Goal: Task Accomplishment & Management: Manage account settings

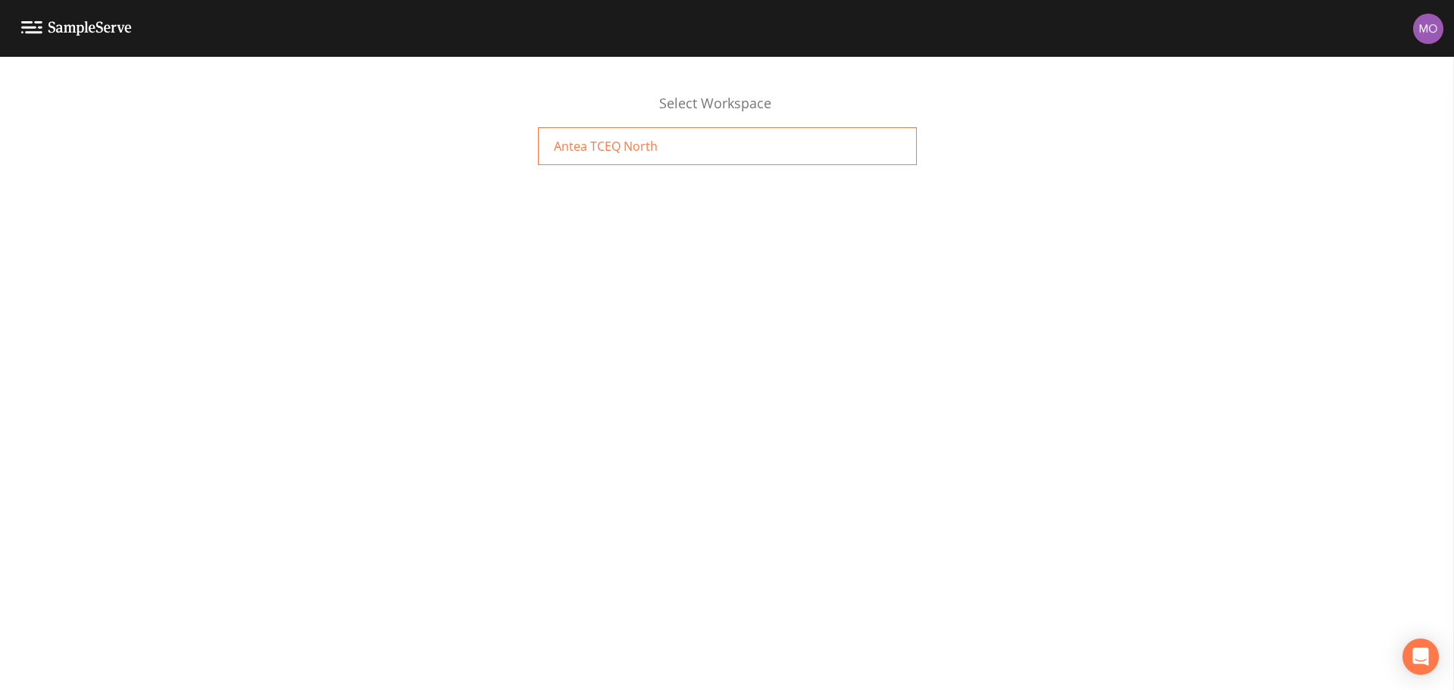
click at [640, 150] on span "Antea TCEQ North" at bounding box center [606, 146] width 104 height 18
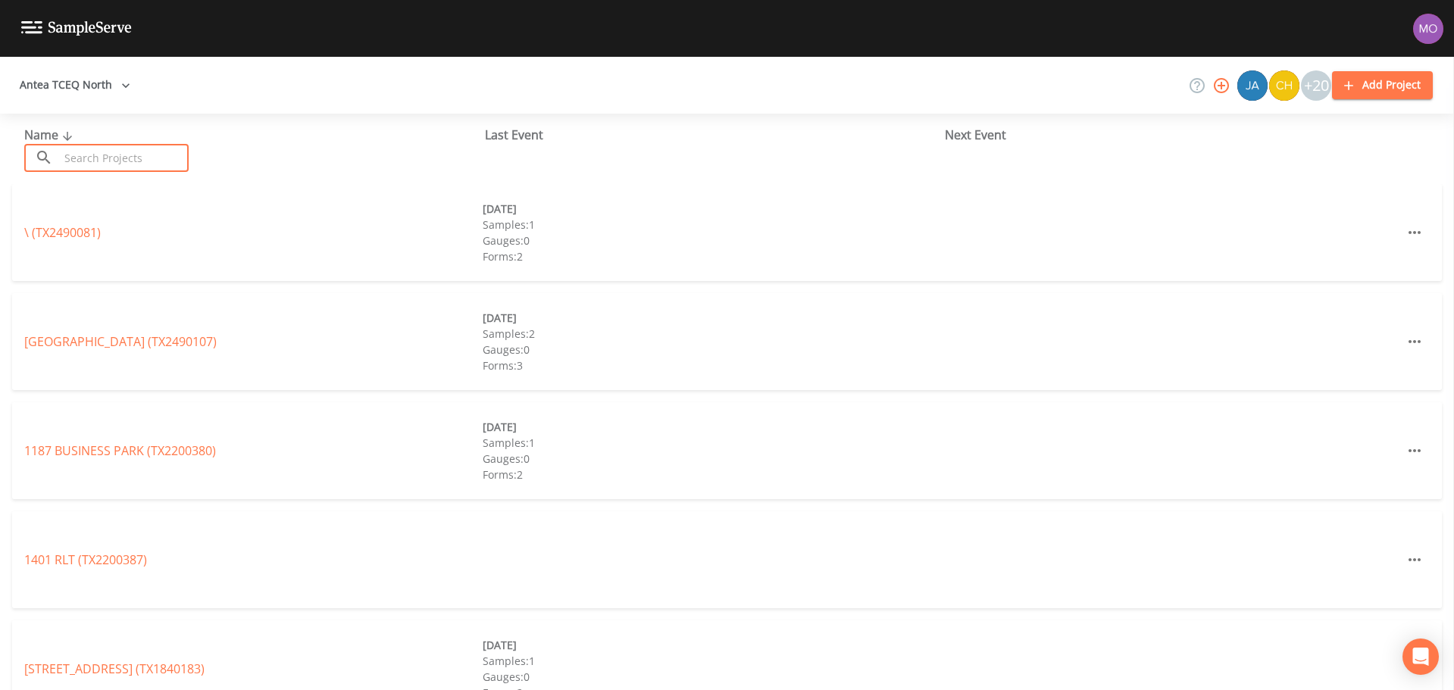
click at [99, 155] on input "text" at bounding box center [124, 158] width 130 height 28
paste input "TX1120001"
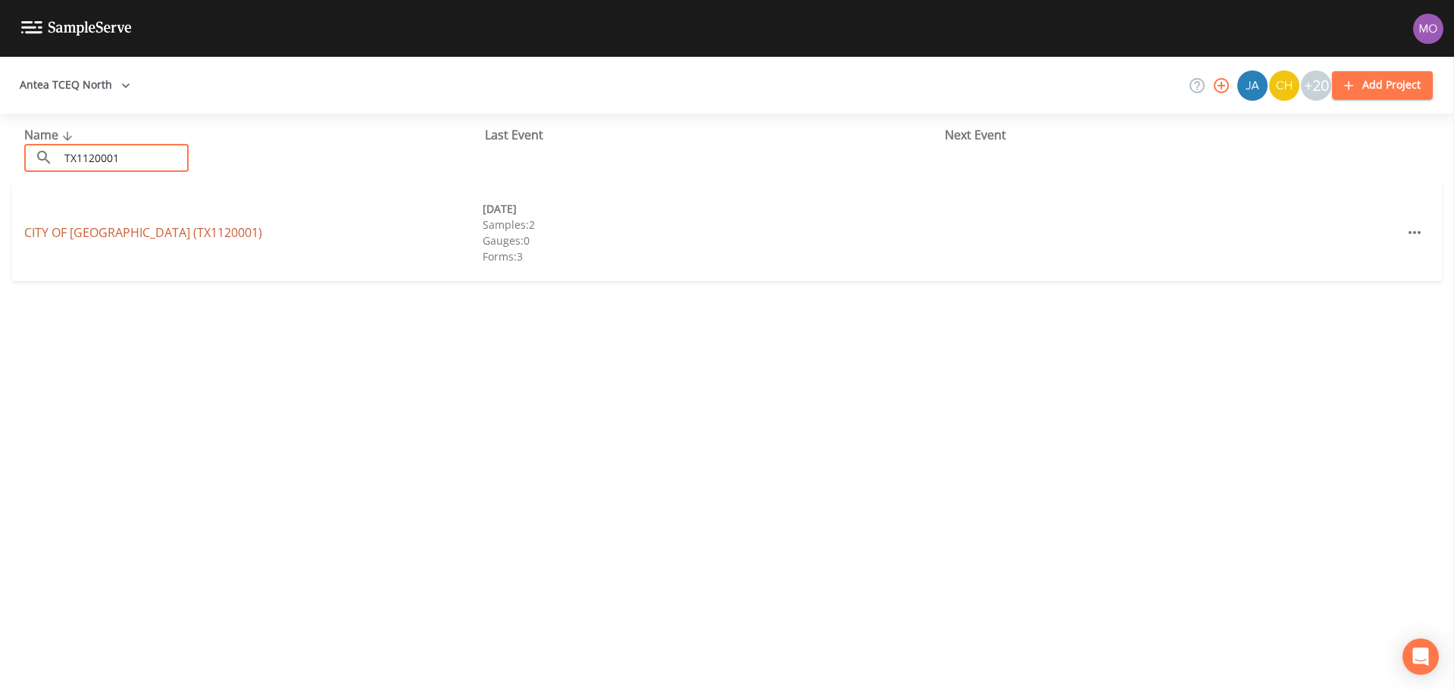
type input "TX1120001"
click at [121, 231] on link "CITY OF [GEOGRAPHIC_DATA] (TX1120001)" at bounding box center [143, 232] width 238 height 17
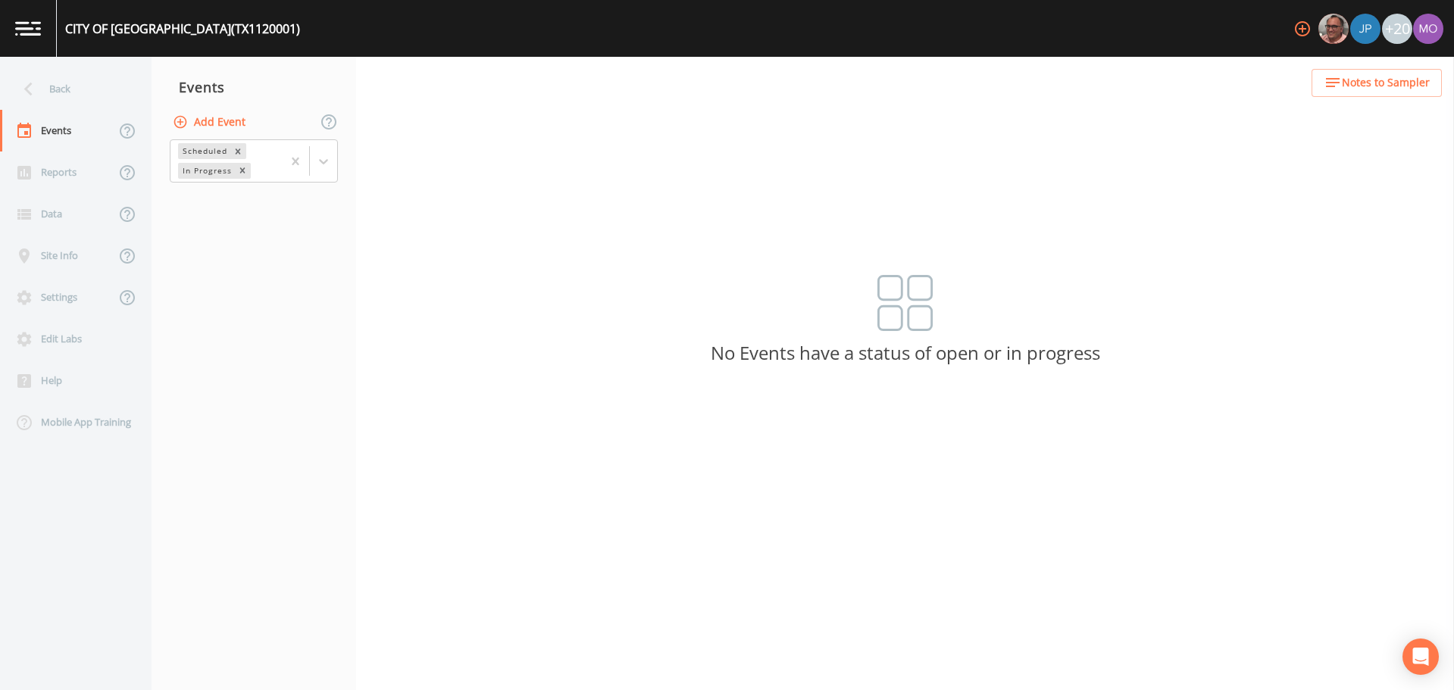
click at [216, 120] on button "Add Event" at bounding box center [211, 122] width 82 height 28
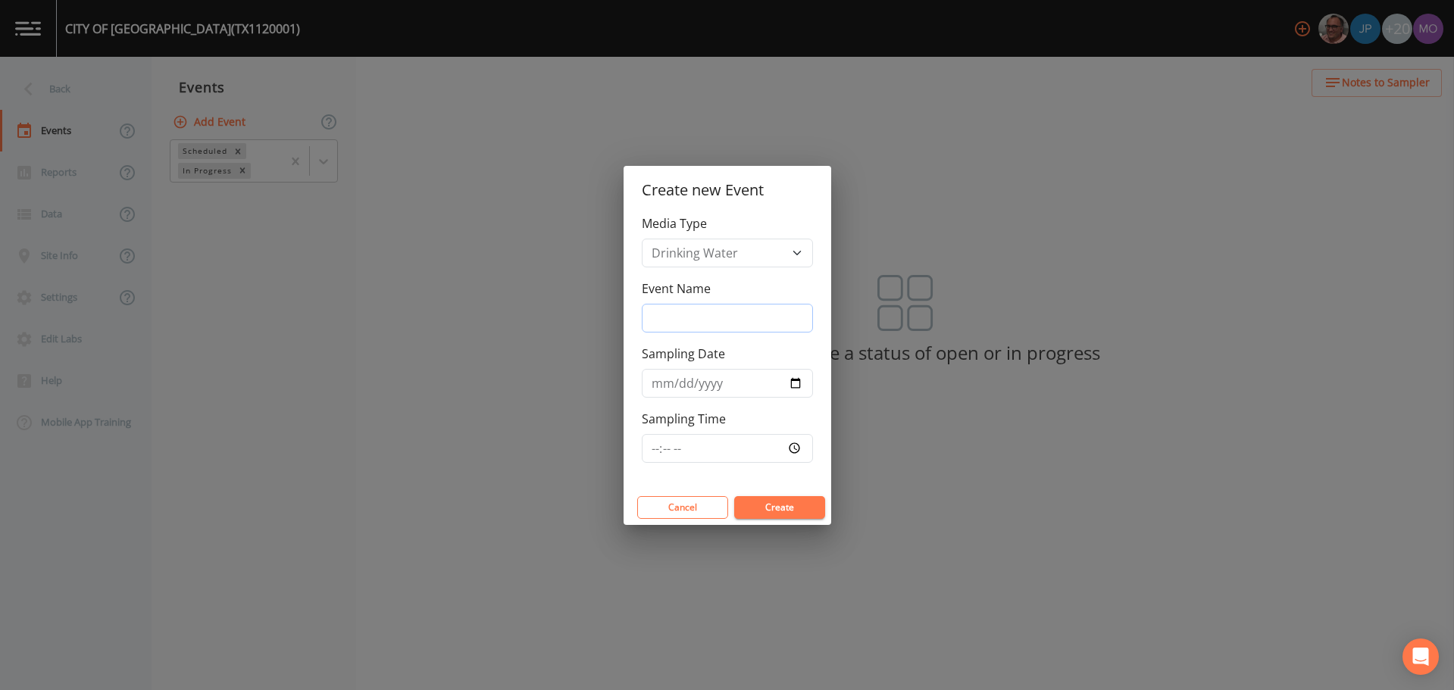
click at [754, 321] on input "Event Name" at bounding box center [727, 318] width 171 height 29
type input "CNI"
click at [796, 382] on input "Sampling Date" at bounding box center [727, 383] width 171 height 29
type input "[DATE]"
click at [784, 506] on button "Create" at bounding box center [779, 507] width 91 height 23
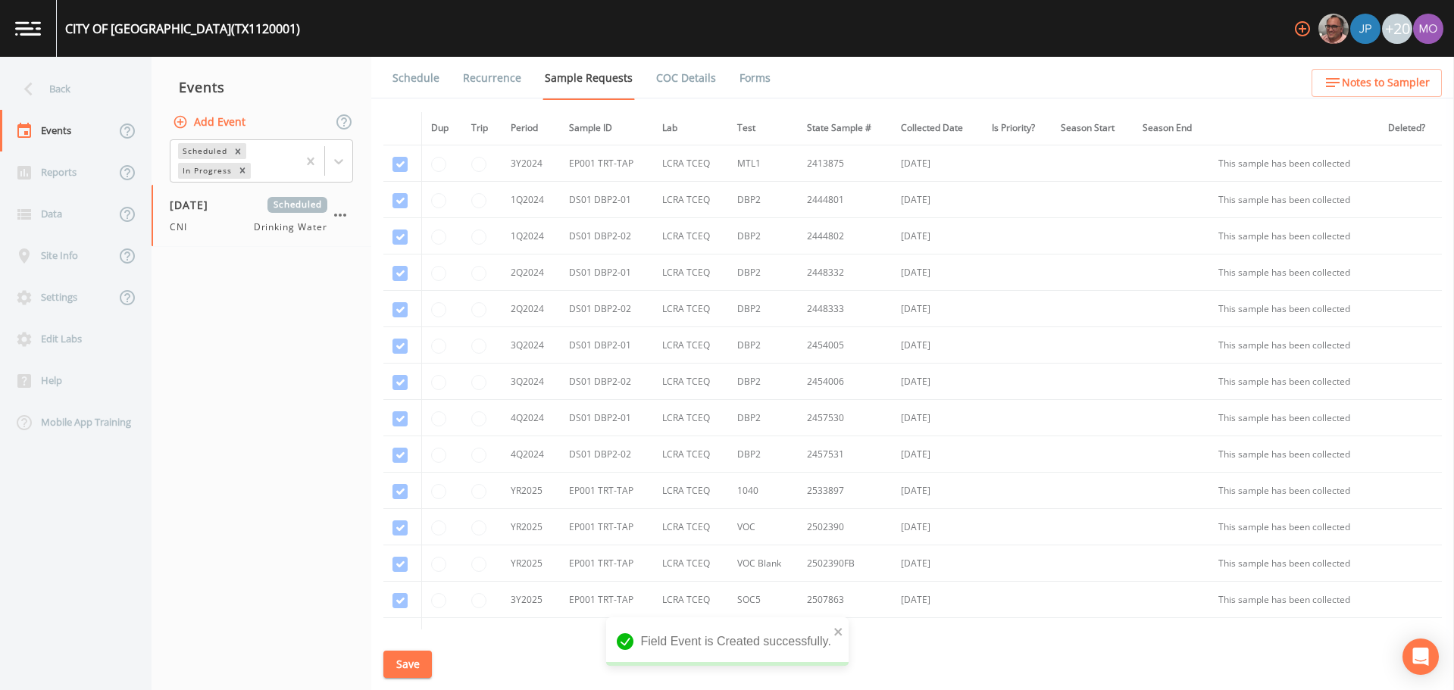
scroll to position [655, 0]
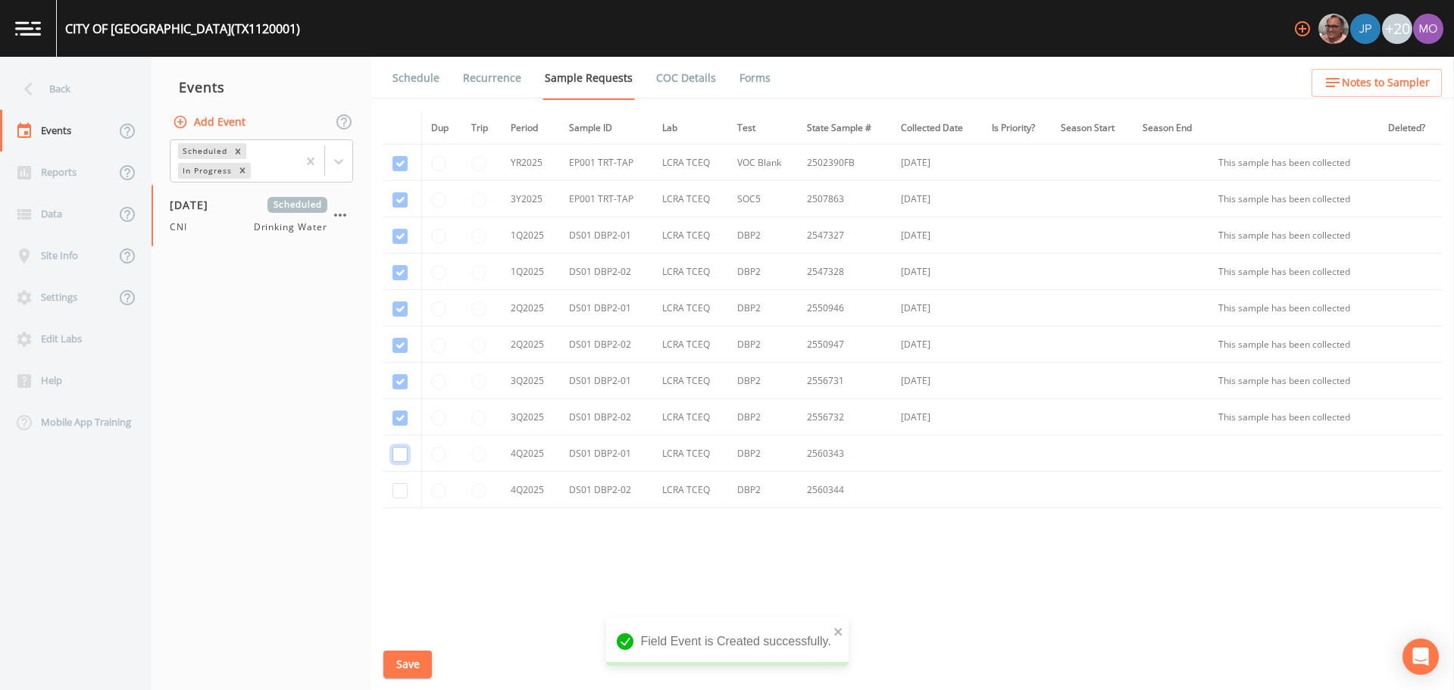
click at [396, 460] on input "checkbox" at bounding box center [400, 454] width 15 height 15
checkbox input "true"
click at [396, 492] on input "checkbox" at bounding box center [400, 490] width 15 height 15
checkbox input "true"
click at [408, 659] on button "Save" at bounding box center [407, 665] width 49 height 28
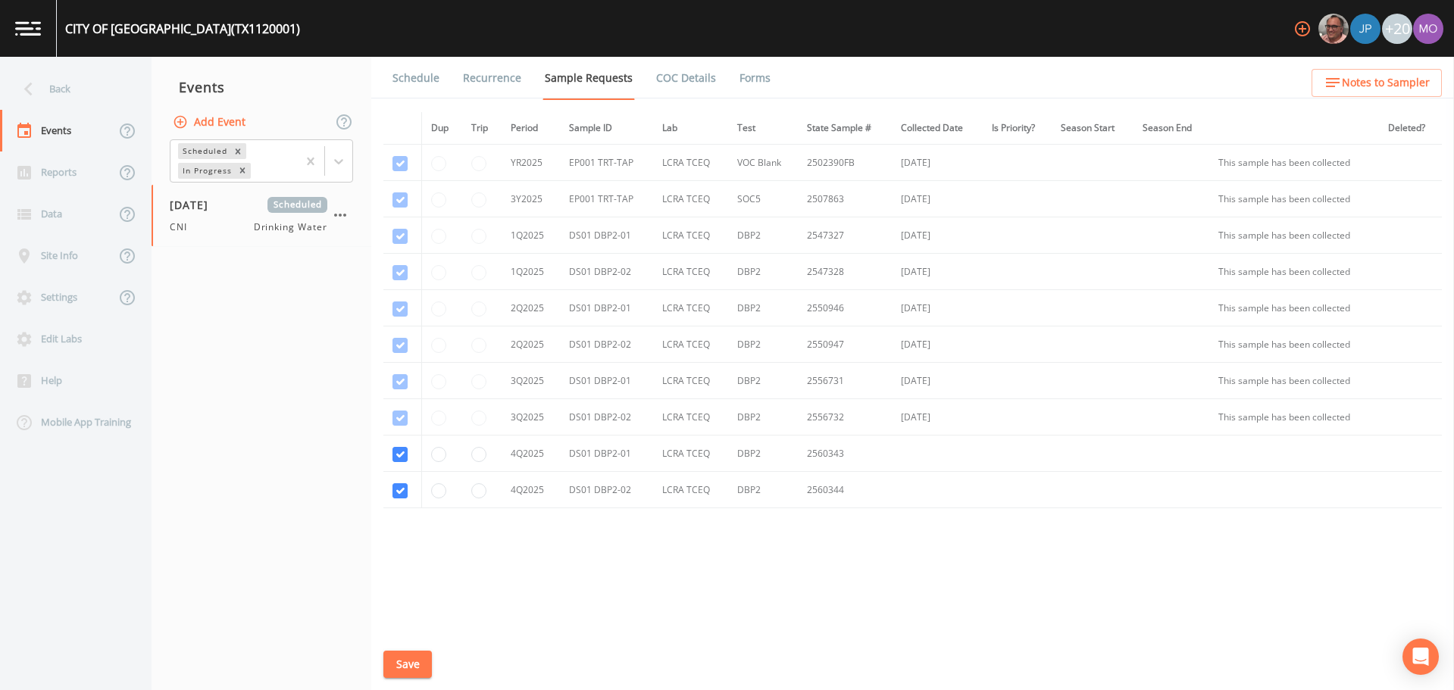
click at [420, 83] on link "Schedule" at bounding box center [416, 78] width 52 height 42
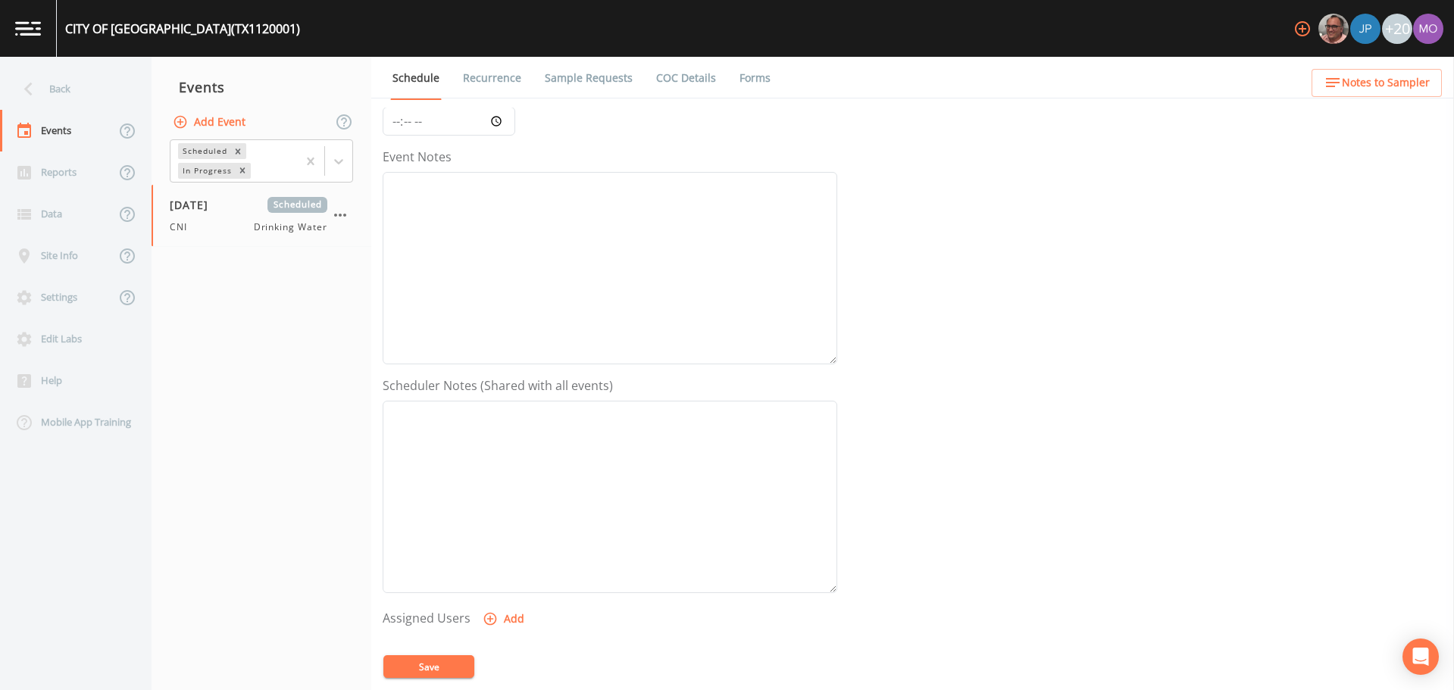
scroll to position [379, 0]
click at [496, 393] on button "Add" at bounding box center [505, 396] width 51 height 28
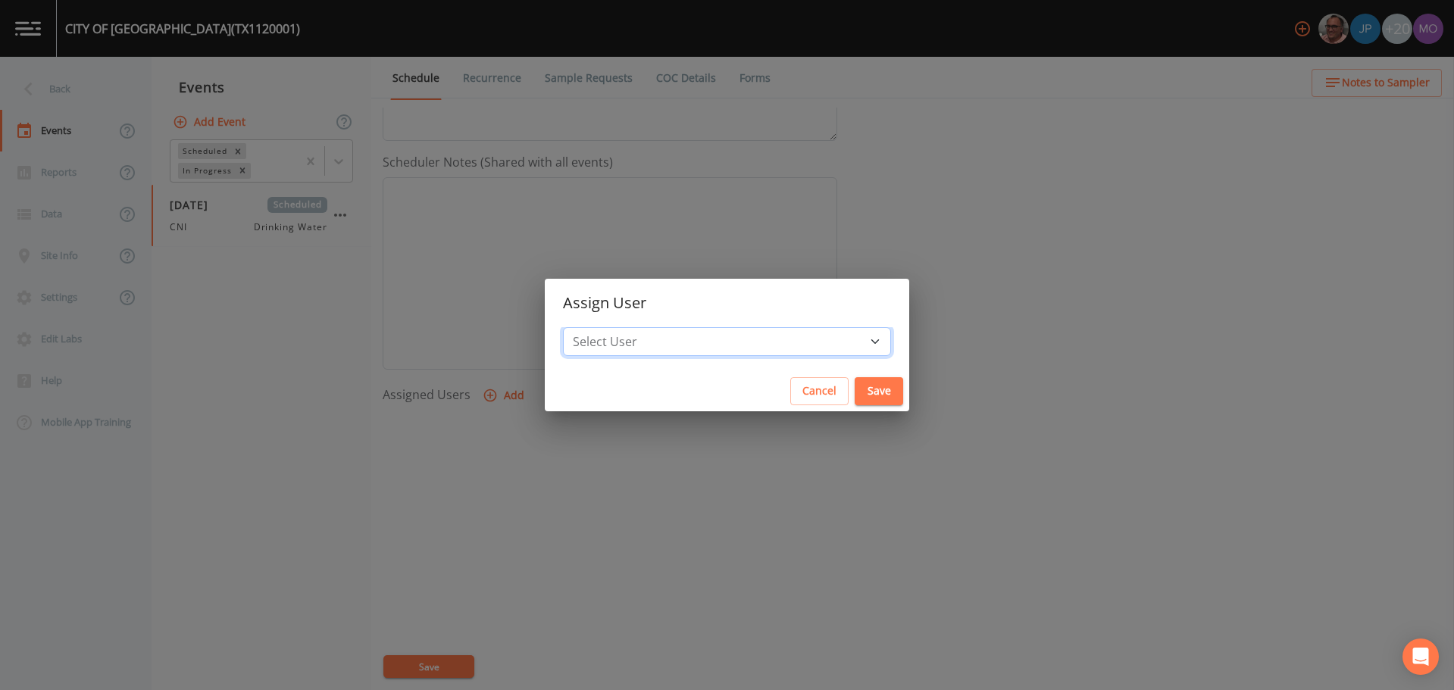
click at [643, 339] on select "Select User [PERSON_NAME] [PERSON_NAME] [PERSON_NAME] [PERSON_NAME] [PERSON_NAM…" at bounding box center [727, 341] width 328 height 29
select select "59db3e3d-8872-4fc9-8f54-035acae5efc3"
click at [618, 327] on select "Select User [PERSON_NAME] [PERSON_NAME] [PERSON_NAME] [PERSON_NAME] [PERSON_NAM…" at bounding box center [727, 341] width 328 height 29
click at [855, 393] on button "Save" at bounding box center [879, 391] width 49 height 28
select select
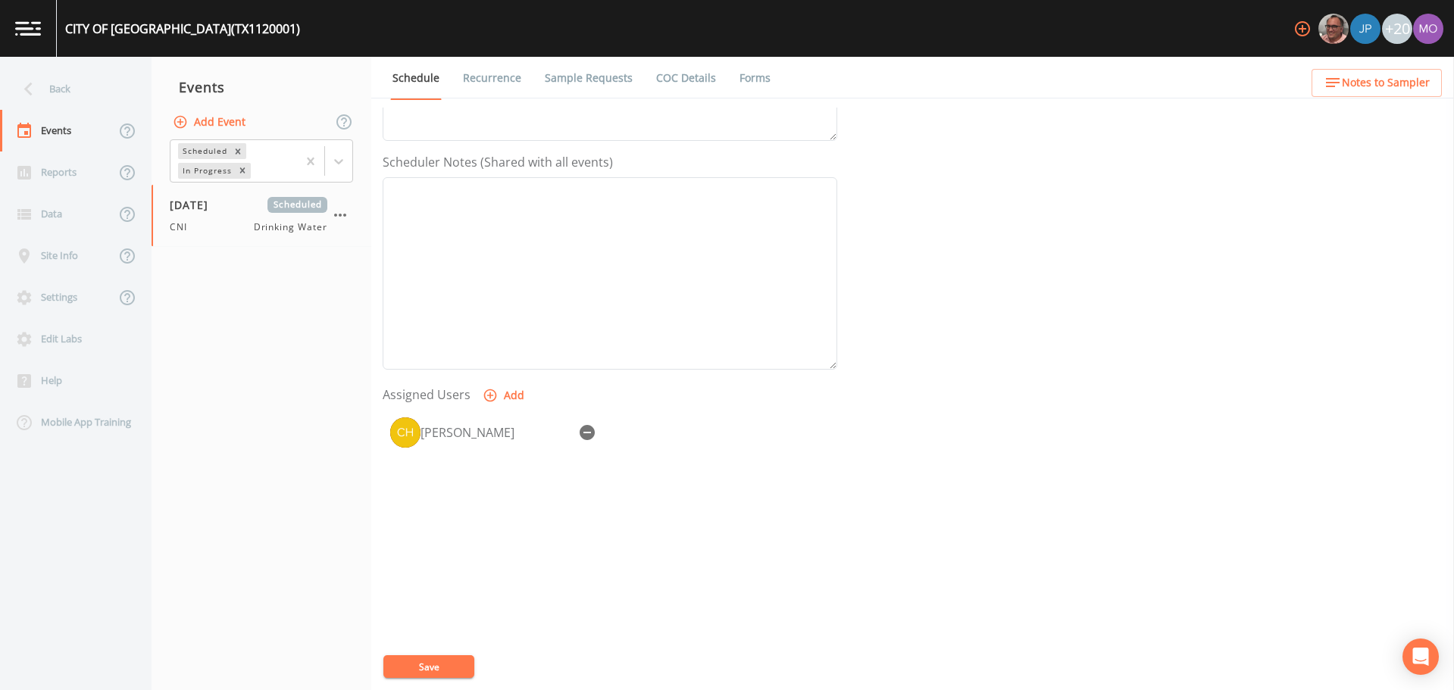
click at [450, 661] on button "Save" at bounding box center [428, 667] width 91 height 23
click at [56, 93] on div "Back" at bounding box center [68, 89] width 136 height 42
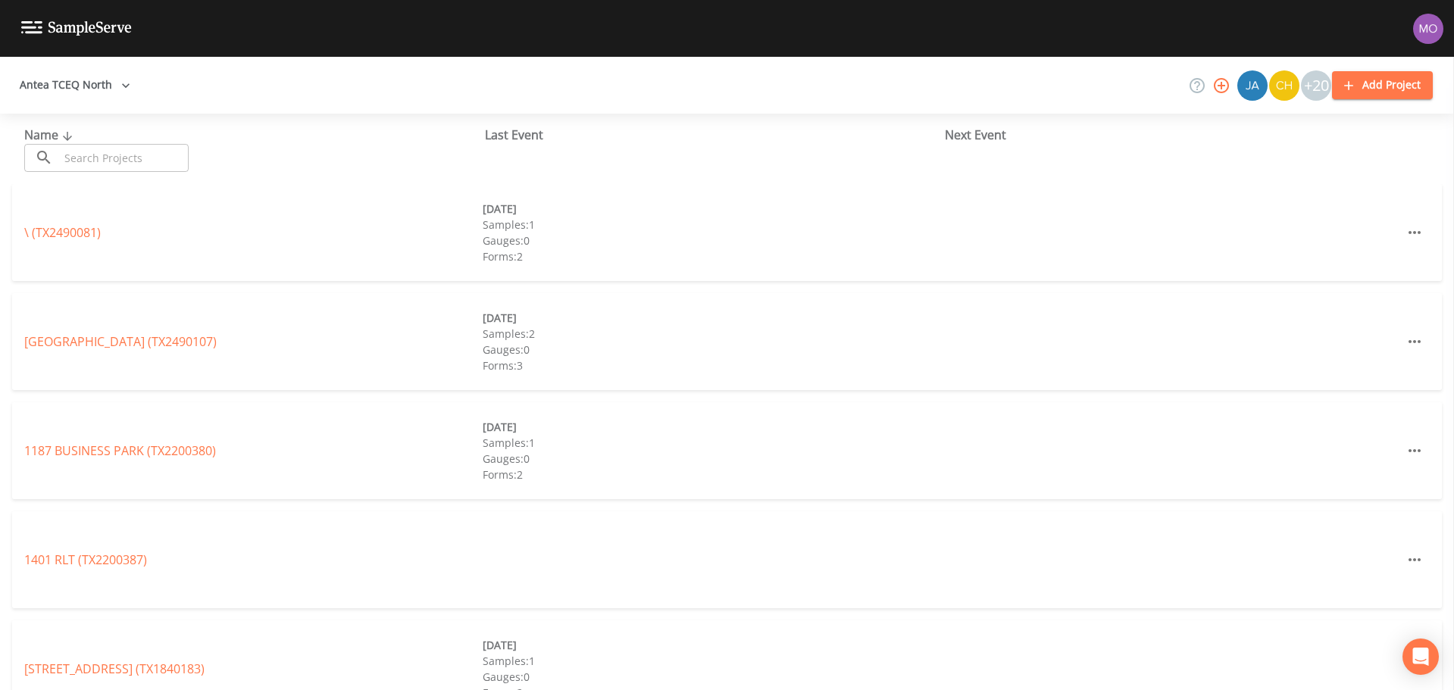
click at [99, 149] on input "text" at bounding box center [124, 158] width 130 height 28
paste input "TX0740019"
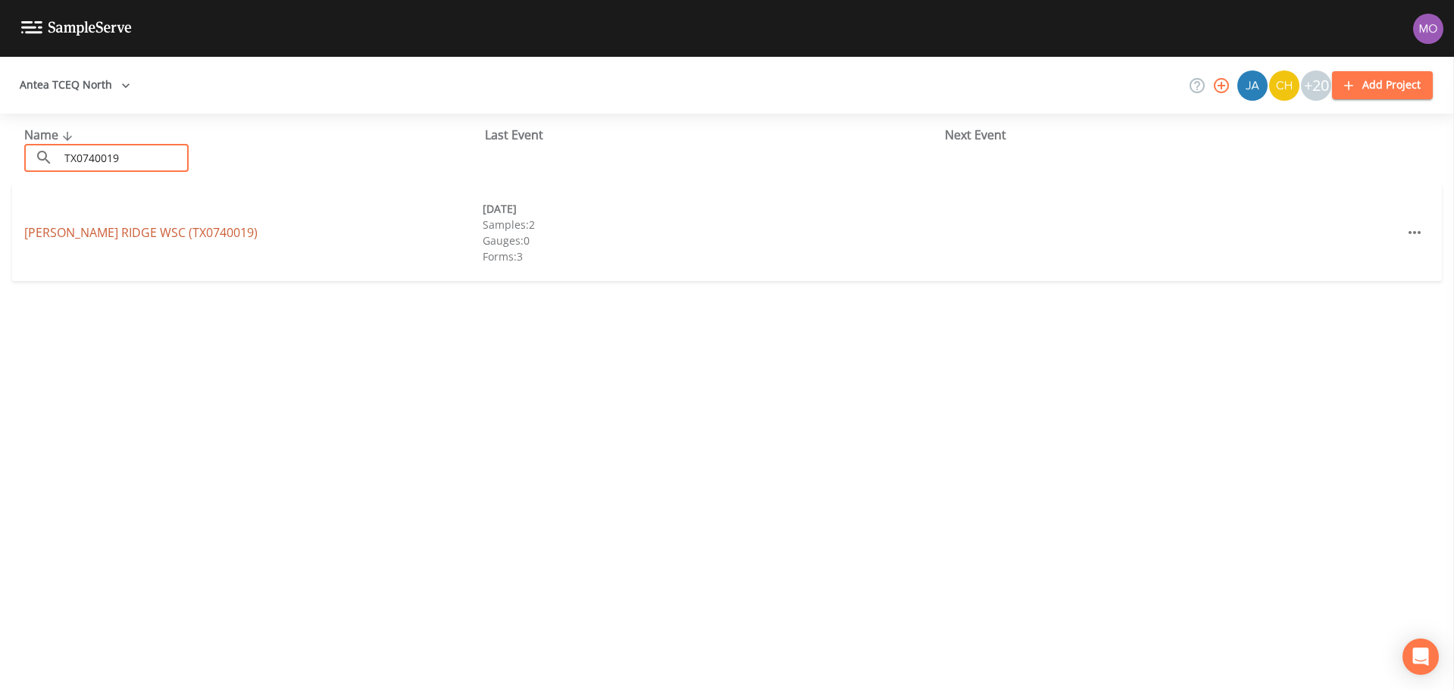
type input "TX0740019"
click at [107, 231] on link "[PERSON_NAME][GEOGRAPHIC_DATA] (TX0740019)" at bounding box center [140, 232] width 233 height 17
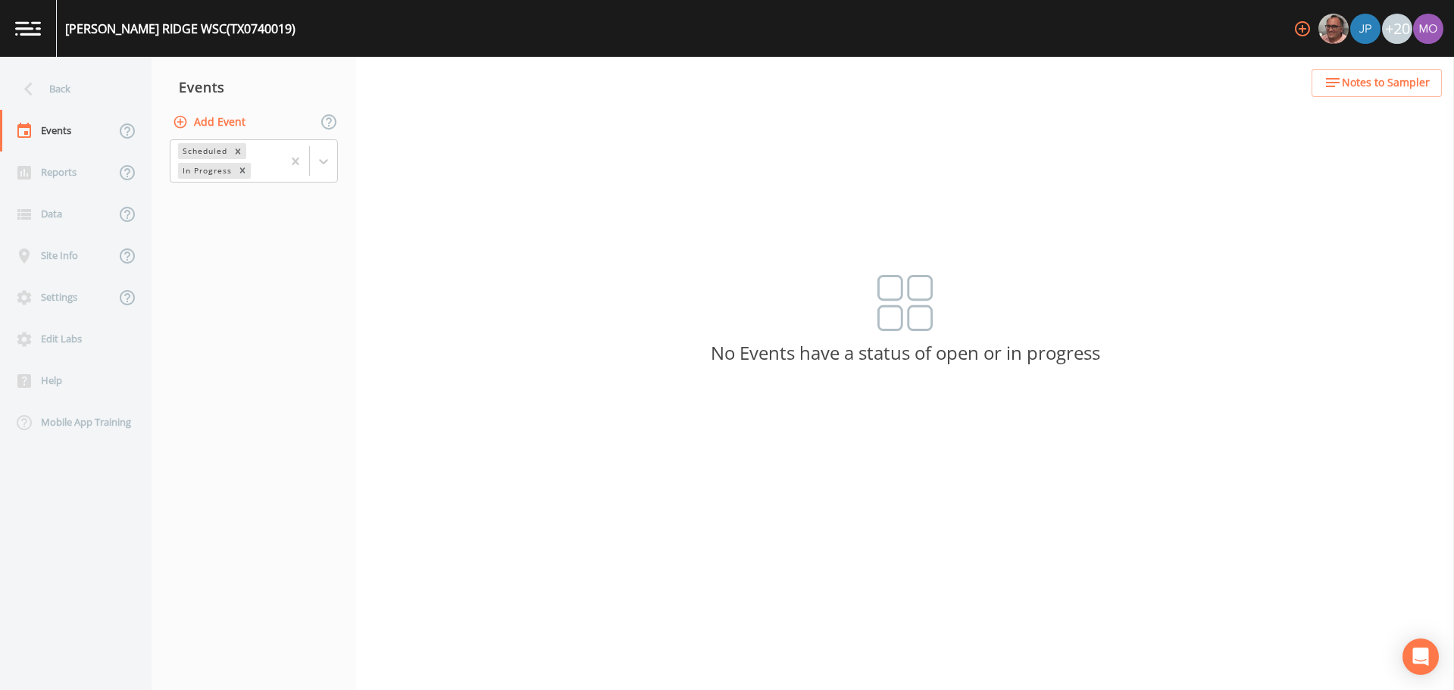
click at [213, 118] on button "Add Event" at bounding box center [211, 122] width 82 height 28
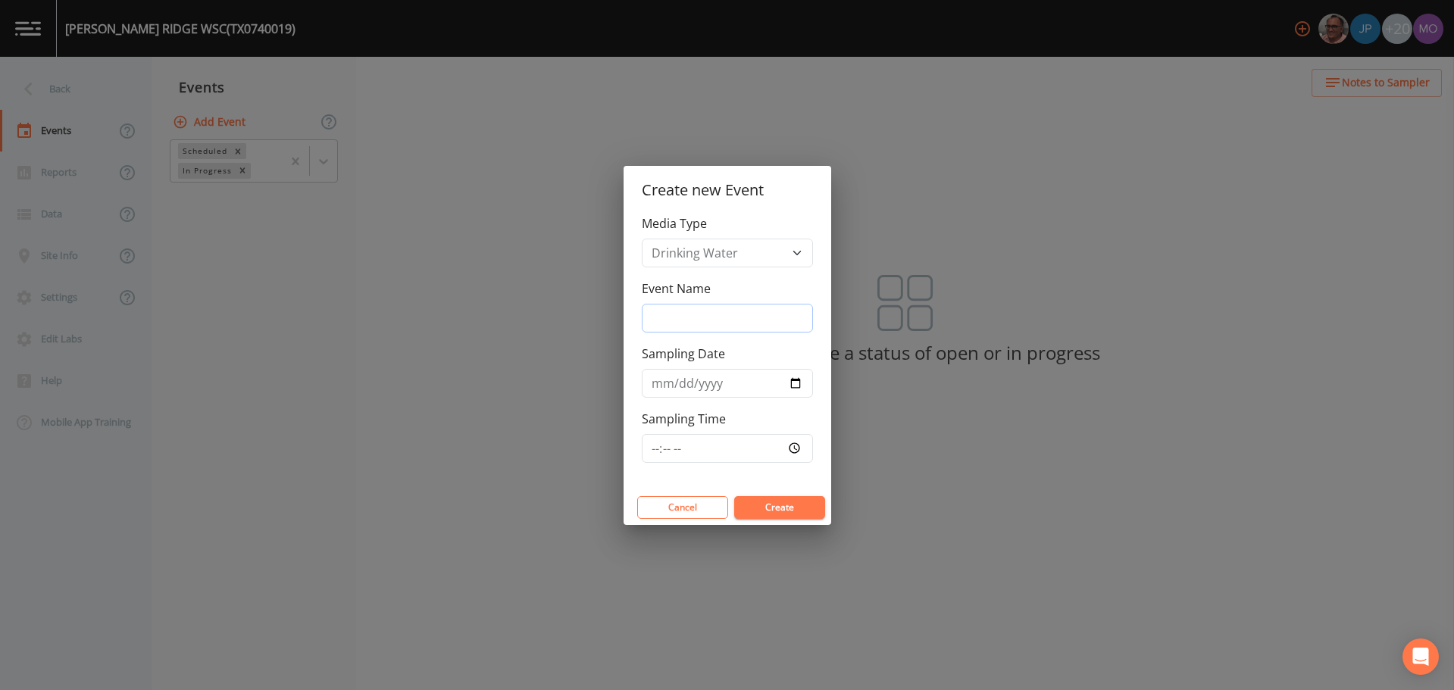
click at [683, 305] on input "Event Name" at bounding box center [727, 318] width 171 height 29
type input "CNI"
click at [795, 387] on input "Sampling Date" at bounding box center [727, 383] width 171 height 29
type input "[DATE]"
click at [784, 501] on button "Create" at bounding box center [779, 507] width 91 height 23
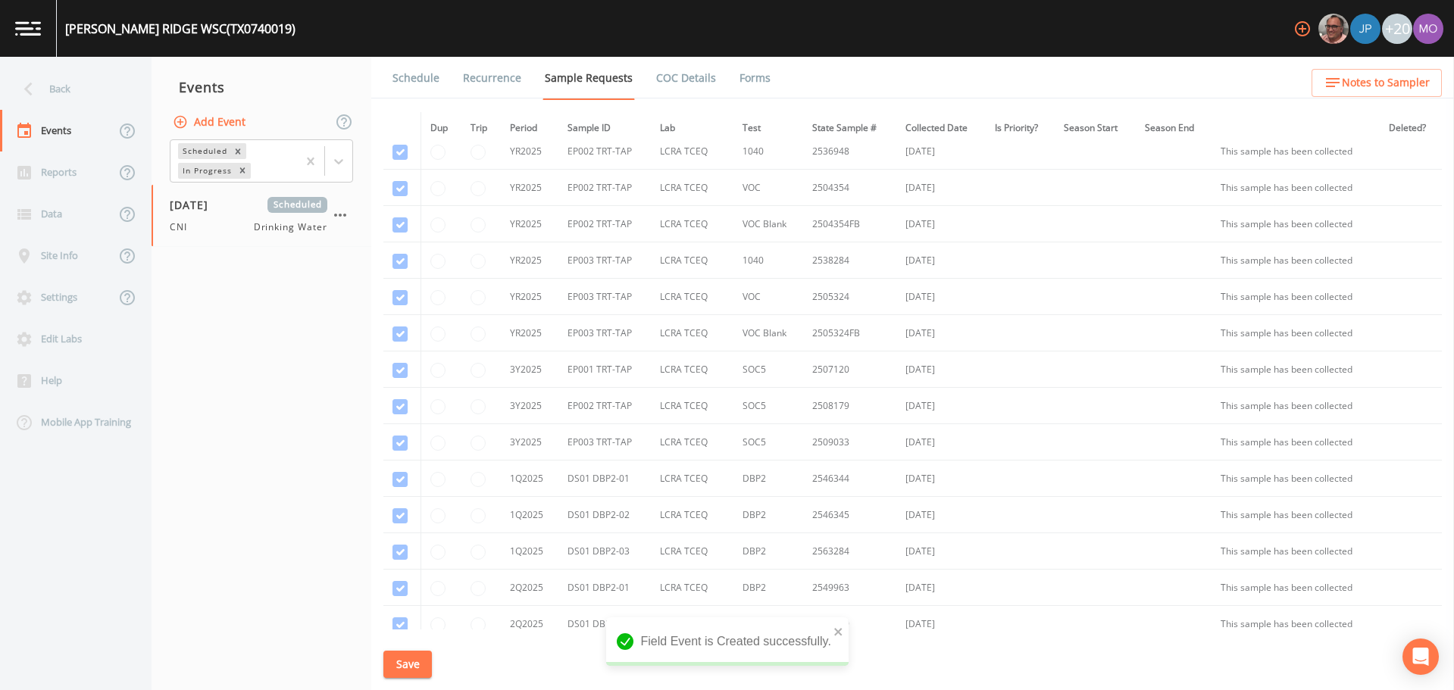
scroll to position [1449, 0]
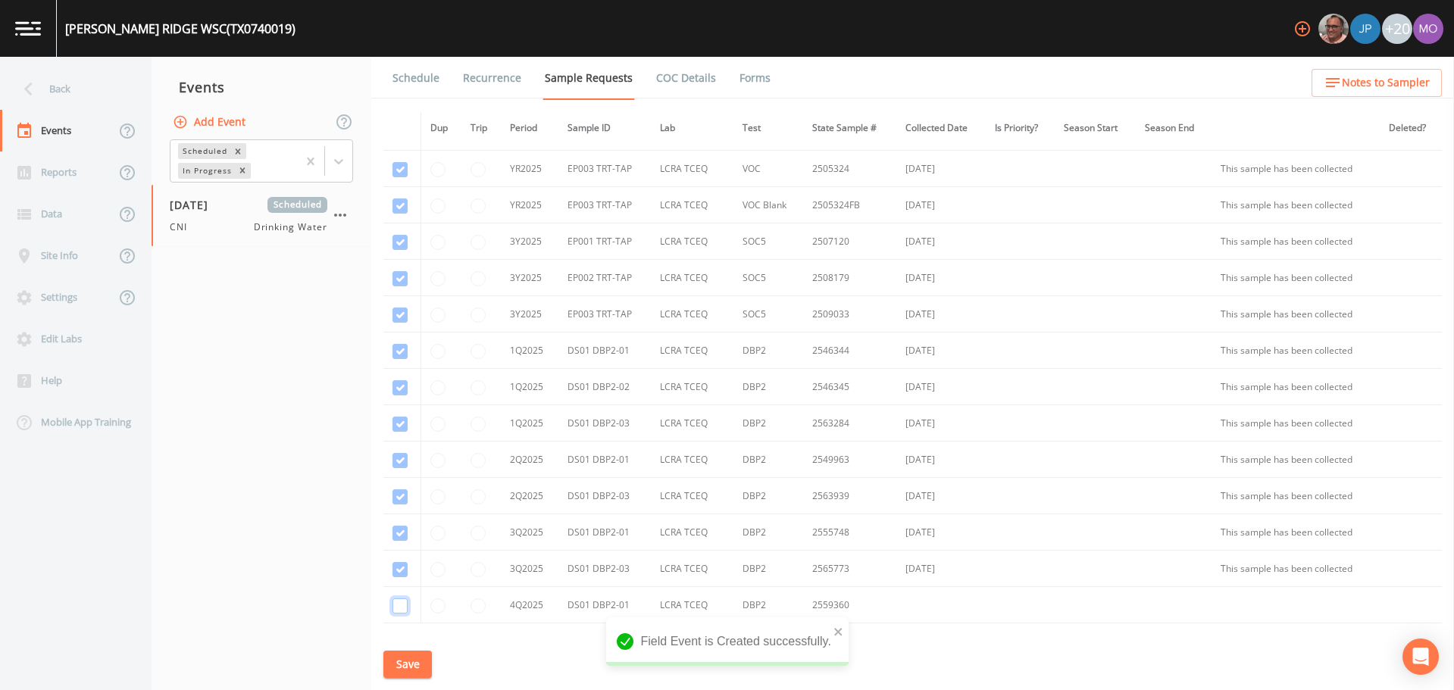
click at [405, 609] on input "checkbox" at bounding box center [400, 606] width 15 height 15
checkbox input "true"
click at [409, 659] on button "Save" at bounding box center [407, 665] width 49 height 28
click at [403, 84] on link "Schedule" at bounding box center [416, 78] width 52 height 42
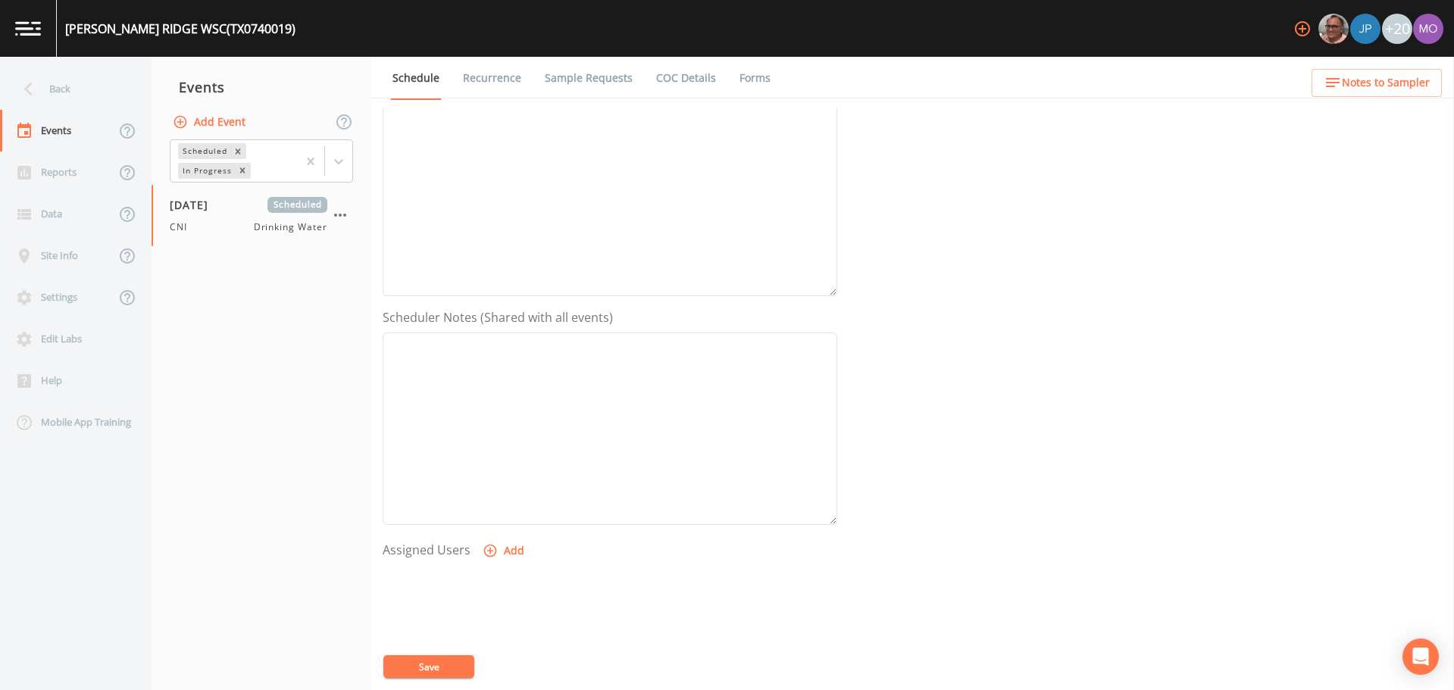
scroll to position [379, 0]
click at [494, 398] on icon "button" at bounding box center [490, 395] width 15 height 15
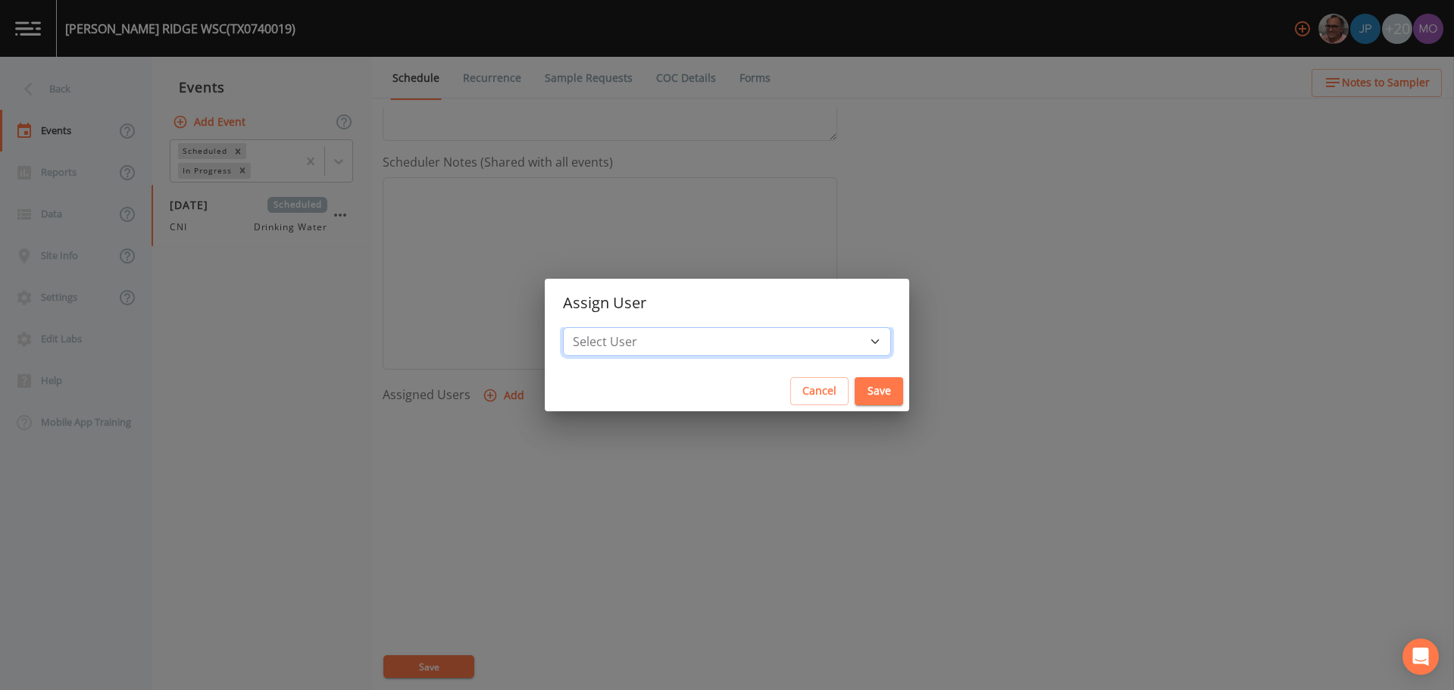
click at [656, 349] on select "Select User [PERSON_NAME] [PERSON_NAME] [PERSON_NAME] [PERSON_NAME] [PERSON_NAM…" at bounding box center [727, 341] width 328 height 29
select select "59db3e3d-8872-4fc9-8f54-035acae5efc3"
click at [618, 327] on select "Select User [PERSON_NAME] [PERSON_NAME] [PERSON_NAME] [PERSON_NAME] [PERSON_NAM…" at bounding box center [727, 341] width 328 height 29
click at [855, 399] on button "Save" at bounding box center [879, 391] width 49 height 28
select select
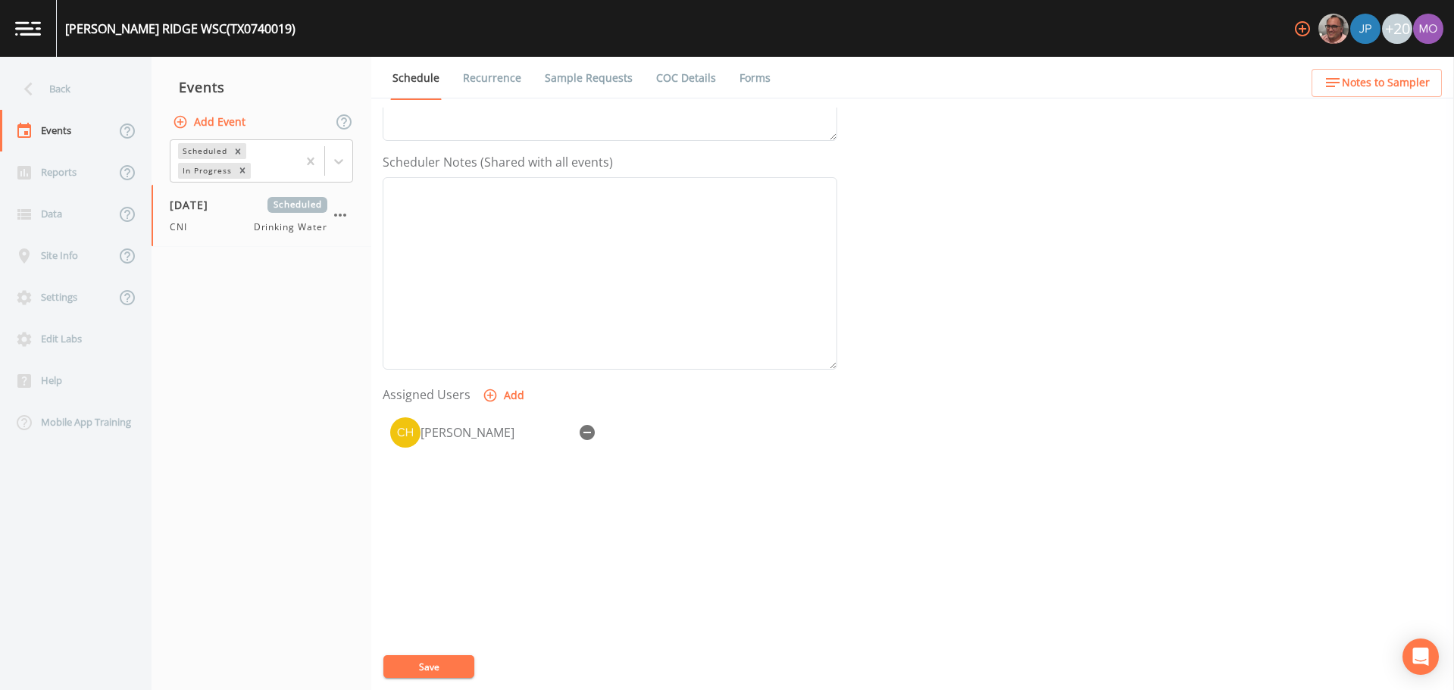
click at [436, 665] on button "Save" at bounding box center [428, 667] width 91 height 23
click at [60, 91] on div "Back" at bounding box center [68, 89] width 136 height 42
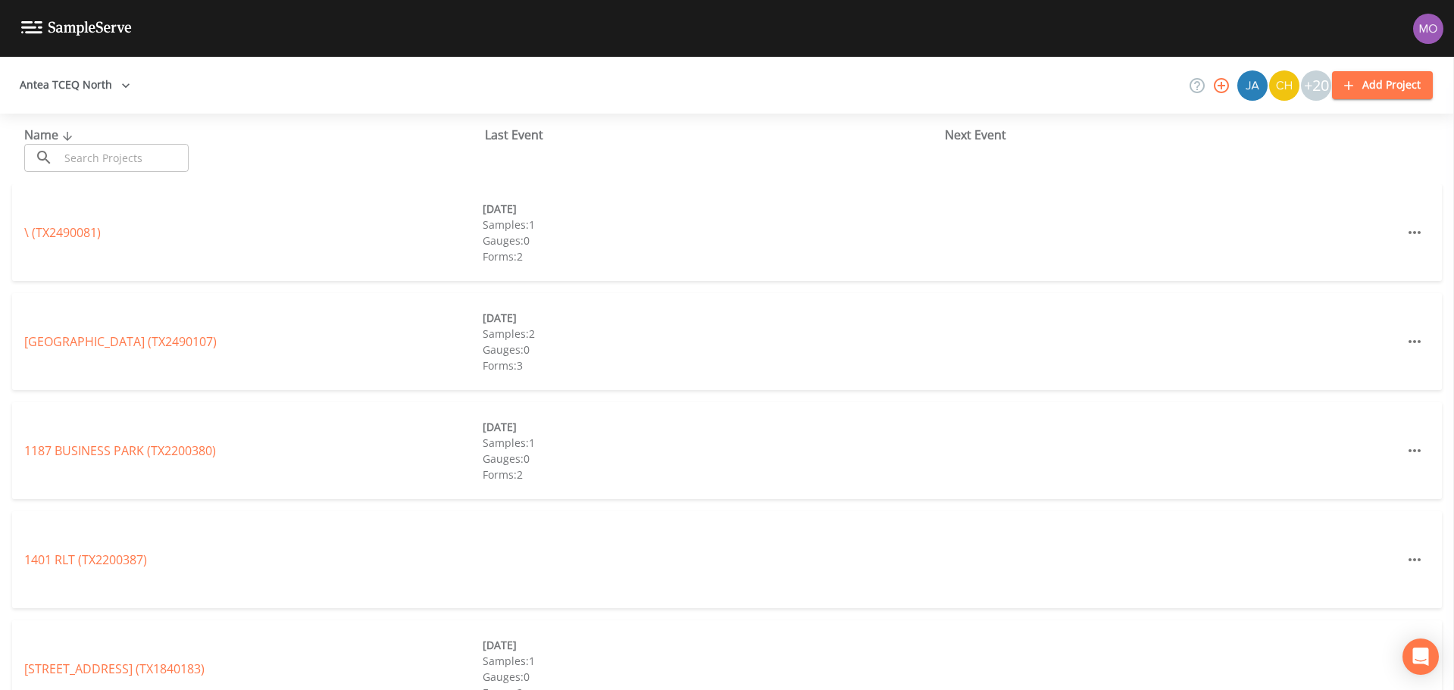
click at [113, 151] on input "text" at bounding box center [124, 158] width 130 height 28
paste input "TX0430030"
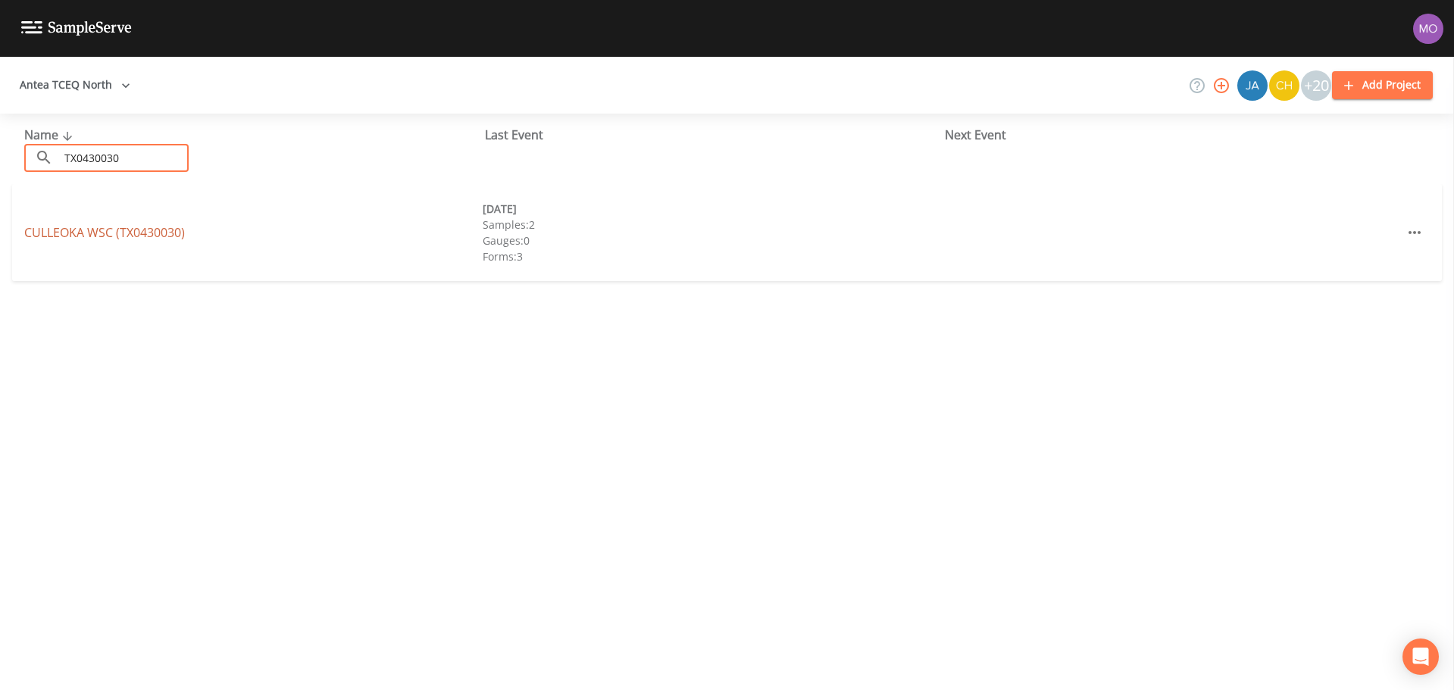
type input "TX0430030"
click at [97, 231] on link "CULLEOKA WSC (TX0430030)" at bounding box center [104, 232] width 161 height 17
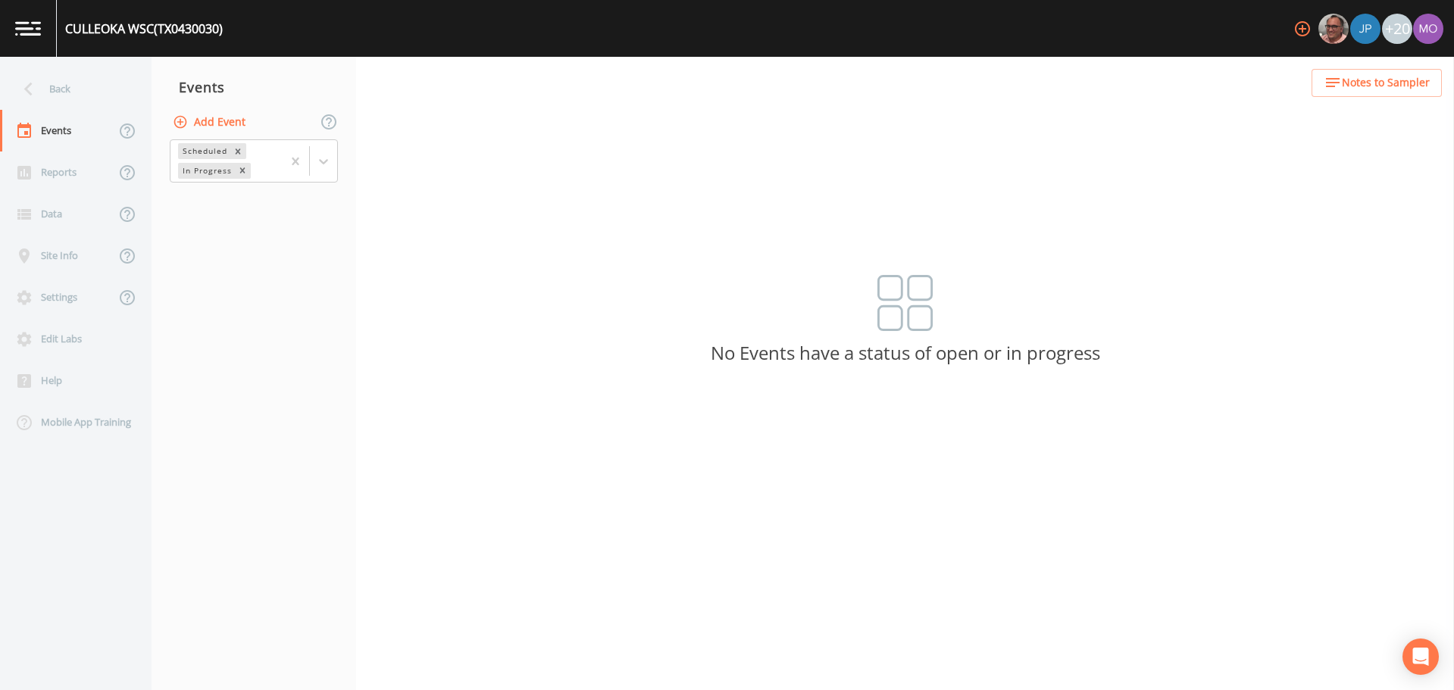
click at [195, 128] on button "Add Event" at bounding box center [211, 122] width 82 height 28
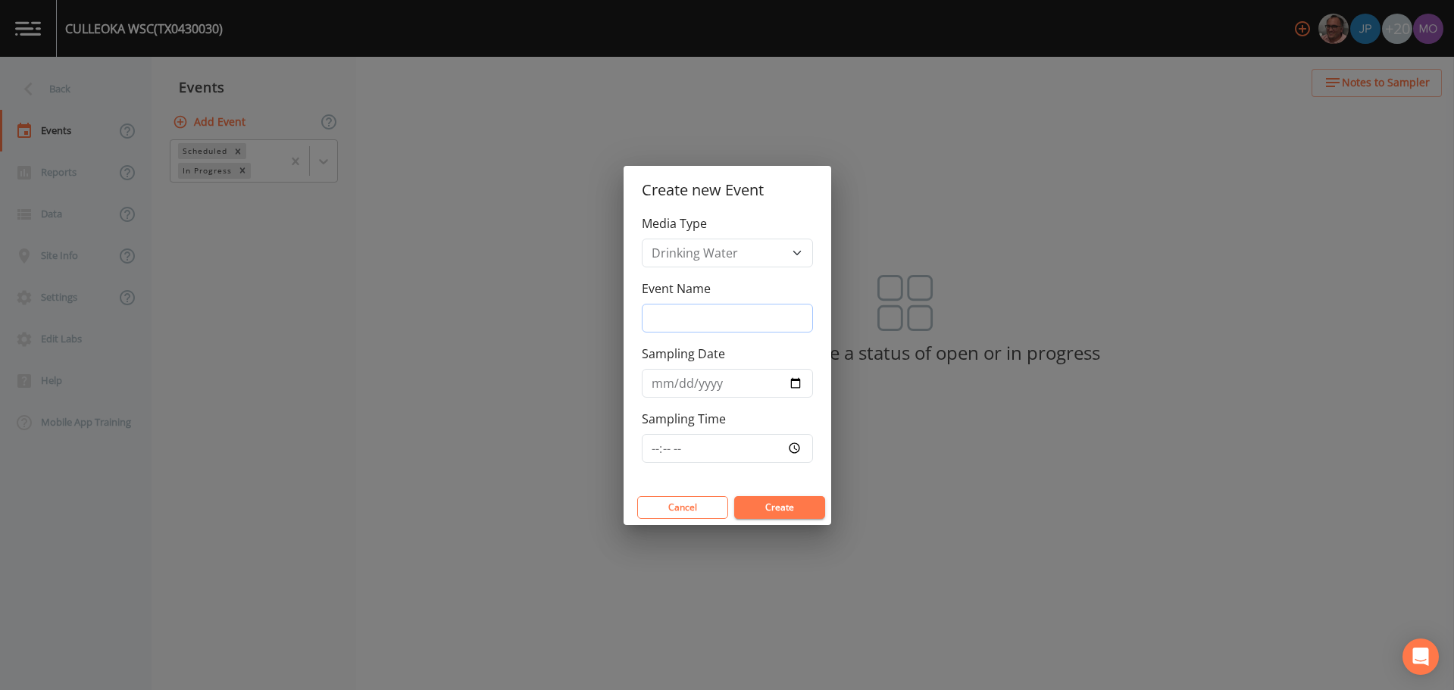
click at [695, 327] on input "Event Name" at bounding box center [727, 318] width 171 height 29
type input "CNI"
click at [790, 382] on input "Sampling Date" at bounding box center [727, 383] width 171 height 29
type input "[DATE]"
click at [776, 502] on button "Create" at bounding box center [779, 507] width 91 height 23
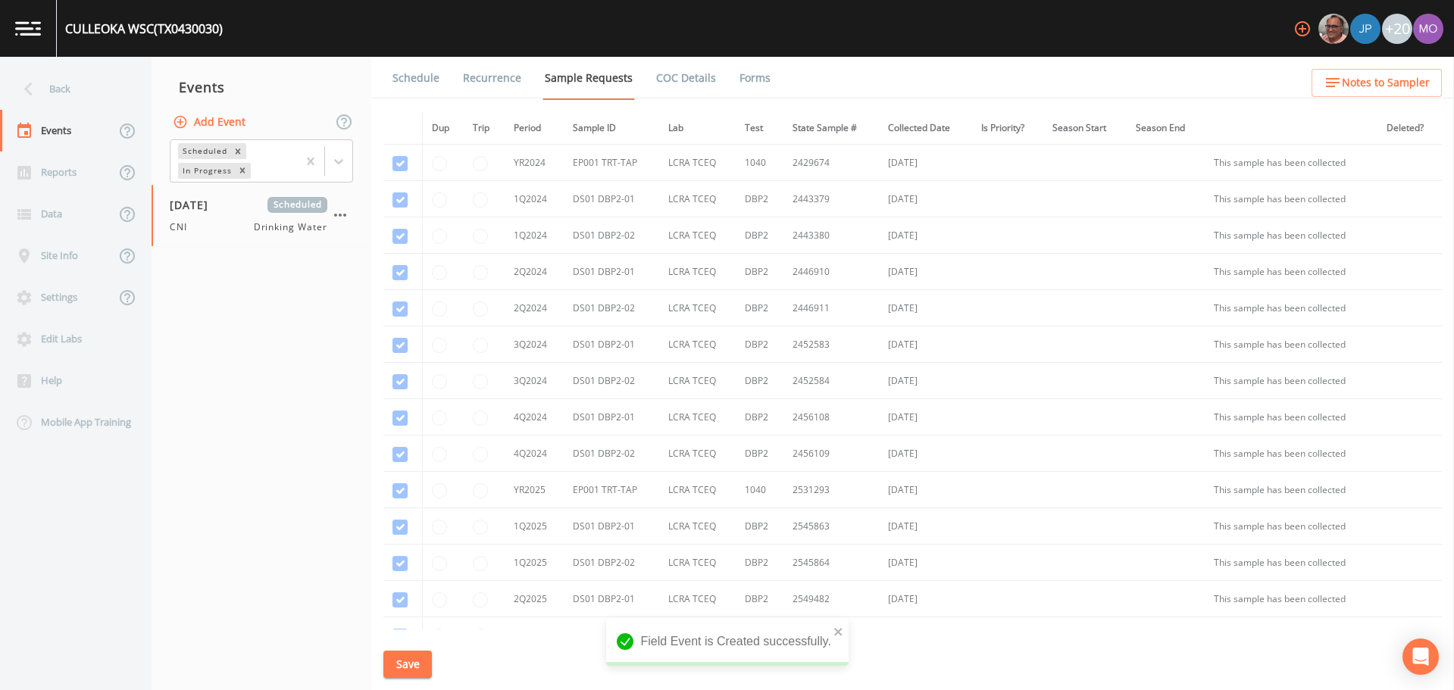
scroll to position [291, 0]
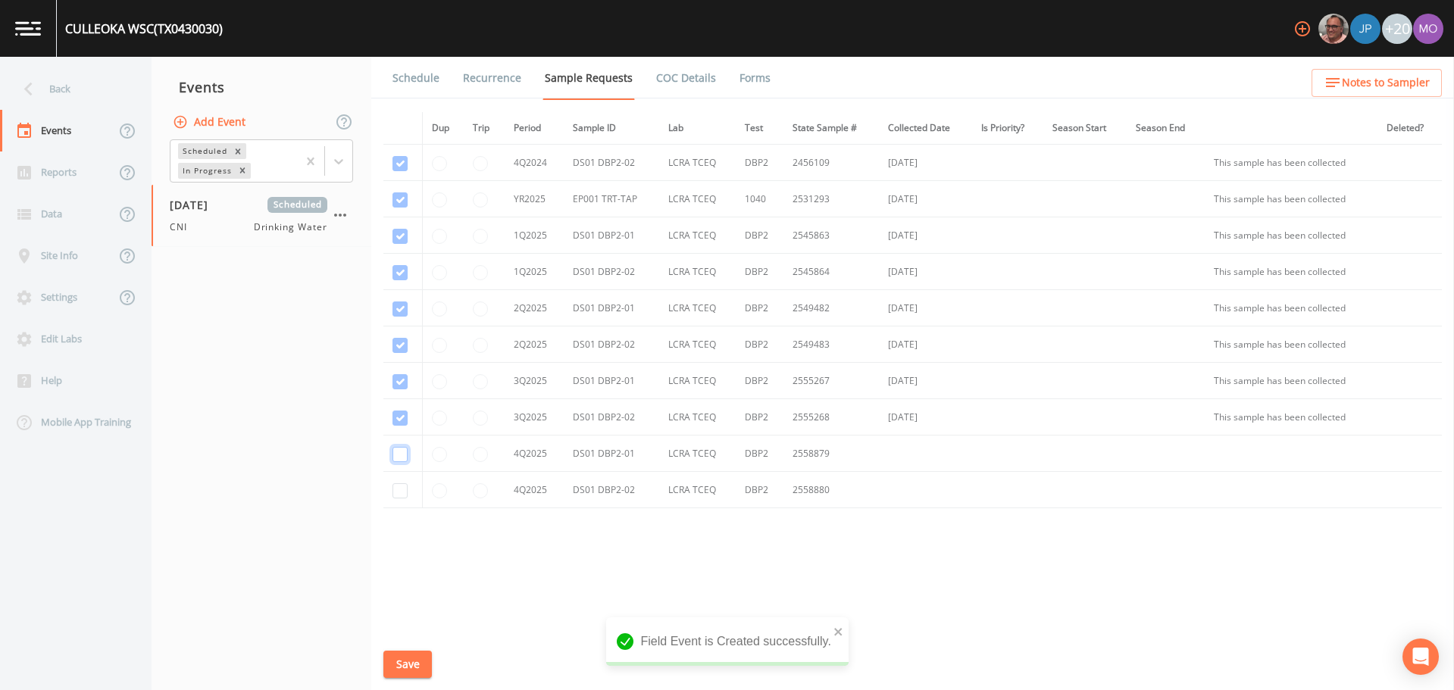
click at [401, 451] on input "checkbox" at bounding box center [400, 454] width 15 height 15
checkbox input "true"
click at [401, 493] on input "checkbox" at bounding box center [400, 490] width 15 height 15
checkbox input "true"
click at [404, 673] on button "Save" at bounding box center [407, 665] width 49 height 28
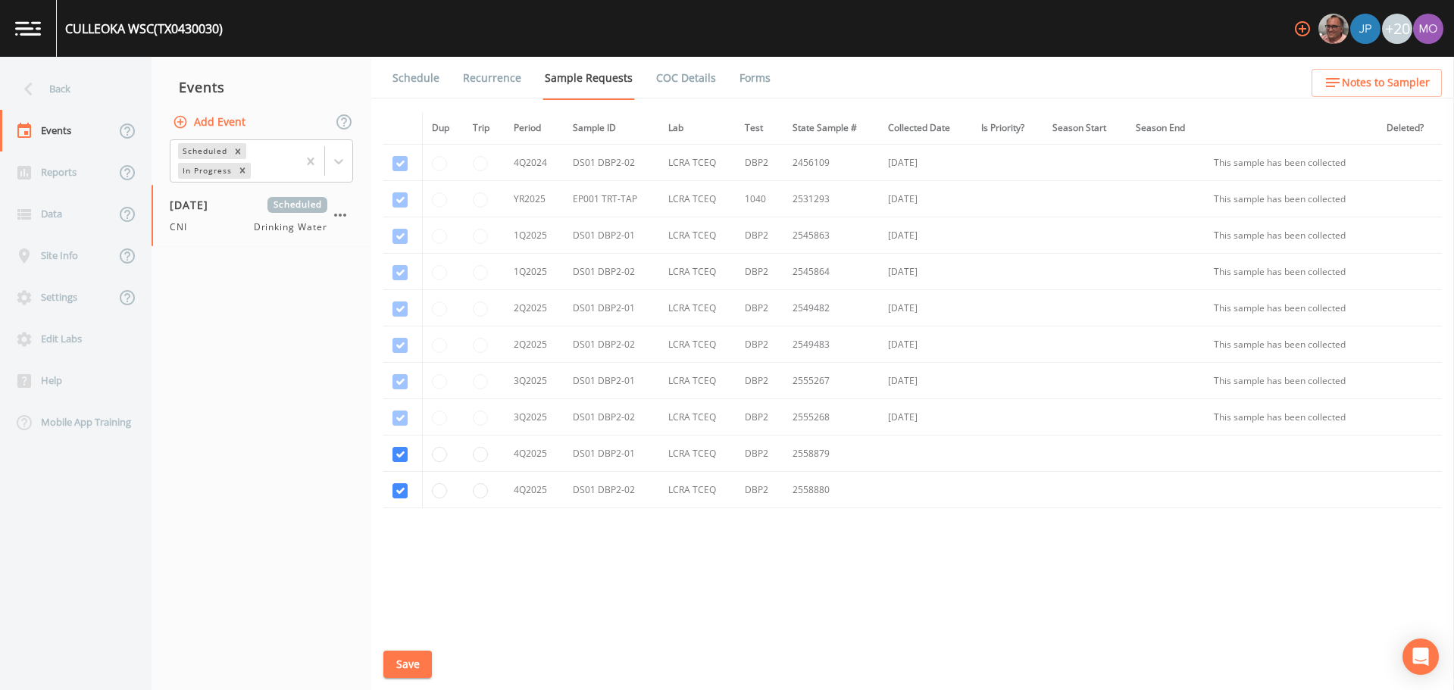
click at [421, 84] on link "Schedule" at bounding box center [416, 78] width 52 height 42
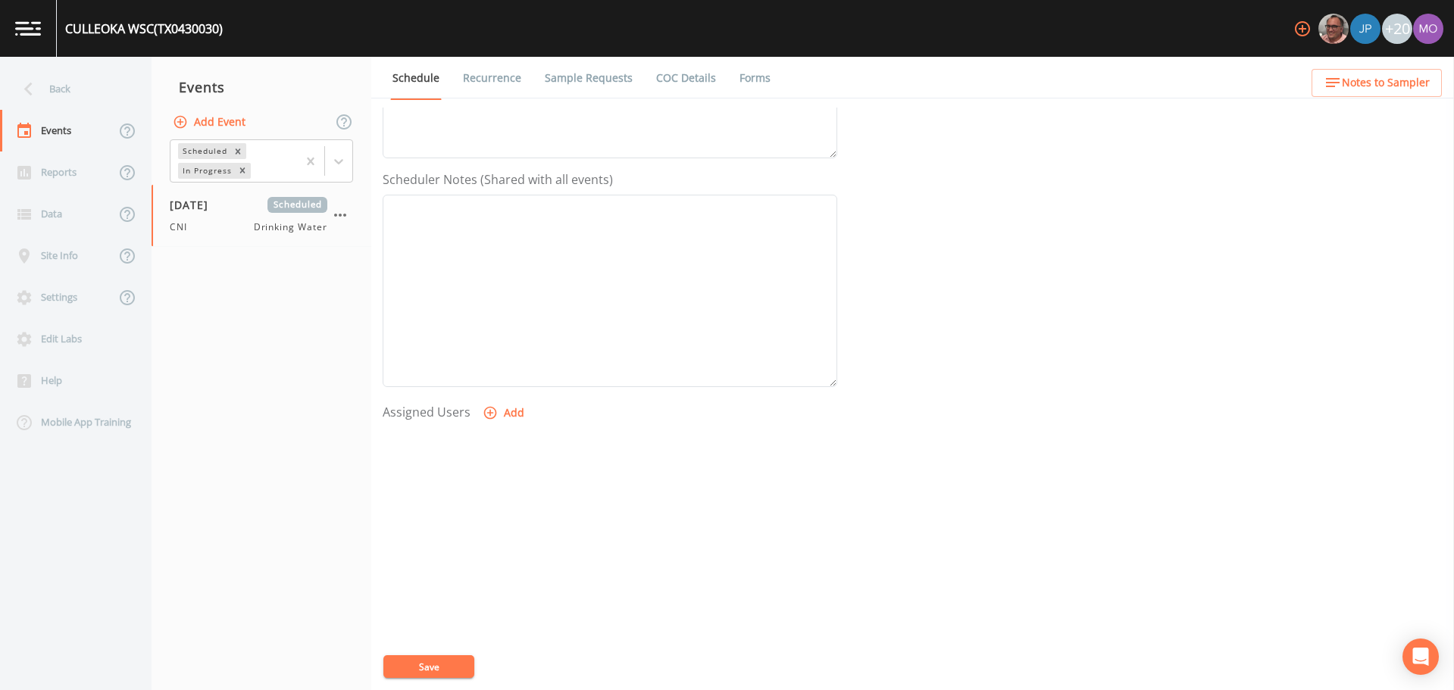
scroll to position [379, 0]
click at [489, 397] on icon "button" at bounding box center [490, 396] width 13 height 13
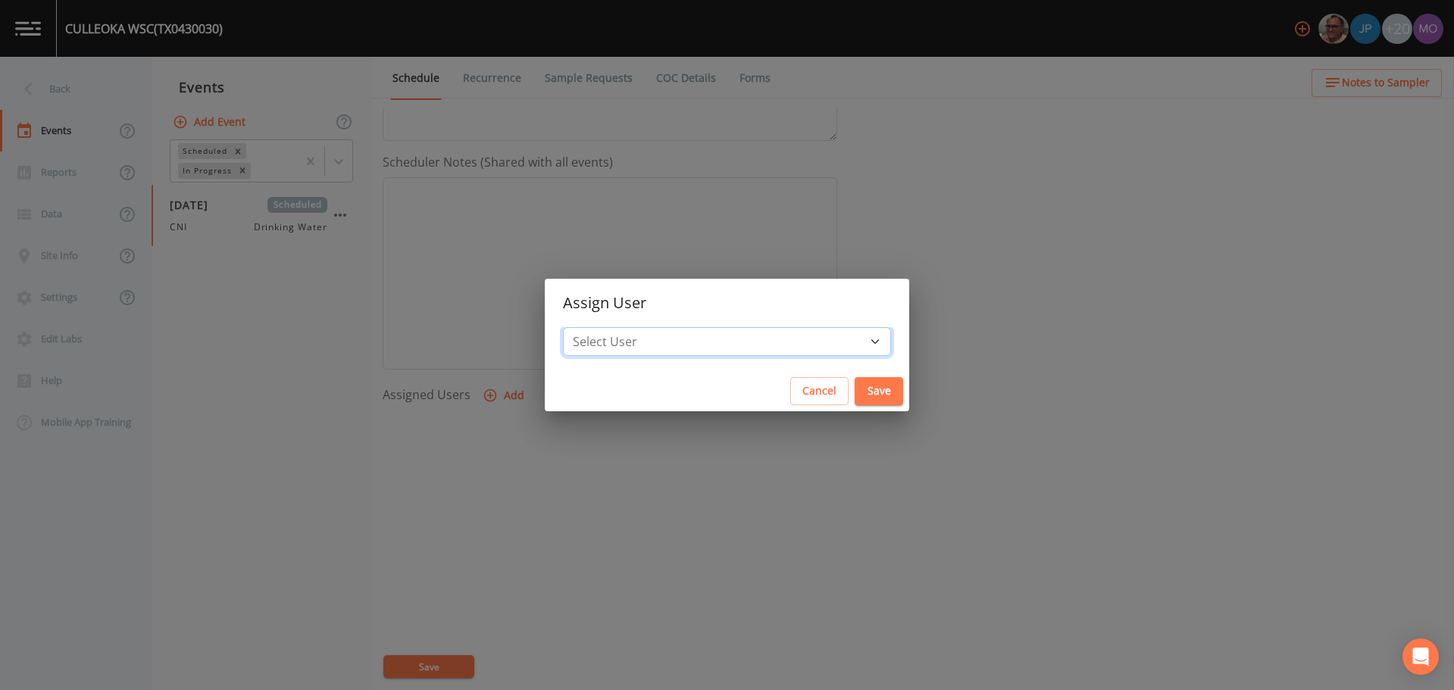
click at [629, 336] on select "Select User [PERSON_NAME] [PERSON_NAME] [PERSON_NAME] [PERSON_NAME] [PERSON_NAM…" at bounding box center [727, 341] width 328 height 29
select select "59db3e3d-8872-4fc9-8f54-035acae5efc3"
click at [618, 327] on select "Select User [PERSON_NAME] [PERSON_NAME] [PERSON_NAME] [PERSON_NAME] [PERSON_NAM…" at bounding box center [727, 341] width 328 height 29
click at [855, 398] on button "Save" at bounding box center [879, 391] width 49 height 28
select select
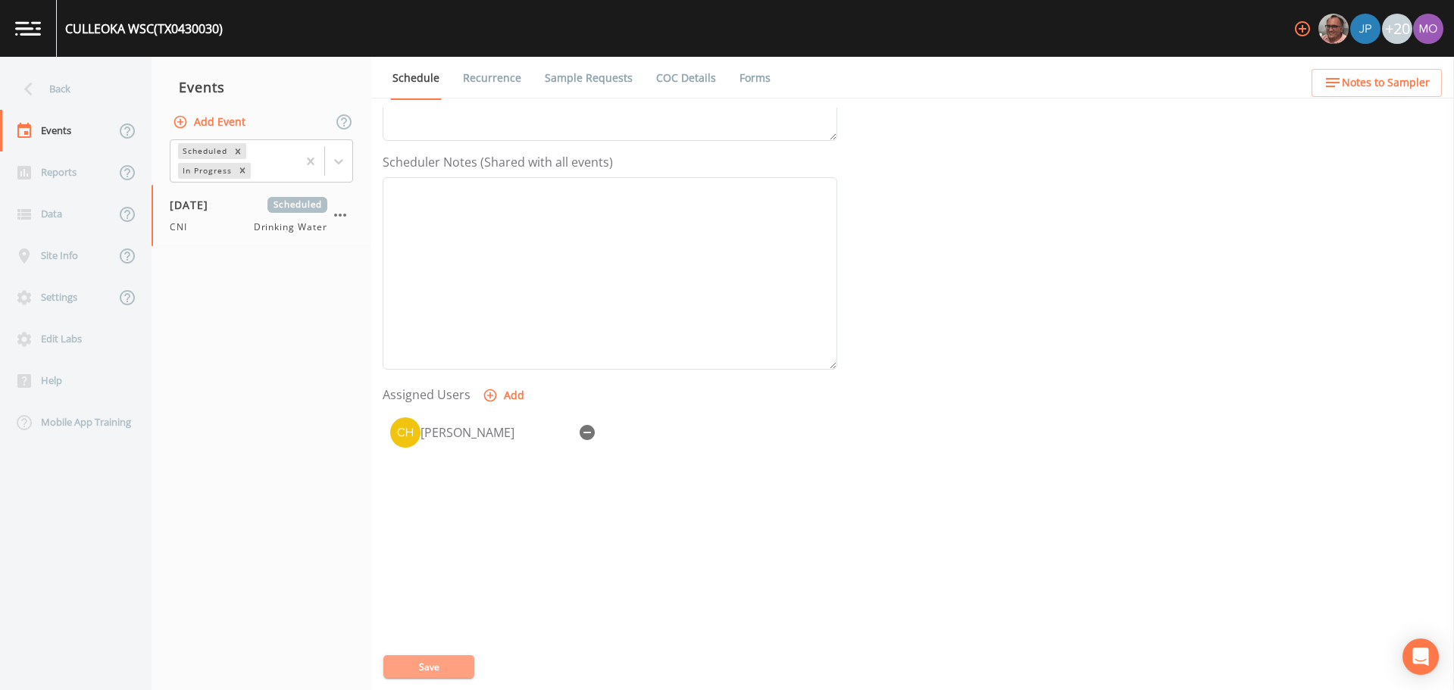
click at [432, 672] on button "Save" at bounding box center [428, 667] width 91 height 23
click at [67, 94] on div "Back" at bounding box center [68, 89] width 136 height 42
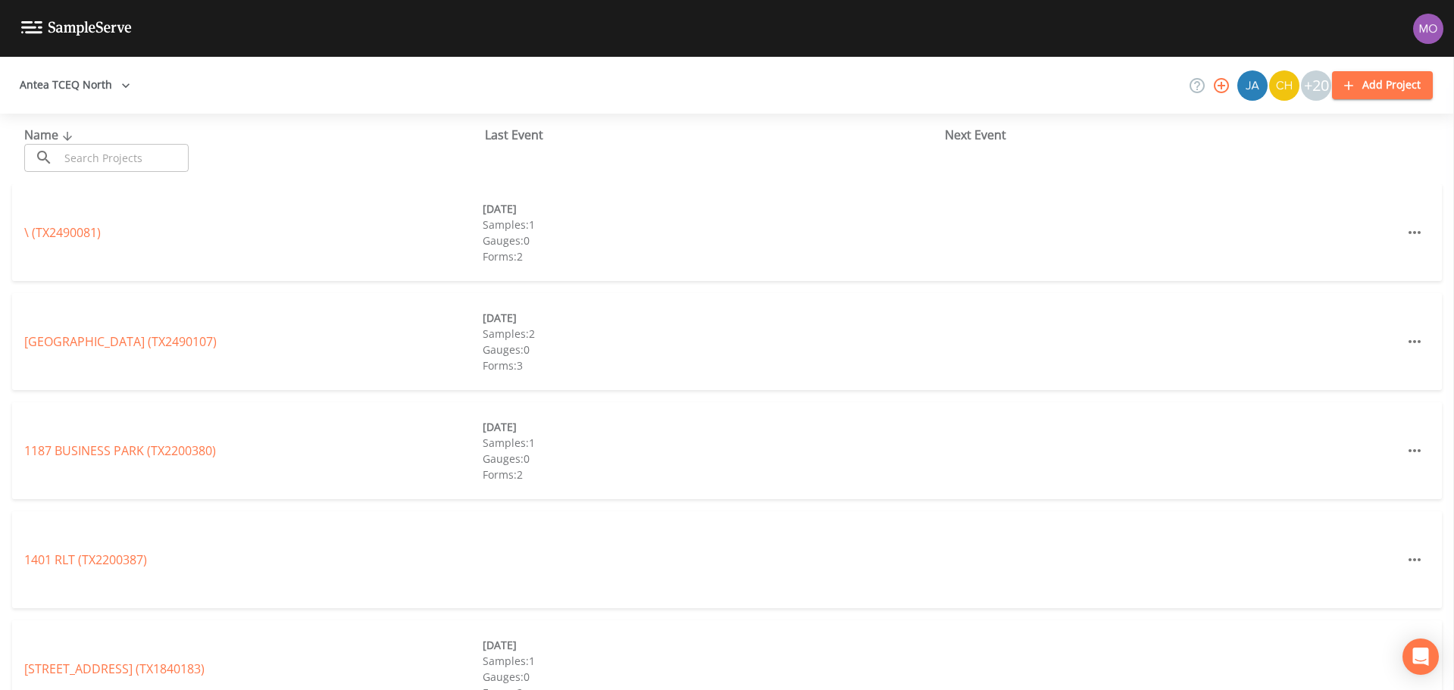
click at [80, 161] on input "text" at bounding box center [124, 158] width 130 height 28
paste input "TX1990010"
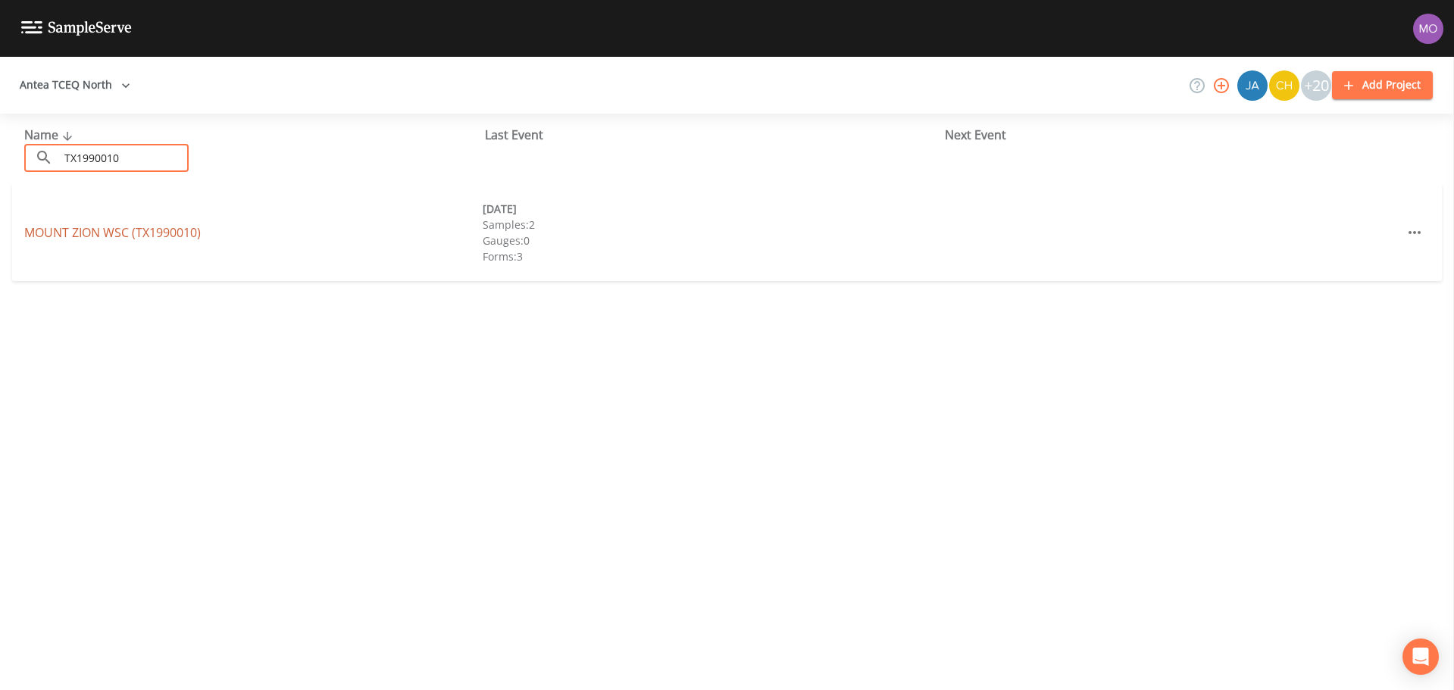
type input "TX1990010"
click at [93, 233] on link "[GEOGRAPHIC_DATA] (TX1990010)" at bounding box center [112, 232] width 177 height 17
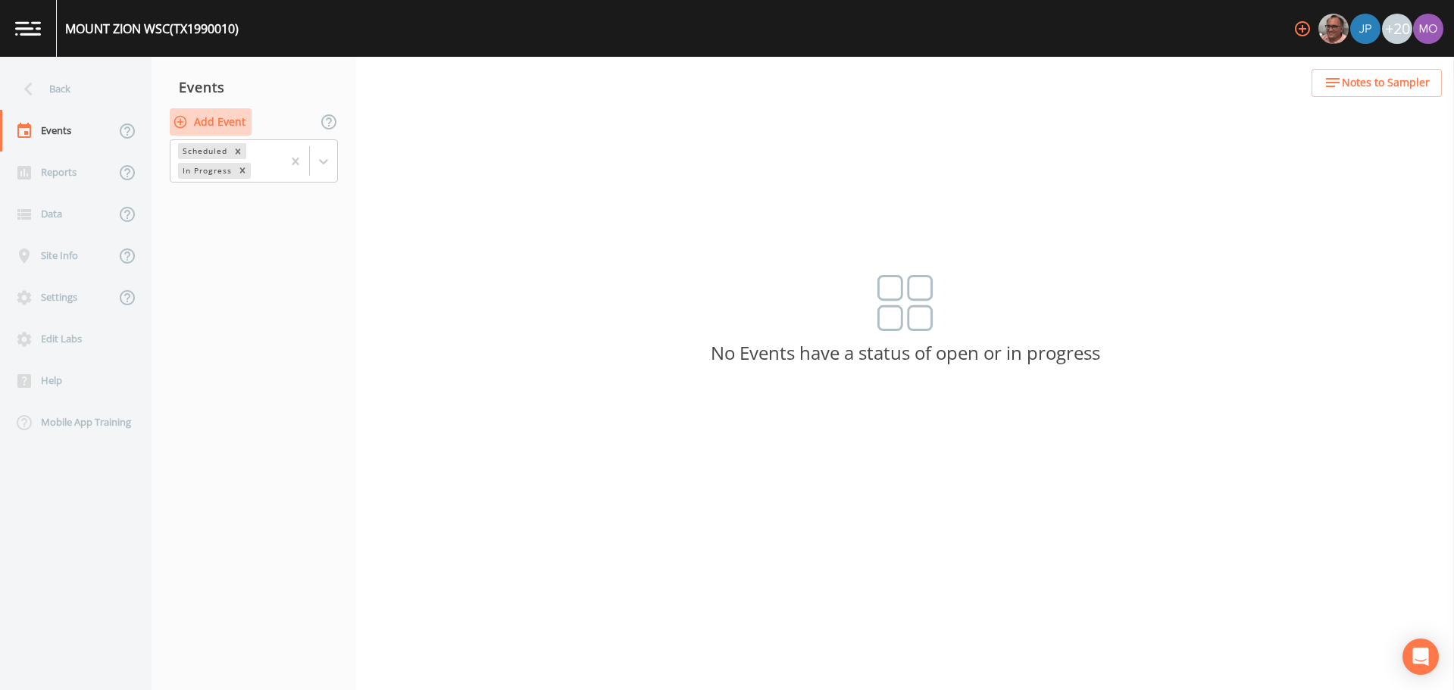
click at [224, 120] on button "Add Event" at bounding box center [211, 122] width 82 height 28
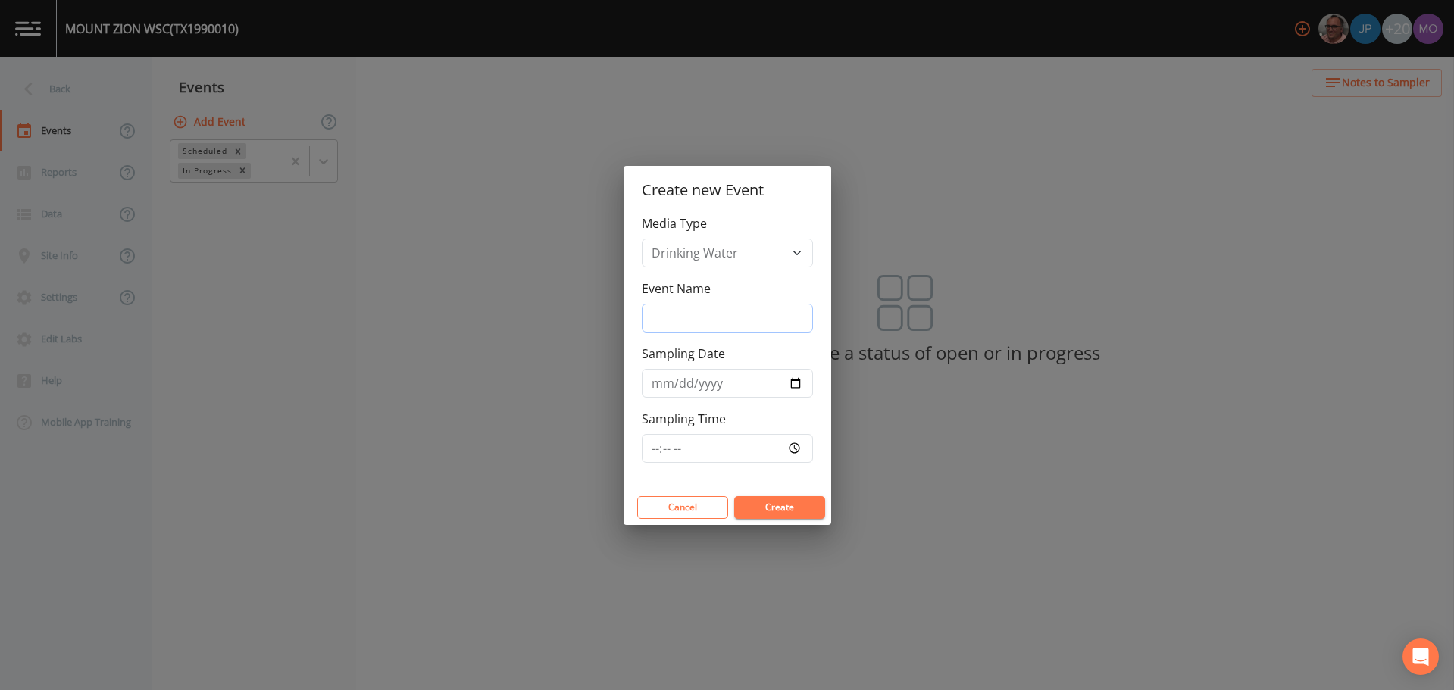
click at [681, 305] on input "Event Name" at bounding box center [727, 318] width 171 height 29
type input "CNI"
click at [798, 385] on input "Sampling Date" at bounding box center [727, 383] width 171 height 29
type input "[DATE]"
click at [773, 506] on button "Create" at bounding box center [779, 507] width 91 height 23
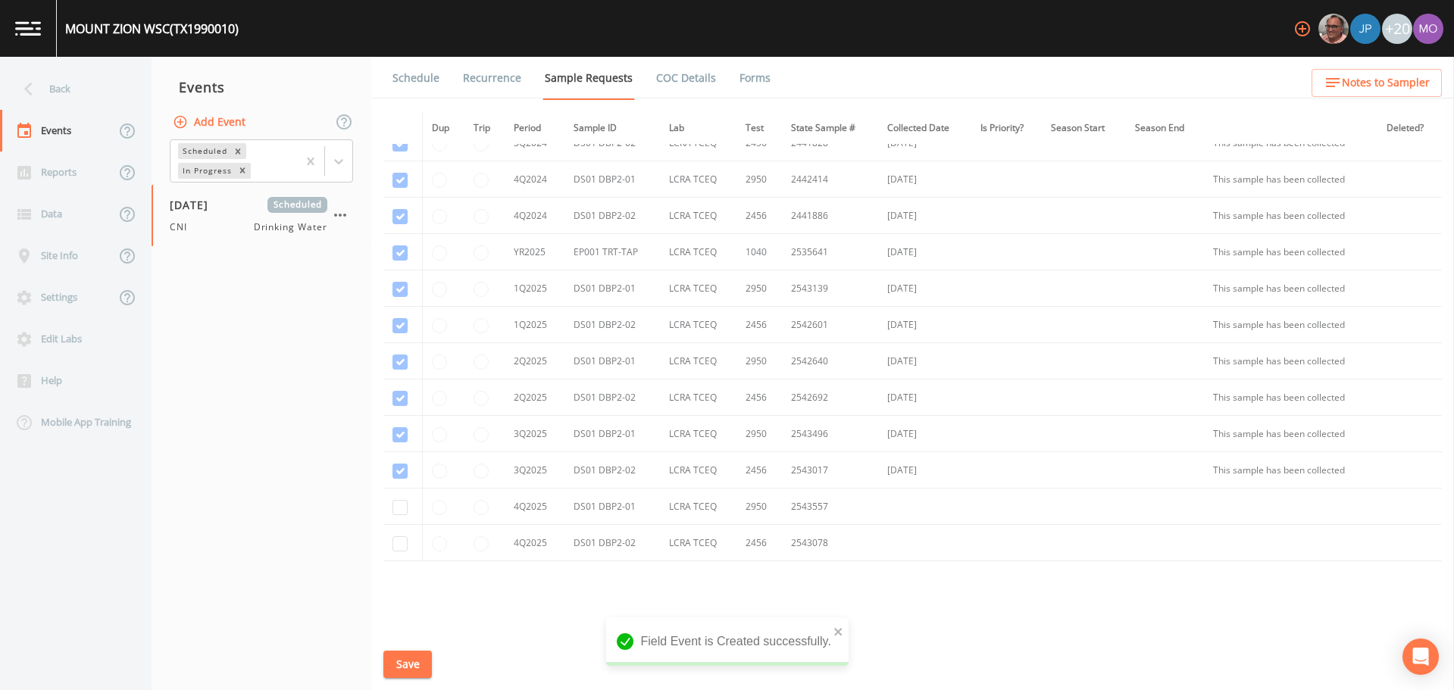
scroll to position [291, 0]
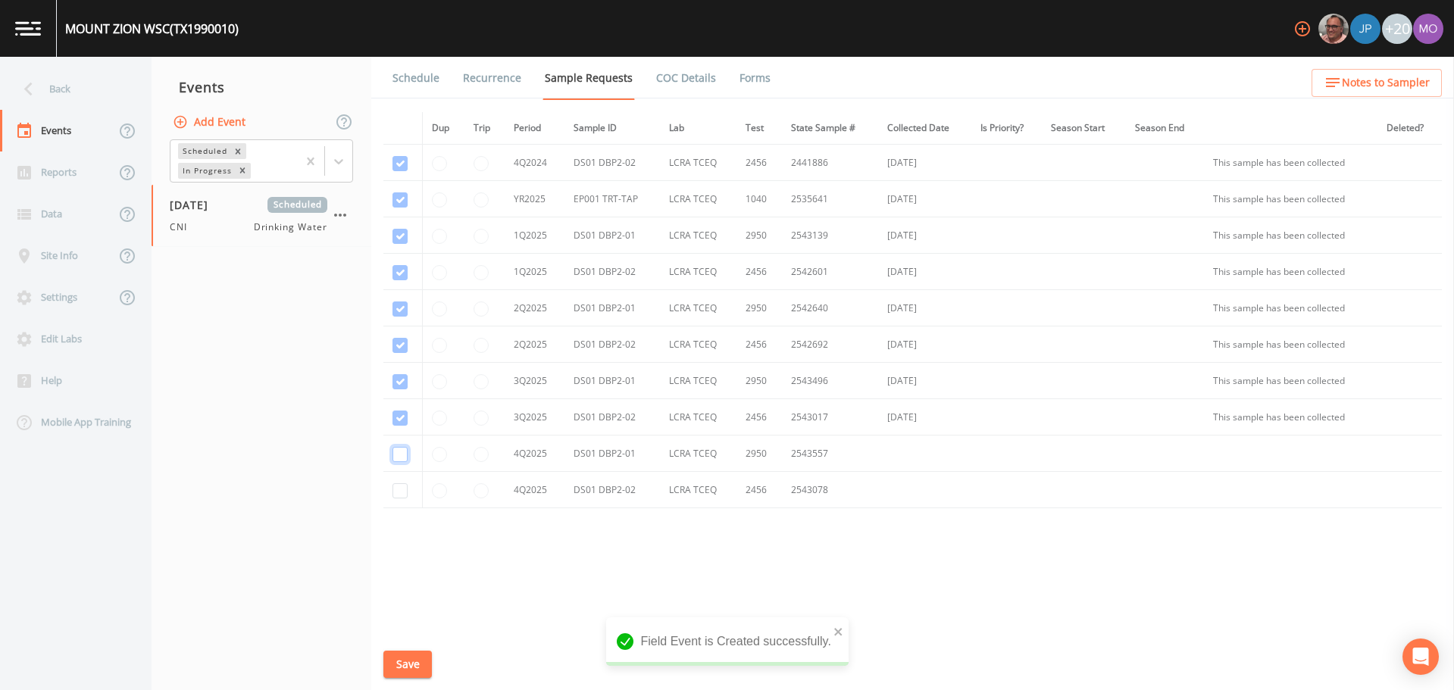
click at [402, 459] on input "checkbox" at bounding box center [400, 454] width 15 height 15
checkbox input "true"
click at [402, 489] on input "checkbox" at bounding box center [400, 490] width 15 height 15
checkbox input "true"
click at [402, 661] on button "Save" at bounding box center [407, 665] width 49 height 28
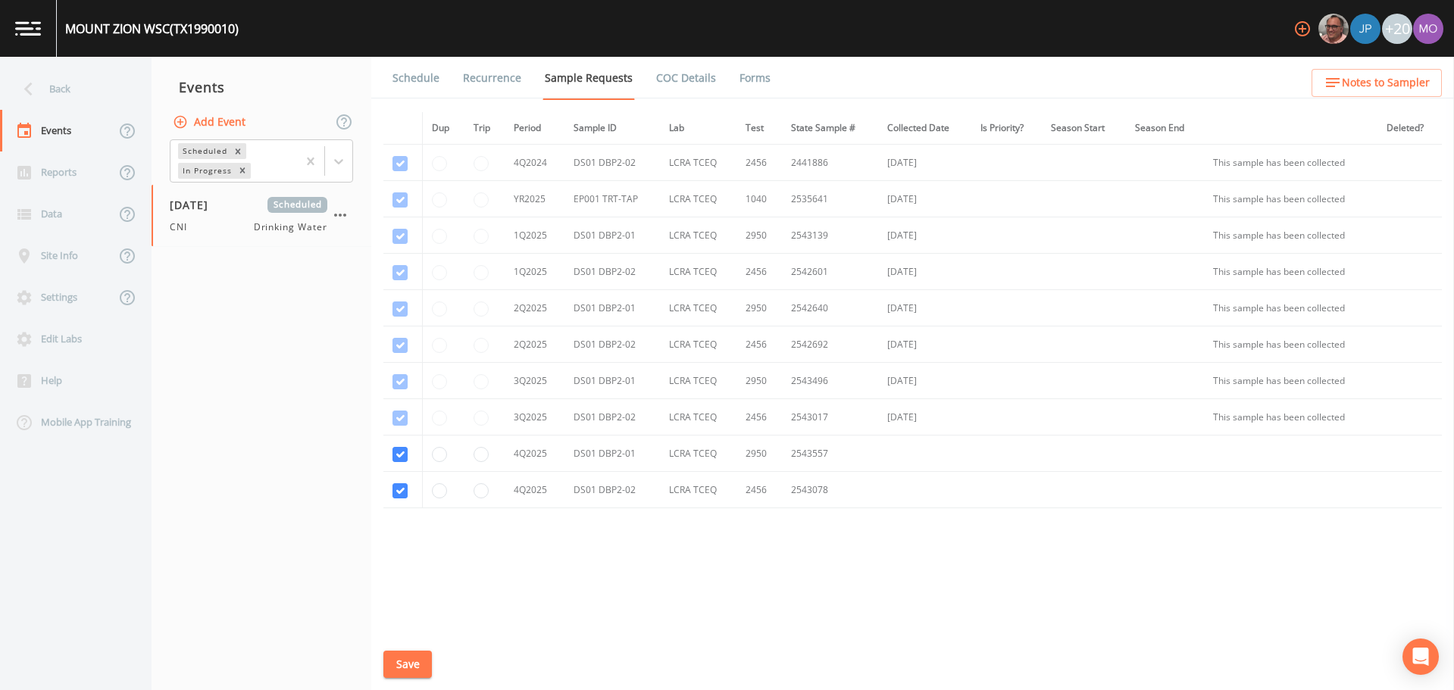
click at [408, 79] on link "Schedule" at bounding box center [416, 78] width 52 height 42
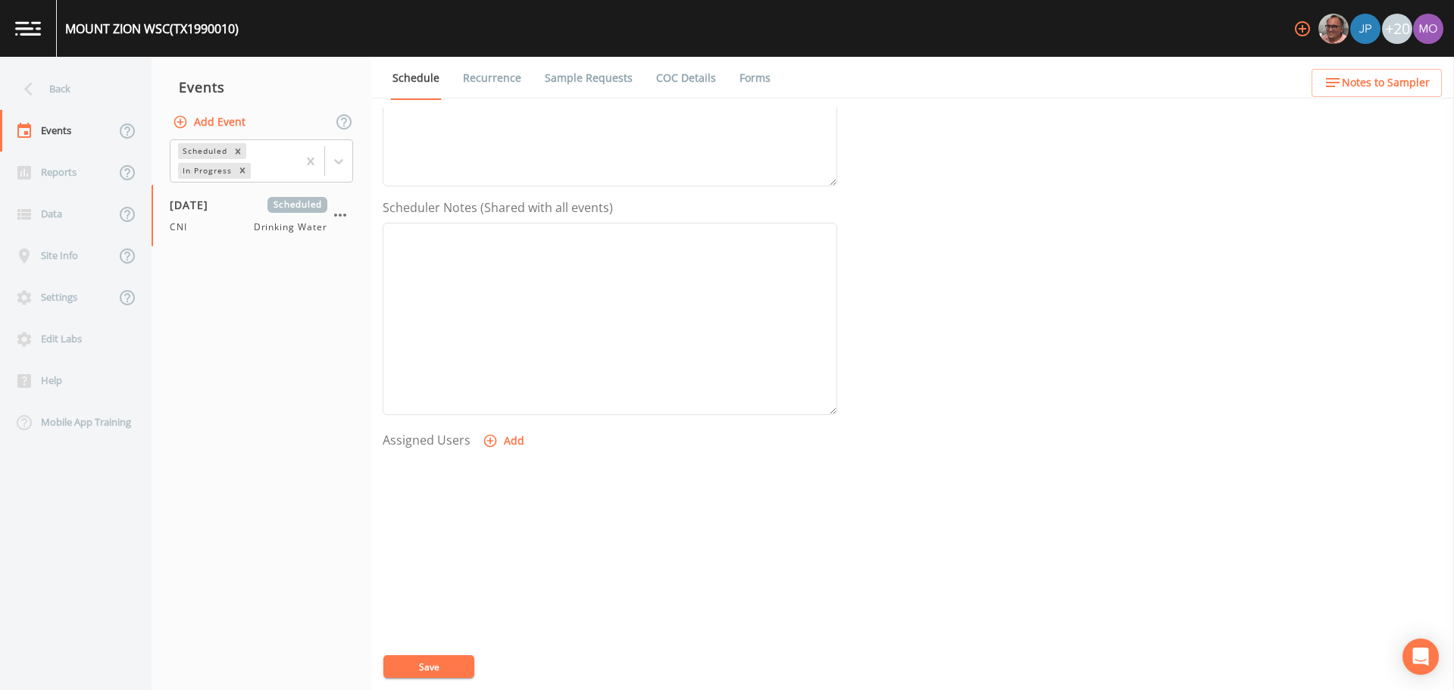
scroll to position [379, 0]
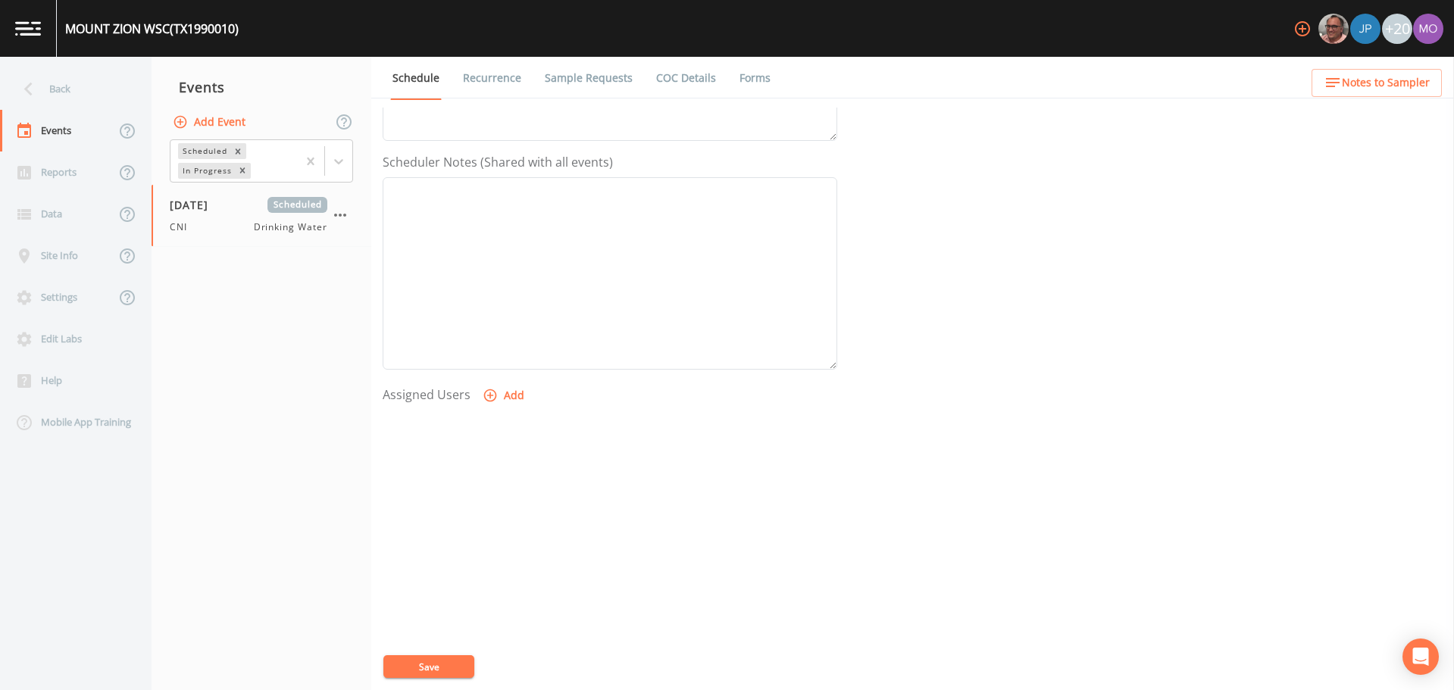
click at [493, 401] on icon "button" at bounding box center [490, 395] width 15 height 15
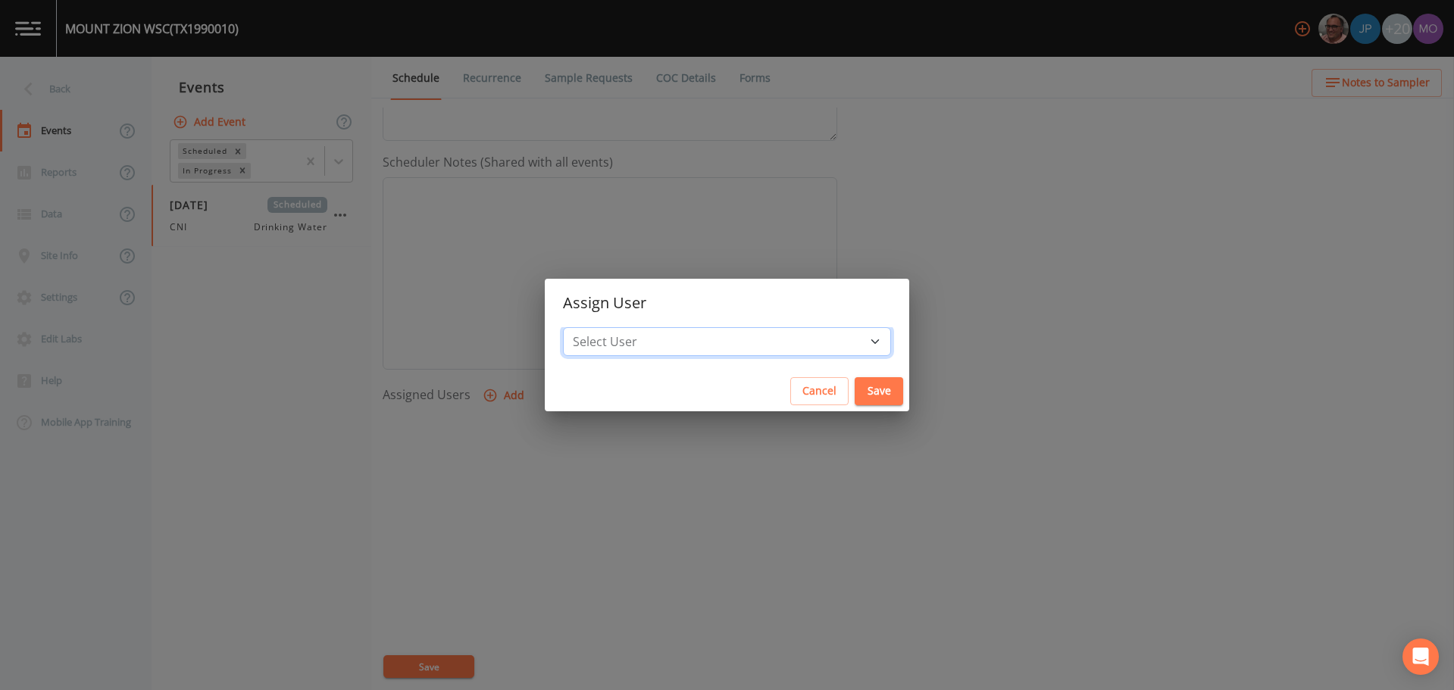
click at [652, 352] on select "Select User [PERSON_NAME] [PERSON_NAME] [PERSON_NAME] [PERSON_NAME] [PERSON_NAM…" at bounding box center [727, 341] width 328 height 29
select select "59db3e3d-8872-4fc9-8f54-035acae5efc3"
click at [618, 327] on select "Select User [PERSON_NAME] [PERSON_NAME] [PERSON_NAME] [PERSON_NAME] [PERSON_NAM…" at bounding box center [727, 341] width 328 height 29
click at [855, 386] on button "Save" at bounding box center [879, 391] width 49 height 28
select select
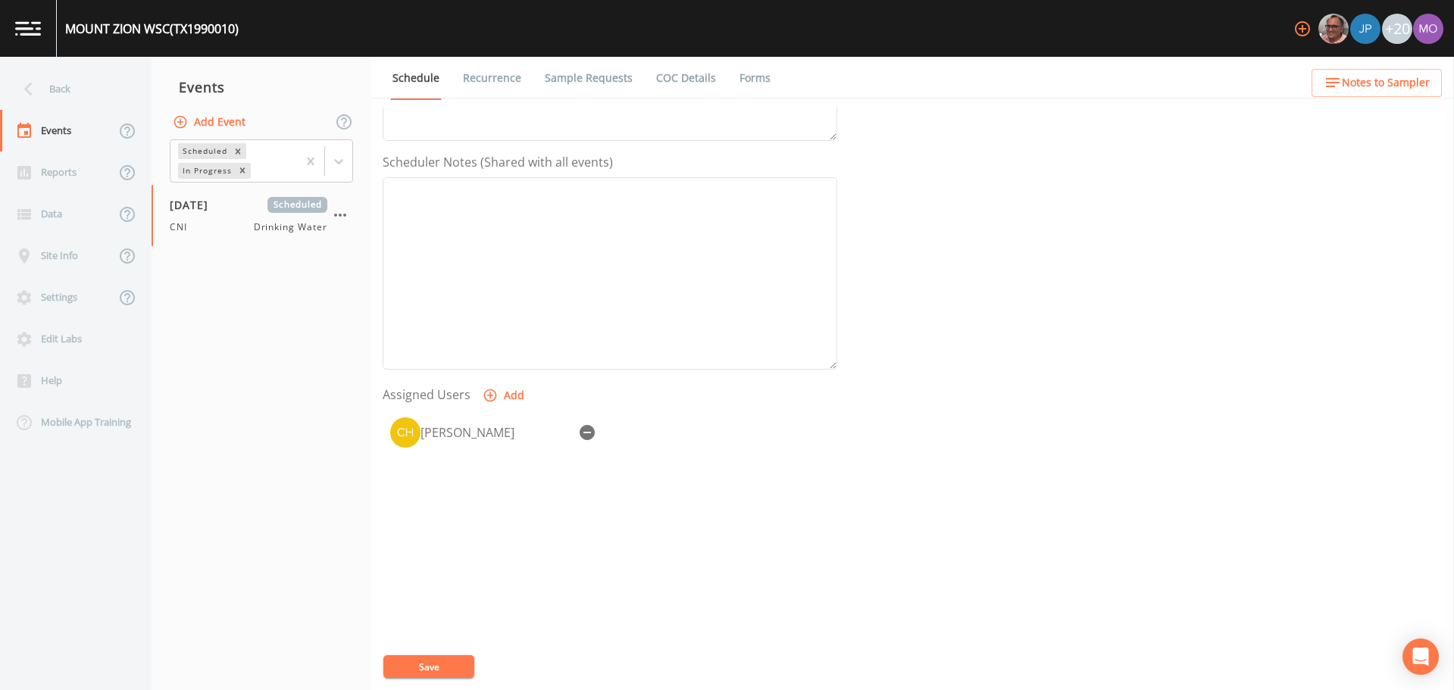
click at [418, 670] on button "Save" at bounding box center [428, 667] width 91 height 23
click at [64, 88] on div "Back" at bounding box center [68, 89] width 136 height 42
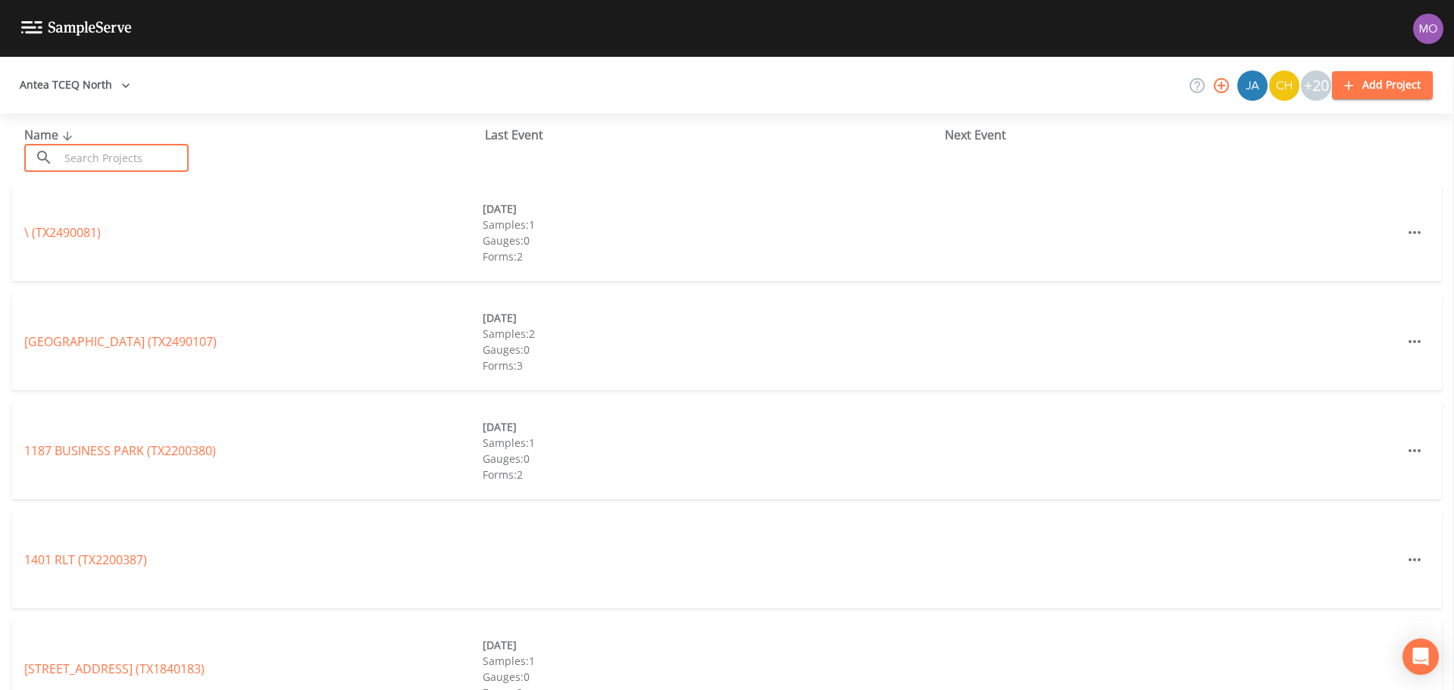
click at [102, 152] on input "text" at bounding box center [124, 158] width 130 height 28
paste input "TX1990001"
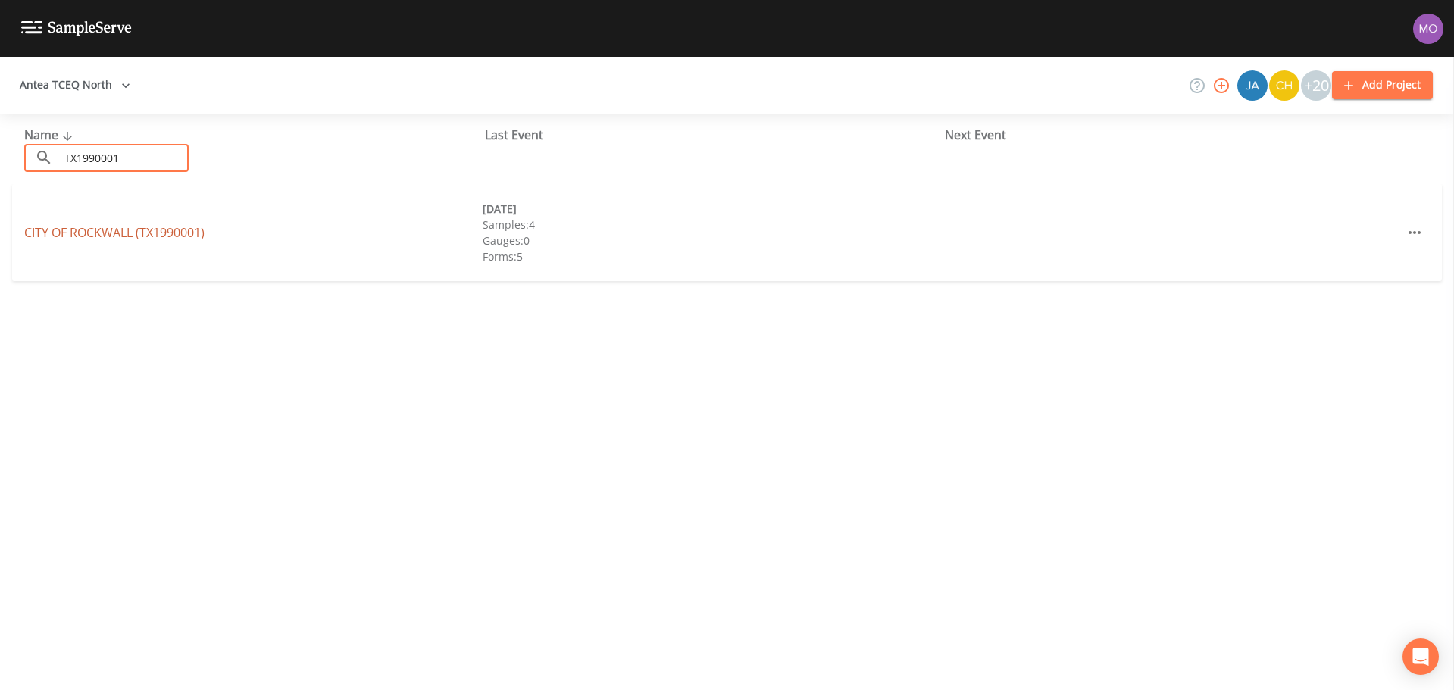
type input "TX1990001"
click at [116, 236] on link "CITY OF [GEOGRAPHIC_DATA] (TX1990001)" at bounding box center [114, 232] width 180 height 17
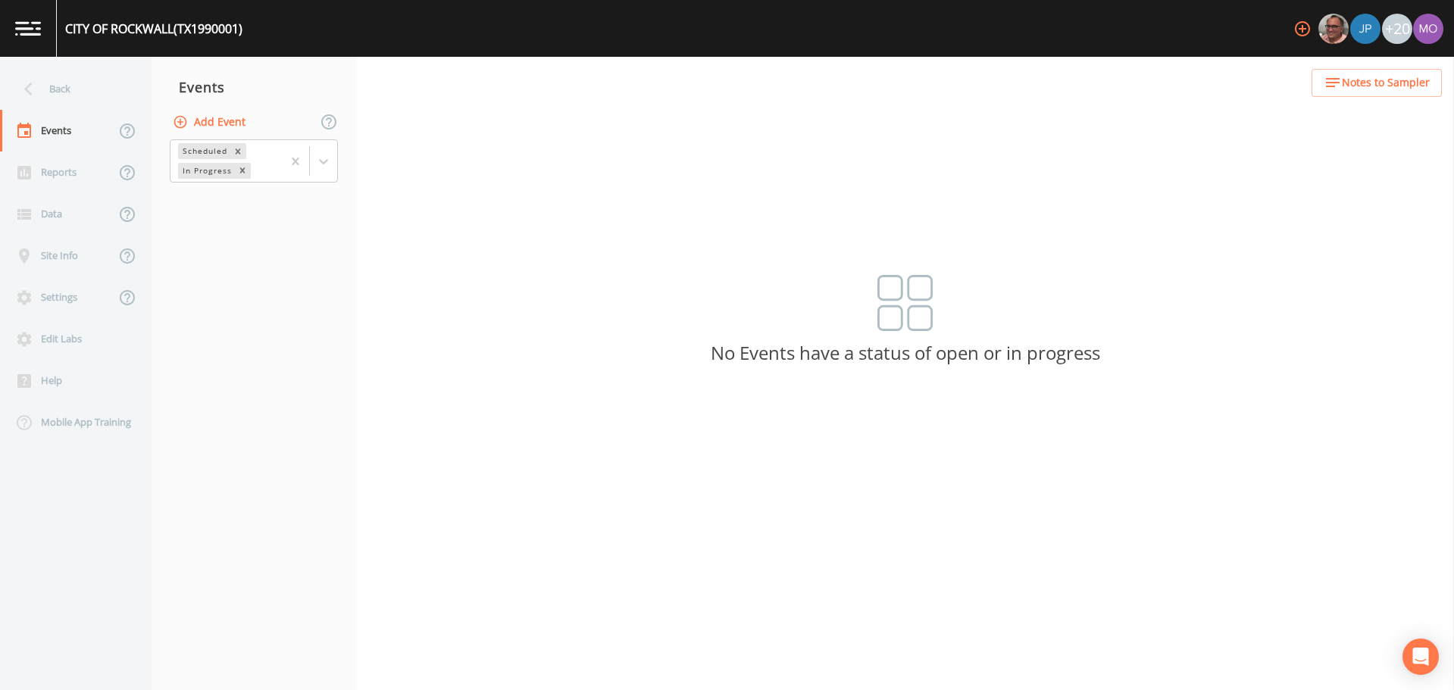
click at [211, 124] on button "Add Event" at bounding box center [211, 122] width 82 height 28
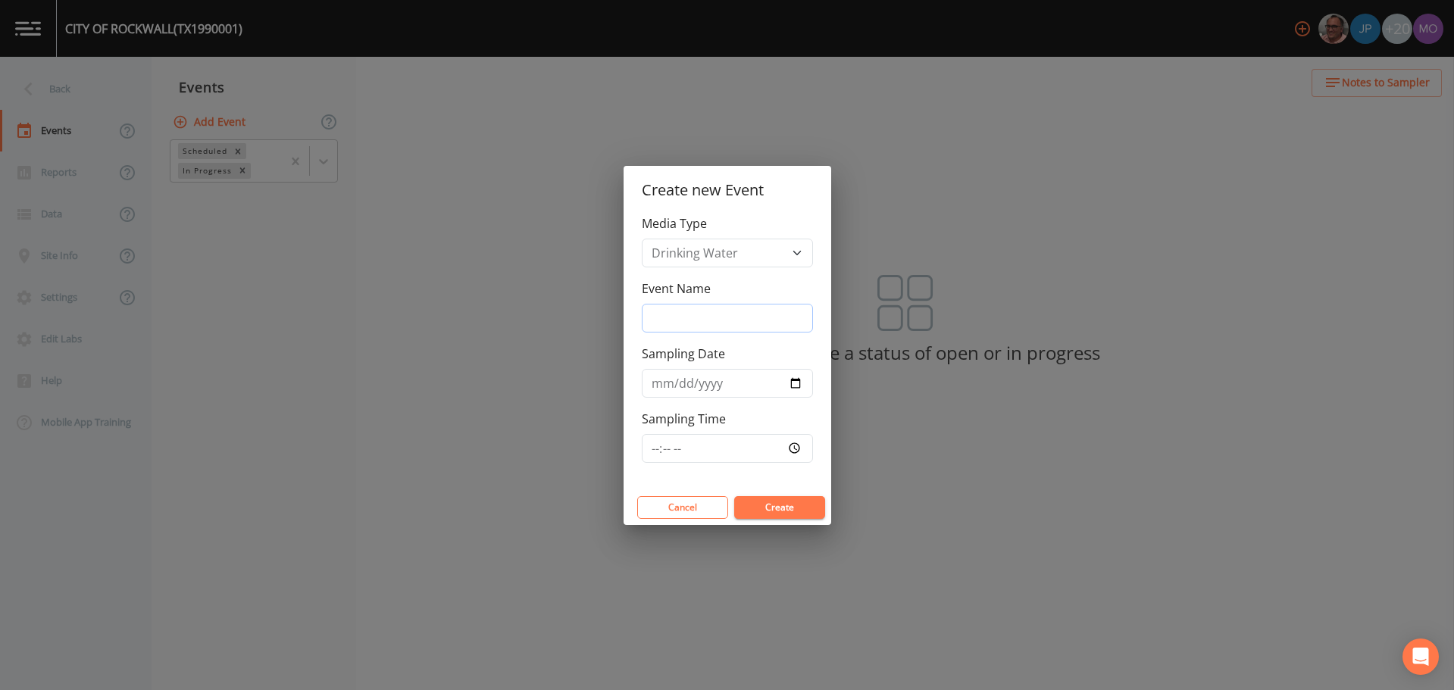
click at [659, 314] on input "Event Name" at bounding box center [727, 318] width 171 height 29
type input "CNI"
click at [796, 377] on input "Sampling Date" at bounding box center [727, 383] width 171 height 29
type input "[DATE]"
click at [754, 512] on button "Create" at bounding box center [779, 507] width 91 height 23
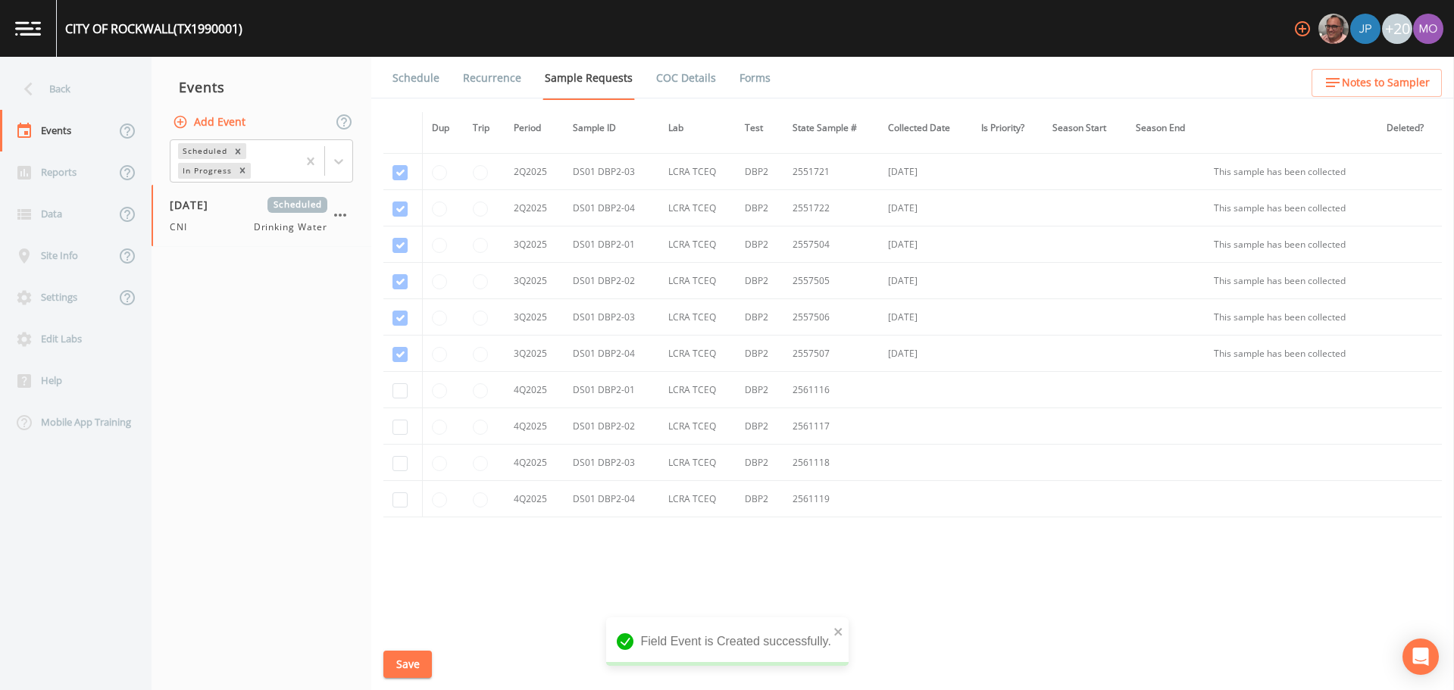
scroll to position [943, 0]
click at [399, 388] on input "checkbox" at bounding box center [400, 384] width 15 height 15
checkbox input "true"
click at [399, 415] on input "checkbox" at bounding box center [400, 421] width 15 height 15
checkbox input "true"
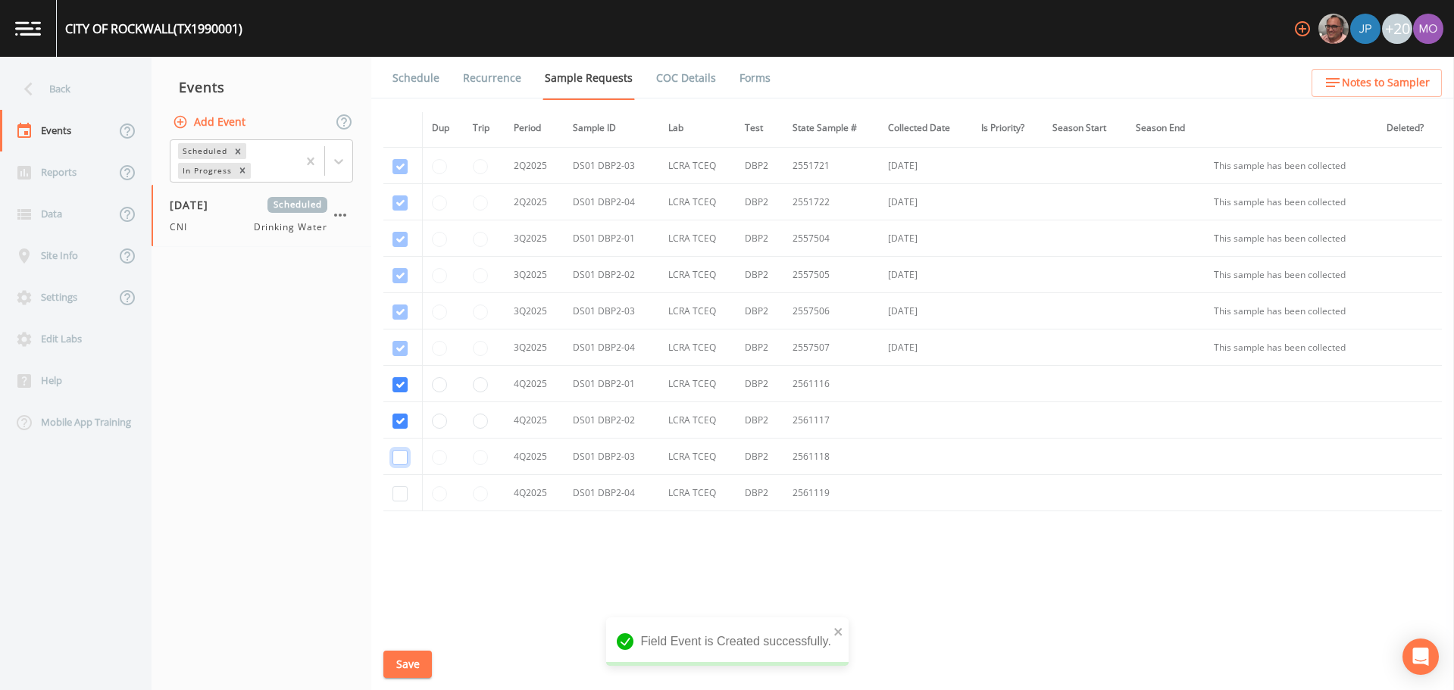
click at [399, 452] on input "checkbox" at bounding box center [400, 457] width 15 height 15
checkbox input "true"
click at [399, 491] on input "checkbox" at bounding box center [400, 494] width 15 height 15
checkbox input "true"
click at [408, 656] on button "Save" at bounding box center [407, 665] width 49 height 28
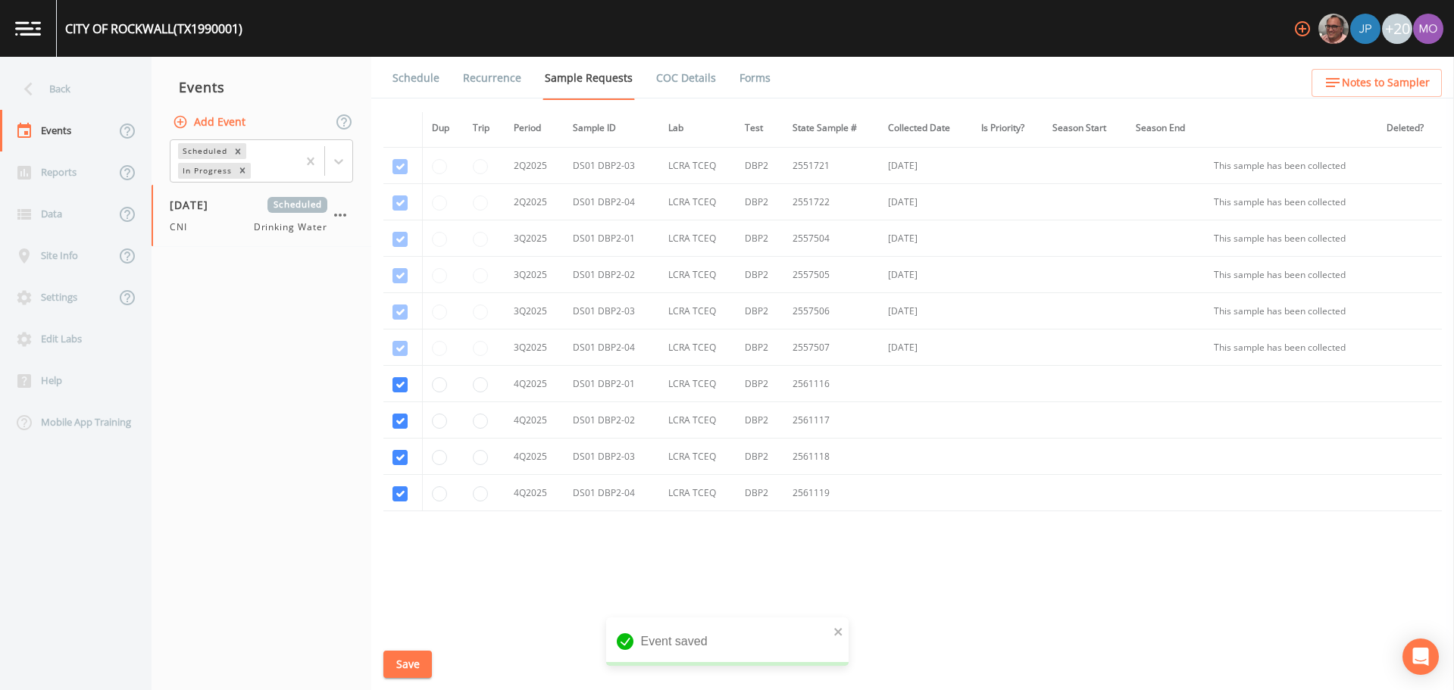
click at [411, 81] on link "Schedule" at bounding box center [416, 78] width 52 height 42
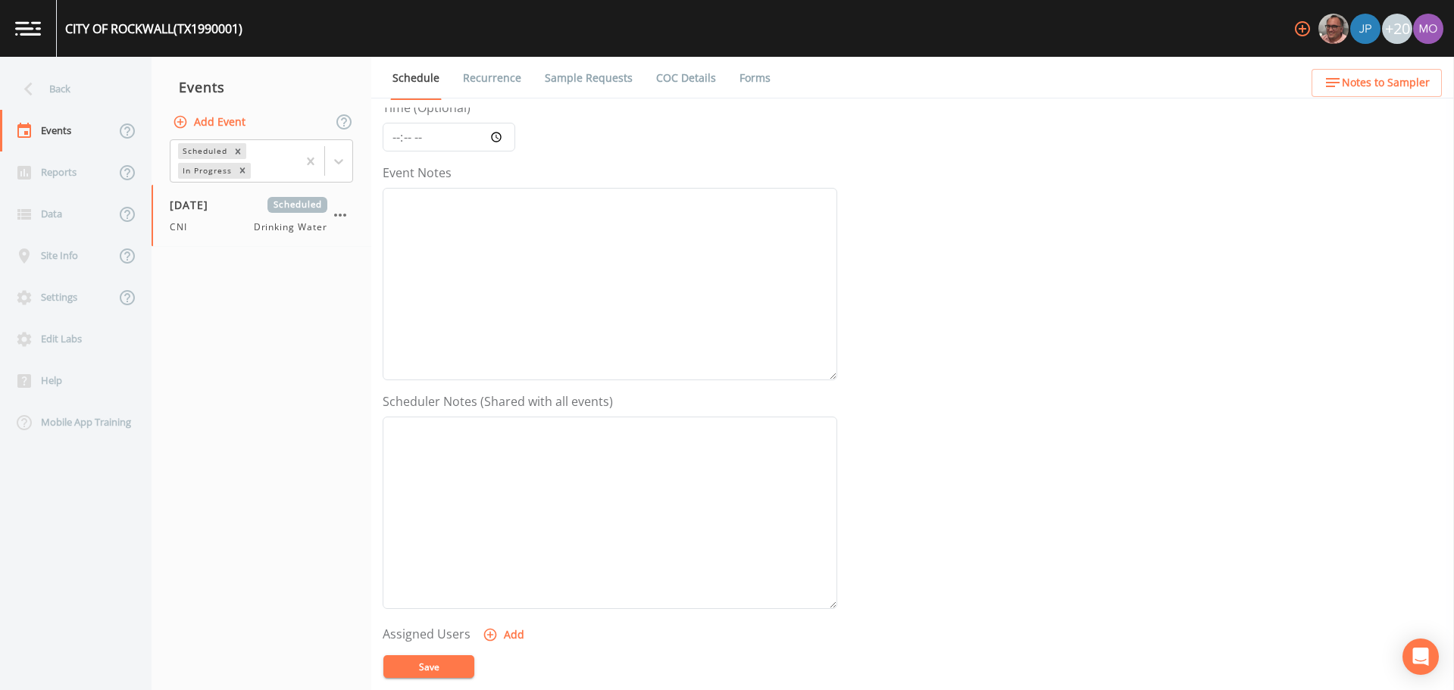
scroll to position [379, 0]
click at [492, 401] on icon "button" at bounding box center [490, 395] width 15 height 15
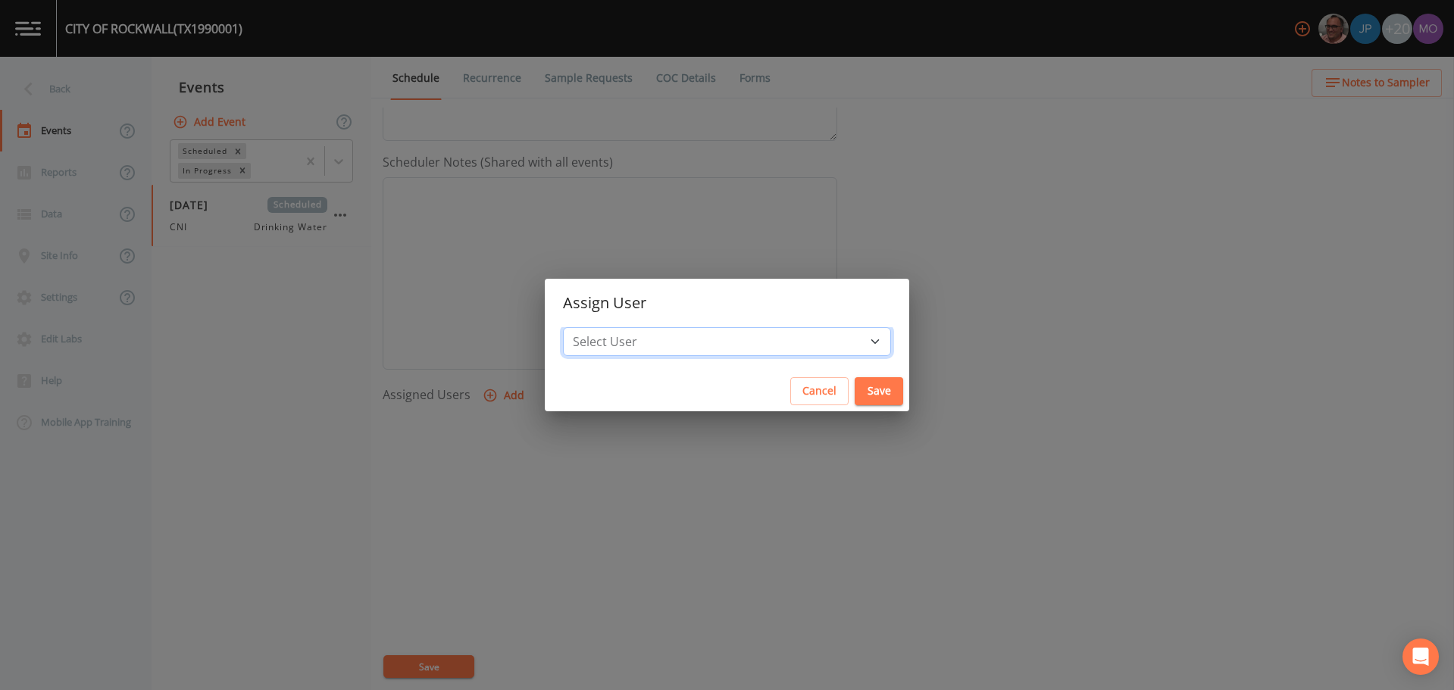
click at [643, 353] on select "Select User [PERSON_NAME] [PERSON_NAME] [PERSON_NAME] [PERSON_NAME] [PERSON_NAM…" at bounding box center [727, 341] width 328 height 29
select select "59db3e3d-8872-4fc9-8f54-035acae5efc3"
click at [618, 327] on select "Select User [PERSON_NAME] [PERSON_NAME] [PERSON_NAME] [PERSON_NAME] [PERSON_NAM…" at bounding box center [727, 341] width 328 height 29
click at [834, 374] on div "Cancel Save" at bounding box center [727, 391] width 365 height 40
click at [855, 396] on button "Save" at bounding box center [879, 391] width 49 height 28
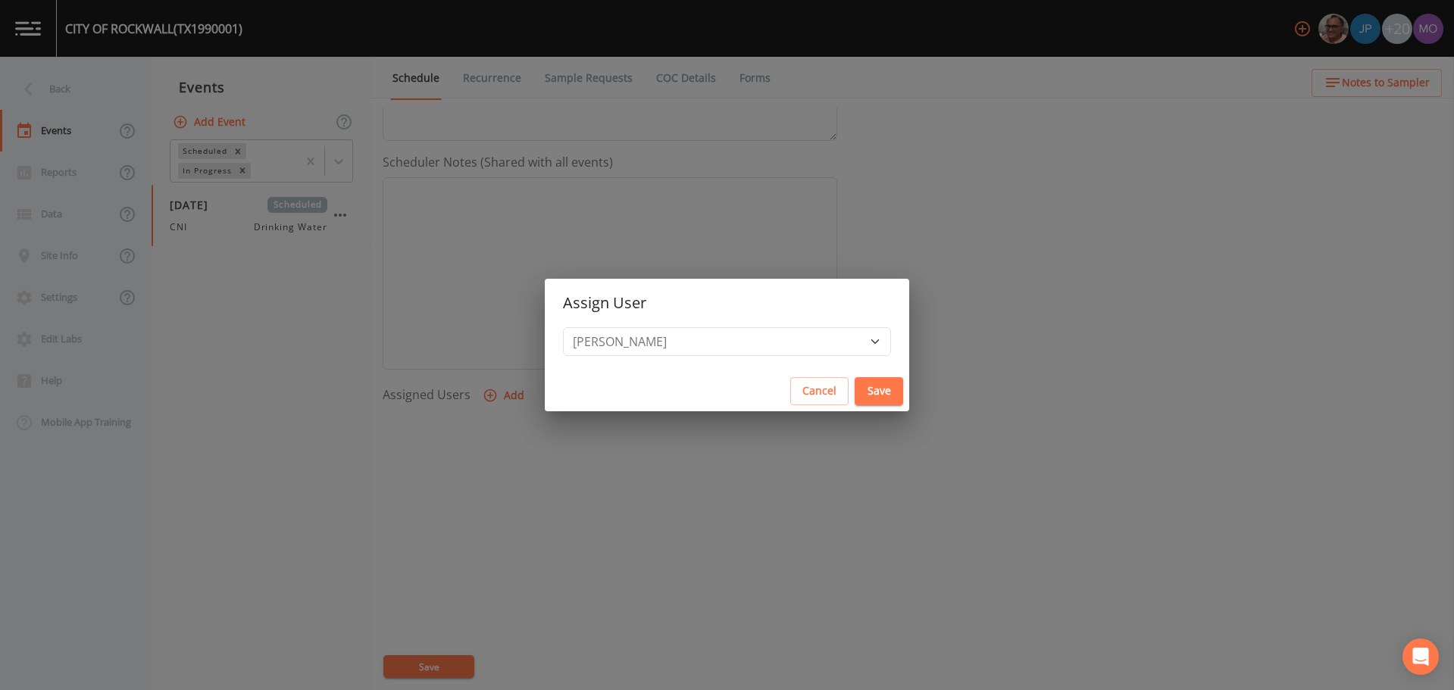
select select
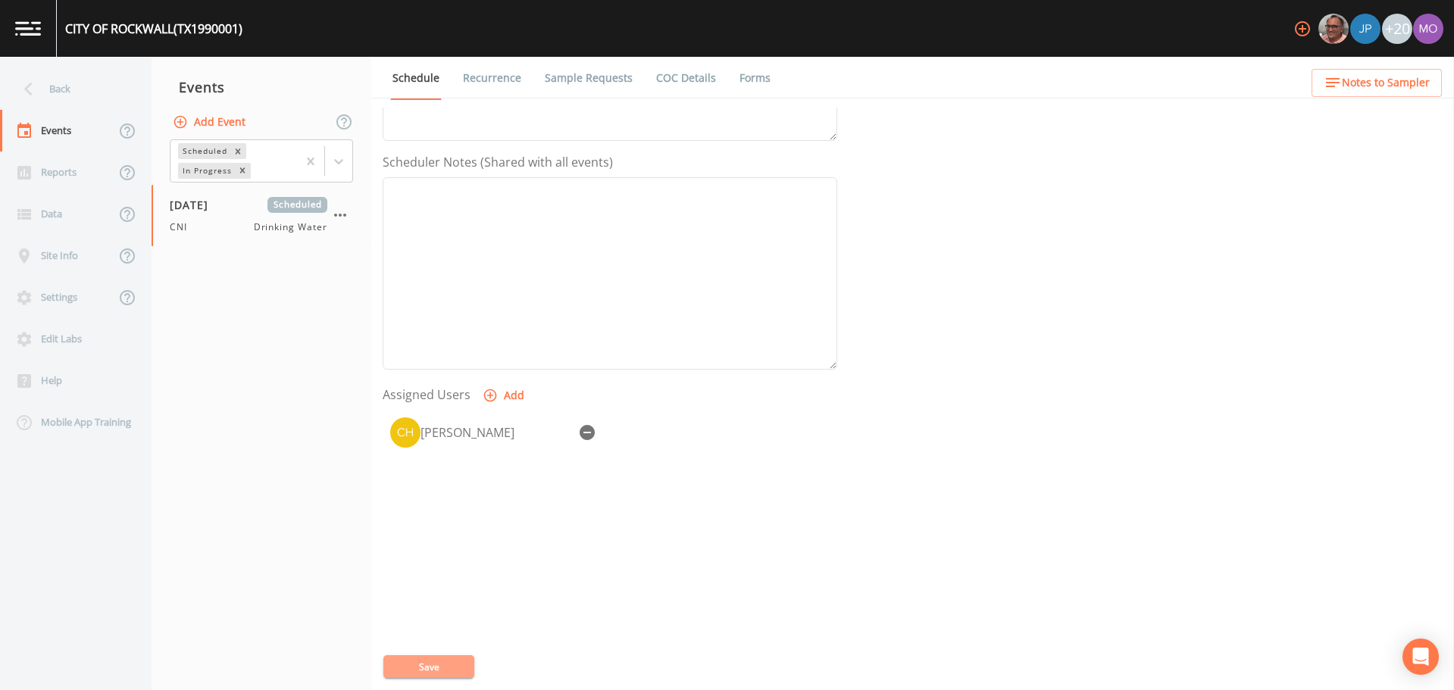
click at [433, 668] on button "Save" at bounding box center [428, 667] width 91 height 23
click at [58, 89] on div "Back" at bounding box center [68, 89] width 136 height 42
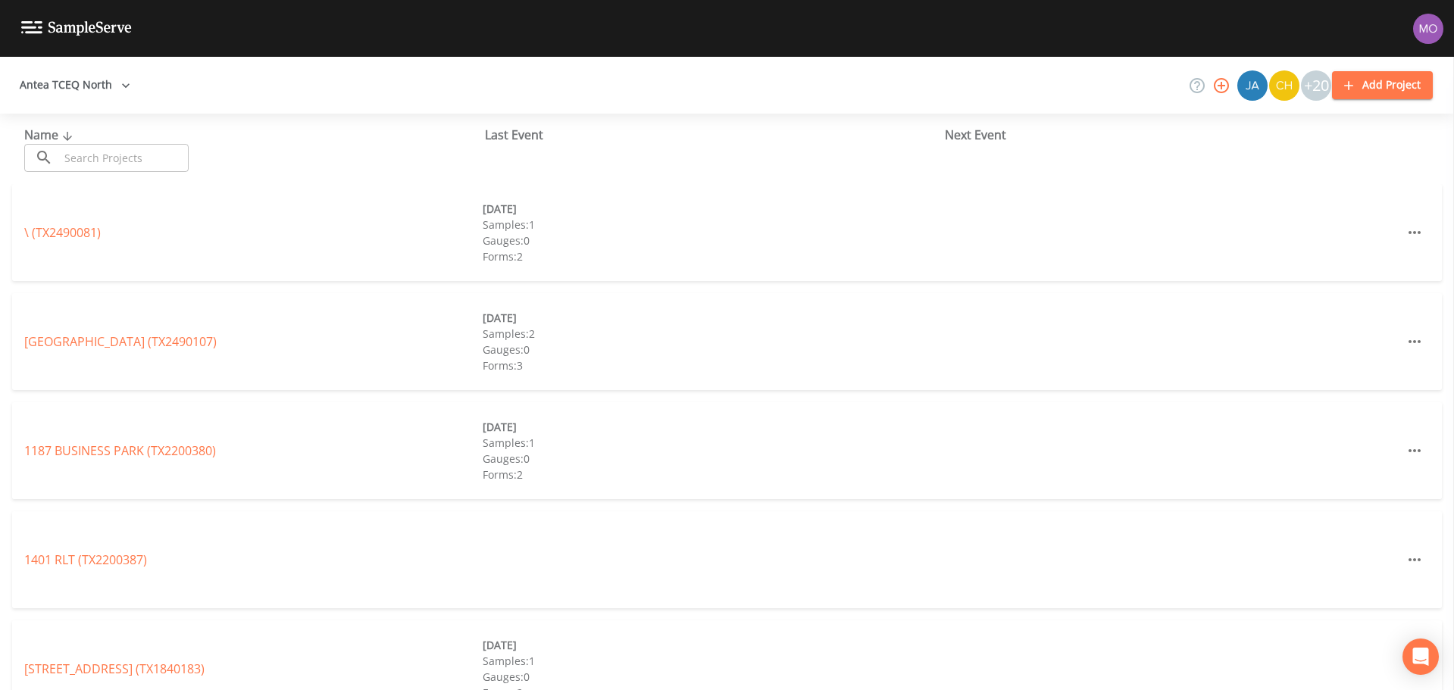
click at [164, 139] on div "Name ​ ​" at bounding box center [254, 149] width 461 height 46
click at [163, 153] on input "text" at bounding box center [124, 158] width 130 height 28
paste input "TX1990012"
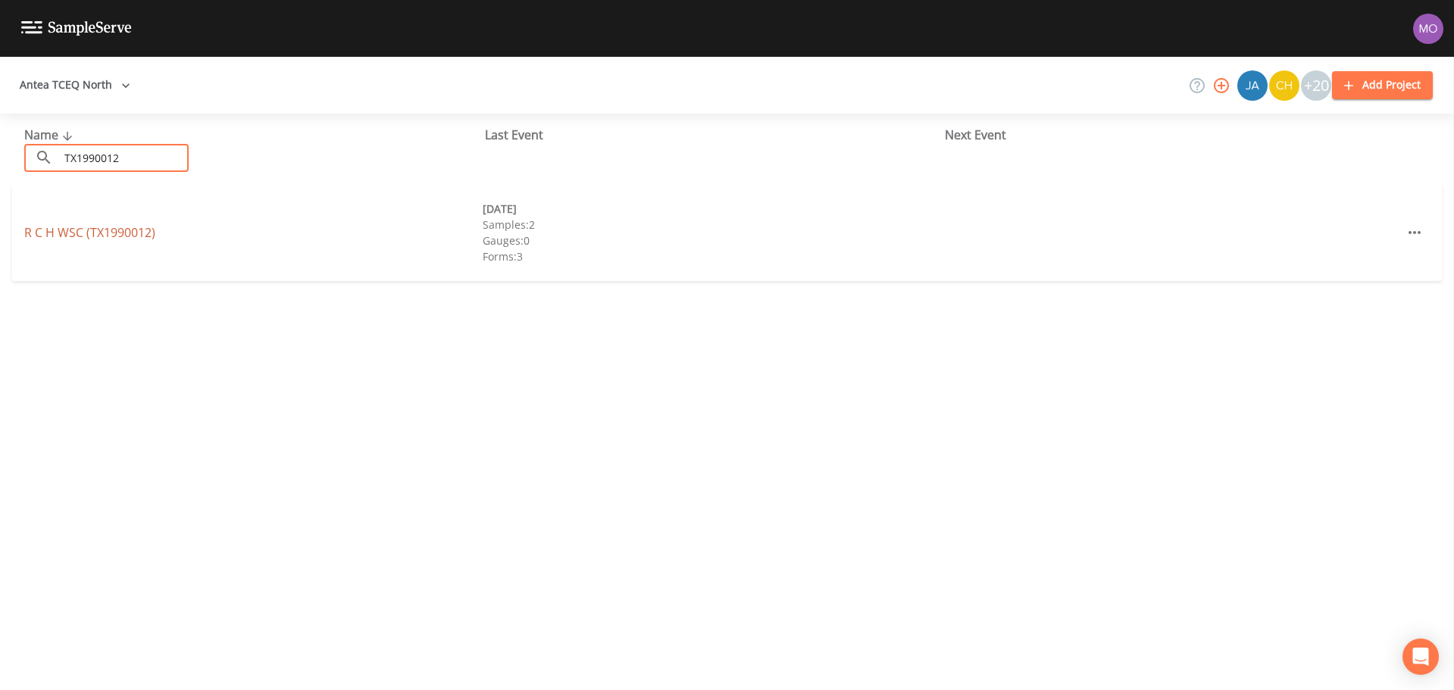
type input "TX1990012"
click at [123, 236] on link "R C H WSC (TX1990012)" at bounding box center [89, 232] width 131 height 17
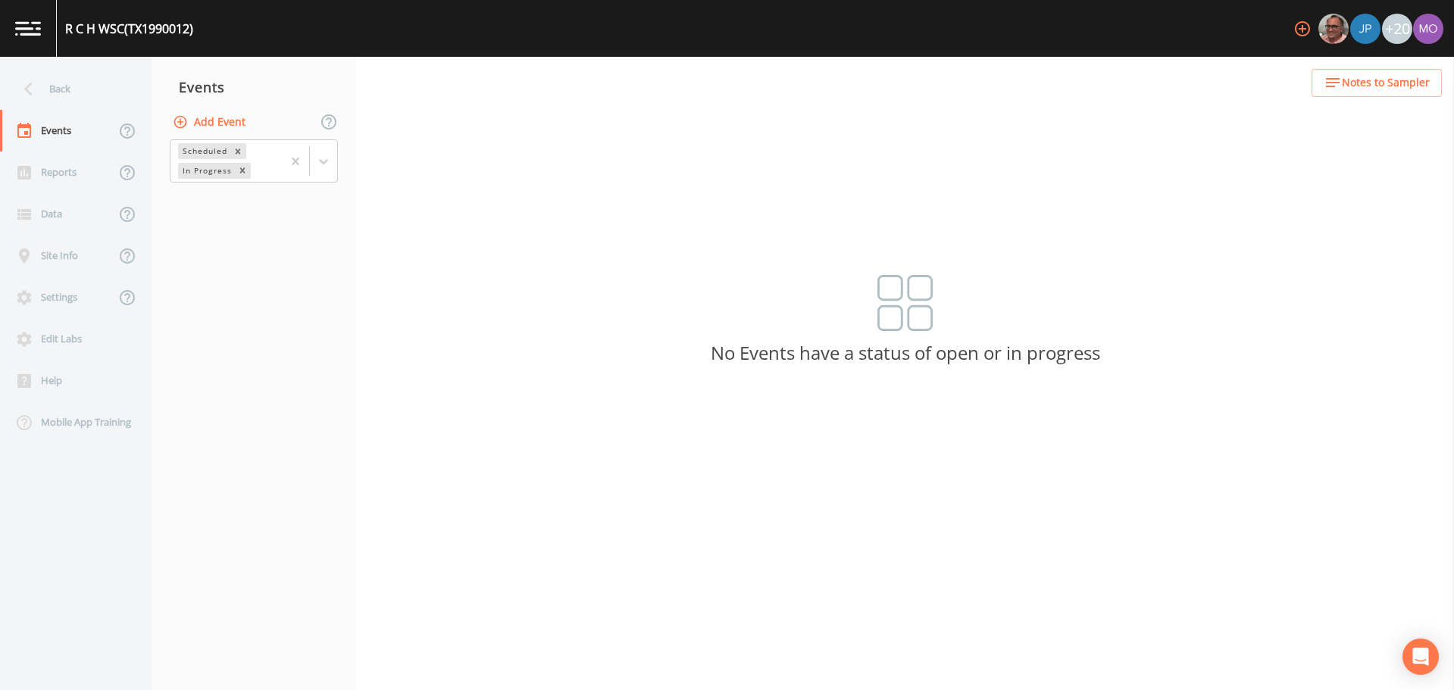
click at [227, 127] on button "Add Event" at bounding box center [211, 122] width 82 height 28
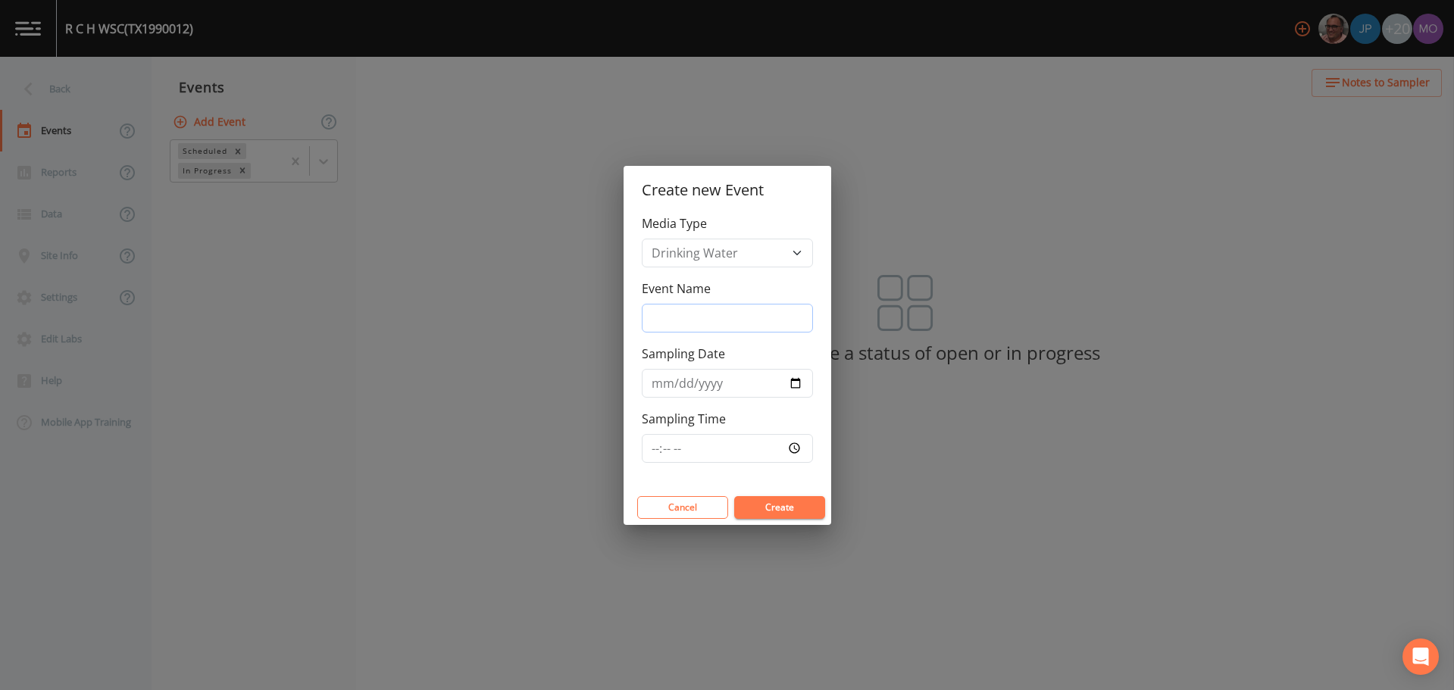
click at [696, 317] on input "Event Name" at bounding box center [727, 318] width 171 height 29
type input "CNI"
click at [793, 382] on input "Sampling Date" at bounding box center [727, 383] width 171 height 29
type input "[DATE]"
click at [790, 507] on button "Create" at bounding box center [779, 507] width 91 height 23
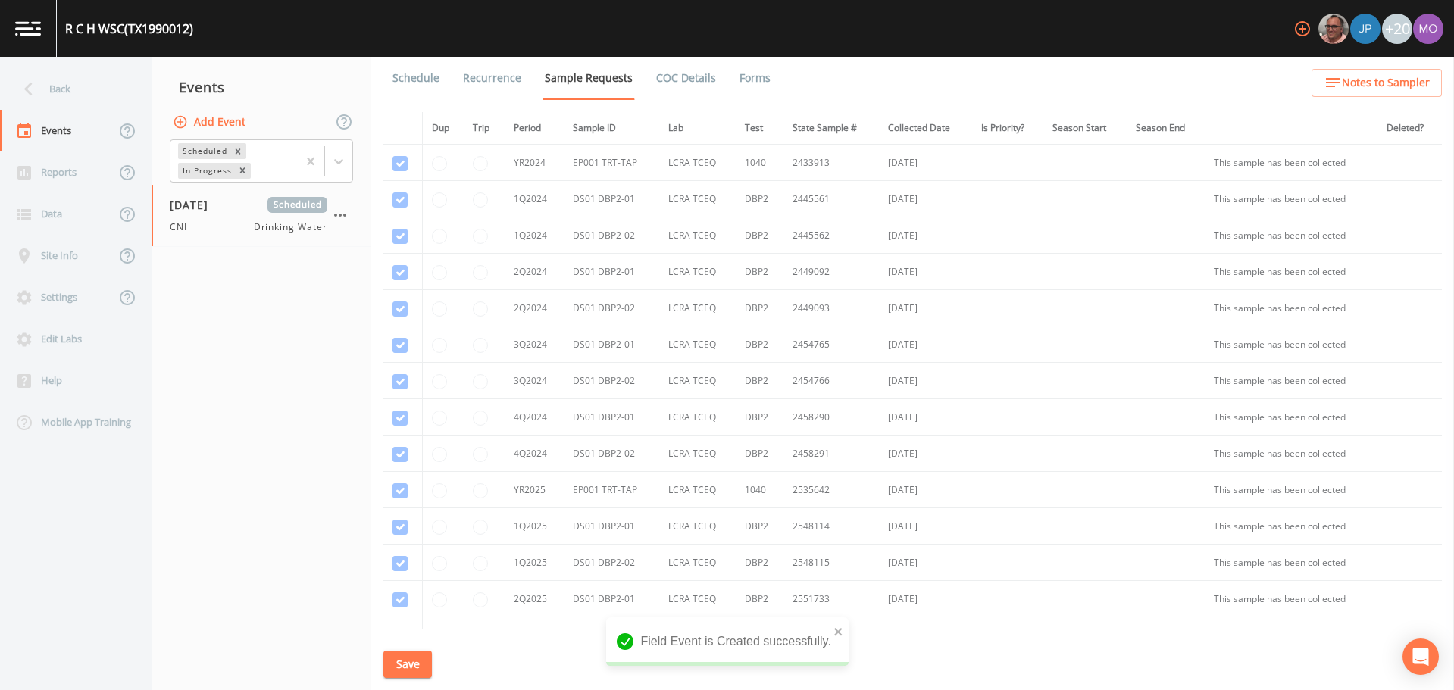
scroll to position [291, 0]
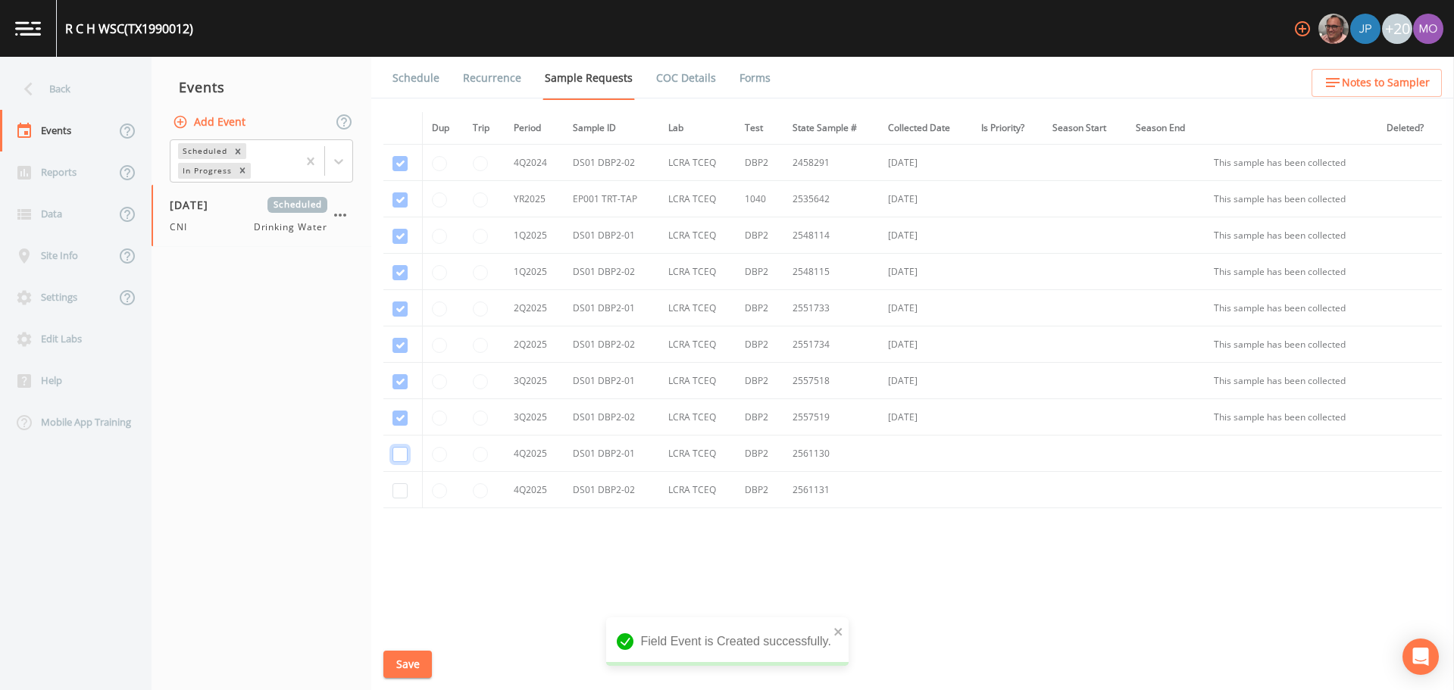
click at [397, 451] on input "checkbox" at bounding box center [400, 454] width 15 height 15
checkbox input "true"
click at [397, 496] on input "checkbox" at bounding box center [400, 490] width 15 height 15
checkbox input "true"
click at [402, 668] on button "Save" at bounding box center [407, 665] width 49 height 28
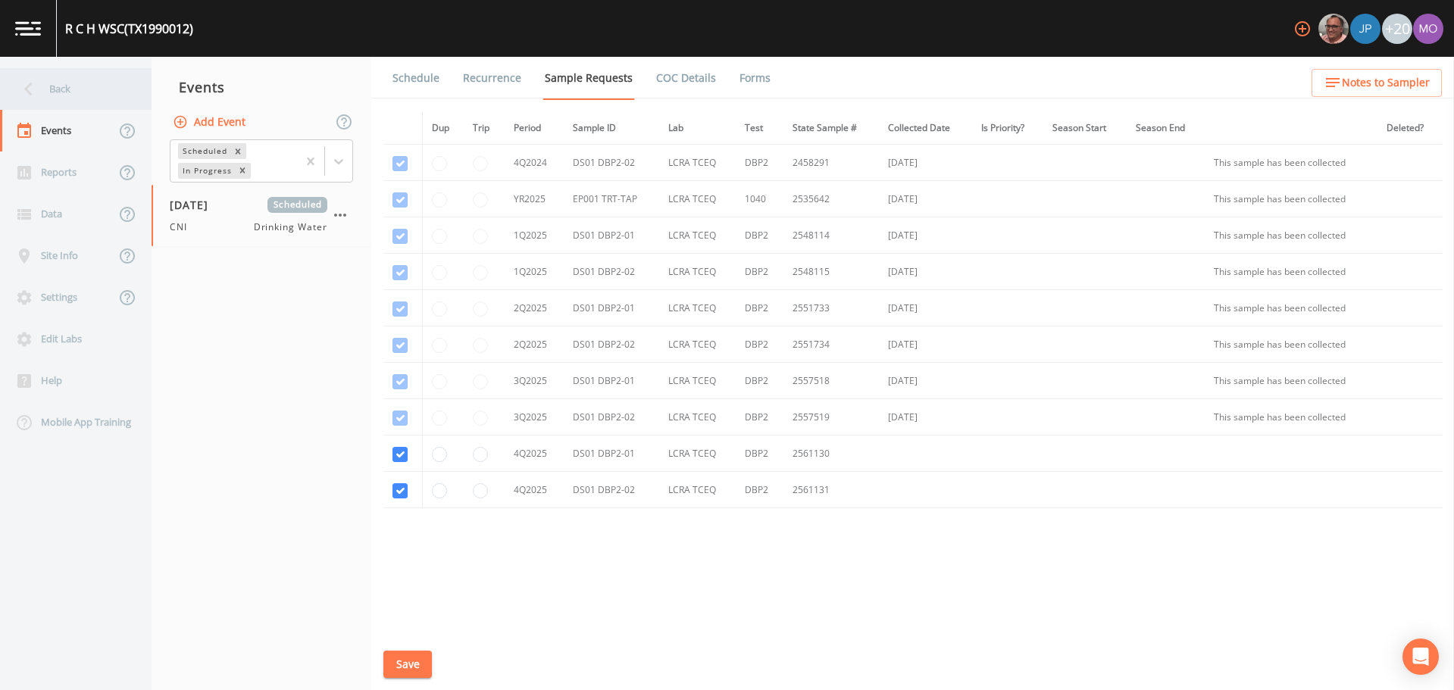
click at [77, 89] on div "Back" at bounding box center [68, 89] width 136 height 42
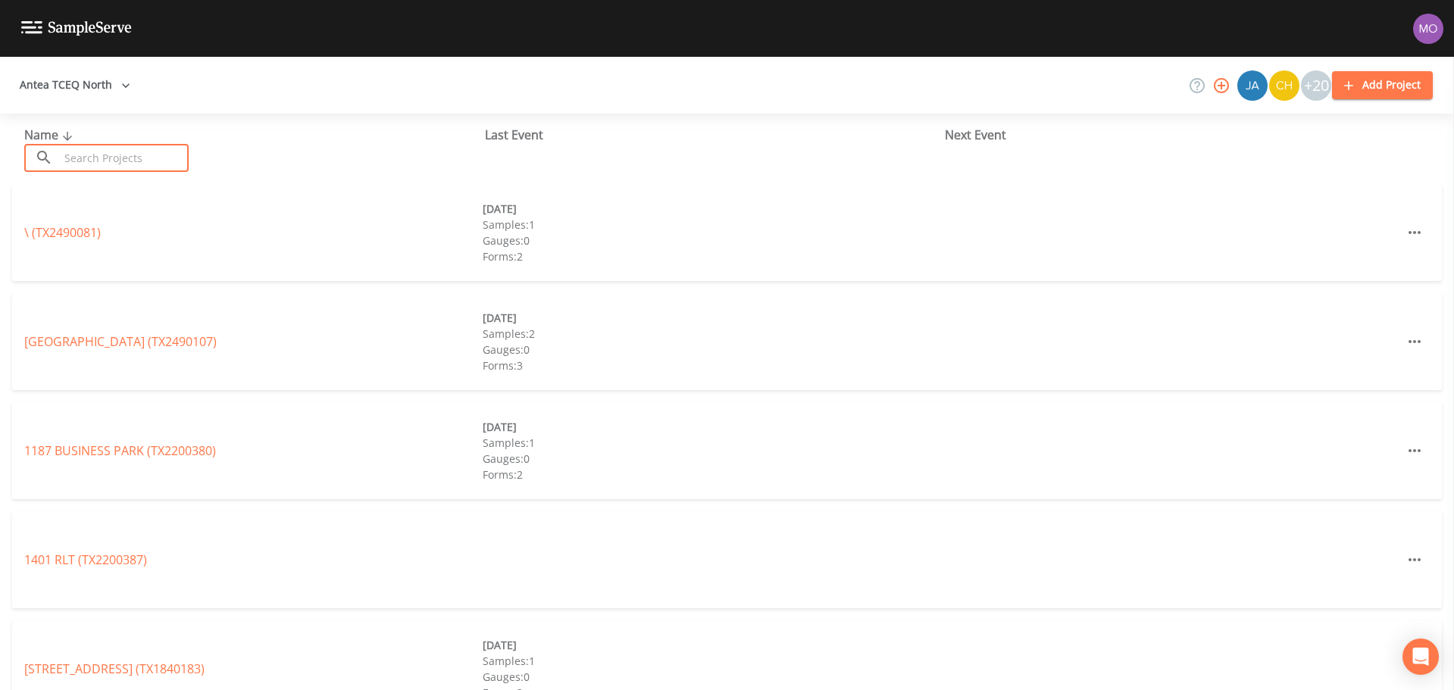
click at [106, 146] on input "text" at bounding box center [124, 158] width 130 height 28
paste input "TX1020022"
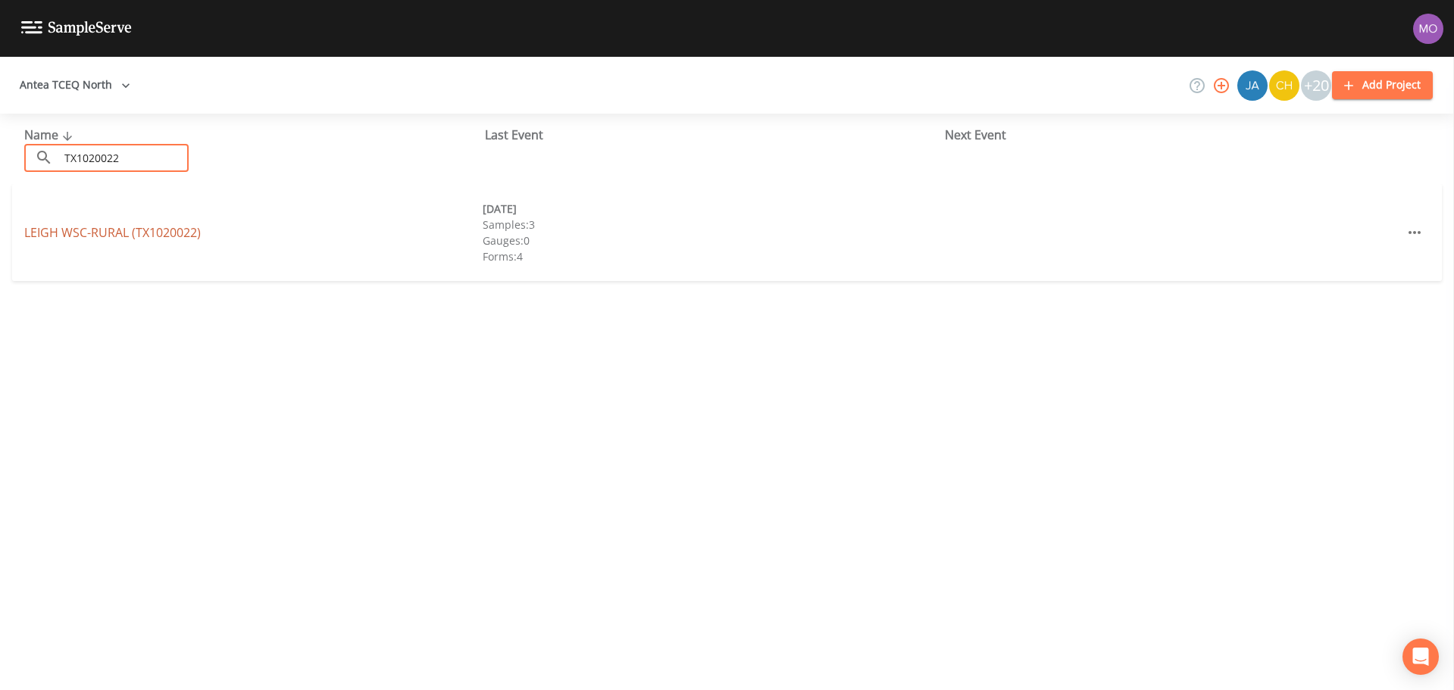
type input "TX1020022"
click at [94, 233] on link "LEIGH WSC-RURAL (TX1020022)" at bounding box center [112, 232] width 177 height 17
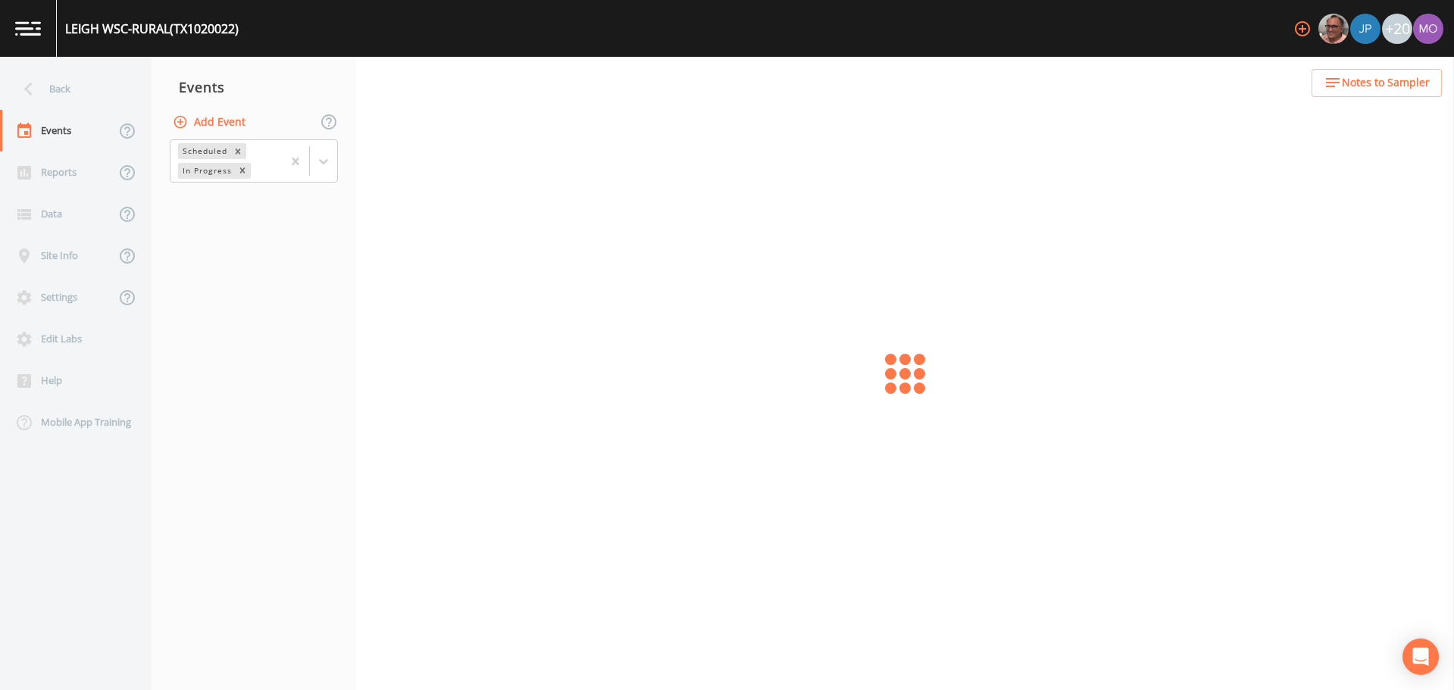
click at [233, 126] on button "Add Event" at bounding box center [211, 122] width 82 height 28
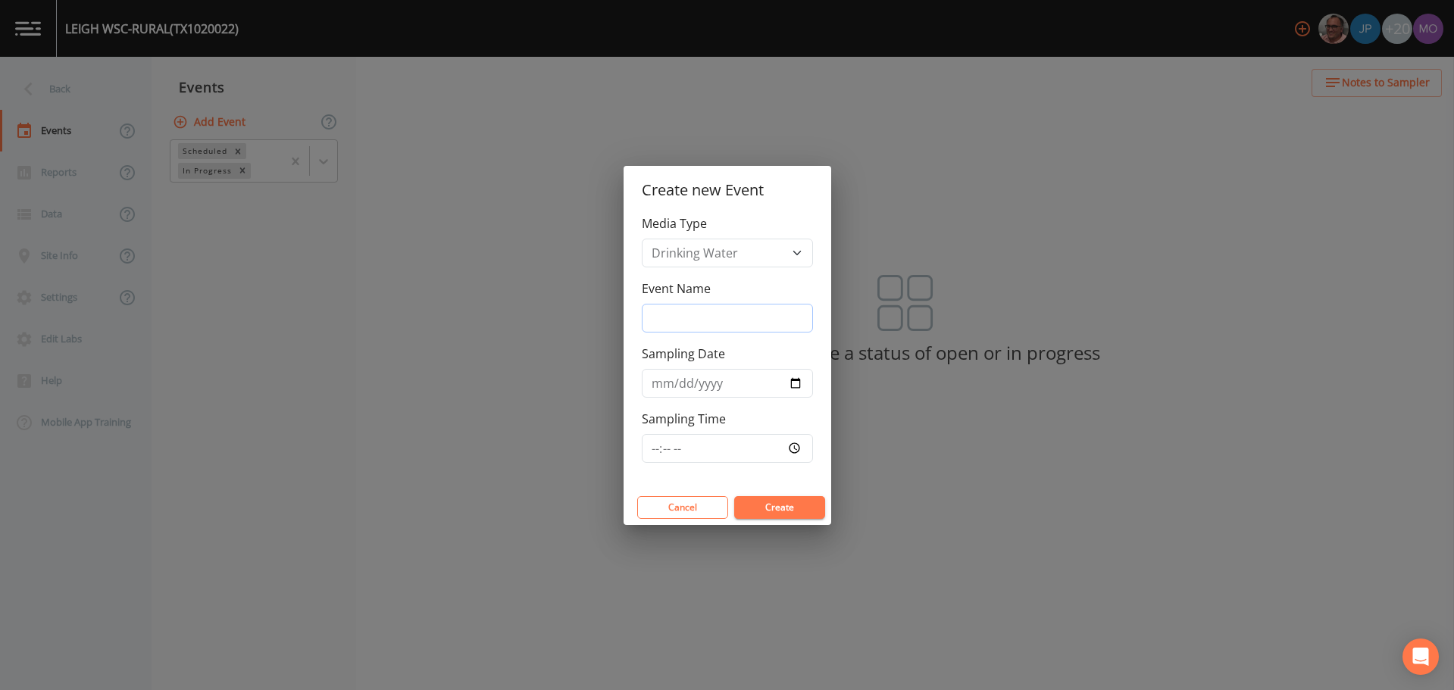
click at [657, 313] on input "Event Name" at bounding box center [727, 318] width 171 height 29
type input "CNI"
click at [794, 383] on input "Sampling Date" at bounding box center [727, 383] width 171 height 29
type input "[DATE]"
click at [768, 503] on button "Create" at bounding box center [779, 507] width 91 height 23
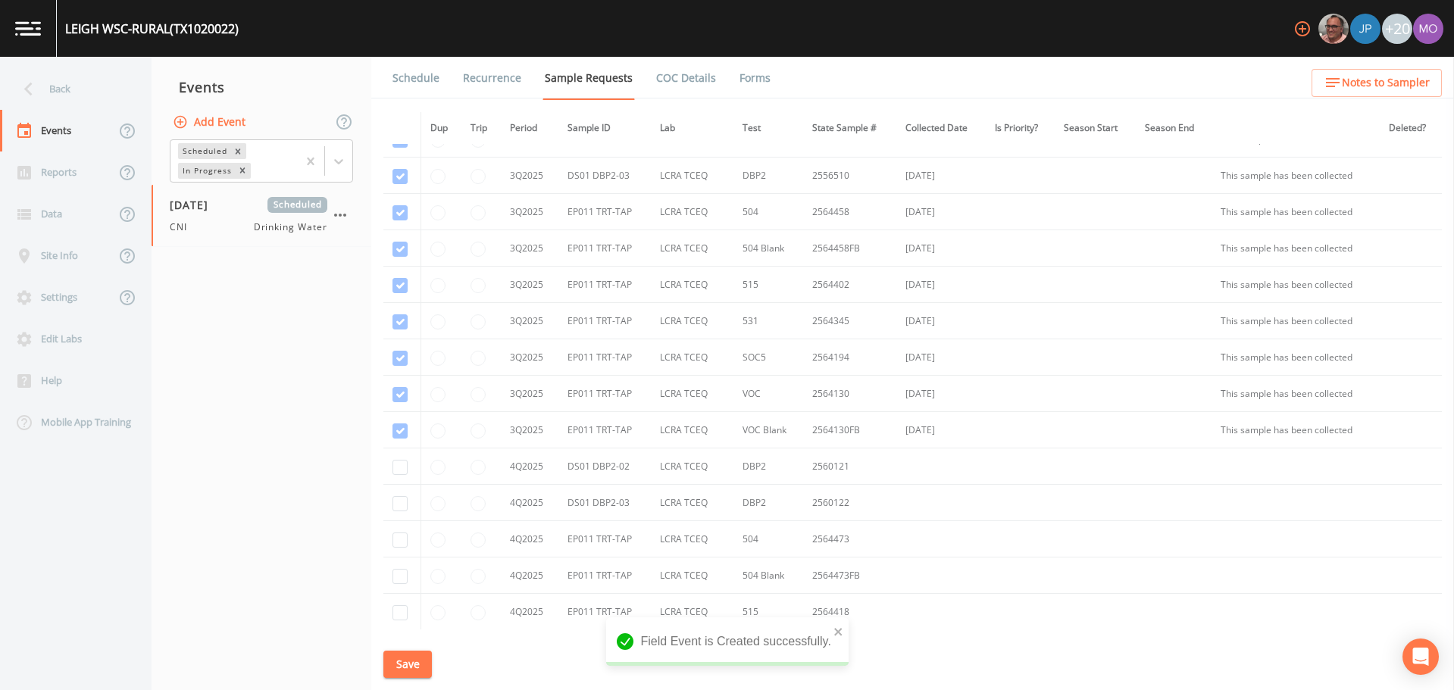
scroll to position [2110, 0]
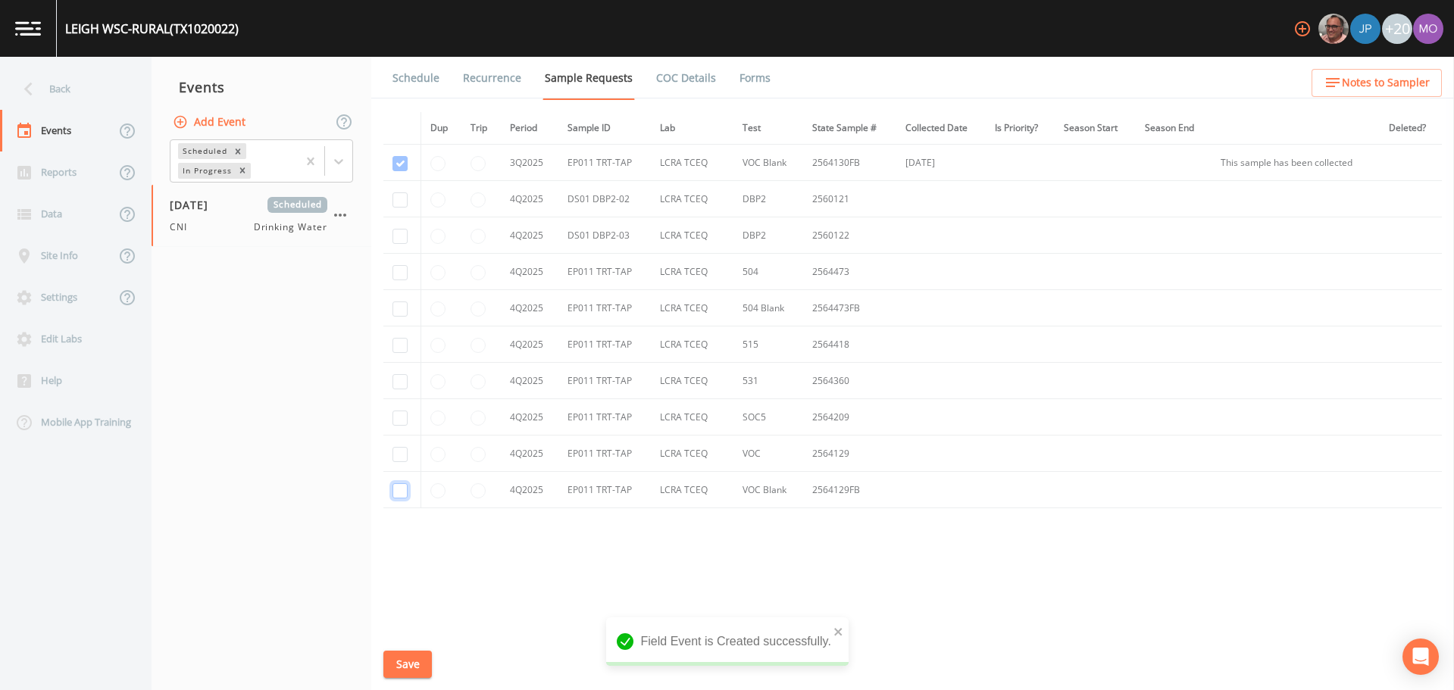
click at [396, 494] on input "checkbox" at bounding box center [400, 490] width 15 height 15
checkbox input "true"
click at [399, 457] on input "checkbox" at bounding box center [400, 454] width 15 height 15
checkbox input "true"
click at [396, 419] on input "checkbox" at bounding box center [400, 418] width 15 height 15
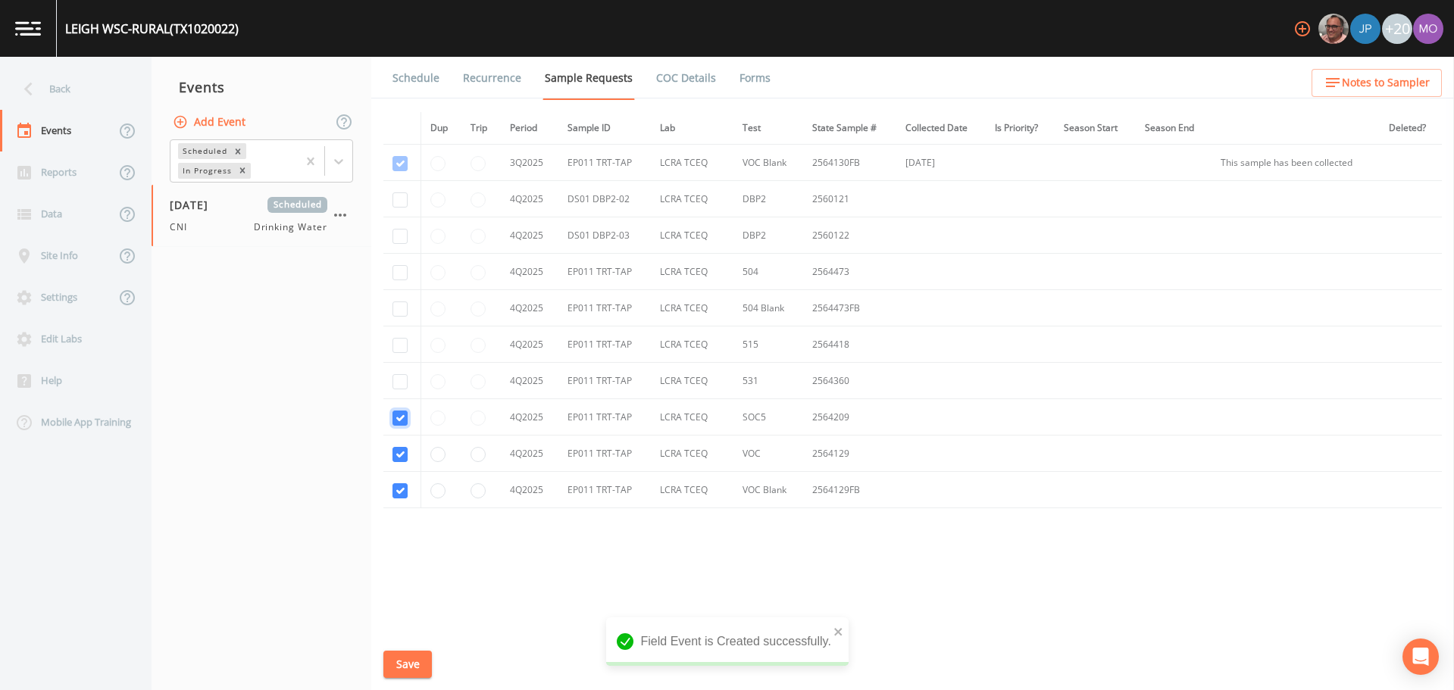
checkbox input "true"
click at [399, 380] on input "checkbox" at bounding box center [400, 381] width 15 height 15
checkbox input "true"
click at [400, 342] on input "checkbox" at bounding box center [400, 345] width 15 height 15
checkbox input "true"
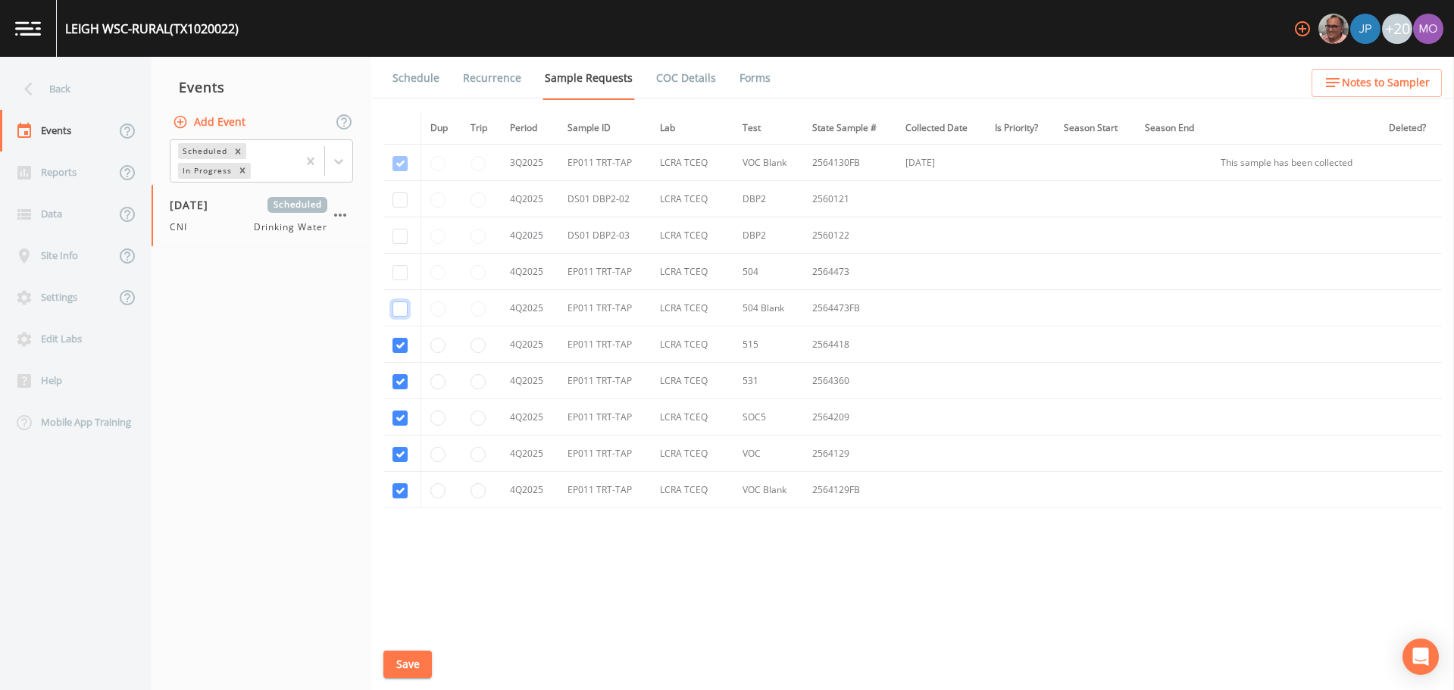
click at [396, 314] on input "checkbox" at bounding box center [400, 309] width 15 height 15
checkbox input "true"
click at [393, 277] on input "checkbox" at bounding box center [400, 272] width 15 height 15
checkbox input "true"
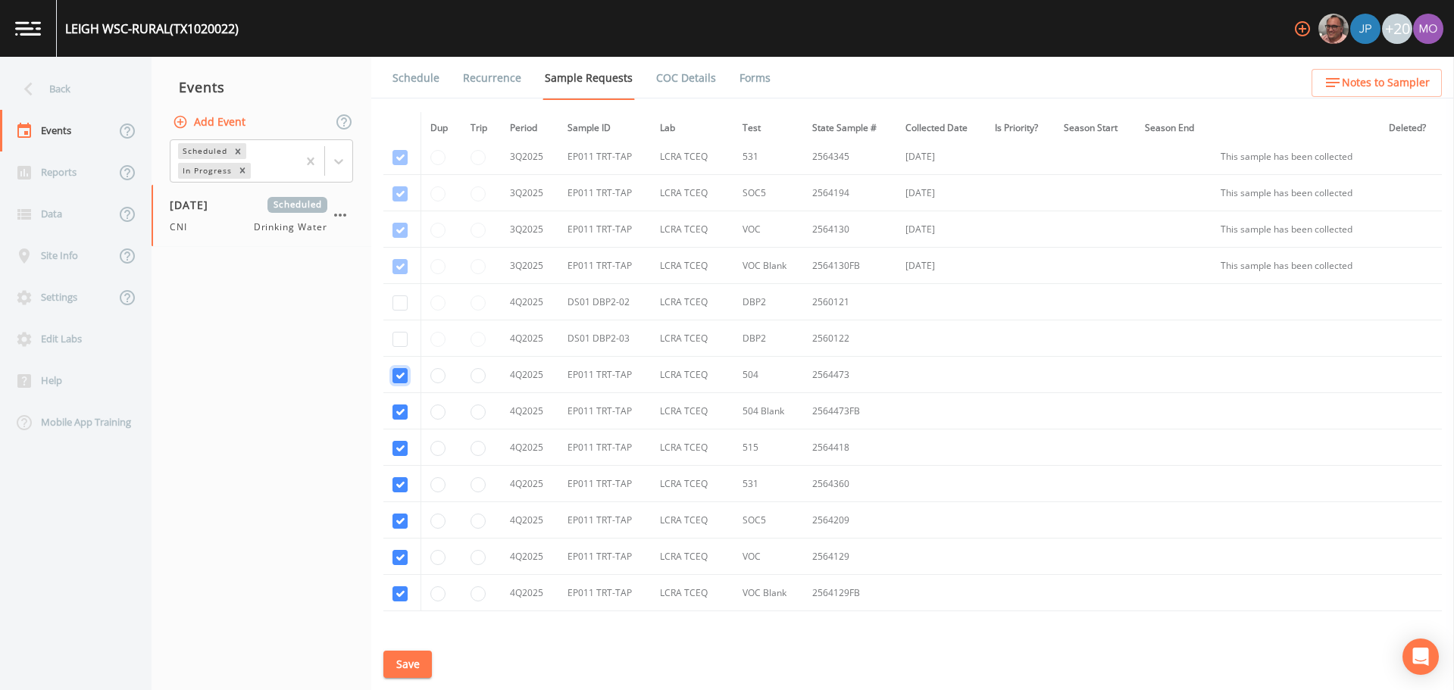
scroll to position [1995, 0]
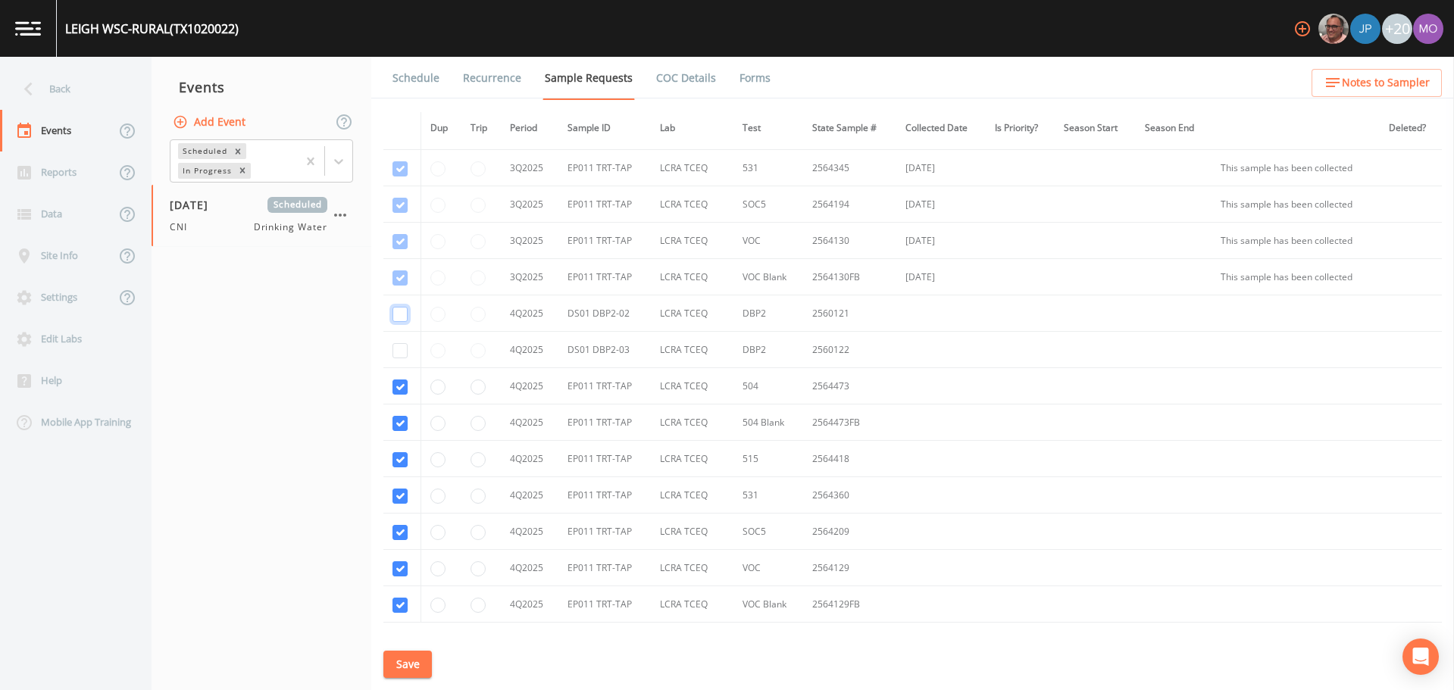
click at [399, 310] on input "checkbox" at bounding box center [400, 314] width 15 height 15
checkbox input "true"
click at [399, 357] on input "checkbox" at bounding box center [400, 350] width 15 height 15
checkbox input "true"
click at [402, 658] on button "Save" at bounding box center [407, 665] width 49 height 28
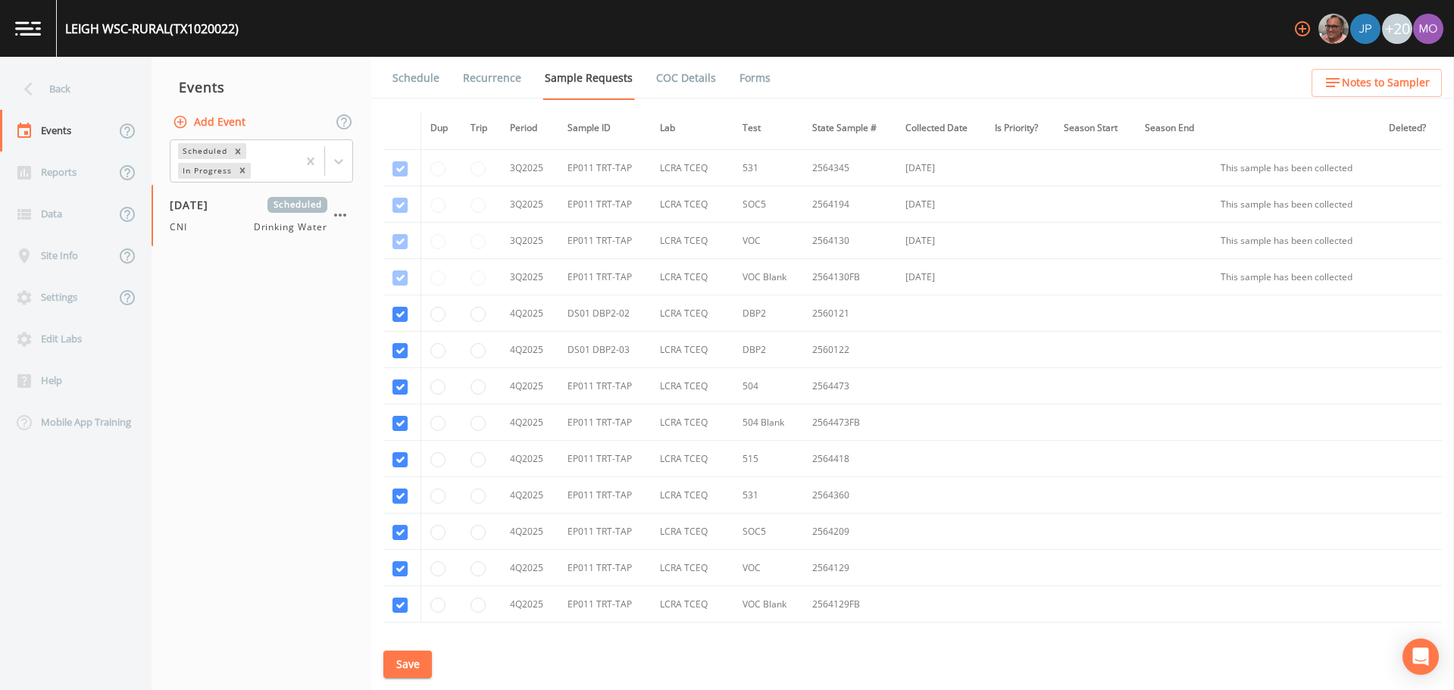
click at [412, 80] on link "Schedule" at bounding box center [416, 78] width 52 height 42
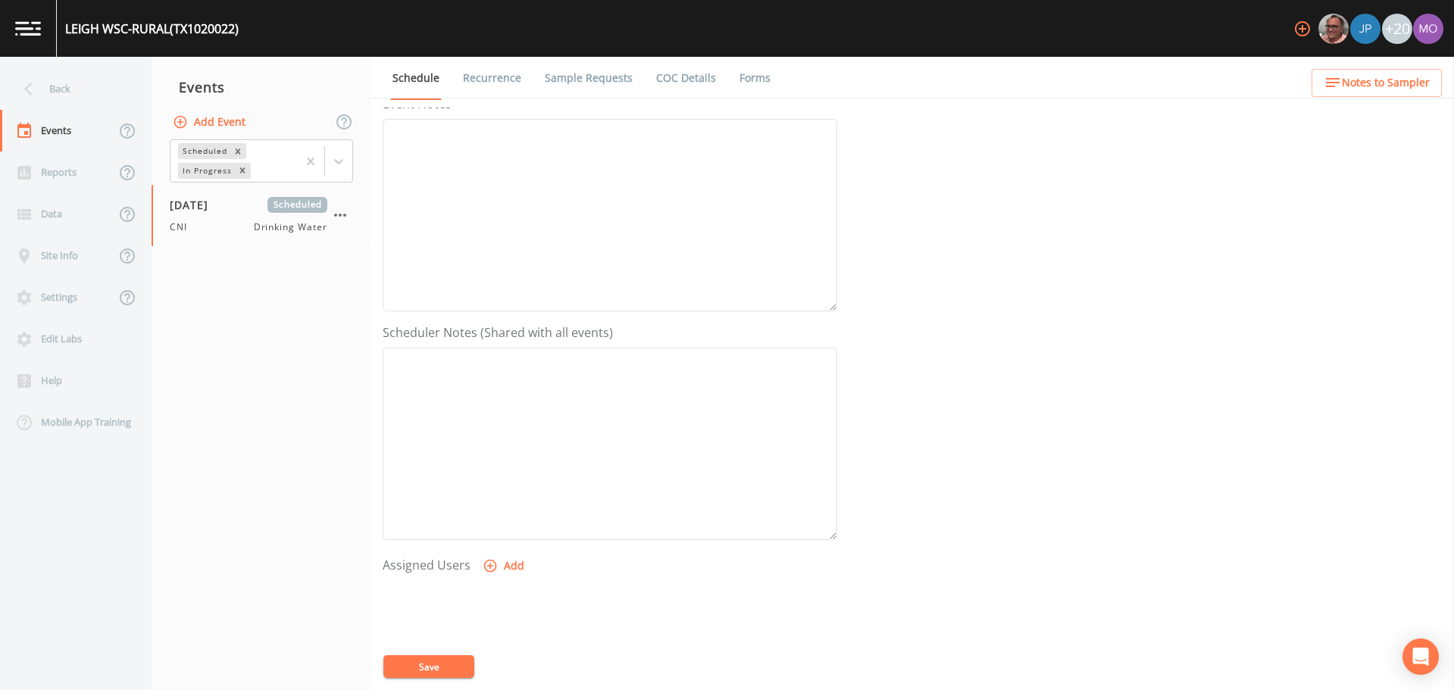
scroll to position [251, 0]
click at [499, 524] on button "Add" at bounding box center [505, 524] width 51 height 28
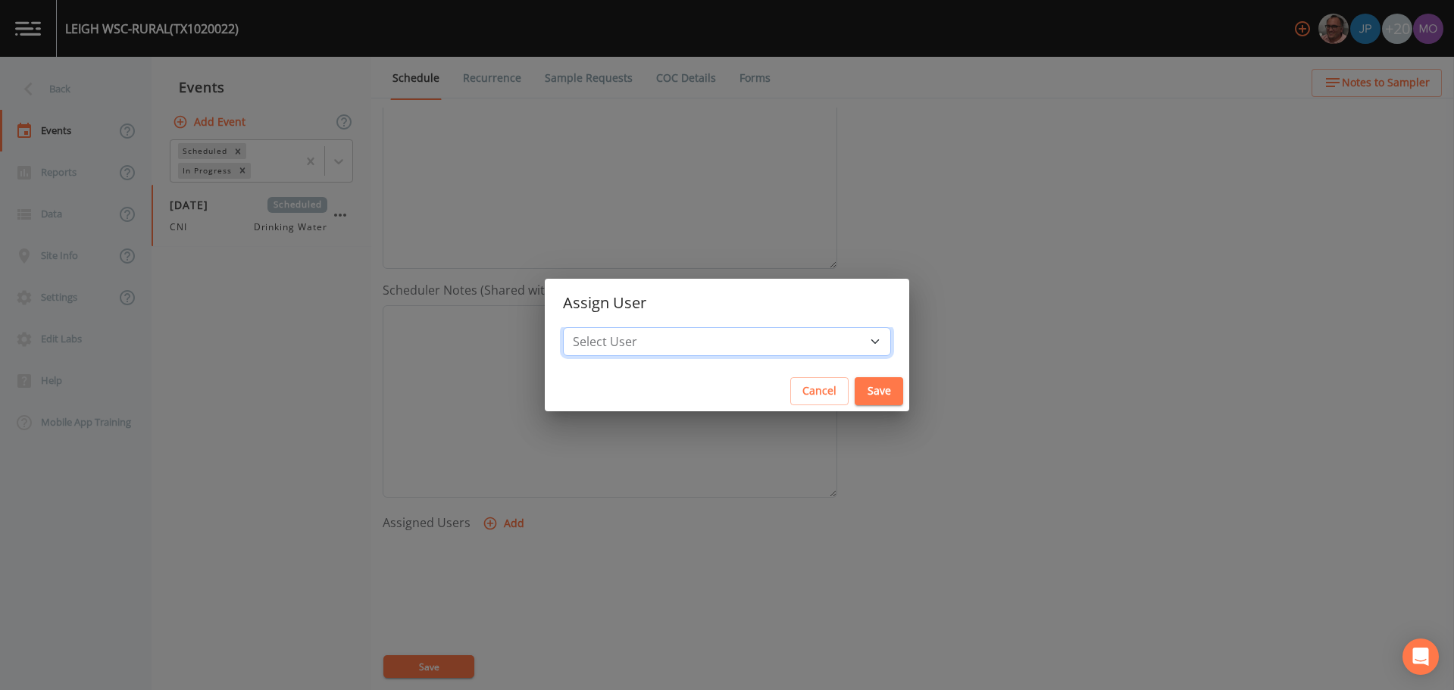
click at [636, 344] on select "Select User [PERSON_NAME] [PERSON_NAME] [PERSON_NAME] [PERSON_NAME] [PERSON_NAM…" at bounding box center [727, 341] width 328 height 29
select select "59db3e3d-8872-4fc9-8f54-035acae5efc3"
click at [618, 327] on select "Select User [PERSON_NAME] [PERSON_NAME] [PERSON_NAME] [PERSON_NAME] [PERSON_NAM…" at bounding box center [727, 341] width 328 height 29
click at [855, 392] on button "Save" at bounding box center [879, 391] width 49 height 28
select select
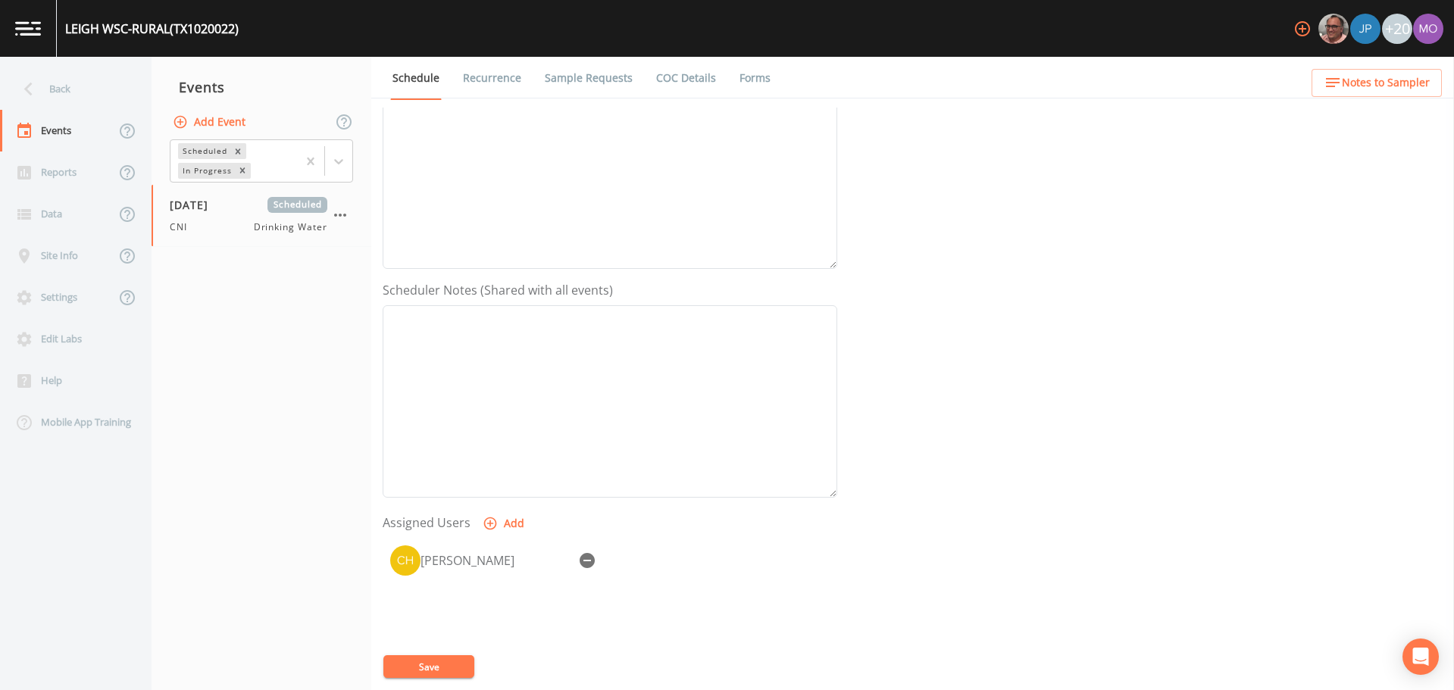
click at [424, 661] on button "Save" at bounding box center [428, 667] width 91 height 23
click at [56, 92] on div "Back" at bounding box center [68, 89] width 136 height 42
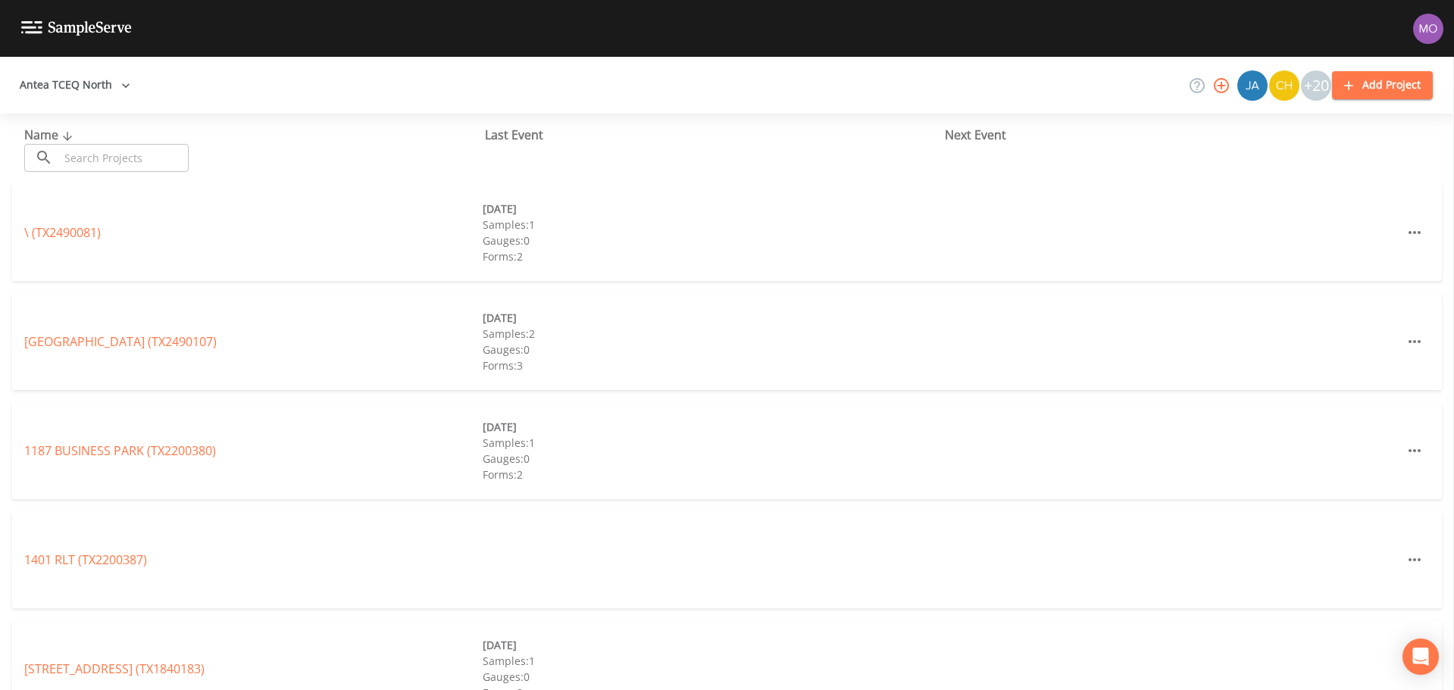
click at [80, 161] on input "text" at bounding box center [124, 158] width 130 height 28
paste input "TX1020018"
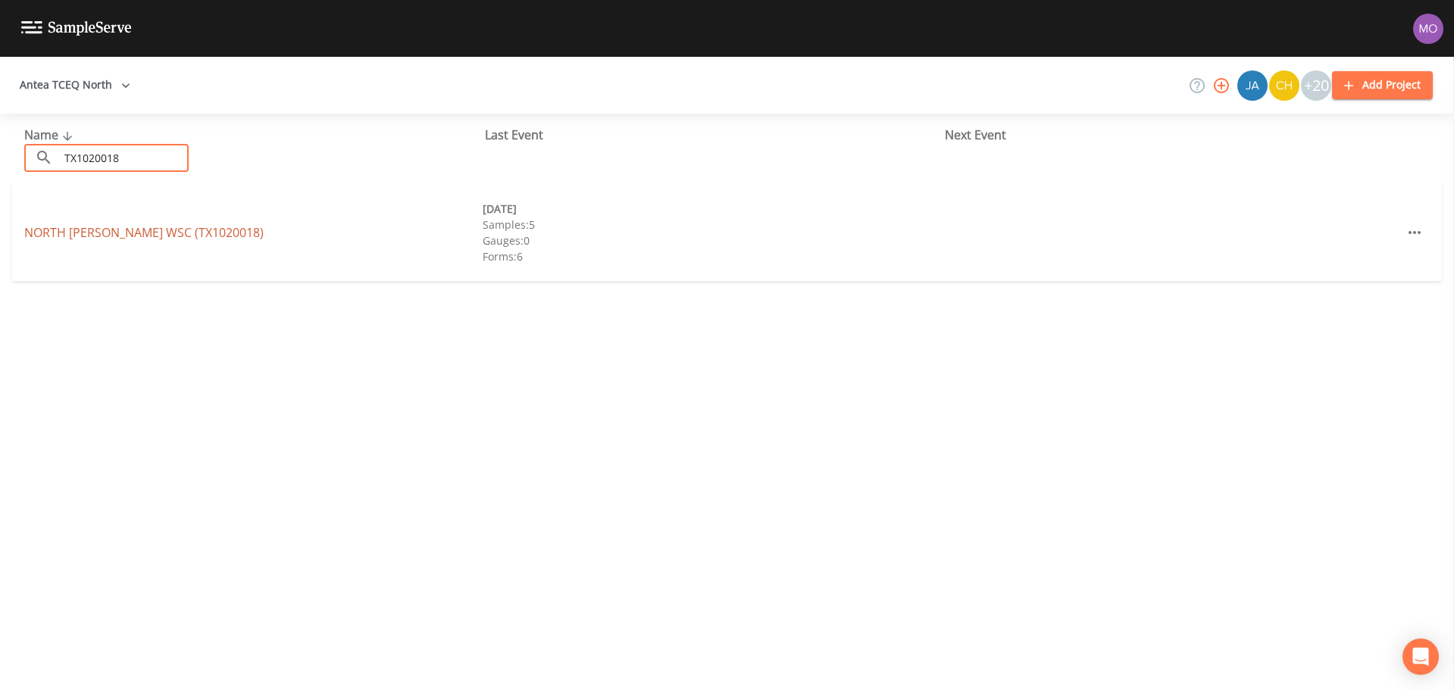
type input "TX1020018"
click at [72, 234] on link "NORTH [PERSON_NAME] WSC (TX1020018)" at bounding box center [143, 232] width 239 height 17
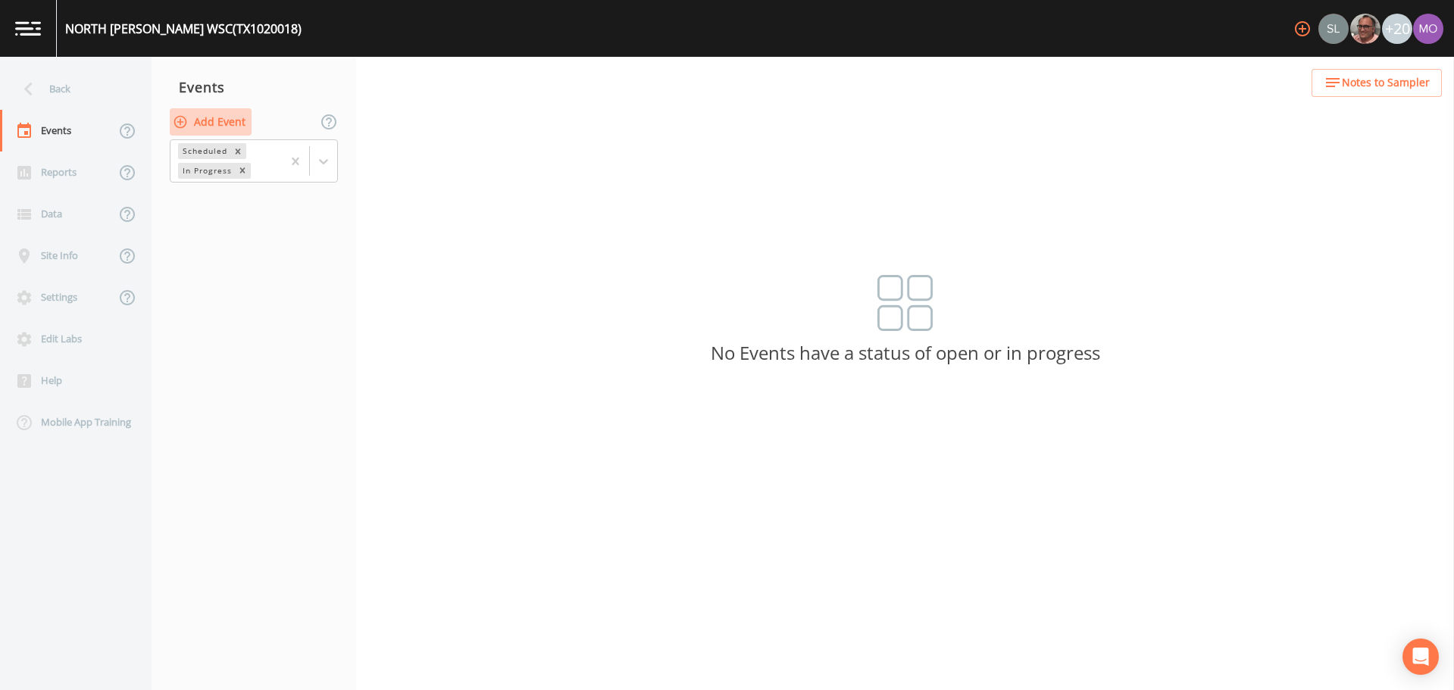
click at [195, 120] on button "Add Event" at bounding box center [211, 122] width 82 height 28
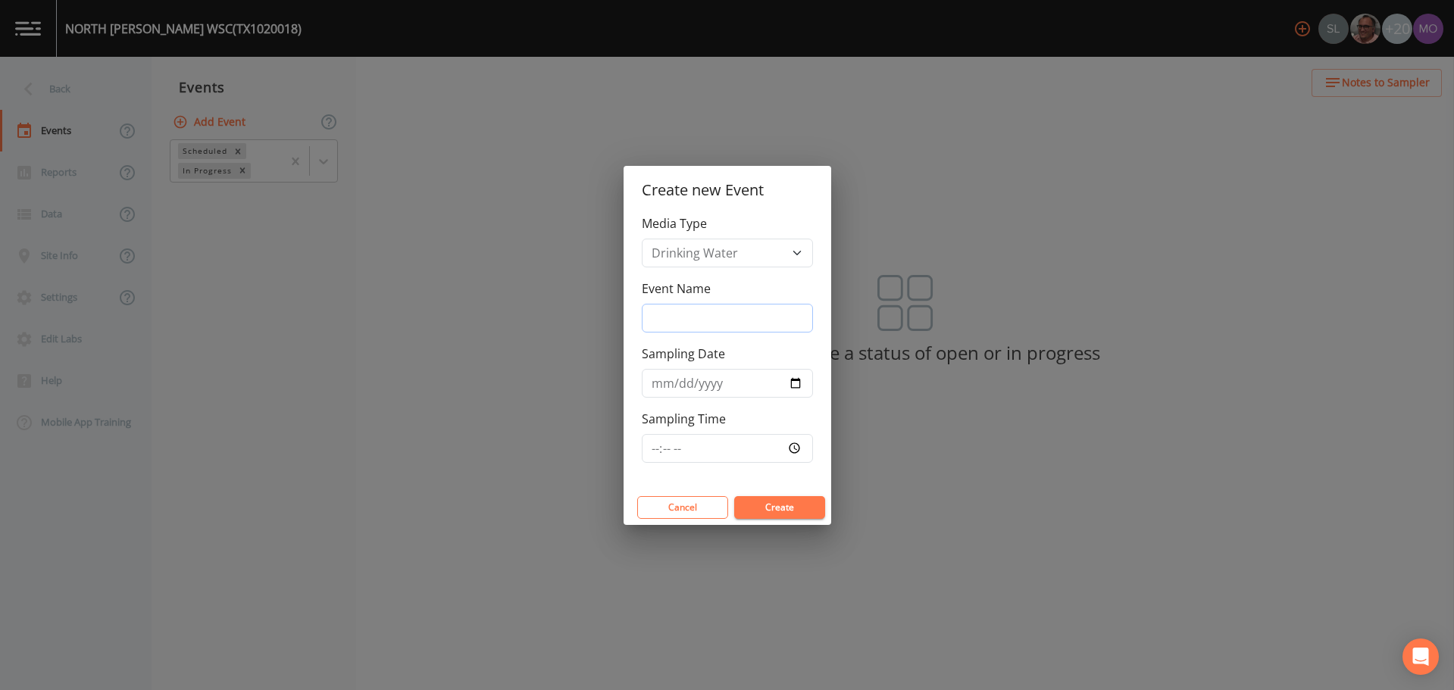
click at [665, 314] on input "Event Name" at bounding box center [727, 318] width 171 height 29
type input "CNI"
click at [799, 382] on input "Sampling Date" at bounding box center [727, 383] width 171 height 29
type input "[DATE]"
click at [770, 502] on button "Create" at bounding box center [779, 507] width 91 height 23
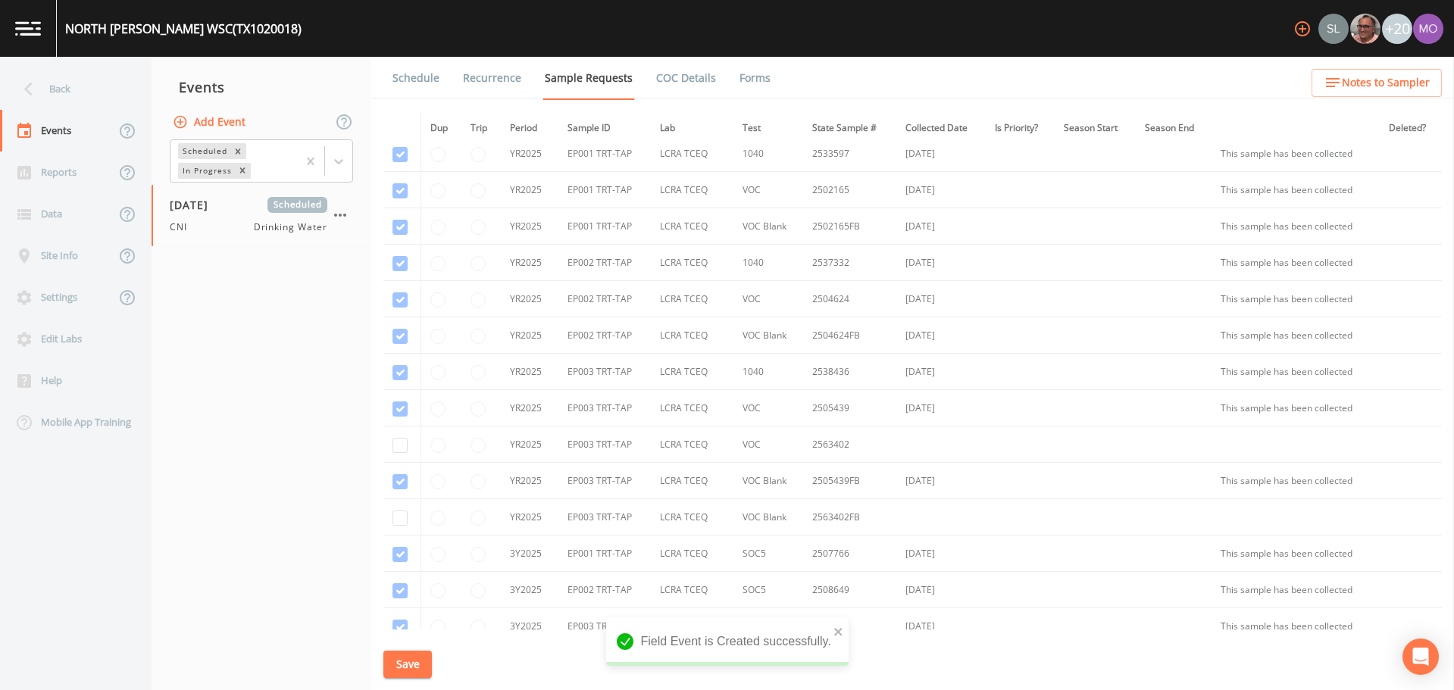
scroll to position [1491, 0]
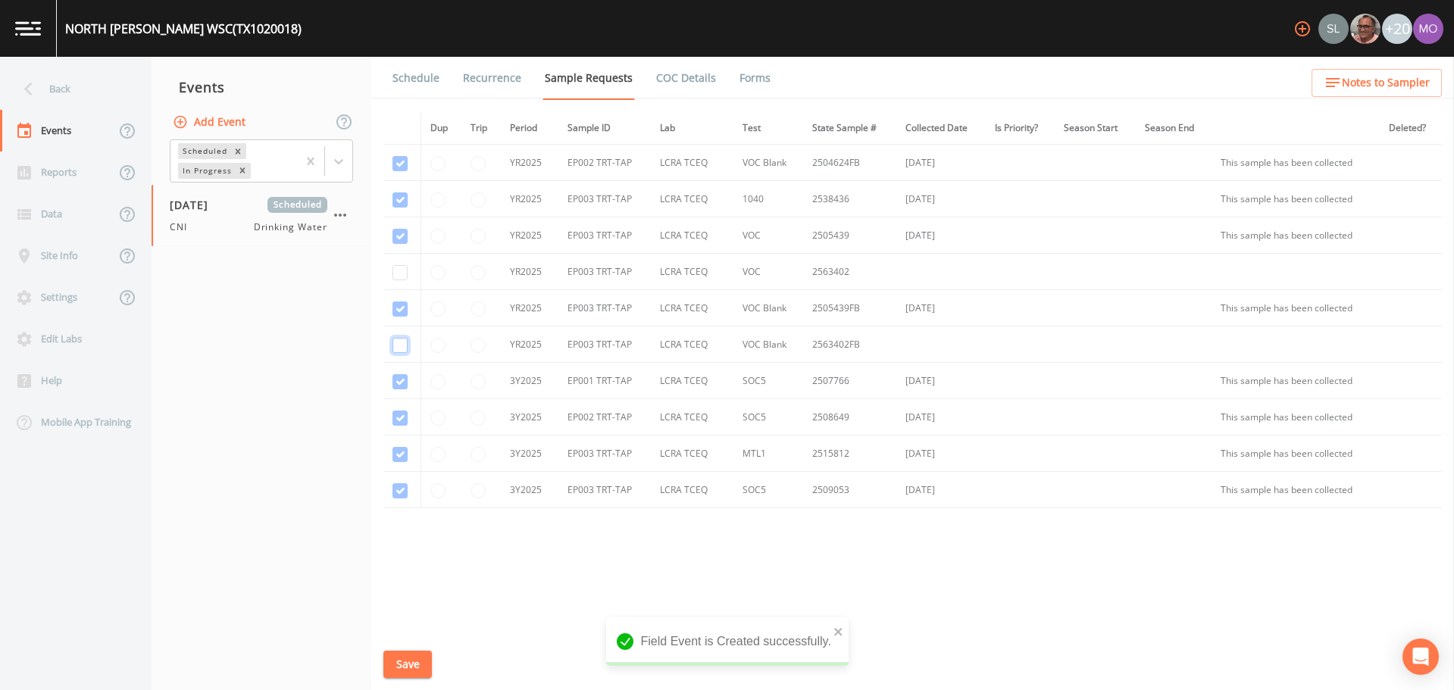
click at [399, 348] on input "checkbox" at bounding box center [400, 345] width 15 height 15
checkbox input "true"
click at [398, 274] on input "checkbox" at bounding box center [400, 272] width 15 height 15
checkbox input "true"
click at [408, 655] on button "Save" at bounding box center [407, 665] width 49 height 28
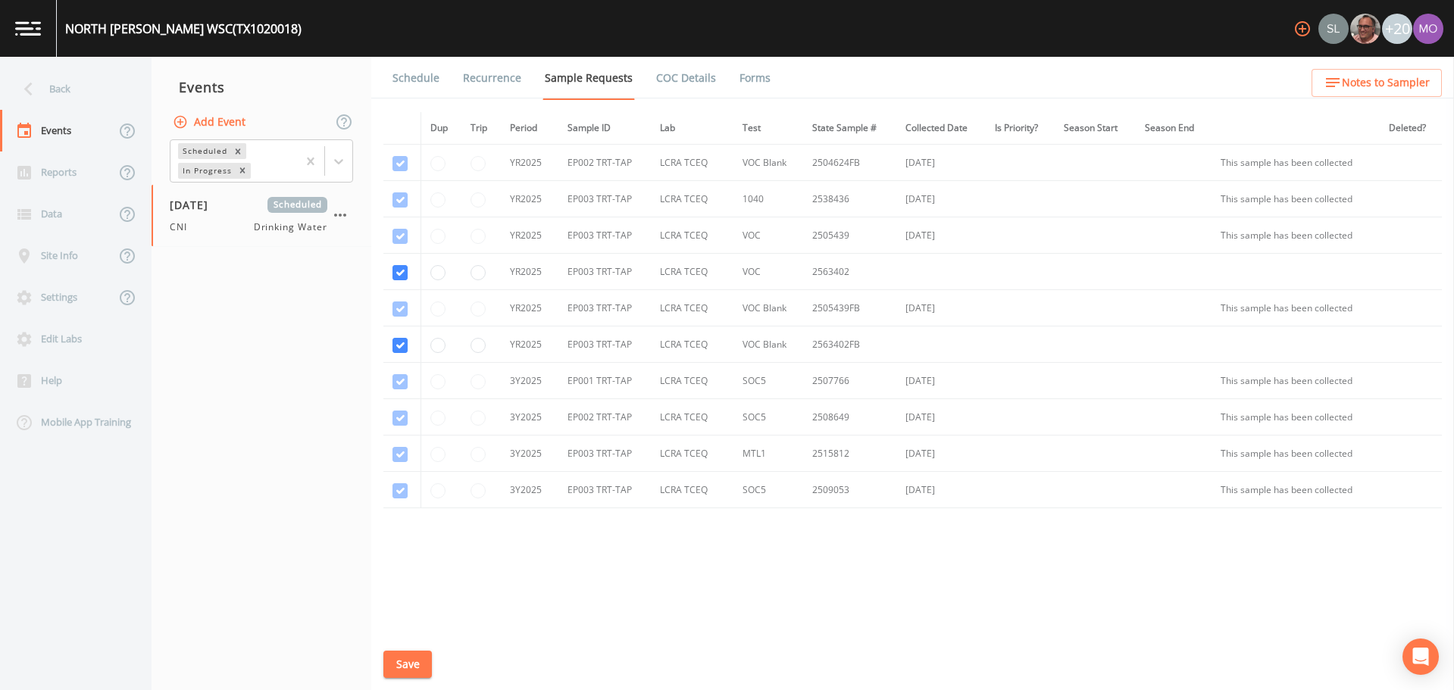
click at [418, 75] on link "Schedule" at bounding box center [416, 78] width 52 height 42
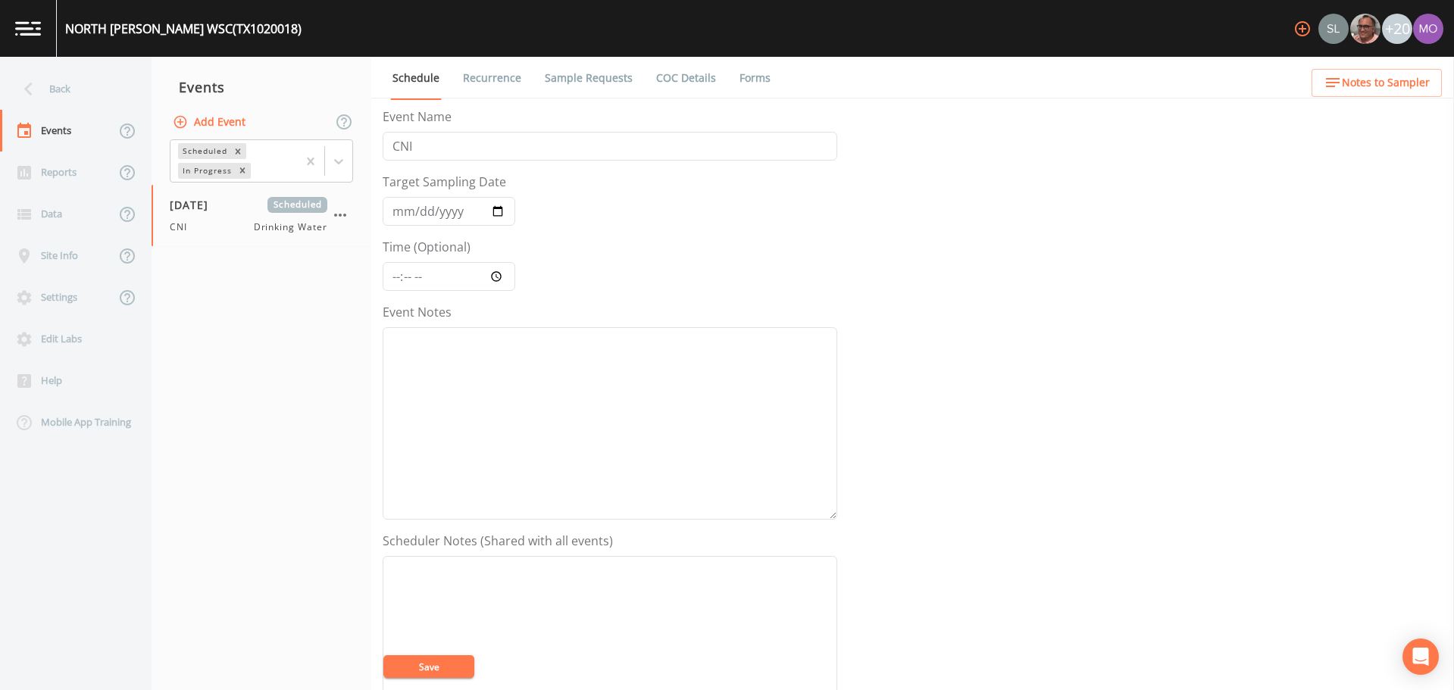
scroll to position [264, 0]
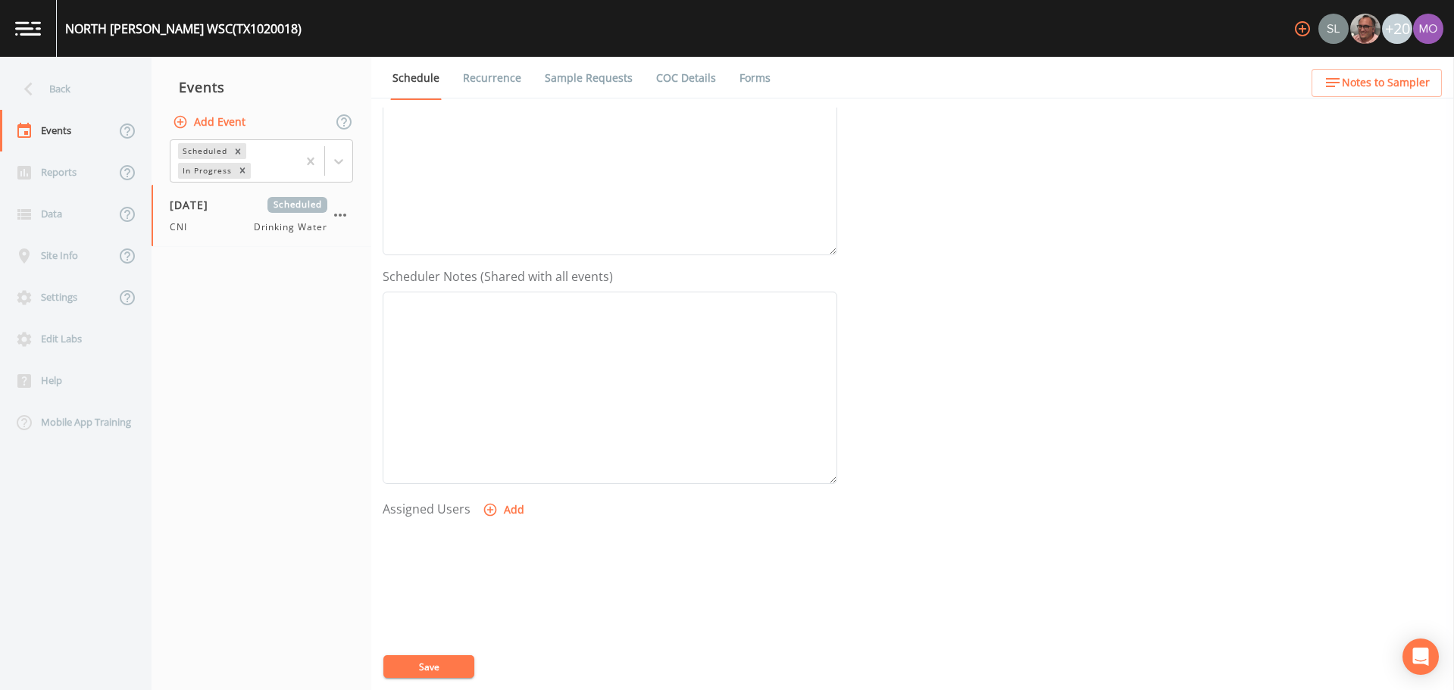
click at [513, 508] on button "Add" at bounding box center [505, 510] width 51 height 28
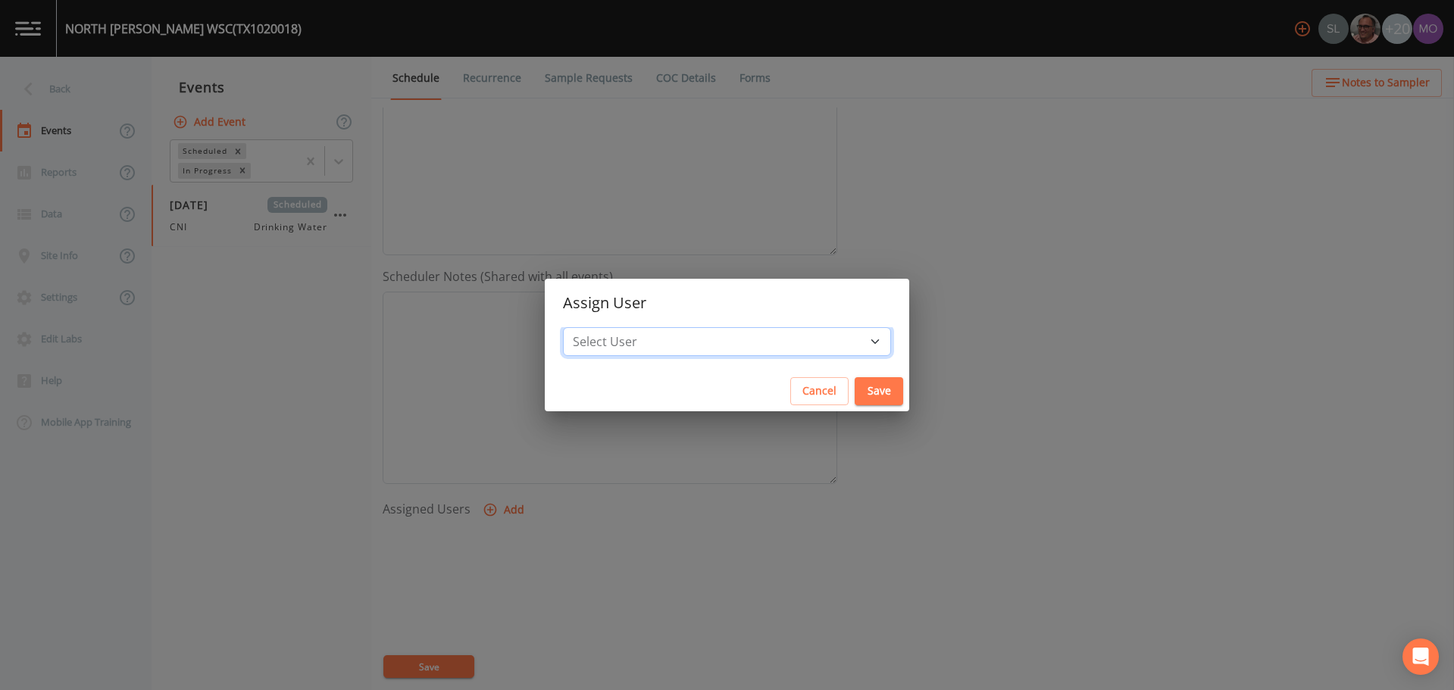
click at [645, 344] on select "Select User [PERSON_NAME] [PERSON_NAME] [PERSON_NAME] [PERSON_NAME] [PERSON_NAM…" at bounding box center [727, 341] width 328 height 29
select select "59db3e3d-8872-4fc9-8f54-035acae5efc3"
click at [618, 327] on select "Select User [PERSON_NAME] [PERSON_NAME] [PERSON_NAME] [PERSON_NAME] [PERSON_NAM…" at bounding box center [727, 341] width 328 height 29
click at [855, 386] on button "Save" at bounding box center [879, 391] width 49 height 28
select select
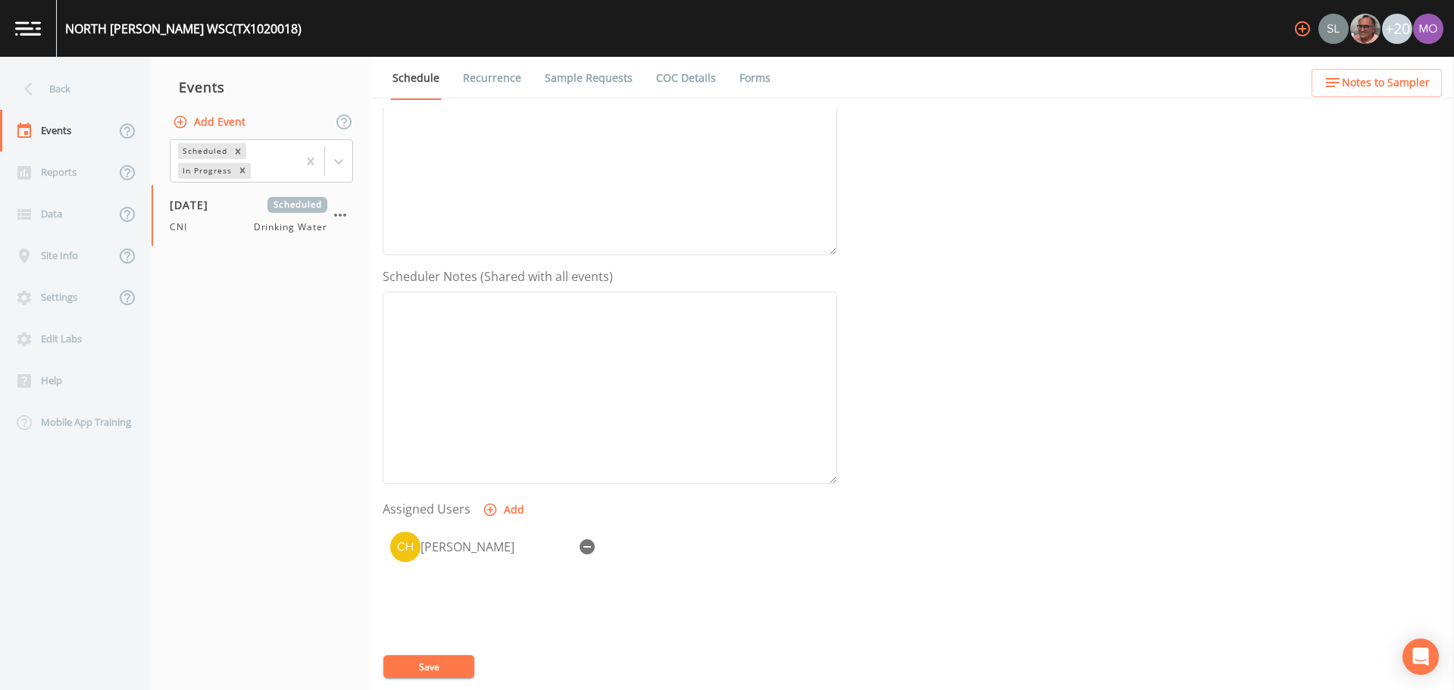
click at [447, 657] on button "Save" at bounding box center [428, 667] width 91 height 23
click at [58, 83] on div "Back" at bounding box center [68, 89] width 136 height 42
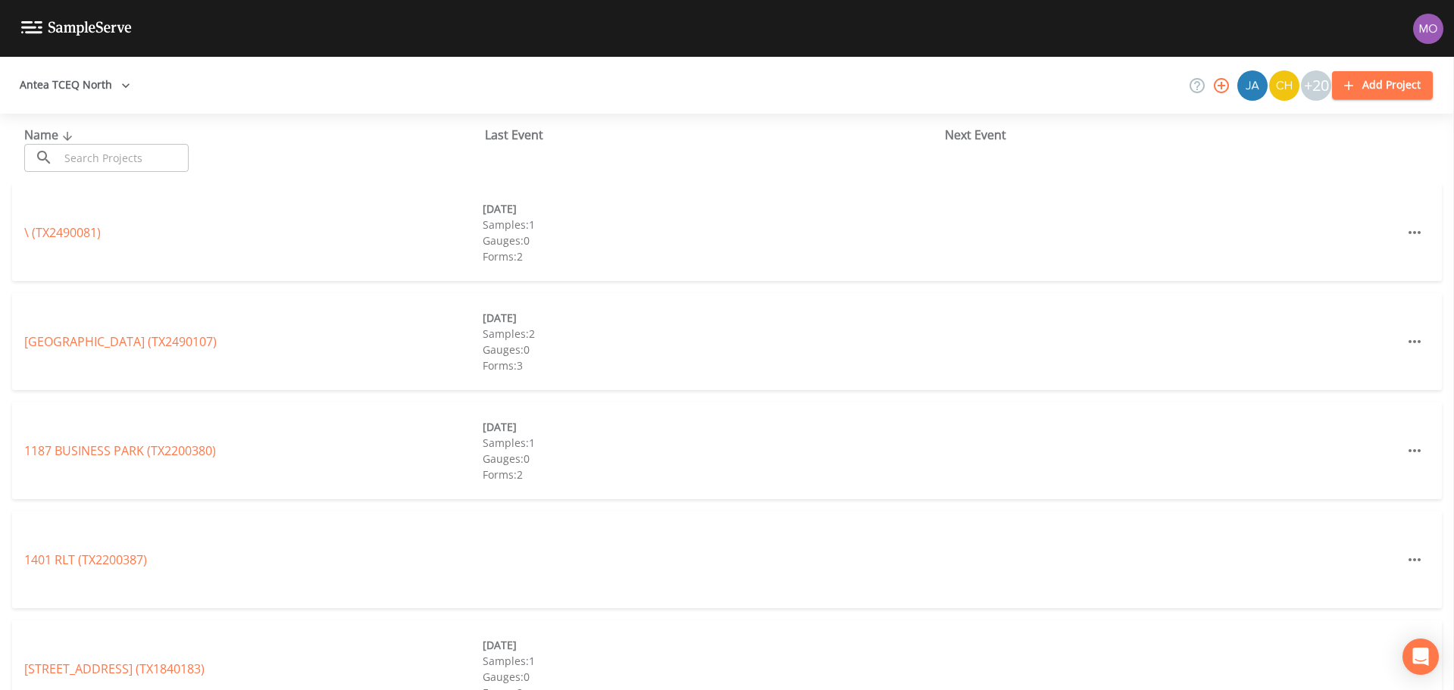
click at [95, 155] on input "text" at bounding box center [124, 158] width 130 height 28
paste input "TX0920020"
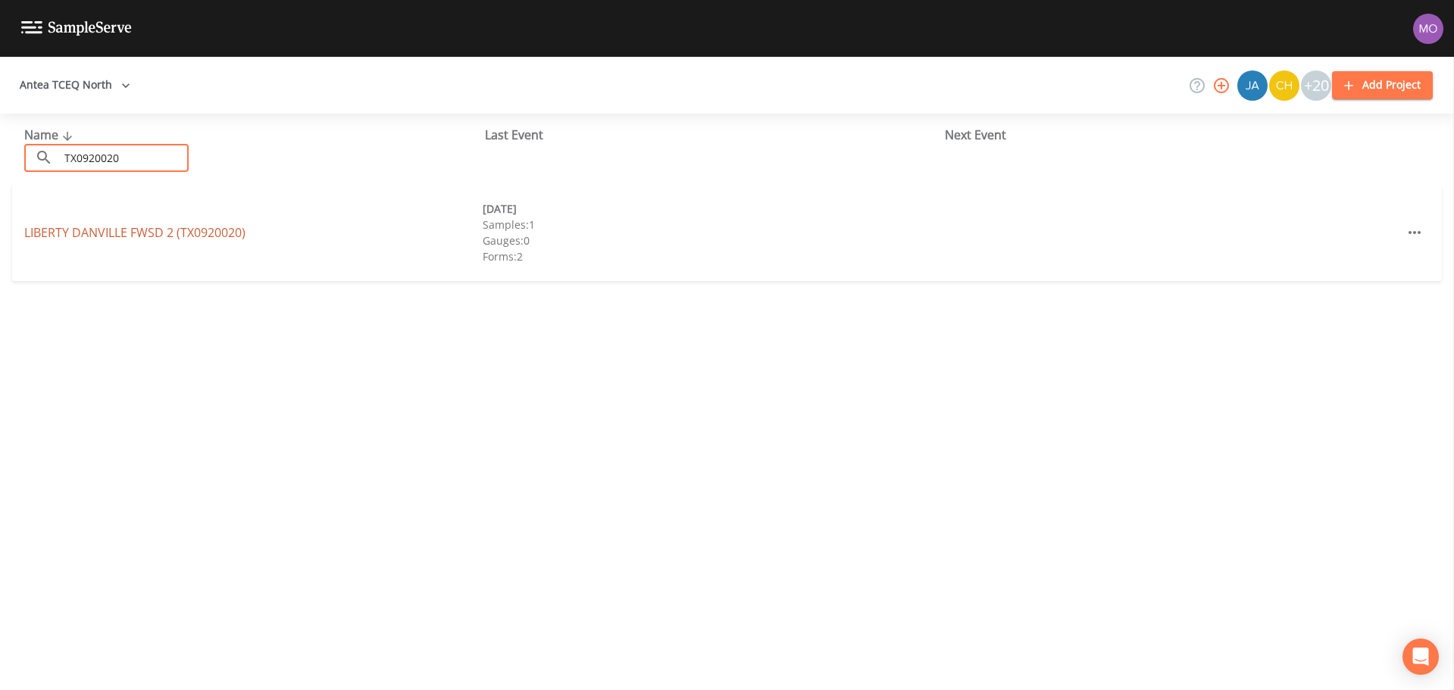
type input "TX0920020"
click at [103, 232] on link "LIBERTY DANVILLE FWSD 2 (TX0920020)" at bounding box center [134, 232] width 221 height 17
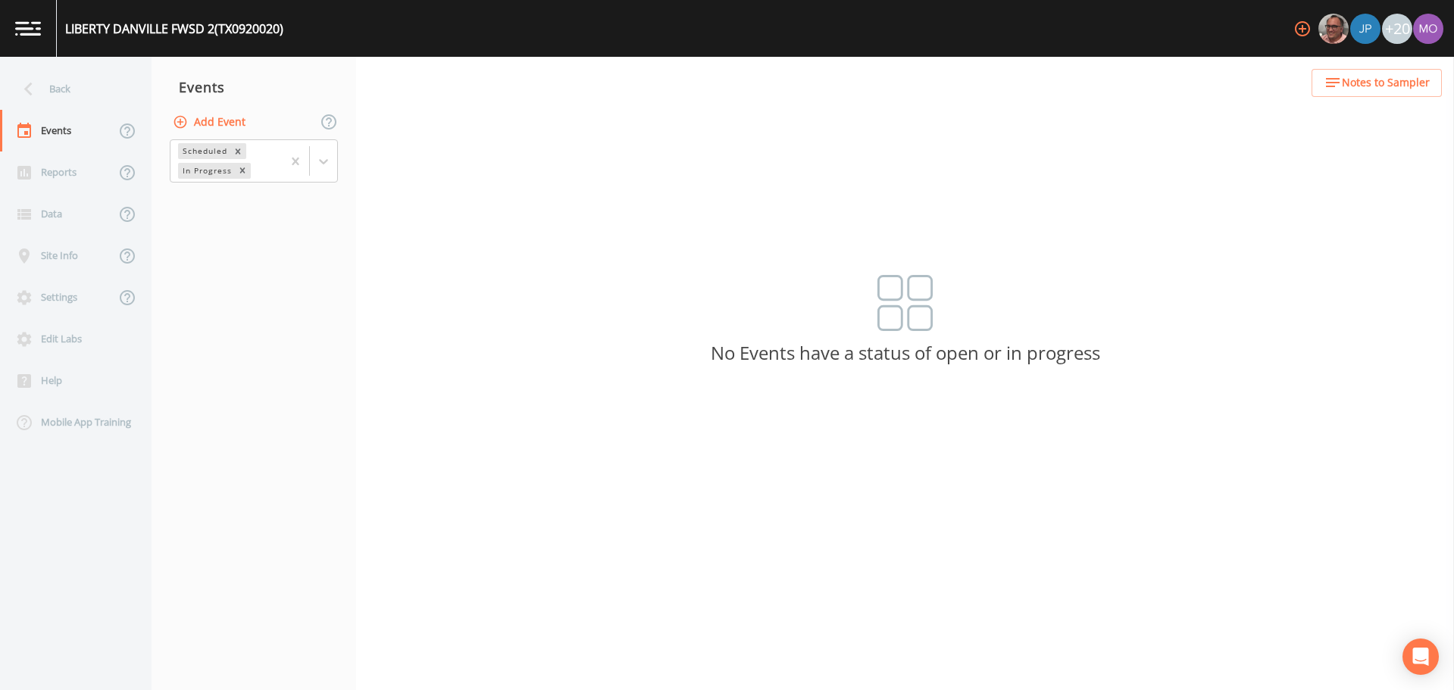
click at [202, 120] on button "Add Event" at bounding box center [211, 122] width 82 height 28
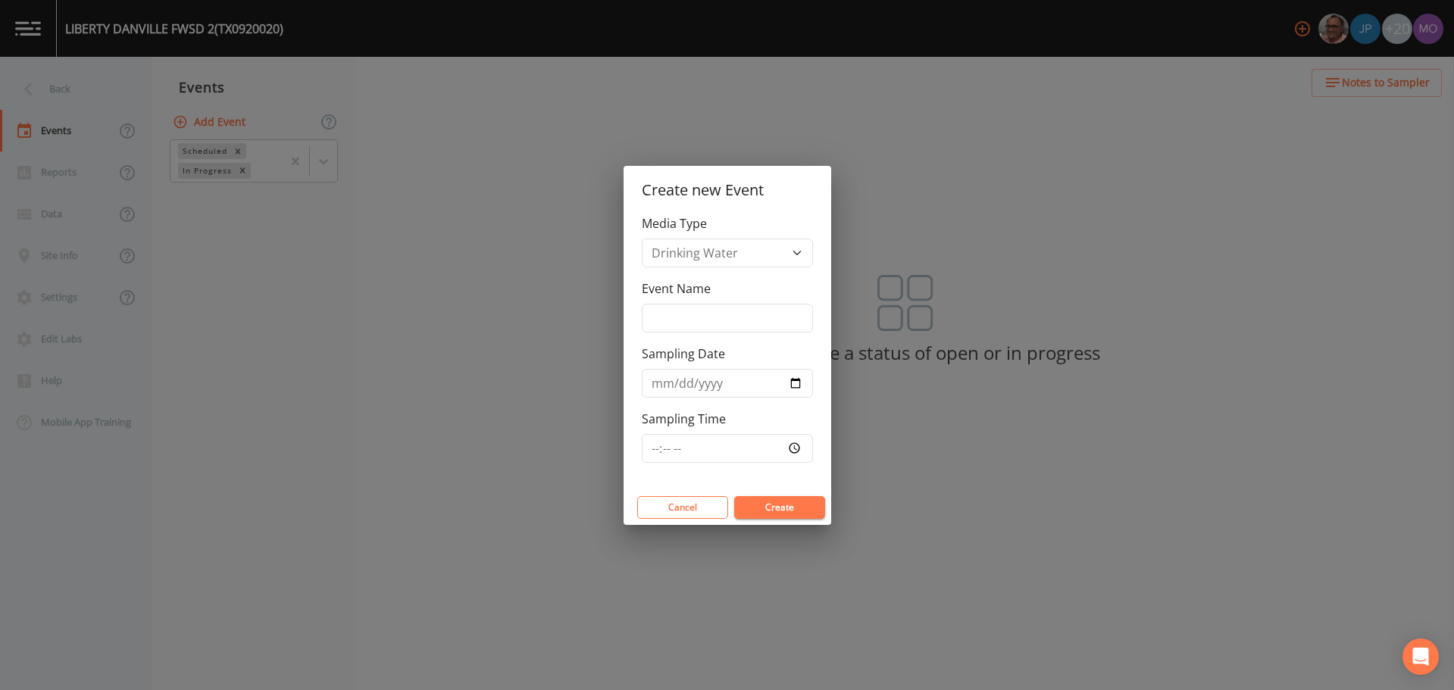
click at [699, 335] on div "Media Type Drinking Water Event Name Sampling Date Sampling Time" at bounding box center [728, 352] width 208 height 276
click at [689, 324] on input "Event Name" at bounding box center [727, 318] width 171 height 29
type input "CNI"
click at [793, 380] on input "Sampling Date" at bounding box center [727, 383] width 171 height 29
type input "[DATE]"
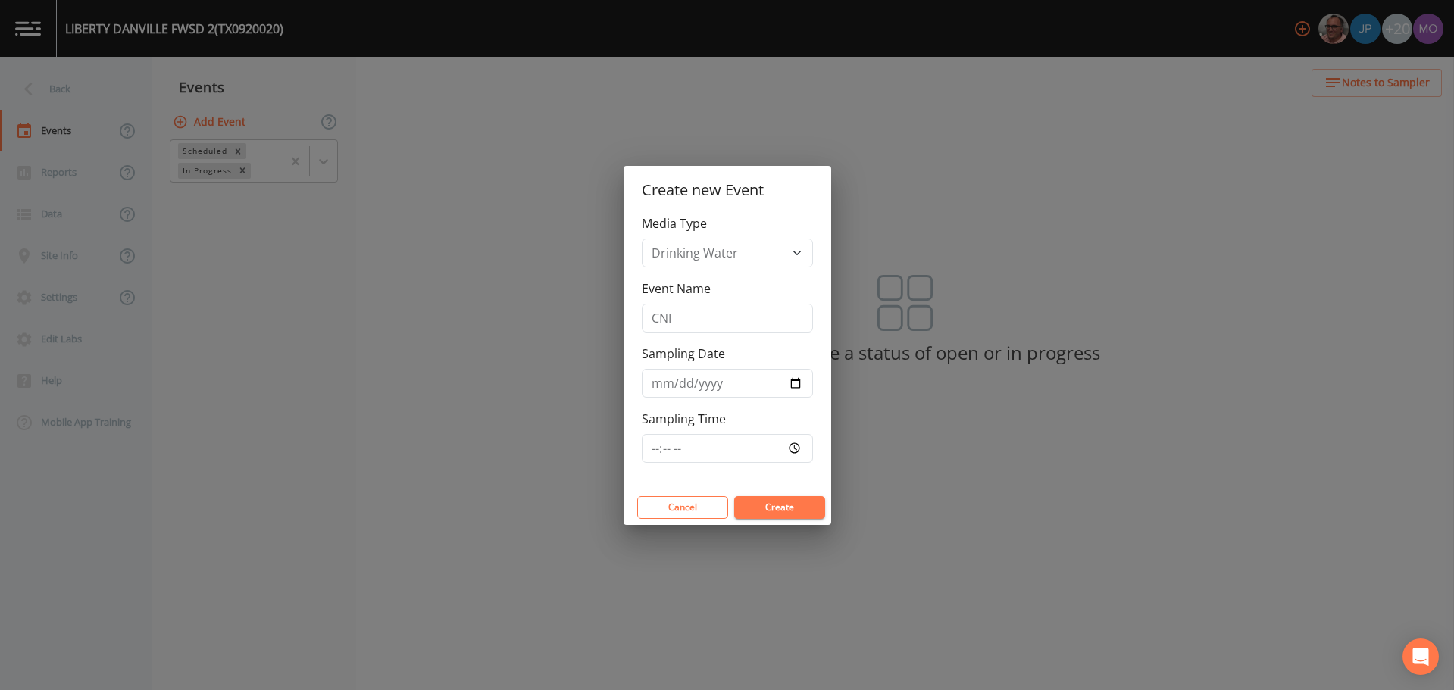
click at [759, 502] on button "Create" at bounding box center [779, 507] width 91 height 23
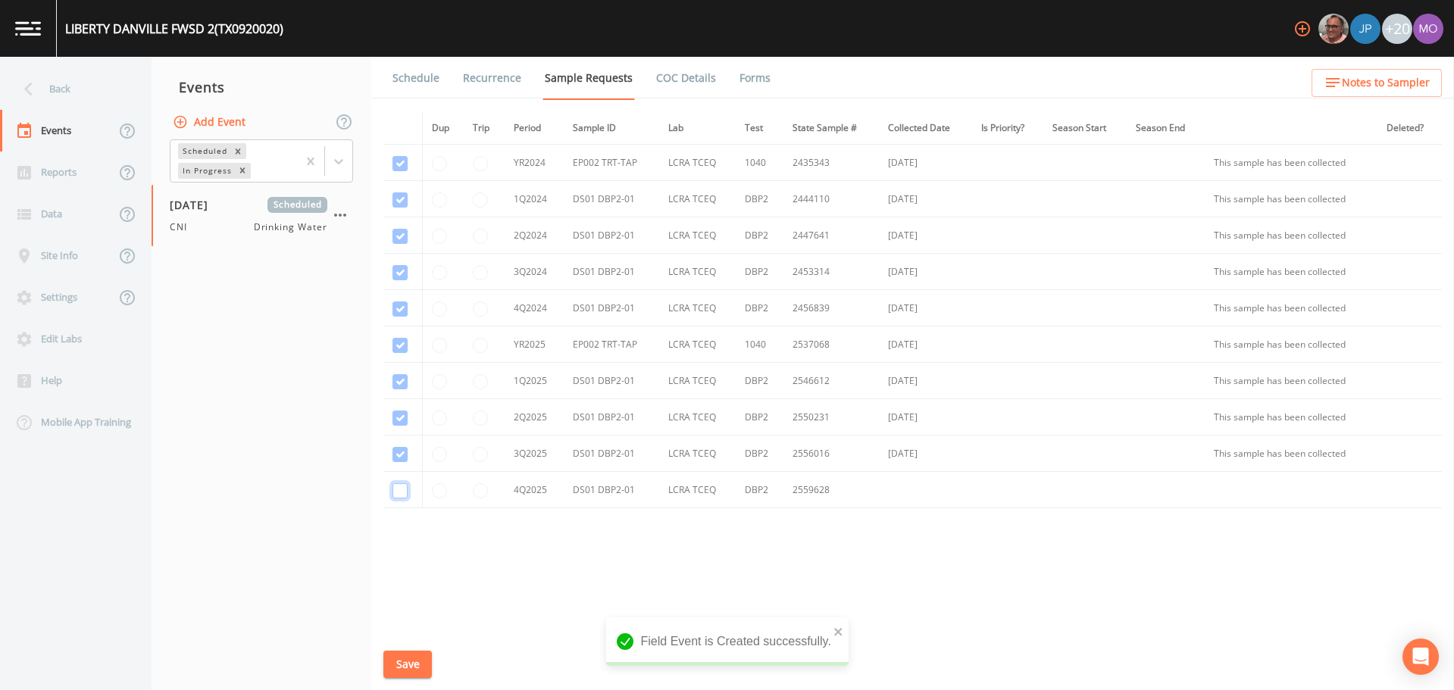
click at [405, 490] on input "checkbox" at bounding box center [400, 490] width 15 height 15
checkbox input "true"
click at [402, 654] on button "Save" at bounding box center [407, 665] width 49 height 28
click at [421, 84] on link "Schedule" at bounding box center [416, 78] width 52 height 42
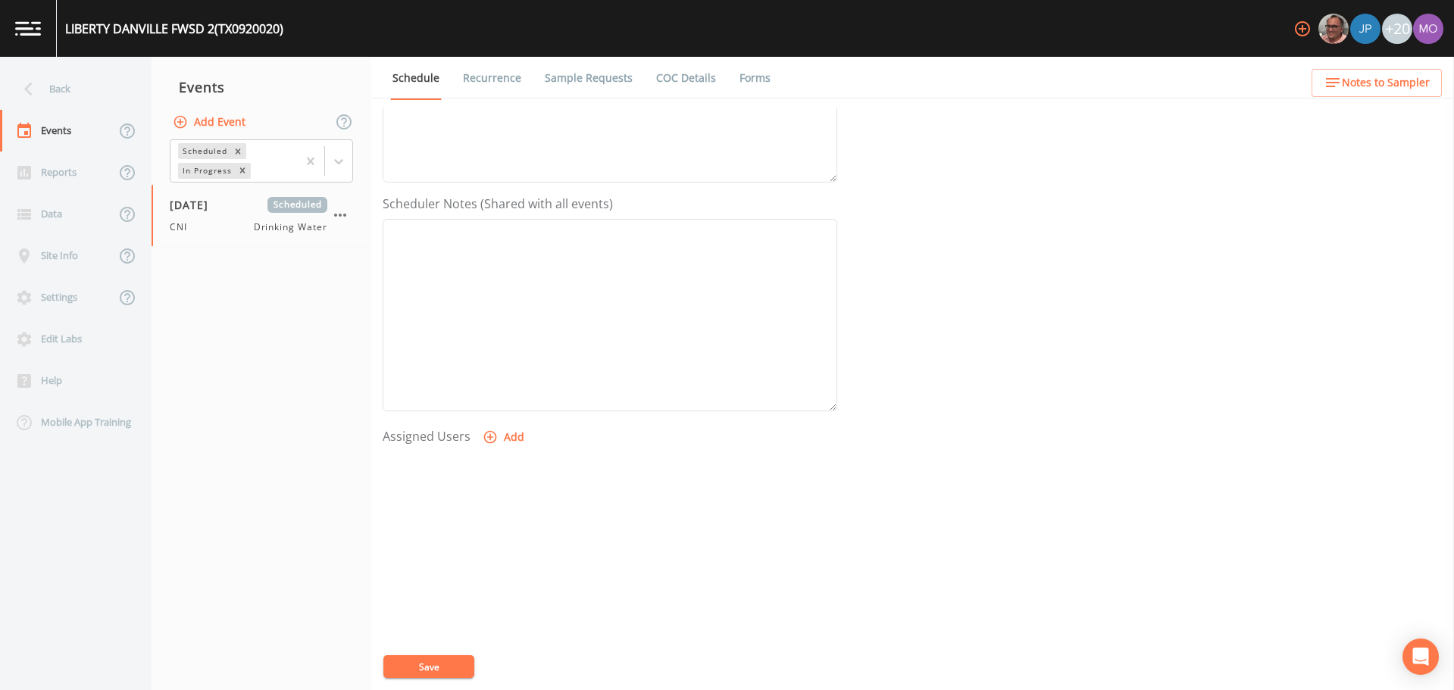
scroll to position [379, 0]
click at [491, 402] on icon "button" at bounding box center [490, 395] width 15 height 15
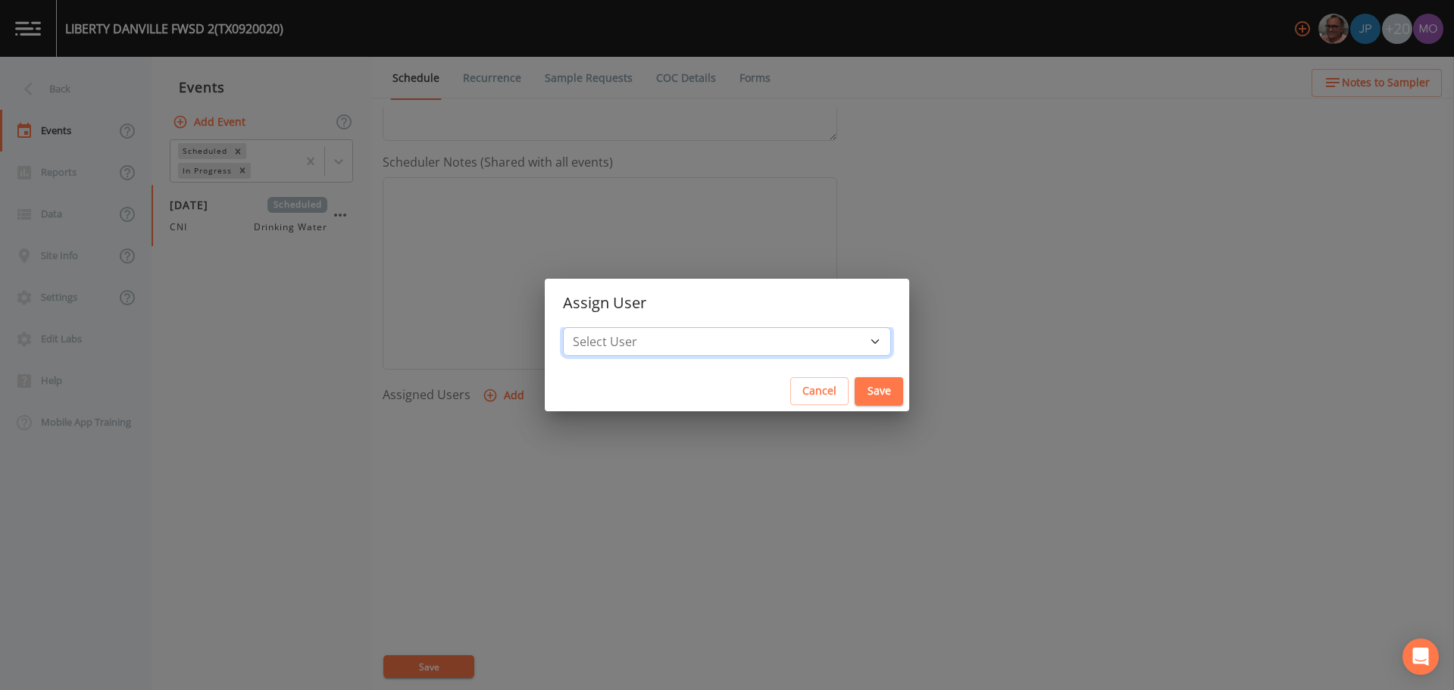
click at [643, 340] on select "Select User [PERSON_NAME] [PERSON_NAME] [PERSON_NAME] [PERSON_NAME] [PERSON_NAM…" at bounding box center [727, 341] width 328 height 29
select select "59db3e3d-8872-4fc9-8f54-035acae5efc3"
click at [618, 327] on select "Select User [PERSON_NAME] [PERSON_NAME] [PERSON_NAME] [PERSON_NAME] [PERSON_NAM…" at bounding box center [727, 341] width 328 height 29
click at [855, 393] on button "Save" at bounding box center [879, 391] width 49 height 28
select select
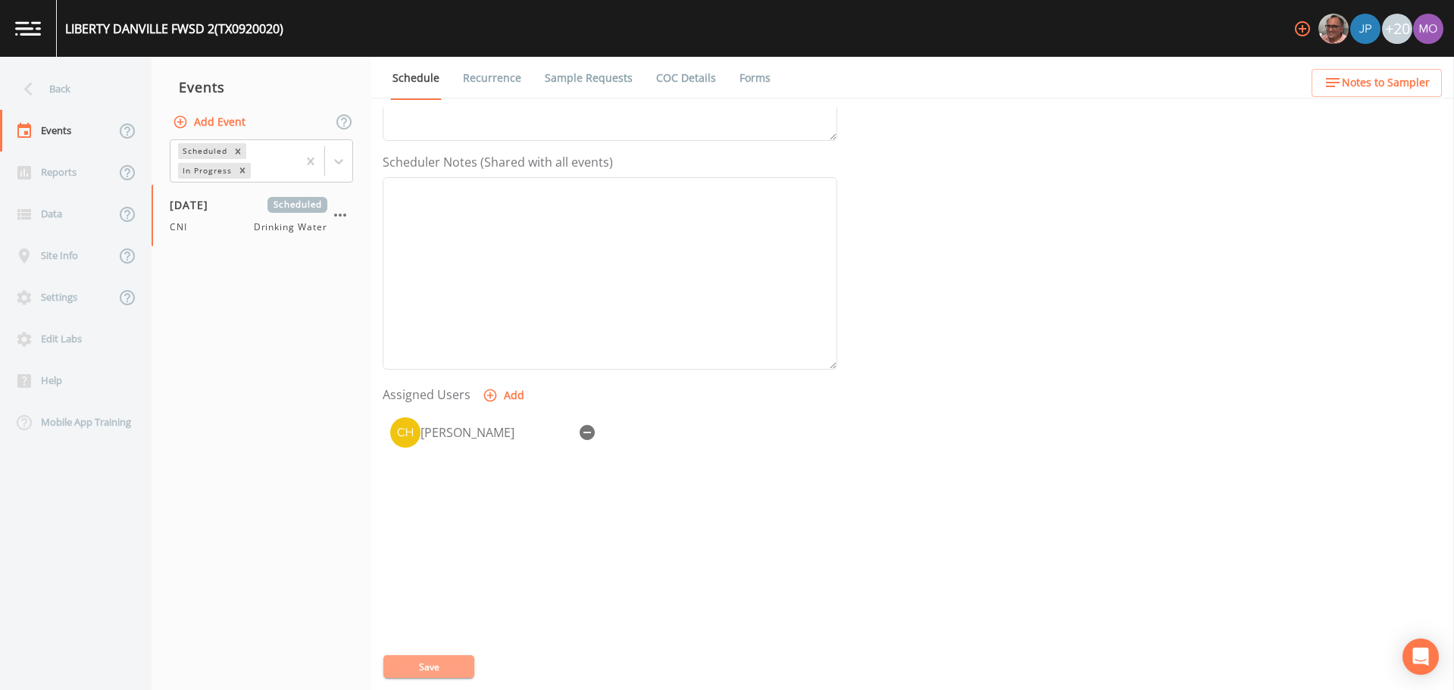
click at [448, 672] on button "Save" at bounding box center [428, 667] width 91 height 23
click at [35, 83] on icon at bounding box center [28, 89] width 27 height 27
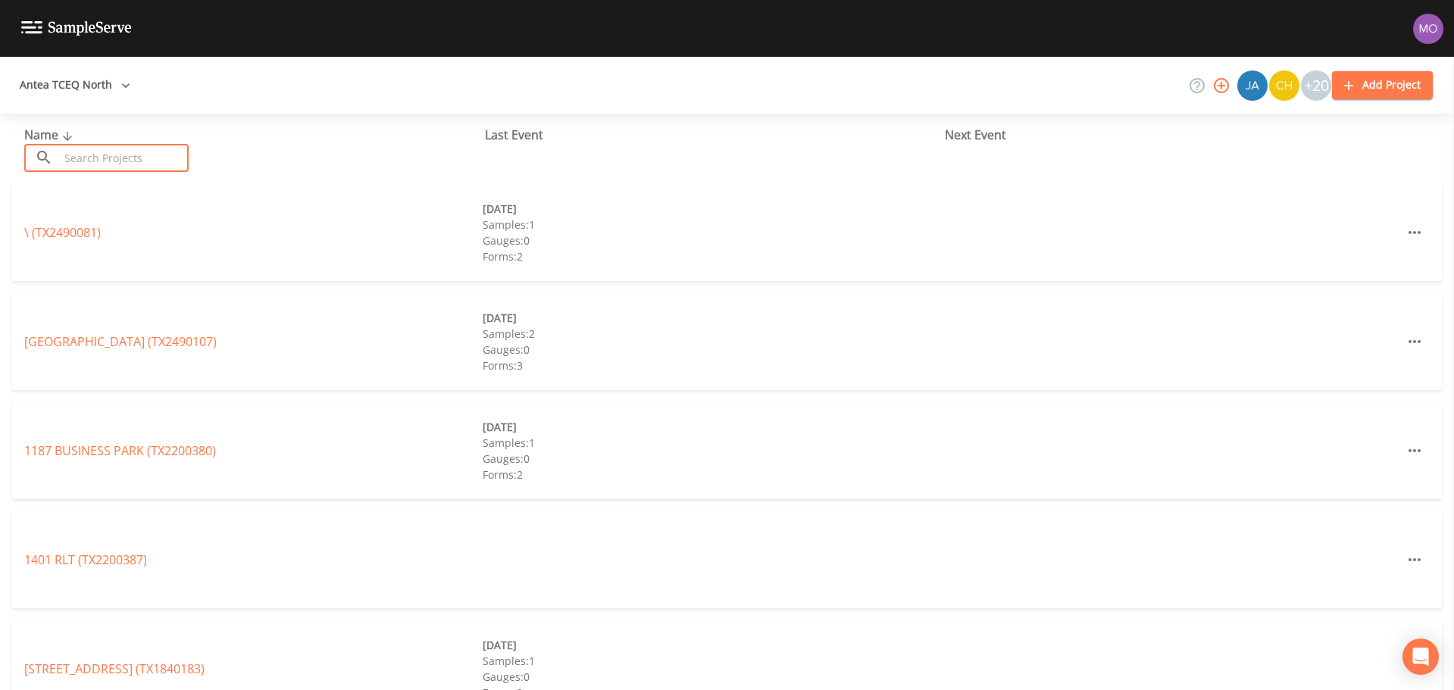
click at [108, 154] on input "text" at bounding box center [124, 158] width 130 height 28
paste input "TX0920003"
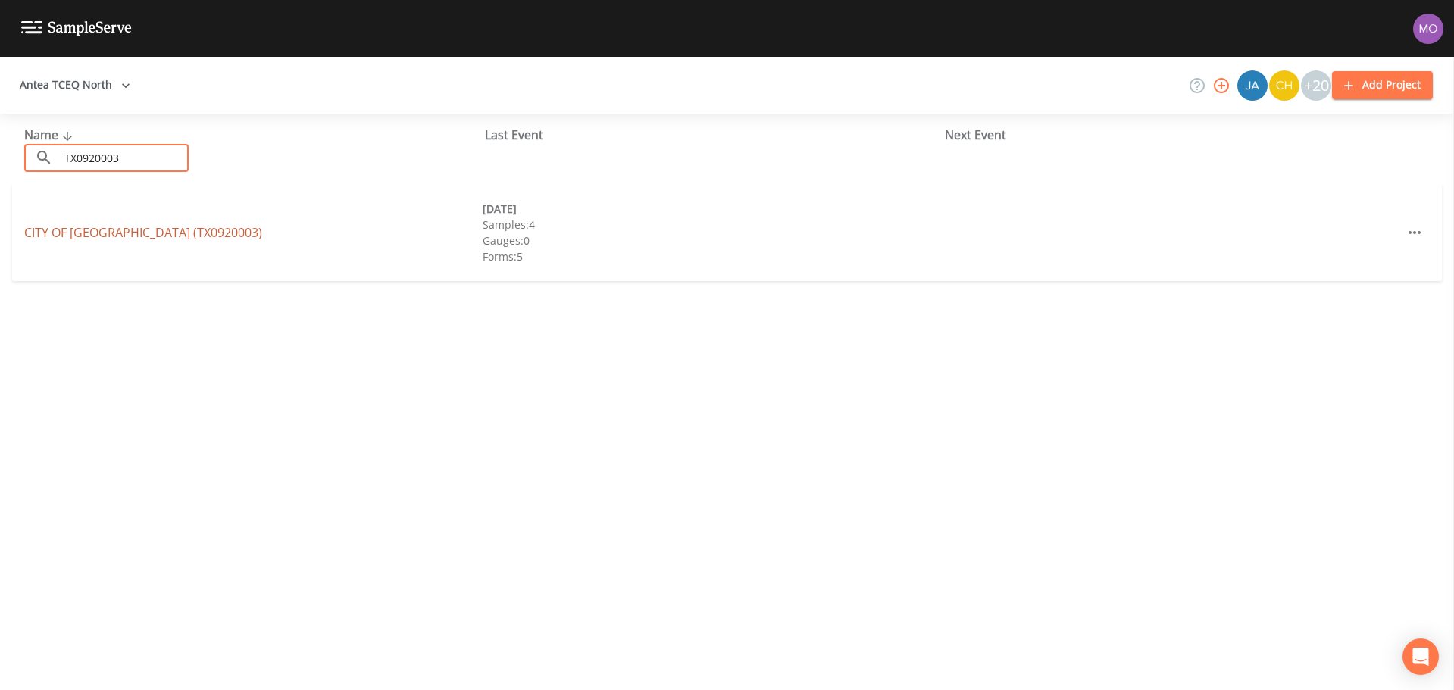
type input "TX0920003"
click at [105, 236] on link "CITY OF [GEOGRAPHIC_DATA] (TX0920003)" at bounding box center [143, 232] width 238 height 17
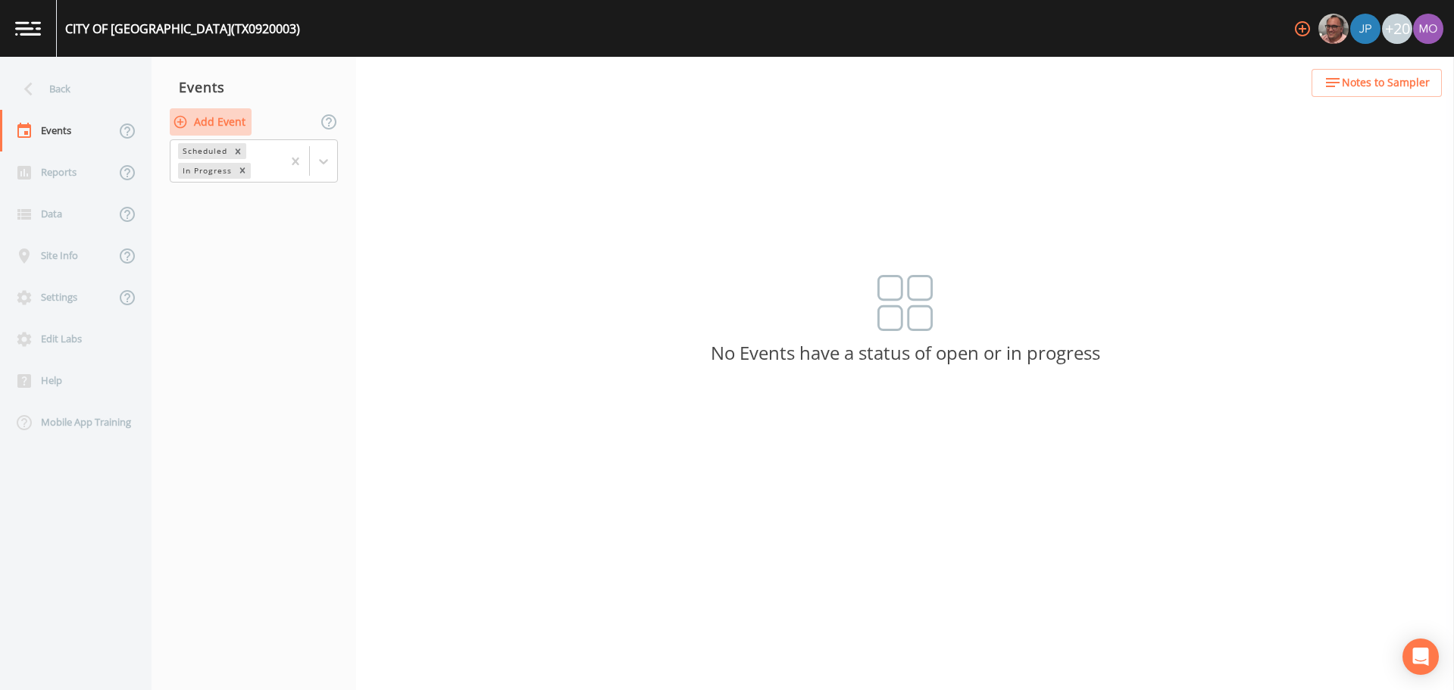
click at [214, 115] on button "Add Event" at bounding box center [211, 122] width 82 height 28
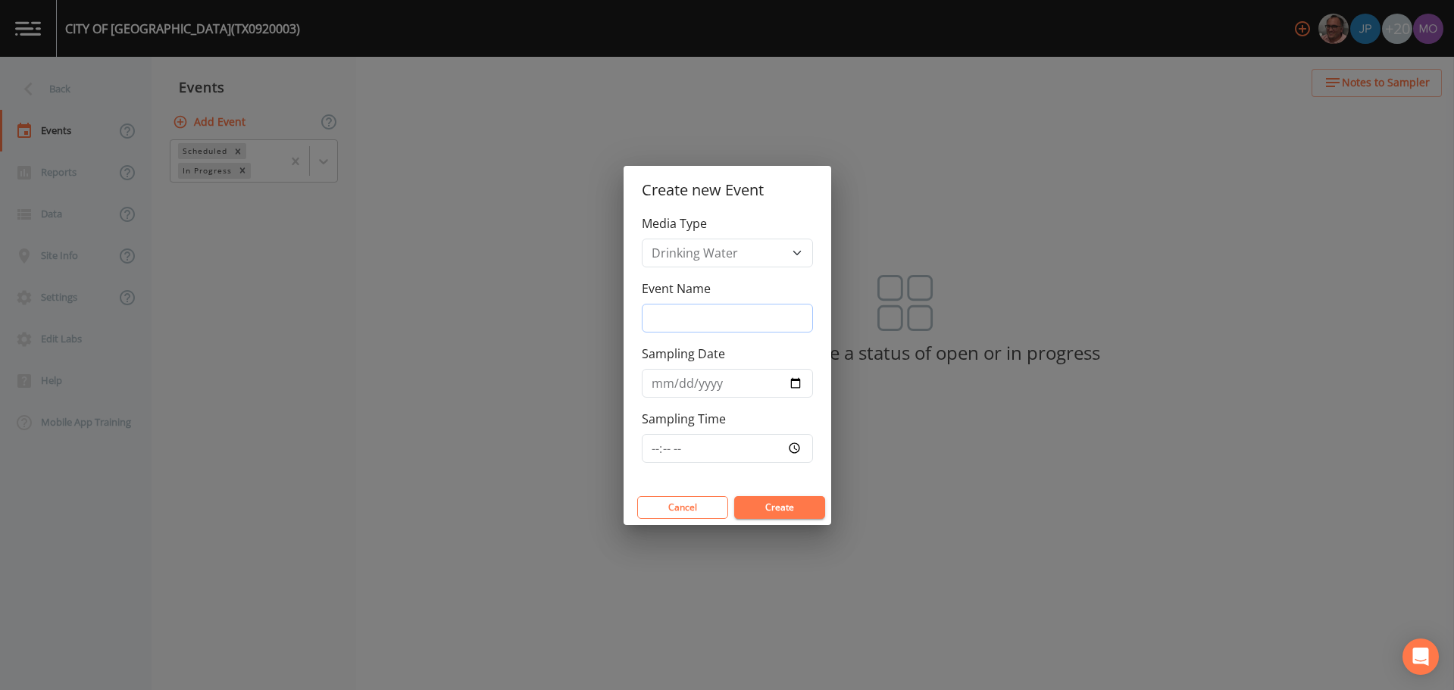
click at [670, 308] on input "Event Name" at bounding box center [727, 318] width 171 height 29
type input "CNI"
click at [794, 381] on input "Sampling Date" at bounding box center [727, 383] width 171 height 29
type input "[DATE]"
click at [743, 504] on button "Create" at bounding box center [779, 507] width 91 height 23
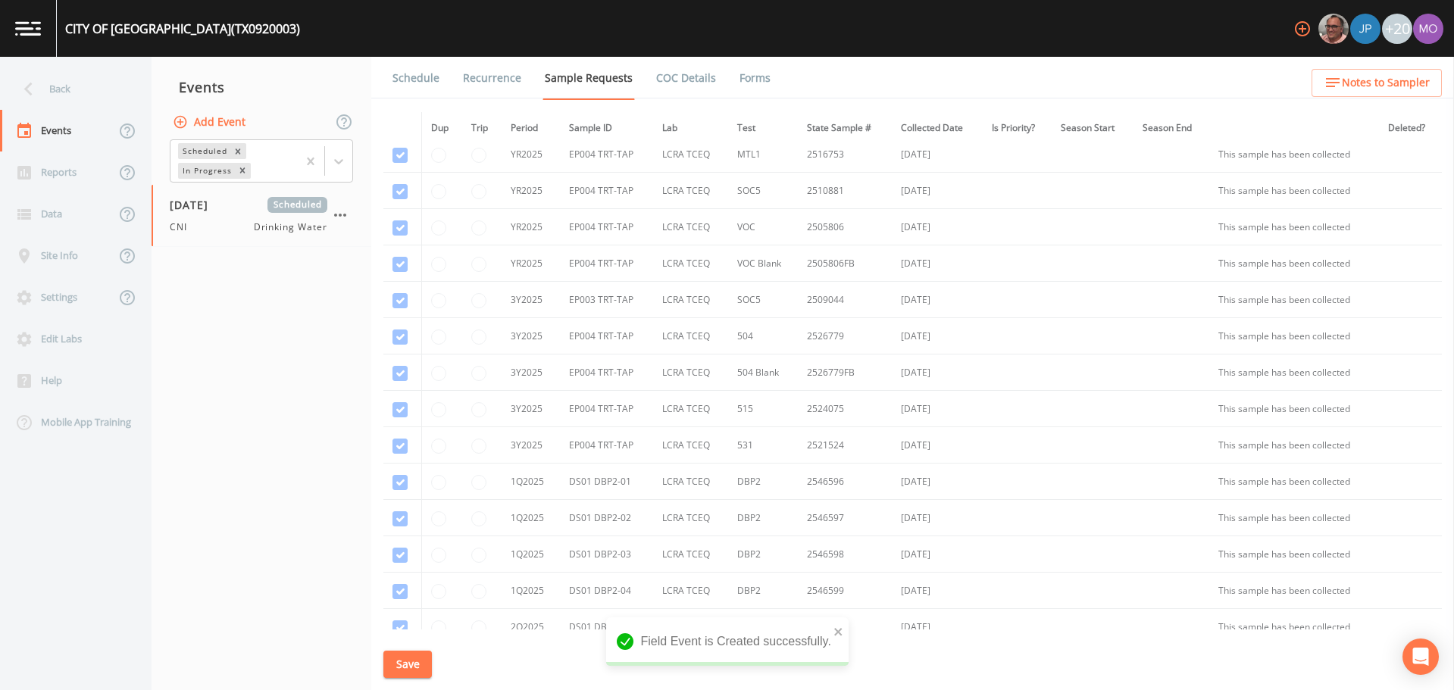
scroll to position [1673, 0]
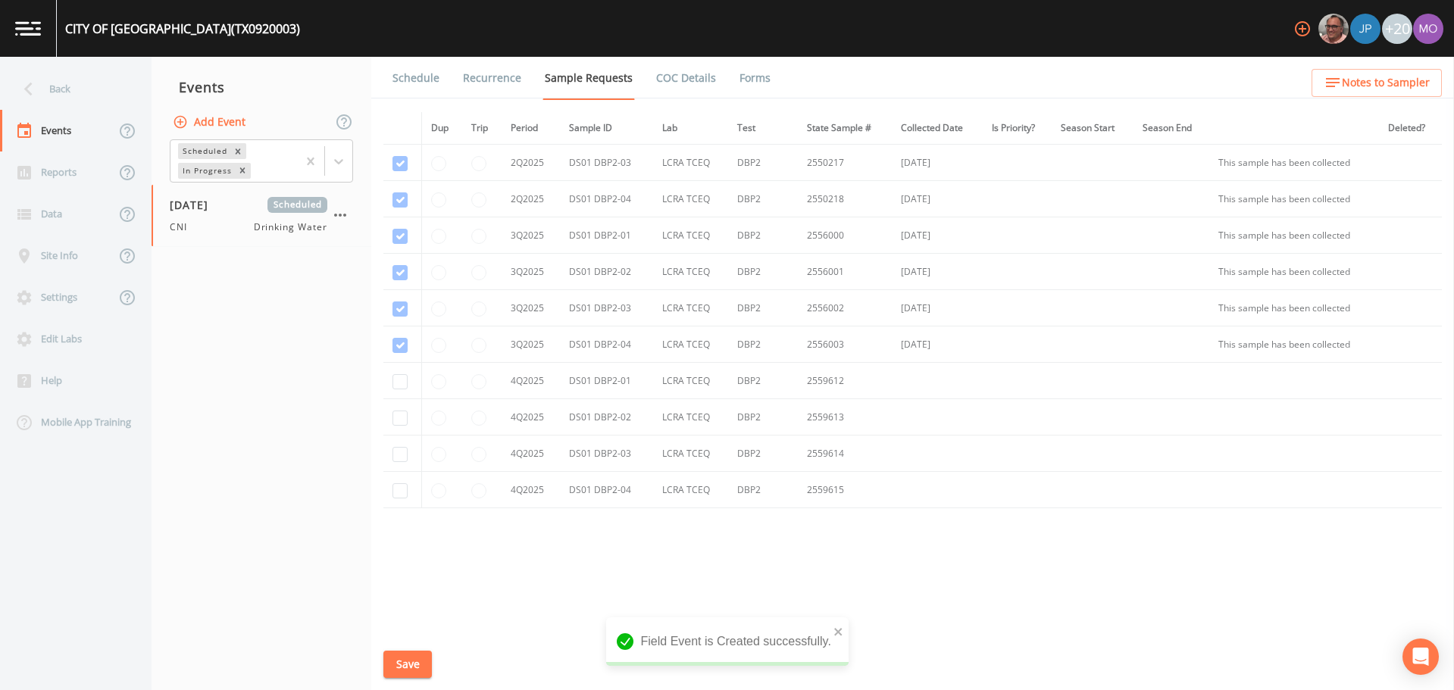
click at [410, 383] on td at bounding box center [402, 381] width 38 height 36
click at [402, 383] on input "checkbox" at bounding box center [400, 381] width 15 height 15
checkbox input "true"
click at [402, 416] on input "checkbox" at bounding box center [400, 418] width 15 height 15
checkbox input "true"
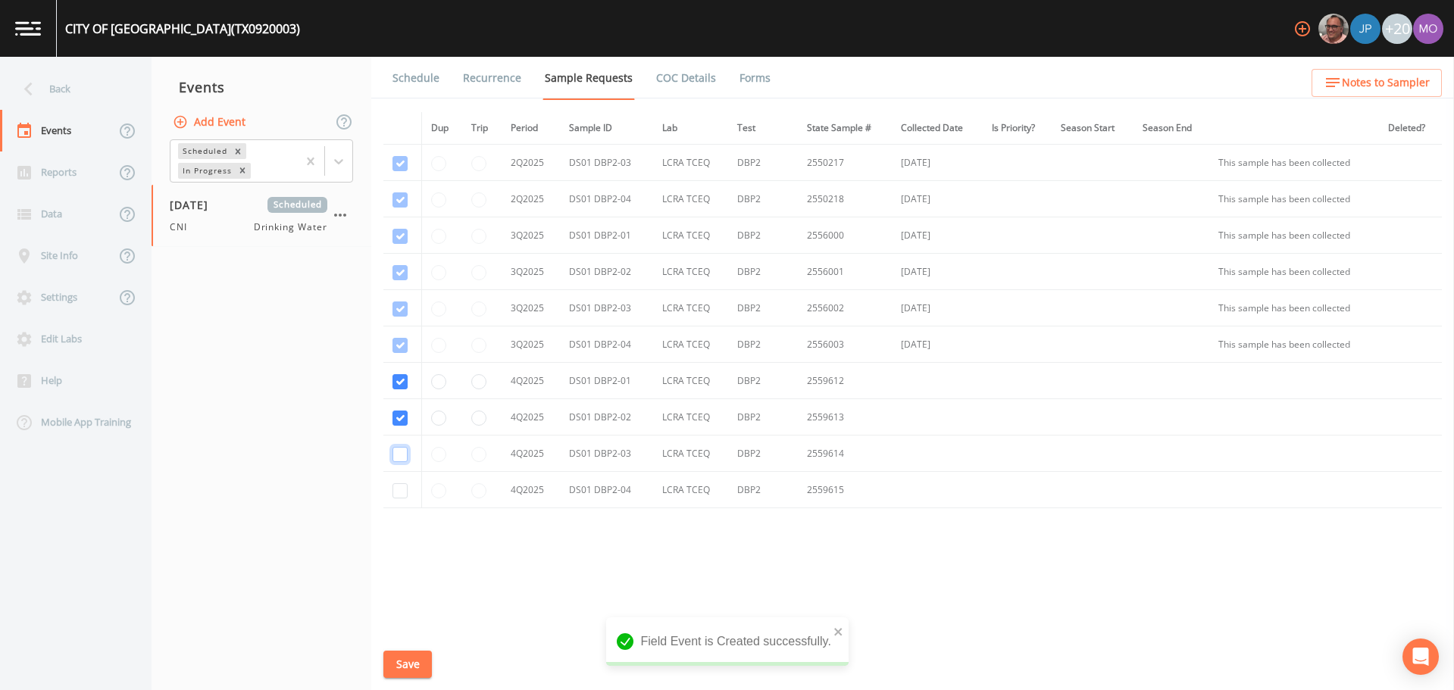
click at [402, 460] on input "checkbox" at bounding box center [400, 454] width 15 height 15
checkbox input "true"
click at [398, 493] on input "checkbox" at bounding box center [400, 490] width 15 height 15
checkbox input "true"
click at [407, 662] on button "Save" at bounding box center [407, 665] width 49 height 28
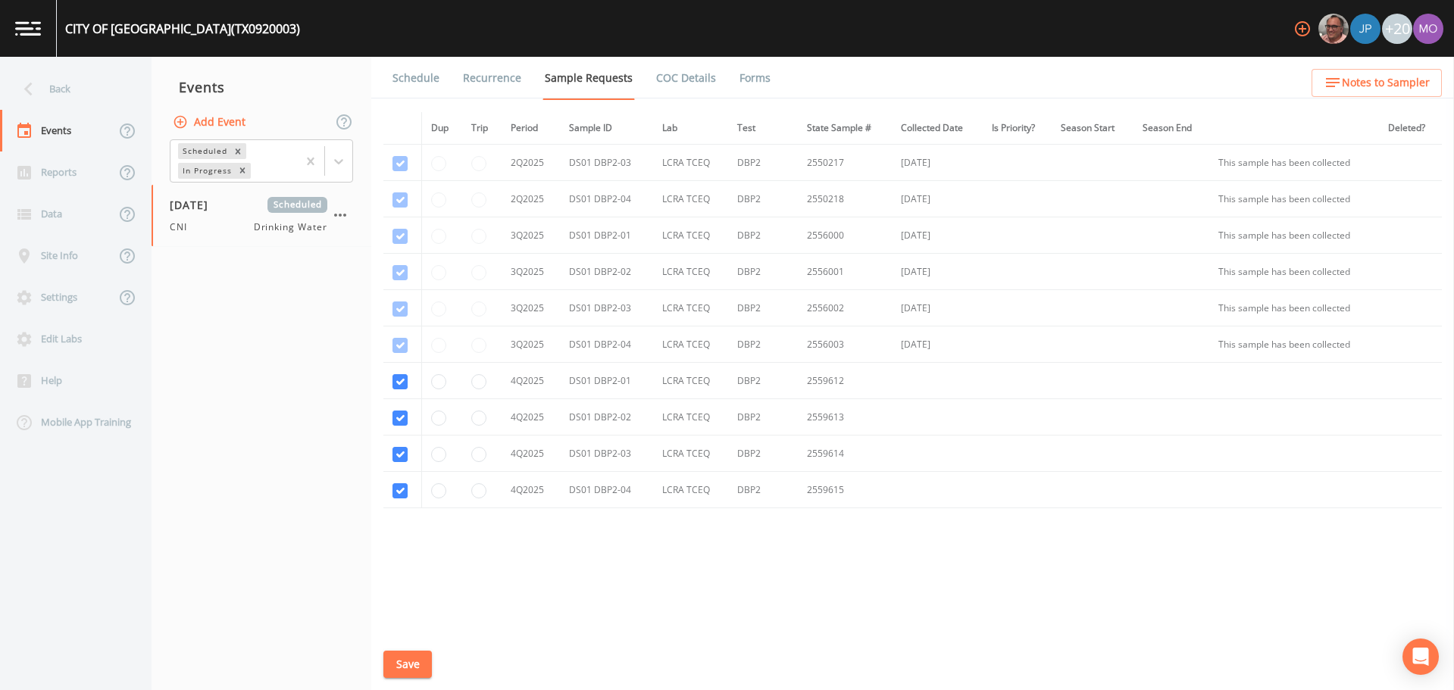
click at [415, 77] on link "Schedule" at bounding box center [416, 78] width 52 height 42
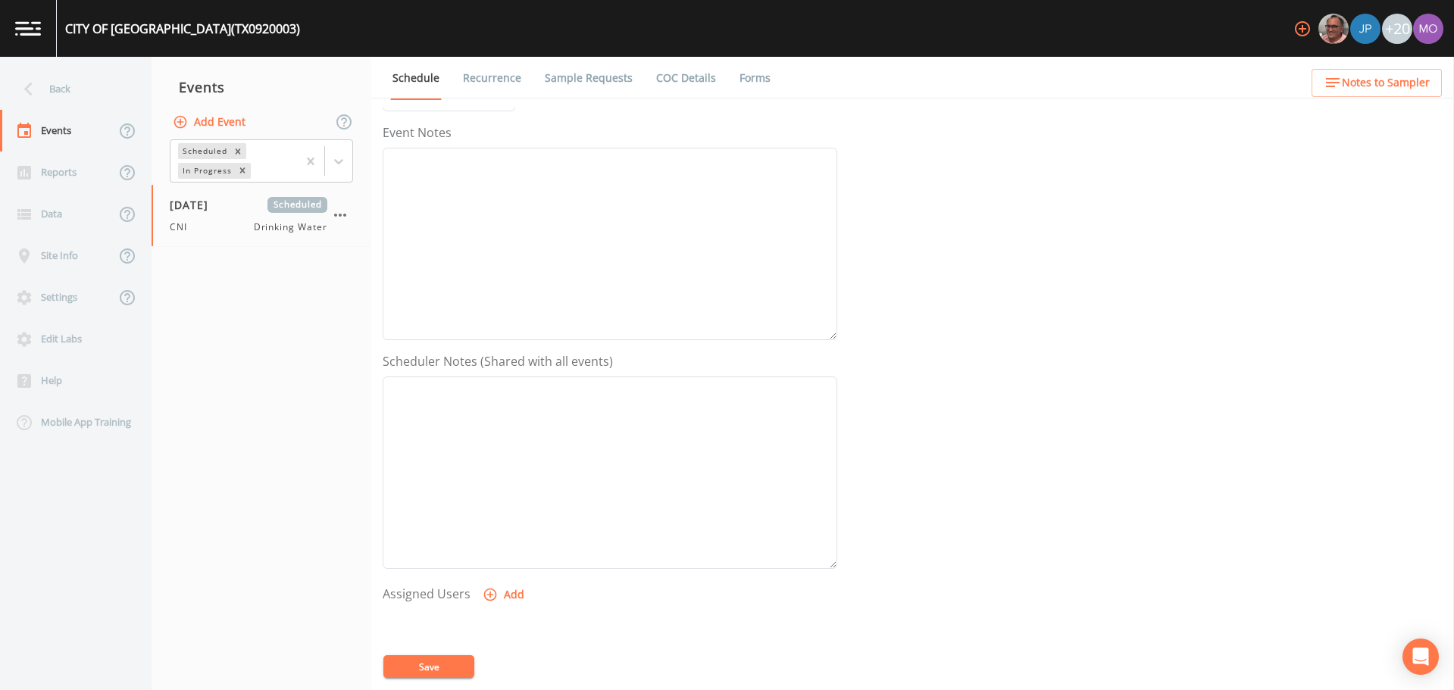
scroll to position [379, 0]
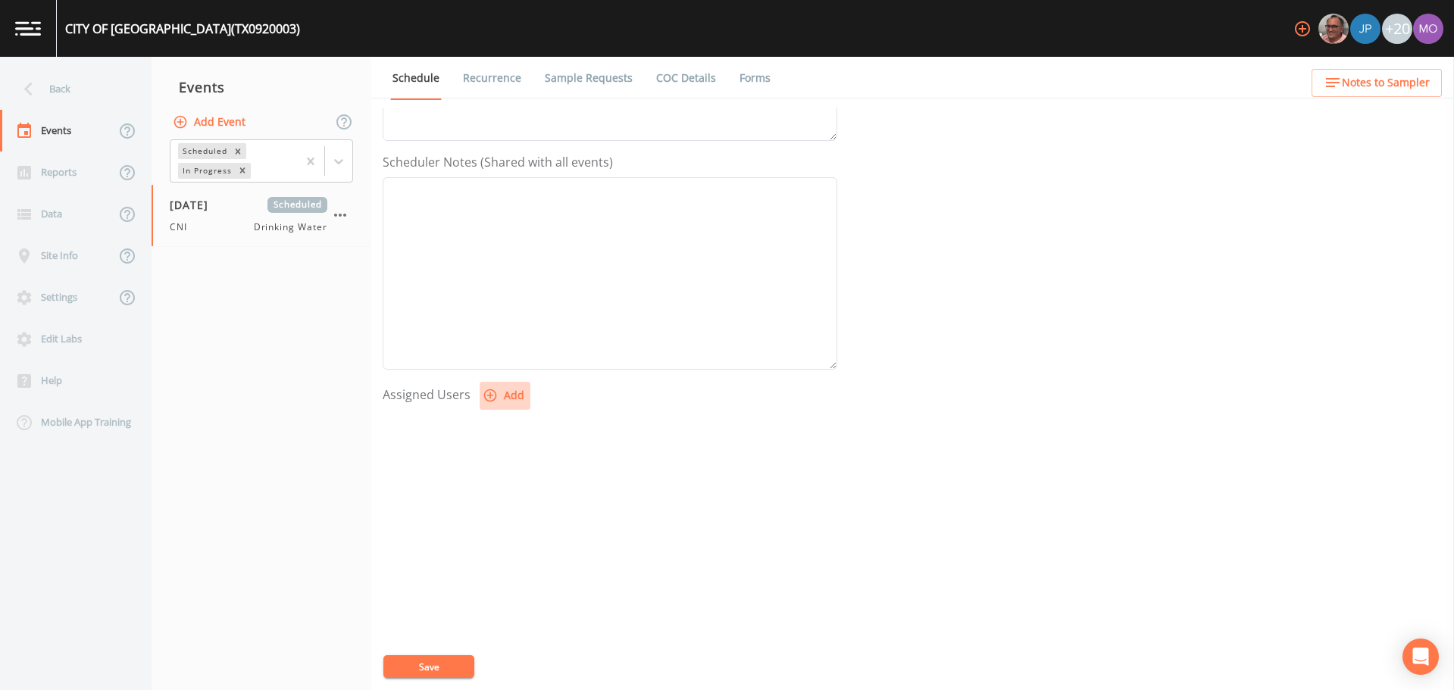
click at [484, 396] on icon "button" at bounding box center [490, 396] width 13 height 13
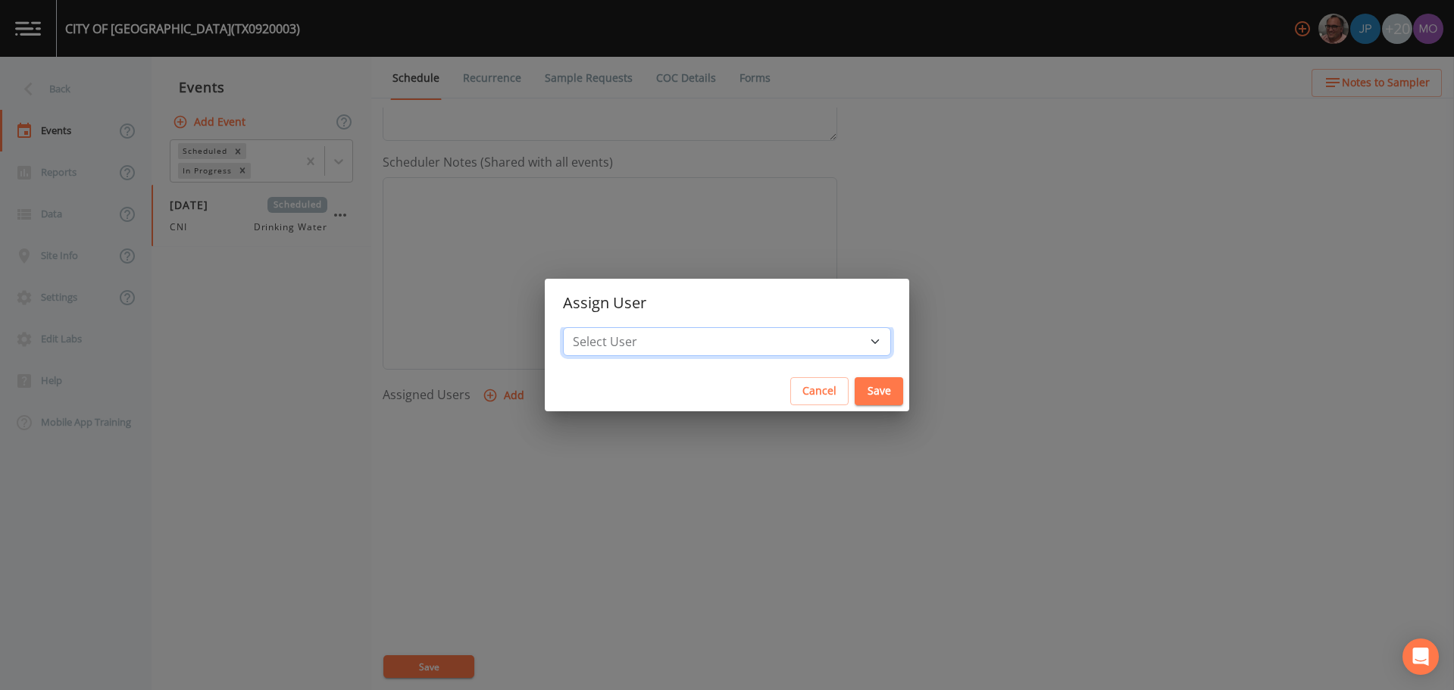
click at [657, 340] on select "Select User [PERSON_NAME] [PERSON_NAME] [PERSON_NAME] [PERSON_NAME] [PERSON_NAM…" at bounding box center [727, 341] width 328 height 29
select select "59db3e3d-8872-4fc9-8f54-035acae5efc3"
click at [618, 327] on select "Select User [PERSON_NAME] [PERSON_NAME] [PERSON_NAME] [PERSON_NAME] [PERSON_NAM…" at bounding box center [727, 341] width 328 height 29
click at [855, 396] on button "Save" at bounding box center [879, 391] width 49 height 28
select select
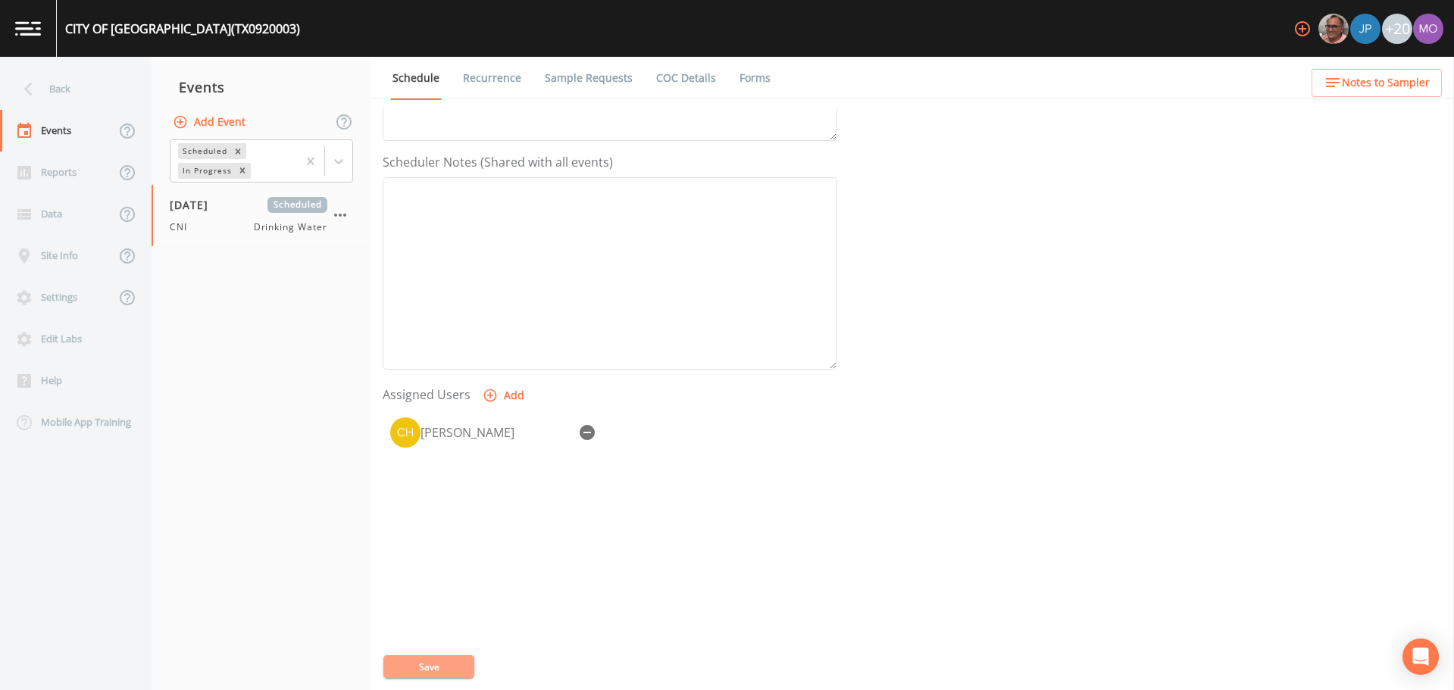
click at [460, 663] on button "Save" at bounding box center [428, 667] width 91 height 23
click at [105, 86] on div "Back" at bounding box center [68, 89] width 136 height 42
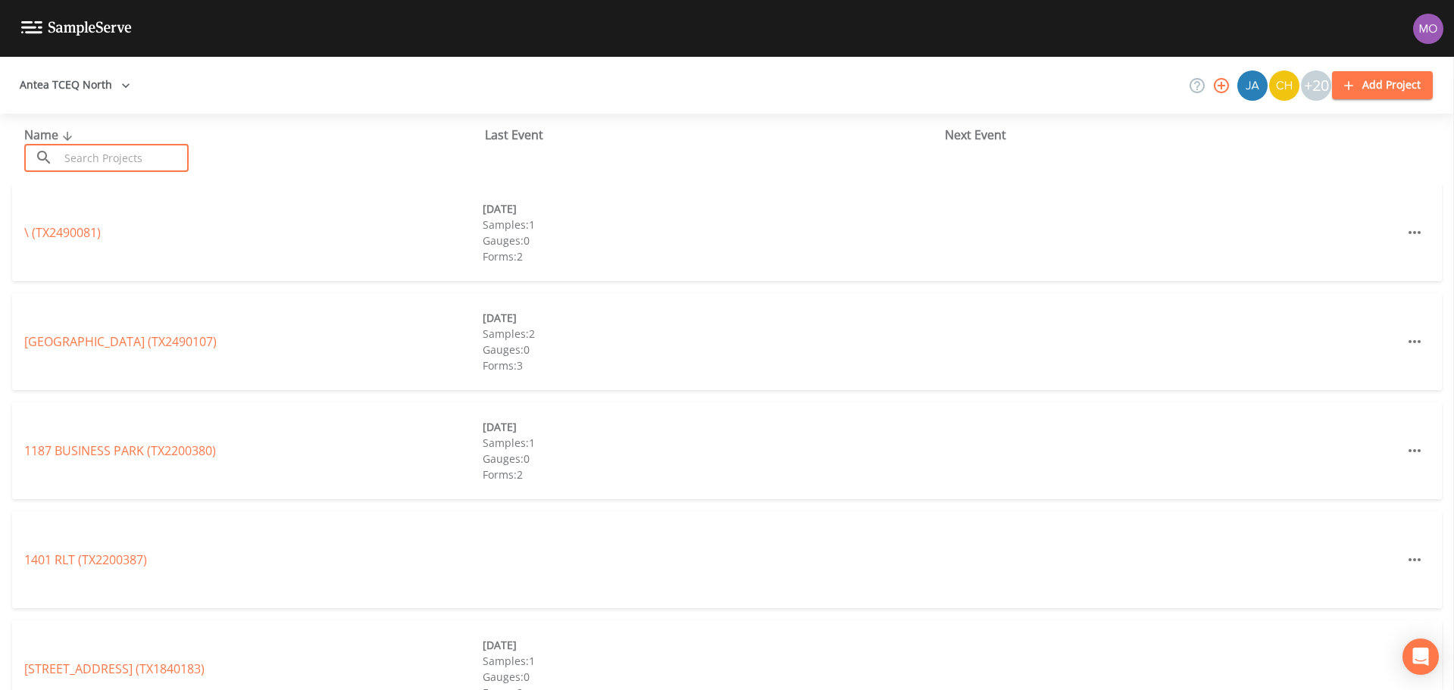
click at [133, 155] on input "text" at bounding box center [124, 158] width 130 height 28
paste input "TX2120027"
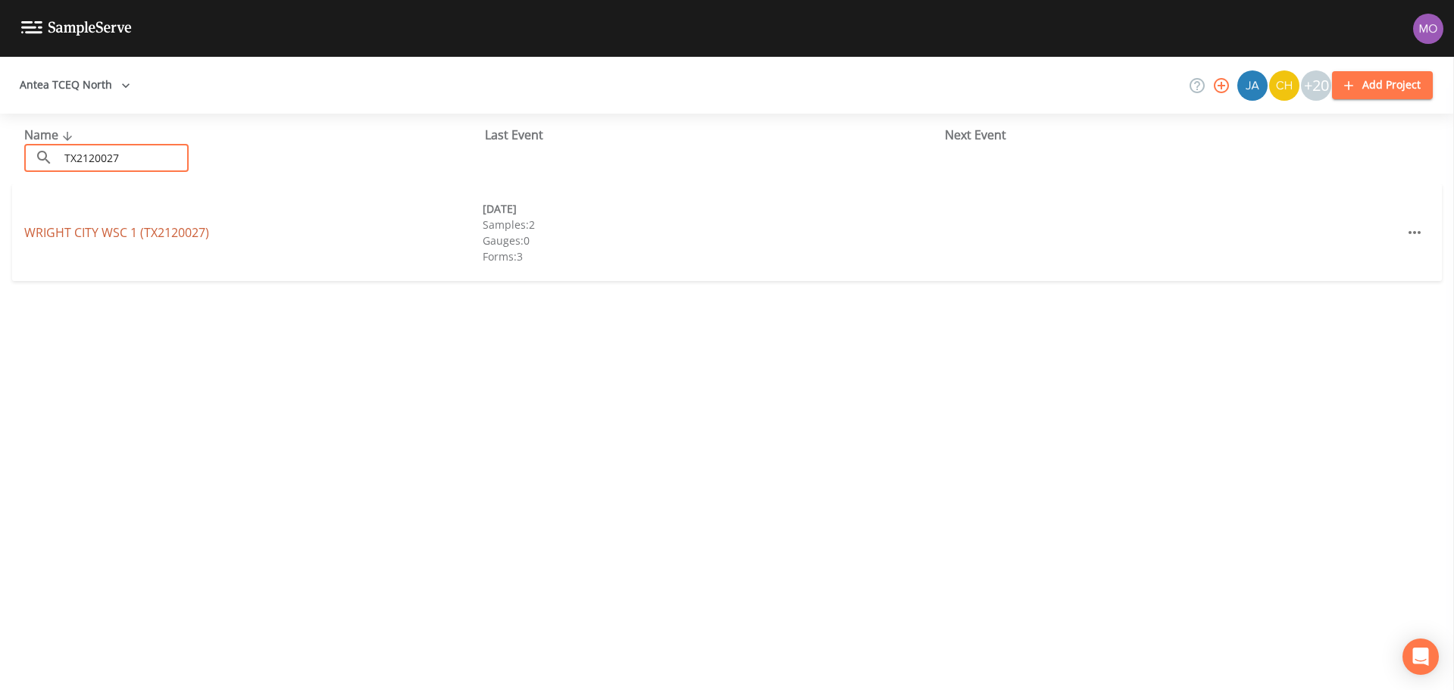
type input "TX2120027"
click at [108, 236] on link "WRIGHT CITY WSC 1 (TX2120027)" at bounding box center [116, 232] width 185 height 17
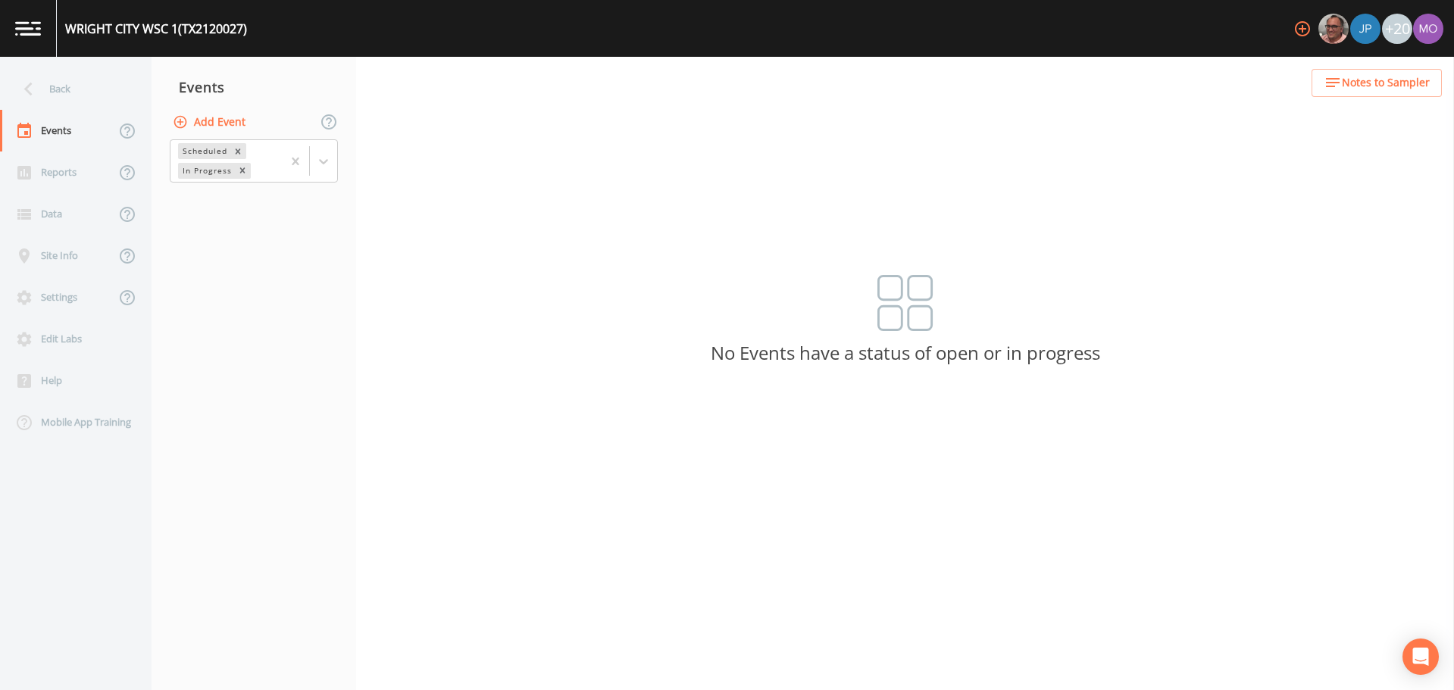
click at [200, 129] on button "Add Event" at bounding box center [211, 122] width 82 height 28
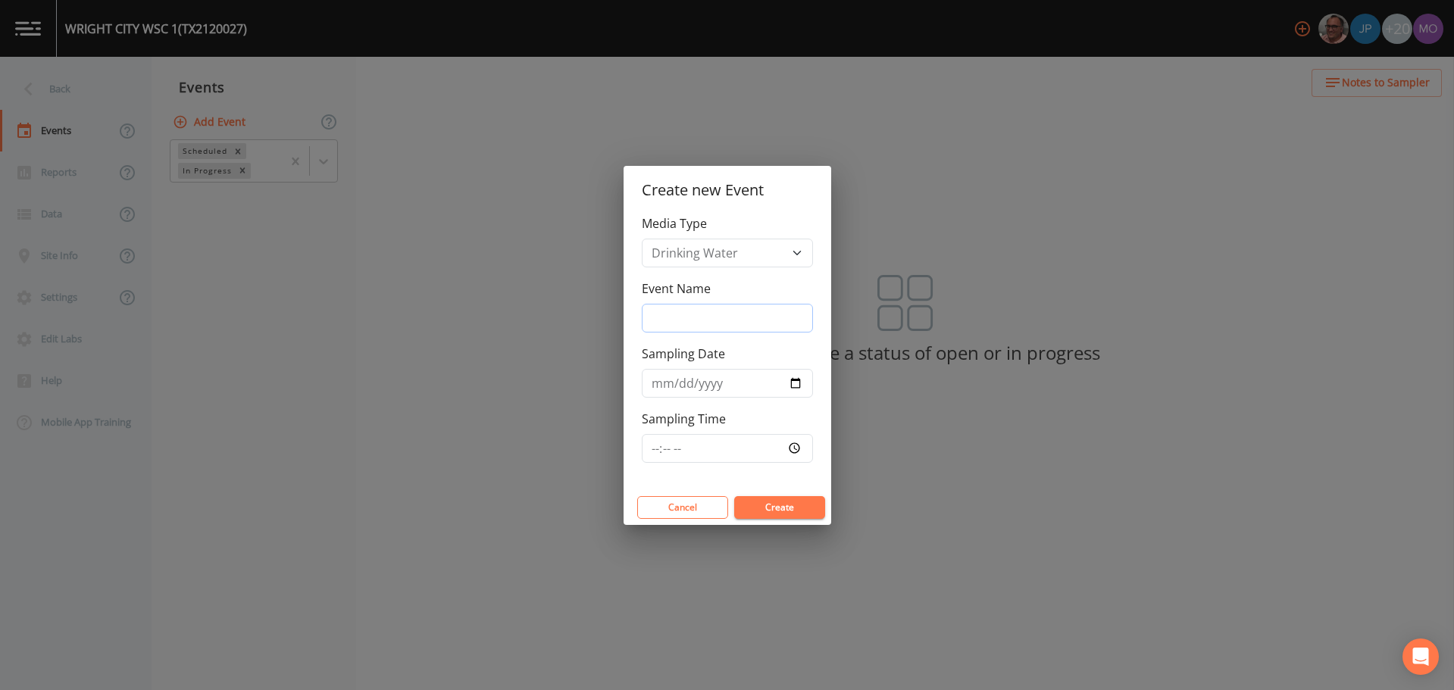
click at [683, 313] on input "Event Name" at bounding box center [727, 318] width 171 height 29
type input "CNI"
click at [803, 377] on input "Sampling Date" at bounding box center [727, 383] width 171 height 29
type input "[DATE]"
click at [756, 501] on button "Create" at bounding box center [779, 507] width 91 height 23
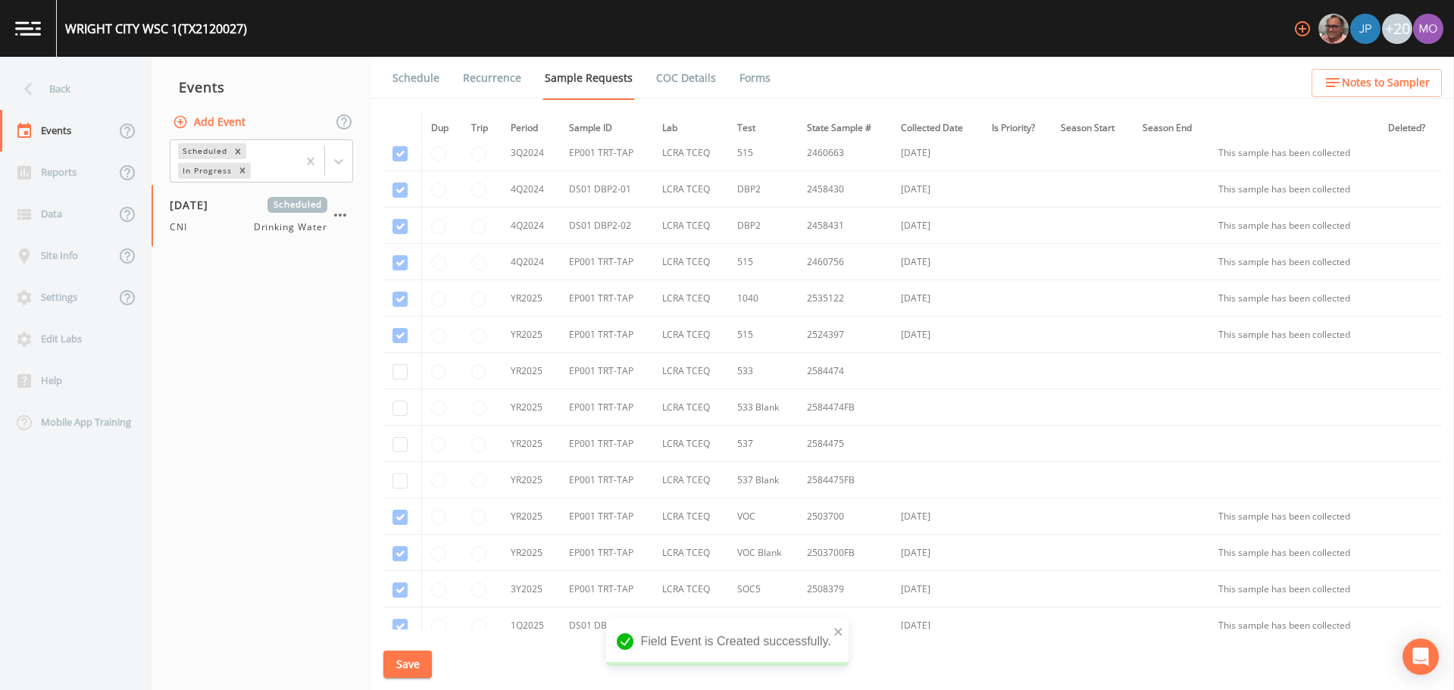
scroll to position [946, 0]
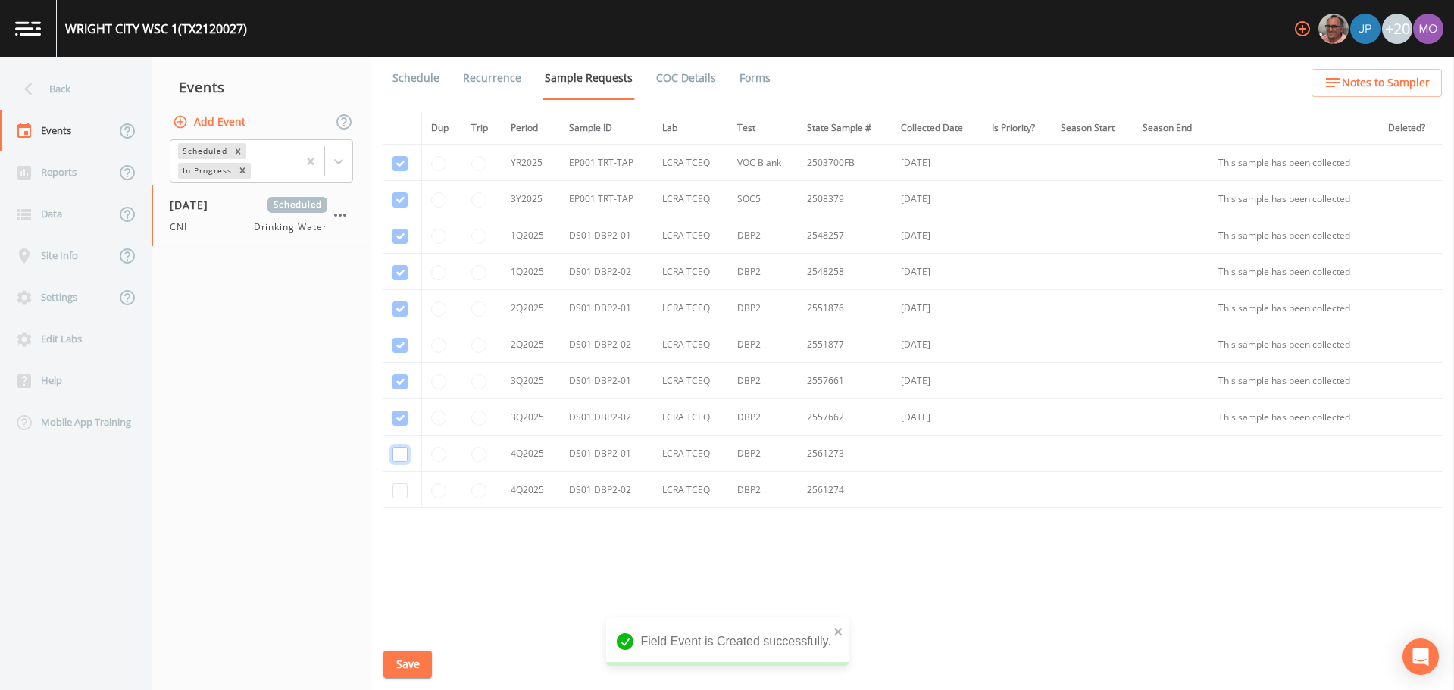
click at [397, 451] on input "checkbox" at bounding box center [400, 454] width 15 height 15
checkbox input "true"
click at [399, 490] on input "checkbox" at bounding box center [400, 490] width 15 height 15
checkbox input "true"
click at [417, 661] on button "Save" at bounding box center [407, 665] width 49 height 28
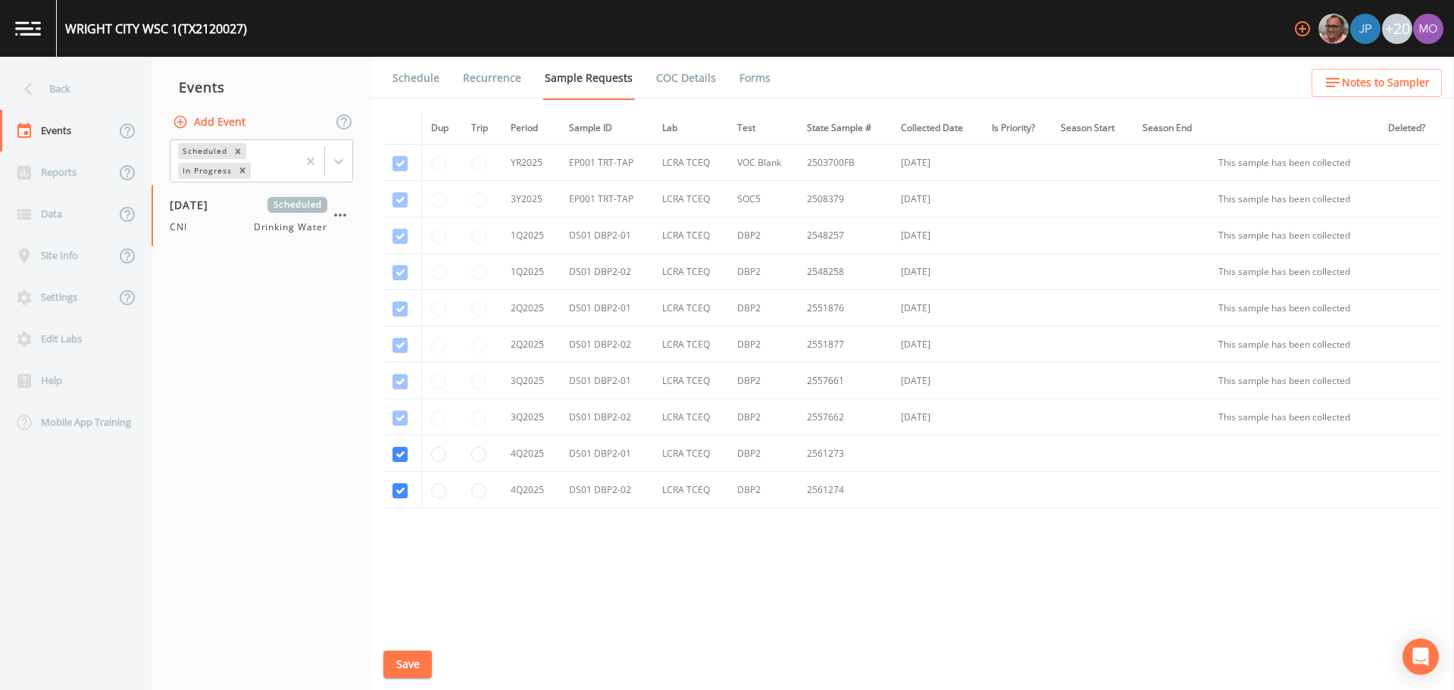
click at [420, 82] on link "Schedule" at bounding box center [416, 78] width 52 height 42
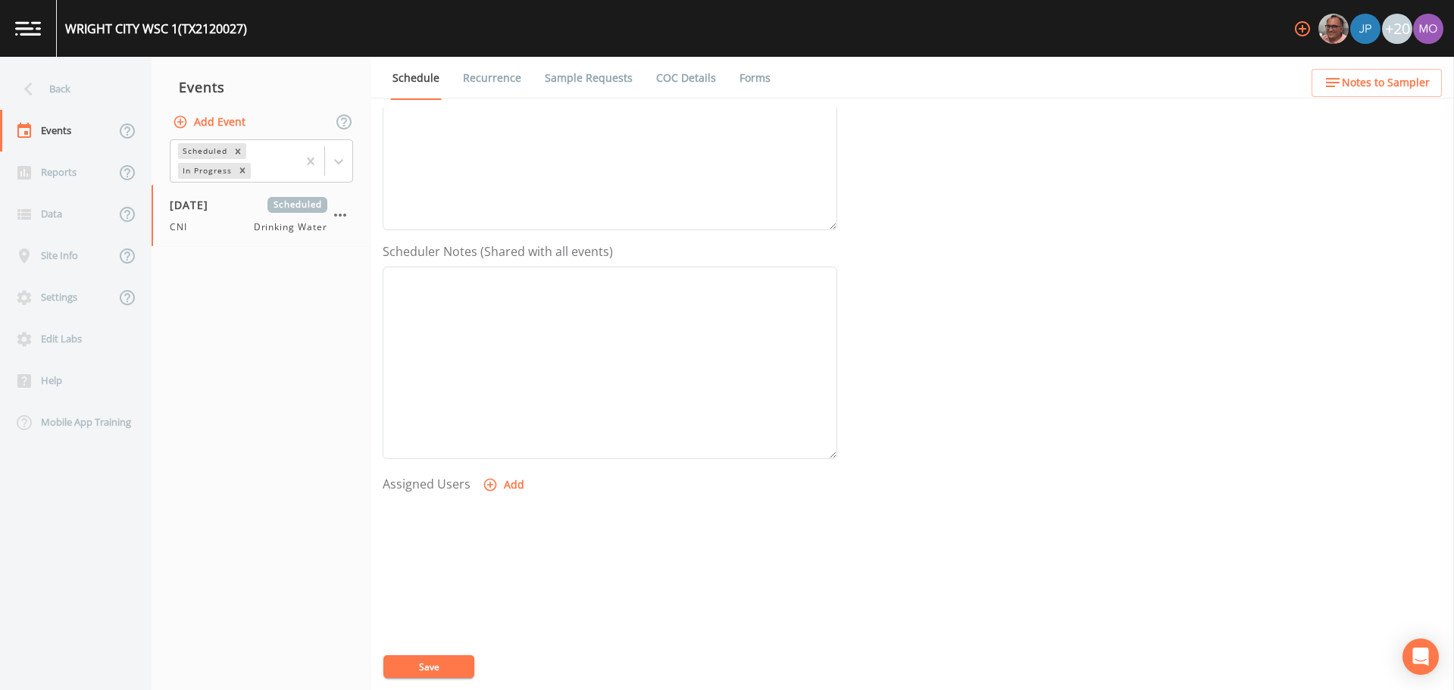
scroll to position [379, 0]
click at [492, 395] on icon "button" at bounding box center [490, 395] width 15 height 15
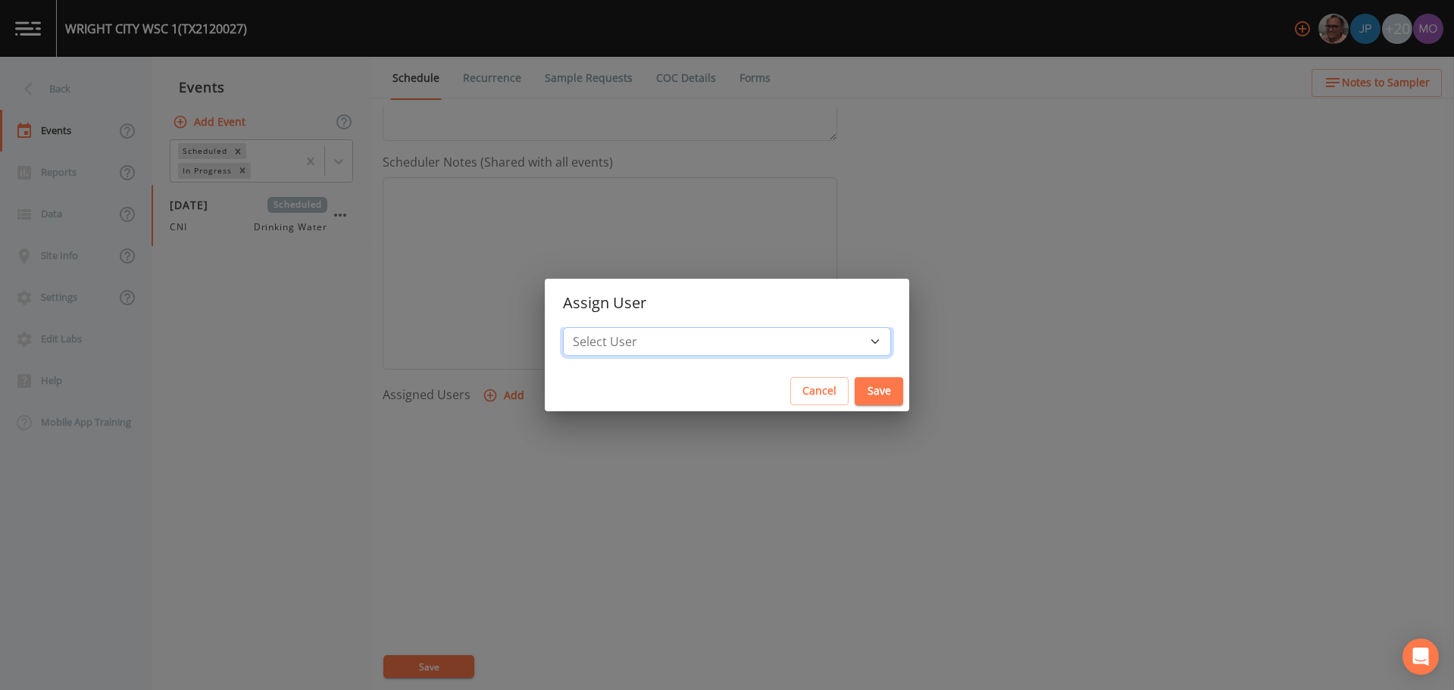
click at [636, 336] on select "Select User [PERSON_NAME] [PERSON_NAME] [PERSON_NAME] [PERSON_NAME] [PERSON_NAM…" at bounding box center [727, 341] width 328 height 29
select select "59db3e3d-8872-4fc9-8f54-035acae5efc3"
click at [618, 327] on select "Select User [PERSON_NAME] [PERSON_NAME] [PERSON_NAME] [PERSON_NAME] [PERSON_NAM…" at bounding box center [727, 341] width 328 height 29
click at [855, 383] on button "Save" at bounding box center [879, 391] width 49 height 28
select select
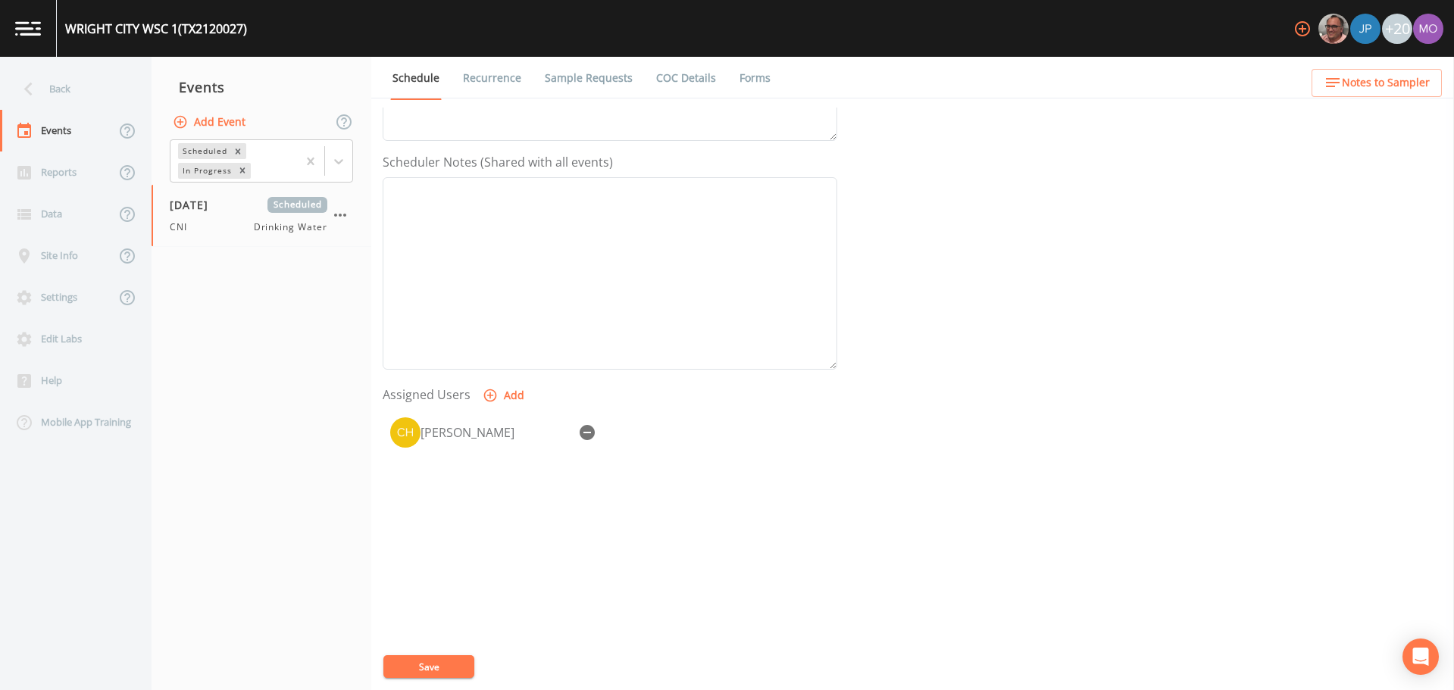
click at [419, 663] on button "Save" at bounding box center [428, 667] width 91 height 23
click at [70, 87] on div "Back" at bounding box center [68, 89] width 136 height 42
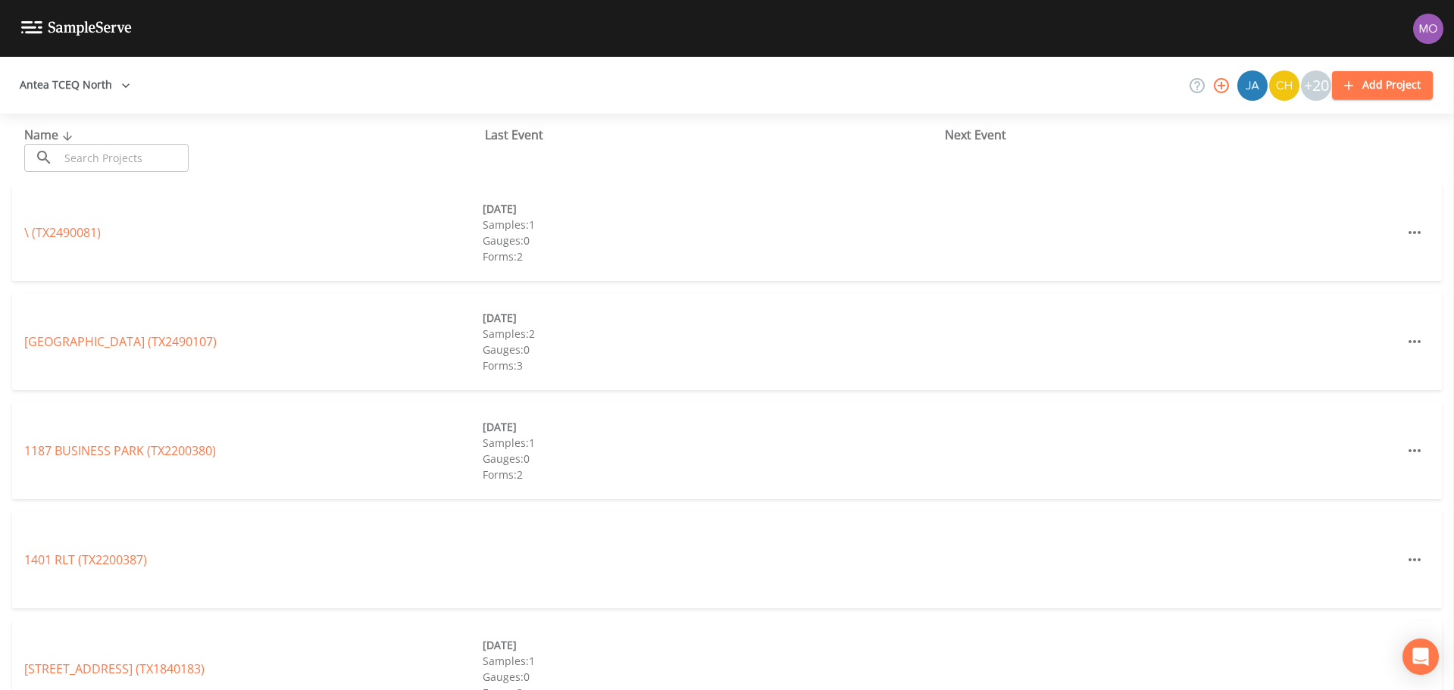
click at [119, 151] on input "text" at bounding box center [124, 158] width 130 height 28
paste input "TX2120099"
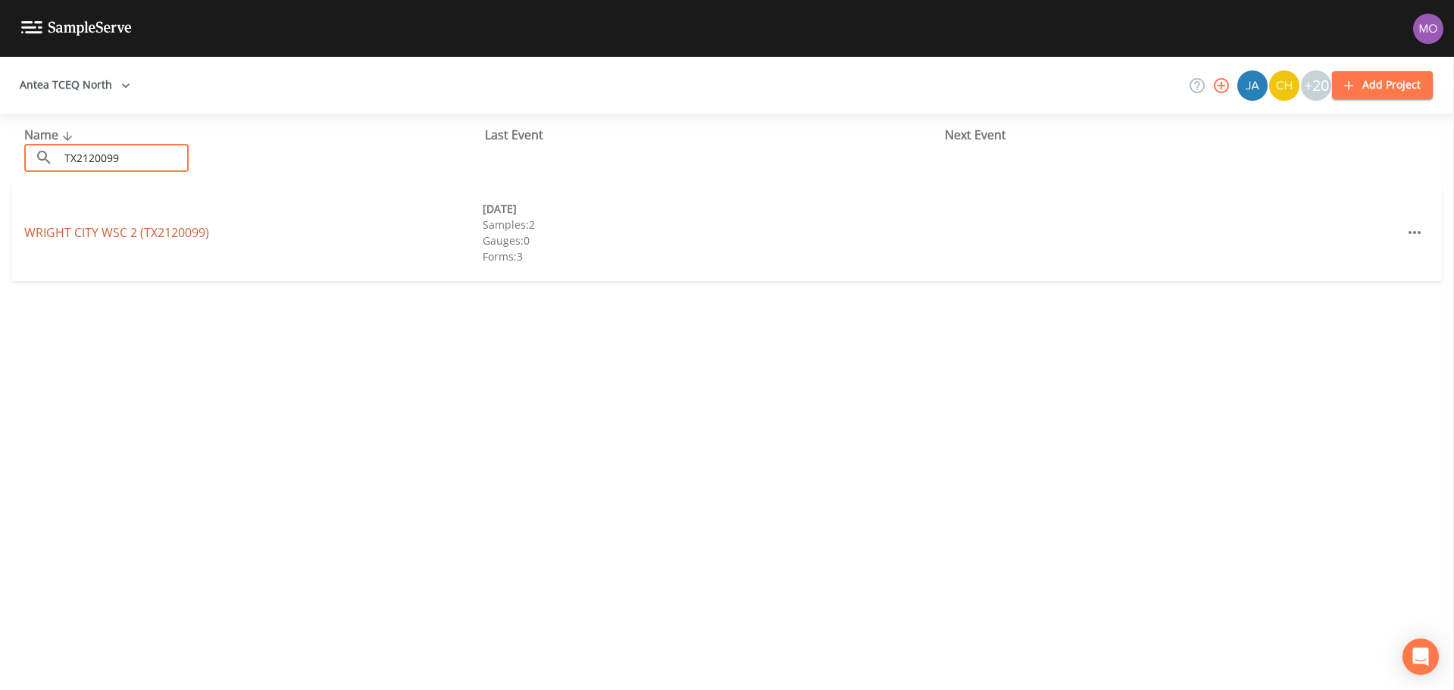
type input "TX2120099"
click at [113, 233] on link "WRIGHT CITY WSC 2 (TX2120099)" at bounding box center [116, 232] width 185 height 17
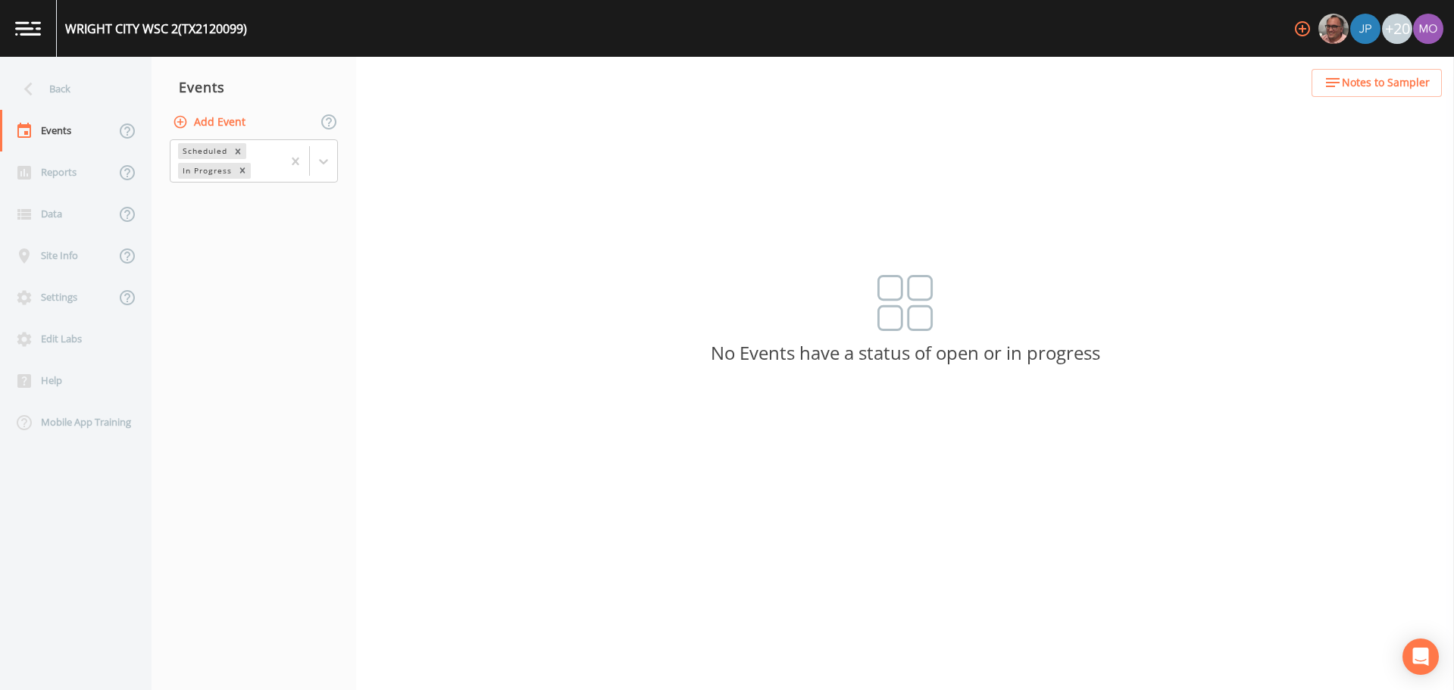
click at [212, 122] on button "Add Event" at bounding box center [211, 122] width 82 height 28
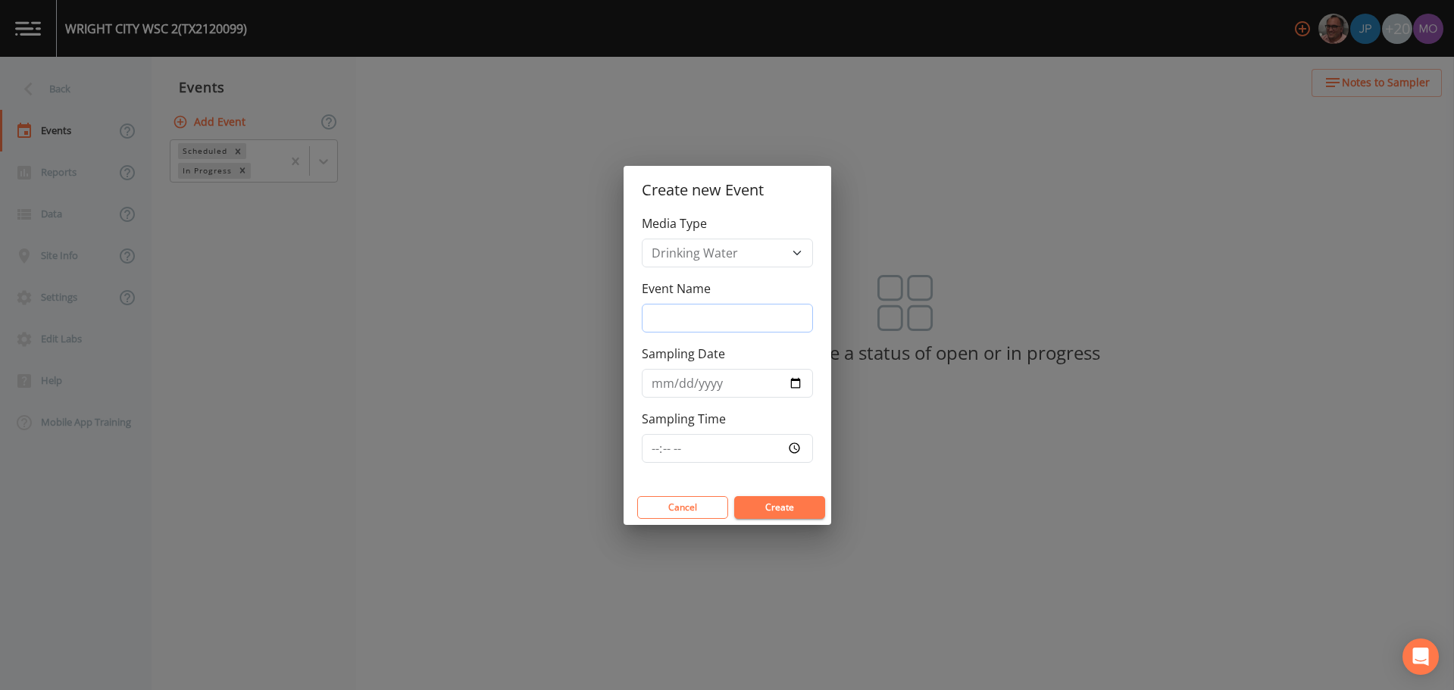
click at [699, 313] on input "Event Name" at bounding box center [727, 318] width 171 height 29
type input "CNI"
click at [803, 380] on input "Sampling Date" at bounding box center [727, 383] width 171 height 29
click at [797, 384] on input "Sampling Date" at bounding box center [727, 383] width 171 height 29
type input "[DATE]"
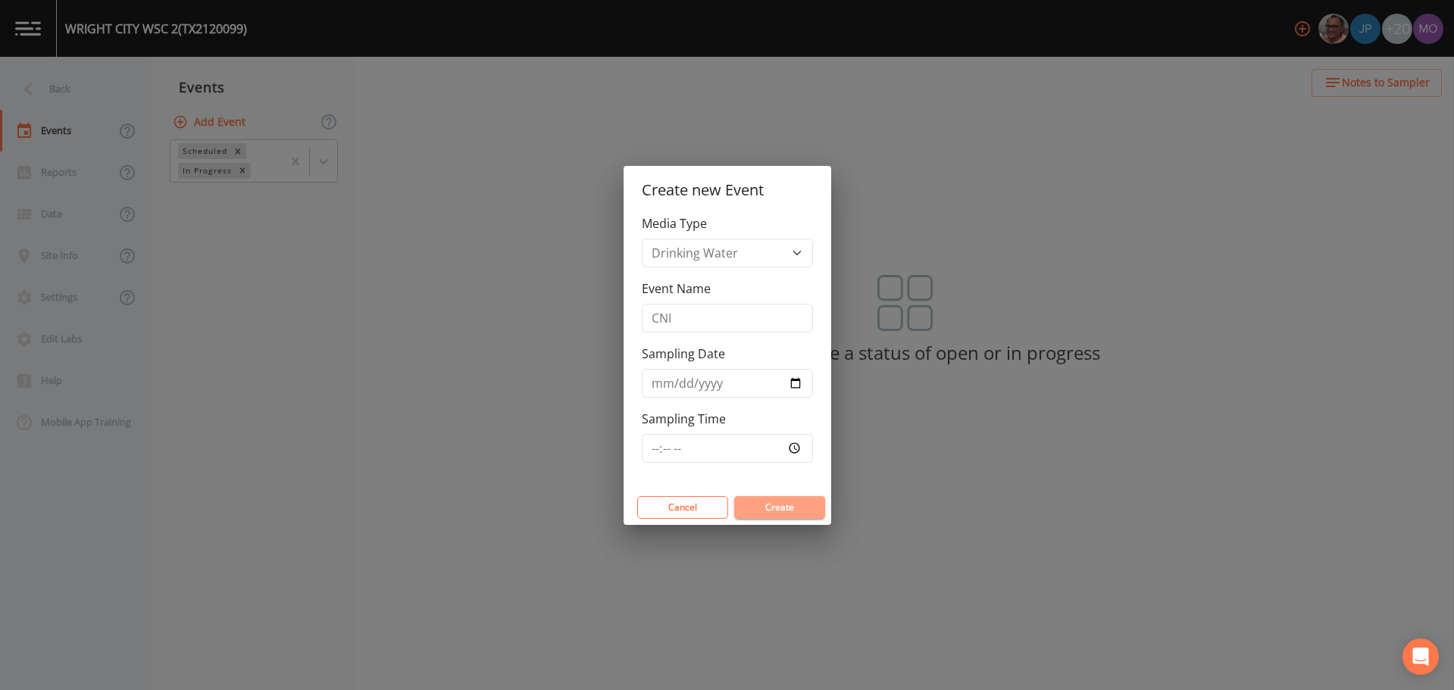
click at [763, 507] on button "Create" at bounding box center [779, 507] width 91 height 23
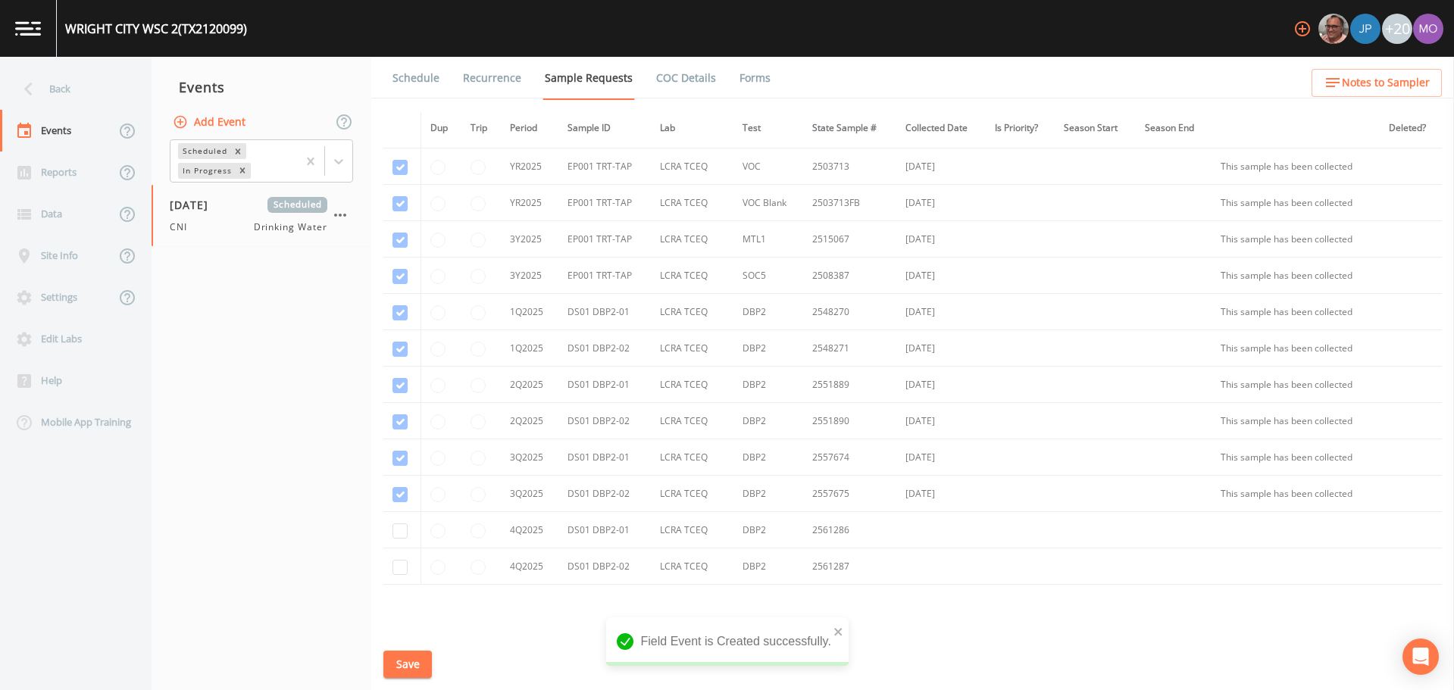
scroll to position [873, 0]
click at [404, 459] on input "checkbox" at bounding box center [400, 454] width 15 height 15
checkbox input "true"
click at [399, 489] on input "checkbox" at bounding box center [400, 490] width 15 height 15
checkbox input "true"
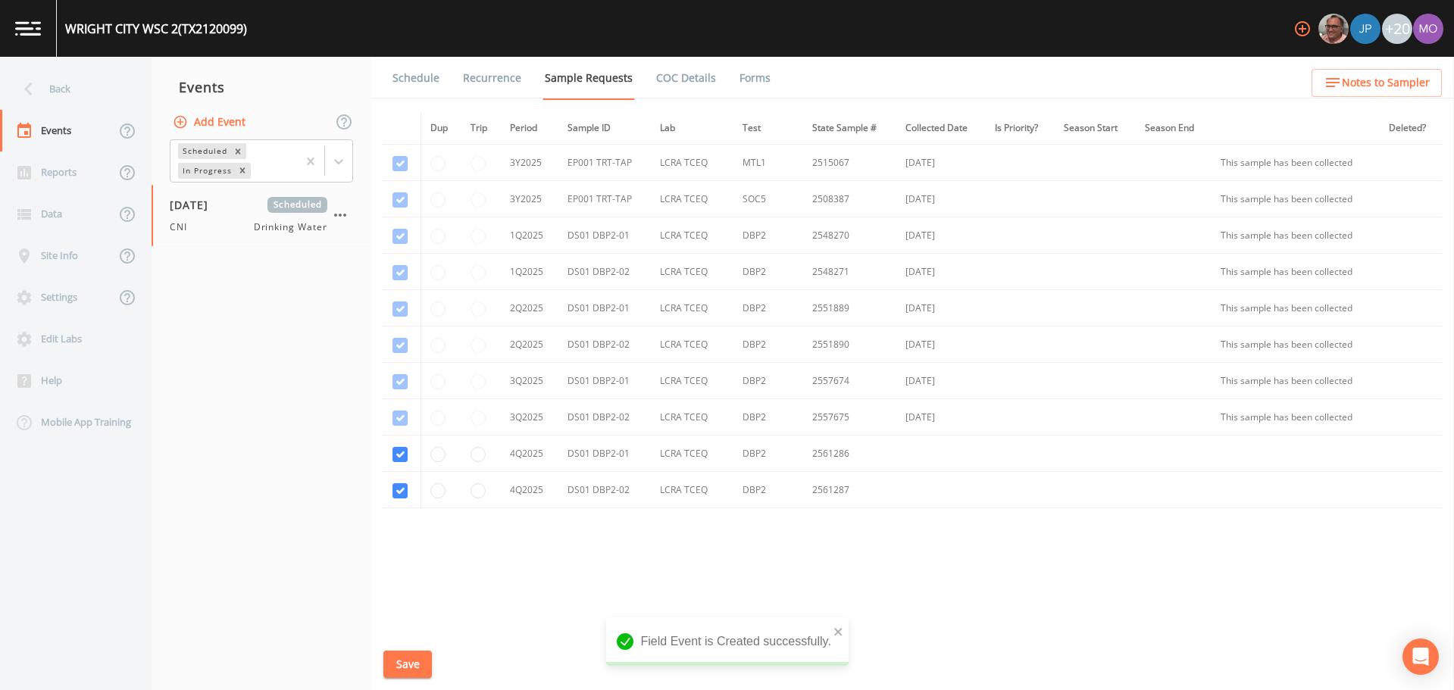
click at [403, 670] on button "Save" at bounding box center [407, 665] width 49 height 28
click at [417, 83] on link "Schedule" at bounding box center [416, 78] width 52 height 42
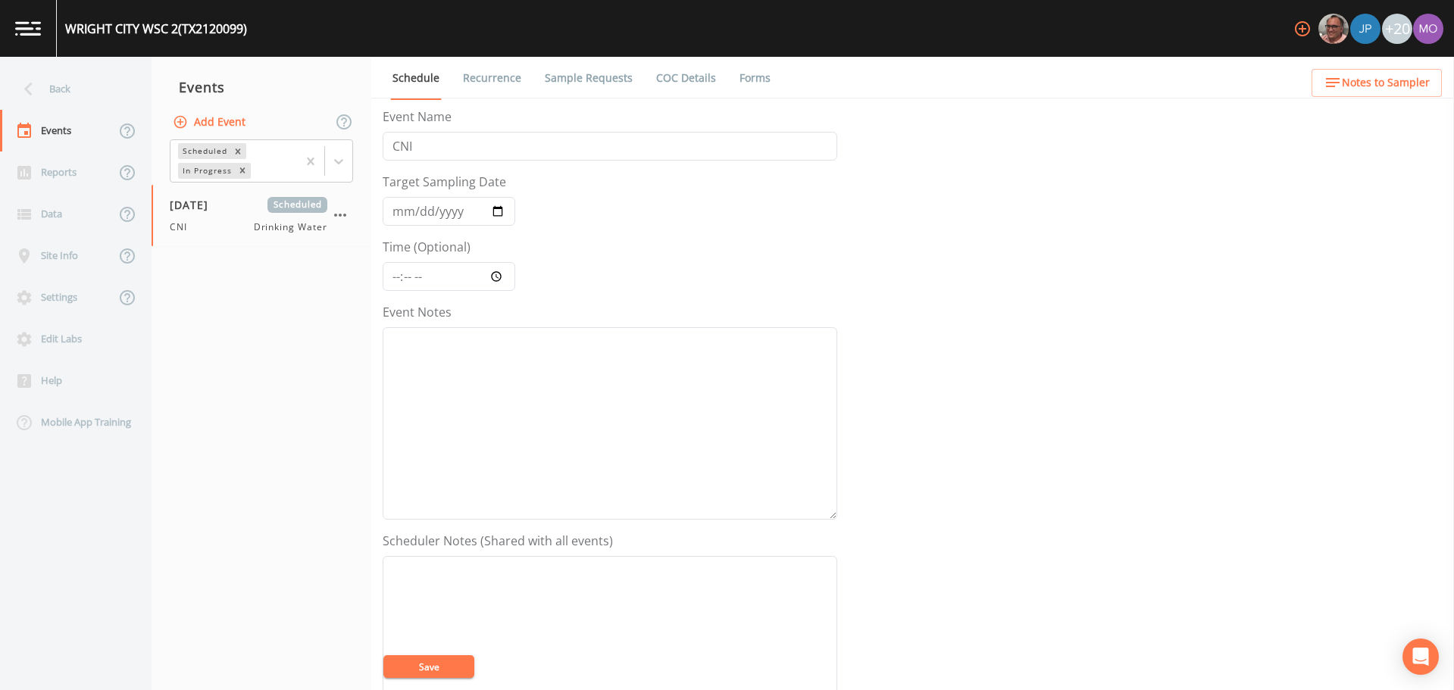
scroll to position [379, 0]
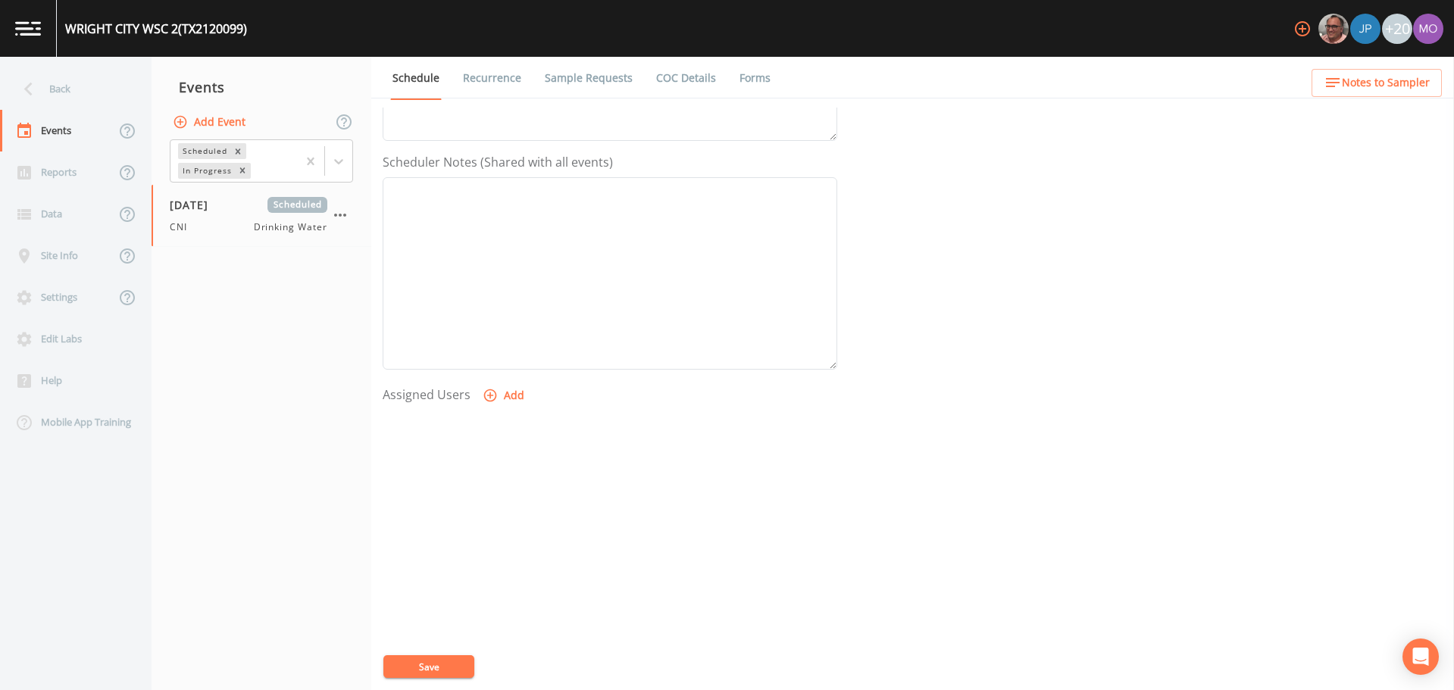
click at [495, 399] on icon "button" at bounding box center [490, 395] width 15 height 15
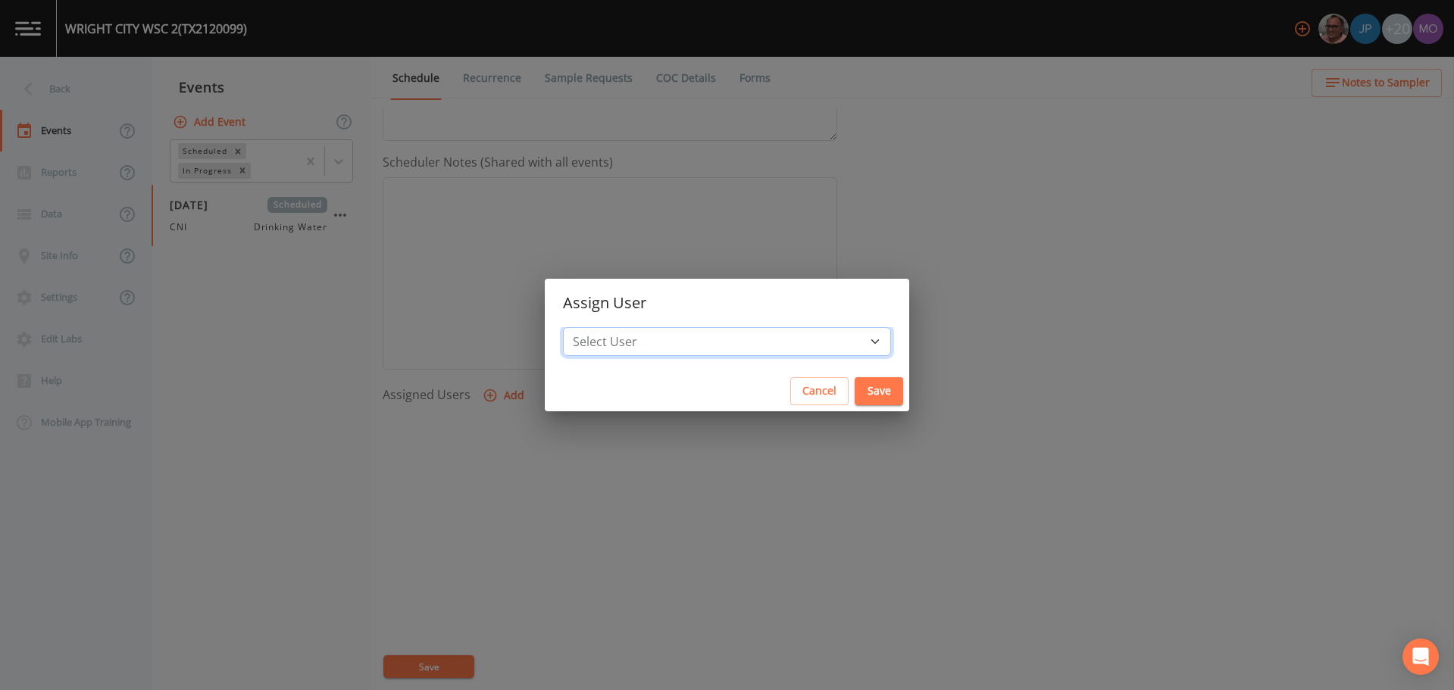
click at [628, 340] on select "Select User [PERSON_NAME] [PERSON_NAME] [PERSON_NAME] [PERSON_NAME] [PERSON_NAM…" at bounding box center [727, 341] width 328 height 29
click at [618, 327] on select "Select User [PERSON_NAME] [PERSON_NAME] [PERSON_NAME] [PERSON_NAME] [PERSON_NAM…" at bounding box center [727, 341] width 328 height 29
click at [774, 336] on select "Select User [PERSON_NAME] [PERSON_NAME] [PERSON_NAME] [PERSON_NAME] [PERSON_NAM…" at bounding box center [727, 341] width 328 height 29
select select "59db3e3d-8872-4fc9-8f54-035acae5efc3"
click at [618, 327] on select "Select User [PERSON_NAME] [PERSON_NAME] [PERSON_NAME] [PERSON_NAME] [PERSON_NAM…" at bounding box center [727, 341] width 328 height 29
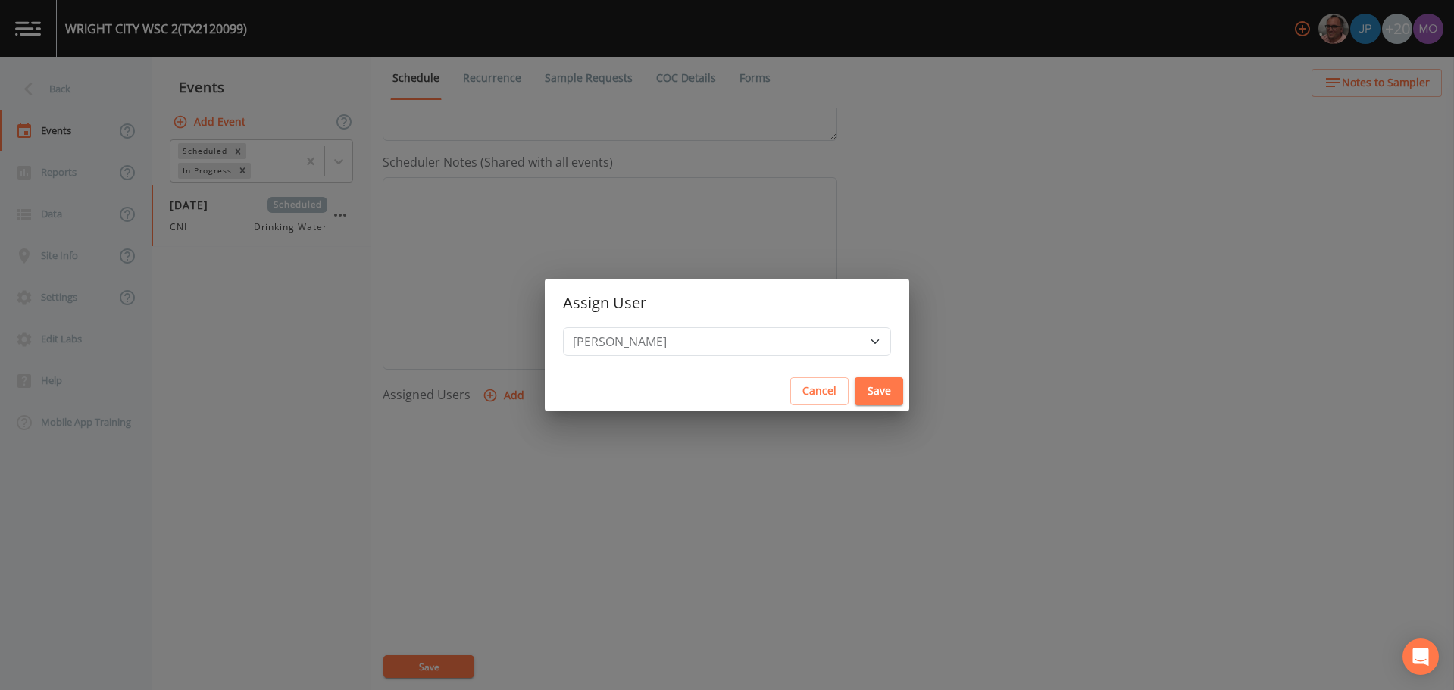
click at [855, 395] on button "Save" at bounding box center [879, 391] width 49 height 28
select select
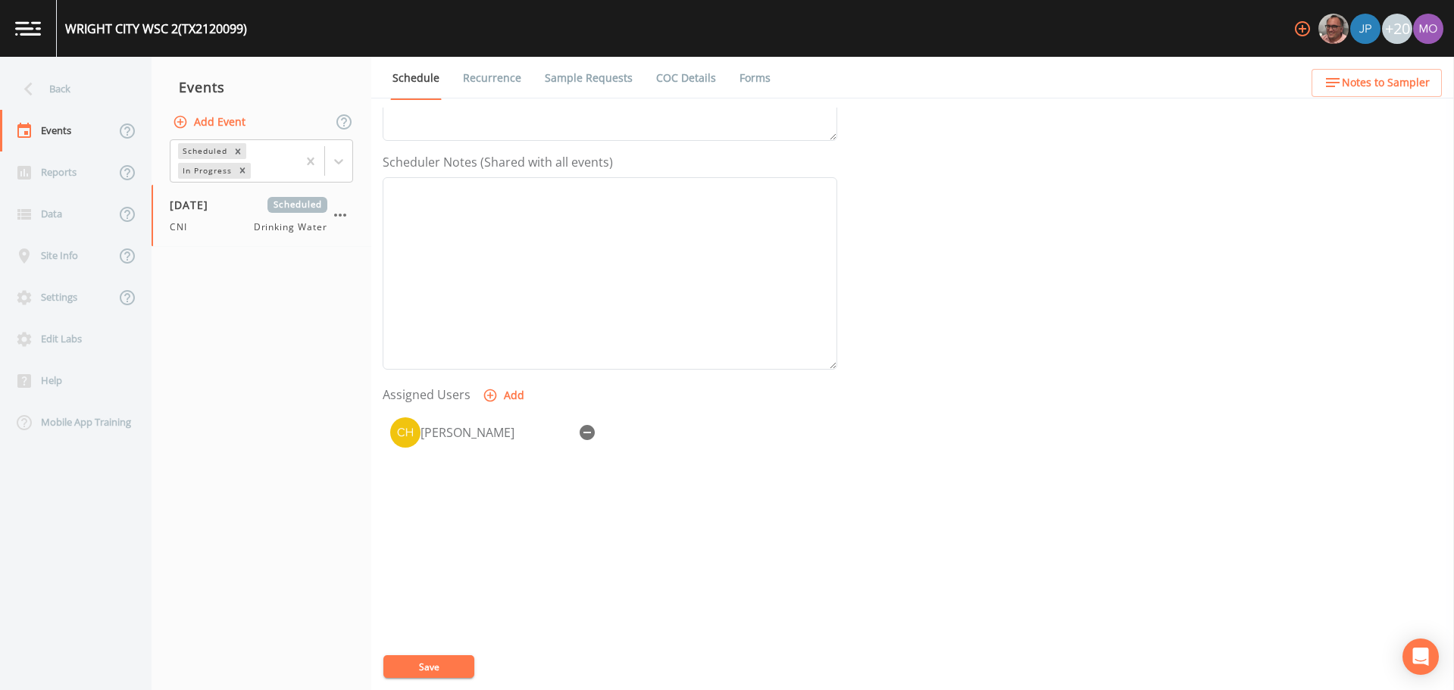
click at [439, 666] on button "Save" at bounding box center [428, 667] width 91 height 23
click at [106, 93] on div "Back" at bounding box center [68, 89] width 136 height 42
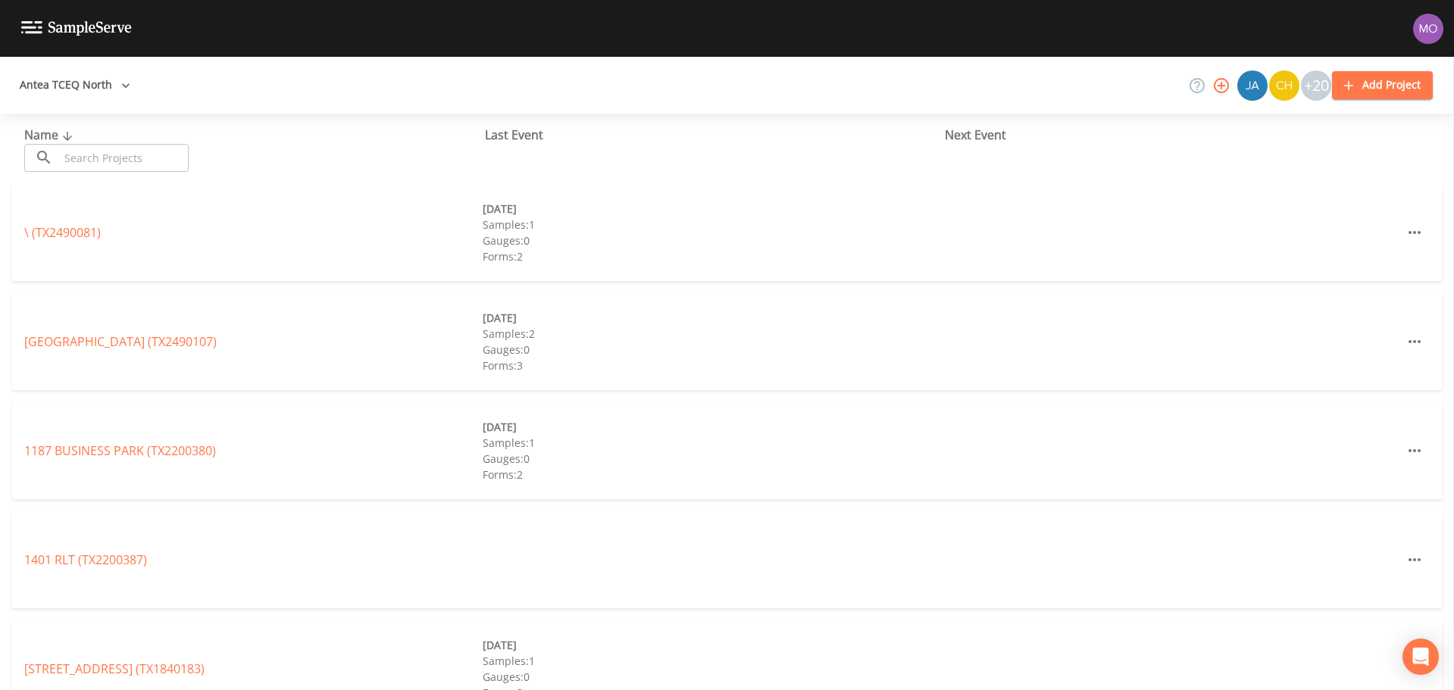
click at [121, 146] on input "text" at bounding box center [124, 158] width 130 height 28
paste input "TX1020002"
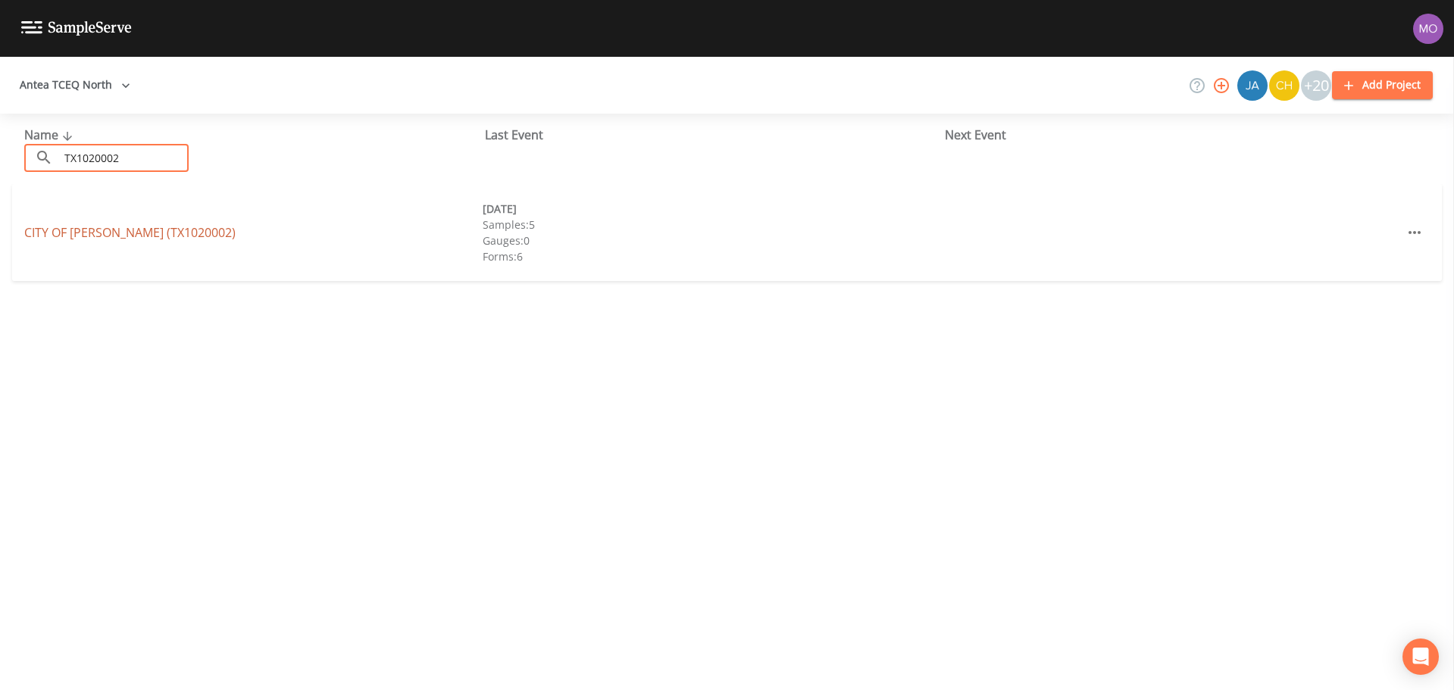
type input "TX1020002"
click at [120, 238] on link "[GEOGRAPHIC_DATA][PERSON_NAME] (TX1020002)" at bounding box center [129, 232] width 211 height 17
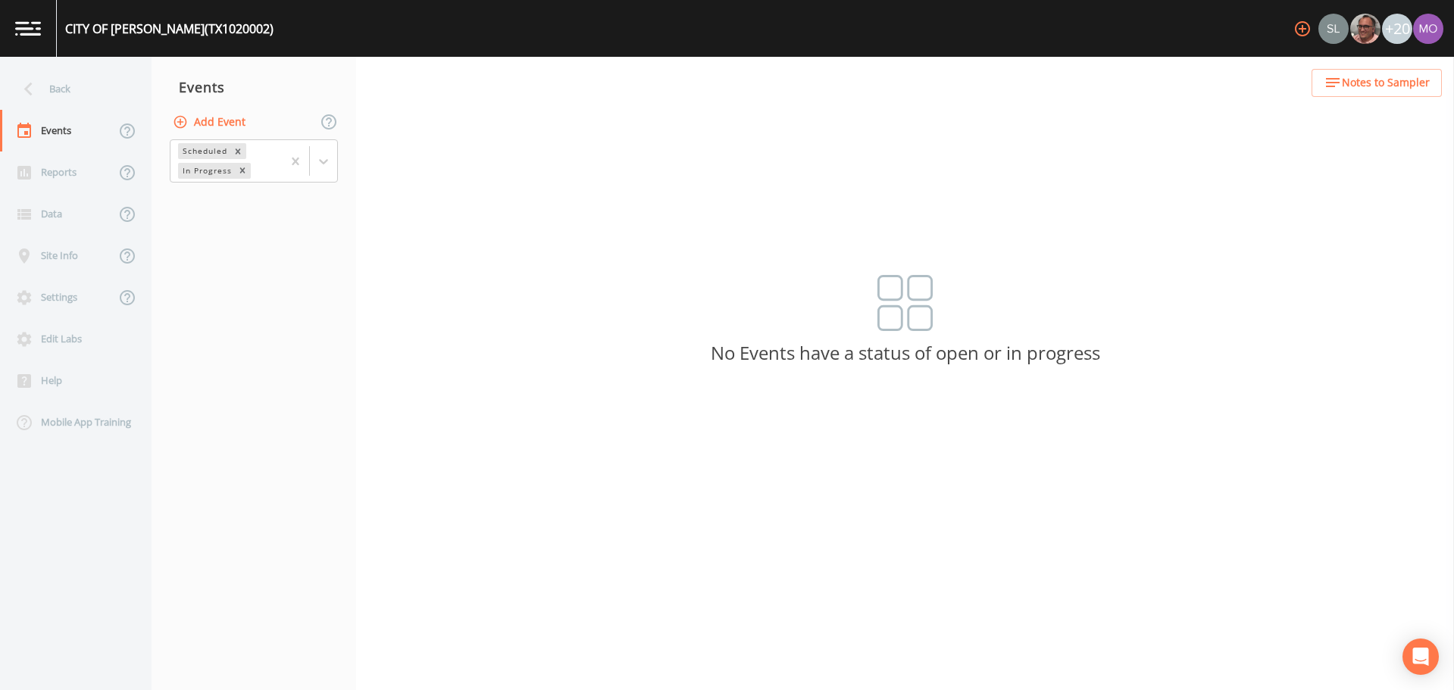
click at [204, 120] on button "Add Event" at bounding box center [211, 122] width 82 height 28
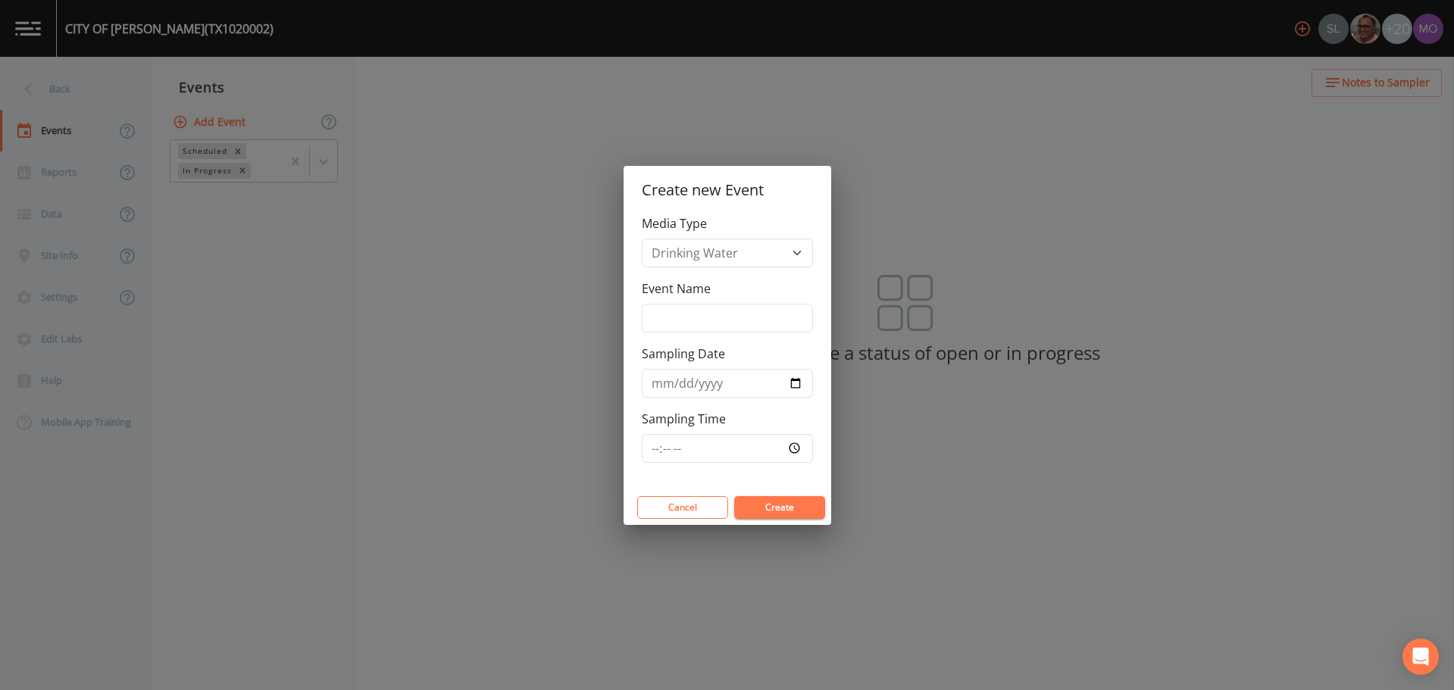
click at [670, 302] on div "Event Name" at bounding box center [727, 306] width 171 height 53
click at [674, 317] on input "Event Name" at bounding box center [727, 318] width 171 height 29
type input "BHU"
click at [790, 383] on input "Sampling Date" at bounding box center [727, 383] width 171 height 29
click at [796, 385] on input "[DATE]" at bounding box center [727, 383] width 171 height 29
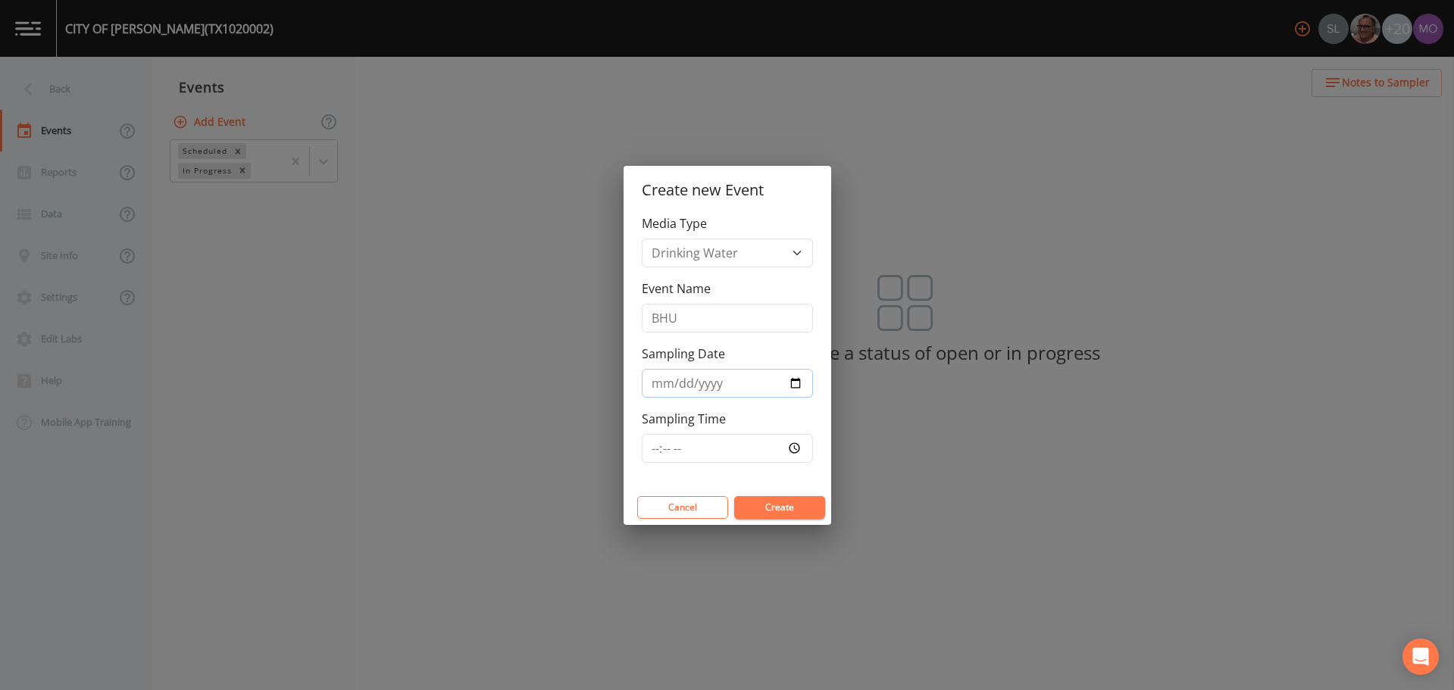
type input "[DATE]"
click at [769, 510] on button "Create" at bounding box center [779, 507] width 91 height 23
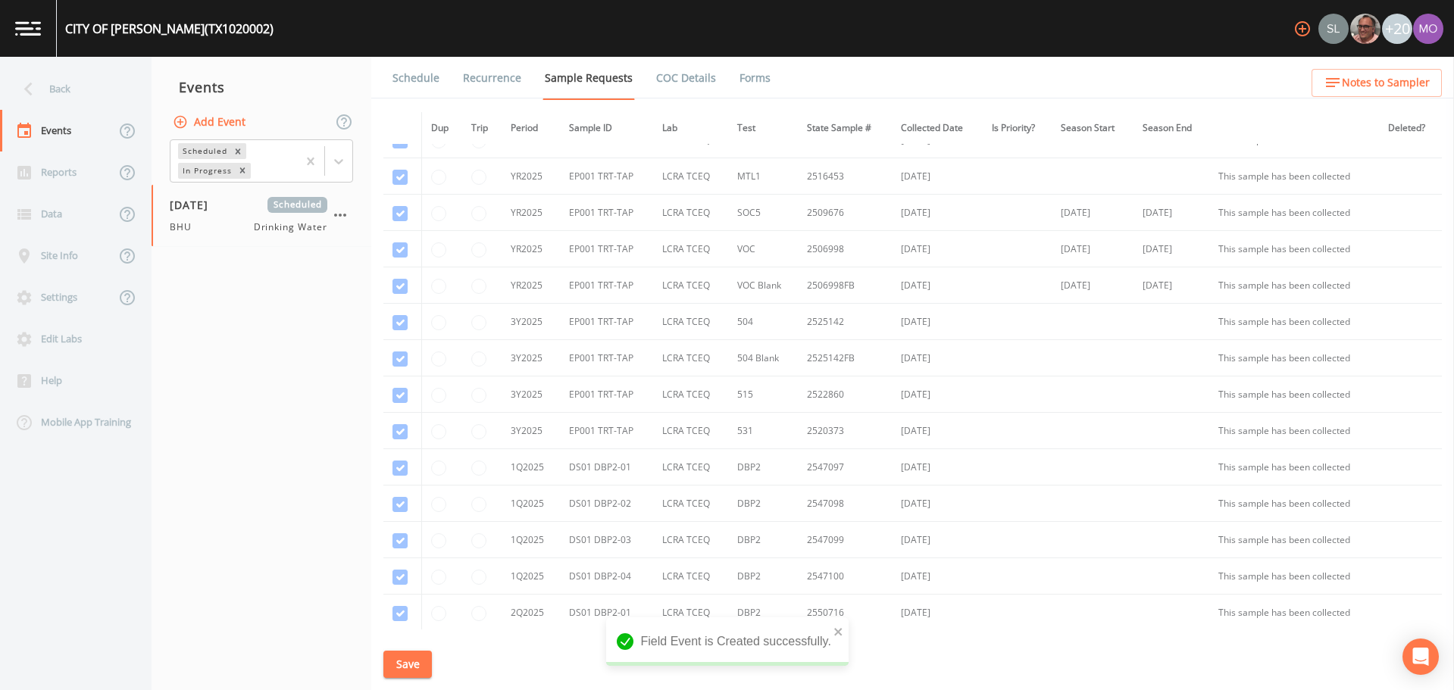
scroll to position [1382, 0]
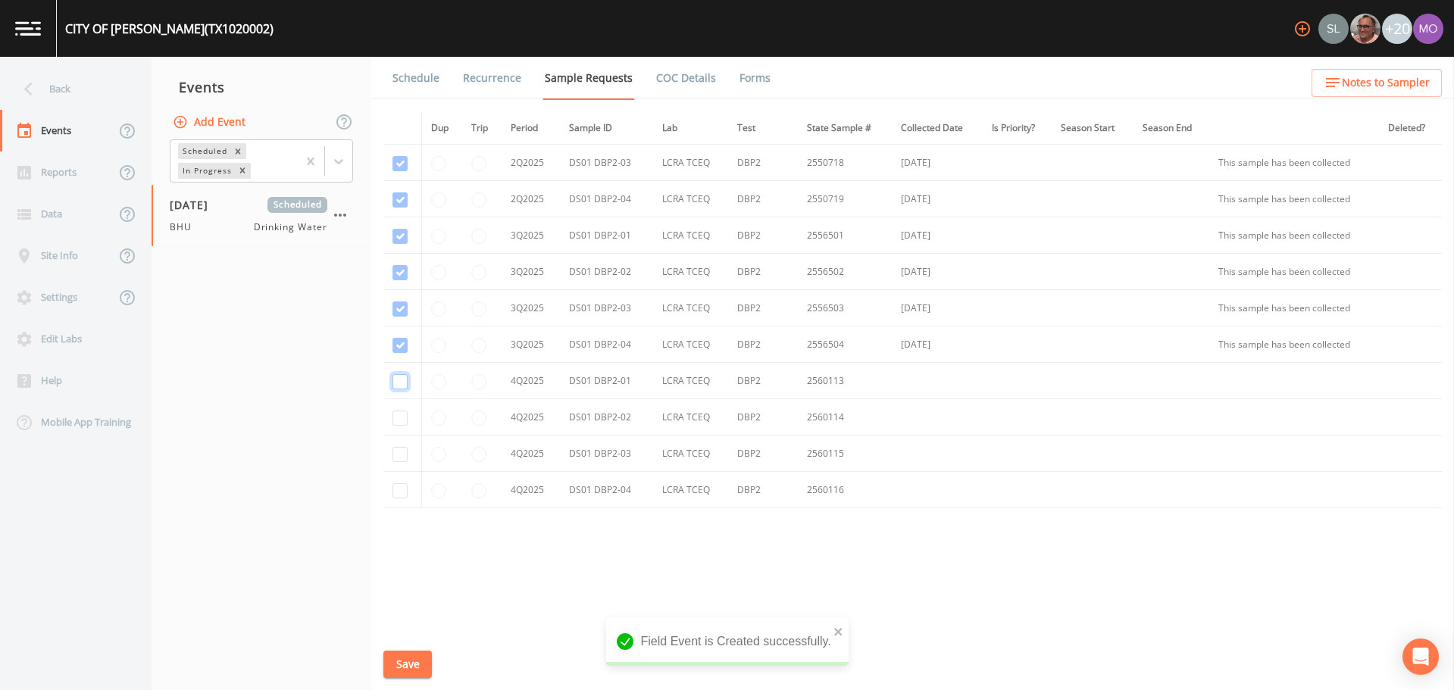
click at [402, 386] on input "checkbox" at bounding box center [400, 381] width 15 height 15
checkbox input "true"
click at [402, 405] on td at bounding box center [402, 417] width 38 height 36
click at [402, 415] on input "checkbox" at bounding box center [400, 418] width 15 height 15
checkbox input "true"
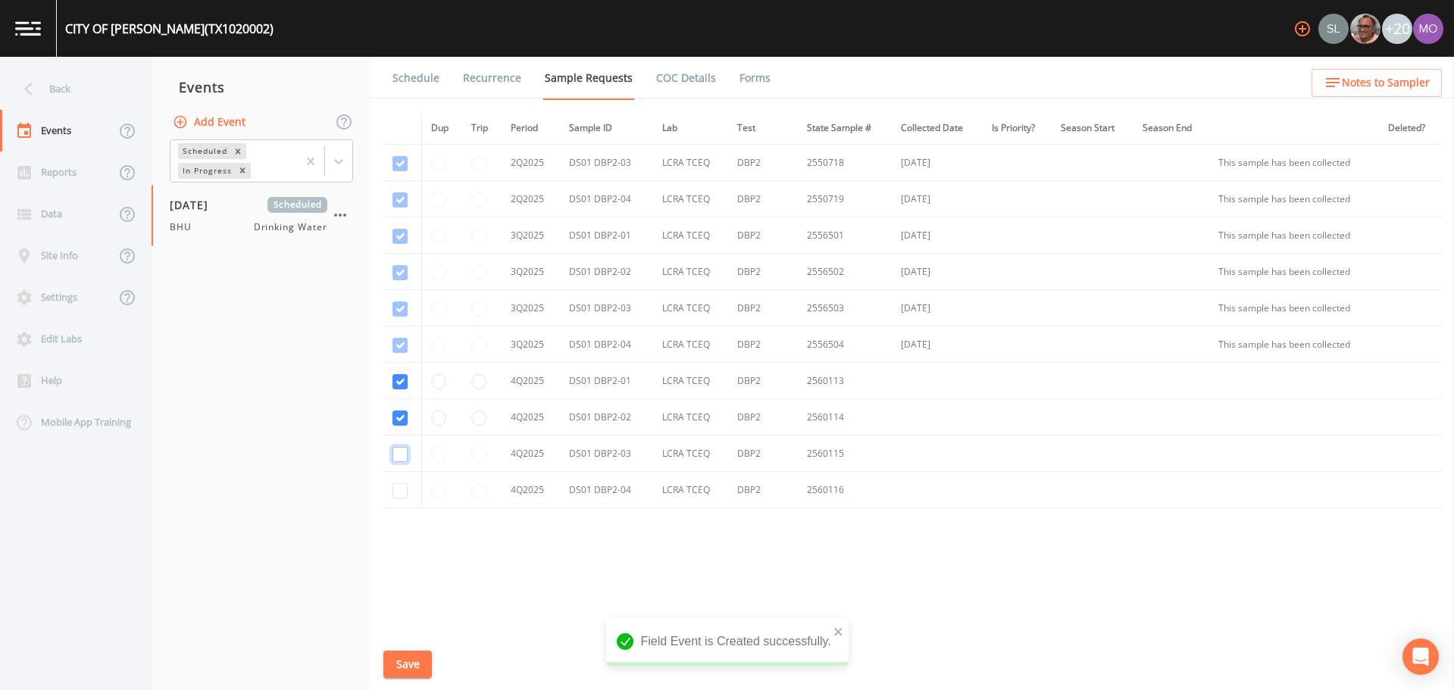
click at [402, 448] on input "checkbox" at bounding box center [400, 454] width 15 height 15
checkbox input "true"
click at [402, 487] on input "checkbox" at bounding box center [400, 490] width 15 height 15
checkbox input "true"
click at [405, 686] on div "Schedule Recurrence Sample Requests COC Details Forms Dup Trip Period Sample ID…" at bounding box center [912, 374] width 1083 height 634
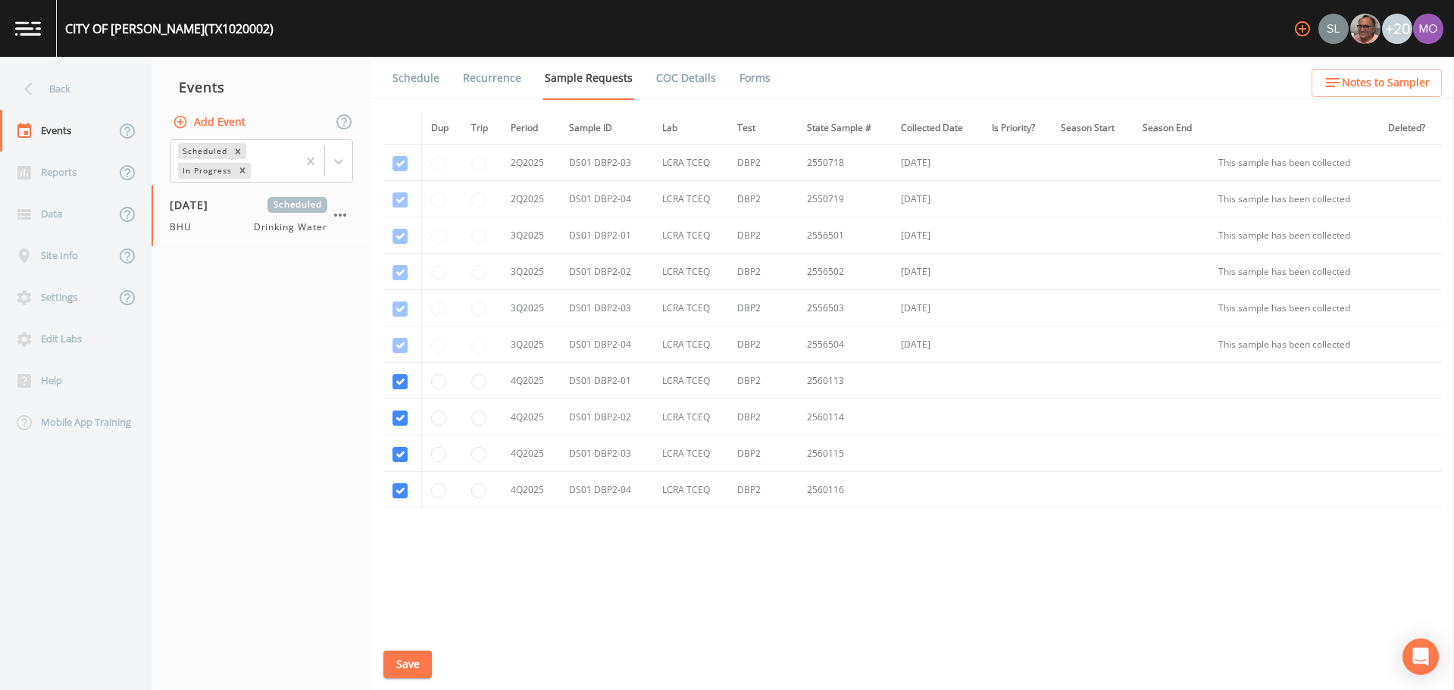
click at [405, 656] on button "Save" at bounding box center [407, 665] width 49 height 28
click at [402, 86] on link "Schedule" at bounding box center [416, 78] width 52 height 42
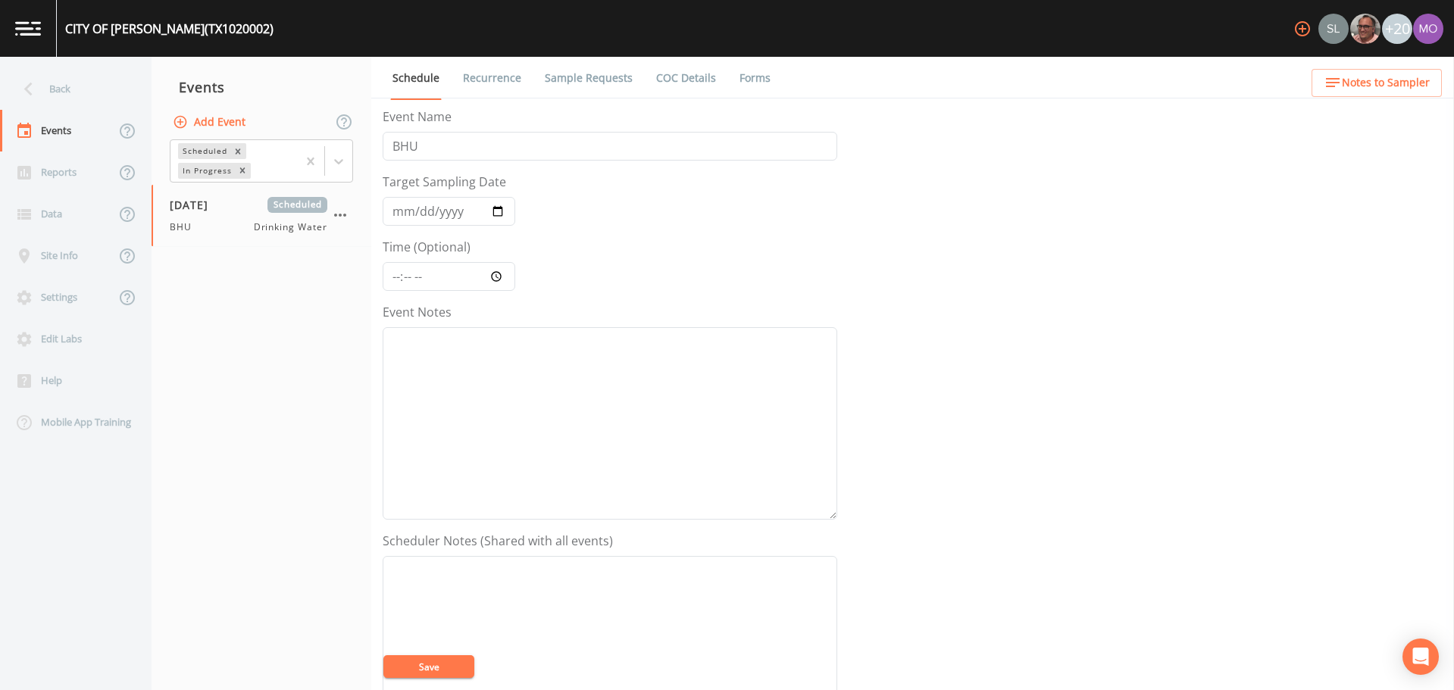
scroll to position [379, 0]
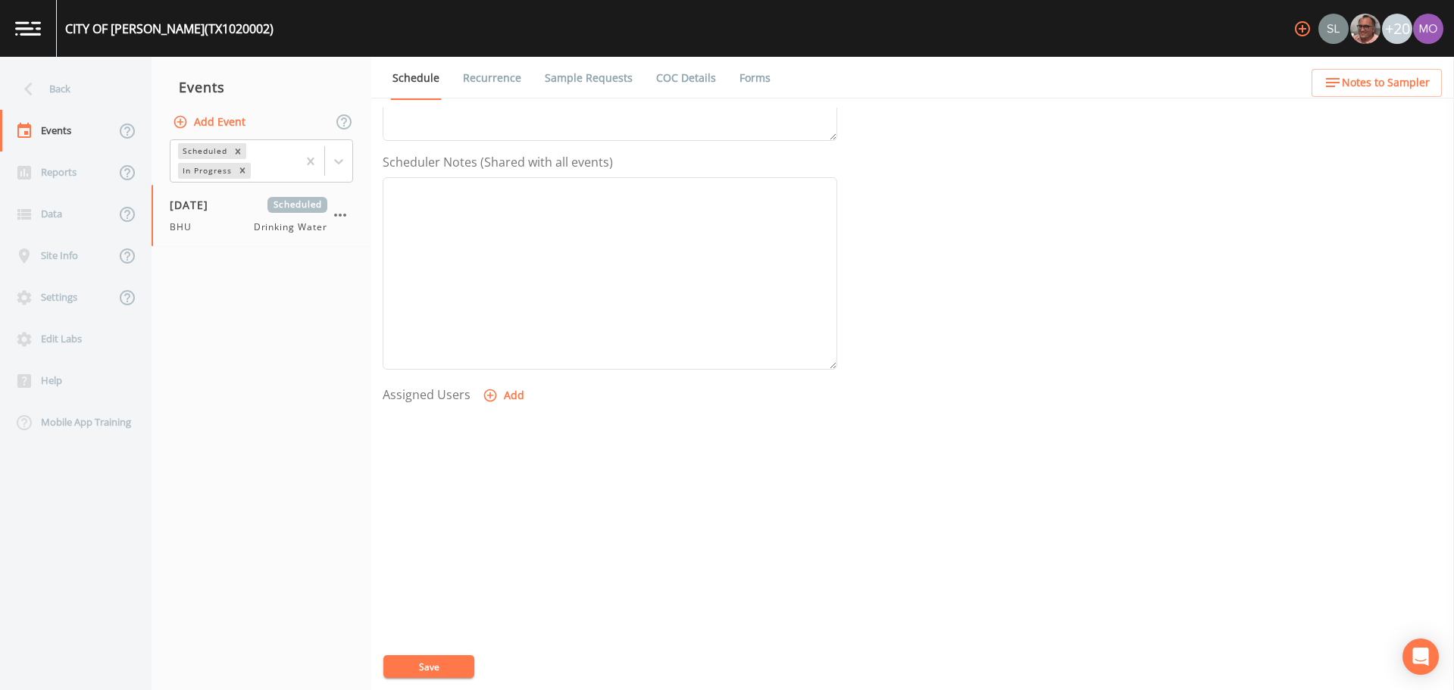
click at [489, 396] on icon "button" at bounding box center [490, 396] width 13 height 13
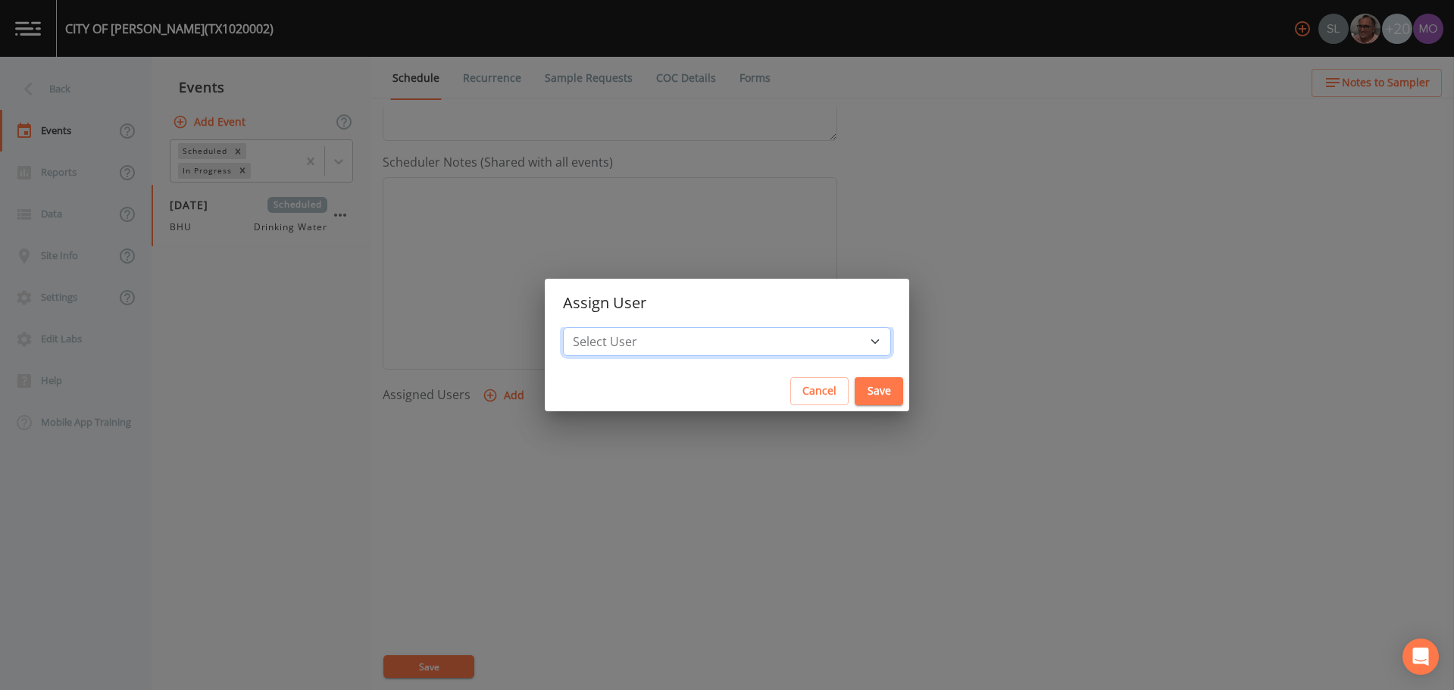
click at [643, 346] on select "Select User [PERSON_NAME] [PERSON_NAME] [PERSON_NAME] [PERSON_NAME] [PERSON_NAM…" at bounding box center [727, 341] width 328 height 29
select select "45f4d696-c607-4709-9609-651d9e892432"
click at [618, 327] on select "Select User [PERSON_NAME] [PERSON_NAME] [PERSON_NAME] [PERSON_NAME] [PERSON_NAM…" at bounding box center [727, 341] width 328 height 29
click at [855, 383] on button "Save" at bounding box center [879, 391] width 49 height 28
select select
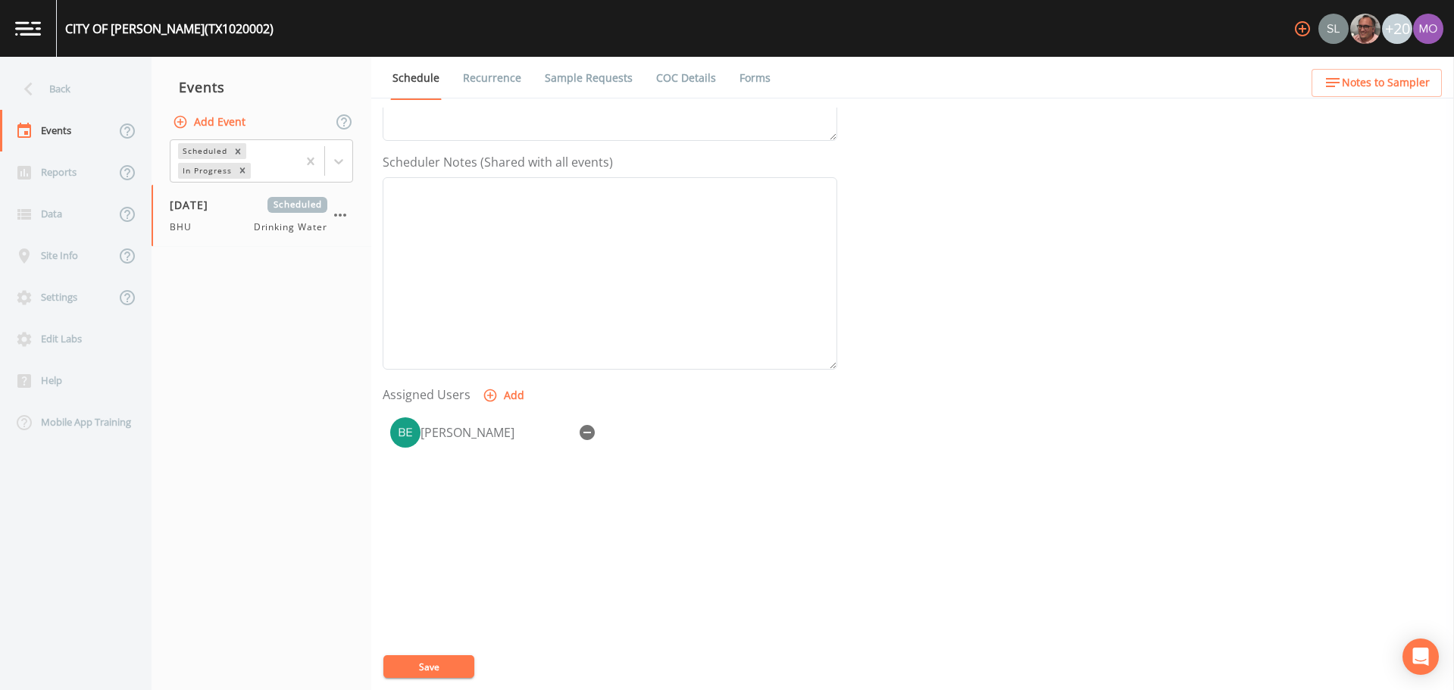
click at [431, 673] on button "Save" at bounding box center [428, 667] width 91 height 23
click at [52, 93] on div "Back" at bounding box center [68, 89] width 136 height 42
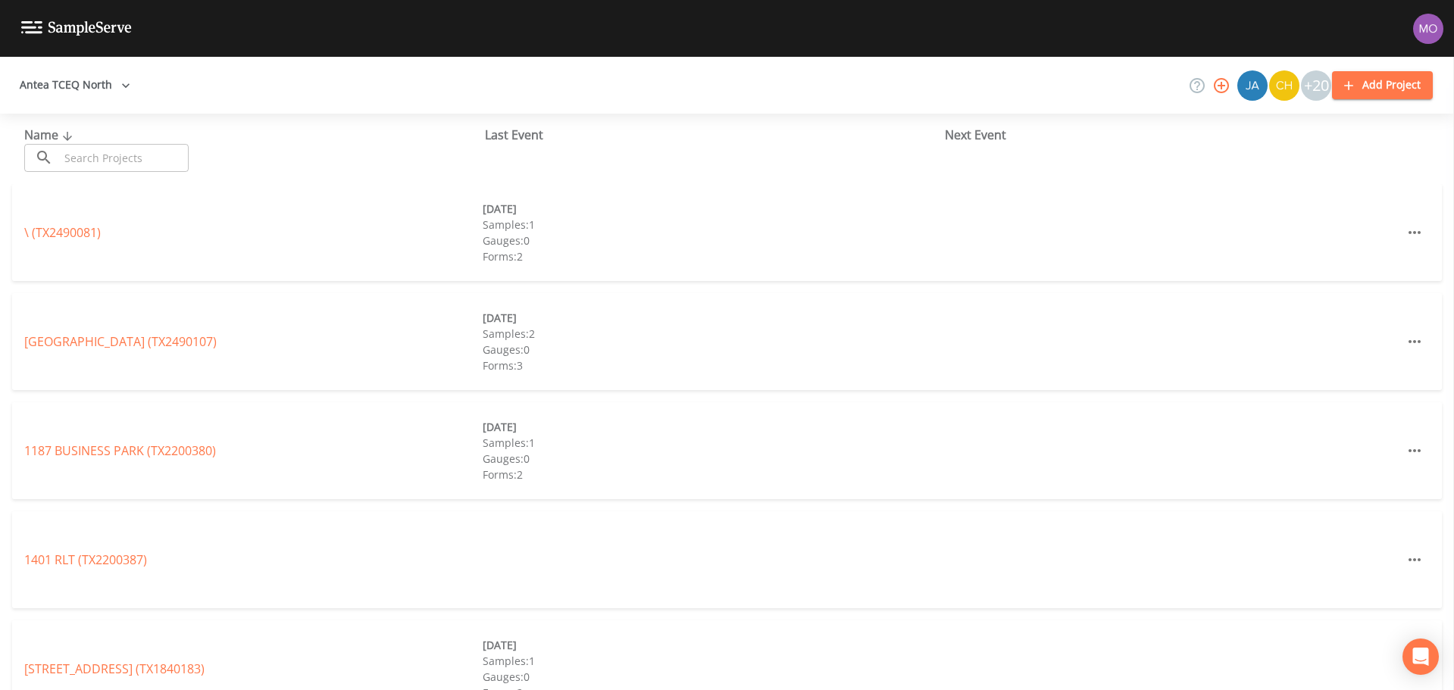
click at [102, 152] on input "text" at bounding box center [124, 158] width 130 height 28
paste input "TX1020074"
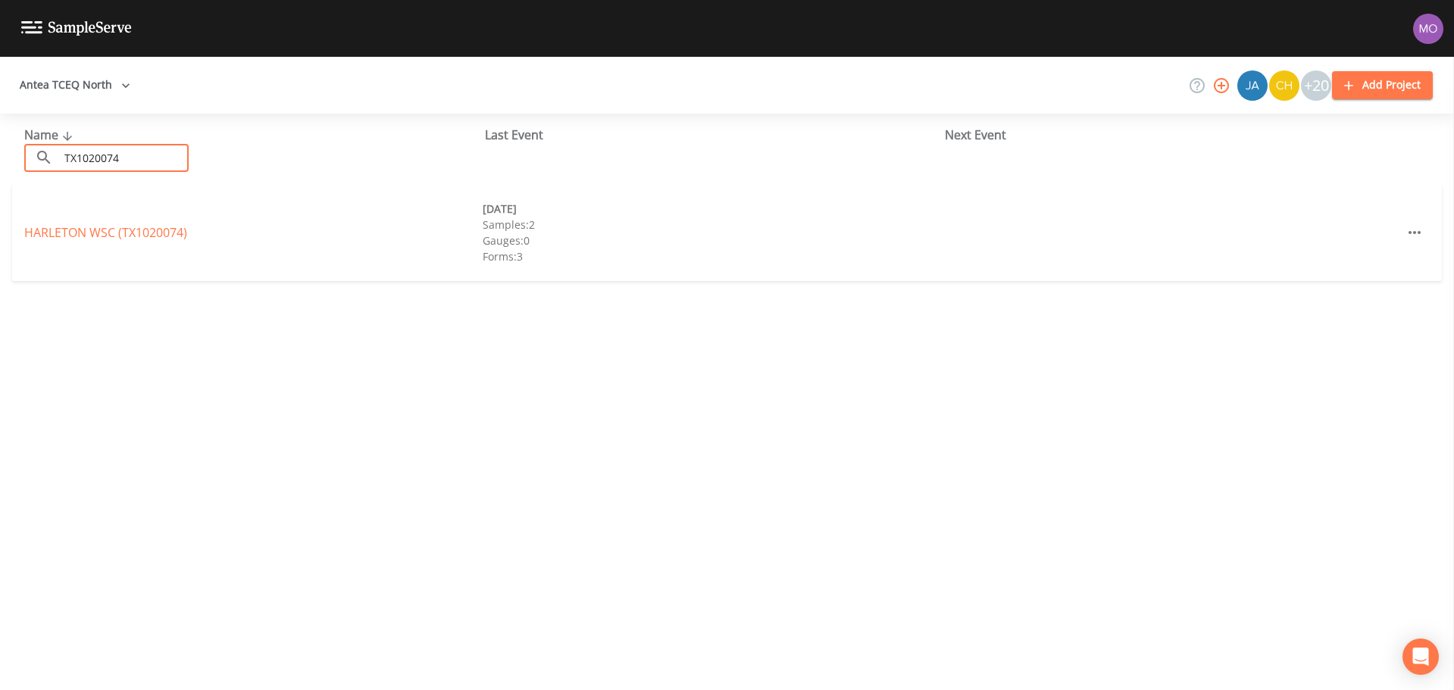
type input "TX1020074"
click at [115, 227] on link "HARLETON WSC (TX1020074)" at bounding box center [105, 232] width 163 height 17
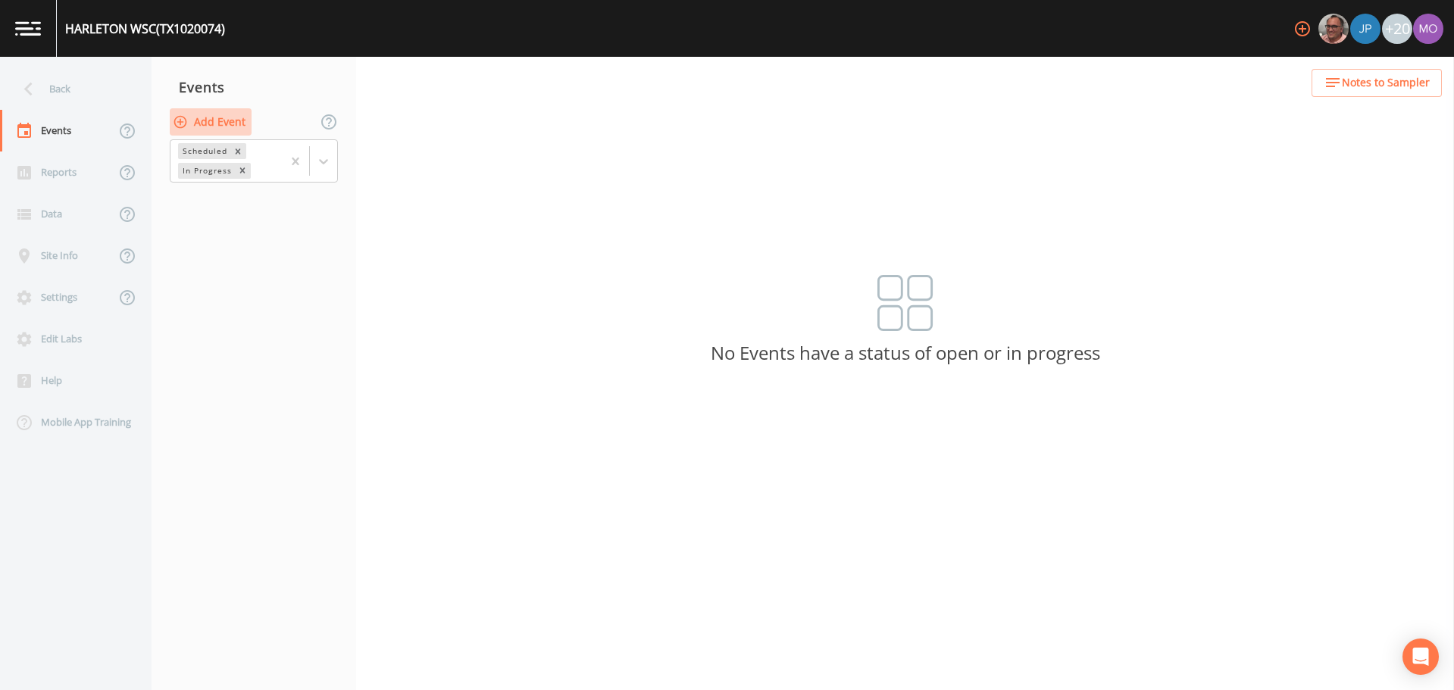
click at [227, 119] on button "Add Event" at bounding box center [211, 122] width 82 height 28
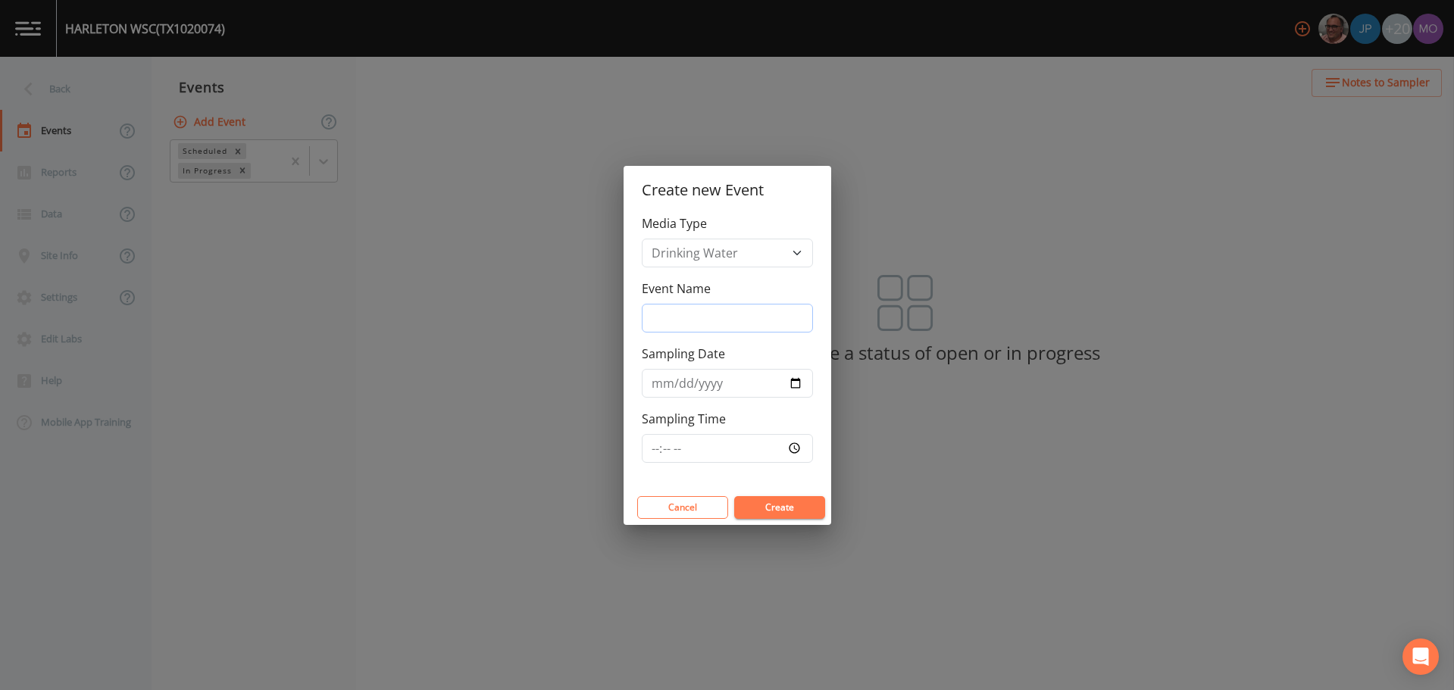
click at [696, 307] on input "Event Name" at bounding box center [727, 318] width 171 height 29
type input "BHU"
click at [799, 383] on input "Sampling Date" at bounding box center [727, 383] width 171 height 29
type input "[DATE]"
click at [751, 504] on button "Create" at bounding box center [779, 507] width 91 height 23
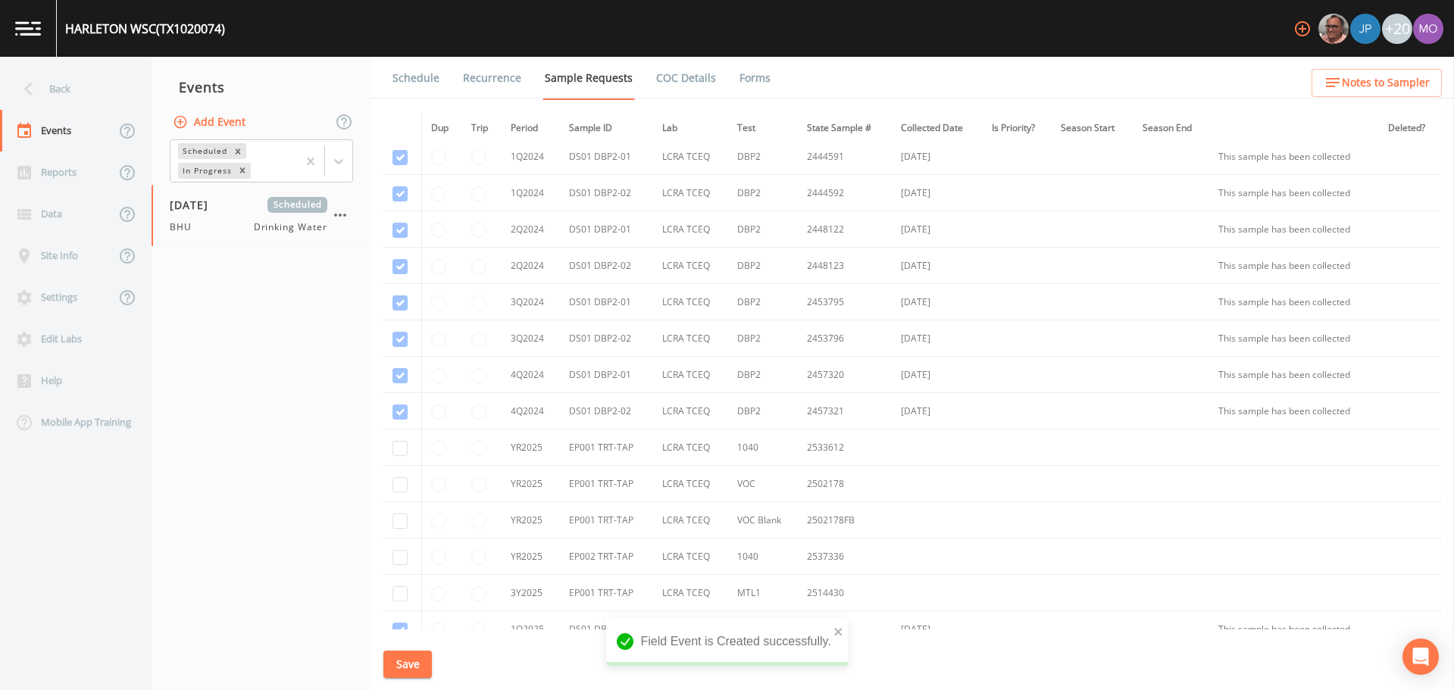
scroll to position [582, 0]
click at [401, 455] on input "checkbox" at bounding box center [400, 454] width 15 height 15
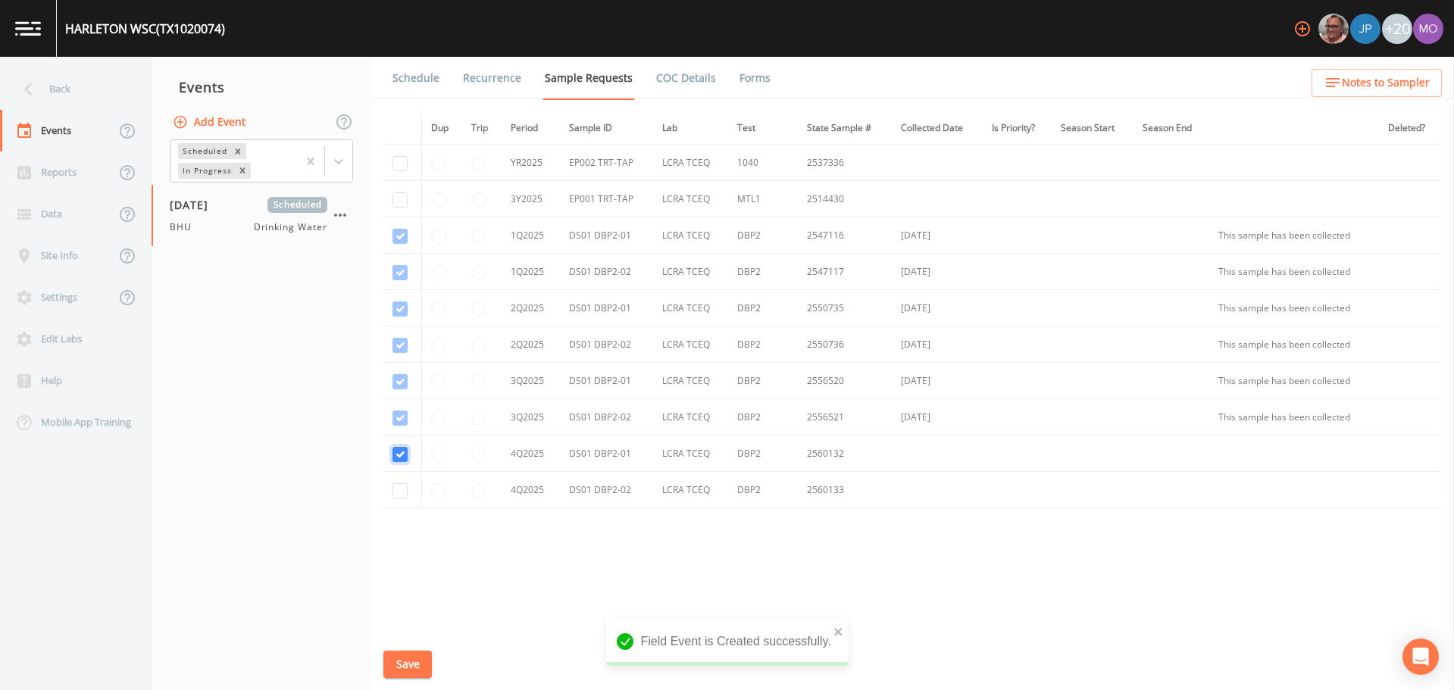
checkbox input "true"
click at [400, 492] on input "checkbox" at bounding box center [400, 490] width 15 height 15
checkbox input "true"
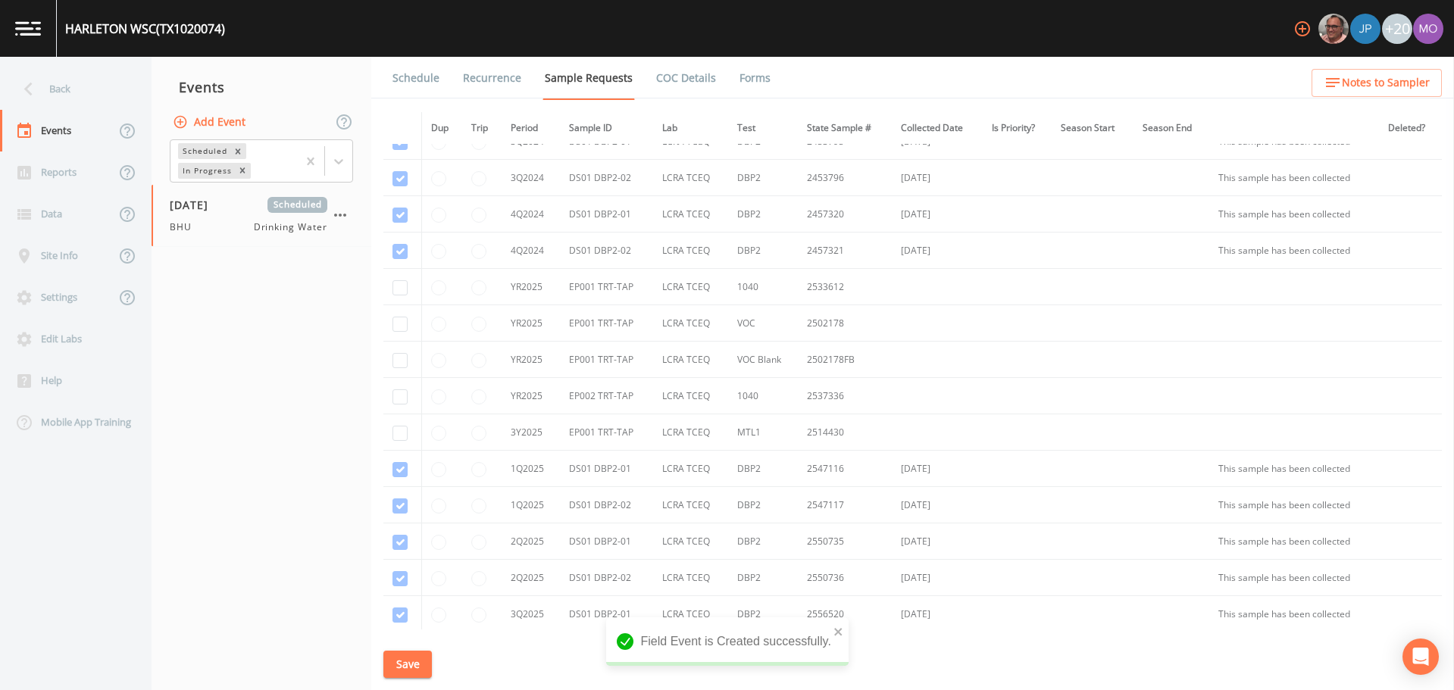
scroll to position [347, 0]
click at [405, 292] on input "checkbox" at bounding box center [400, 289] width 15 height 15
checkbox input "true"
click at [396, 330] on input "checkbox" at bounding box center [400, 325] width 15 height 15
checkbox input "true"
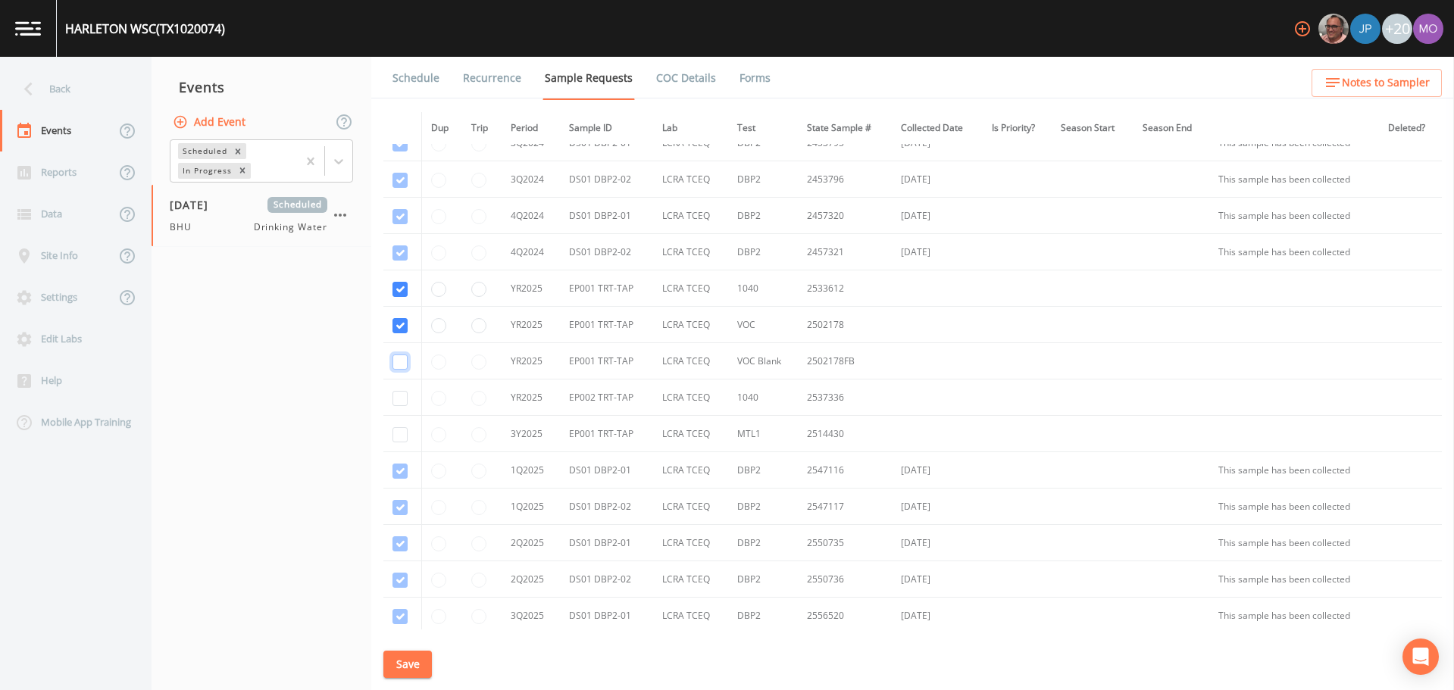
click at [398, 362] on input "checkbox" at bounding box center [400, 362] width 15 height 15
checkbox input "true"
click at [399, 437] on input "checkbox" at bounding box center [400, 434] width 15 height 15
checkbox input "true"
click at [398, 396] on input "checkbox" at bounding box center [400, 398] width 15 height 15
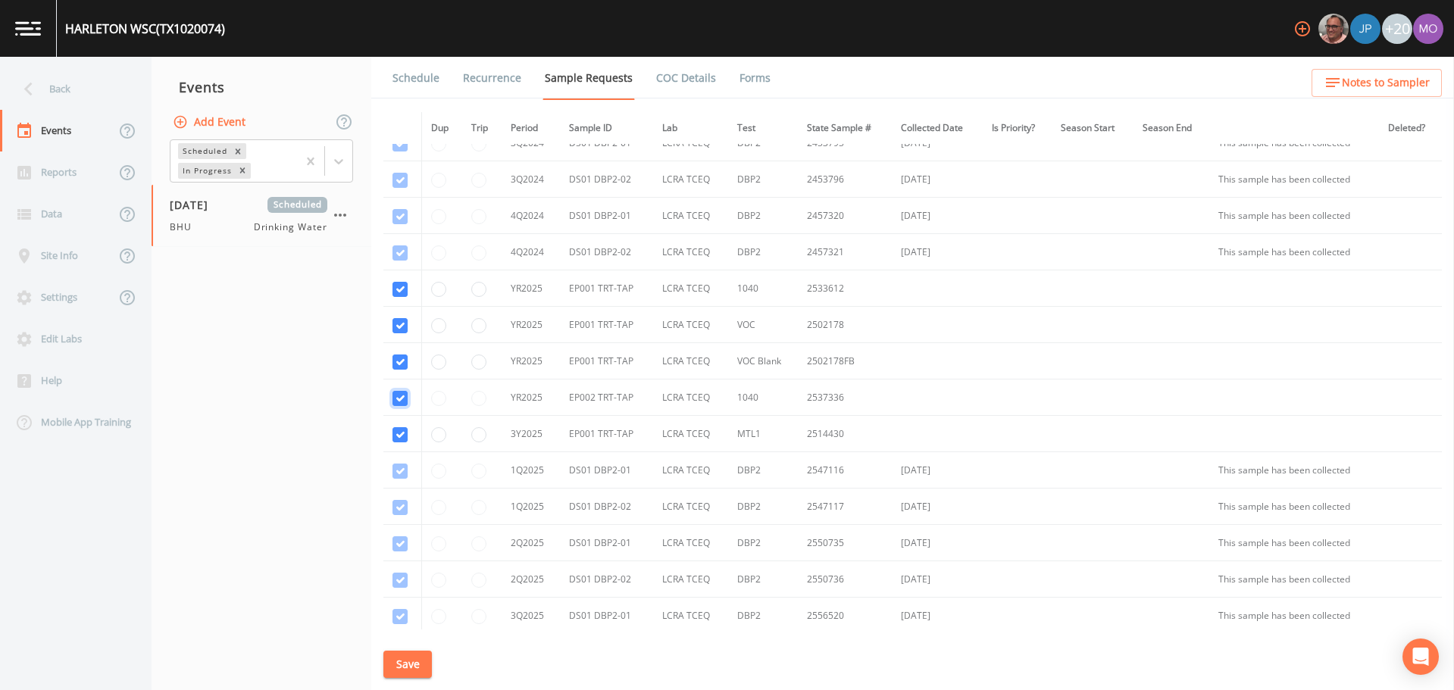
checkbox input "true"
click at [407, 649] on div "Schedule Recurrence Sample Requests COC Details Forms Dup Trip Period Sample ID…" at bounding box center [912, 374] width 1083 height 634
click at [408, 671] on button "Save" at bounding box center [407, 665] width 49 height 28
click at [413, 82] on link "Schedule" at bounding box center [416, 78] width 52 height 42
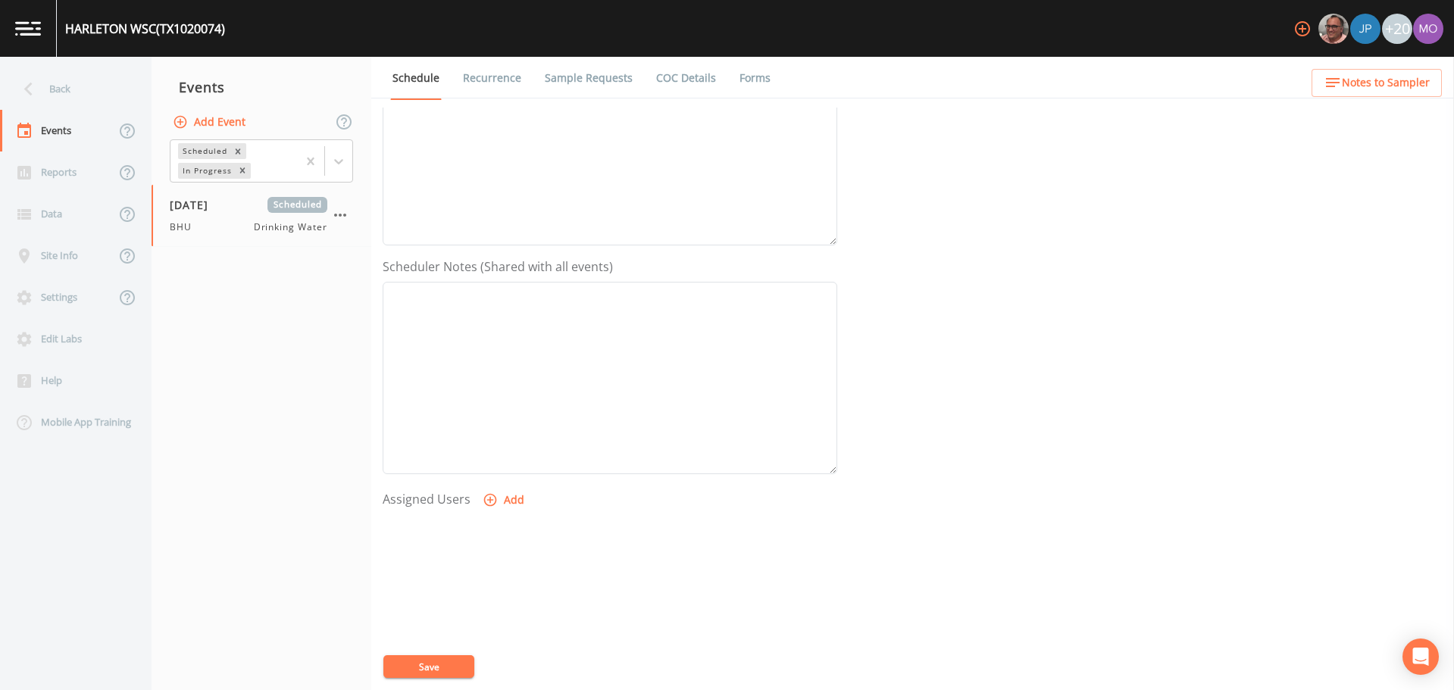
scroll to position [294, 0]
click at [502, 487] on button "Add" at bounding box center [505, 481] width 51 height 28
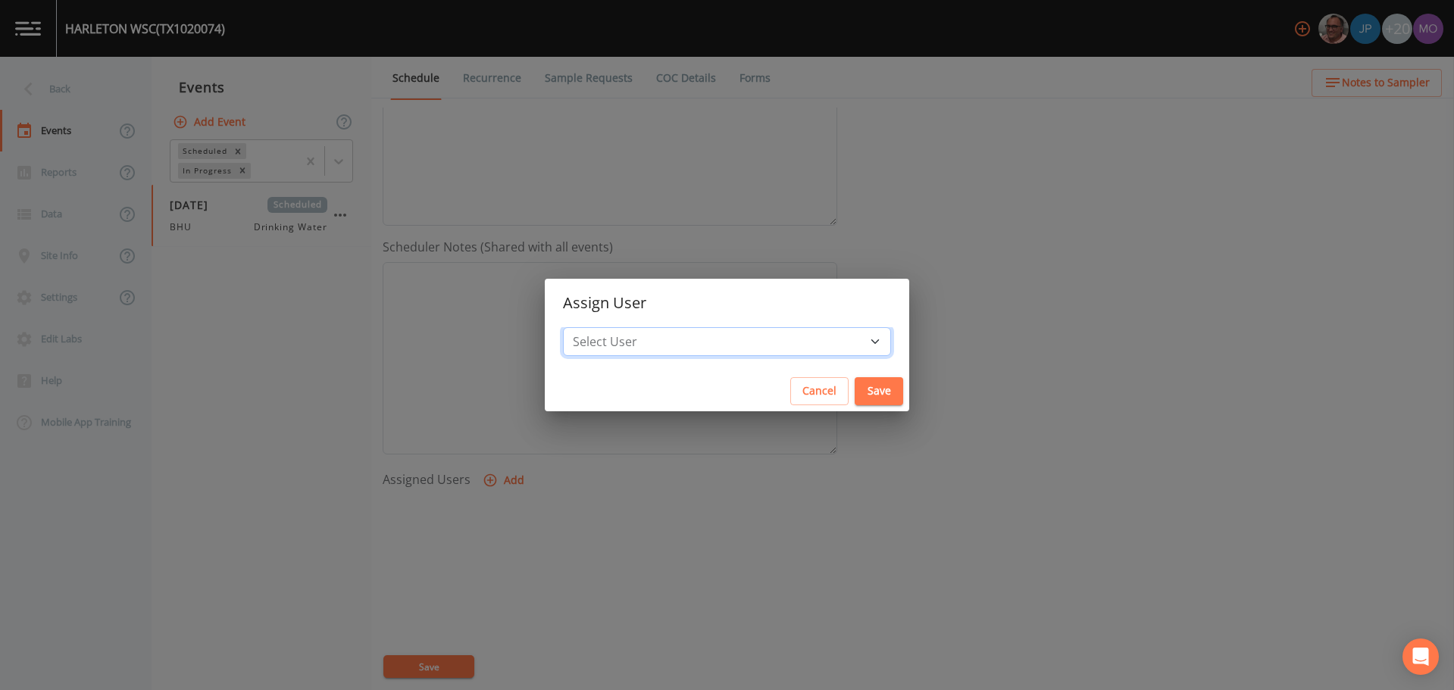
click at [643, 345] on select "Select User [PERSON_NAME] [PERSON_NAME] [PERSON_NAME] [PERSON_NAME] [PERSON_NAM…" at bounding box center [727, 341] width 328 height 29
select select "45f4d696-c607-4709-9609-651d9e892432"
click at [618, 327] on select "Select User [PERSON_NAME] [PERSON_NAME] [PERSON_NAME] [PERSON_NAME] [PERSON_NAM…" at bounding box center [727, 341] width 328 height 29
click at [855, 392] on button "Save" at bounding box center [879, 391] width 49 height 28
select select
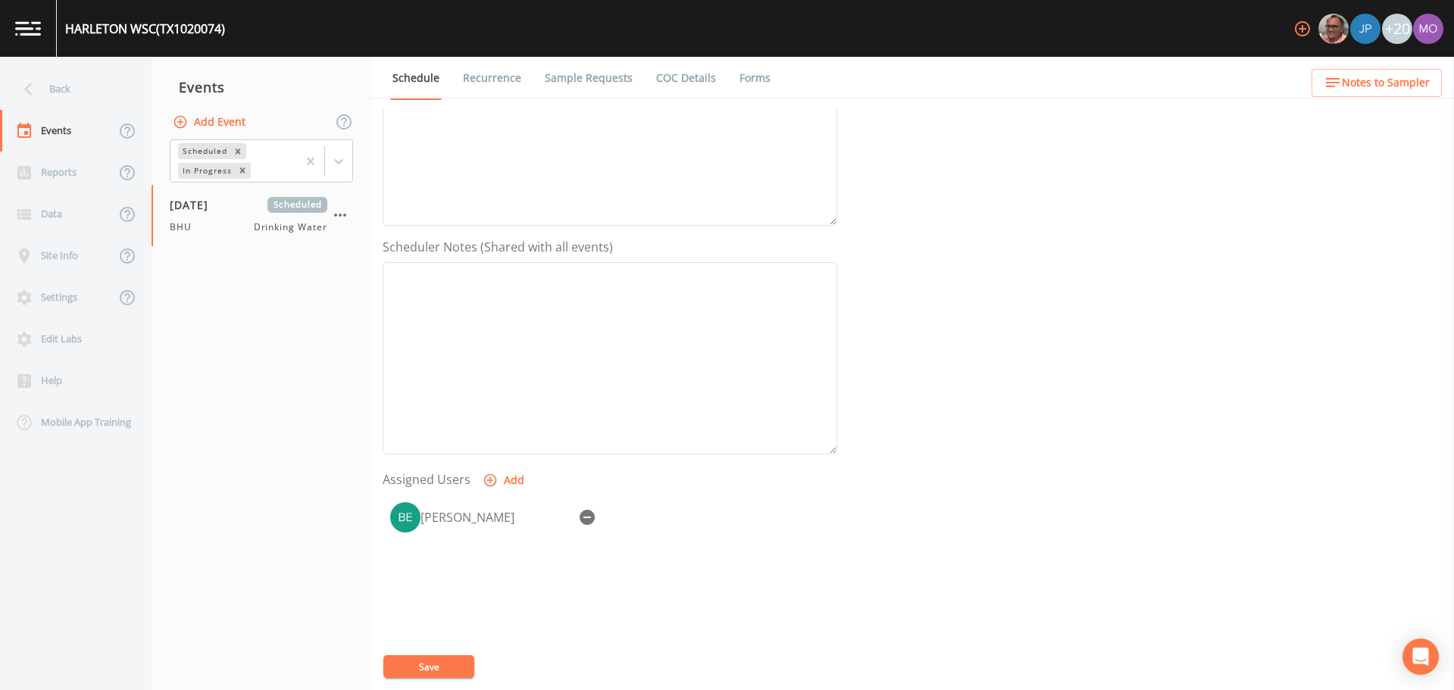
click at [443, 659] on button "Save" at bounding box center [428, 667] width 91 height 23
click at [22, 89] on icon at bounding box center [28, 89] width 27 height 27
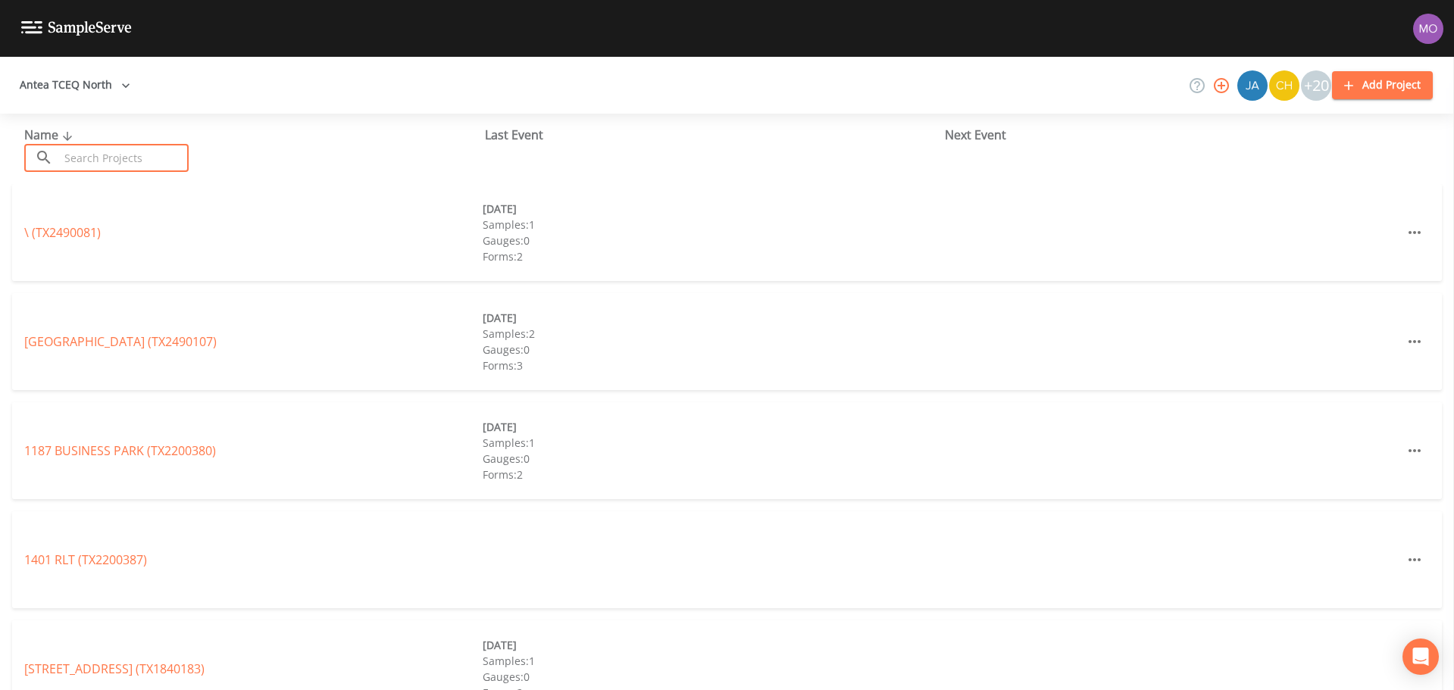
click at [88, 149] on input "text" at bounding box center [124, 158] width 130 height 28
paste input "TX0920021"
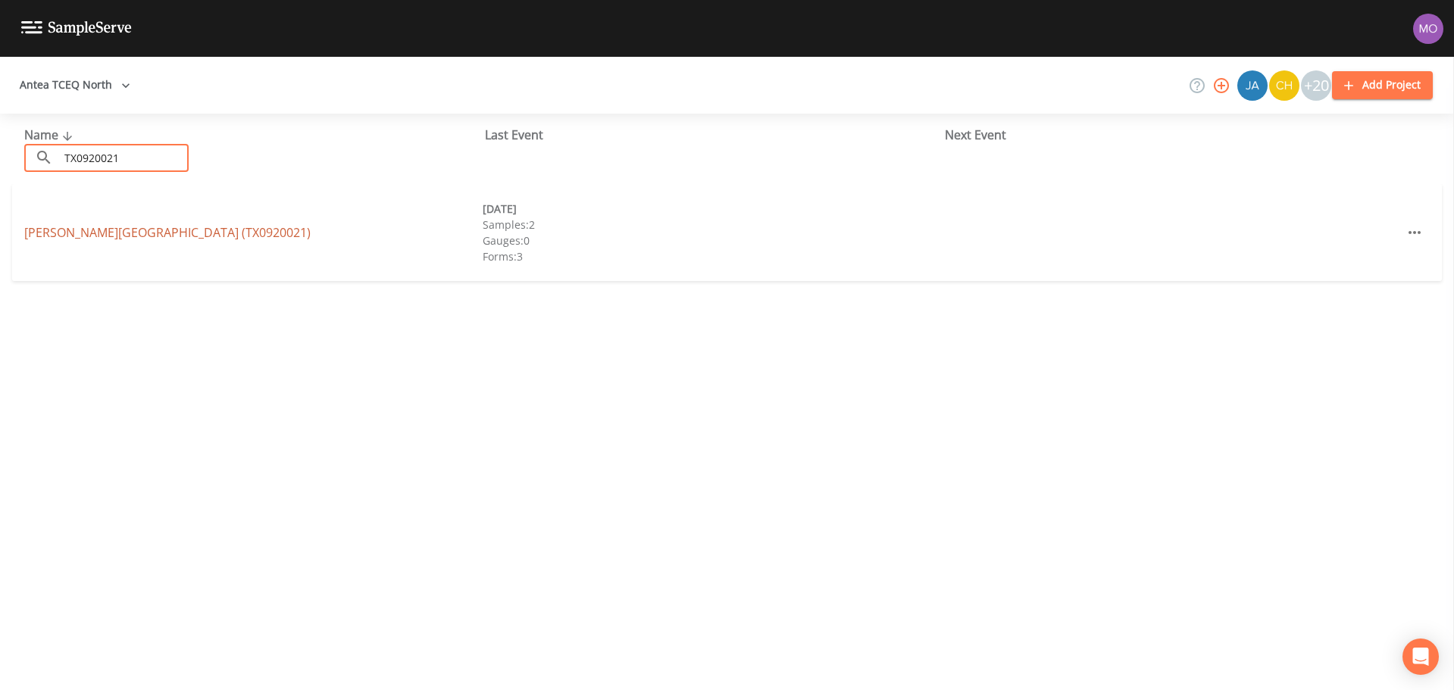
type input "TX0920021"
click at [108, 239] on link "[PERSON_NAME][GEOGRAPHIC_DATA] (TX0920021)" at bounding box center [167, 232] width 286 height 17
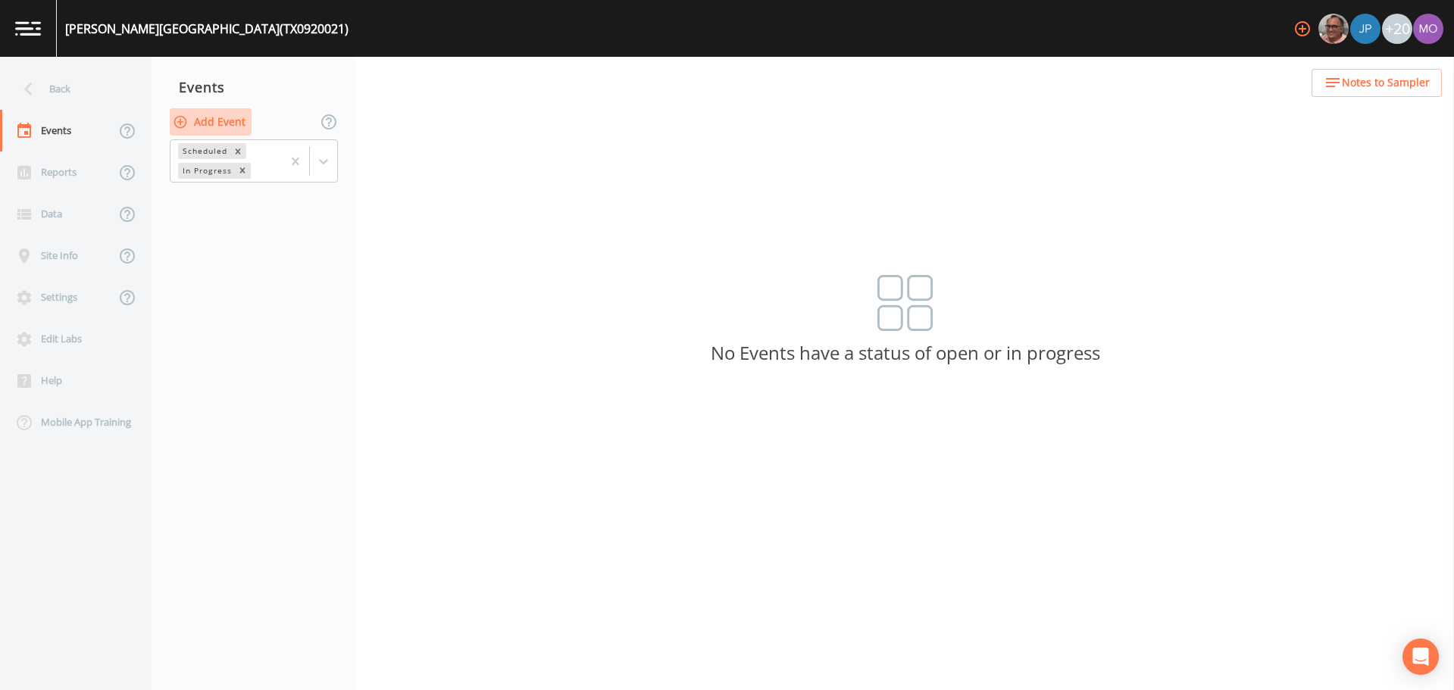
click at [243, 127] on button "Add Event" at bounding box center [211, 122] width 82 height 28
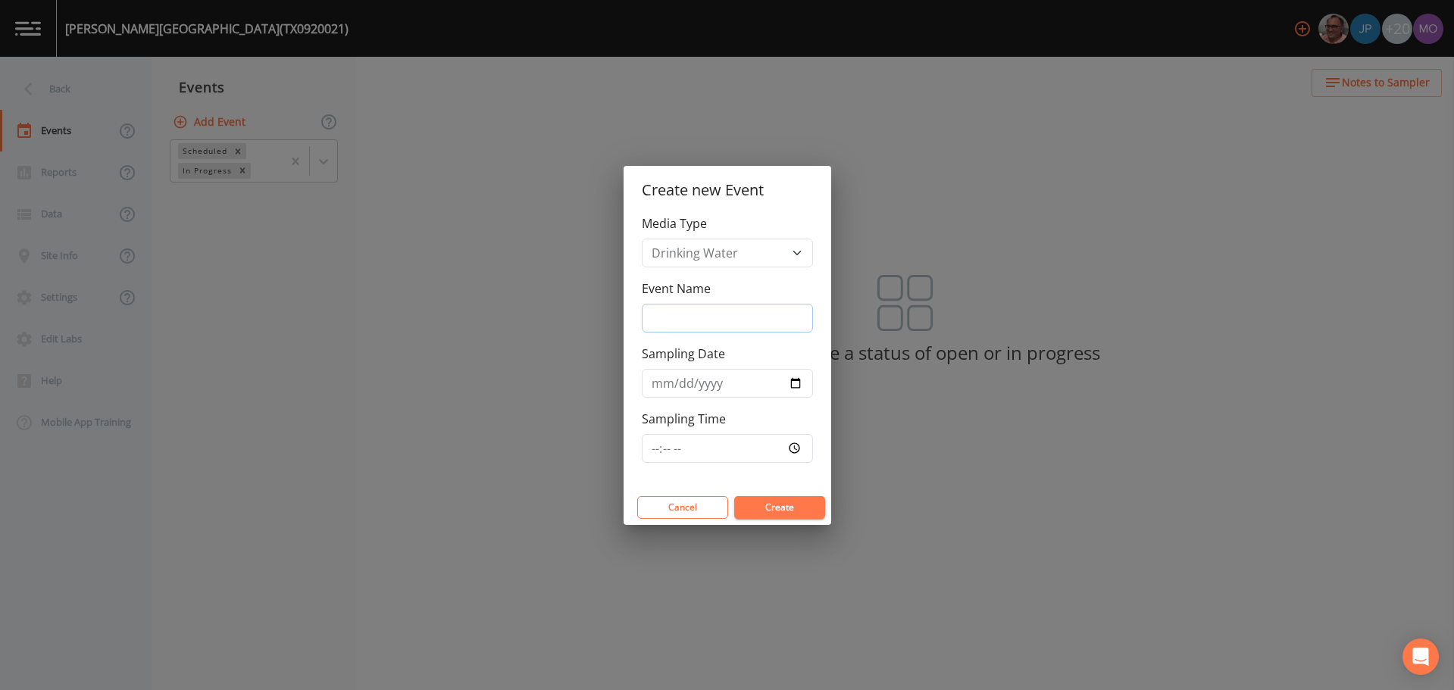
click at [689, 313] on input "Event Name" at bounding box center [727, 318] width 171 height 29
type input "BHU"
click at [796, 381] on input "Sampling Date" at bounding box center [727, 383] width 171 height 29
type input "[DATE]"
click at [772, 504] on button "Create" at bounding box center [779, 507] width 91 height 23
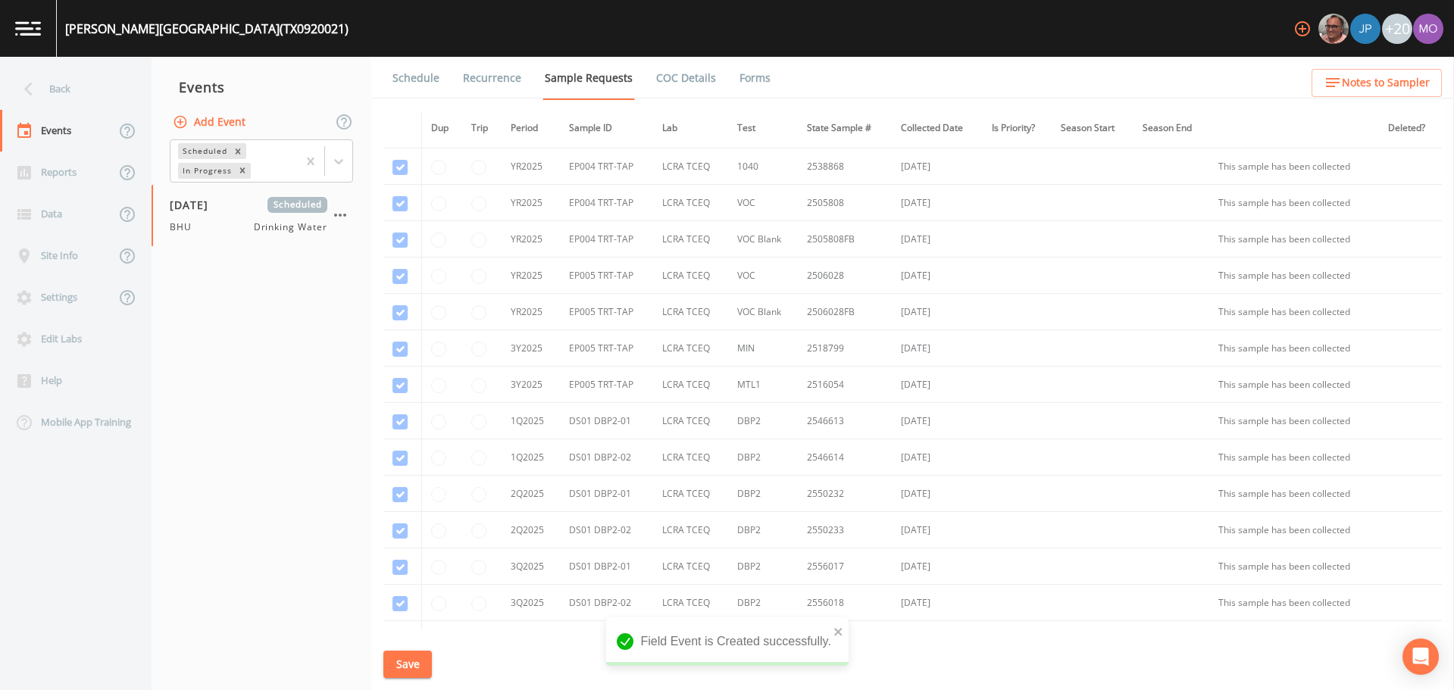
scroll to position [1019, 0]
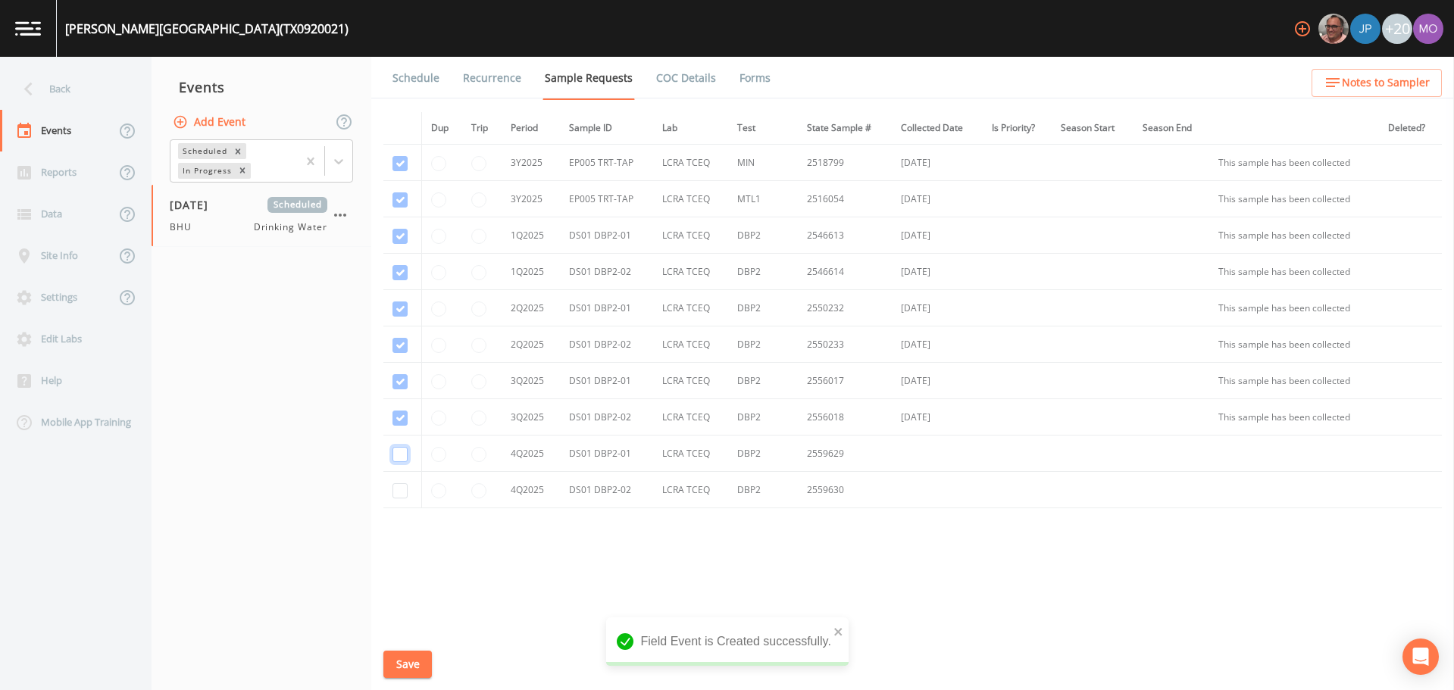
click at [402, 451] on input "checkbox" at bounding box center [400, 454] width 15 height 15
checkbox input "true"
click at [399, 492] on input "checkbox" at bounding box center [400, 490] width 15 height 15
checkbox input "true"
click at [416, 662] on button "Save" at bounding box center [407, 665] width 49 height 28
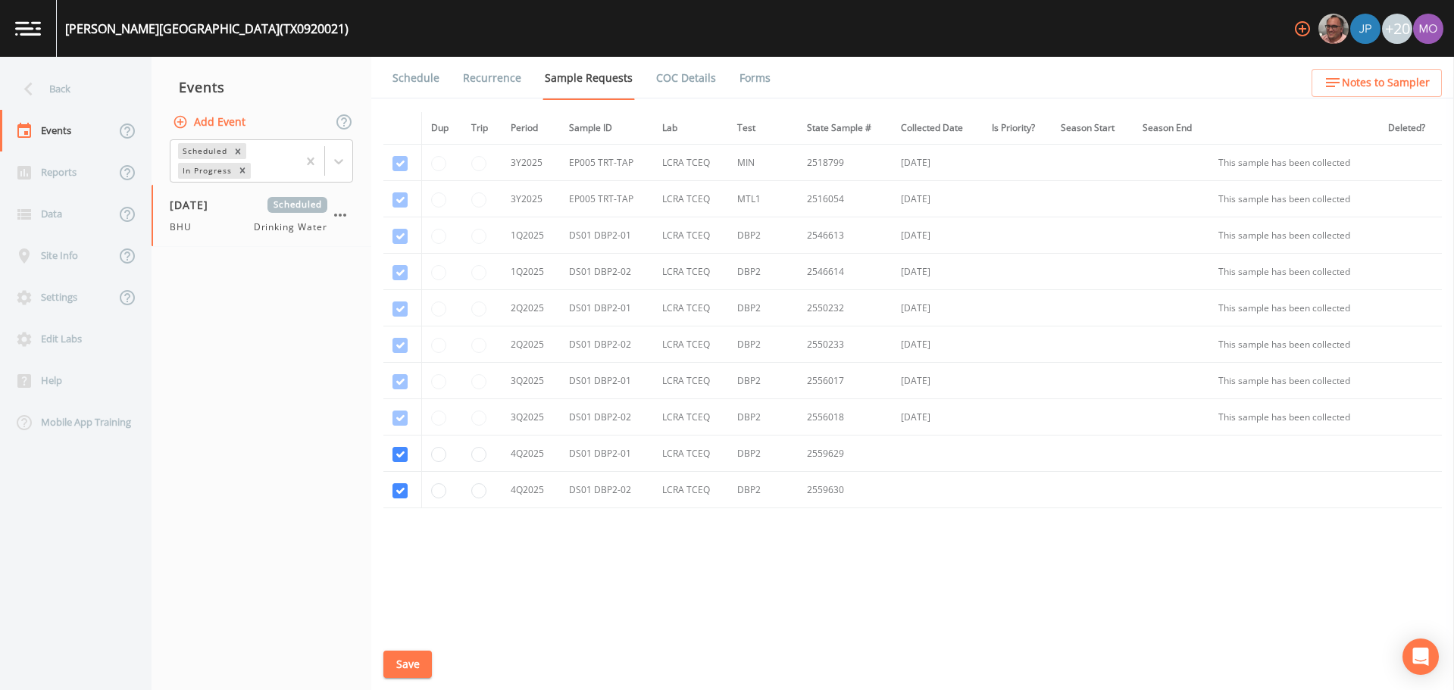
click at [422, 77] on link "Schedule" at bounding box center [416, 78] width 52 height 42
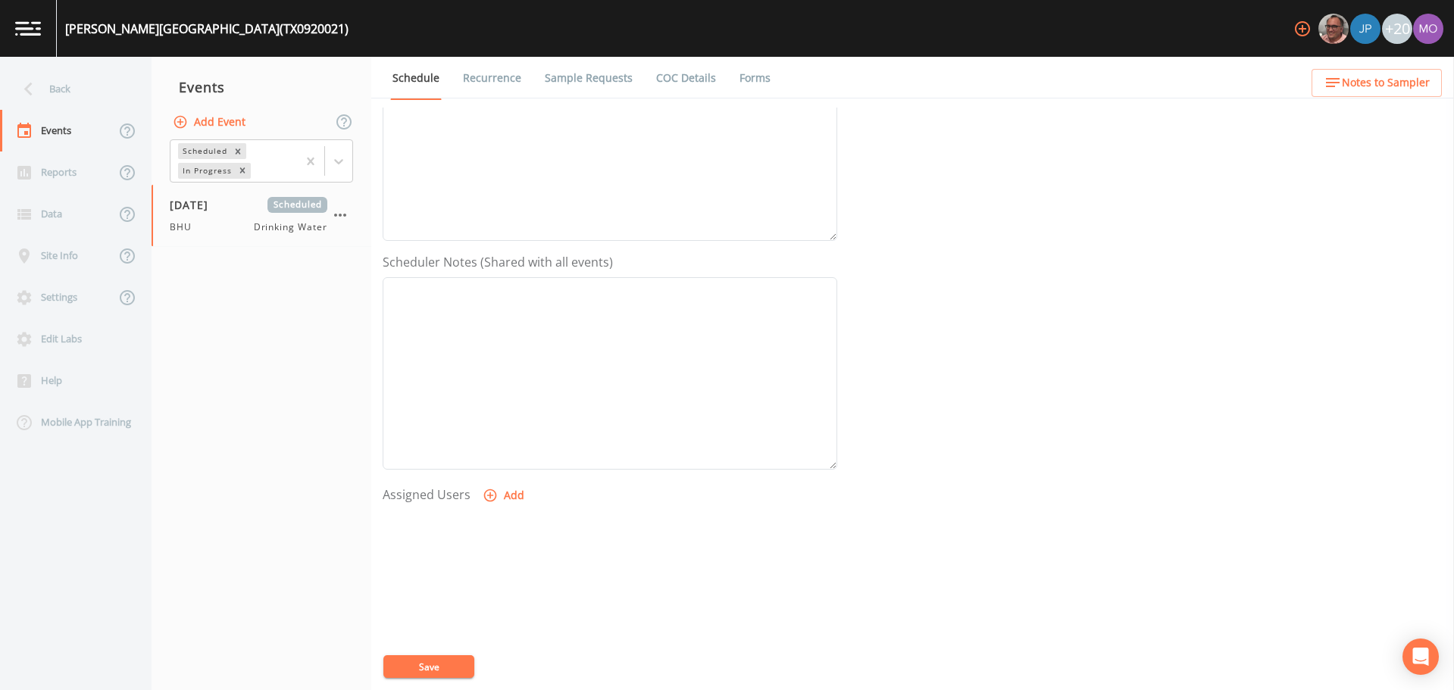
scroll to position [379, 0]
click at [512, 390] on button "Add" at bounding box center [505, 396] width 51 height 28
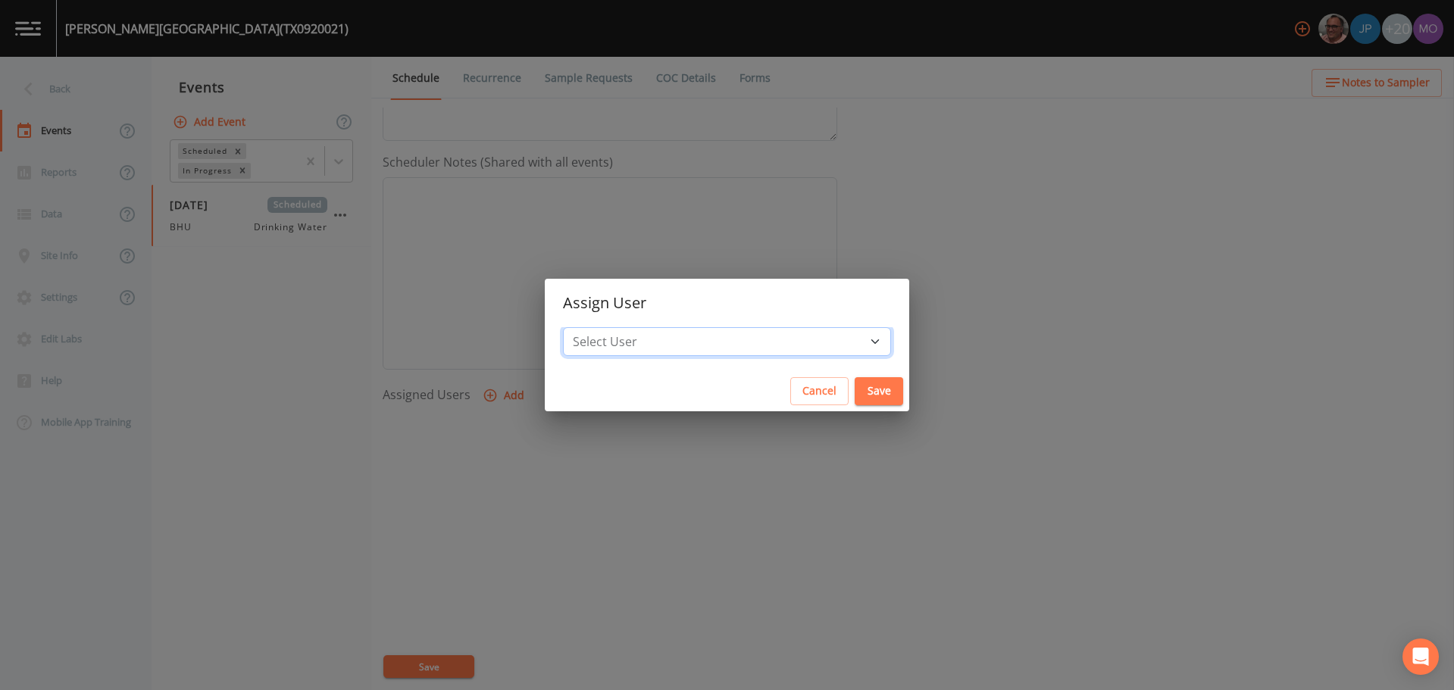
click at [647, 336] on select "Select User [PERSON_NAME] [PERSON_NAME] [PERSON_NAME] [PERSON_NAME] [PERSON_NAM…" at bounding box center [727, 341] width 328 height 29
select select "45f4d696-c607-4709-9609-651d9e892432"
click at [618, 327] on select "Select User [PERSON_NAME] [PERSON_NAME] [PERSON_NAME] [PERSON_NAME] [PERSON_NAM…" at bounding box center [727, 341] width 328 height 29
click at [855, 386] on button "Save" at bounding box center [879, 391] width 49 height 28
select select
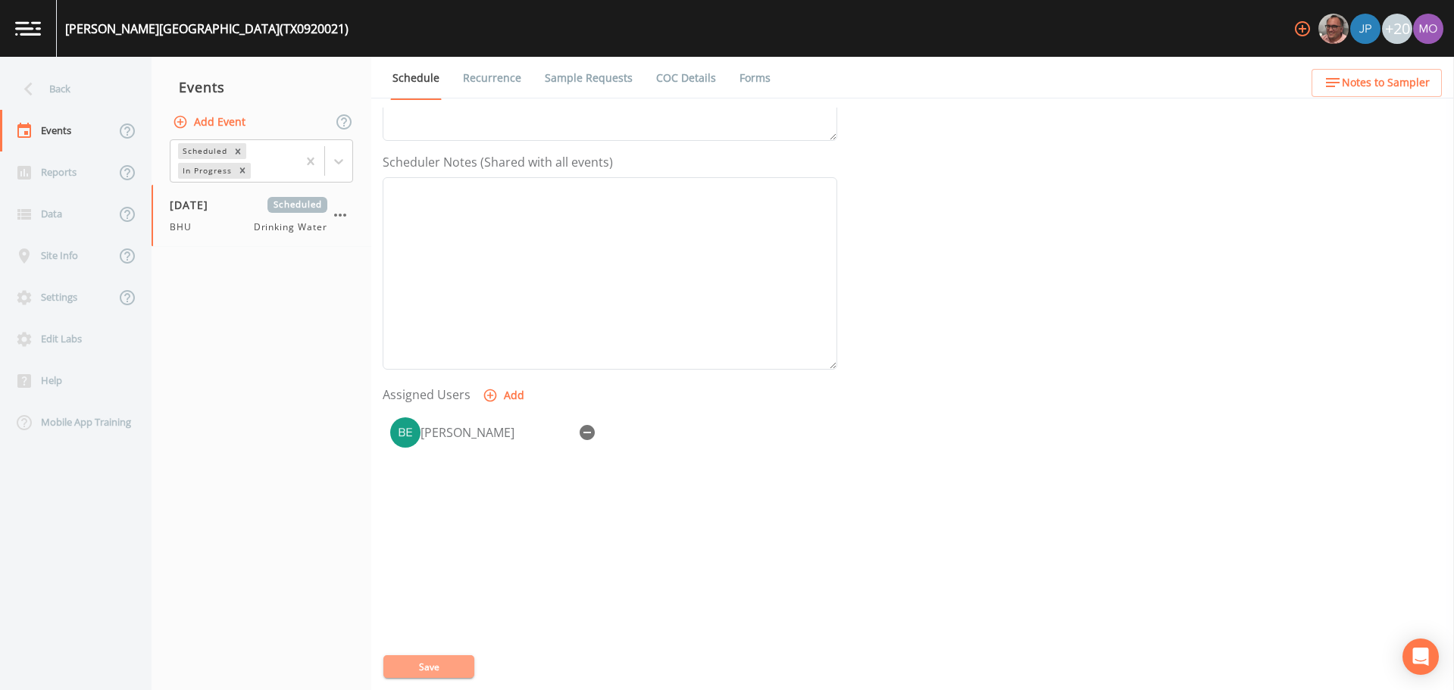
click at [435, 659] on button "Save" at bounding box center [428, 667] width 91 height 23
click at [59, 92] on div "Back" at bounding box center [68, 89] width 136 height 42
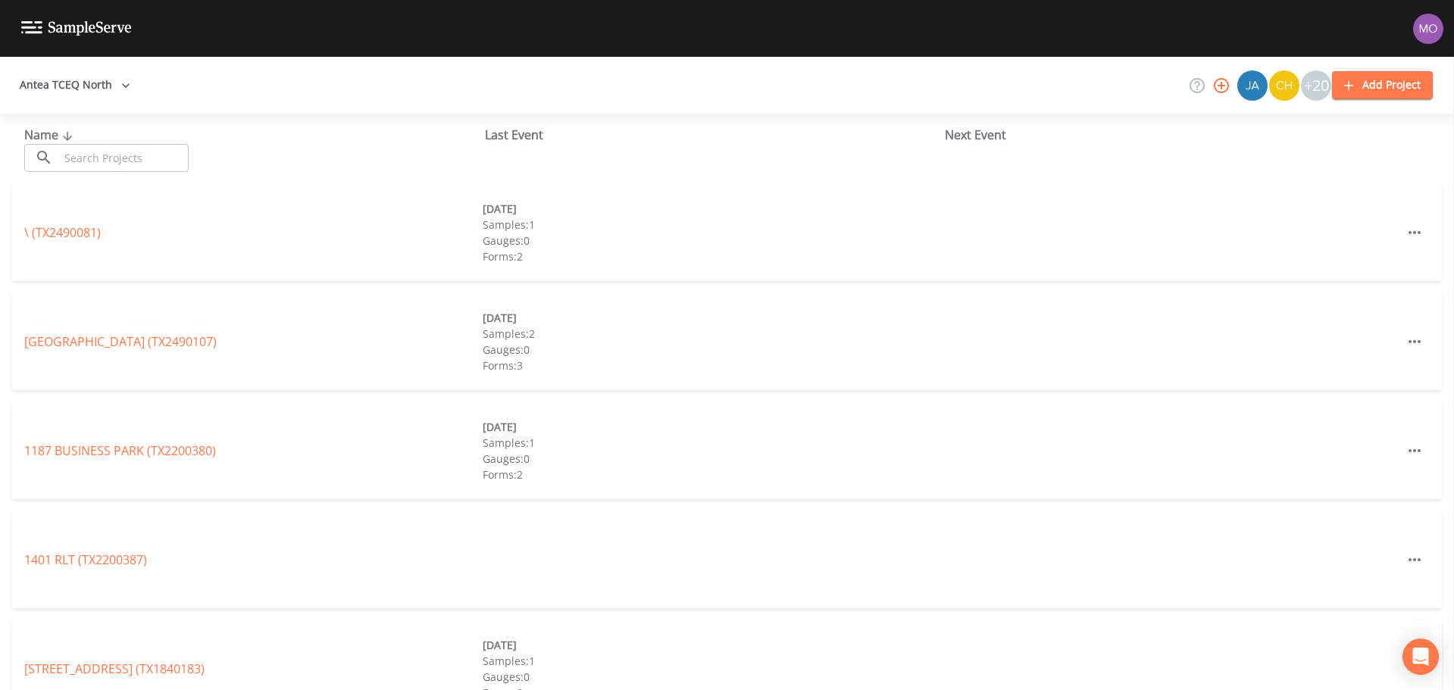
click at [87, 158] on input "text" at bounding box center [124, 158] width 130 height 28
paste input "TX1020026"
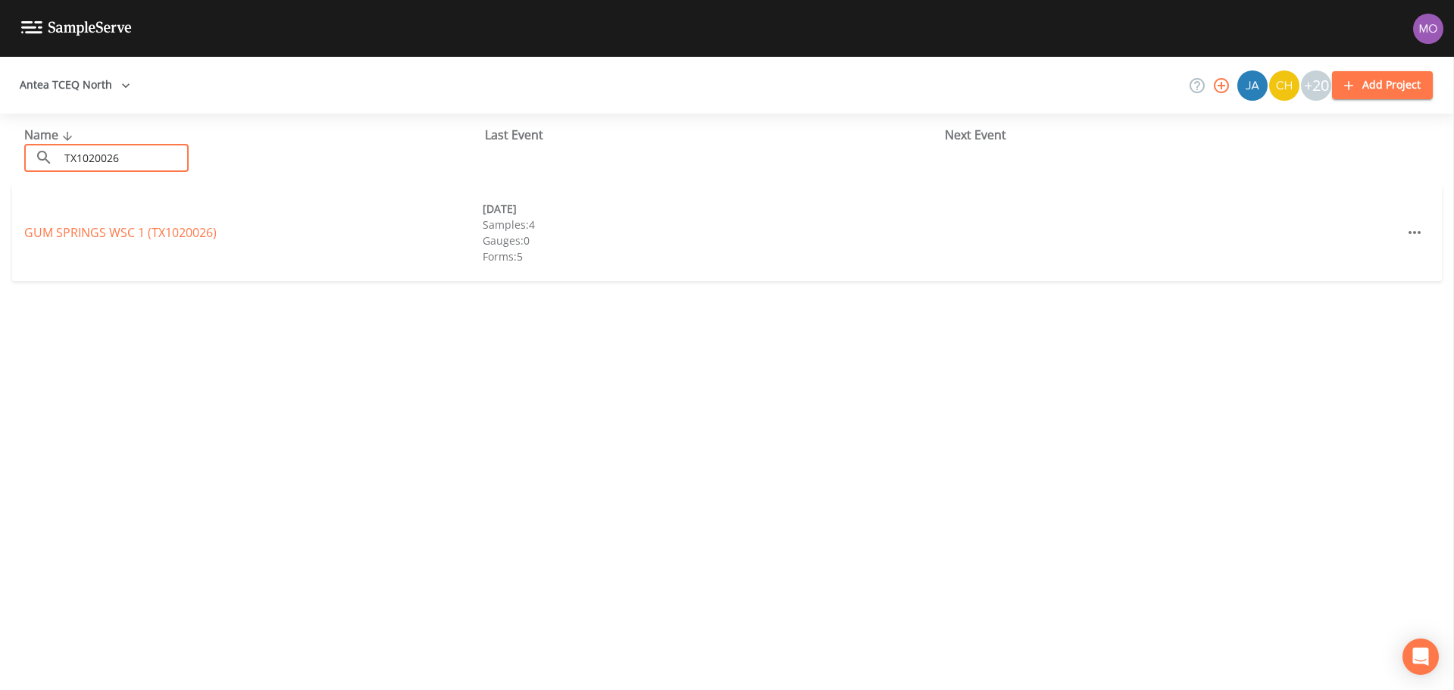
type input "TX1020026"
click at [127, 242] on div "GUM SPRINGS WSC 1 (TX1020026) [DATE] Samples: 4 Gauges: 0 Forms: 5" at bounding box center [727, 232] width 1430 height 97
click at [123, 233] on link "GUM SPRINGS WSC 1 (TX1020026)" at bounding box center [120, 232] width 192 height 17
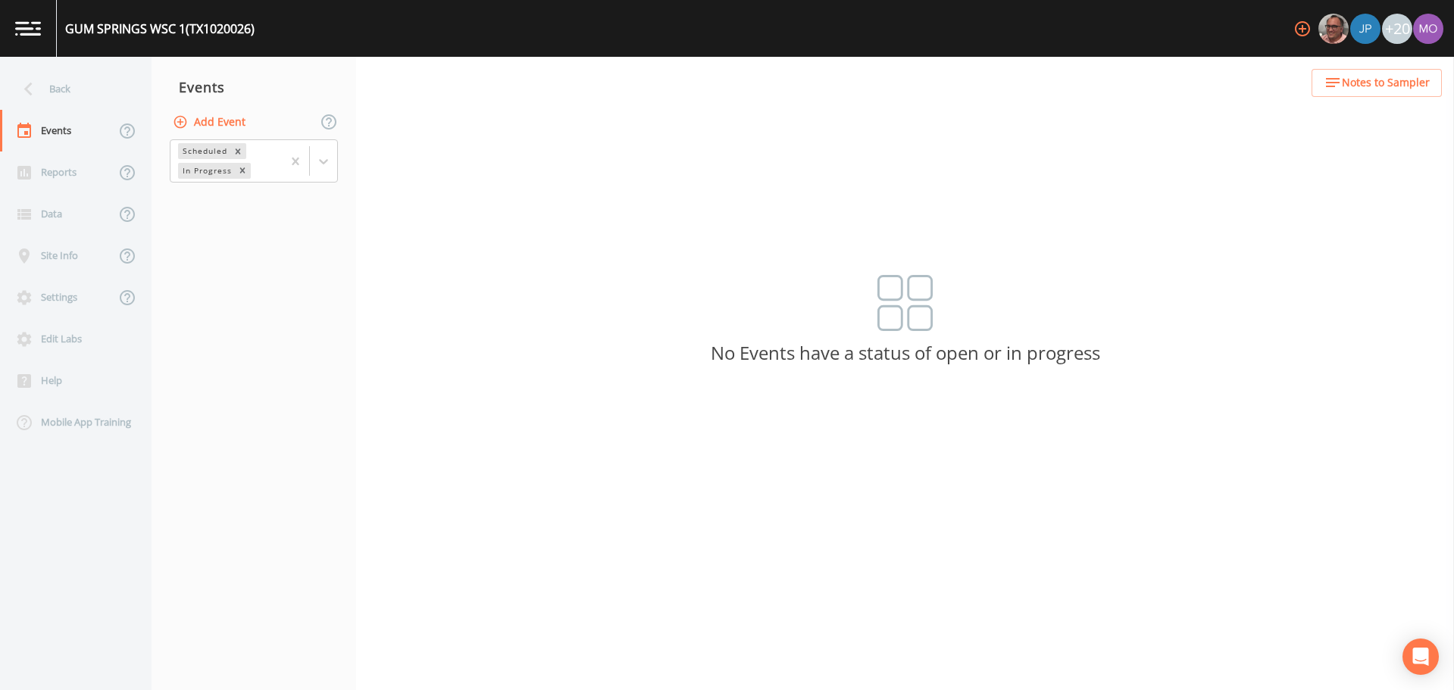
click at [228, 124] on button "Add Event" at bounding box center [211, 122] width 82 height 28
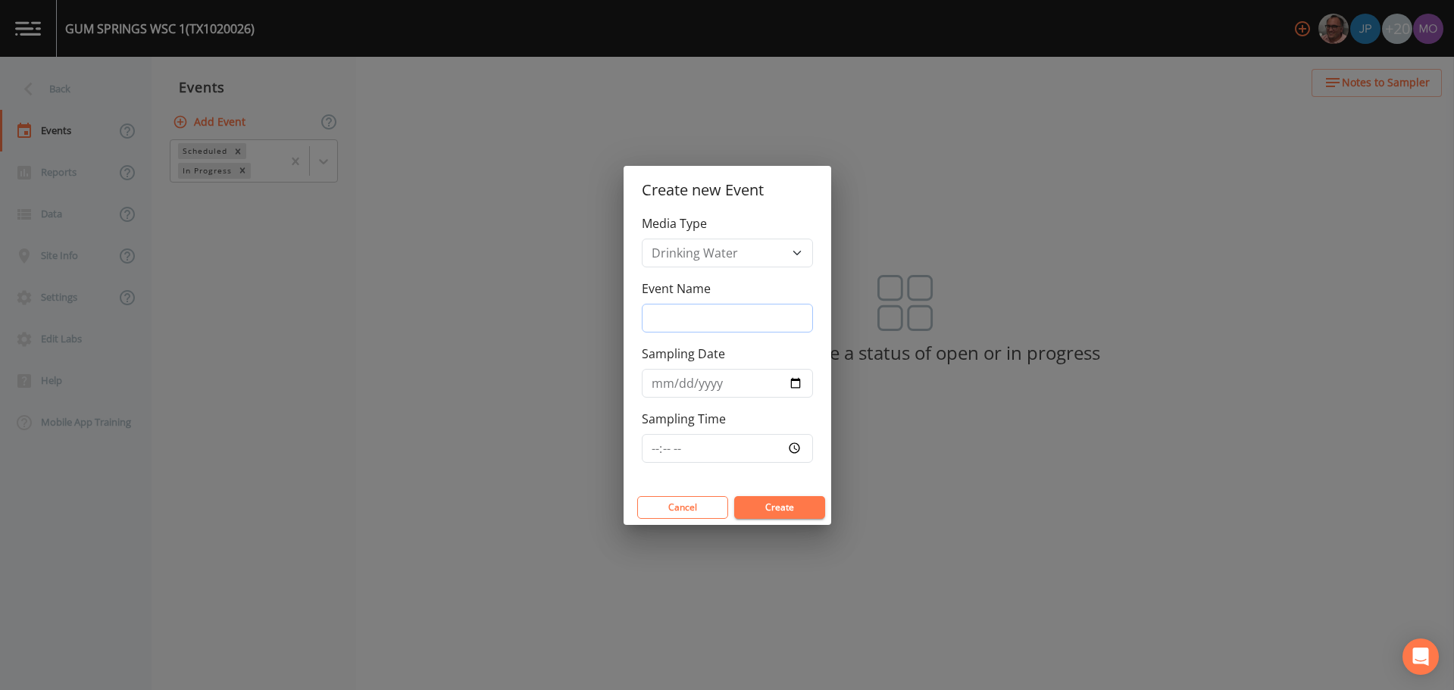
click at [680, 310] on input "Event Name" at bounding box center [727, 318] width 171 height 29
type input "BHU"
click at [797, 377] on input "Sampling Date" at bounding box center [727, 383] width 171 height 29
type input "[DATE]"
click at [769, 508] on button "Create" at bounding box center [779, 507] width 91 height 23
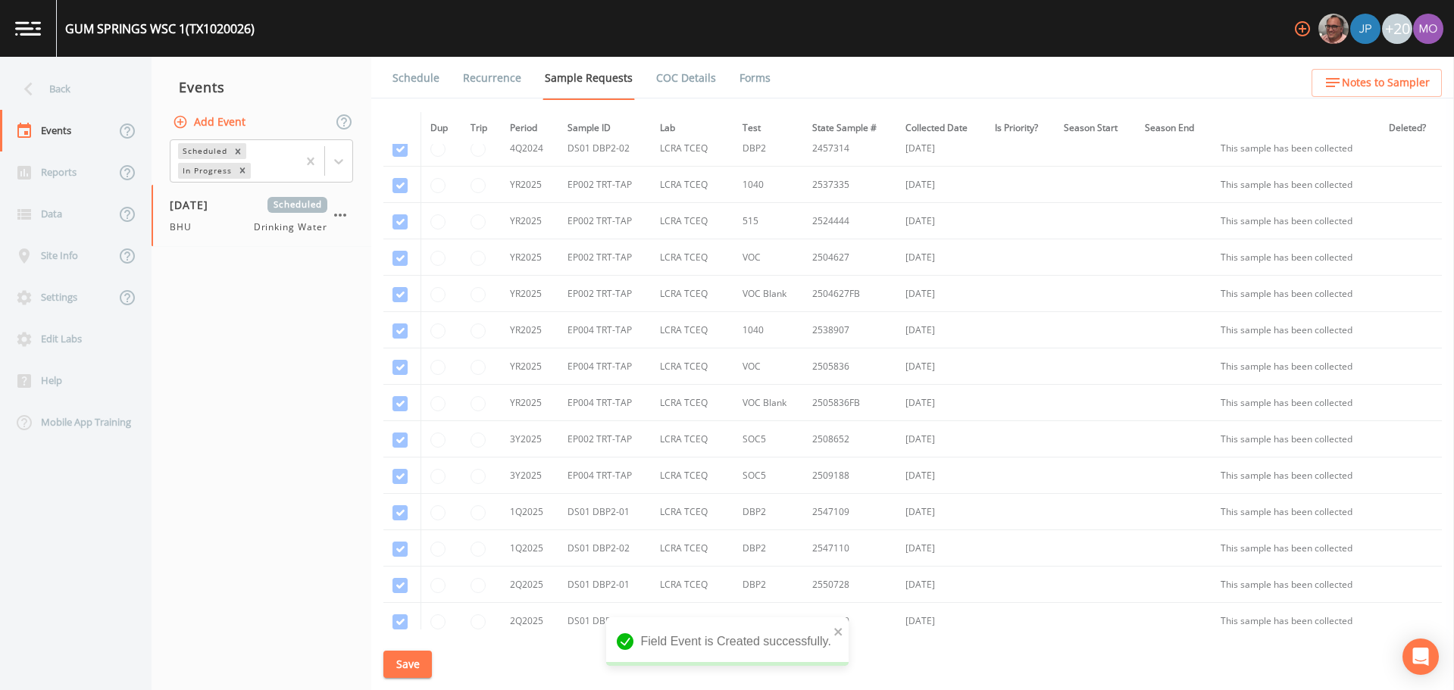
scroll to position [946, 0]
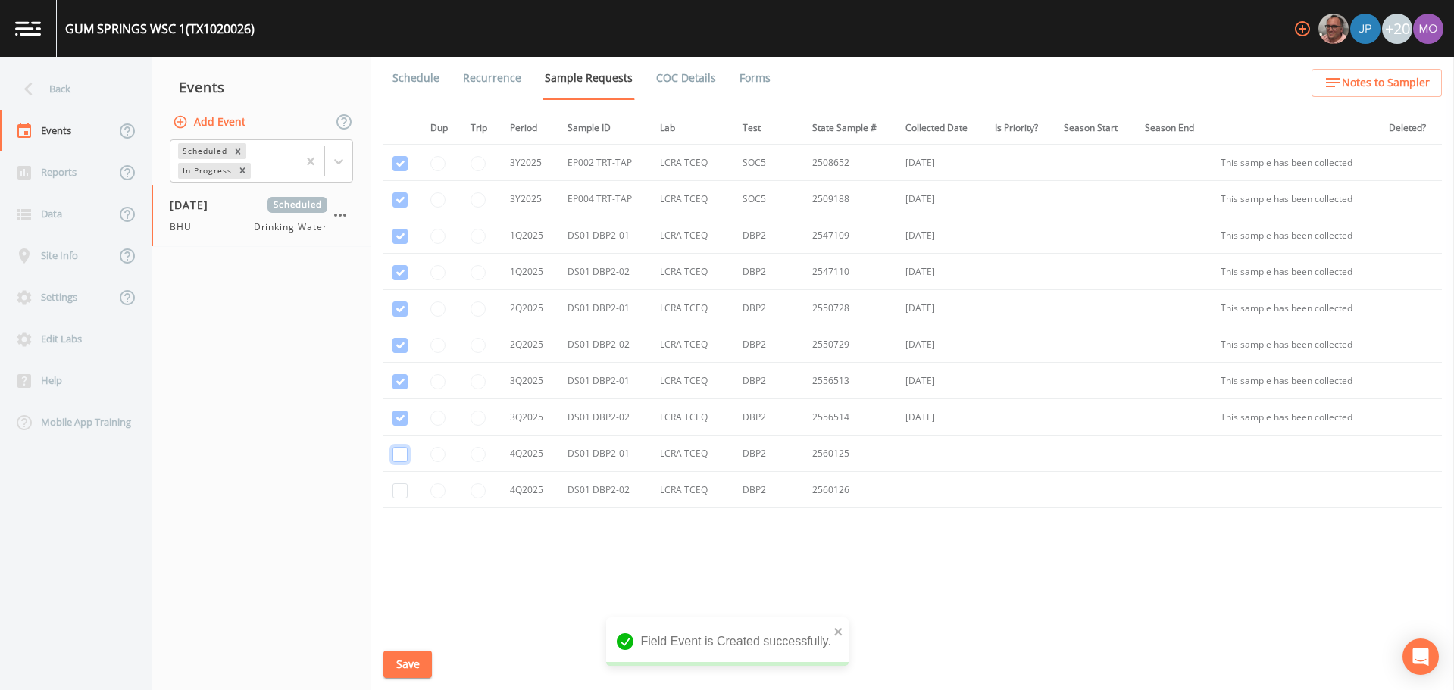
click at [403, 452] on input "checkbox" at bounding box center [400, 454] width 15 height 15
checkbox input "true"
click at [401, 488] on input "checkbox" at bounding box center [400, 490] width 15 height 15
checkbox input "true"
click at [405, 657] on button "Save" at bounding box center [407, 665] width 49 height 28
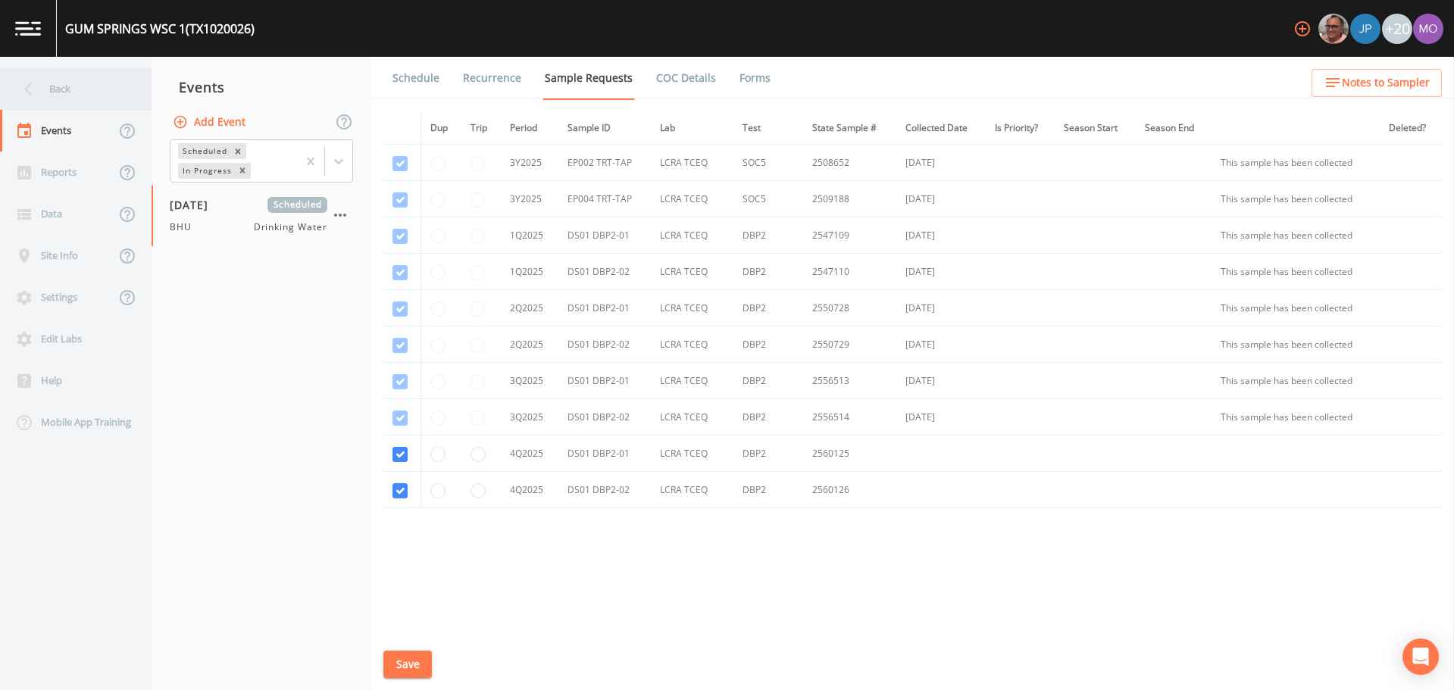
click at [36, 91] on icon at bounding box center [28, 89] width 27 height 27
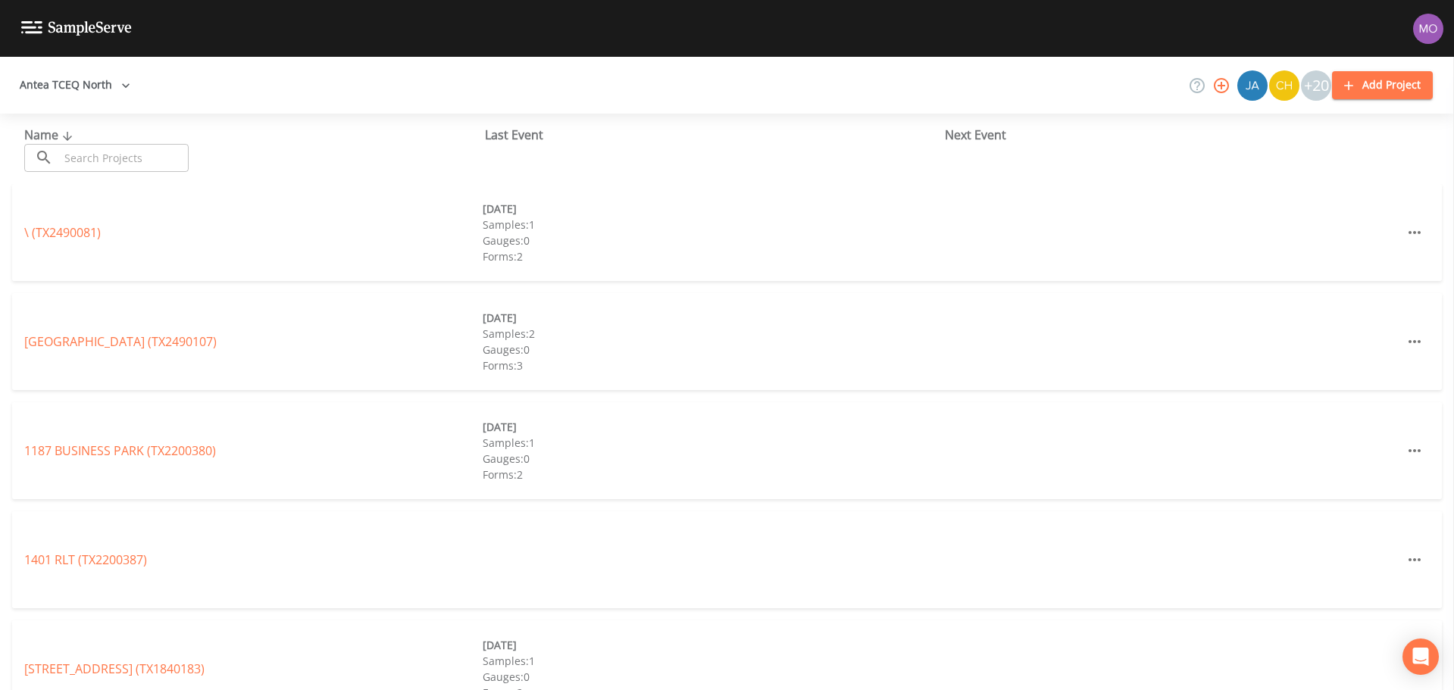
click at [77, 169] on input "text" at bounding box center [124, 158] width 130 height 28
paste input "TX1020081"
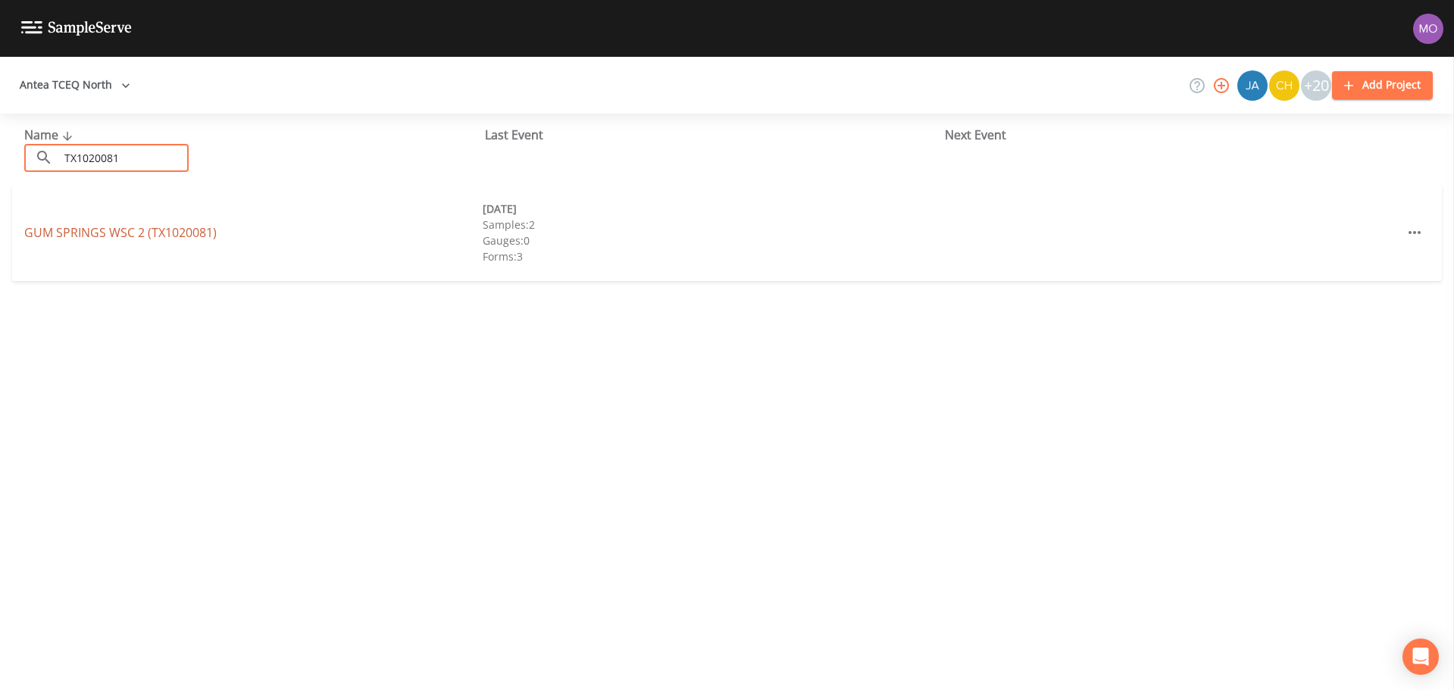
type input "TX1020081"
click at [116, 226] on link "GUM SPRINGS WSC 2 (TX1020081)" at bounding box center [120, 232] width 192 height 17
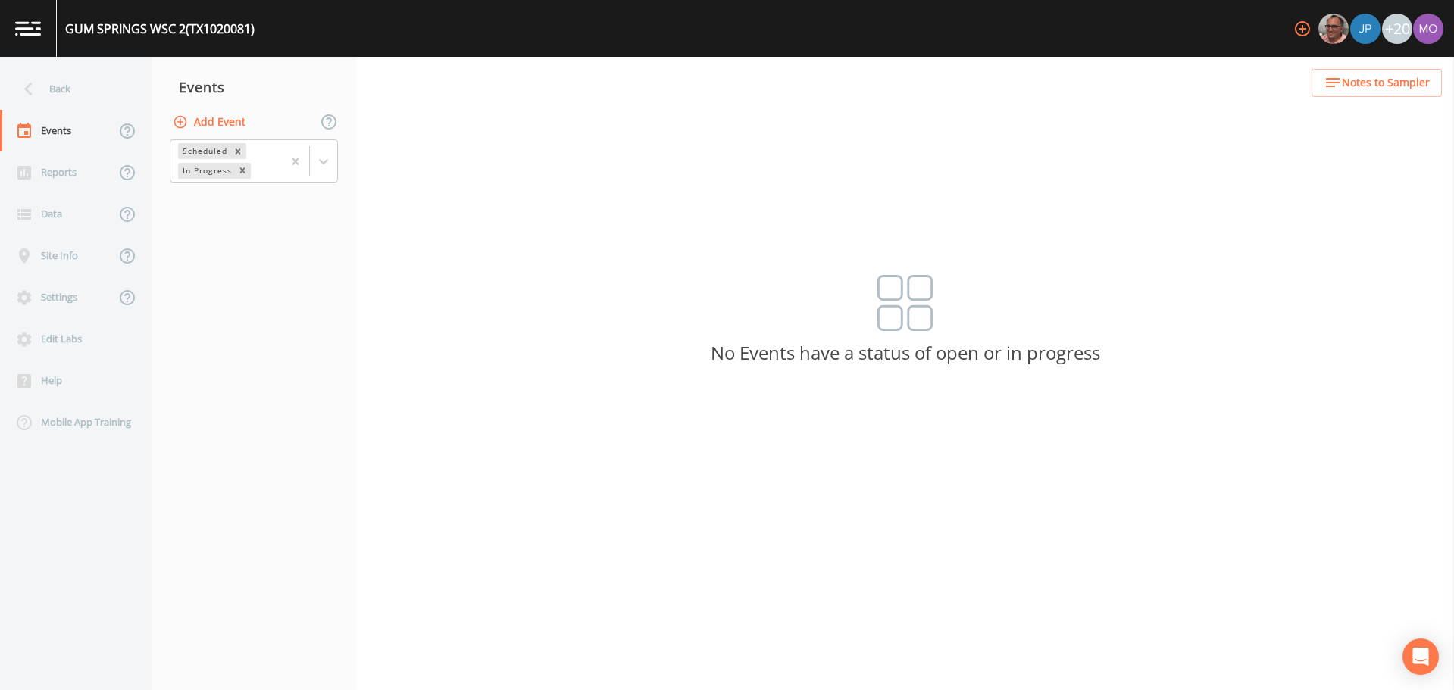
click at [207, 120] on button "Add Event" at bounding box center [211, 122] width 82 height 28
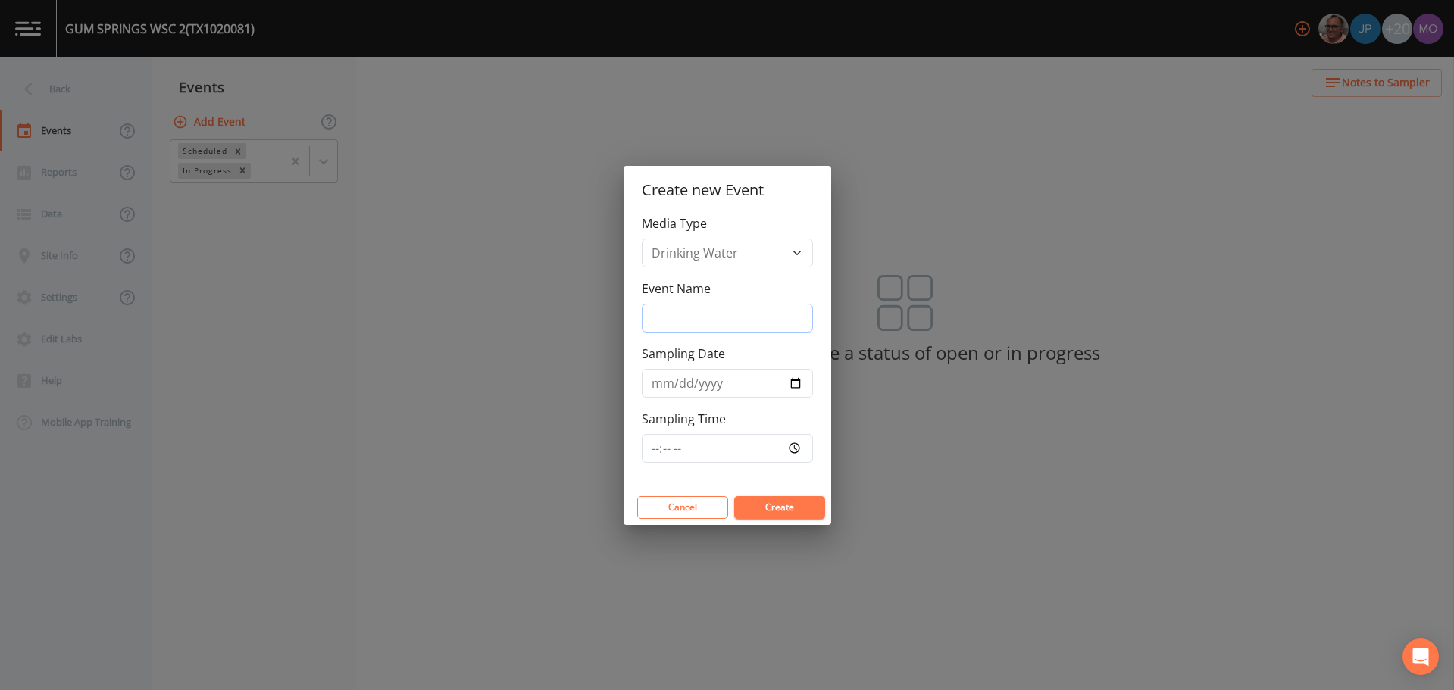
click at [661, 312] on input "Event Name" at bounding box center [727, 318] width 171 height 29
type input "BHU"
click at [790, 383] on input "Sampling Date" at bounding box center [727, 383] width 171 height 29
click at [794, 381] on input "[DATE]" at bounding box center [727, 383] width 171 height 29
type input "[DATE]"
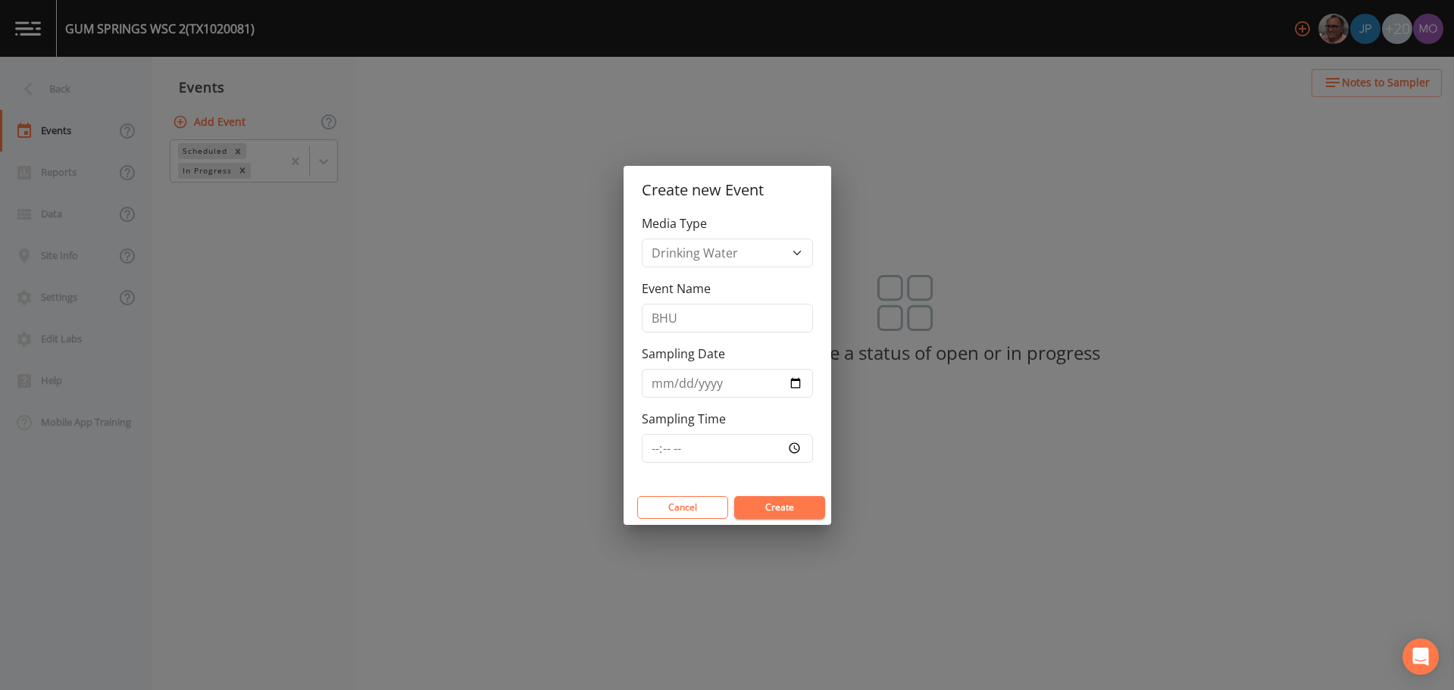
click at [759, 508] on button "Create" at bounding box center [779, 507] width 91 height 23
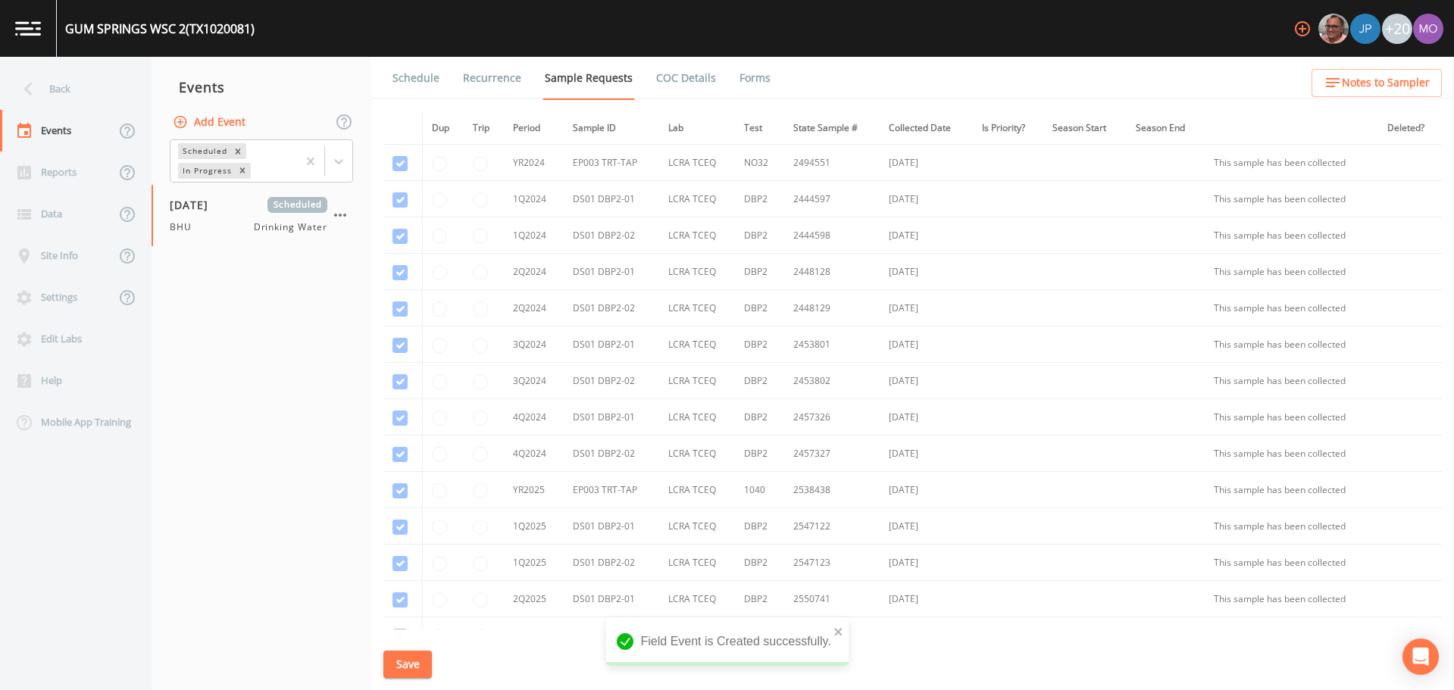
scroll to position [291, 0]
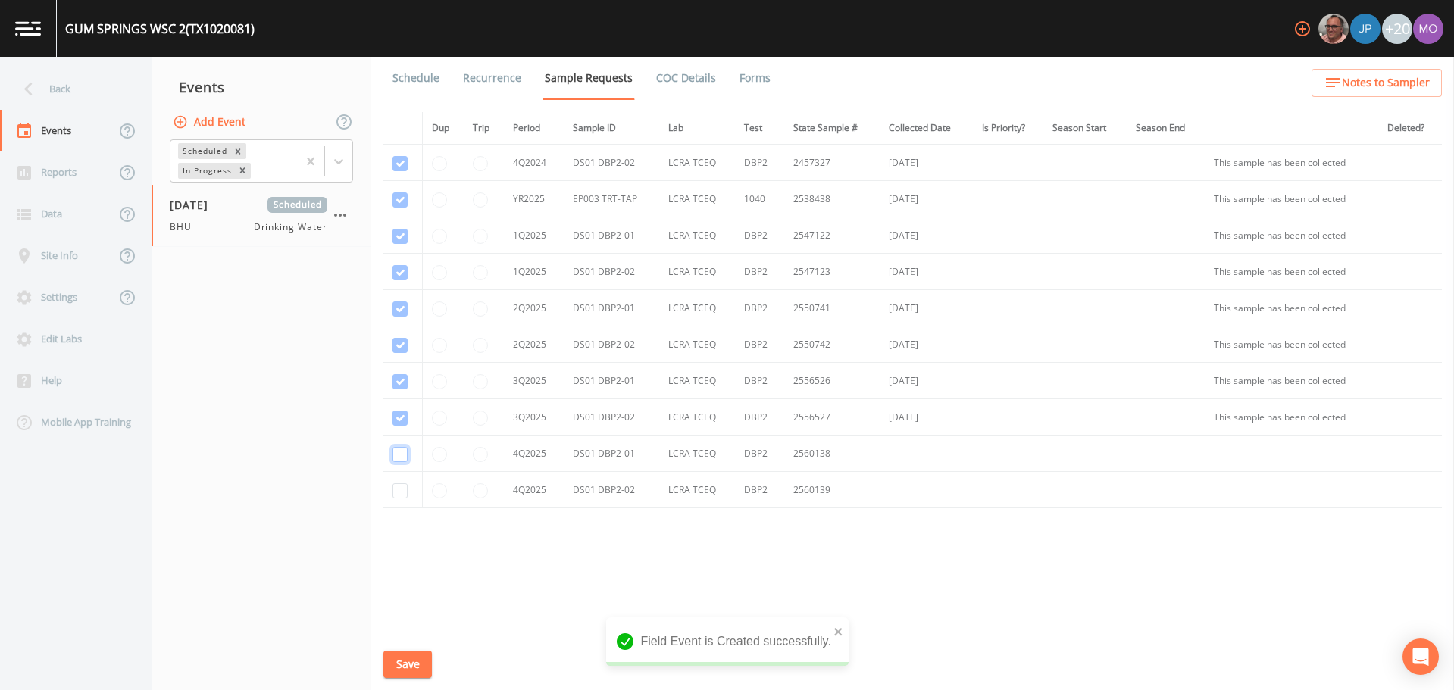
click at [402, 455] on input "checkbox" at bounding box center [400, 454] width 15 height 15
checkbox input "true"
click at [402, 493] on input "checkbox" at bounding box center [400, 490] width 15 height 15
checkbox input "true"
click at [403, 666] on button "Save" at bounding box center [407, 665] width 49 height 28
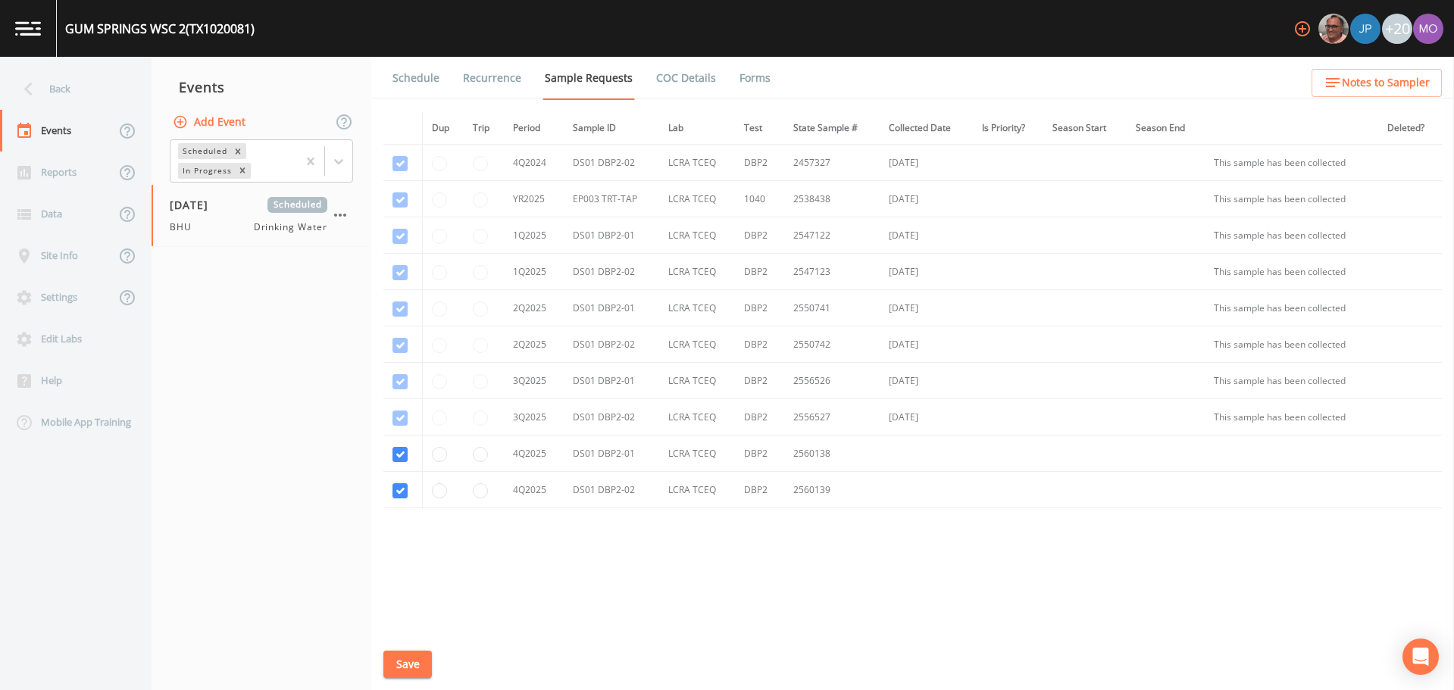
click at [415, 82] on link "Schedule" at bounding box center [416, 78] width 52 height 42
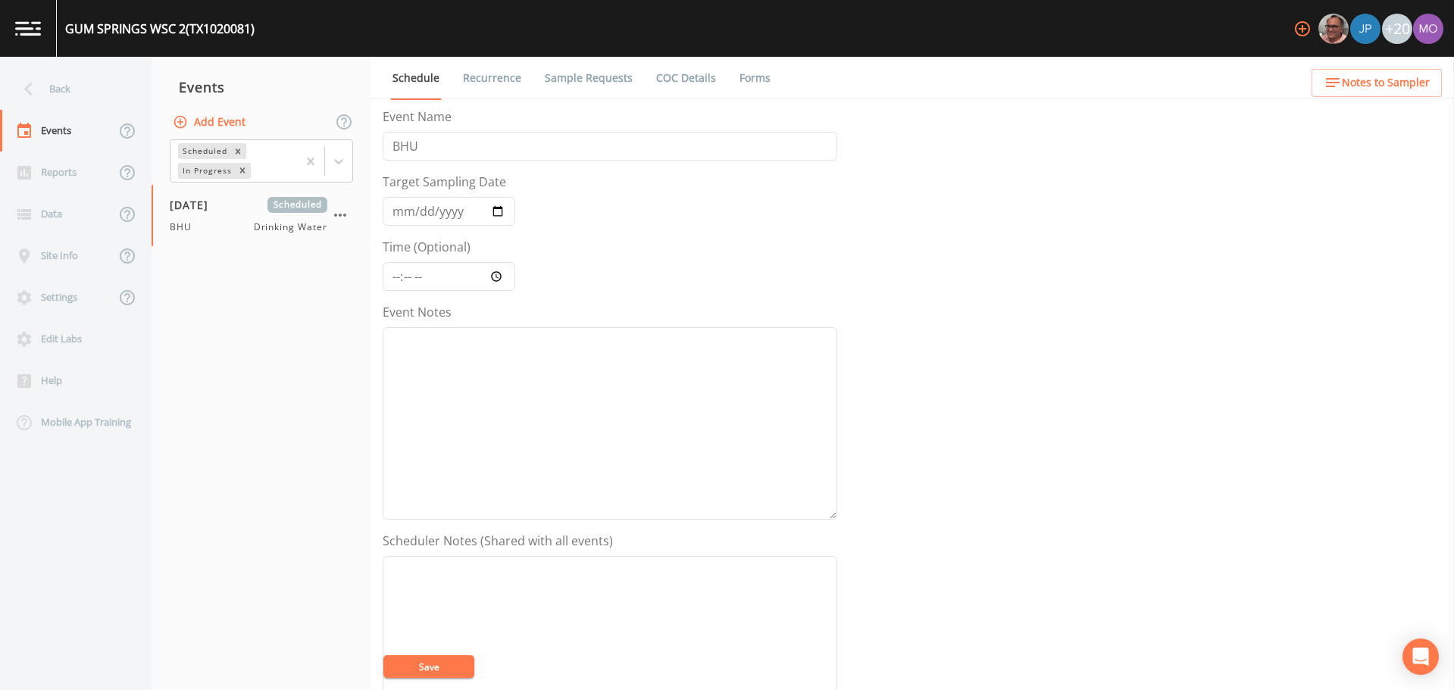
scroll to position [379, 0]
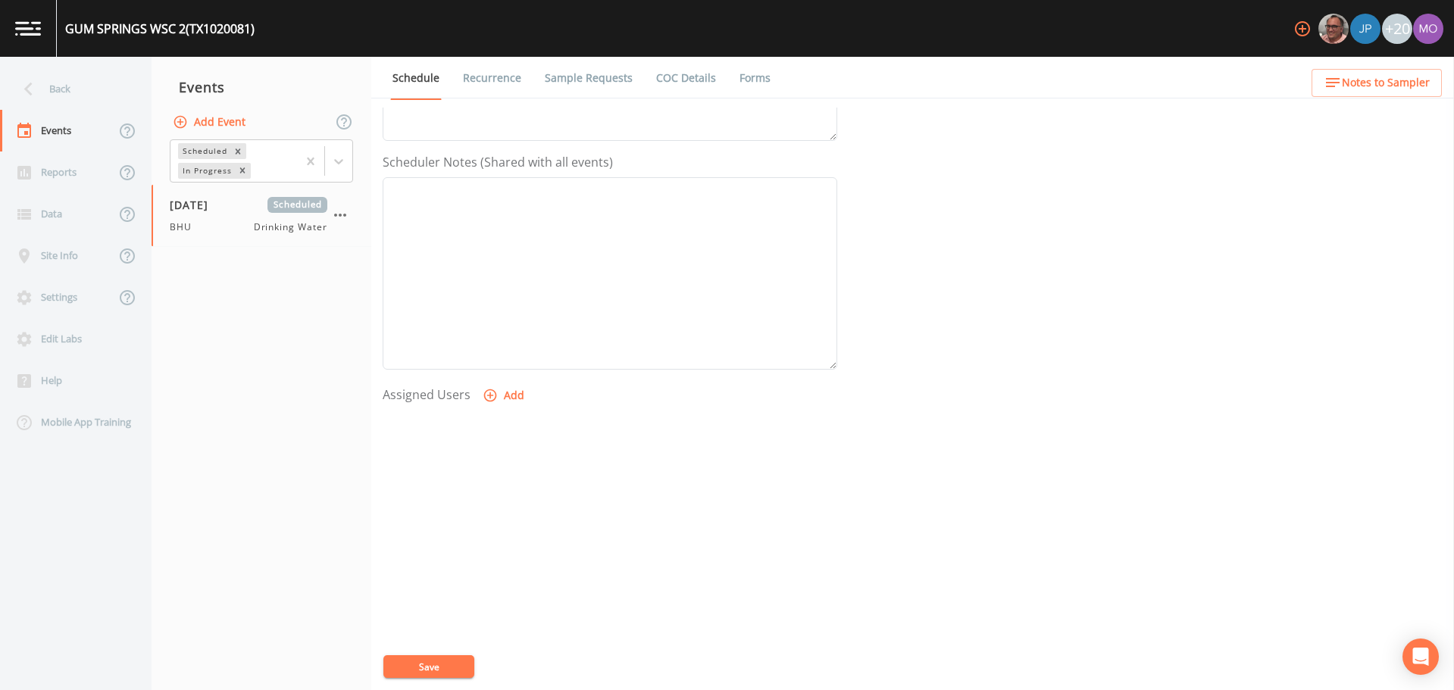
click at [501, 399] on button "Add" at bounding box center [505, 396] width 51 height 28
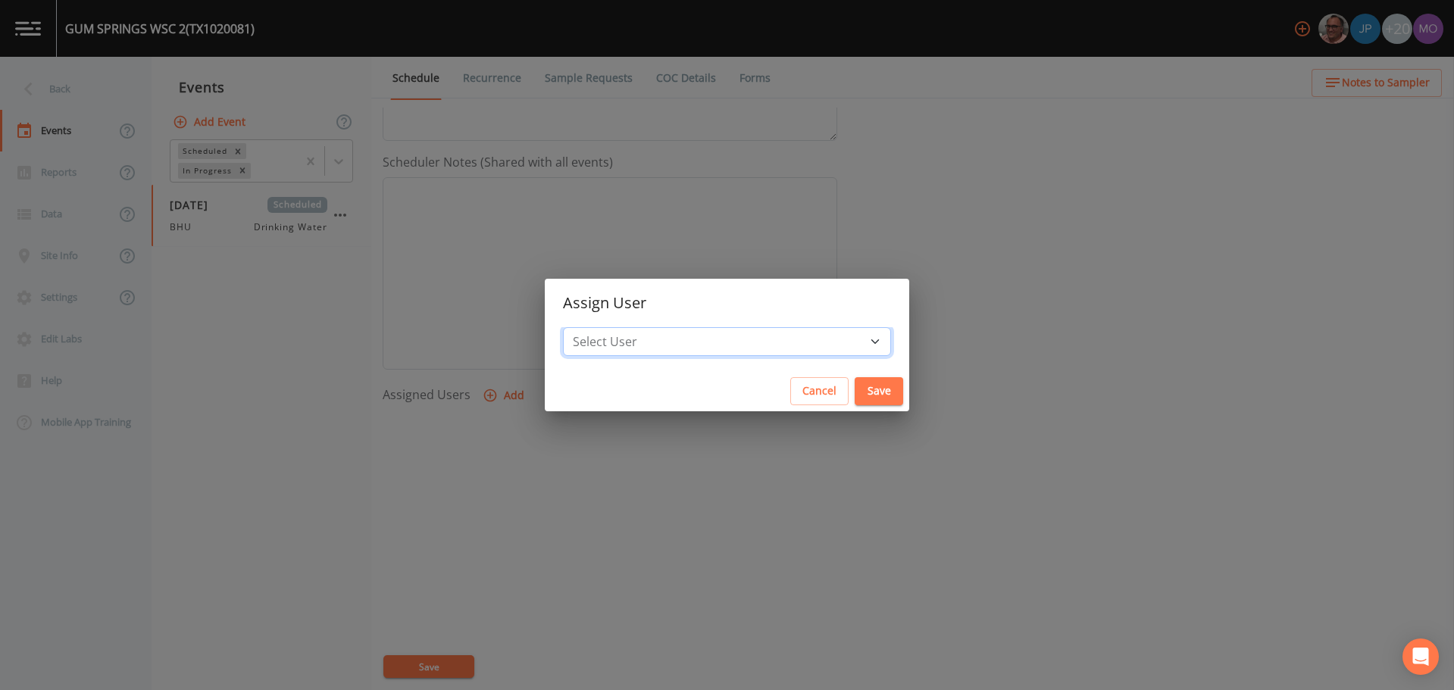
click at [637, 341] on select "Select User [PERSON_NAME] [PERSON_NAME] [PERSON_NAME] [PERSON_NAME] [PERSON_NAM…" at bounding box center [727, 341] width 328 height 29
select select "45f4d696-c607-4709-9609-651d9e892432"
click at [618, 327] on select "Select User [PERSON_NAME] [PERSON_NAME] [PERSON_NAME] [PERSON_NAME] [PERSON_NAM…" at bounding box center [727, 341] width 328 height 29
click at [855, 397] on button "Save" at bounding box center [879, 391] width 49 height 28
select select
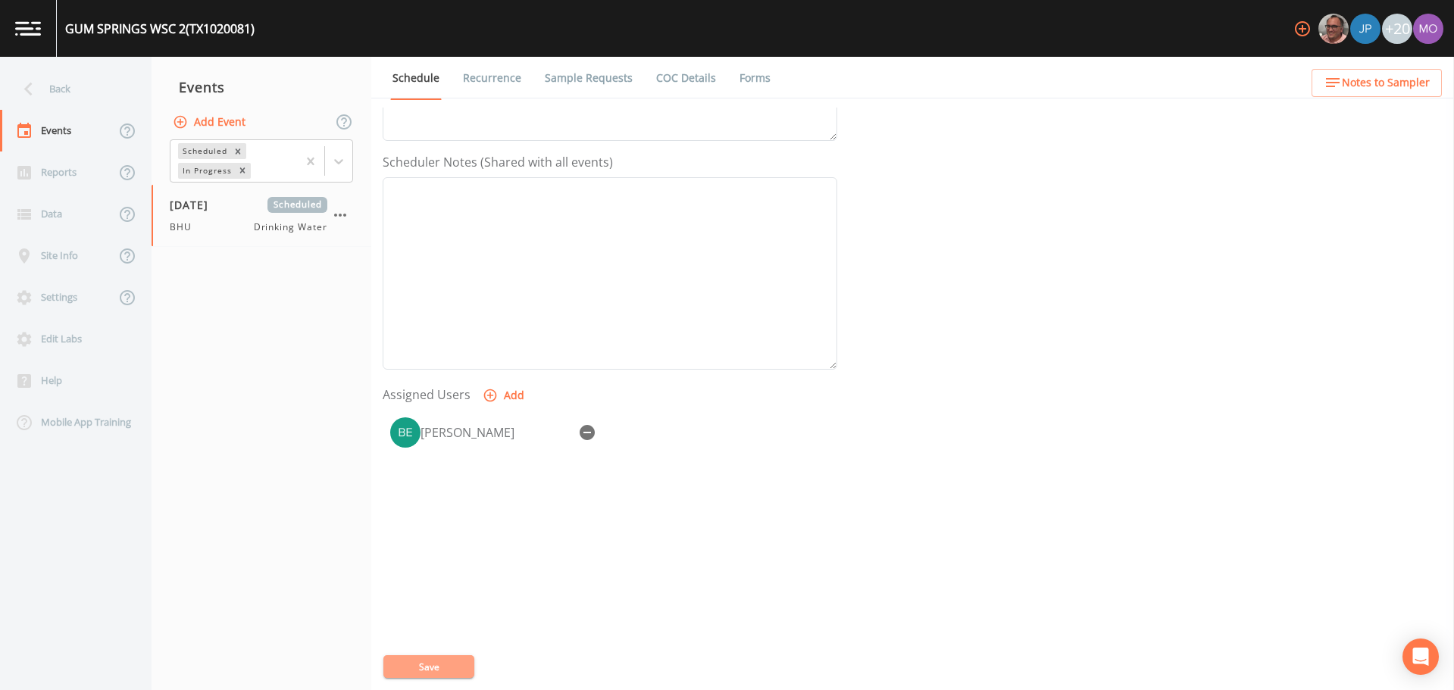
click at [458, 660] on button "Save" at bounding box center [428, 667] width 91 height 23
click at [75, 89] on div "Back" at bounding box center [68, 89] width 136 height 42
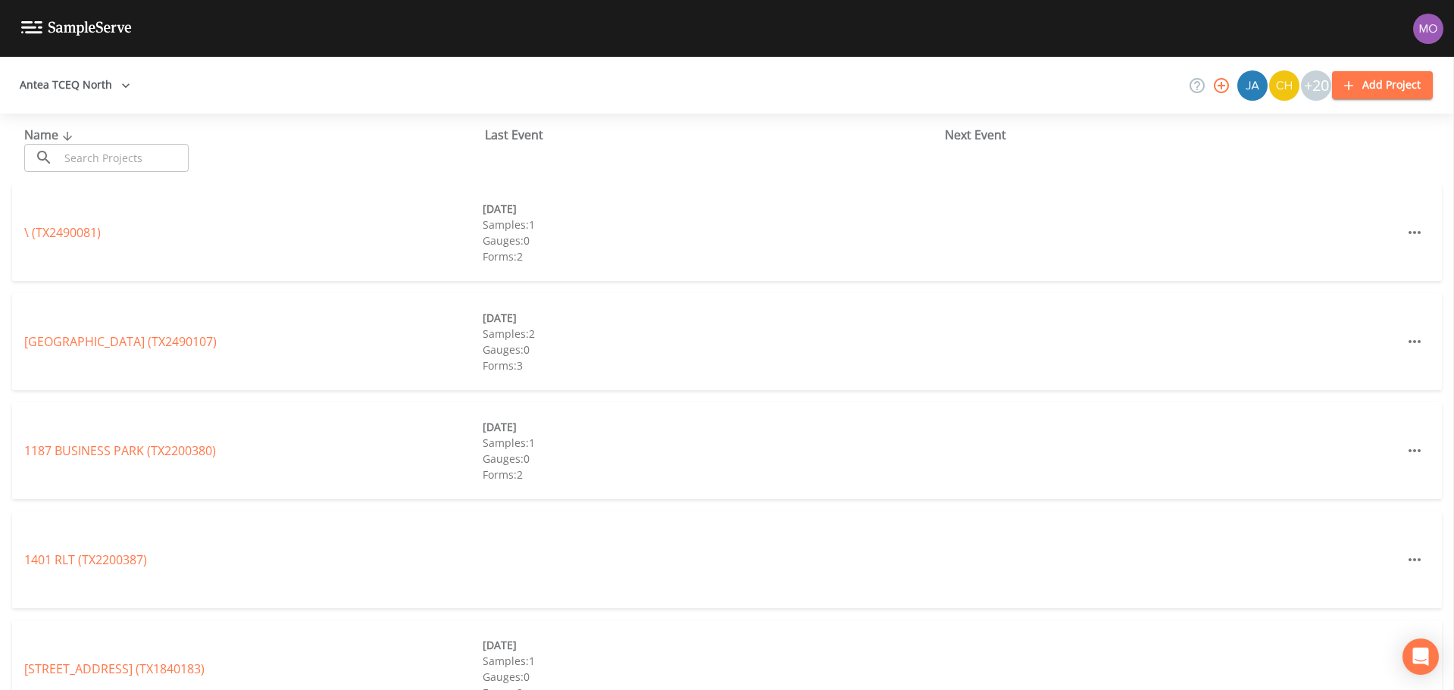
click at [131, 145] on input "text" at bounding box center [124, 158] width 130 height 28
paste input "TX1020004"
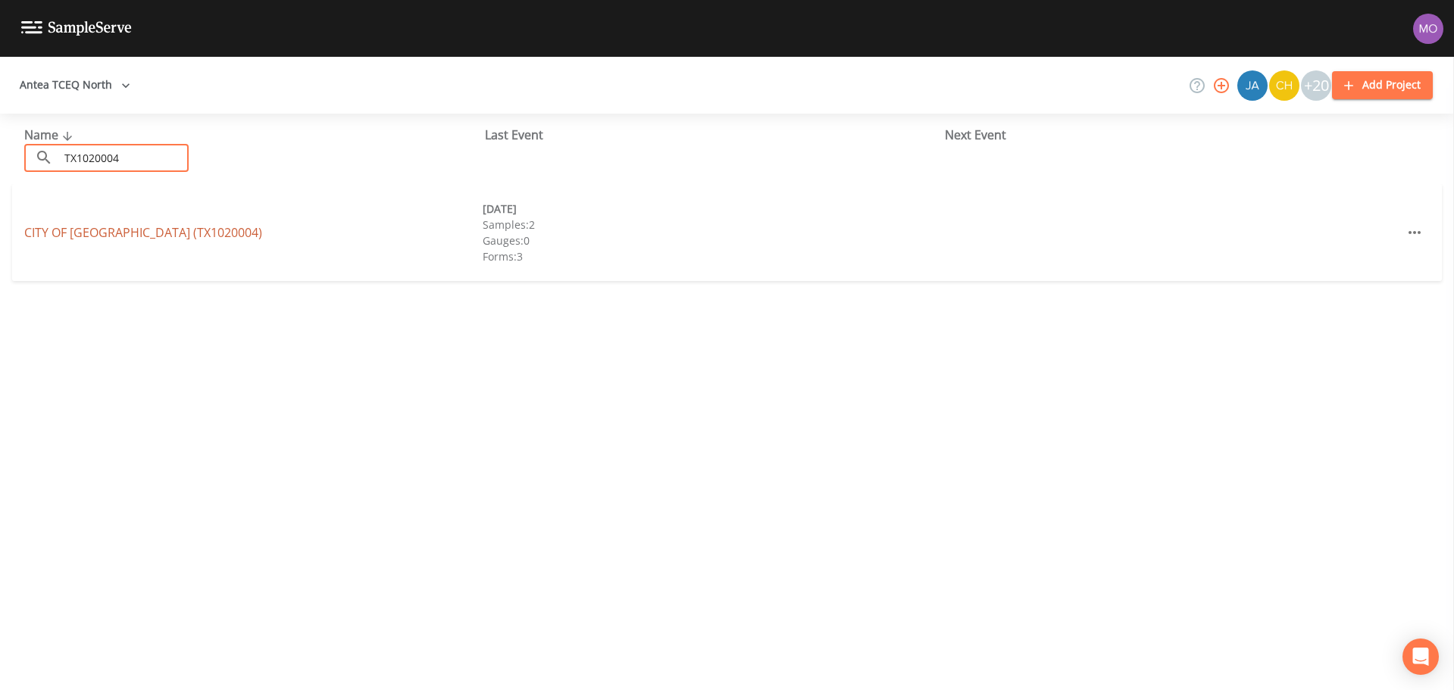
type input "TX1020004"
click at [125, 232] on link "CITY OF [GEOGRAPHIC_DATA] ([GEOGRAPHIC_DATA])" at bounding box center [143, 232] width 238 height 17
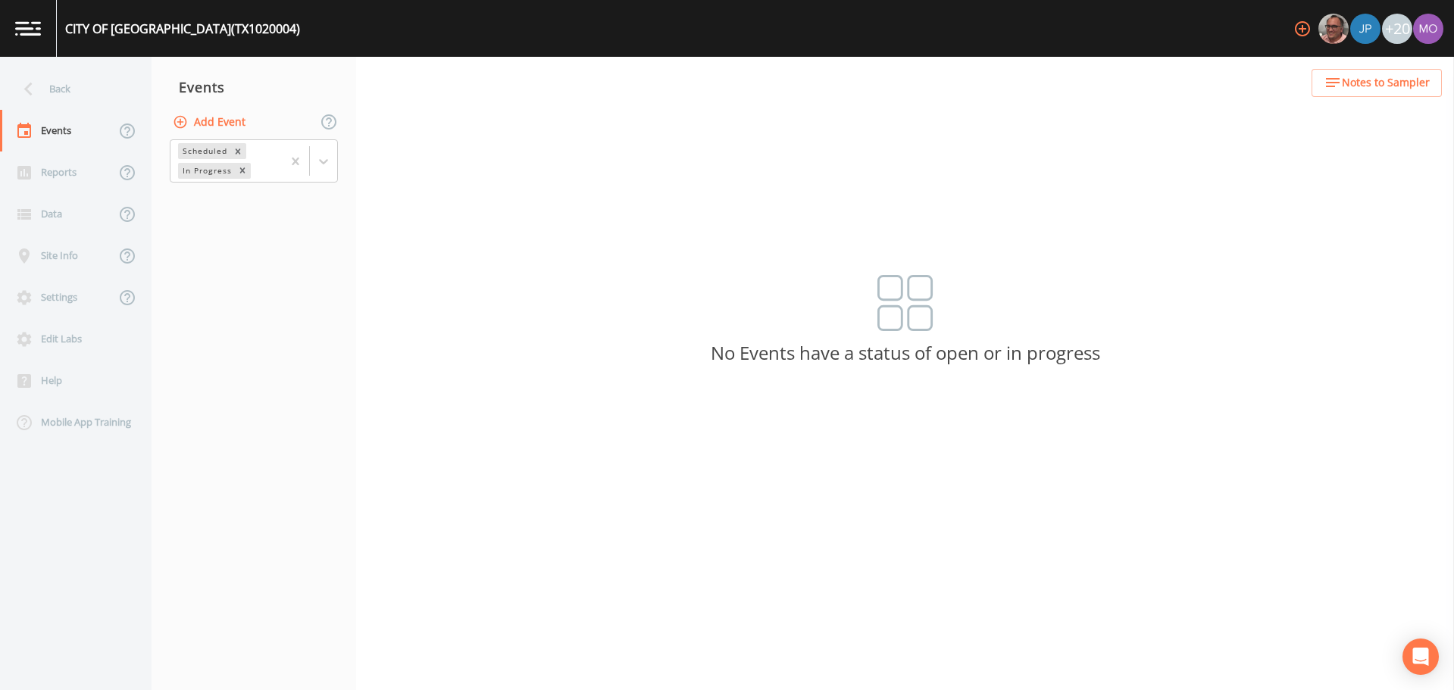
click at [226, 127] on button "Add Event" at bounding box center [211, 122] width 82 height 28
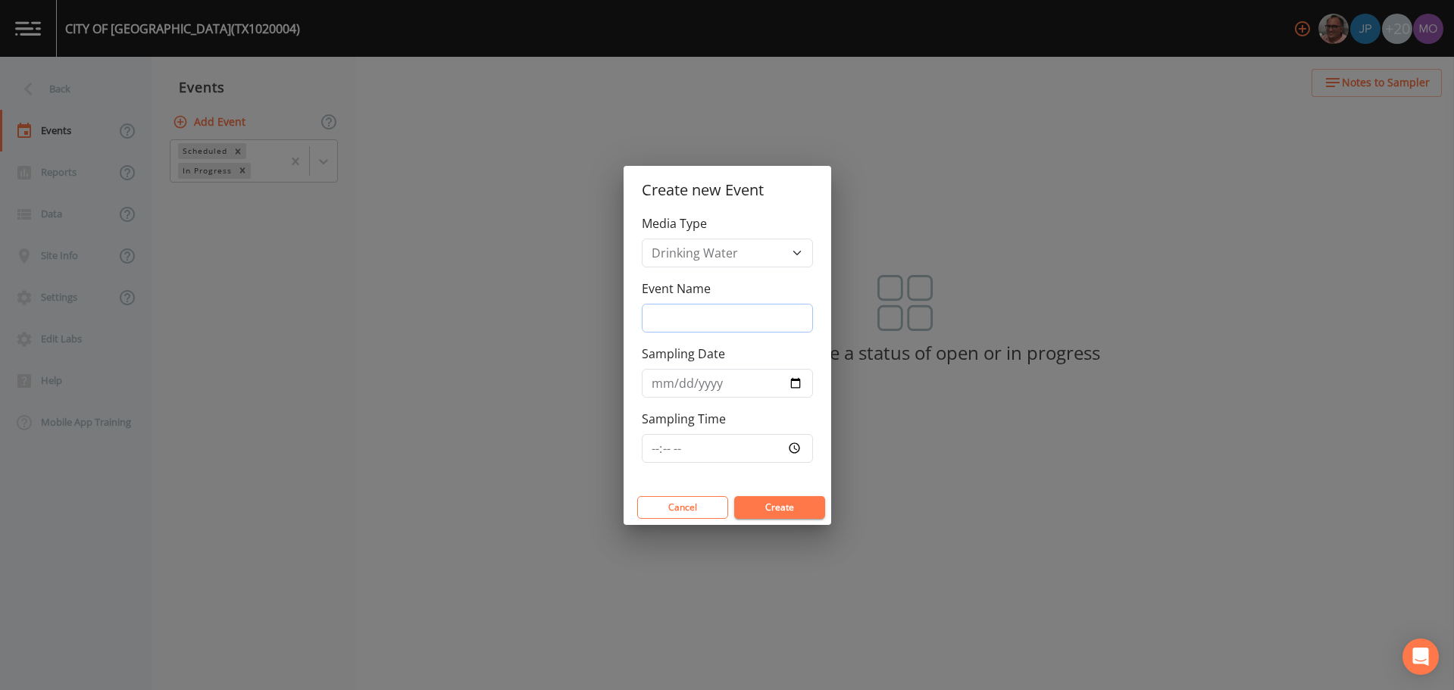
click at [660, 318] on input "Event Name" at bounding box center [727, 318] width 171 height 29
type input "BHU"
click at [796, 382] on input "Sampling Date" at bounding box center [727, 383] width 171 height 29
type input "[DATE]"
click at [767, 509] on button "Create" at bounding box center [779, 507] width 91 height 23
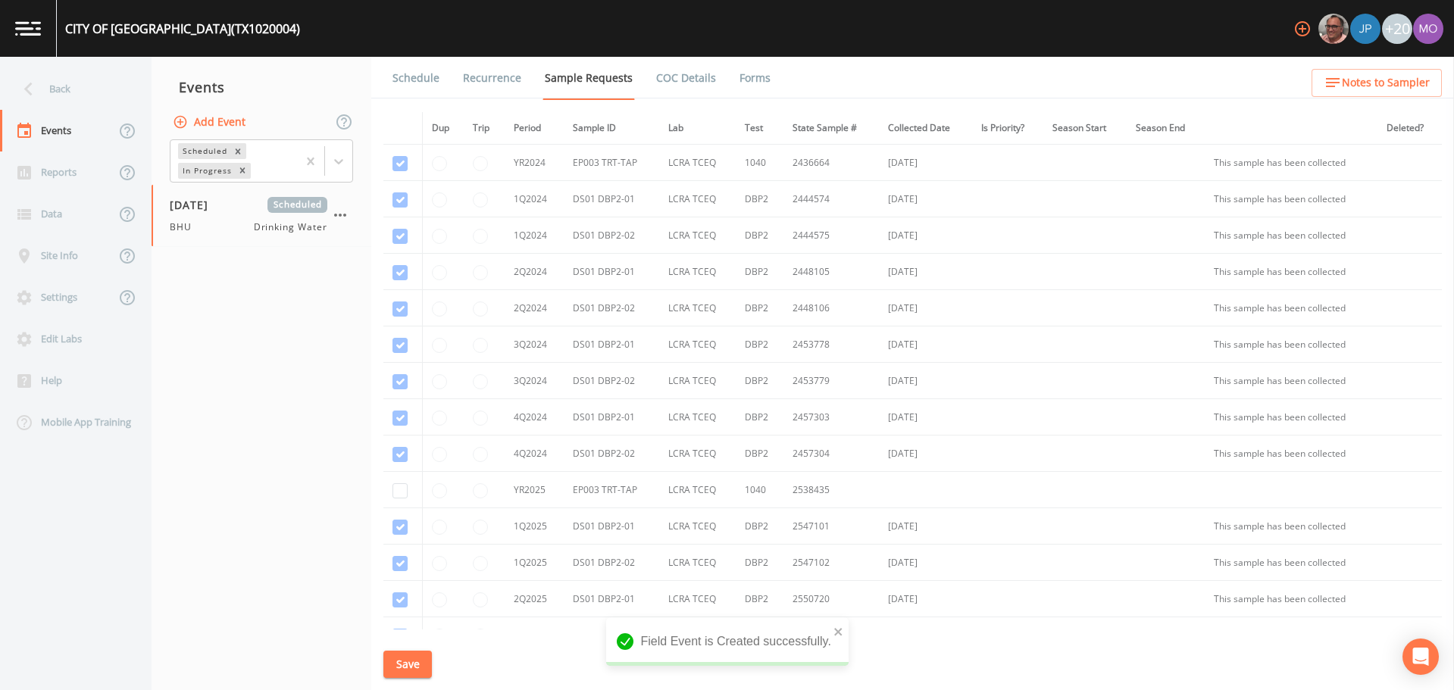
scroll to position [291, 0]
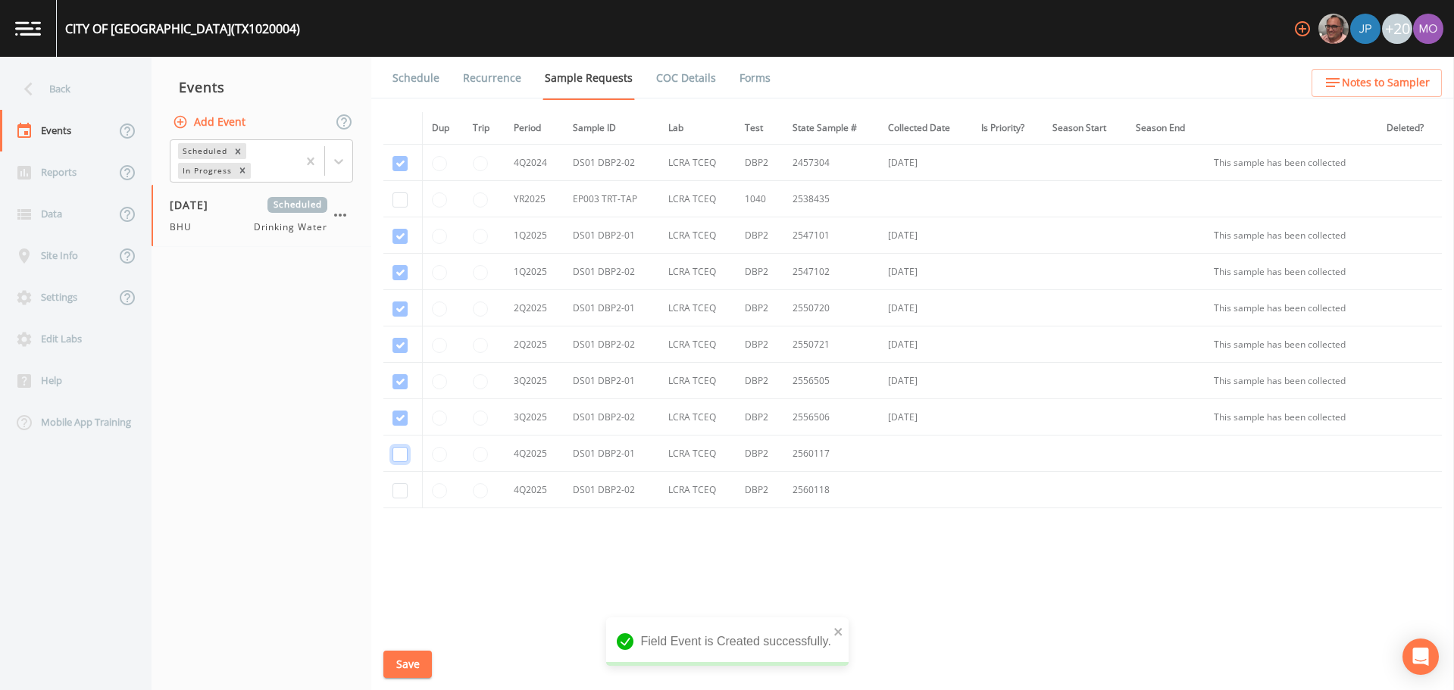
click at [403, 458] on input "checkbox" at bounding box center [400, 454] width 15 height 15
checkbox input "true"
click at [399, 493] on input "checkbox" at bounding box center [400, 490] width 15 height 15
checkbox input "true"
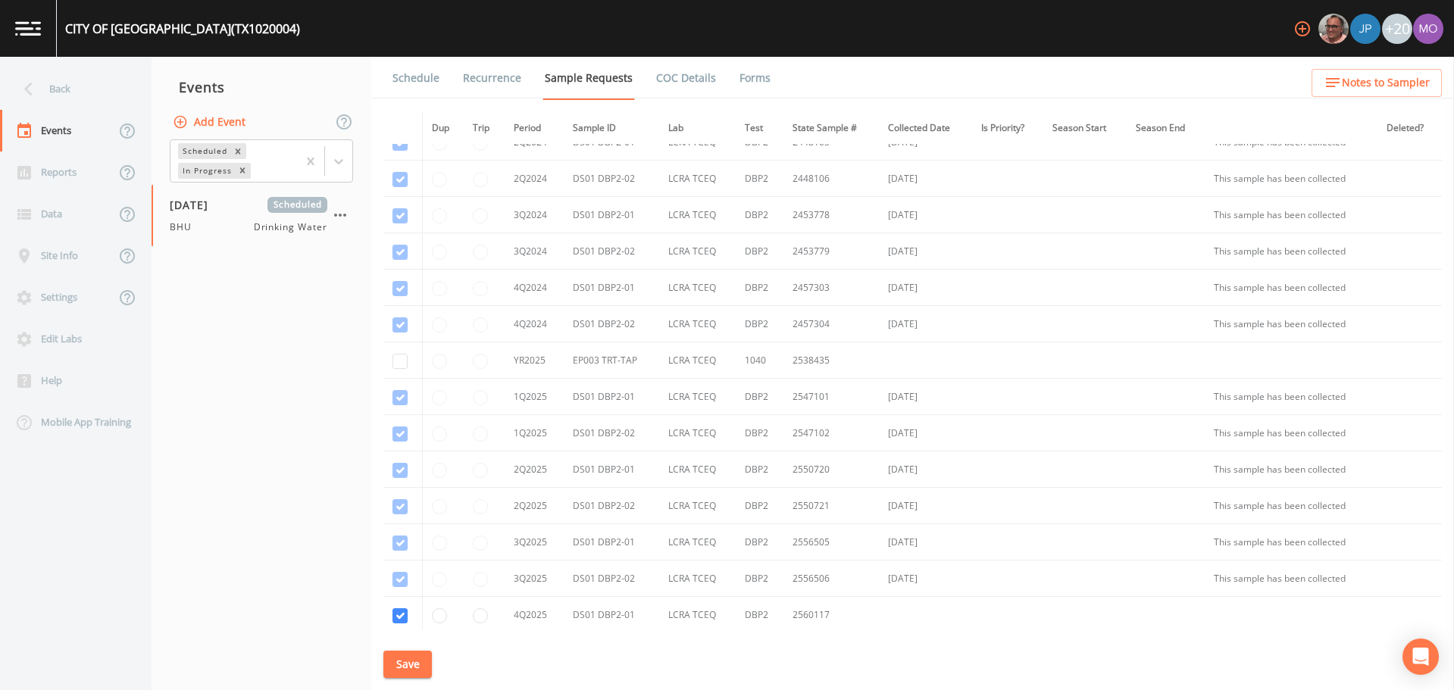
scroll to position [128, 0]
click at [406, 366] on input "checkbox" at bounding box center [400, 362] width 15 height 15
checkbox input "true"
click at [386, 660] on button "Save" at bounding box center [407, 665] width 49 height 28
click at [412, 81] on link "Schedule" at bounding box center [416, 78] width 52 height 42
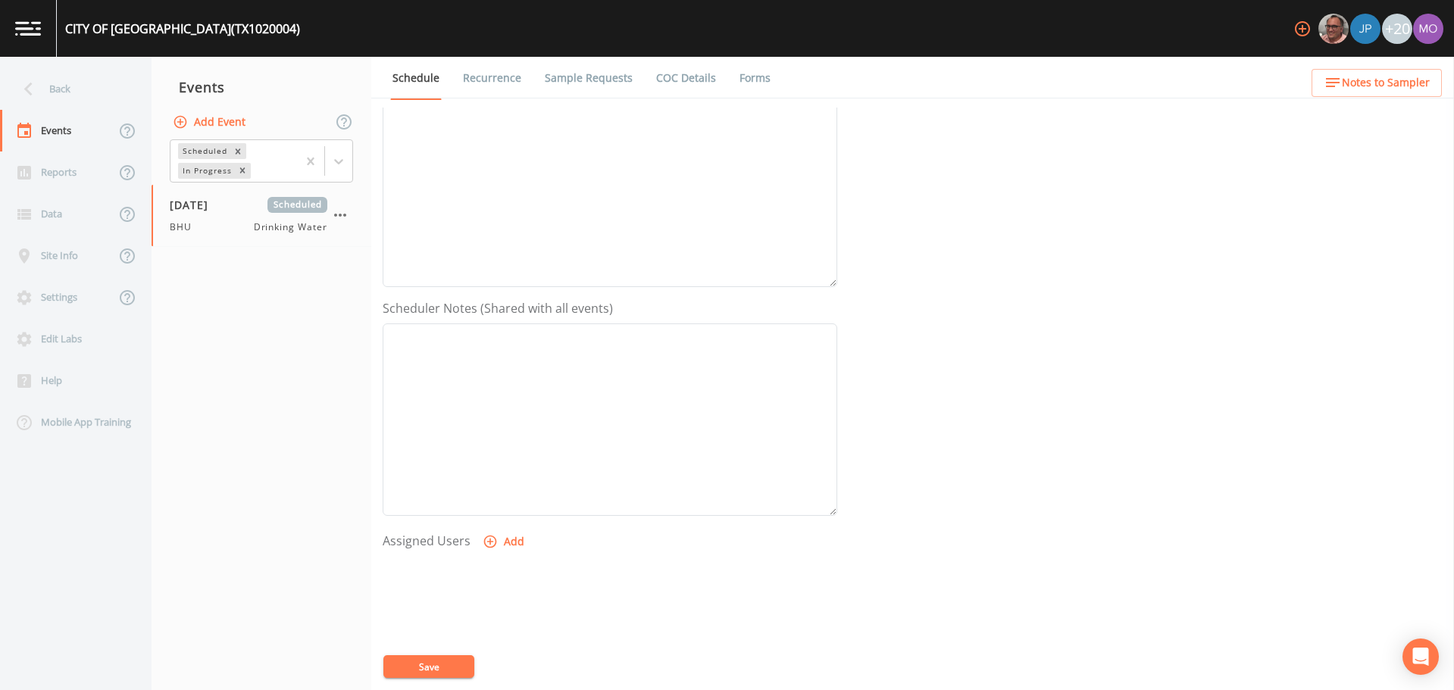
scroll to position [325, 0]
click at [494, 450] on icon "button" at bounding box center [490, 449] width 13 height 13
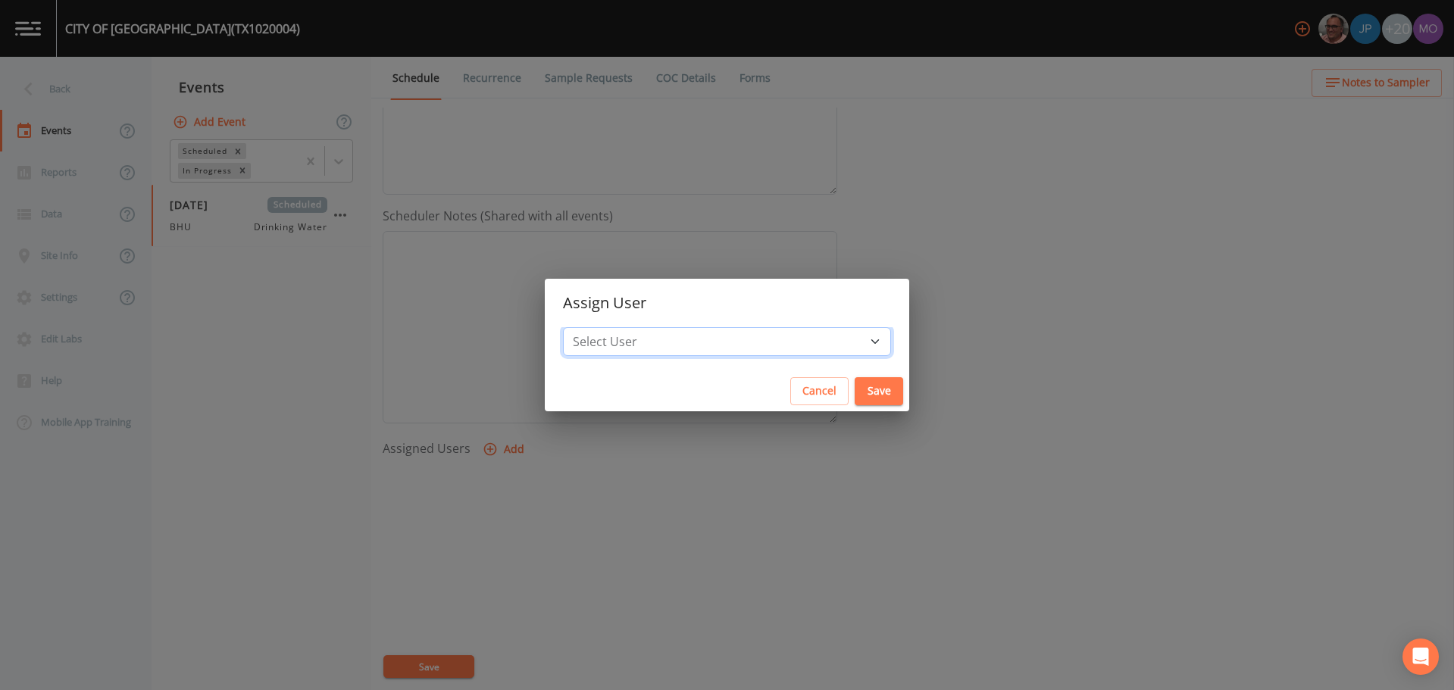
click at [673, 339] on select "Select User [PERSON_NAME] [PERSON_NAME] [PERSON_NAME] [PERSON_NAME] [PERSON_NAM…" at bounding box center [727, 341] width 328 height 29
select select "45f4d696-c607-4709-9609-651d9e892432"
click at [618, 327] on select "Select User [PERSON_NAME] [PERSON_NAME] [PERSON_NAME] [PERSON_NAME] [PERSON_NAM…" at bounding box center [727, 341] width 328 height 29
click at [855, 390] on button "Save" at bounding box center [879, 391] width 49 height 28
select select
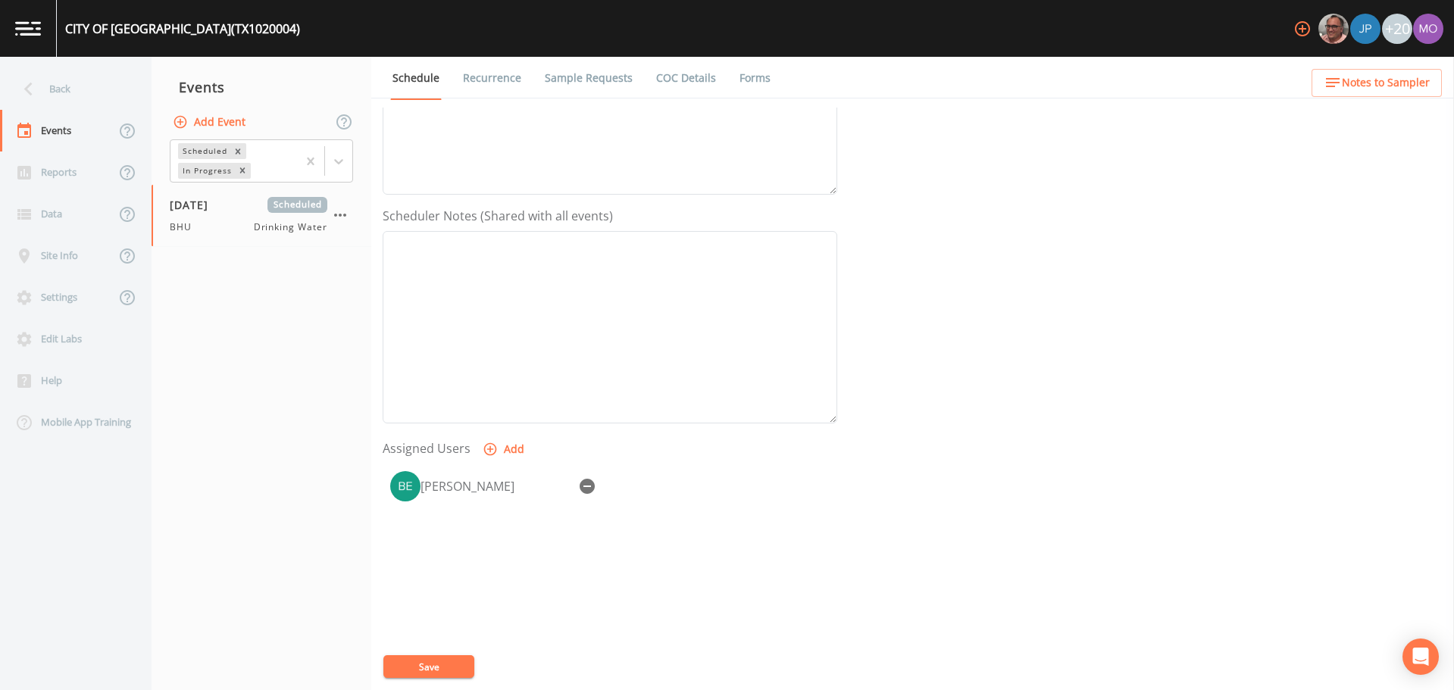
click at [422, 657] on button "Save" at bounding box center [428, 667] width 91 height 23
click at [45, 95] on div "Back" at bounding box center [68, 89] width 136 height 42
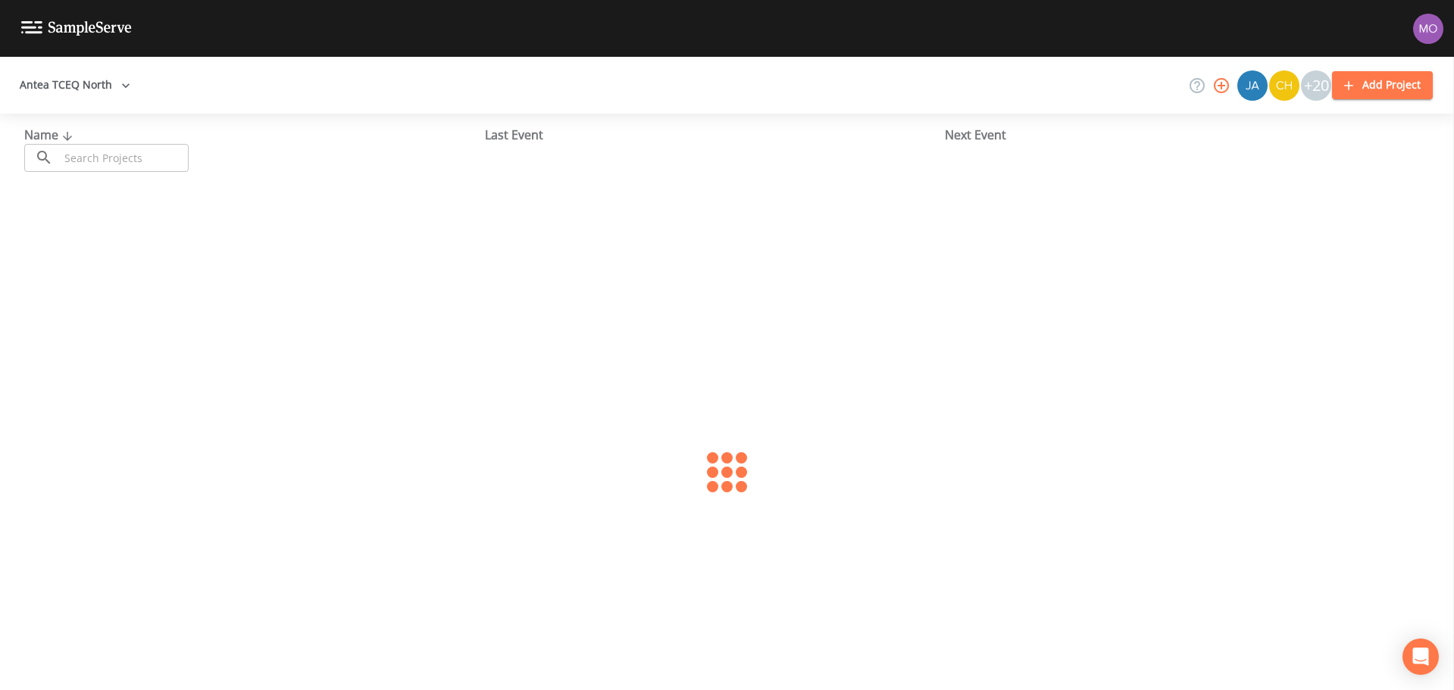
click at [86, 154] on input "text" at bounding box center [124, 158] width 130 height 28
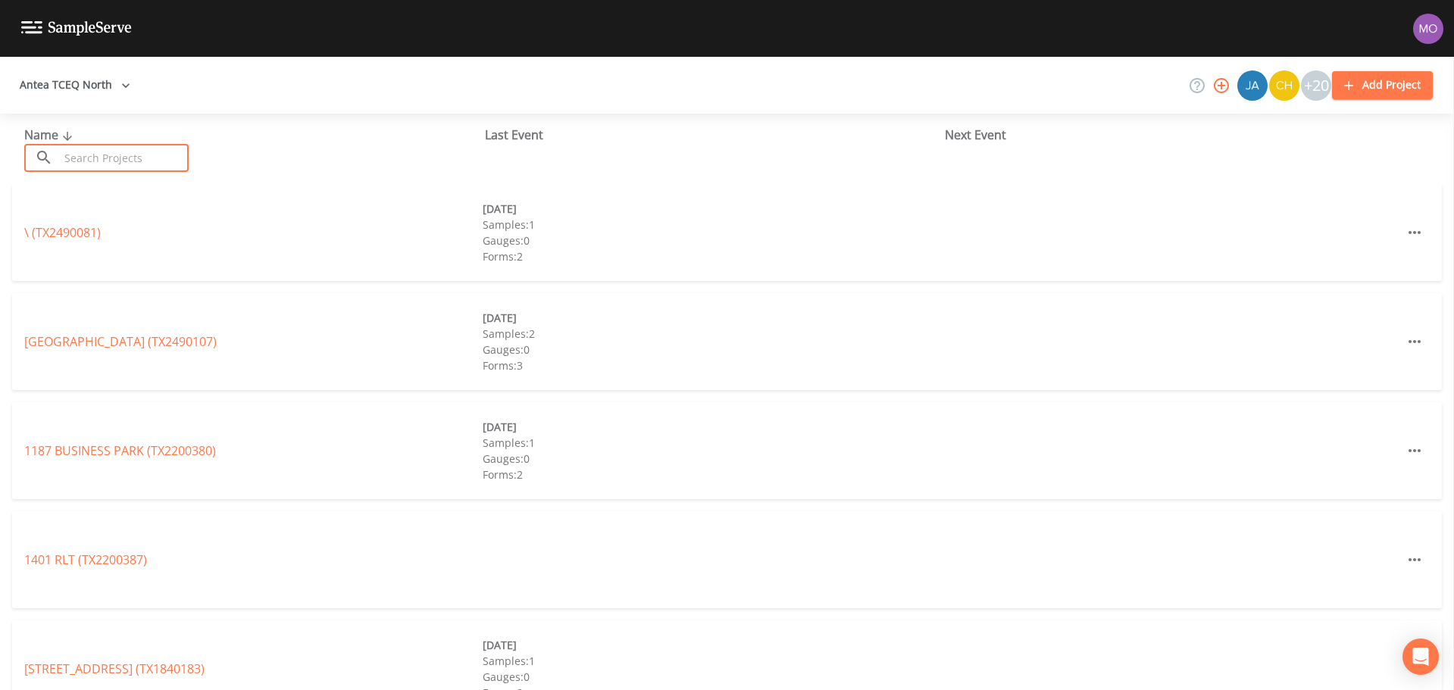
paste input "TX0430055"
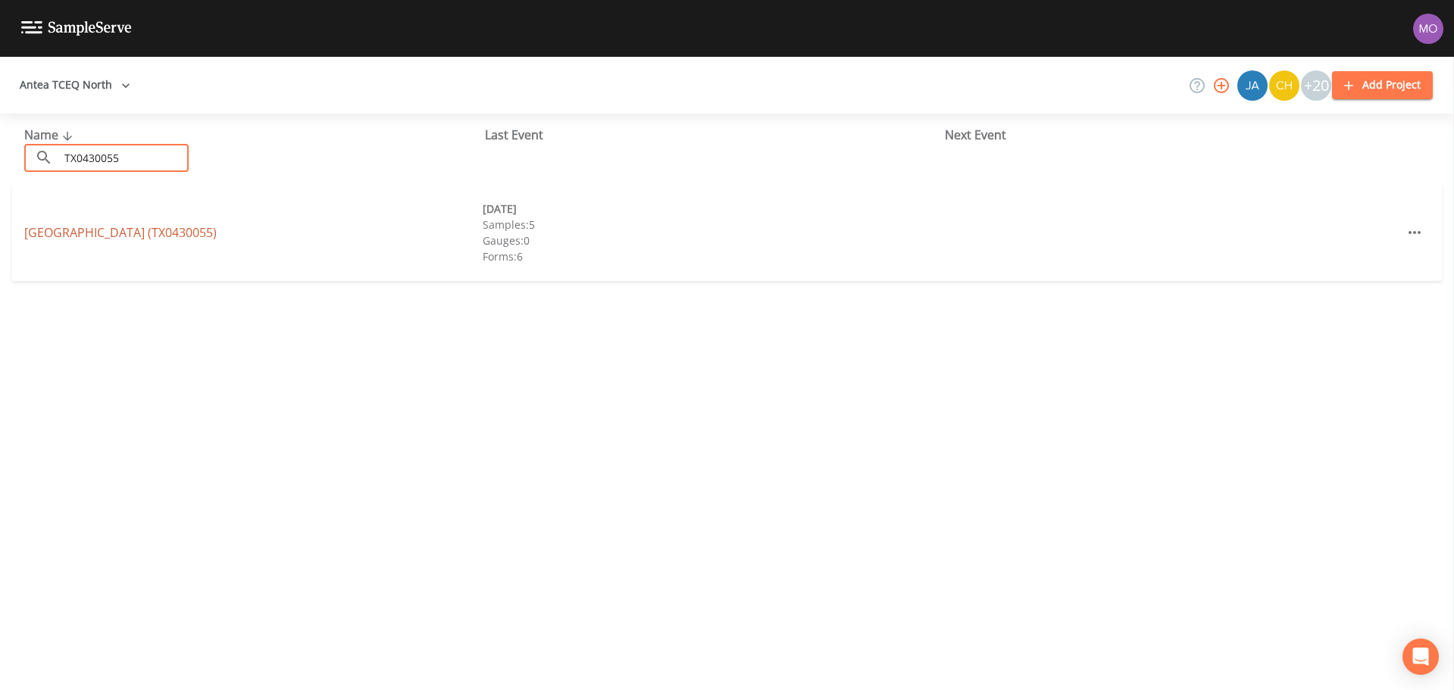
type input "TX0430055"
click at [108, 231] on link "[GEOGRAPHIC_DATA] (TX0430055)" at bounding box center [120, 232] width 192 height 17
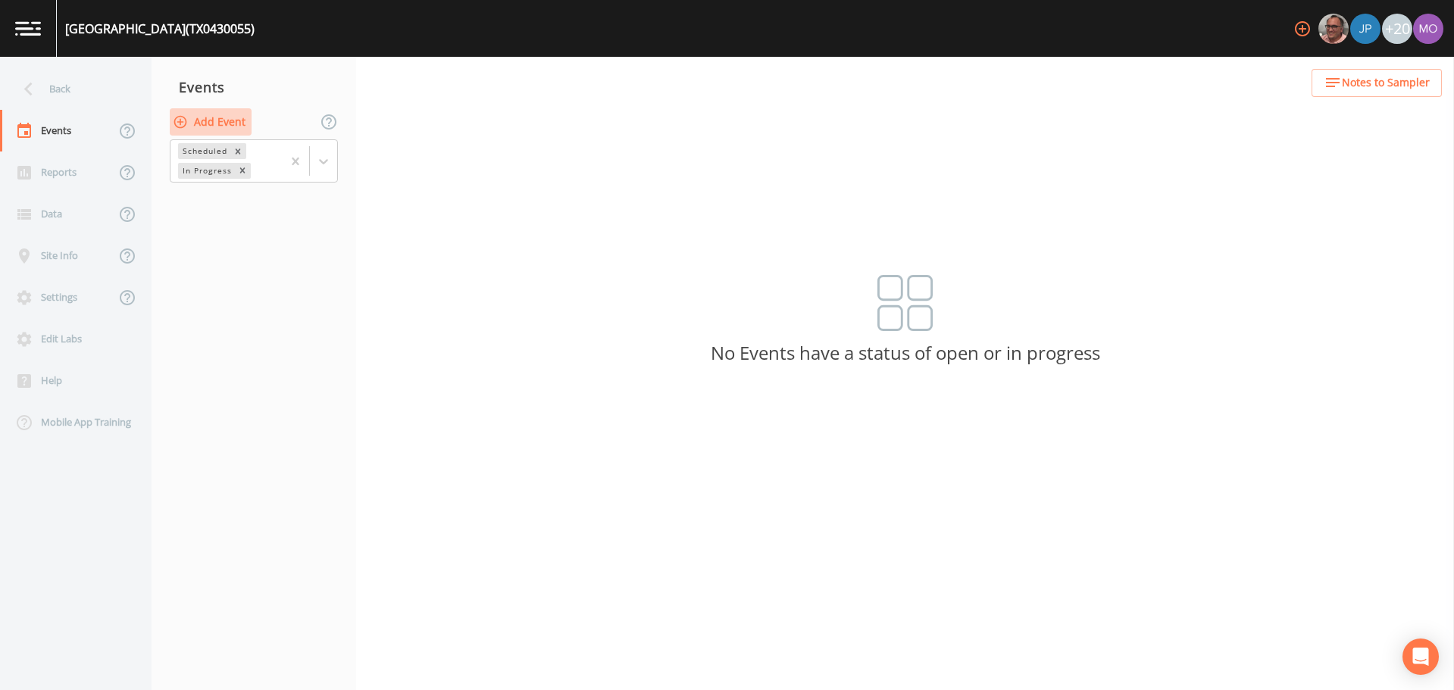
click at [217, 122] on button "Add Event" at bounding box center [211, 122] width 82 height 28
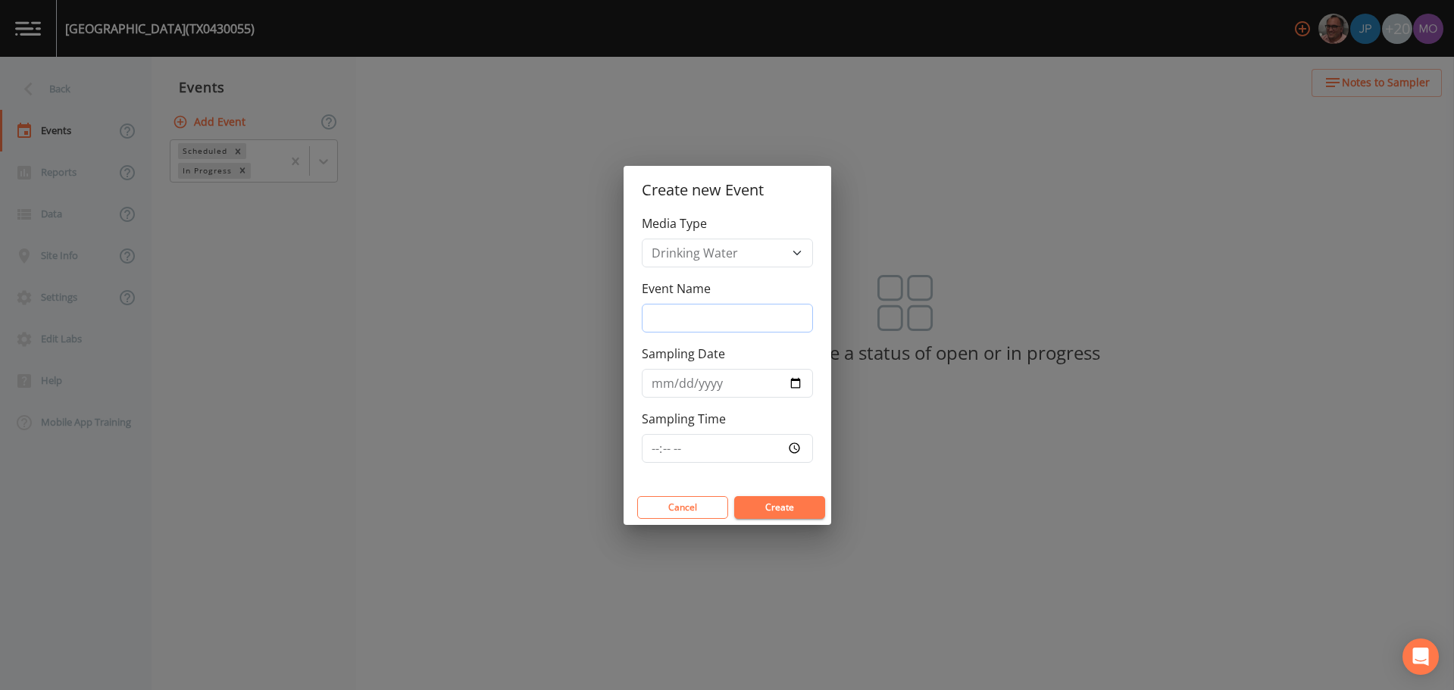
click at [709, 314] on input "Event Name" at bounding box center [727, 318] width 171 height 29
type input "CVA"
click at [796, 383] on input "Sampling Date" at bounding box center [727, 383] width 171 height 29
type input "[DATE]"
click at [756, 505] on button "Create" at bounding box center [779, 507] width 91 height 23
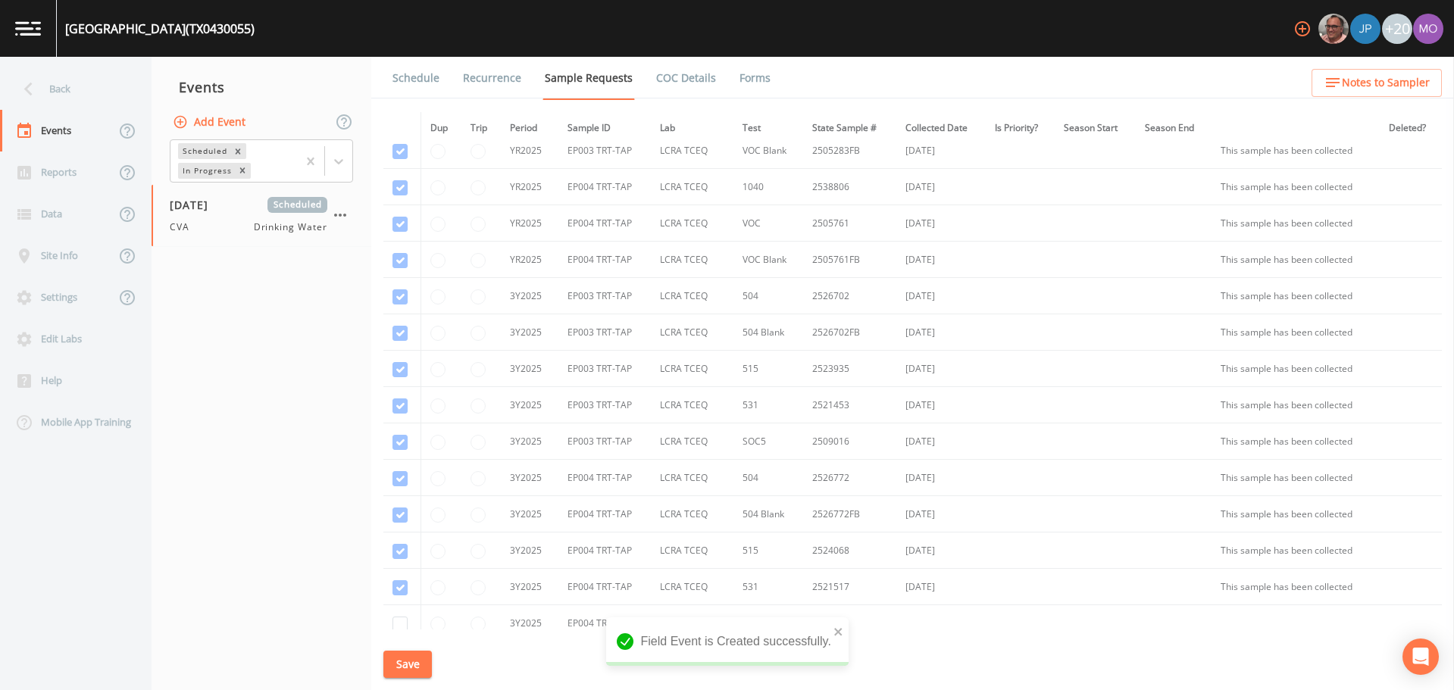
scroll to position [1564, 0]
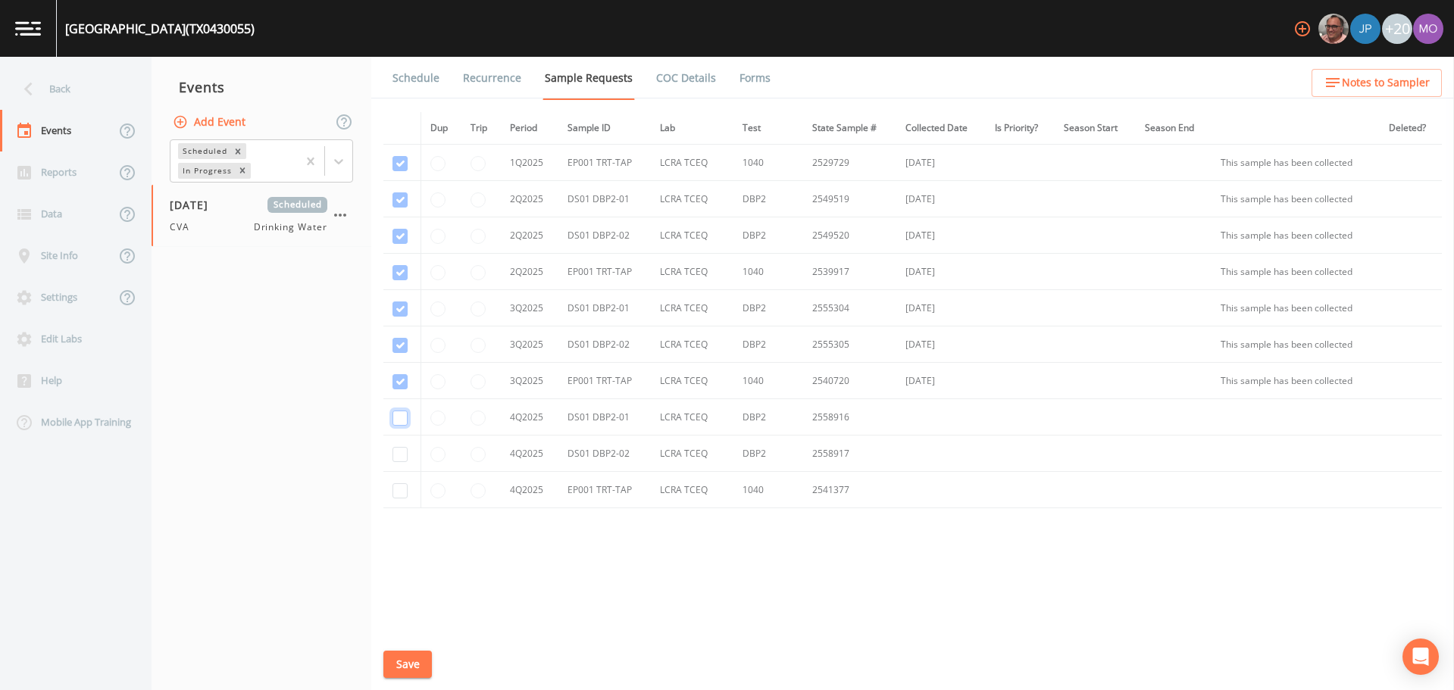
click at [397, 421] on input "checkbox" at bounding box center [400, 418] width 15 height 15
checkbox input "true"
click at [399, 451] on input "checkbox" at bounding box center [400, 454] width 15 height 15
checkbox input "true"
click at [396, 494] on input "checkbox" at bounding box center [400, 490] width 15 height 15
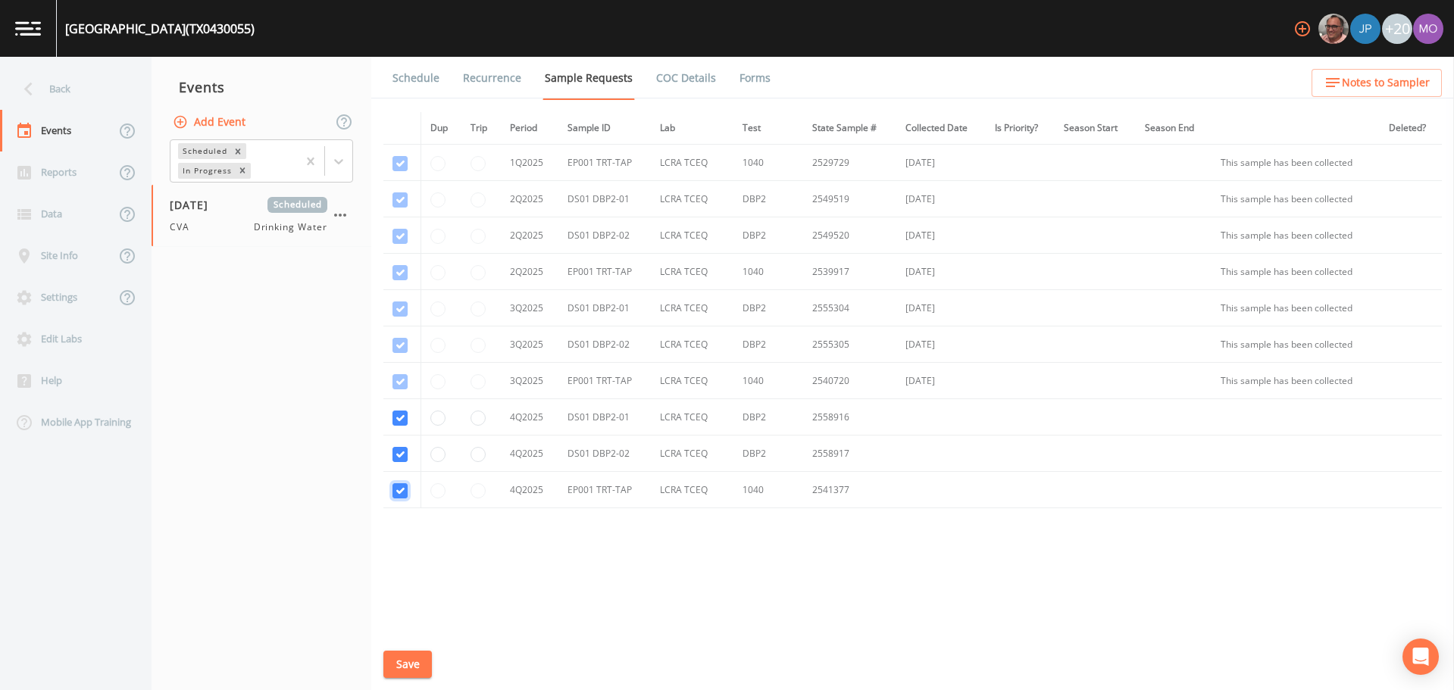
checkbox input "true"
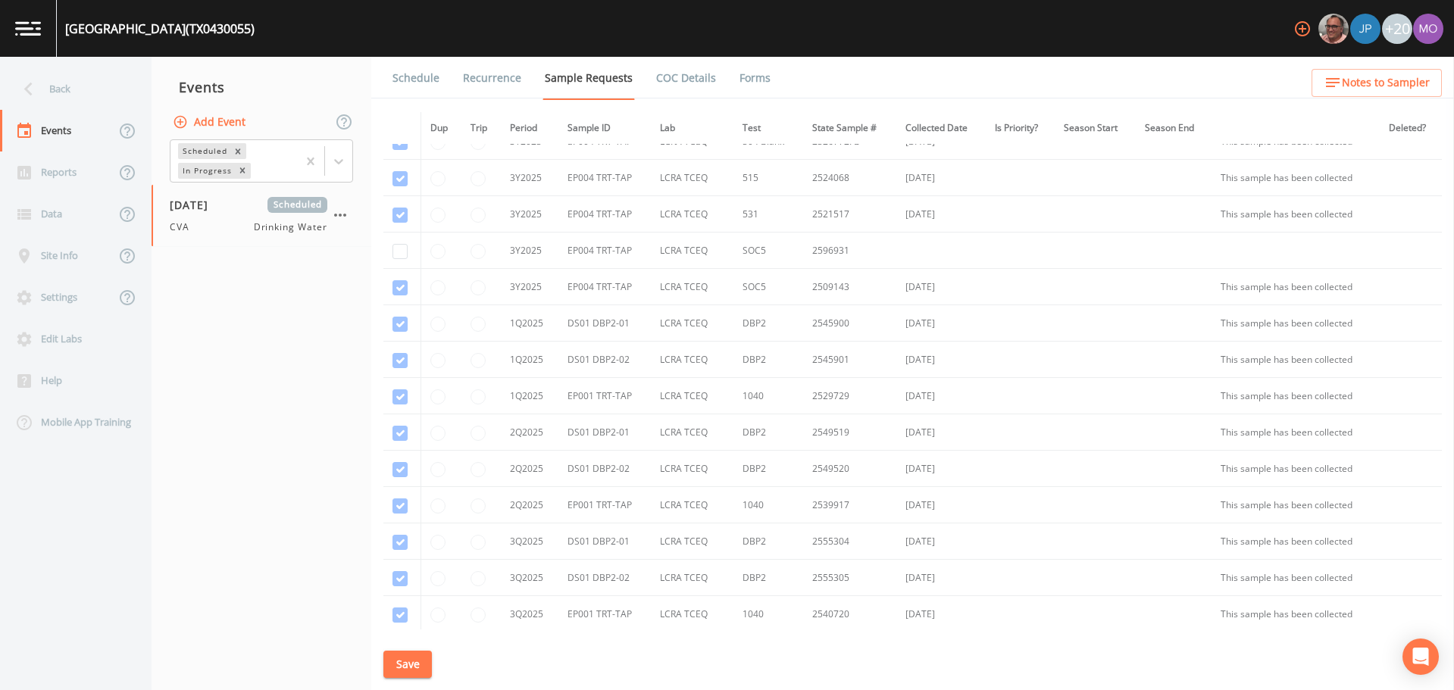
scroll to position [1317, 0]
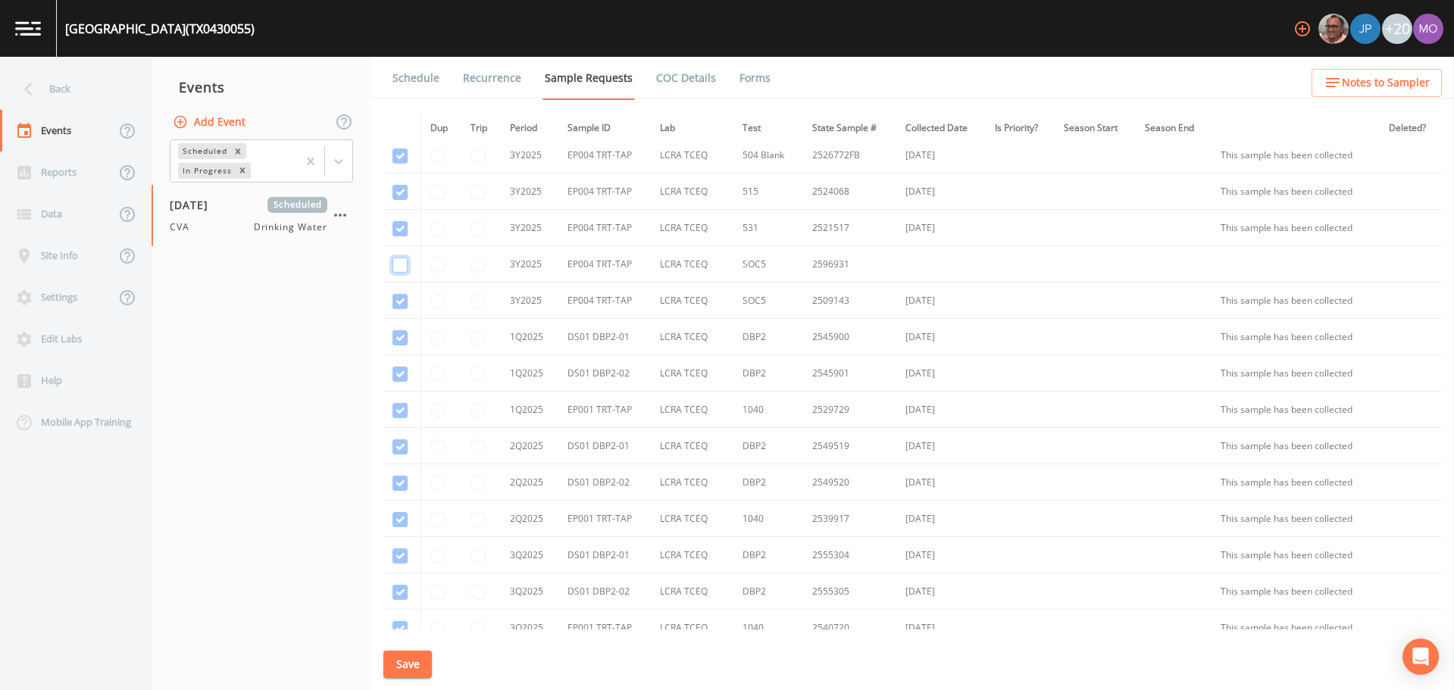
click at [400, 264] on input "checkbox" at bounding box center [400, 265] width 15 height 15
checkbox input "true"
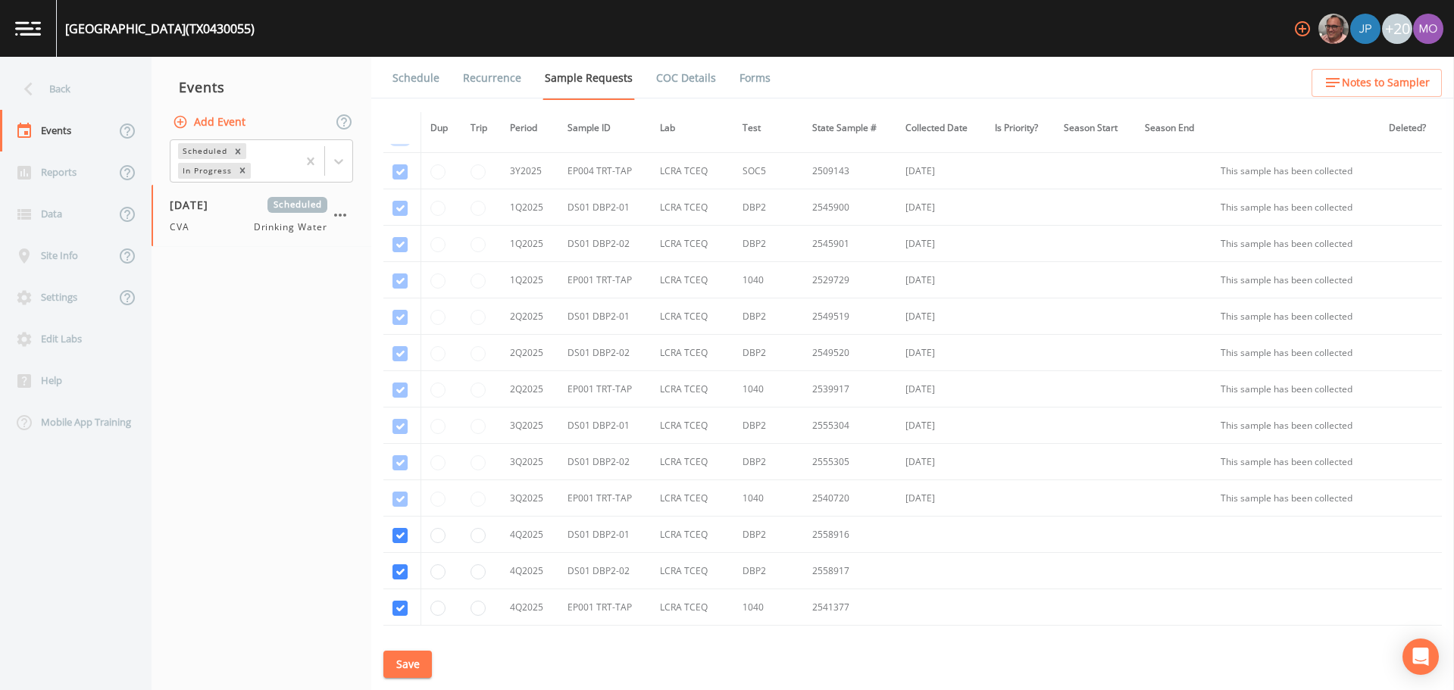
scroll to position [1564, 0]
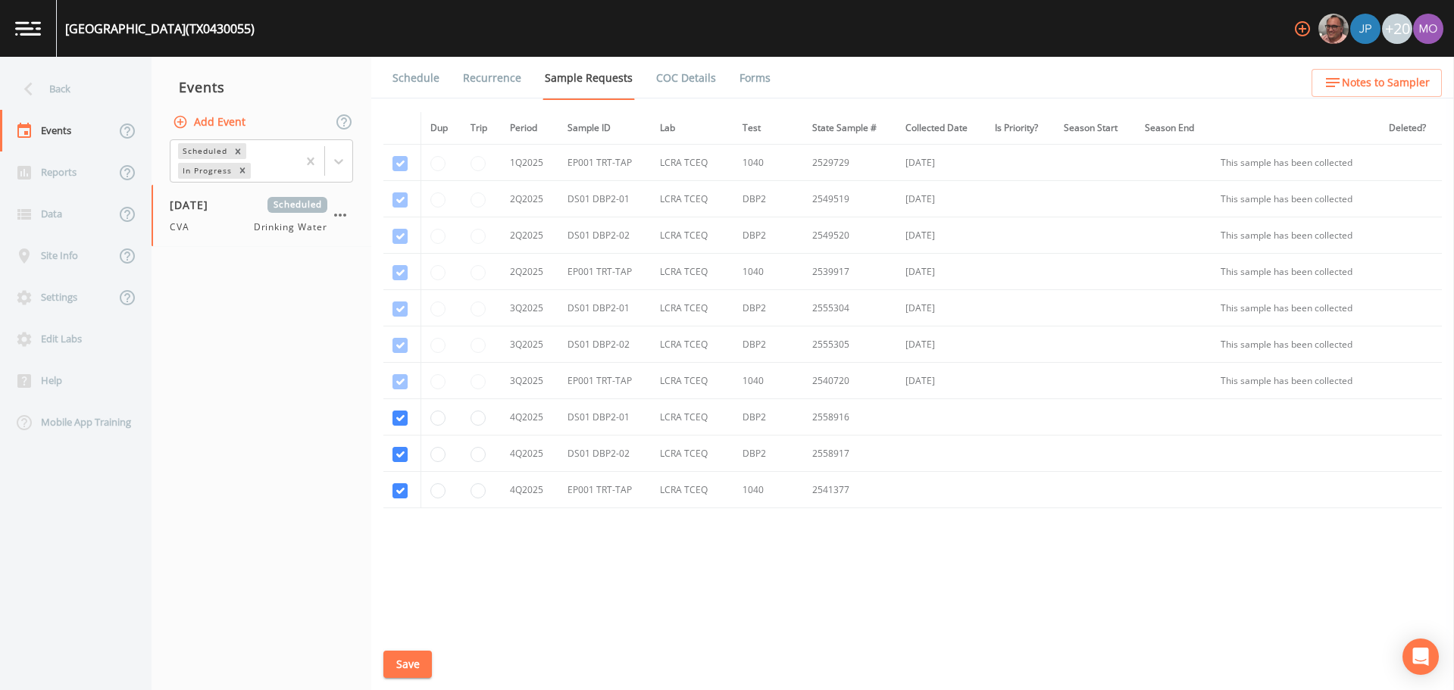
click at [399, 652] on button "Save" at bounding box center [407, 665] width 49 height 28
click at [411, 79] on link "Schedule" at bounding box center [416, 78] width 52 height 42
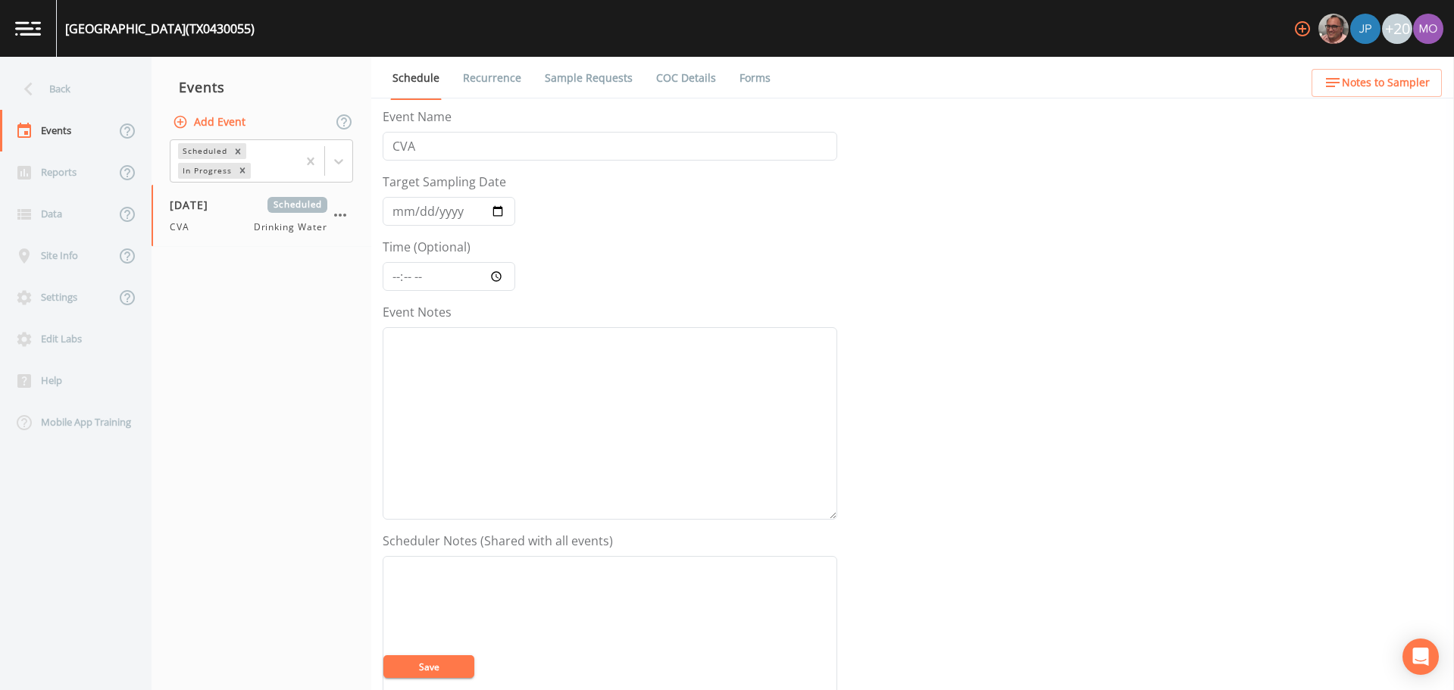
scroll to position [379, 0]
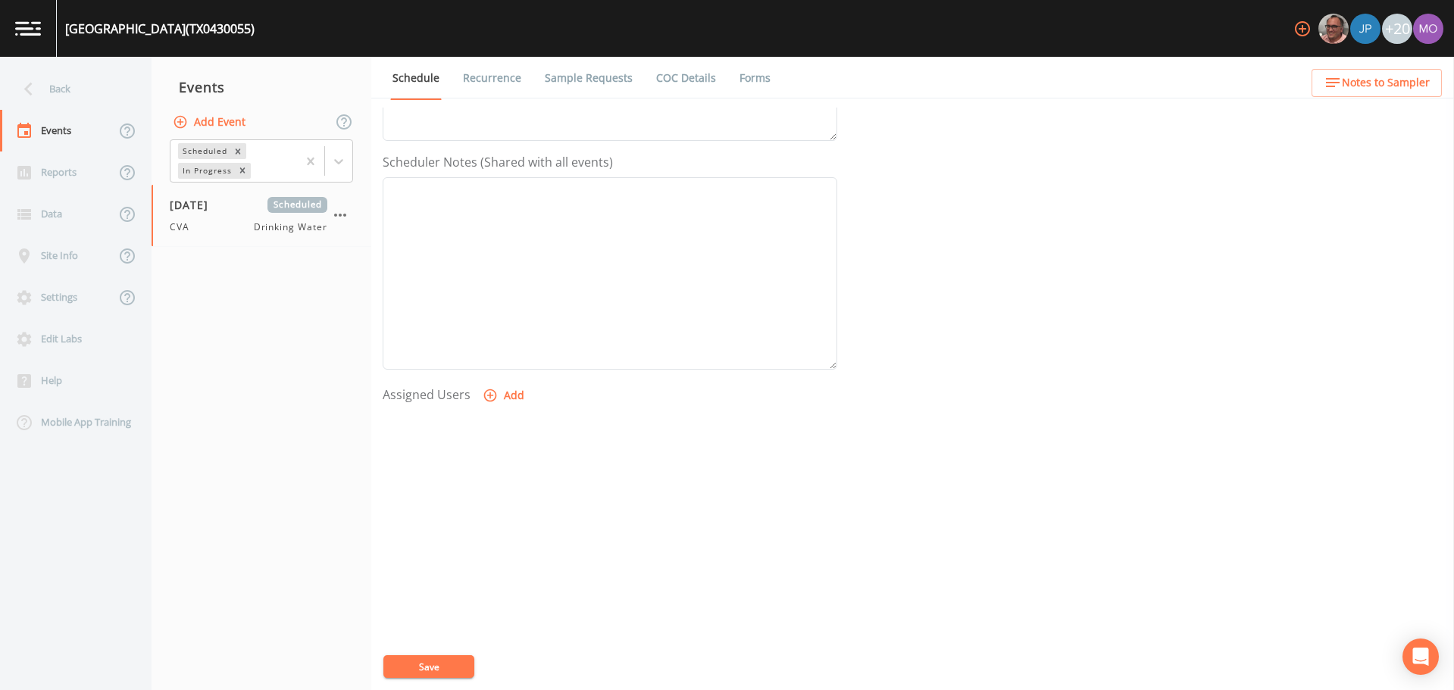
click at [501, 396] on button "Add" at bounding box center [505, 396] width 51 height 28
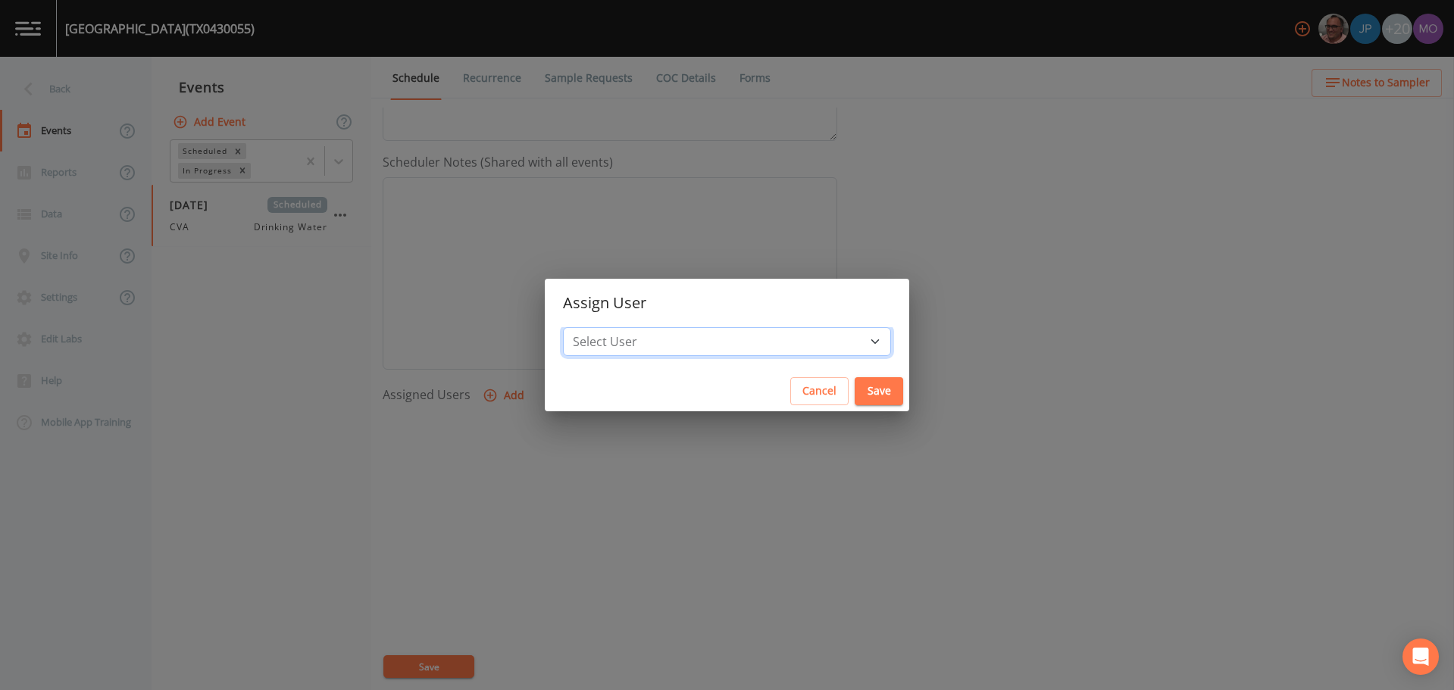
click at [650, 342] on select "Select User [PERSON_NAME] [PERSON_NAME] [PERSON_NAME] [PERSON_NAME] [PERSON_NAM…" at bounding box center [727, 341] width 328 height 29
select select "a2822abc-5819-4f7b-b3c6-dd92d52bfeb4"
click at [618, 327] on select "Select User [PERSON_NAME] [PERSON_NAME] [PERSON_NAME] [PERSON_NAME] [PERSON_NAM…" at bounding box center [727, 341] width 328 height 29
click at [855, 394] on button "Save" at bounding box center [879, 391] width 49 height 28
select select
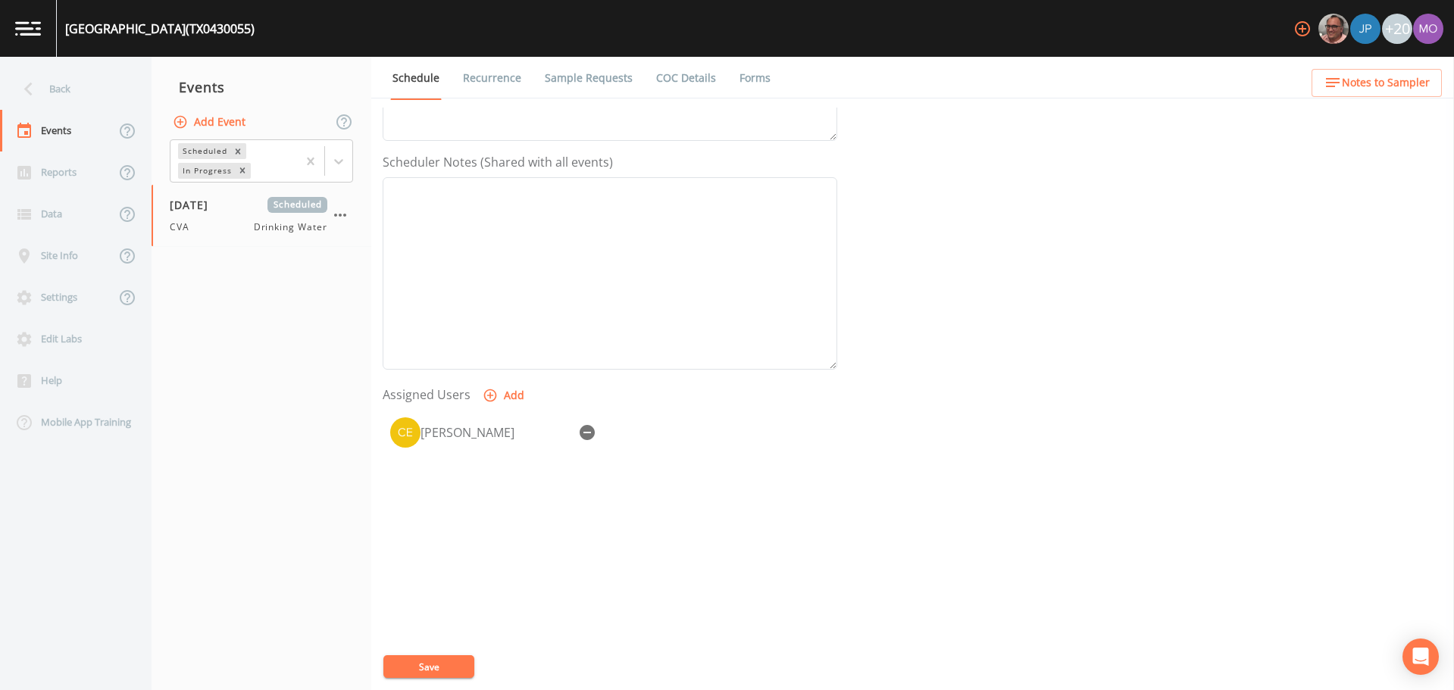
click at [452, 668] on button "Save" at bounding box center [428, 667] width 91 height 23
click at [41, 87] on icon at bounding box center [28, 89] width 27 height 27
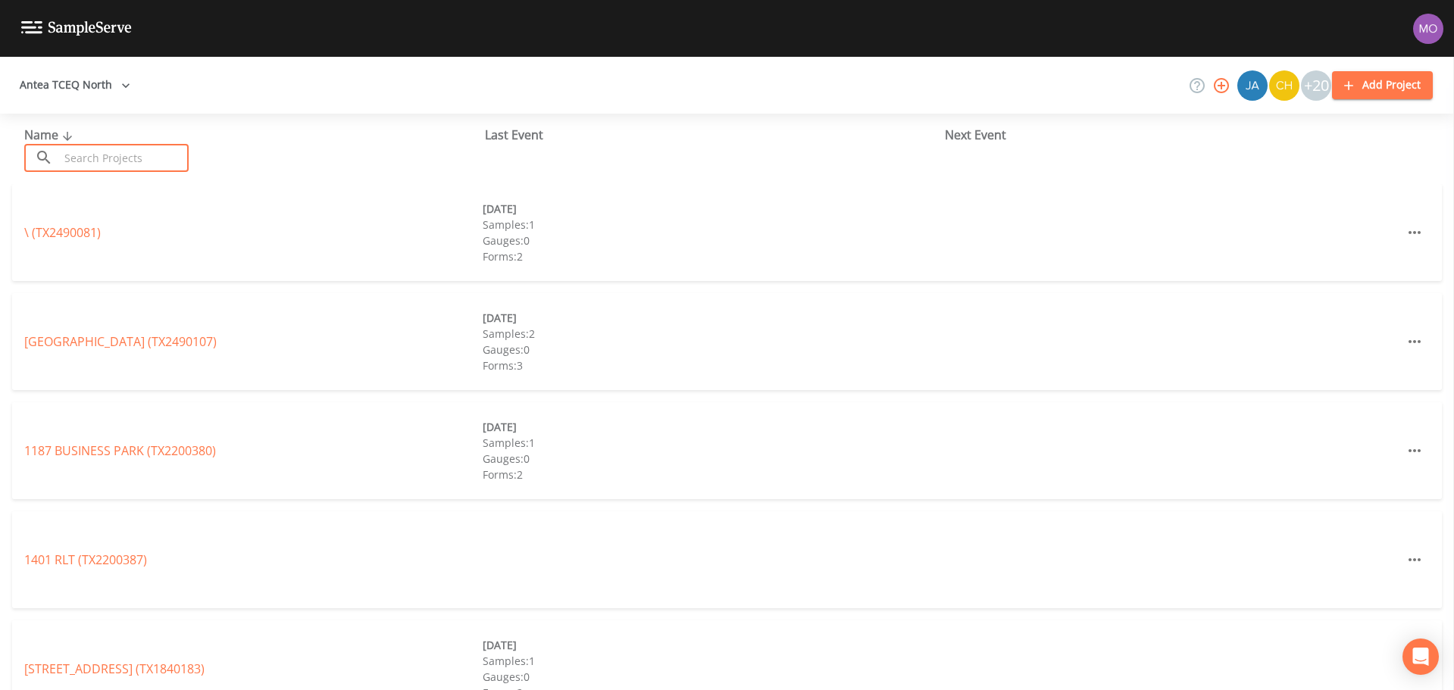
click at [86, 152] on input "text" at bounding box center [124, 158] width 130 height 28
paste input "TX0430041"
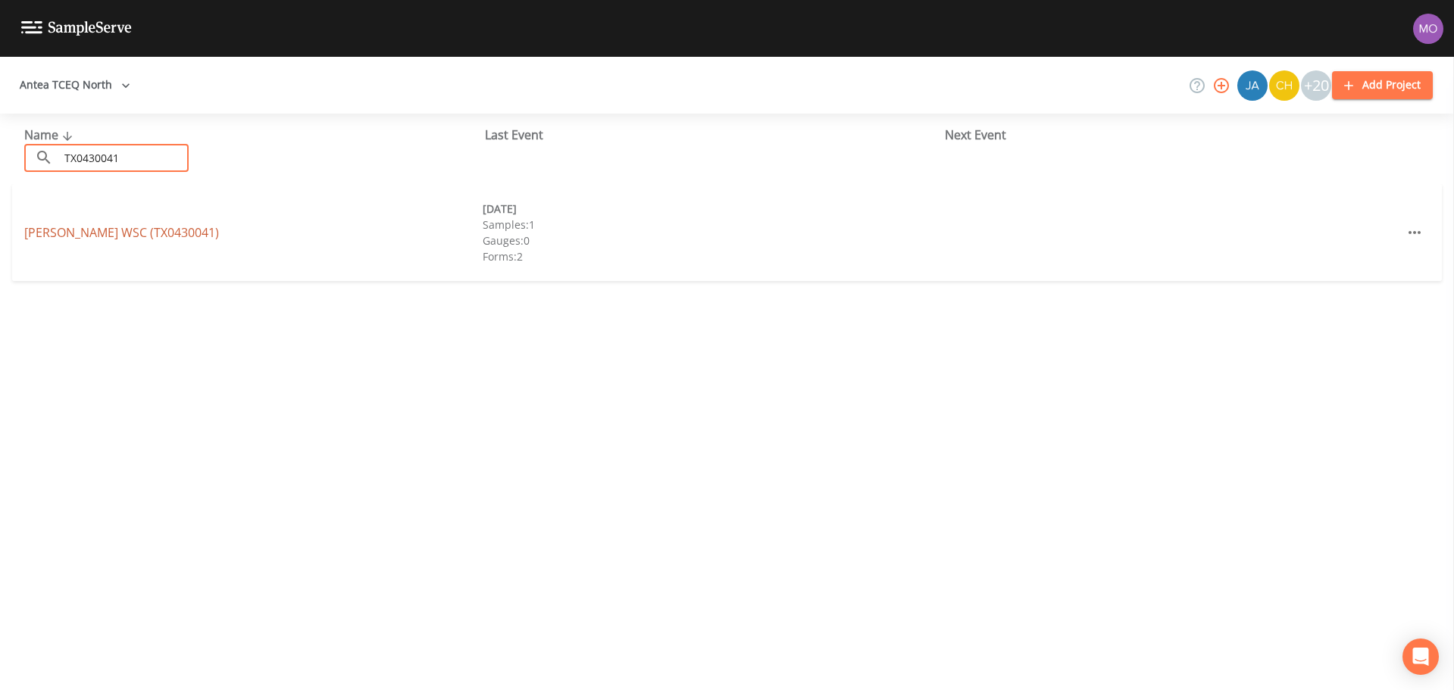
type input "TX0430041"
click at [99, 231] on link "[PERSON_NAME] WSC (TX0430041)" at bounding box center [121, 232] width 195 height 17
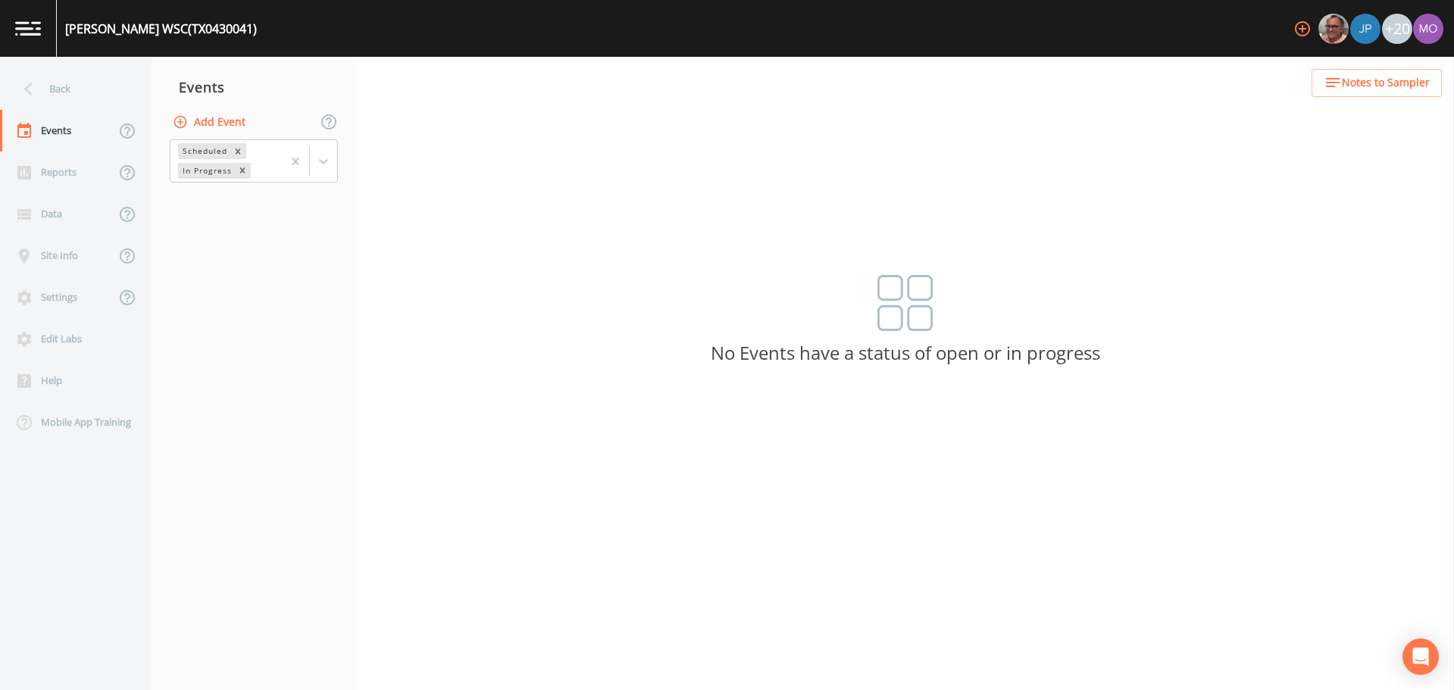
click at [202, 117] on button "Add Event" at bounding box center [211, 122] width 82 height 28
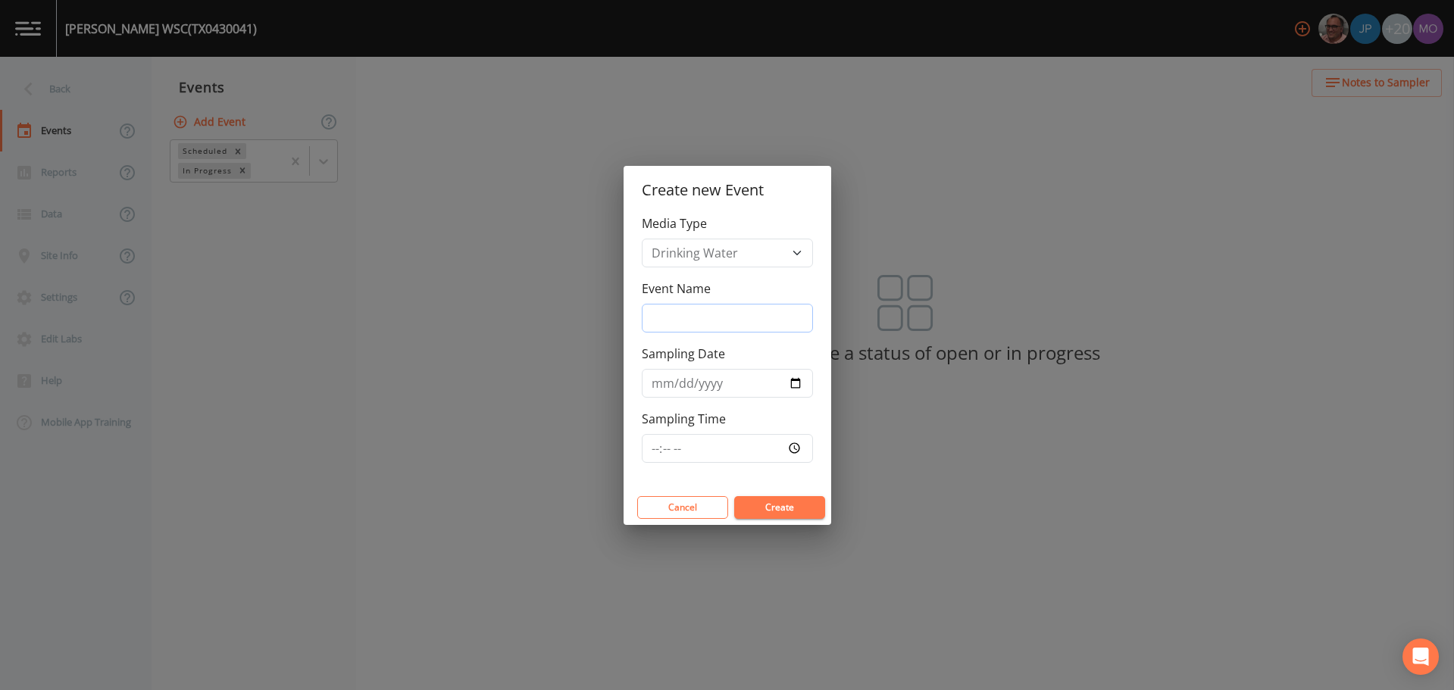
click at [683, 314] on input "Event Name" at bounding box center [727, 318] width 171 height 29
type input "CVA"
click at [796, 382] on input "Sampling Date" at bounding box center [727, 383] width 171 height 29
type input "[DATE]"
click at [759, 507] on button "Create" at bounding box center [779, 507] width 91 height 23
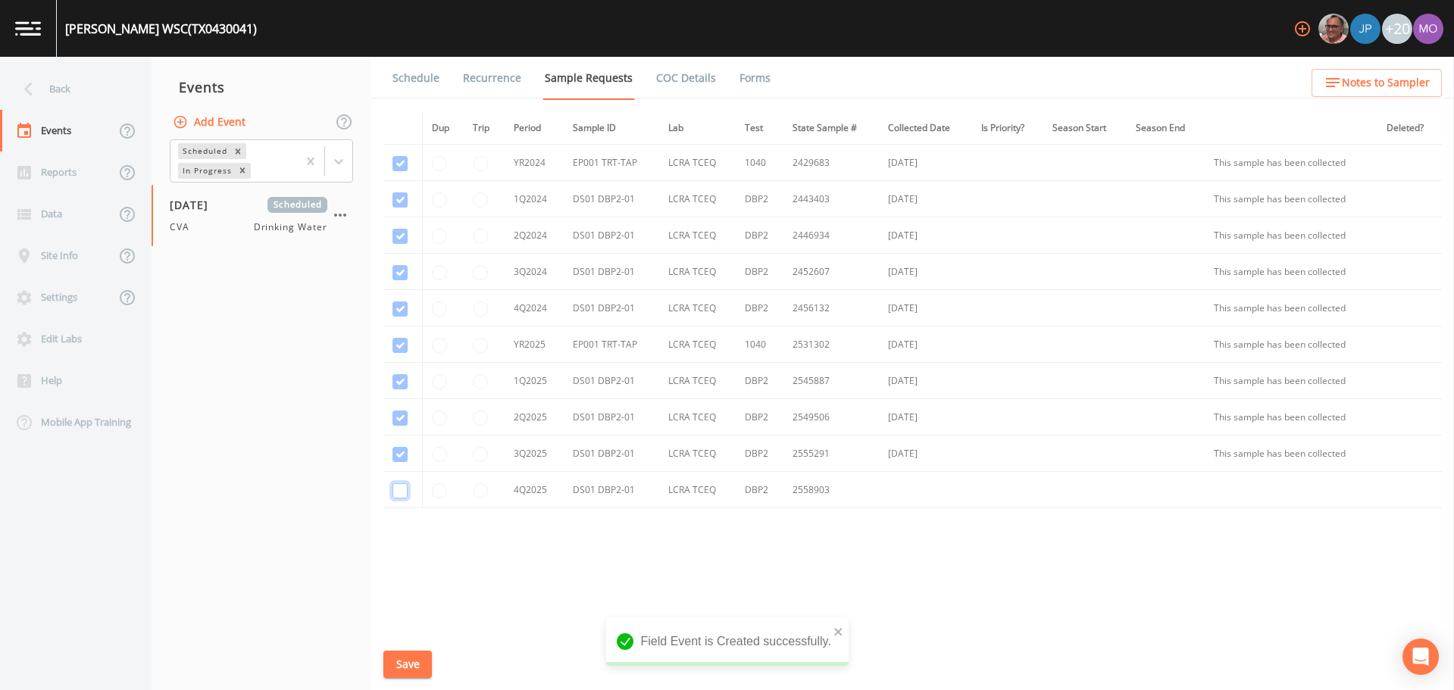
click at [400, 489] on input "checkbox" at bounding box center [400, 490] width 15 height 15
checkbox input "true"
click at [407, 659] on button "Save" at bounding box center [407, 665] width 49 height 28
click at [413, 83] on link "Schedule" at bounding box center [416, 78] width 52 height 42
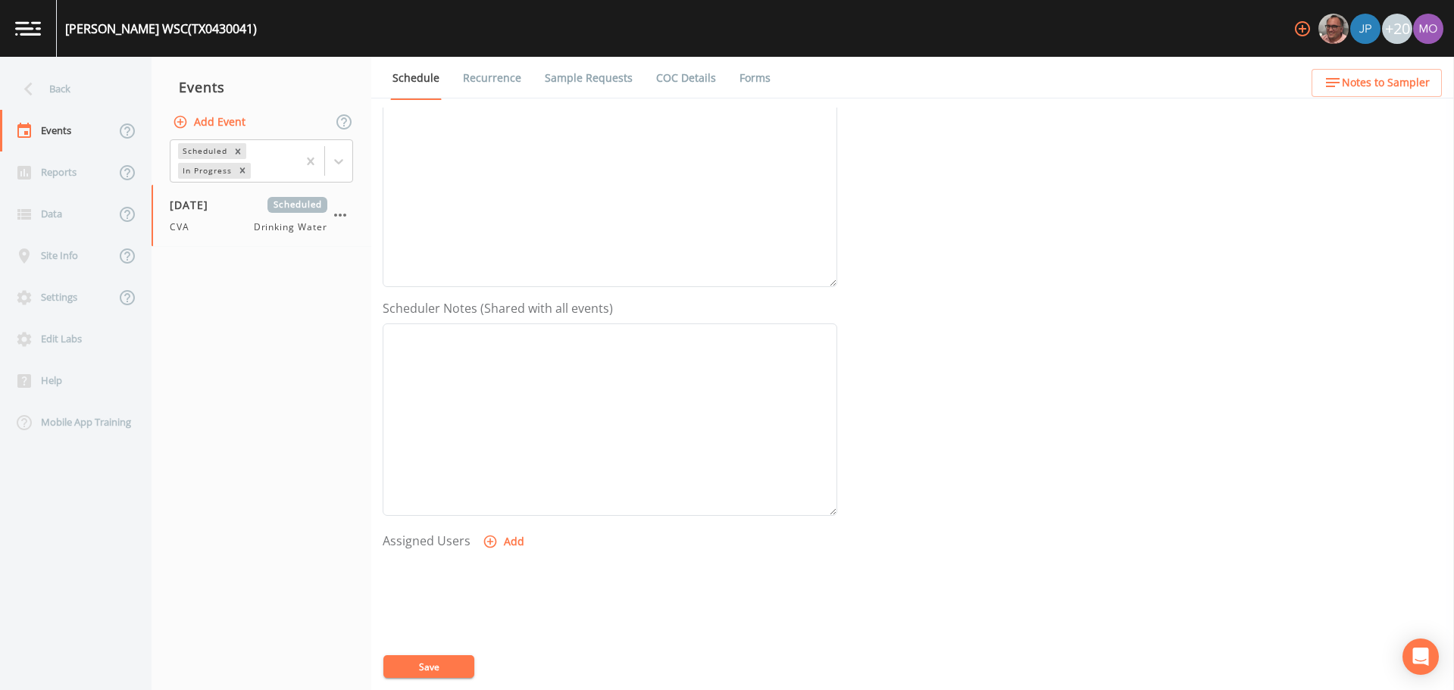
scroll to position [325, 0]
click at [487, 450] on icon "button" at bounding box center [490, 449] width 15 height 15
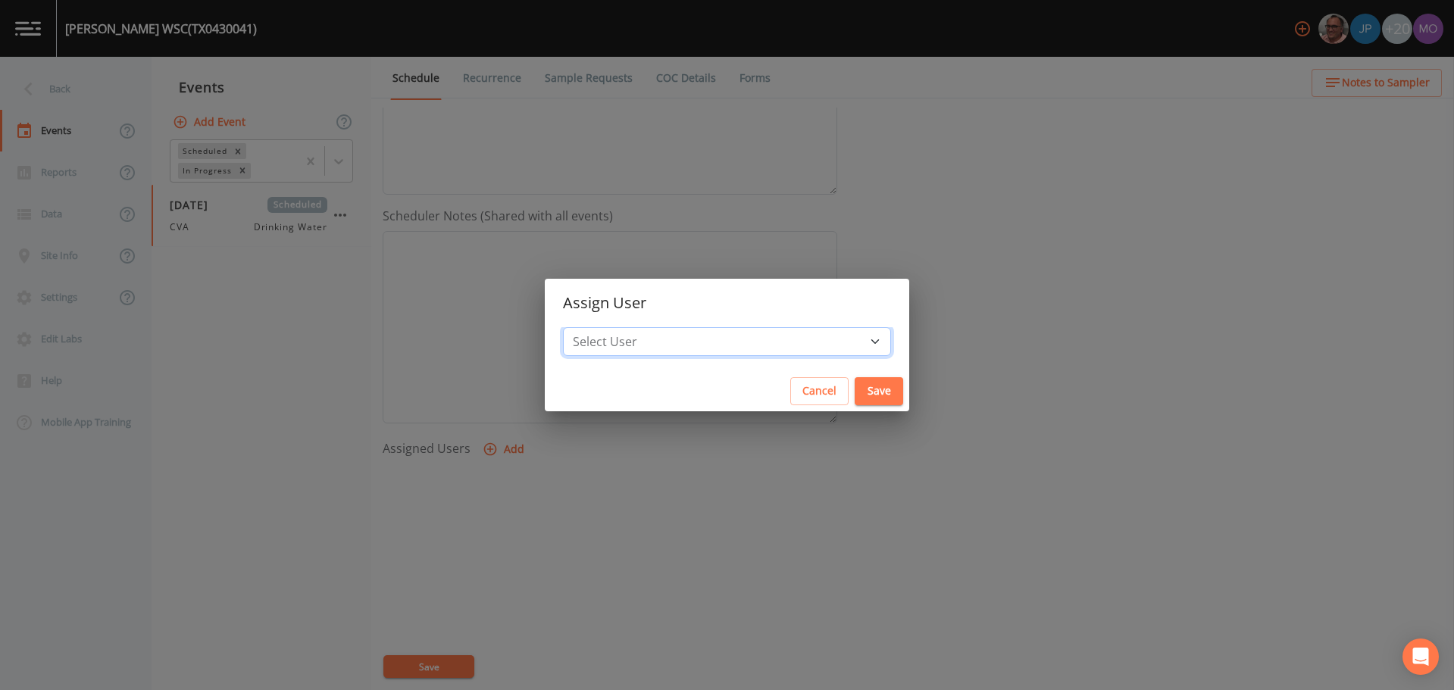
click at [665, 346] on select "Select User [PERSON_NAME] [PERSON_NAME] [PERSON_NAME] [PERSON_NAME] [PERSON_NAM…" at bounding box center [727, 341] width 328 height 29
select select "a2822abc-5819-4f7b-b3c6-dd92d52bfeb4"
click at [618, 327] on select "Select User [PERSON_NAME] [PERSON_NAME] [PERSON_NAME] [PERSON_NAME] [PERSON_NAM…" at bounding box center [727, 341] width 328 height 29
click at [855, 399] on button "Save" at bounding box center [879, 391] width 49 height 28
select select
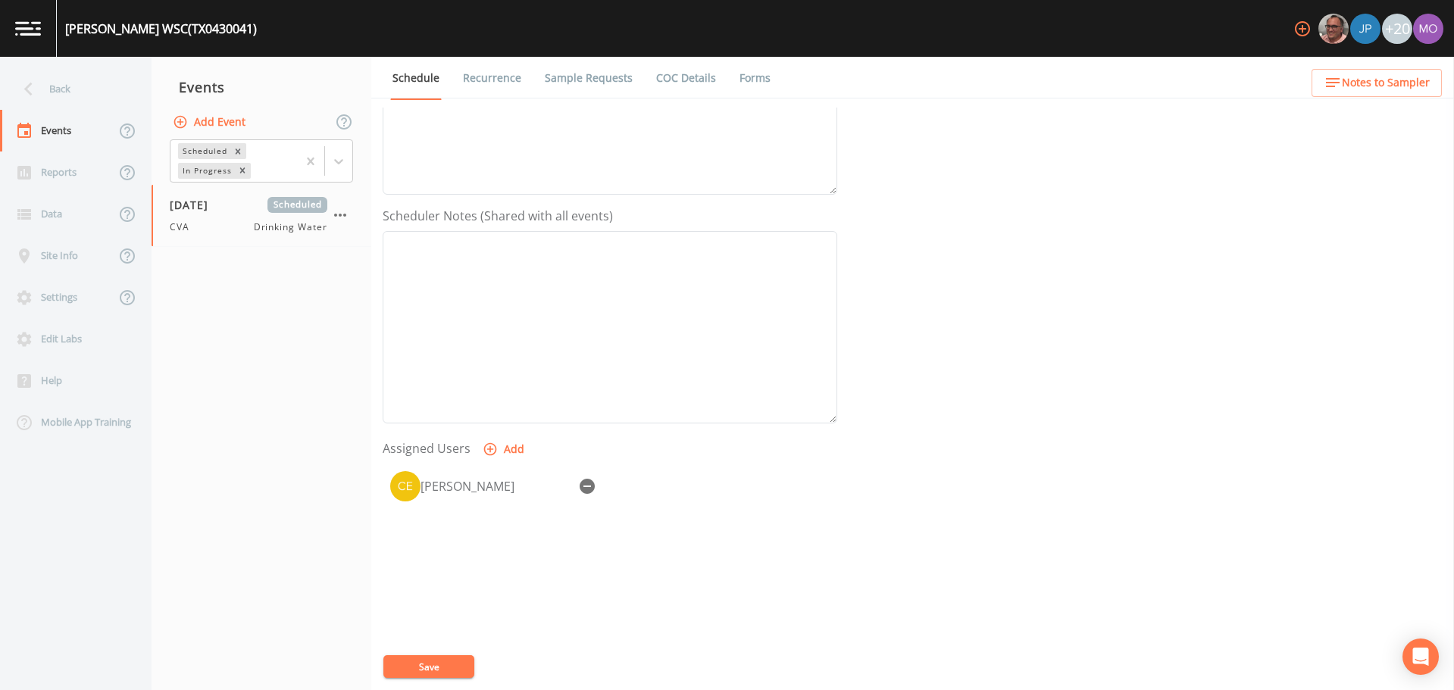
click at [448, 663] on button "Save" at bounding box center [428, 667] width 91 height 23
click at [89, 82] on div "Back" at bounding box center [68, 89] width 136 height 42
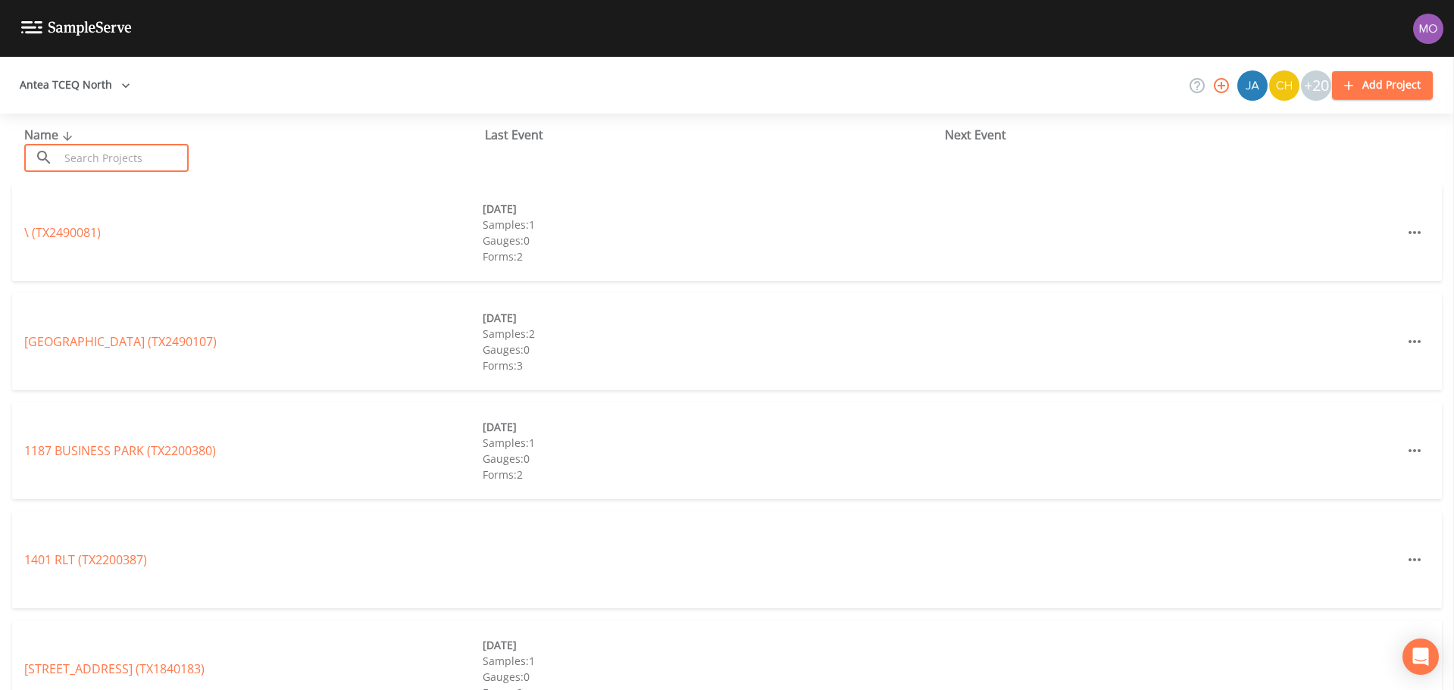
click at [136, 152] on input "text" at bounding box center [124, 158] width 130 height 28
paste input "TX0570010"
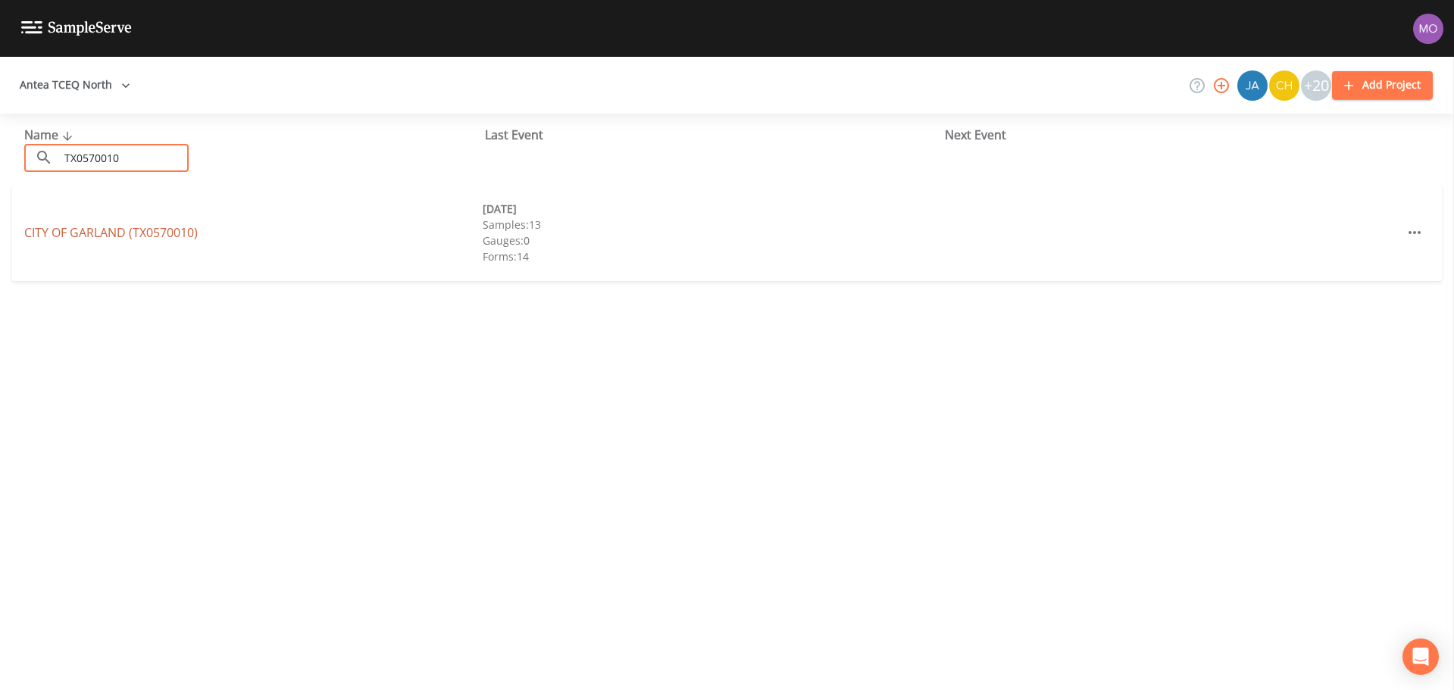
type input "TX0570010"
click at [109, 233] on link "CITY OF [GEOGRAPHIC_DATA] (TX0570010)" at bounding box center [111, 232] width 174 height 17
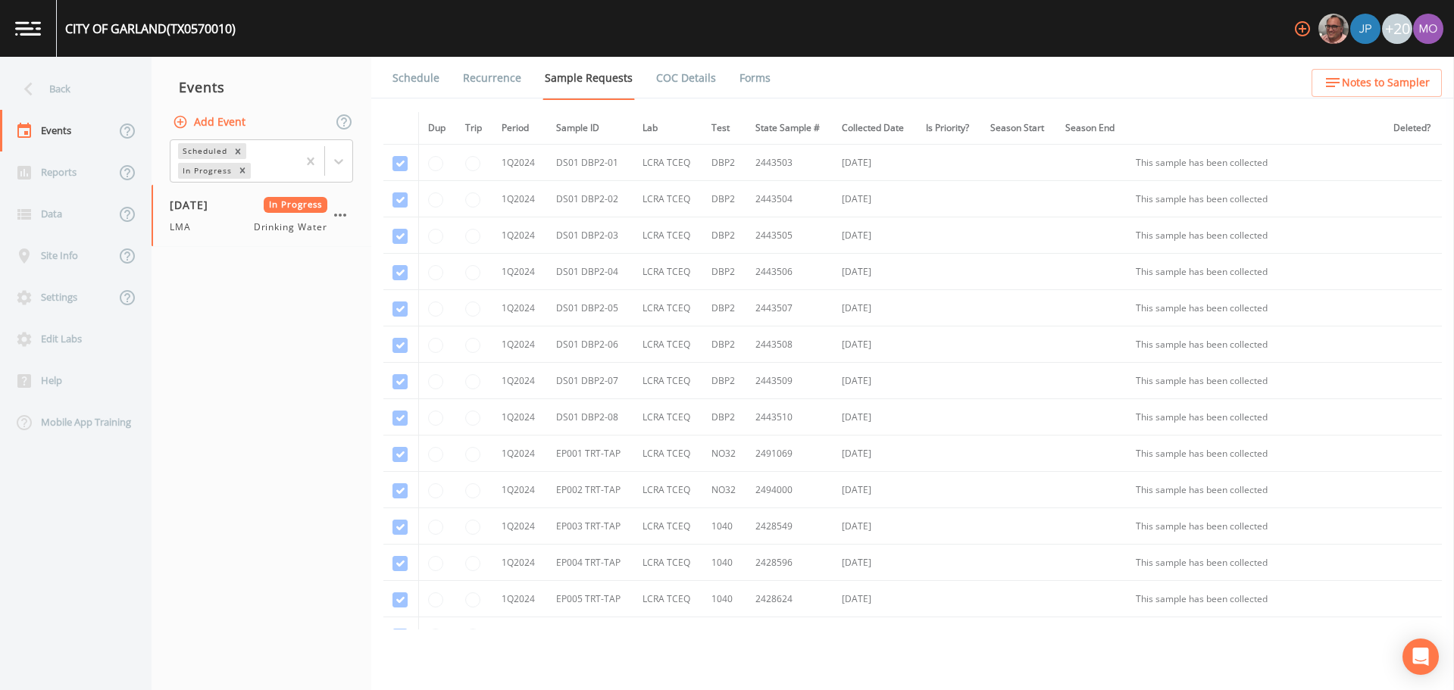
click at [233, 123] on button "Add Event" at bounding box center [211, 122] width 82 height 28
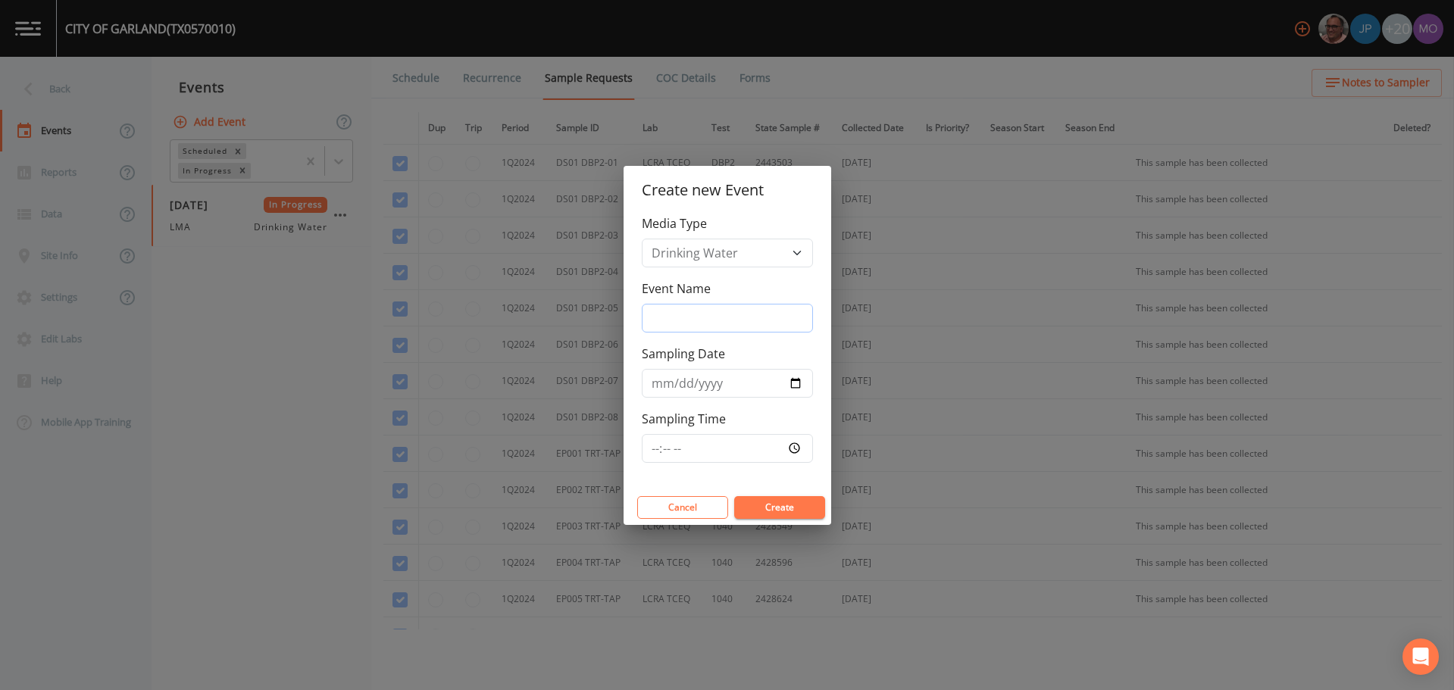
click at [662, 328] on input "Event Name" at bounding box center [727, 318] width 171 height 29
type input "CVA"
click at [788, 386] on input "Sampling Date" at bounding box center [727, 383] width 171 height 29
type input "[DATE]"
click at [753, 504] on button "Create" at bounding box center [779, 507] width 91 height 23
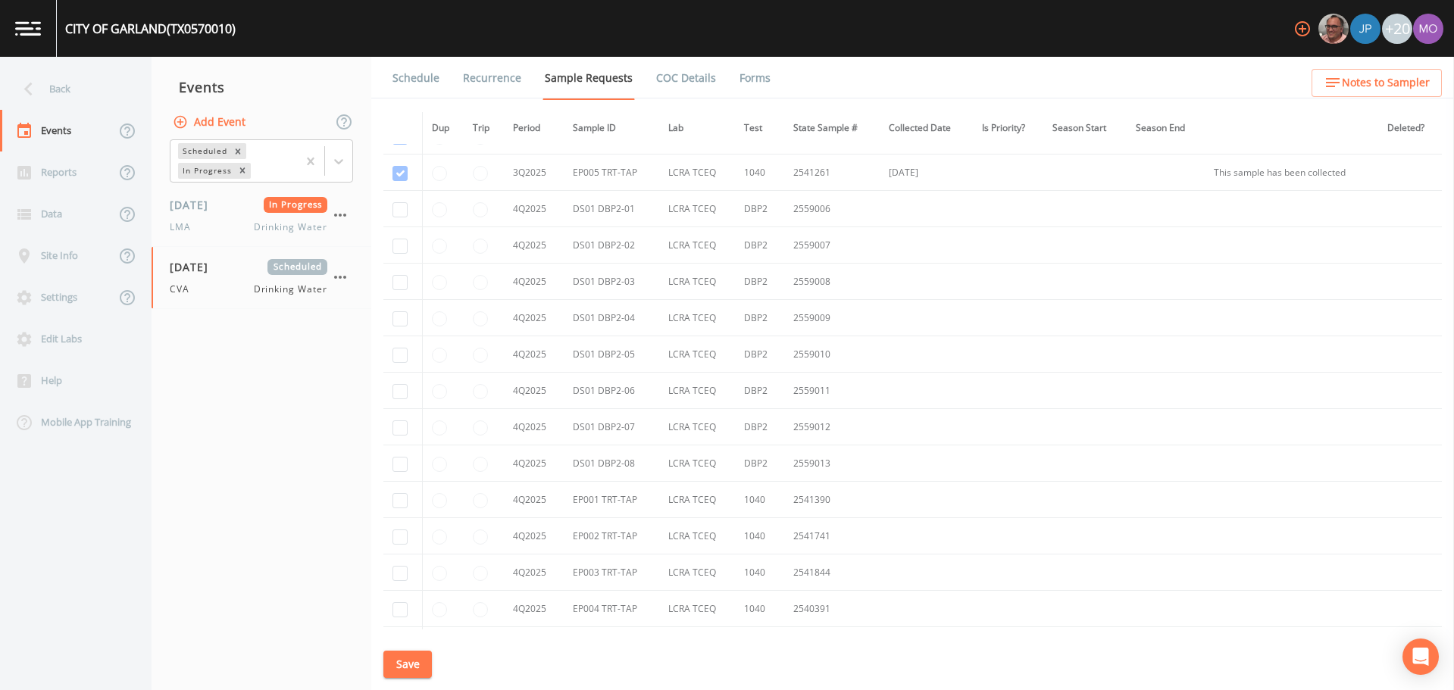
scroll to position [3265, 0]
click at [401, 213] on input "checkbox" at bounding box center [400, 209] width 15 height 15
checkbox input "true"
click at [400, 244] on input "checkbox" at bounding box center [400, 245] width 15 height 15
checkbox input "true"
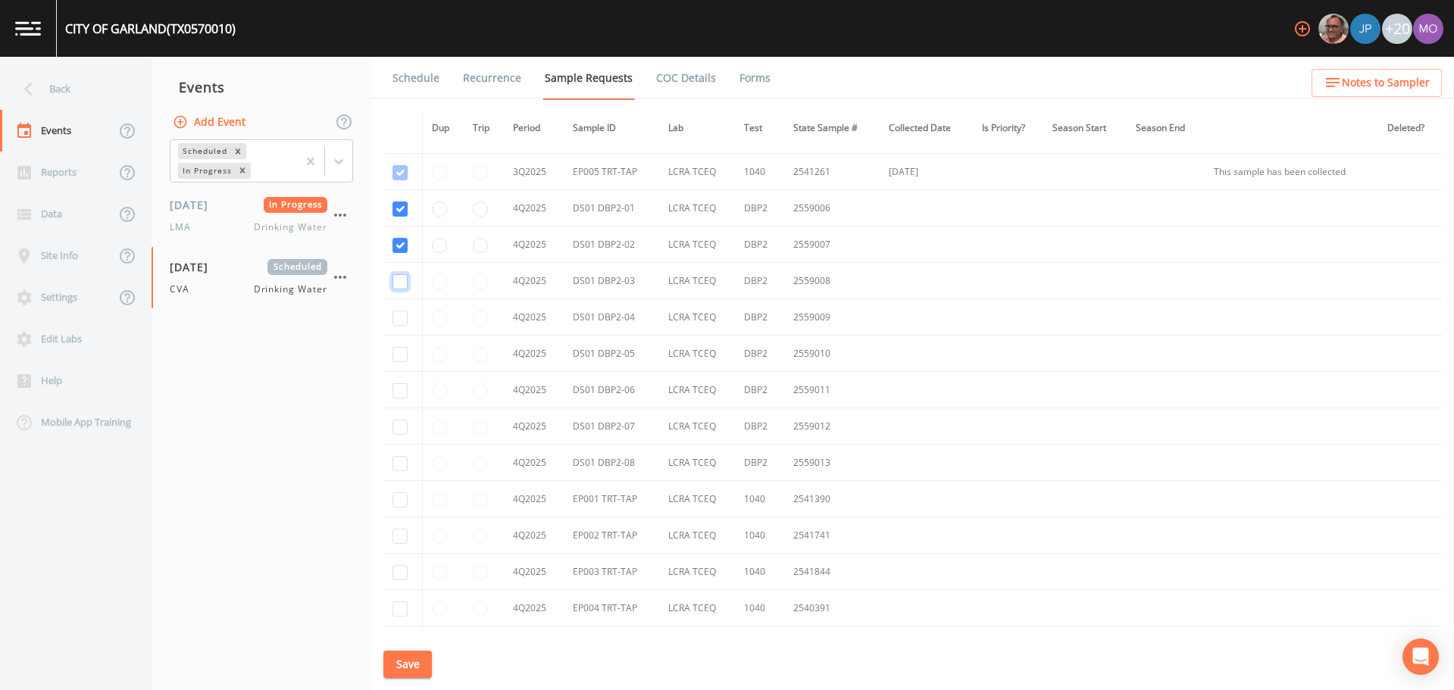
click at [399, 280] on input "checkbox" at bounding box center [400, 281] width 15 height 15
checkbox input "true"
click at [399, 325] on input "checkbox" at bounding box center [400, 318] width 15 height 15
checkbox input "true"
click at [402, 352] on input "checkbox" at bounding box center [400, 354] width 15 height 15
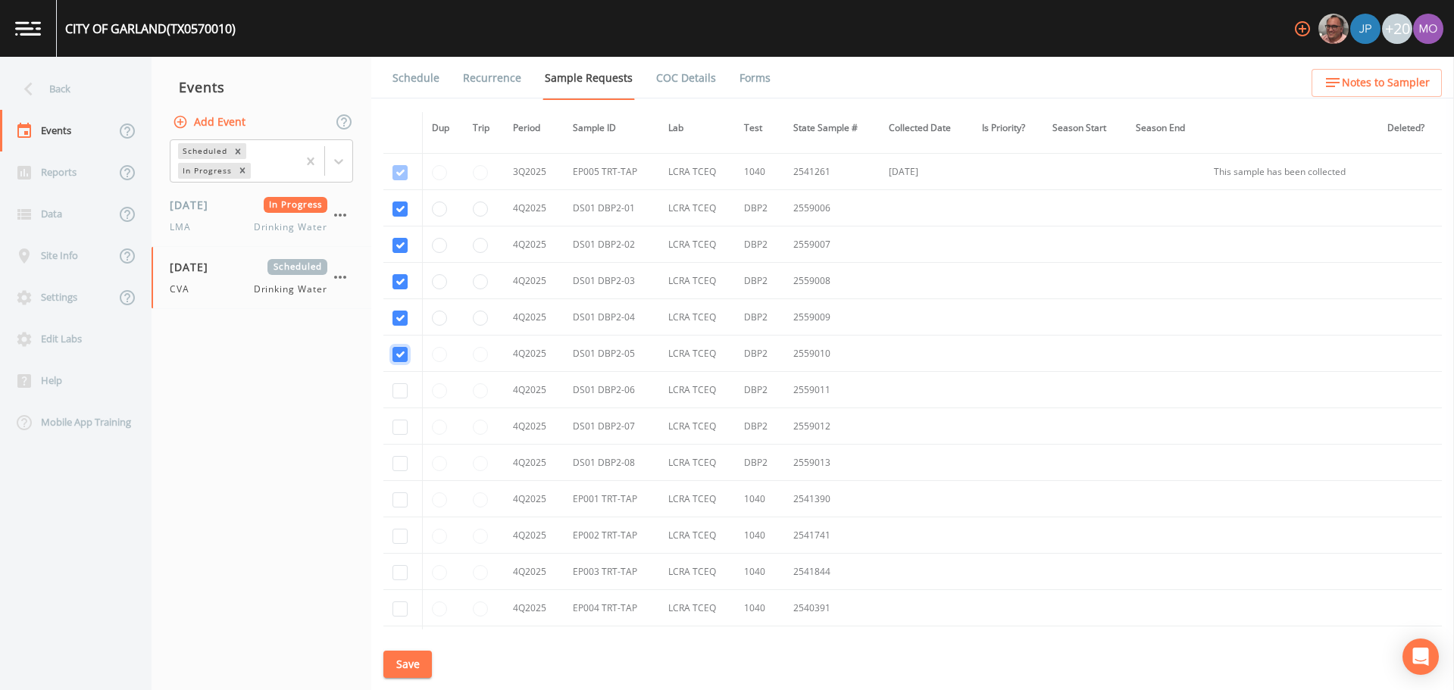
checkbox input "true"
click at [397, 390] on input "checkbox" at bounding box center [400, 390] width 15 height 15
checkbox input "true"
click at [399, 423] on input "checkbox" at bounding box center [400, 427] width 15 height 15
checkbox input "true"
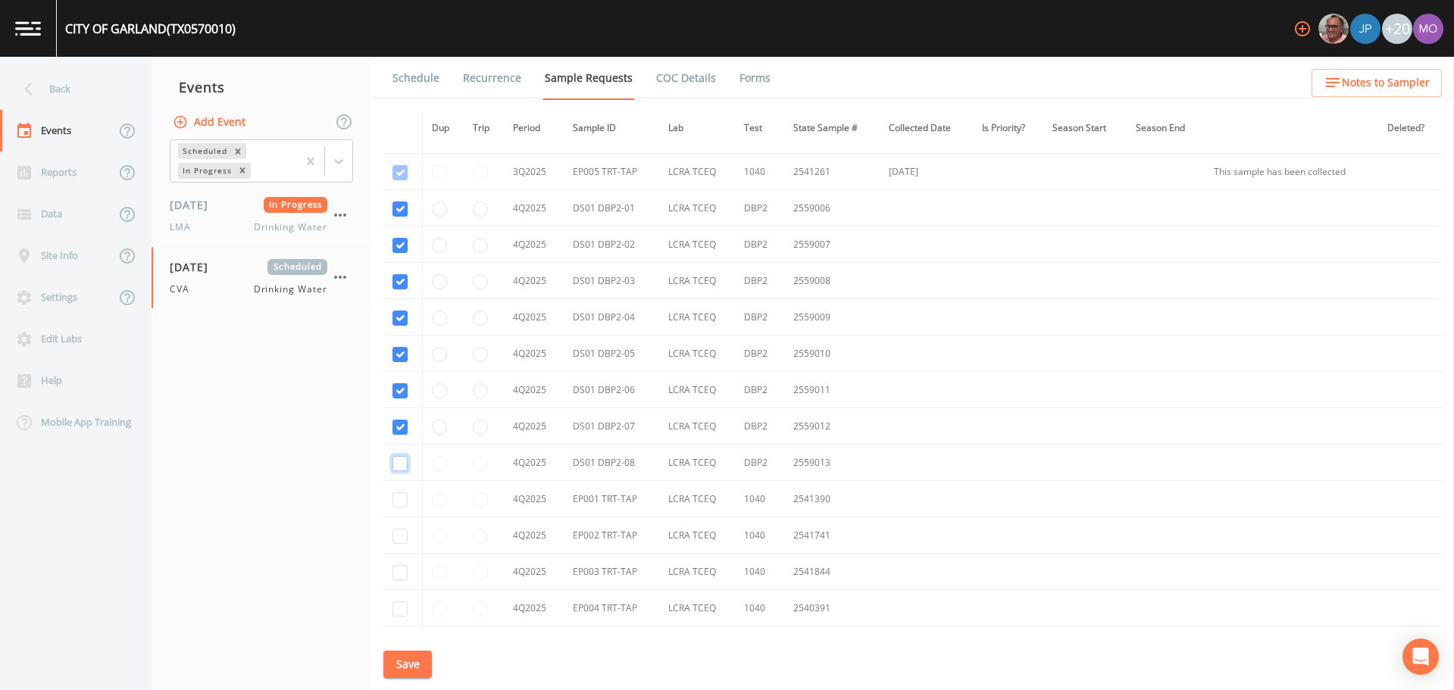
click at [397, 461] on input "checkbox" at bounding box center [400, 463] width 15 height 15
checkbox input "true"
click at [398, 502] on input "checkbox" at bounding box center [400, 500] width 15 height 15
checkbox input "true"
click at [398, 535] on input "checkbox" at bounding box center [400, 536] width 15 height 15
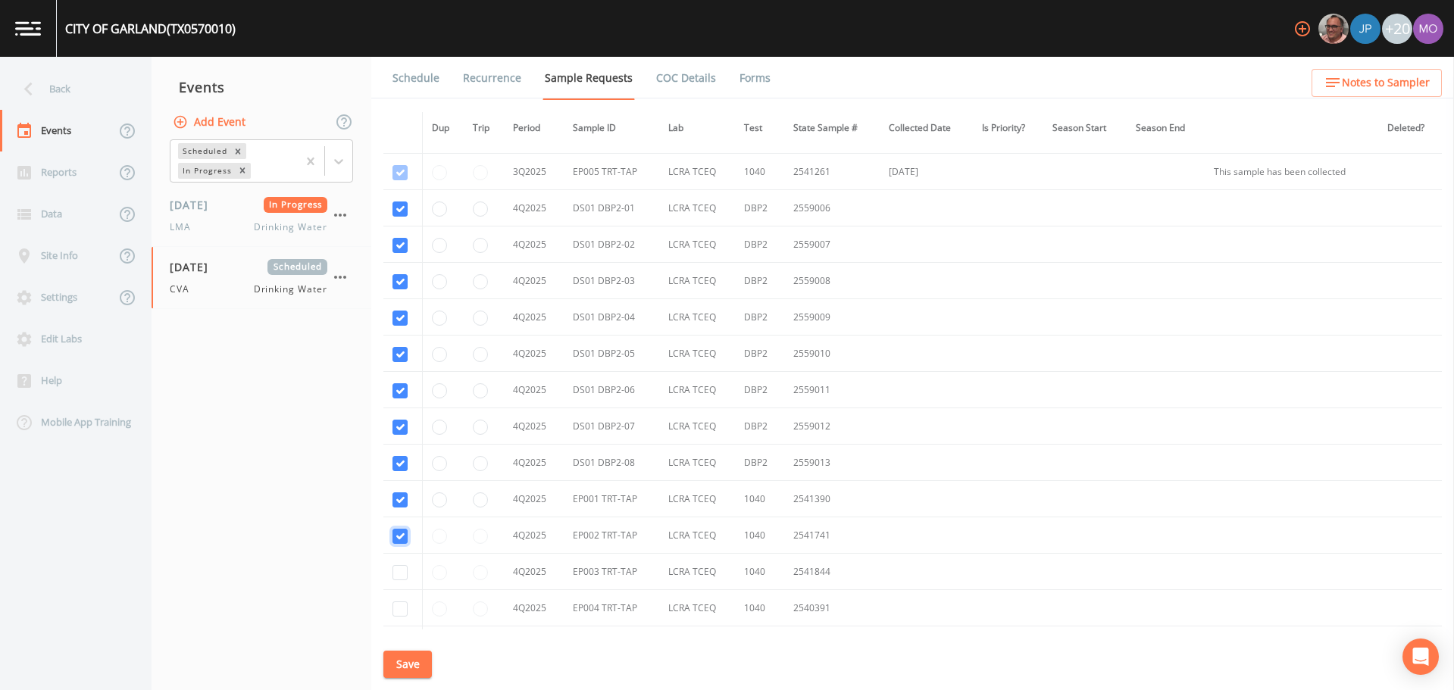
checkbox input "true"
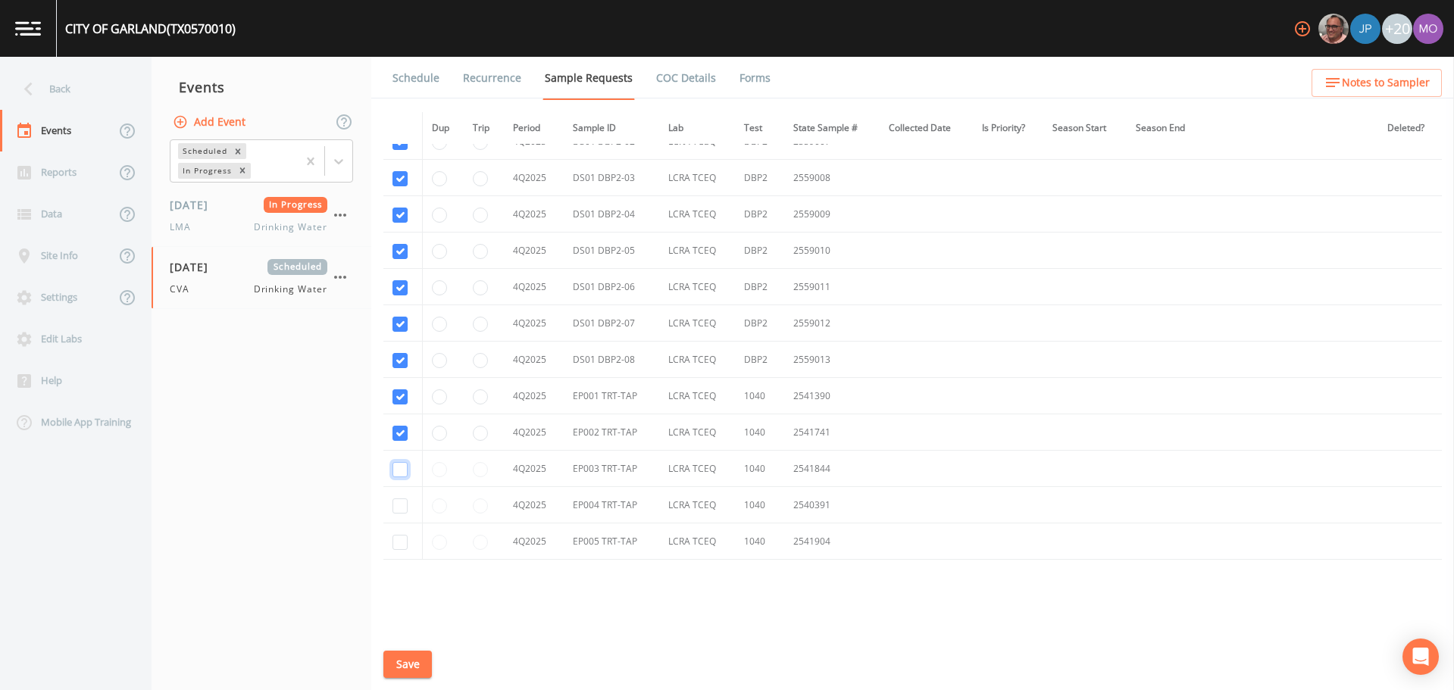
click at [398, 476] on input "checkbox" at bounding box center [400, 469] width 15 height 15
checkbox input "true"
click at [398, 503] on input "checkbox" at bounding box center [400, 506] width 15 height 15
checkbox input "true"
click at [397, 540] on input "checkbox" at bounding box center [400, 542] width 15 height 15
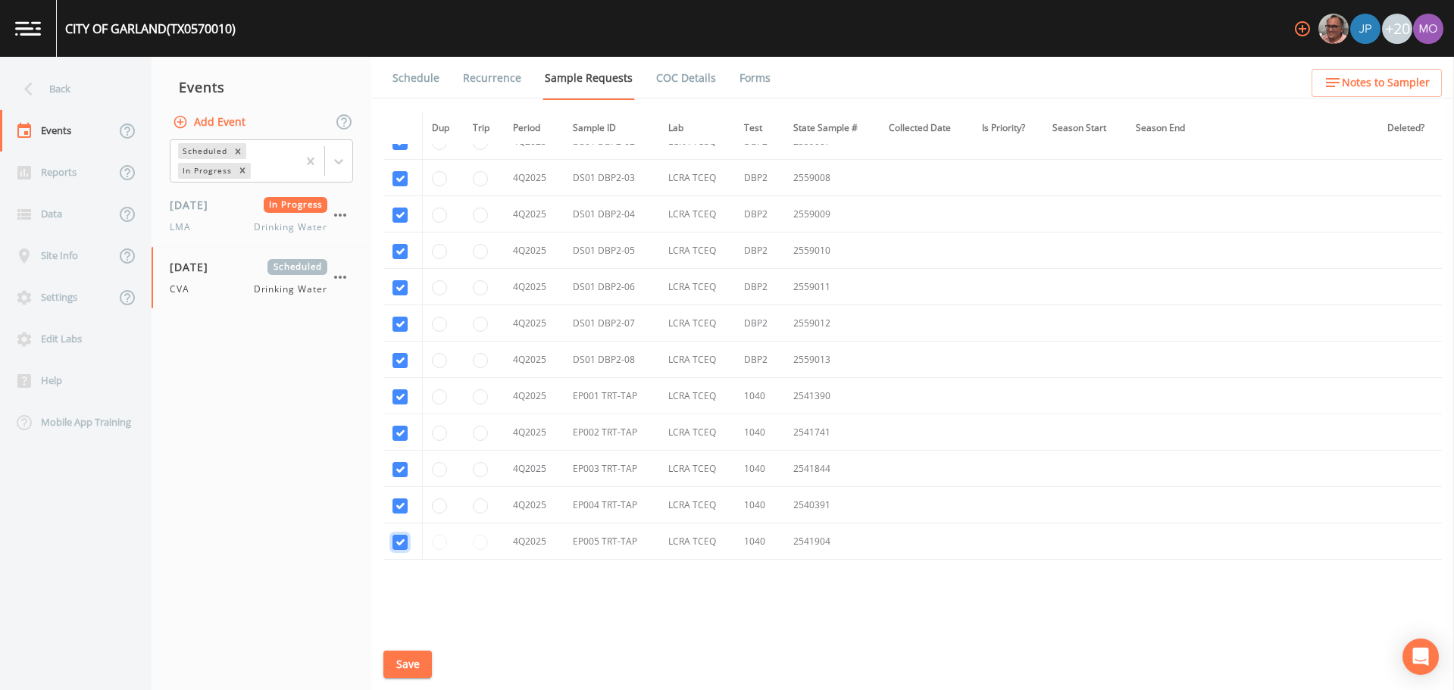
checkbox input "true"
click at [405, 660] on button "Save" at bounding box center [407, 665] width 49 height 28
click at [421, 82] on link "Schedule" at bounding box center [416, 78] width 52 height 42
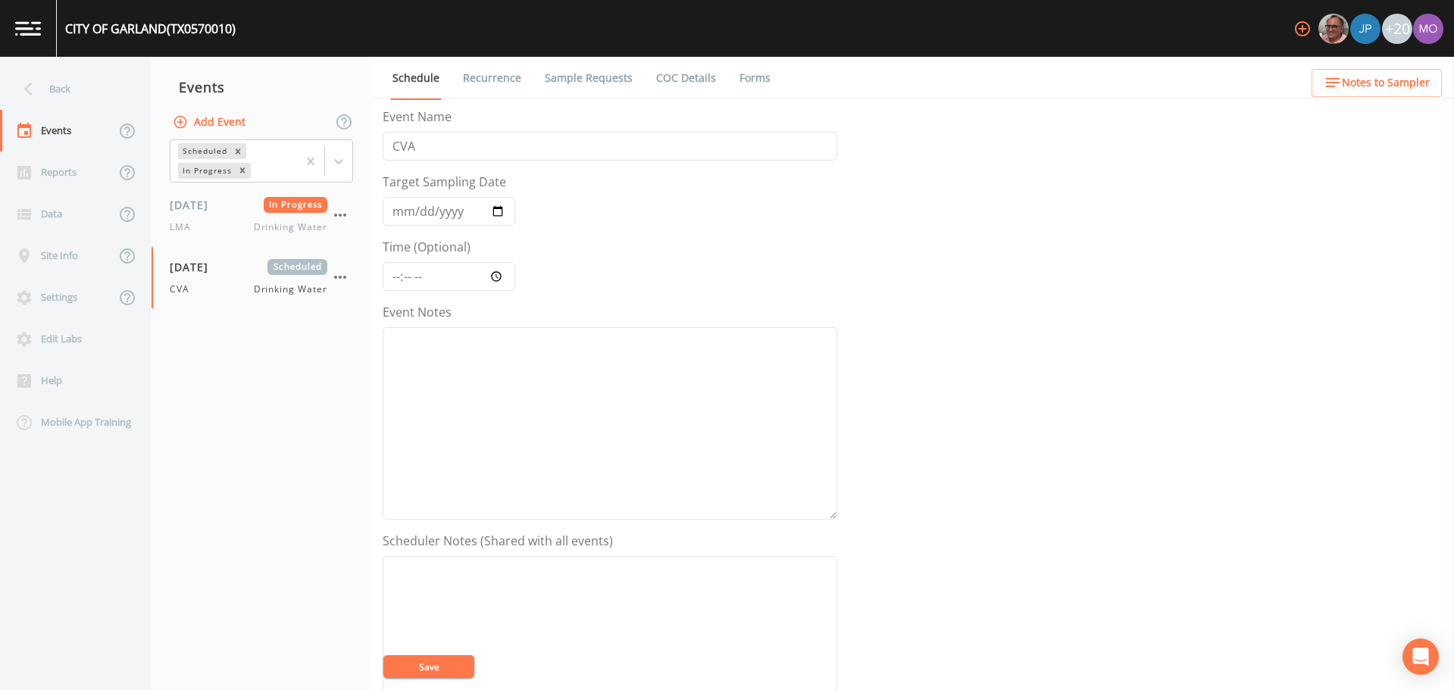
scroll to position [379, 0]
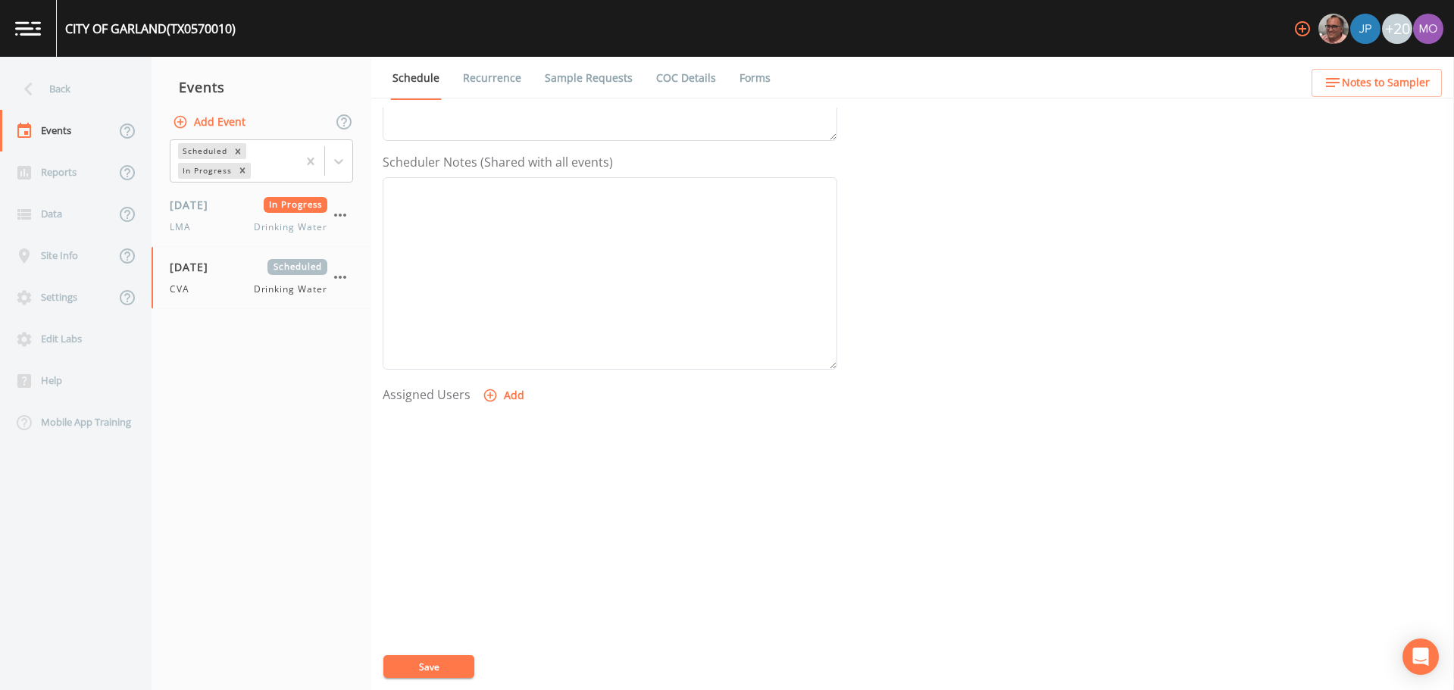
click at [485, 401] on icon "button" at bounding box center [490, 396] width 13 height 13
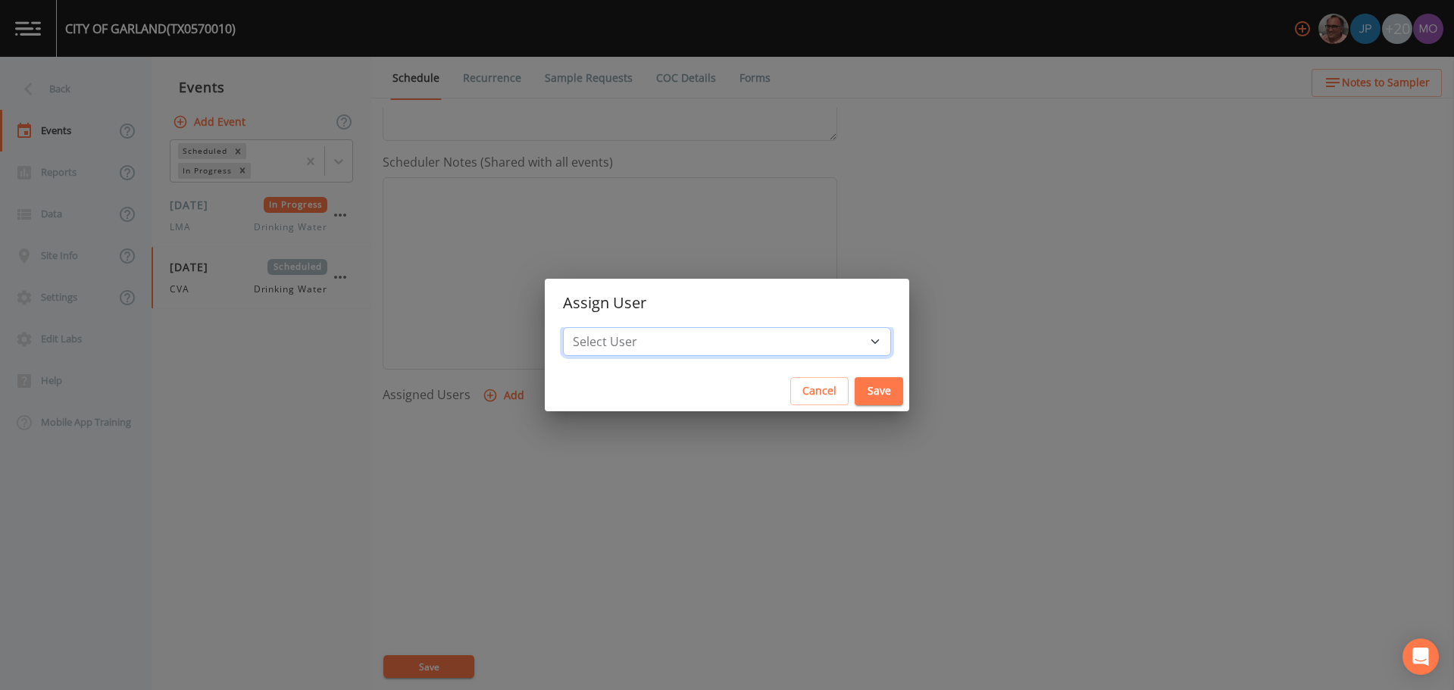
click at [627, 349] on select "Select User [PERSON_NAME] [PERSON_NAME] [PERSON_NAME] [PERSON_NAME] [PERSON_NAM…" at bounding box center [727, 341] width 328 height 29
select select "a2822abc-5819-4f7b-b3c6-dd92d52bfeb4"
click at [618, 327] on select "Select User [PERSON_NAME] [PERSON_NAME] [PERSON_NAME] [PERSON_NAME] [PERSON_NAM…" at bounding box center [727, 341] width 328 height 29
click at [855, 378] on button "Save" at bounding box center [879, 391] width 49 height 28
select select
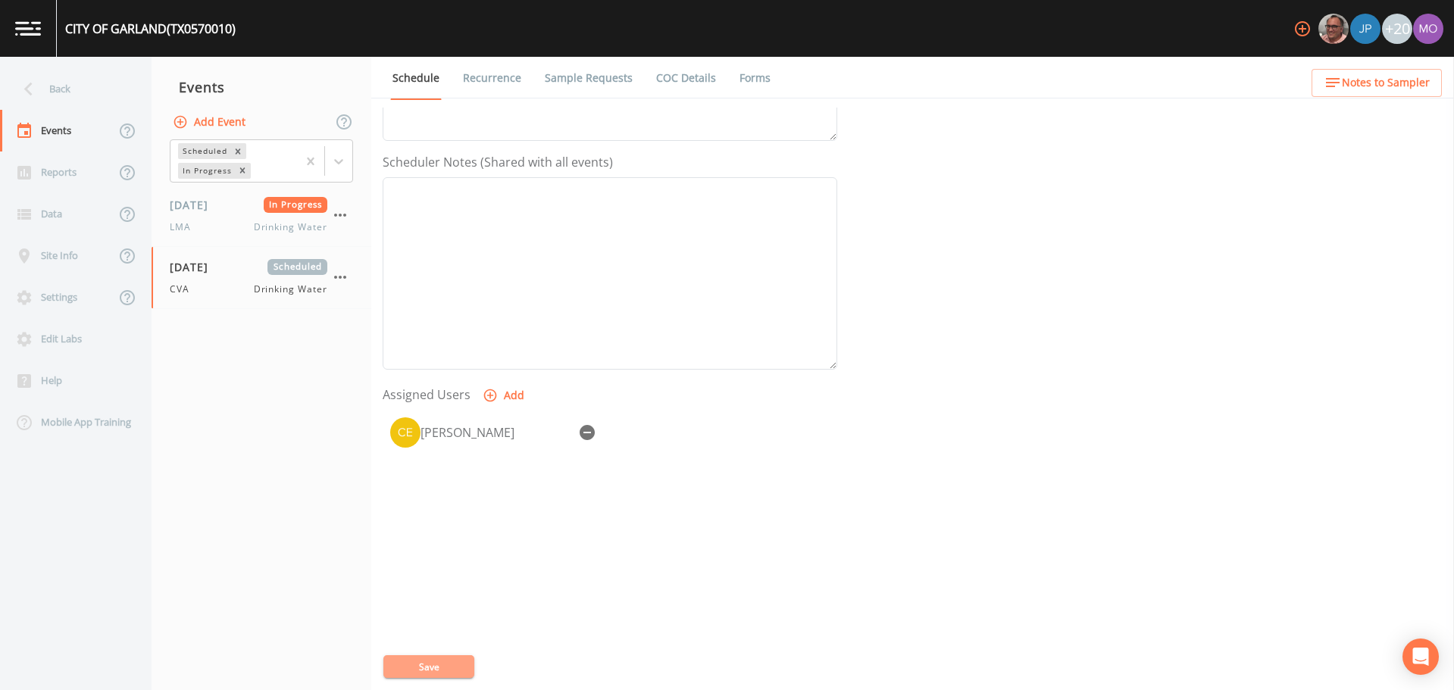
click at [442, 668] on button "Save" at bounding box center [428, 667] width 91 height 23
click at [59, 89] on div "Back" at bounding box center [68, 89] width 136 height 42
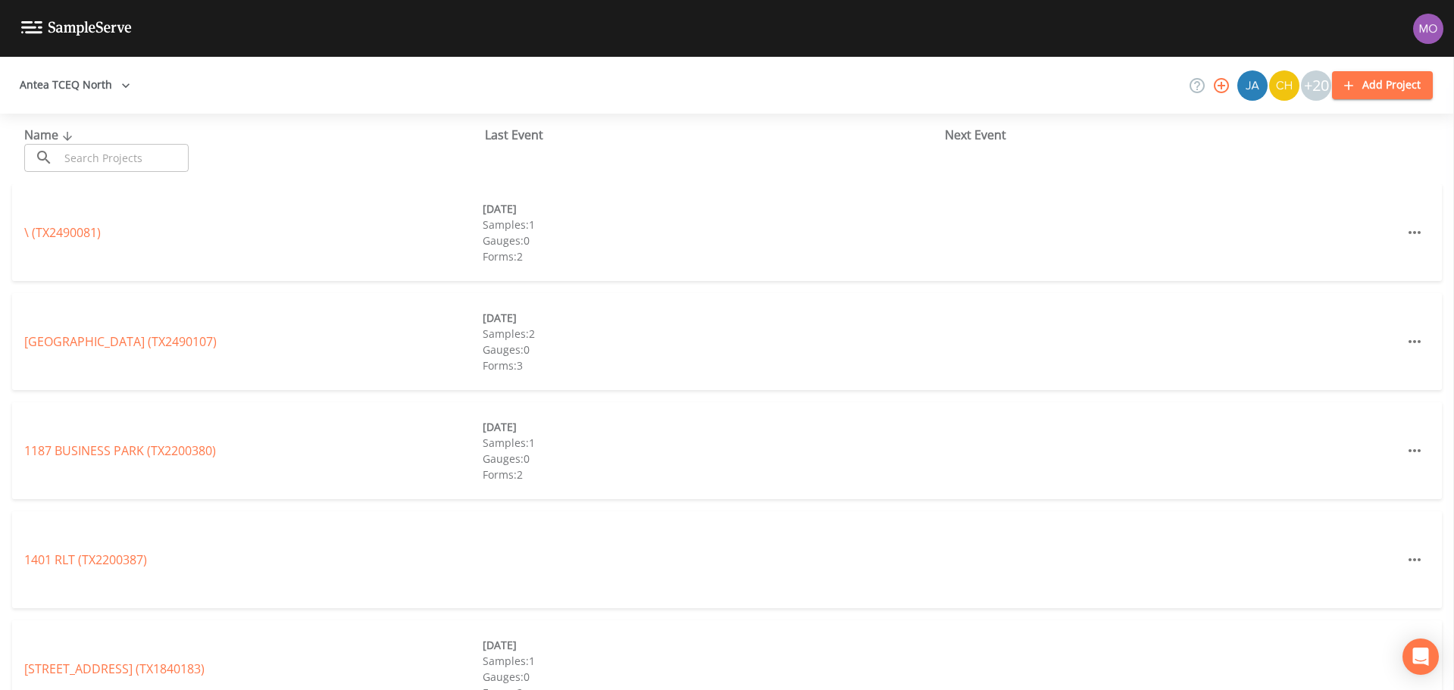
click at [95, 152] on input "text" at bounding box center [124, 158] width 130 height 28
paste input "TX2200013"
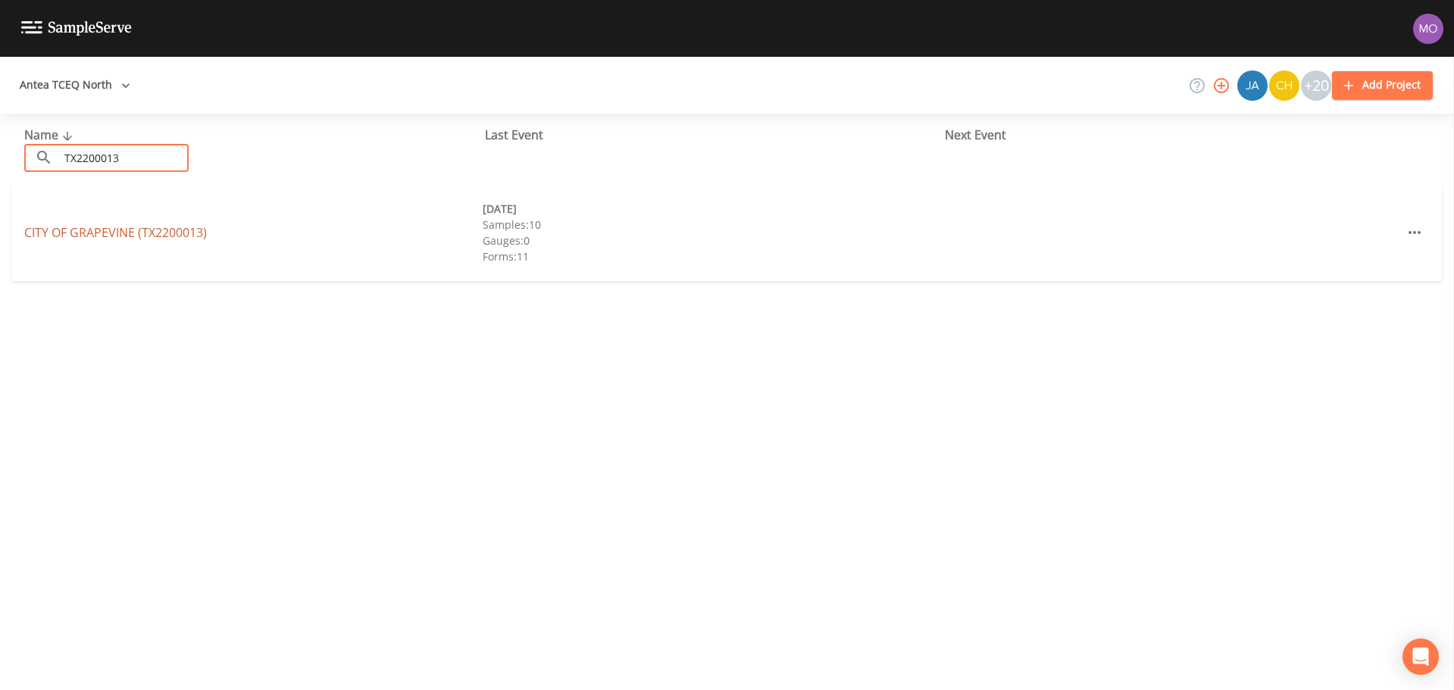
type input "TX2200013"
click at [108, 228] on link "CITY OF [GEOGRAPHIC_DATA] (TX2200013)" at bounding box center [115, 232] width 183 height 17
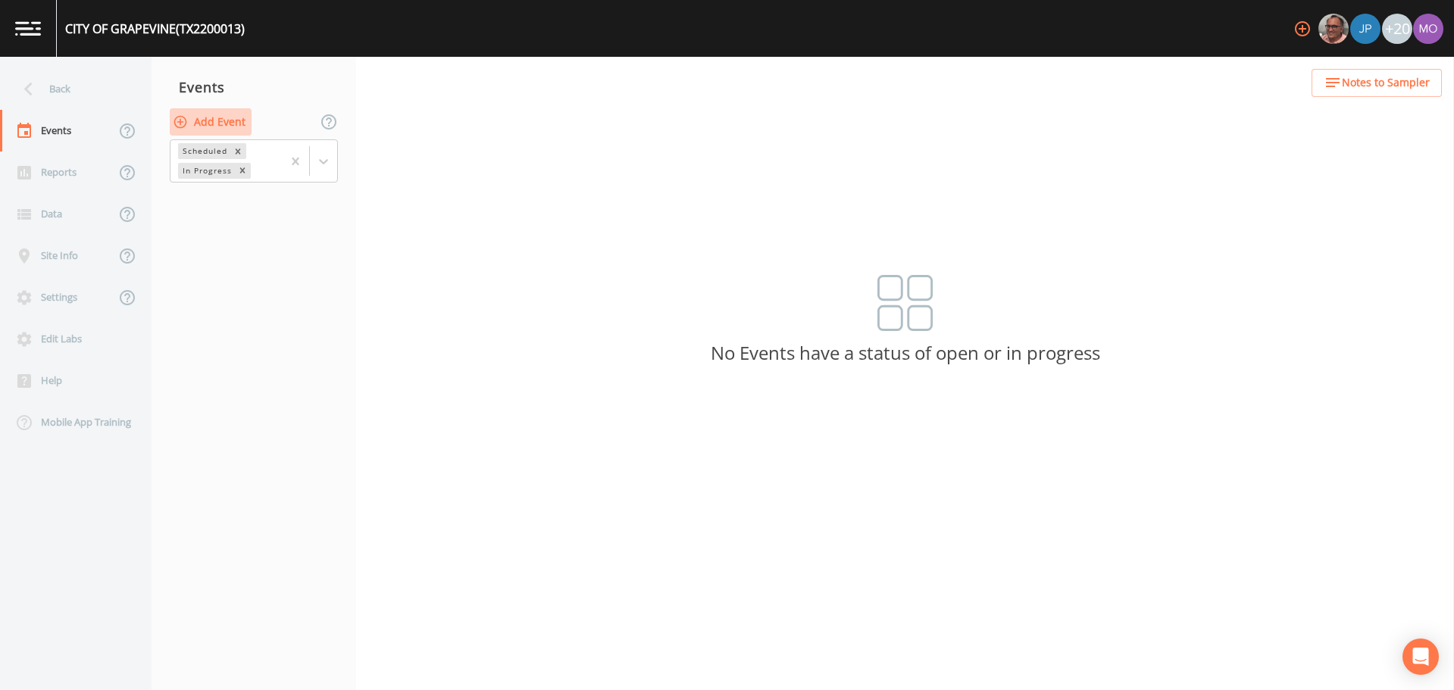
click at [204, 127] on button "Add Event" at bounding box center [211, 122] width 82 height 28
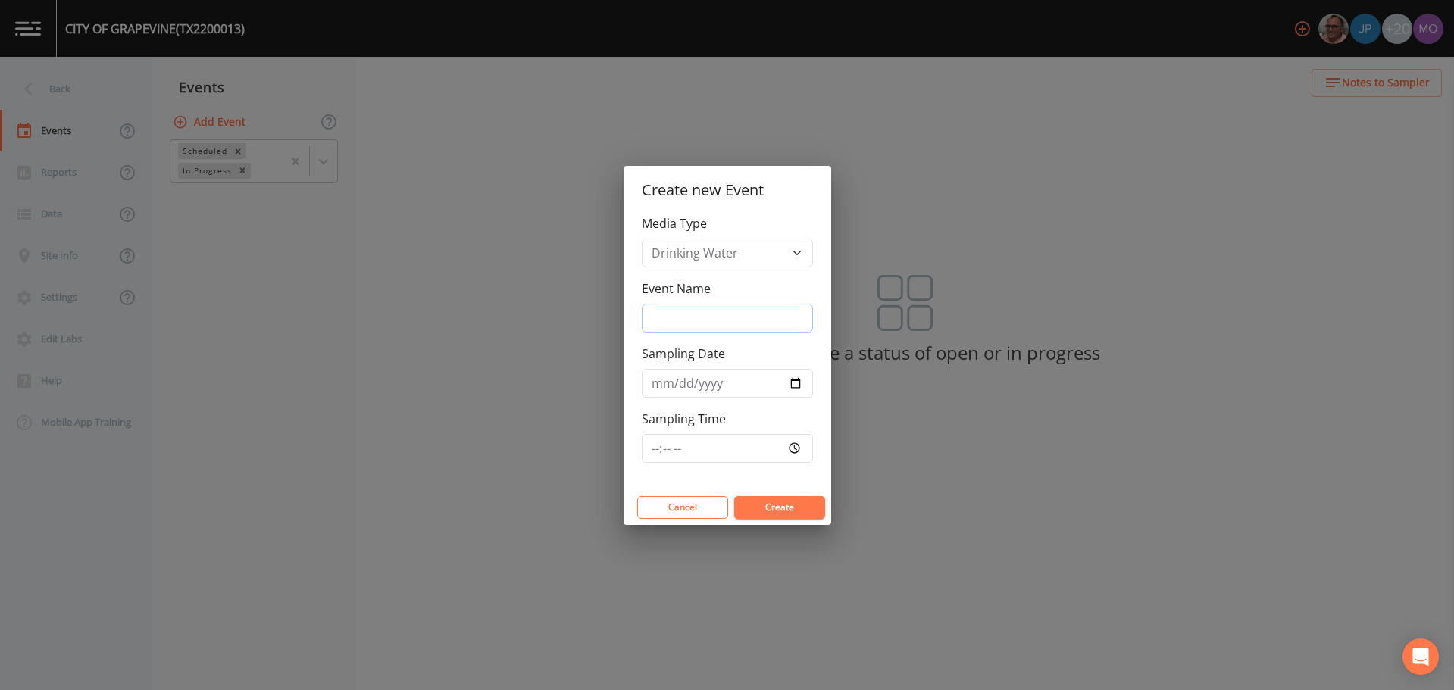
click at [763, 323] on input "Event Name" at bounding box center [727, 318] width 171 height 29
type input "CVA"
click at [795, 385] on input "Sampling Date" at bounding box center [727, 383] width 171 height 29
type input "[DATE]"
click at [796, 507] on button "Create" at bounding box center [779, 507] width 91 height 23
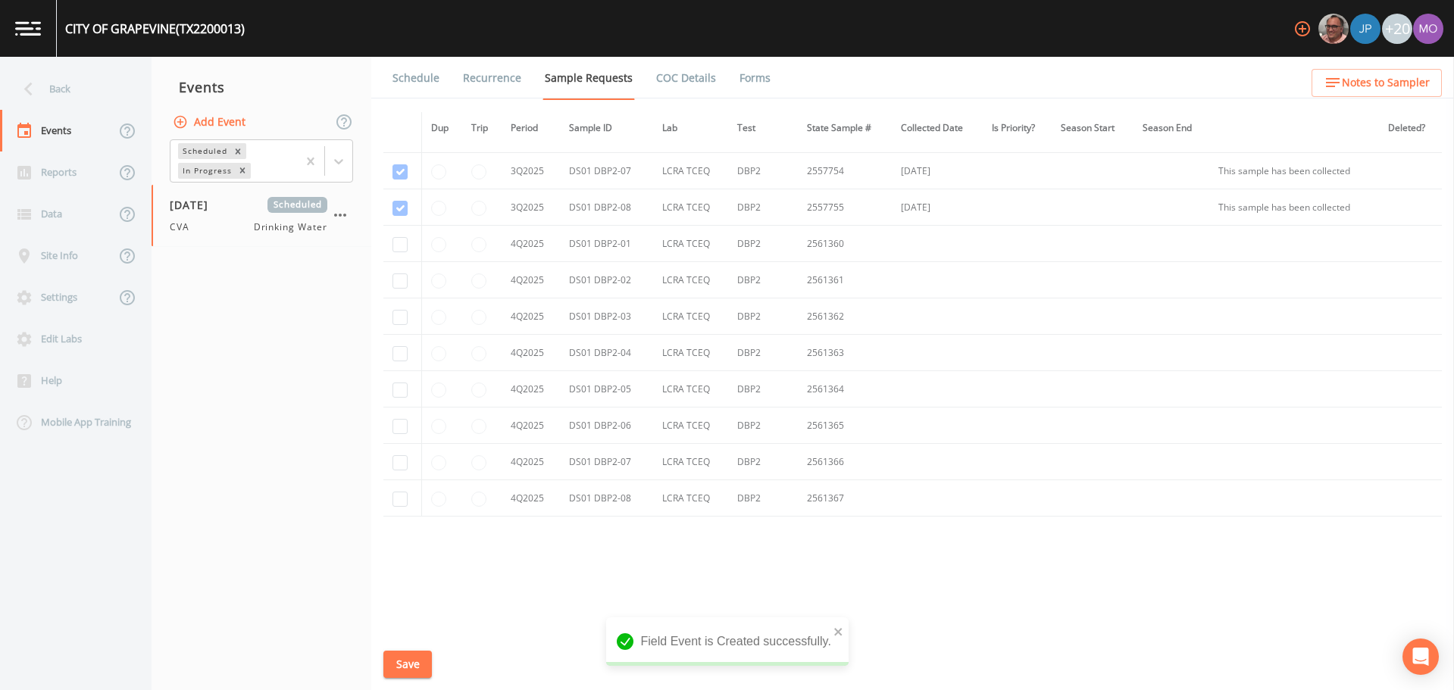
scroll to position [2619, 0]
click at [400, 237] on input "checkbox" at bounding box center [400, 236] width 15 height 15
checkbox input "true"
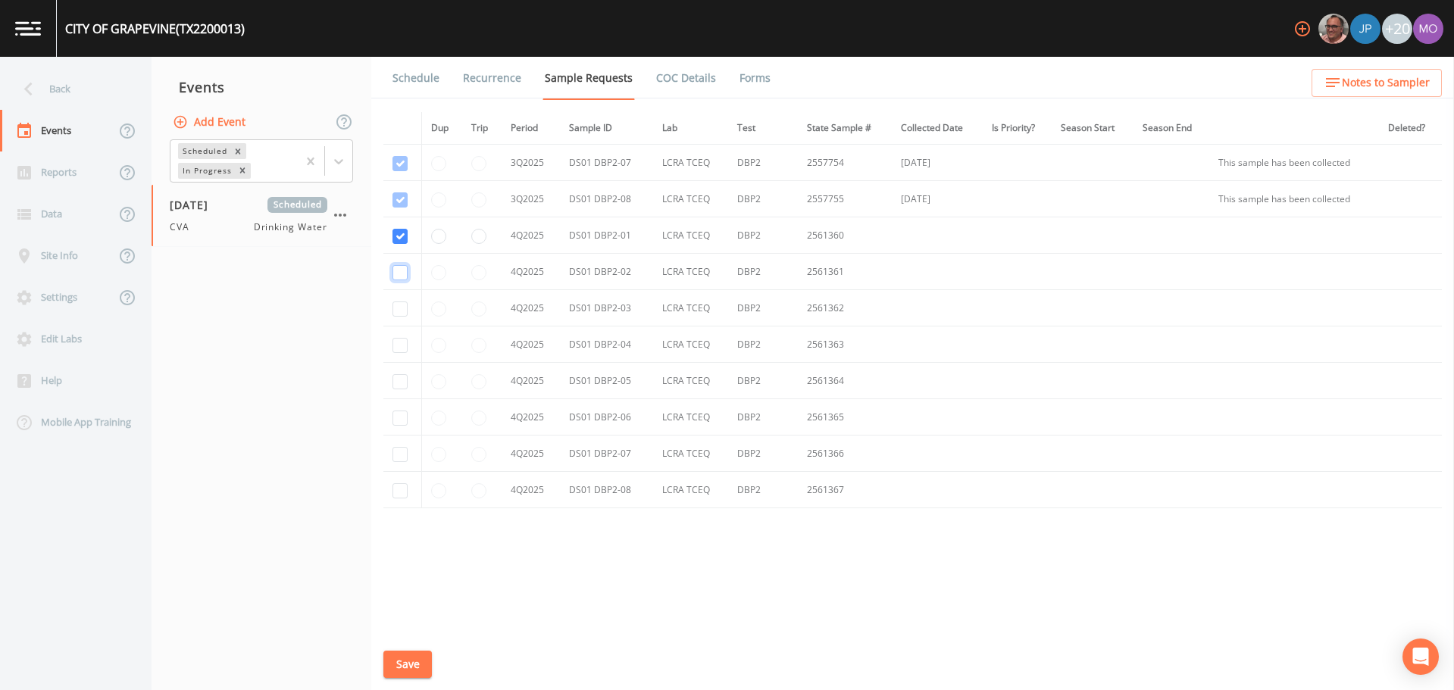
click at [400, 269] on input "checkbox" at bounding box center [400, 272] width 15 height 15
checkbox input "true"
click at [400, 314] on input "checkbox" at bounding box center [400, 309] width 15 height 15
checkbox input "true"
click at [400, 347] on input "checkbox" at bounding box center [400, 345] width 15 height 15
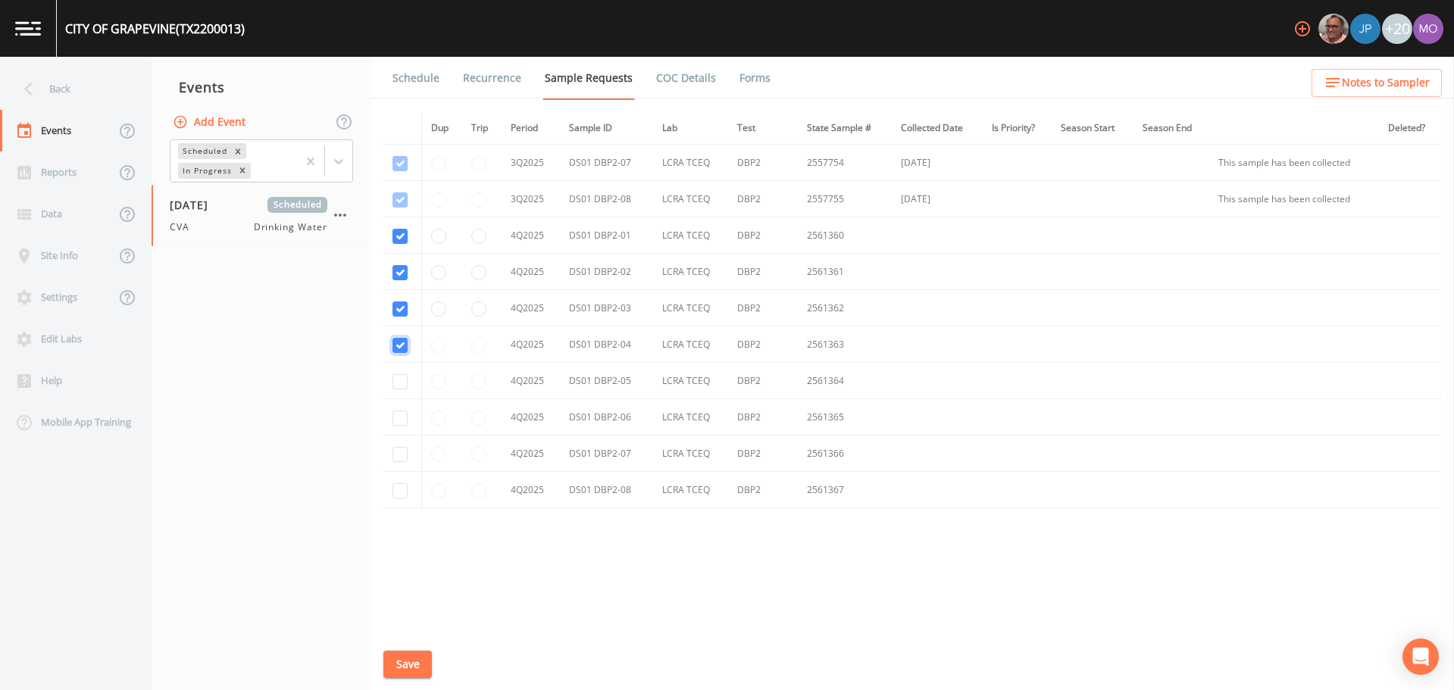
checkbox input "true"
click at [399, 381] on input "checkbox" at bounding box center [400, 381] width 15 height 15
checkbox input "true"
click at [399, 416] on input "checkbox" at bounding box center [400, 418] width 15 height 15
checkbox input "true"
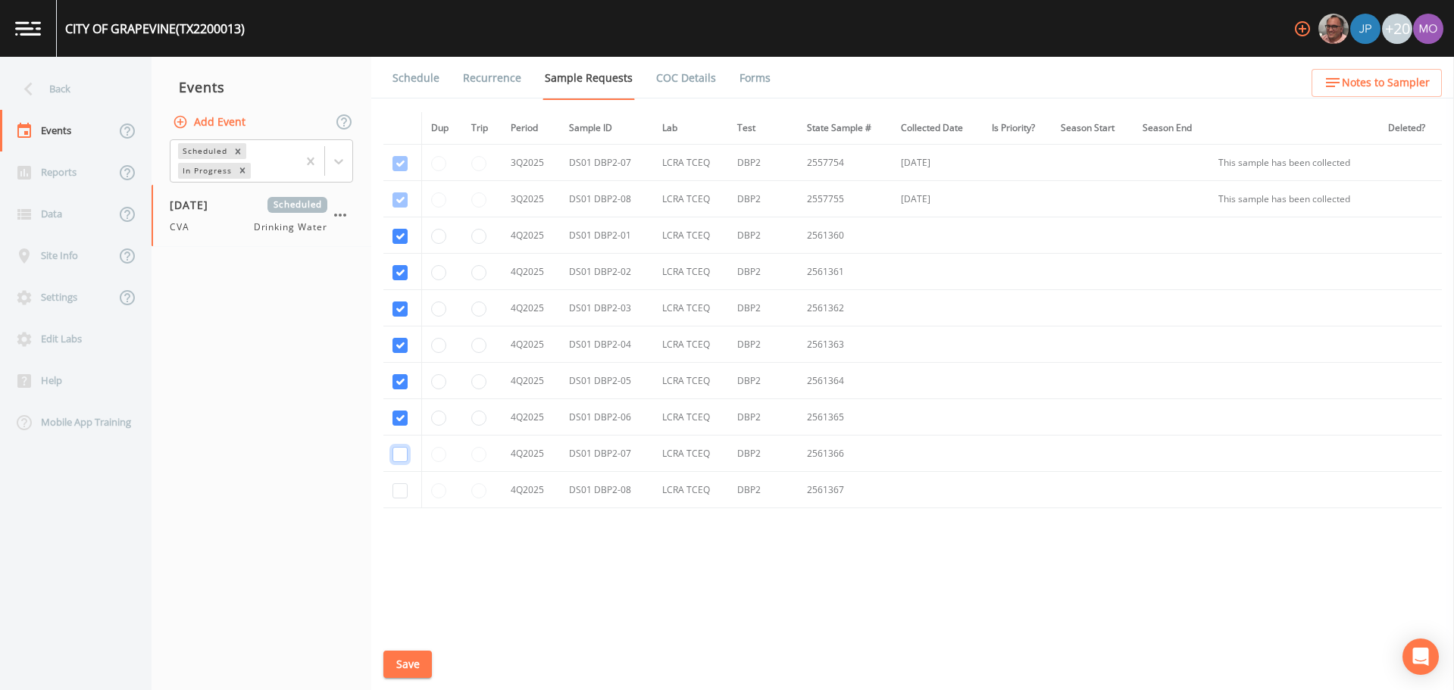
click at [399, 449] on input "checkbox" at bounding box center [400, 454] width 15 height 15
checkbox input "true"
click at [400, 493] on input "checkbox" at bounding box center [400, 490] width 15 height 15
checkbox input "true"
click at [411, 669] on button "Save" at bounding box center [407, 665] width 49 height 28
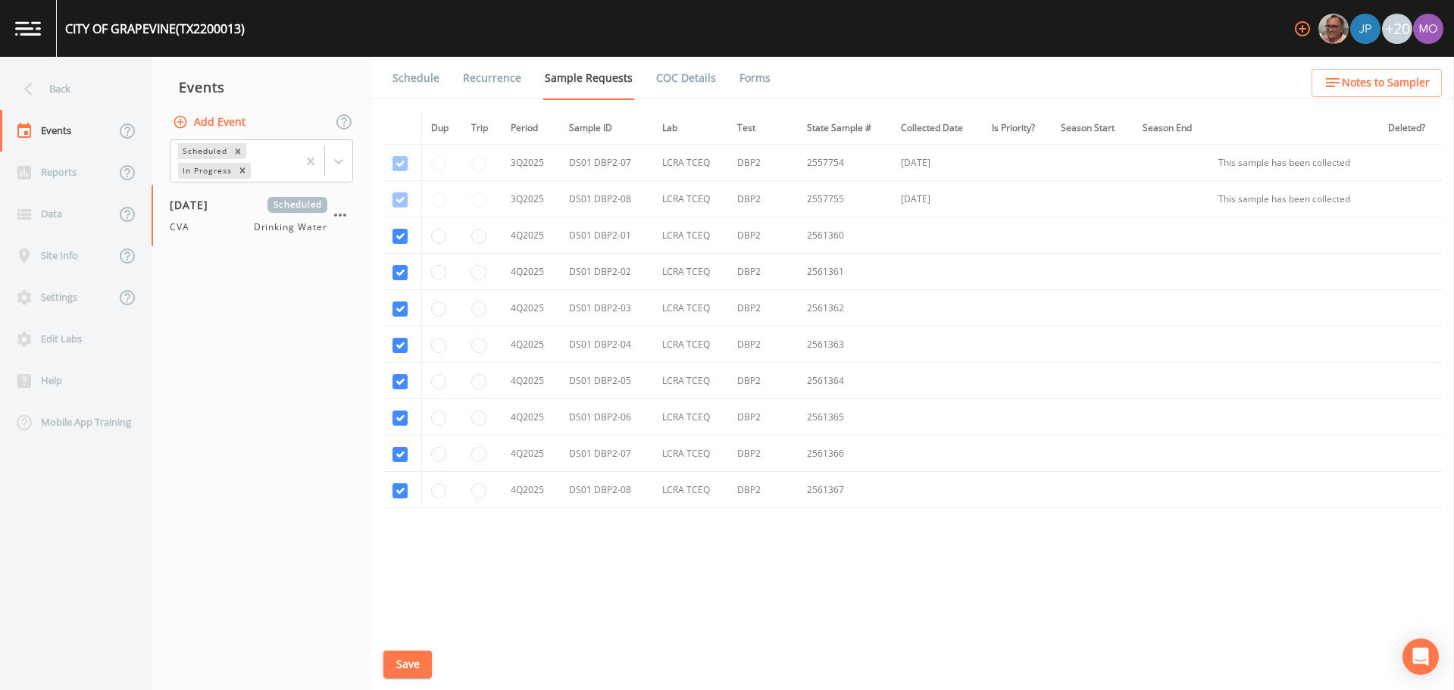
click at [412, 82] on link "Schedule" at bounding box center [416, 78] width 52 height 42
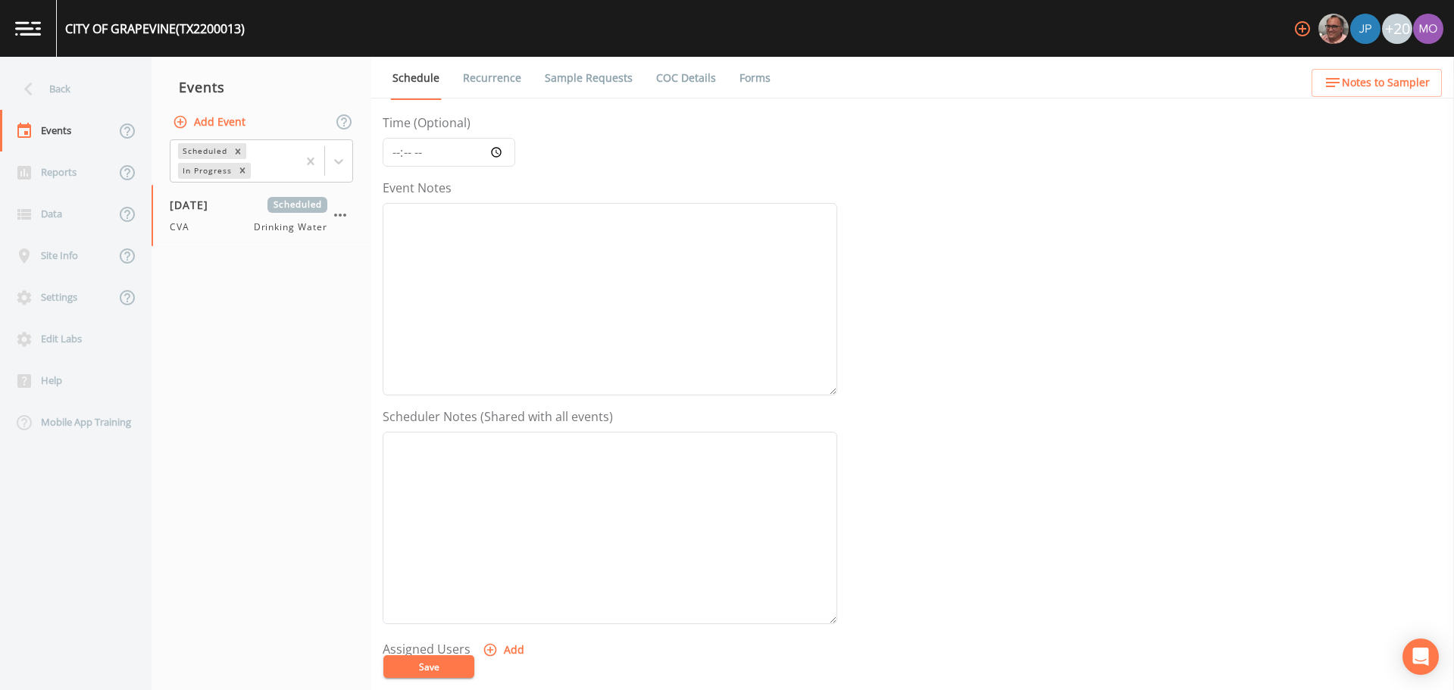
scroll to position [344, 0]
click at [498, 426] on button "Add" at bounding box center [505, 431] width 51 height 28
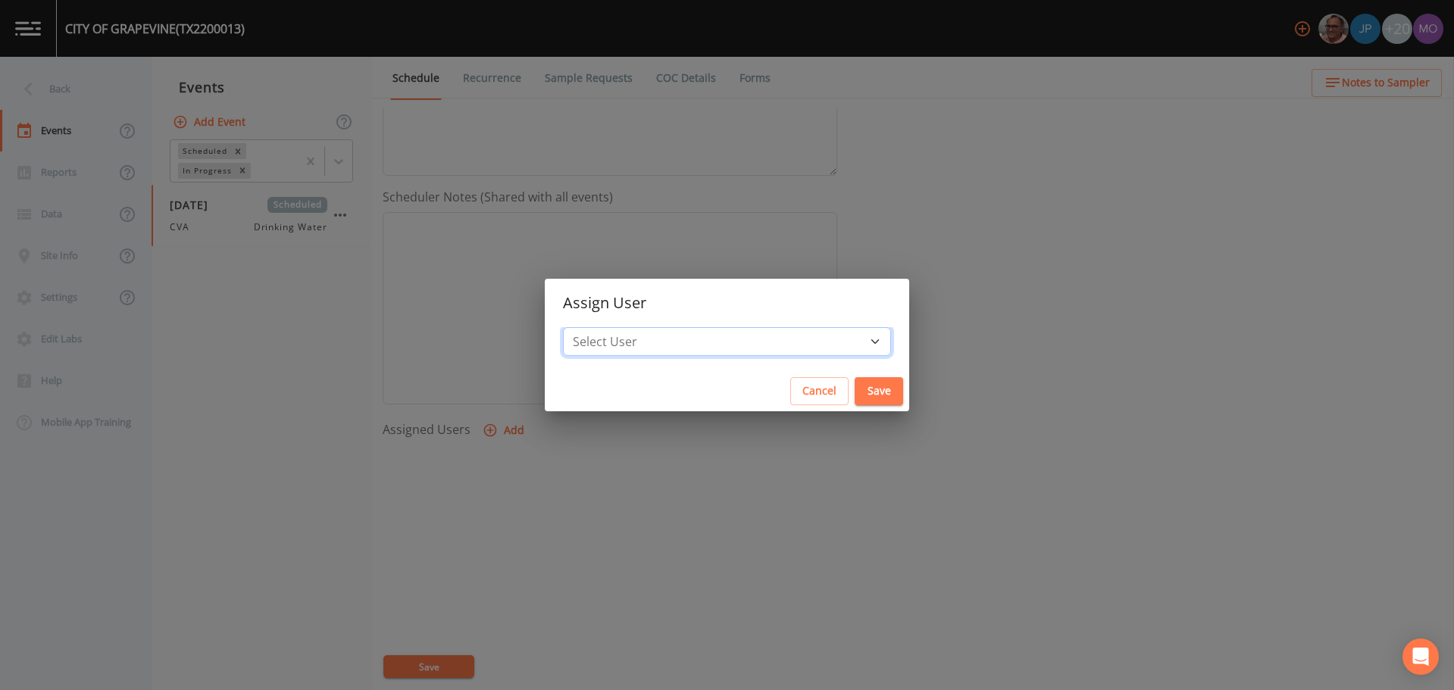
click at [654, 343] on select "Select User [PERSON_NAME] [PERSON_NAME] [PERSON_NAME] [PERSON_NAME] [PERSON_NAM…" at bounding box center [727, 341] width 328 height 29
select select "a2822abc-5819-4f7b-b3c6-dd92d52bfeb4"
click at [618, 327] on select "Select User [PERSON_NAME] [PERSON_NAME] [PERSON_NAME] [PERSON_NAME] [PERSON_NAM…" at bounding box center [727, 341] width 328 height 29
click at [855, 396] on button "Save" at bounding box center [879, 391] width 49 height 28
select select
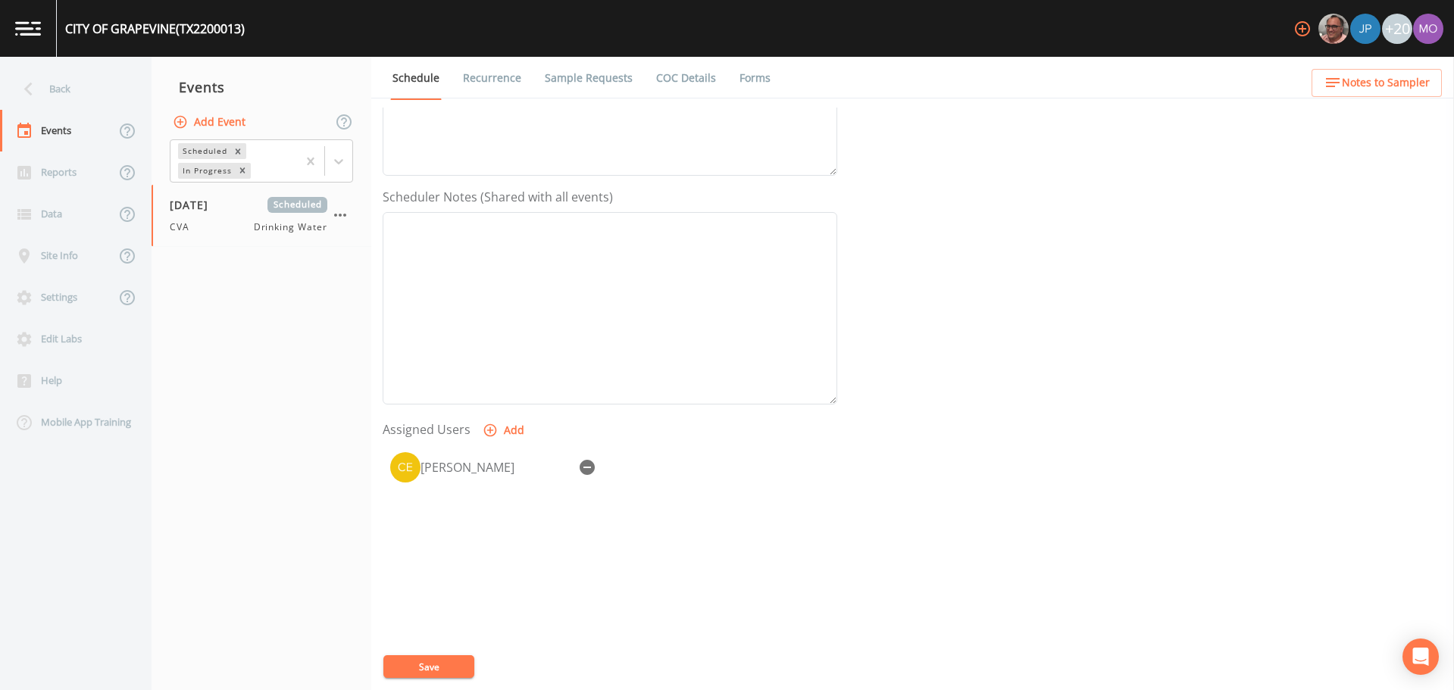
click at [458, 665] on button "Save" at bounding box center [428, 667] width 91 height 23
click at [56, 89] on div "Back" at bounding box center [68, 89] width 136 height 42
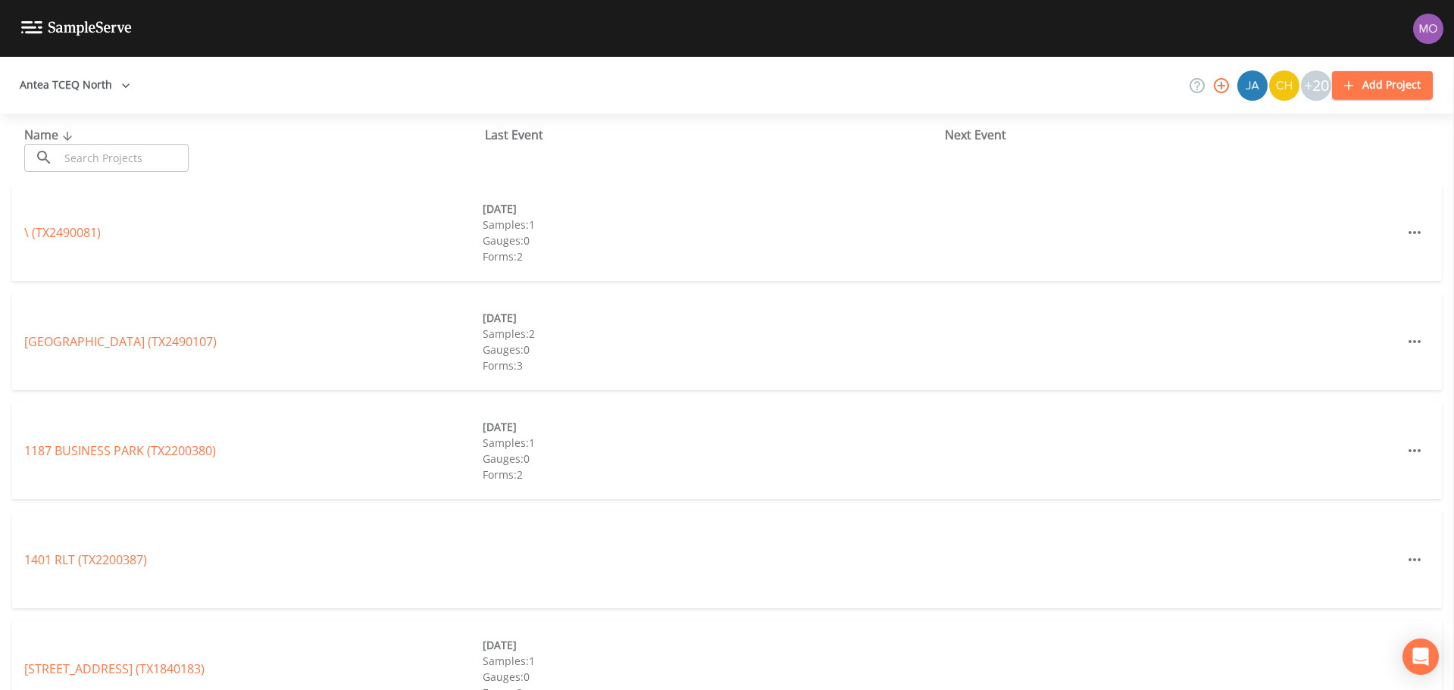
click at [112, 154] on input "text" at bounding box center [124, 158] width 130 height 28
paste input "TX2200237"
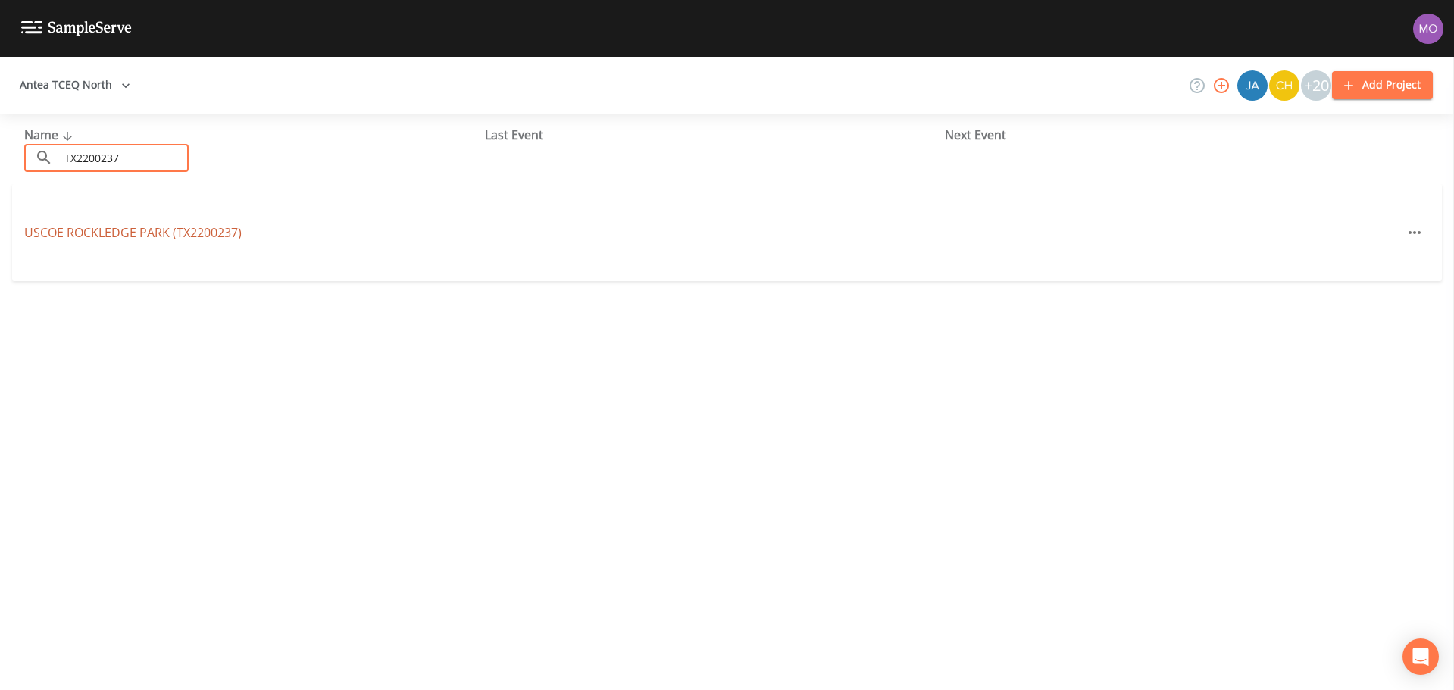
type input "TX2200237"
click at [65, 228] on link "[GEOGRAPHIC_DATA] (TX2200237)" at bounding box center [132, 232] width 217 height 17
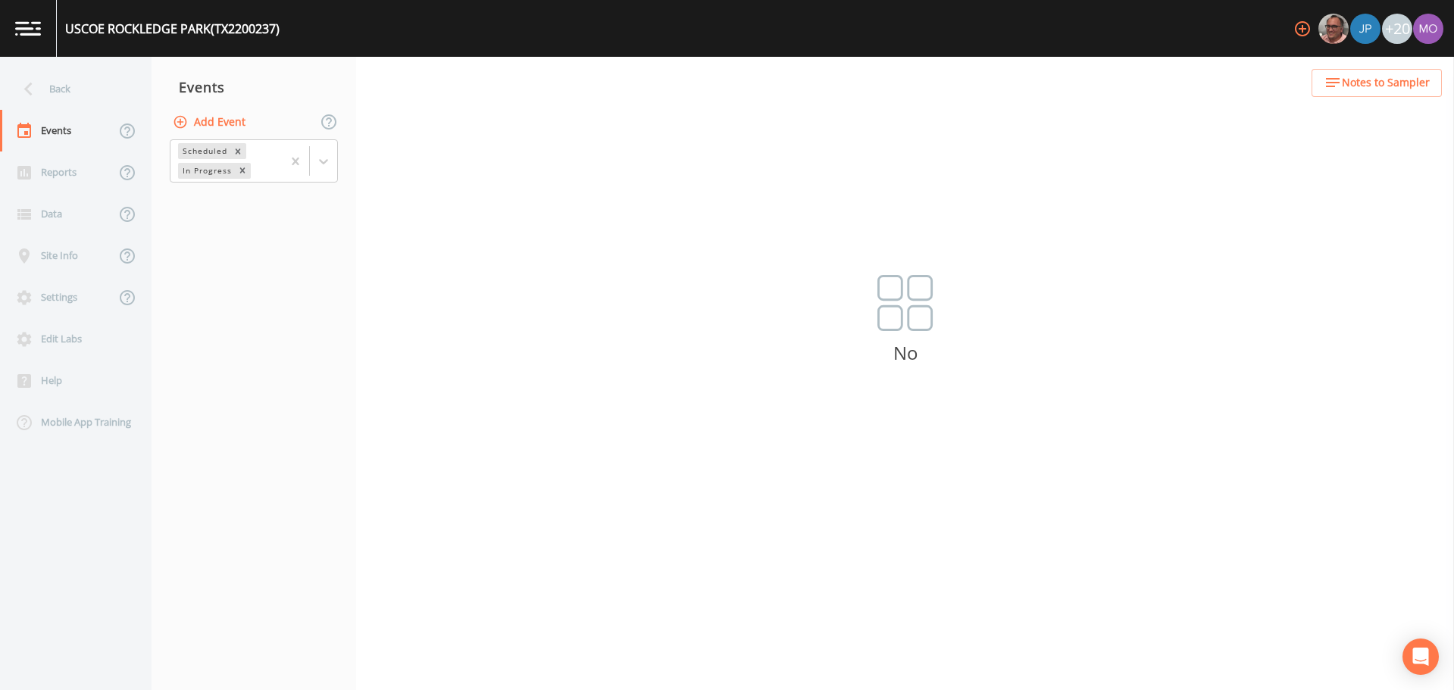
click at [208, 131] on button "Add Event" at bounding box center [211, 122] width 82 height 28
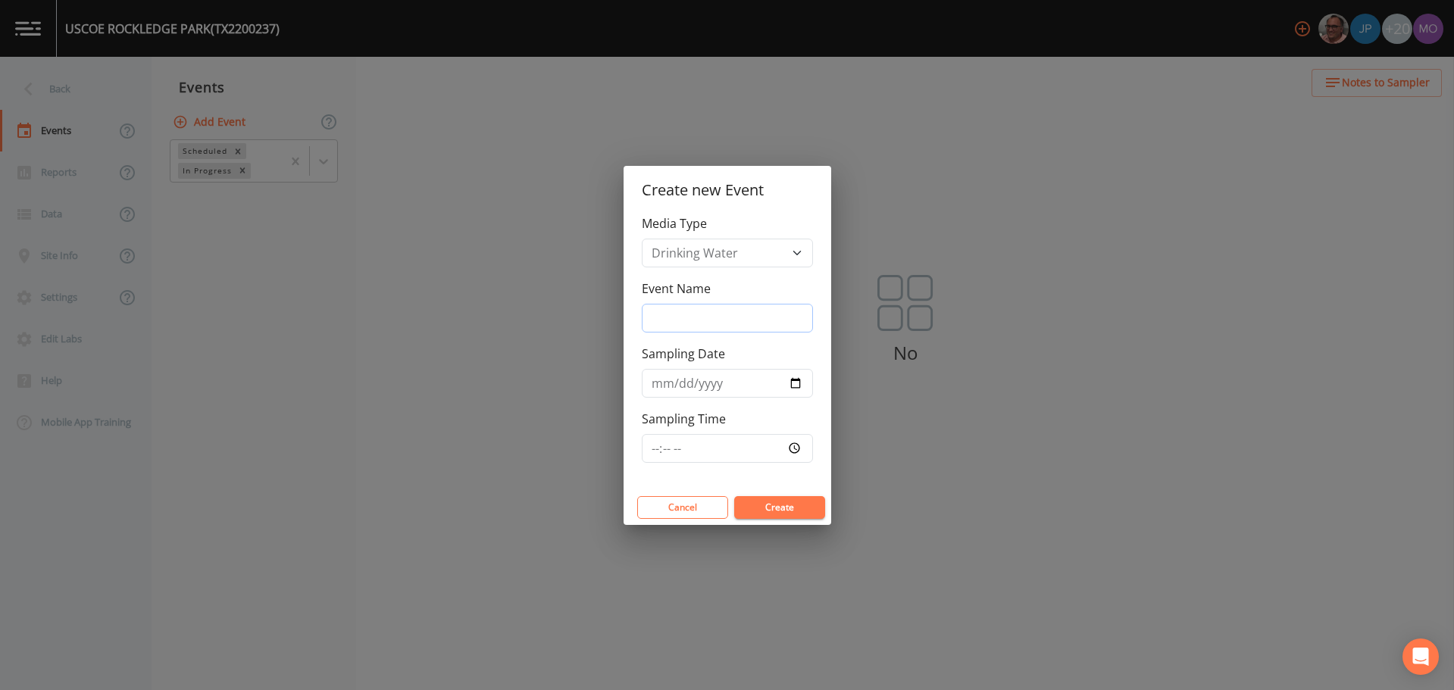
click at [661, 318] on input "Event Name" at bounding box center [727, 318] width 171 height 29
type input "CVA"
click at [798, 384] on input "Sampling Date" at bounding box center [727, 383] width 171 height 29
type input "[DATE]"
click at [776, 502] on button "Create" at bounding box center [779, 507] width 91 height 23
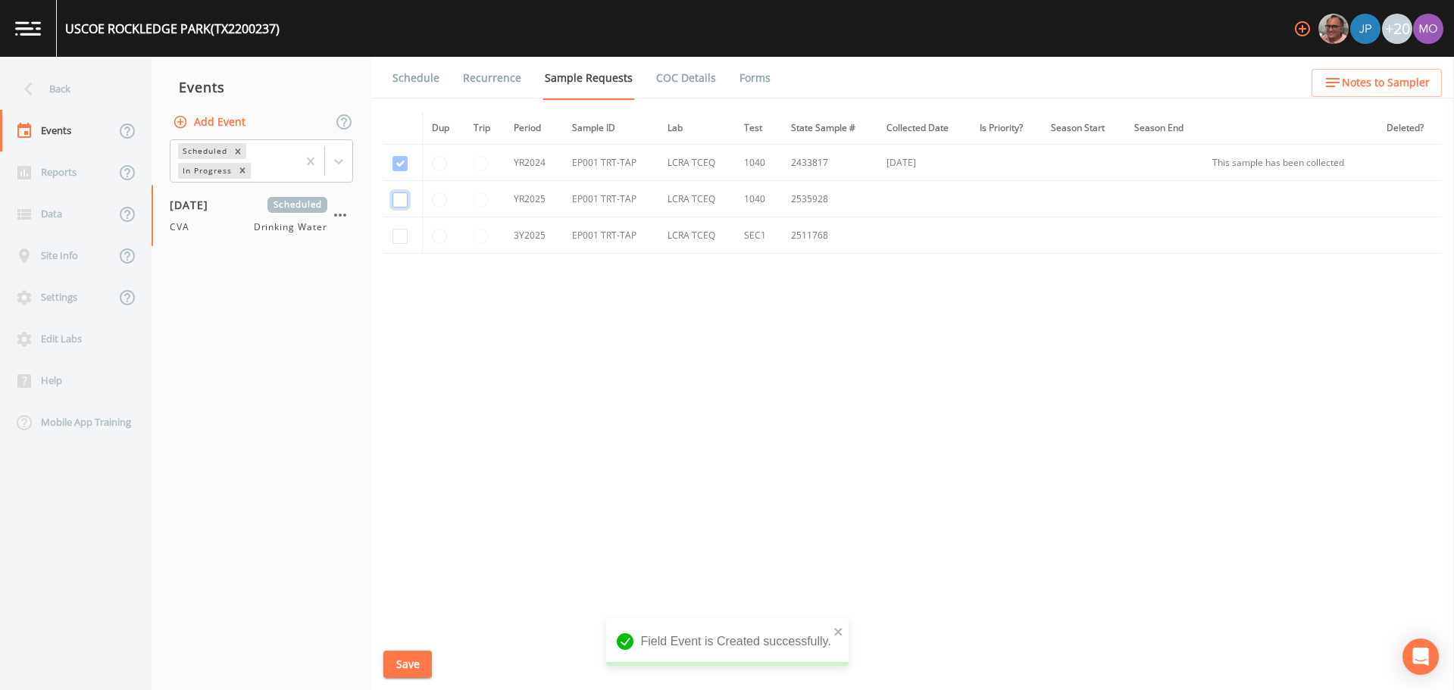
click at [403, 202] on input "checkbox" at bounding box center [400, 199] width 15 height 15
checkbox input "true"
click at [403, 241] on input "checkbox" at bounding box center [400, 236] width 15 height 15
checkbox input "true"
click at [410, 656] on button "Save" at bounding box center [407, 665] width 49 height 28
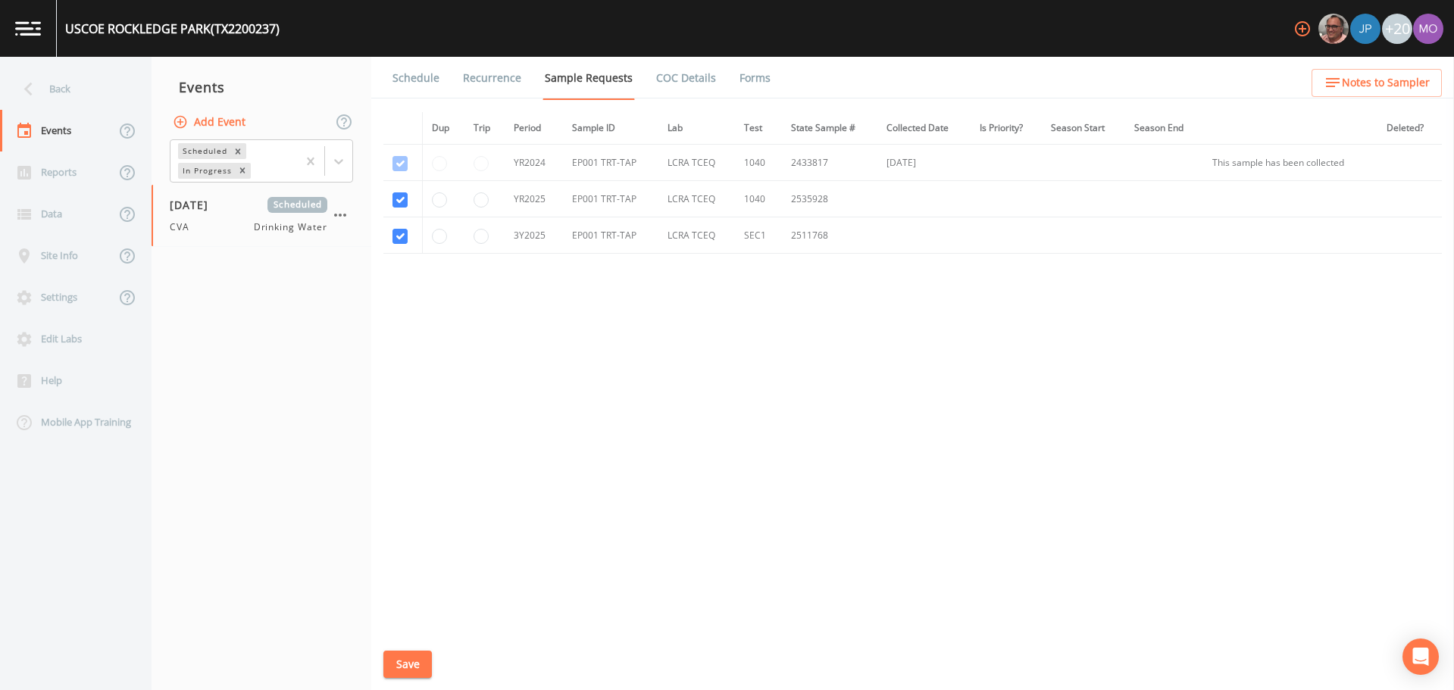
click at [413, 76] on link "Schedule" at bounding box center [416, 78] width 52 height 42
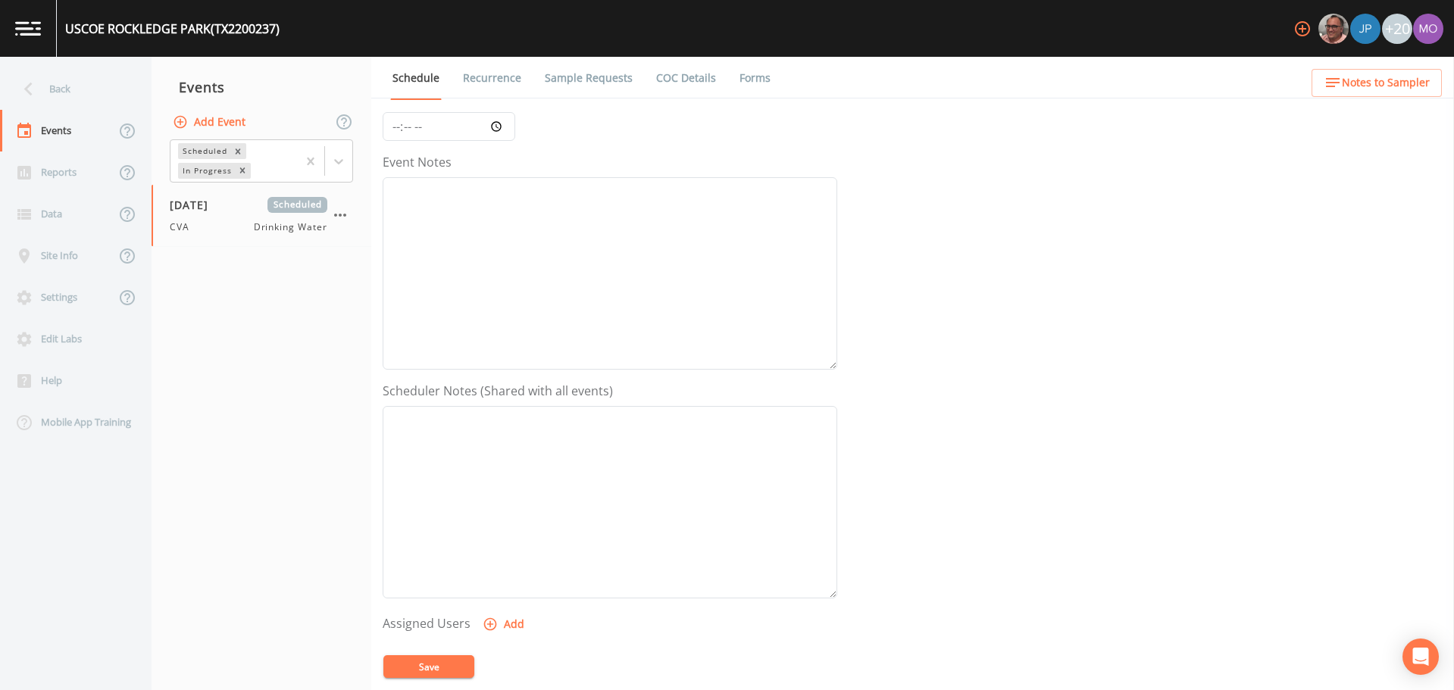
scroll to position [286, 0]
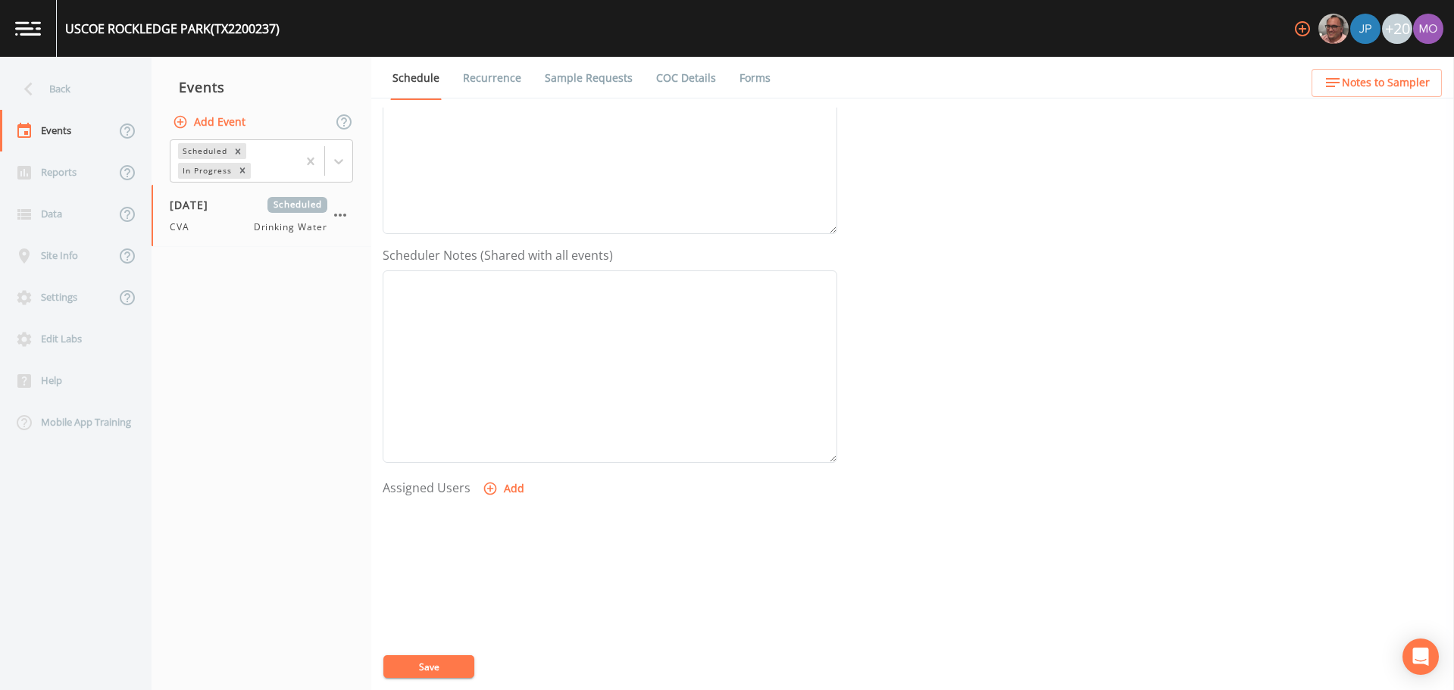
click at [496, 486] on button "Add" at bounding box center [505, 489] width 51 height 28
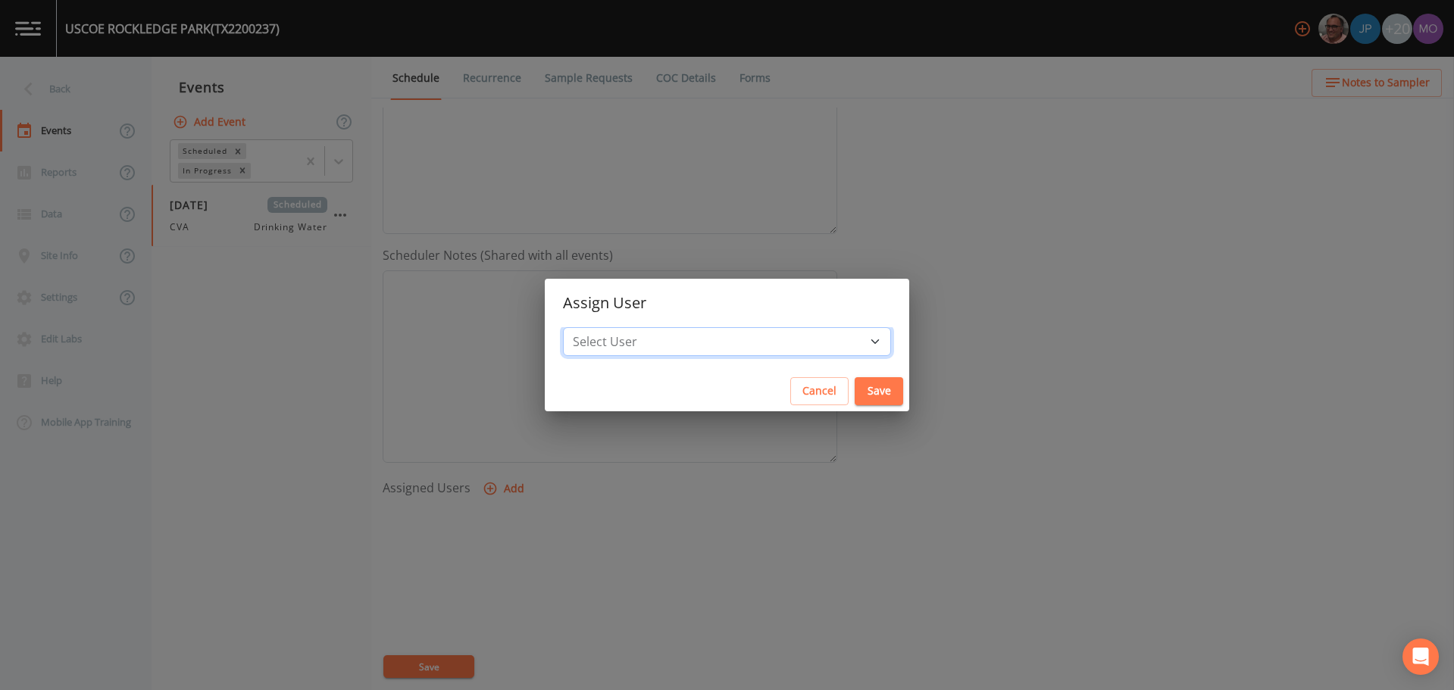
click at [634, 347] on select "Select User [PERSON_NAME] [PERSON_NAME] [PERSON_NAME] [PERSON_NAME] [PERSON_NAM…" at bounding box center [727, 341] width 328 height 29
select select "a2822abc-5819-4f7b-b3c6-dd92d52bfeb4"
click at [618, 327] on select "Select User [PERSON_NAME] [PERSON_NAME] [PERSON_NAME] [PERSON_NAME] [PERSON_NAM…" at bounding box center [727, 341] width 328 height 29
click at [855, 389] on button "Save" at bounding box center [879, 391] width 49 height 28
select select
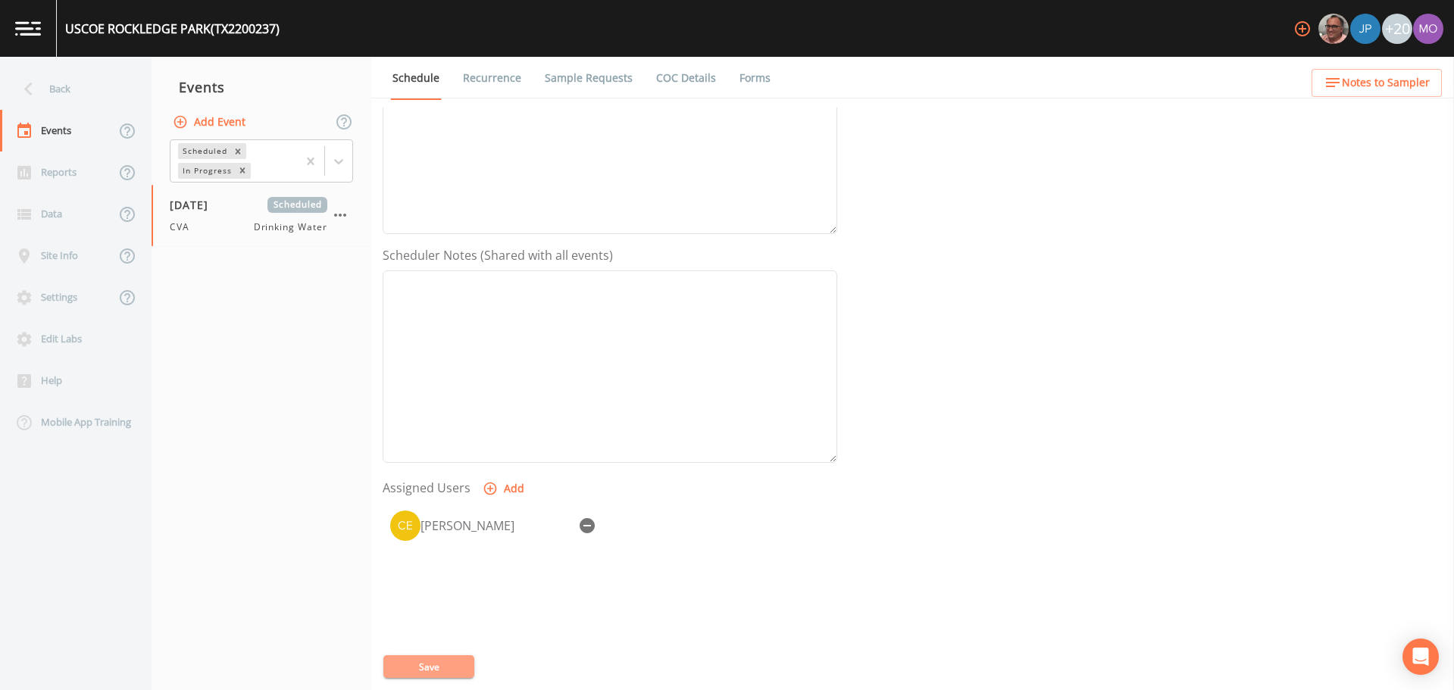
click at [405, 671] on button "Save" at bounding box center [428, 667] width 91 height 23
click at [49, 92] on div "Back" at bounding box center [68, 89] width 136 height 42
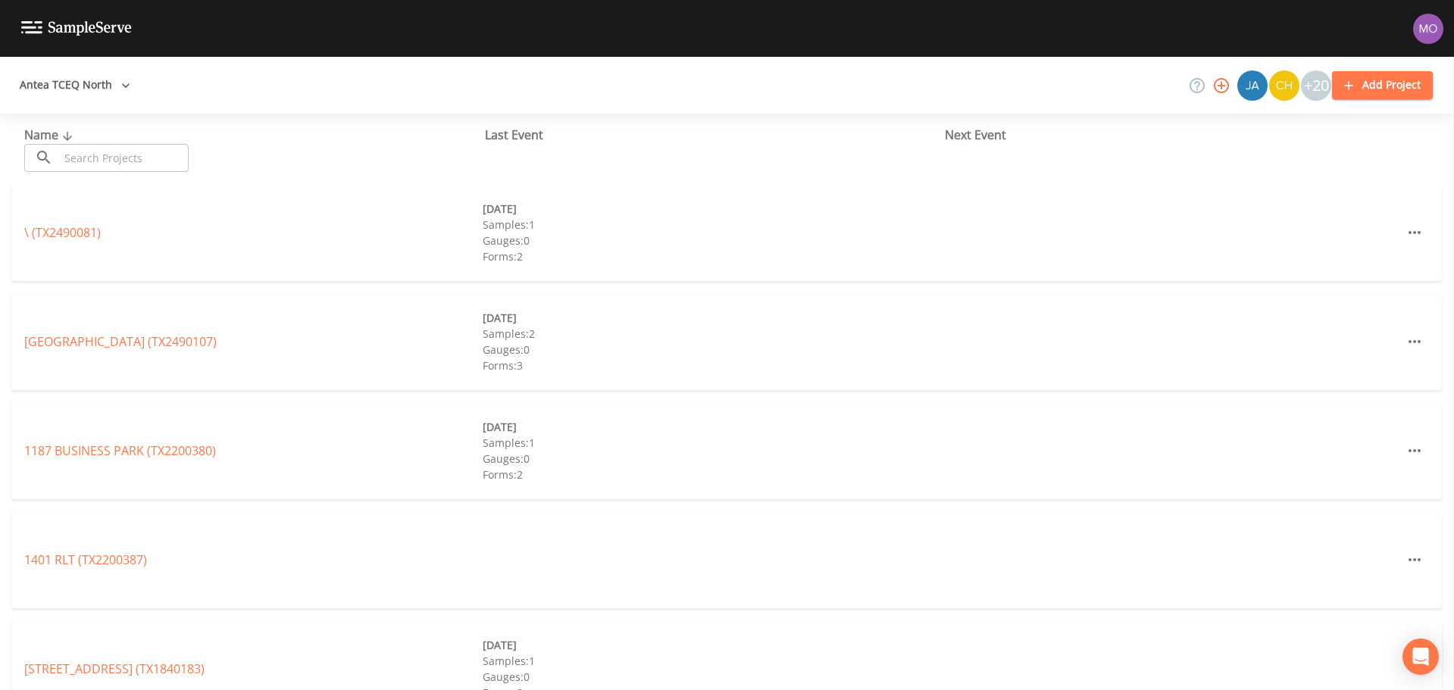
click at [77, 152] on input "text" at bounding box center [124, 158] width 130 height 28
paste input "TX0430025"
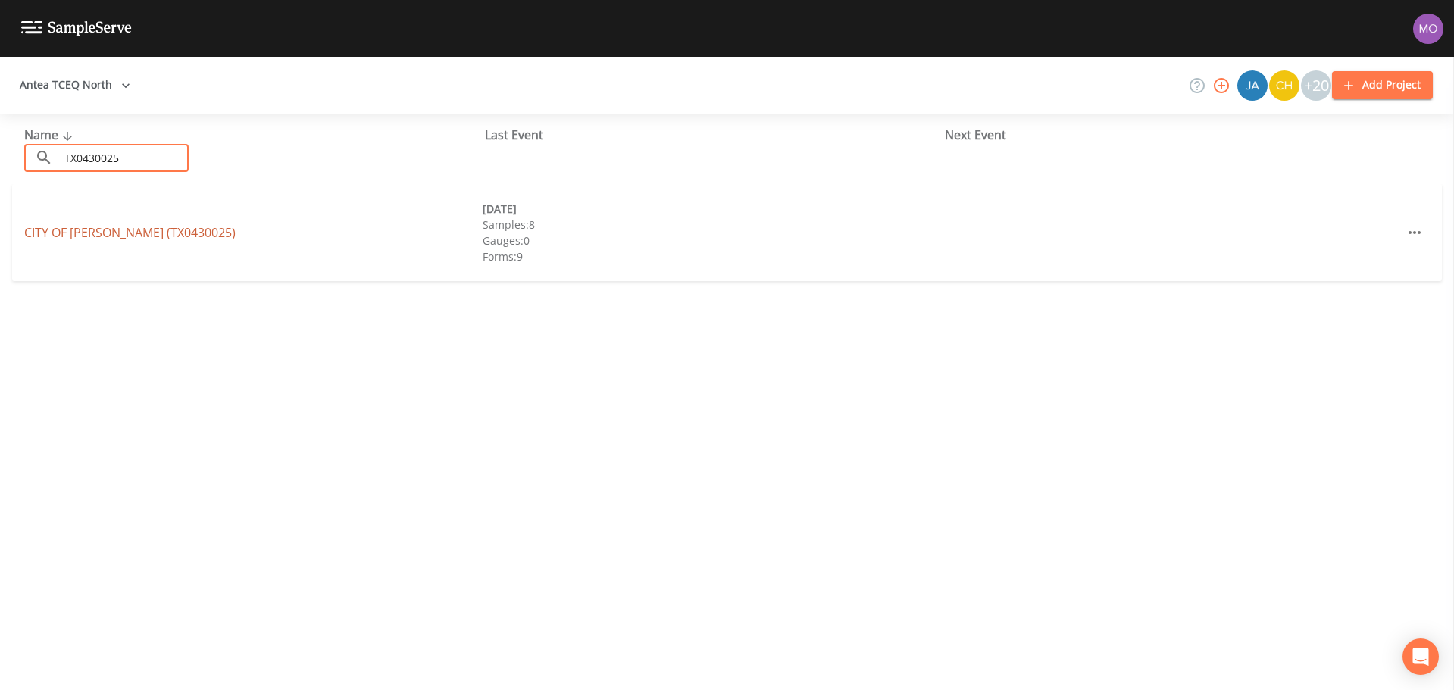
type input "TX0430025"
click at [83, 234] on link "CITY OF [PERSON_NAME] (TX0430025)" at bounding box center [129, 232] width 211 height 17
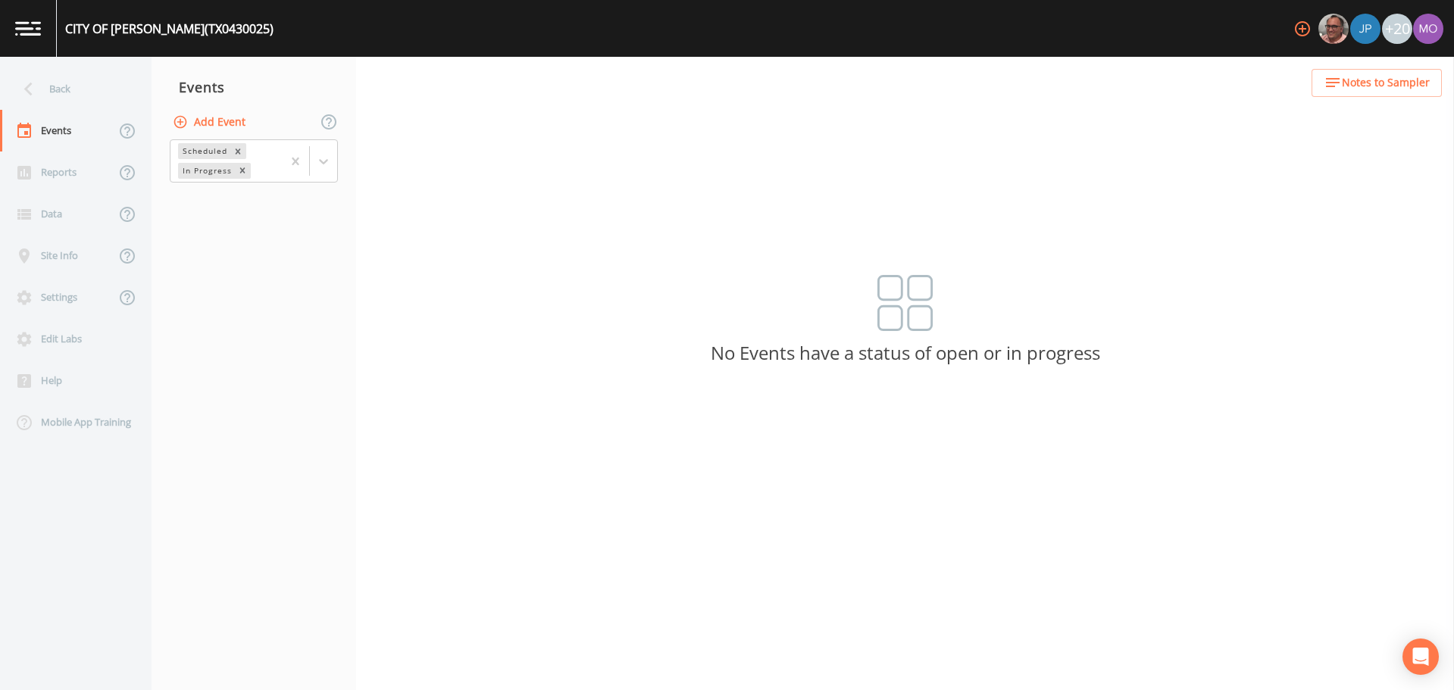
click at [211, 114] on button "Add Event" at bounding box center [211, 122] width 82 height 28
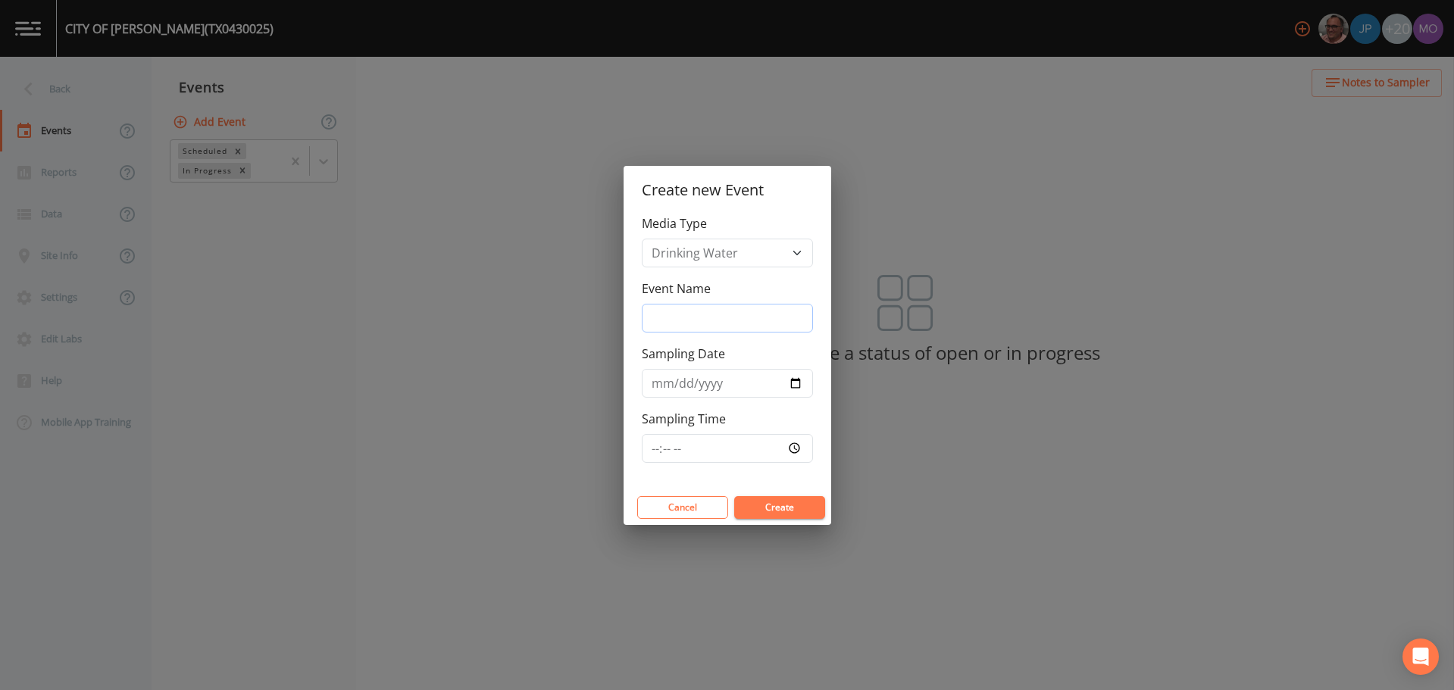
click at [671, 318] on input "Event Name" at bounding box center [727, 318] width 171 height 29
type input "CVA"
click at [796, 384] on input "Sampling Date" at bounding box center [727, 383] width 171 height 29
type input "[DATE]"
click at [759, 508] on button "Create" at bounding box center [779, 507] width 91 height 23
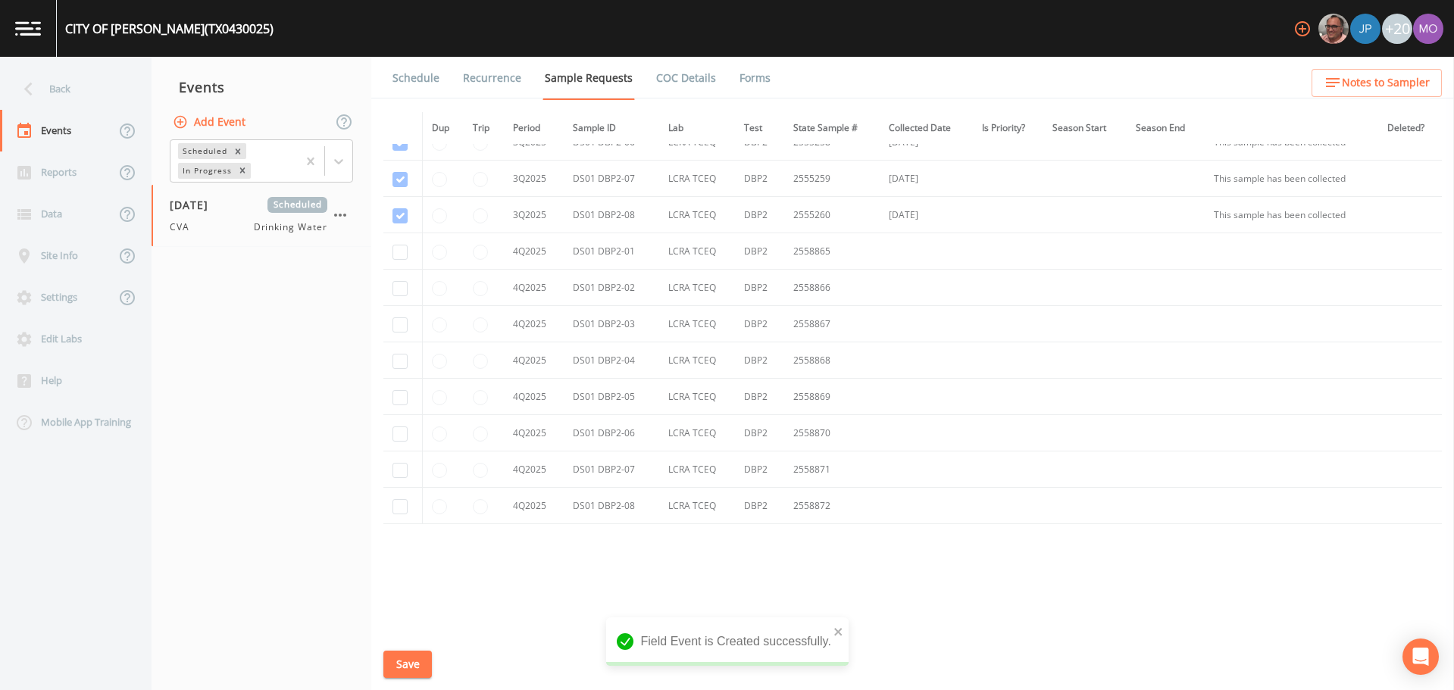
scroll to position [2110, 0]
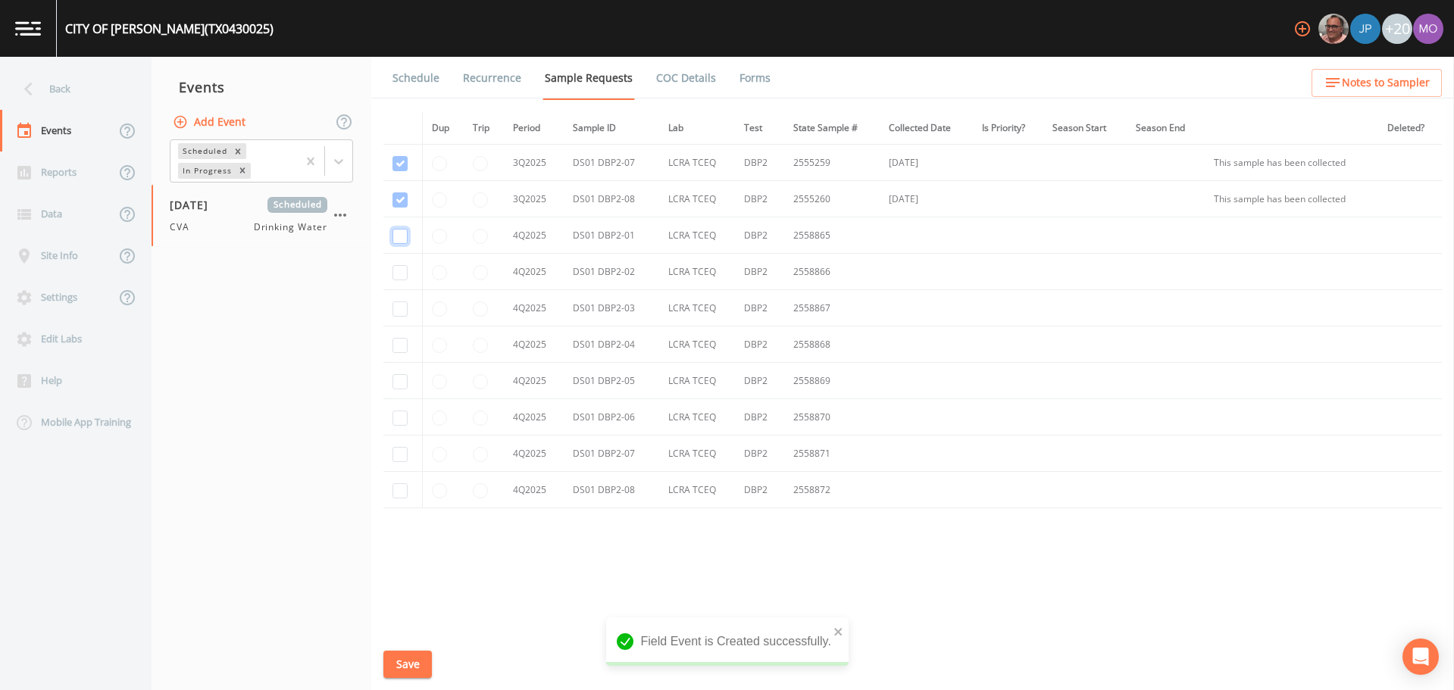
click at [393, 242] on input "checkbox" at bounding box center [400, 236] width 15 height 15
checkbox input "true"
click at [393, 276] on input "checkbox" at bounding box center [400, 272] width 15 height 15
checkbox input "true"
click at [400, 310] on input "checkbox" at bounding box center [400, 309] width 15 height 15
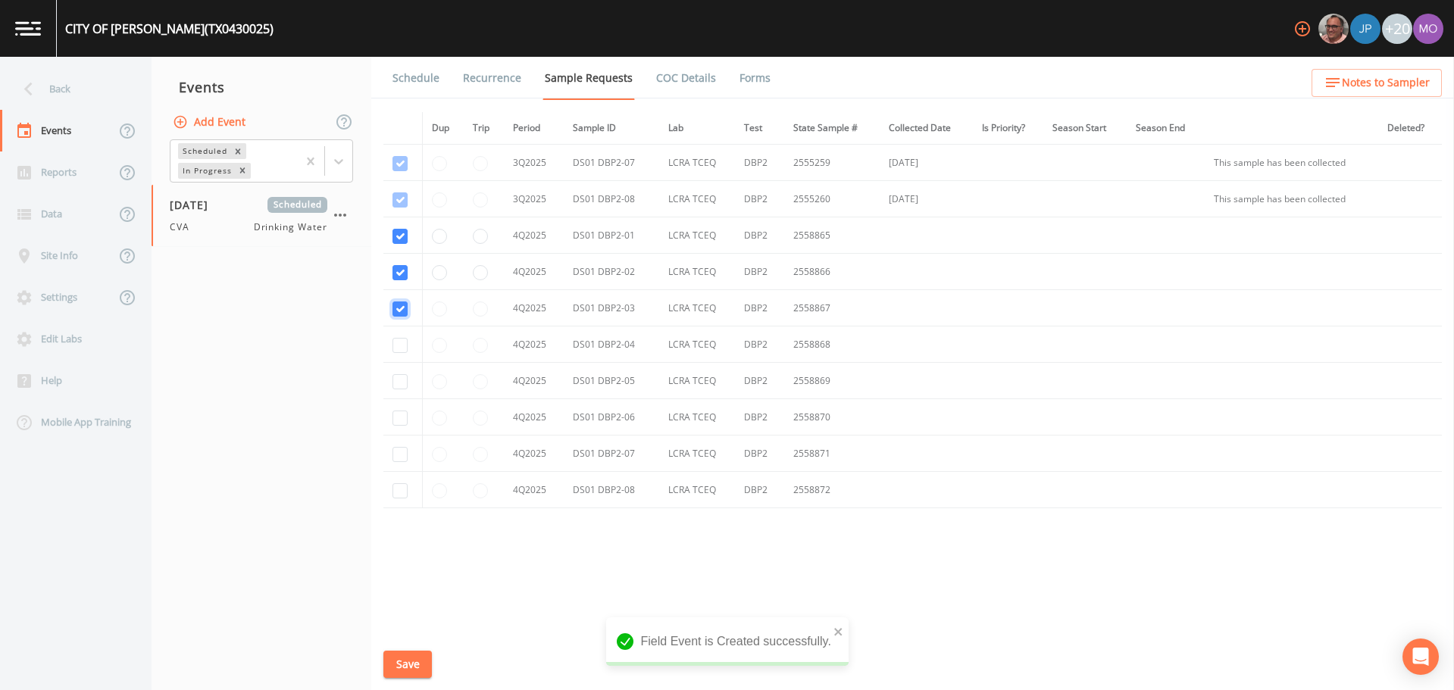
checkbox input "true"
click at [403, 349] on input "checkbox" at bounding box center [400, 345] width 15 height 15
checkbox input "true"
click at [400, 381] on input "checkbox" at bounding box center [400, 381] width 15 height 15
checkbox input "true"
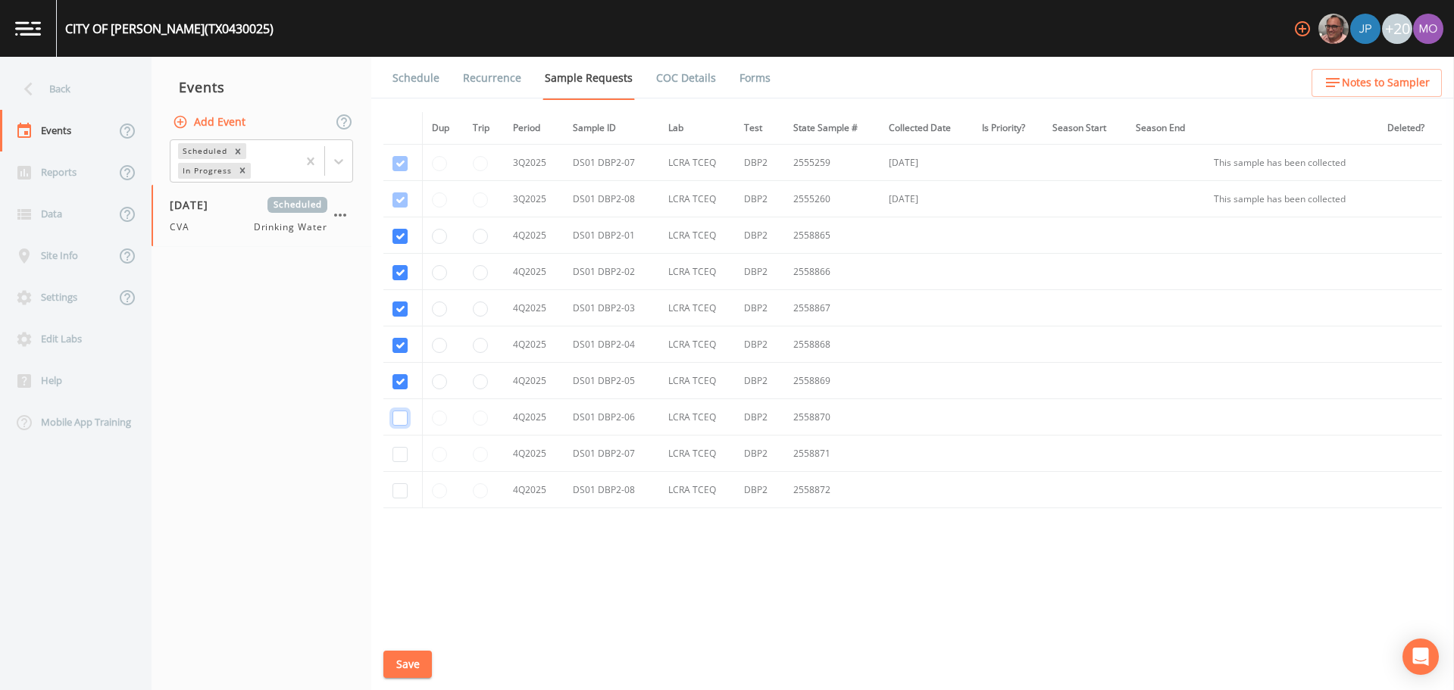
click at [400, 415] on input "checkbox" at bounding box center [400, 418] width 15 height 15
click at [400, 458] on input "checkbox" at bounding box center [400, 454] width 15 height 15
click at [399, 493] on input "checkbox" at bounding box center [400, 490] width 15 height 15
click at [405, 660] on button "Save" at bounding box center [407, 665] width 49 height 28
click at [414, 78] on link "Schedule" at bounding box center [416, 78] width 52 height 42
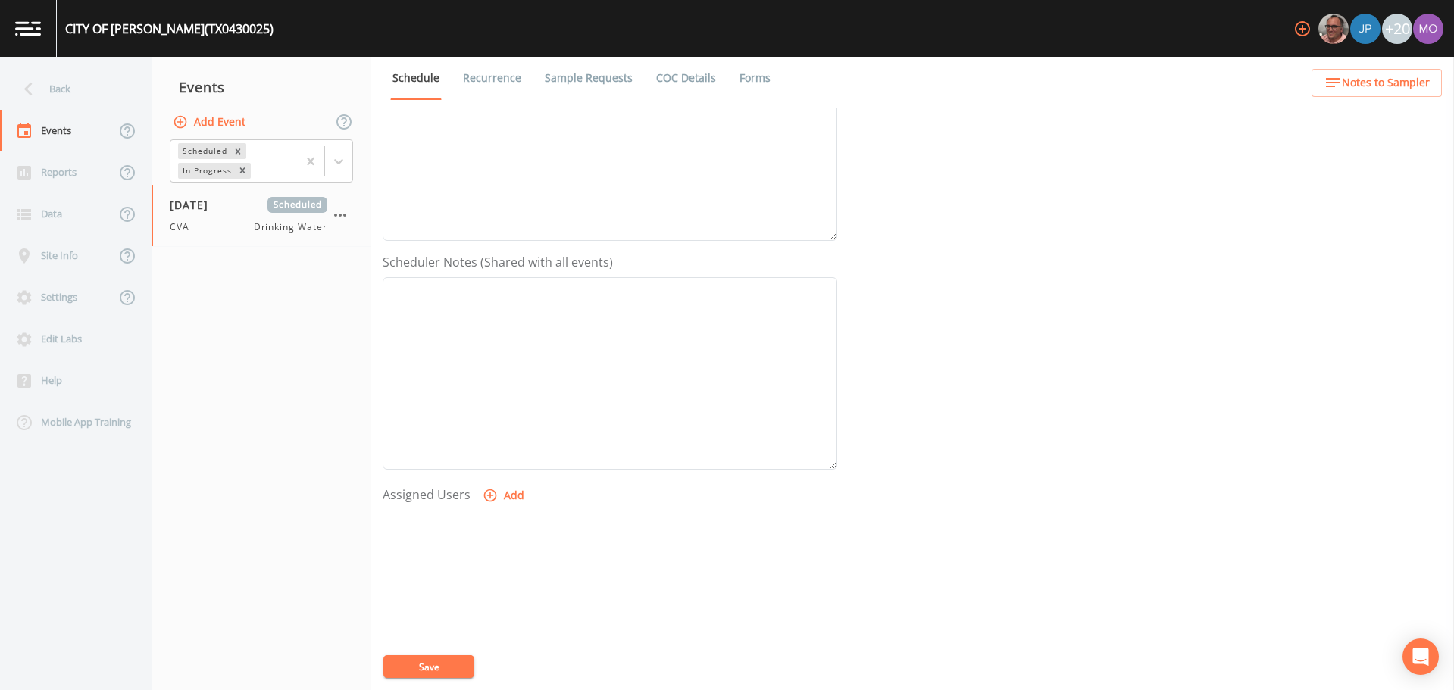
scroll to position [297, 0]
click at [499, 470] on button "Add" at bounding box center [505, 478] width 51 height 28
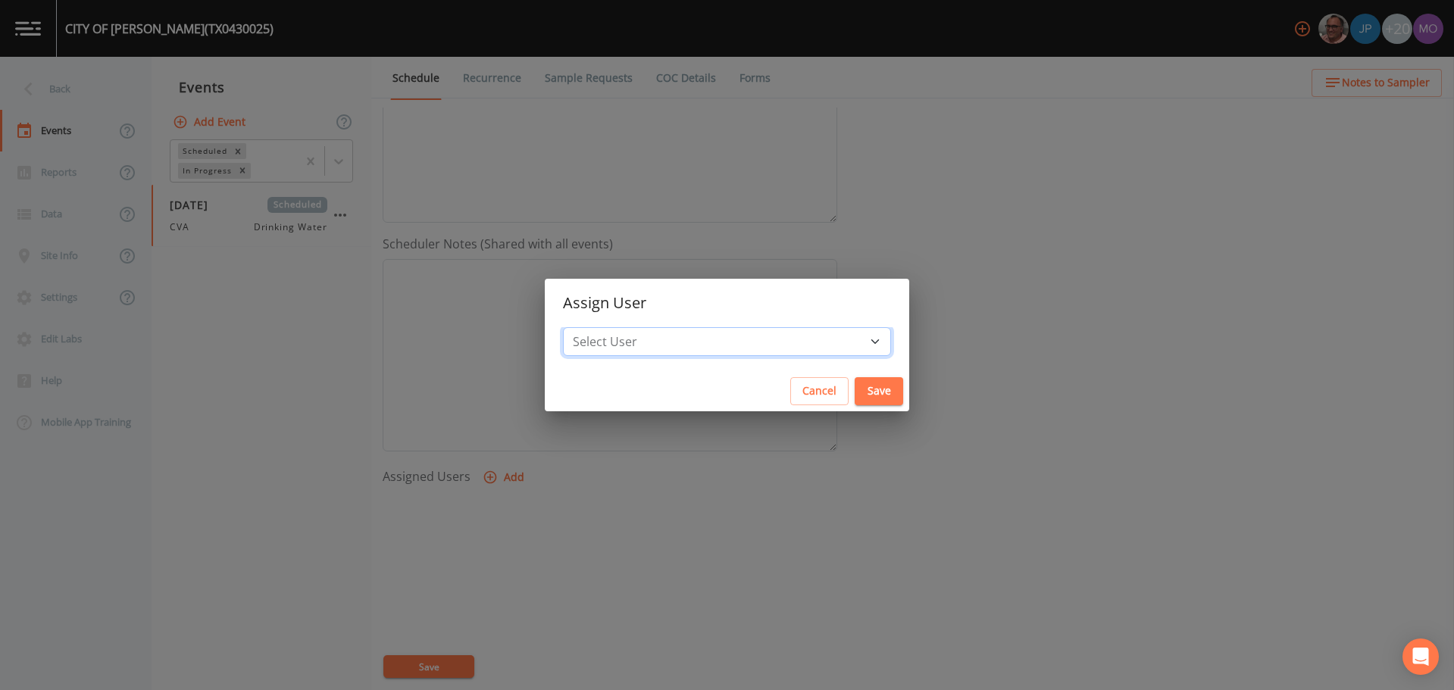
click at [641, 343] on select "Select User [PERSON_NAME] [PERSON_NAME] [PERSON_NAME] [PERSON_NAME] [PERSON_NAM…" at bounding box center [727, 341] width 328 height 29
click at [618, 327] on select "Select User [PERSON_NAME] [PERSON_NAME] [PERSON_NAME] [PERSON_NAME] [PERSON_NAM…" at bounding box center [727, 341] width 328 height 29
click at [855, 396] on button "Save" at bounding box center [879, 391] width 49 height 28
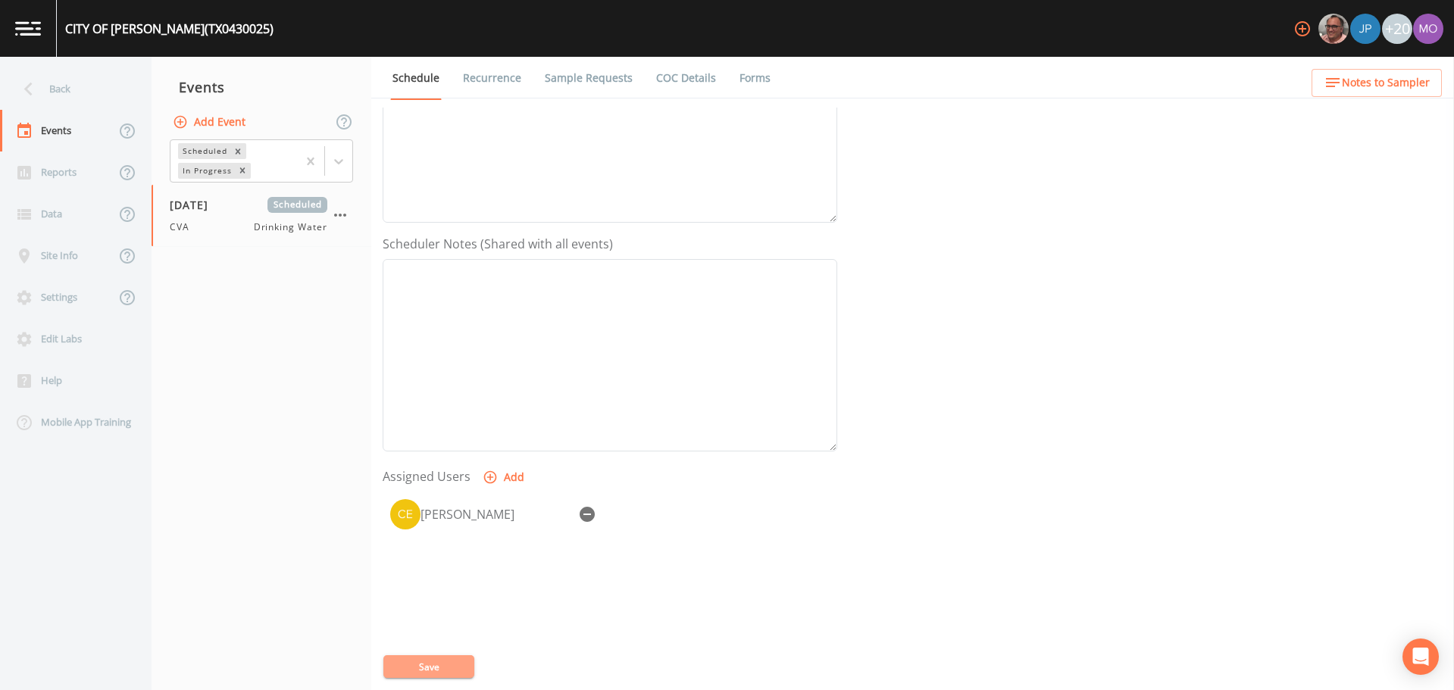
click at [440, 673] on button "Save" at bounding box center [428, 667] width 91 height 23
click at [83, 92] on div "Back" at bounding box center [68, 89] width 136 height 42
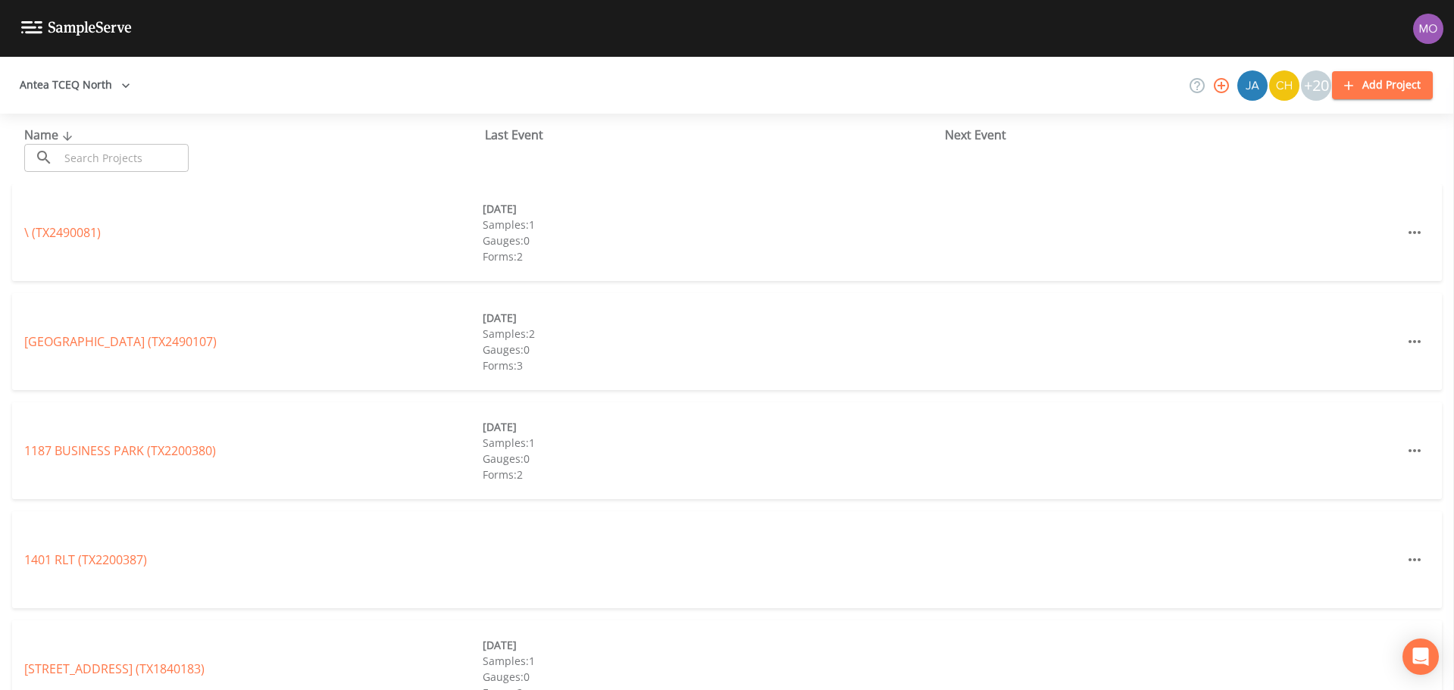
click at [117, 155] on input "text" at bounding box center [124, 158] width 130 height 28
paste input "TX0430033"
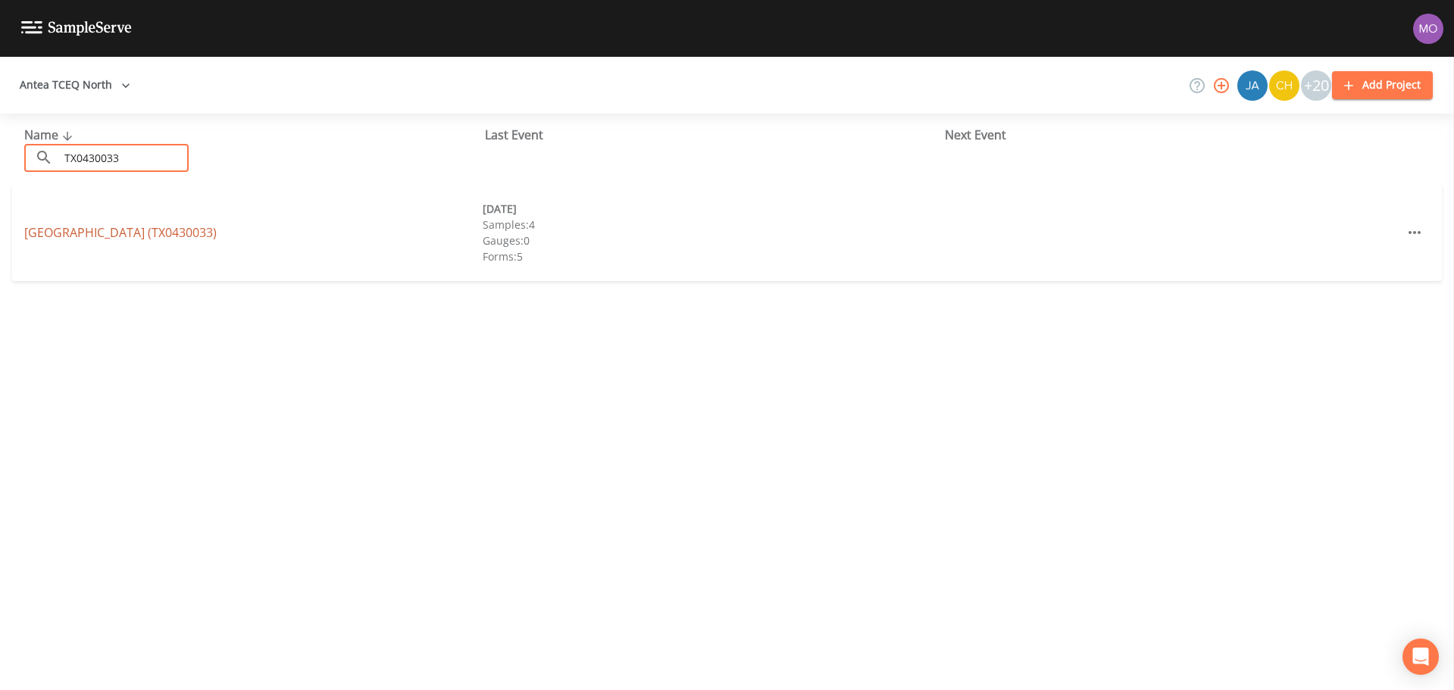
click at [96, 230] on link "[GEOGRAPHIC_DATA] (TX0430033)" at bounding box center [120, 232] width 192 height 17
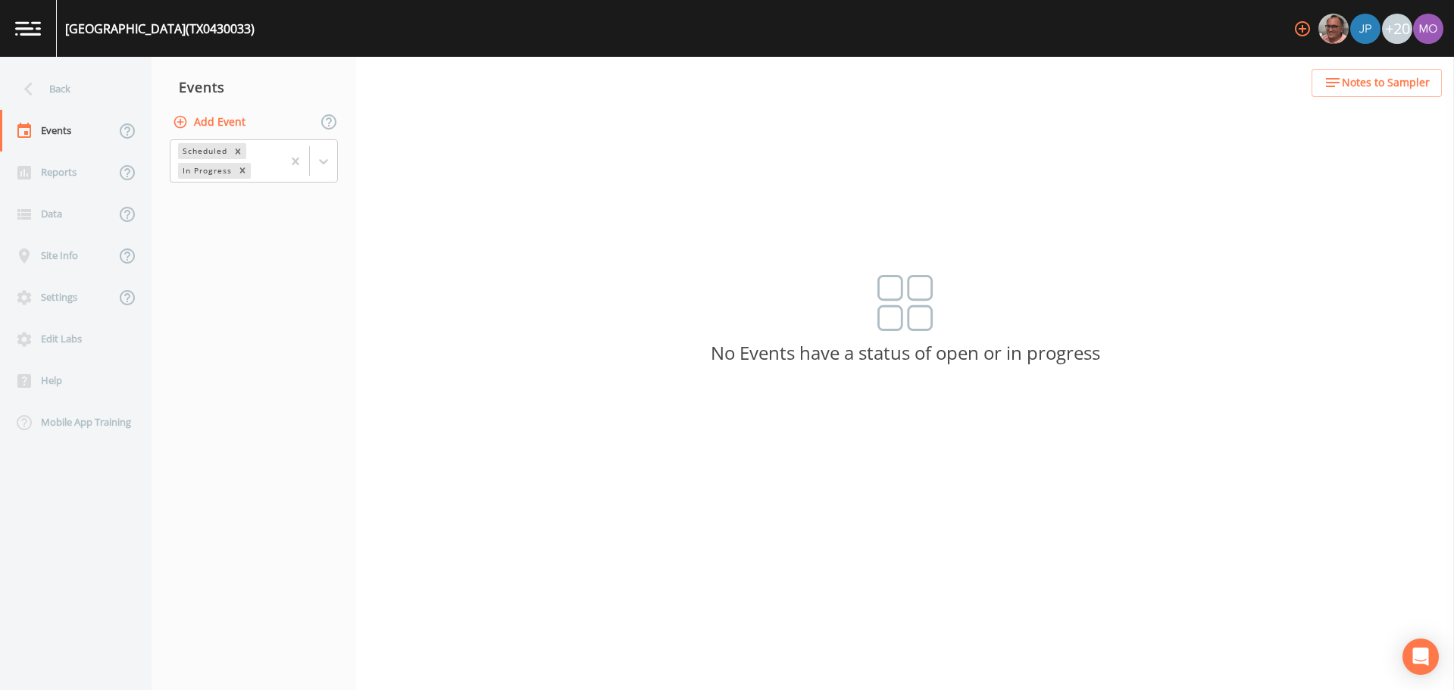
click at [219, 134] on button "Add Event" at bounding box center [211, 122] width 82 height 28
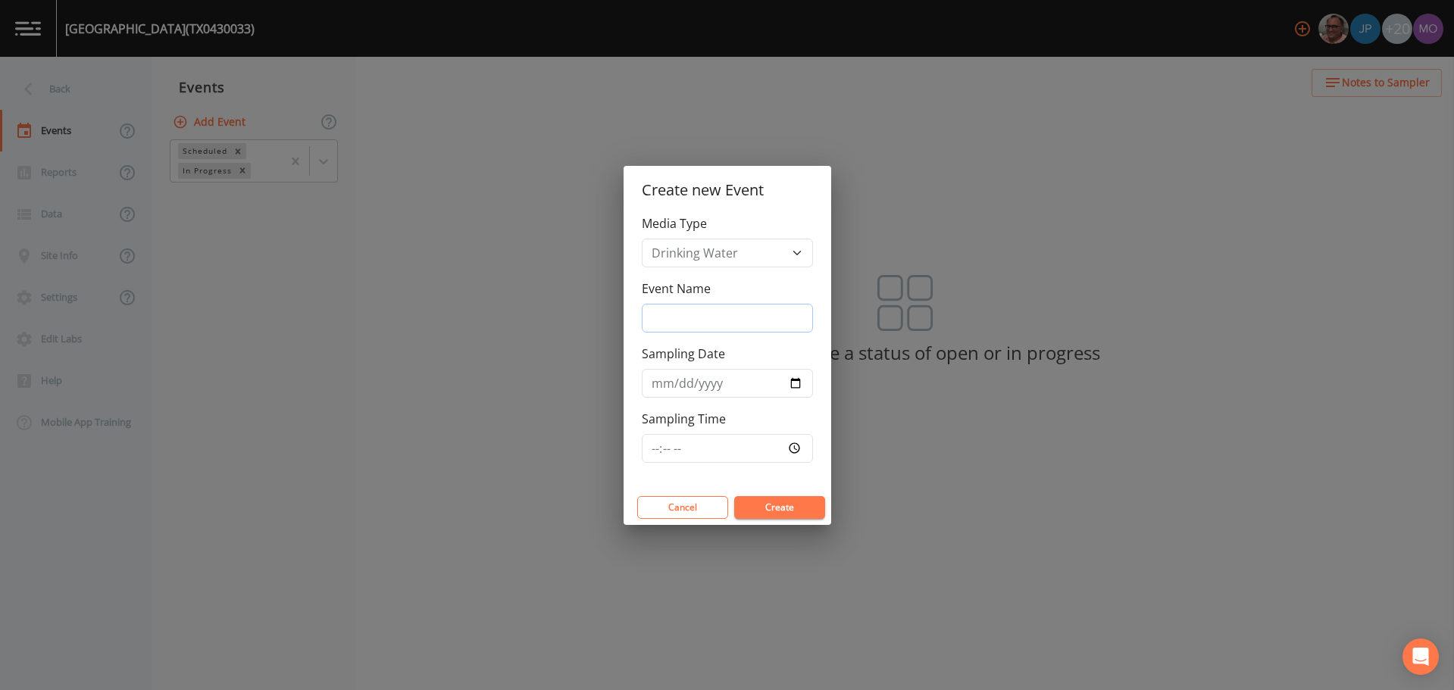
click at [656, 318] on input "Event Name" at bounding box center [727, 318] width 171 height 29
click at [795, 386] on input "Sampling Date" at bounding box center [727, 383] width 171 height 29
click at [745, 508] on button "Create" at bounding box center [779, 507] width 91 height 23
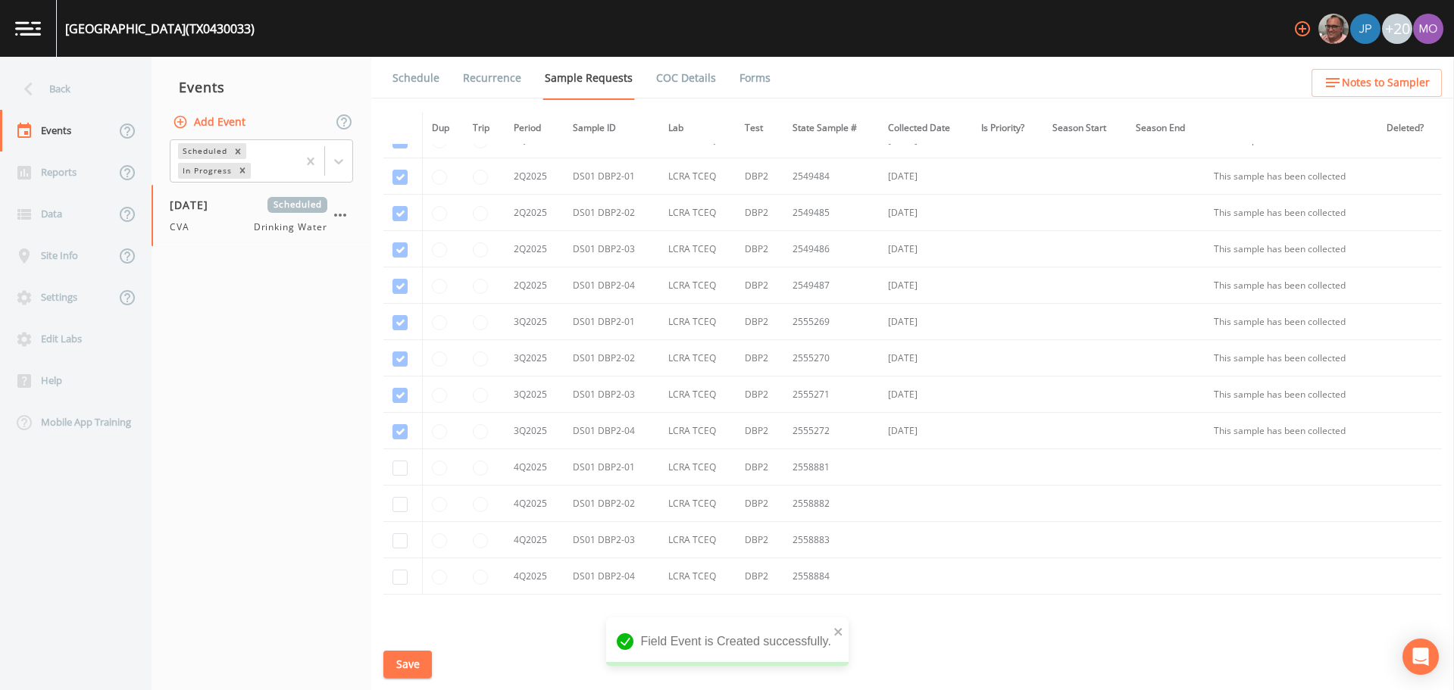
scroll to position [946, 0]
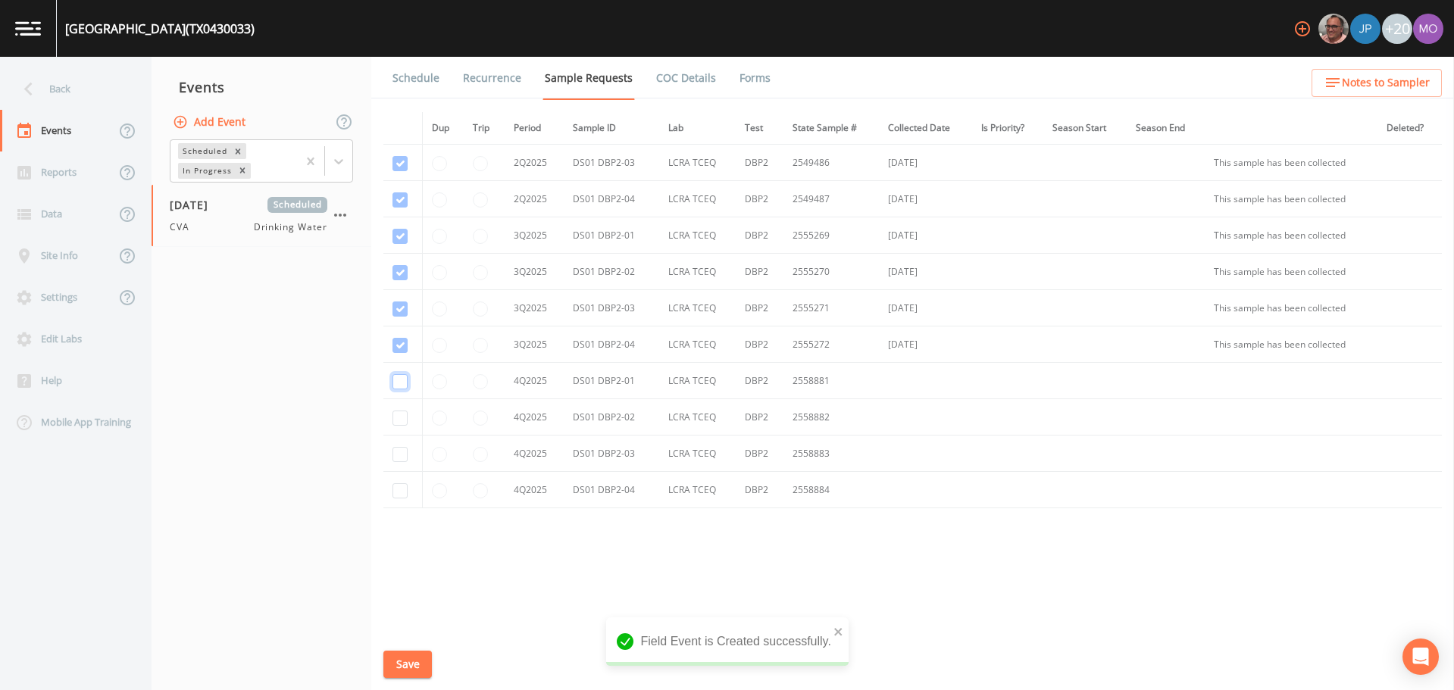
click at [403, 385] on input "checkbox" at bounding box center [400, 381] width 15 height 15
click at [403, 419] on input "checkbox" at bounding box center [400, 418] width 15 height 15
click at [402, 460] on input "checkbox" at bounding box center [400, 454] width 15 height 15
click at [402, 487] on input "checkbox" at bounding box center [400, 490] width 15 height 15
click at [407, 667] on button "Save" at bounding box center [407, 665] width 49 height 28
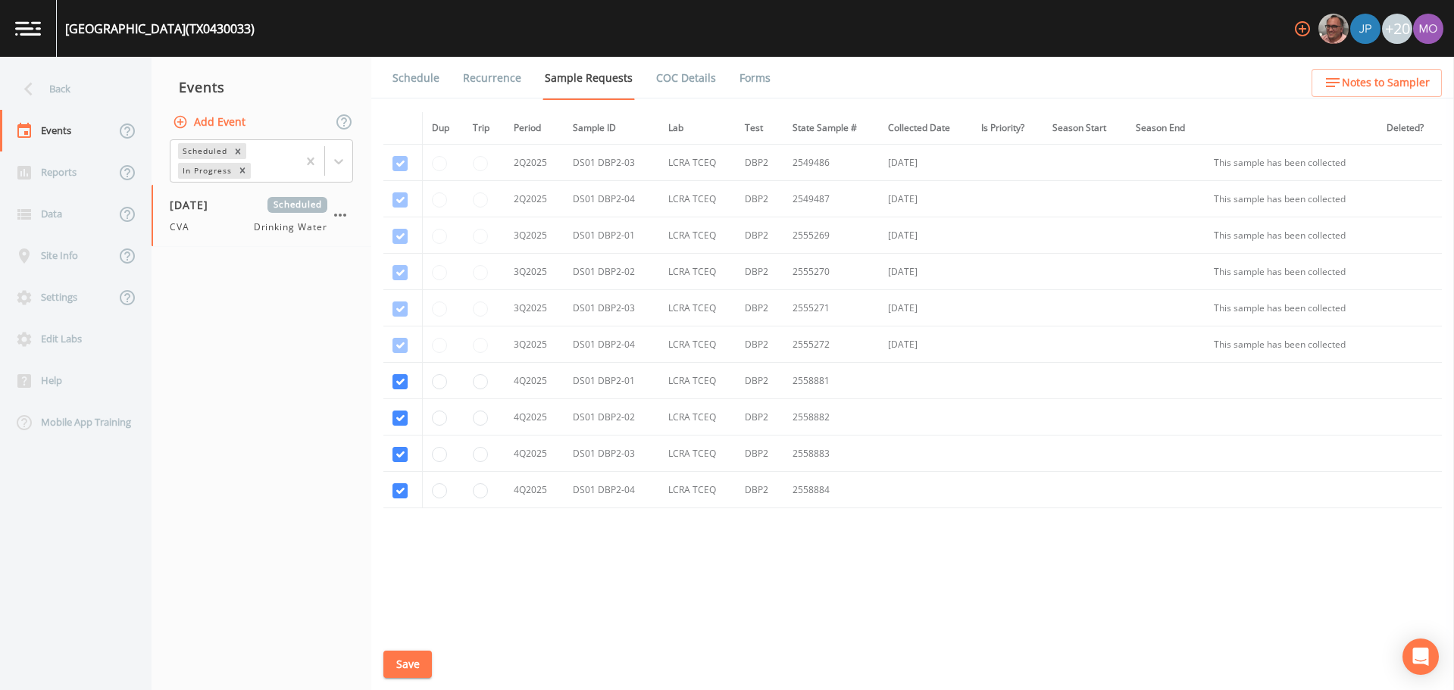
click at [408, 77] on link "Schedule" at bounding box center [416, 78] width 52 height 42
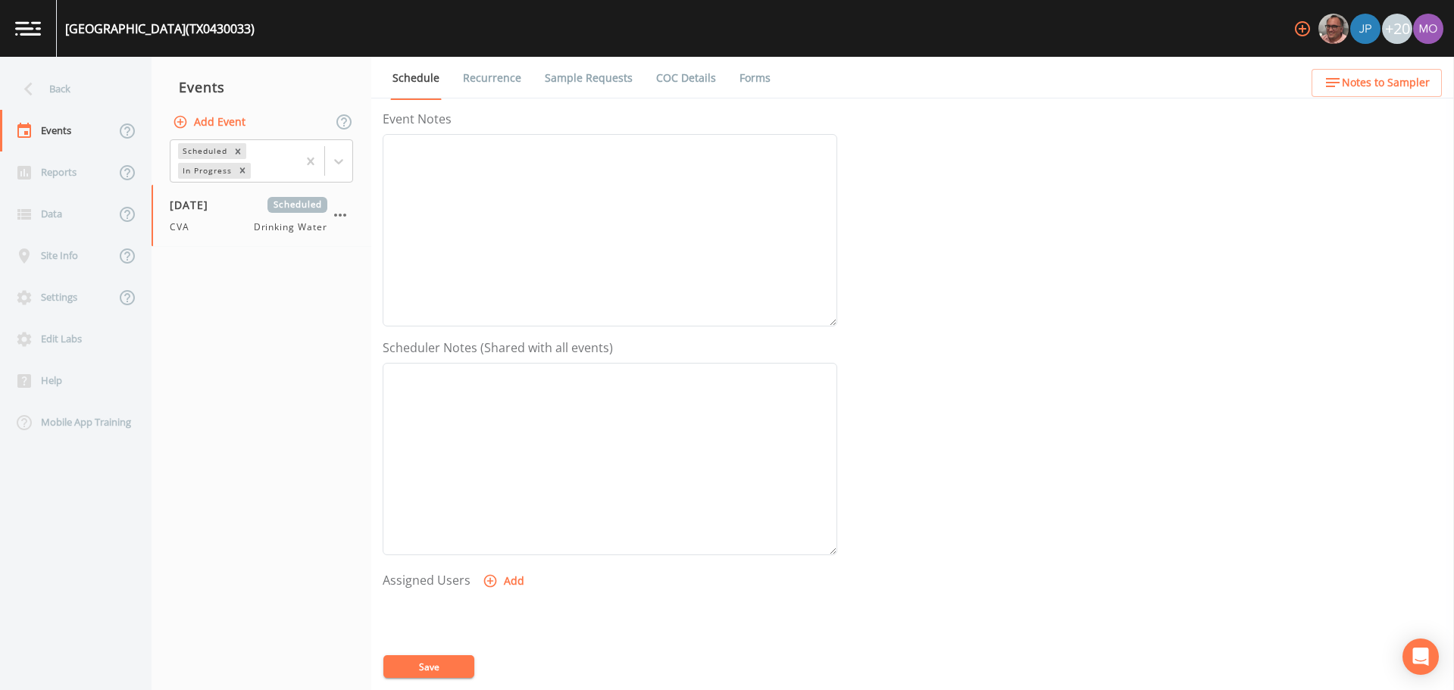
scroll to position [379, 0]
click at [499, 397] on button "Add" at bounding box center [505, 396] width 51 height 28
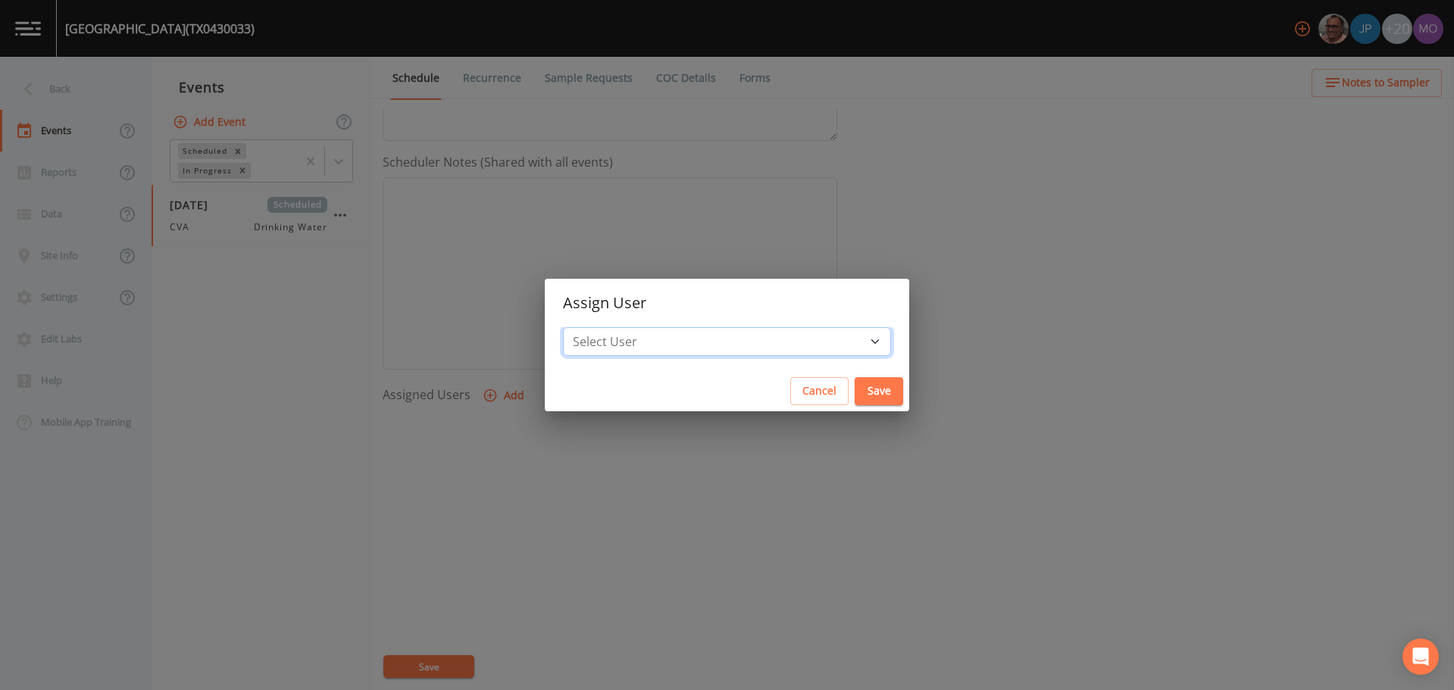
click at [637, 348] on select "Select User [PERSON_NAME] [PERSON_NAME] [PERSON_NAME] [PERSON_NAME] [PERSON_NAM…" at bounding box center [727, 341] width 328 height 29
click at [618, 327] on select "Select User [PERSON_NAME] [PERSON_NAME] [PERSON_NAME] [PERSON_NAME] [PERSON_NAM…" at bounding box center [727, 341] width 328 height 29
click at [855, 390] on button "Save" at bounding box center [879, 391] width 49 height 28
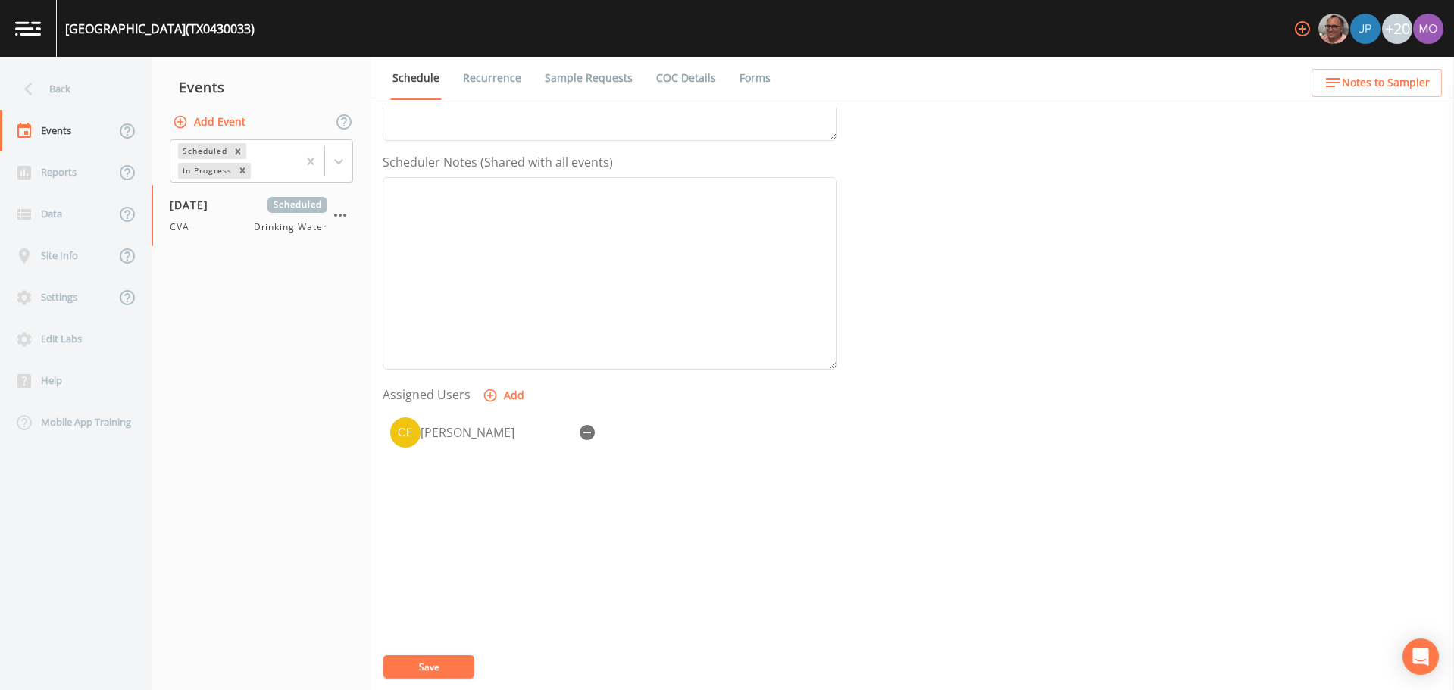
click at [424, 665] on button "Save" at bounding box center [428, 667] width 91 height 23
click at [49, 92] on div "Back" at bounding box center [68, 89] width 136 height 42
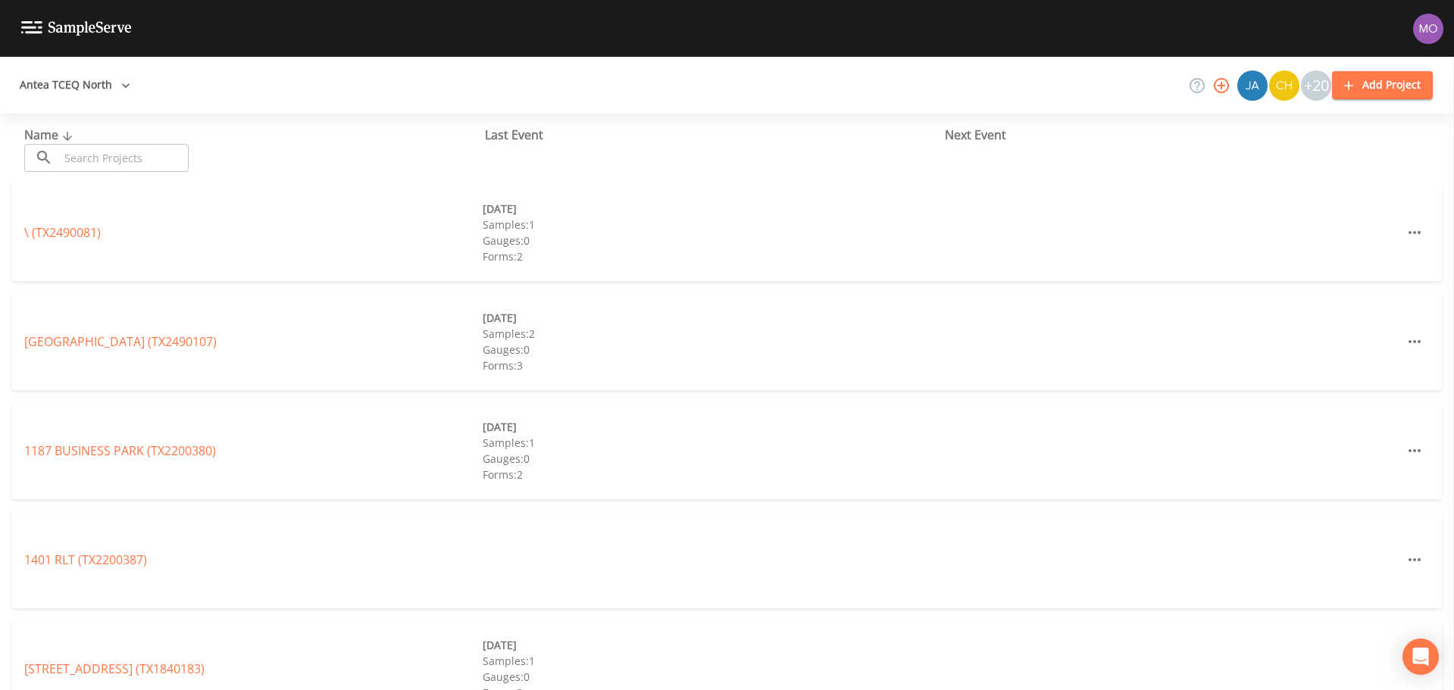
click at [85, 161] on input "text" at bounding box center [124, 158] width 130 height 28
paste input "TX0010031"
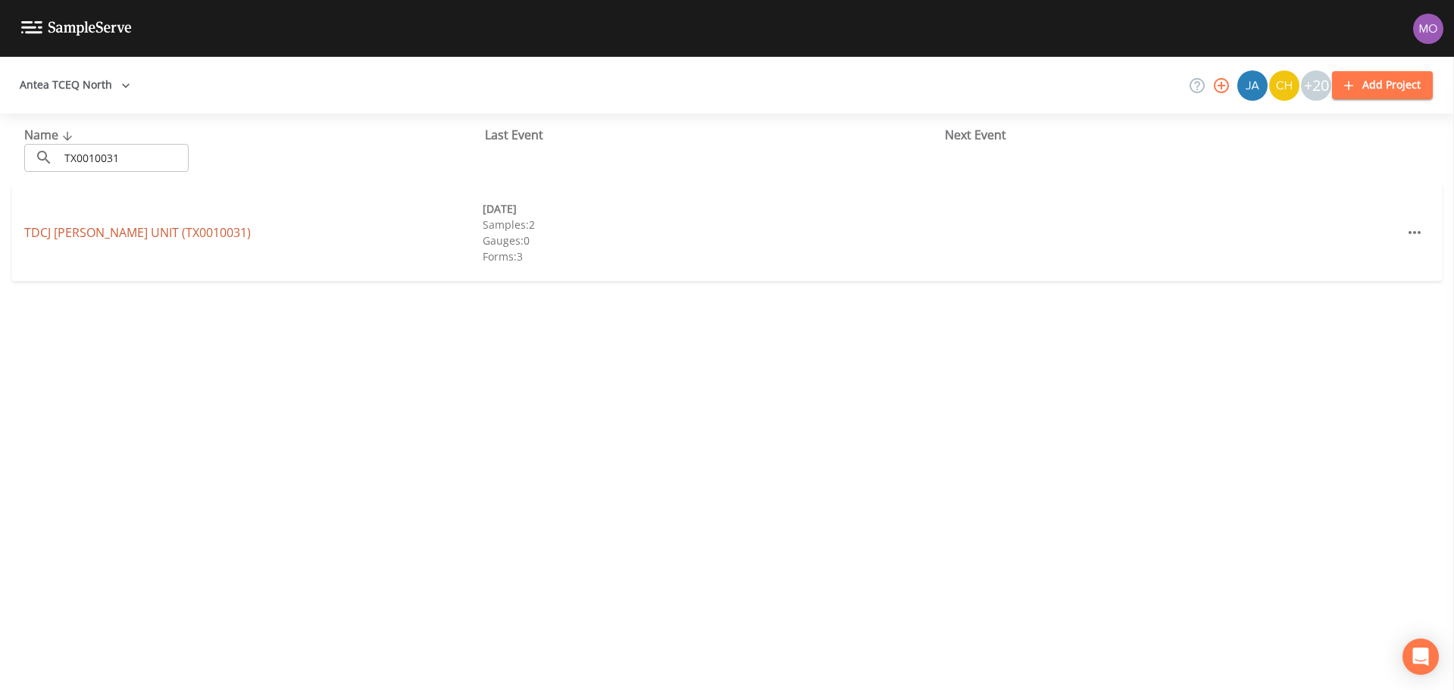
click at [108, 236] on link "TDCJ [PERSON_NAME] UNIT (TX0010031)" at bounding box center [137, 232] width 227 height 17
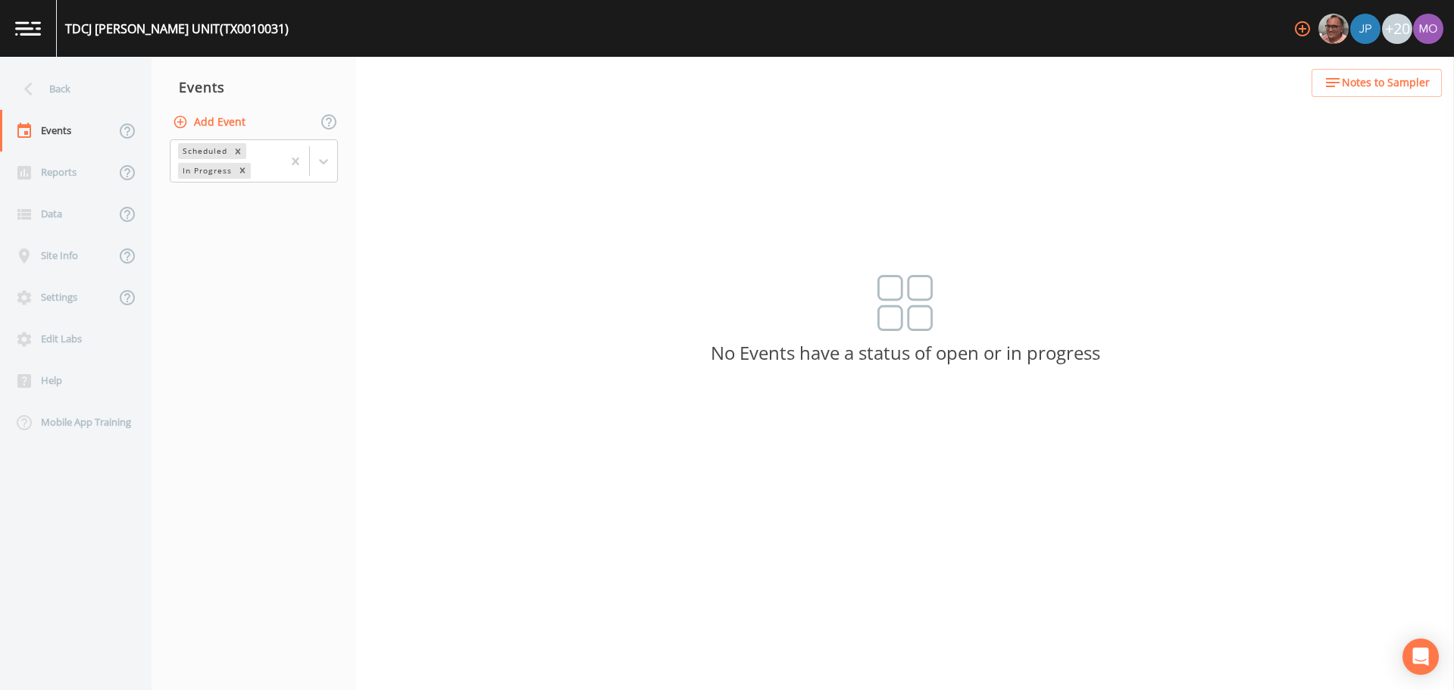
click at [236, 125] on button "Add Event" at bounding box center [211, 122] width 82 height 28
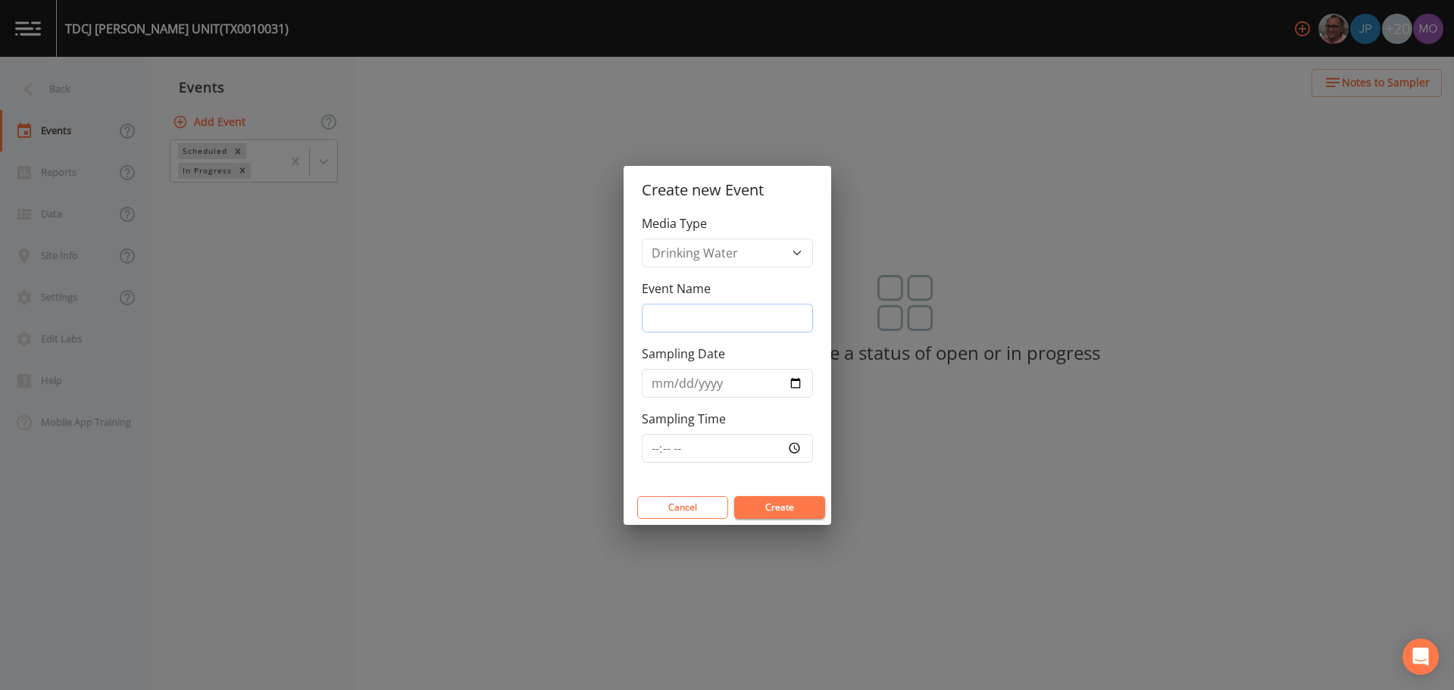
click at [694, 322] on input "Event Name" at bounding box center [727, 318] width 171 height 29
click at [795, 383] on input "Sampling Date" at bounding box center [727, 383] width 171 height 29
click at [759, 513] on button "Create" at bounding box center [779, 507] width 91 height 23
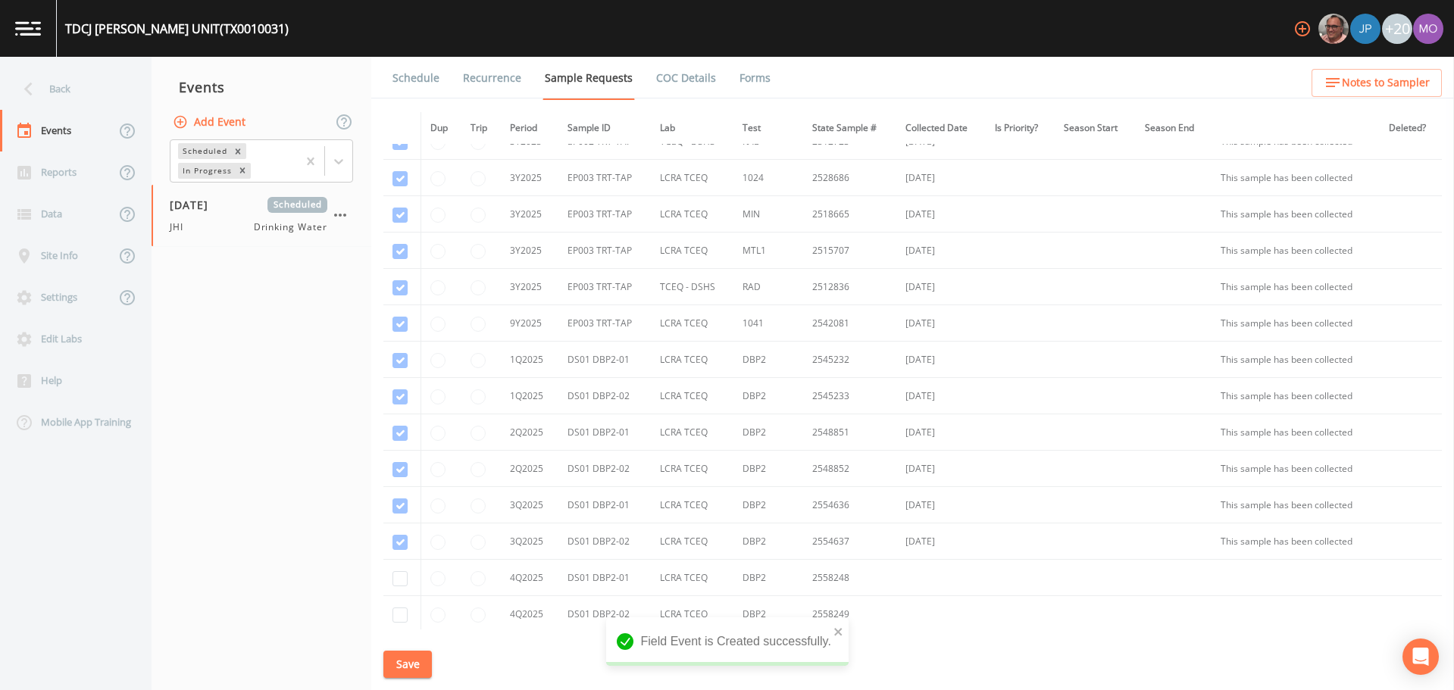
scroll to position [1237, 0]
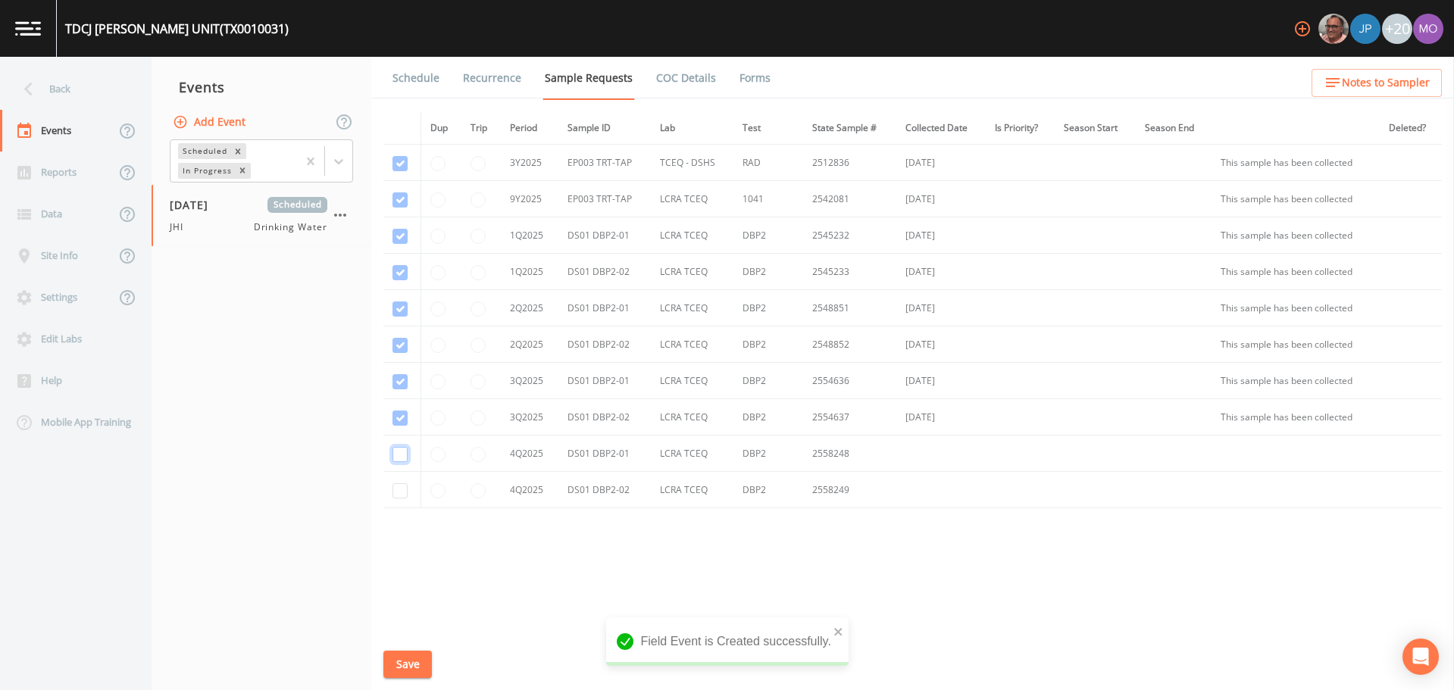
click at [398, 455] on input "checkbox" at bounding box center [400, 454] width 15 height 15
click at [398, 494] on input "checkbox" at bounding box center [400, 490] width 15 height 15
click at [425, 670] on button "Save" at bounding box center [407, 665] width 49 height 28
click at [412, 78] on link "Schedule" at bounding box center [416, 78] width 52 height 42
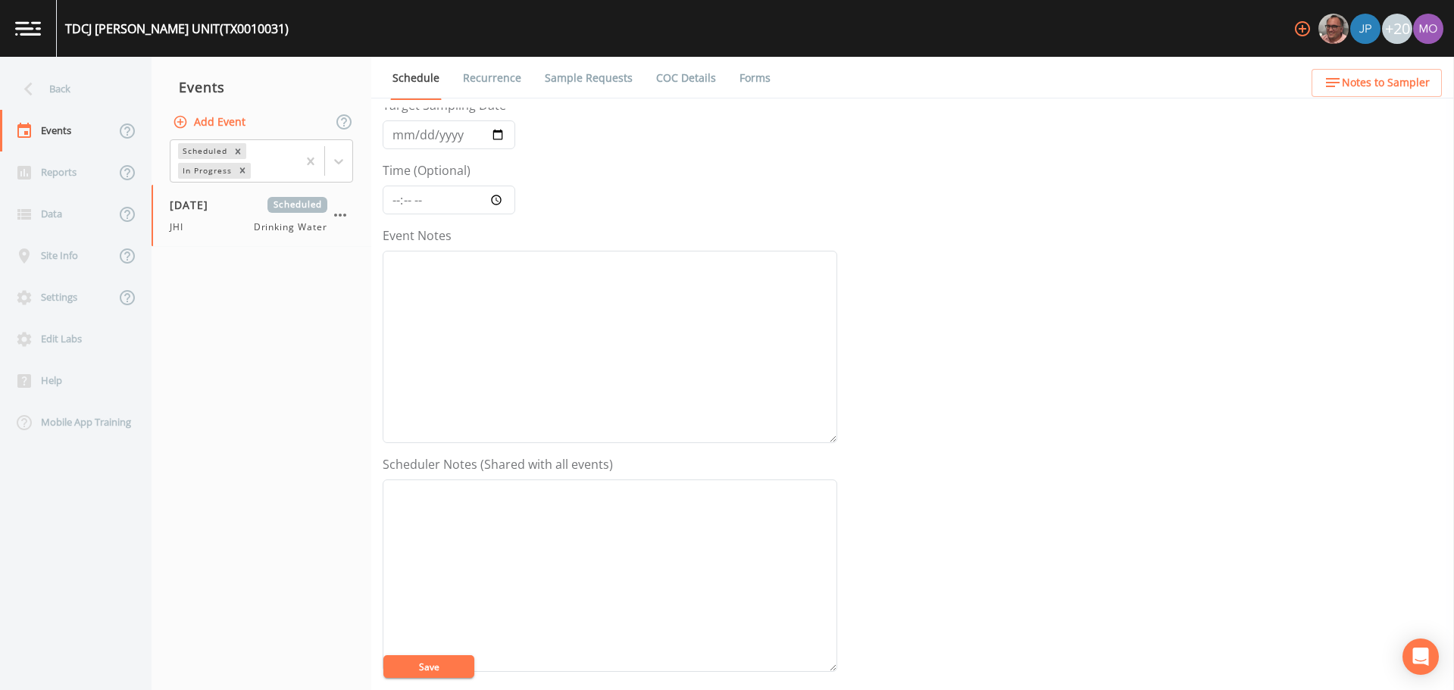
scroll to position [271, 0]
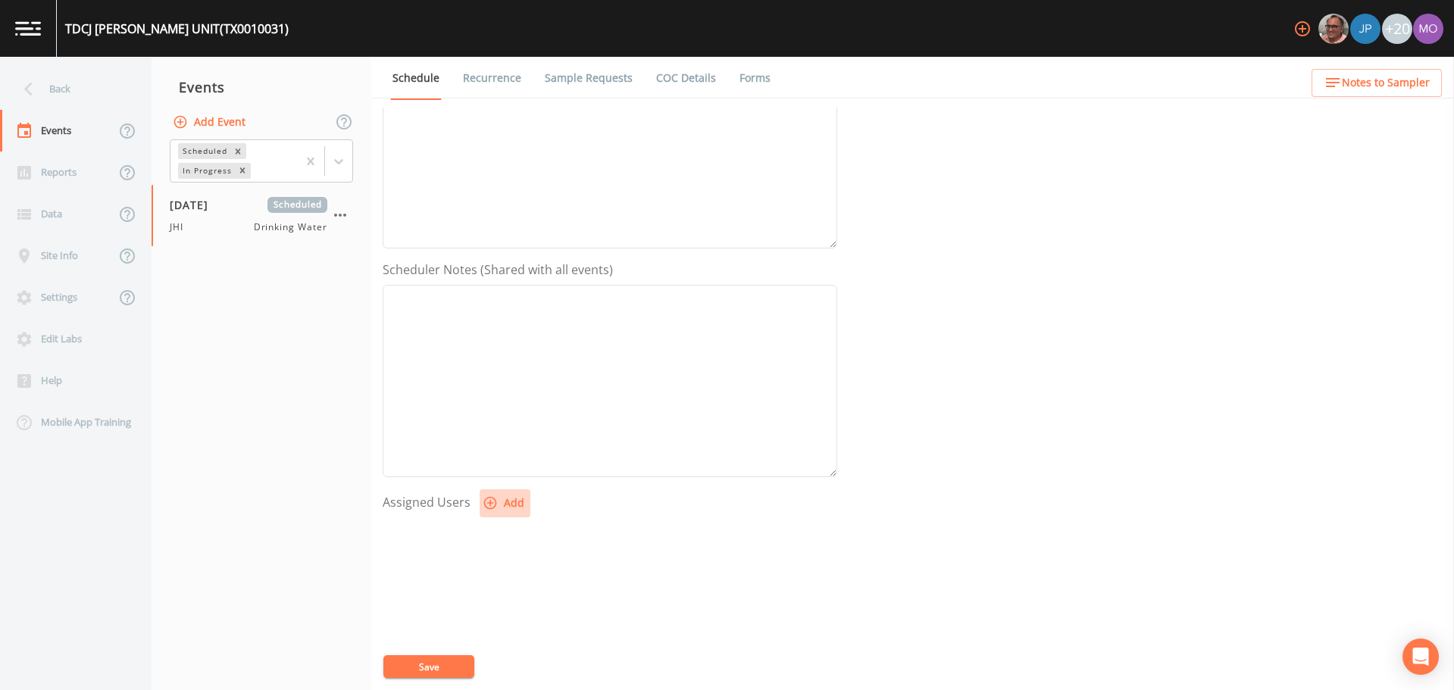
click at [490, 508] on icon "button" at bounding box center [490, 503] width 13 height 13
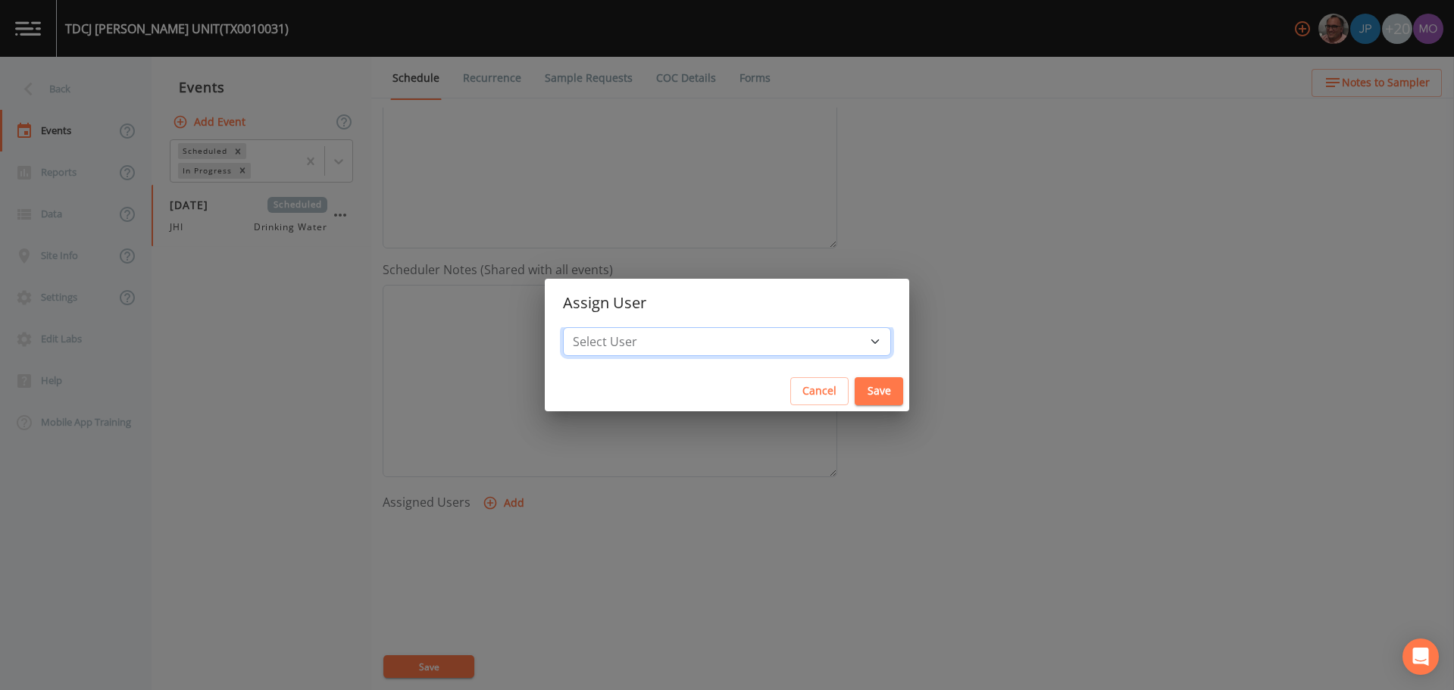
click at [632, 336] on select "Select User [PERSON_NAME] [PERSON_NAME] [PERSON_NAME] [PERSON_NAME] [PERSON_NAM…" at bounding box center [727, 341] width 328 height 29
click at [618, 327] on select "Select User [PERSON_NAME] [PERSON_NAME] [PERSON_NAME] [PERSON_NAME] [PERSON_NAM…" at bounding box center [727, 341] width 328 height 29
click at [855, 397] on button "Save" at bounding box center [879, 391] width 49 height 28
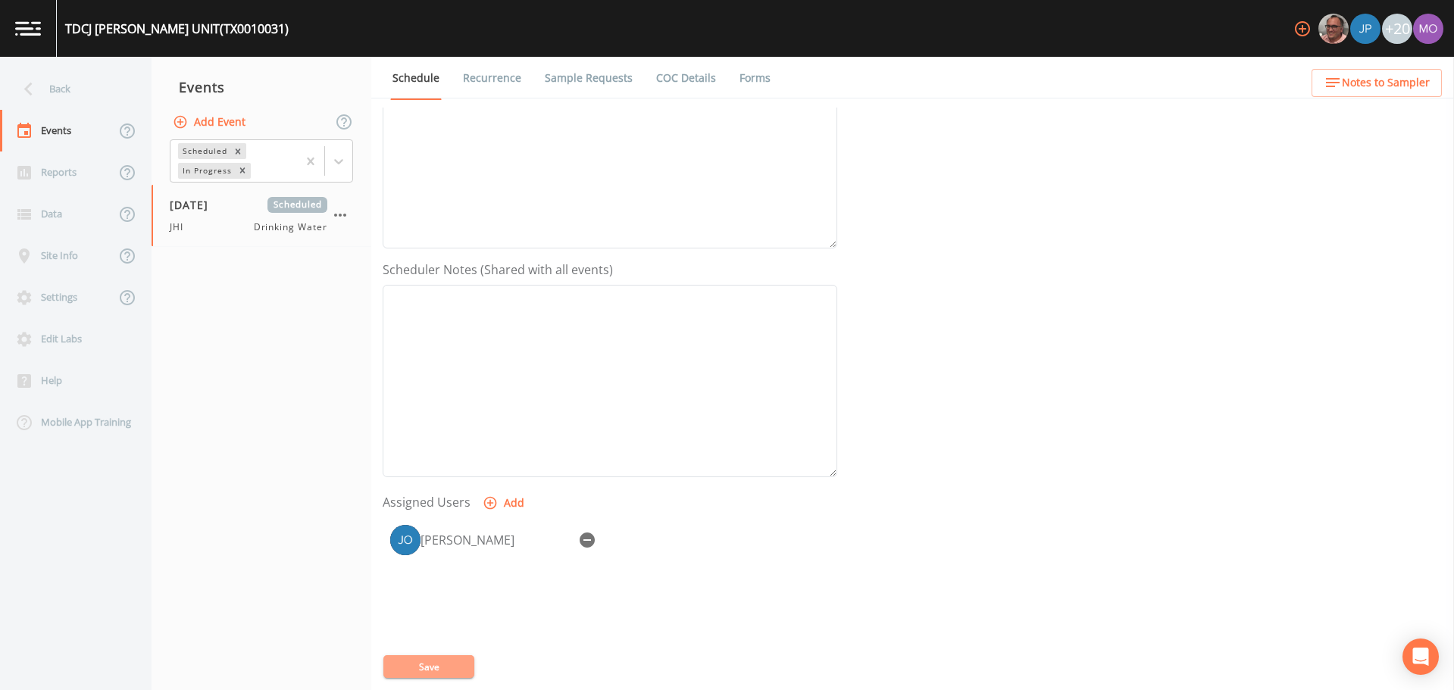
click at [447, 662] on button "Save" at bounding box center [428, 667] width 91 height 23
click at [49, 89] on div "Back" at bounding box center [68, 89] width 136 height 42
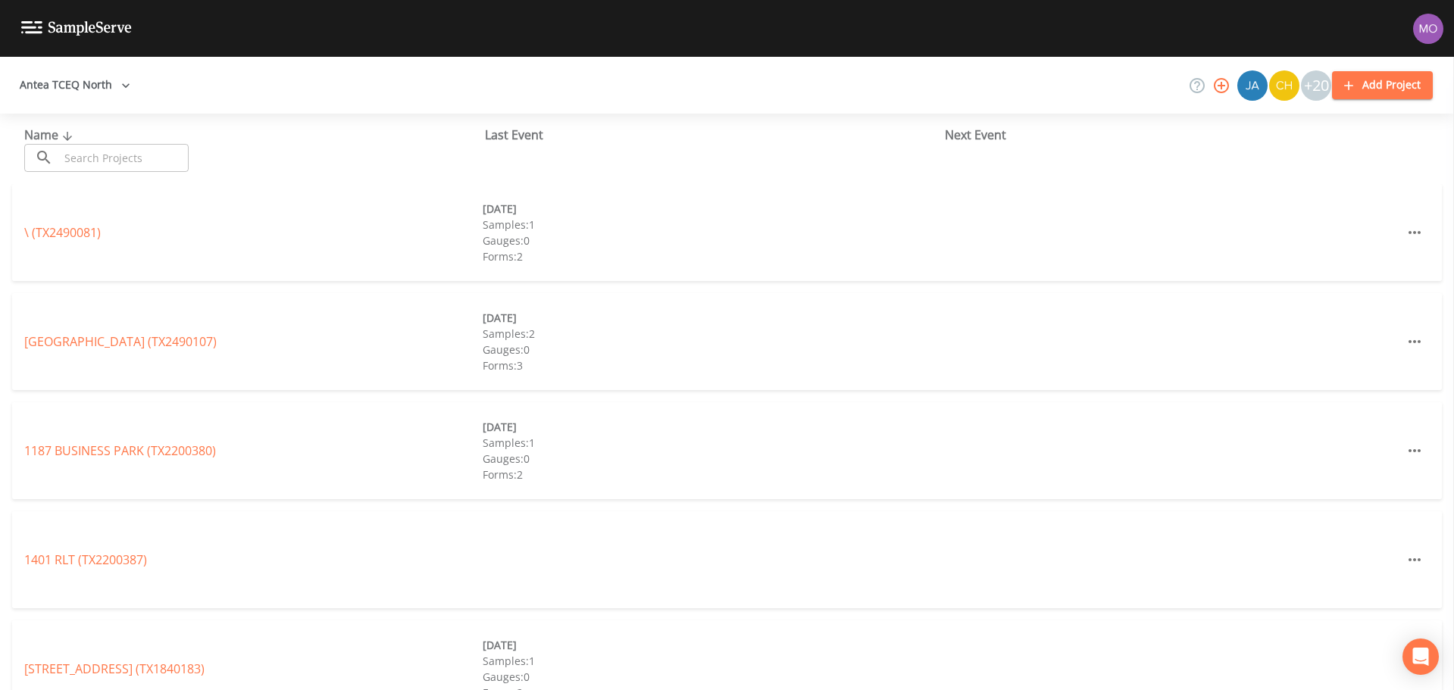
click at [86, 155] on input "text" at bounding box center [124, 158] width 130 height 28
paste input "TX1750023"
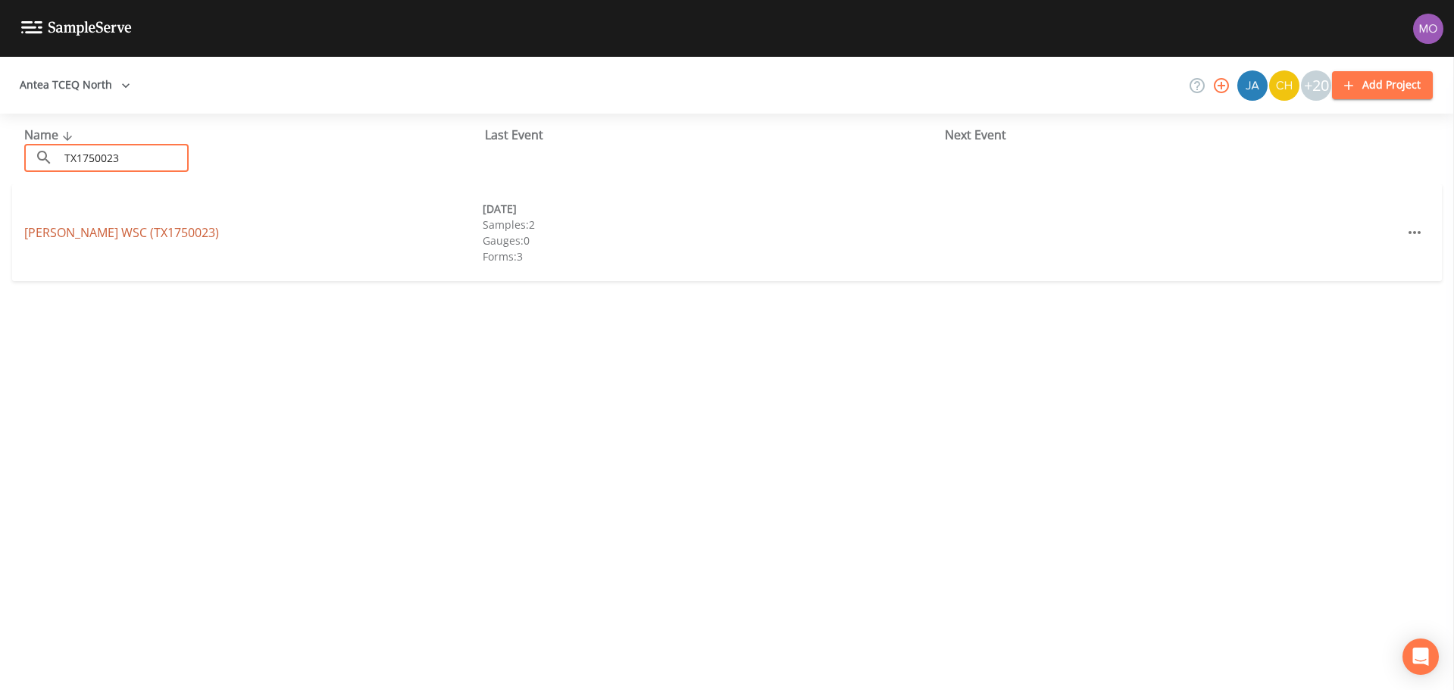
click at [68, 236] on link "[PERSON_NAME] WSC (TX1750023)" at bounding box center [121, 232] width 195 height 17
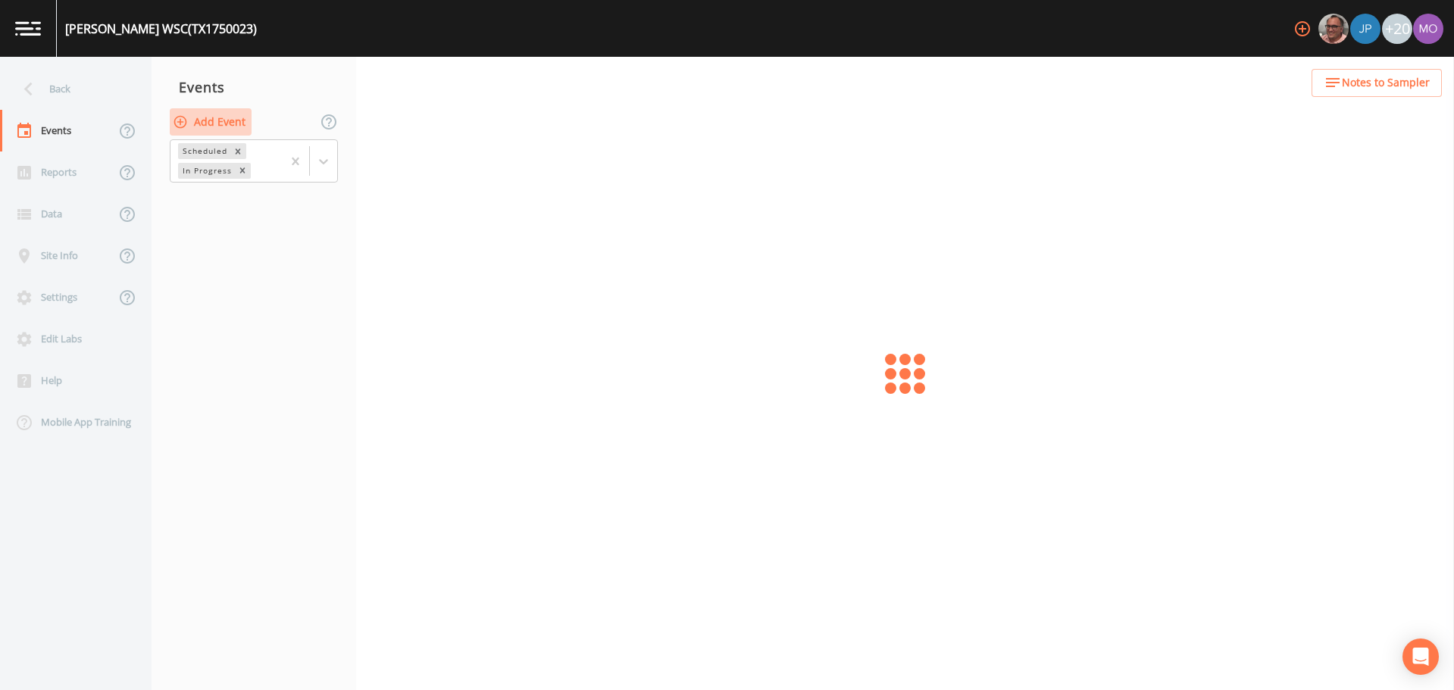
click at [207, 124] on button "Add Event" at bounding box center [211, 122] width 82 height 28
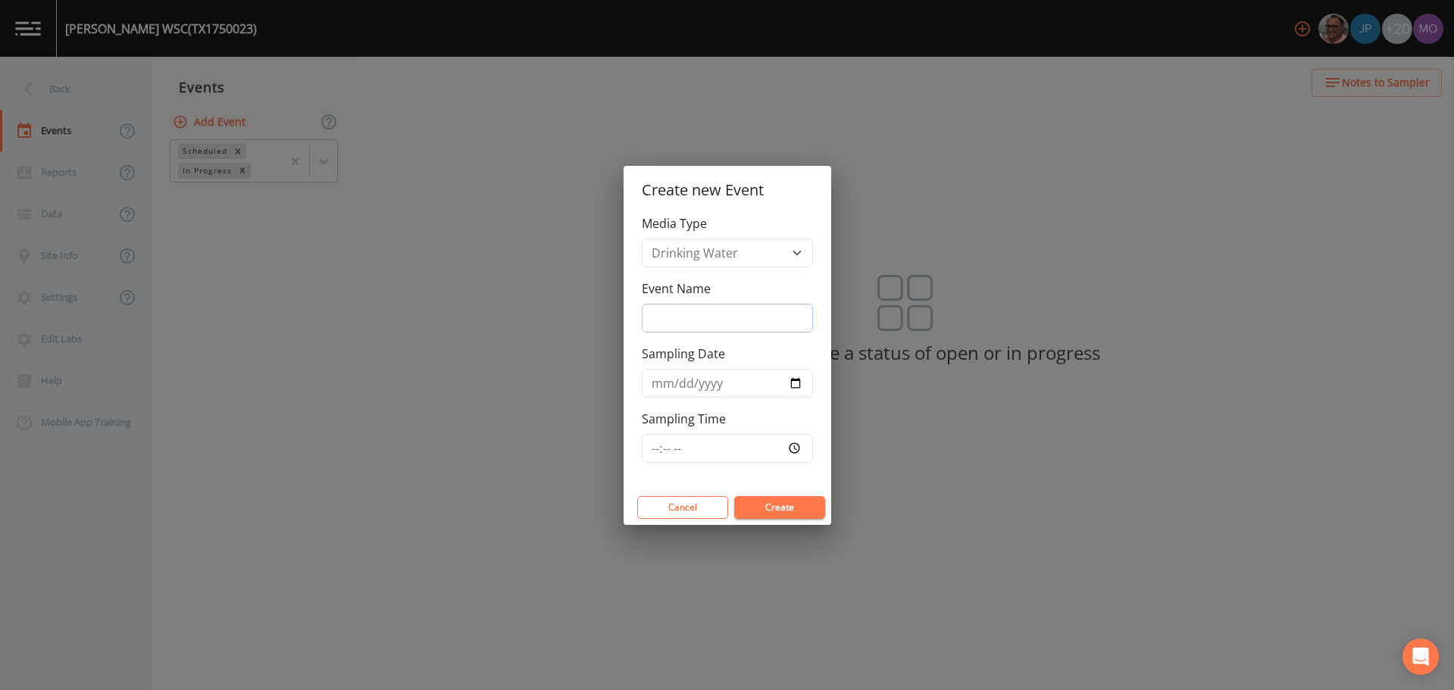
click at [657, 315] on input "Event Name" at bounding box center [727, 318] width 171 height 29
click at [794, 380] on input "Sampling Date" at bounding box center [727, 383] width 171 height 29
click at [774, 513] on button "Create" at bounding box center [779, 507] width 91 height 23
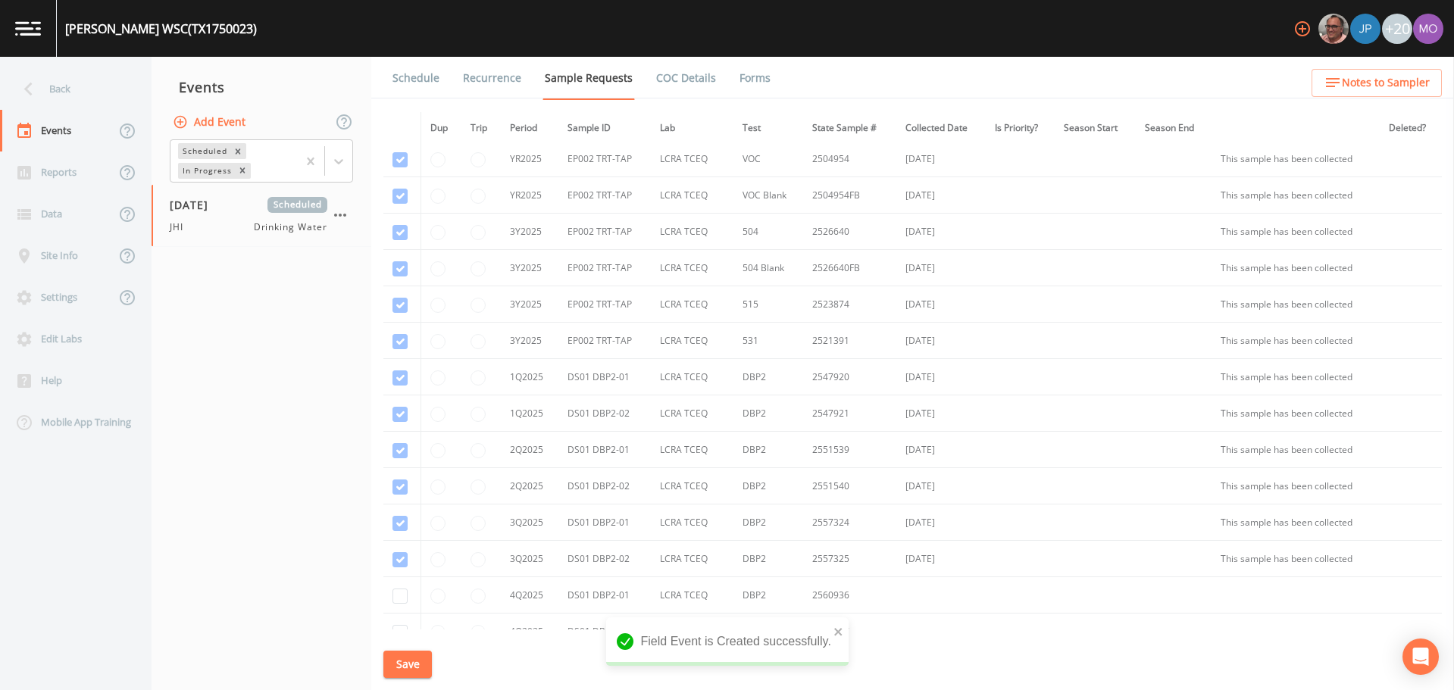
scroll to position [837, 0]
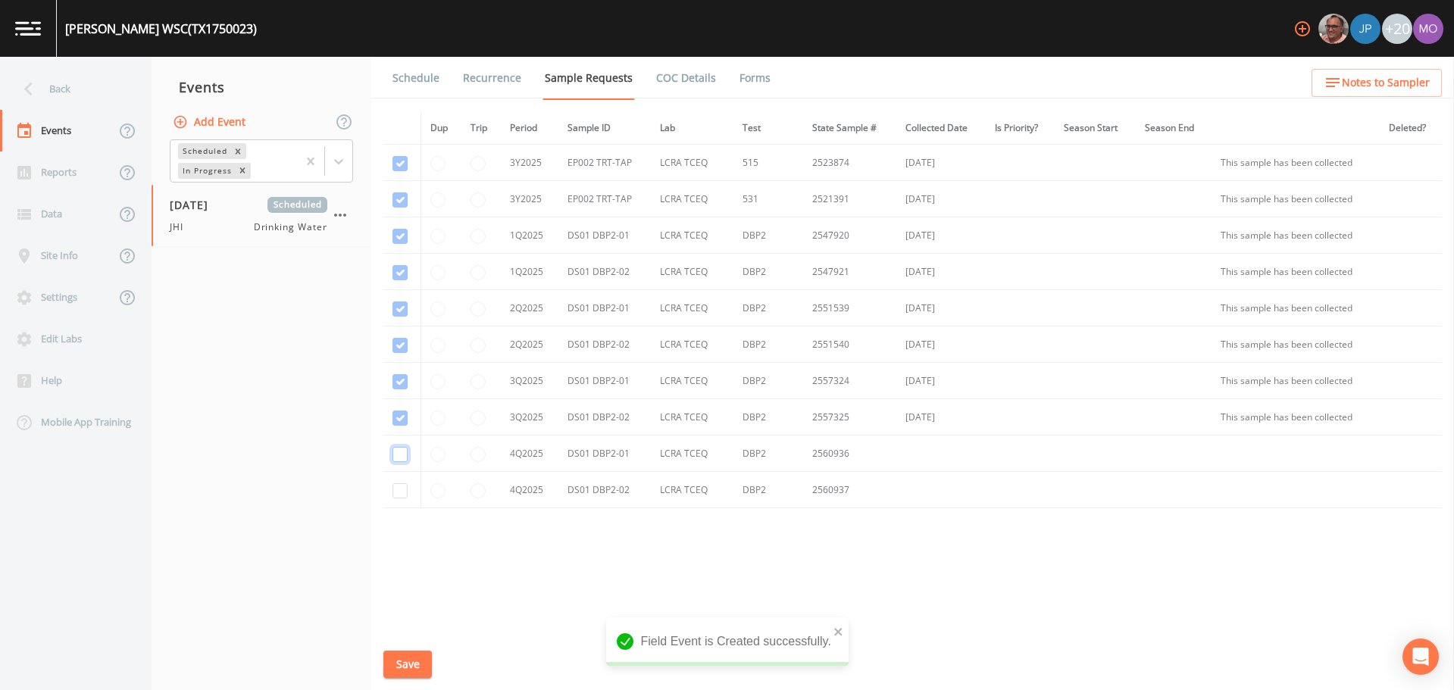
click at [399, 458] on input "checkbox" at bounding box center [400, 454] width 15 height 15
click at [399, 493] on input "checkbox" at bounding box center [400, 490] width 15 height 15
click at [406, 662] on button "Save" at bounding box center [407, 665] width 49 height 28
click at [425, 79] on link "Schedule" at bounding box center [416, 78] width 52 height 42
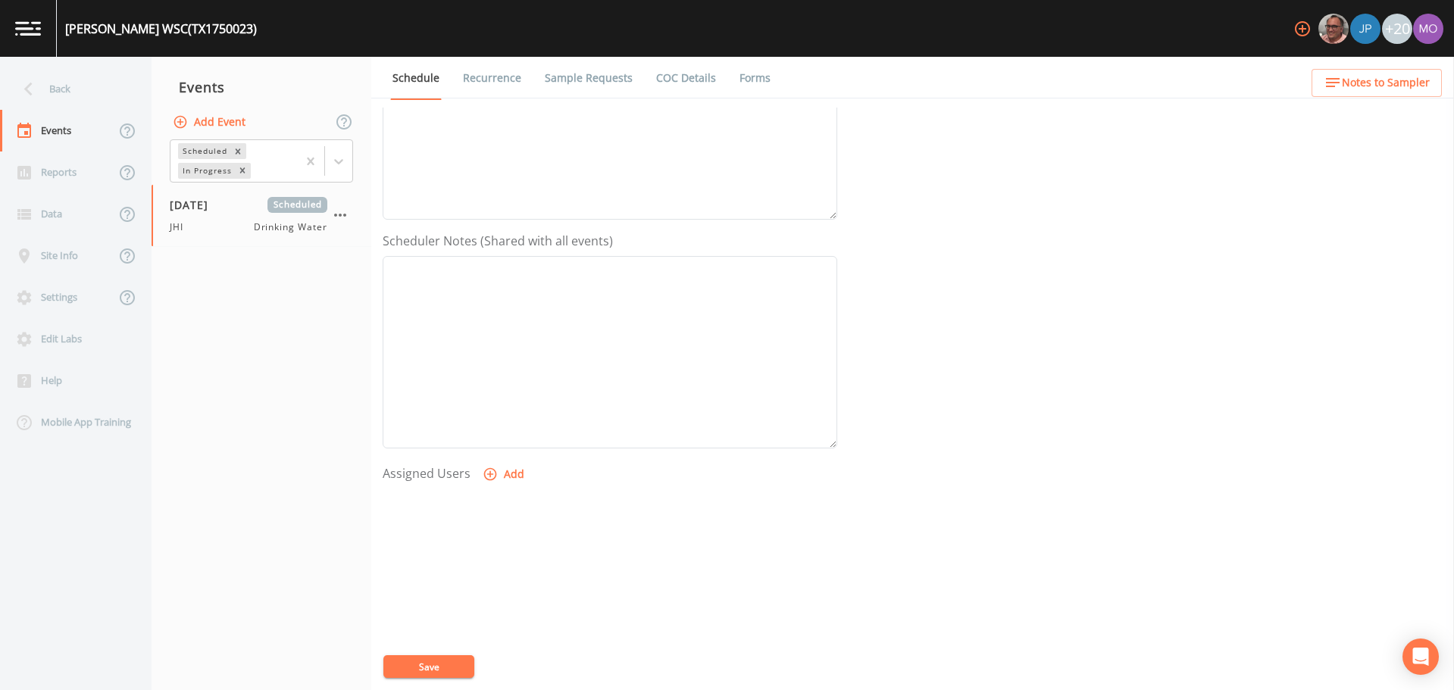
scroll to position [379, 0]
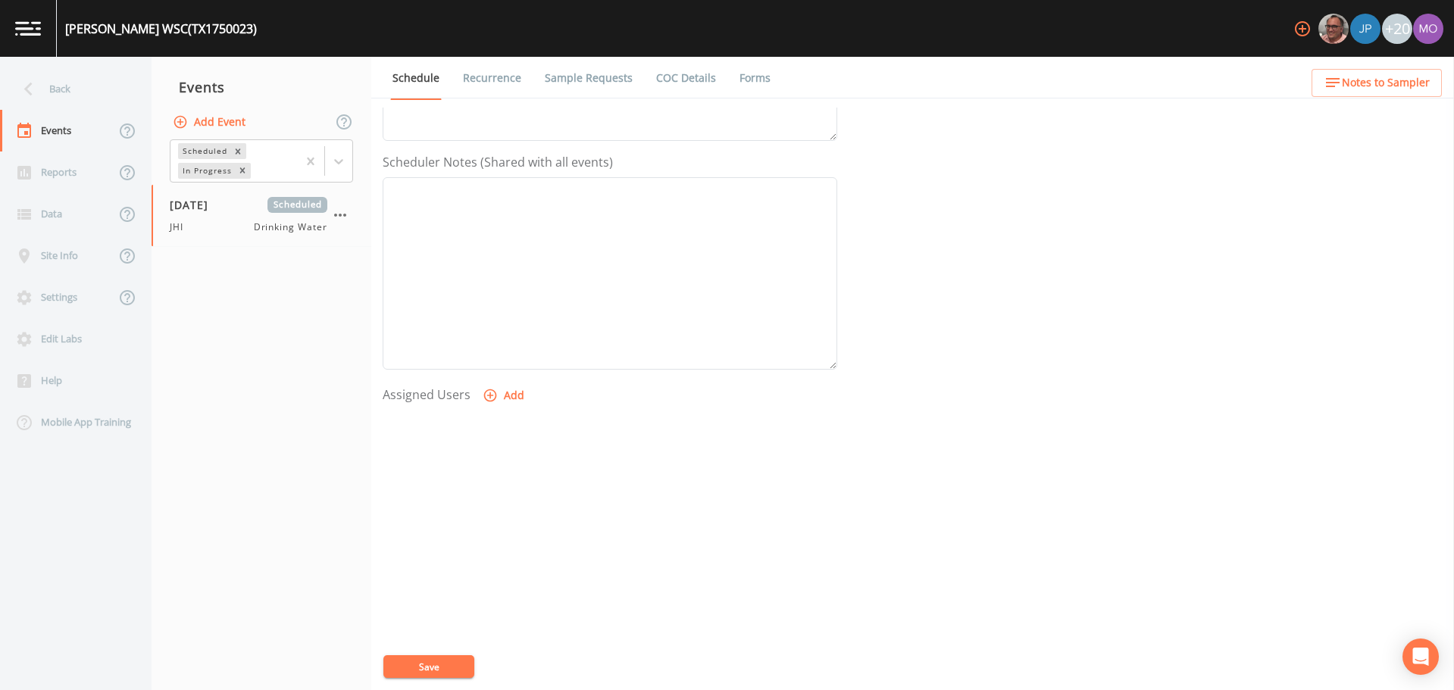
click at [505, 398] on button "Add" at bounding box center [505, 396] width 51 height 28
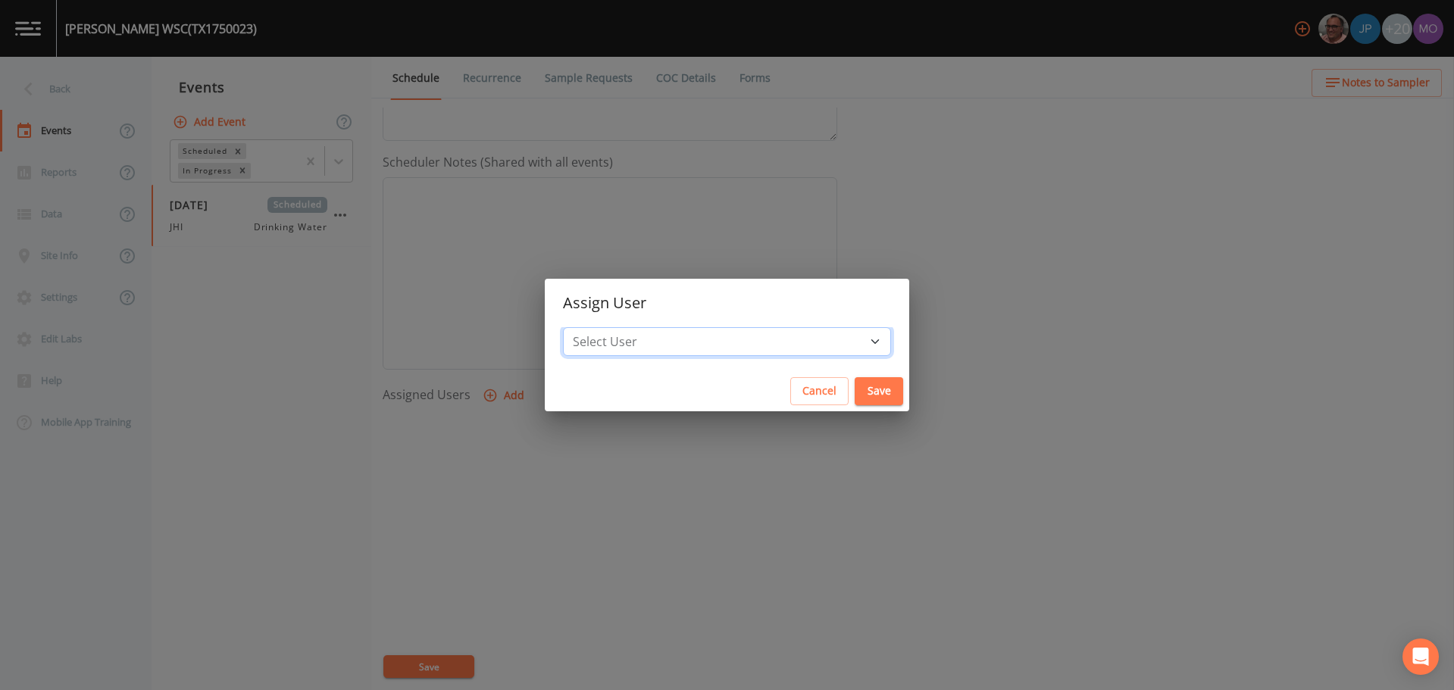
click at [643, 354] on select "Select User [PERSON_NAME] [PERSON_NAME] [PERSON_NAME] [PERSON_NAME] [PERSON_NAM…" at bounding box center [727, 341] width 328 height 29
click at [618, 327] on select "Select User [PERSON_NAME] [PERSON_NAME] [PERSON_NAME] [PERSON_NAME] [PERSON_NAM…" at bounding box center [727, 341] width 328 height 29
click at [855, 399] on button "Save" at bounding box center [879, 391] width 49 height 28
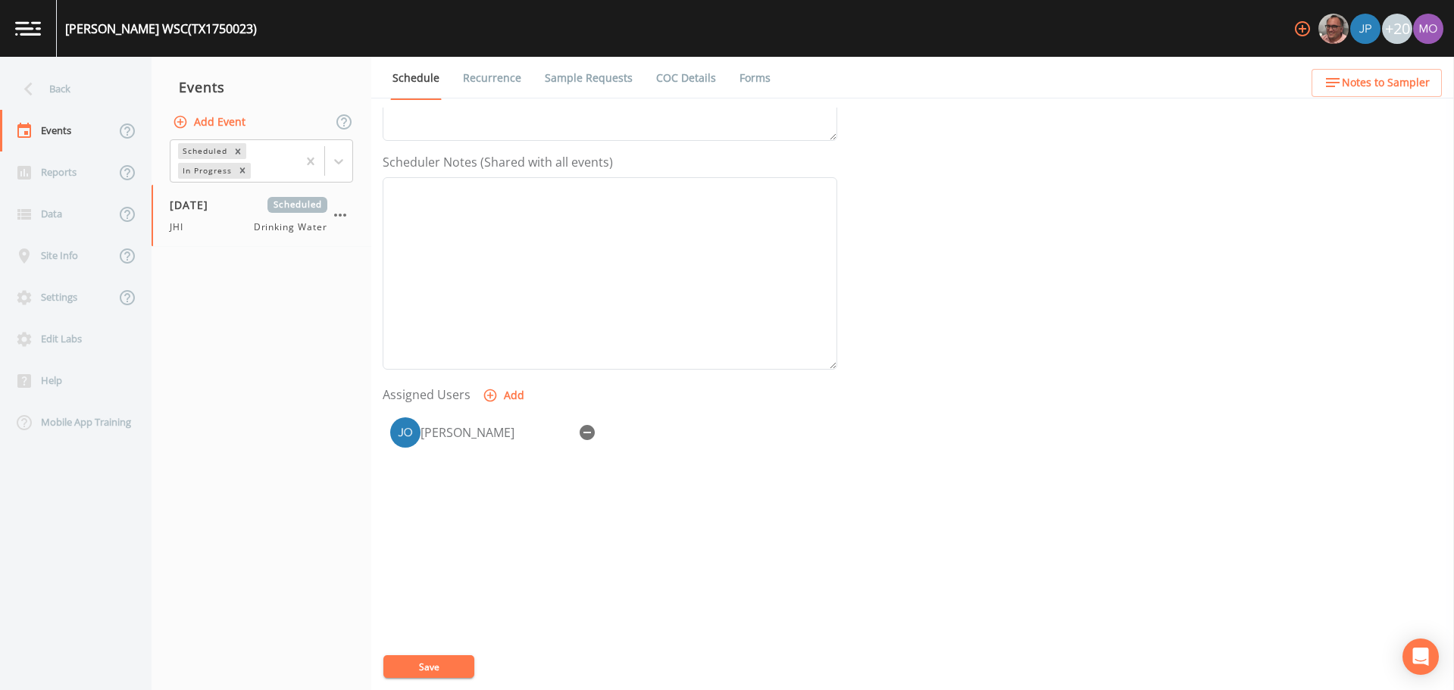
click at [462, 659] on button "Save" at bounding box center [428, 667] width 91 height 23
click at [81, 92] on div "Back" at bounding box center [68, 89] width 136 height 42
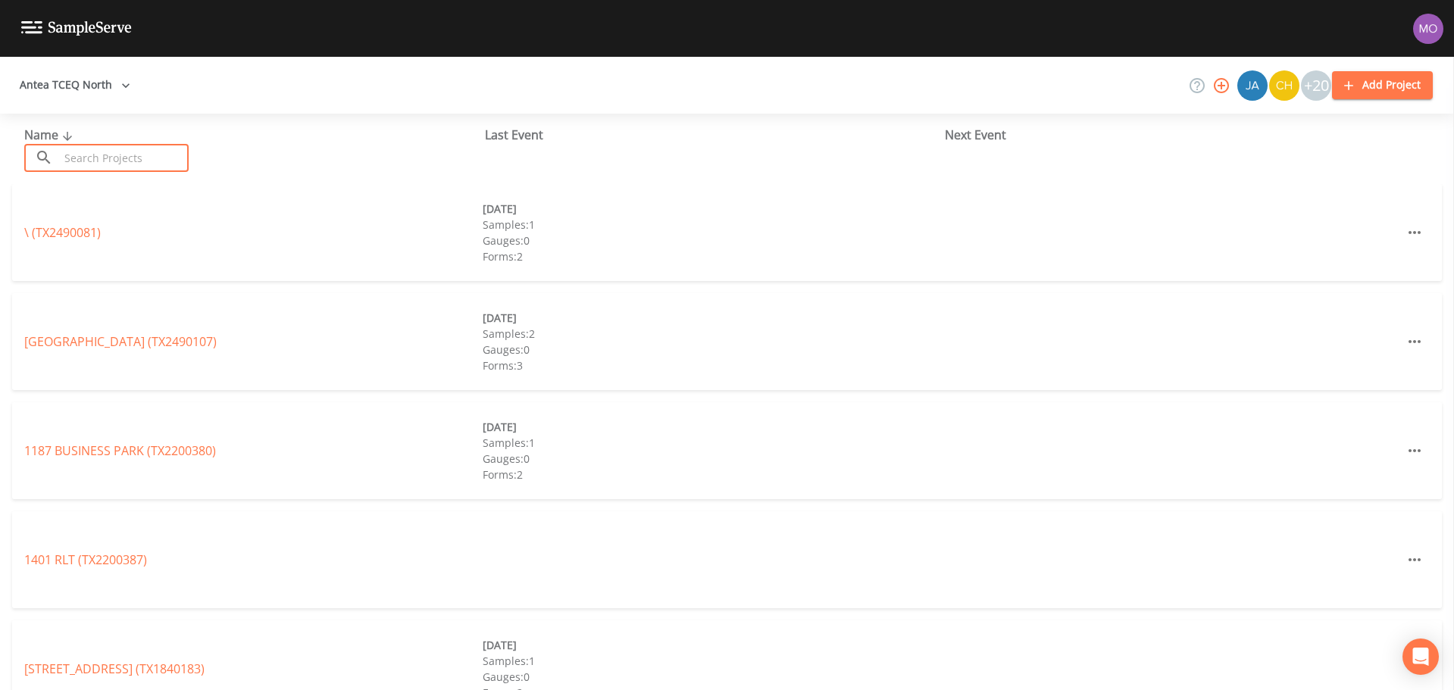
click at [112, 161] on input "text" at bounding box center [124, 158] width 130 height 28
paste input "TX1290005"
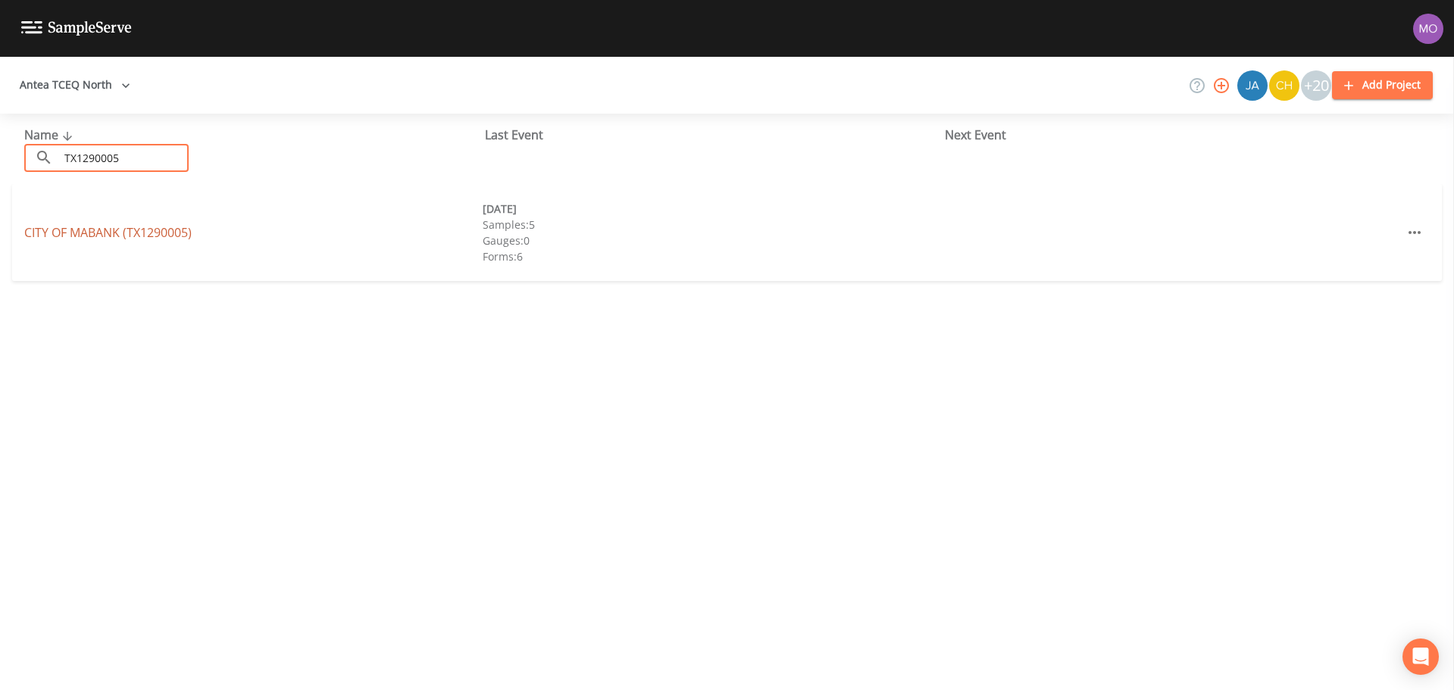
click at [122, 231] on link "CITY OF [GEOGRAPHIC_DATA] (TX1290005)" at bounding box center [107, 232] width 167 height 17
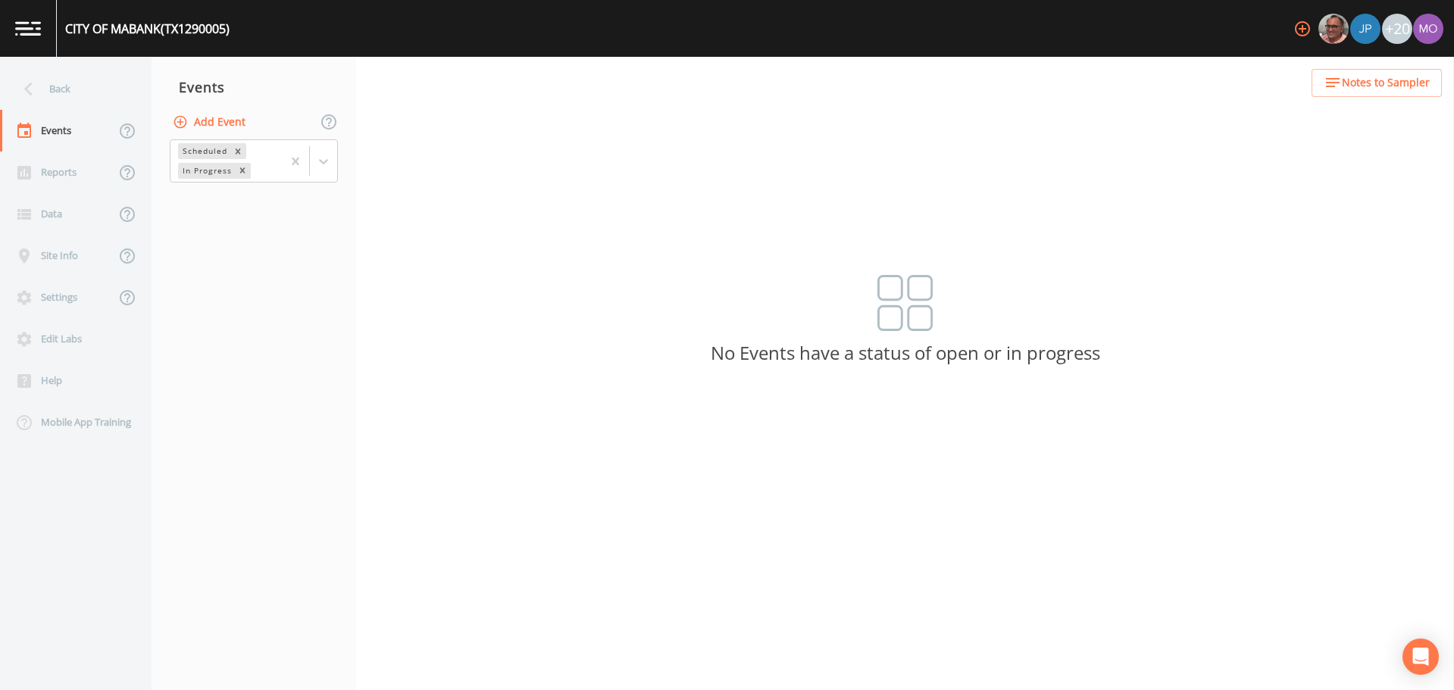
click at [207, 121] on button "Add Event" at bounding box center [211, 122] width 82 height 28
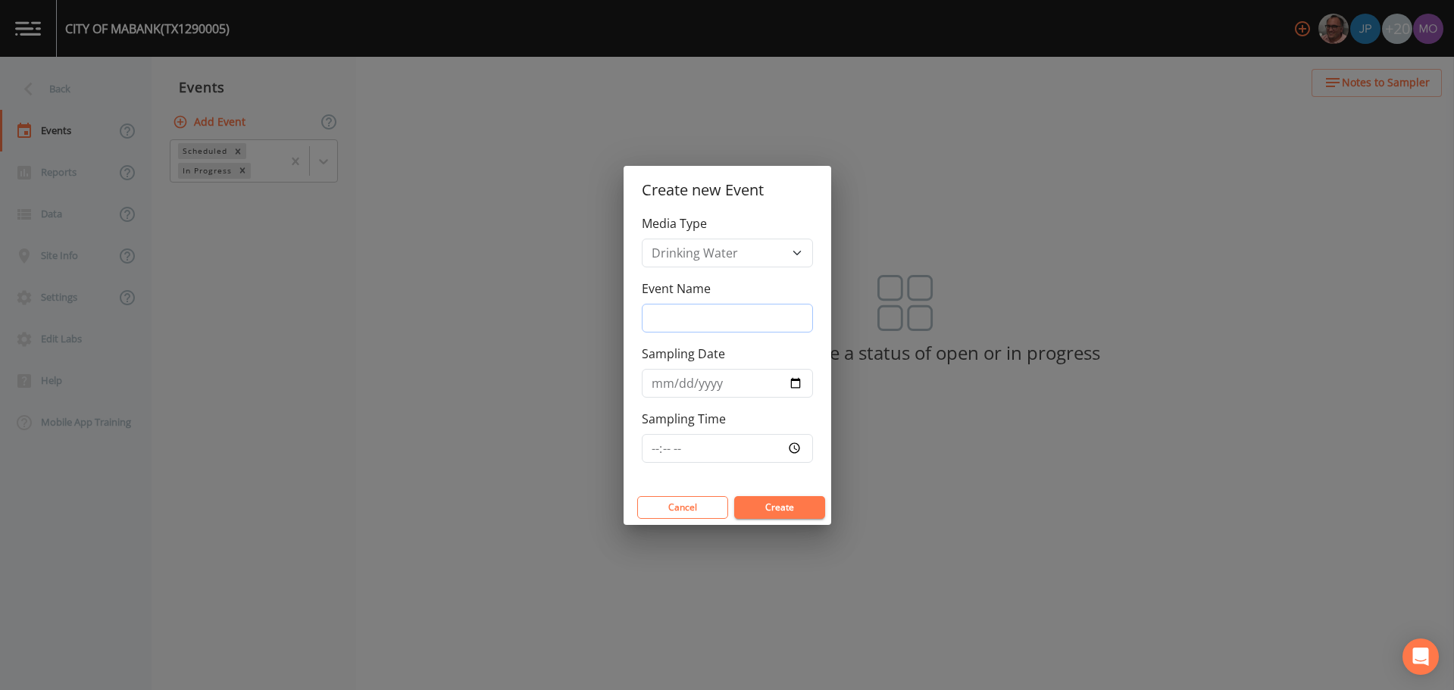
click at [721, 313] on input "Event Name" at bounding box center [727, 318] width 171 height 29
click at [794, 384] on input "Sampling Date" at bounding box center [727, 383] width 171 height 29
click at [768, 512] on button "Create" at bounding box center [779, 507] width 91 height 23
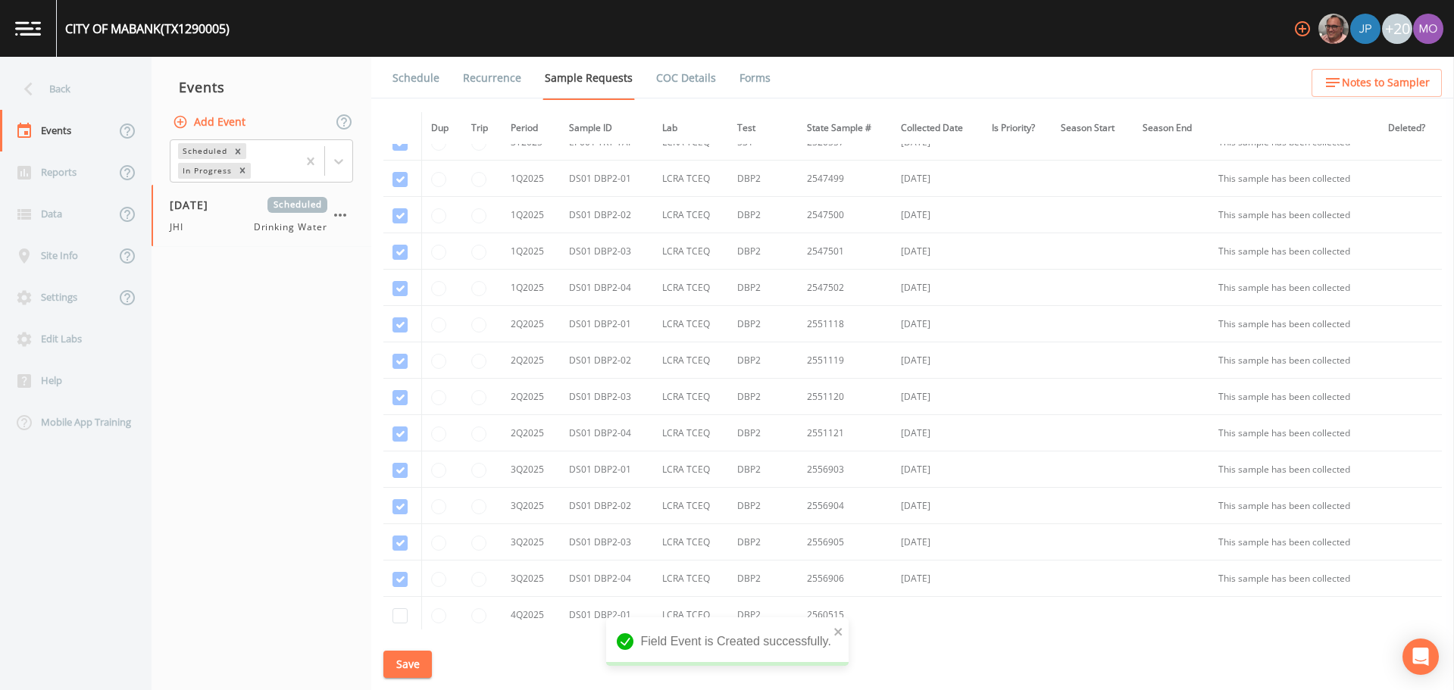
scroll to position [1382, 0]
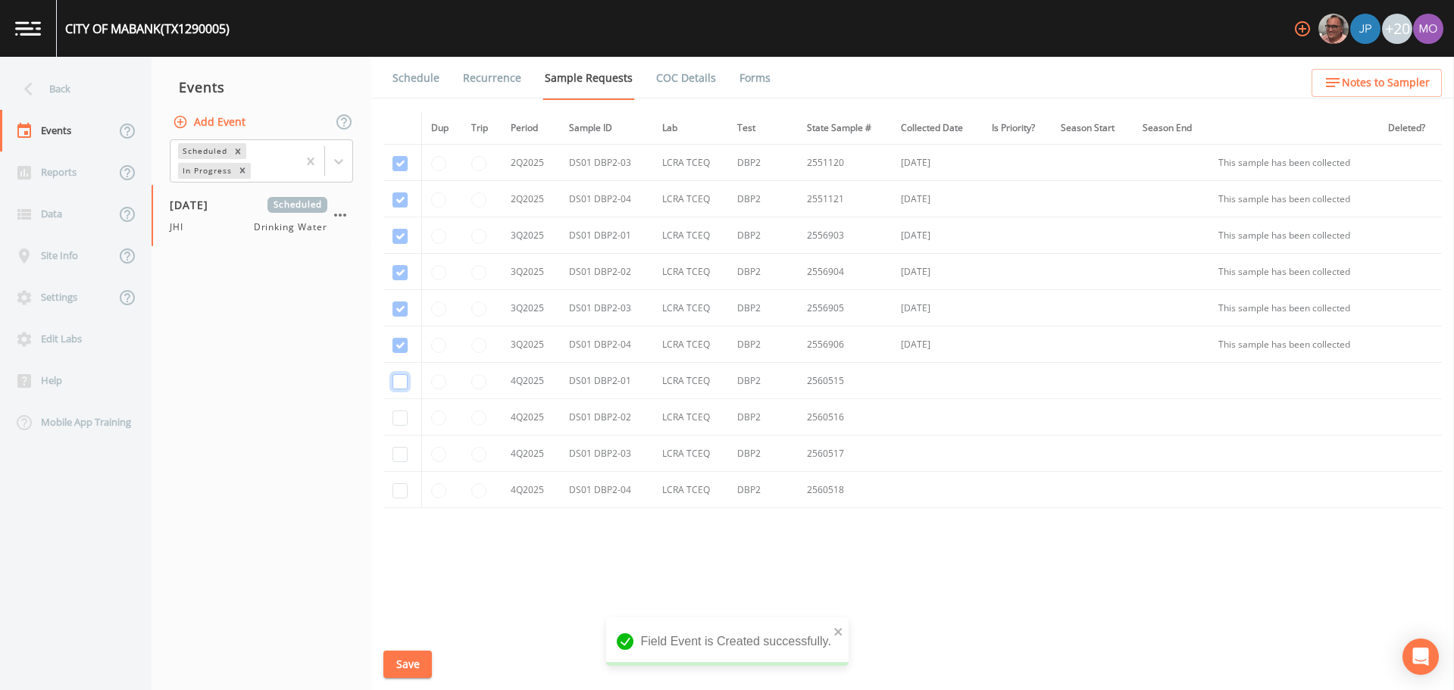
click at [396, 386] on input "checkbox" at bounding box center [400, 381] width 15 height 15
click at [396, 418] on input "checkbox" at bounding box center [400, 418] width 15 height 15
click at [396, 467] on td at bounding box center [402, 454] width 38 height 36
click at [398, 447] on input "checkbox" at bounding box center [400, 454] width 15 height 15
click at [399, 493] on input "checkbox" at bounding box center [400, 490] width 15 height 15
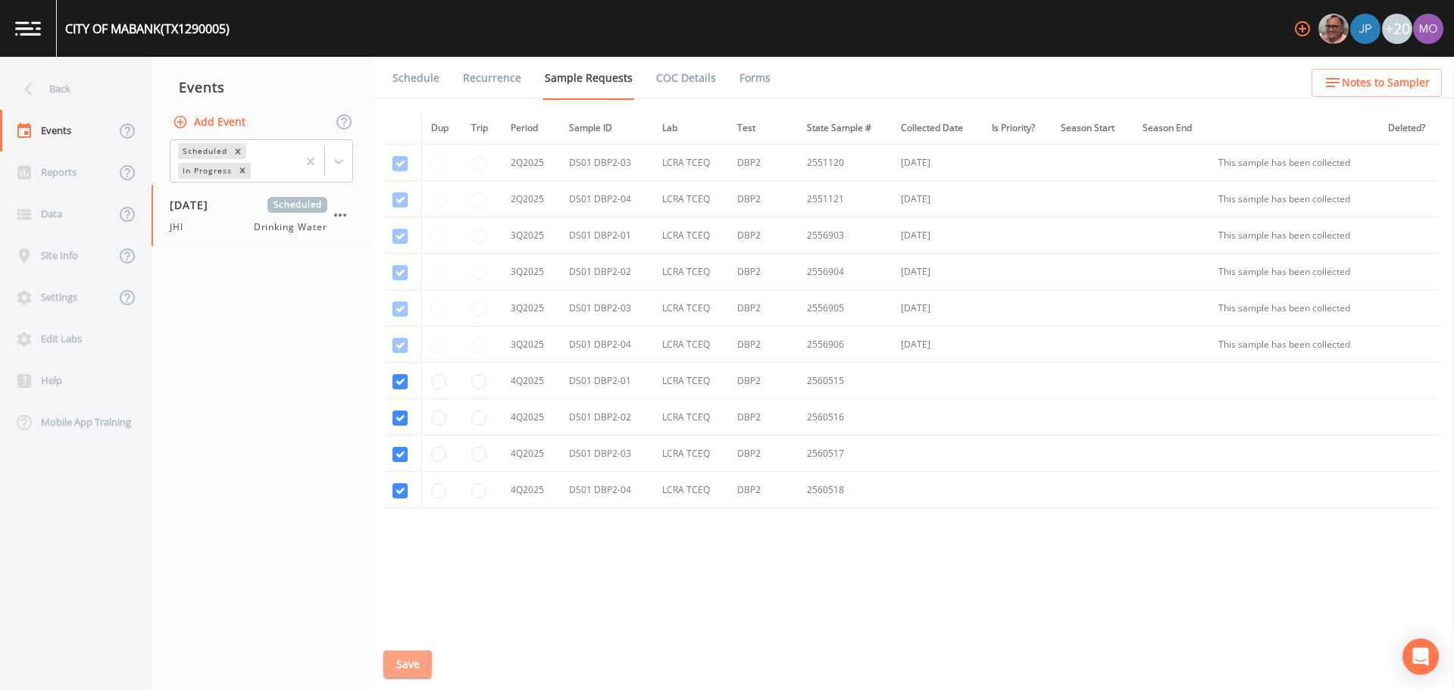
click at [408, 668] on button "Save" at bounding box center [407, 665] width 49 height 28
click at [421, 79] on link "Schedule" at bounding box center [416, 78] width 52 height 42
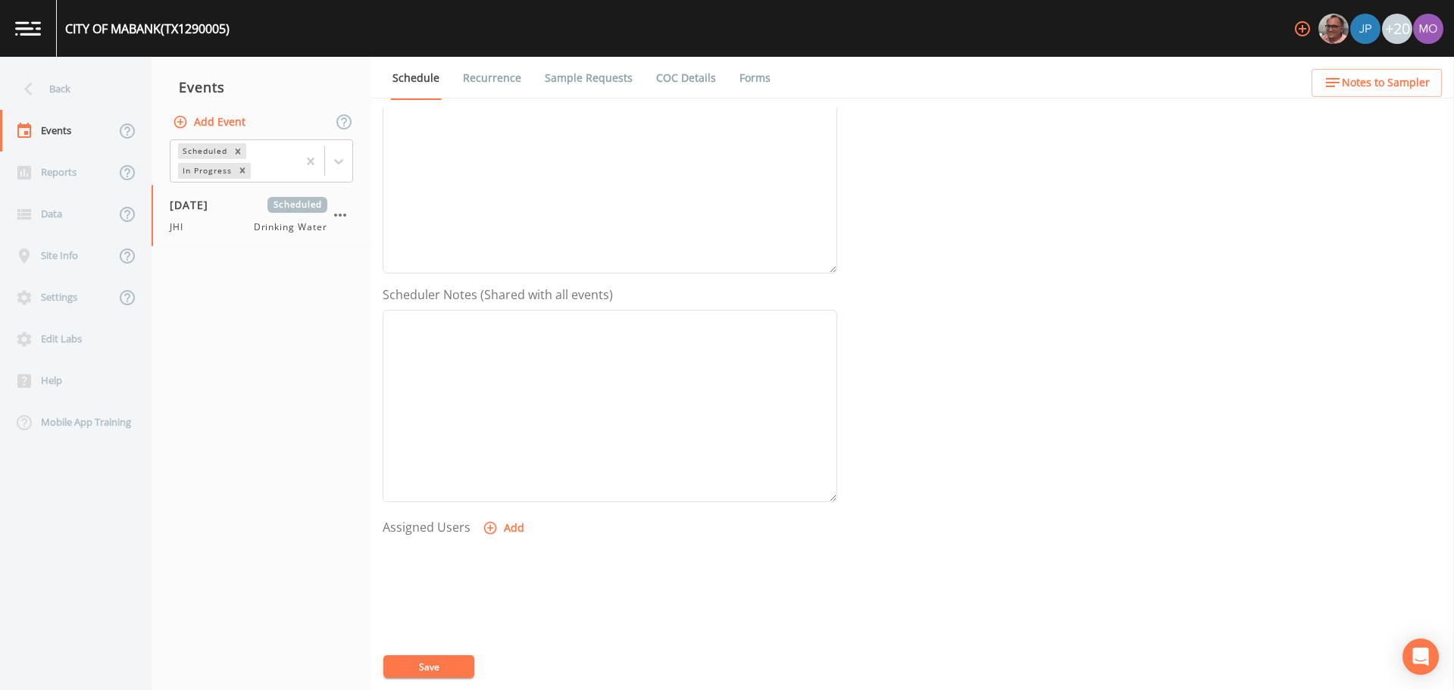
scroll to position [289, 0]
click at [492, 483] on icon "button" at bounding box center [490, 484] width 15 height 15
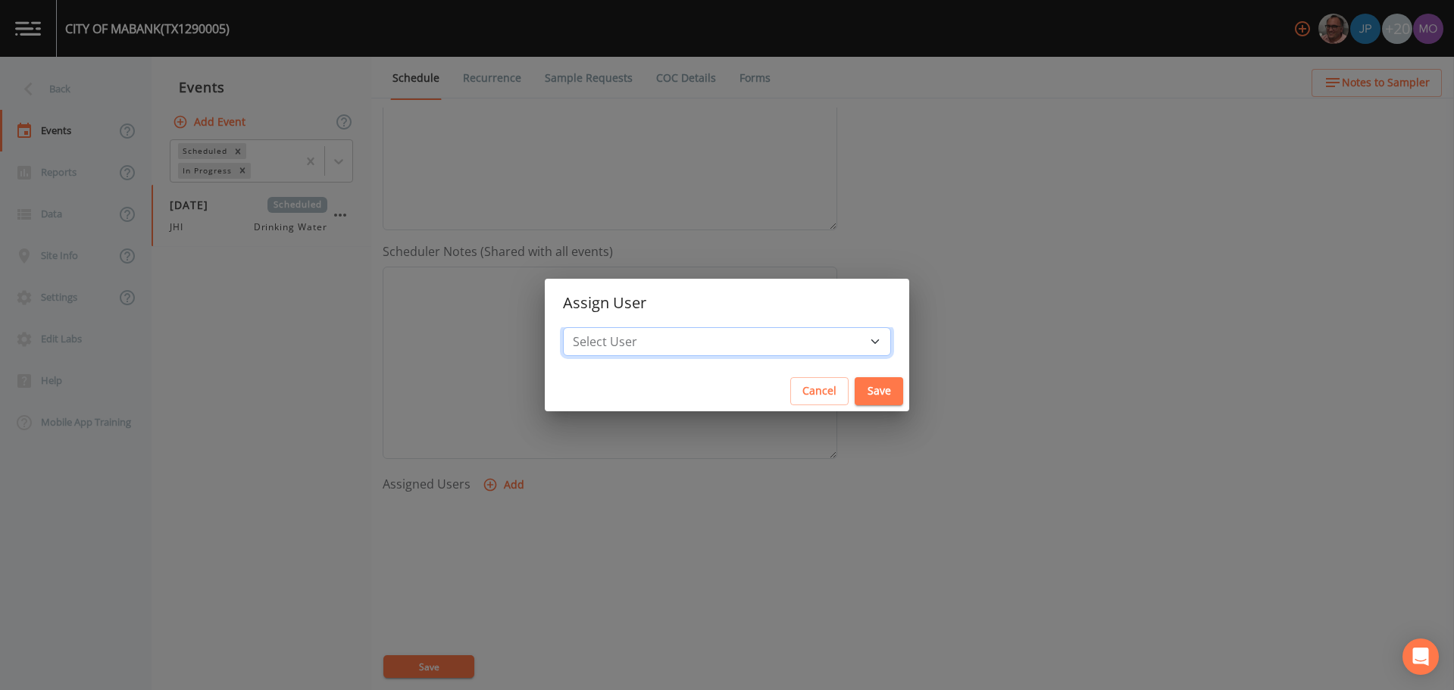
click at [646, 346] on select "Select User [PERSON_NAME] [PERSON_NAME] [PERSON_NAME] [PERSON_NAME] [PERSON_NAM…" at bounding box center [727, 341] width 328 height 29
click at [618, 327] on select "Select User [PERSON_NAME] [PERSON_NAME] [PERSON_NAME] [PERSON_NAME] [PERSON_NAM…" at bounding box center [727, 341] width 328 height 29
click at [855, 396] on button "Save" at bounding box center [879, 391] width 49 height 28
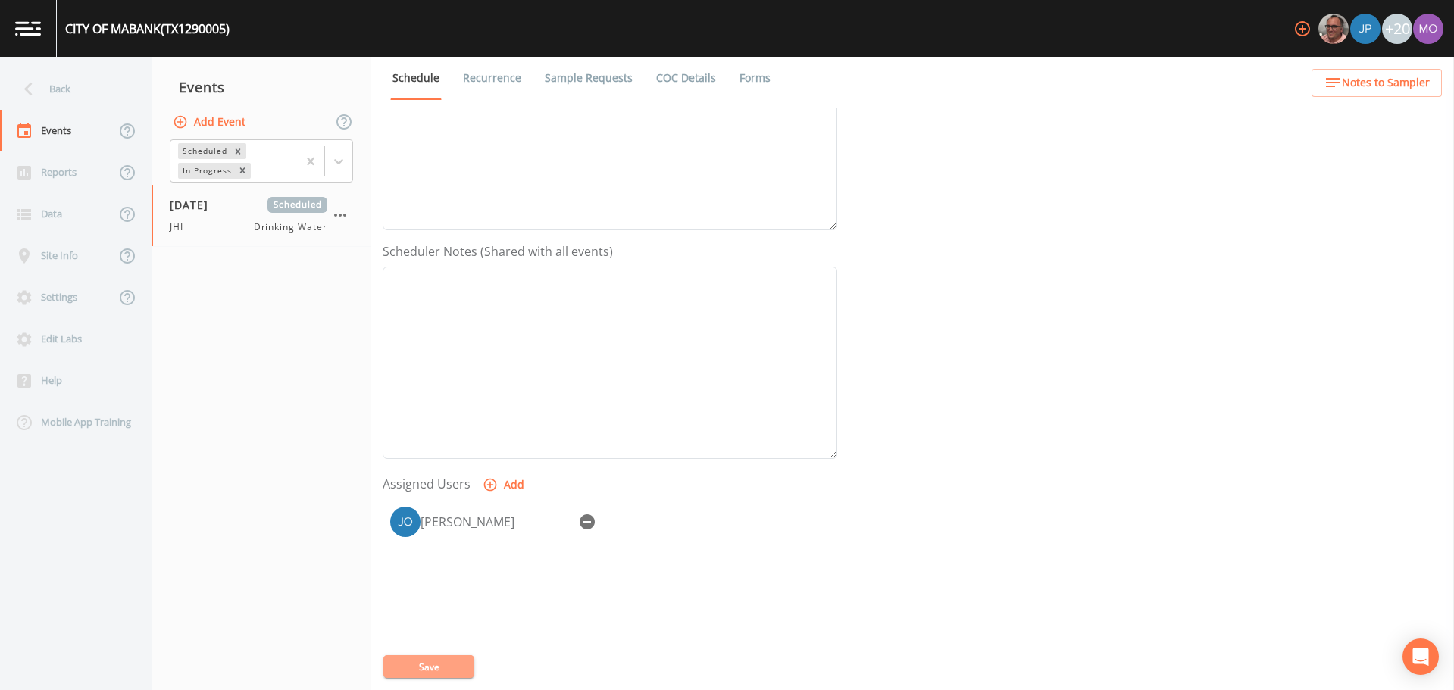
click at [400, 671] on button "Save" at bounding box center [428, 667] width 91 height 23
click at [42, 89] on div "Back" at bounding box center [68, 89] width 136 height 42
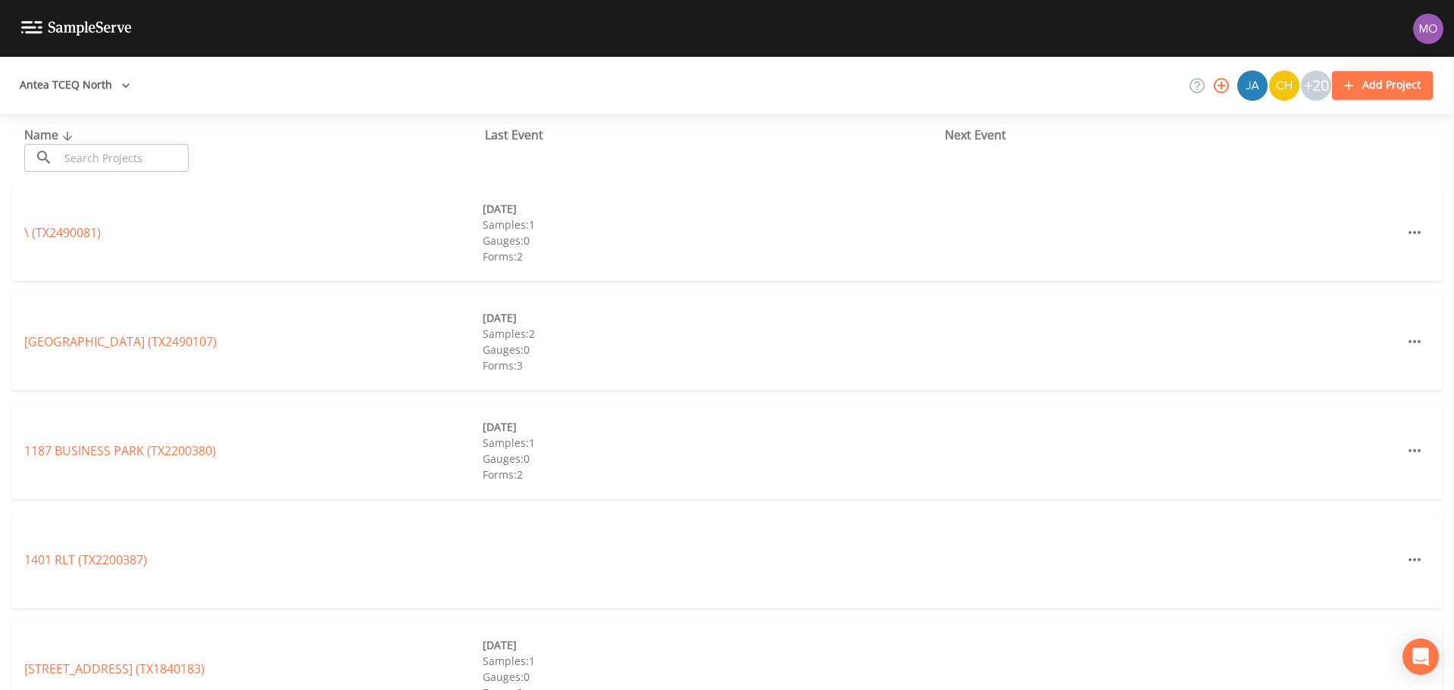
click at [99, 156] on input "text" at bounding box center [124, 158] width 130 height 28
paste input "TX2340001"
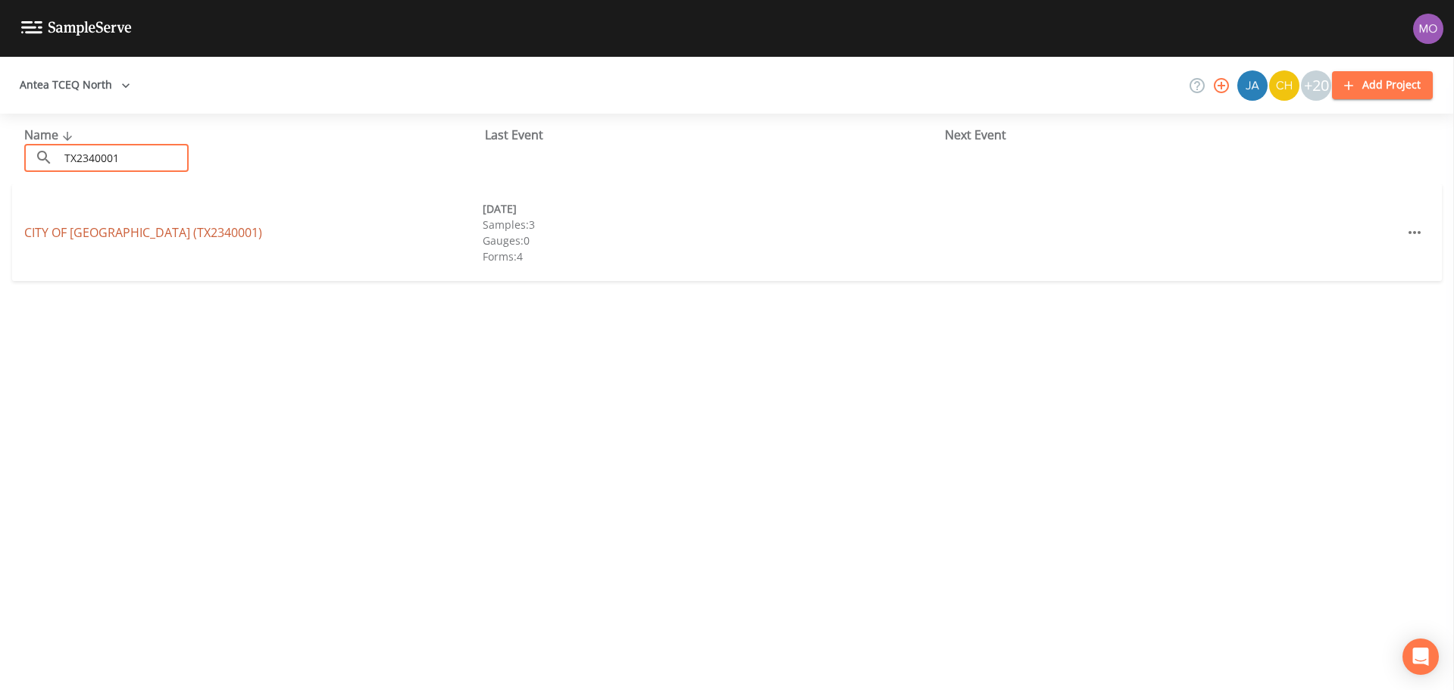
click at [84, 233] on link "CITY OF [GEOGRAPHIC_DATA] (TX2340001)" at bounding box center [143, 232] width 238 height 17
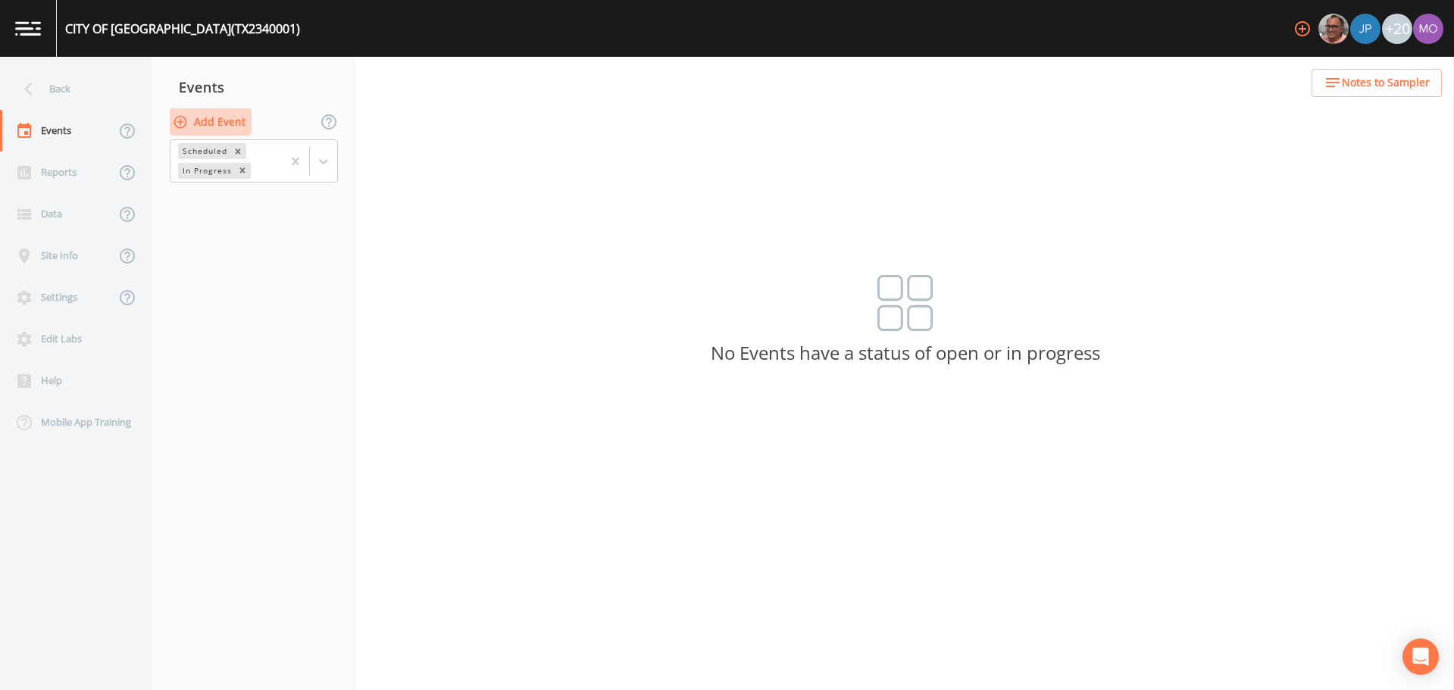
click at [203, 132] on button "Add Event" at bounding box center [211, 122] width 82 height 28
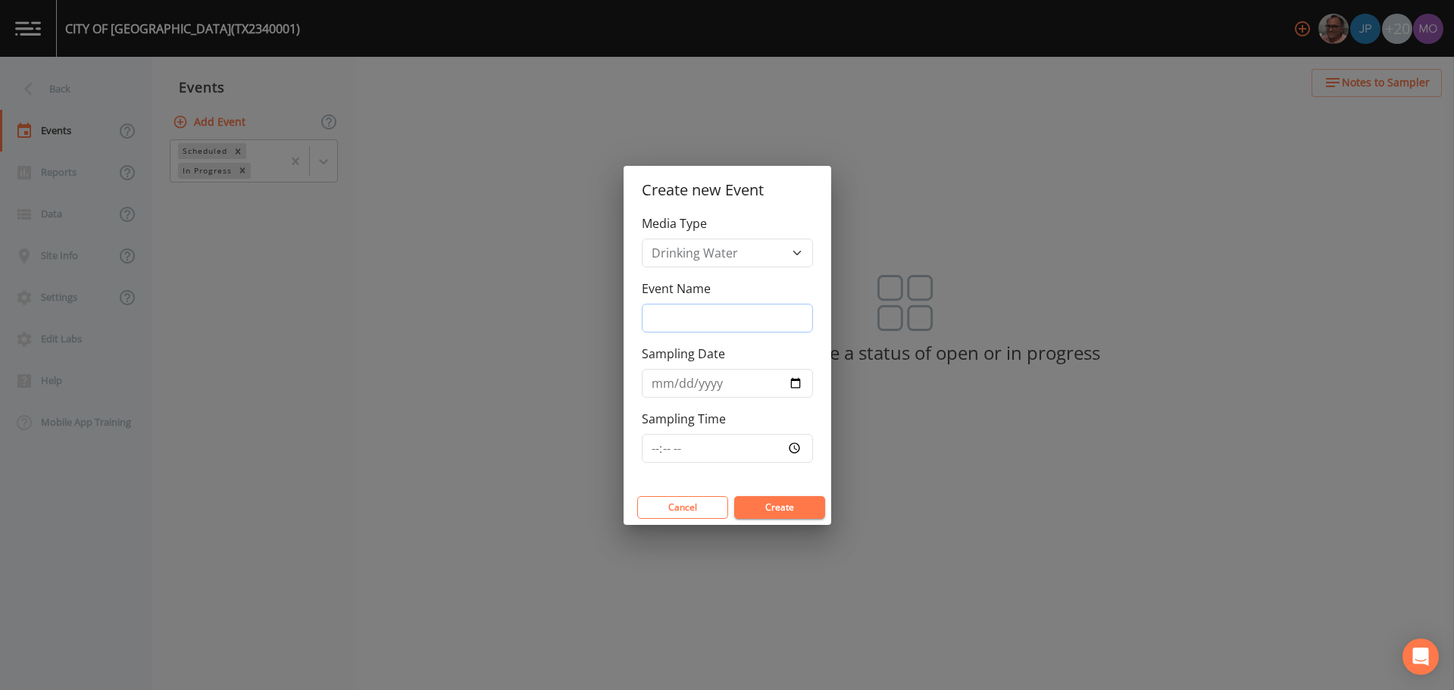
click at [687, 315] on input "Event Name" at bounding box center [727, 318] width 171 height 29
click at [795, 380] on input "Sampling Date" at bounding box center [727, 383] width 171 height 29
click at [764, 508] on button "Create" at bounding box center [779, 507] width 91 height 23
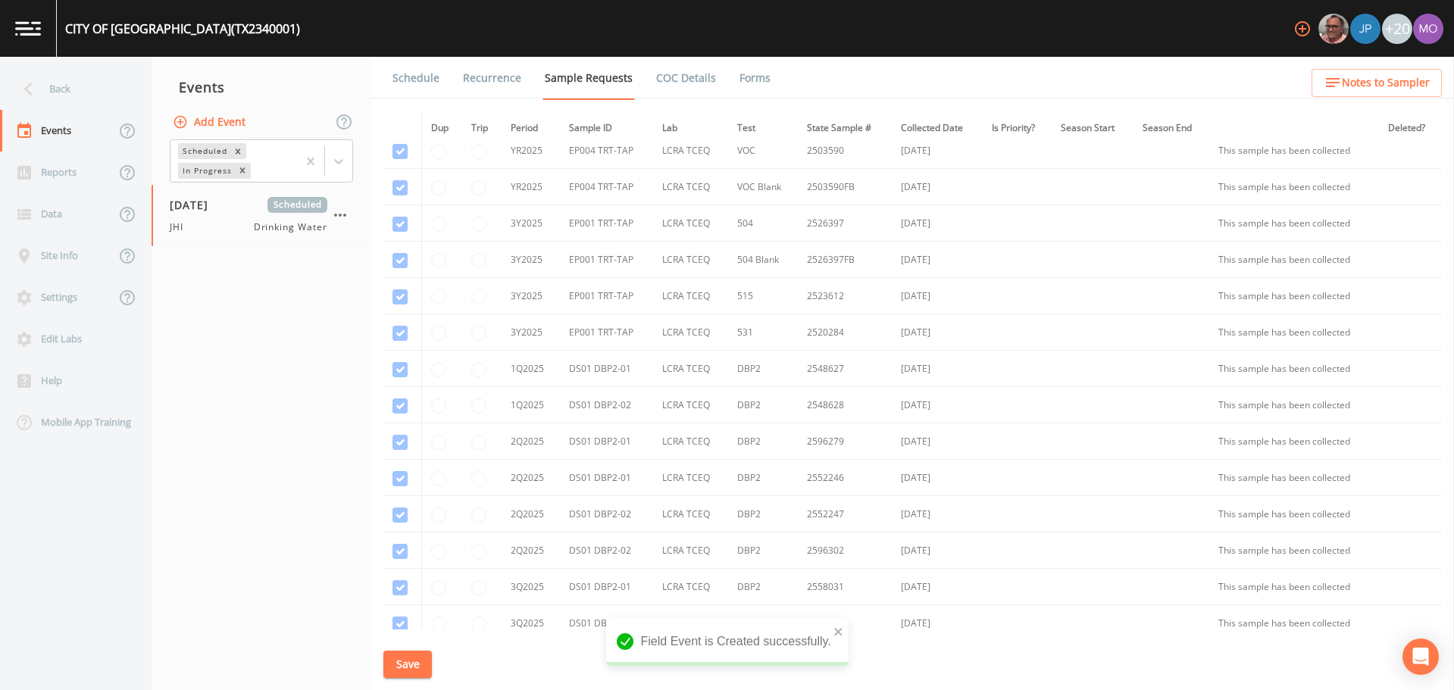
scroll to position [1310, 0]
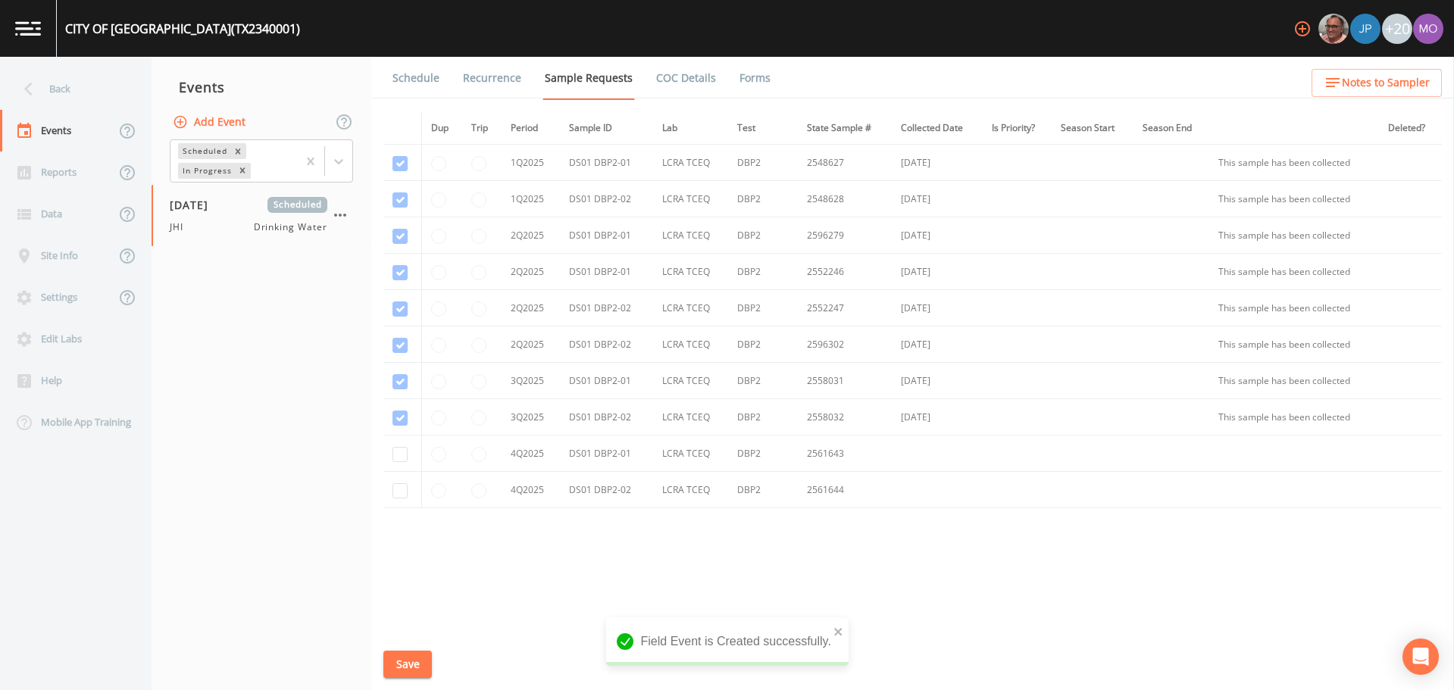
click at [398, 466] on td at bounding box center [402, 454] width 38 height 36
click at [398, 458] on input "checkbox" at bounding box center [400, 454] width 15 height 15
click at [398, 488] on input "checkbox" at bounding box center [400, 490] width 15 height 15
click at [418, 671] on button "Save" at bounding box center [407, 665] width 49 height 28
click at [419, 75] on link "Schedule" at bounding box center [416, 78] width 52 height 42
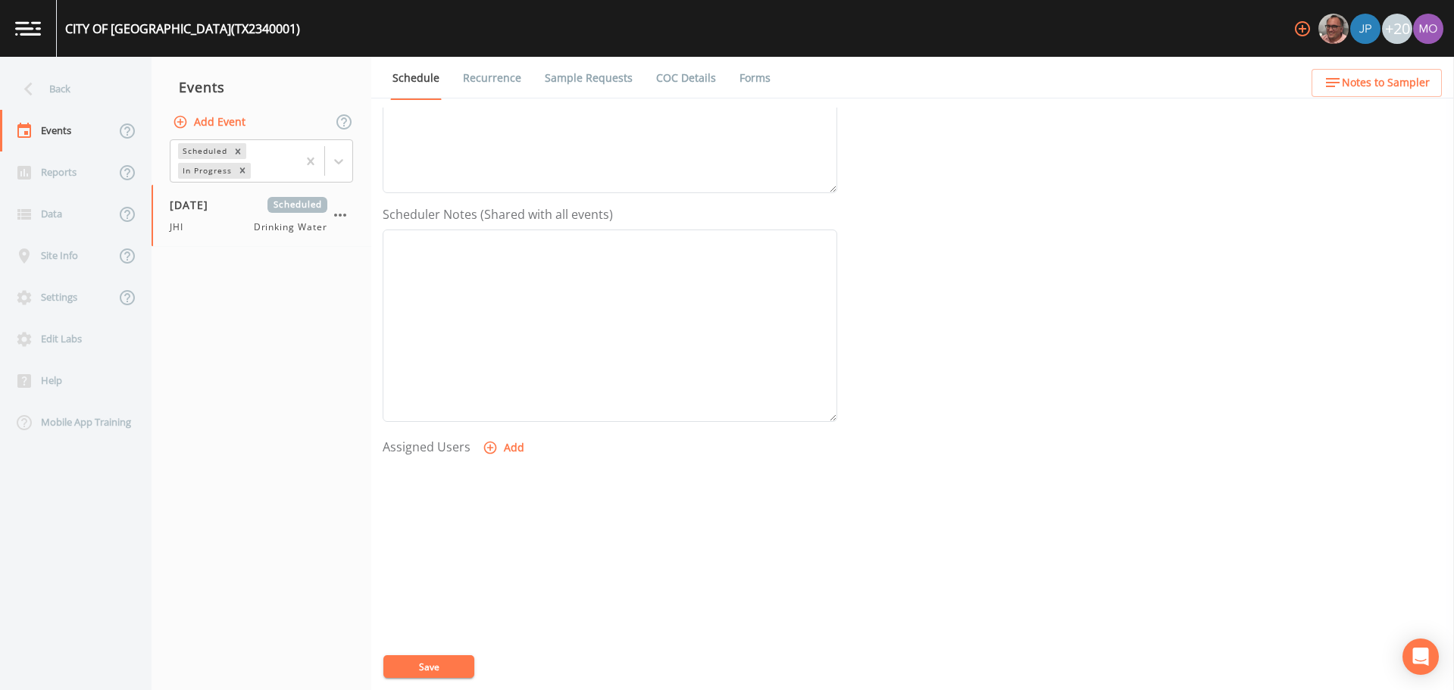
scroll to position [352, 0]
click at [504, 417] on button "Add" at bounding box center [505, 423] width 51 height 28
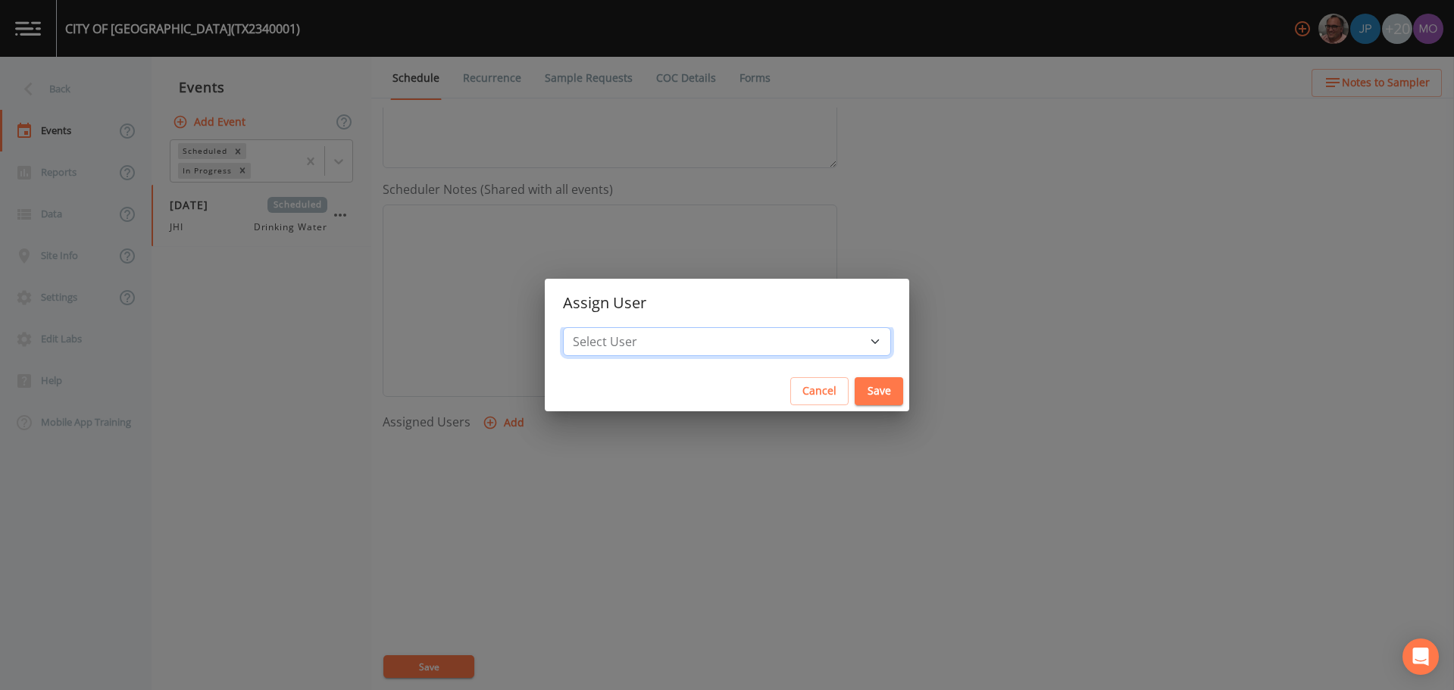
click at [646, 351] on select "Select User [PERSON_NAME] [PERSON_NAME] [PERSON_NAME] [PERSON_NAME] [PERSON_NAM…" at bounding box center [727, 341] width 328 height 29
click at [618, 327] on select "Select User [PERSON_NAME] [PERSON_NAME] [PERSON_NAME] [PERSON_NAME] [PERSON_NAM…" at bounding box center [727, 341] width 328 height 29
click at [855, 395] on button "Save" at bounding box center [879, 391] width 49 height 28
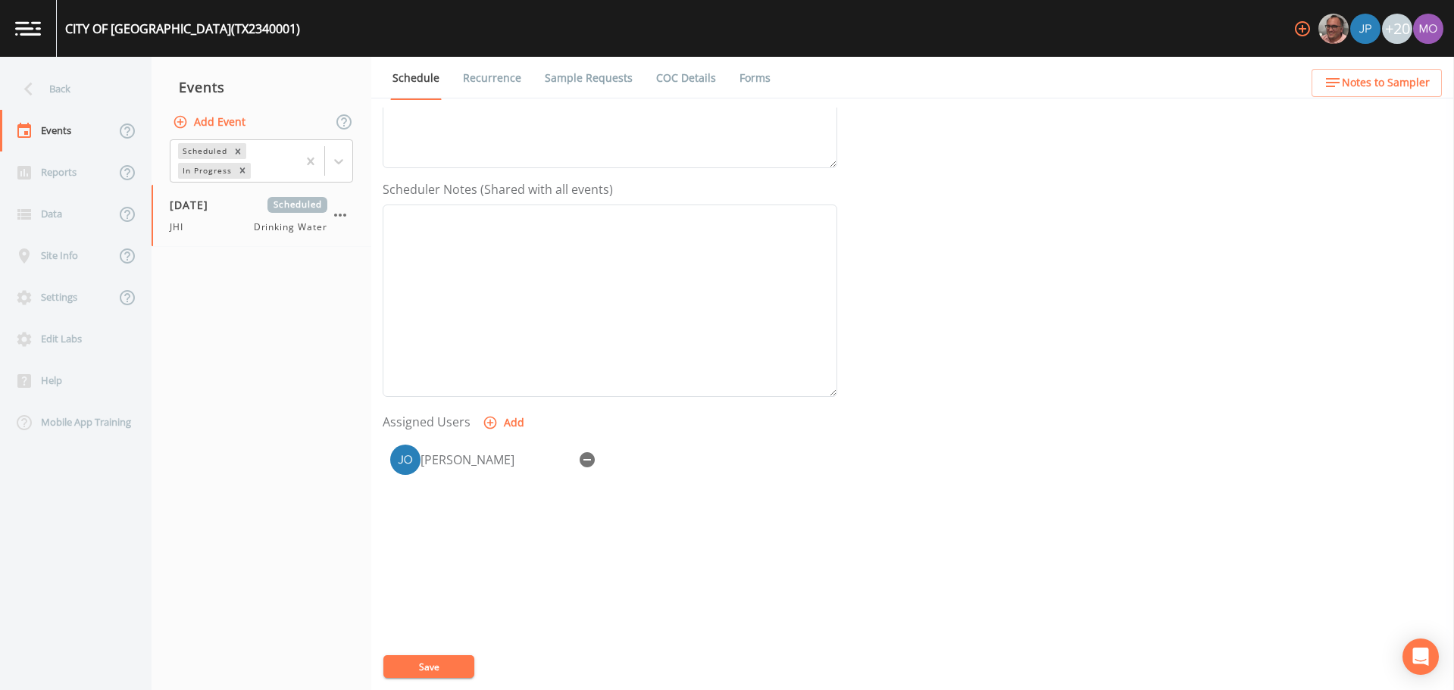
click at [462, 663] on button "Save" at bounding box center [428, 667] width 91 height 23
click at [62, 89] on div "Back" at bounding box center [68, 89] width 136 height 42
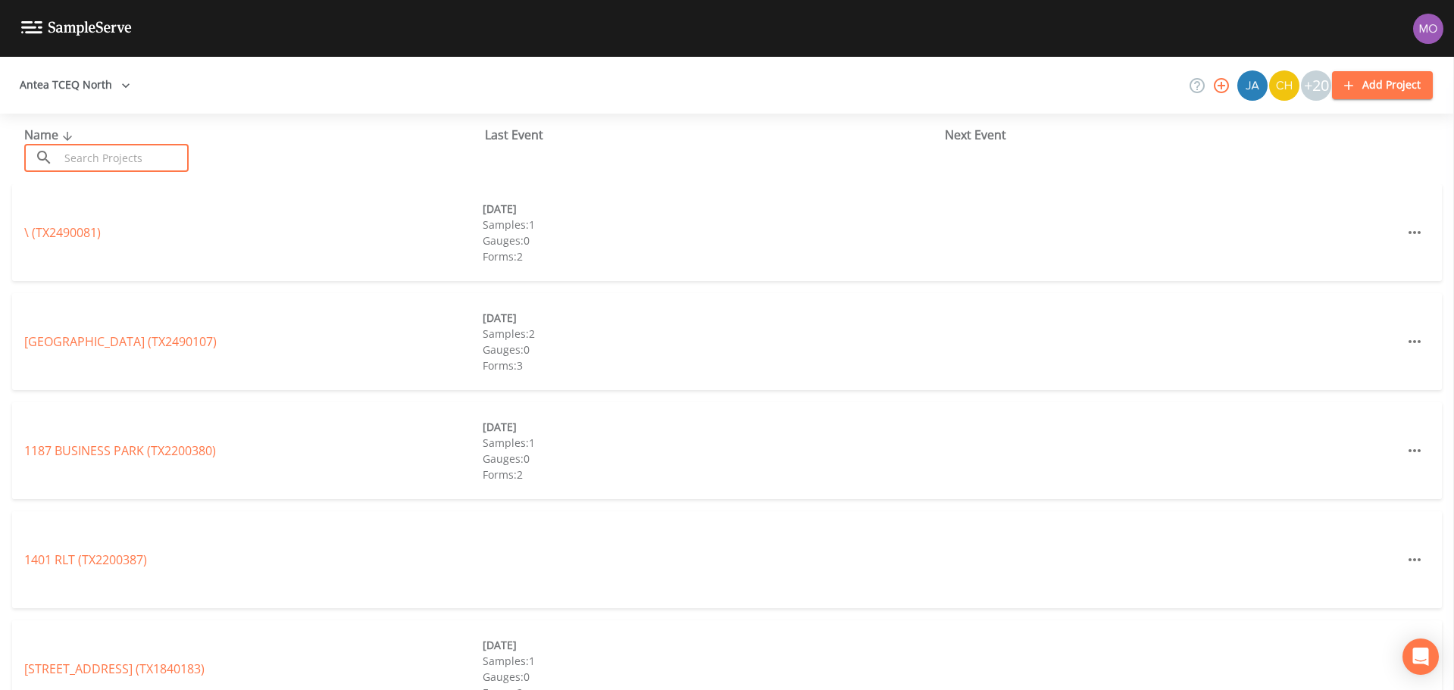
click at [95, 162] on input "text" at bounding box center [124, 158] width 130 height 28
paste input "TX1070150"
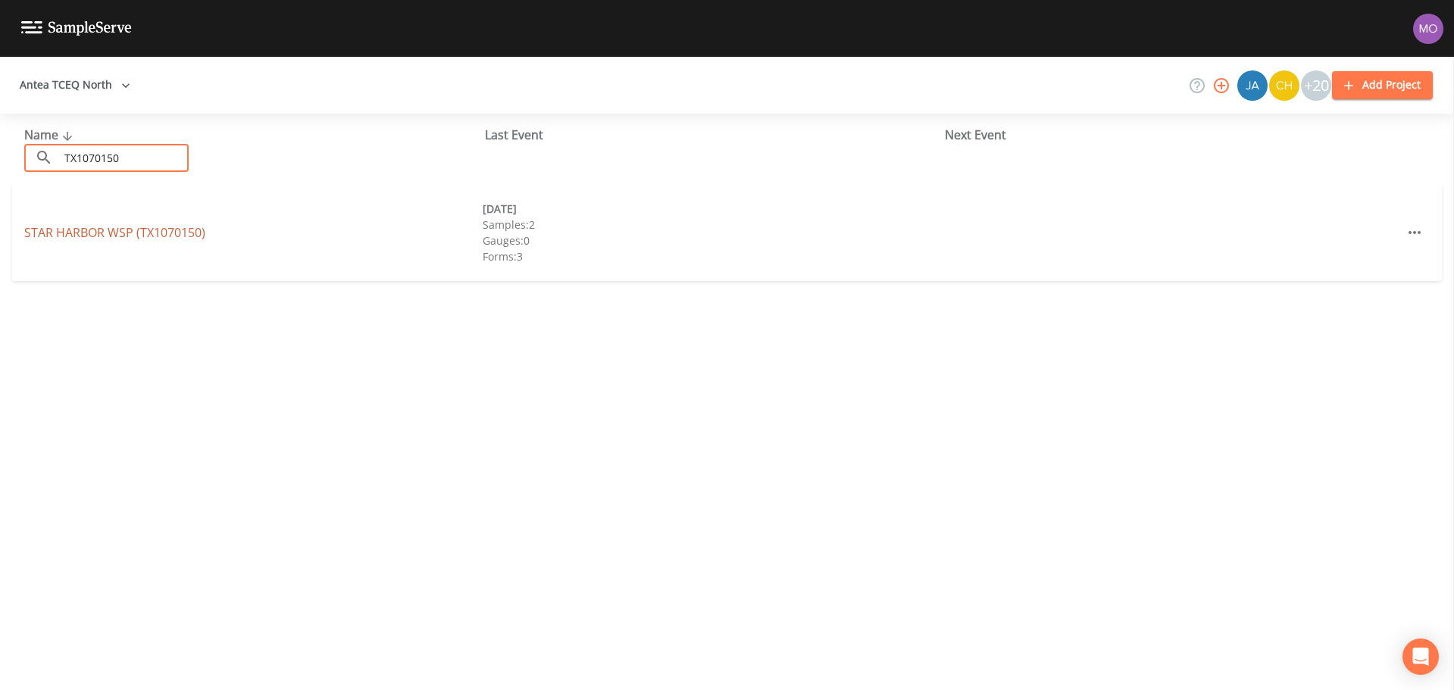
click at [108, 232] on link "[GEOGRAPHIC_DATA] (TX1070150)" at bounding box center [114, 232] width 181 height 17
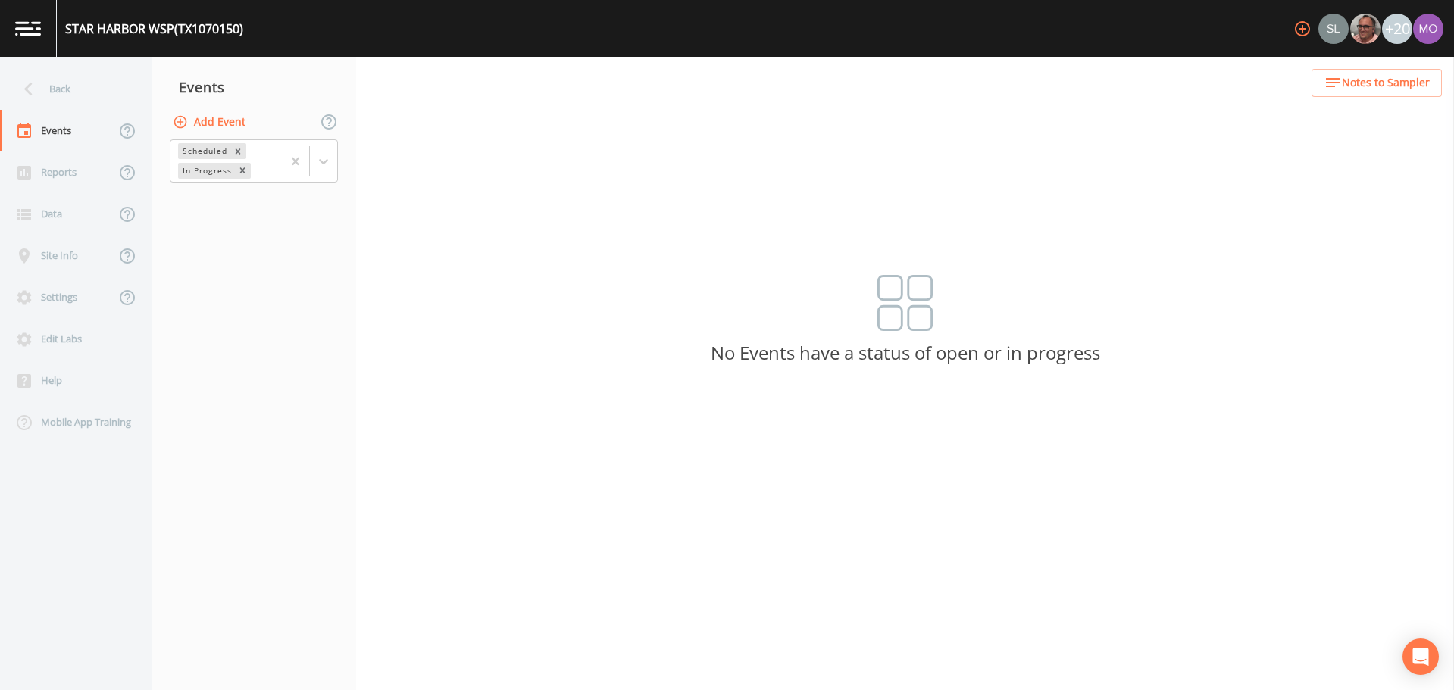
click at [207, 128] on button "Add Event" at bounding box center [211, 122] width 82 height 28
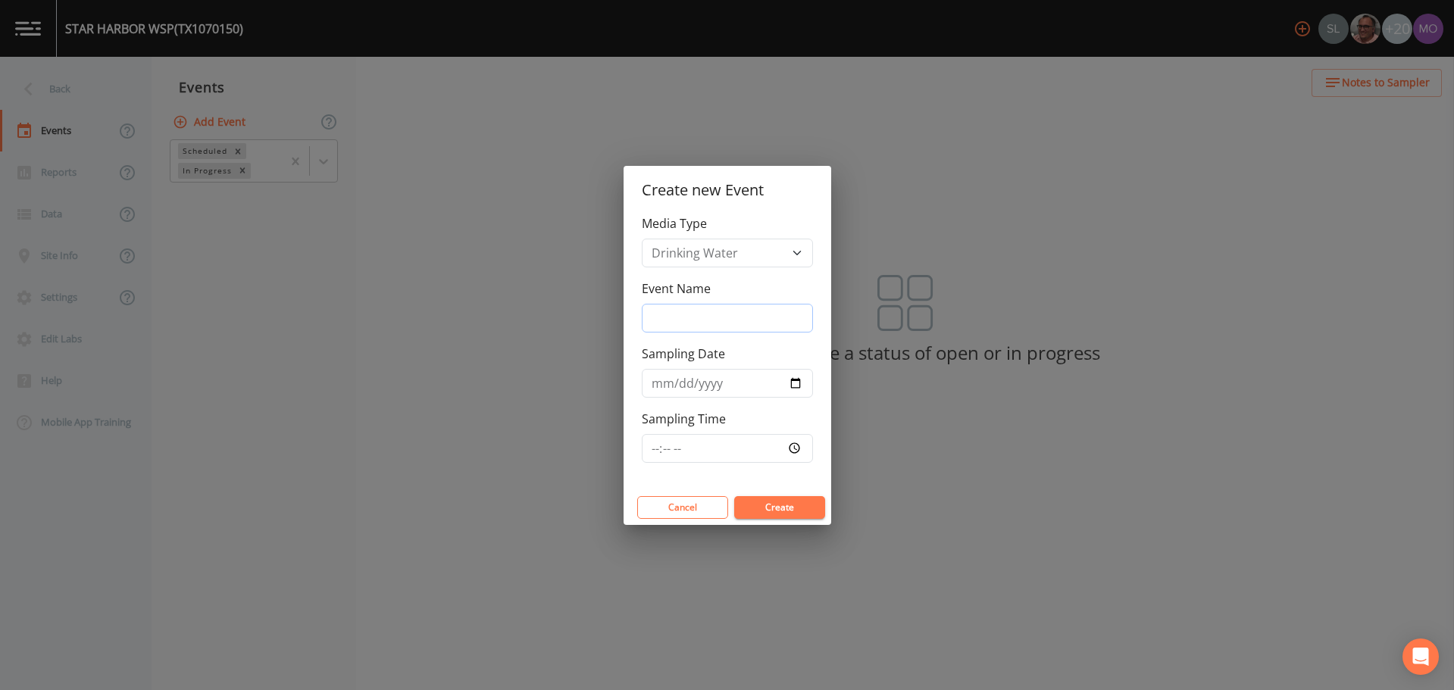
click at [687, 318] on input "Event Name" at bounding box center [727, 318] width 171 height 29
click at [787, 384] on input "Sampling Date" at bounding box center [727, 383] width 171 height 29
click at [790, 497] on button "Create" at bounding box center [779, 507] width 91 height 23
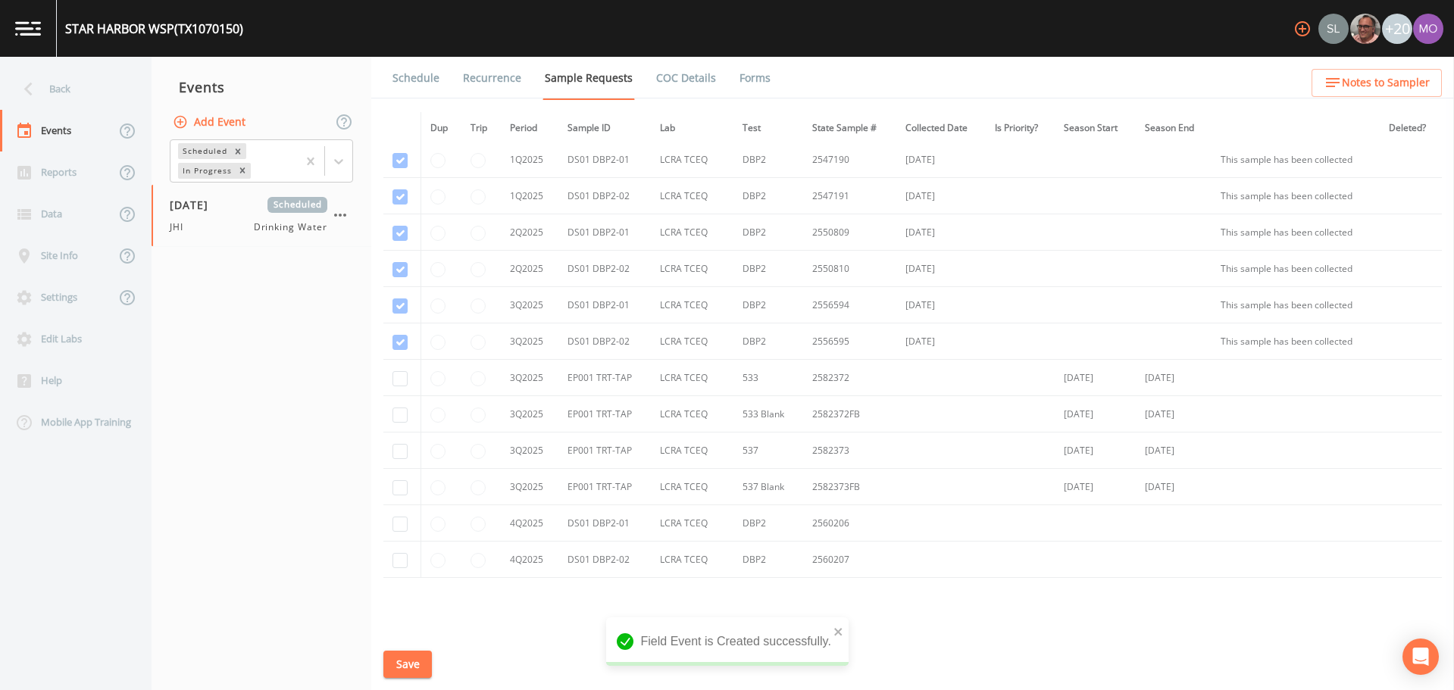
scroll to position [1055, 0]
click at [400, 458] on input "checkbox" at bounding box center [400, 454] width 15 height 15
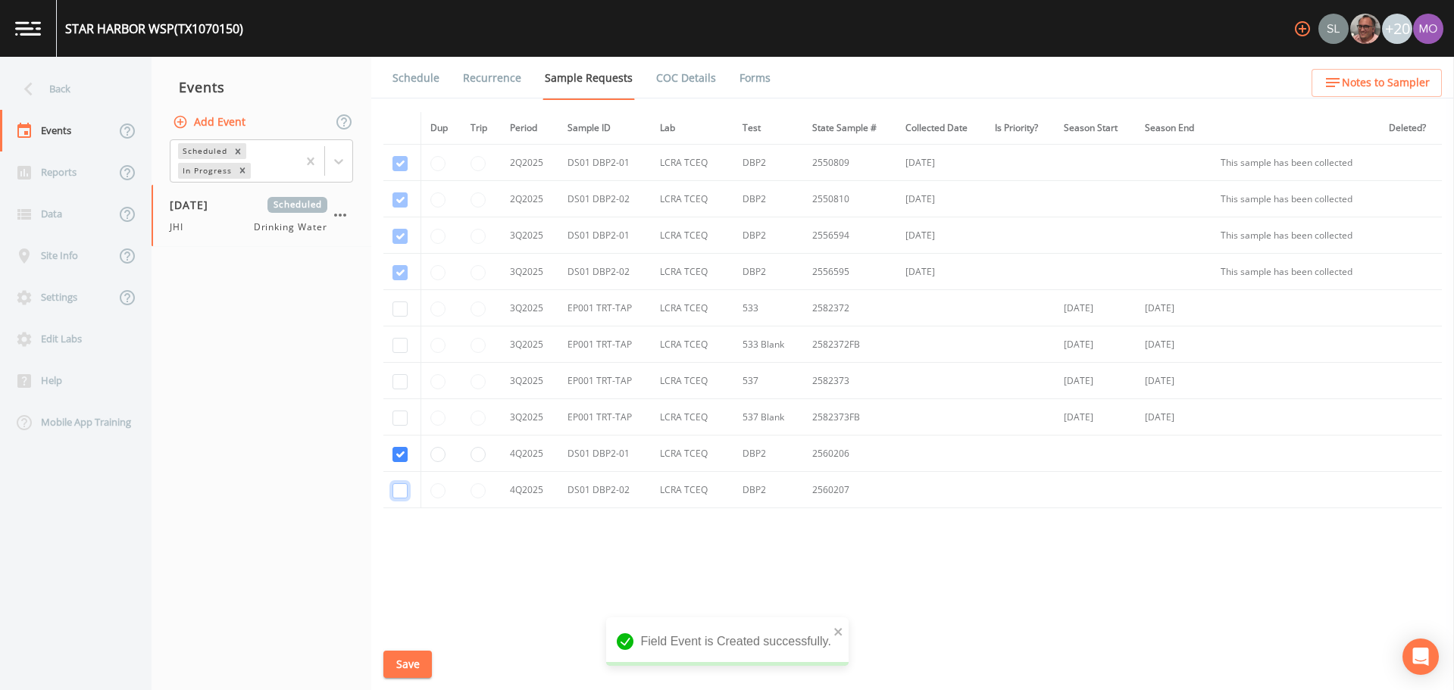
click at [402, 493] on input "checkbox" at bounding box center [400, 490] width 15 height 15
click at [409, 665] on button "Save" at bounding box center [407, 665] width 49 height 28
click at [412, 77] on link "Schedule" at bounding box center [416, 78] width 52 height 42
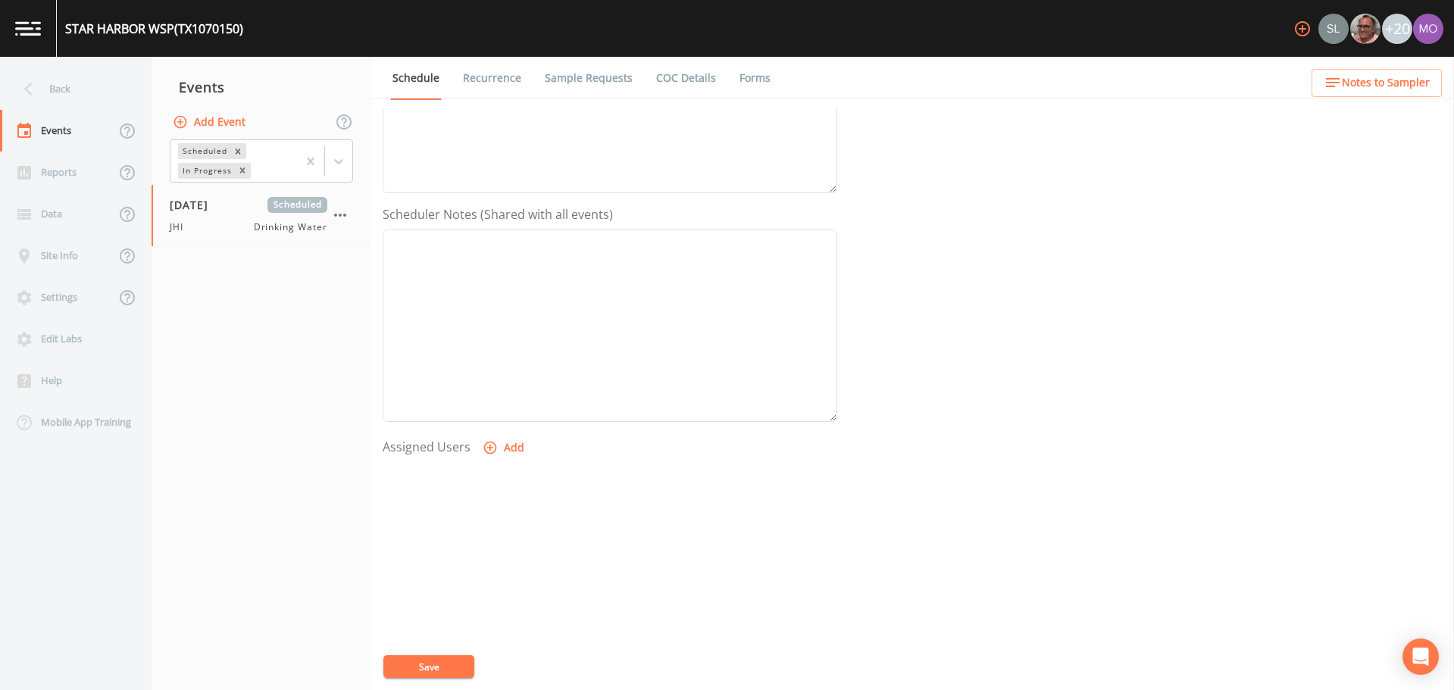
scroll to position [365, 0]
click at [506, 410] on button "Add" at bounding box center [505, 410] width 51 height 28
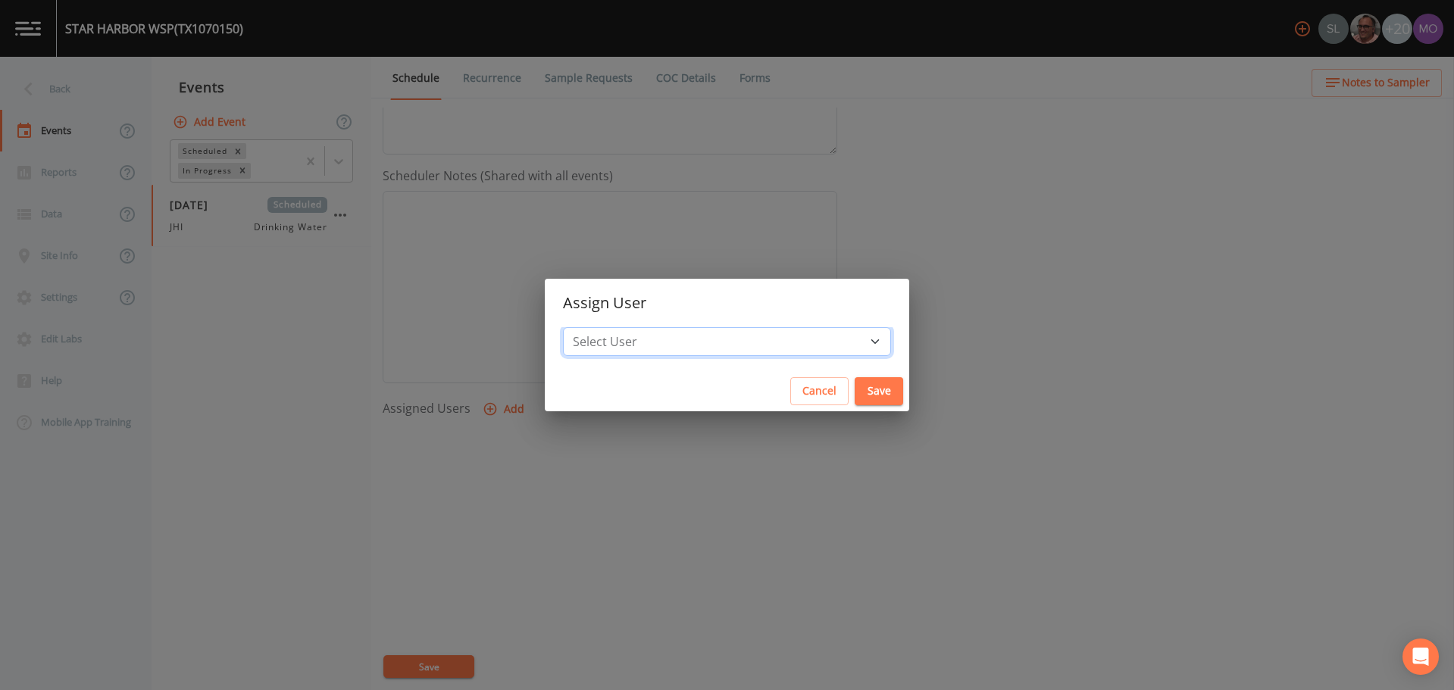
click at [634, 346] on select "Select User [PERSON_NAME] [PERSON_NAME] [PERSON_NAME] [PERSON_NAME] [PERSON_NAM…" at bounding box center [727, 341] width 328 height 29
click at [618, 327] on select "Select User [PERSON_NAME] [PERSON_NAME] [PERSON_NAME] [PERSON_NAME] [PERSON_NAM…" at bounding box center [727, 341] width 328 height 29
click at [855, 395] on button "Save" at bounding box center [879, 391] width 49 height 28
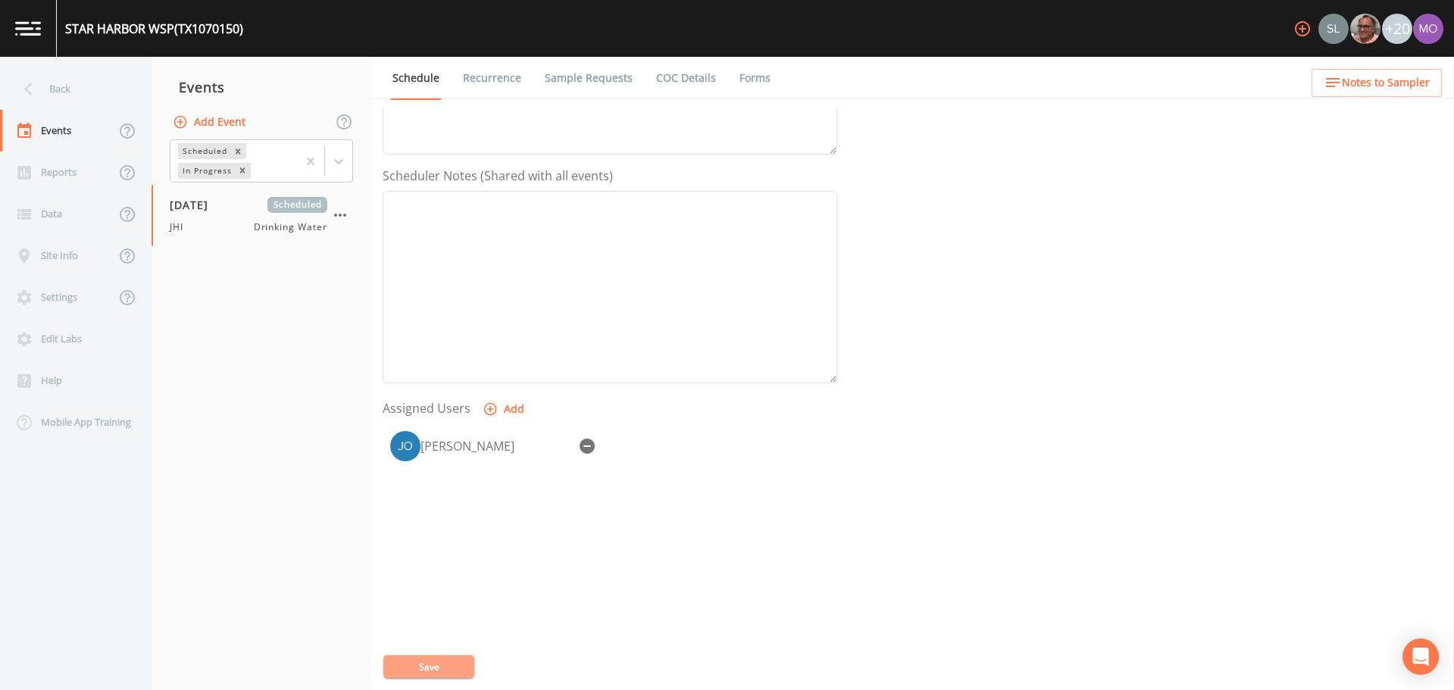
click at [448, 658] on button "Save" at bounding box center [428, 667] width 91 height 23
click at [87, 93] on div "Back" at bounding box center [68, 89] width 136 height 42
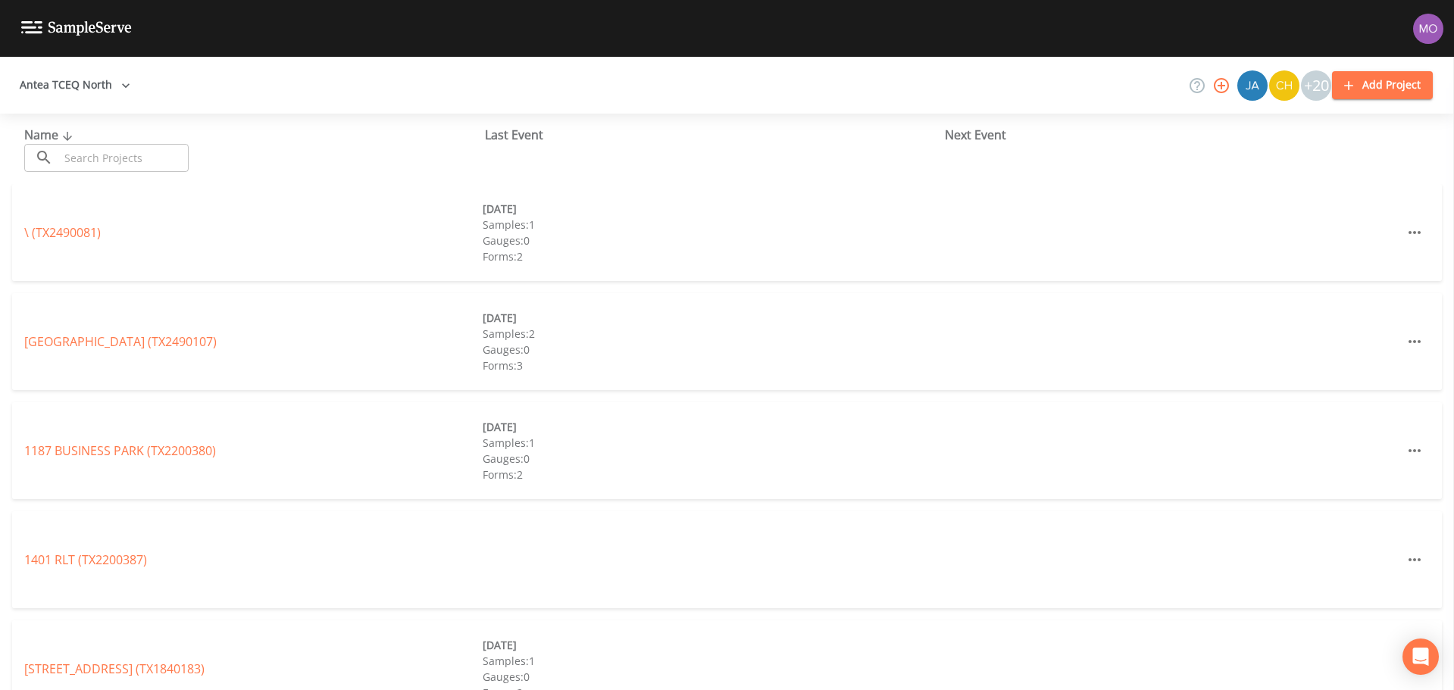
click at [125, 146] on input "text" at bounding box center [124, 158] width 130 height 28
paste input "TX1070144"
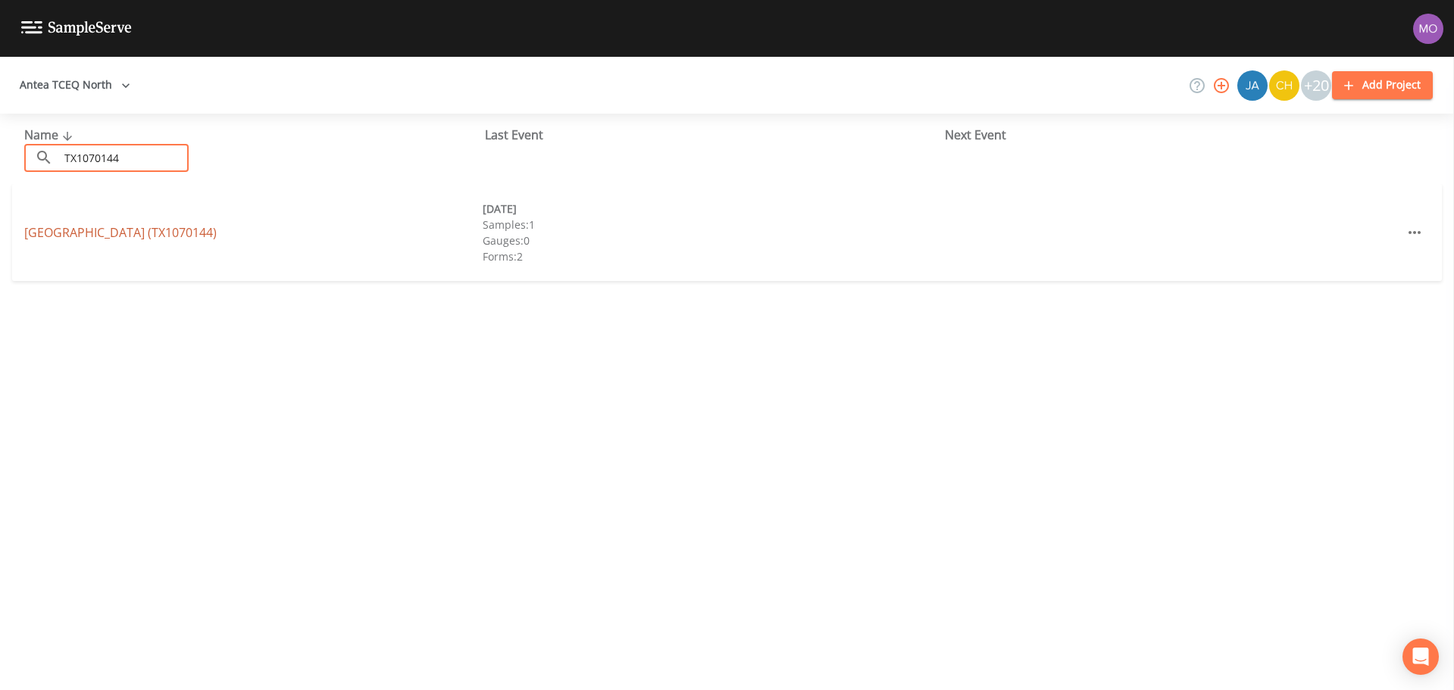
click at [104, 233] on link "[GEOGRAPHIC_DATA] (TX1070144)" at bounding box center [120, 232] width 192 height 17
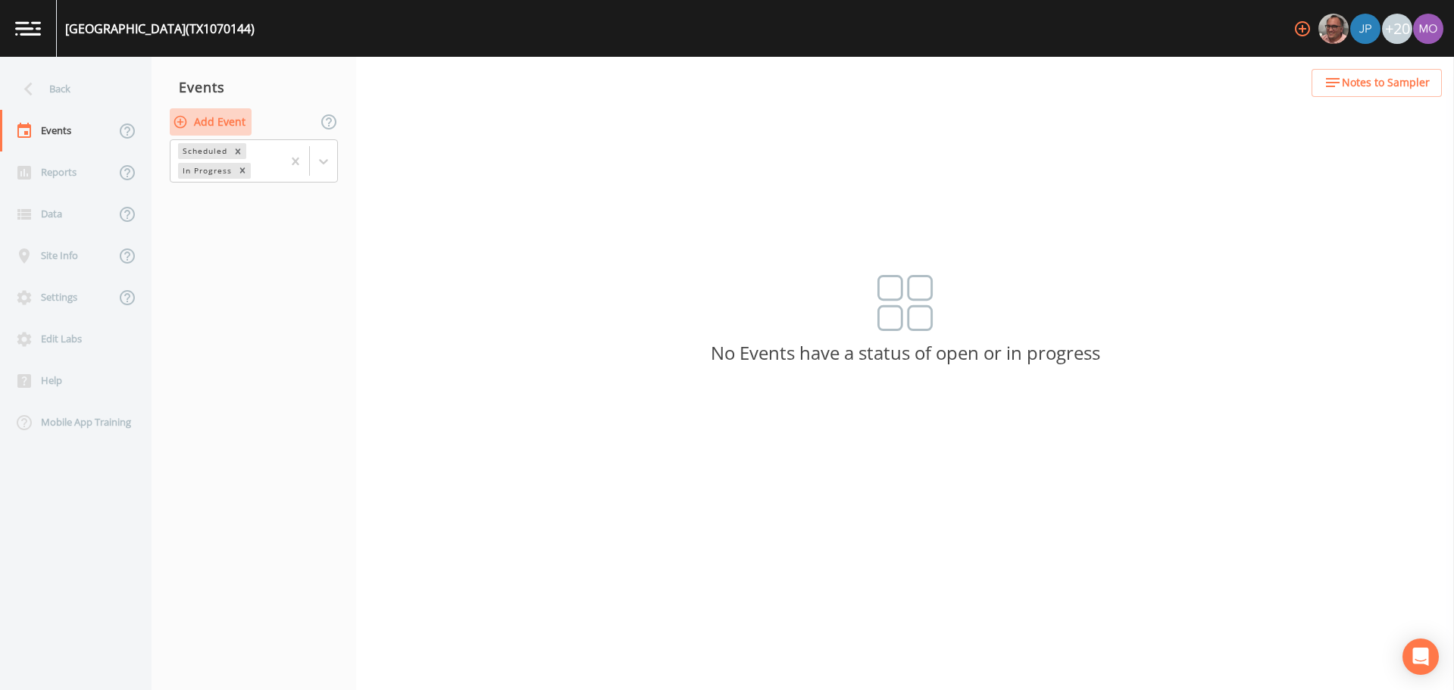
click at [206, 124] on button "Add Event" at bounding box center [211, 122] width 82 height 28
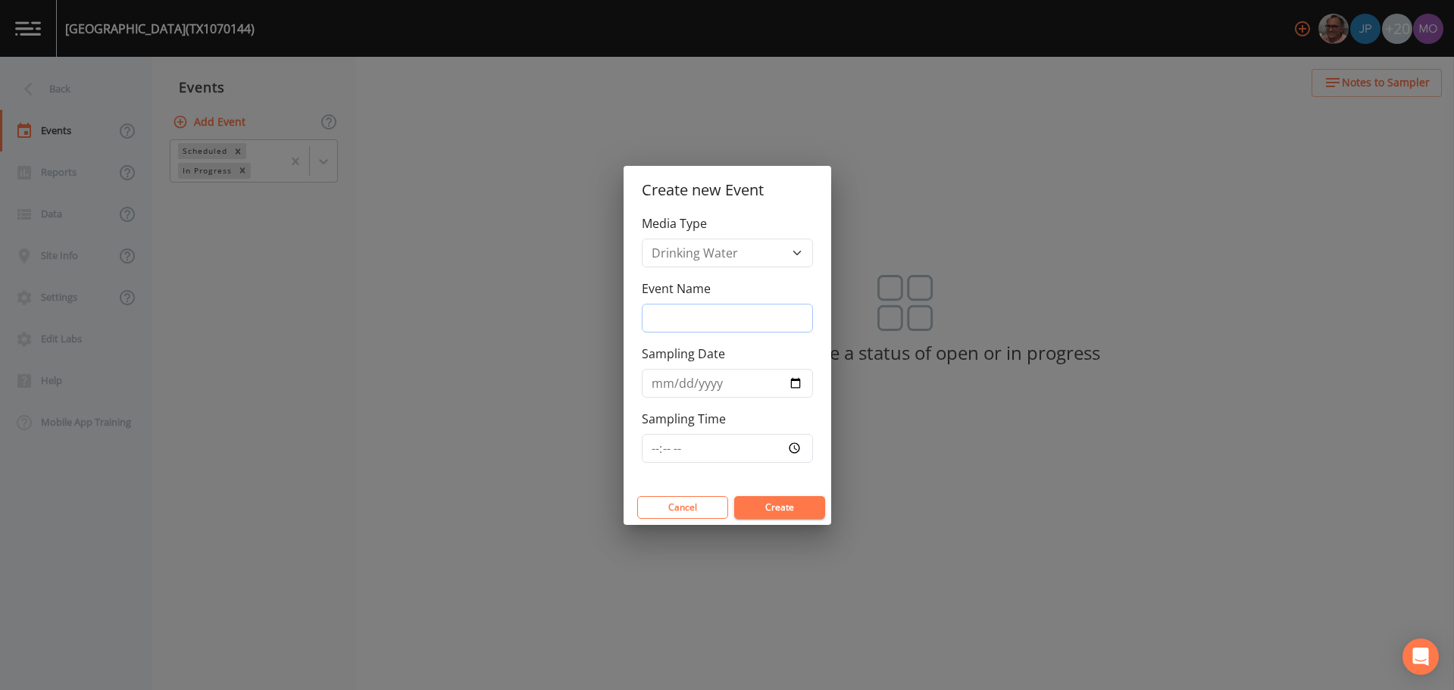
click at [720, 312] on input "Event Name" at bounding box center [727, 318] width 171 height 29
click at [795, 380] on input "Sampling Date" at bounding box center [727, 383] width 171 height 29
click at [766, 505] on button "Create" at bounding box center [779, 507] width 91 height 23
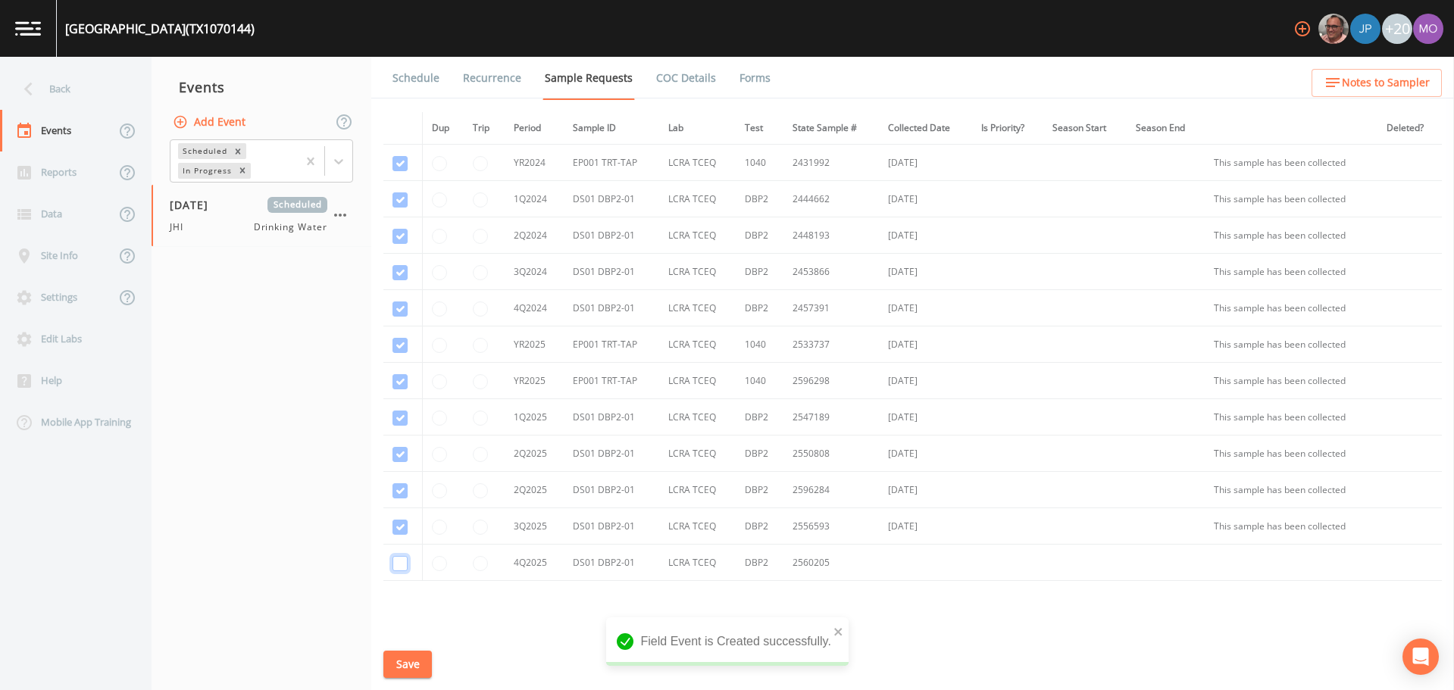
click at [403, 562] on input "checkbox" at bounding box center [400, 563] width 15 height 15
click at [410, 659] on button "Save" at bounding box center [407, 665] width 49 height 28
click at [412, 80] on link "Schedule" at bounding box center [416, 78] width 52 height 42
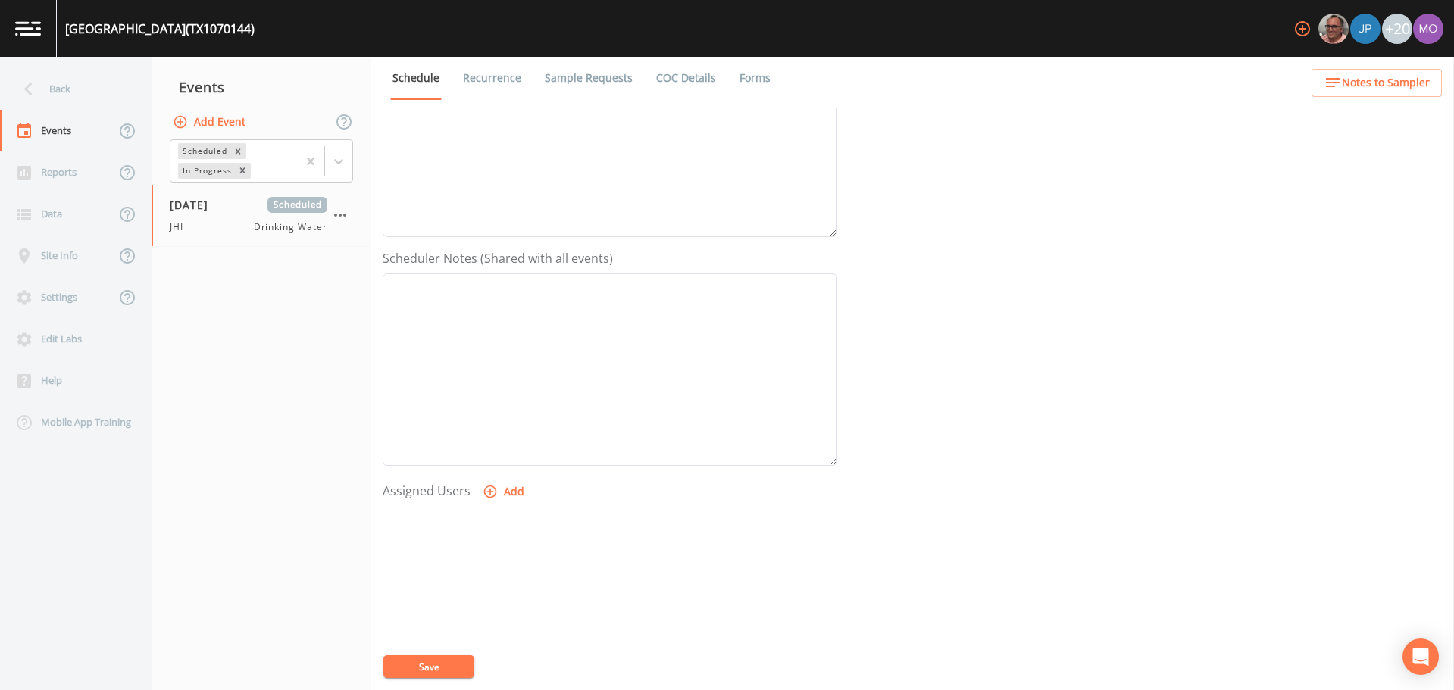
scroll to position [304, 0]
click at [501, 464] on button "Add" at bounding box center [505, 471] width 51 height 28
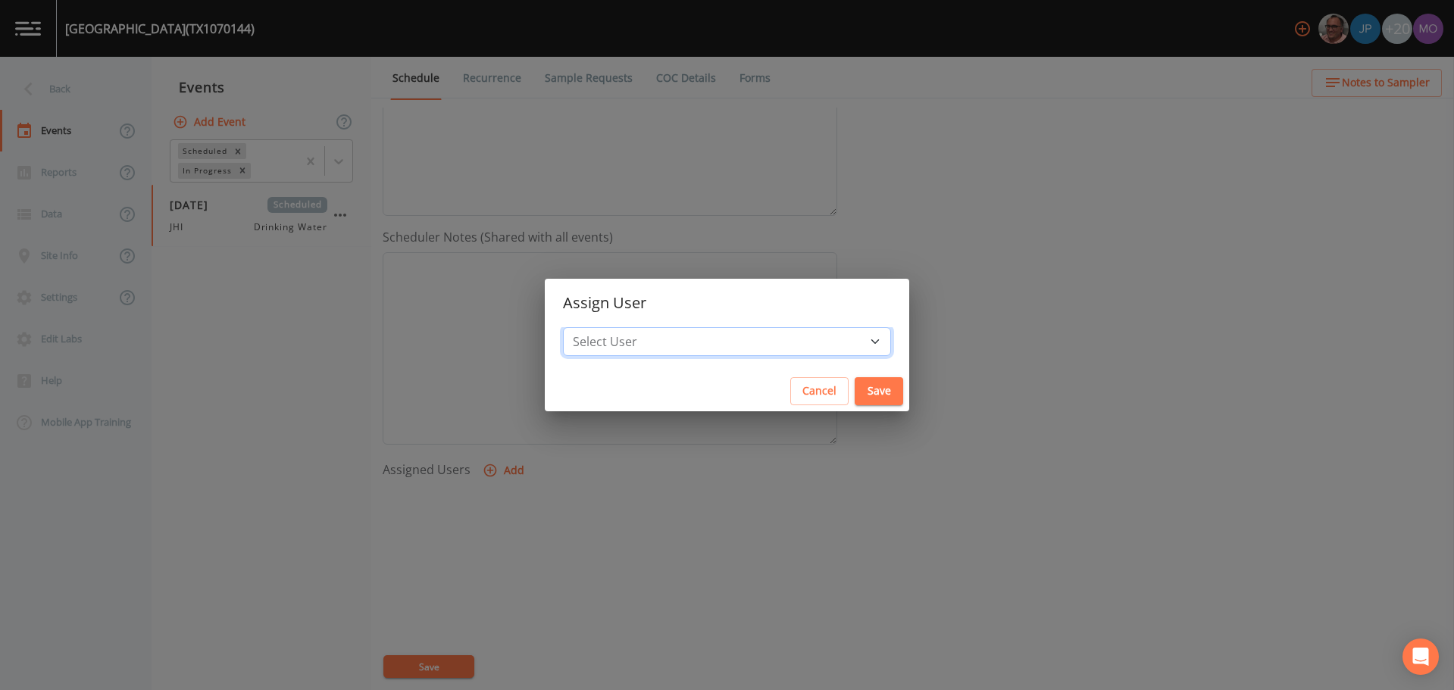
click at [646, 343] on select "Select User [PERSON_NAME] [PERSON_NAME] [PERSON_NAME] [PERSON_NAME] [PERSON_NAM…" at bounding box center [727, 341] width 328 height 29
click at [618, 327] on select "Select User [PERSON_NAME] [PERSON_NAME] [PERSON_NAME] [PERSON_NAME] [PERSON_NAM…" at bounding box center [727, 341] width 328 height 29
click at [855, 396] on button "Save" at bounding box center [879, 391] width 49 height 28
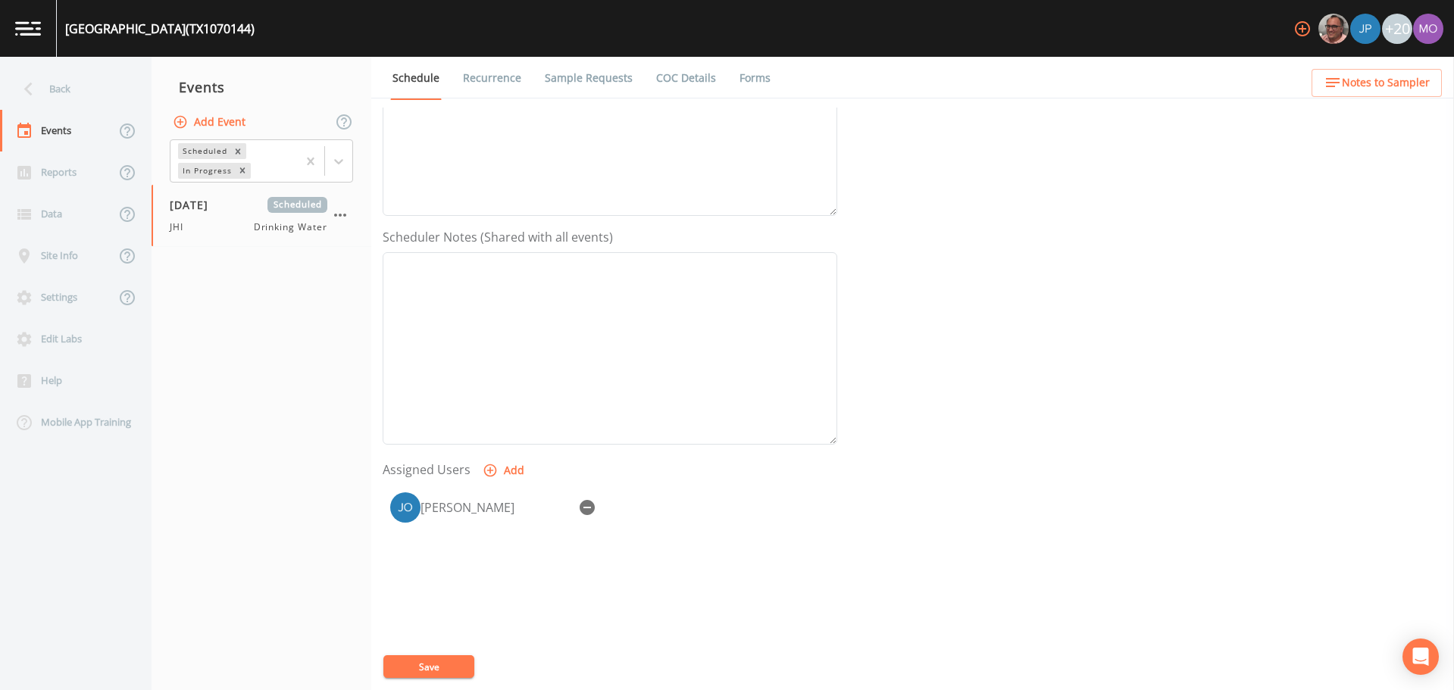
click at [423, 665] on button "Save" at bounding box center [428, 667] width 91 height 23
click at [74, 89] on div "Back" at bounding box center [68, 89] width 136 height 42
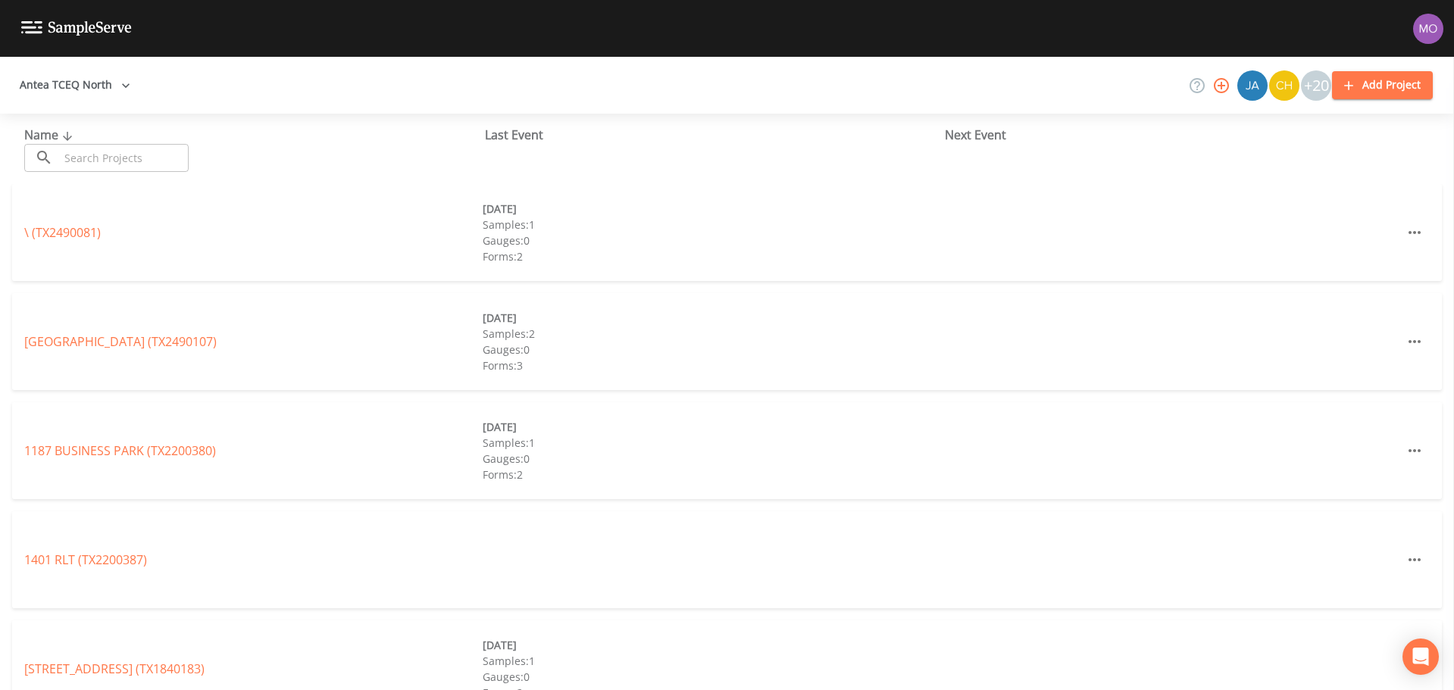
click at [122, 148] on input "text" at bounding box center [124, 158] width 130 height 28
paste input "TX1070215"
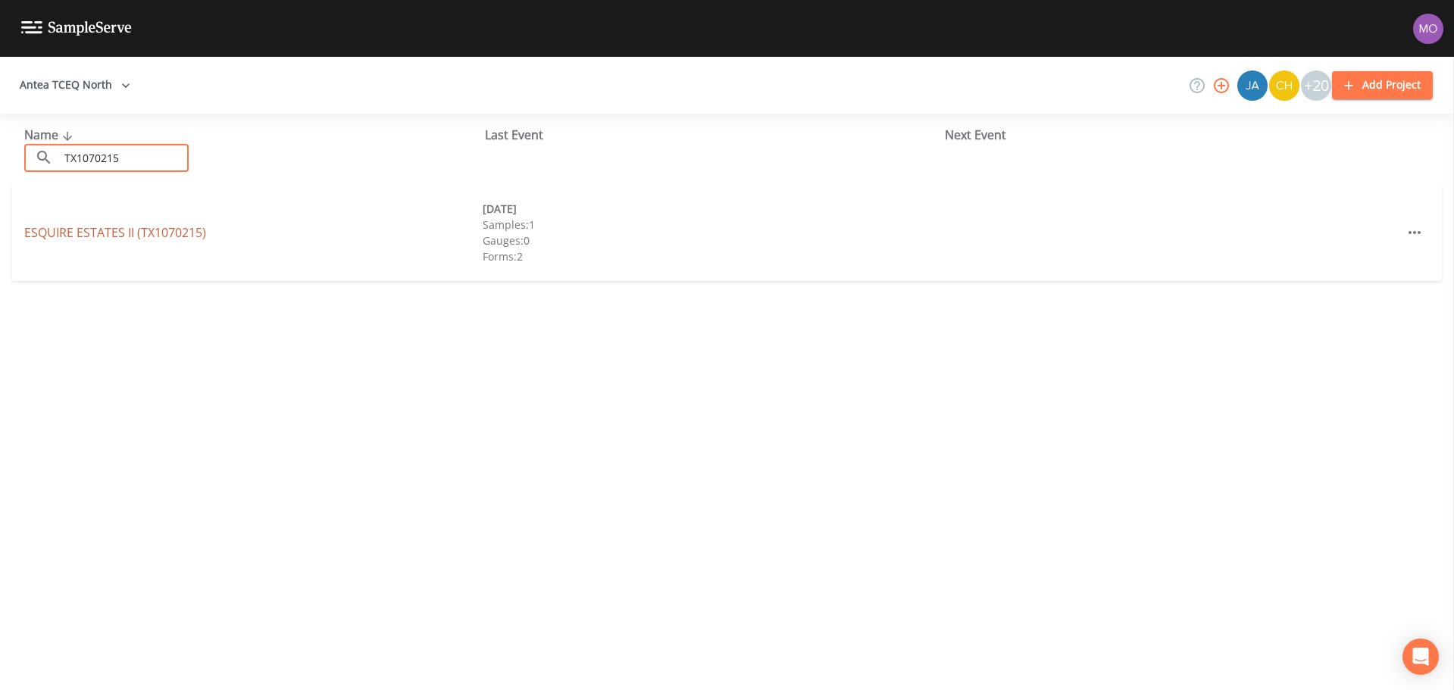
click at [136, 224] on link "ESQUIRE ESTATES II (TX1070215)" at bounding box center [115, 232] width 182 height 17
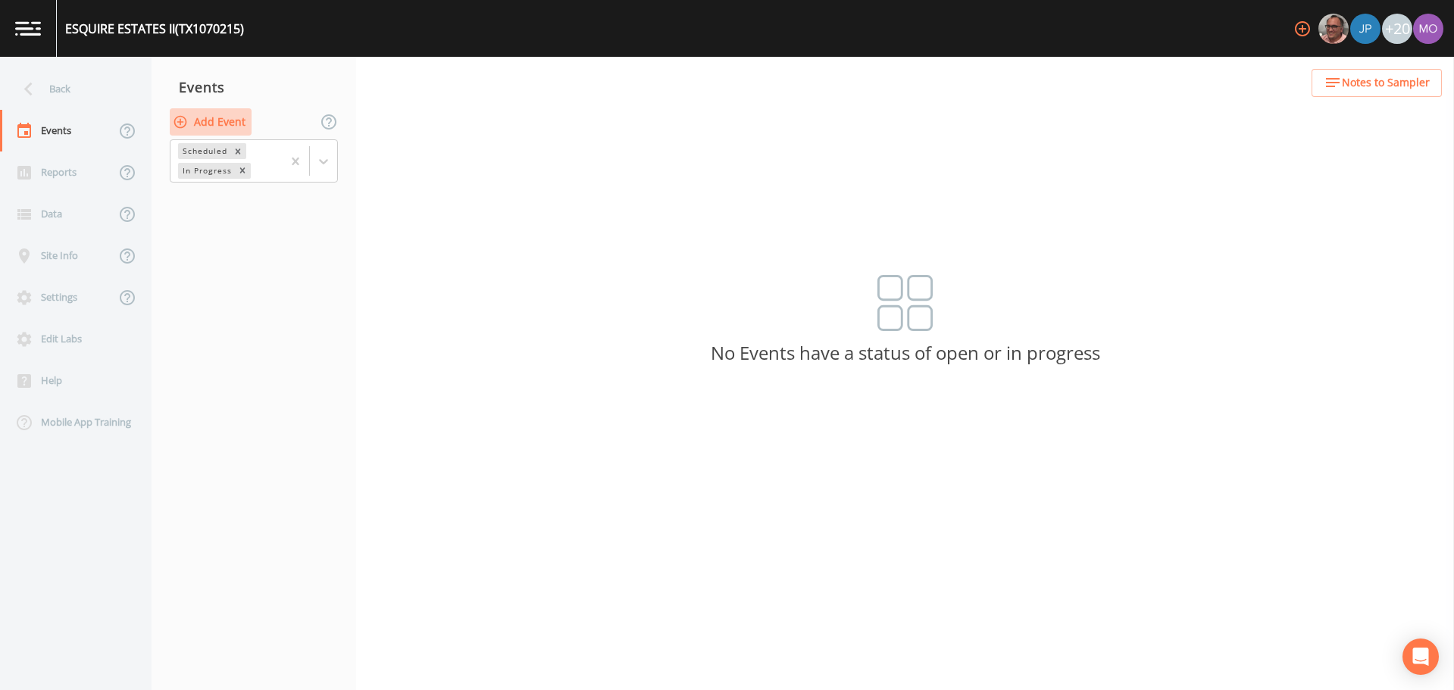
click at [221, 123] on button "Add Event" at bounding box center [211, 122] width 82 height 28
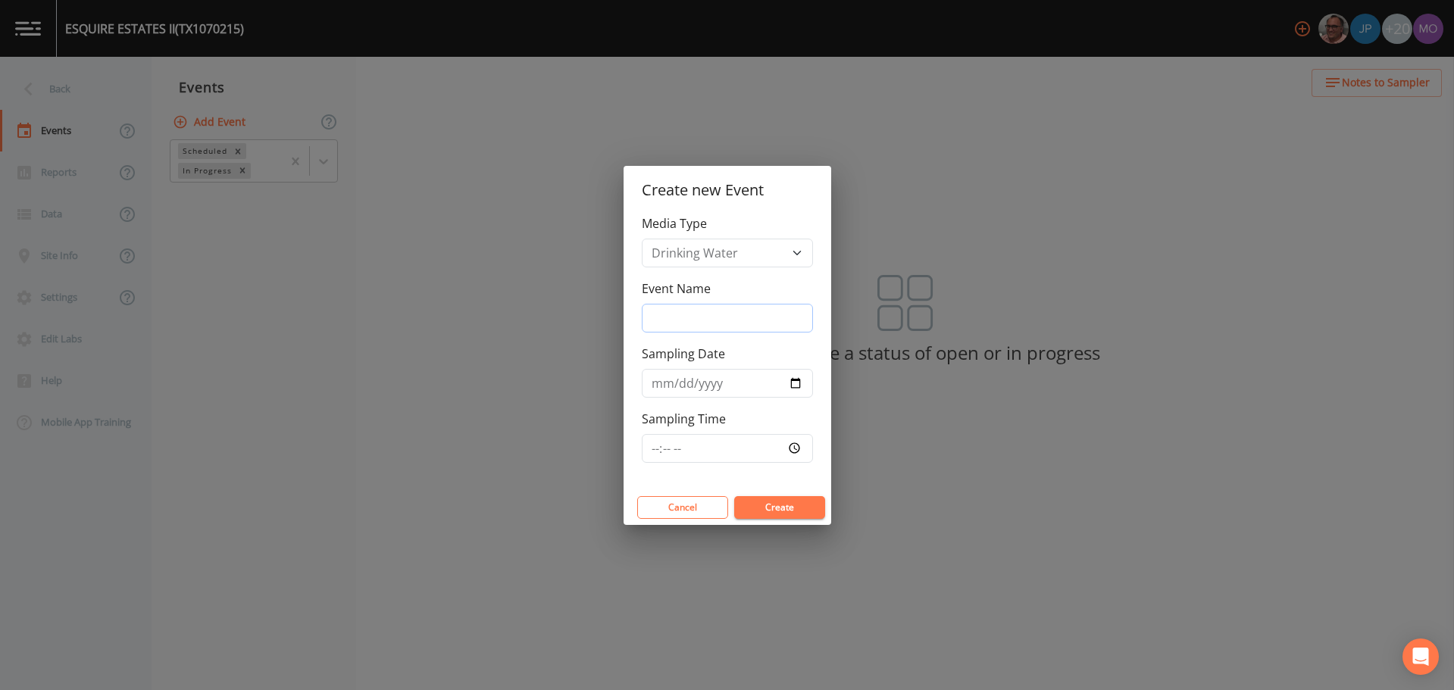
click at [656, 318] on input "Event Name" at bounding box center [727, 318] width 171 height 29
click at [796, 380] on input "Sampling Date" at bounding box center [727, 383] width 171 height 29
click at [771, 507] on button "Create" at bounding box center [779, 507] width 91 height 23
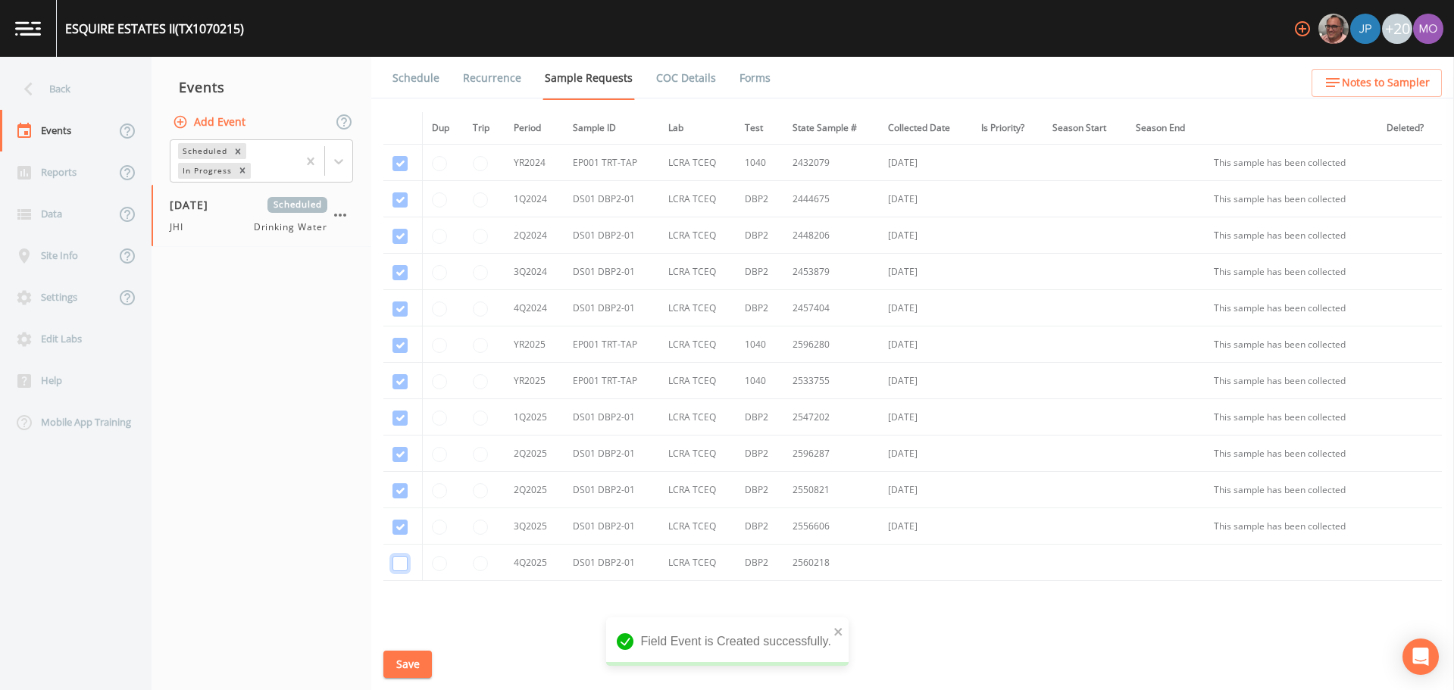
click at [402, 559] on input "checkbox" at bounding box center [400, 563] width 15 height 15
click at [414, 662] on button "Save" at bounding box center [407, 665] width 49 height 28
click at [411, 73] on link "Schedule" at bounding box center [416, 78] width 52 height 42
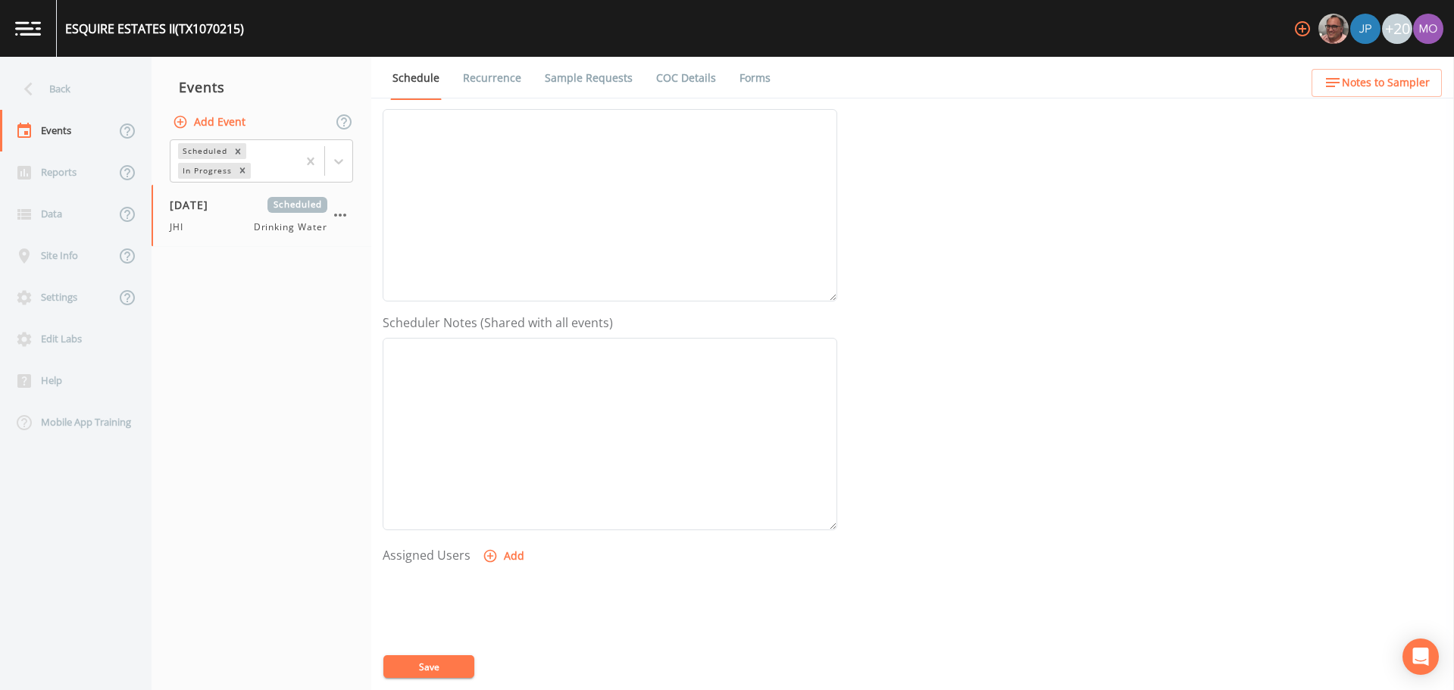
scroll to position [264, 0]
click at [510, 503] on button "Add" at bounding box center [505, 511] width 51 height 28
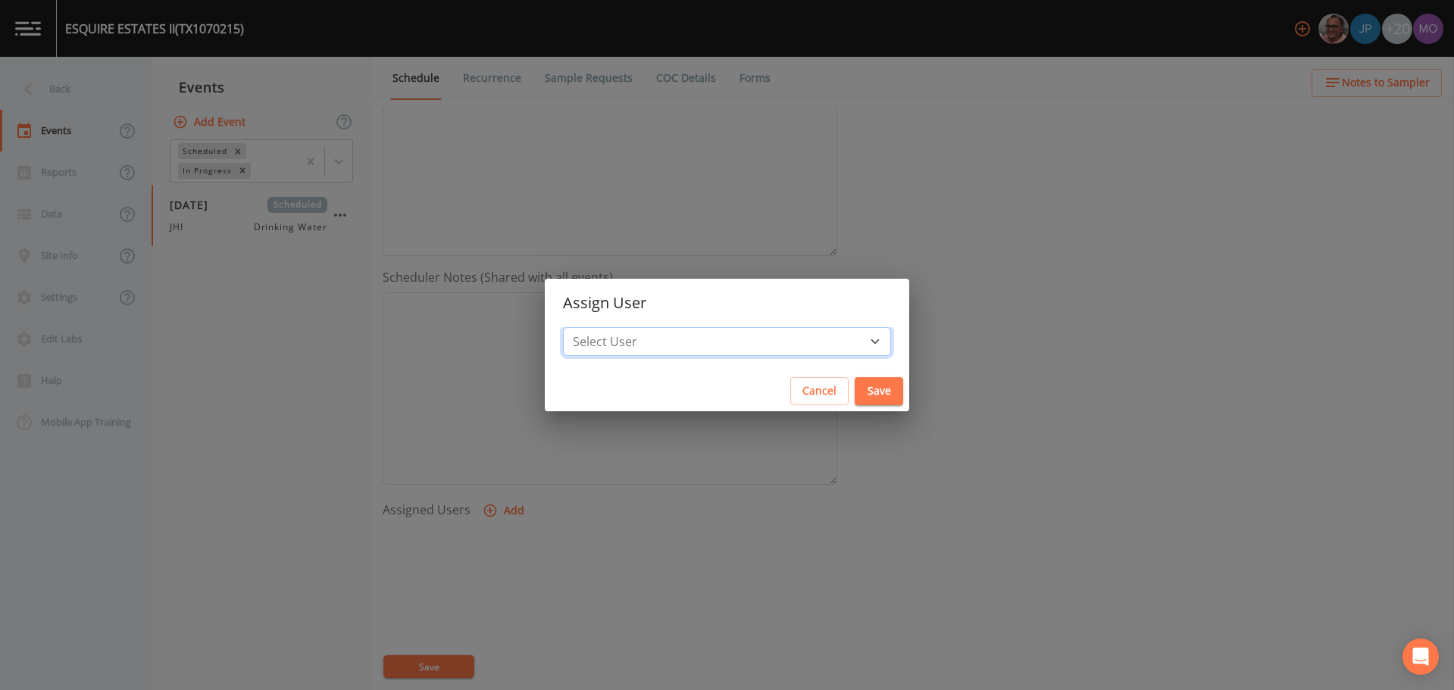
click at [665, 349] on select "Select User [PERSON_NAME] [PERSON_NAME] [PERSON_NAME] [PERSON_NAME] [PERSON_NAM…" at bounding box center [727, 341] width 328 height 29
click at [618, 327] on select "Select User [PERSON_NAME] [PERSON_NAME] [PERSON_NAME] [PERSON_NAME] [PERSON_NAM…" at bounding box center [727, 341] width 328 height 29
click at [855, 396] on button "Save" at bounding box center [879, 391] width 49 height 28
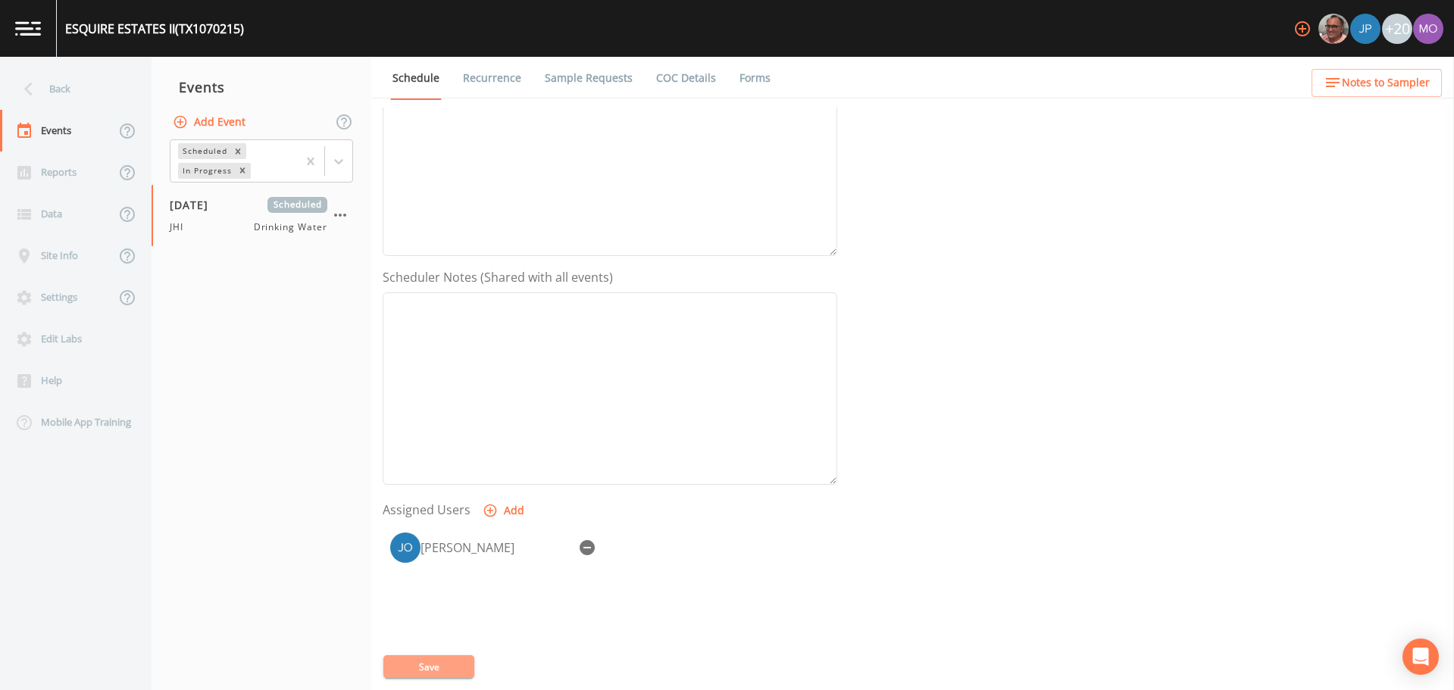
click at [427, 663] on button "Save" at bounding box center [428, 667] width 91 height 23
click at [105, 101] on div "Back" at bounding box center [68, 89] width 136 height 42
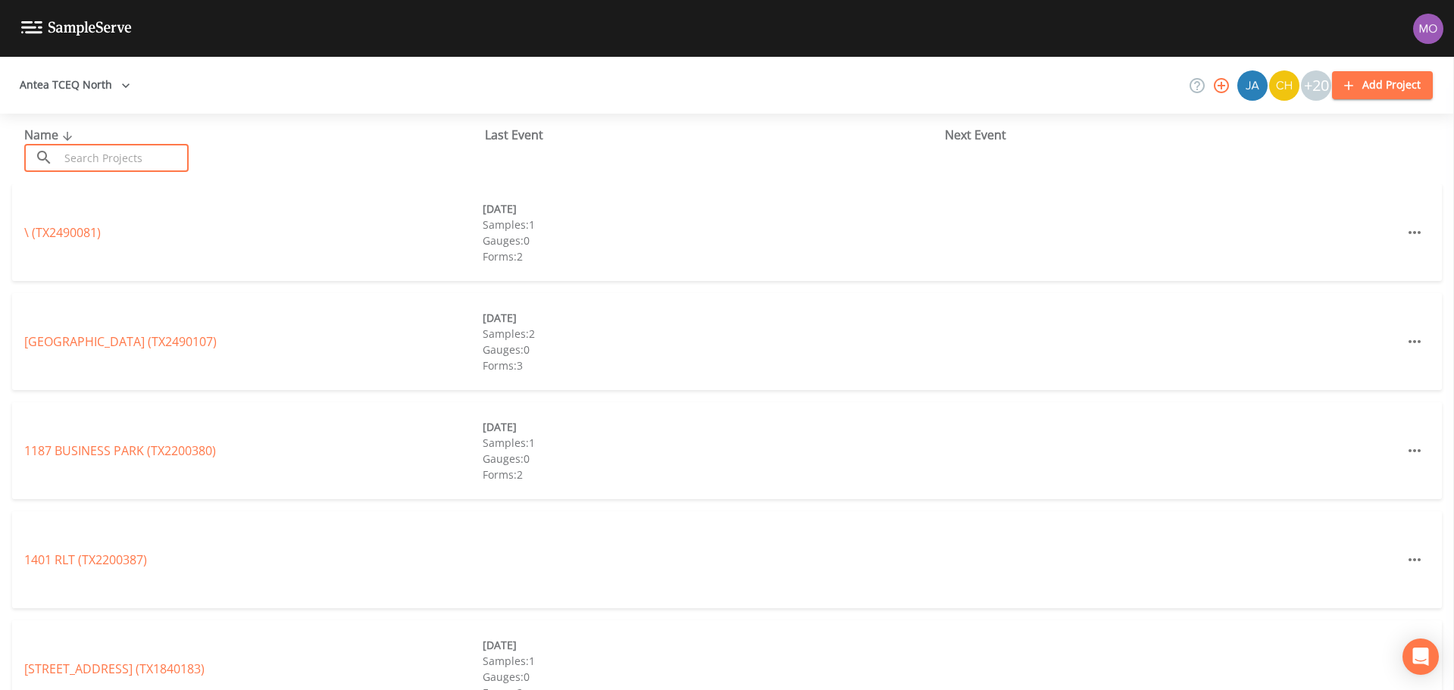
click at [118, 155] on input "text" at bounding box center [124, 158] width 130 height 28
paste input "TX0910011"
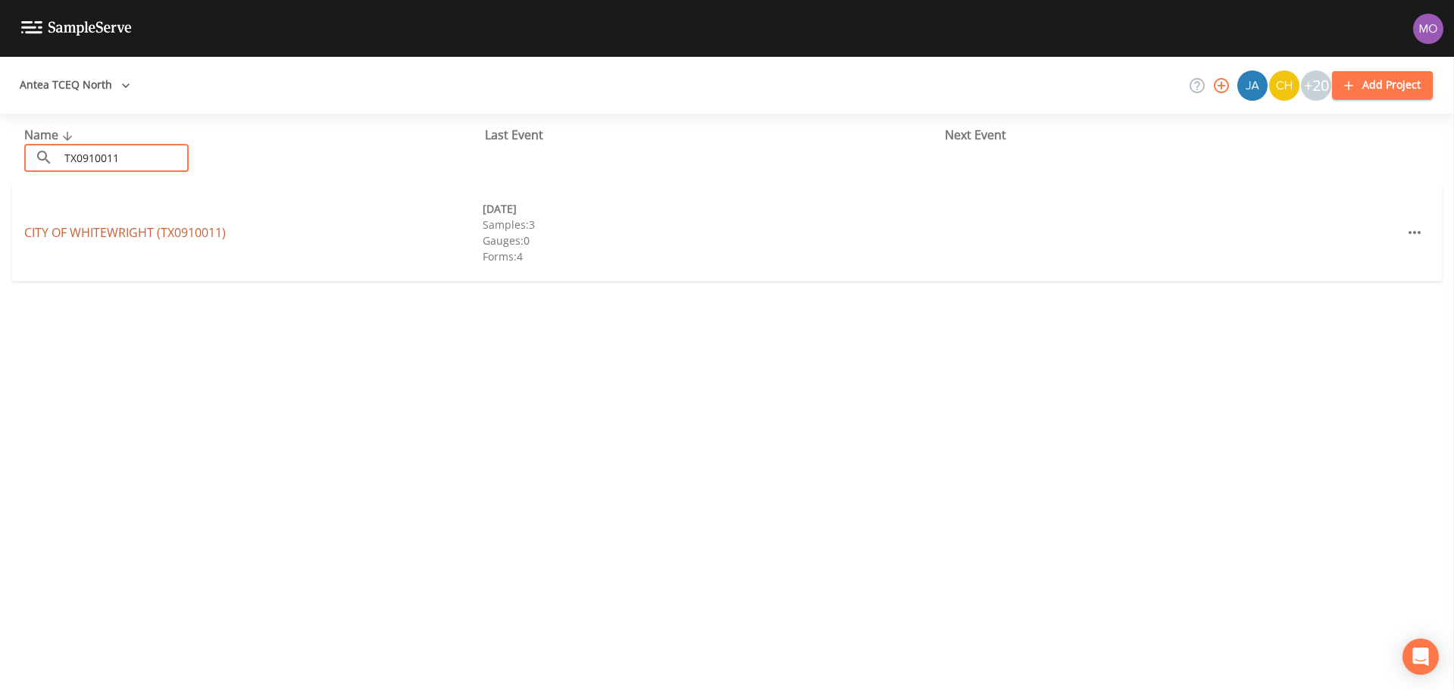
click at [141, 237] on link "CITY OF WHITEWRIGHT (TX0910011)" at bounding box center [125, 232] width 202 height 17
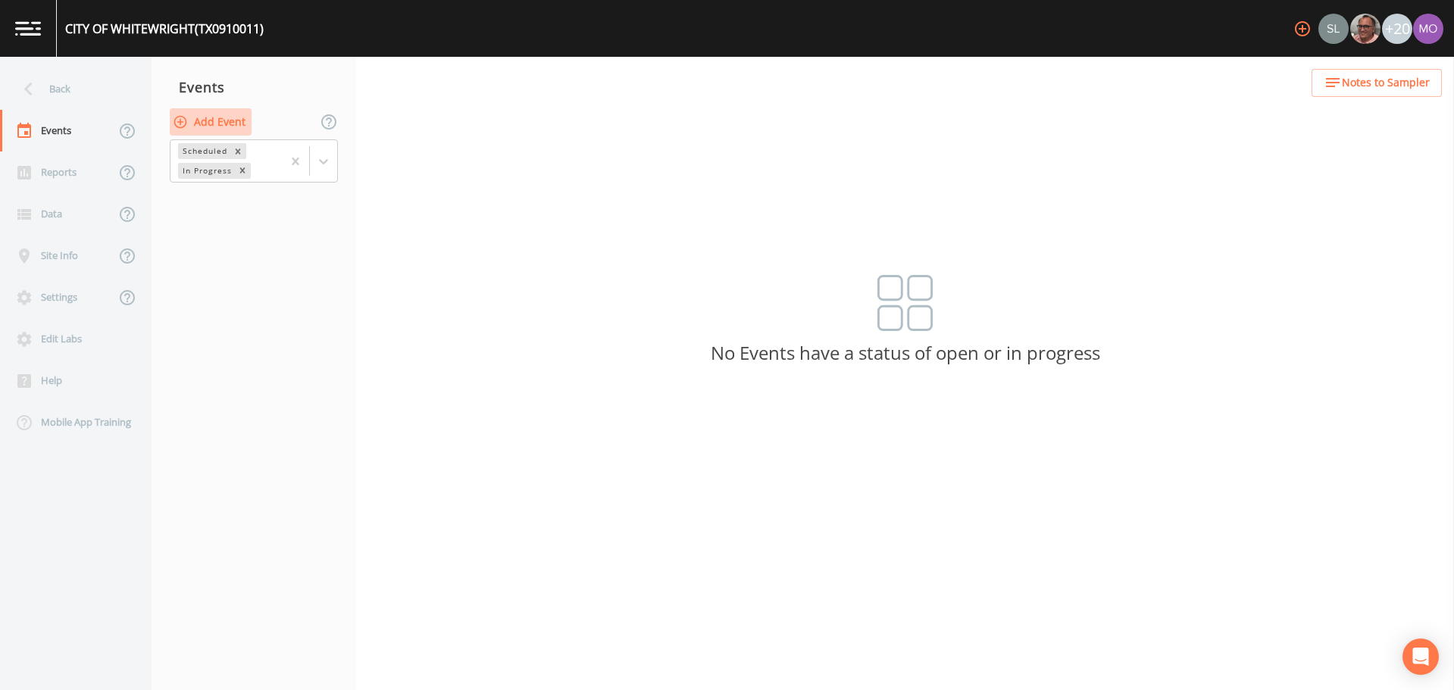
click at [232, 122] on button "Add Event" at bounding box center [211, 122] width 82 height 28
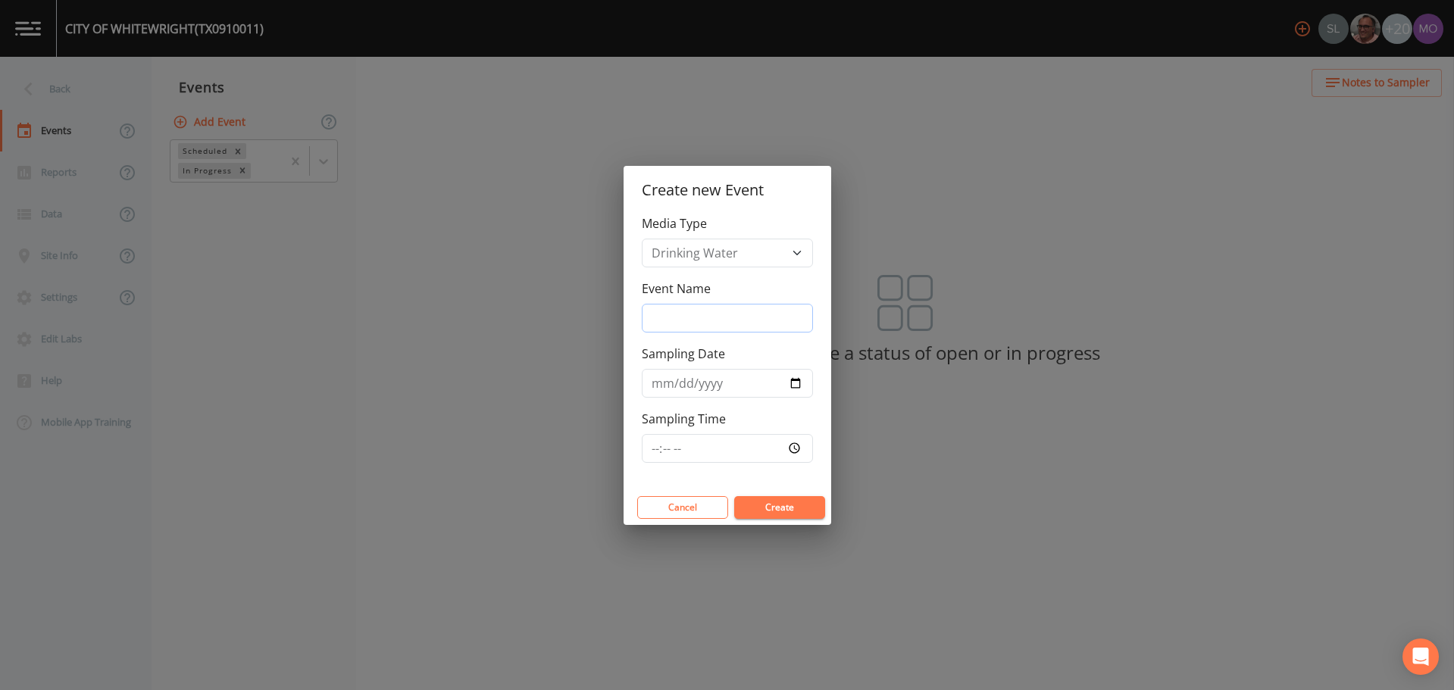
click at [684, 308] on input "Event Name" at bounding box center [727, 318] width 171 height 29
click at [793, 382] on input "Sampling Date" at bounding box center [727, 383] width 171 height 29
click at [761, 509] on button "Create" at bounding box center [779, 507] width 91 height 23
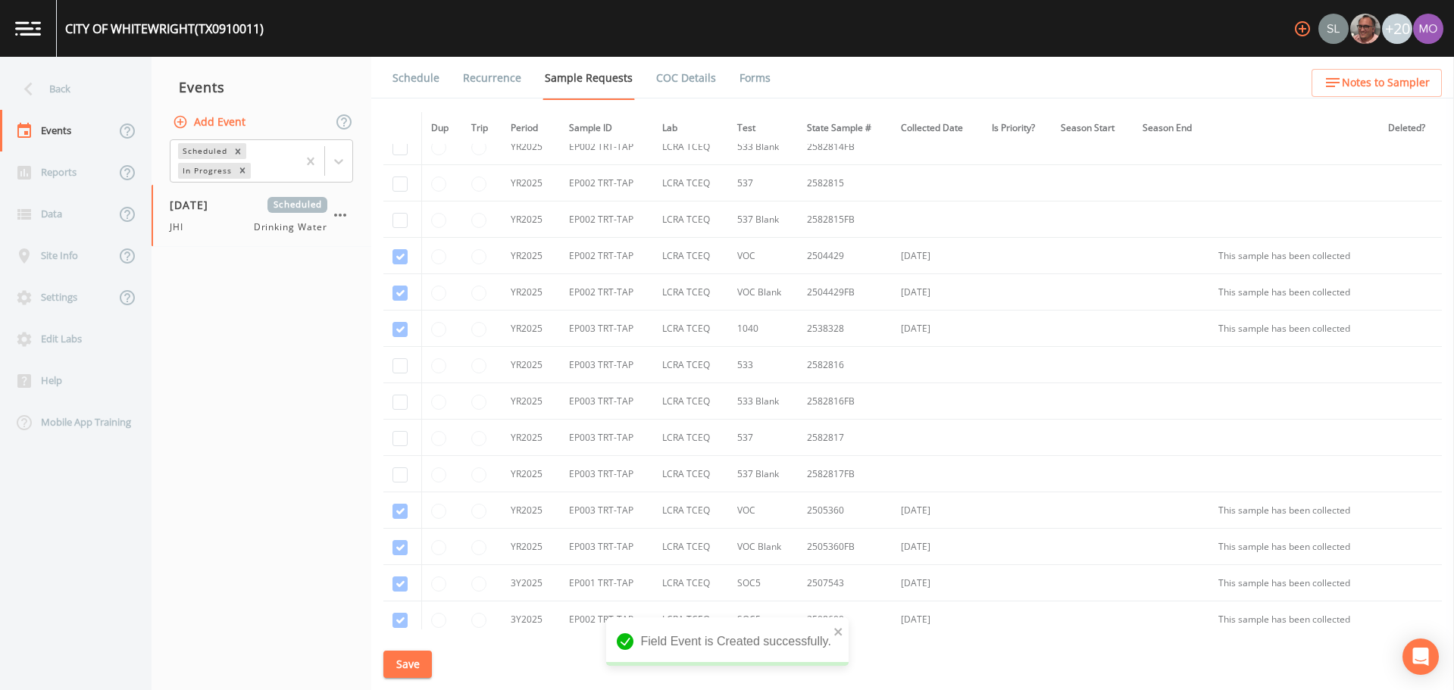
scroll to position [1310, 0]
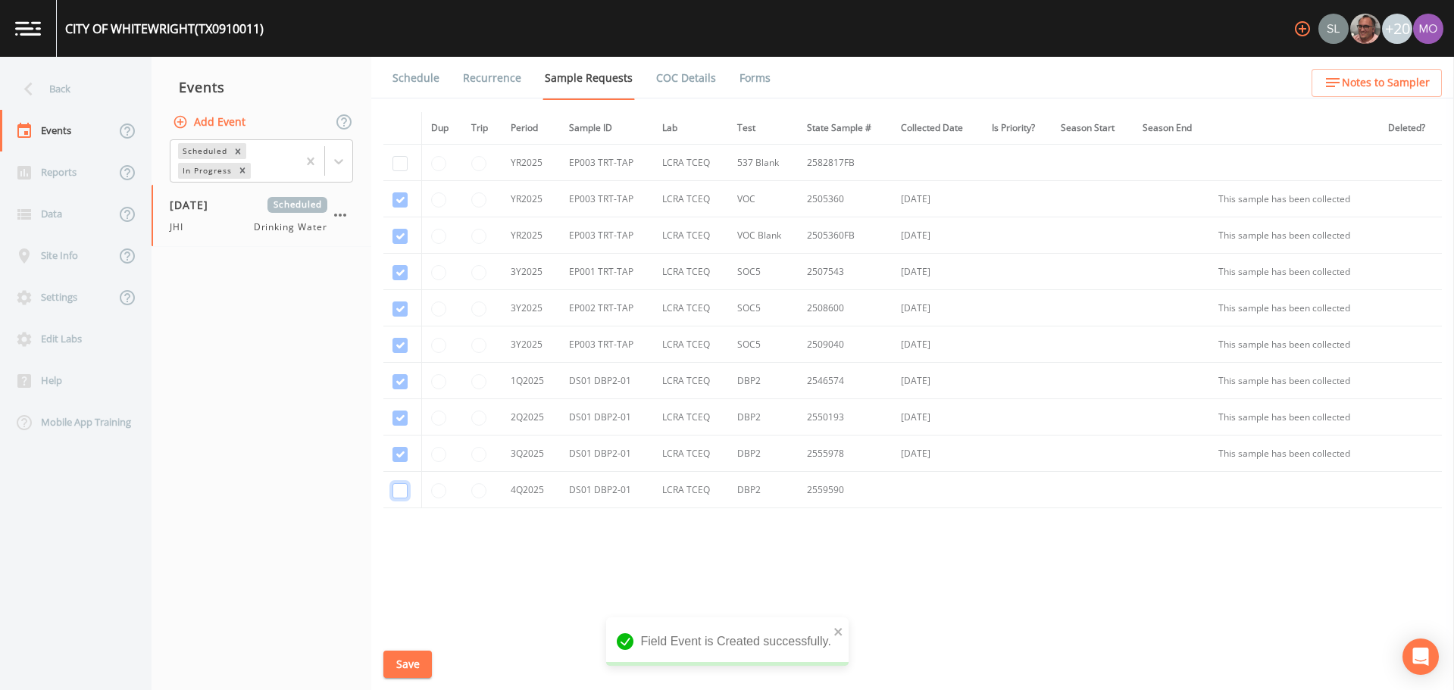
click at [394, 489] on input "checkbox" at bounding box center [400, 490] width 15 height 15
click at [396, 662] on button "Save" at bounding box center [407, 665] width 49 height 28
click at [405, 77] on link "Schedule" at bounding box center [416, 78] width 52 height 42
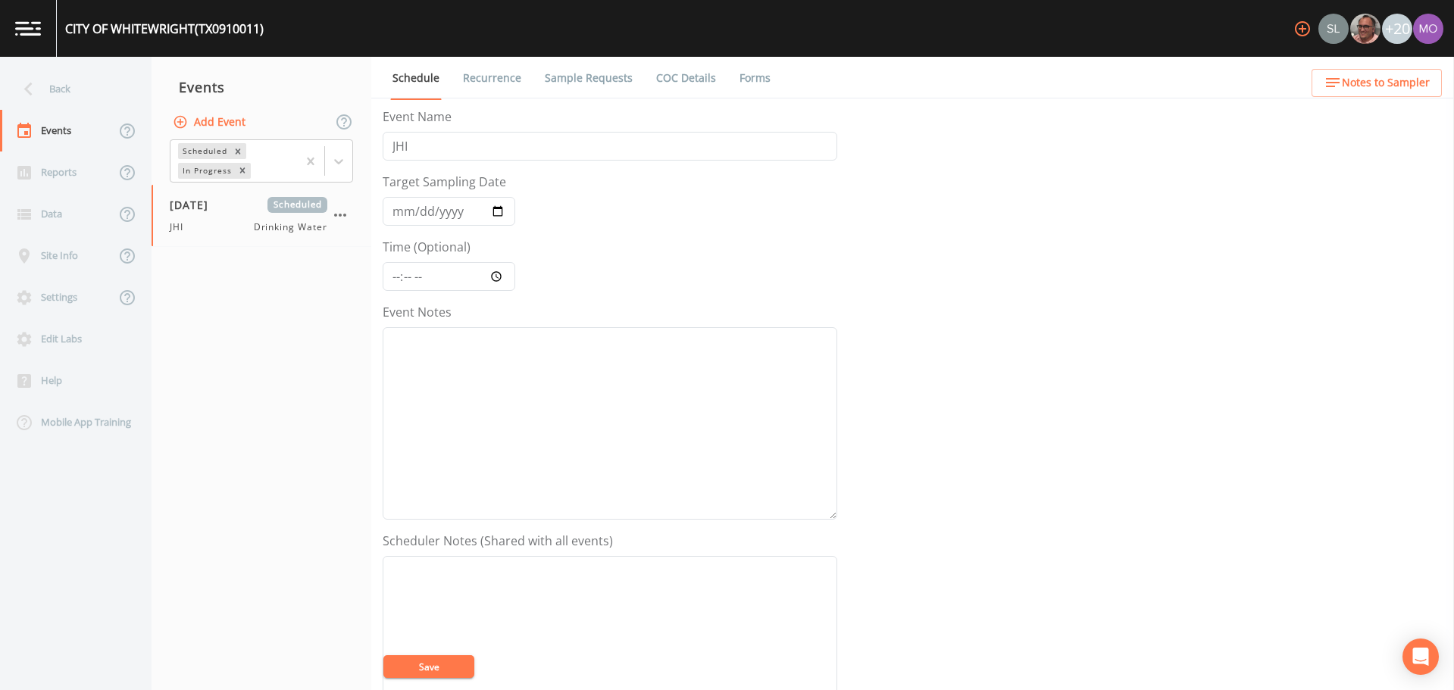
scroll to position [379, 0]
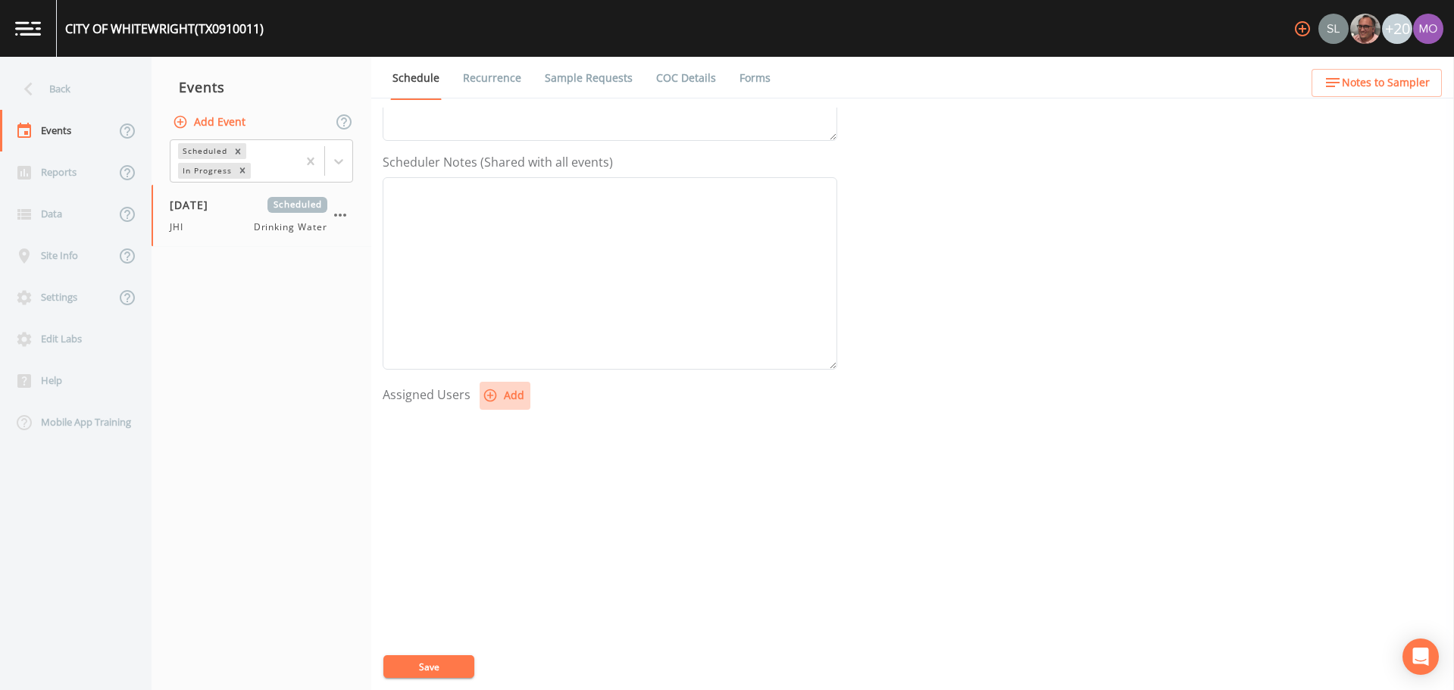
click at [490, 398] on icon "button" at bounding box center [490, 395] width 15 height 15
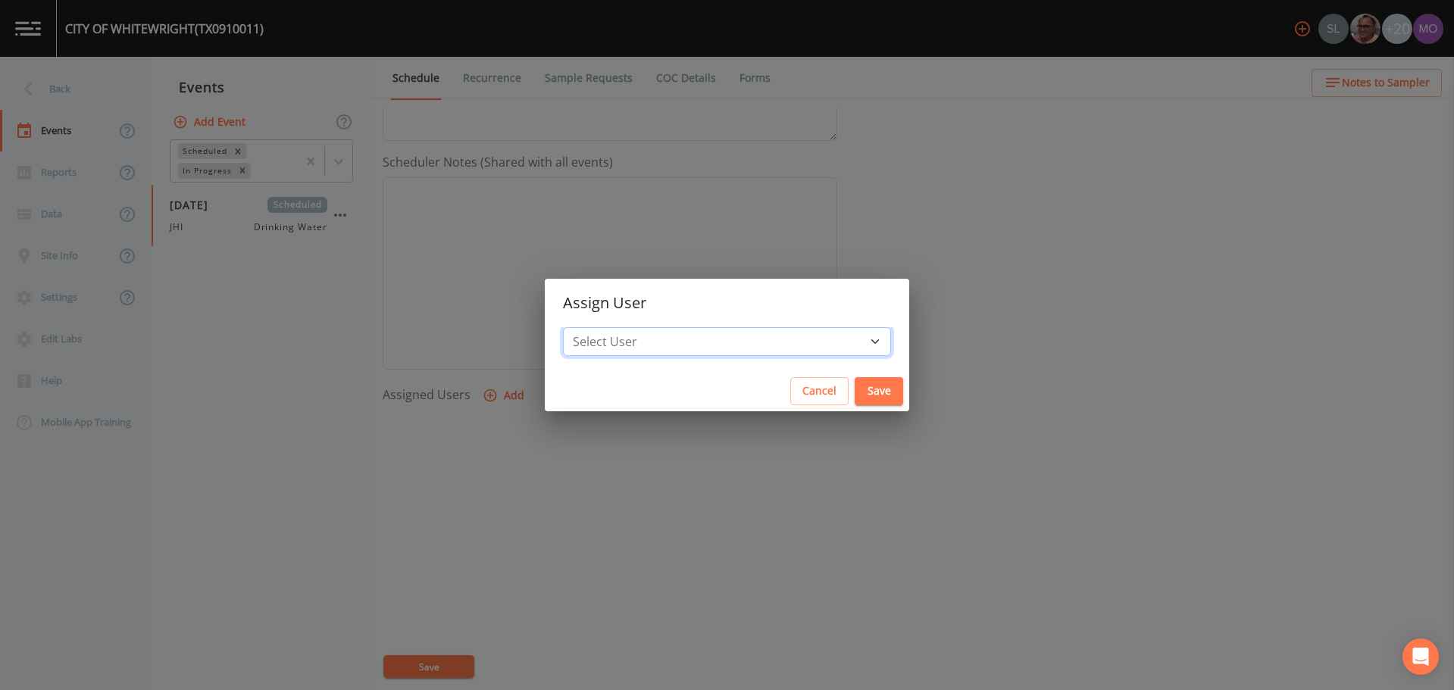
click at [663, 337] on select "Select User [PERSON_NAME] [PERSON_NAME] [PERSON_NAME] [PERSON_NAME] [PERSON_NAM…" at bounding box center [727, 341] width 328 height 29
click at [618, 327] on select "Select User [PERSON_NAME] [PERSON_NAME] [PERSON_NAME] [PERSON_NAME] [PERSON_NAM…" at bounding box center [727, 341] width 328 height 29
click at [855, 390] on button "Save" at bounding box center [879, 391] width 49 height 28
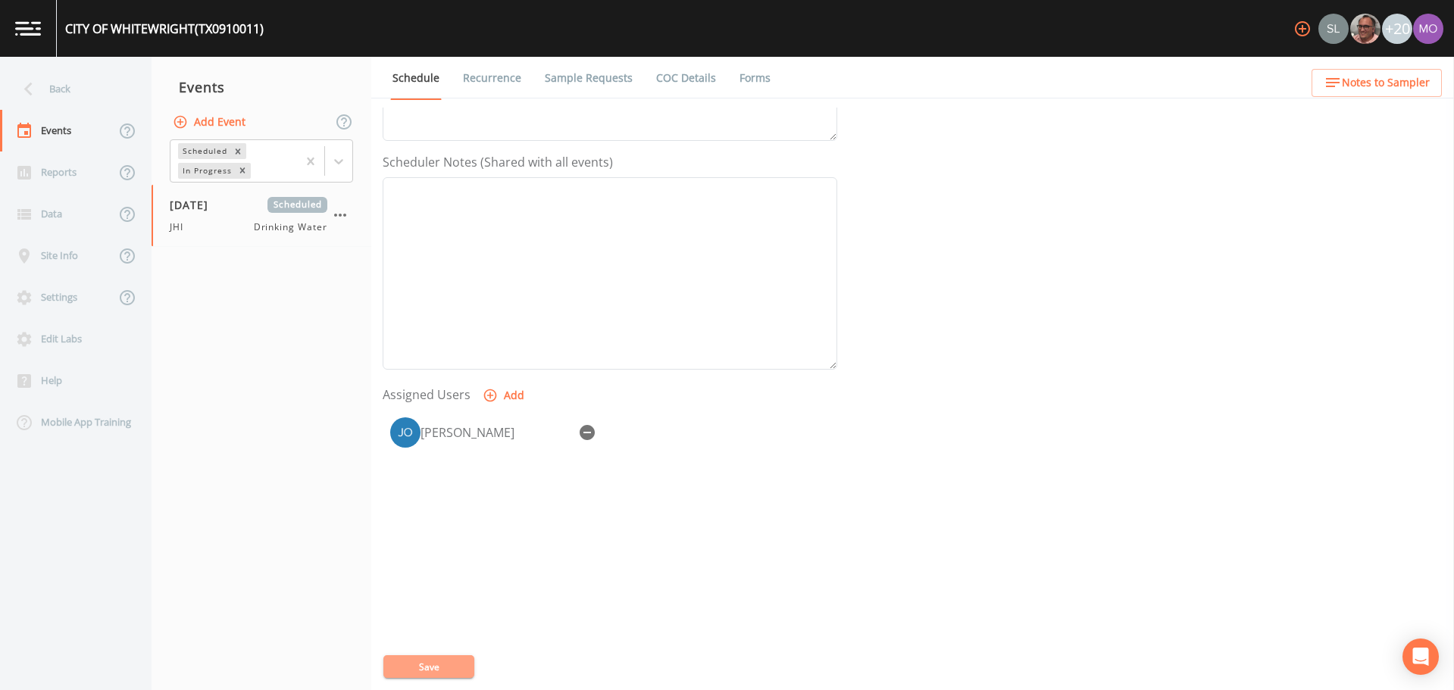
click at [429, 668] on button "Save" at bounding box center [428, 667] width 91 height 23
click at [78, 98] on div "Back" at bounding box center [68, 89] width 136 height 42
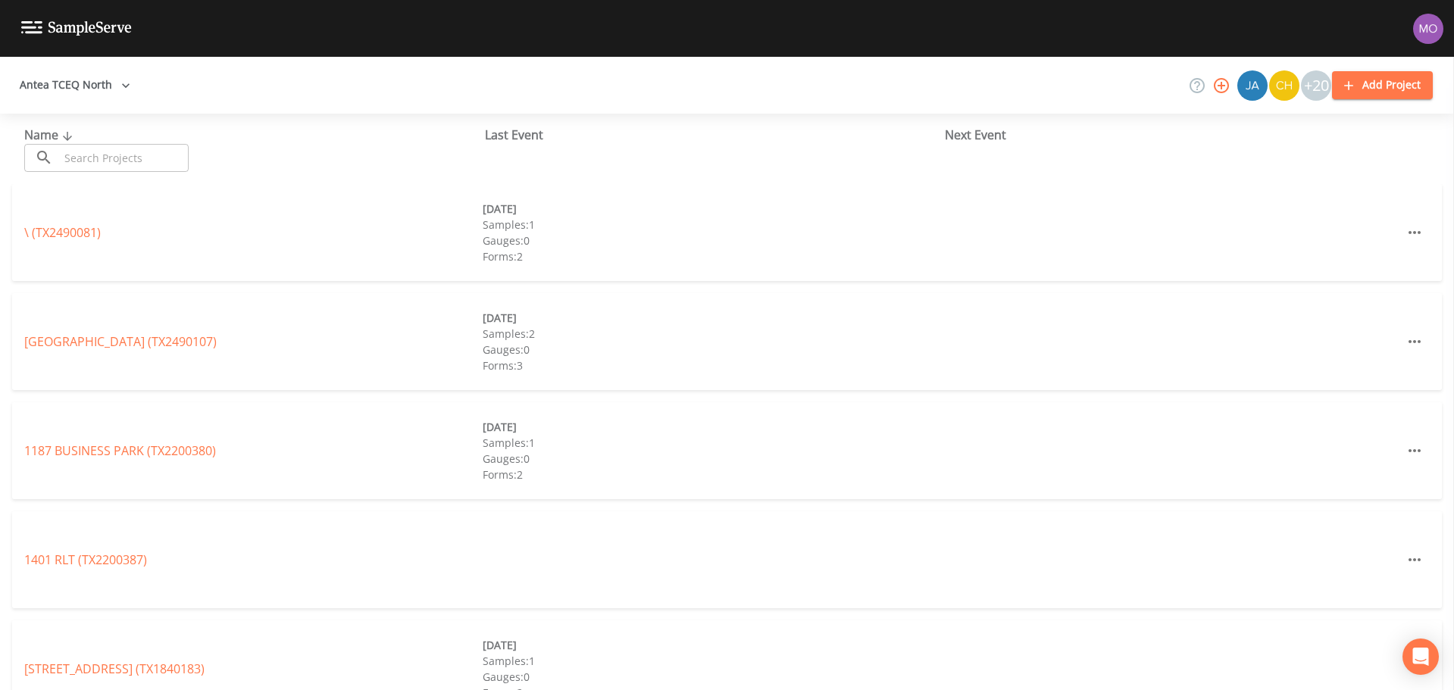
click at [98, 150] on input "text" at bounding box center [124, 158] width 130 height 28
paste input "TX0740006"
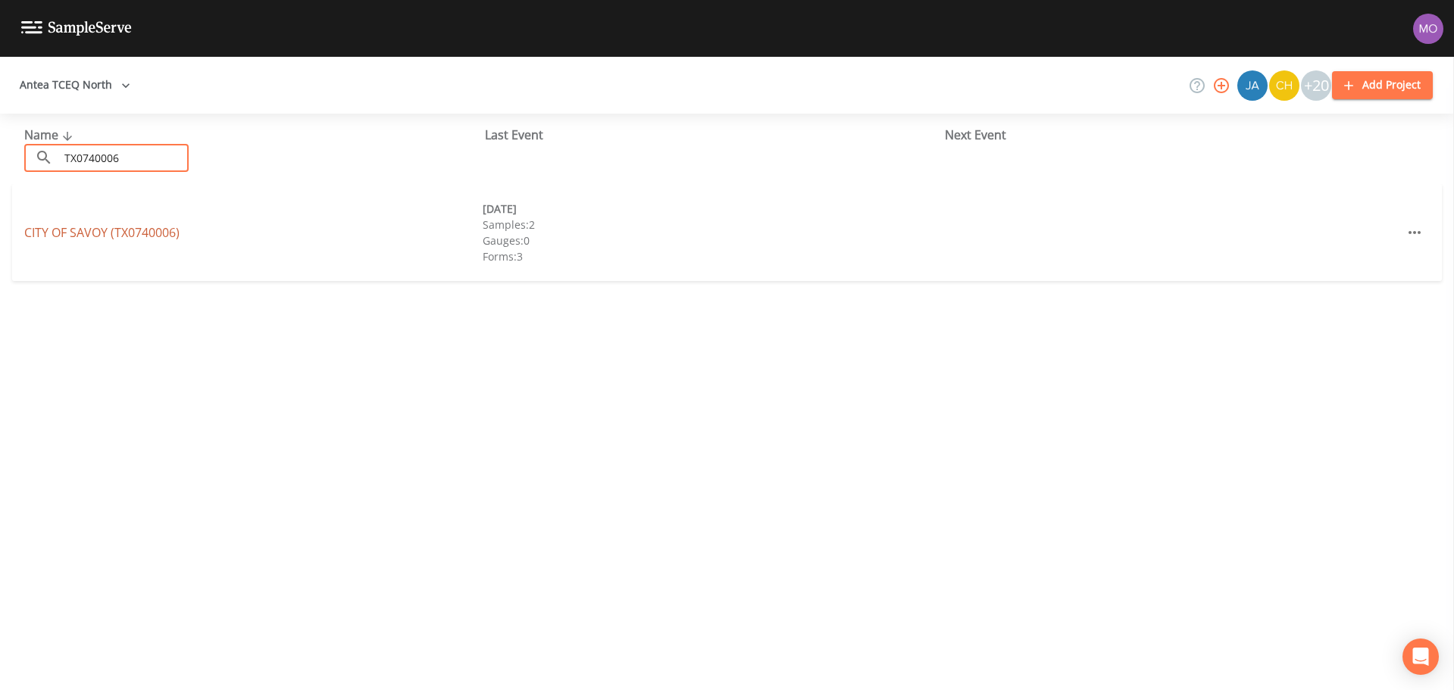
click at [108, 231] on link "[GEOGRAPHIC_DATA] (TX0740006)" at bounding box center [101, 232] width 155 height 17
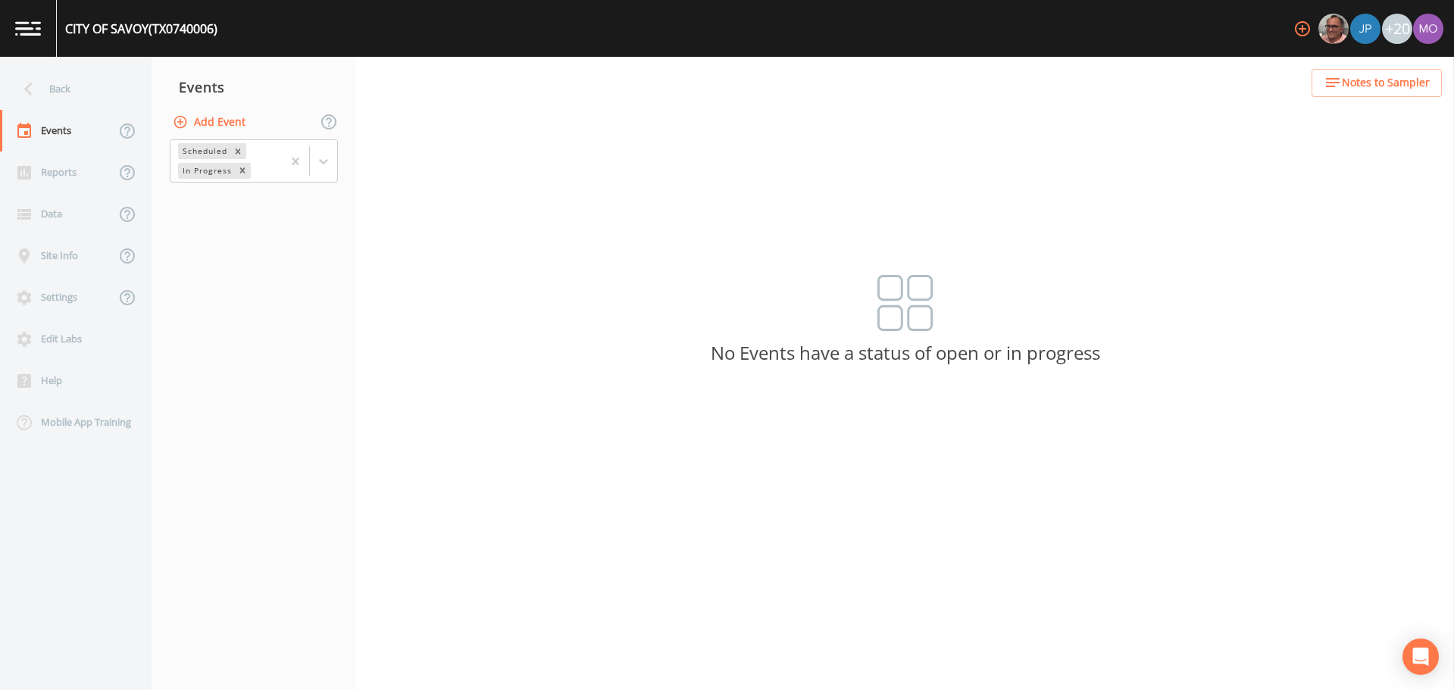
click at [207, 131] on button "Add Event" at bounding box center [211, 122] width 82 height 28
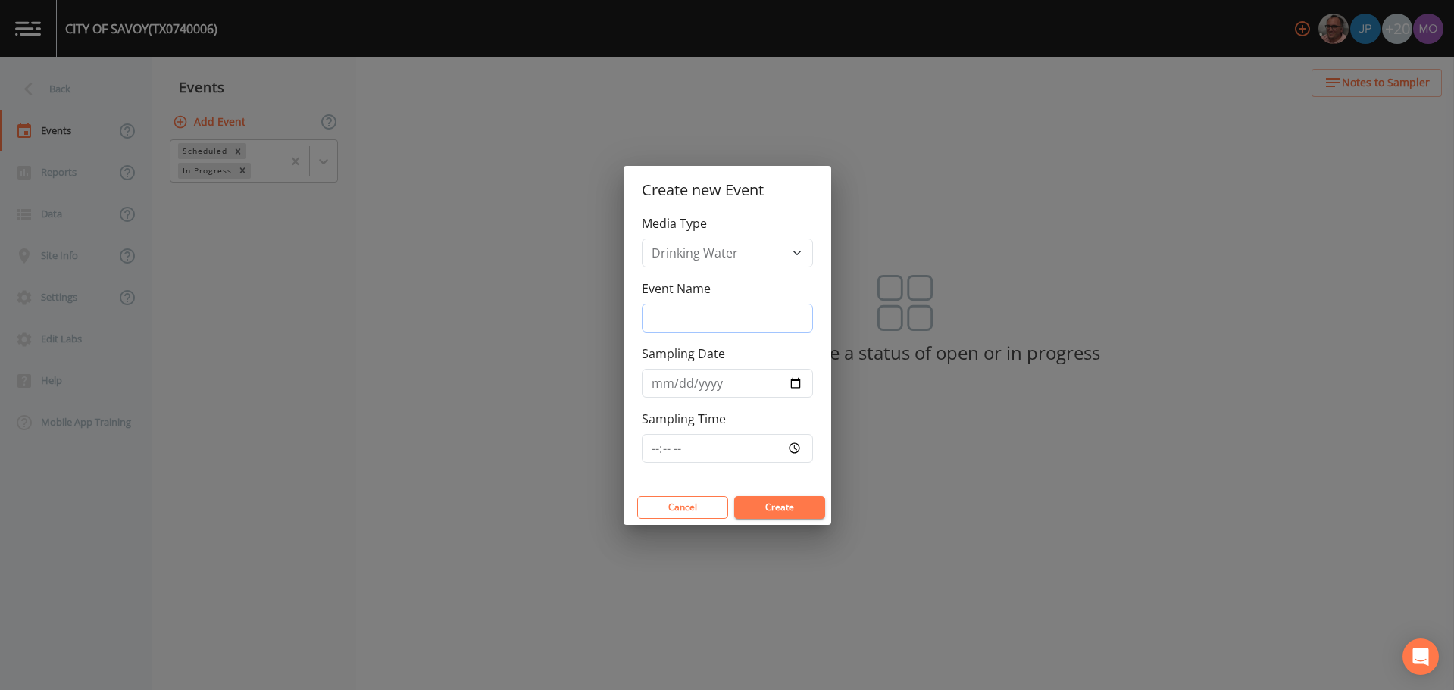
click at [740, 319] on input "Event Name" at bounding box center [727, 318] width 171 height 29
click at [797, 380] on input "Sampling Date" at bounding box center [727, 383] width 171 height 29
click at [761, 508] on button "Create" at bounding box center [779, 507] width 91 height 23
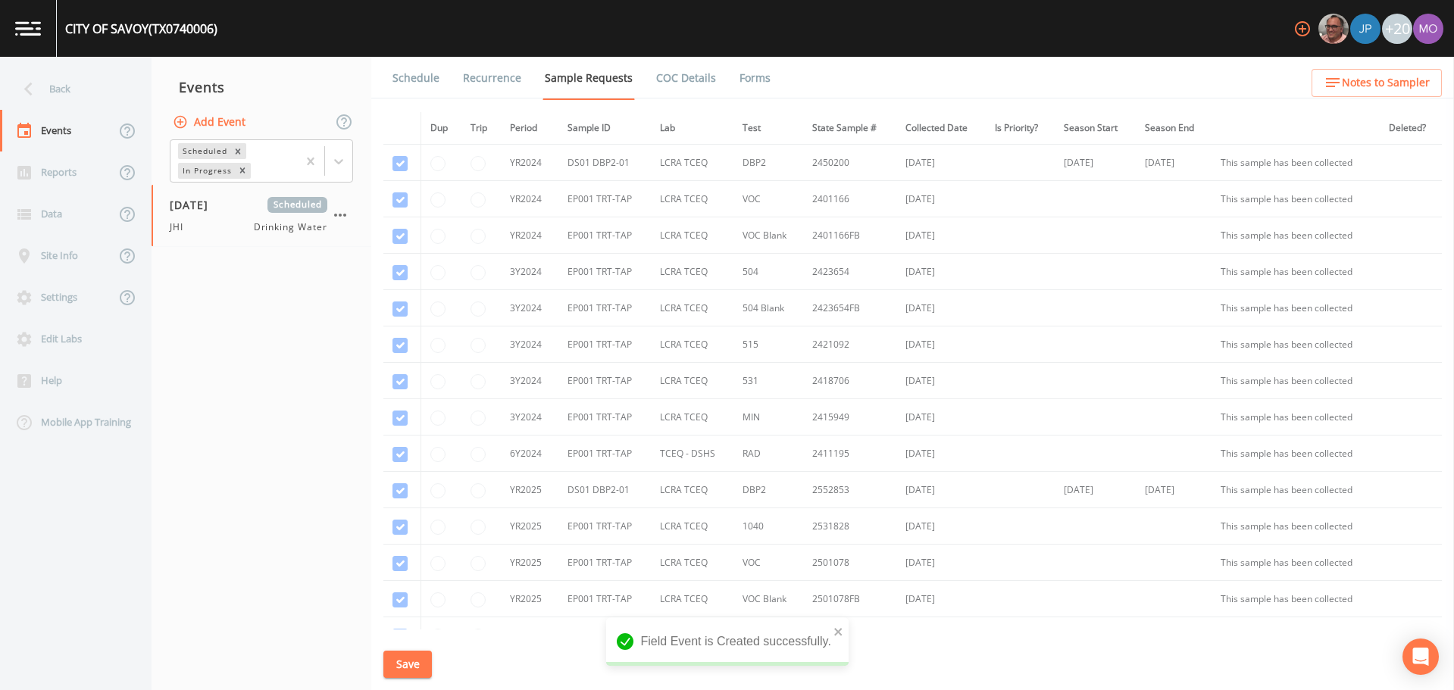
scroll to position [255, 0]
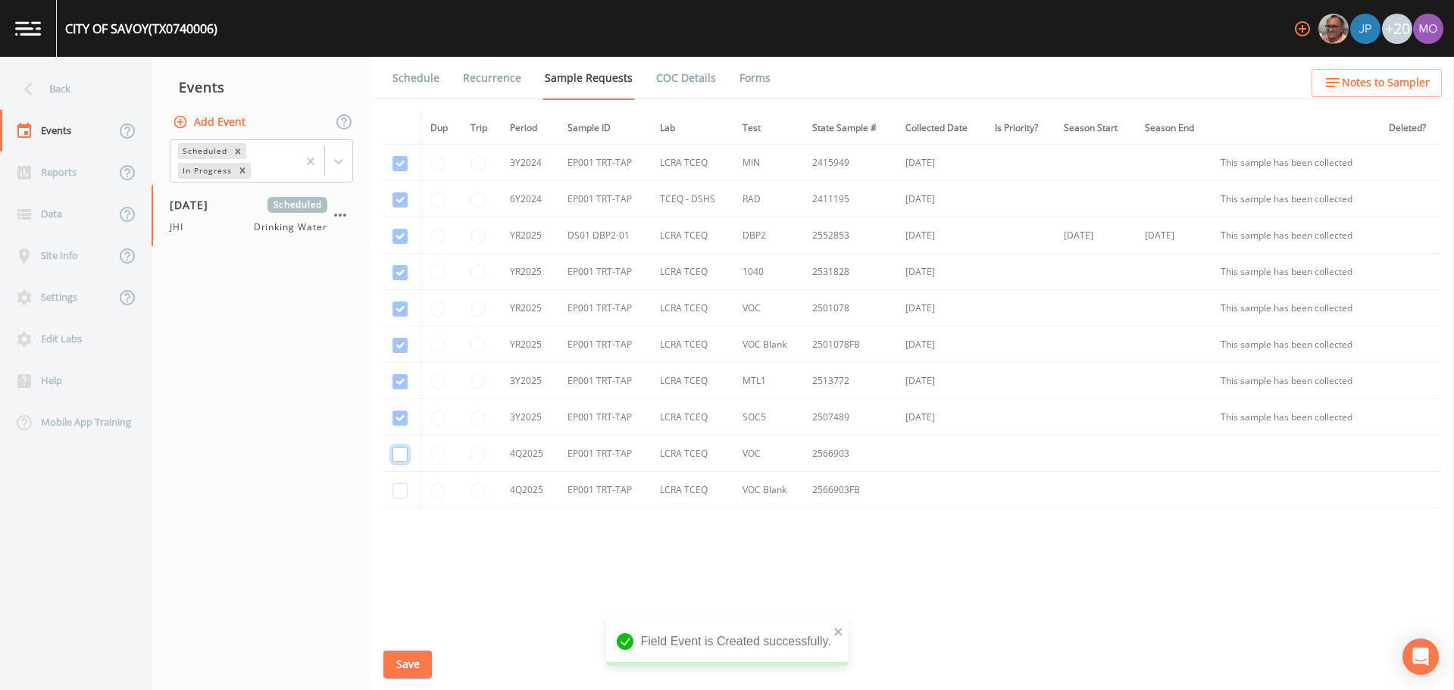
click at [397, 458] on input "checkbox" at bounding box center [400, 454] width 15 height 15
click at [397, 486] on input "checkbox" at bounding box center [400, 490] width 15 height 15
click at [405, 674] on button "Save" at bounding box center [407, 665] width 49 height 28
click at [422, 77] on link "Schedule" at bounding box center [416, 78] width 52 height 42
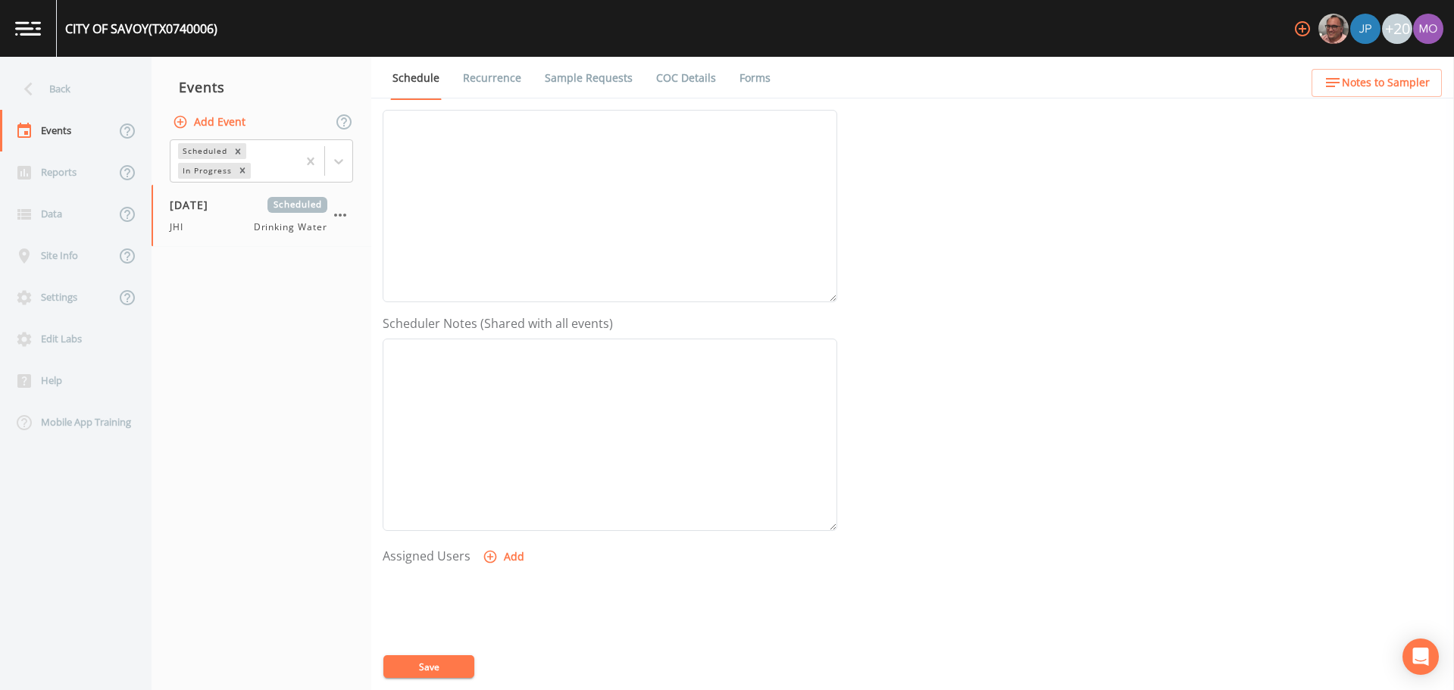
scroll to position [253, 0]
click at [490, 517] on icon "button" at bounding box center [490, 521] width 13 height 13
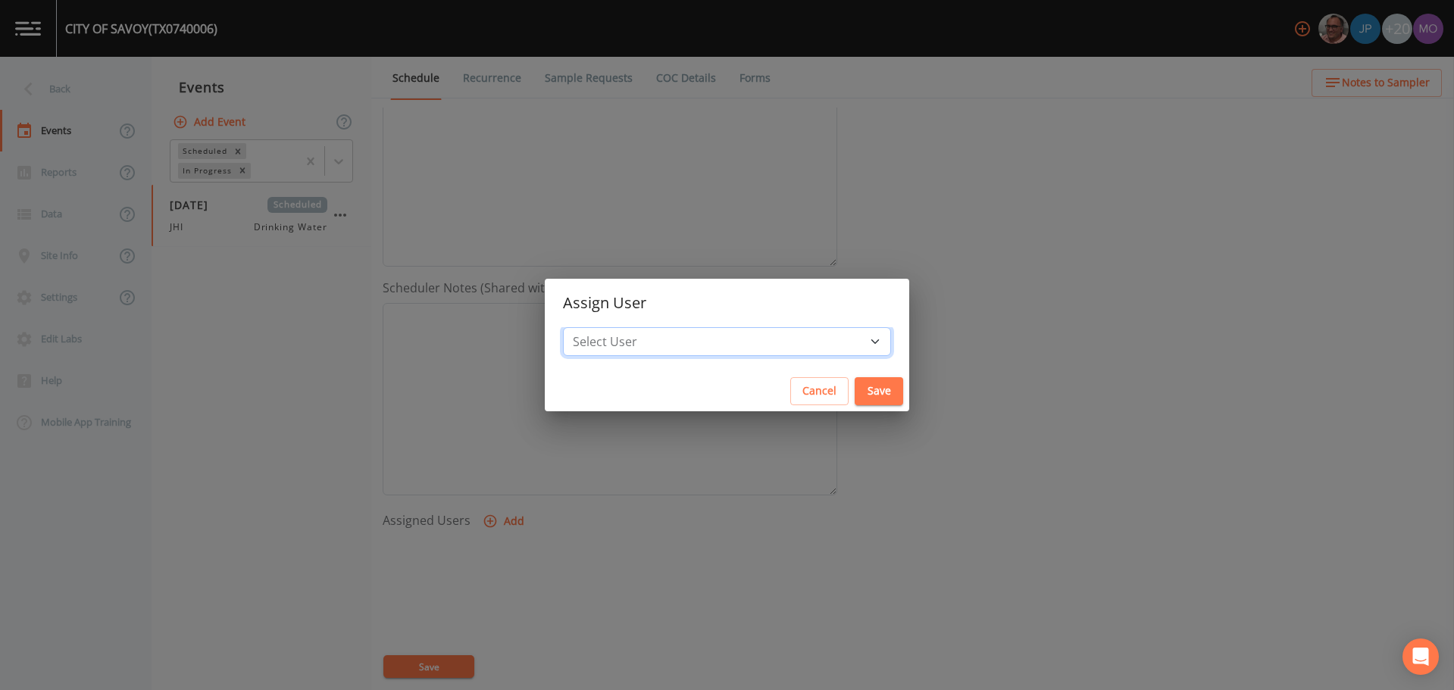
click at [640, 343] on select "Select User [PERSON_NAME] [PERSON_NAME] [PERSON_NAME] [PERSON_NAME] [PERSON_NAM…" at bounding box center [727, 341] width 328 height 29
click at [618, 327] on select "Select User [PERSON_NAME] [PERSON_NAME] [PERSON_NAME] [PERSON_NAME] [PERSON_NAM…" at bounding box center [727, 341] width 328 height 29
click at [855, 392] on button "Save" at bounding box center [879, 391] width 49 height 28
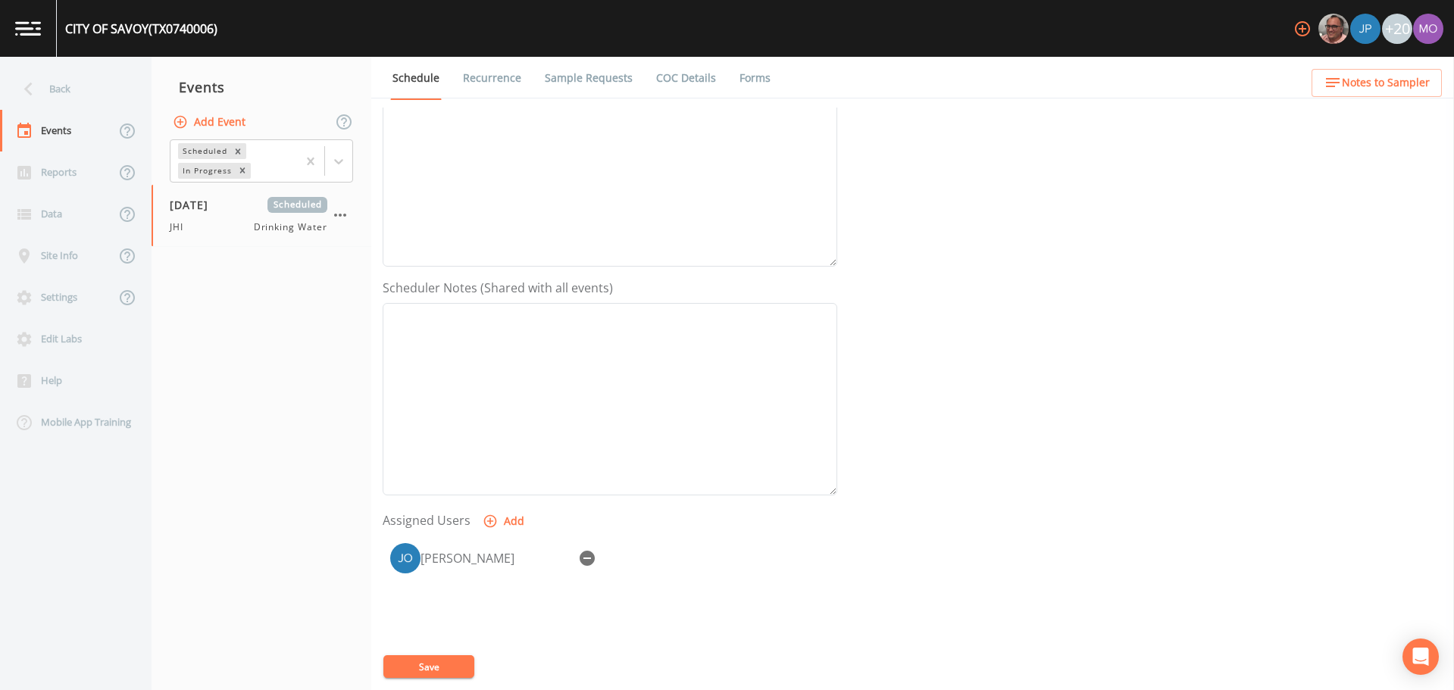
click at [393, 672] on button "Save" at bounding box center [428, 667] width 91 height 23
click at [58, 86] on div "Back" at bounding box center [68, 89] width 136 height 42
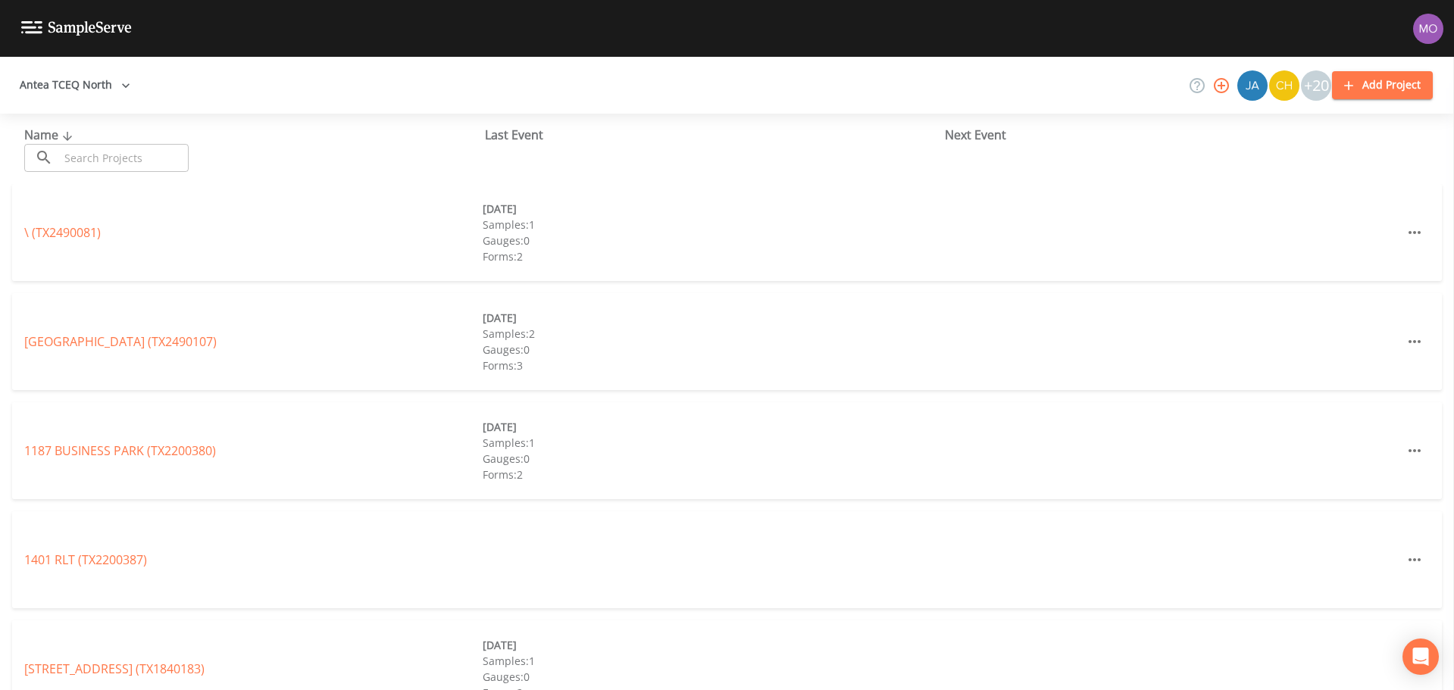
click at [76, 149] on input "text" at bounding box center [124, 158] width 130 height 28
paste input "TX0910033"
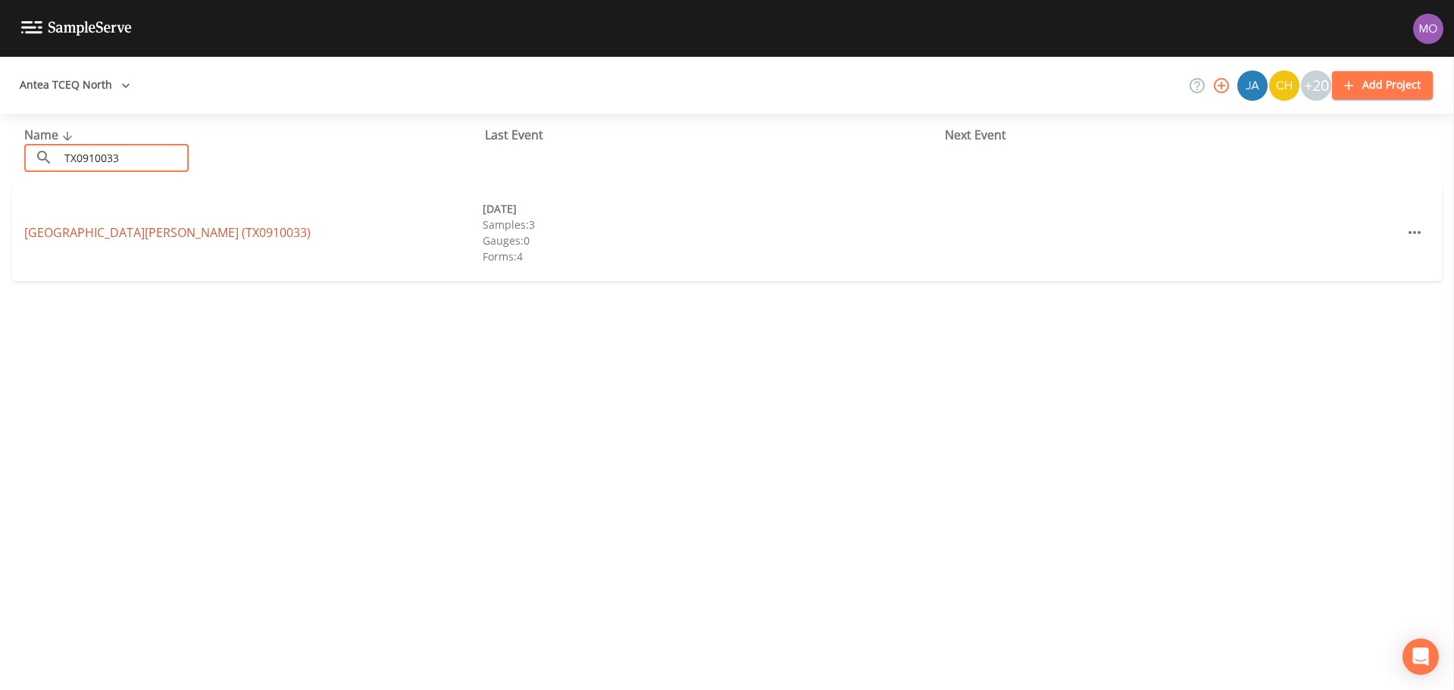
click at [77, 225] on link "[GEOGRAPHIC_DATA][PERSON_NAME] (TX0910033)" at bounding box center [167, 232] width 286 height 17
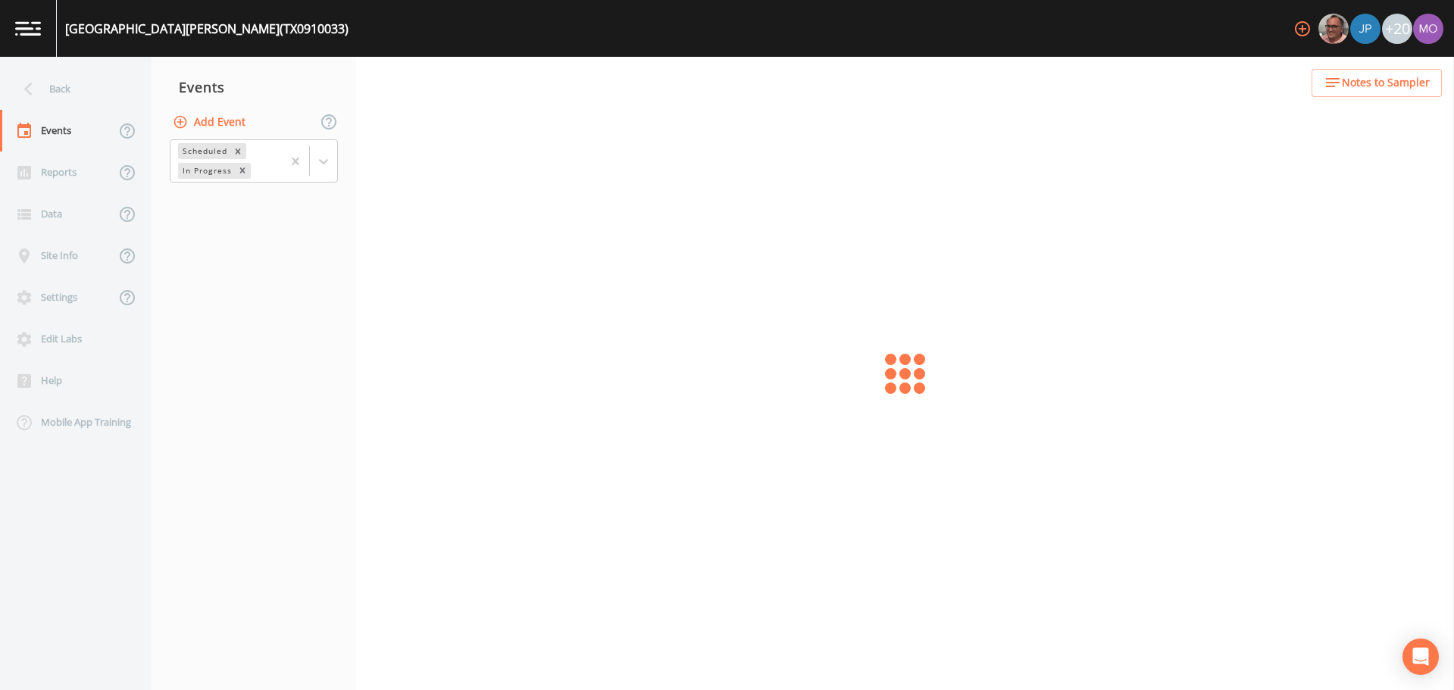
click at [196, 121] on button "Add Event" at bounding box center [211, 122] width 82 height 28
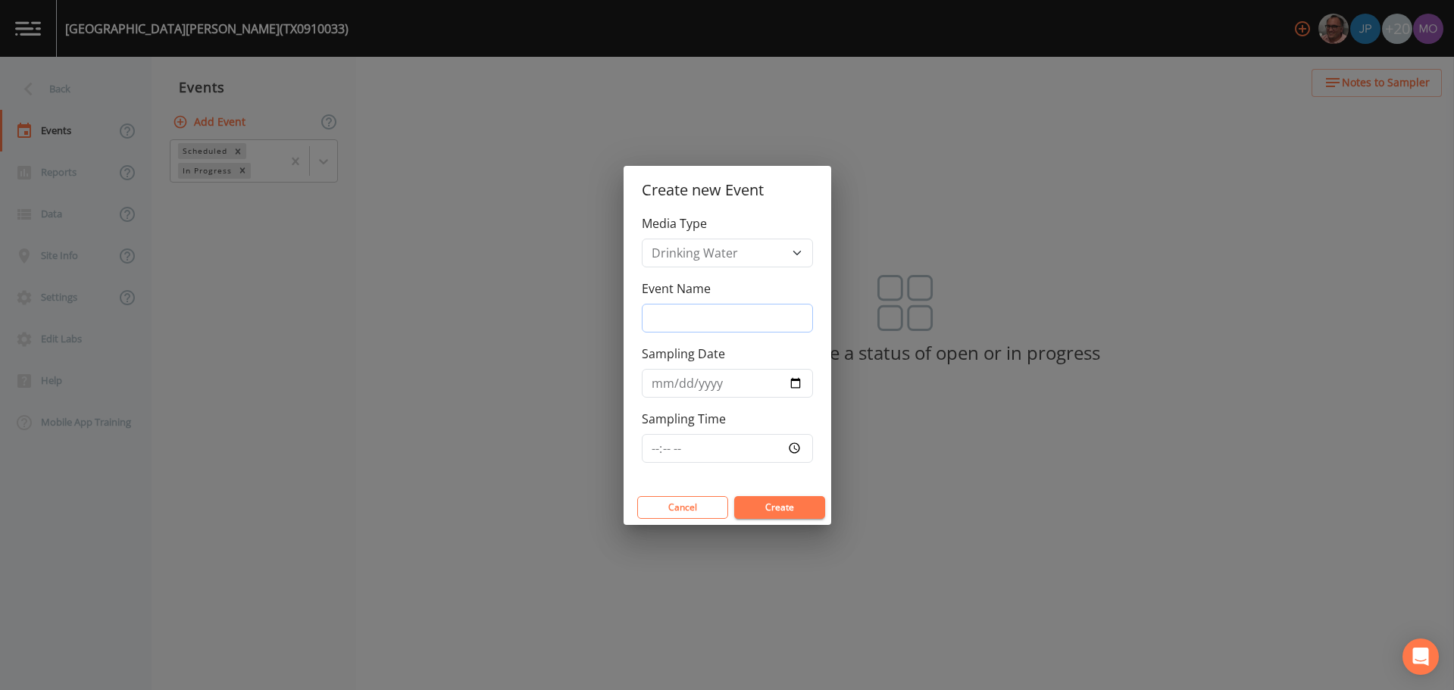
click at [671, 311] on input "Event Name" at bounding box center [727, 318] width 171 height 29
click at [793, 380] on input "Sampling Date" at bounding box center [727, 383] width 171 height 29
click at [752, 510] on button "Create" at bounding box center [779, 507] width 91 height 23
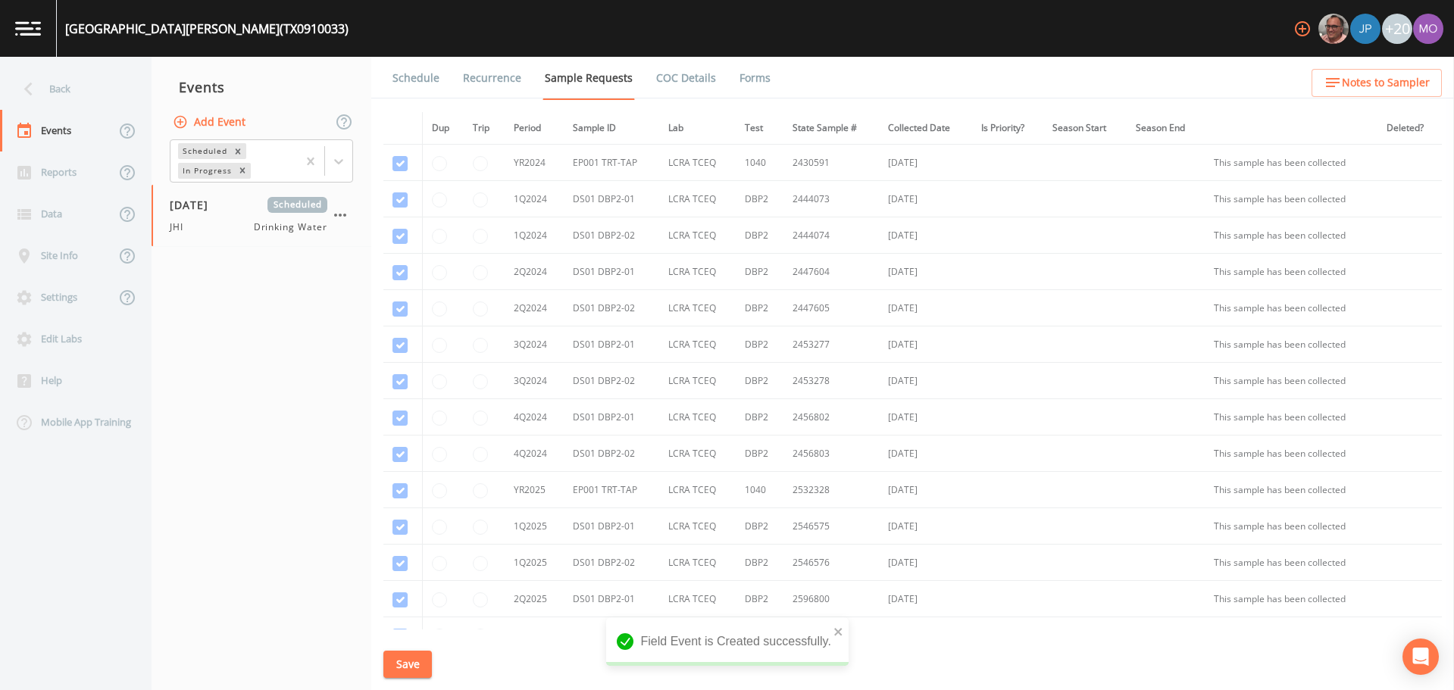
scroll to position [364, 0]
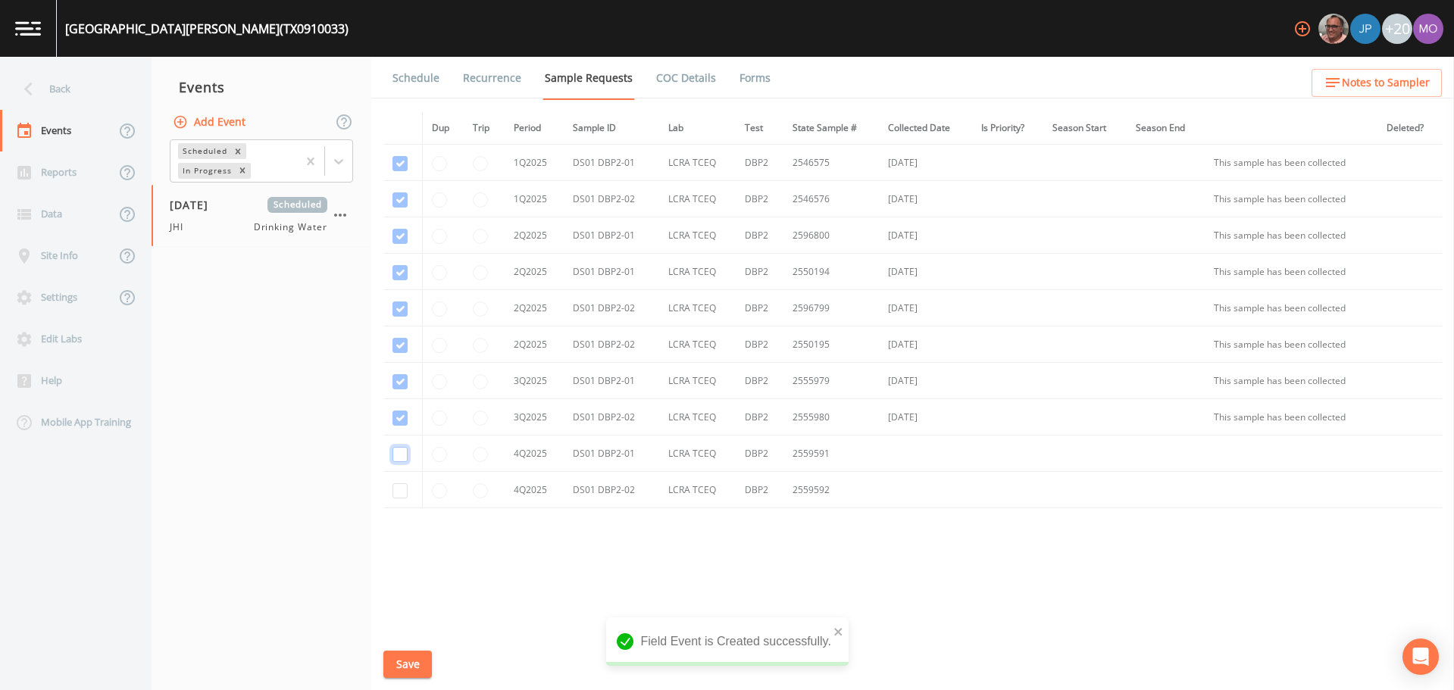
click at [403, 455] on input "checkbox" at bounding box center [400, 454] width 15 height 15
click at [403, 494] on input "checkbox" at bounding box center [400, 490] width 15 height 15
click at [405, 663] on button "Save" at bounding box center [407, 665] width 49 height 28
click at [404, 77] on link "Schedule" at bounding box center [416, 78] width 52 height 42
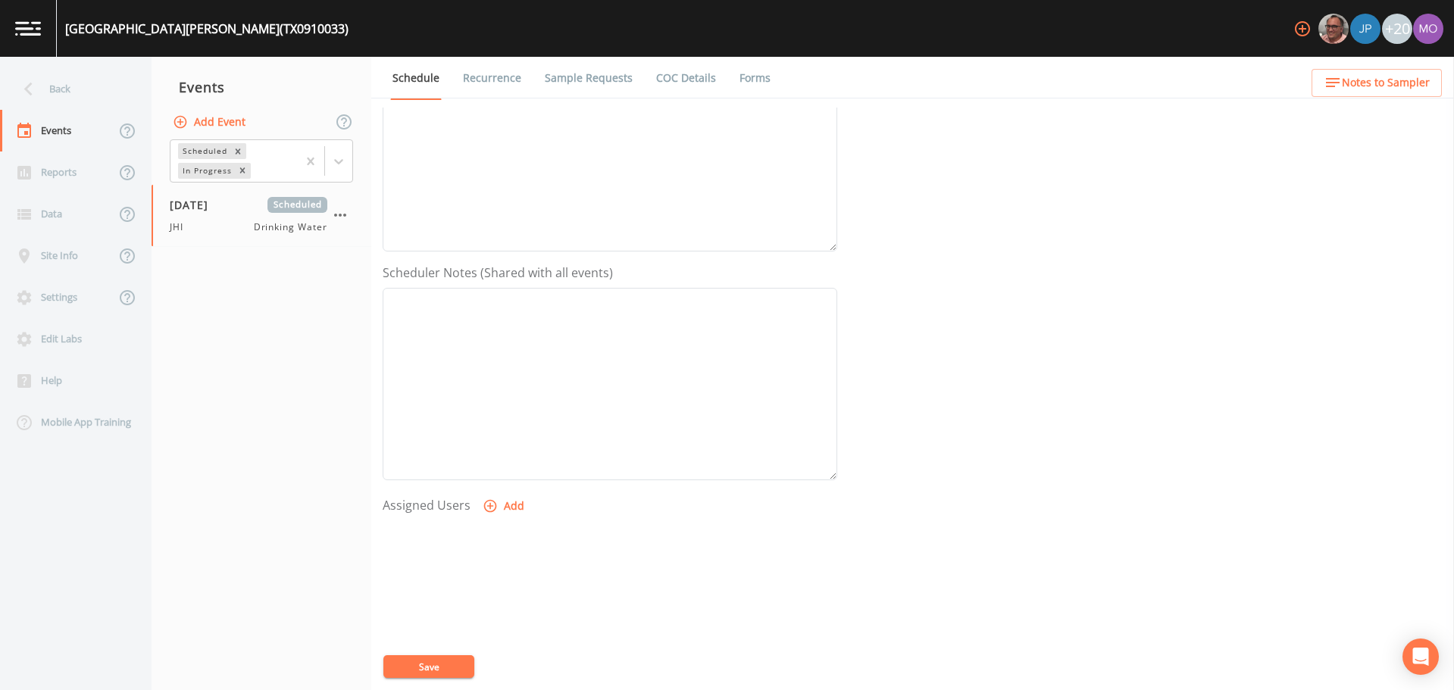
scroll to position [368, 0]
click at [514, 407] on button "Add" at bounding box center [505, 407] width 51 height 28
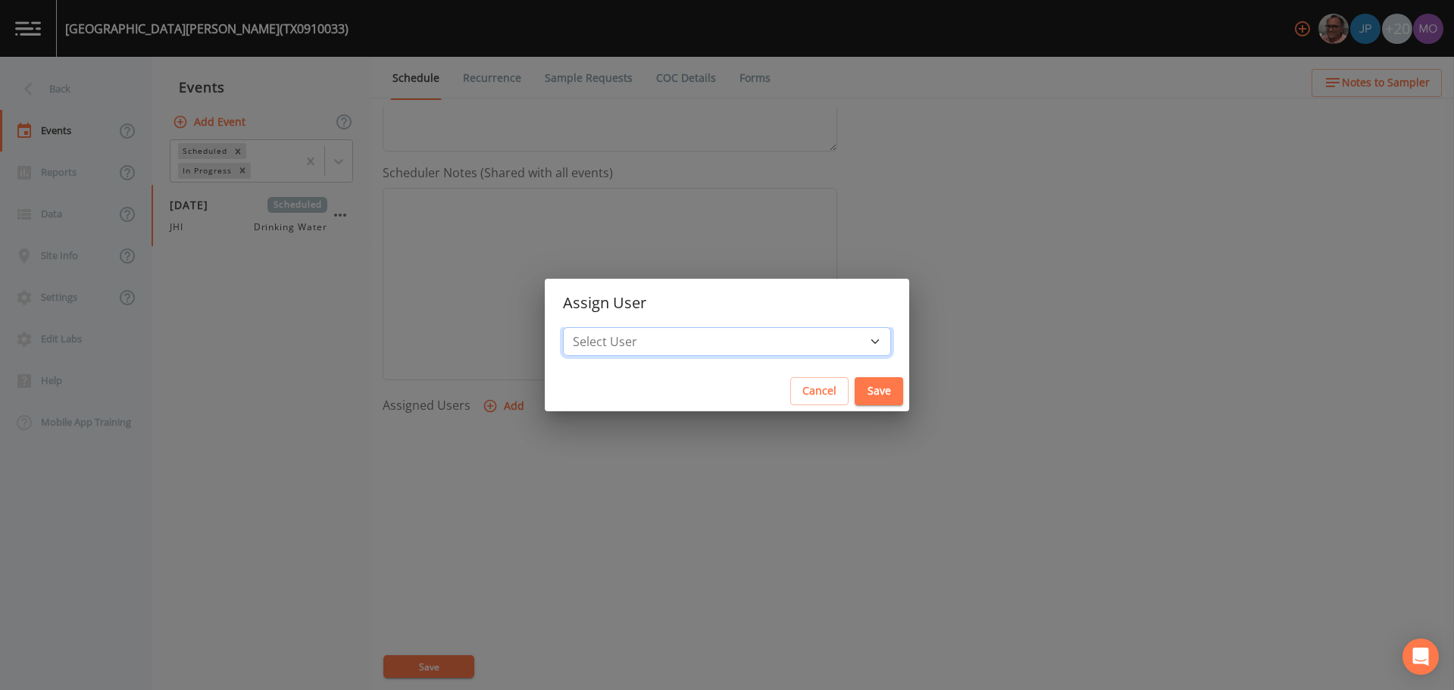
click at [649, 335] on select "Select User [PERSON_NAME] [PERSON_NAME] [PERSON_NAME] [PERSON_NAME] [PERSON_NAM…" at bounding box center [727, 341] width 328 height 29
click at [618, 327] on select "Select User [PERSON_NAME] [PERSON_NAME] [PERSON_NAME] [PERSON_NAME] [PERSON_NAM…" at bounding box center [727, 341] width 328 height 29
click at [855, 386] on button "Save" at bounding box center [879, 391] width 49 height 28
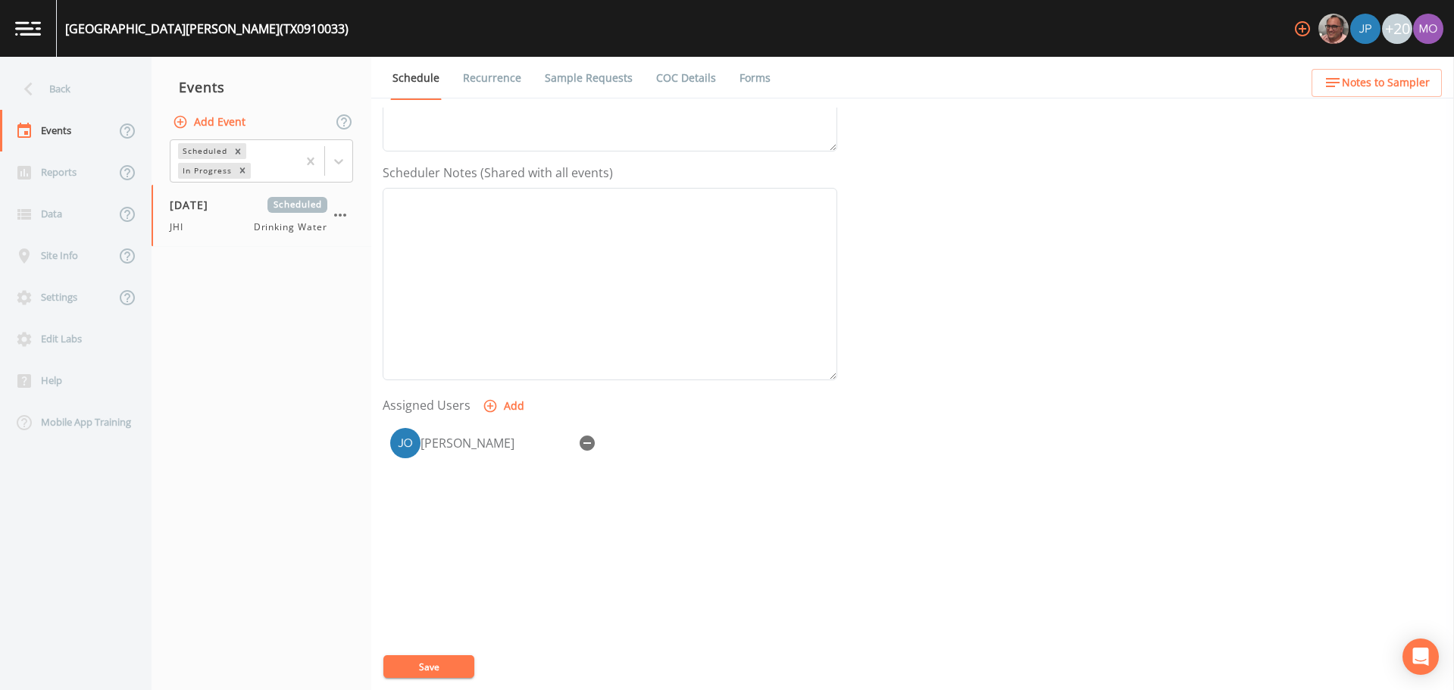
click at [455, 663] on button "Save" at bounding box center [428, 667] width 91 height 23
click at [68, 97] on div "Back" at bounding box center [68, 89] width 136 height 42
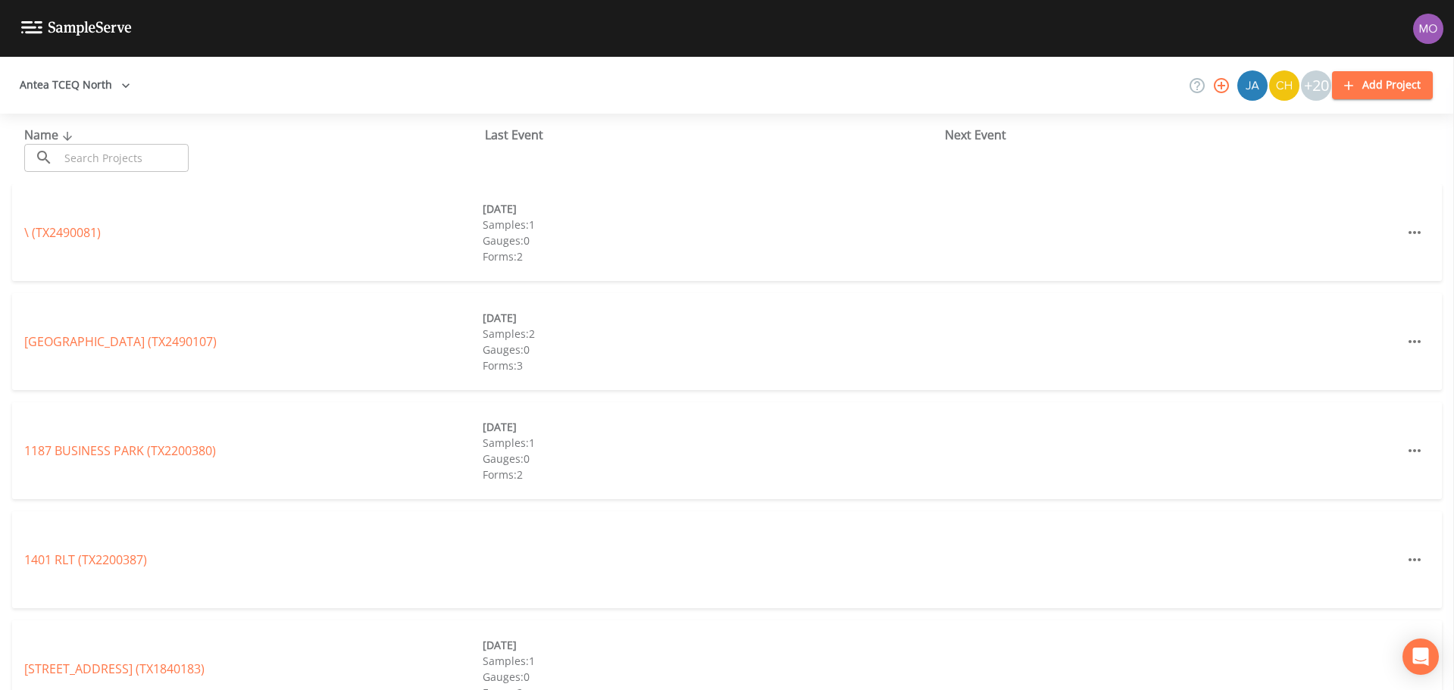
click at [86, 152] on input "text" at bounding box center [124, 158] width 130 height 28
paste input "TX0910003"
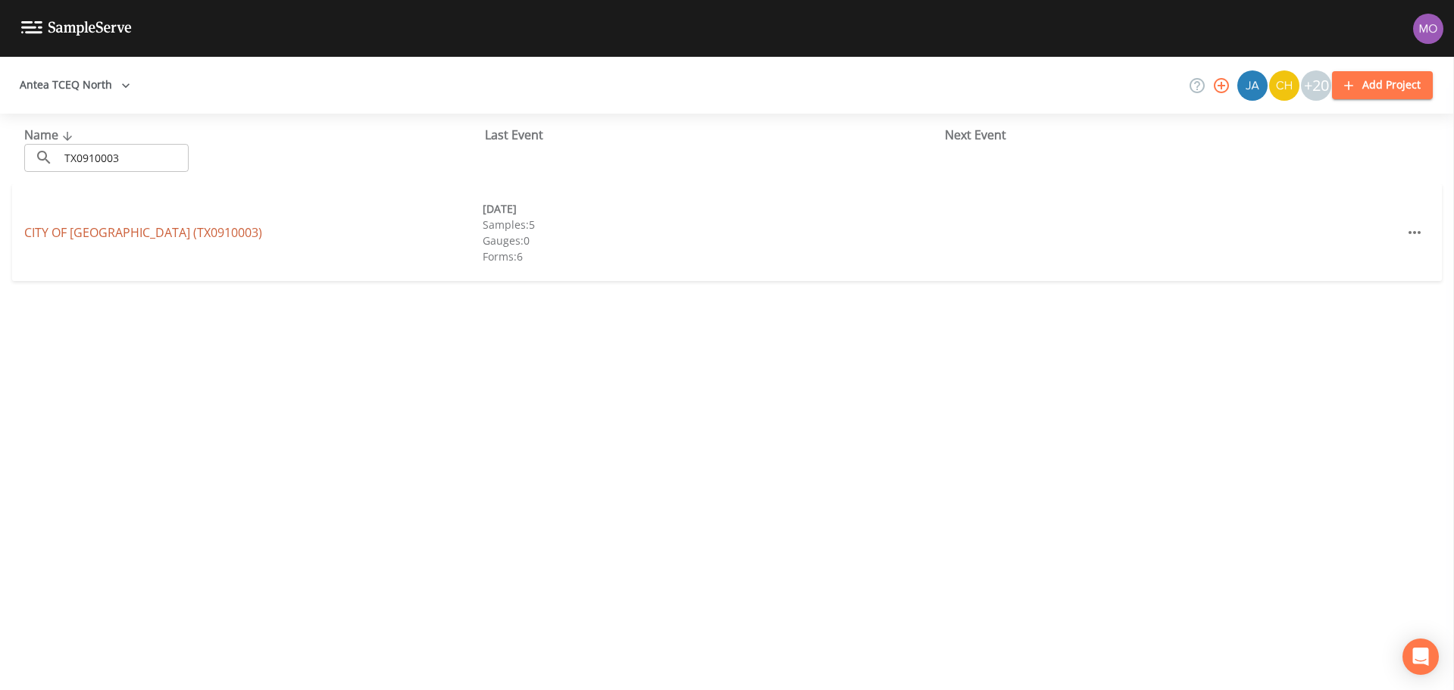
click at [70, 236] on link "[GEOGRAPHIC_DATA][PERSON_NAME] (TX0910003)" at bounding box center [143, 232] width 238 height 17
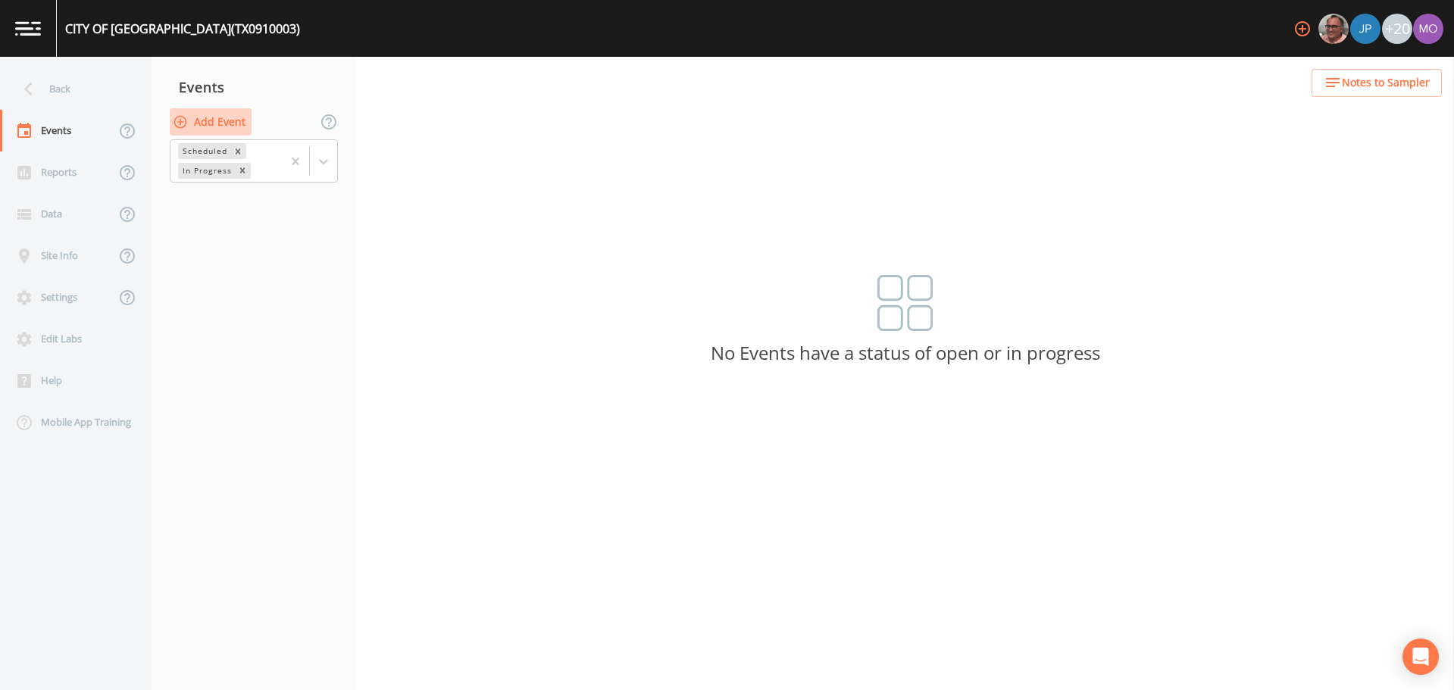
click at [229, 124] on button "Add Event" at bounding box center [211, 122] width 82 height 28
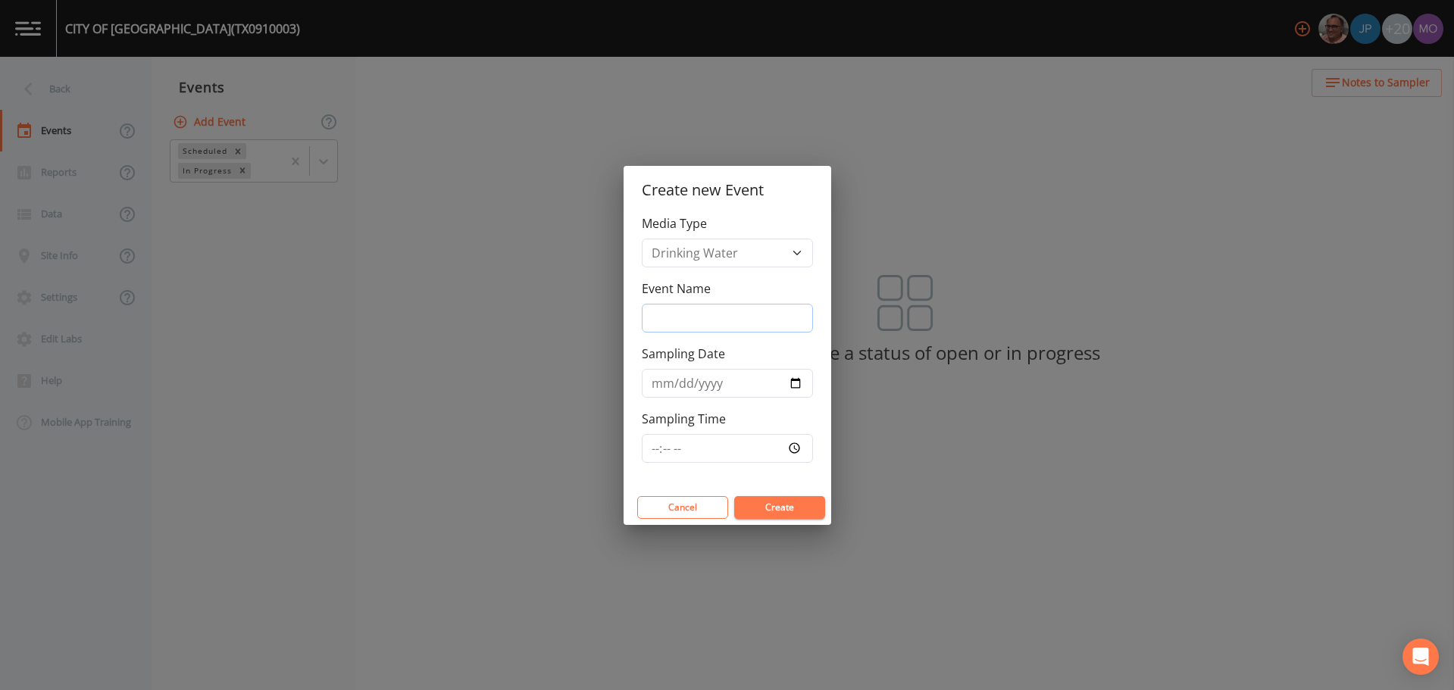
click at [674, 312] on input "Event Name" at bounding box center [727, 318] width 171 height 29
click at [790, 380] on input "Sampling Date" at bounding box center [727, 383] width 171 height 29
click at [771, 506] on button "Create" at bounding box center [779, 507] width 91 height 23
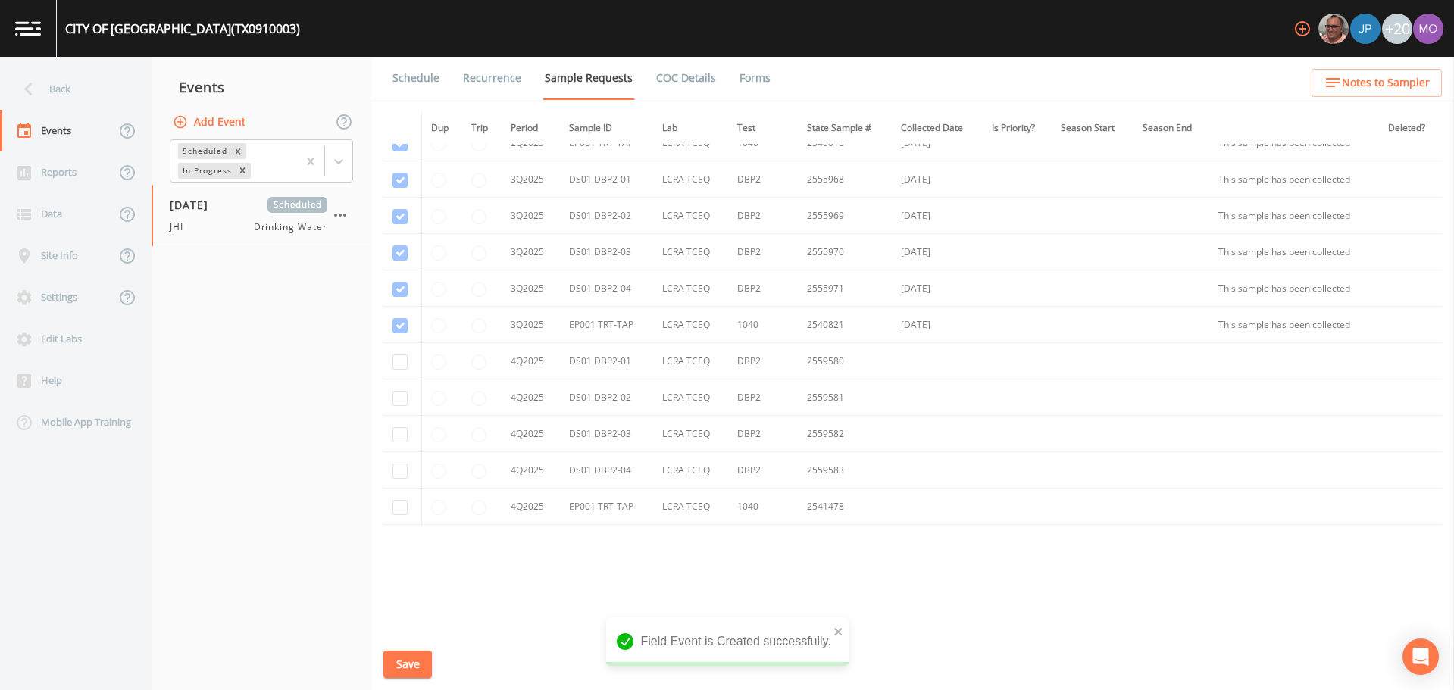
scroll to position [1768, 0]
click at [400, 364] on input "checkbox" at bounding box center [400, 359] width 15 height 15
click at [400, 396] on input "checkbox" at bounding box center [400, 396] width 15 height 15
click at [400, 429] on input "checkbox" at bounding box center [400, 432] width 15 height 15
click at [400, 473] on input "checkbox" at bounding box center [400, 469] width 15 height 15
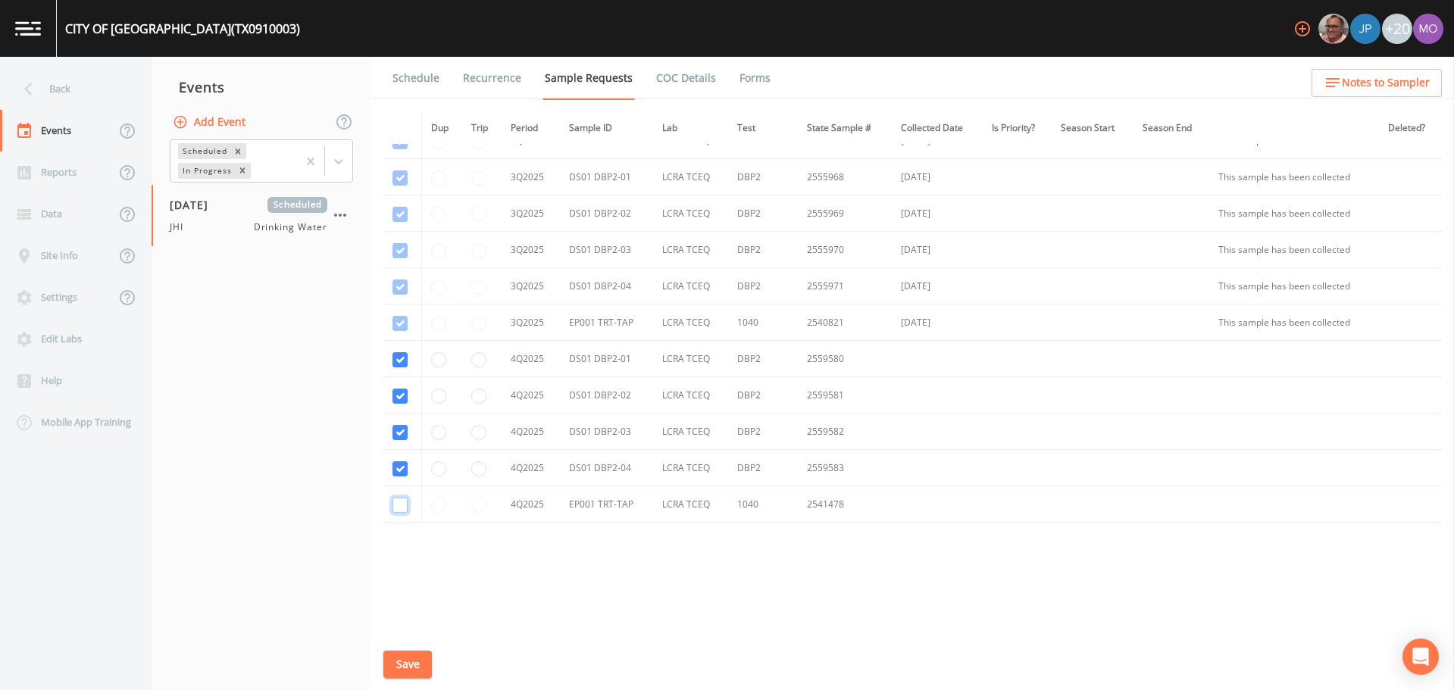
click at [400, 506] on input "checkbox" at bounding box center [400, 505] width 15 height 15
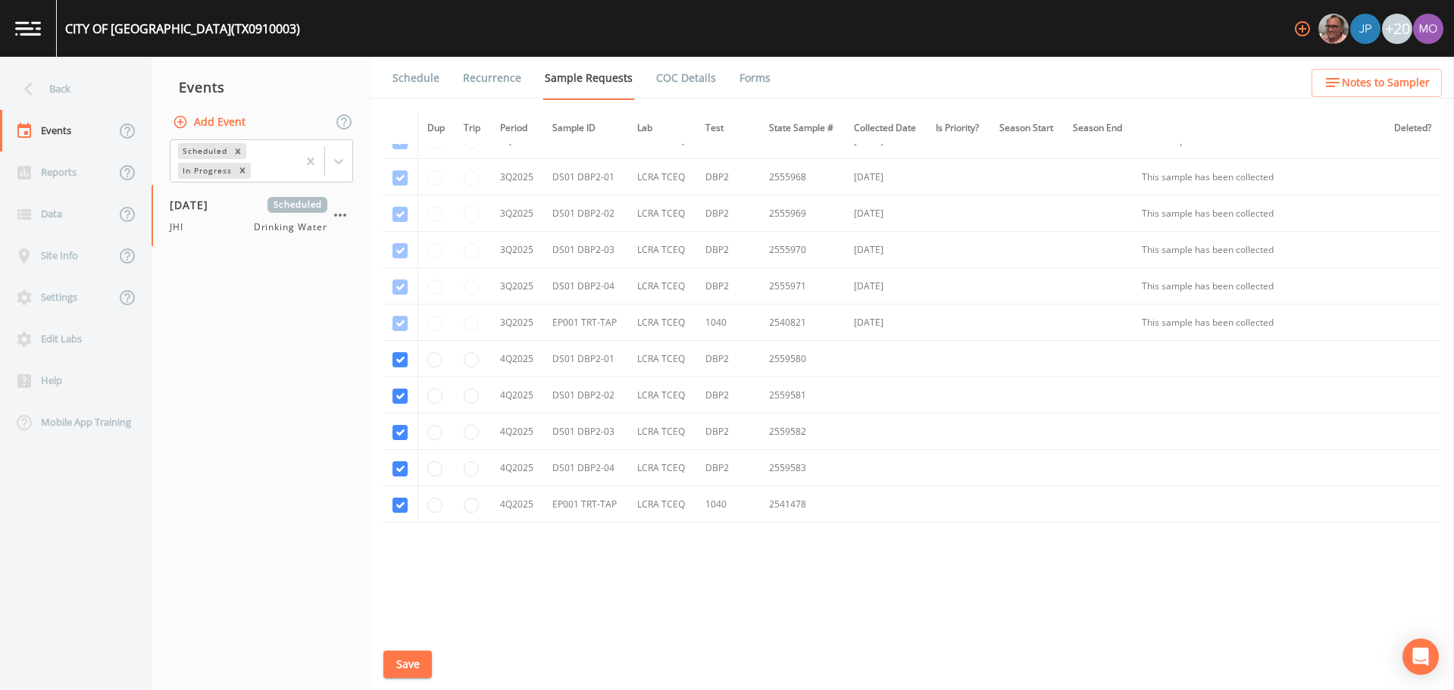
click at [408, 665] on button "Save" at bounding box center [407, 665] width 49 height 28
click at [412, 83] on link "Schedule" at bounding box center [416, 78] width 52 height 42
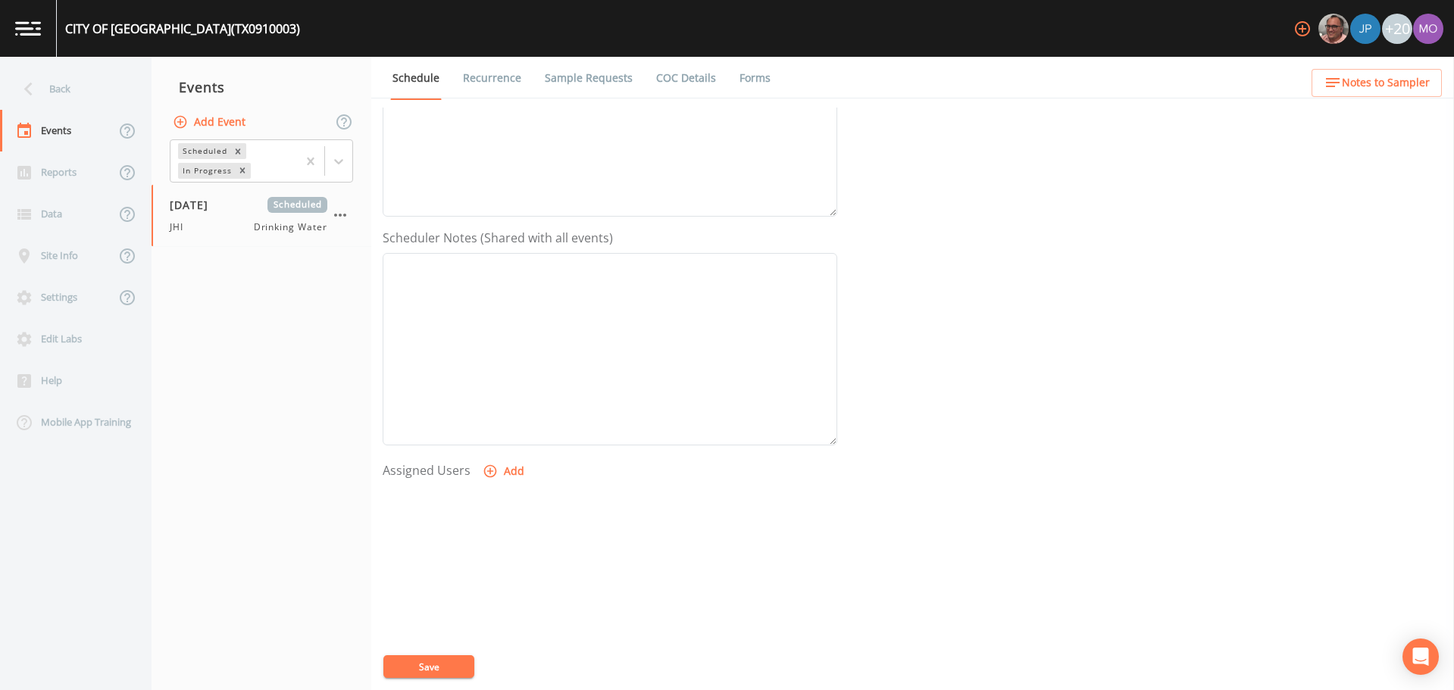
scroll to position [341, 0]
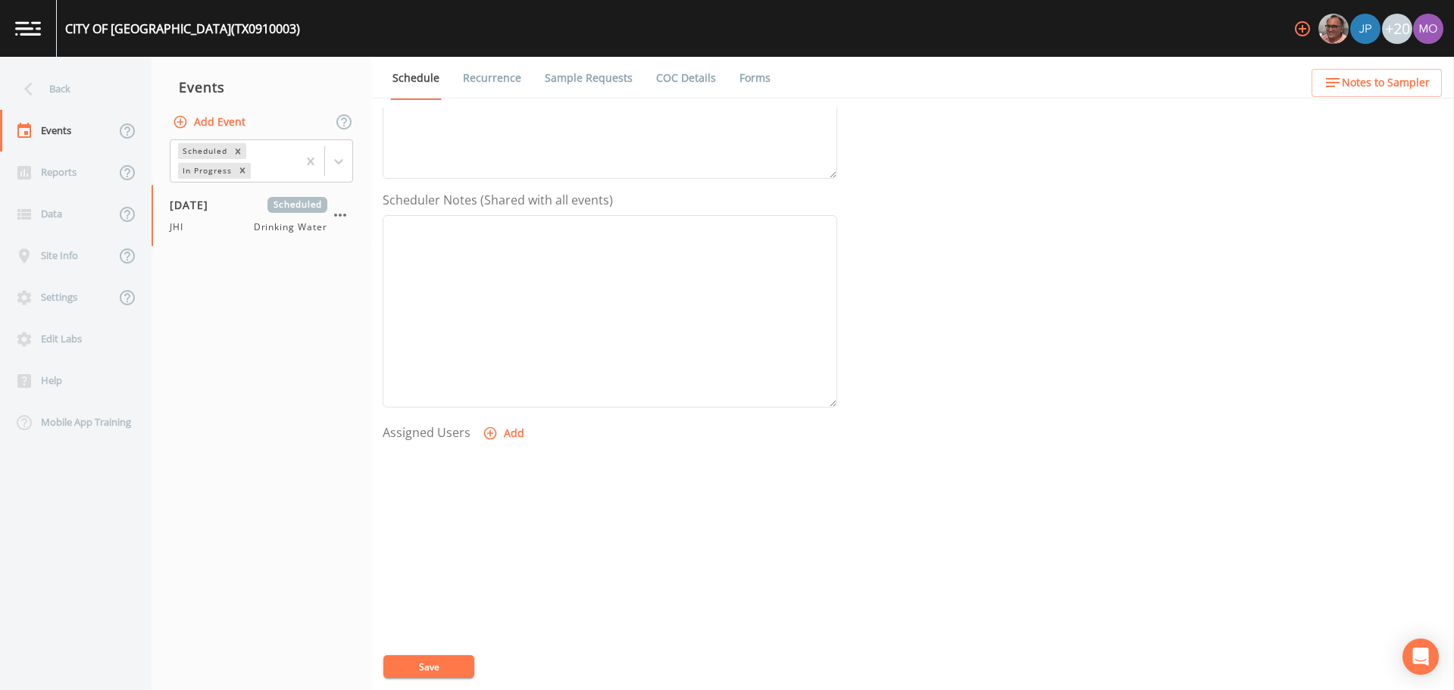
click at [524, 435] on button "Add" at bounding box center [505, 434] width 51 height 28
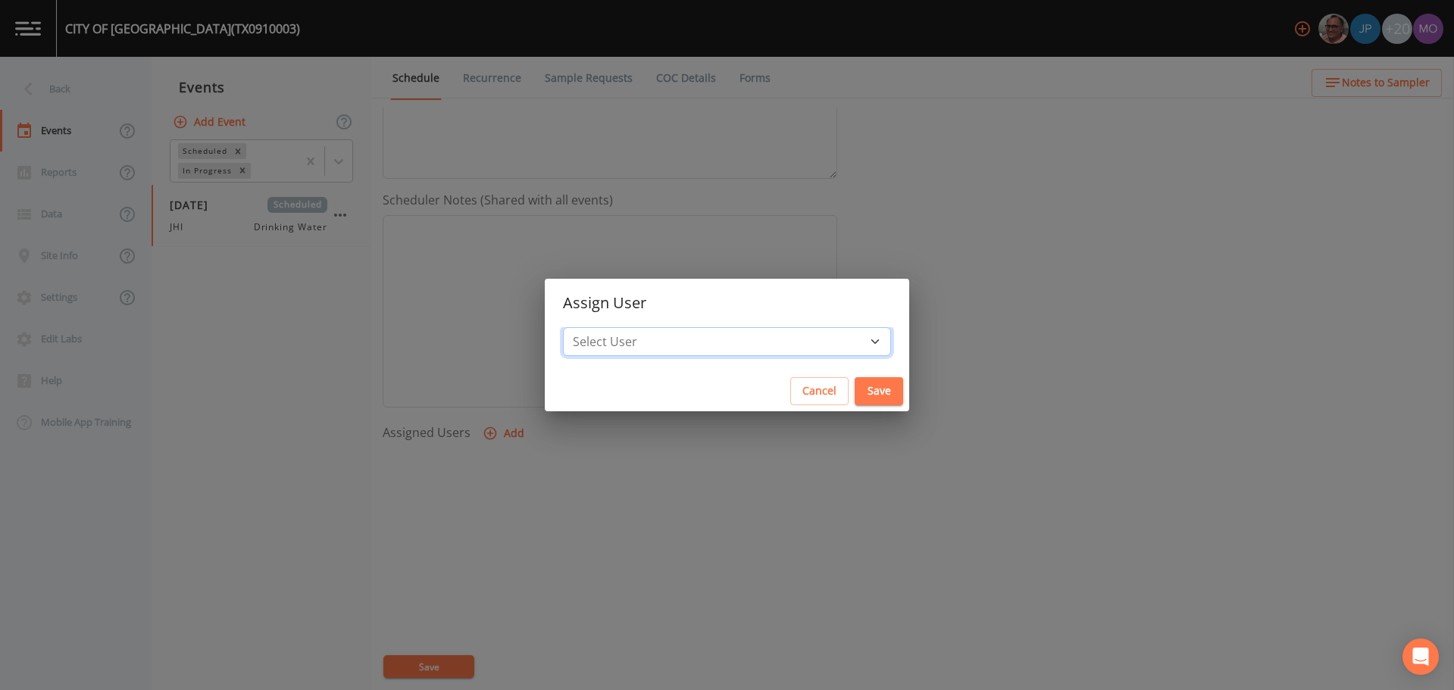
click at [644, 340] on select "Select User [PERSON_NAME] [PERSON_NAME] [PERSON_NAME] [PERSON_NAME] [PERSON_NAM…" at bounding box center [727, 341] width 328 height 29
click at [618, 327] on select "Select User [PERSON_NAME] [PERSON_NAME] [PERSON_NAME] [PERSON_NAME] [PERSON_NAM…" at bounding box center [727, 341] width 328 height 29
click at [855, 394] on button "Save" at bounding box center [879, 391] width 49 height 28
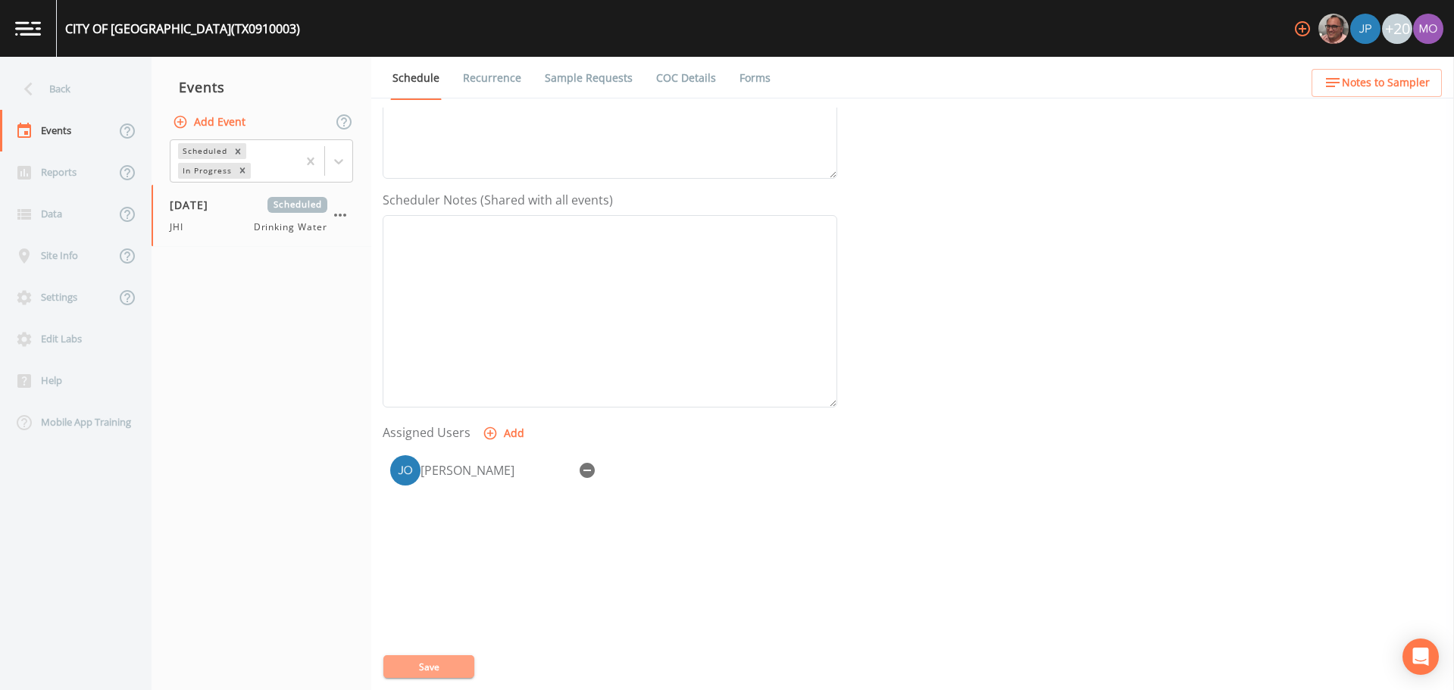
click at [455, 666] on button "Save" at bounding box center [428, 667] width 91 height 23
click at [64, 95] on div "Back" at bounding box center [68, 89] width 136 height 42
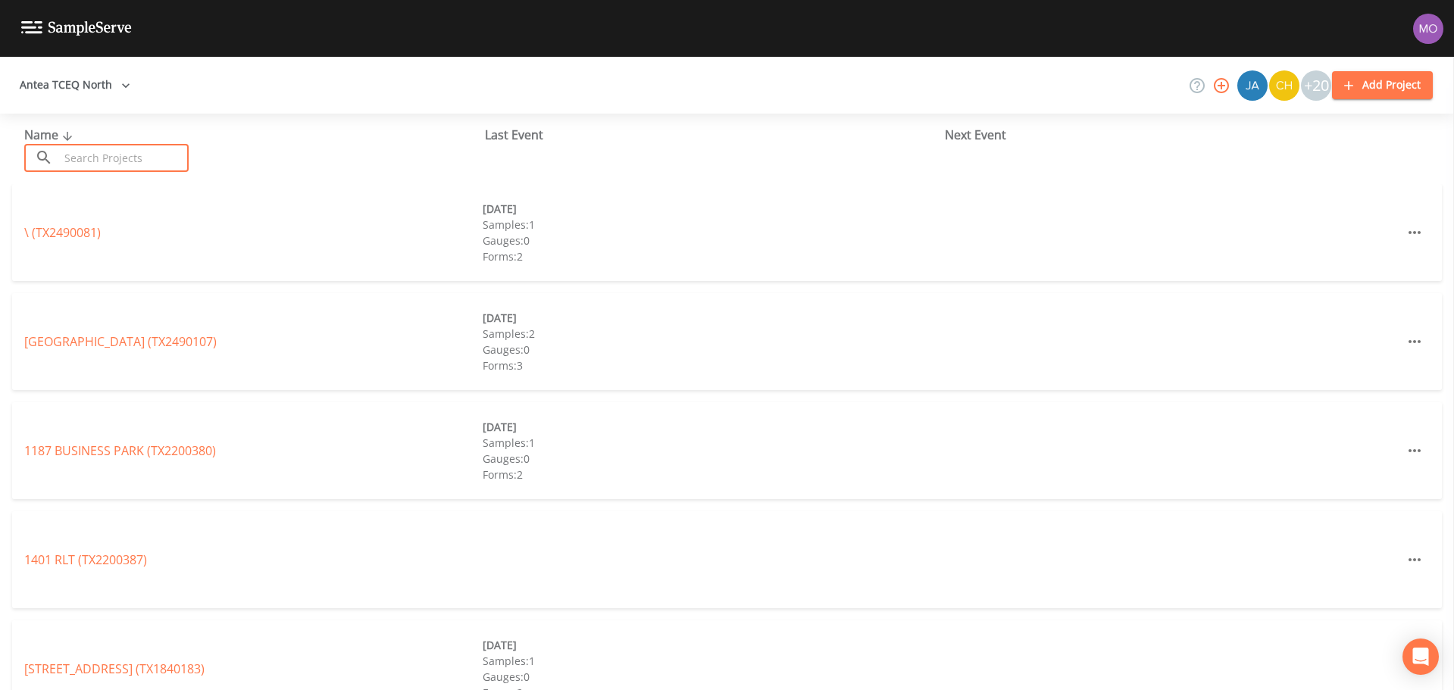
click at [90, 152] on input "text" at bounding box center [124, 158] width 130 height 28
paste input "TX0910085"
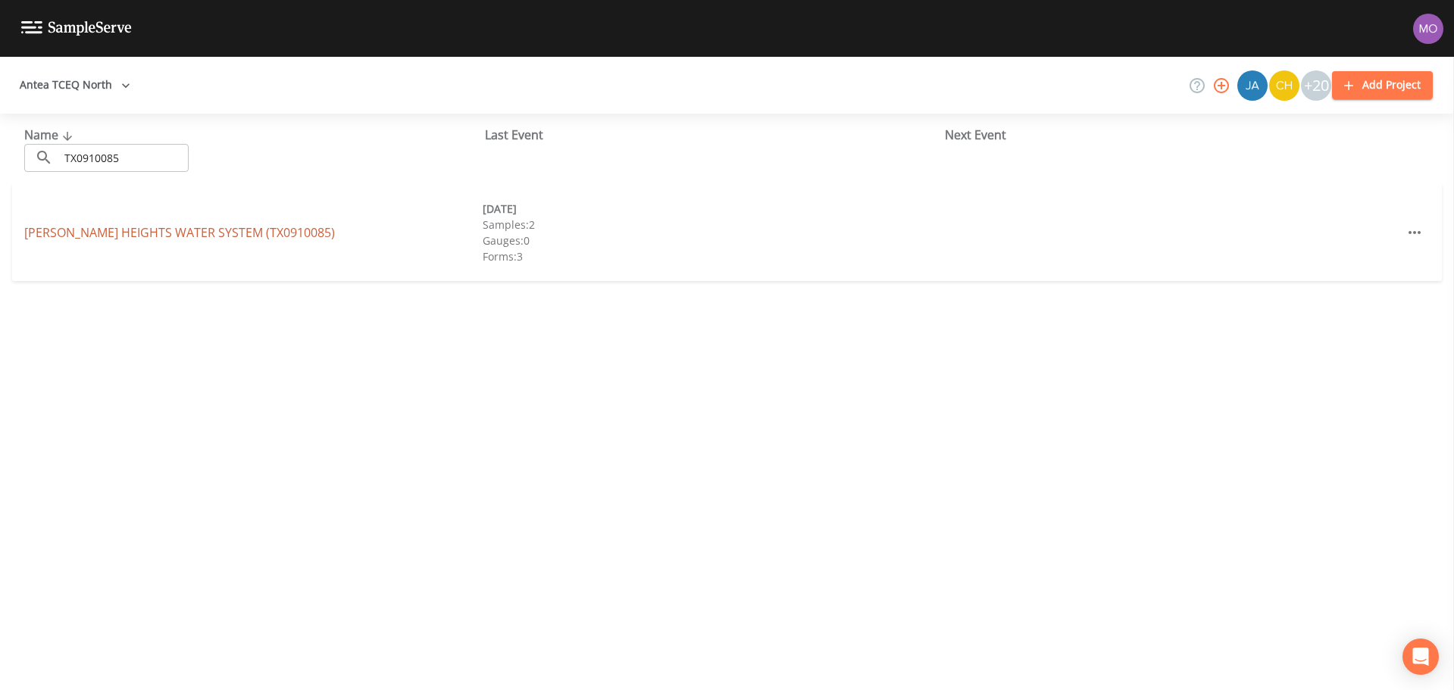
click at [104, 227] on link "[PERSON_NAME] HEIGHTS WATER SYSTEM (TX0910085)" at bounding box center [179, 232] width 311 height 17
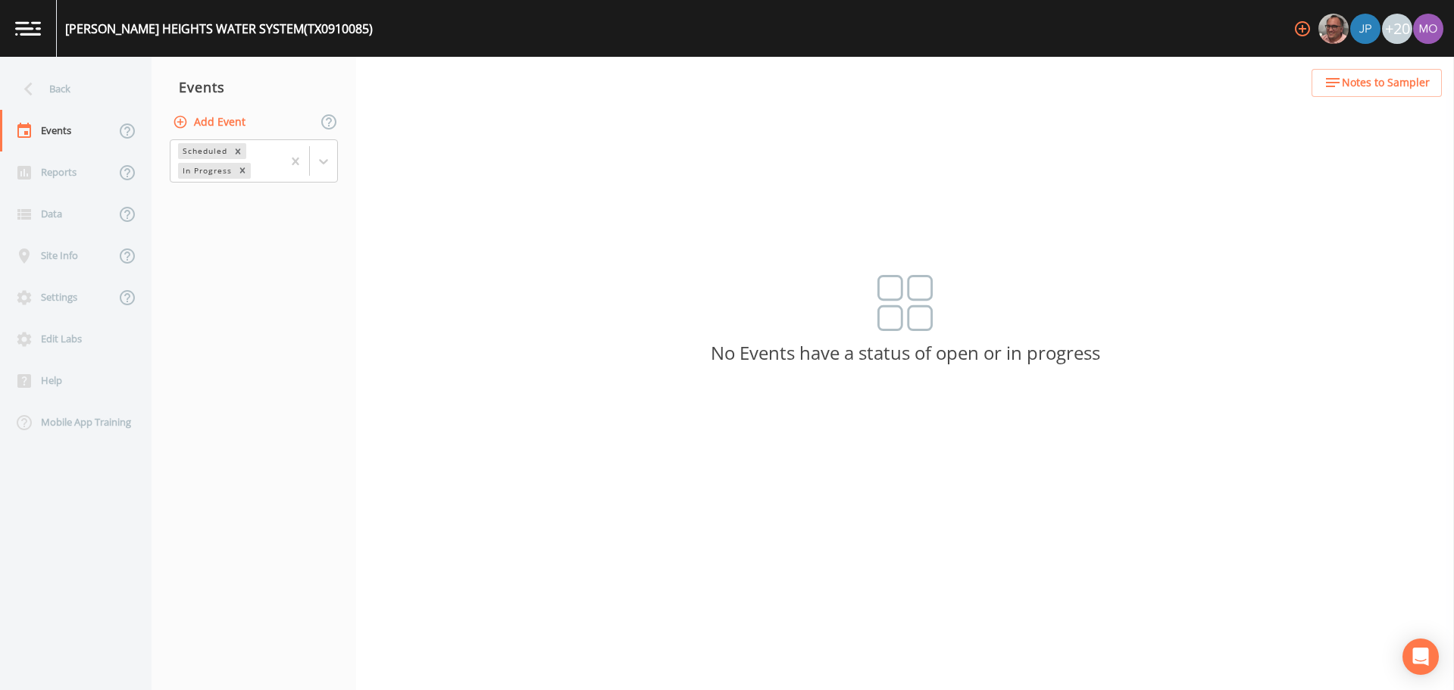
click at [192, 121] on button "Add Event" at bounding box center [211, 122] width 82 height 28
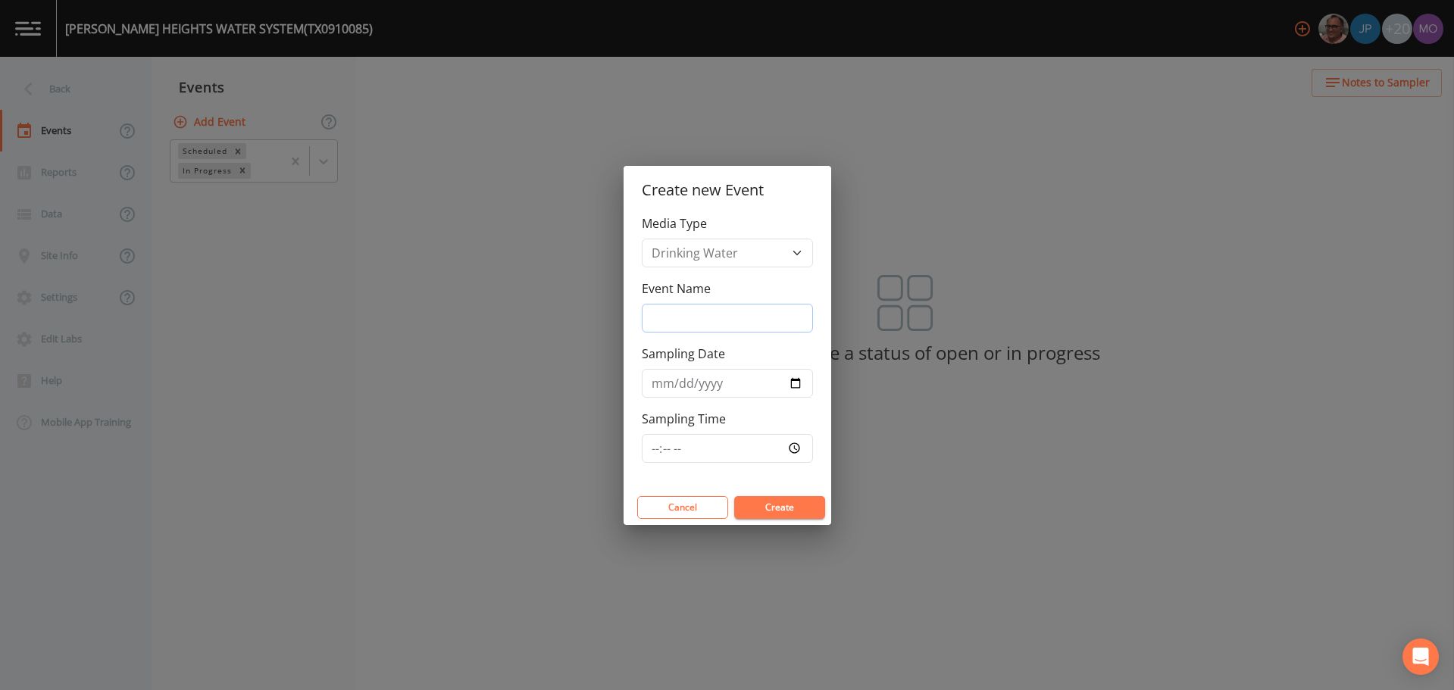
click at [693, 314] on input "Event Name" at bounding box center [727, 318] width 171 height 29
click at [795, 386] on input "Sampling Date" at bounding box center [727, 383] width 171 height 29
click at [771, 515] on button "Create" at bounding box center [779, 507] width 91 height 23
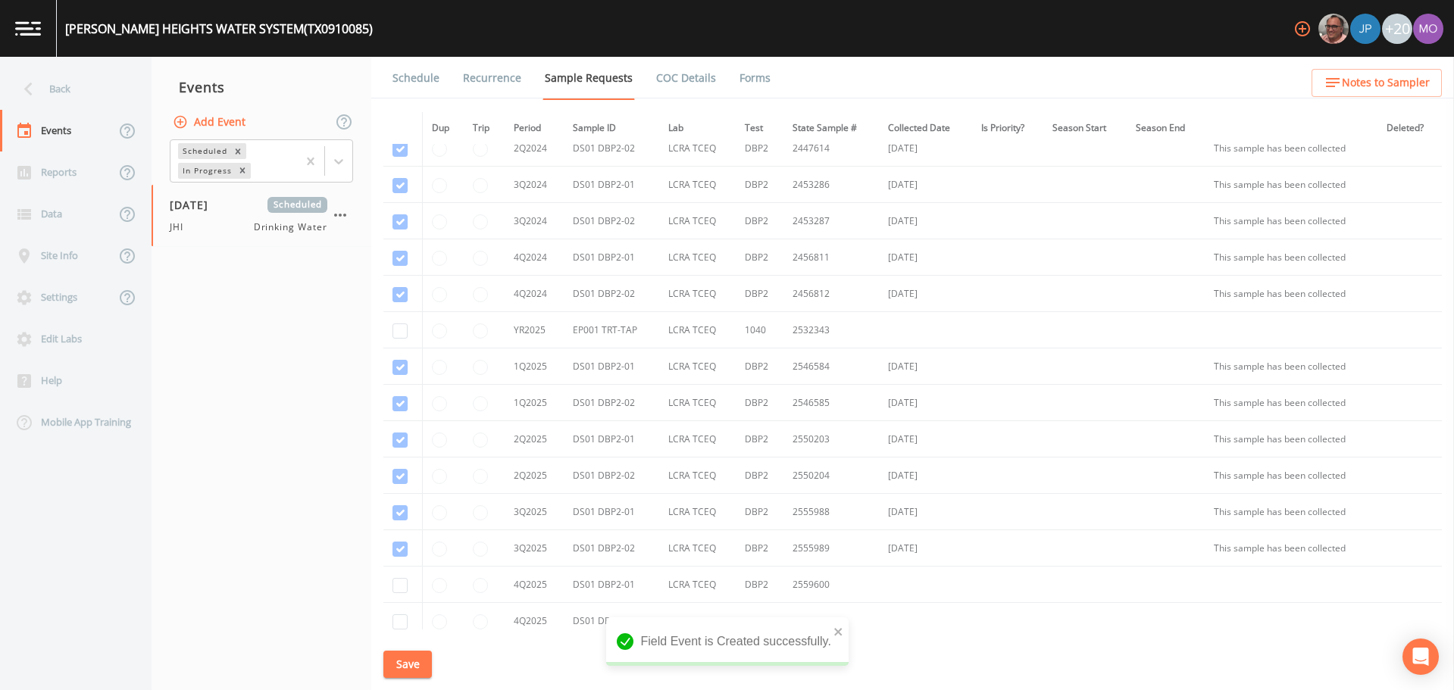
scroll to position [291, 0]
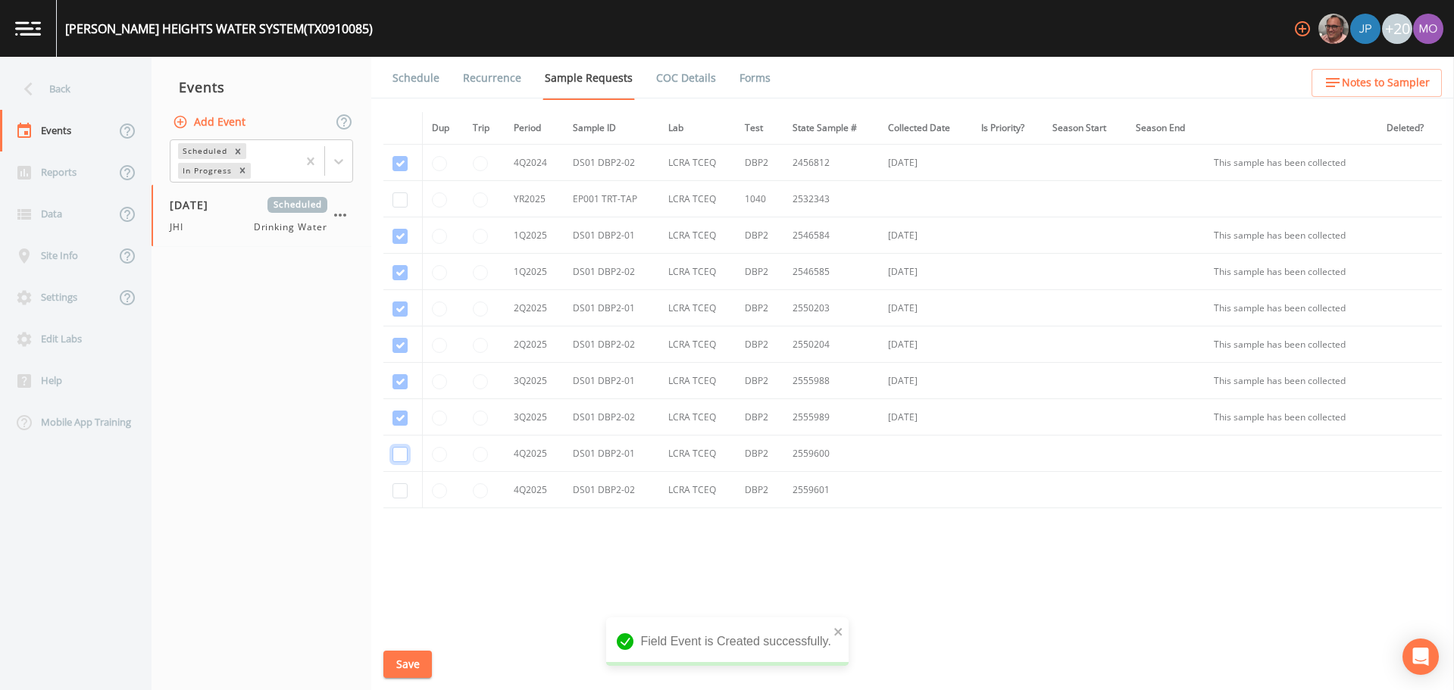
click at [405, 454] on input "checkbox" at bounding box center [400, 454] width 15 height 15
click at [405, 491] on input "checkbox" at bounding box center [400, 490] width 15 height 15
click at [398, 205] on input "checkbox" at bounding box center [400, 199] width 15 height 15
click at [405, 662] on button "Save" at bounding box center [407, 665] width 49 height 28
click at [408, 85] on link "Schedule" at bounding box center [416, 78] width 52 height 42
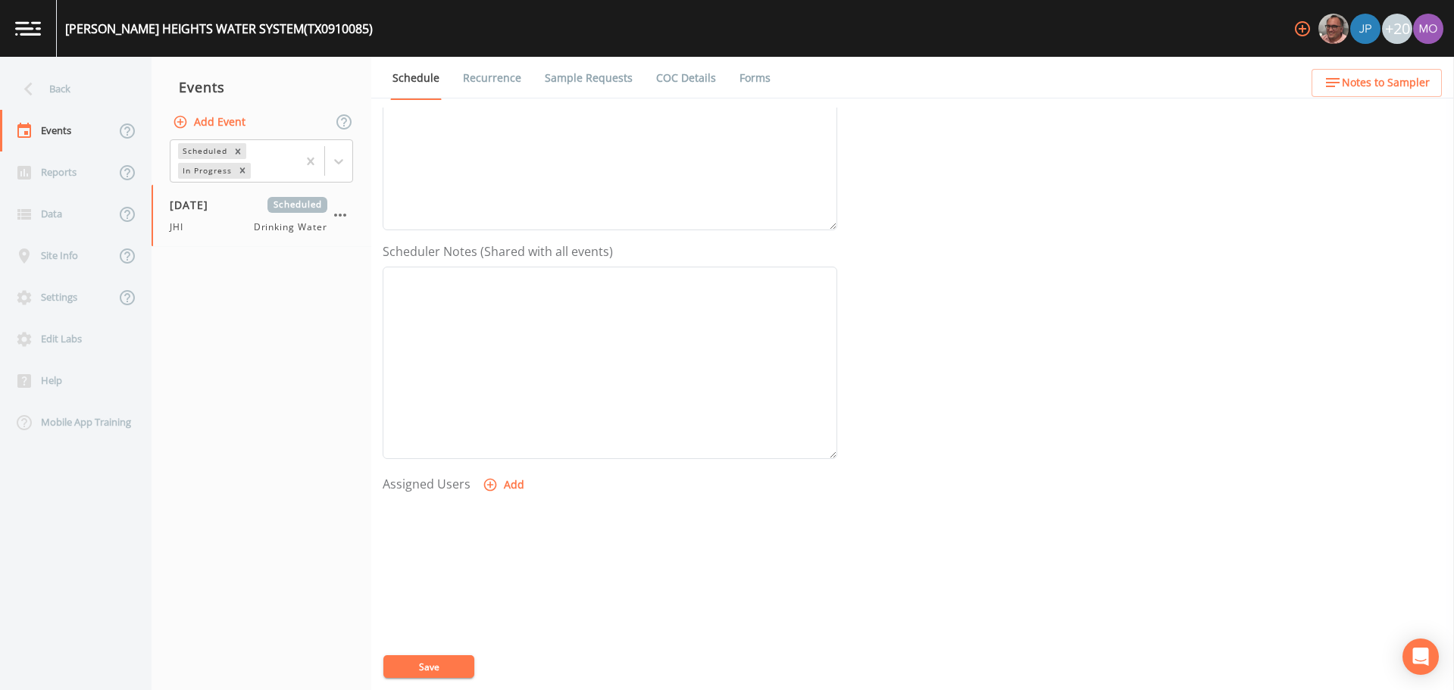
scroll to position [349, 0]
click at [508, 424] on button "Add" at bounding box center [505, 426] width 51 height 28
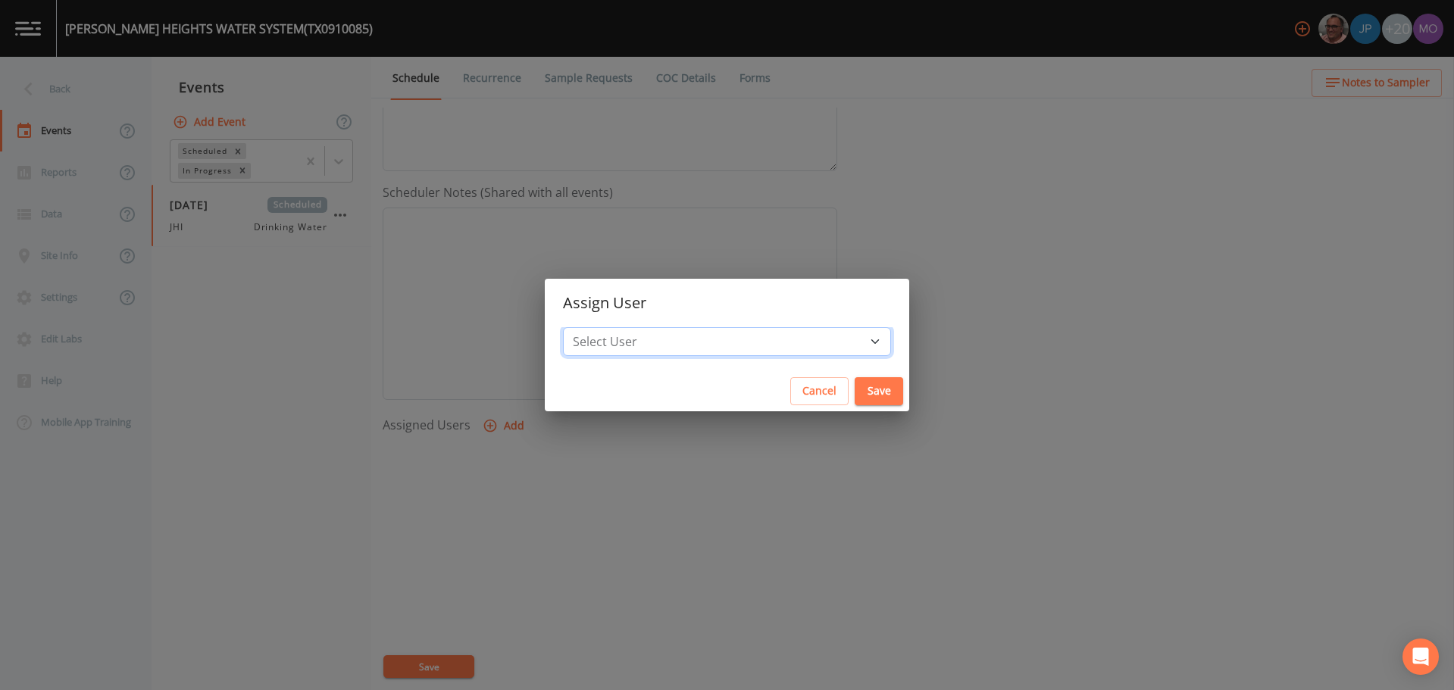
click at [661, 338] on select "Select User [PERSON_NAME] [PERSON_NAME] [PERSON_NAME] [PERSON_NAME] [PERSON_NAM…" at bounding box center [727, 341] width 328 height 29
click at [618, 327] on select "Select User [PERSON_NAME] [PERSON_NAME] [PERSON_NAME] [PERSON_NAME] [PERSON_NAM…" at bounding box center [727, 341] width 328 height 29
click at [855, 387] on button "Save" at bounding box center [879, 391] width 49 height 28
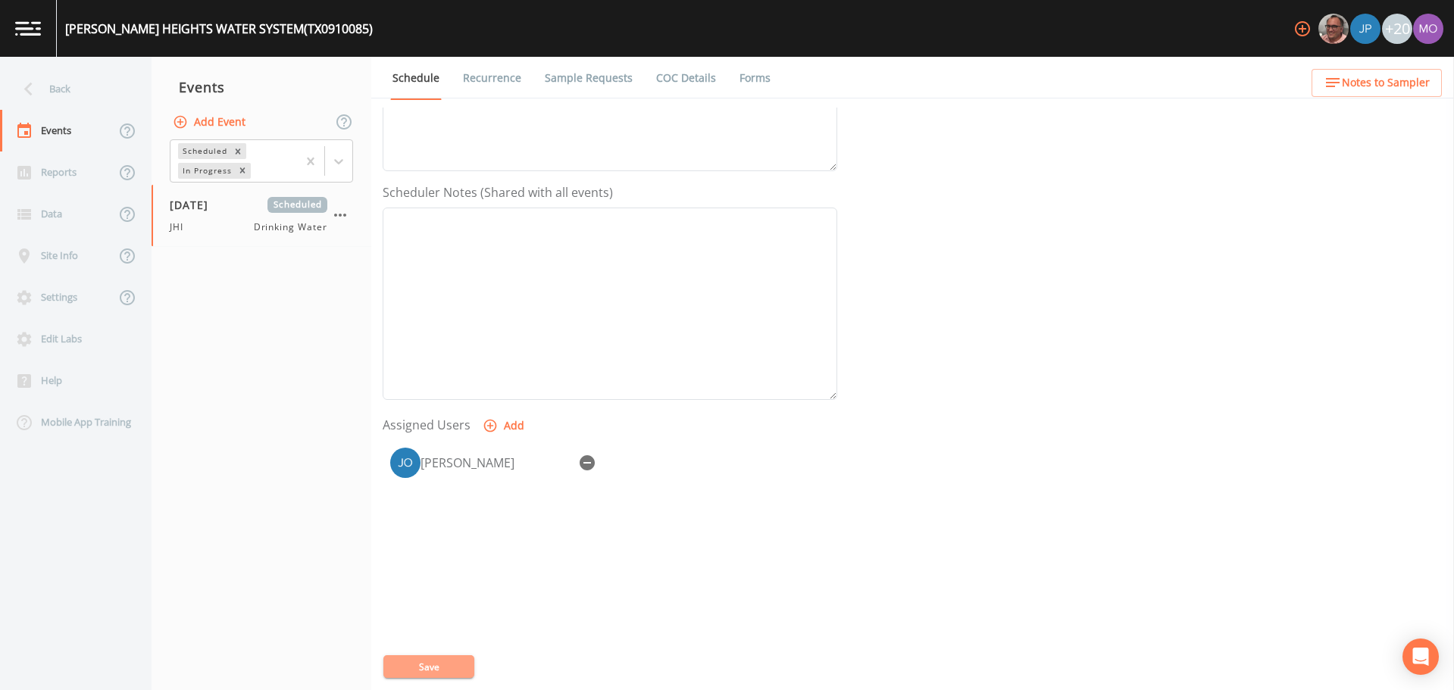
click at [452, 666] on button "Save" at bounding box center [428, 667] width 91 height 23
click at [34, 102] on div "Back" at bounding box center [68, 89] width 136 height 42
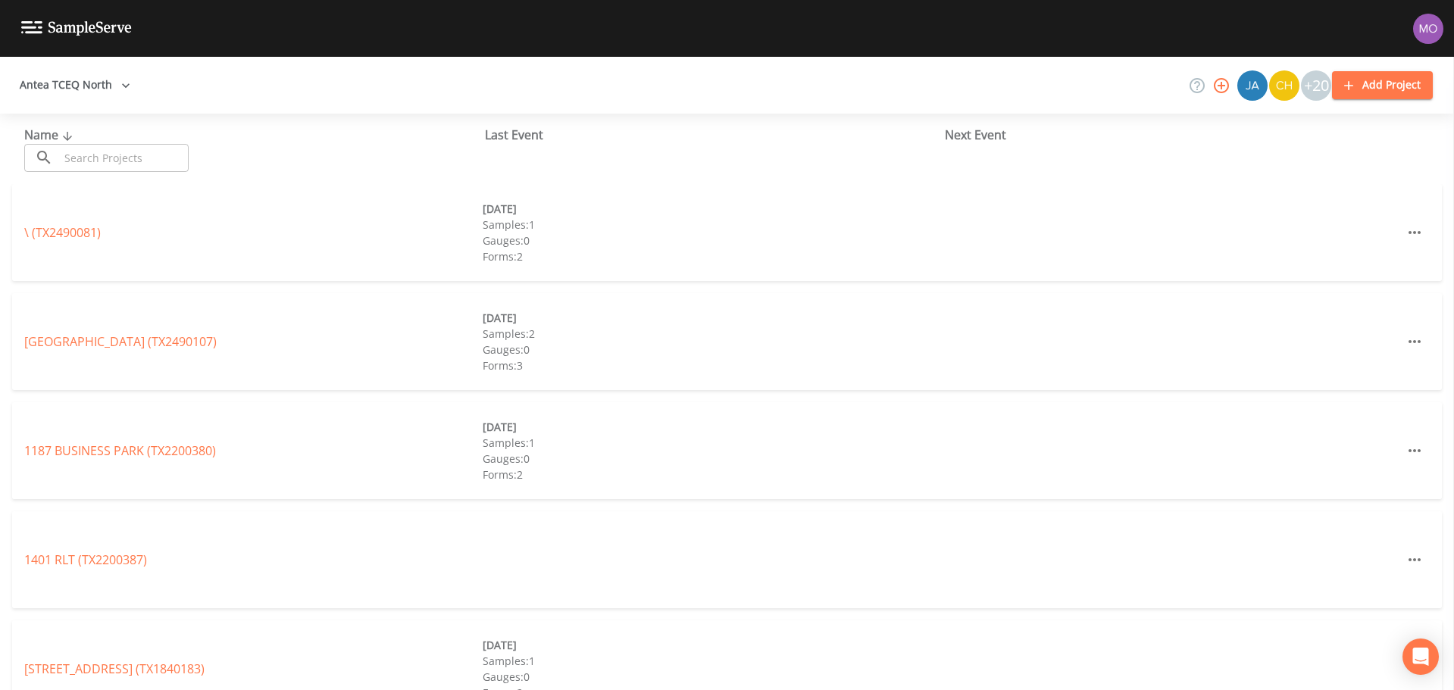
click at [121, 156] on input "text" at bounding box center [124, 158] width 130 height 28
paste input "TX0910128"
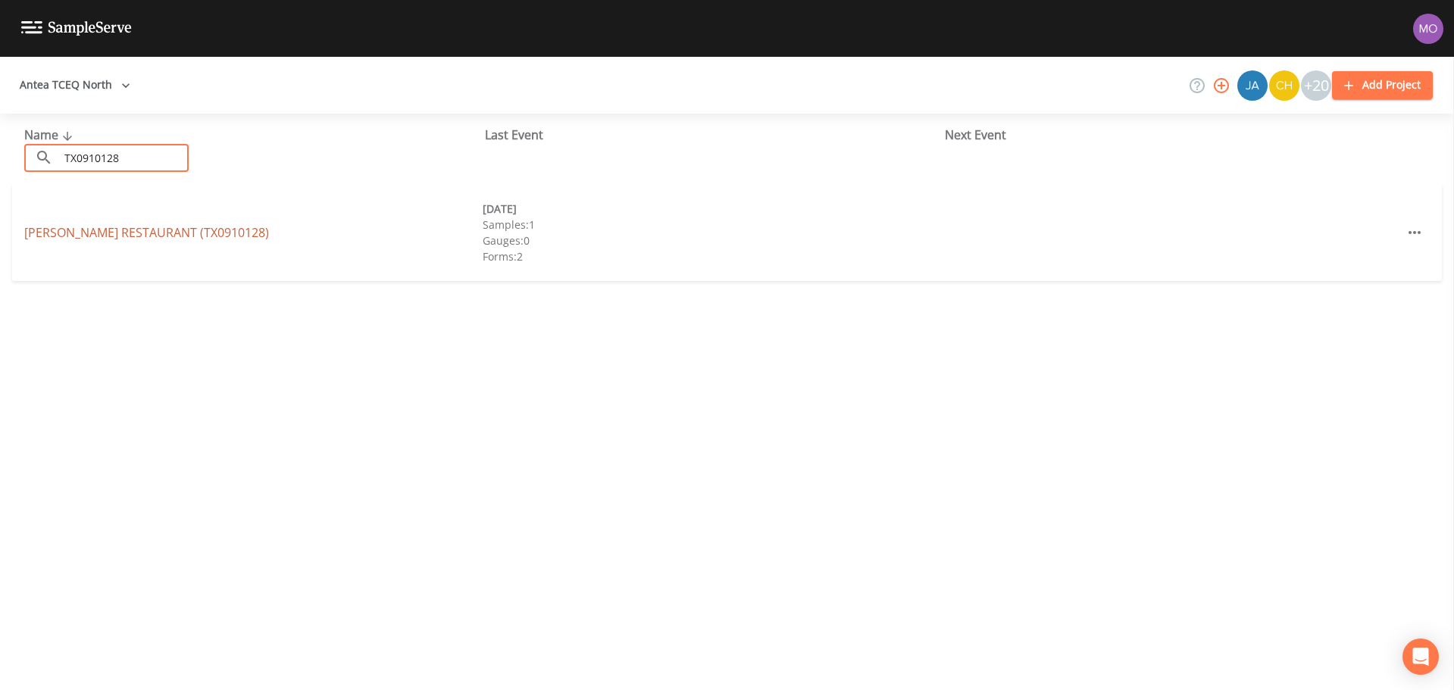
click at [105, 227] on link "[PERSON_NAME] RESTAURANT (TX0910128)" at bounding box center [146, 232] width 245 height 17
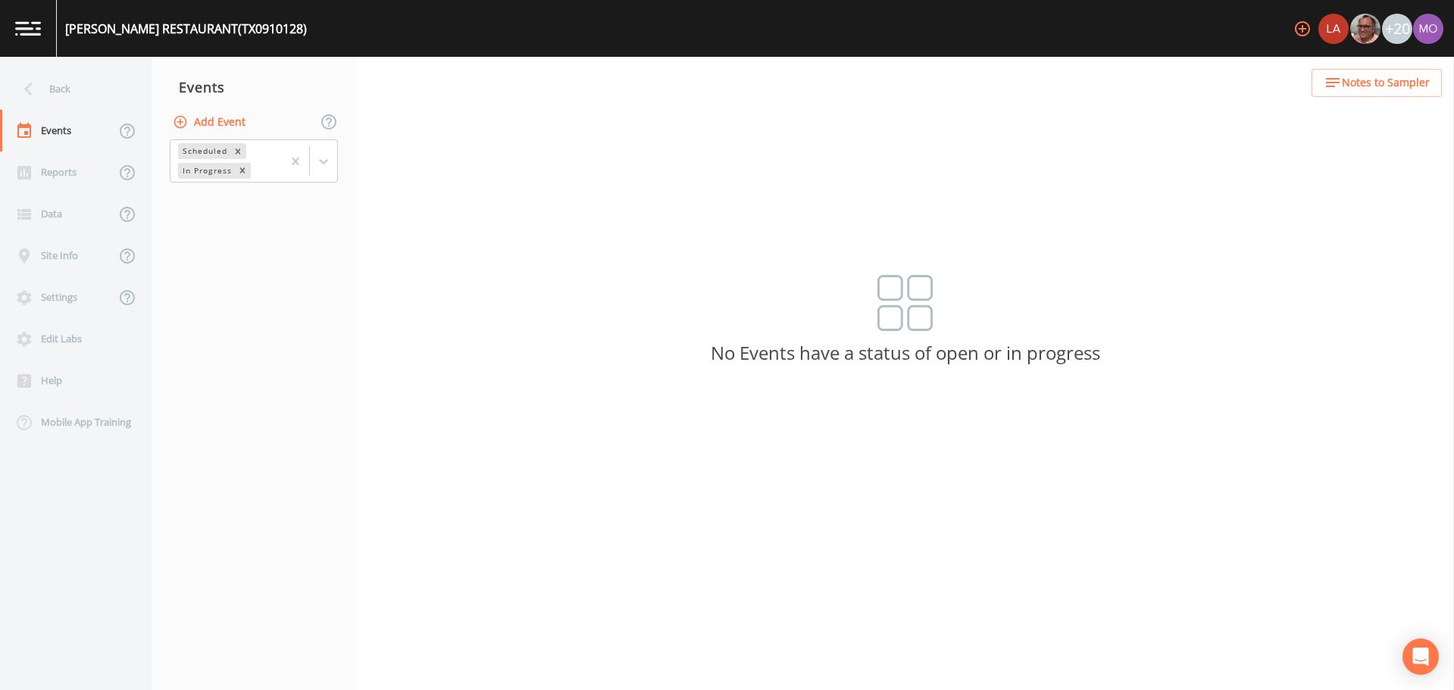
click at [227, 121] on button "Add Event" at bounding box center [211, 122] width 82 height 28
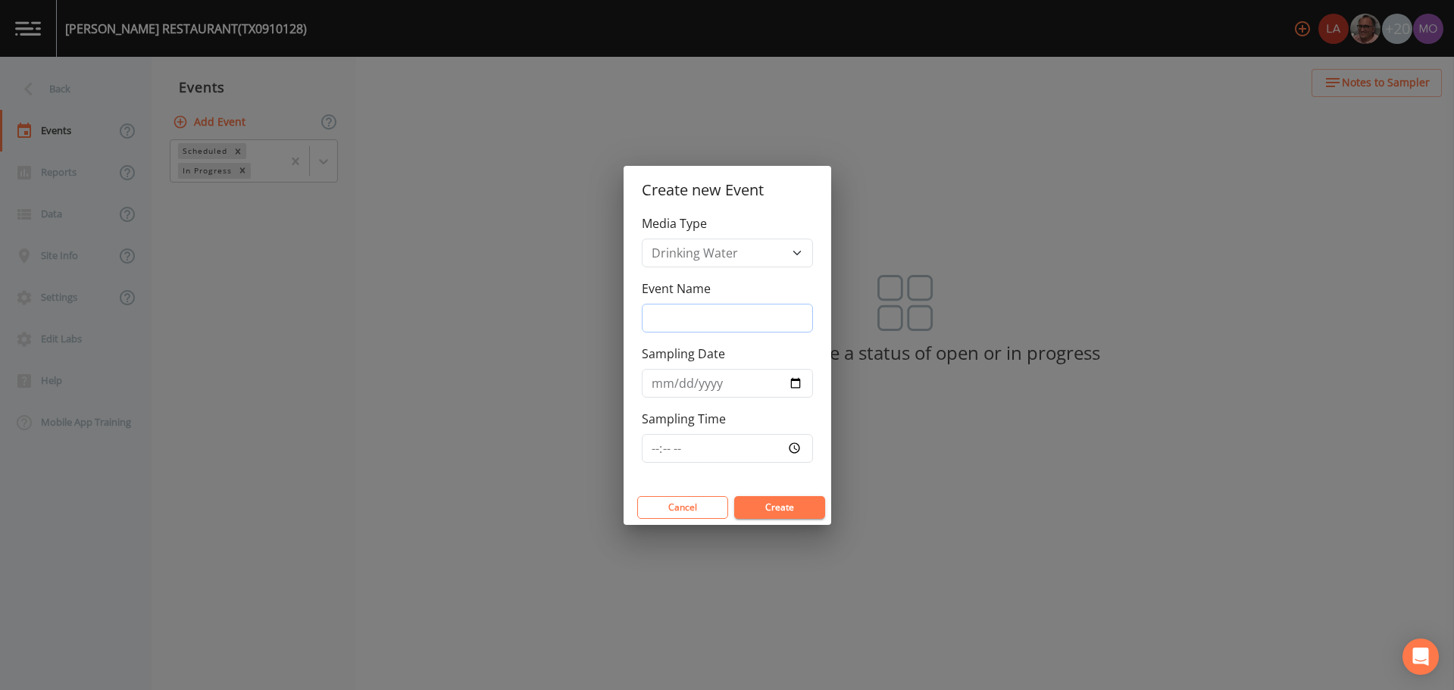
click at [668, 308] on input "Event Name" at bounding box center [727, 318] width 171 height 29
click at [791, 381] on input "Sampling Date" at bounding box center [727, 383] width 171 height 29
click at [760, 505] on button "Create" at bounding box center [779, 507] width 91 height 23
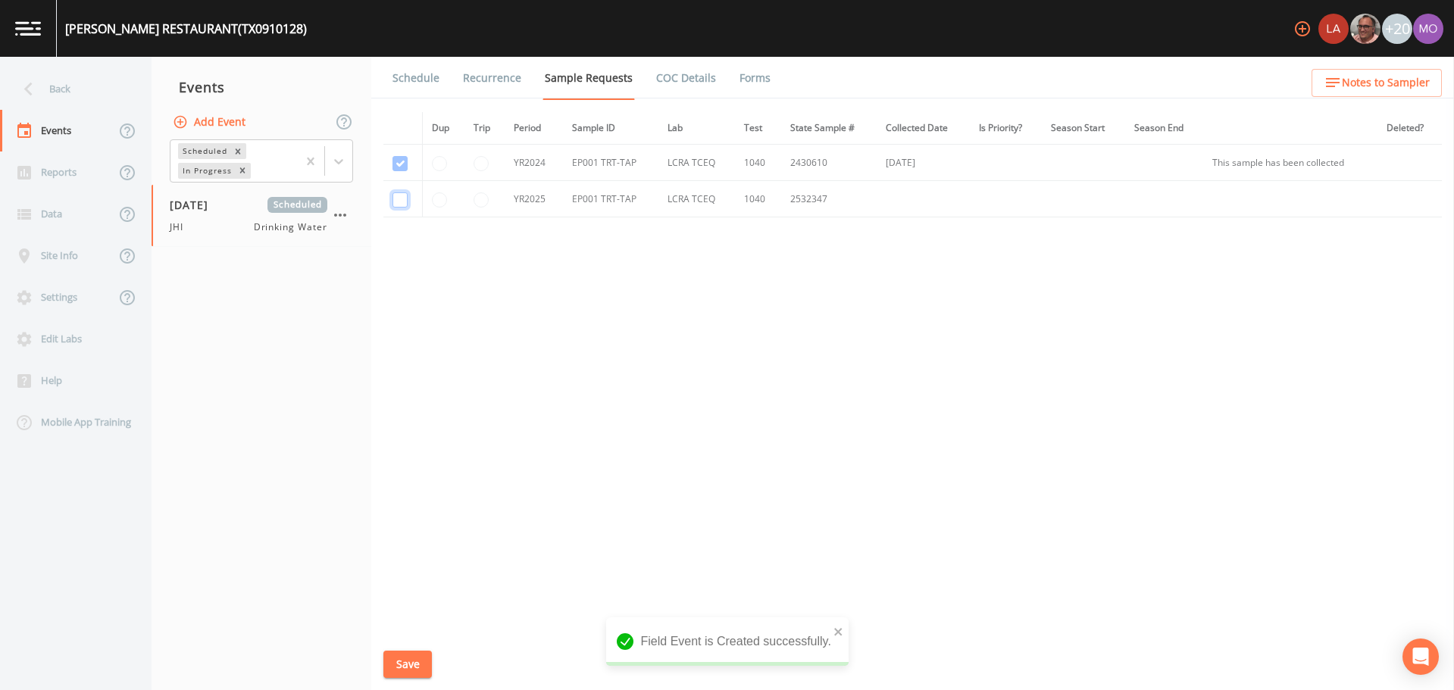
click at [401, 198] on input "checkbox" at bounding box center [400, 199] width 15 height 15
click at [418, 662] on button "Save" at bounding box center [407, 665] width 49 height 28
click at [408, 80] on link "Schedule" at bounding box center [416, 78] width 52 height 42
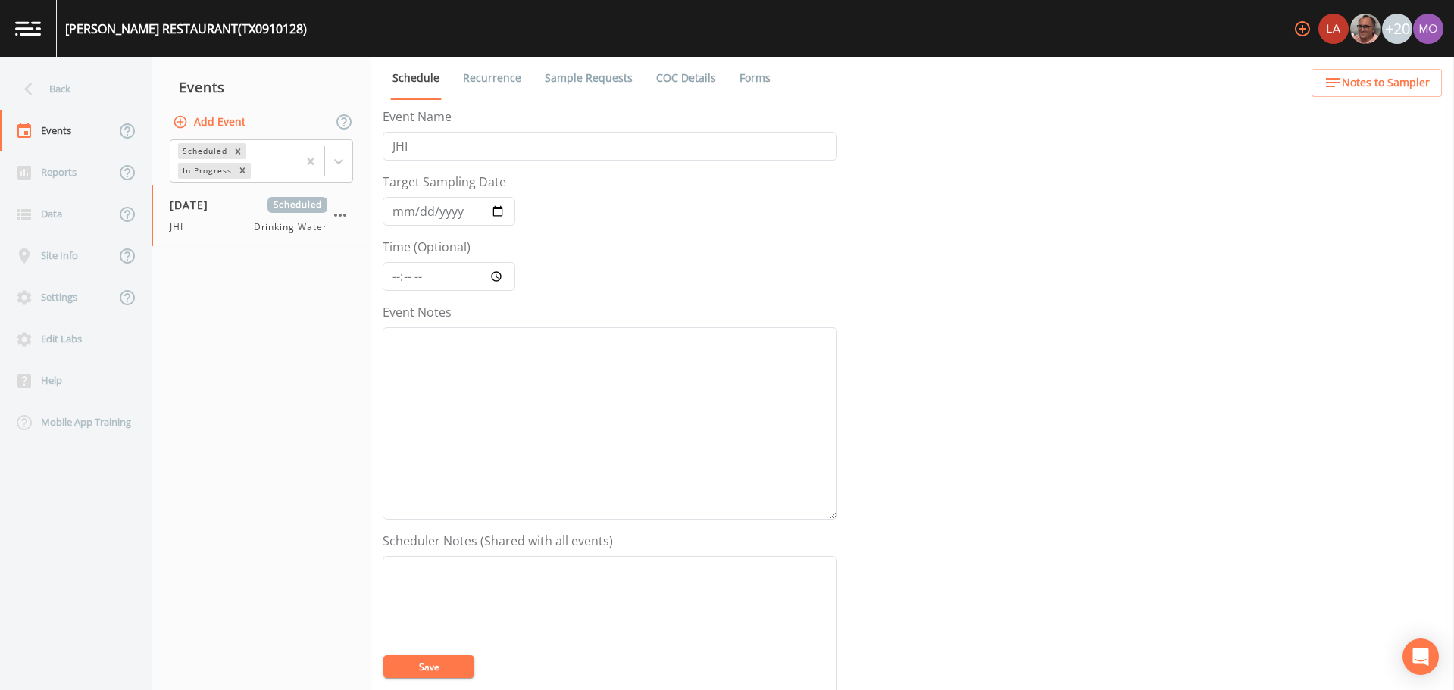
scroll to position [328, 0]
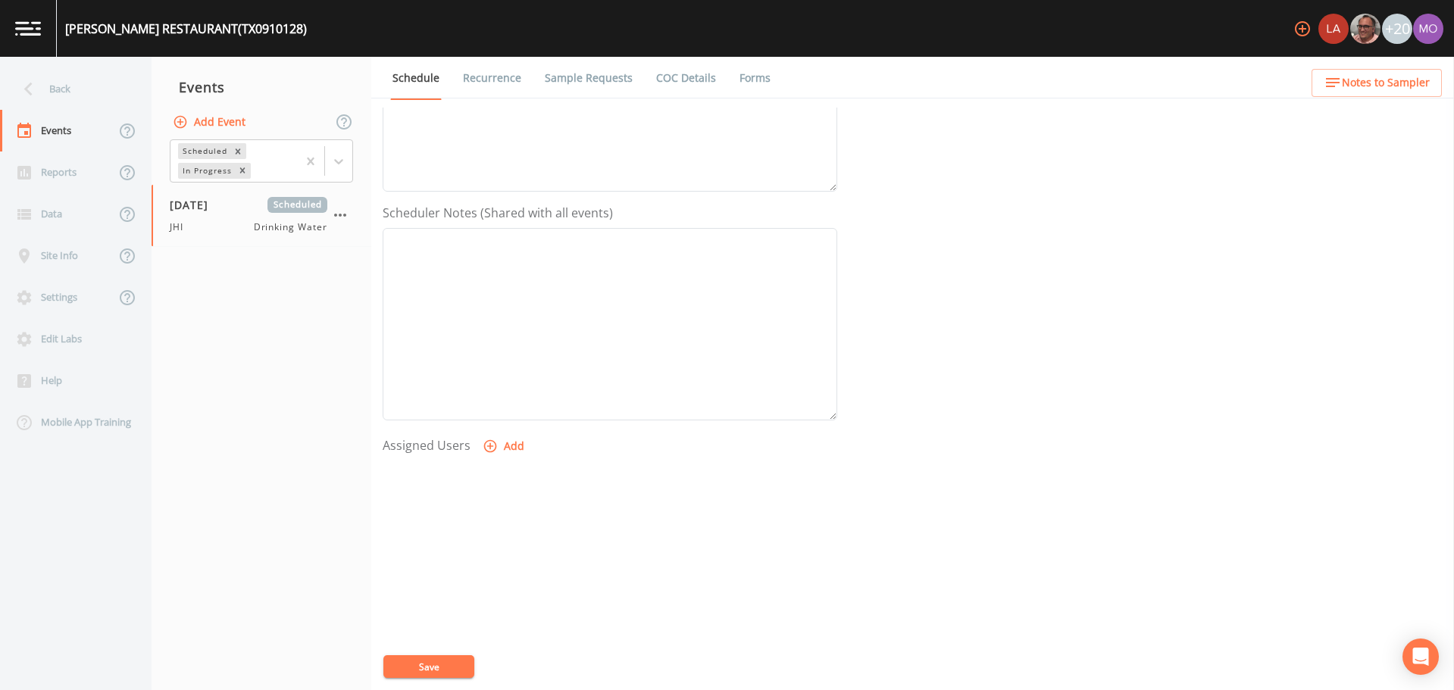
click at [511, 442] on button "Add" at bounding box center [505, 447] width 51 height 28
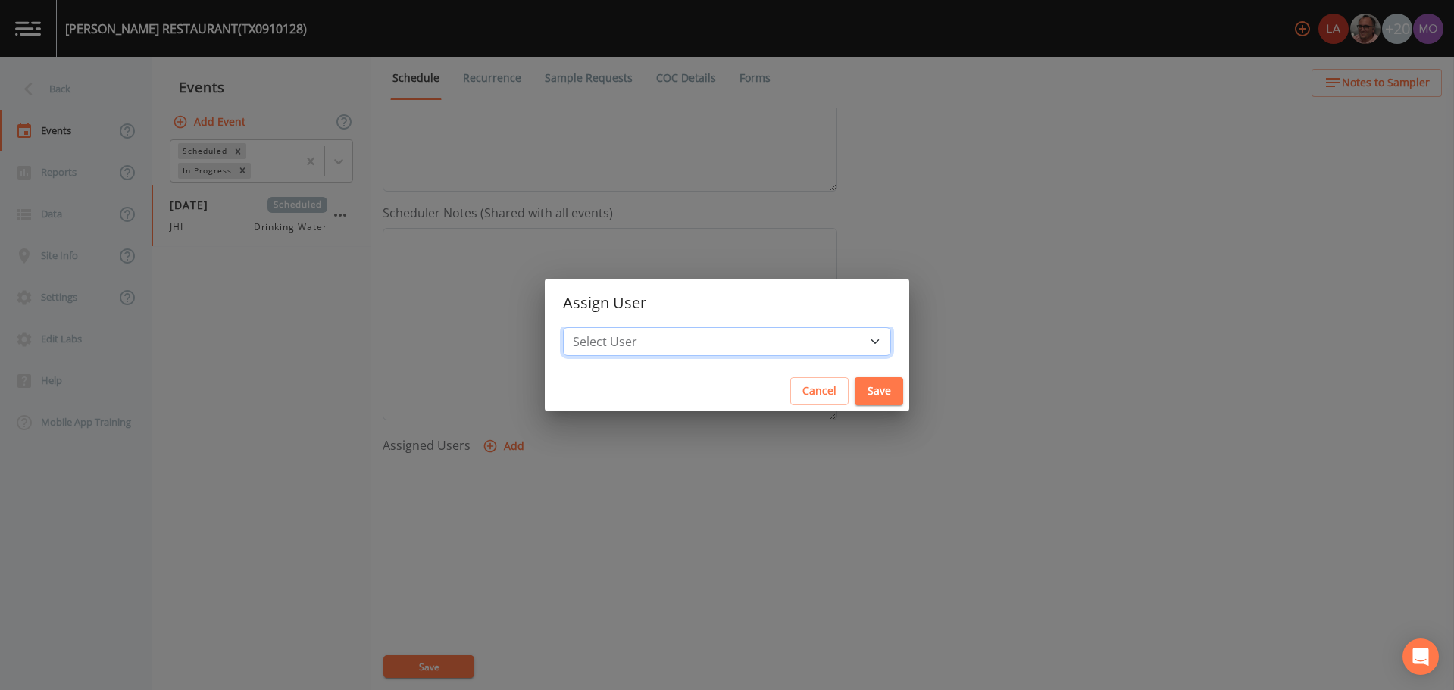
click at [643, 343] on select "Select User [PERSON_NAME] [PERSON_NAME] [PERSON_NAME] [PERSON_NAME] [PERSON_NAM…" at bounding box center [727, 341] width 328 height 29
click at [618, 327] on select "Select User [PERSON_NAME] [PERSON_NAME] [PERSON_NAME] [PERSON_NAME] [PERSON_NAM…" at bounding box center [727, 341] width 328 height 29
click at [855, 387] on button "Save" at bounding box center [879, 391] width 49 height 28
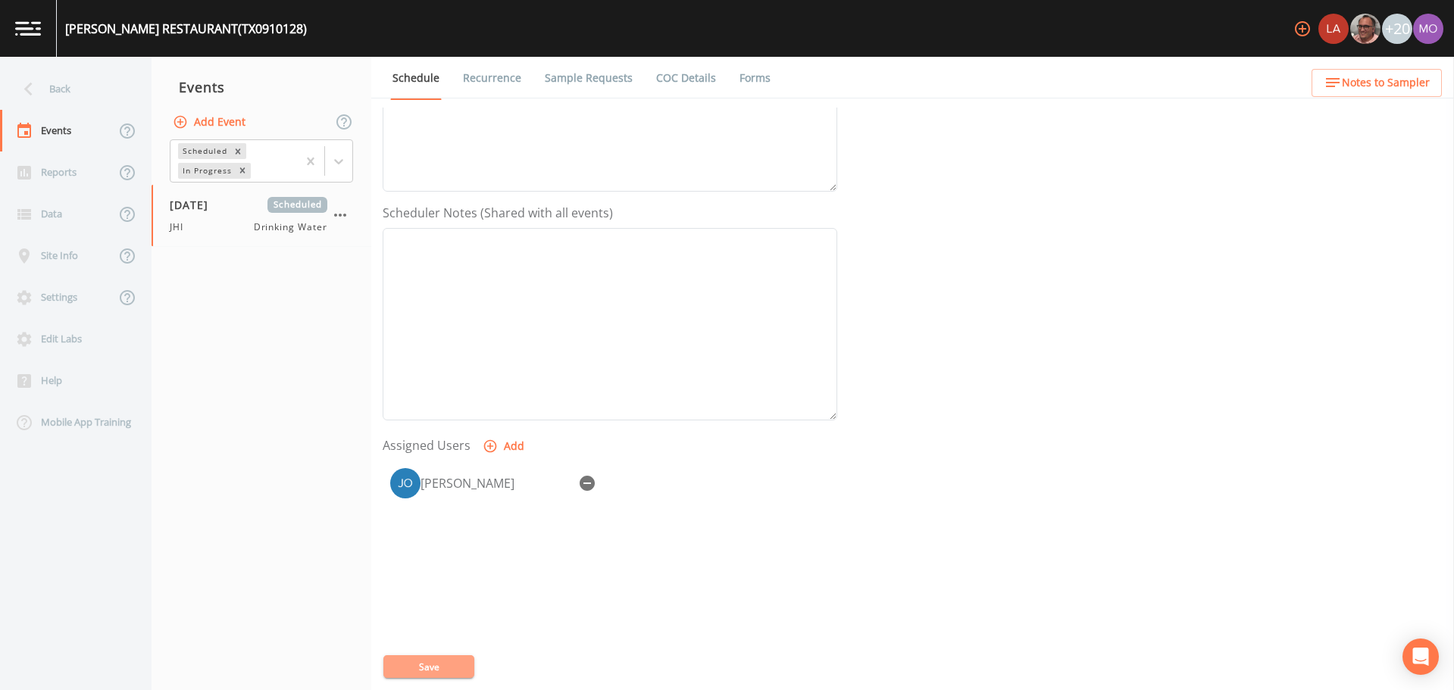
click at [445, 666] on button "Save" at bounding box center [428, 667] width 91 height 23
click at [65, 88] on div "Back" at bounding box center [68, 89] width 136 height 42
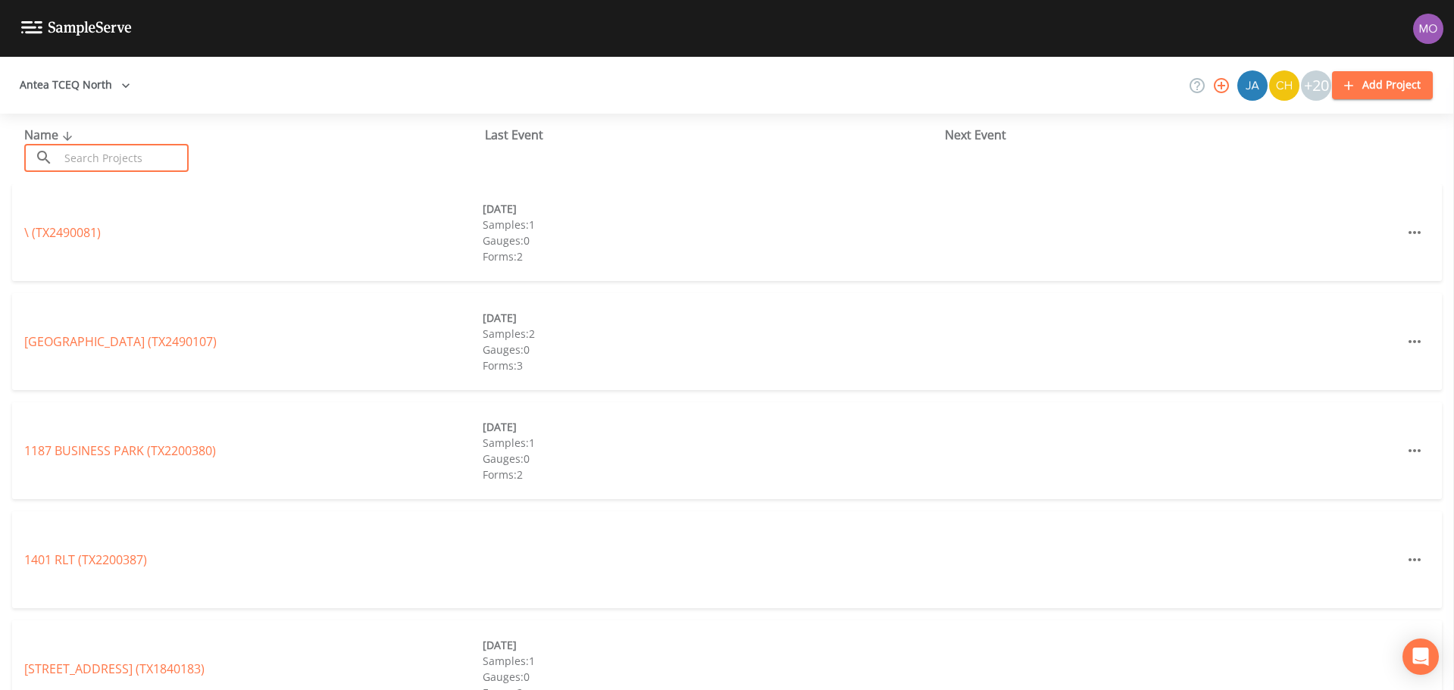
click at [96, 155] on input "text" at bounding box center [124, 158] width 130 height 28
paste input "TX0910108"
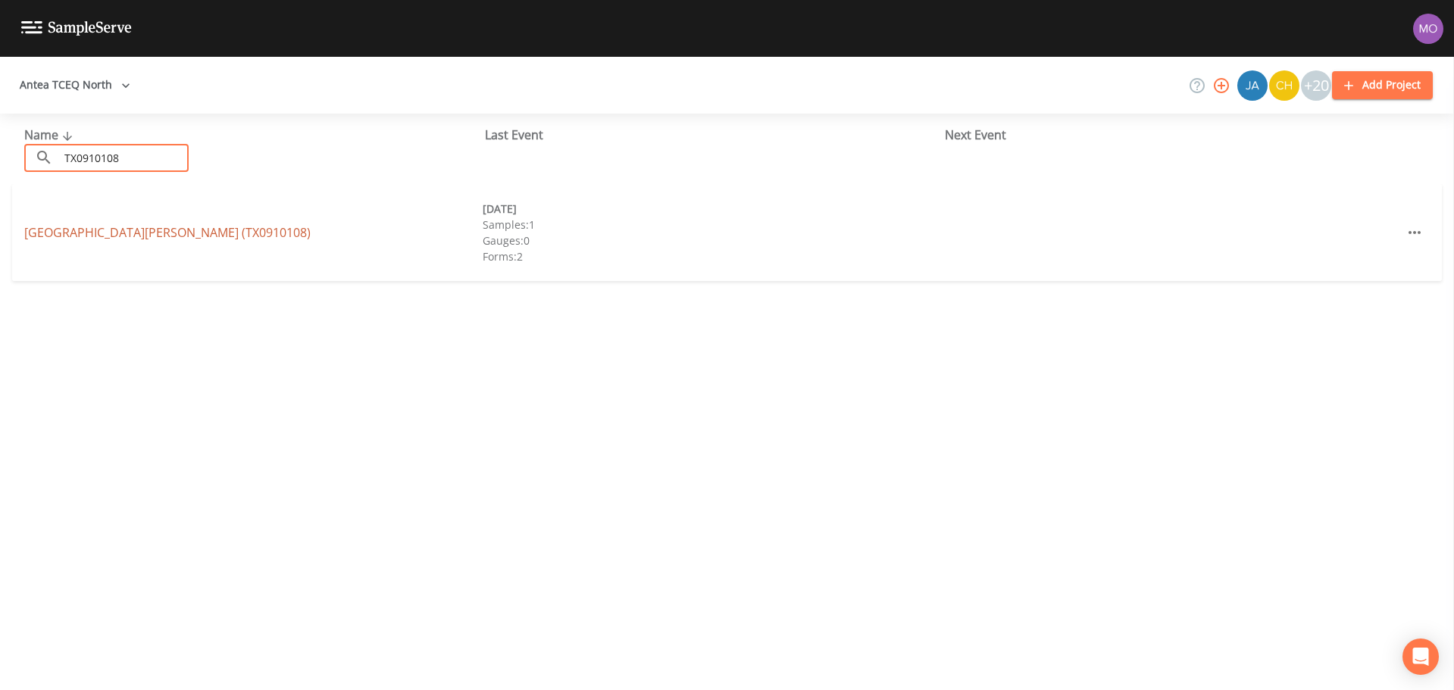
click at [107, 233] on link "[GEOGRAPHIC_DATA][PERSON_NAME] (TX0910108)" at bounding box center [167, 232] width 286 height 17
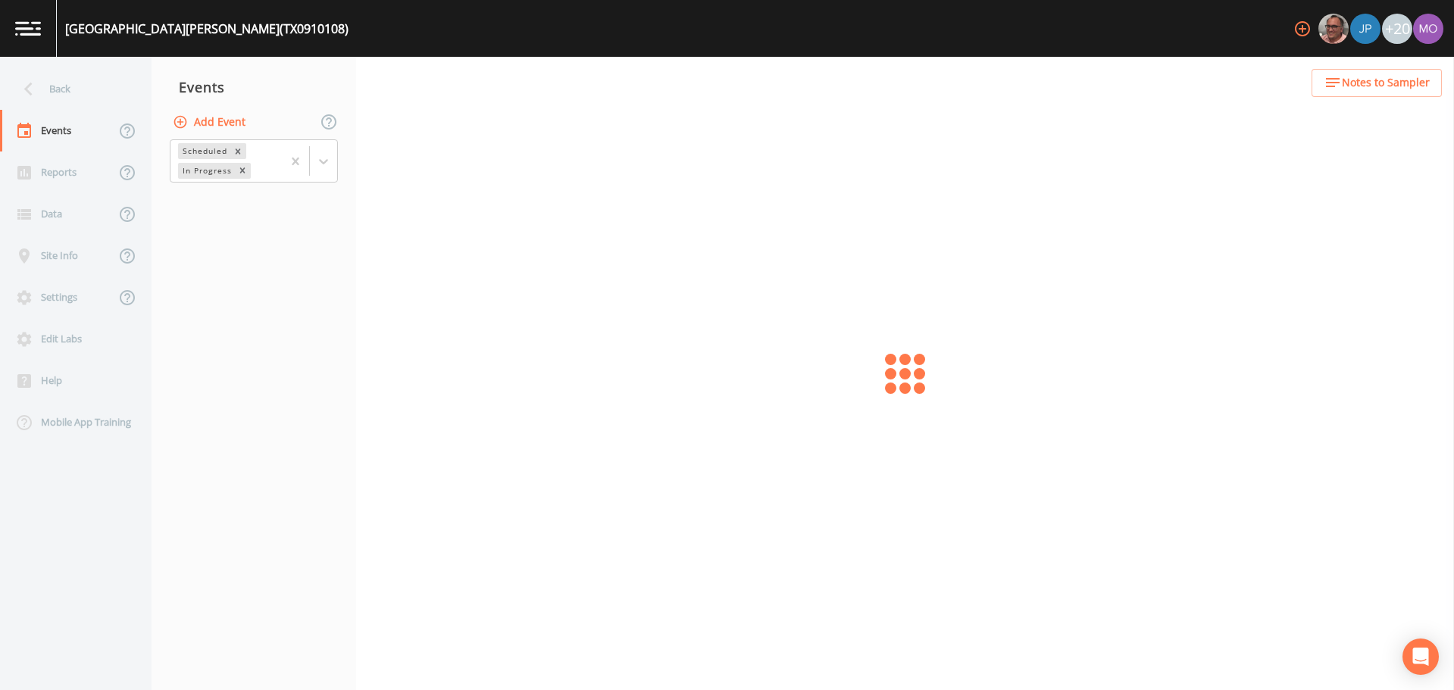
click at [211, 130] on button "Add Event" at bounding box center [211, 122] width 82 height 28
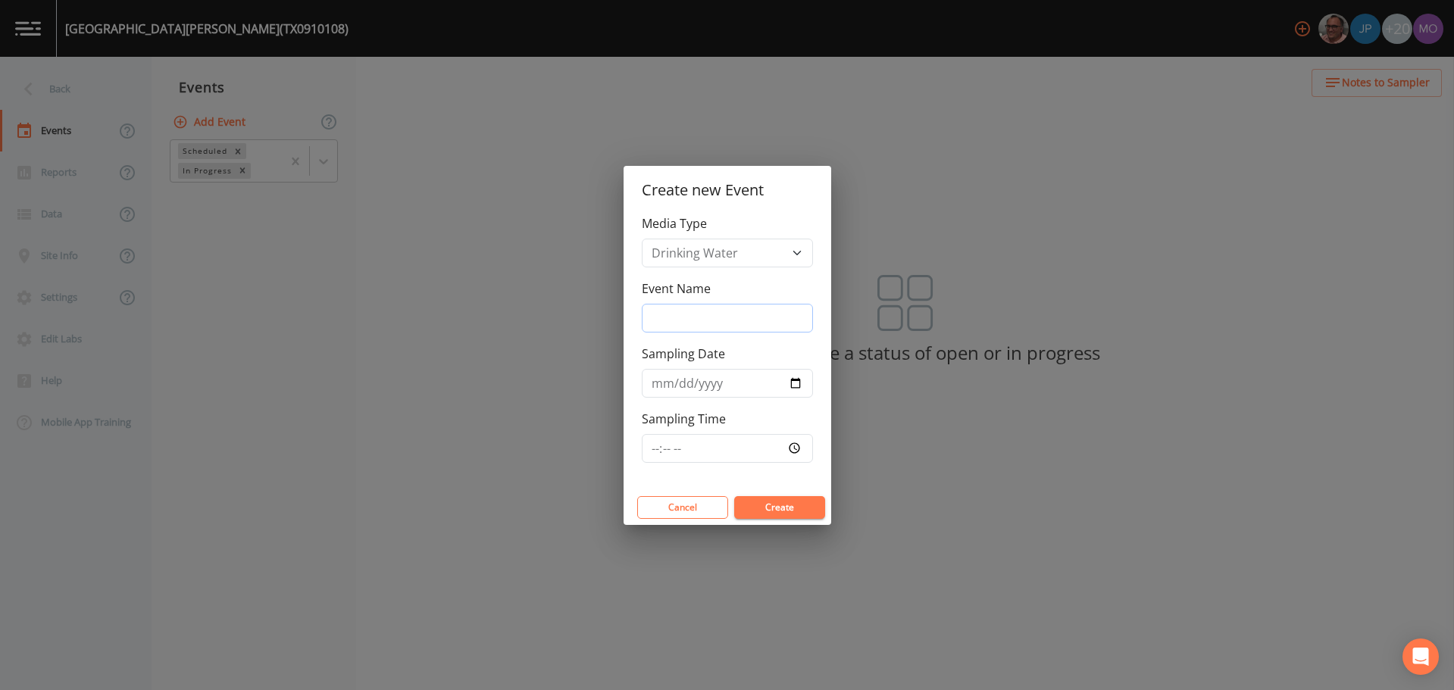
click at [654, 305] on input "Event Name" at bounding box center [727, 318] width 171 height 29
click at [794, 385] on input "Sampling Date" at bounding box center [727, 383] width 171 height 29
click at [763, 512] on button "Create" at bounding box center [779, 507] width 91 height 23
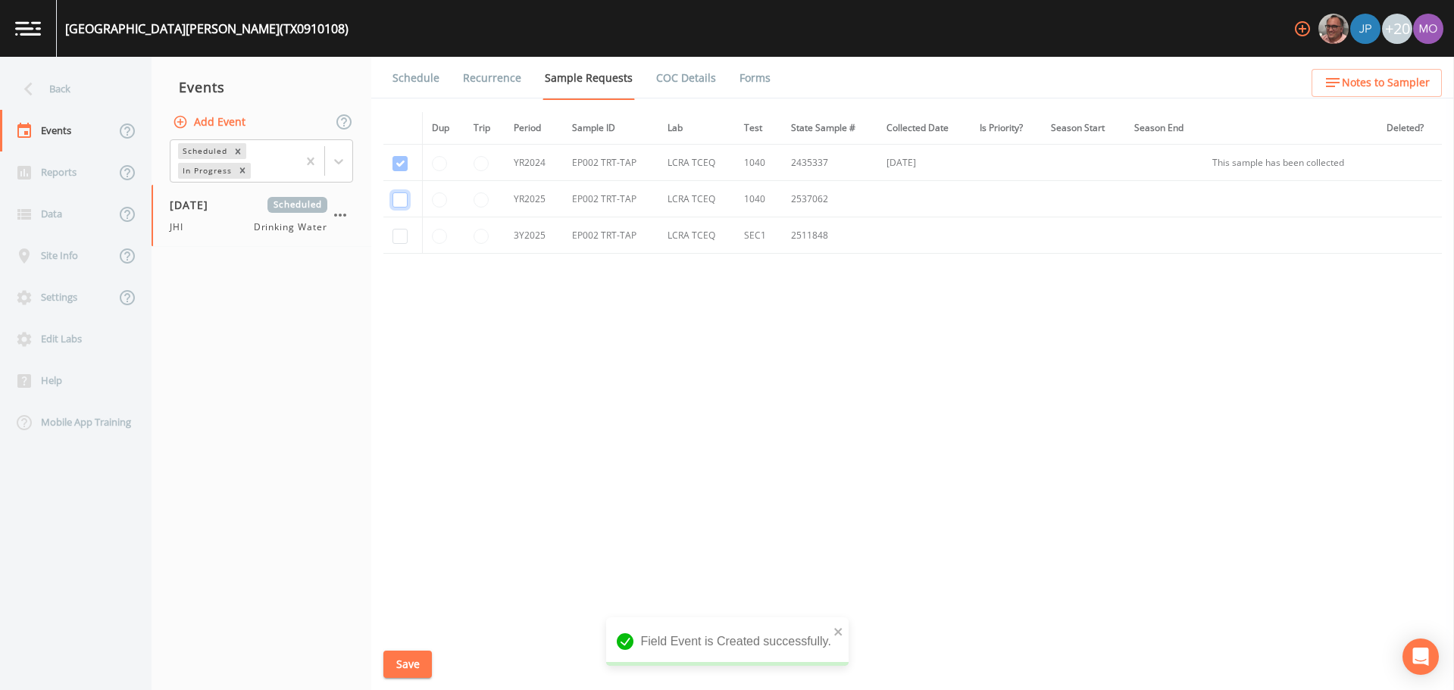
click at [400, 195] on input "checkbox" at bounding box center [400, 199] width 15 height 15
click at [400, 233] on input "checkbox" at bounding box center [400, 236] width 15 height 15
click at [401, 665] on button "Save" at bounding box center [407, 665] width 49 height 28
click at [401, 74] on link "Schedule" at bounding box center [416, 78] width 52 height 42
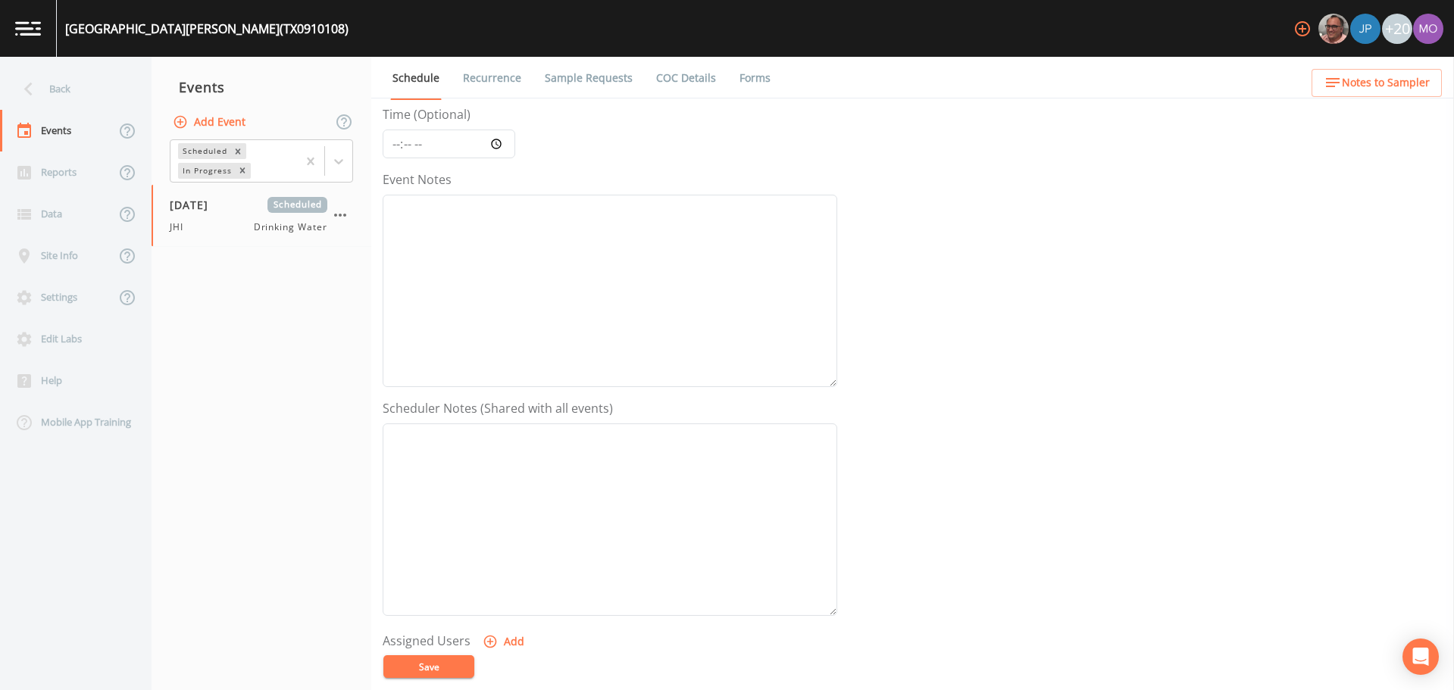
scroll to position [379, 0]
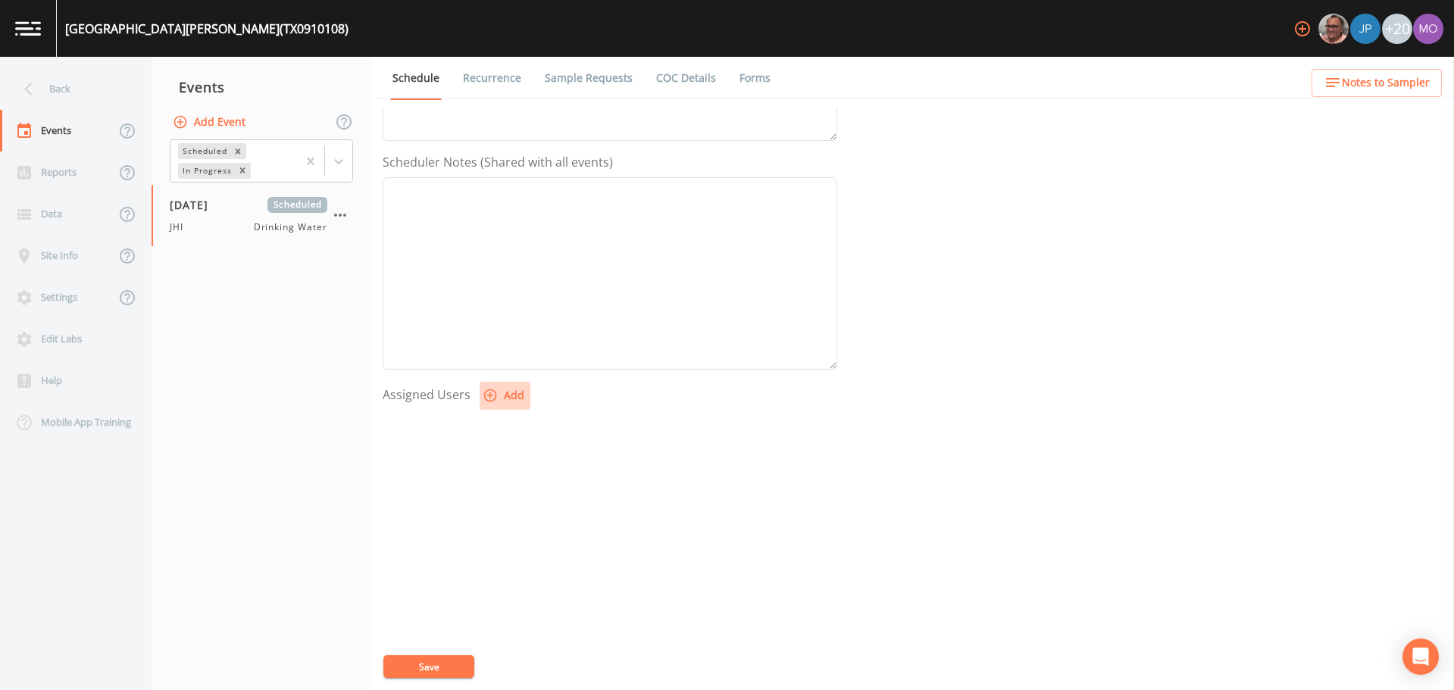
click at [487, 399] on icon "button" at bounding box center [490, 395] width 15 height 15
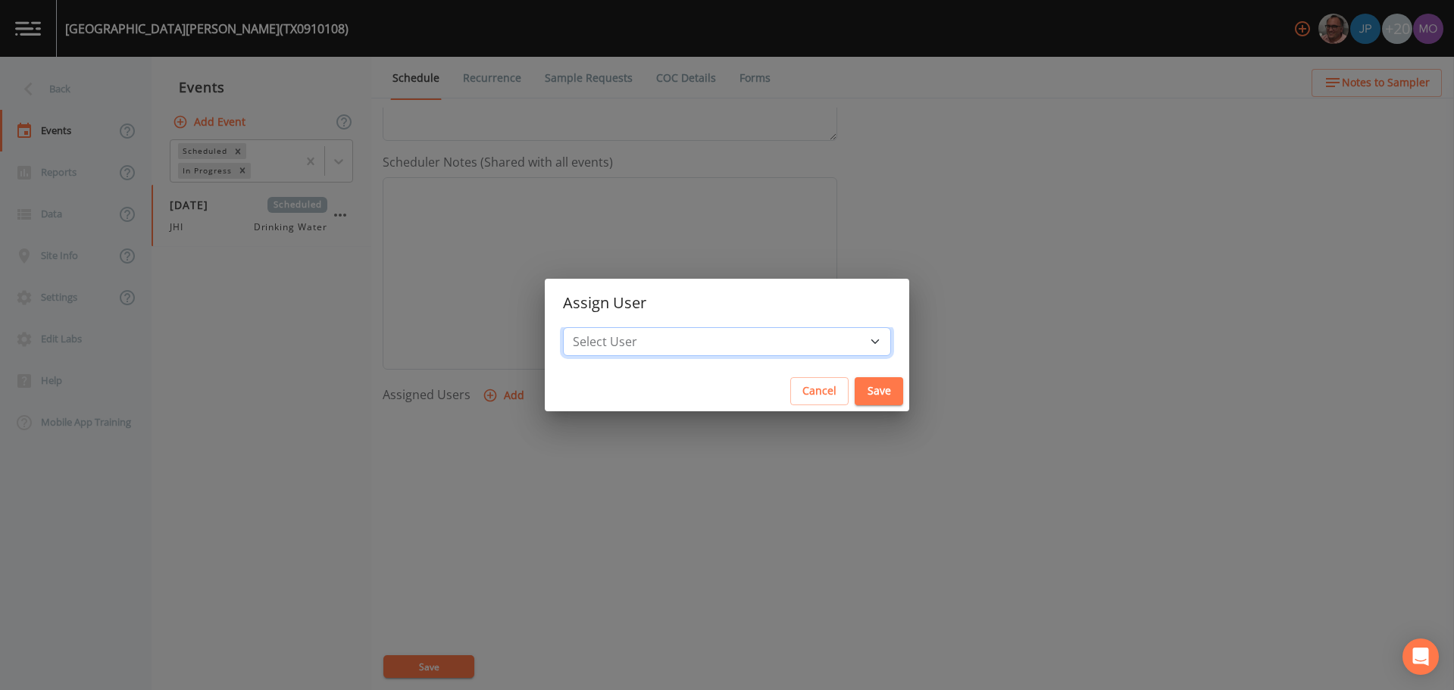
click at [640, 346] on select "Select User [PERSON_NAME] [PERSON_NAME] [PERSON_NAME] [PERSON_NAME] [PERSON_NAM…" at bounding box center [727, 341] width 328 height 29
click at [618, 327] on select "Select User [PERSON_NAME] [PERSON_NAME] [PERSON_NAME] [PERSON_NAME] [PERSON_NAM…" at bounding box center [727, 341] width 328 height 29
click at [855, 399] on button "Save" at bounding box center [879, 391] width 49 height 28
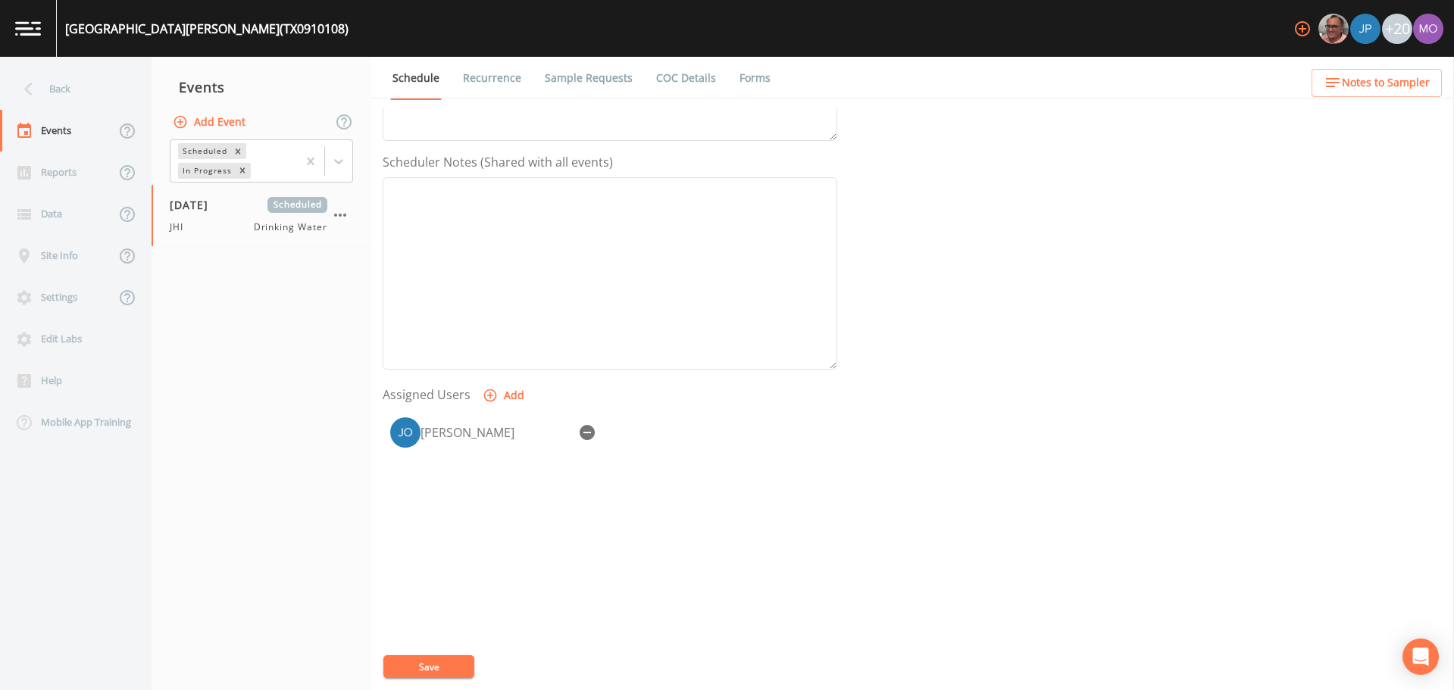
click at [438, 662] on button "Save" at bounding box center [428, 667] width 91 height 23
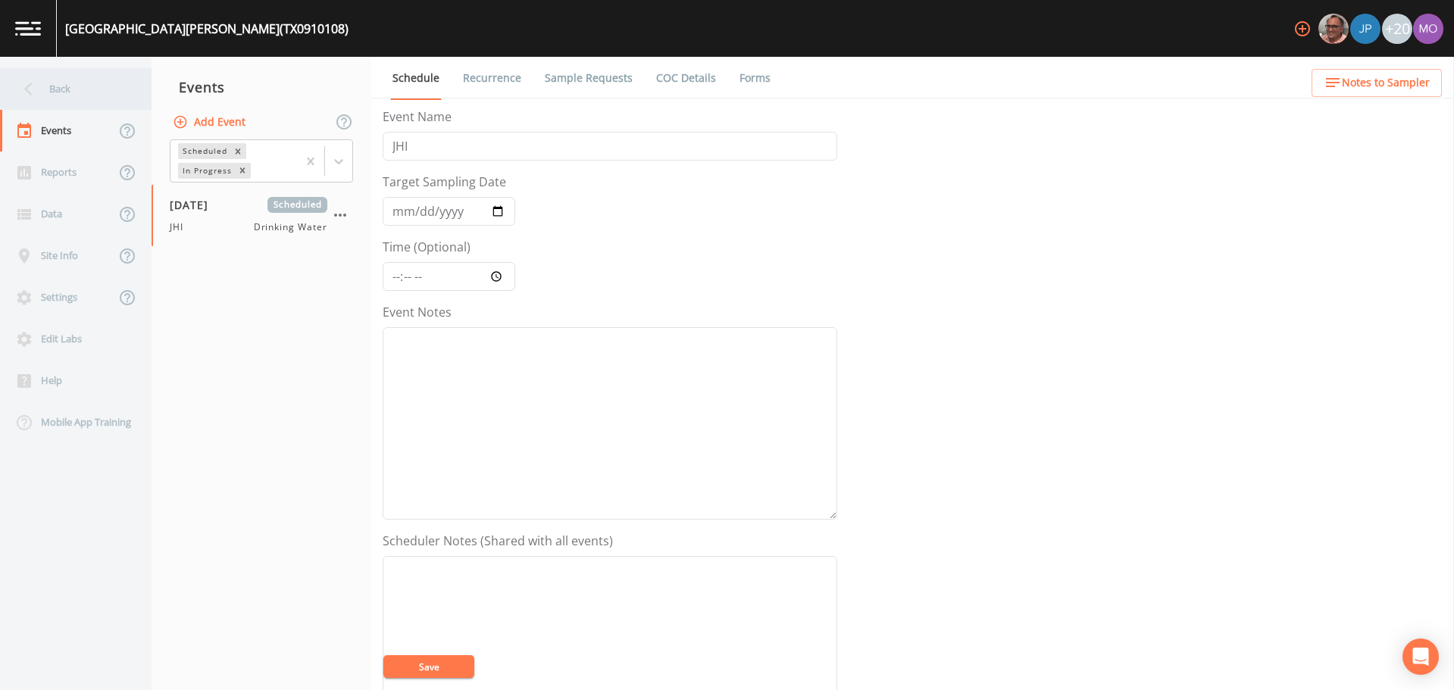
click at [58, 89] on div "Back" at bounding box center [68, 89] width 136 height 42
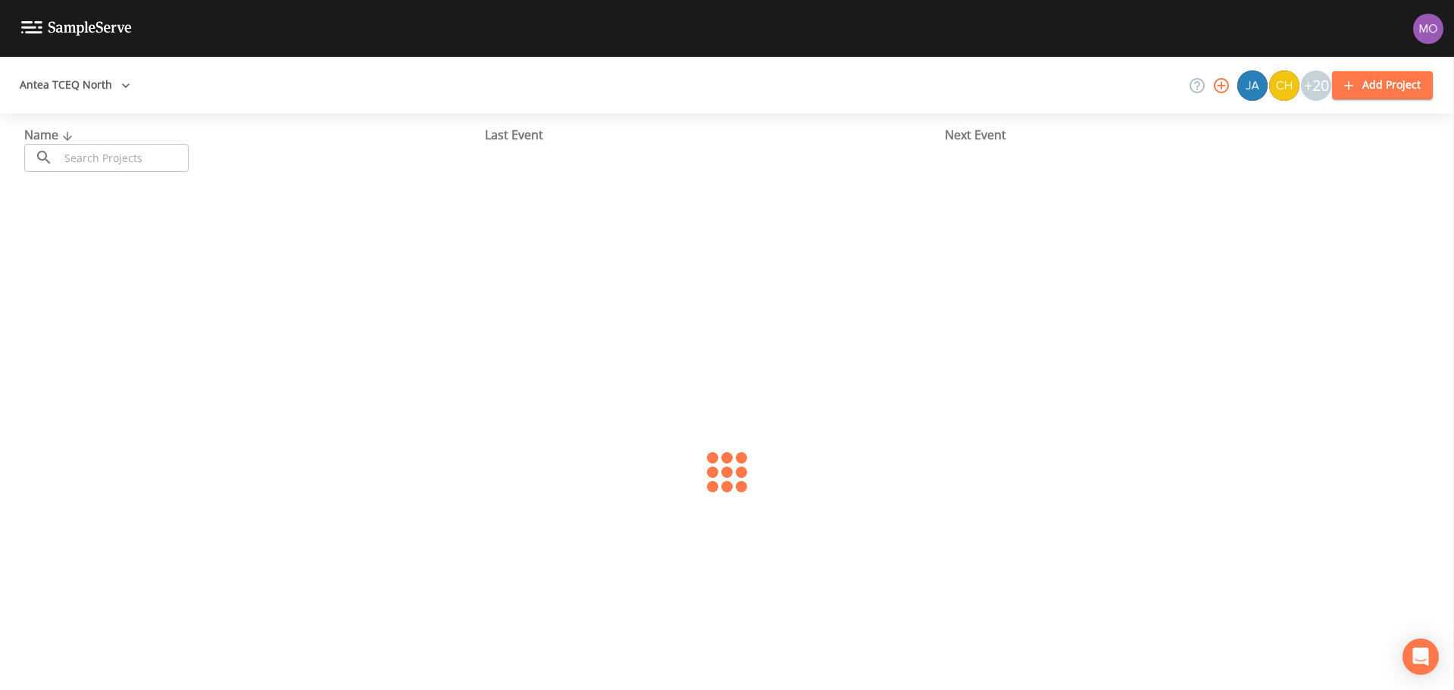
click at [82, 152] on input "text" at bounding box center [124, 158] width 130 height 28
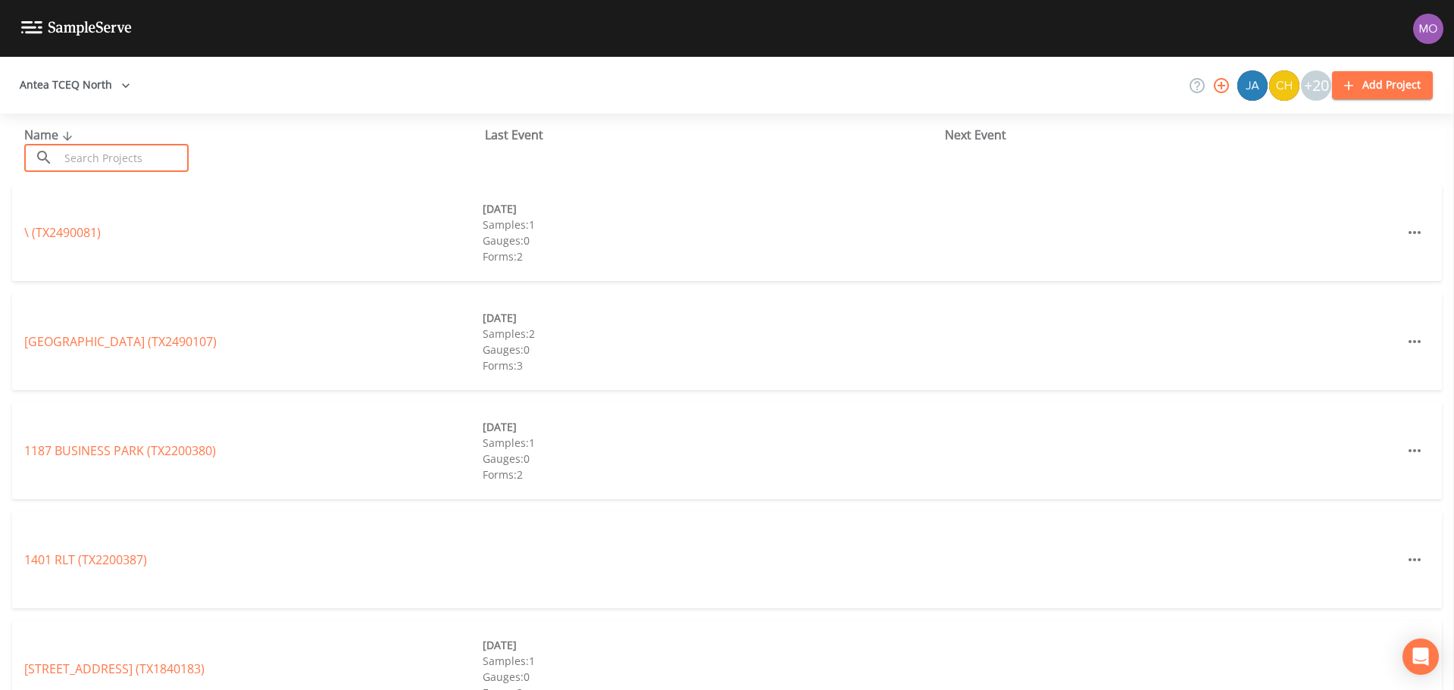
paste input "TX1090007"
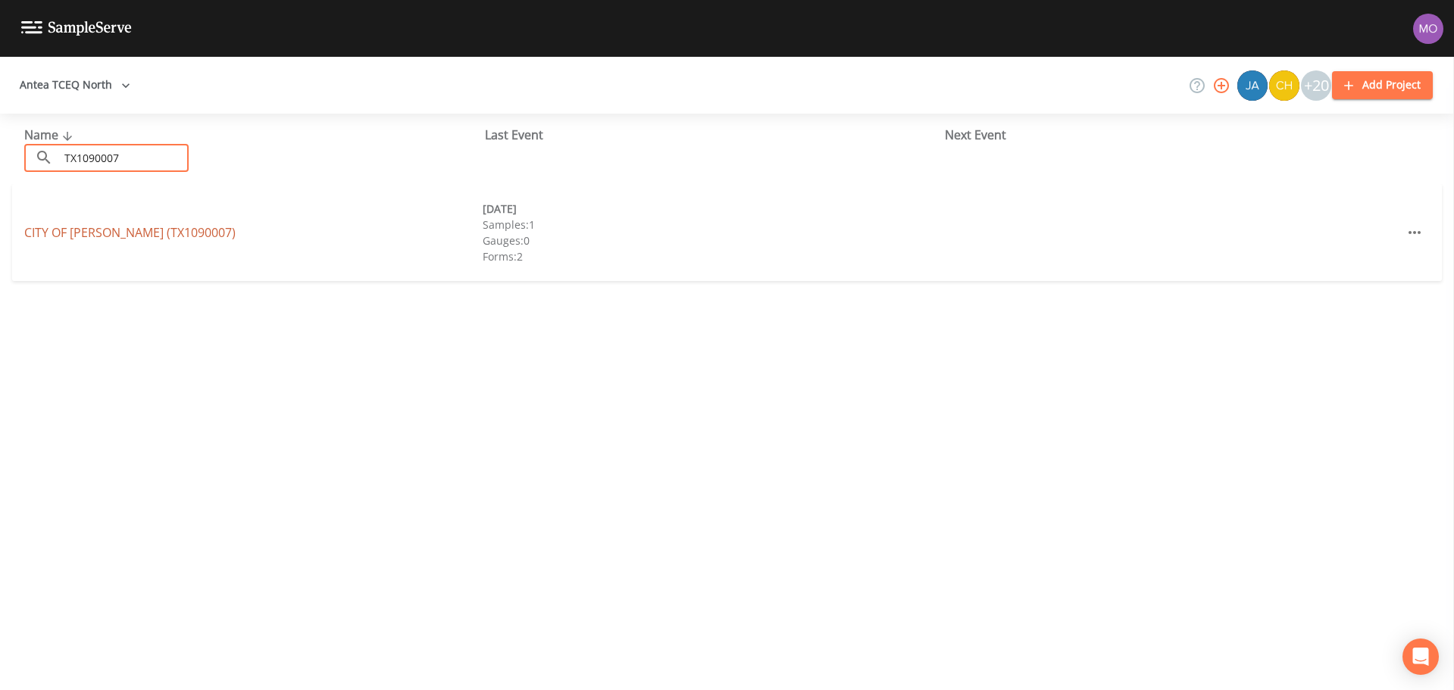
type input "TX1090007"
click at [105, 232] on link "CITY OF BLUM (TX1090007)" at bounding box center [129, 232] width 211 height 17
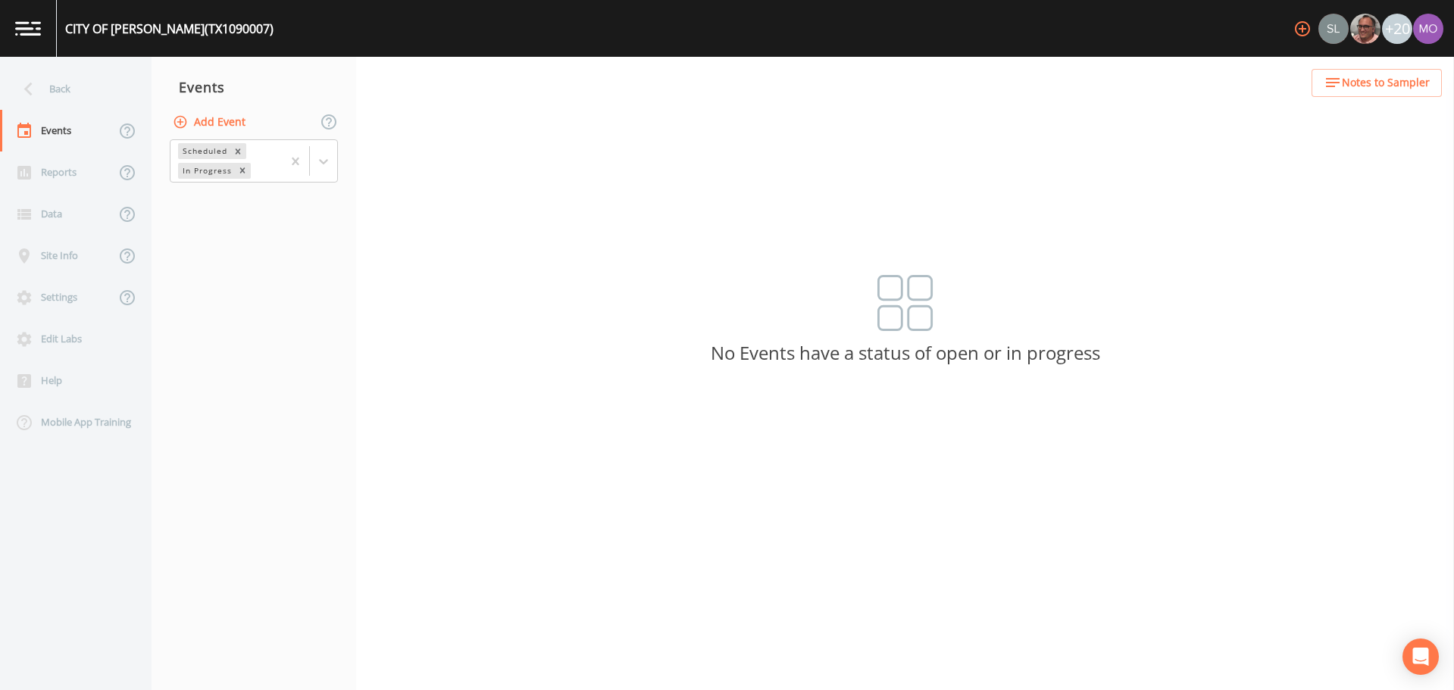
click at [199, 124] on button "Add Event" at bounding box center [211, 122] width 82 height 28
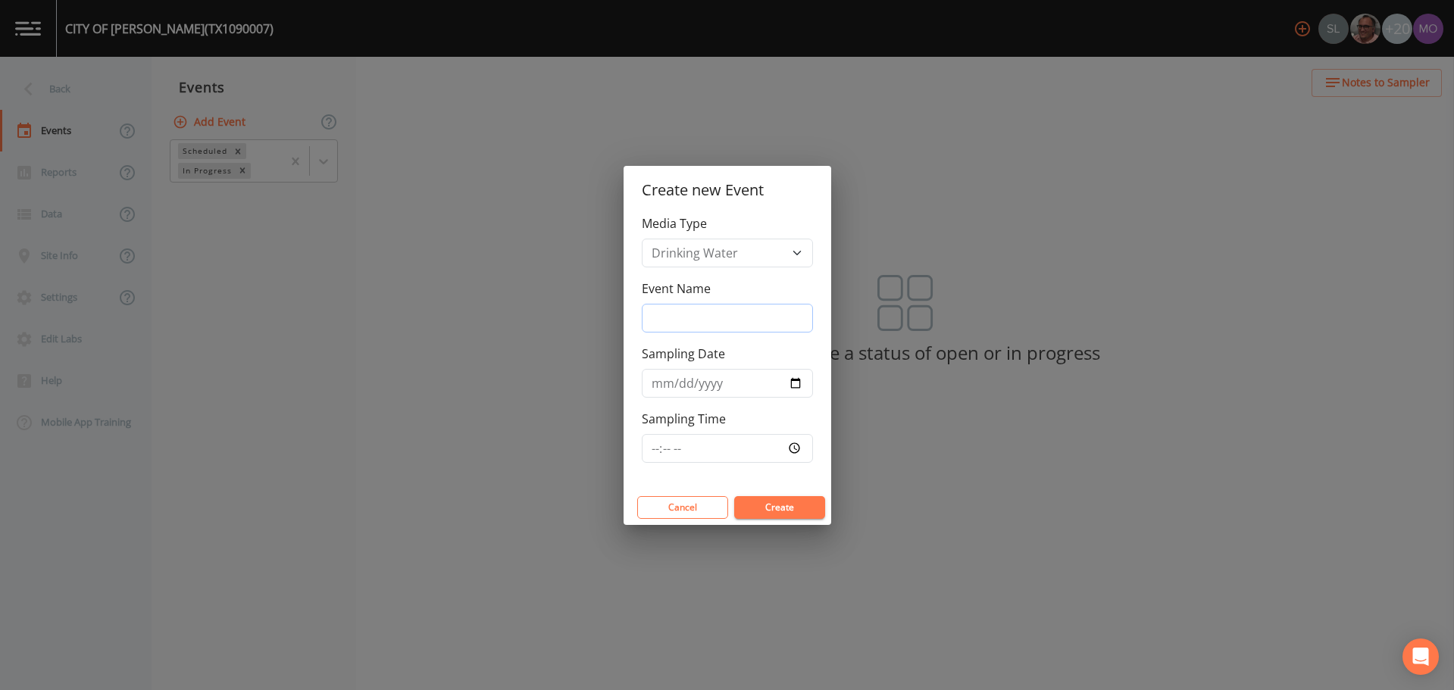
click at [691, 322] on input "Event Name" at bounding box center [727, 318] width 171 height 29
type input "JWH"
click at [790, 388] on input "Sampling Date" at bounding box center [727, 383] width 171 height 29
type input "[DATE]"
click at [767, 508] on button "Create" at bounding box center [779, 507] width 91 height 23
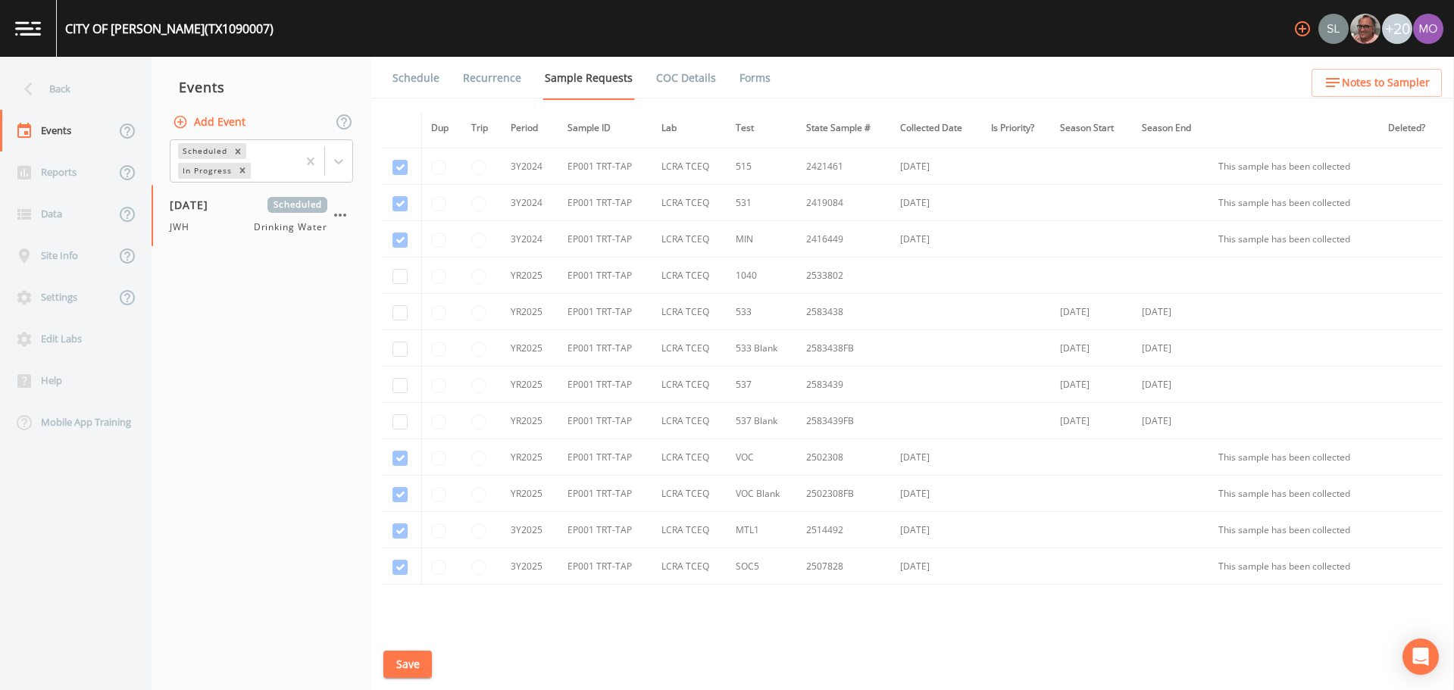
scroll to position [484, 0]
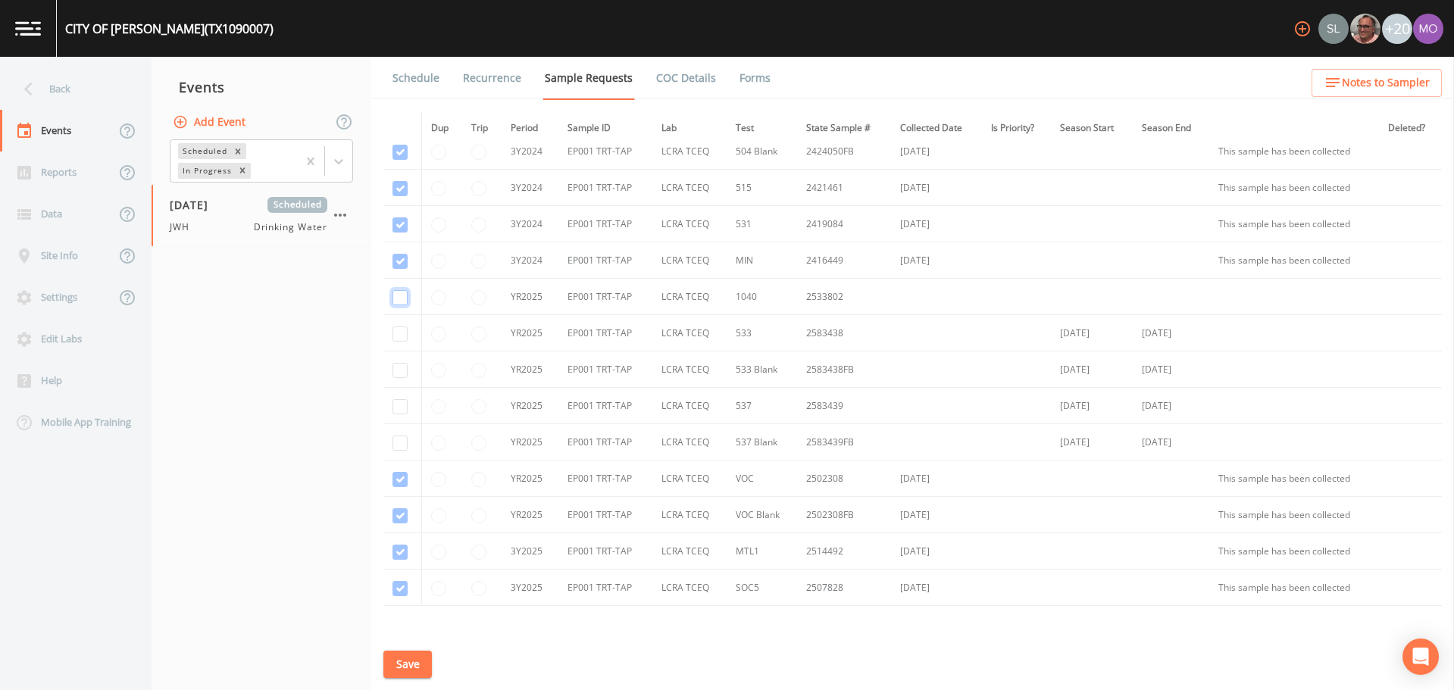
click at [403, 293] on input "checkbox" at bounding box center [400, 297] width 15 height 15
checkbox input "true"
click at [410, 667] on button "Save" at bounding box center [407, 665] width 49 height 28
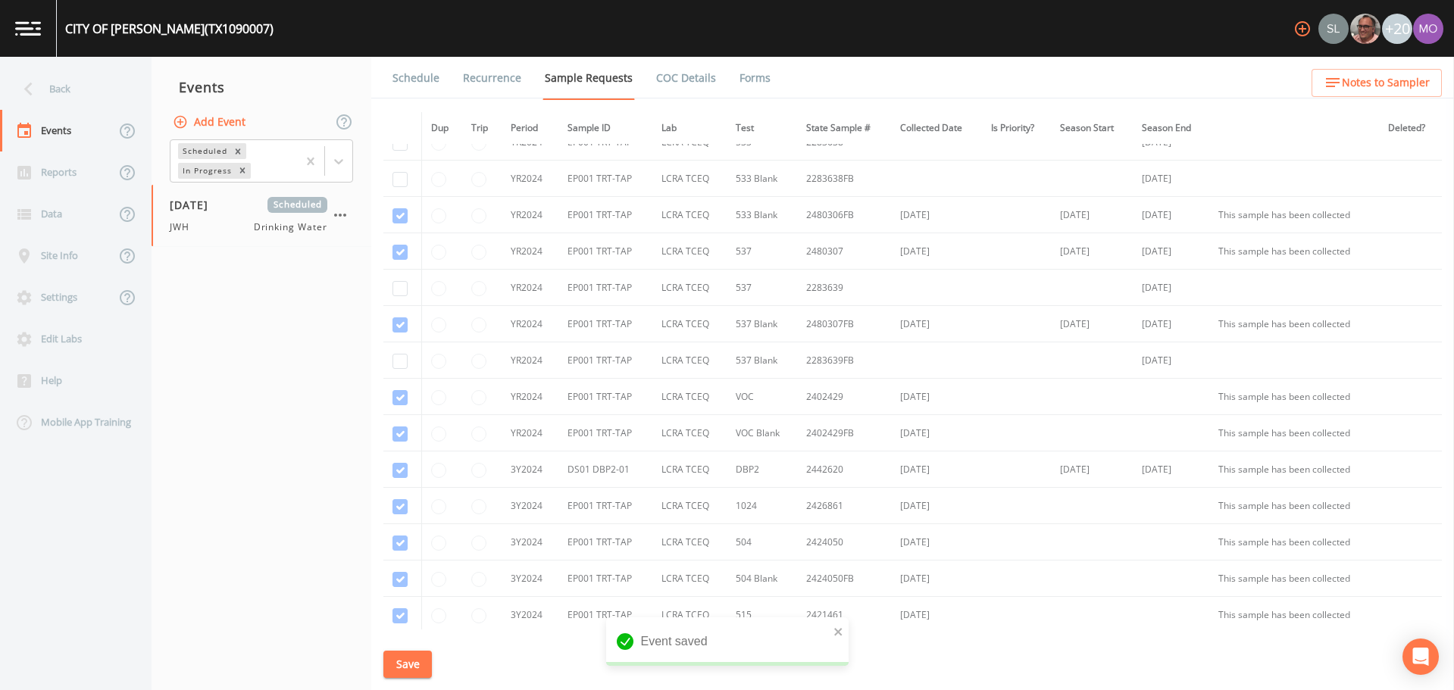
scroll to position [0, 0]
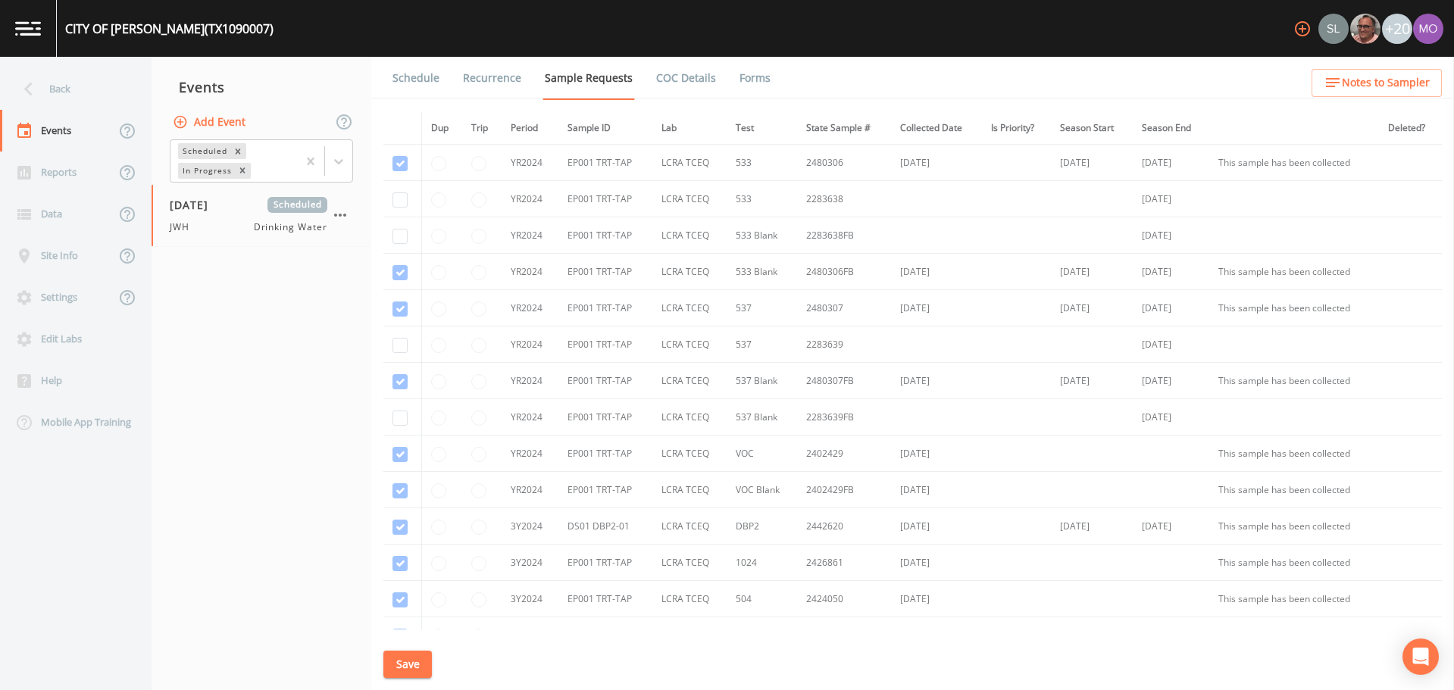
click at [405, 74] on link "Schedule" at bounding box center [416, 78] width 52 height 42
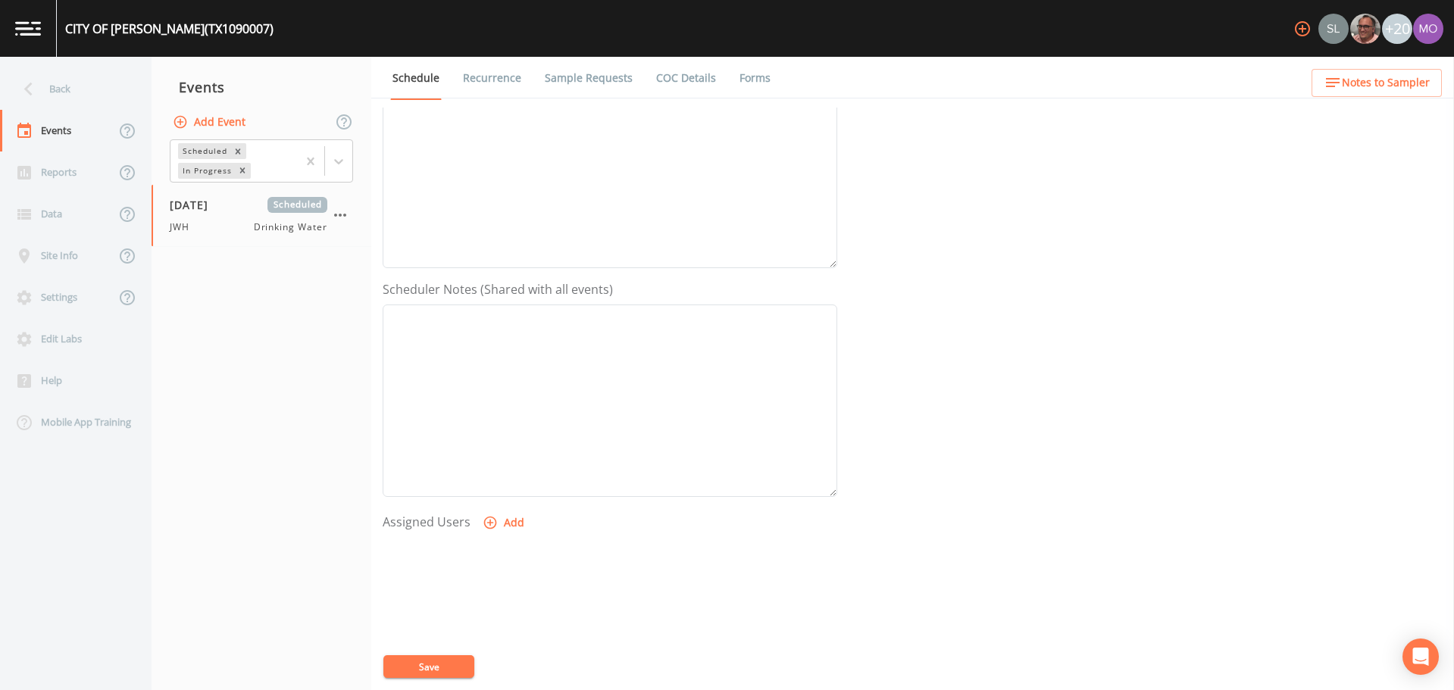
scroll to position [379, 0]
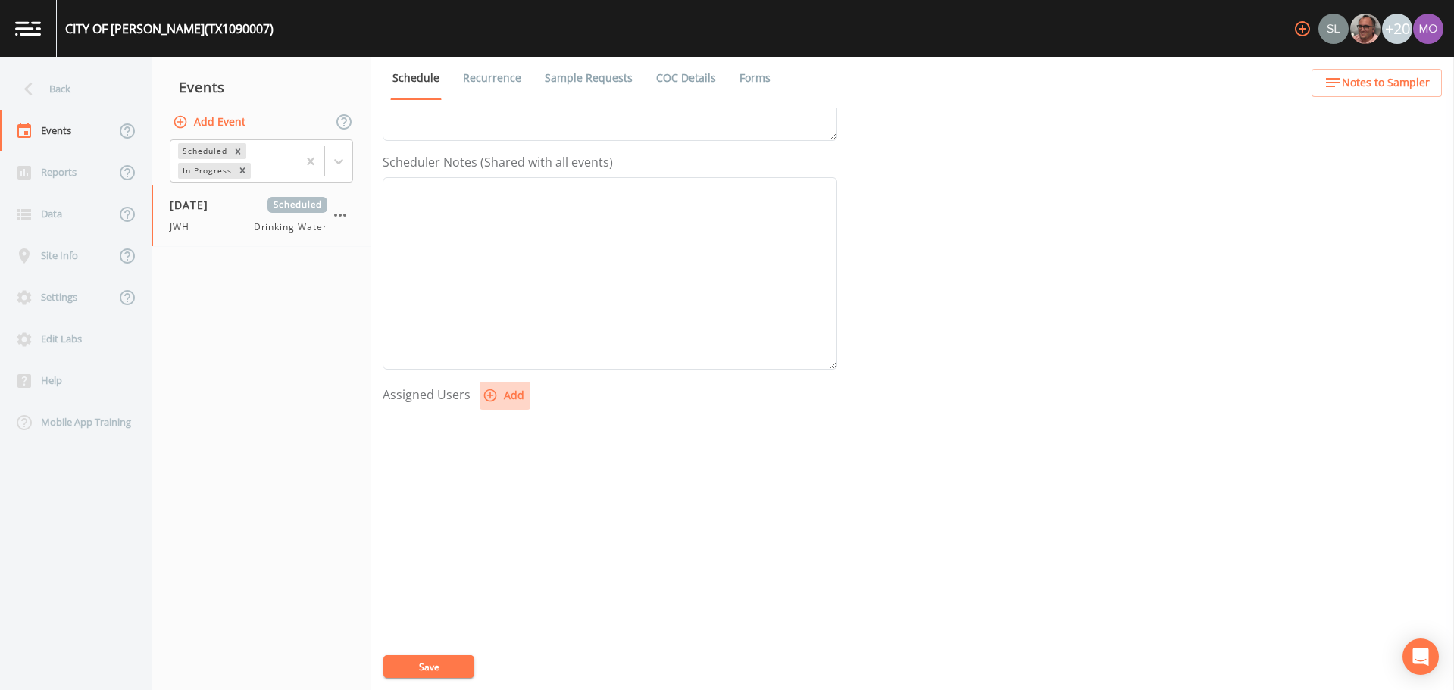
click at [487, 400] on icon "button" at bounding box center [490, 395] width 15 height 15
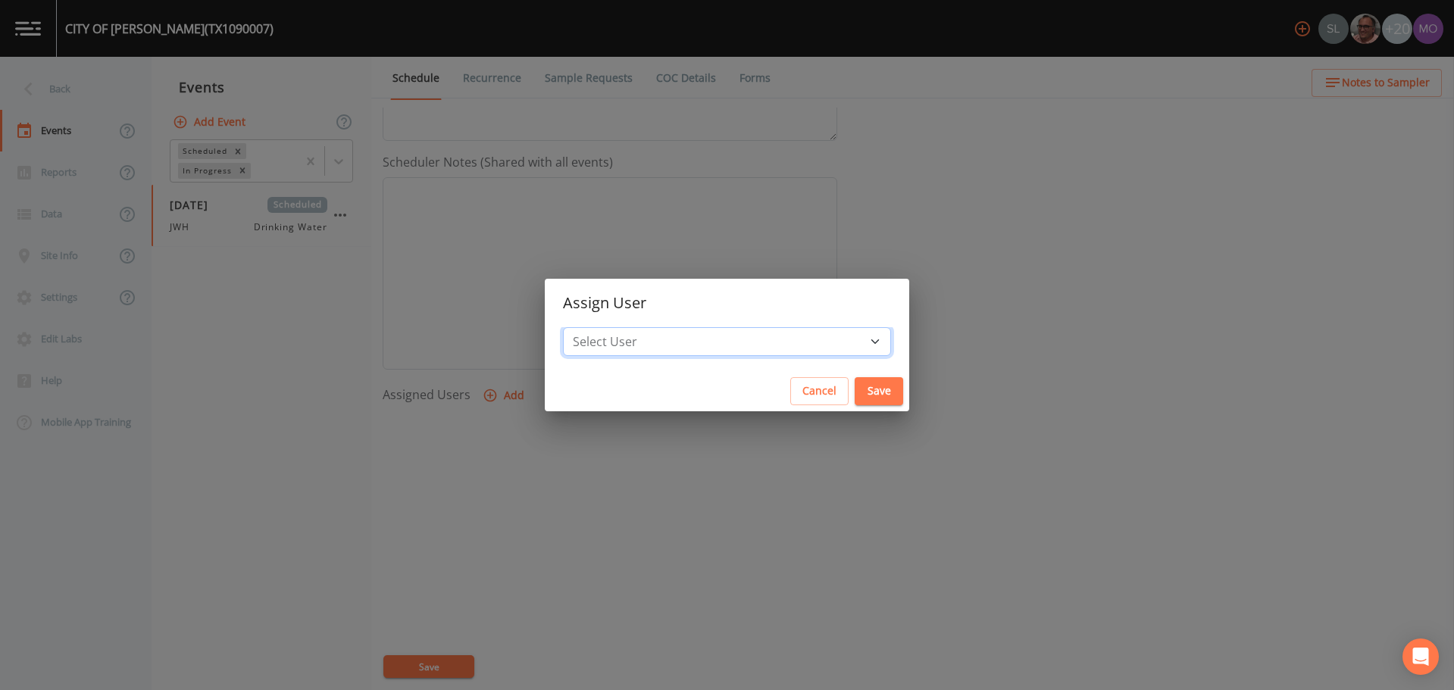
click at [661, 331] on select "Select User [PERSON_NAME] [PERSON_NAME] [PERSON_NAME] [PERSON_NAME] [PERSON_NAM…" at bounding box center [727, 341] width 328 height 29
select select "5228c763-cea1-42f9-884e-47d3eb1fbd8b"
click at [618, 327] on select "Select User [PERSON_NAME] [PERSON_NAME] [PERSON_NAME] [PERSON_NAME] [PERSON_NAM…" at bounding box center [727, 341] width 328 height 29
click at [855, 385] on button "Save" at bounding box center [879, 391] width 49 height 28
select select
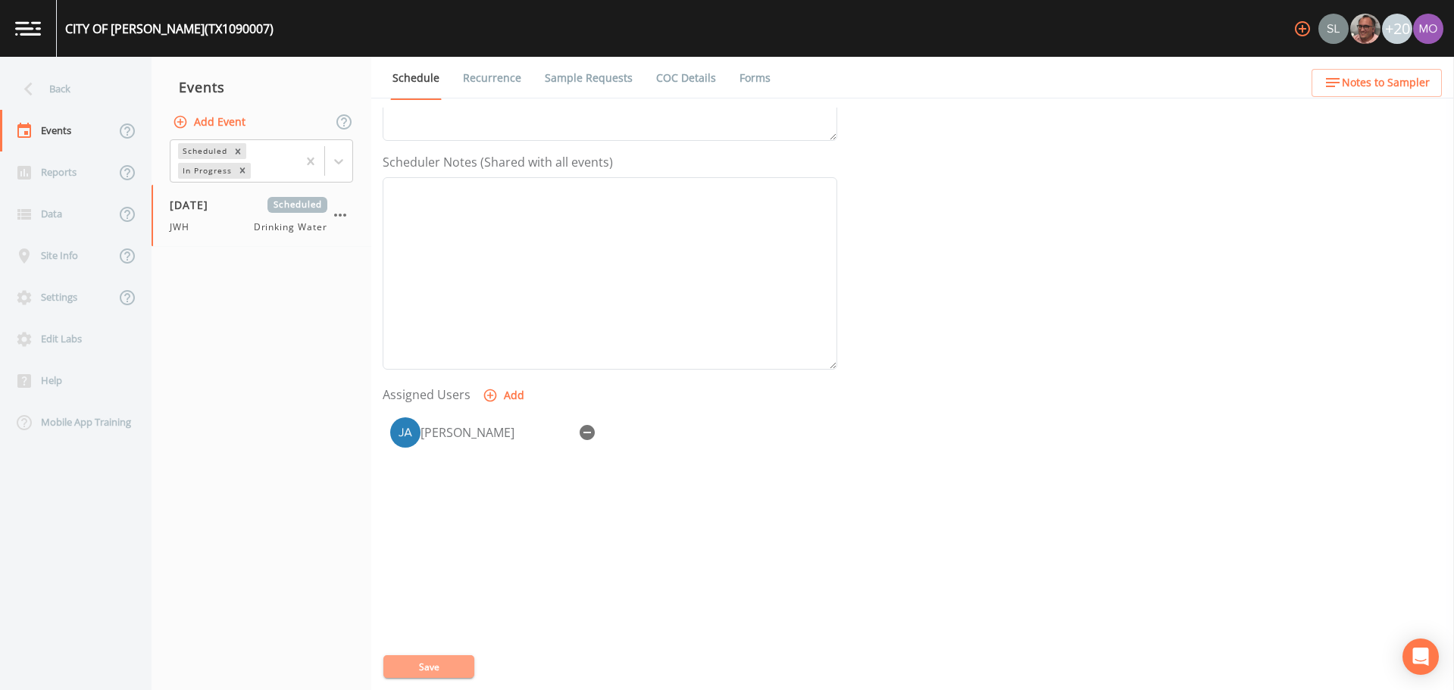
click at [418, 665] on button "Save" at bounding box center [428, 667] width 91 height 23
click at [89, 92] on div "Back" at bounding box center [68, 89] width 136 height 42
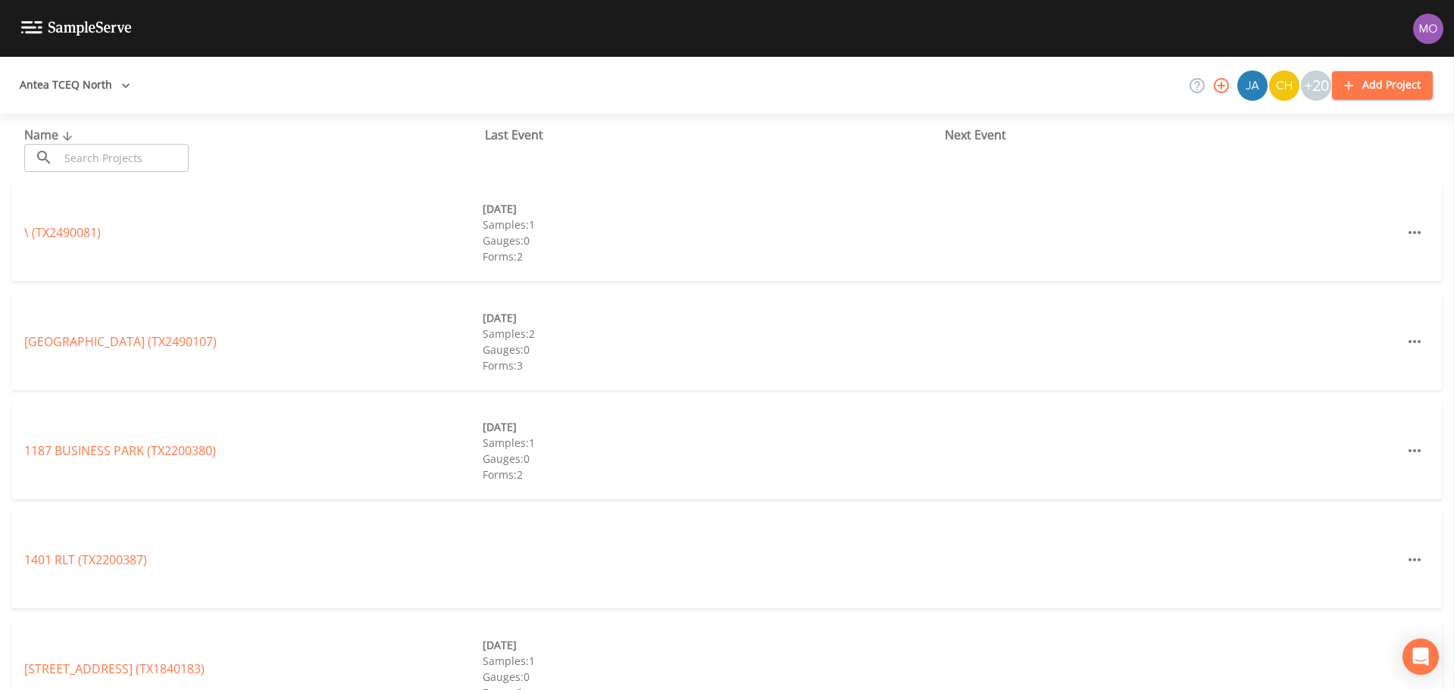
click at [108, 154] on input "text" at bounding box center [124, 158] width 130 height 28
paste input "TX0180002"
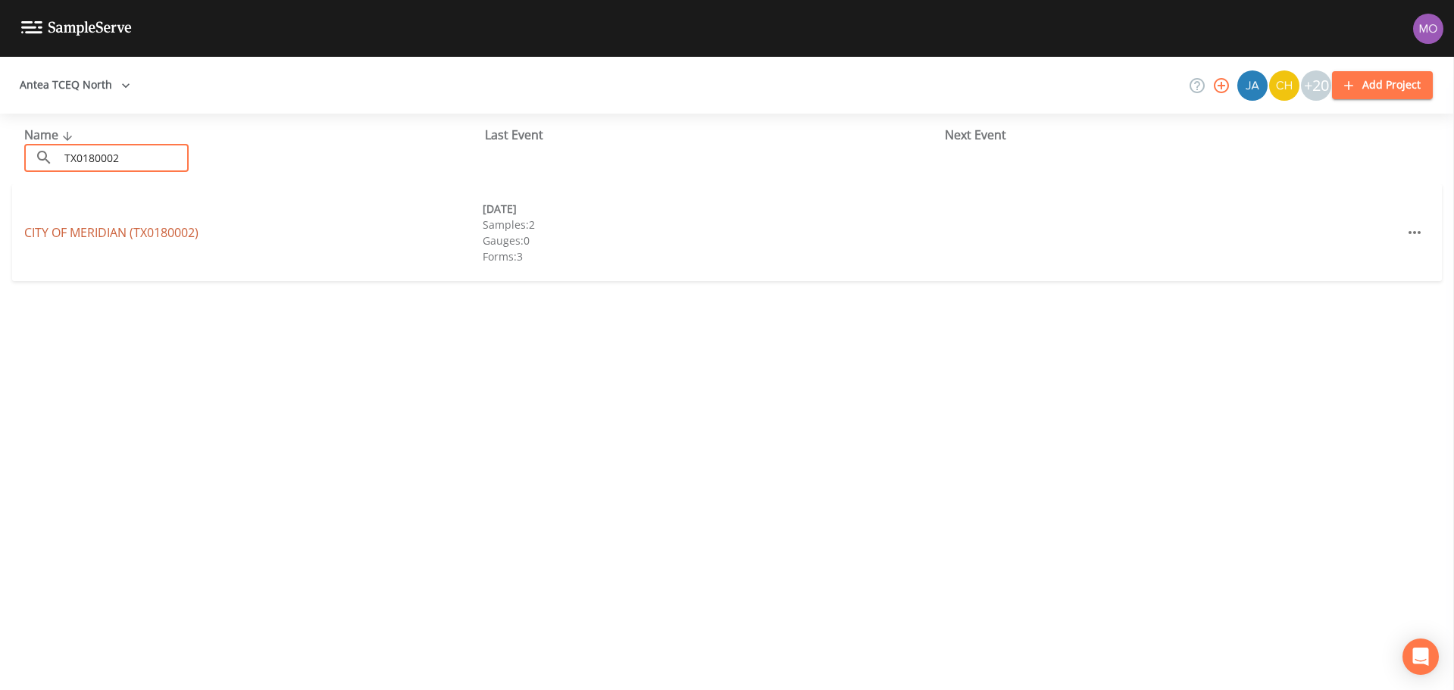
type input "TX0180002"
click at [135, 239] on link "CITY OF MERIDIAN (TX0180002)" at bounding box center [111, 232] width 174 height 17
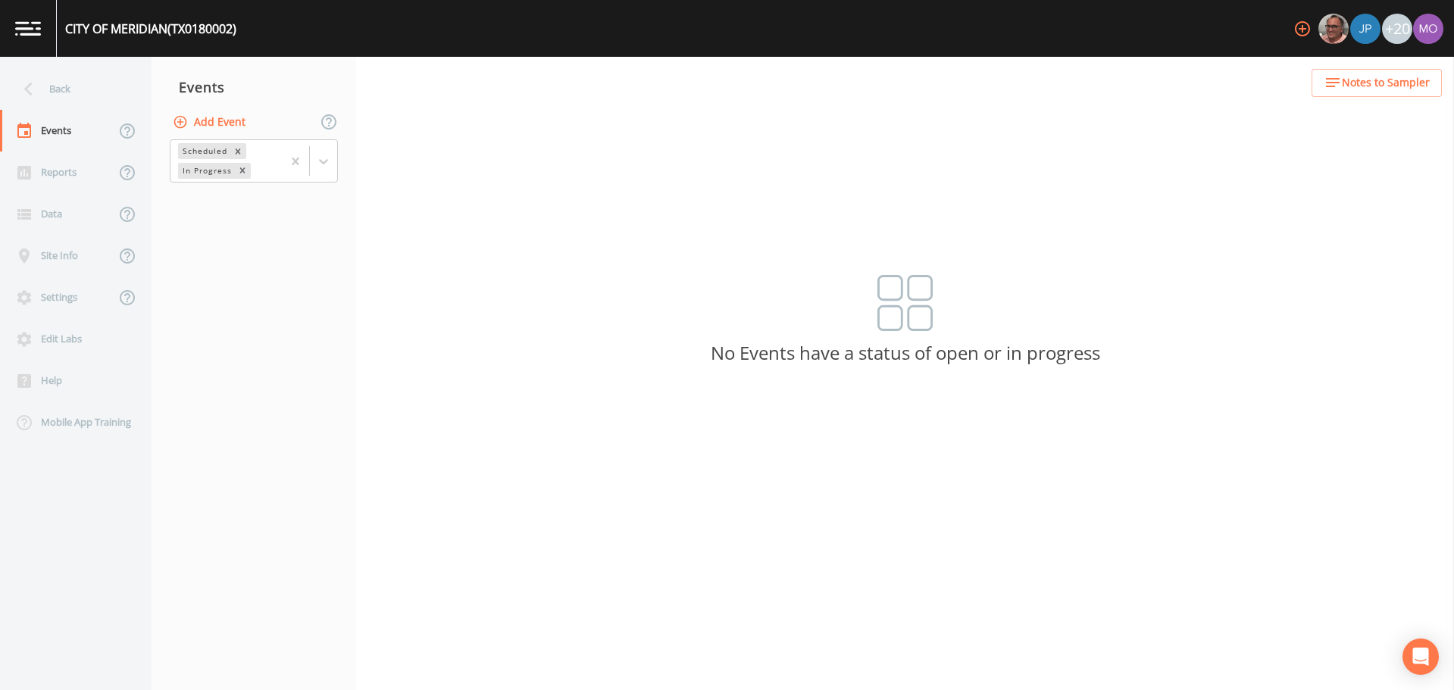
click at [217, 120] on button "Add Event" at bounding box center [211, 122] width 82 height 28
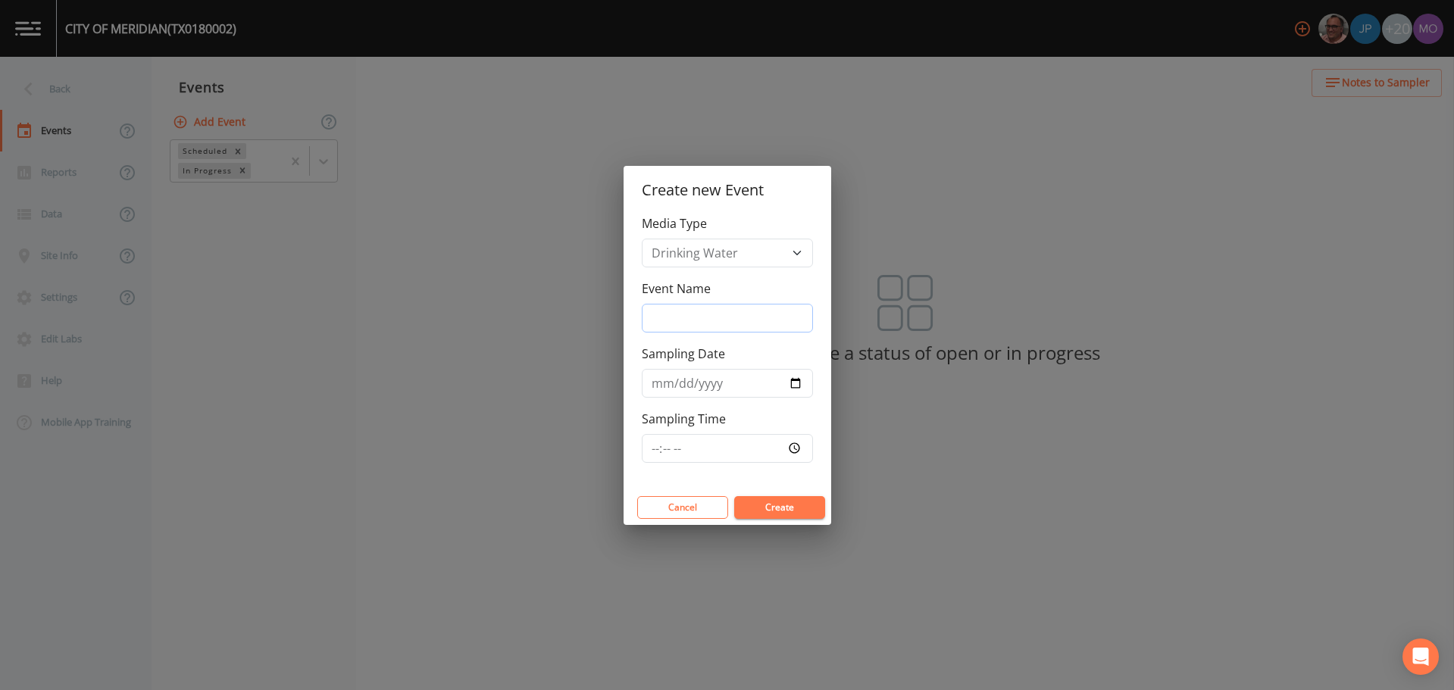
click at [663, 318] on input "Event Name" at bounding box center [727, 318] width 171 height 29
type input "JWH"
click at [801, 377] on input "Sampling Date" at bounding box center [727, 383] width 171 height 29
type input "[DATE]"
click at [784, 504] on button "Create" at bounding box center [779, 507] width 91 height 23
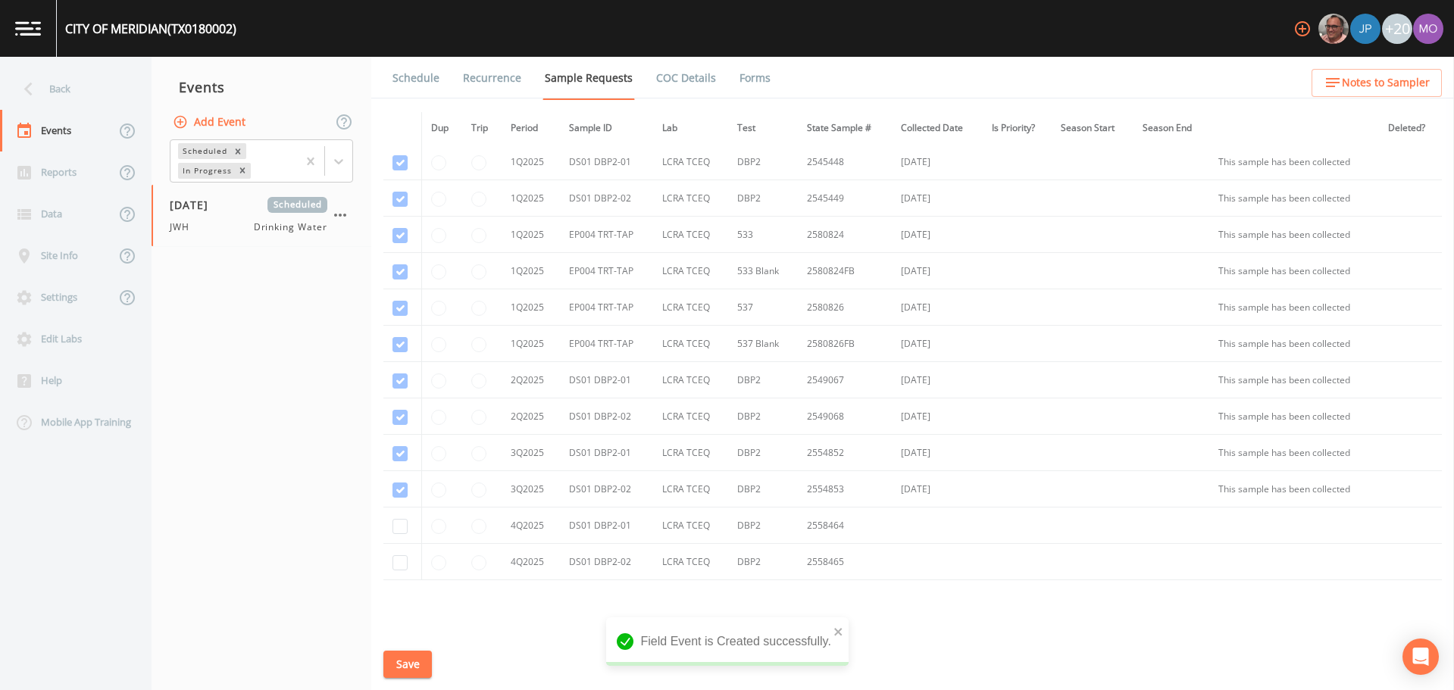
scroll to position [820, 0]
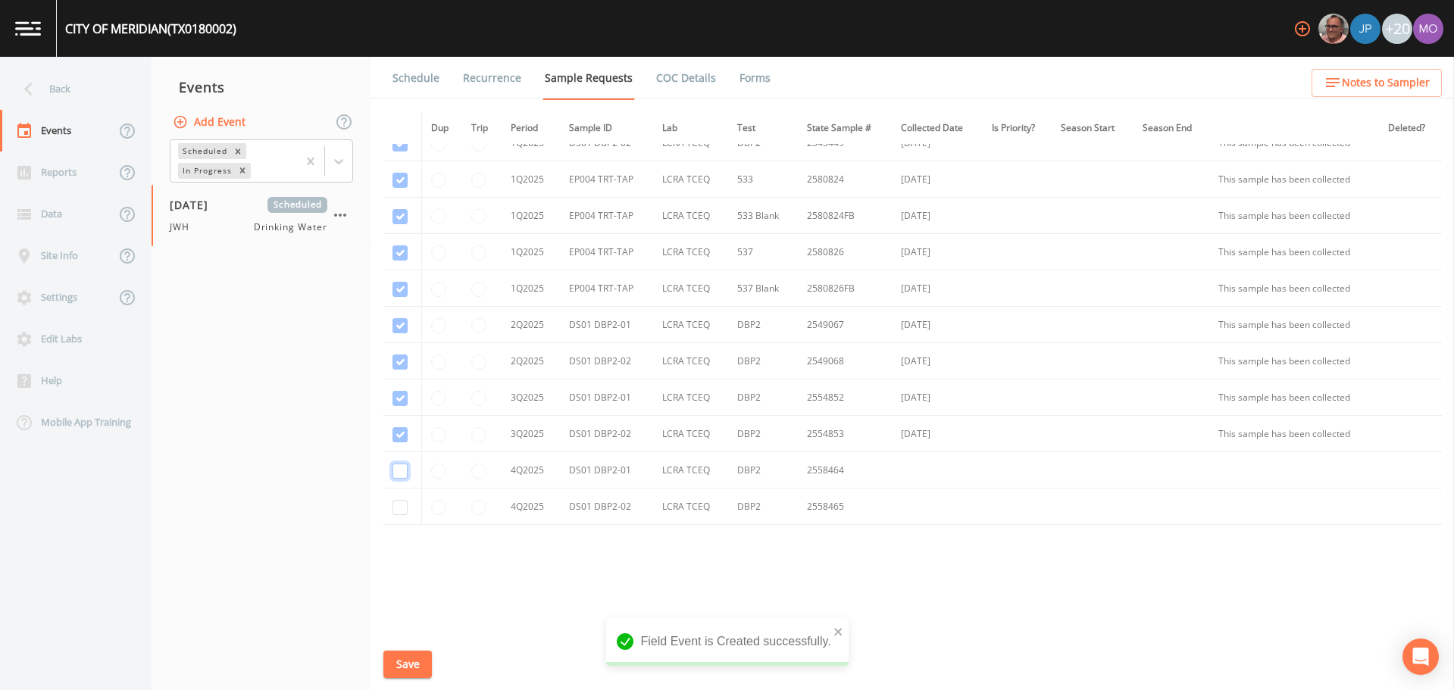
click at [398, 469] on input "checkbox" at bounding box center [400, 471] width 15 height 15
checkbox input "true"
click at [398, 506] on input "checkbox" at bounding box center [400, 507] width 15 height 15
checkbox input "true"
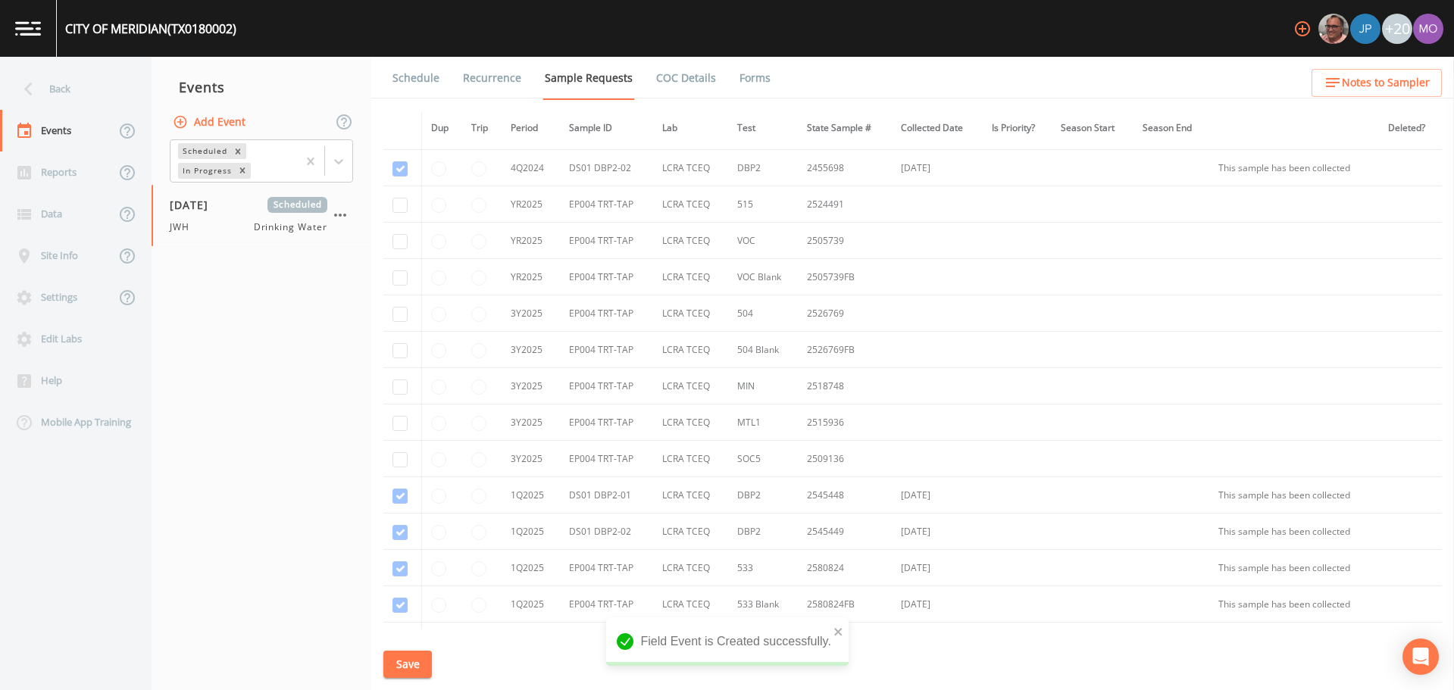
scroll to position [401, 0]
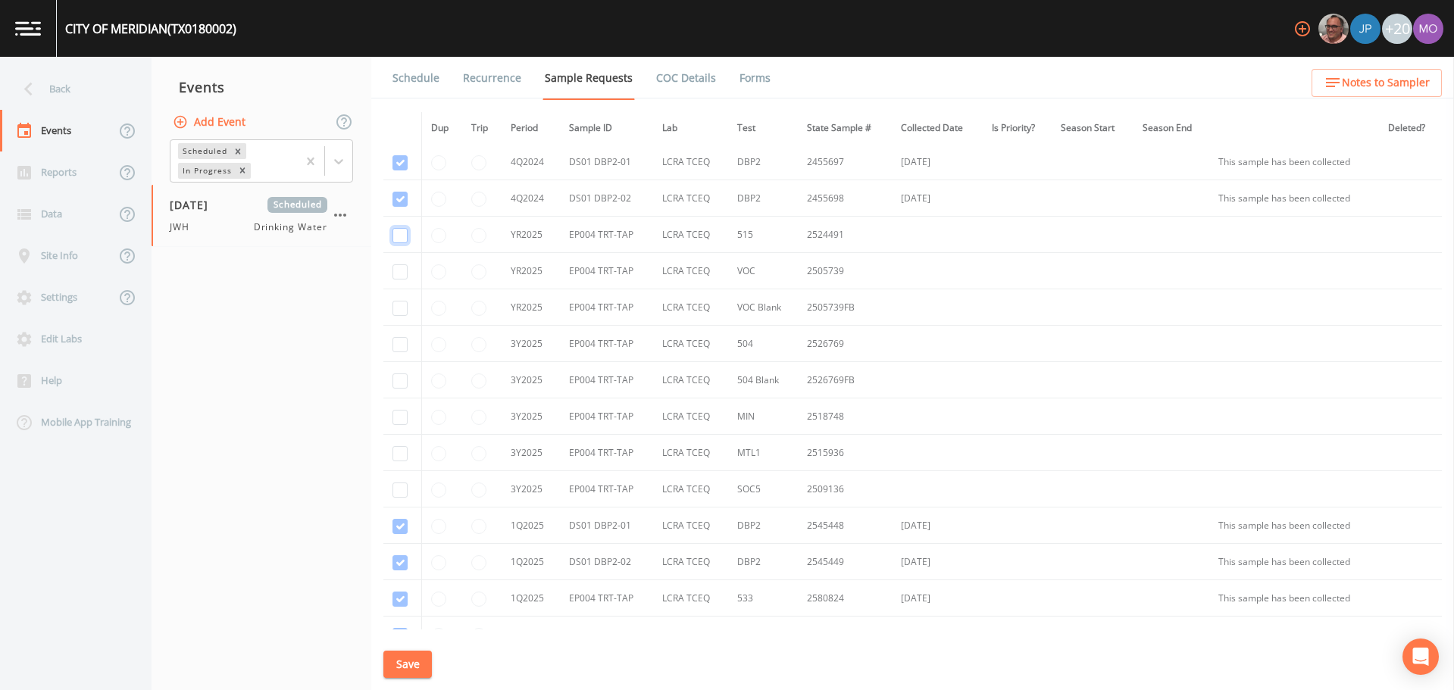
click at [397, 239] on input "checkbox" at bounding box center [400, 235] width 15 height 15
checkbox input "true"
click at [396, 264] on input "checkbox" at bounding box center [400, 271] width 15 height 15
checkbox input "true"
click at [396, 304] on input "checkbox" at bounding box center [400, 308] width 15 height 15
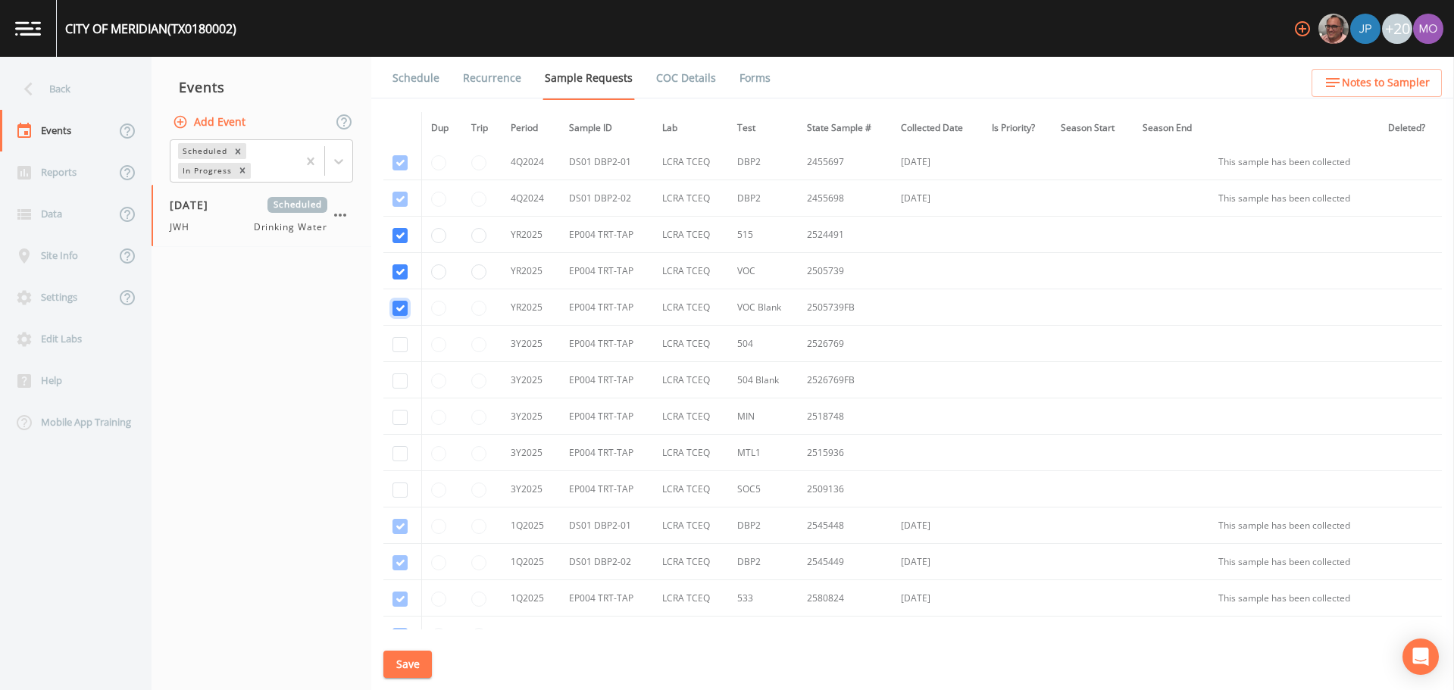
checkbox input "true"
click at [404, 348] on input "checkbox" at bounding box center [400, 344] width 15 height 15
checkbox input "true"
click at [394, 388] on input "checkbox" at bounding box center [400, 381] width 15 height 15
checkbox input "true"
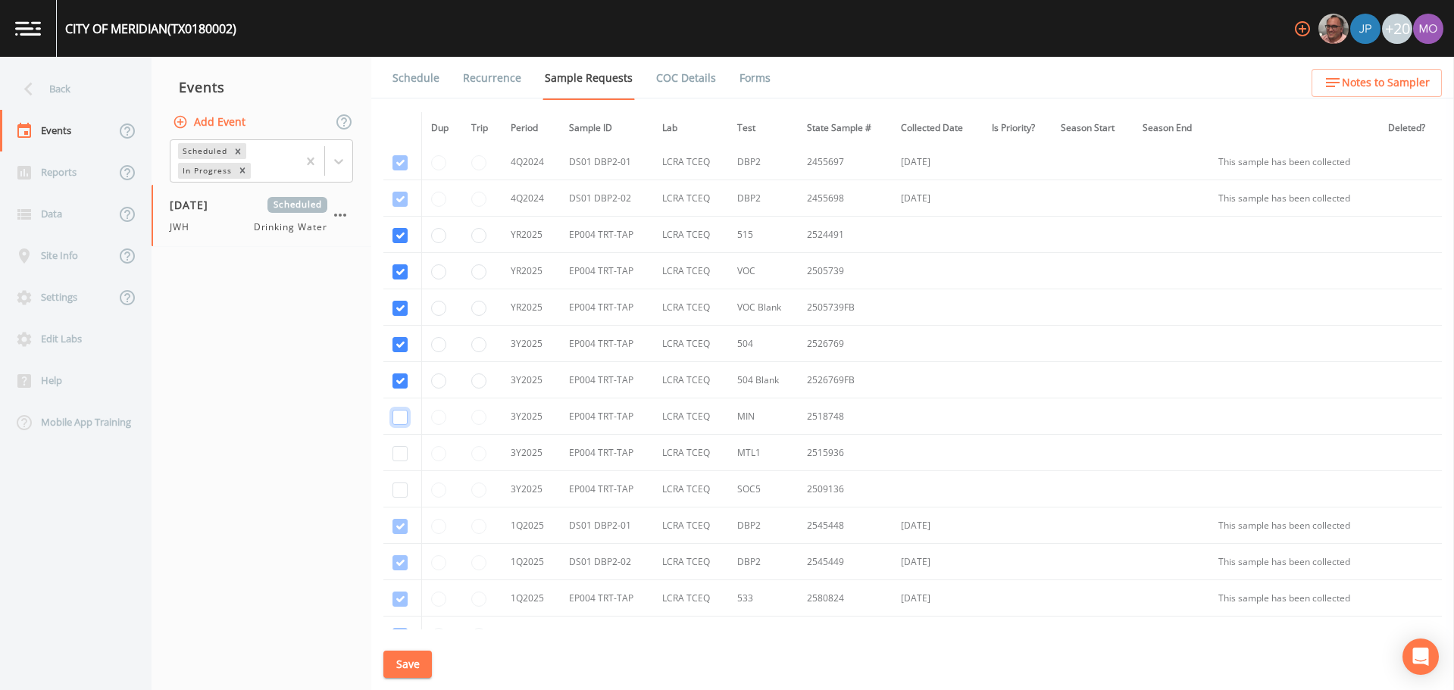
click at [402, 417] on input "checkbox" at bounding box center [400, 417] width 15 height 15
checkbox input "true"
click at [402, 458] on input "checkbox" at bounding box center [400, 453] width 15 height 15
checkbox input "true"
click at [393, 502] on td at bounding box center [402, 489] width 38 height 36
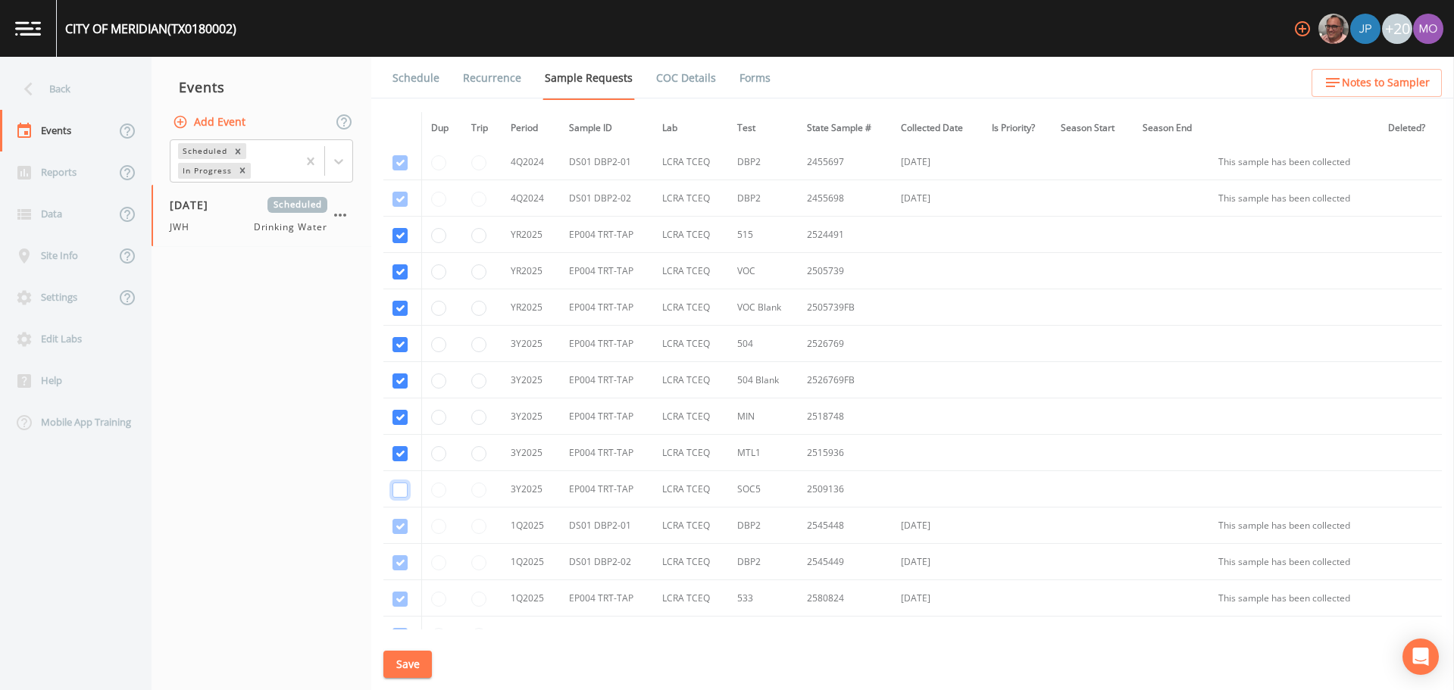
click at [396, 494] on input "checkbox" at bounding box center [400, 490] width 15 height 15
checkbox input "true"
click at [399, 681] on div "Schedule Recurrence Sample Requests COC Details Forms Dup Trip Period Sample ID…" at bounding box center [912, 374] width 1083 height 634
click at [399, 674] on button "Save" at bounding box center [407, 665] width 49 height 28
click at [416, 78] on link "Schedule" at bounding box center [416, 78] width 52 height 42
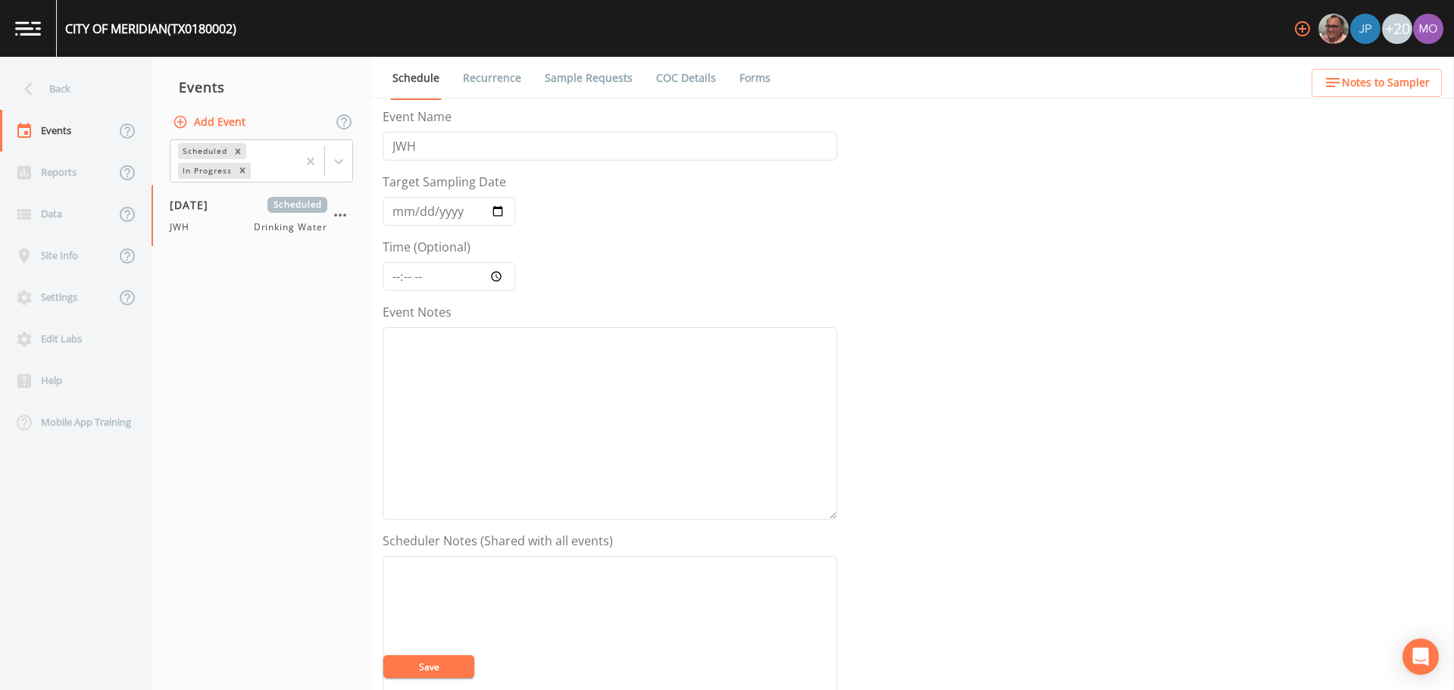
scroll to position [379, 0]
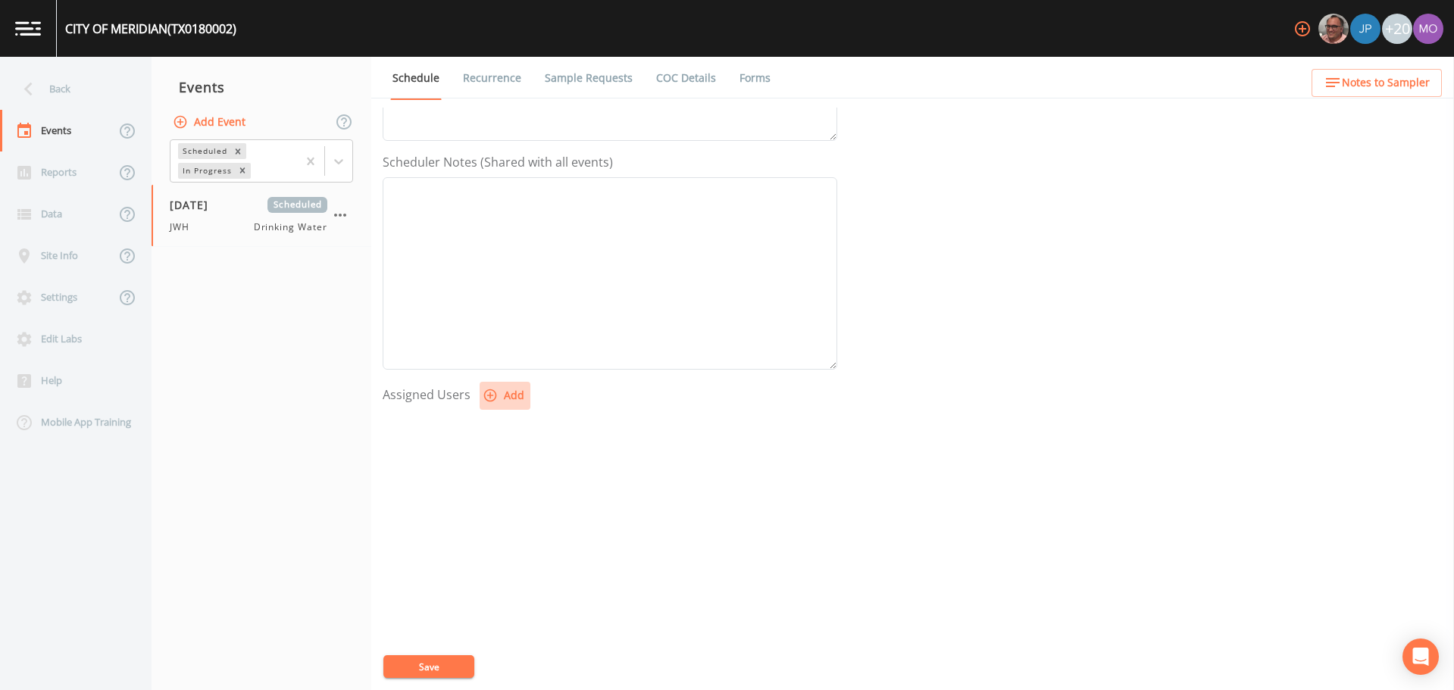
click at [508, 388] on button "Add" at bounding box center [505, 396] width 51 height 28
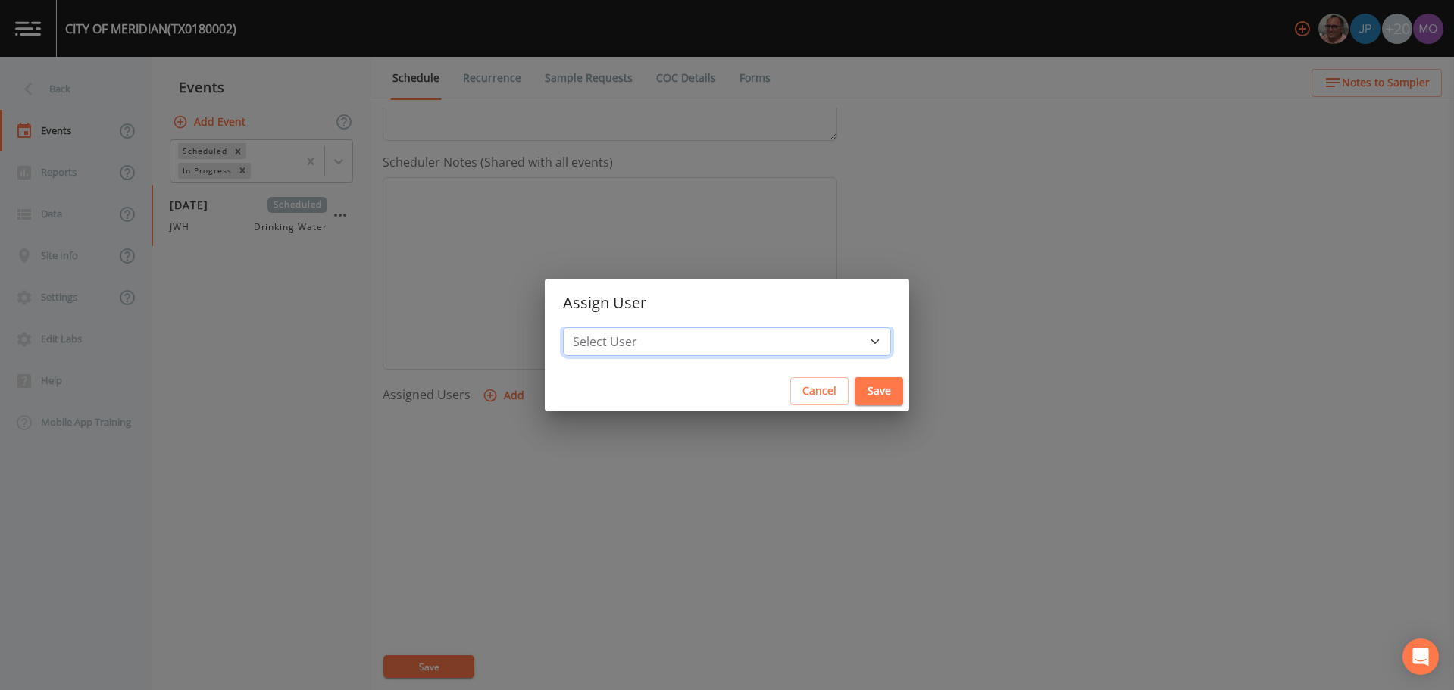
click at [628, 349] on select "Select User [PERSON_NAME] [PERSON_NAME] [PERSON_NAME] [PERSON_NAME] [PERSON_NAM…" at bounding box center [727, 341] width 328 height 29
select select "5228c763-cea1-42f9-884e-47d3eb1fbd8b"
click at [618, 327] on select "Select User [PERSON_NAME] [PERSON_NAME] [PERSON_NAME] [PERSON_NAME] [PERSON_NAM…" at bounding box center [727, 341] width 328 height 29
click at [855, 391] on button "Save" at bounding box center [879, 391] width 49 height 28
select select
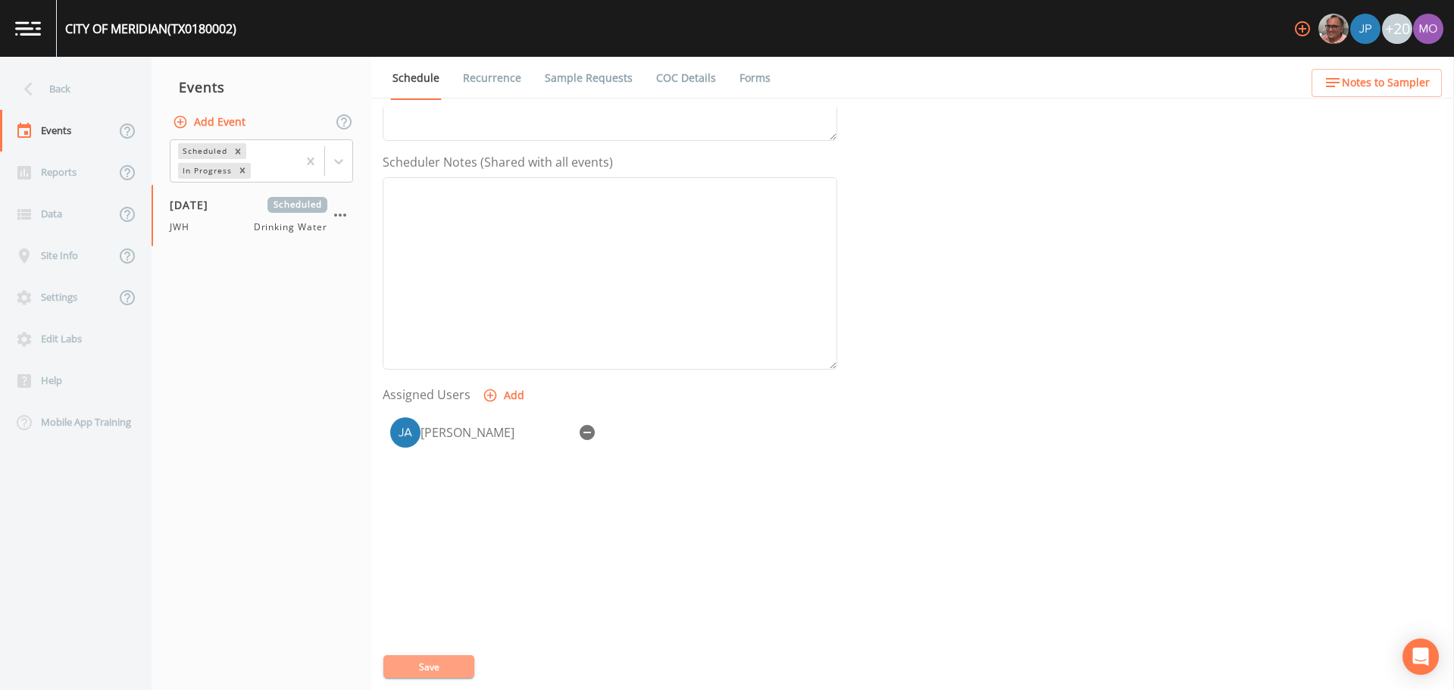
click at [436, 664] on button "Save" at bounding box center [428, 667] width 91 height 23
click at [51, 82] on div "Back" at bounding box center [68, 89] width 136 height 42
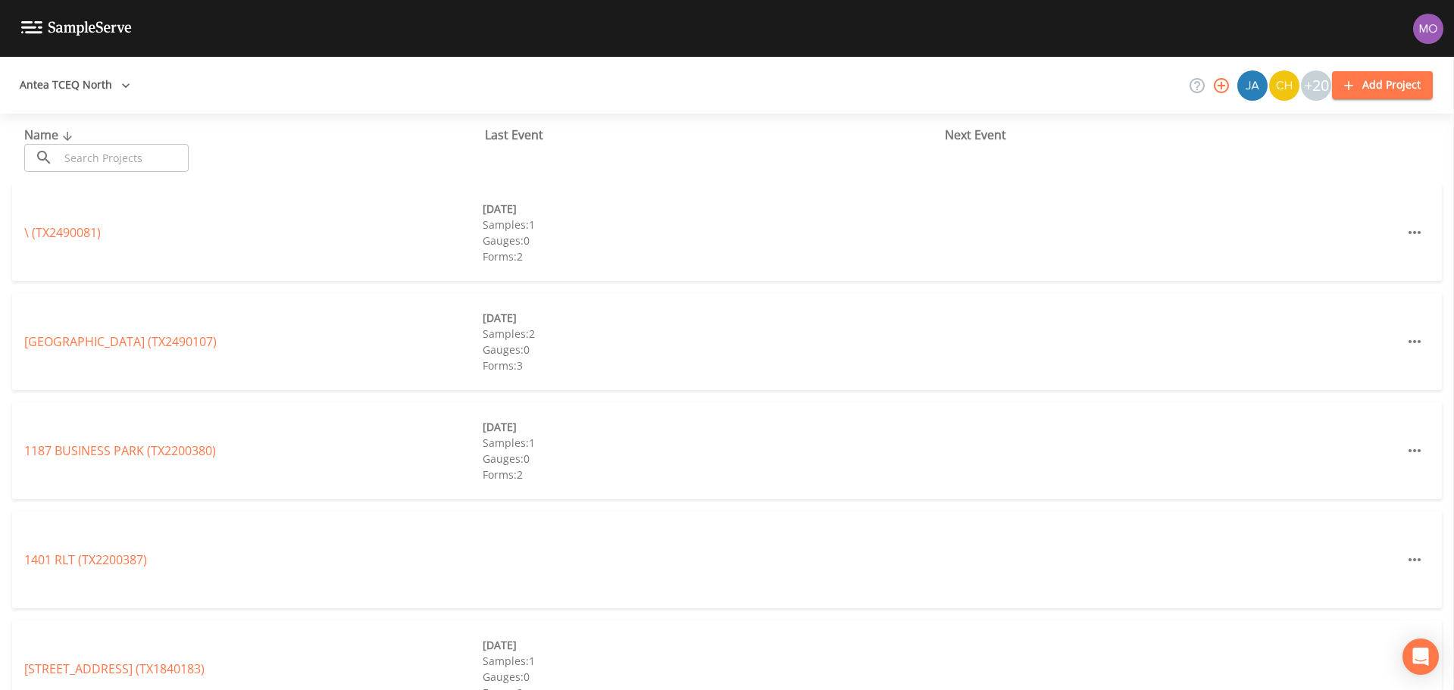
click at [77, 158] on input "text" at bounding box center [124, 158] width 130 height 28
paste input "TX1090041"
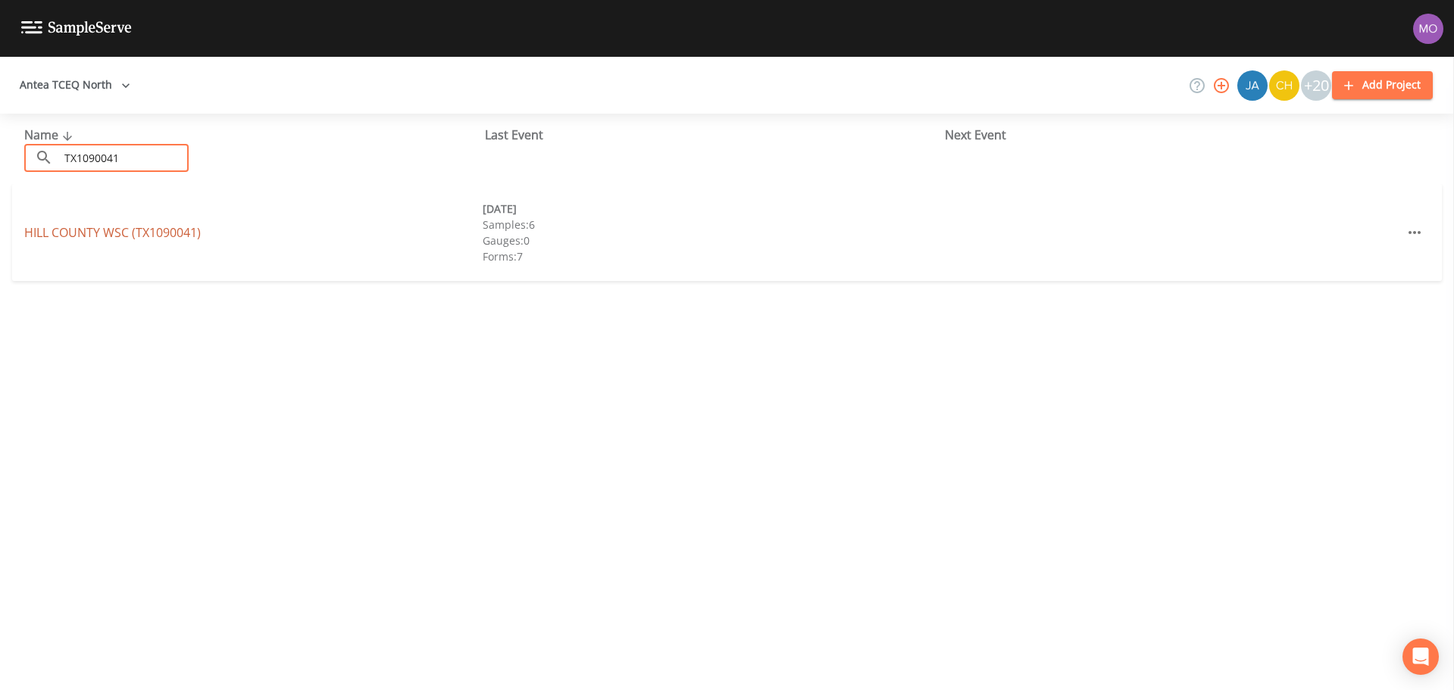
type input "TX1090041"
click at [96, 233] on link "HILL COUNTY WSC (TX1090041)" at bounding box center [112, 232] width 177 height 17
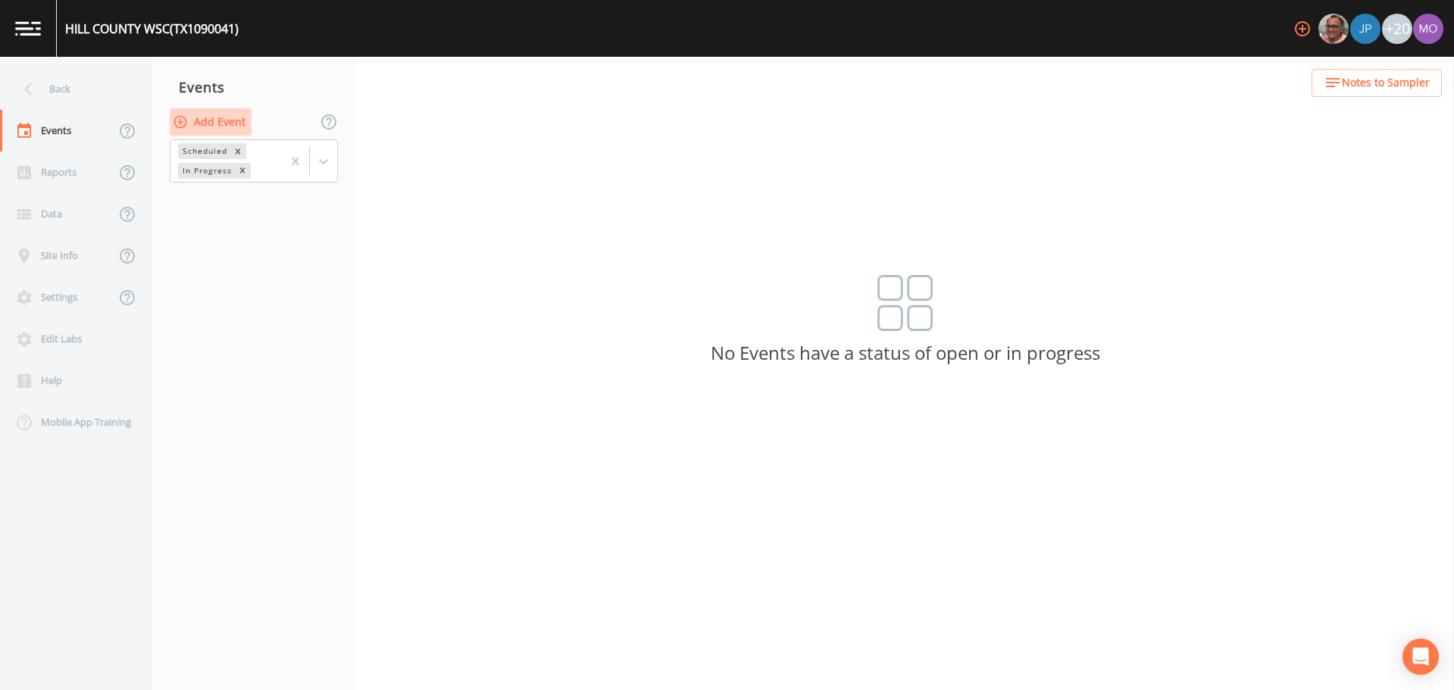
click at [205, 124] on button "Add Event" at bounding box center [211, 122] width 82 height 28
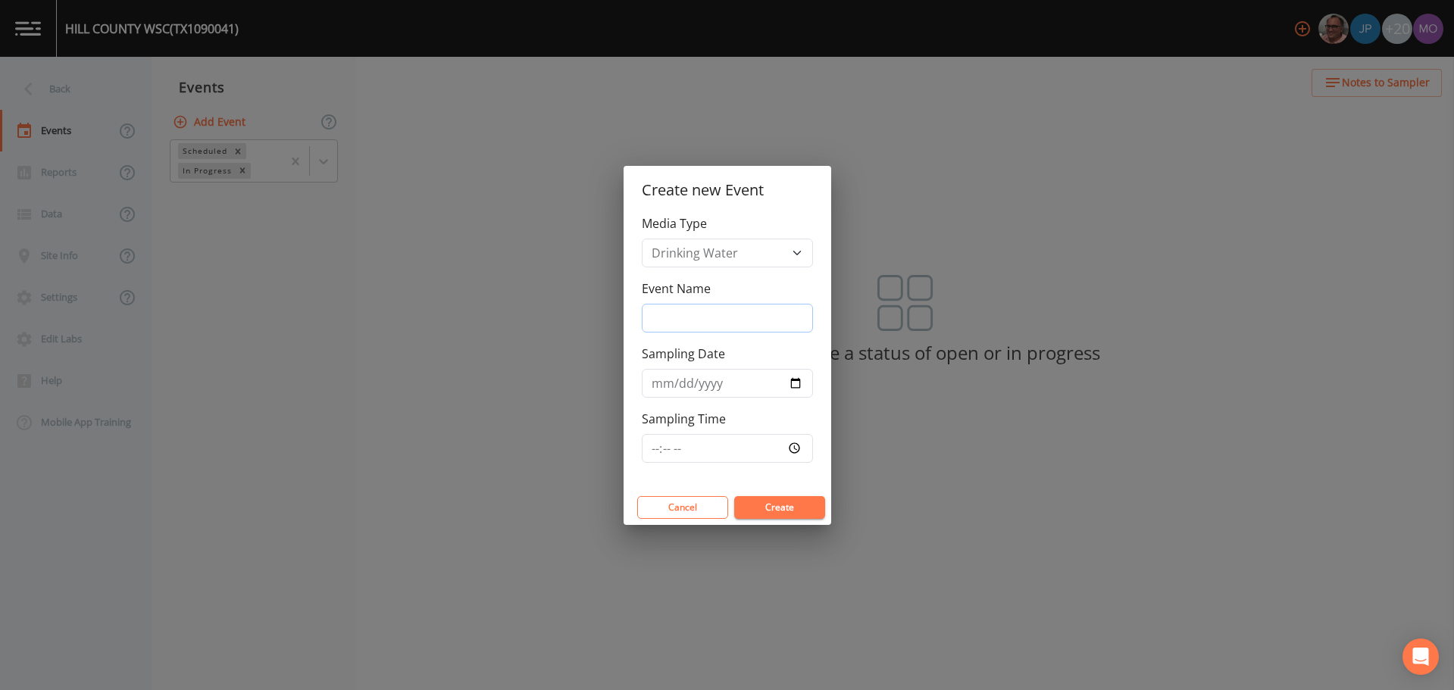
click at [664, 314] on input "Event Name" at bounding box center [727, 318] width 171 height 29
type input "JWH"
click at [795, 384] on input "Sampling Date" at bounding box center [727, 383] width 171 height 29
type input "[DATE]"
click at [781, 507] on button "Create" at bounding box center [779, 507] width 91 height 23
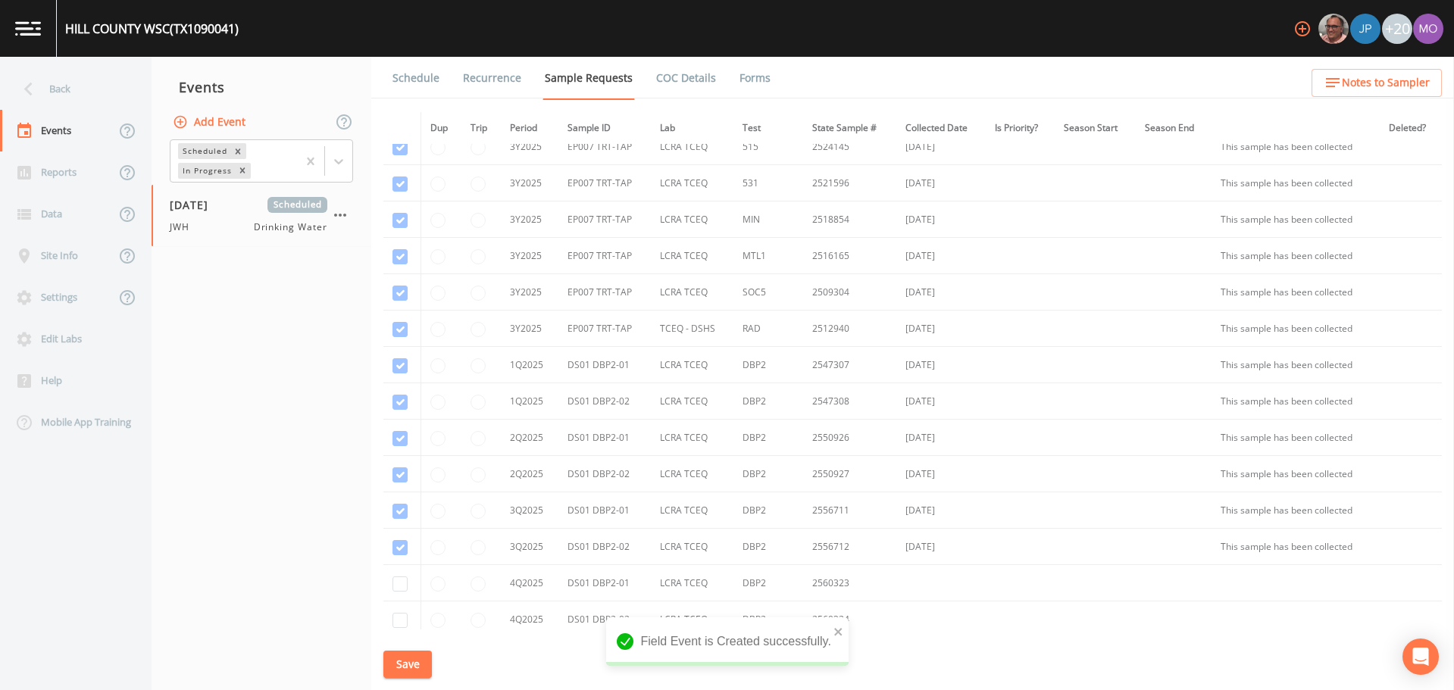
scroll to position [2437, 0]
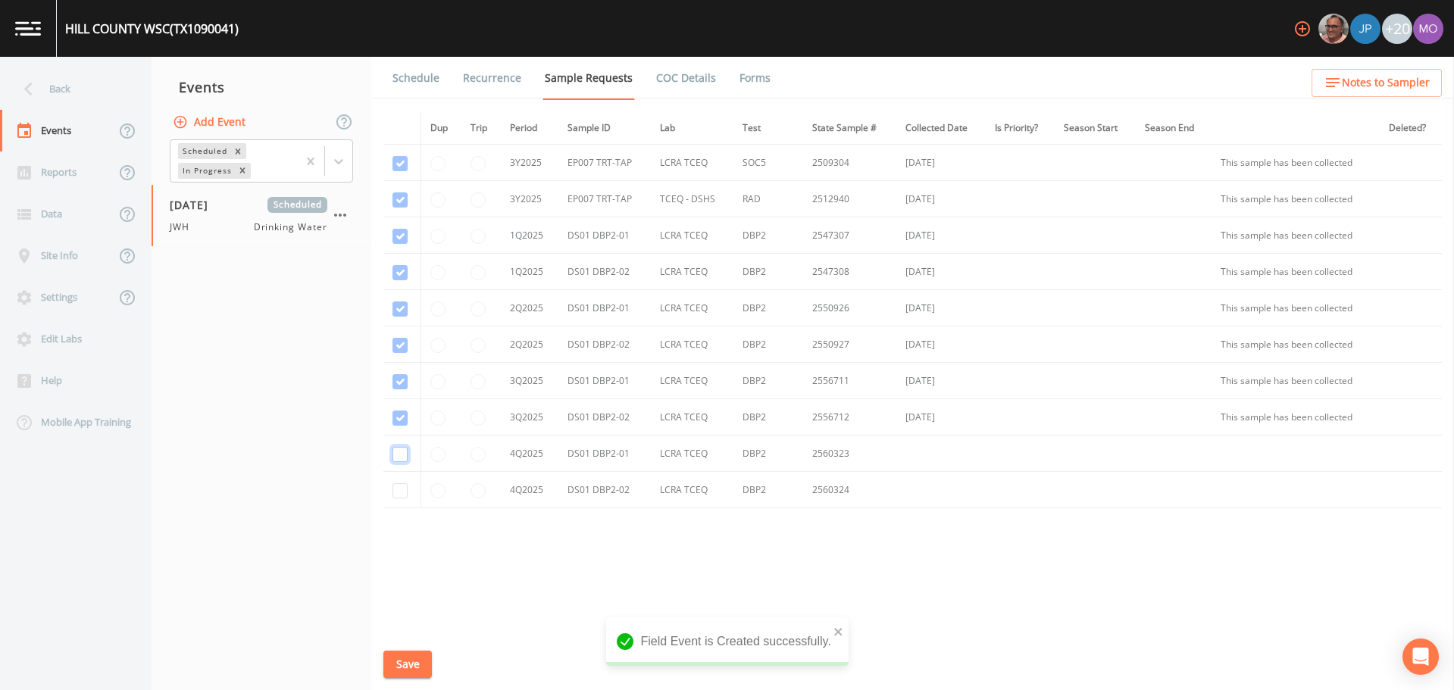
click at [402, 453] on input "checkbox" at bounding box center [400, 454] width 15 height 15
checkbox input "true"
click at [396, 487] on input "checkbox" at bounding box center [400, 490] width 15 height 15
checkbox input "true"
click at [414, 673] on button "Save" at bounding box center [407, 665] width 49 height 28
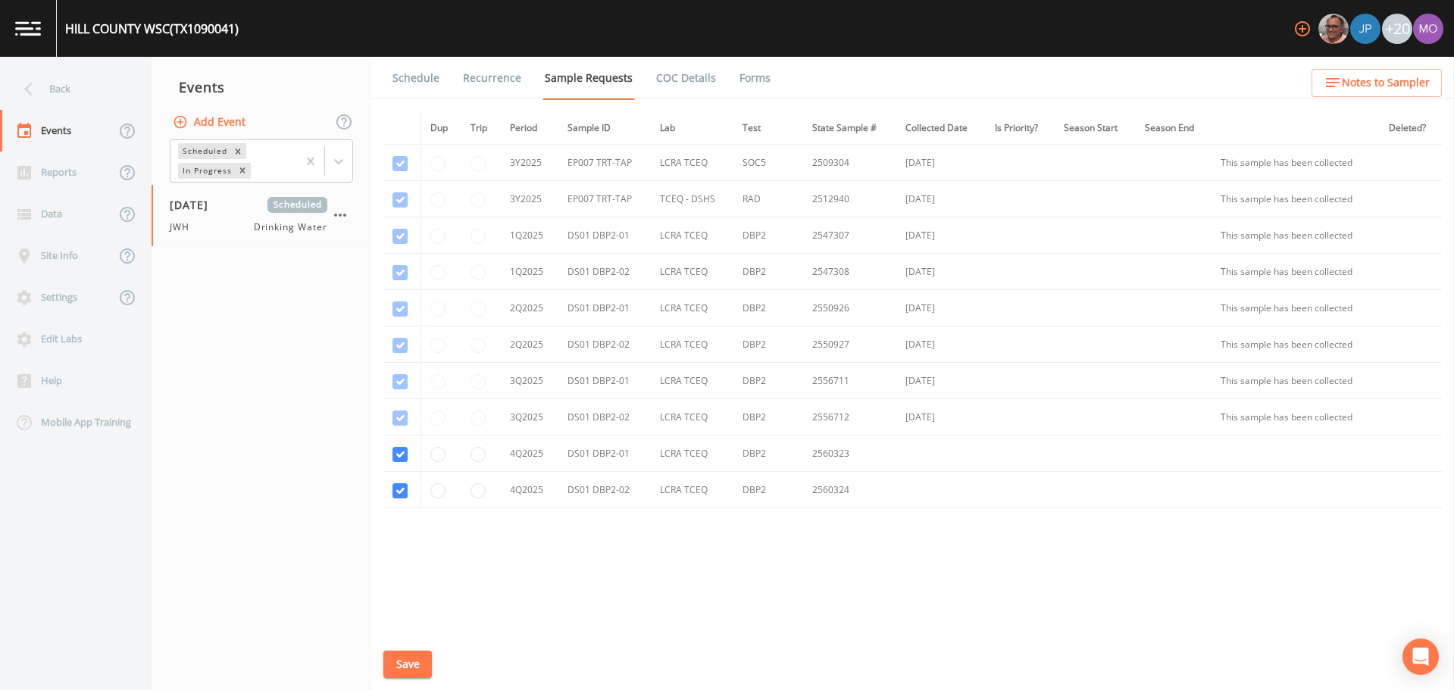
click at [412, 81] on link "Schedule" at bounding box center [416, 78] width 52 height 42
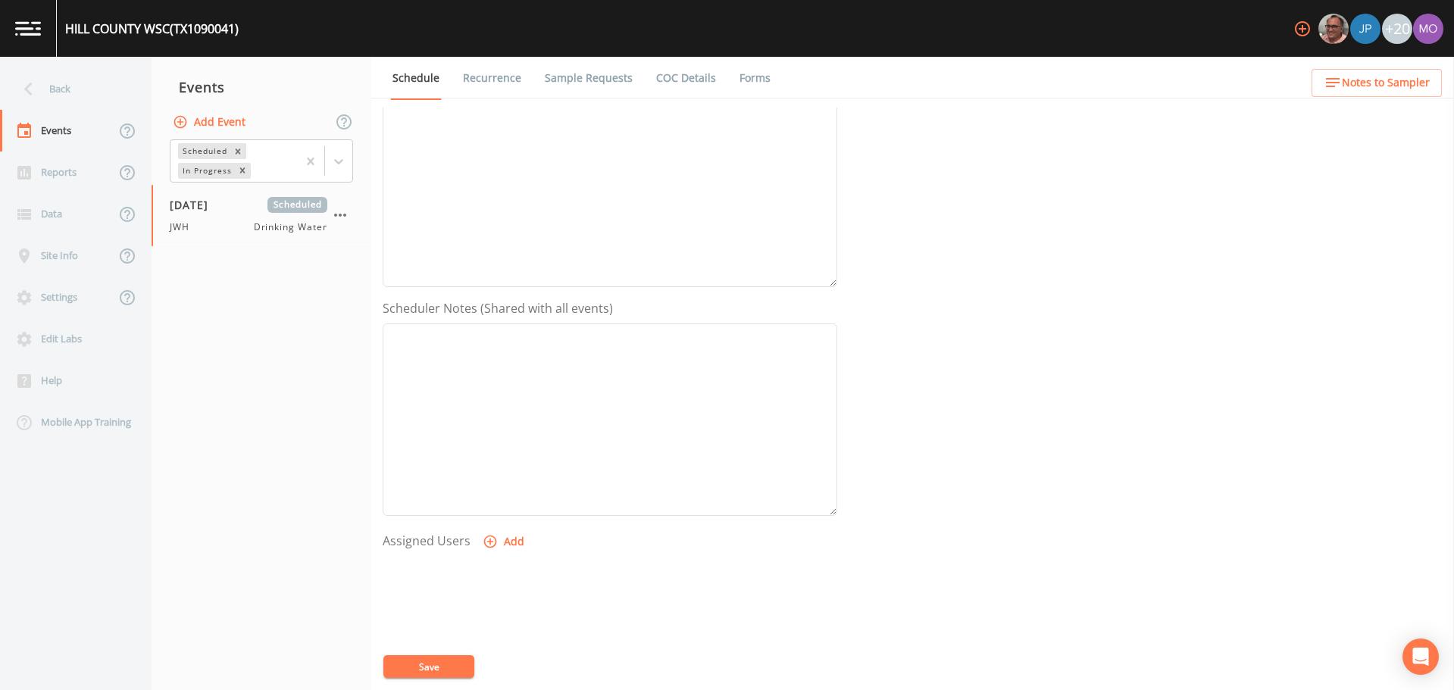
scroll to position [308, 0]
click at [500, 474] on button "Add" at bounding box center [505, 466] width 51 height 28
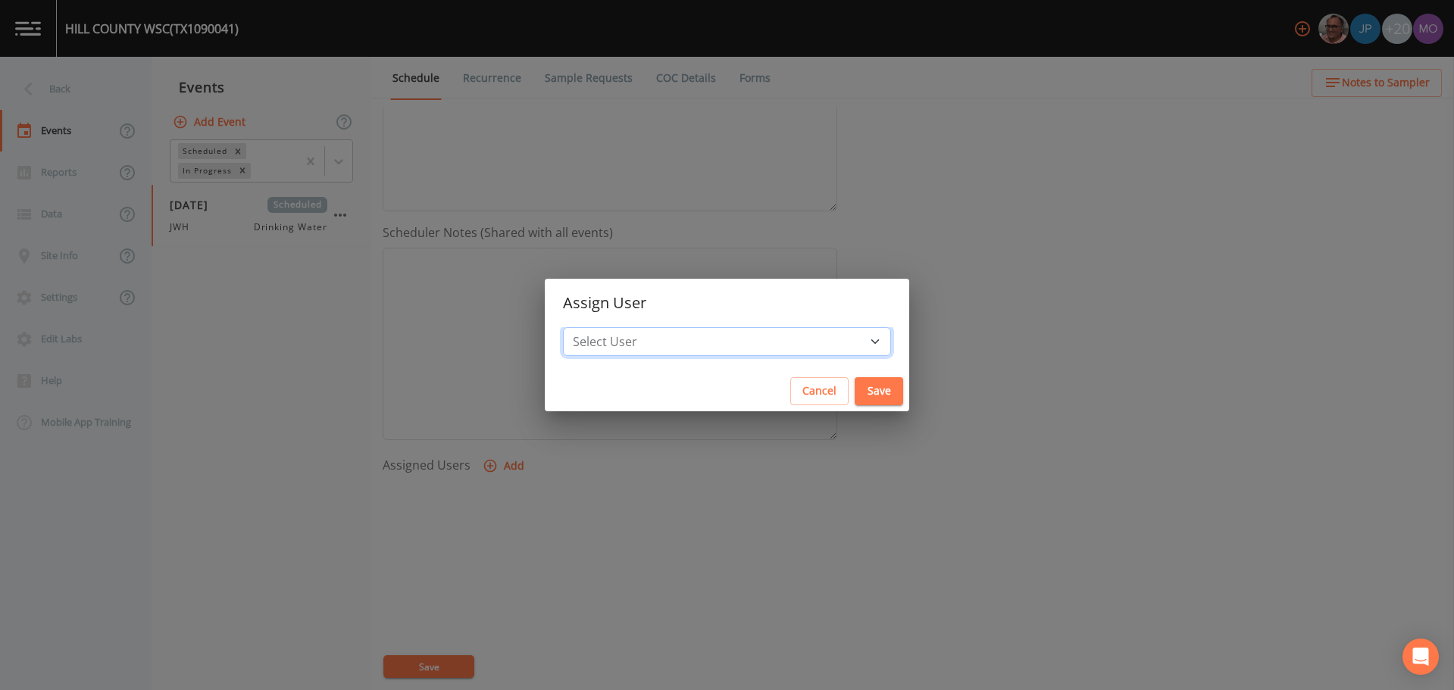
click at [645, 346] on select "Select User [PERSON_NAME] [PERSON_NAME] [PERSON_NAME] [PERSON_NAME] [PERSON_NAM…" at bounding box center [727, 341] width 328 height 29
select select "5228c763-cea1-42f9-884e-47d3eb1fbd8b"
click at [618, 327] on select "Select User [PERSON_NAME] [PERSON_NAME] [PERSON_NAME] [PERSON_NAME] [PERSON_NAM…" at bounding box center [727, 341] width 328 height 29
click at [855, 393] on button "Save" at bounding box center [879, 391] width 49 height 28
select select
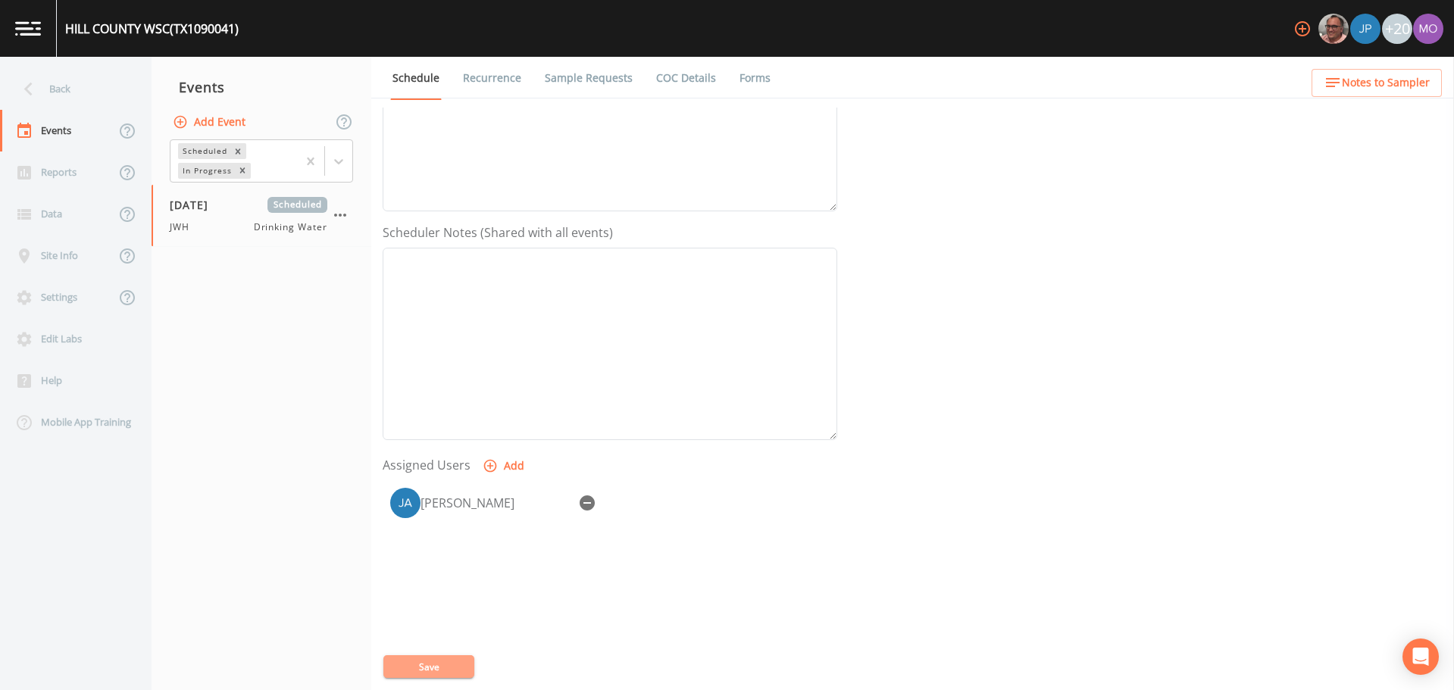
click at [452, 659] on button "Save" at bounding box center [428, 667] width 91 height 23
click at [61, 90] on div "Back" at bounding box center [68, 89] width 136 height 42
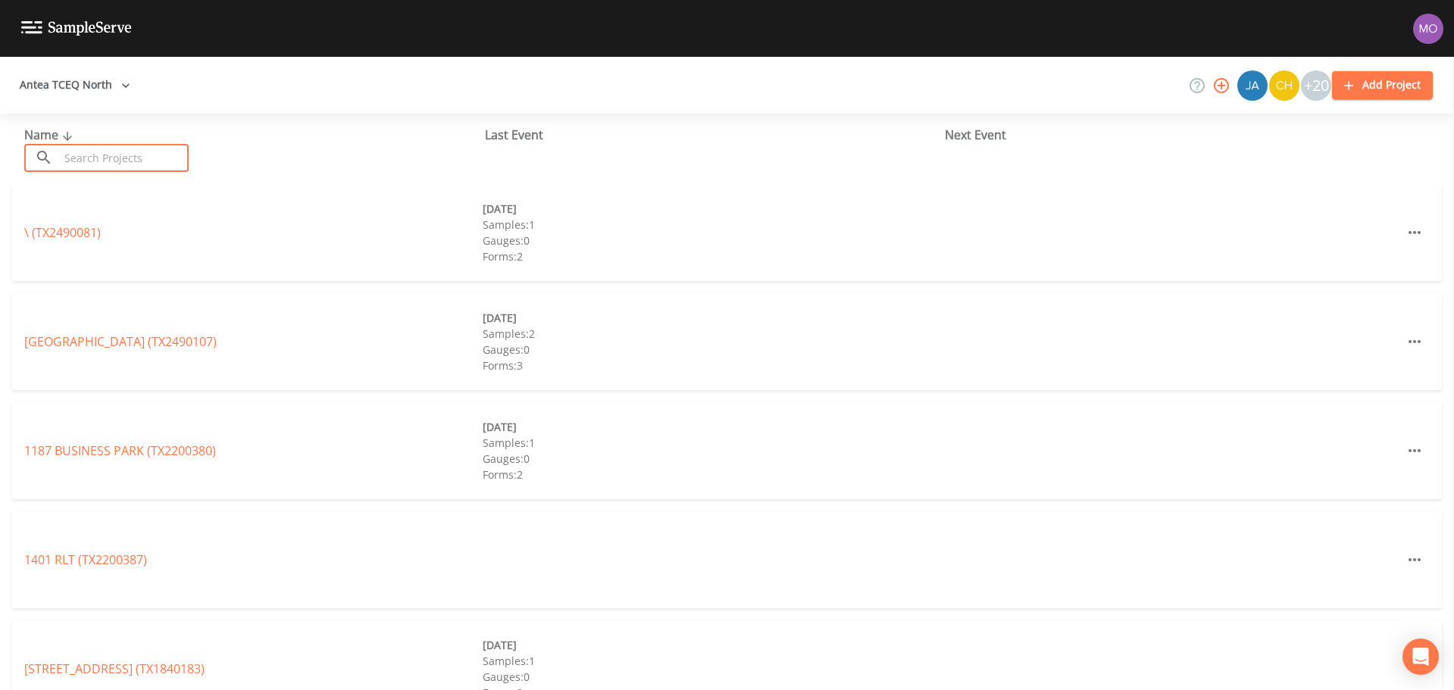
click at [95, 149] on input "text" at bounding box center [124, 158] width 130 height 28
paste input "TX1090020"
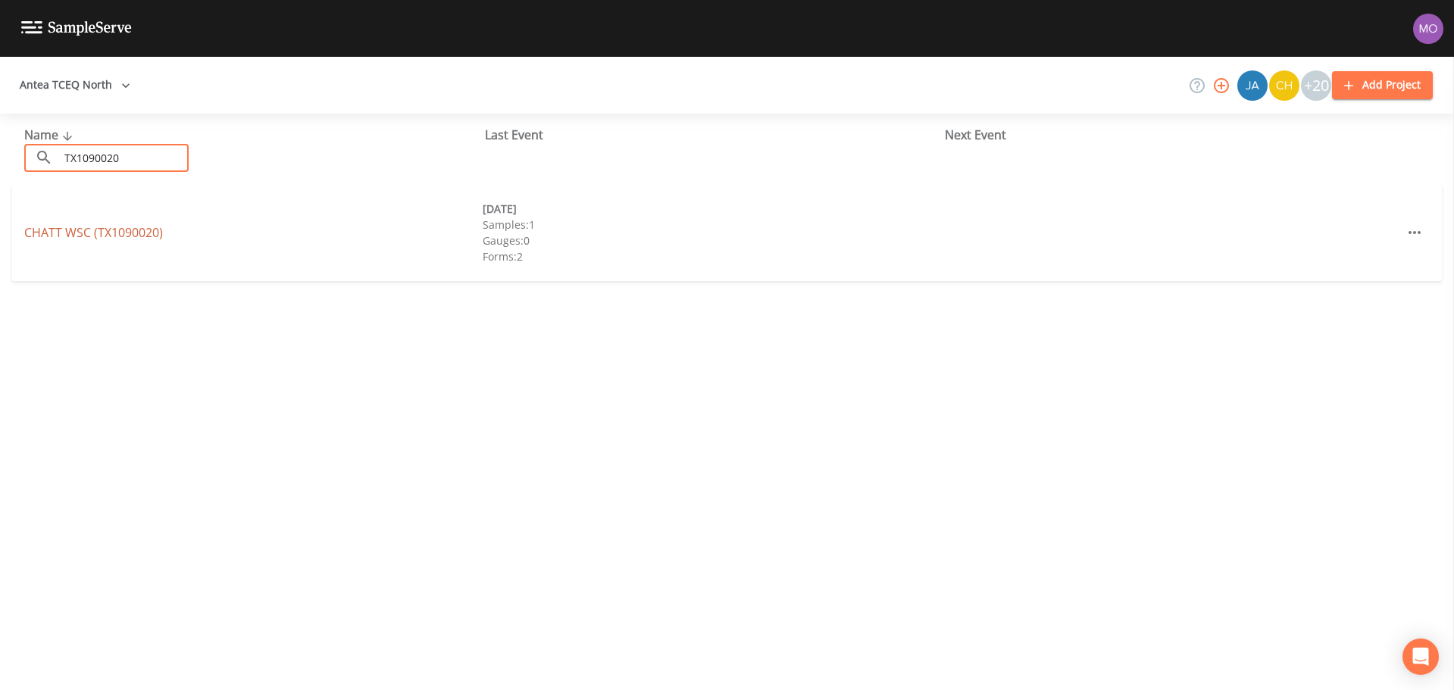
type input "TX1090020"
click at [120, 235] on link "CHATT WSC (TX1090020)" at bounding box center [93, 232] width 139 height 17
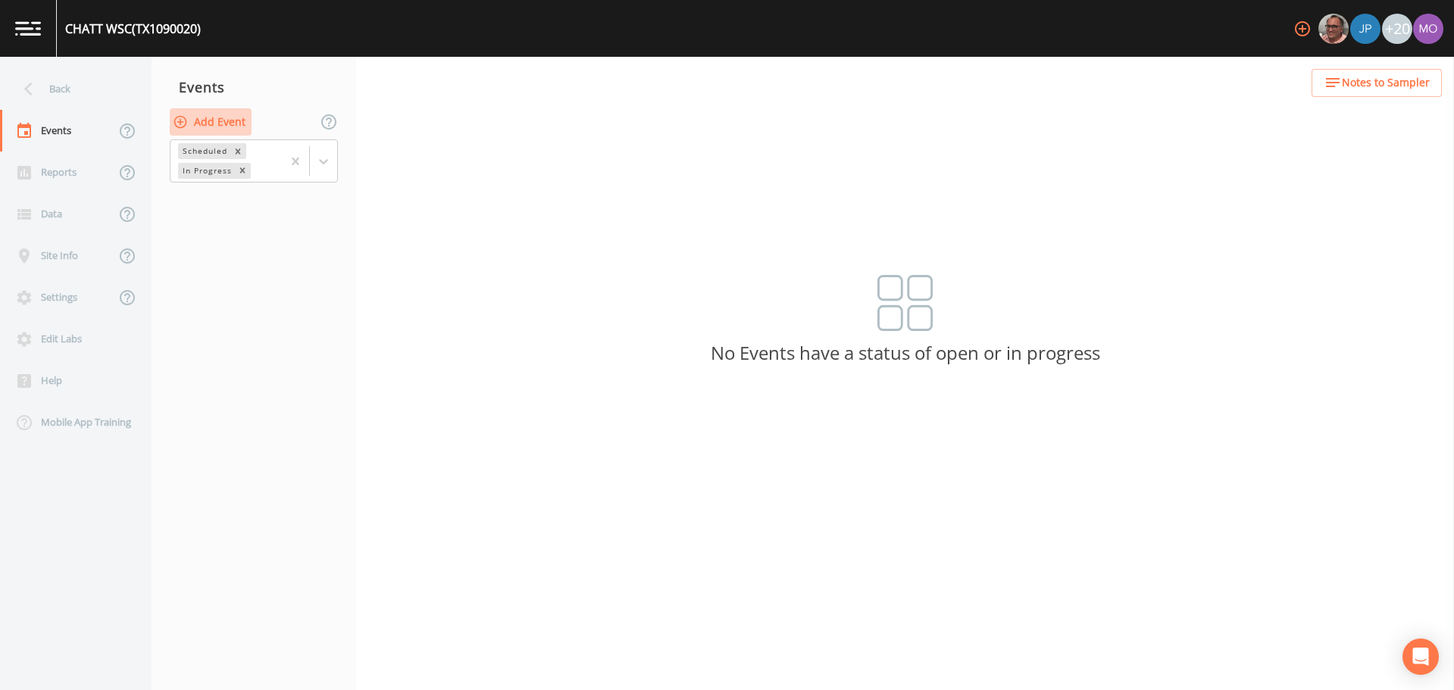
click at [214, 126] on button "Add Event" at bounding box center [211, 122] width 82 height 28
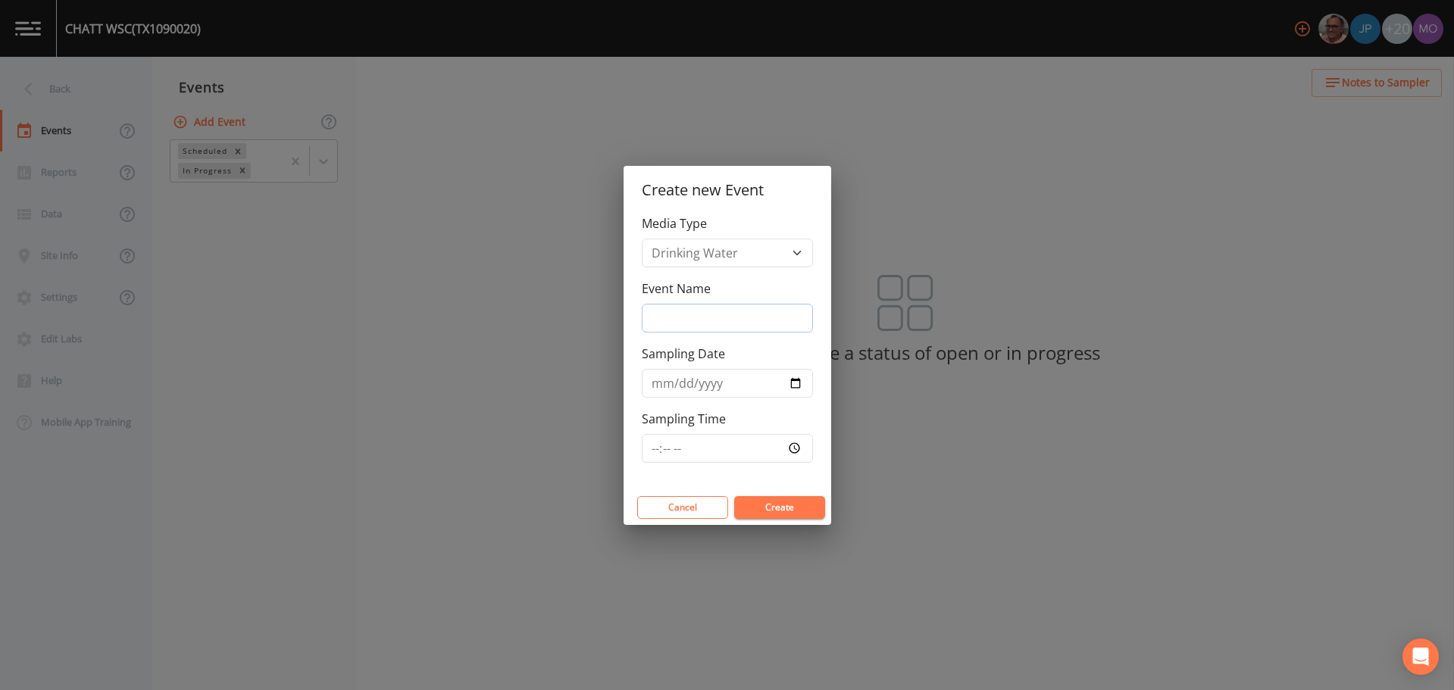
click at [665, 322] on input "Event Name" at bounding box center [727, 318] width 171 height 29
type input "JWH"
click at [788, 383] on input "Sampling Date" at bounding box center [727, 383] width 171 height 29
type input "[DATE]"
click at [757, 501] on button "Create" at bounding box center [779, 507] width 91 height 23
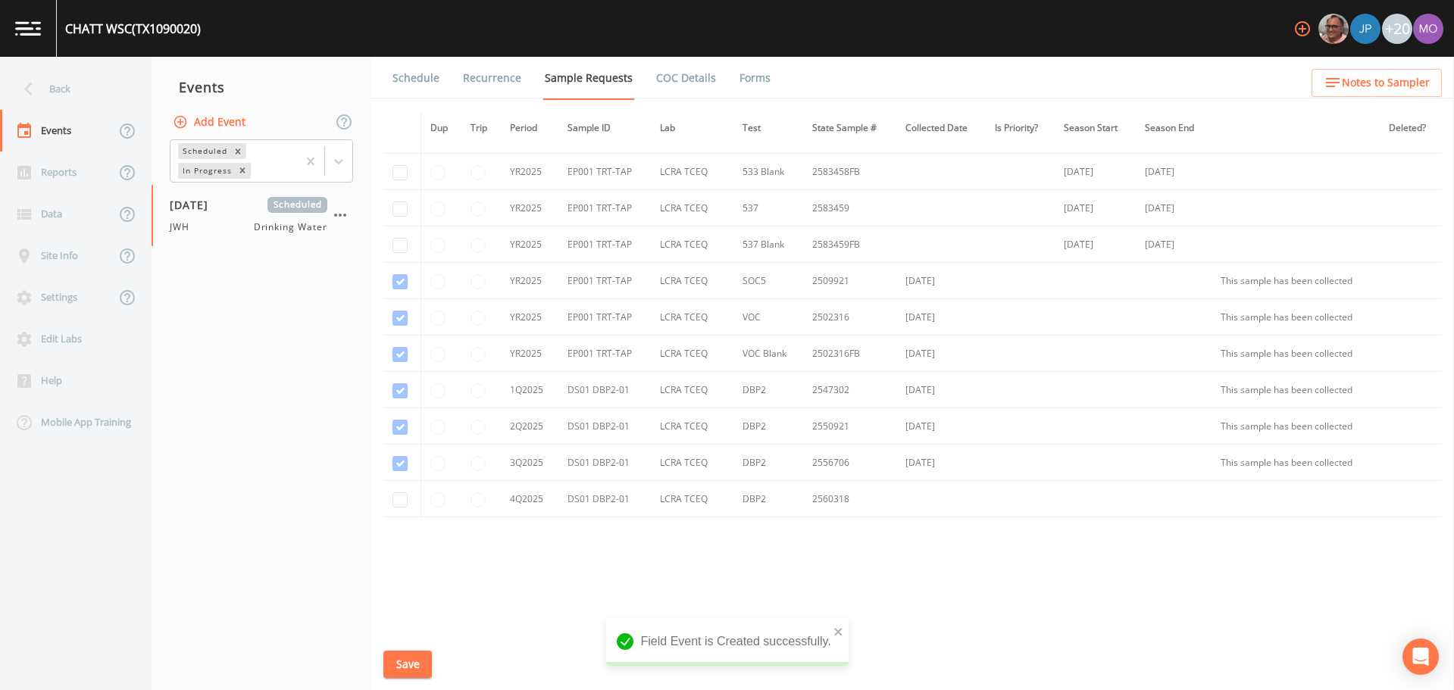
scroll to position [582, 0]
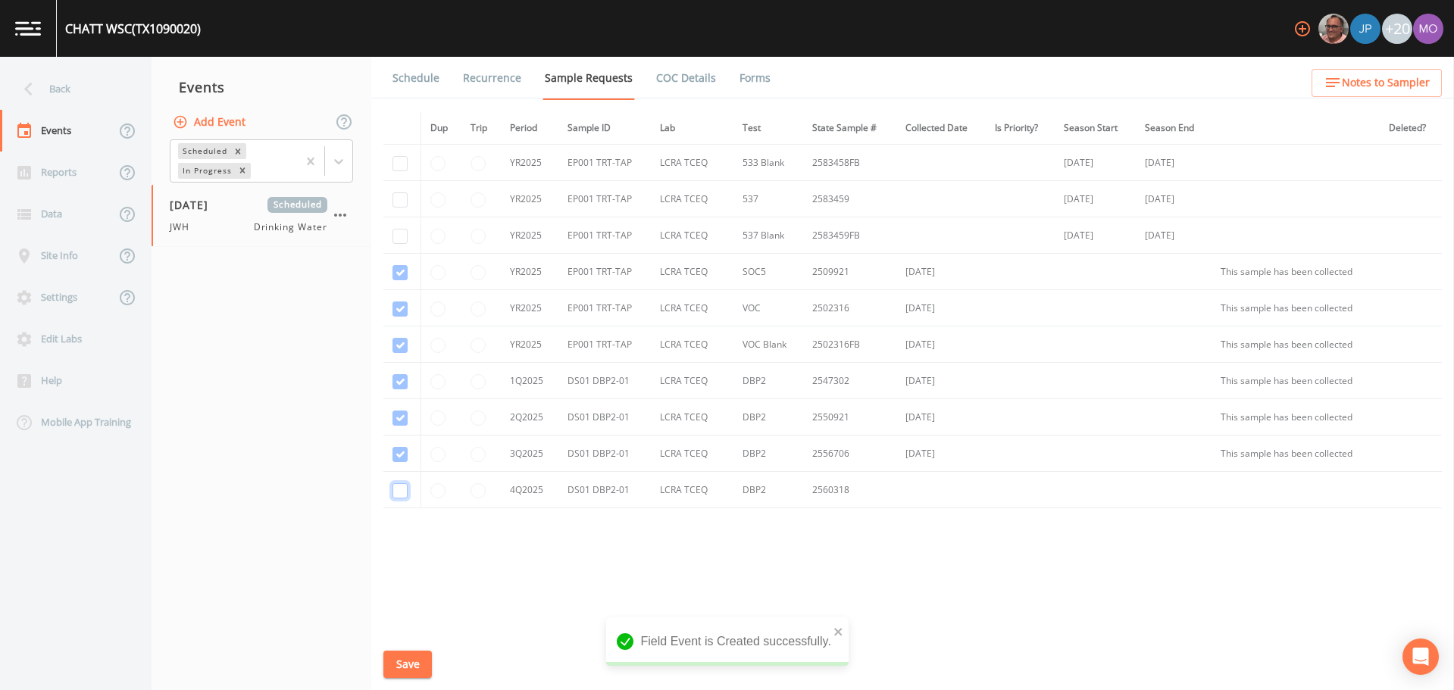
click at [399, 494] on input "checkbox" at bounding box center [400, 490] width 15 height 15
checkbox input "true"
click at [418, 664] on button "Save" at bounding box center [407, 665] width 49 height 28
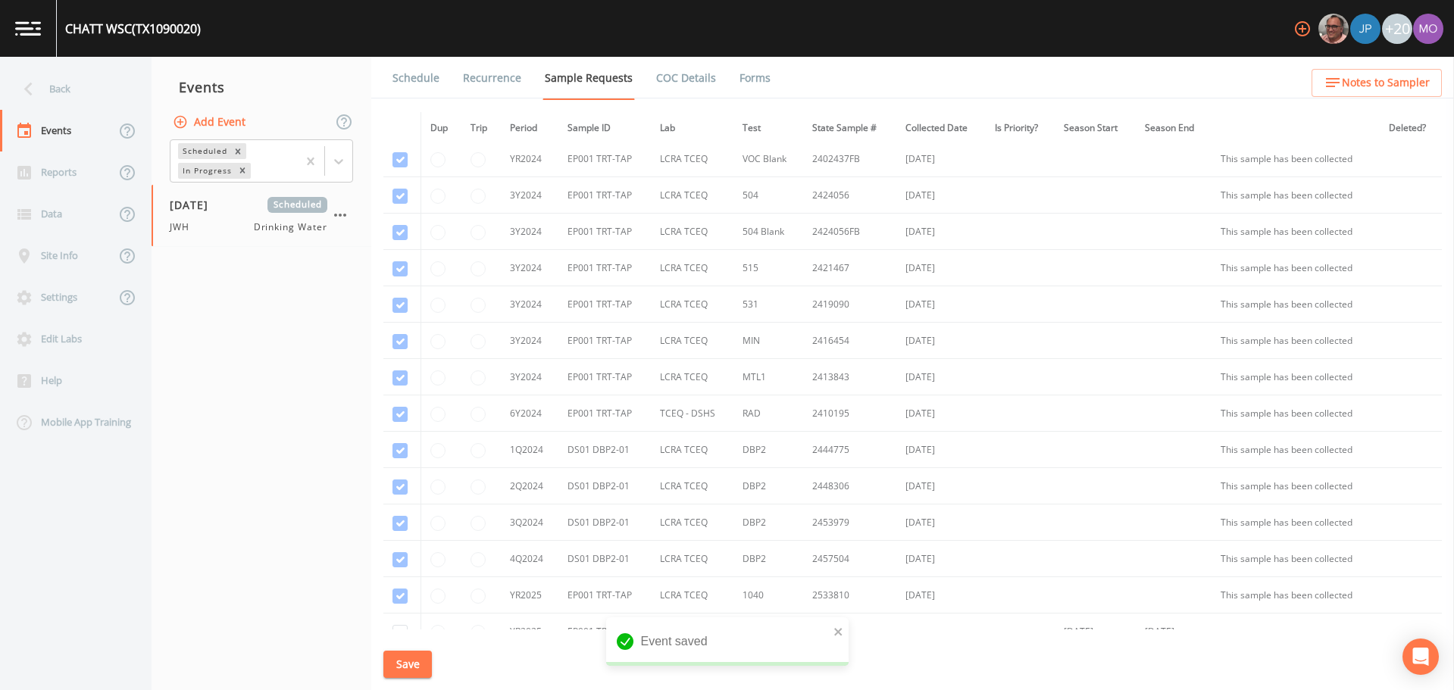
scroll to position [75, 0]
click at [415, 81] on link "Schedule" at bounding box center [416, 78] width 52 height 42
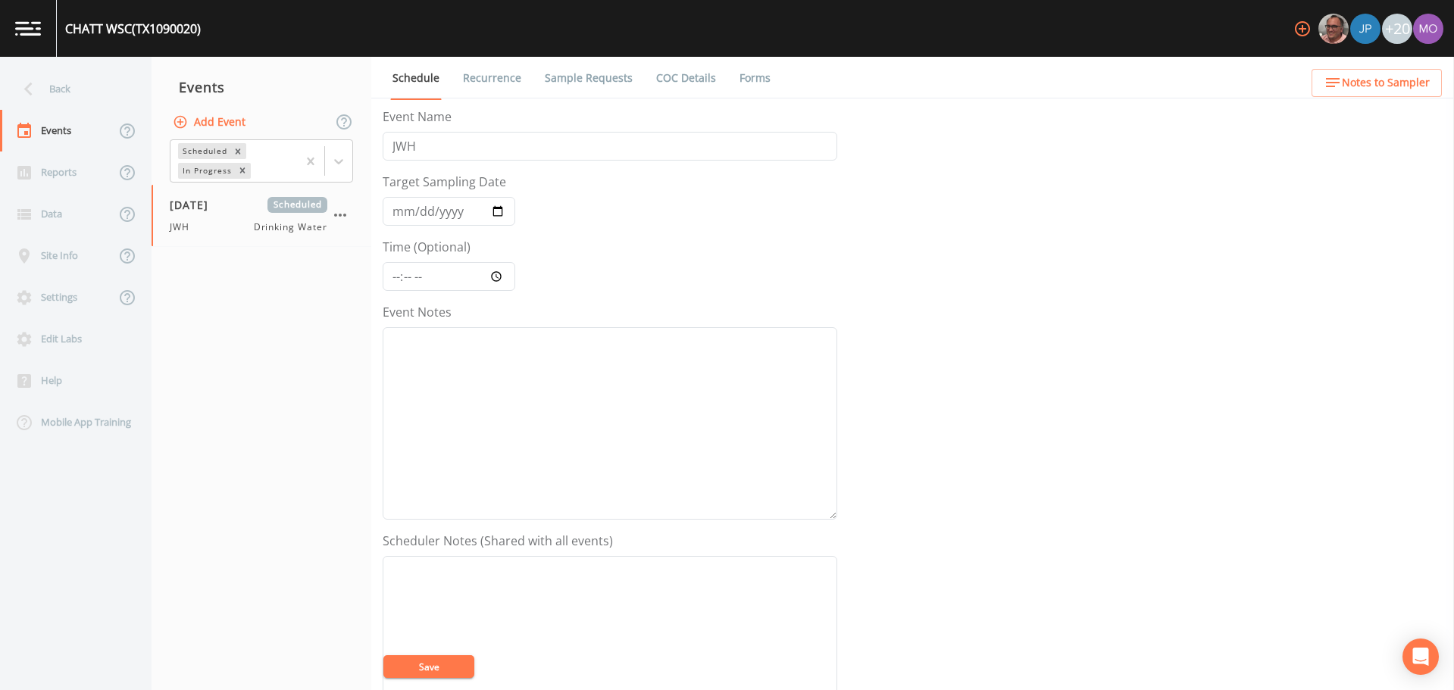
scroll to position [379, 0]
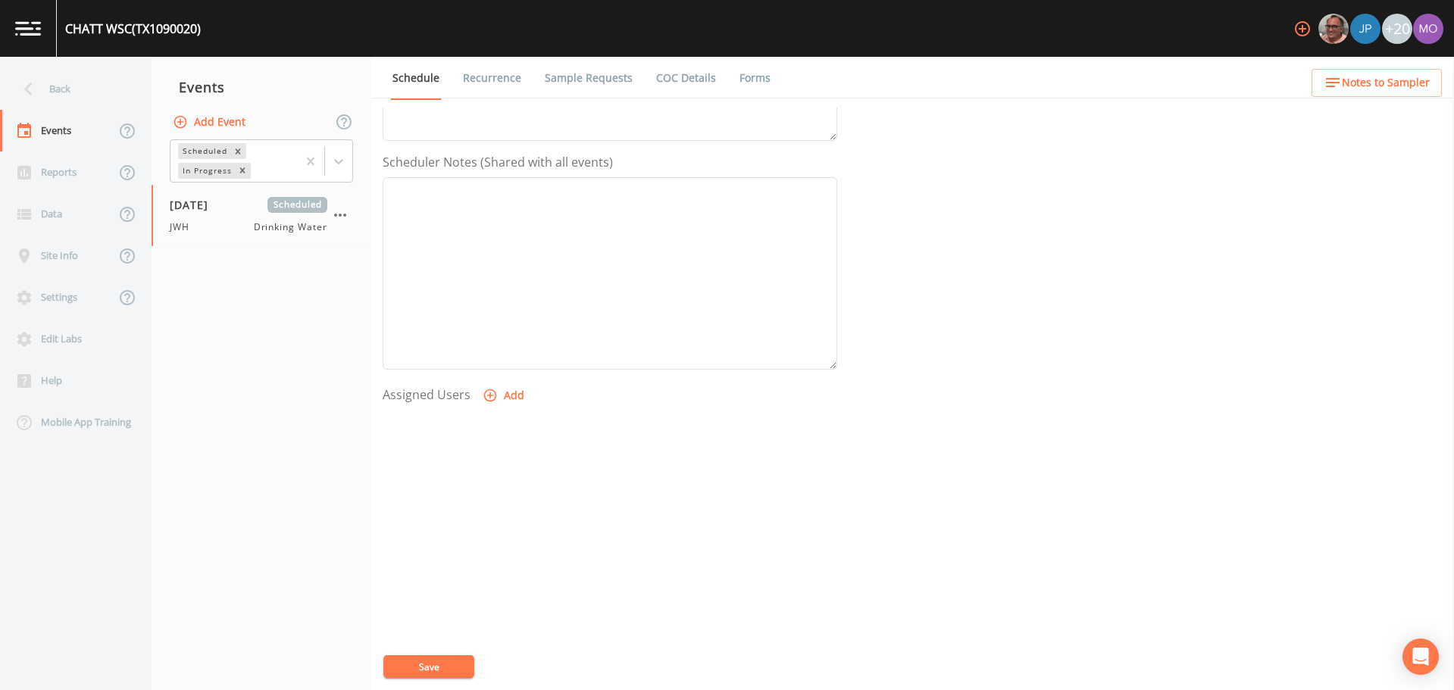
click at [487, 399] on icon "button" at bounding box center [490, 395] width 15 height 15
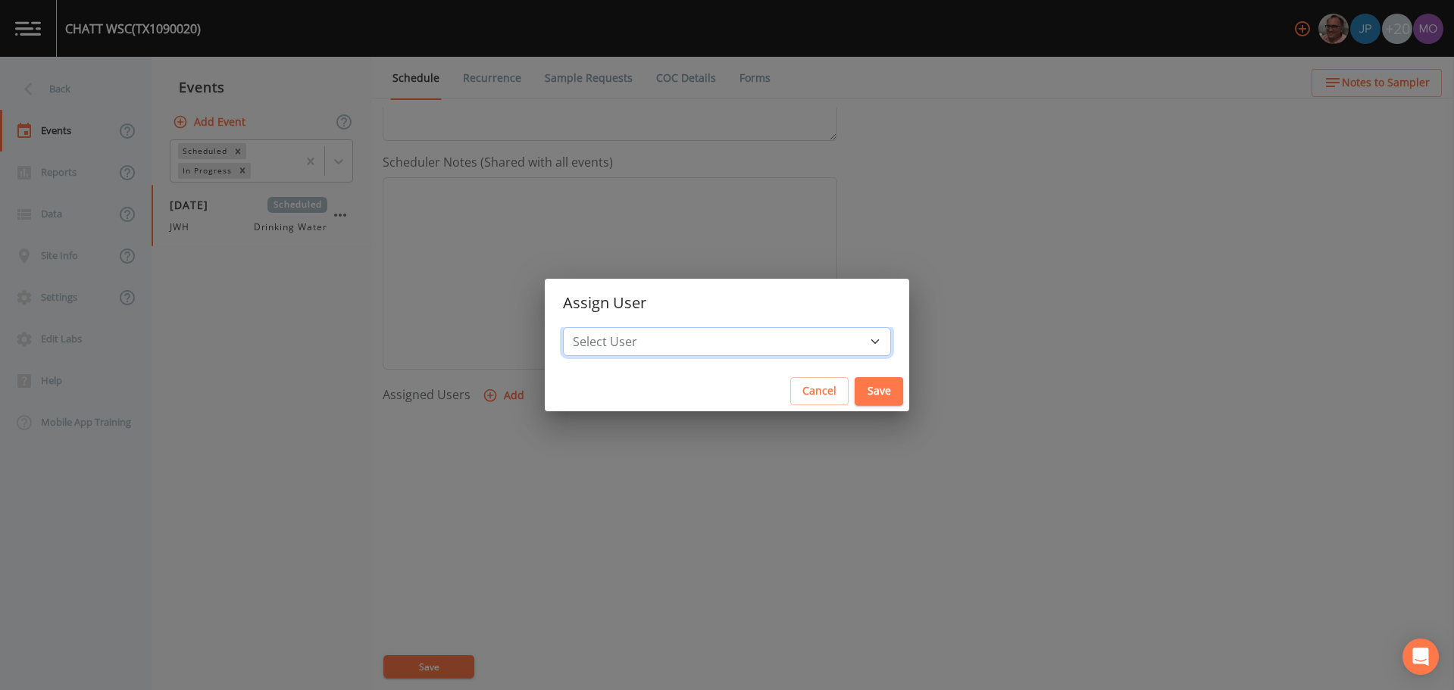
click at [638, 343] on select "Select User [PERSON_NAME] [PERSON_NAME] [PERSON_NAME] [PERSON_NAME] [PERSON_NAM…" at bounding box center [727, 341] width 328 height 29
select select "5228c763-cea1-42f9-884e-47d3eb1fbd8b"
click at [618, 327] on select "Select User [PERSON_NAME] [PERSON_NAME] [PERSON_NAME] [PERSON_NAME] [PERSON_NAM…" at bounding box center [727, 341] width 328 height 29
click at [855, 401] on button "Save" at bounding box center [879, 391] width 49 height 28
select select
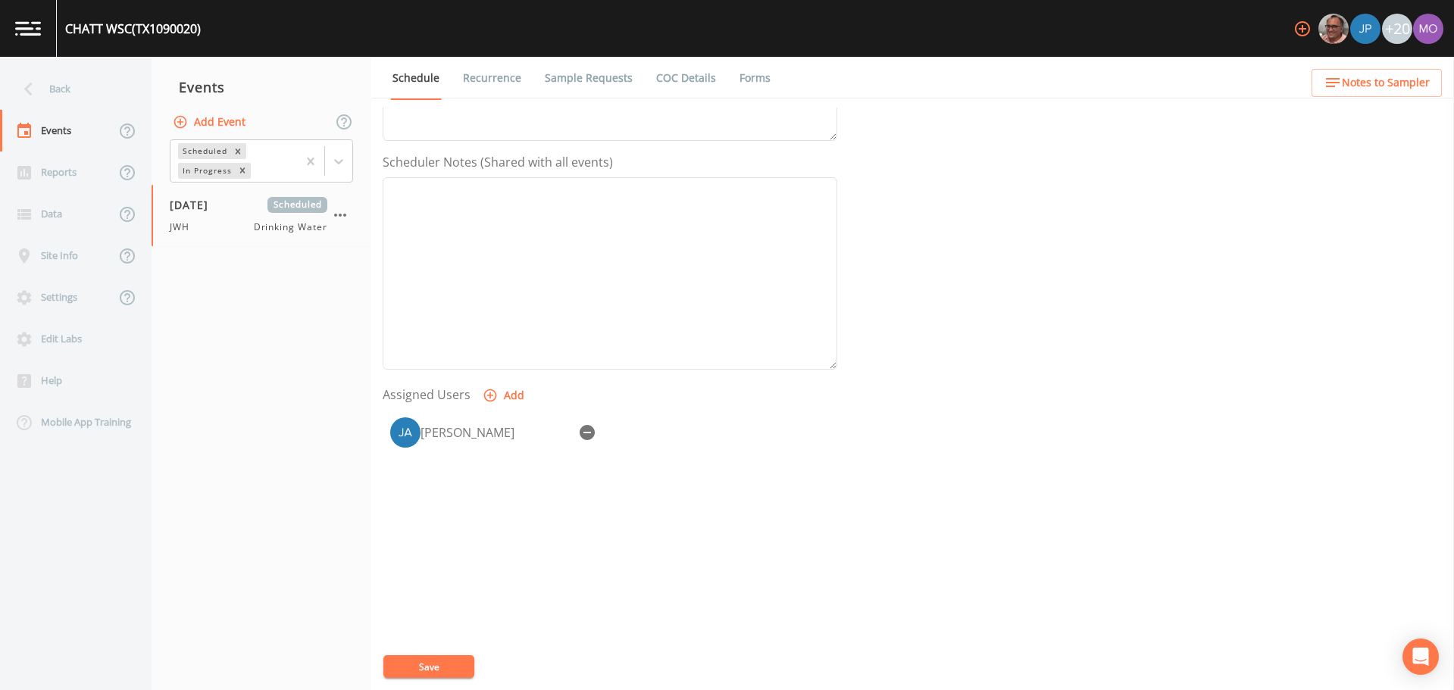
click at [446, 650] on div "Event Name JWH Target Sampling Date 2025-10-13 Time (Optional) Event Notes Sche…" at bounding box center [919, 399] width 1072 height 583
click at [441, 657] on button "Save" at bounding box center [428, 667] width 91 height 23
click at [36, 95] on icon at bounding box center [28, 89] width 27 height 27
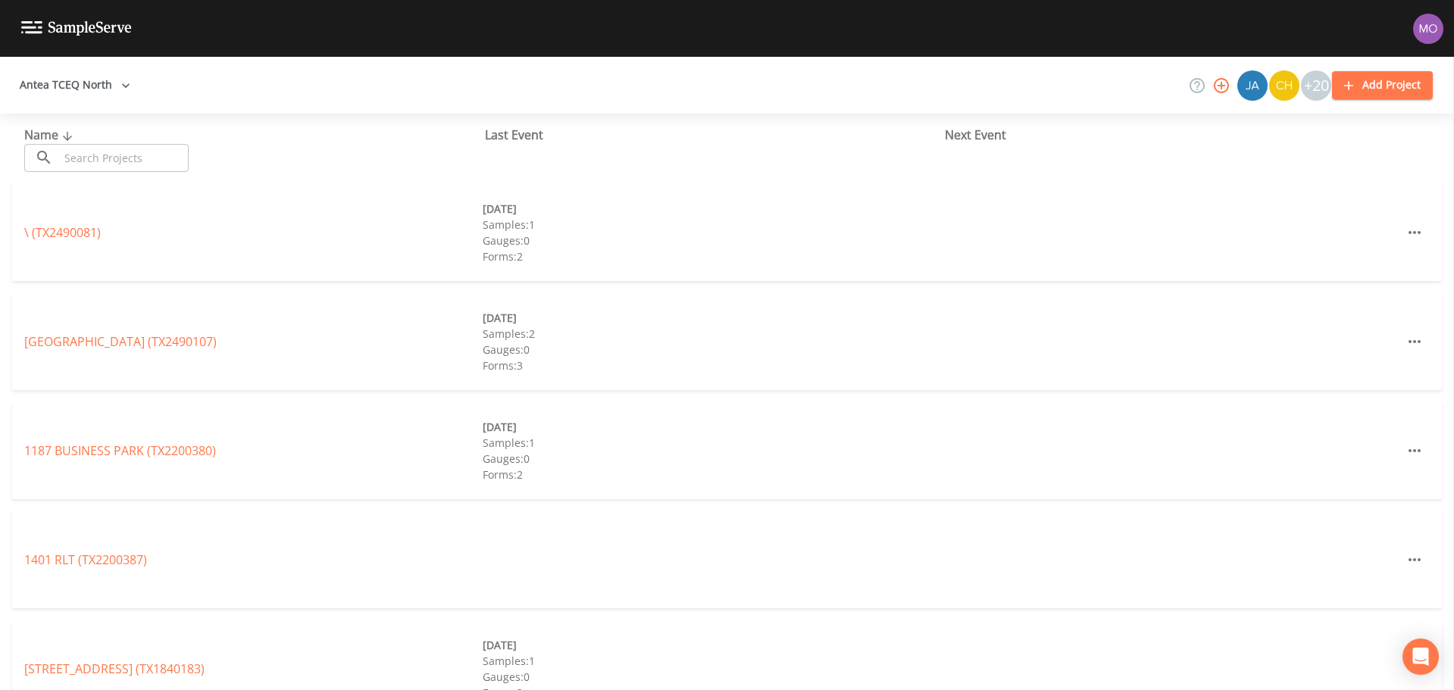
click at [140, 149] on input "text" at bounding box center [124, 158] width 130 height 28
paste input "TX1090023"
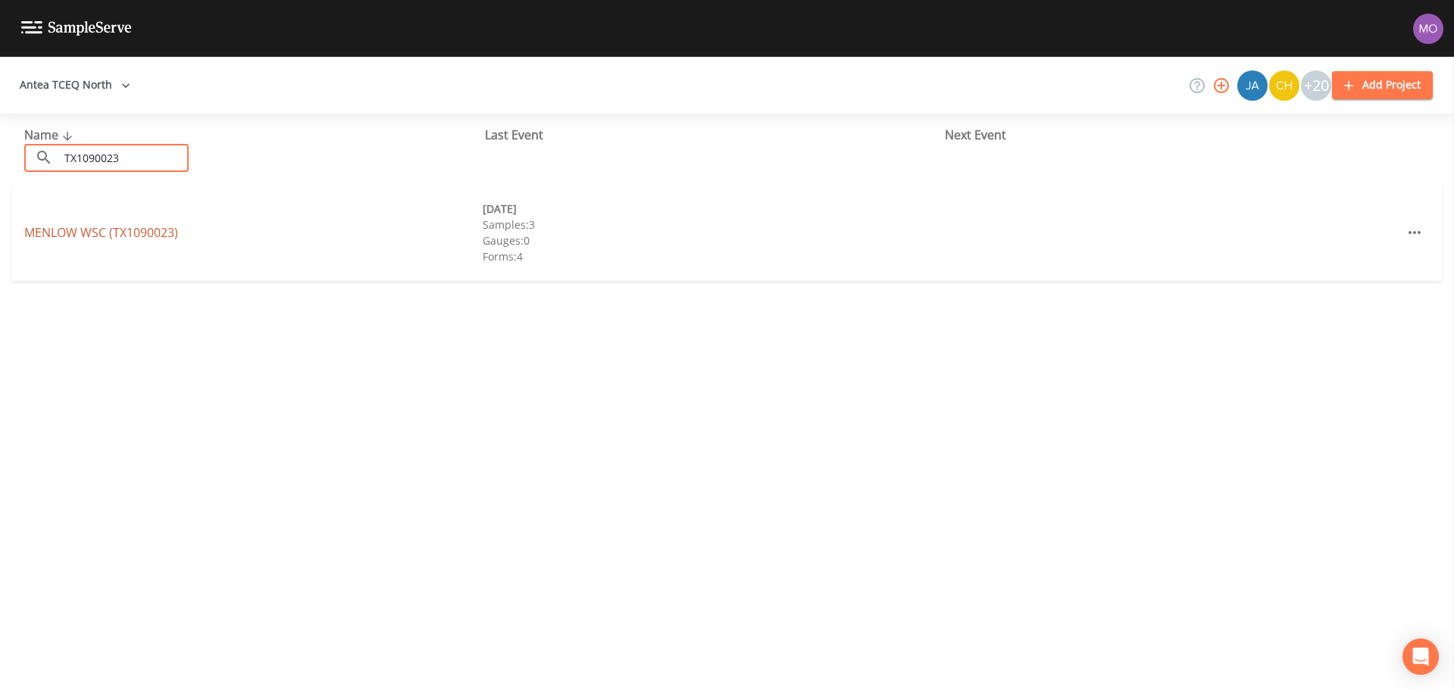
type input "TX1090023"
click at [137, 237] on link "MENLOW WSC (TX1090023)" at bounding box center [101, 232] width 154 height 17
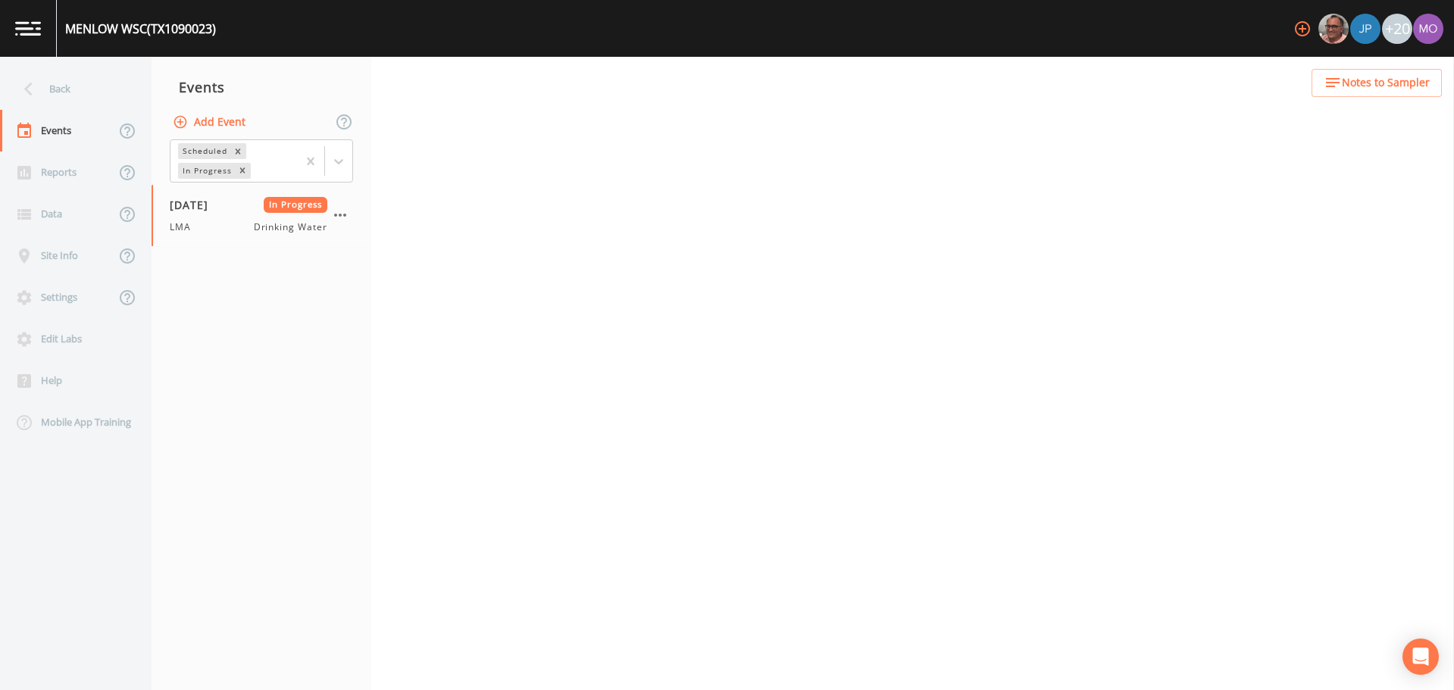
click at [231, 122] on button "Add Event" at bounding box center [211, 122] width 82 height 28
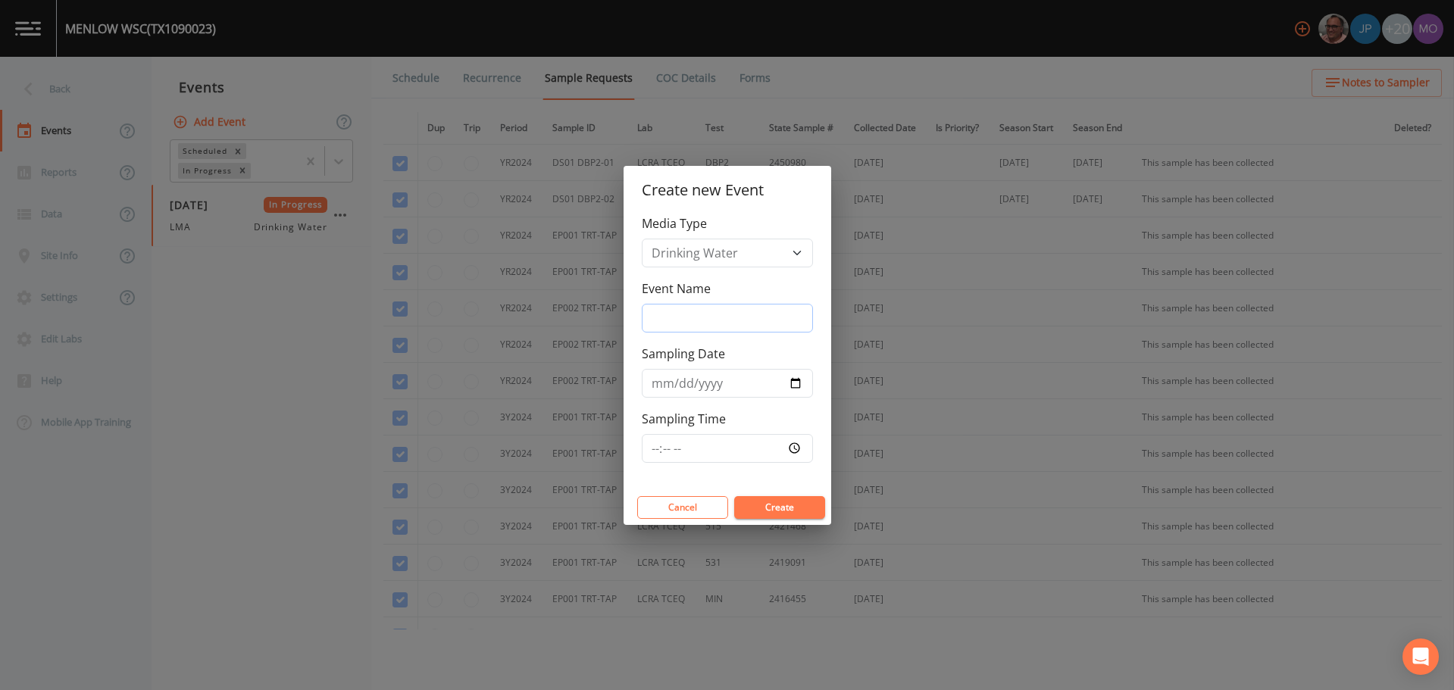
click at [671, 322] on input "Event Name" at bounding box center [727, 318] width 171 height 29
type input "JWH"
click at [795, 380] on input "Sampling Date" at bounding box center [727, 383] width 171 height 29
type input "[DATE]"
click at [778, 508] on button "Create" at bounding box center [779, 507] width 91 height 23
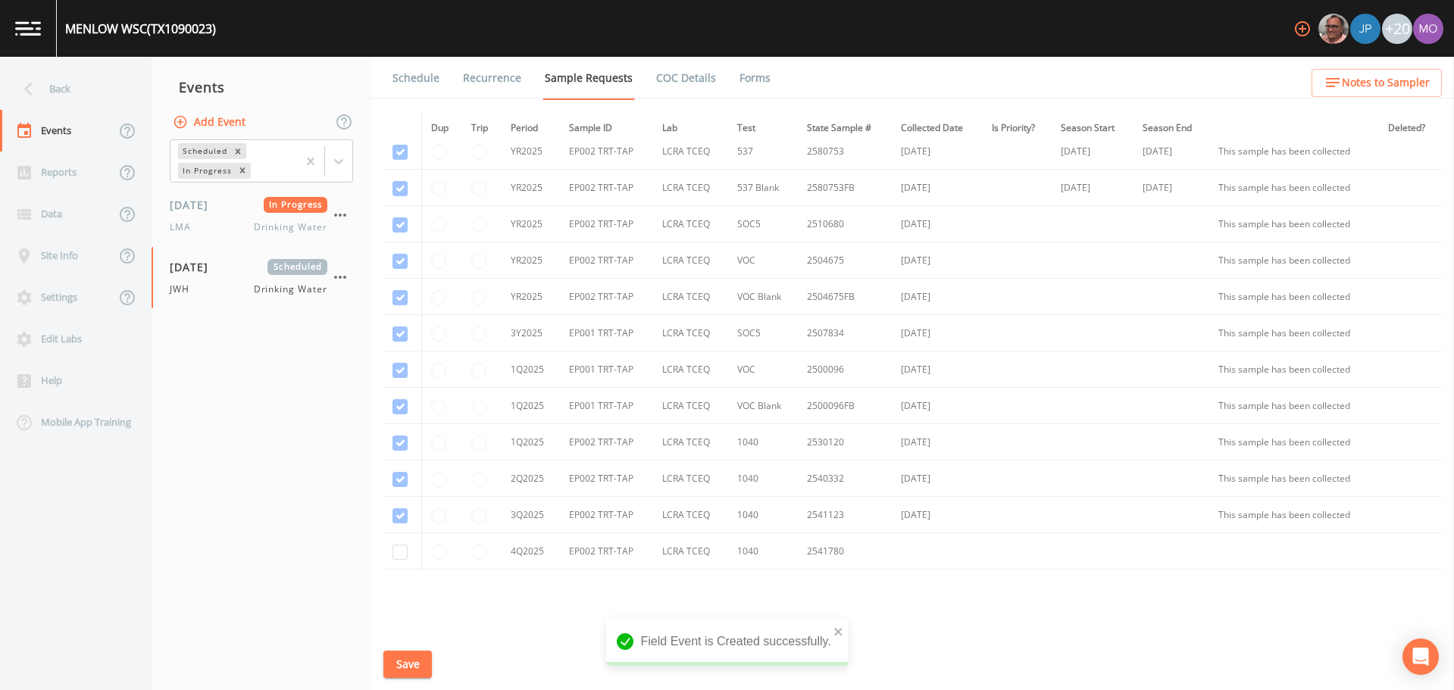
scroll to position [1346, 0]
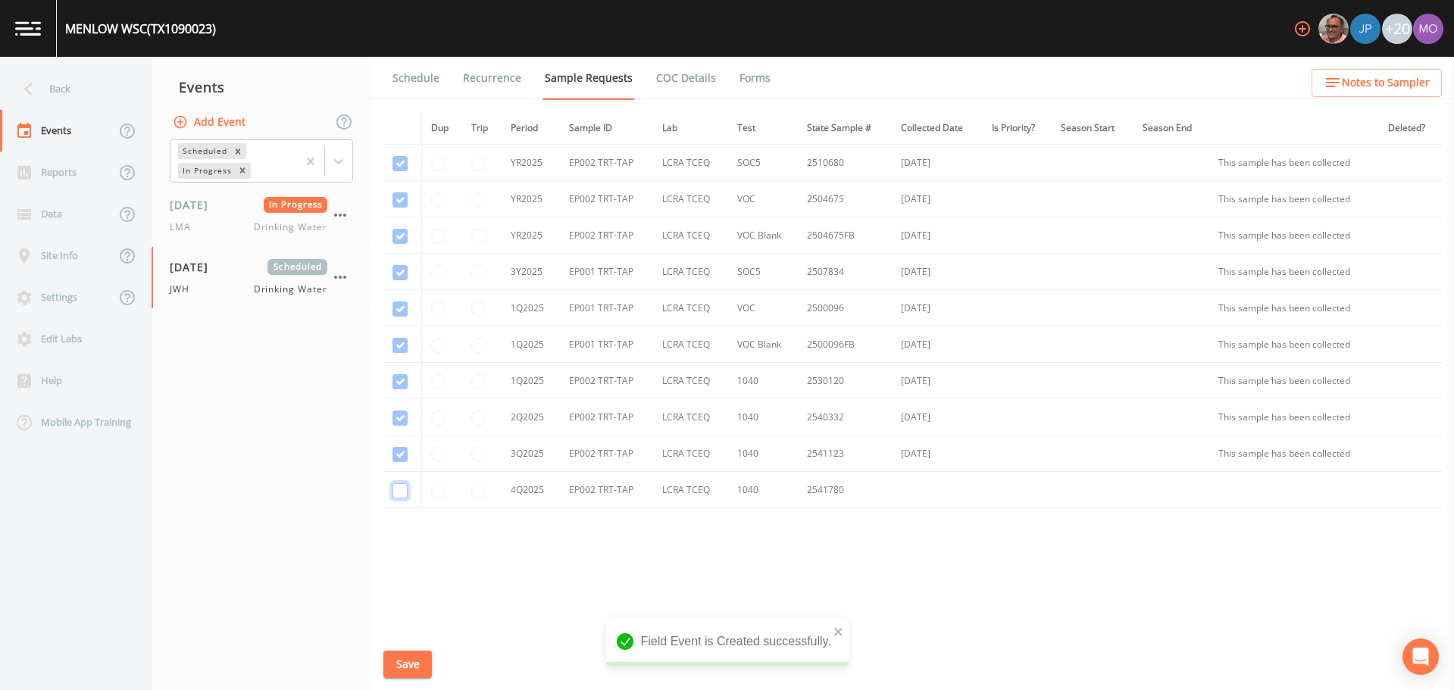
click at [402, 488] on input "checkbox" at bounding box center [400, 490] width 15 height 15
checkbox input "true"
click at [399, 665] on button "Save" at bounding box center [407, 665] width 49 height 28
click at [406, 84] on link "Schedule" at bounding box center [416, 78] width 52 height 42
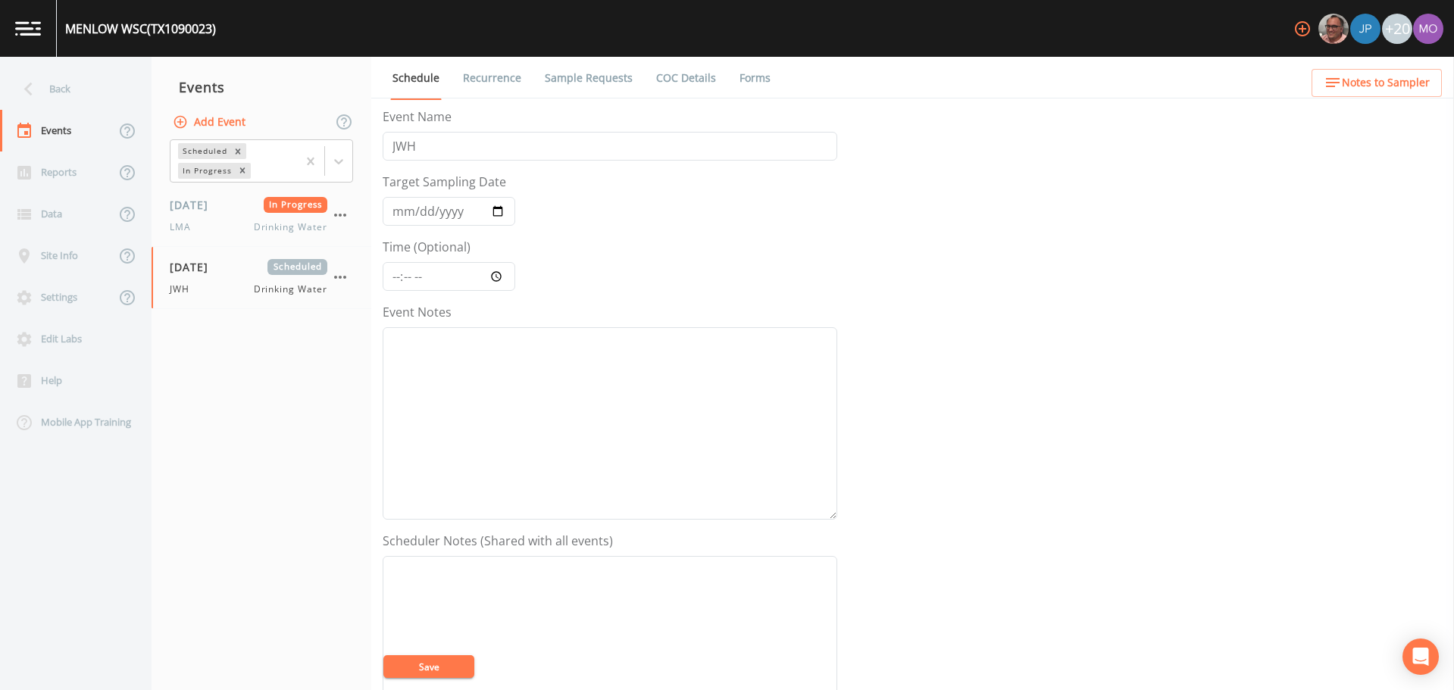
scroll to position [379, 0]
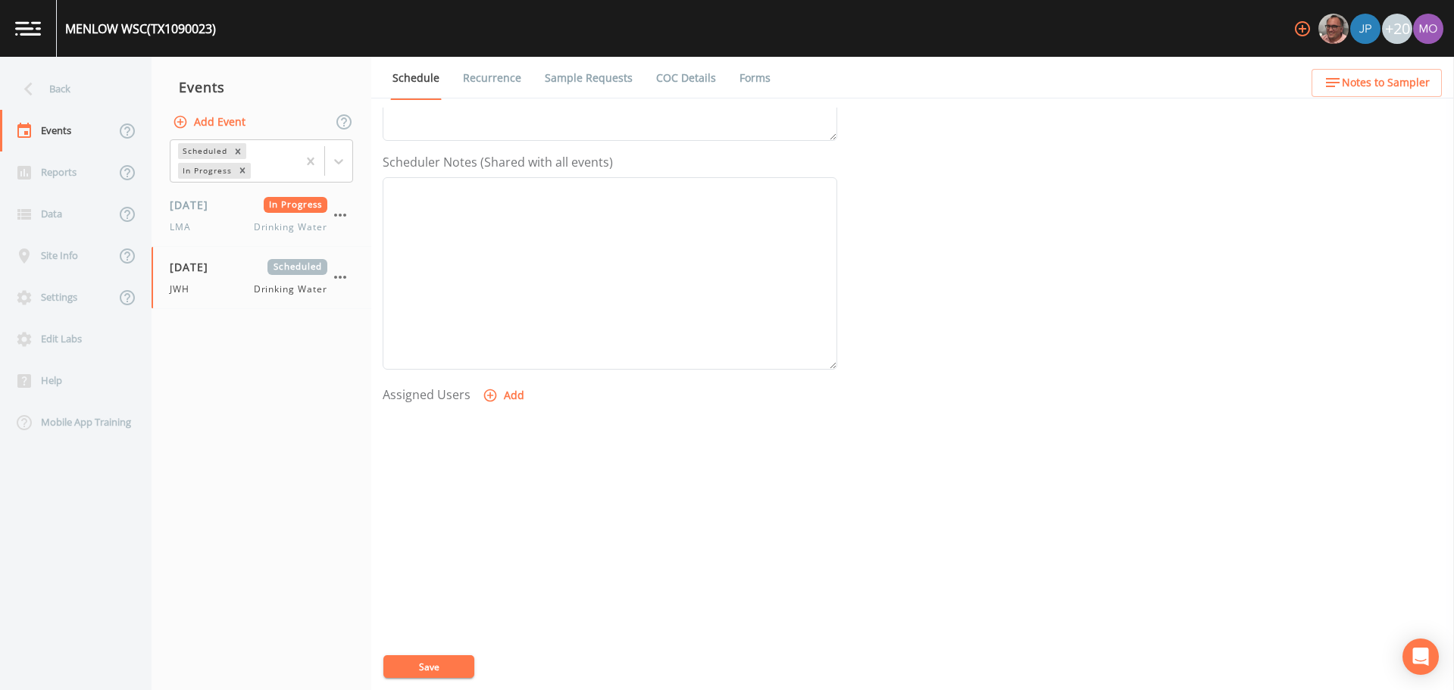
click at [487, 394] on icon "button" at bounding box center [490, 395] width 15 height 15
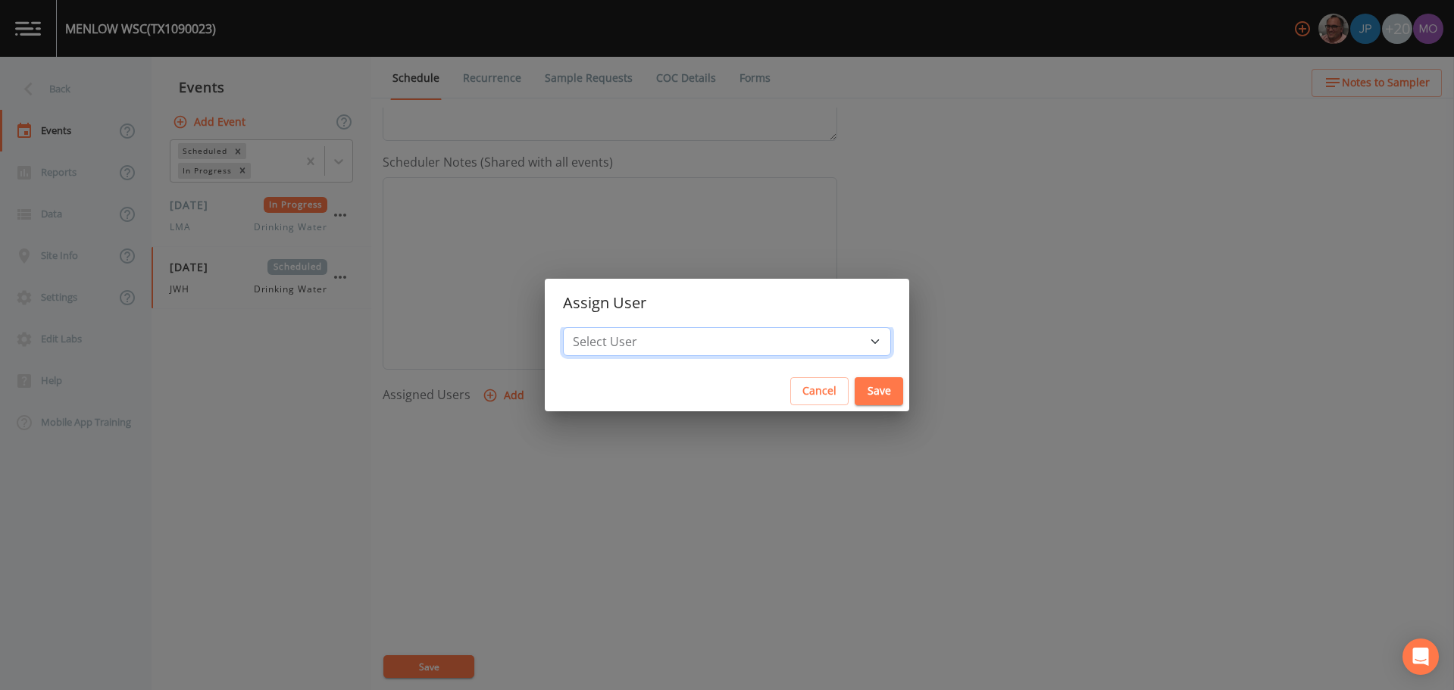
click at [641, 345] on select "Select User [PERSON_NAME] [PERSON_NAME] [PERSON_NAME] [PERSON_NAME] [PERSON_NAM…" at bounding box center [727, 341] width 328 height 29
select select "5228c763-cea1-42f9-884e-47d3eb1fbd8b"
click at [618, 327] on select "Select User [PERSON_NAME] [PERSON_NAME] [PERSON_NAME] [PERSON_NAME] [PERSON_NAM…" at bounding box center [727, 341] width 328 height 29
click at [855, 398] on button "Save" at bounding box center [879, 391] width 49 height 28
select select
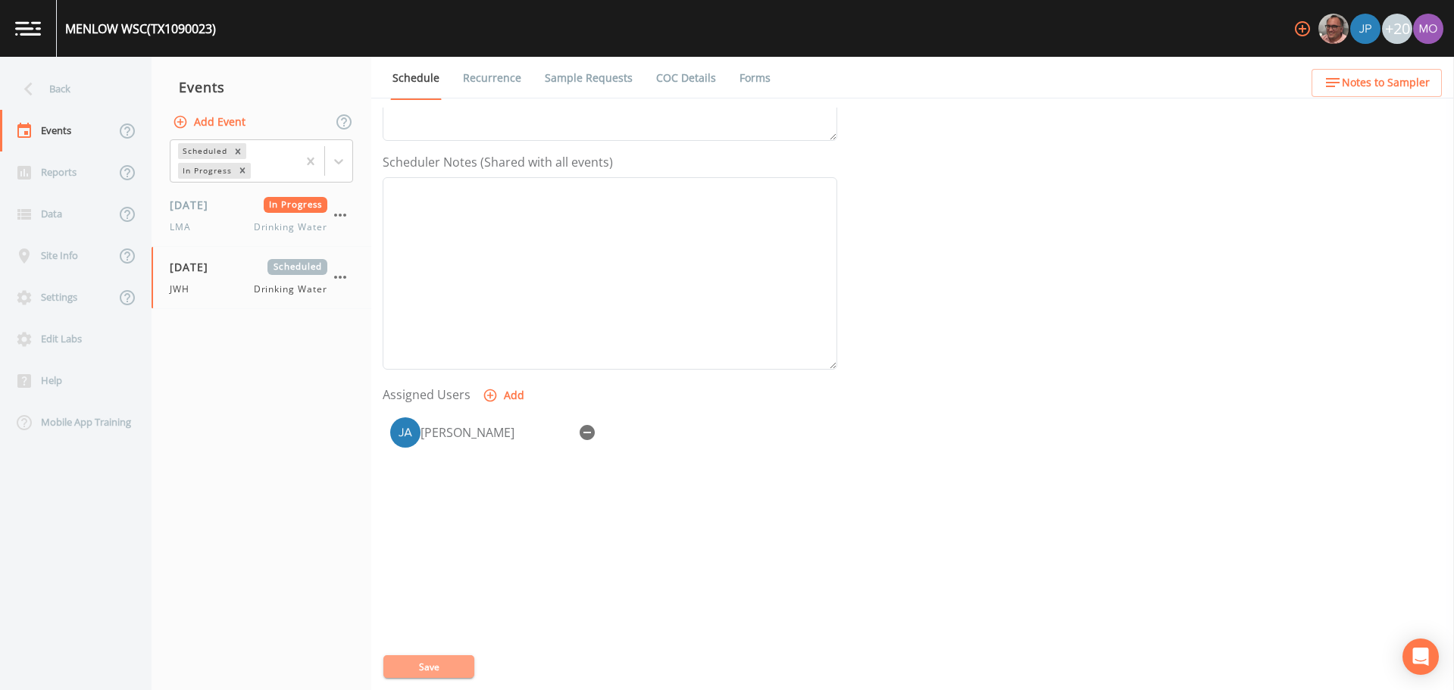
click at [443, 660] on button "Save" at bounding box center [428, 667] width 91 height 23
click at [79, 90] on div "Back" at bounding box center [68, 89] width 136 height 42
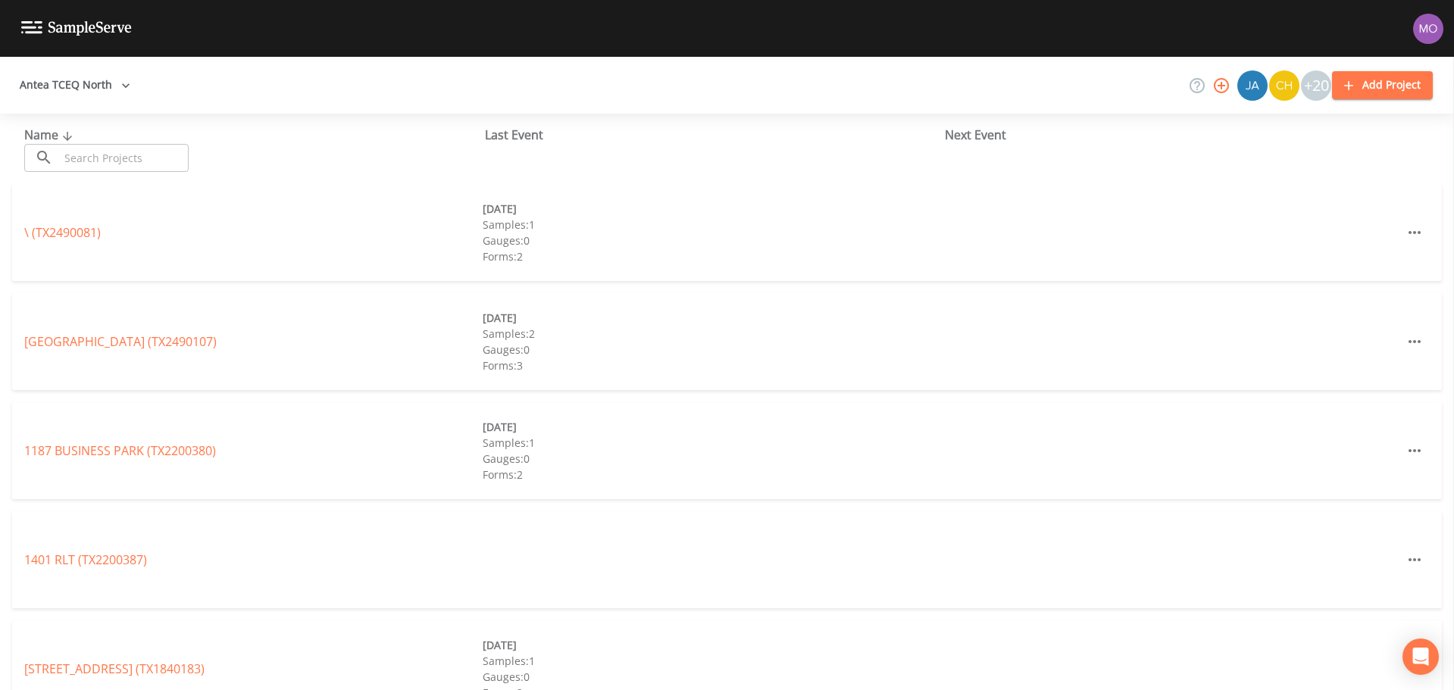
click at [93, 176] on div "Name ​ ​ Last Event Next Event" at bounding box center [727, 149] width 1454 height 70
click at [90, 163] on input "text" at bounding box center [124, 158] width 130 height 28
paste input "TX1750004"
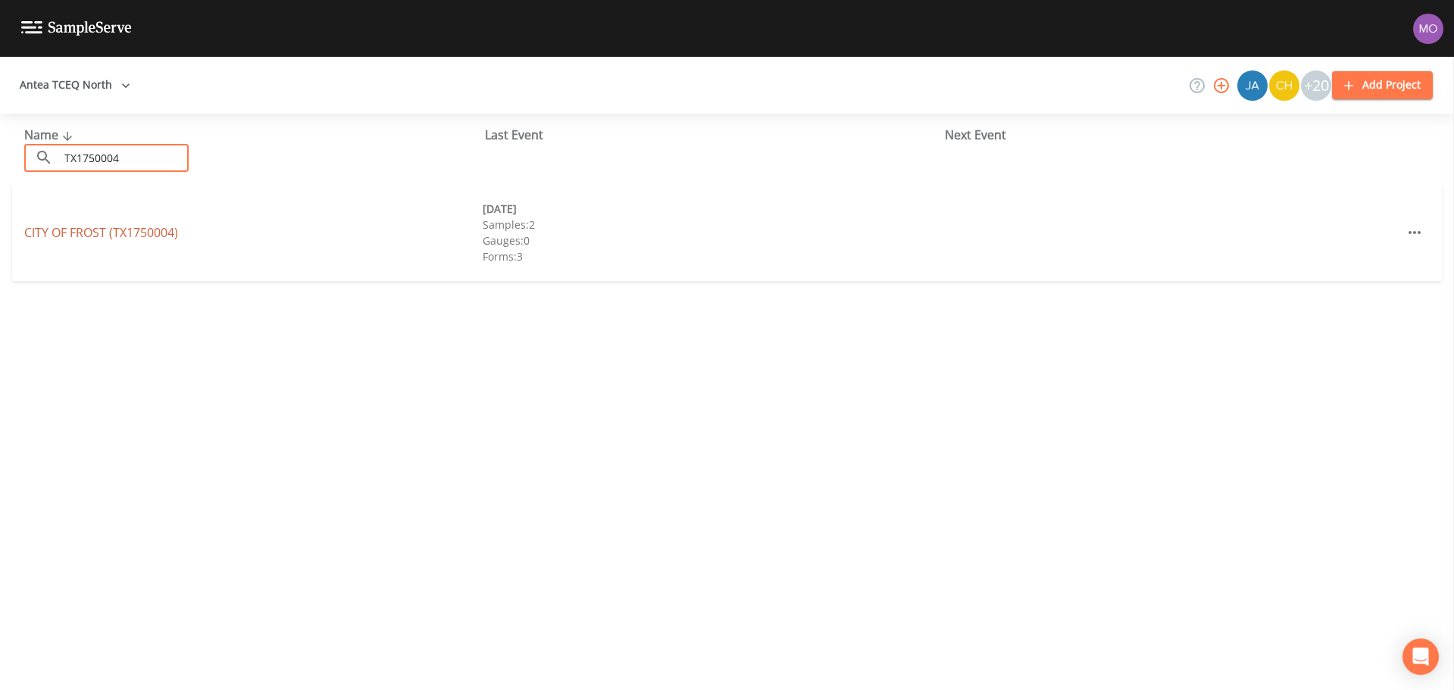
type input "TX1750004"
click at [90, 235] on link "CITY OF FROST (TX1750004)" at bounding box center [101, 232] width 154 height 17
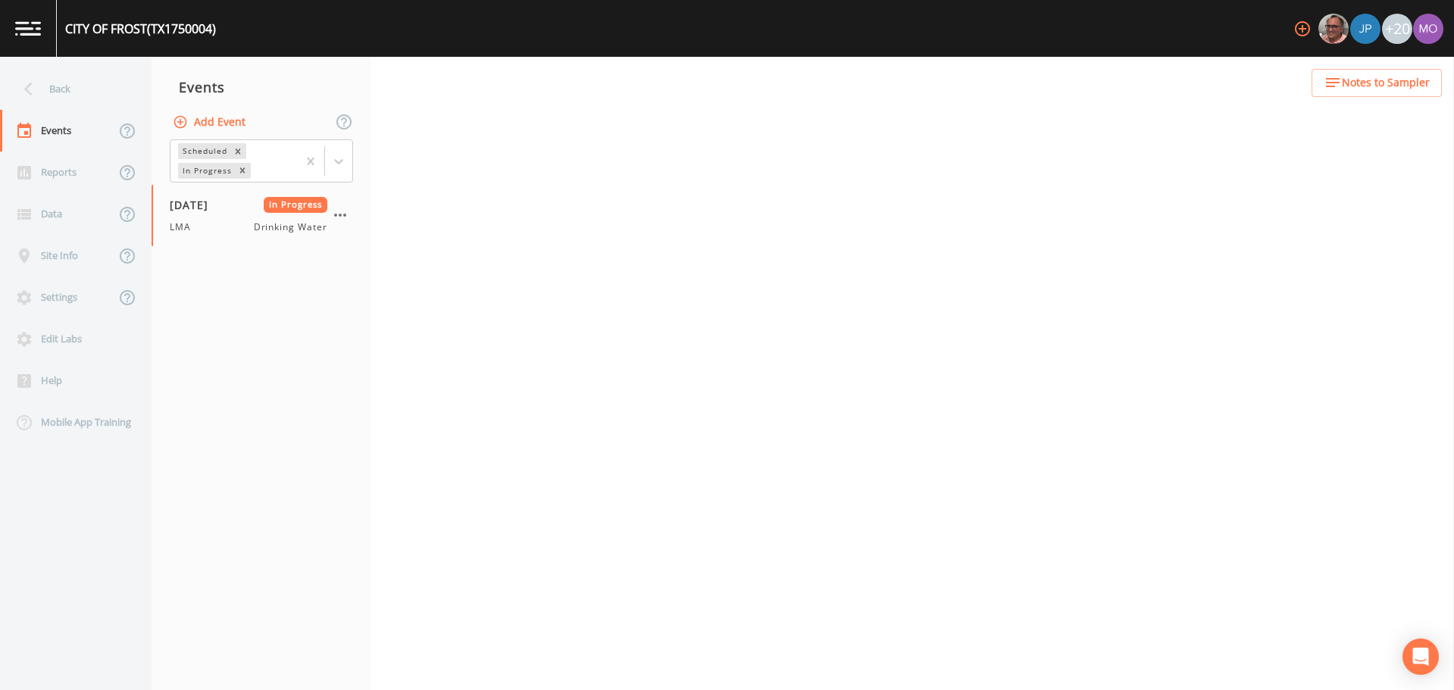
click at [205, 124] on button "Add Event" at bounding box center [211, 122] width 82 height 28
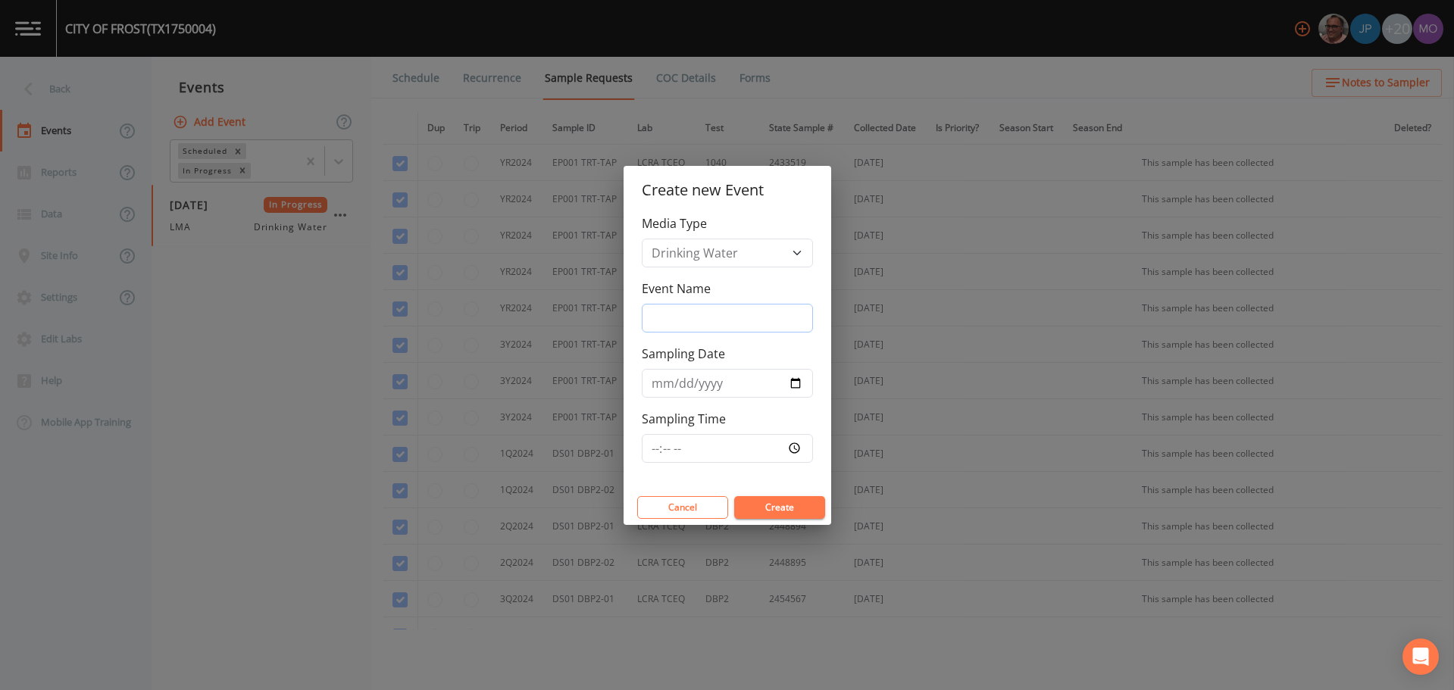
click at [723, 308] on input "Event Name" at bounding box center [727, 318] width 171 height 29
type input "JWH"
click at [798, 379] on input "Sampling Date" at bounding box center [727, 383] width 171 height 29
type input "[DATE]"
click at [764, 508] on button "Create" at bounding box center [779, 507] width 91 height 23
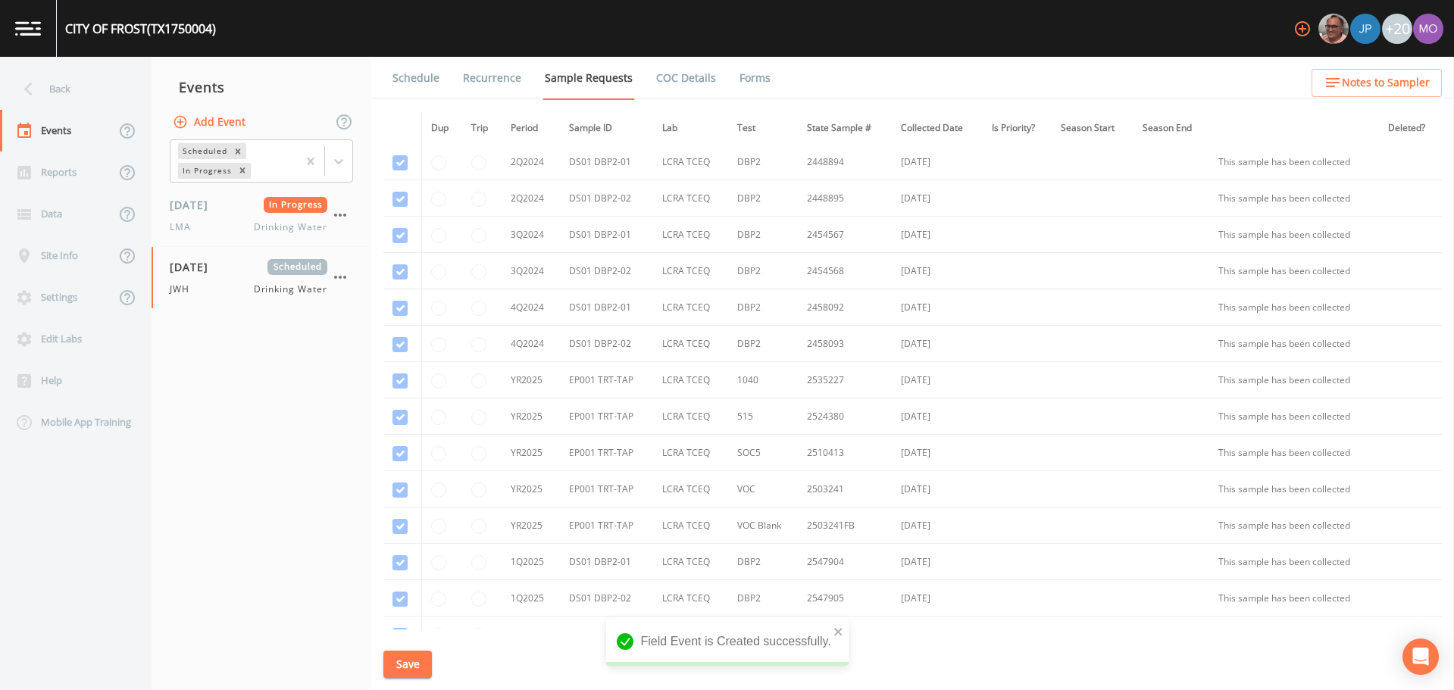
scroll to position [691, 0]
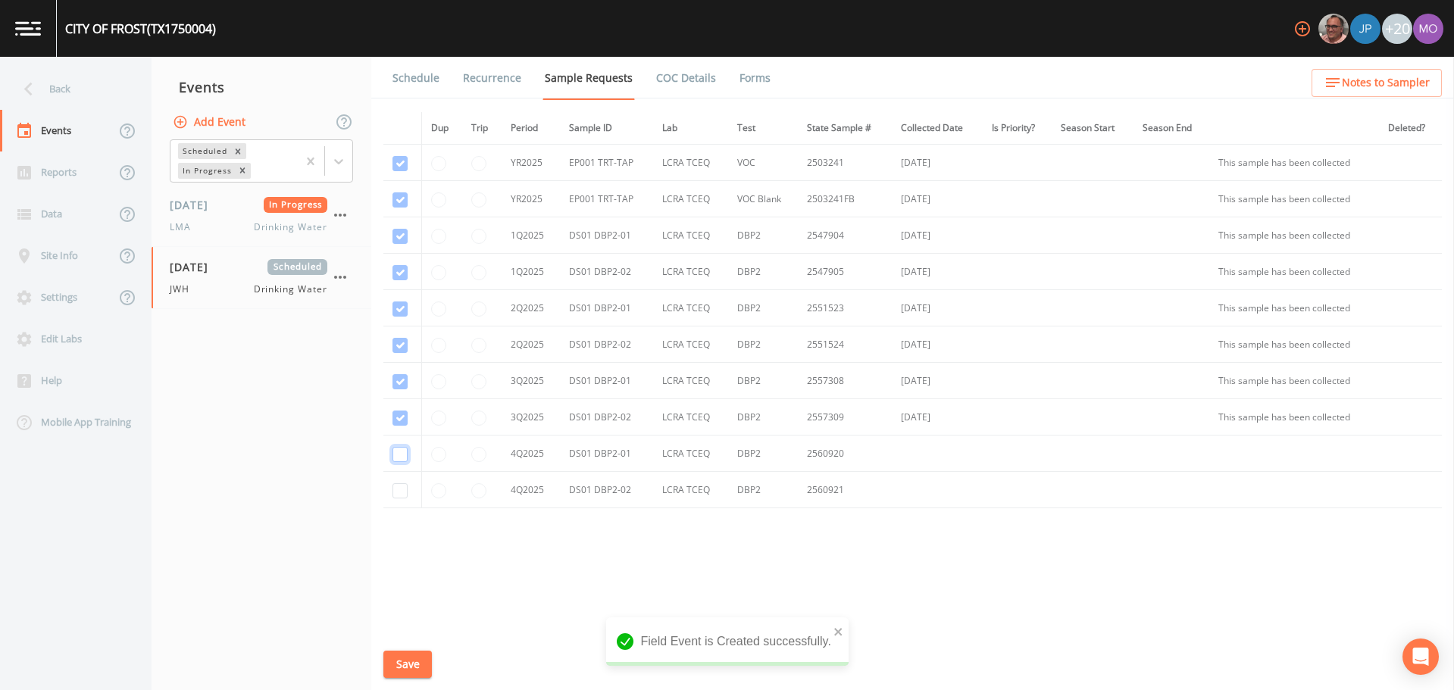
click at [399, 455] on input "checkbox" at bounding box center [400, 454] width 15 height 15
checkbox input "true"
click at [399, 496] on input "checkbox" at bounding box center [400, 490] width 15 height 15
checkbox input "true"
click at [421, 665] on button "Save" at bounding box center [407, 665] width 49 height 28
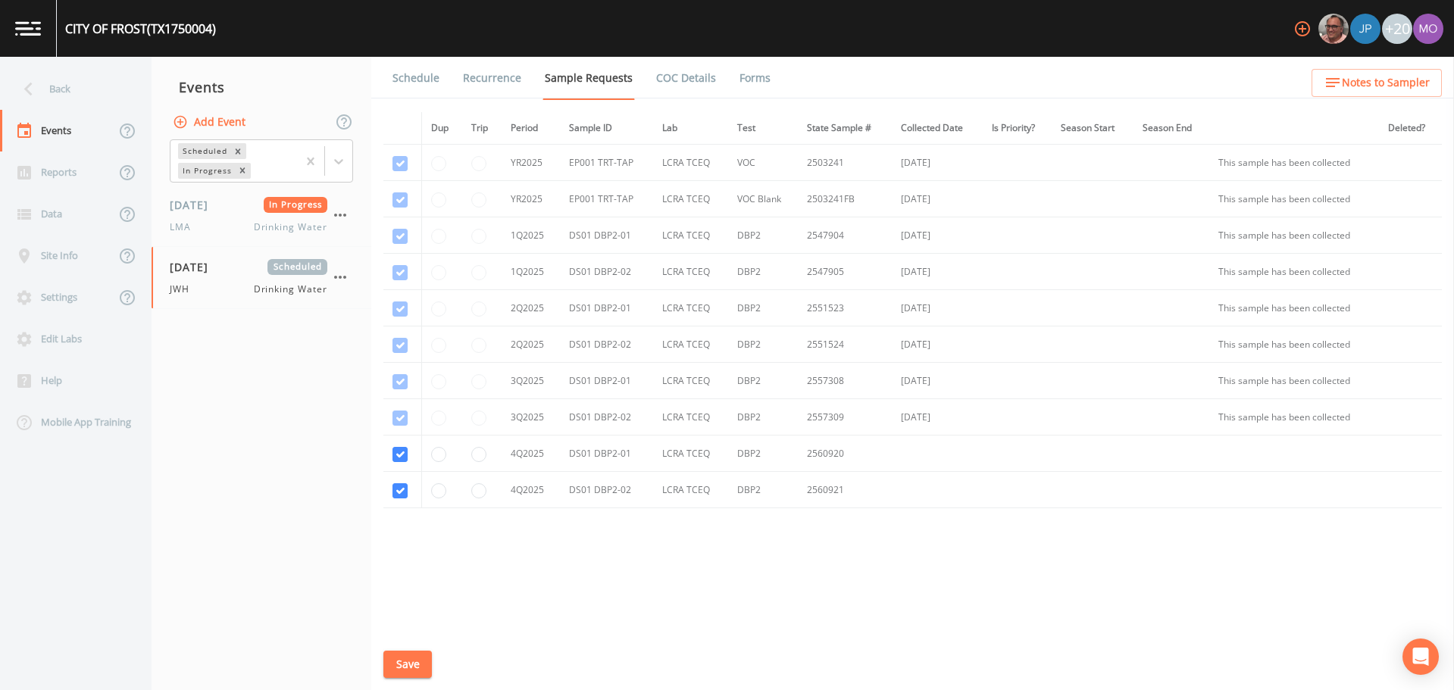
click at [405, 77] on link "Schedule" at bounding box center [416, 78] width 52 height 42
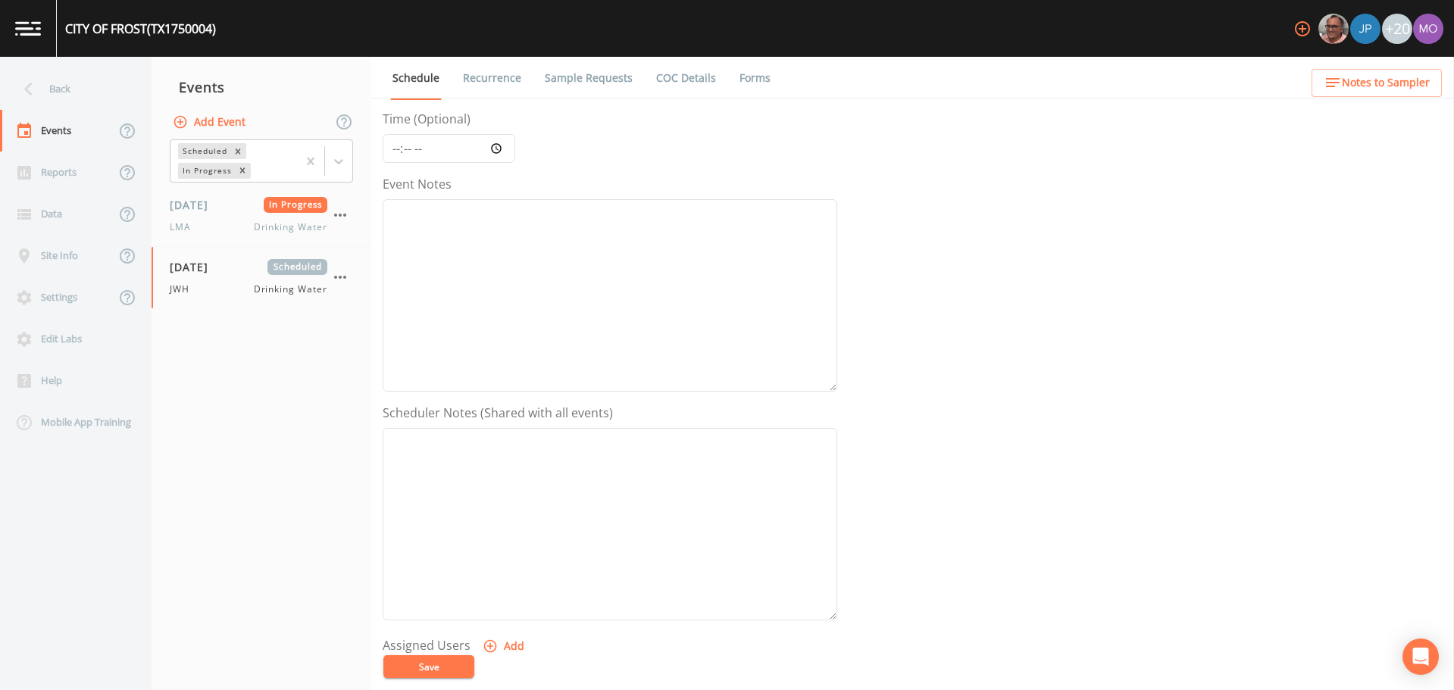
scroll to position [379, 0]
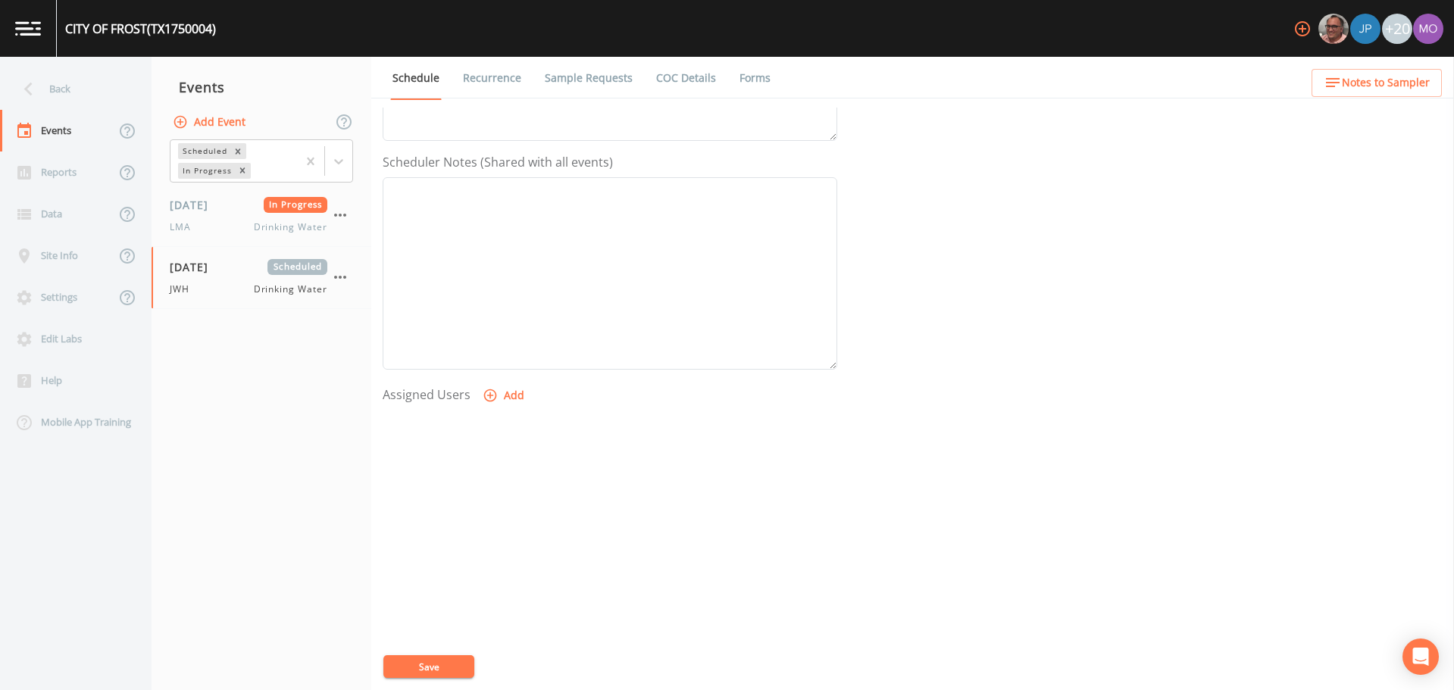
click at [487, 396] on icon "button" at bounding box center [490, 395] width 15 height 15
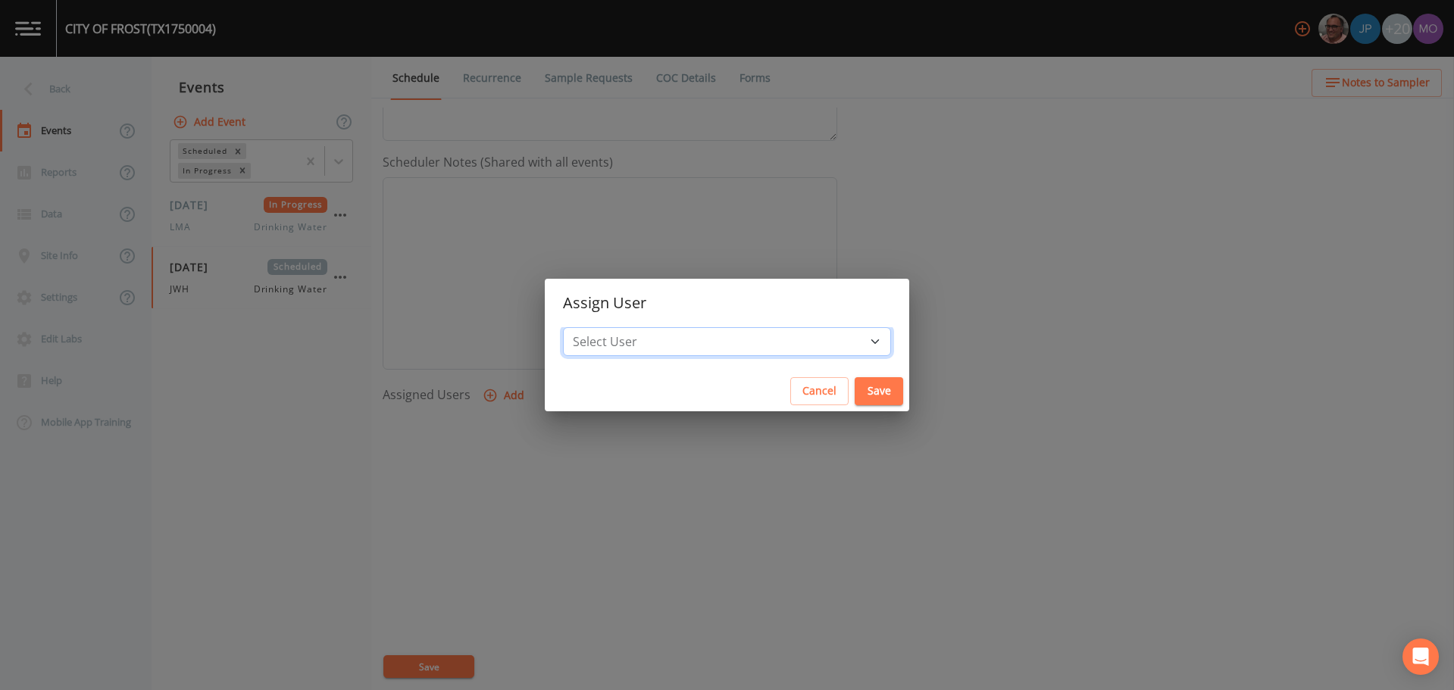
click at [637, 341] on select "Select User [PERSON_NAME] [PERSON_NAME] [PERSON_NAME] [PERSON_NAME] [PERSON_NAM…" at bounding box center [727, 341] width 328 height 29
select select "5228c763-cea1-42f9-884e-47d3eb1fbd8b"
click at [618, 327] on select "Select User [PERSON_NAME] [PERSON_NAME] [PERSON_NAME] [PERSON_NAME] [PERSON_NAM…" at bounding box center [727, 341] width 328 height 29
click at [855, 386] on button "Save" at bounding box center [879, 391] width 49 height 28
select select
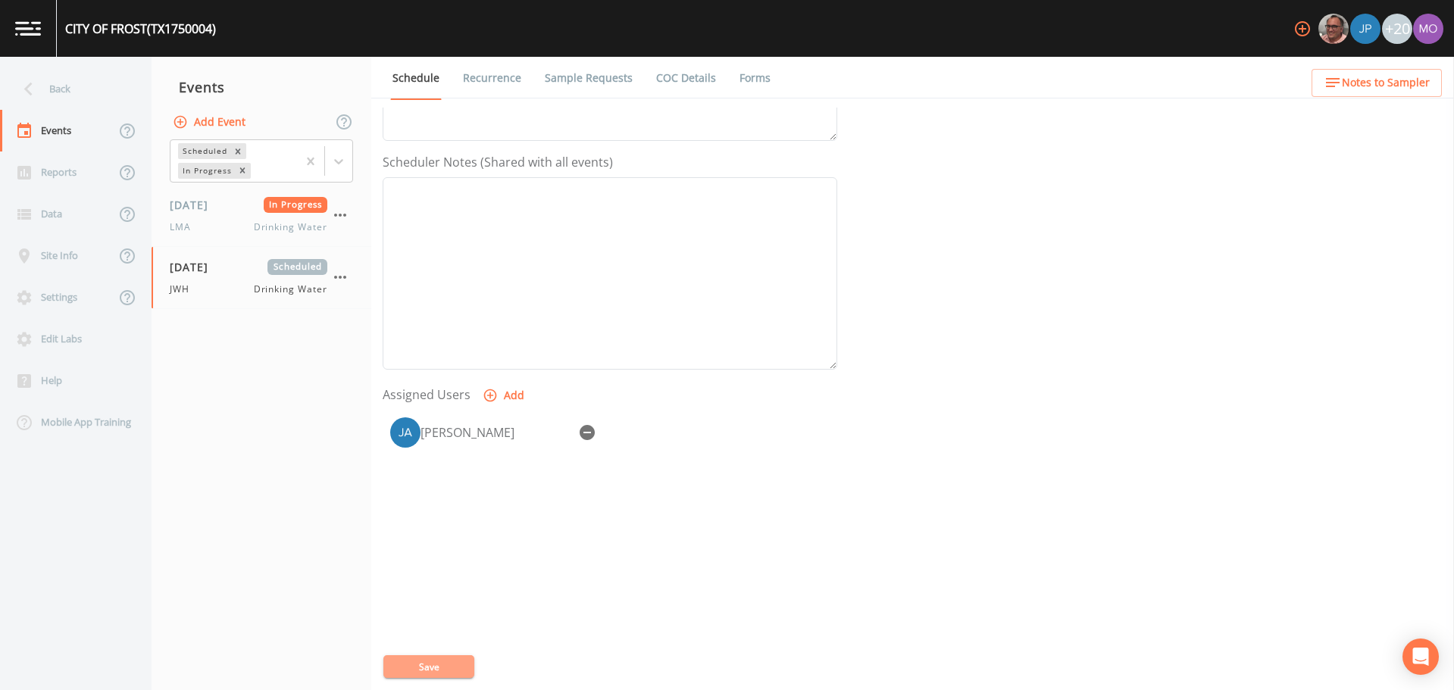
click at [459, 669] on button "Save" at bounding box center [428, 667] width 91 height 23
click at [69, 93] on div "Back" at bounding box center [68, 89] width 136 height 42
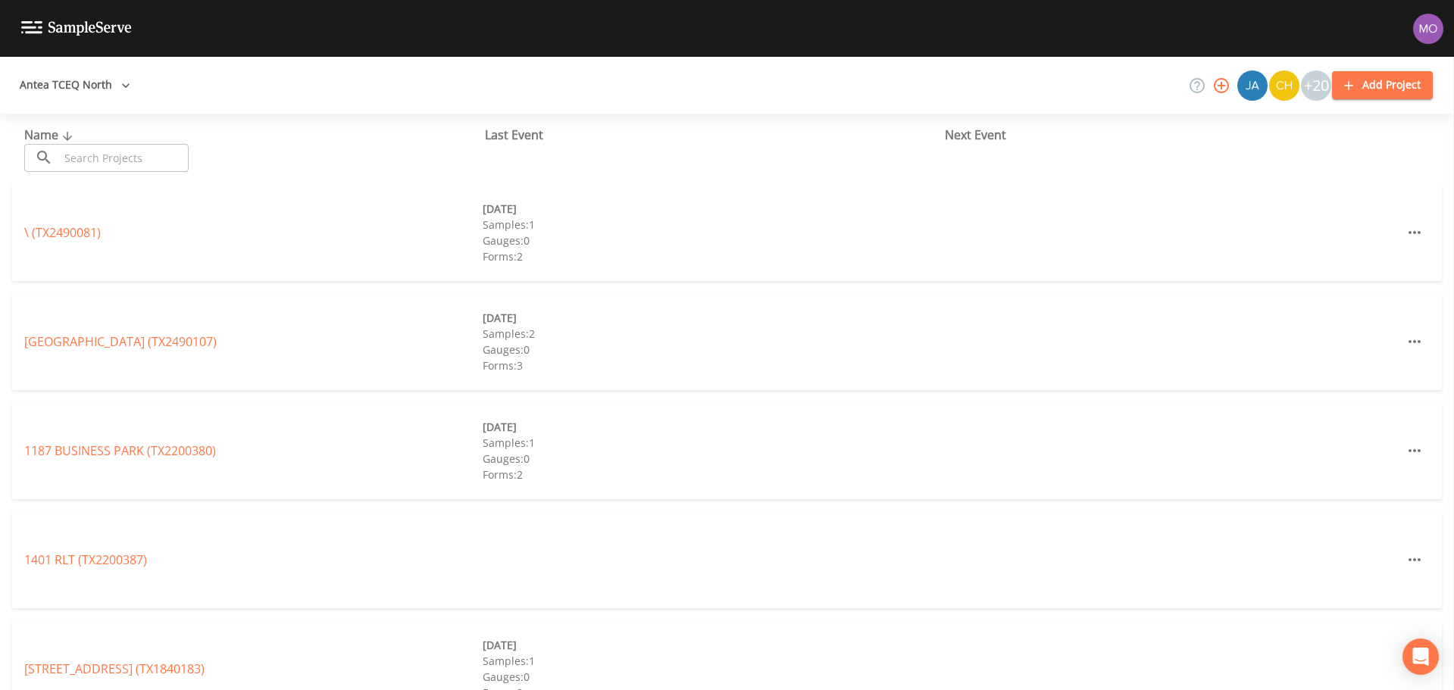
click at [117, 148] on input "text" at bounding box center [124, 158] width 130 height 28
paste input "TX0700001"
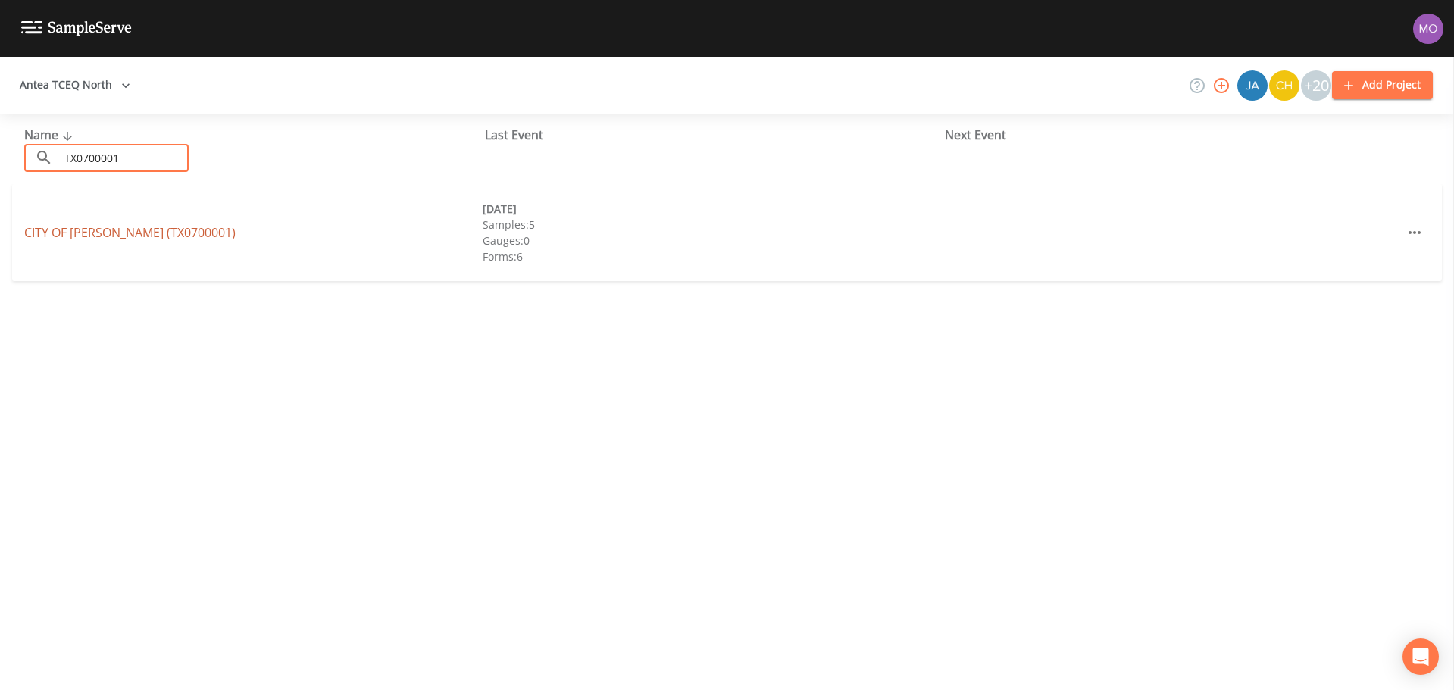
type input "TX0700001"
click at [126, 236] on link "CITY OF ENNIS (TX0700001)" at bounding box center [129, 232] width 211 height 17
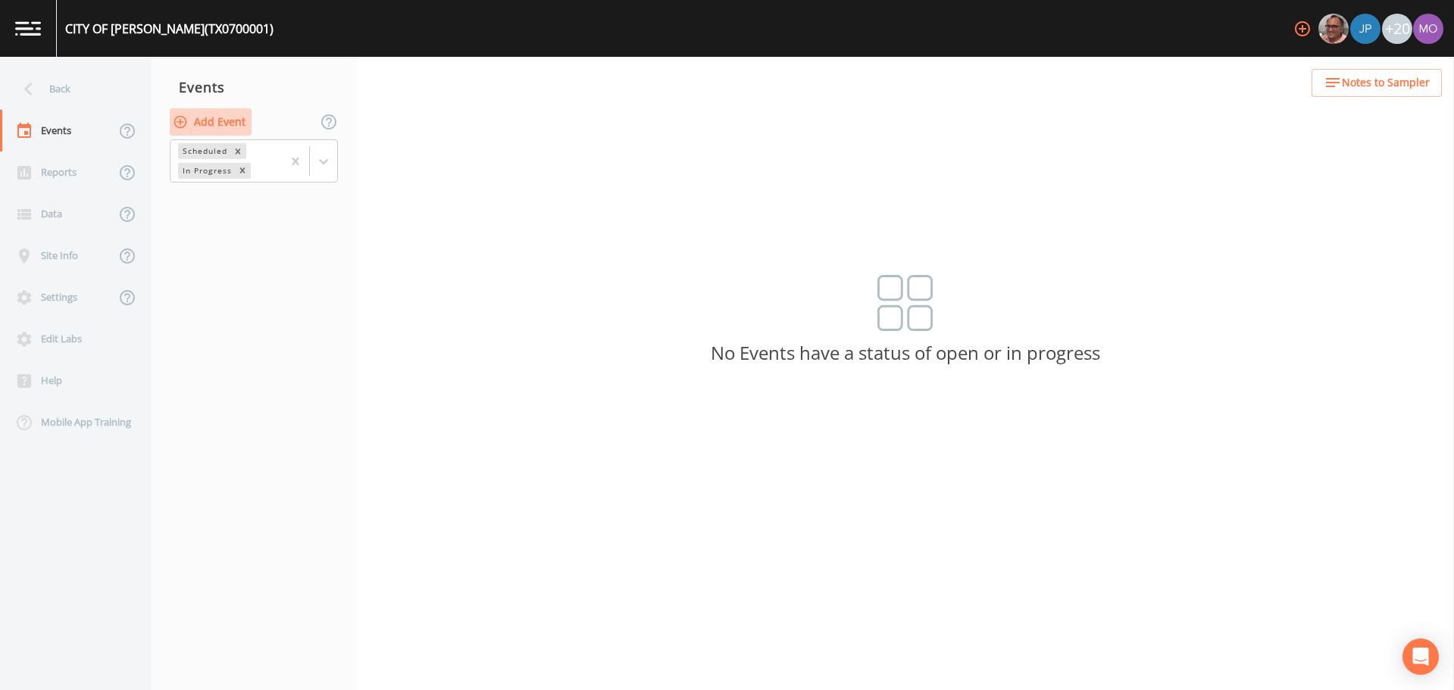
click at [209, 108] on button "Add Event" at bounding box center [211, 122] width 82 height 28
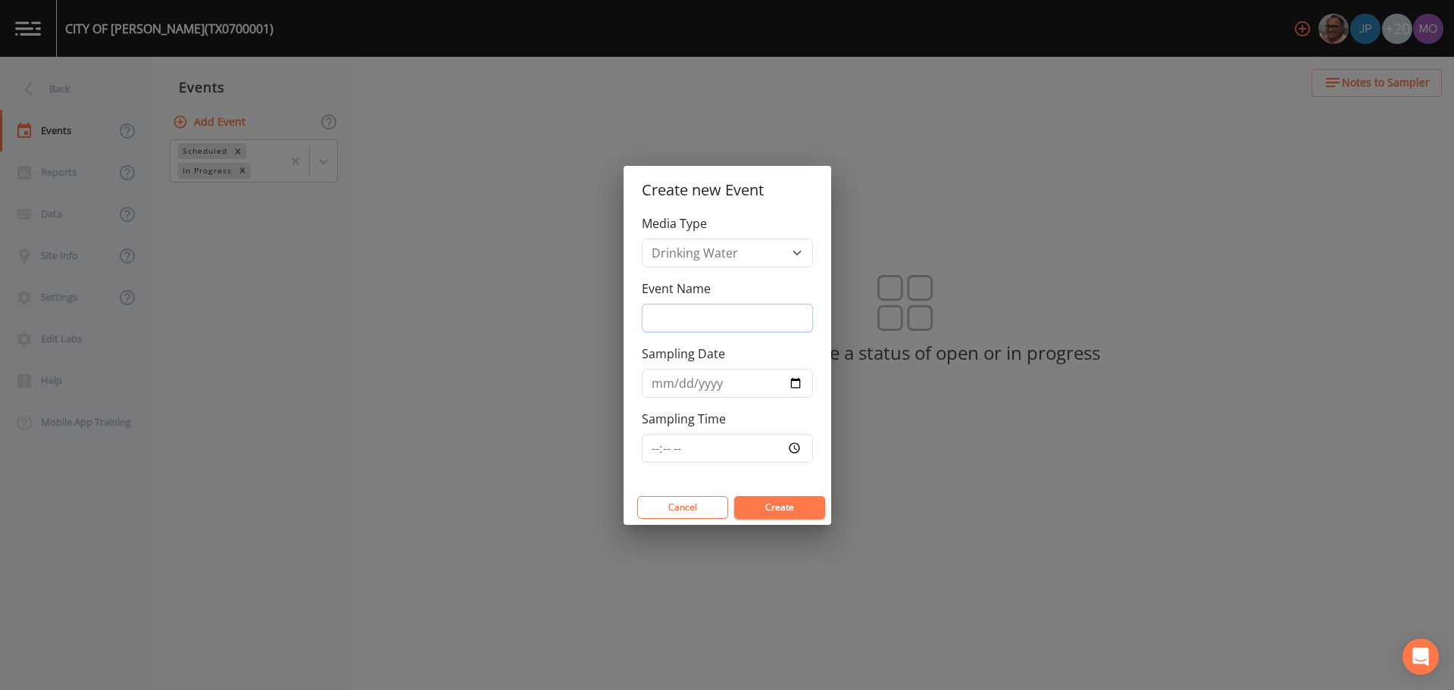
click at [674, 318] on input "Event Name" at bounding box center [727, 318] width 171 height 29
type input "JWH"
click at [793, 381] on input "Sampling Date" at bounding box center [727, 383] width 171 height 29
type input "[DATE]"
click at [774, 507] on button "Create" at bounding box center [779, 507] width 91 height 23
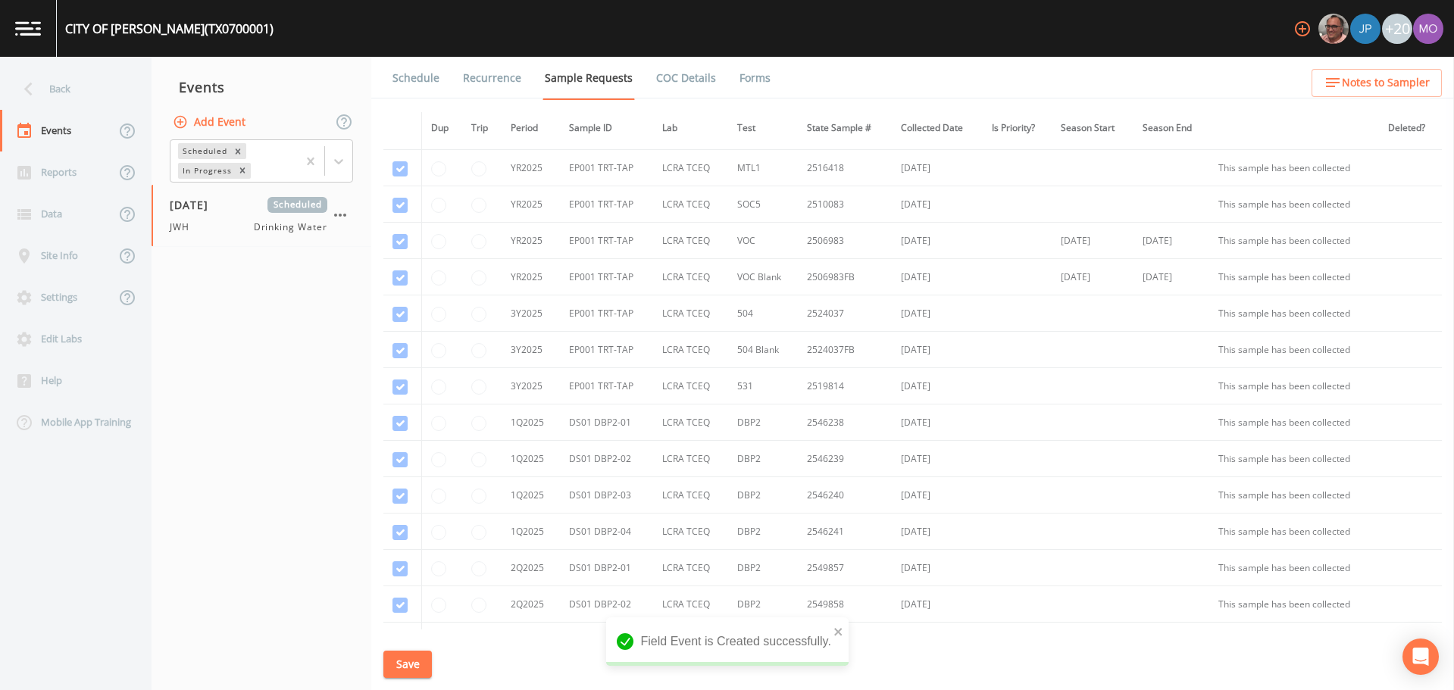
scroll to position [1419, 0]
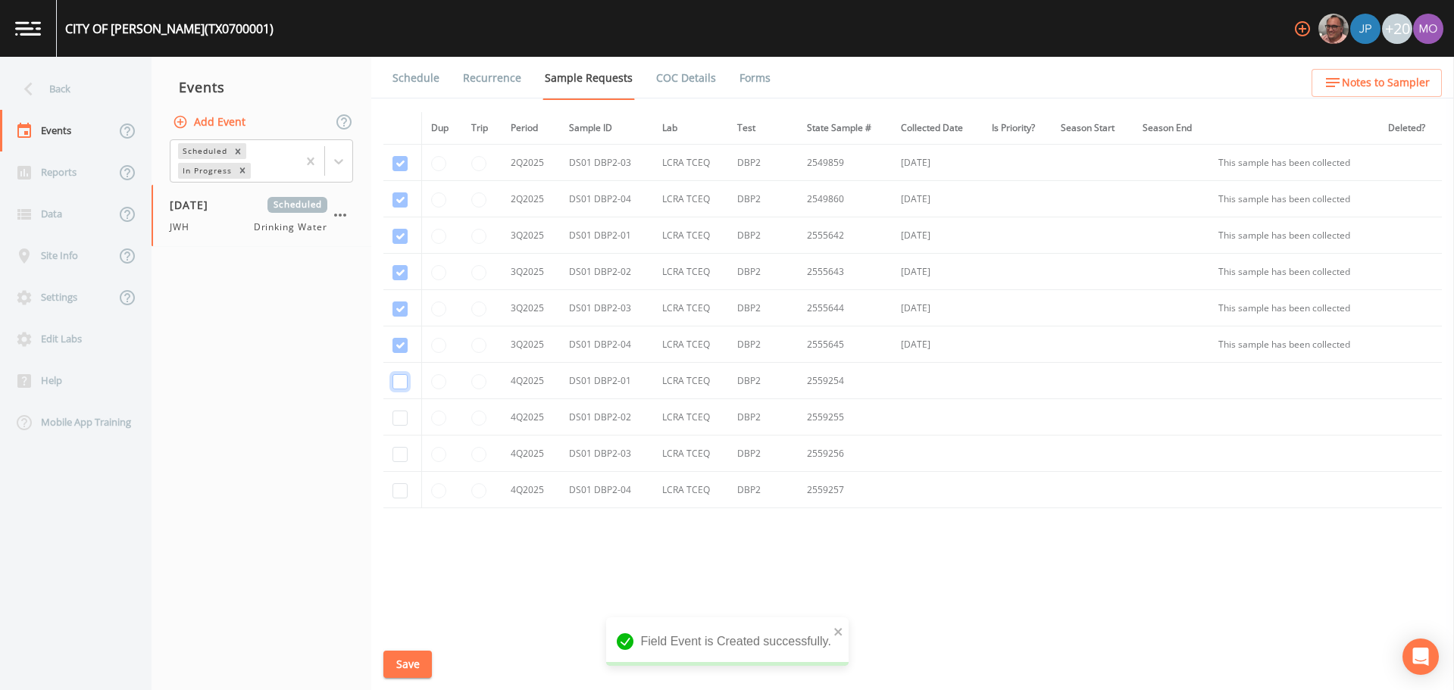
click at [399, 388] on input "checkbox" at bounding box center [400, 381] width 15 height 15
checkbox input "true"
click at [399, 418] on input "checkbox" at bounding box center [400, 418] width 15 height 15
checkbox input "true"
click at [399, 465] on td at bounding box center [402, 454] width 38 height 36
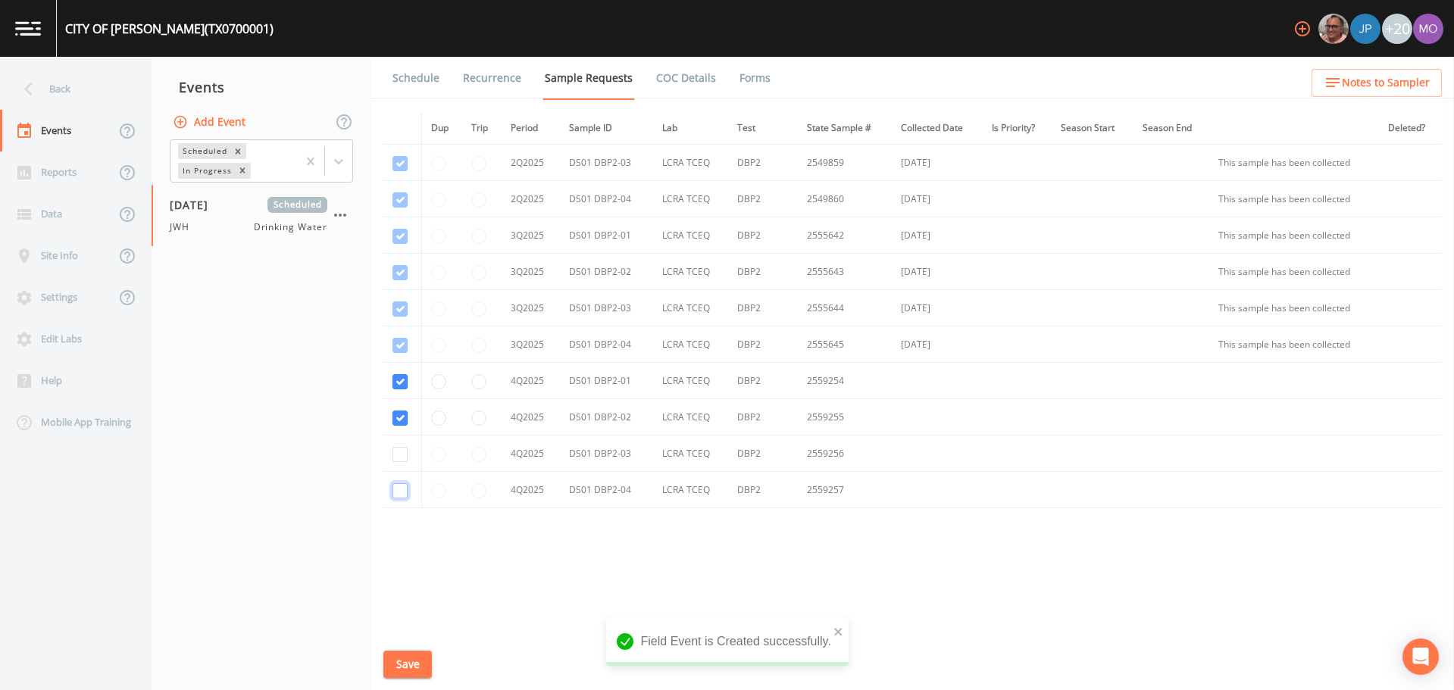
click at [399, 485] on input "checkbox" at bounding box center [400, 490] width 15 height 15
checkbox input "true"
click at [399, 453] on input "checkbox" at bounding box center [400, 454] width 15 height 15
checkbox input "true"
click at [409, 660] on button "Save" at bounding box center [407, 665] width 49 height 28
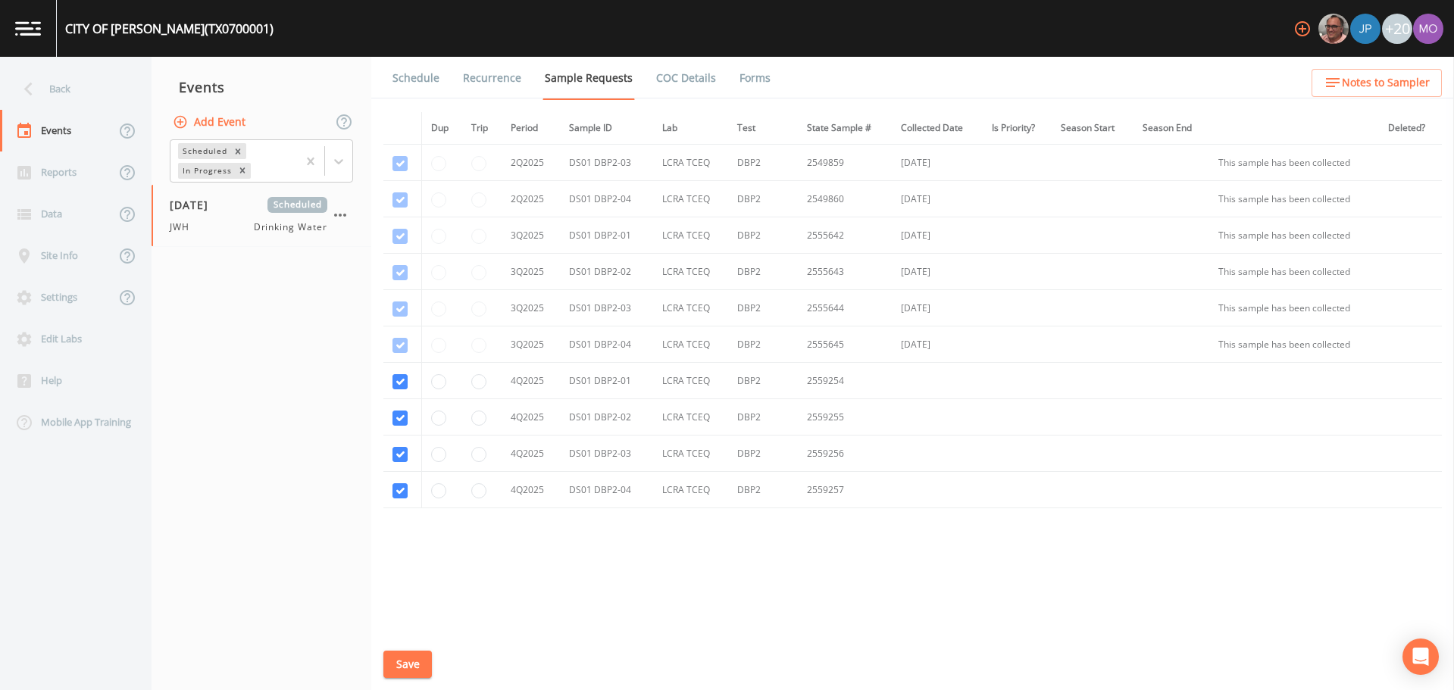
click at [408, 77] on link "Schedule" at bounding box center [416, 78] width 52 height 42
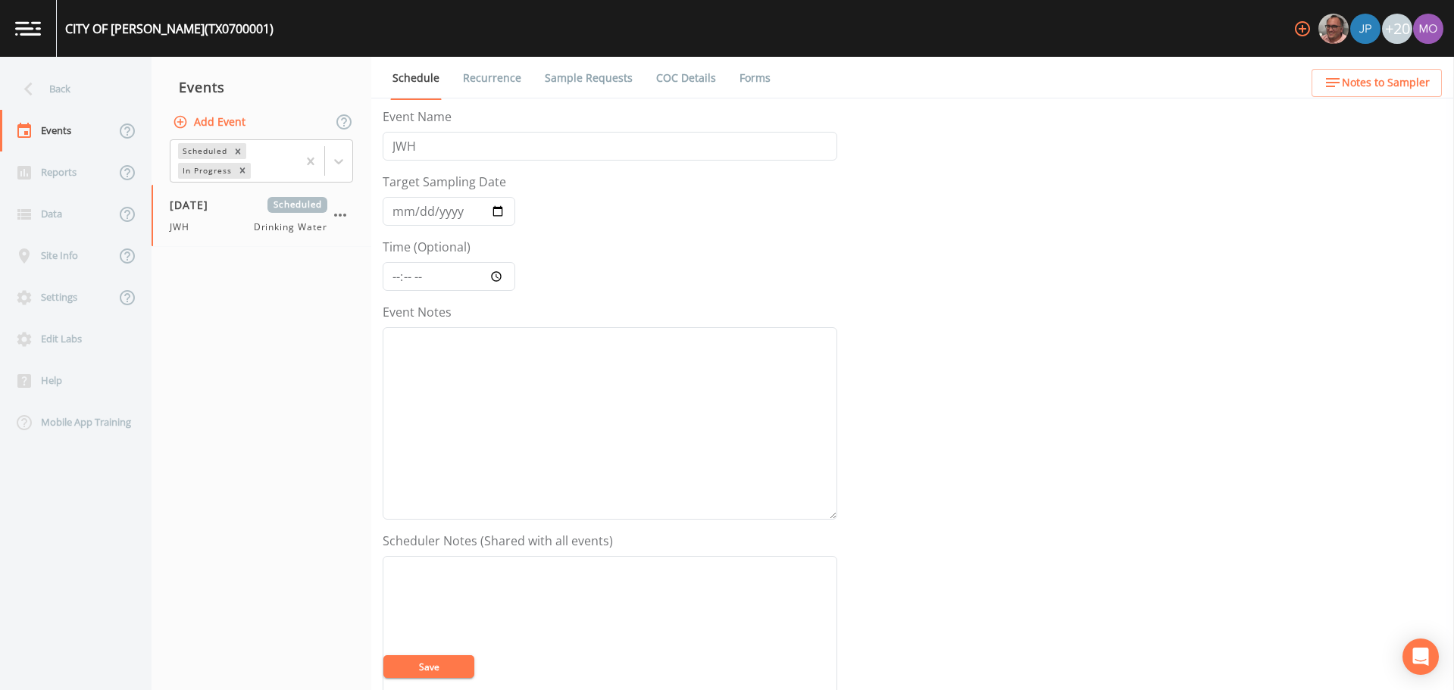
scroll to position [379, 0]
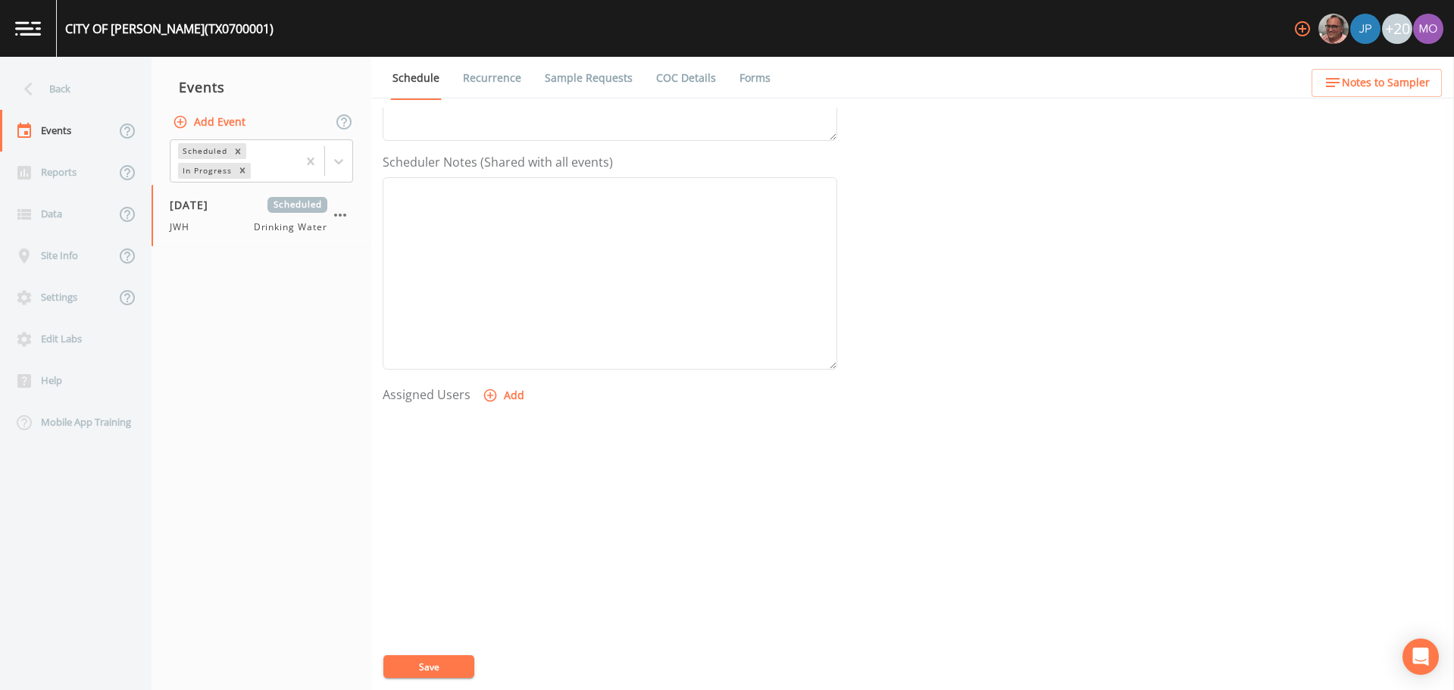
click at [490, 394] on icon "button" at bounding box center [490, 395] width 15 height 15
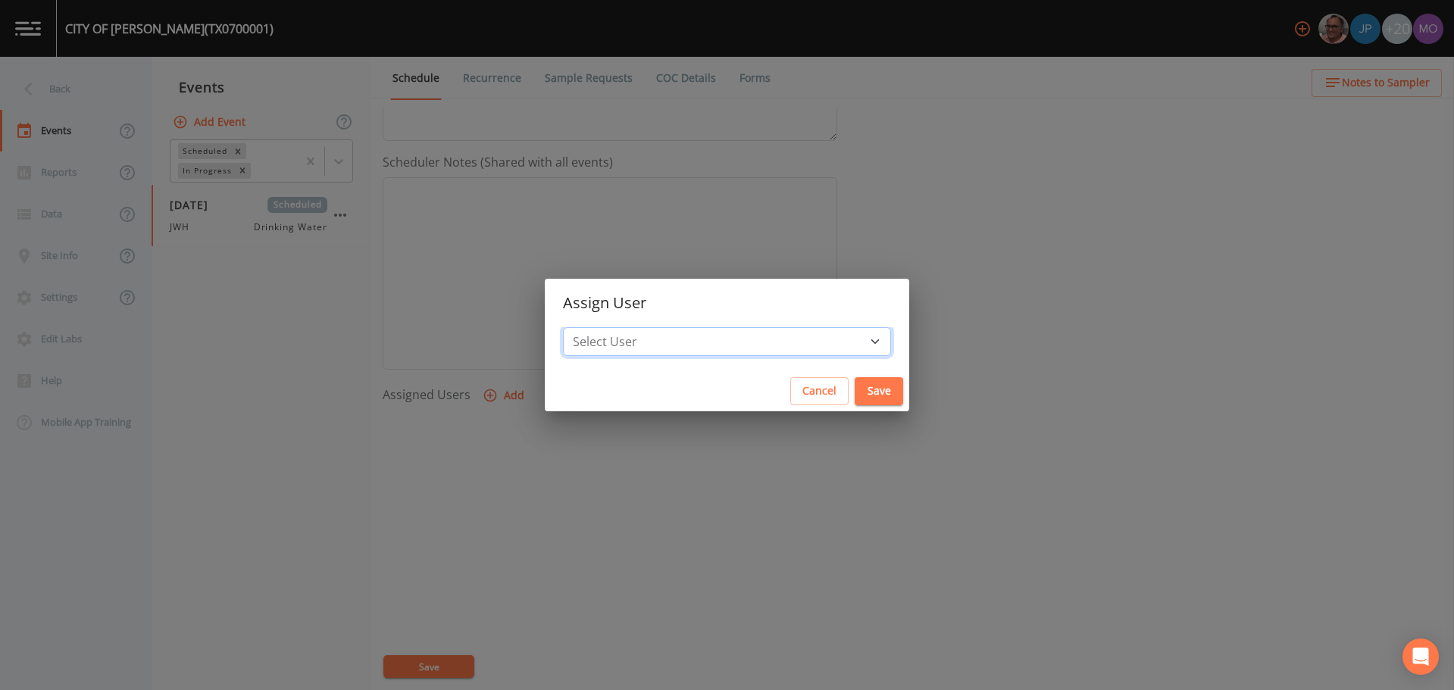
click at [671, 330] on select "Select User [PERSON_NAME] [PERSON_NAME] [PERSON_NAME] [PERSON_NAME] [PERSON_NAM…" at bounding box center [727, 341] width 328 height 29
select select "5228c763-cea1-42f9-884e-47d3eb1fbd8b"
click at [618, 327] on select "Select User [PERSON_NAME] [PERSON_NAME] [PERSON_NAME] [PERSON_NAME] [PERSON_NAM…" at bounding box center [727, 341] width 328 height 29
click at [855, 400] on button "Save" at bounding box center [879, 391] width 49 height 28
select select
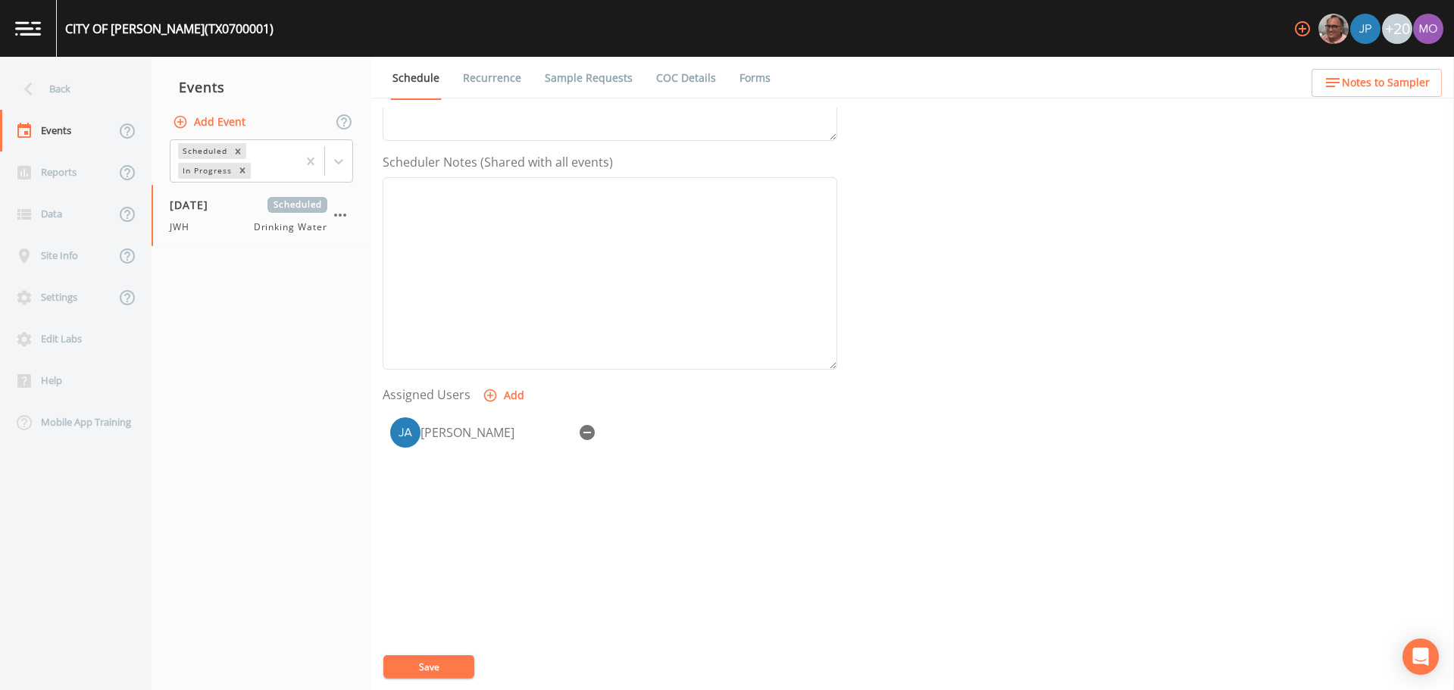
click at [421, 666] on button "Save" at bounding box center [428, 667] width 91 height 23
click at [67, 92] on div "Back" at bounding box center [68, 89] width 136 height 42
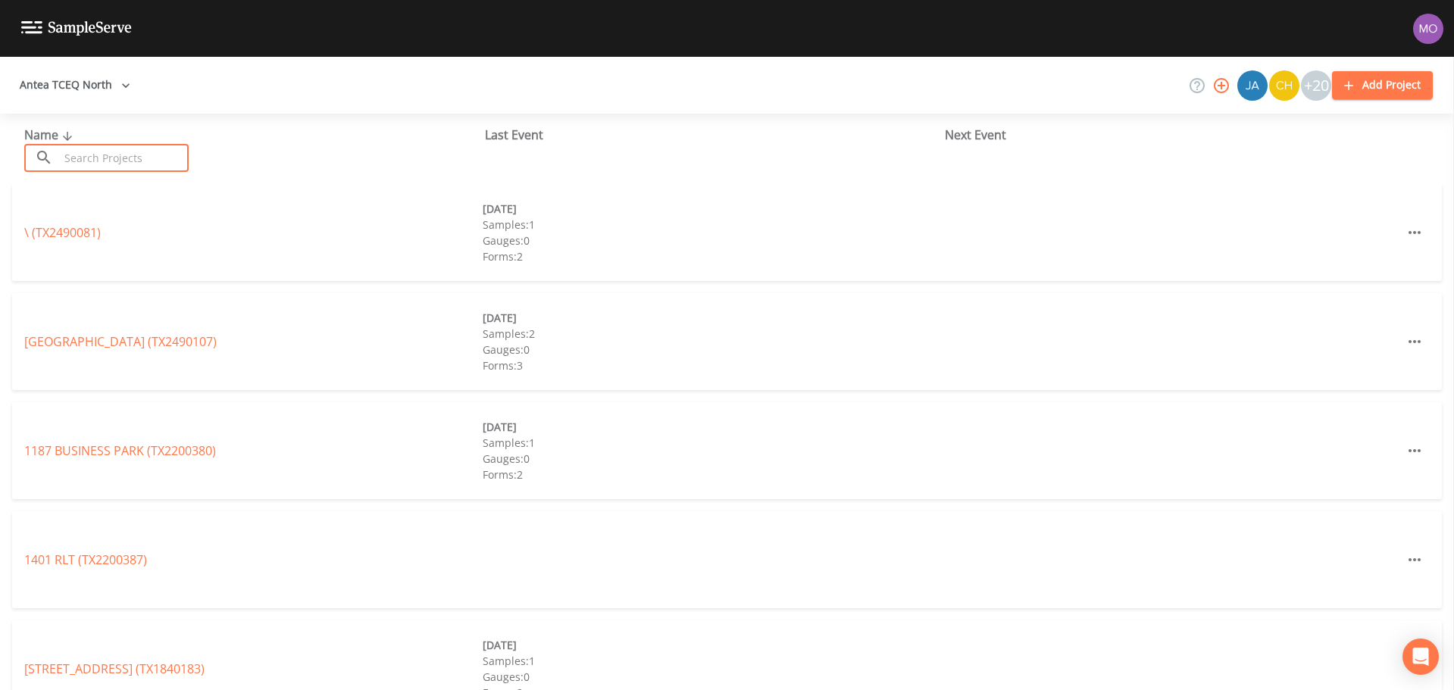
click at [108, 155] on input "text" at bounding box center [124, 158] width 130 height 28
paste input "TX1260129"
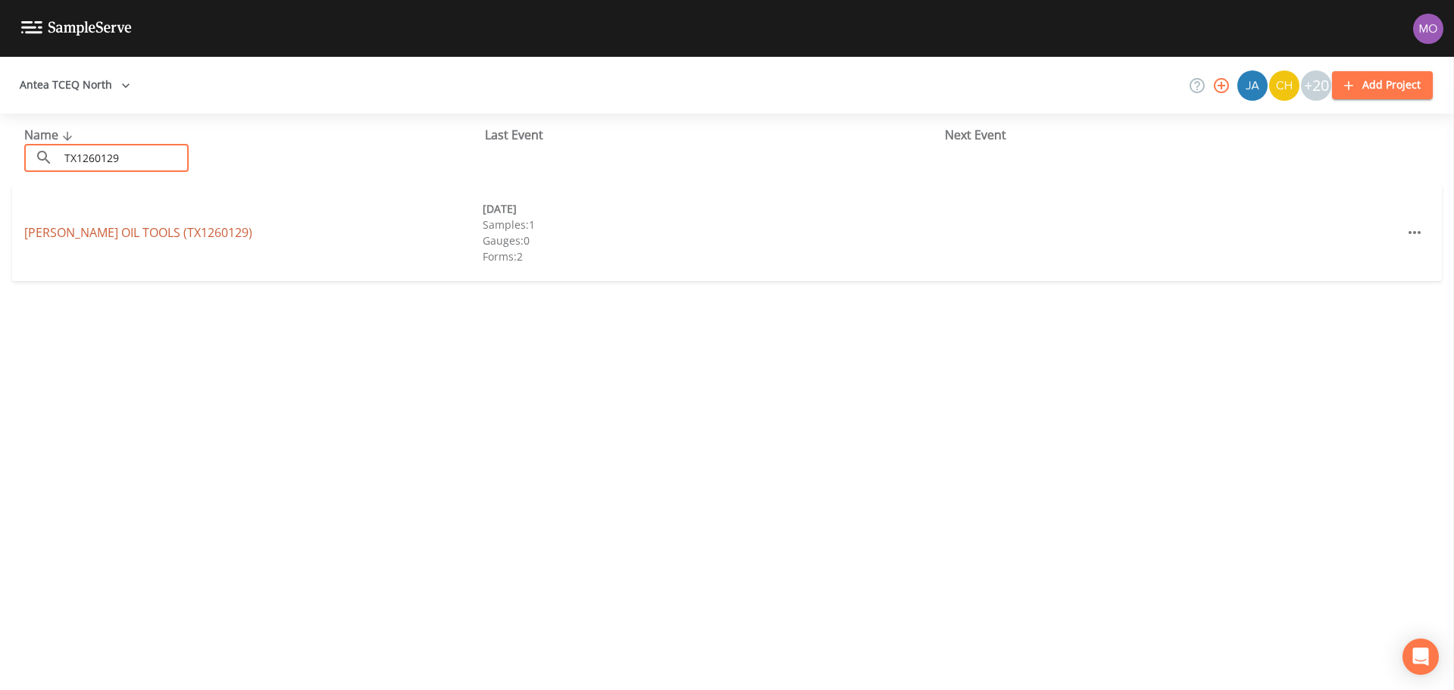
type input "TX1260129"
click at [105, 236] on link "OWEN OIL TOOLS (TX1260129)" at bounding box center [138, 232] width 228 height 17
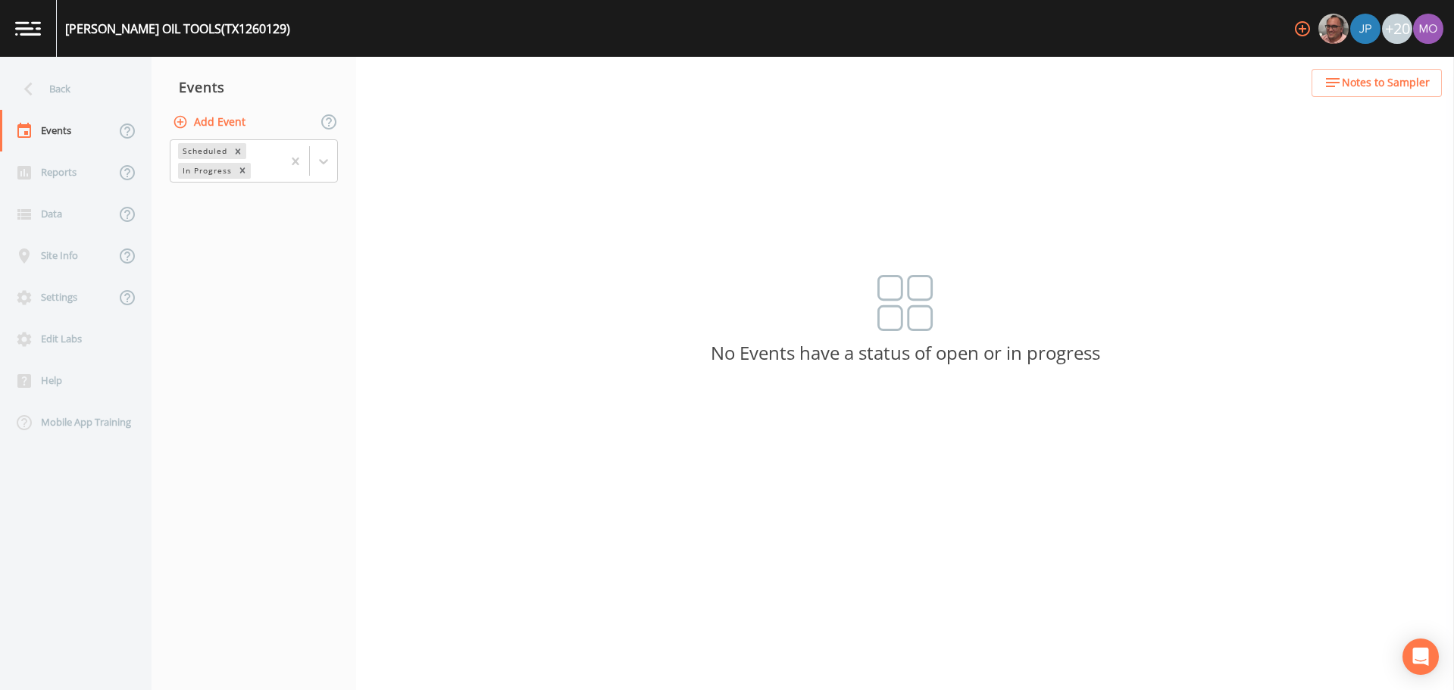
click at [232, 120] on button "Add Event" at bounding box center [211, 122] width 82 height 28
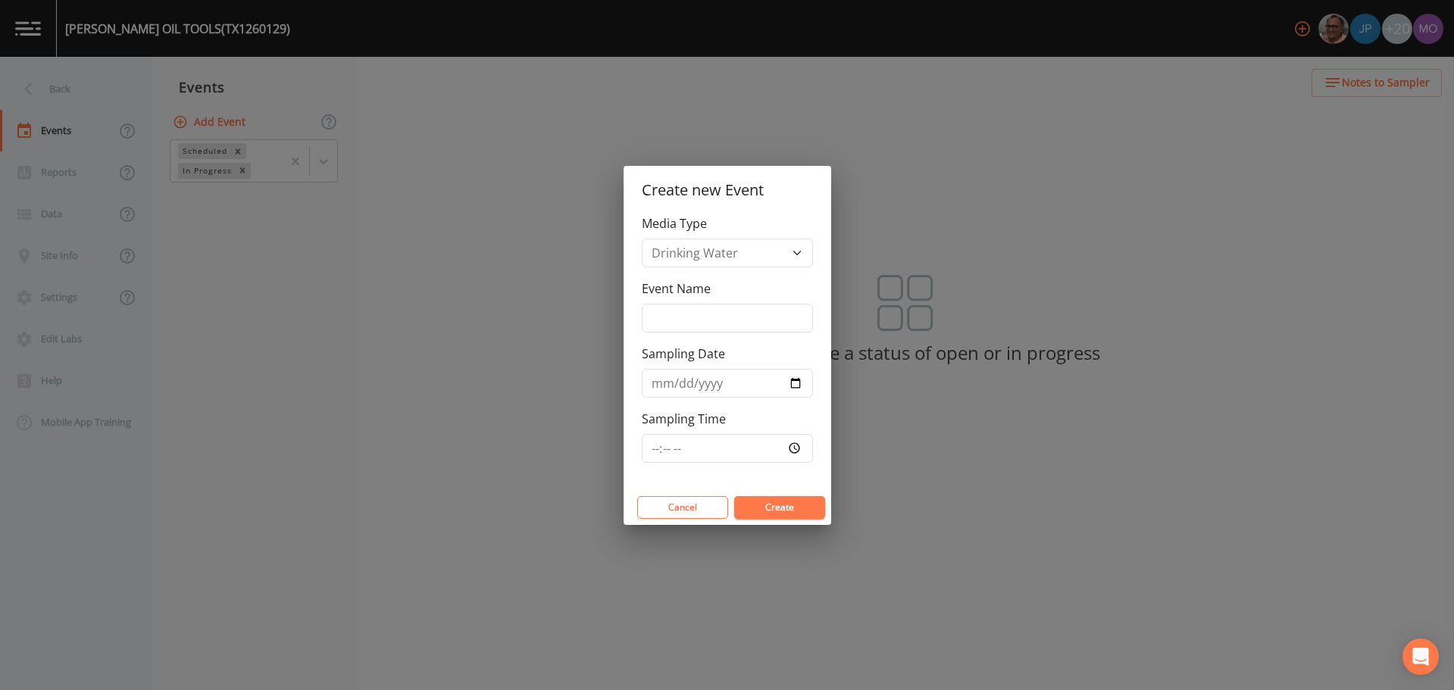
click at [696, 333] on div "Media Type Drinking Water Event Name Sampling Date Sampling Time" at bounding box center [728, 352] width 208 height 276
click at [681, 311] on input "Event Name" at bounding box center [727, 318] width 171 height 29
type input "JWH"
click at [793, 386] on input "Sampling Date" at bounding box center [727, 383] width 171 height 29
type input "[DATE]"
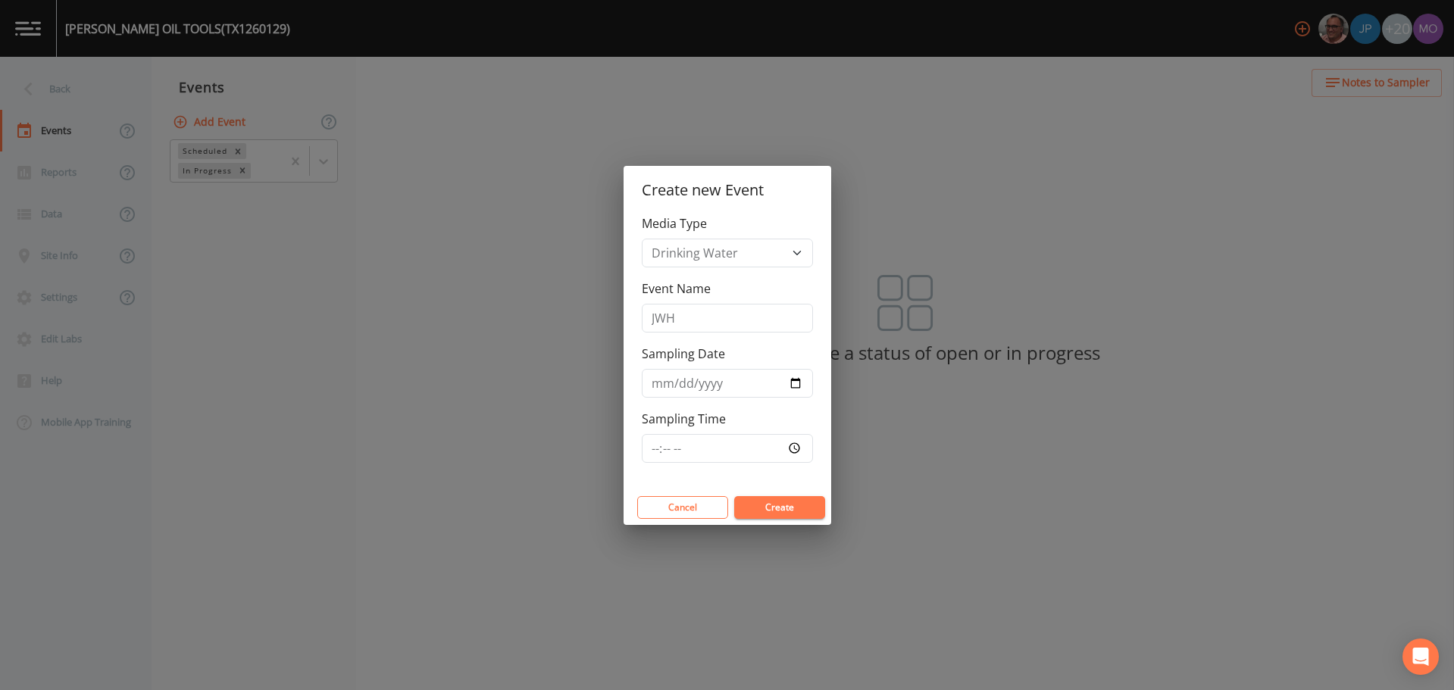
click at [778, 512] on button "Create" at bounding box center [779, 507] width 91 height 23
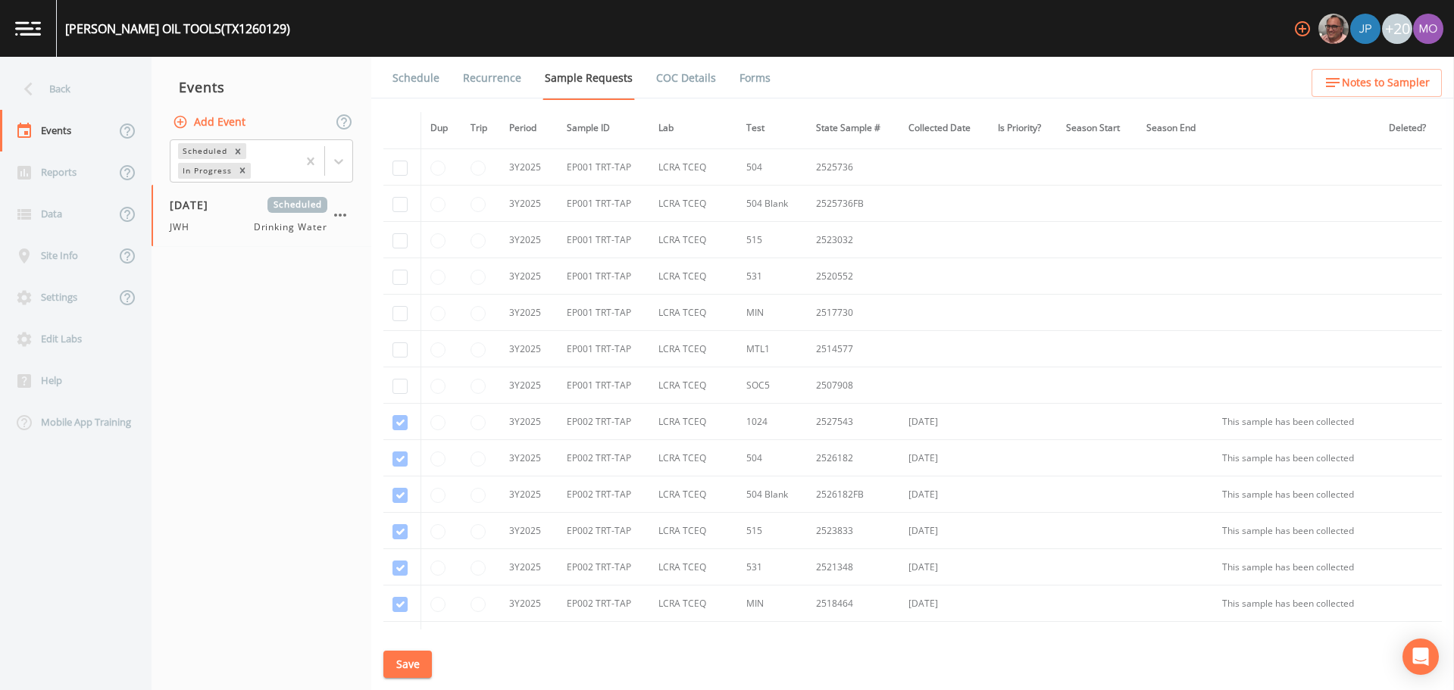
scroll to position [246, 0]
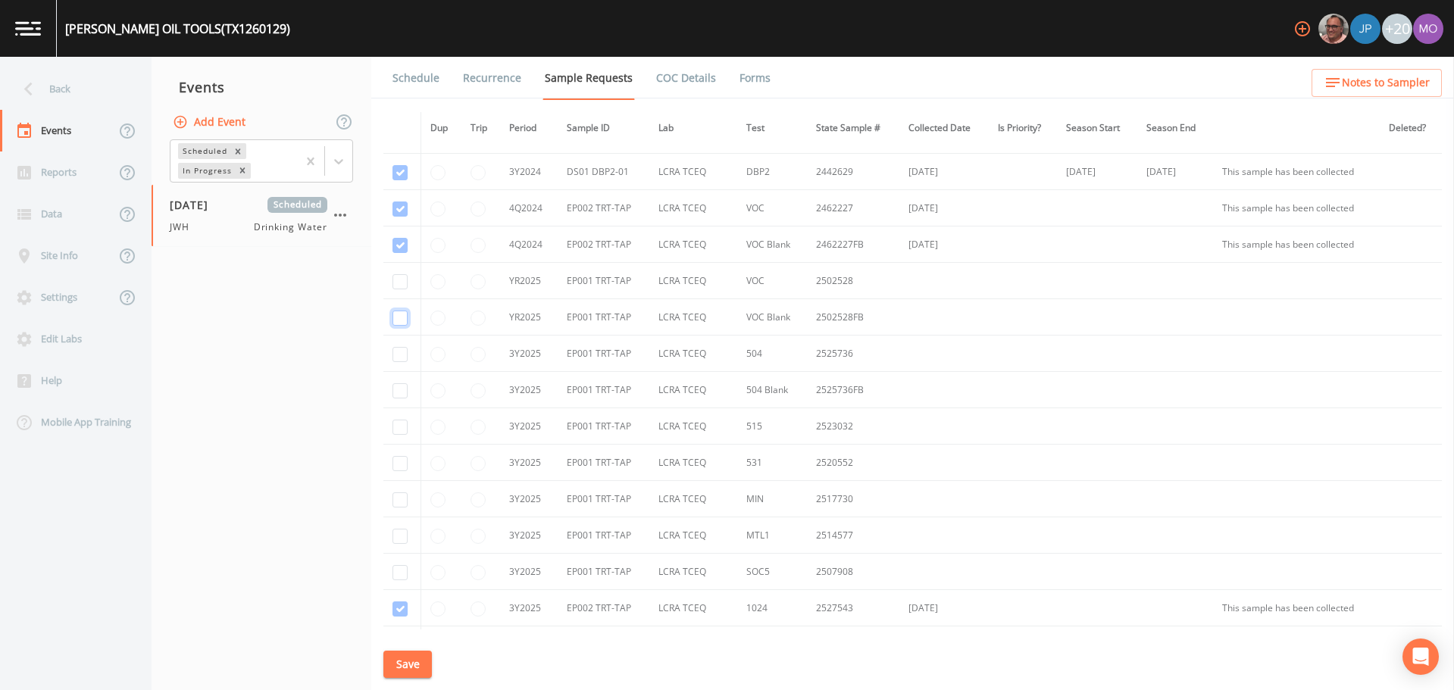
click at [400, 315] on input "checkbox" at bounding box center [400, 318] width 15 height 15
checkbox input "true"
click at [401, 286] on input "checkbox" at bounding box center [400, 281] width 15 height 15
checkbox input "true"
click at [397, 359] on input "checkbox" at bounding box center [400, 354] width 15 height 15
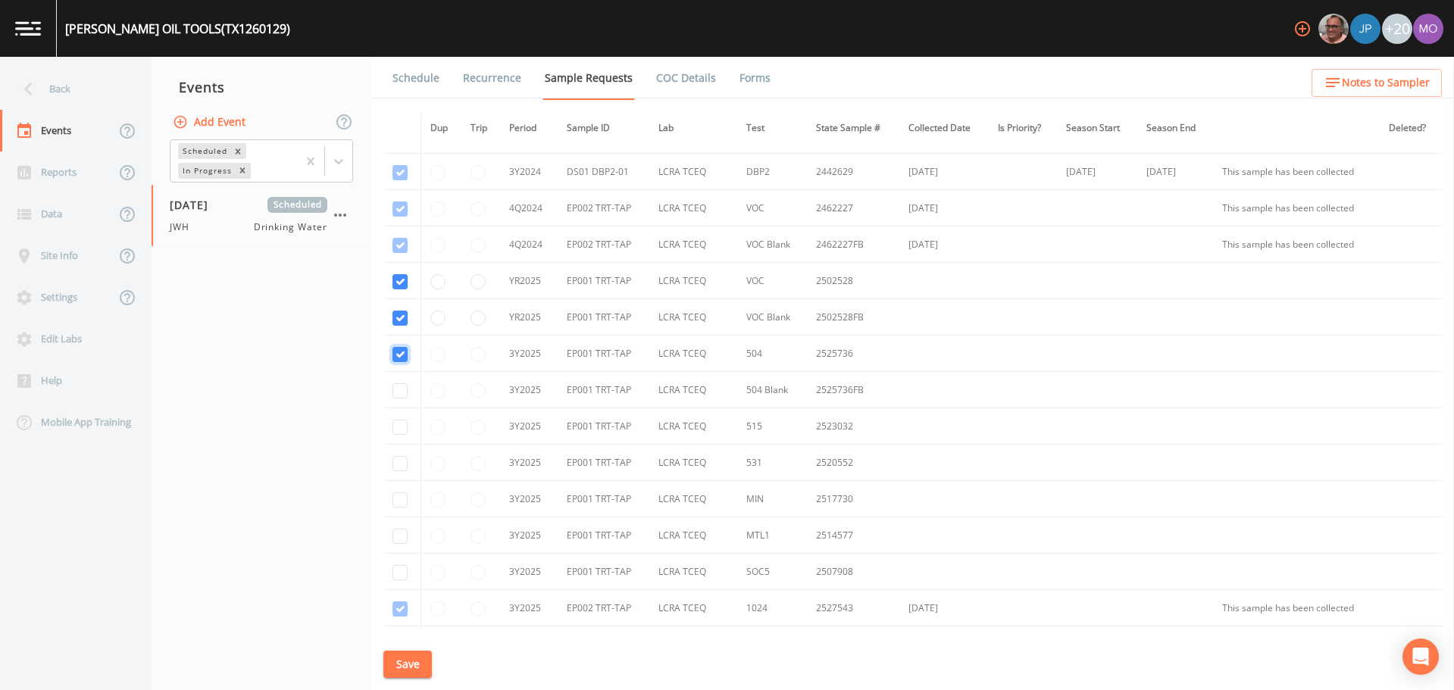
checkbox input "true"
click at [397, 387] on input "checkbox" at bounding box center [400, 390] width 15 height 15
checkbox input "true"
click at [399, 430] on input "checkbox" at bounding box center [400, 427] width 15 height 15
checkbox input "true"
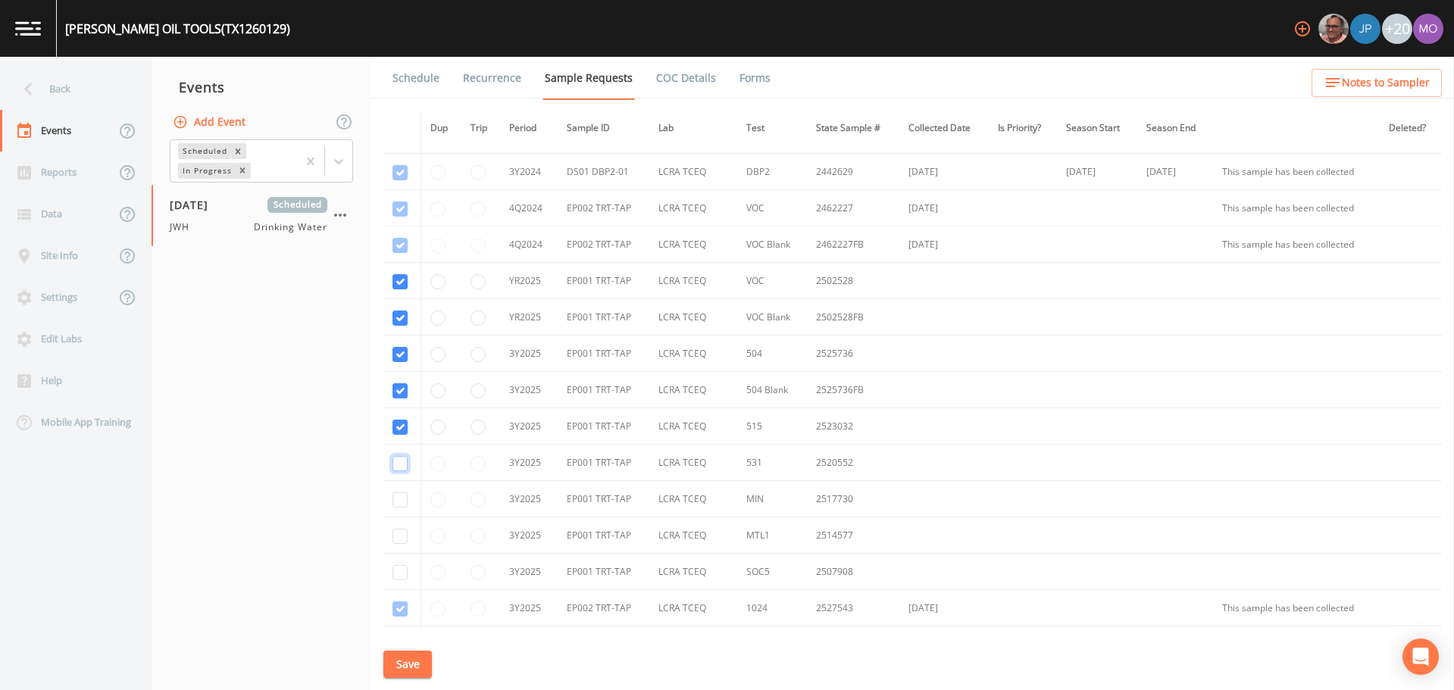
click at [399, 465] on input "checkbox" at bounding box center [400, 463] width 15 height 15
checkbox input "true"
click at [400, 497] on input "checkbox" at bounding box center [400, 500] width 15 height 15
checkbox input "true"
click at [396, 536] on input "checkbox" at bounding box center [400, 536] width 15 height 15
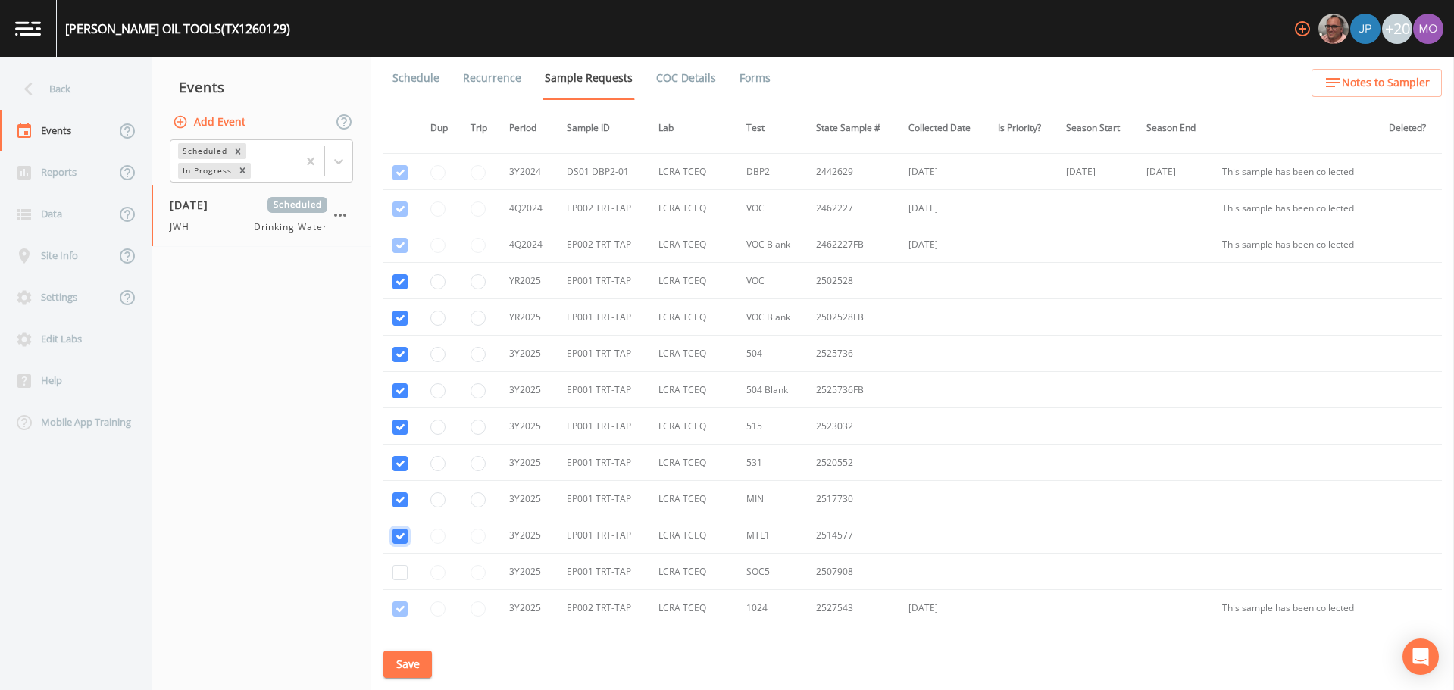
checkbox input "true"
click at [396, 569] on input "checkbox" at bounding box center [400, 572] width 15 height 15
checkbox input "true"
click at [401, 665] on button "Save" at bounding box center [407, 665] width 49 height 28
click at [417, 81] on link "Schedule" at bounding box center [416, 78] width 52 height 42
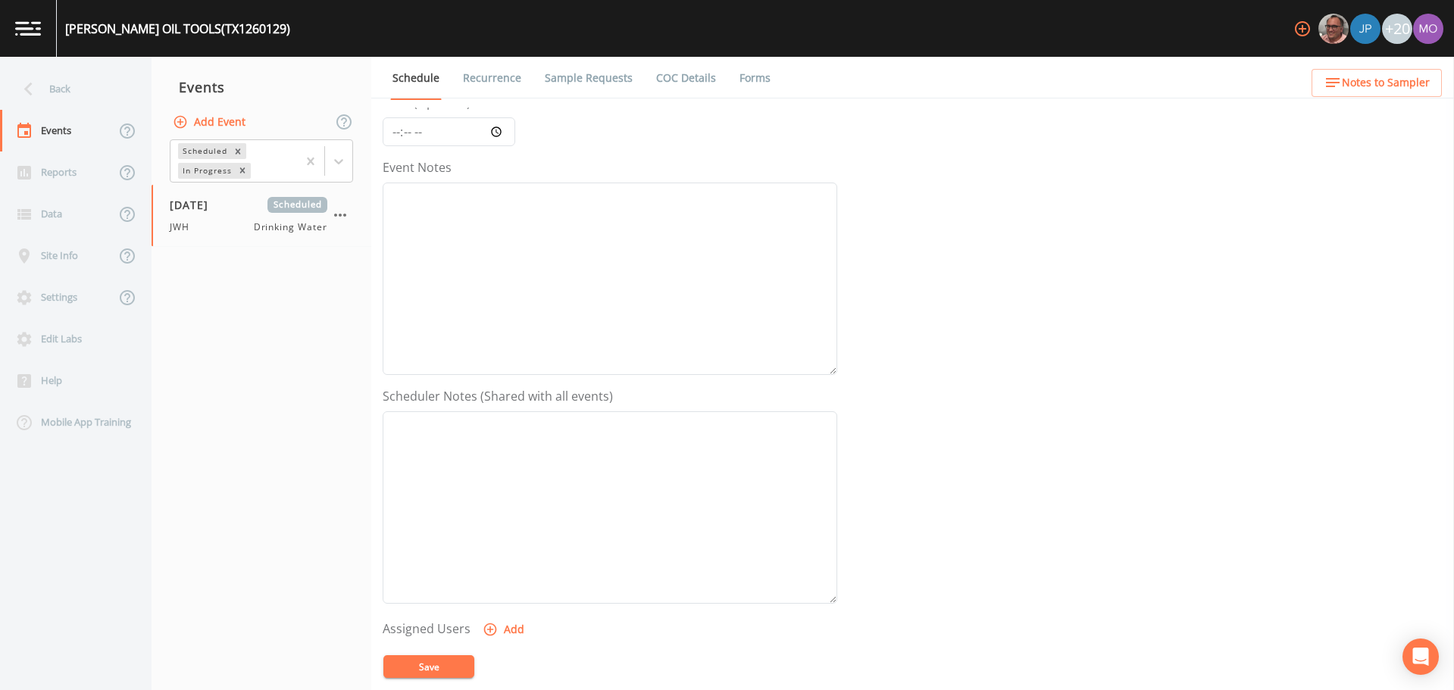
scroll to position [379, 0]
click at [495, 399] on icon "button" at bounding box center [490, 395] width 15 height 15
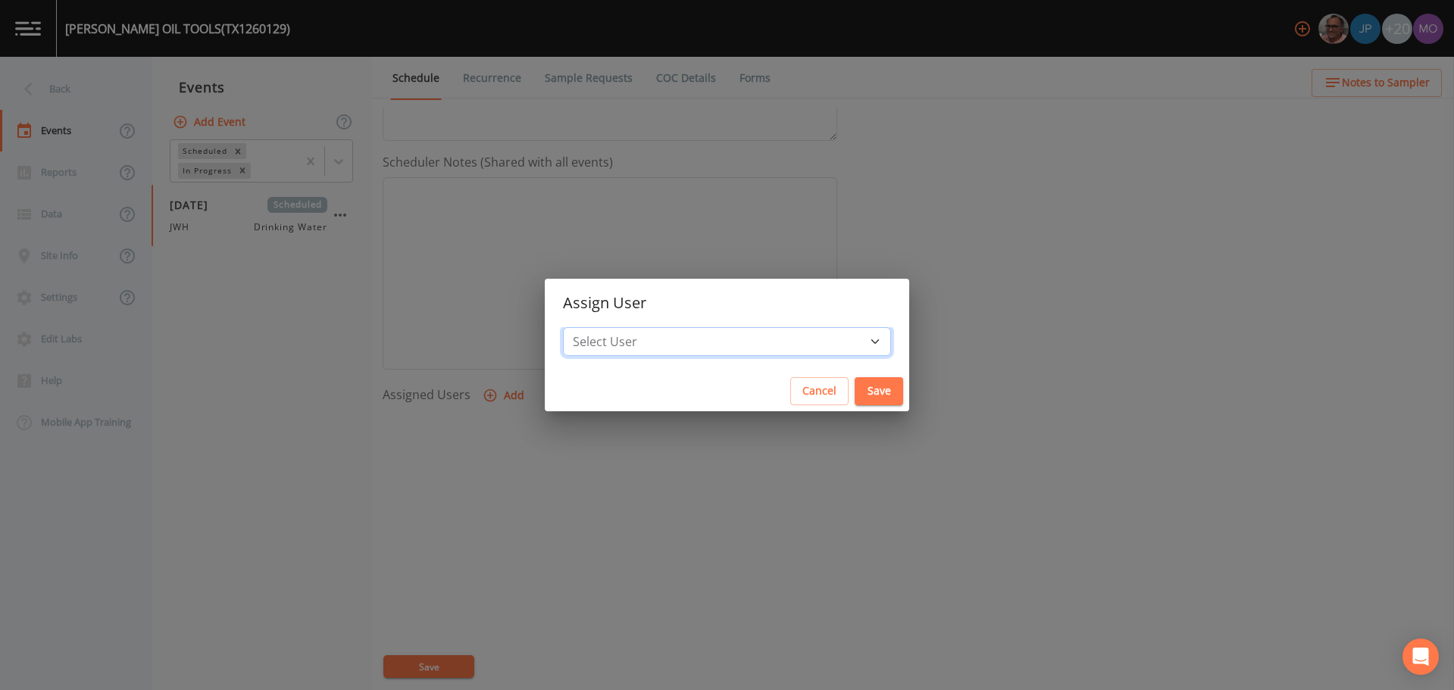
click at [637, 347] on select "Select User [PERSON_NAME] [PERSON_NAME] [PERSON_NAME] [PERSON_NAME] [PERSON_NAM…" at bounding box center [727, 341] width 328 height 29
select select "5228c763-cea1-42f9-884e-47d3eb1fbd8b"
click at [618, 327] on select "Select User [PERSON_NAME] [PERSON_NAME] [PERSON_NAME] [PERSON_NAME] [PERSON_NAM…" at bounding box center [727, 341] width 328 height 29
click at [855, 397] on button "Save" at bounding box center [879, 391] width 49 height 28
select select
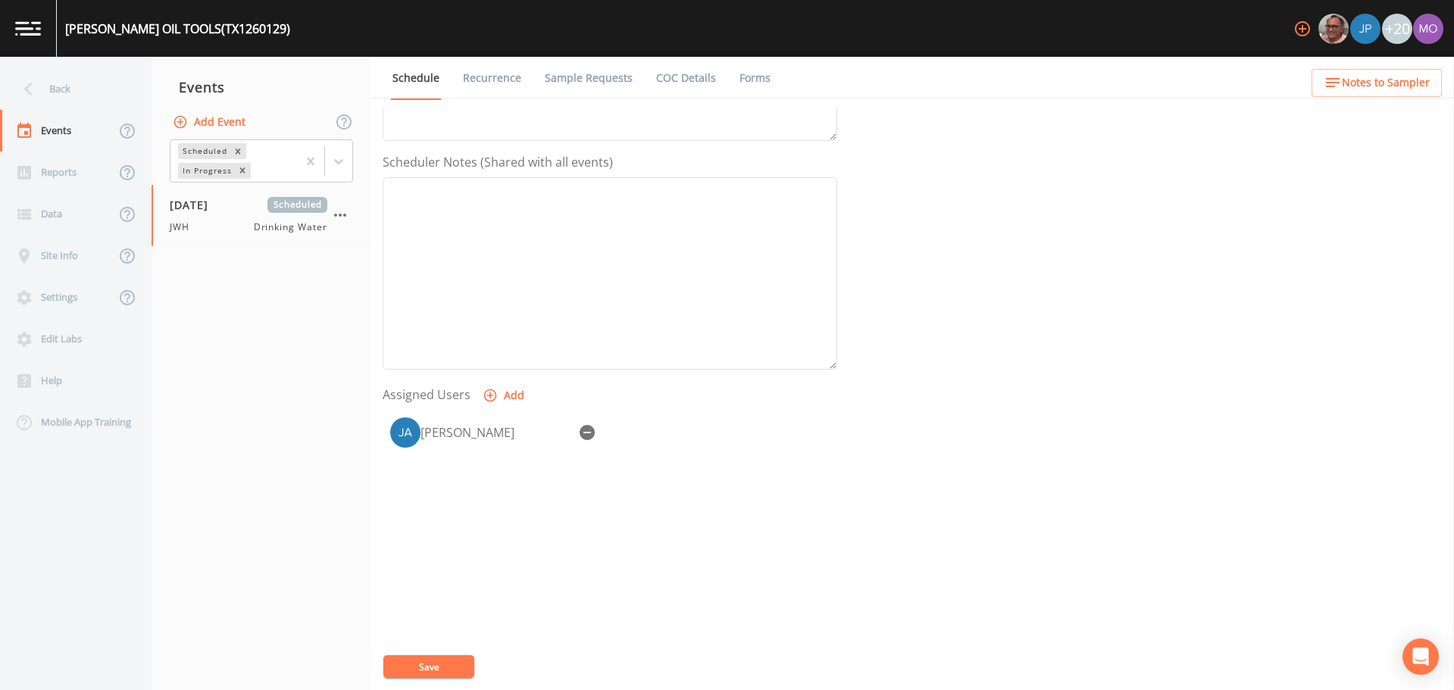
click at [429, 663] on button "Save" at bounding box center [428, 667] width 91 height 23
click at [61, 93] on div "Back" at bounding box center [68, 89] width 136 height 42
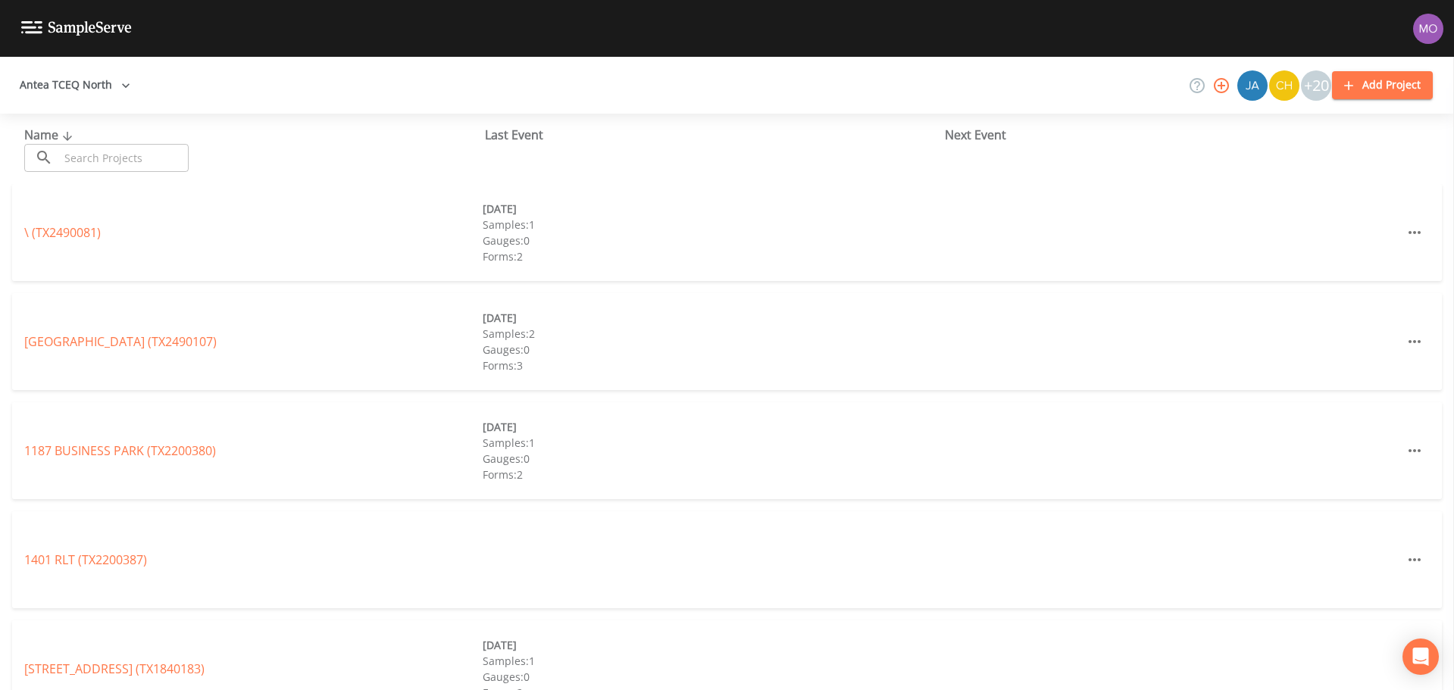
click at [99, 158] on input "text" at bounding box center [124, 158] width 130 height 28
paste input "TX1260133"
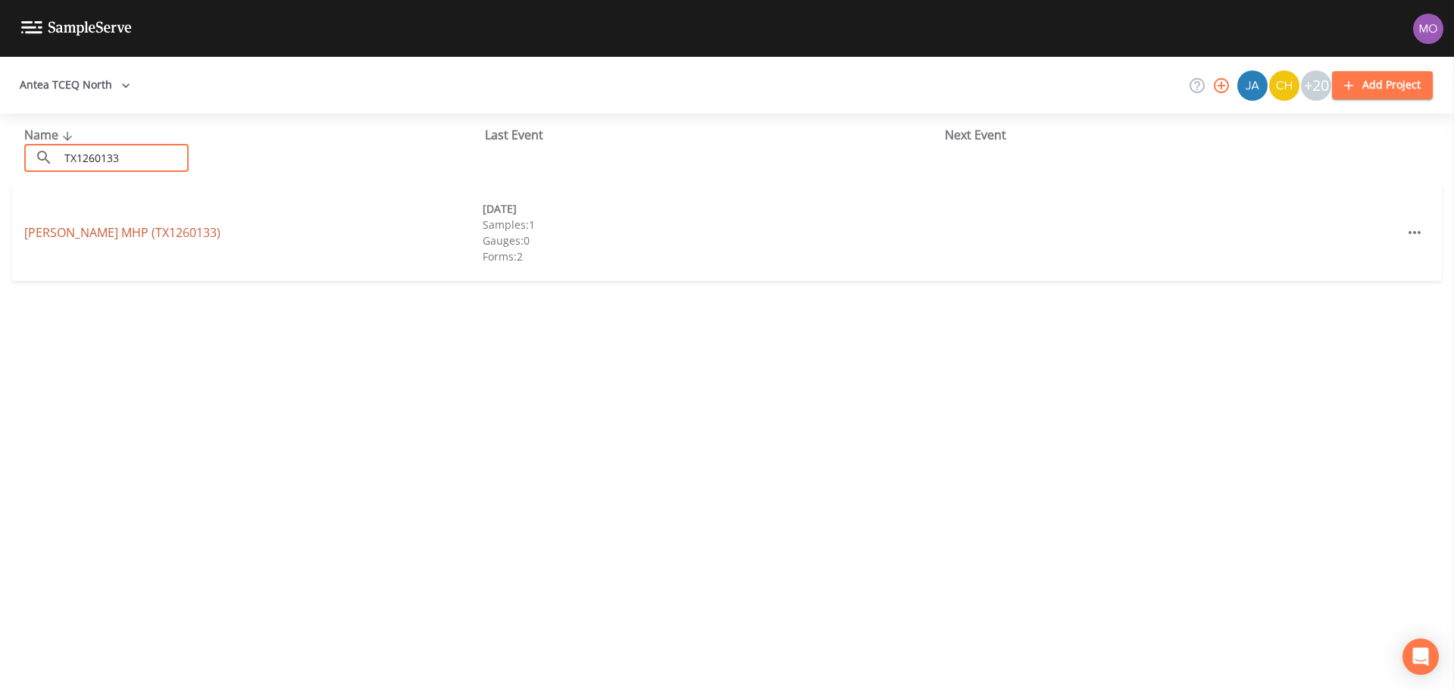
type input "TX1260133"
click at [84, 228] on link "FRED MITCHELL MHP (TX1260133)" at bounding box center [122, 232] width 196 height 17
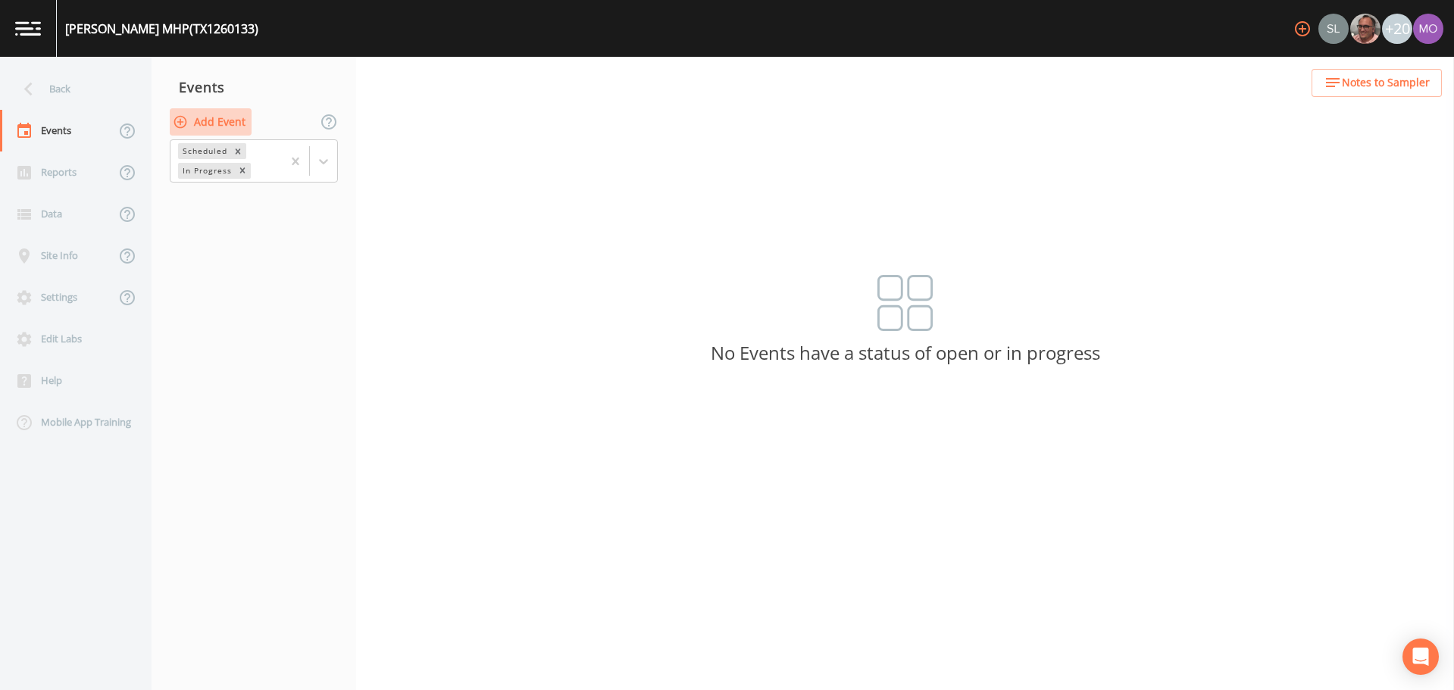
click at [204, 127] on button "Add Event" at bounding box center [211, 122] width 82 height 28
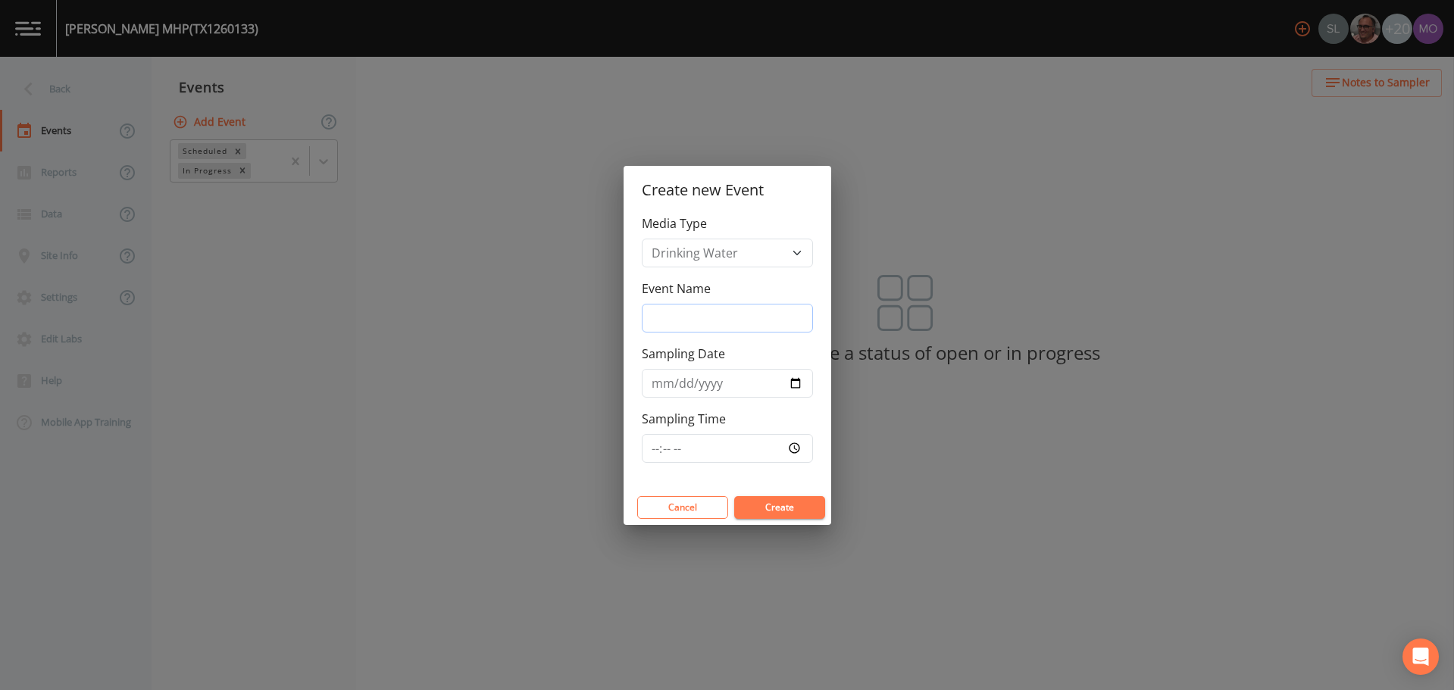
click at [687, 310] on input "Event Name" at bounding box center [727, 318] width 171 height 29
type input "JWH"
click at [790, 382] on input "Sampling Date" at bounding box center [727, 383] width 171 height 29
type input "[DATE]"
click at [749, 509] on button "Create" at bounding box center [779, 507] width 91 height 23
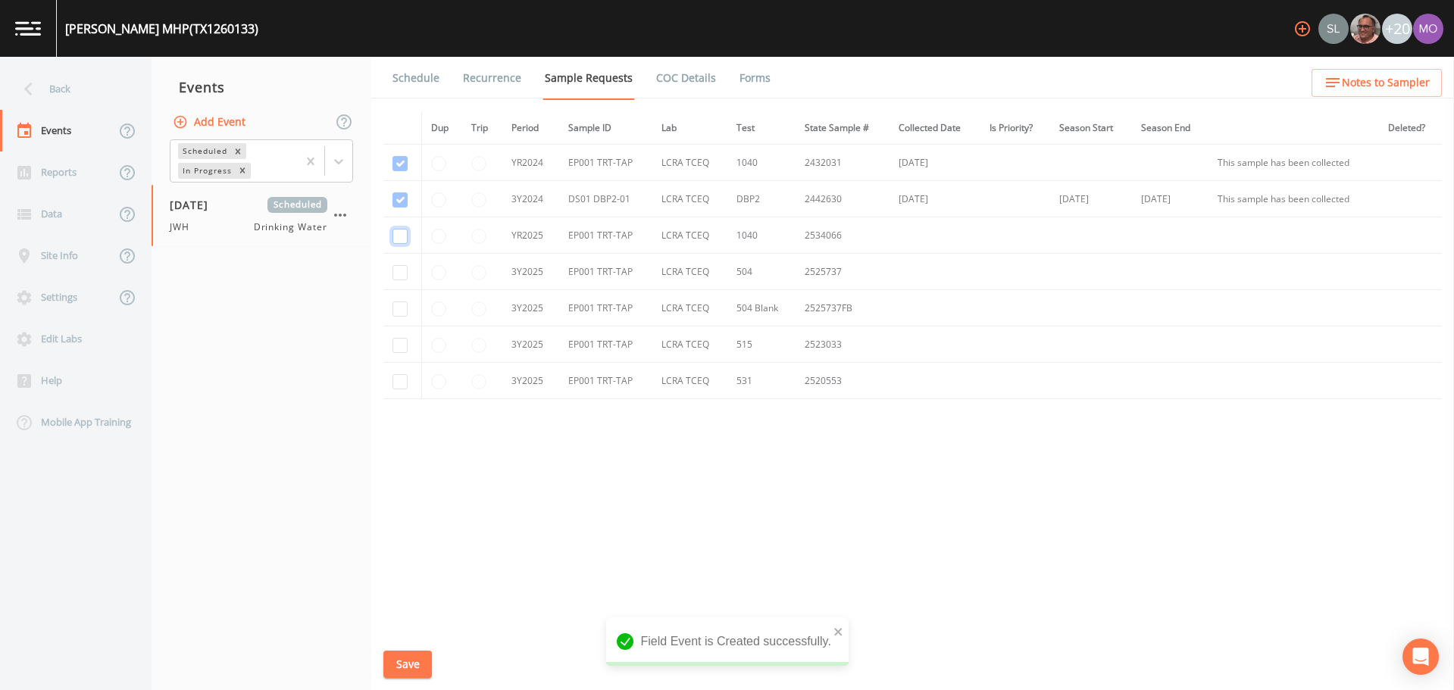
click at [405, 238] on input "checkbox" at bounding box center [400, 236] width 15 height 15
checkbox input "true"
click at [402, 270] on input "checkbox" at bounding box center [400, 272] width 15 height 15
checkbox input "true"
click at [400, 308] on input "checkbox" at bounding box center [400, 309] width 15 height 15
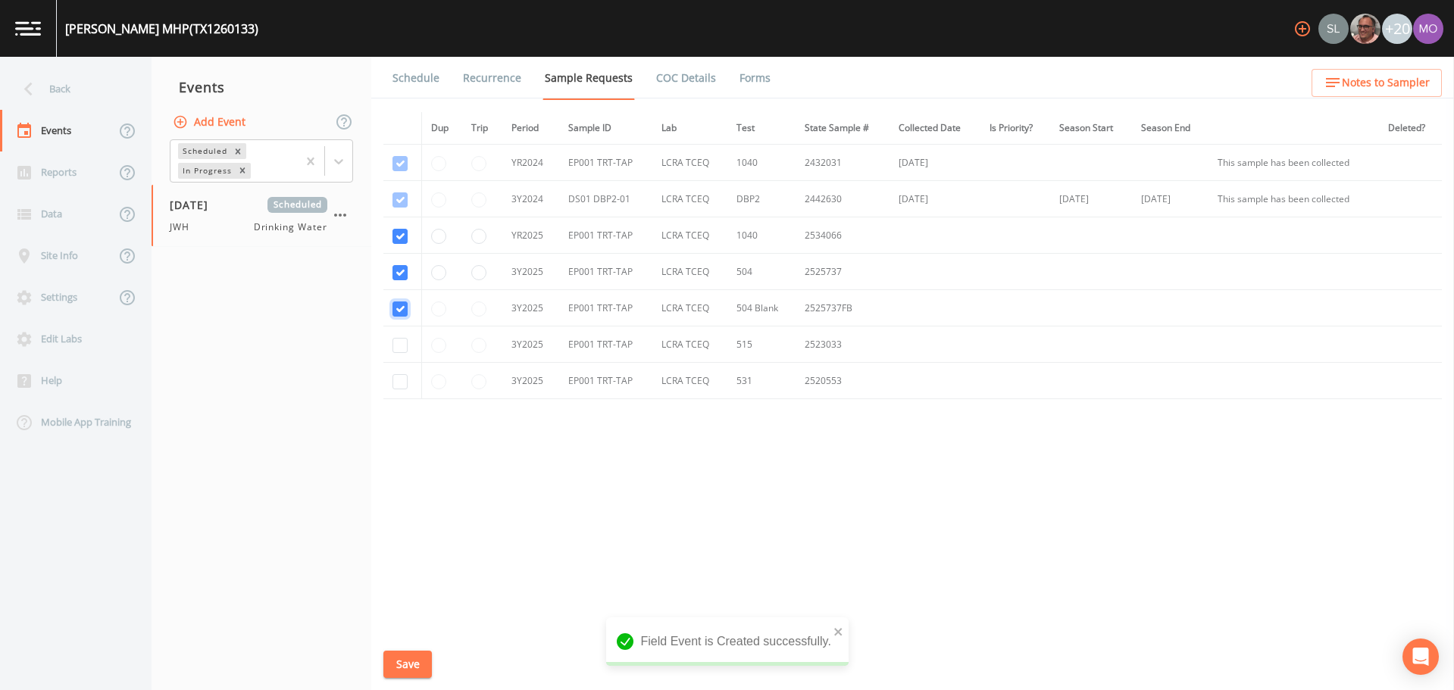
checkbox input "true"
click at [402, 338] on input "checkbox" at bounding box center [400, 345] width 15 height 15
checkbox input "true"
click at [402, 381] on input "checkbox" at bounding box center [400, 381] width 15 height 15
checkbox input "true"
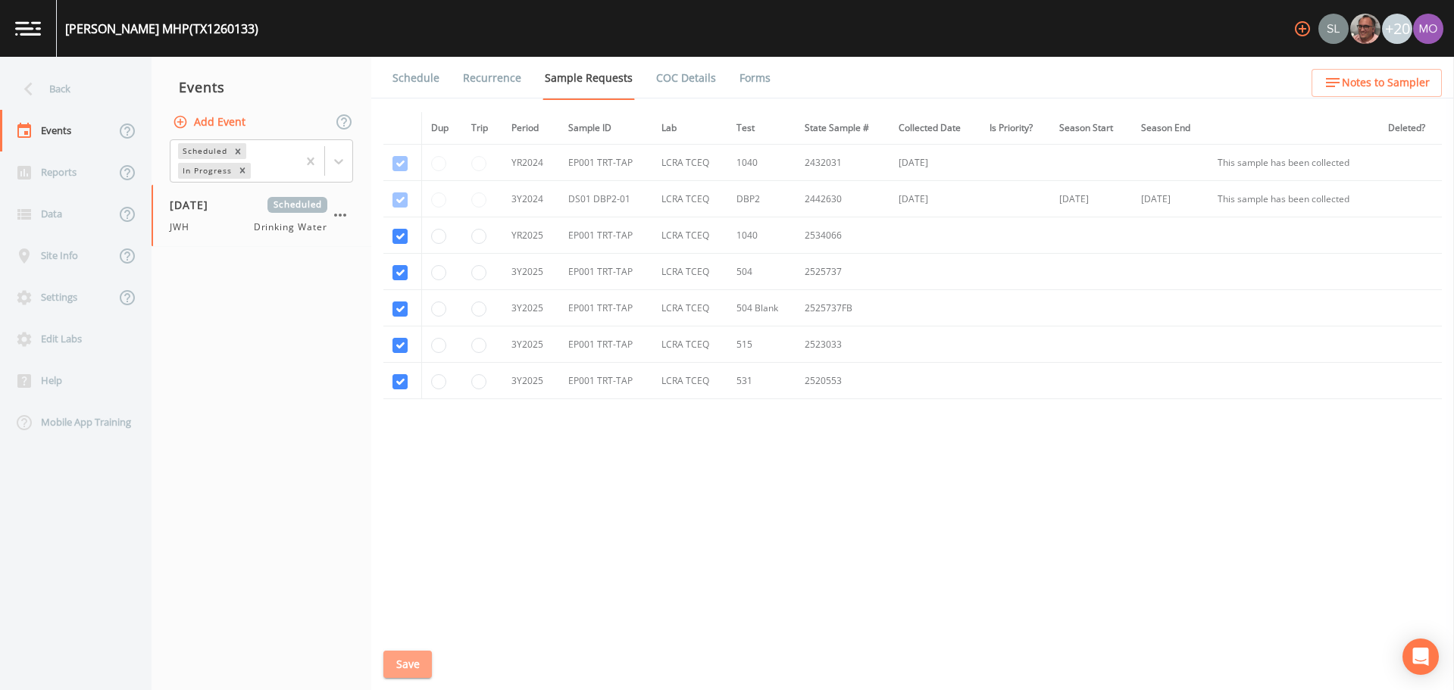
click at [409, 657] on button "Save" at bounding box center [407, 665] width 49 height 28
click at [412, 83] on link "Schedule" at bounding box center [416, 78] width 52 height 42
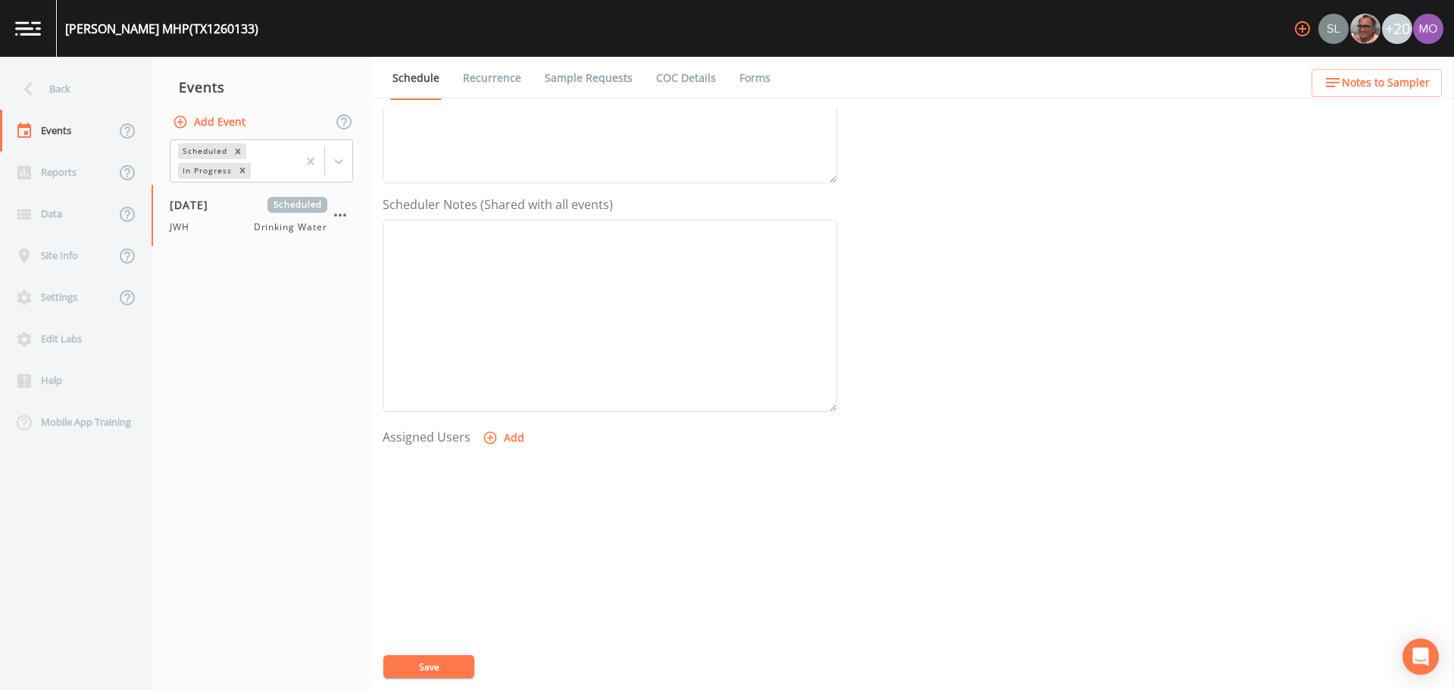
scroll to position [379, 0]
click at [491, 396] on icon "button" at bounding box center [490, 395] width 15 height 15
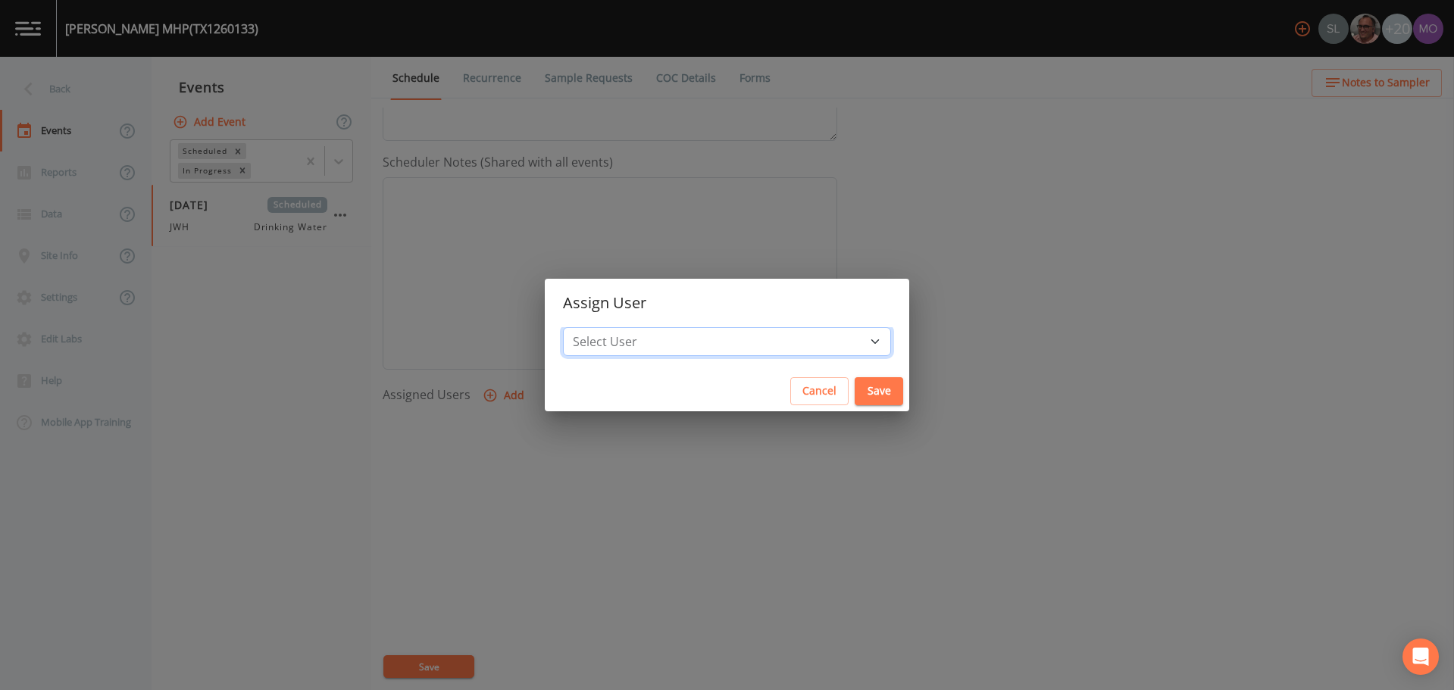
click at [659, 347] on select "Select User [PERSON_NAME] [PERSON_NAME] [PERSON_NAME] [PERSON_NAME] [PERSON_NAM…" at bounding box center [727, 341] width 328 height 29
select select "5228c763-cea1-42f9-884e-47d3eb1fbd8b"
click at [618, 327] on select "Select User [PERSON_NAME] [PERSON_NAME] [PERSON_NAME] [PERSON_NAME] [PERSON_NAM…" at bounding box center [727, 341] width 328 height 29
click at [855, 395] on button "Save" at bounding box center [879, 391] width 49 height 28
select select
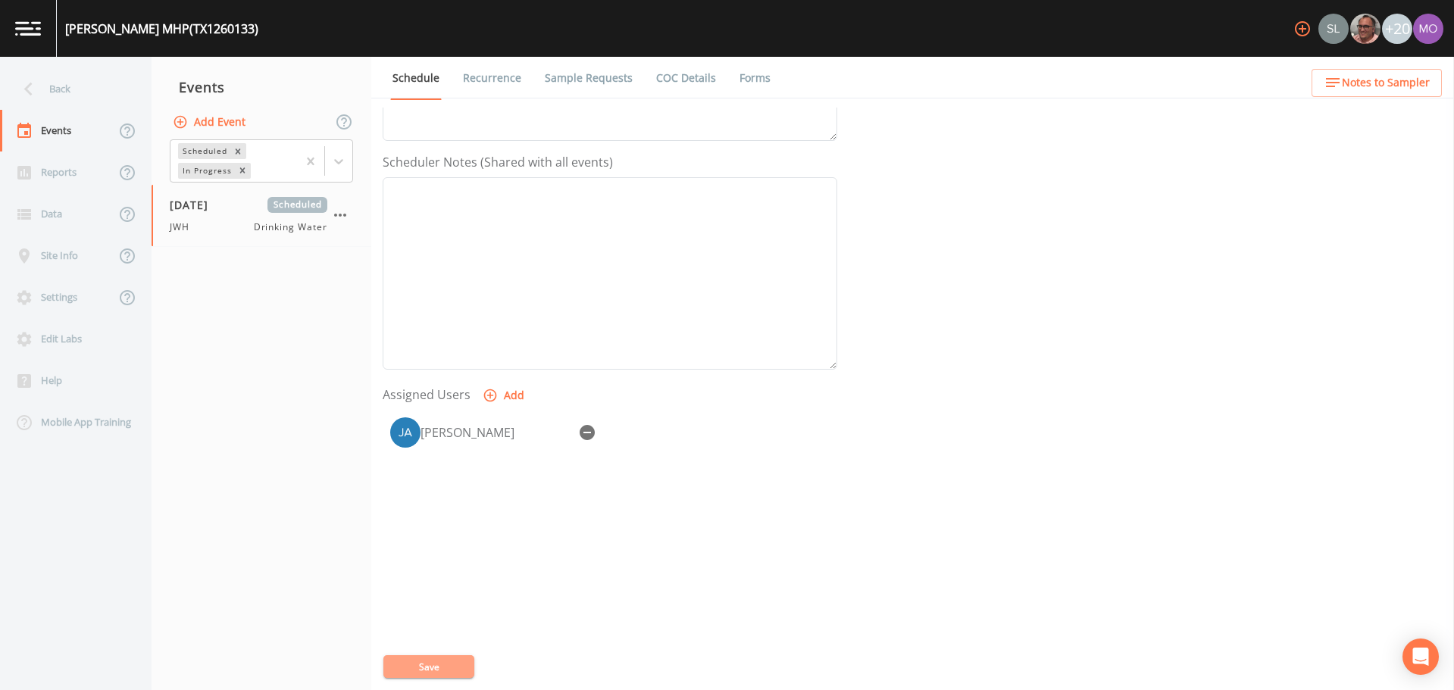
click at [454, 663] on button "Save" at bounding box center [428, 667] width 91 height 23
click at [80, 96] on div "Back" at bounding box center [68, 89] width 136 height 42
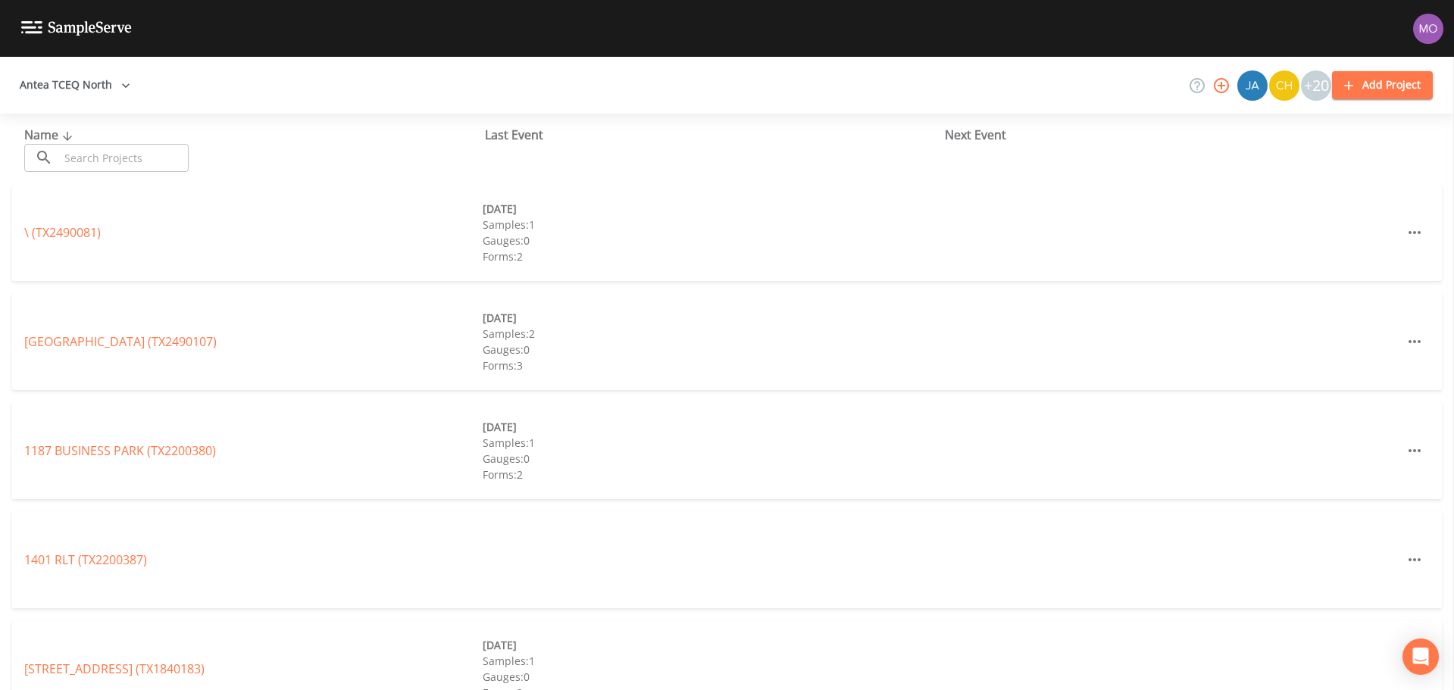
click at [96, 144] on input "text" at bounding box center [124, 158] width 130 height 28
paste input "TX1110111"
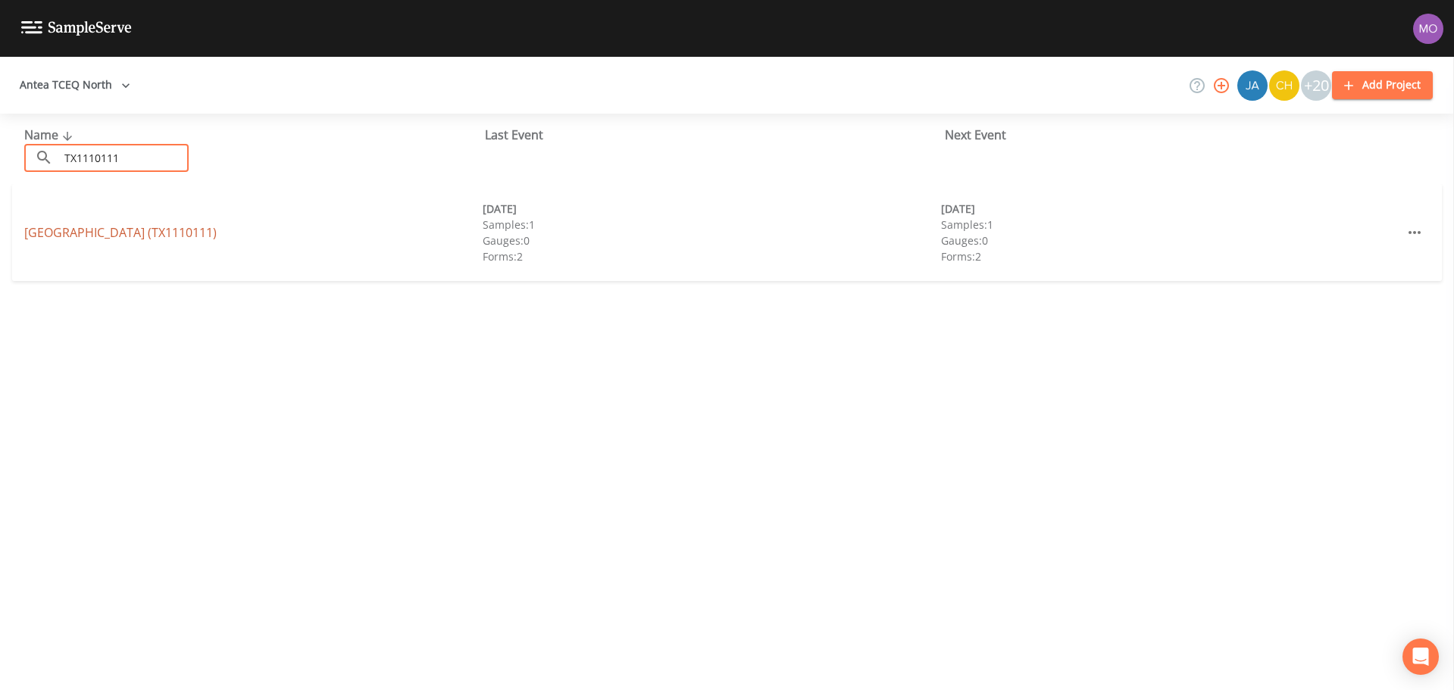
type input "TX1110111"
click at [110, 230] on link "MIDWAY PINES RV PARK (TX1110111)" at bounding box center [120, 232] width 192 height 17
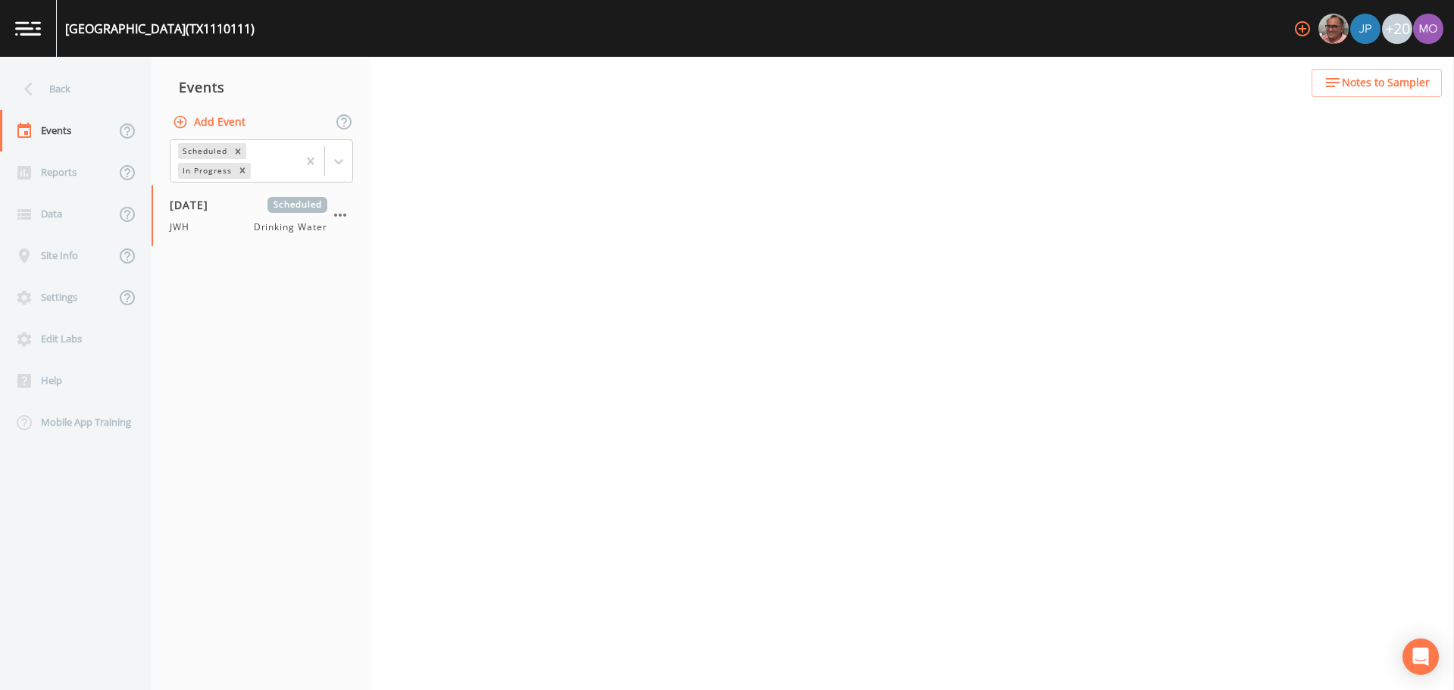
click at [231, 124] on button "Add Event" at bounding box center [211, 122] width 82 height 28
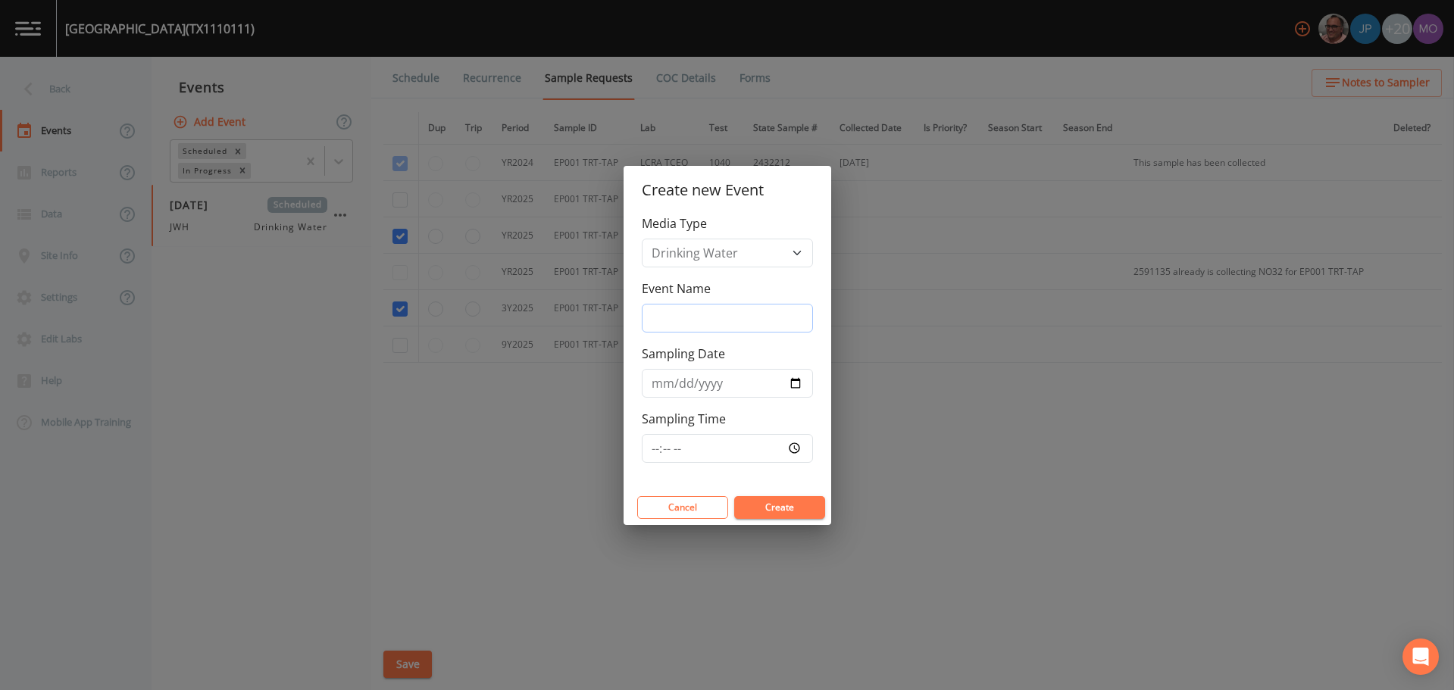
click at [683, 316] on input "Event Name" at bounding box center [727, 318] width 171 height 29
type input "JWH"
click at [795, 382] on input "Sampling Date" at bounding box center [727, 383] width 171 height 29
type input "[DATE]"
click at [759, 502] on button "Create" at bounding box center [779, 507] width 91 height 23
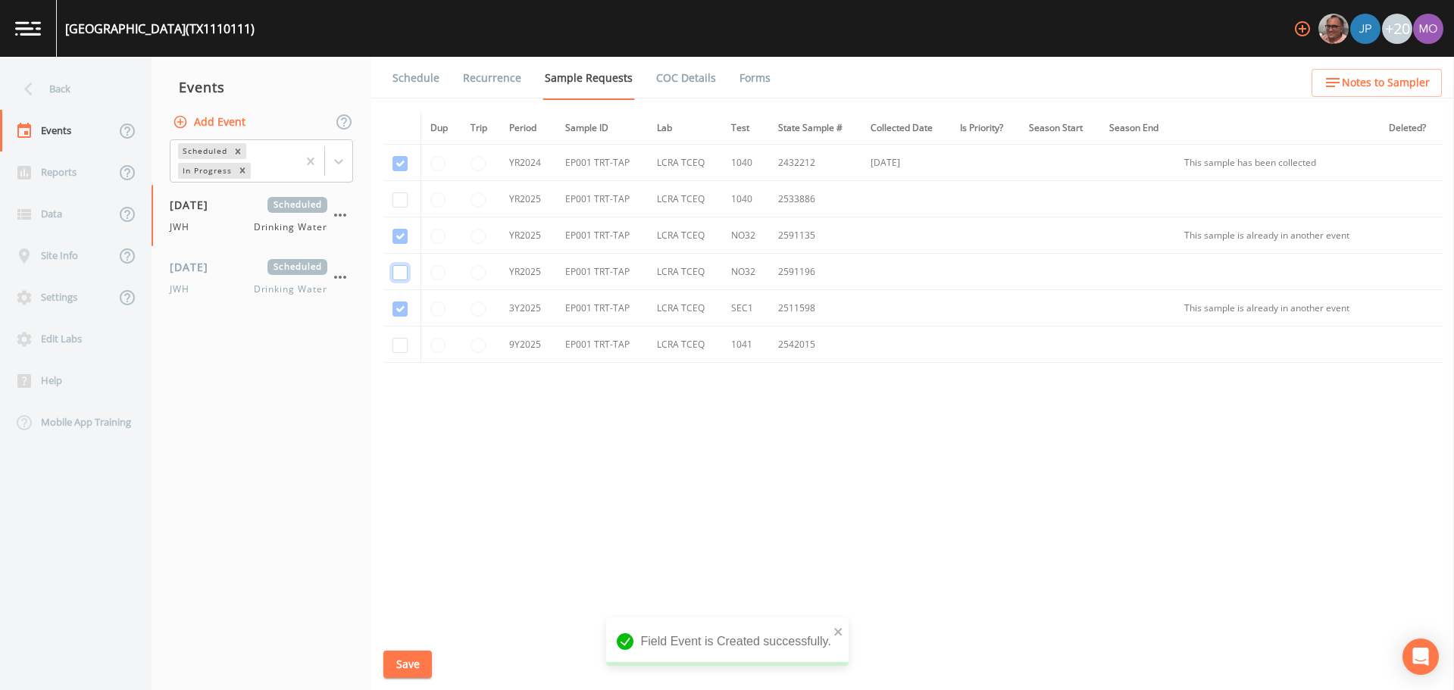
click at [402, 280] on input "checkbox" at bounding box center [400, 272] width 15 height 15
checkbox input "true"
click at [406, 668] on button "Save" at bounding box center [407, 665] width 49 height 28
click at [415, 76] on link "Schedule" at bounding box center [416, 78] width 52 height 42
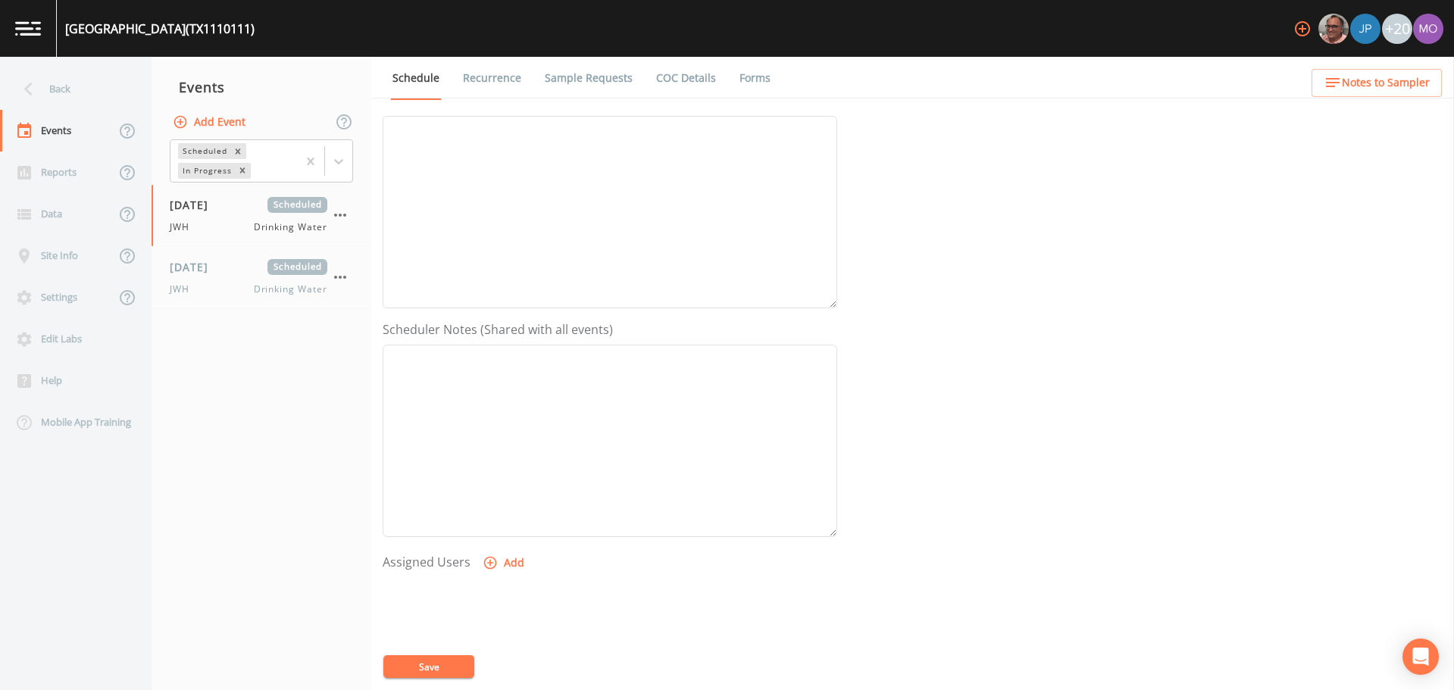
scroll to position [222, 0]
click at [504, 546] on button "Add" at bounding box center [505, 553] width 51 height 28
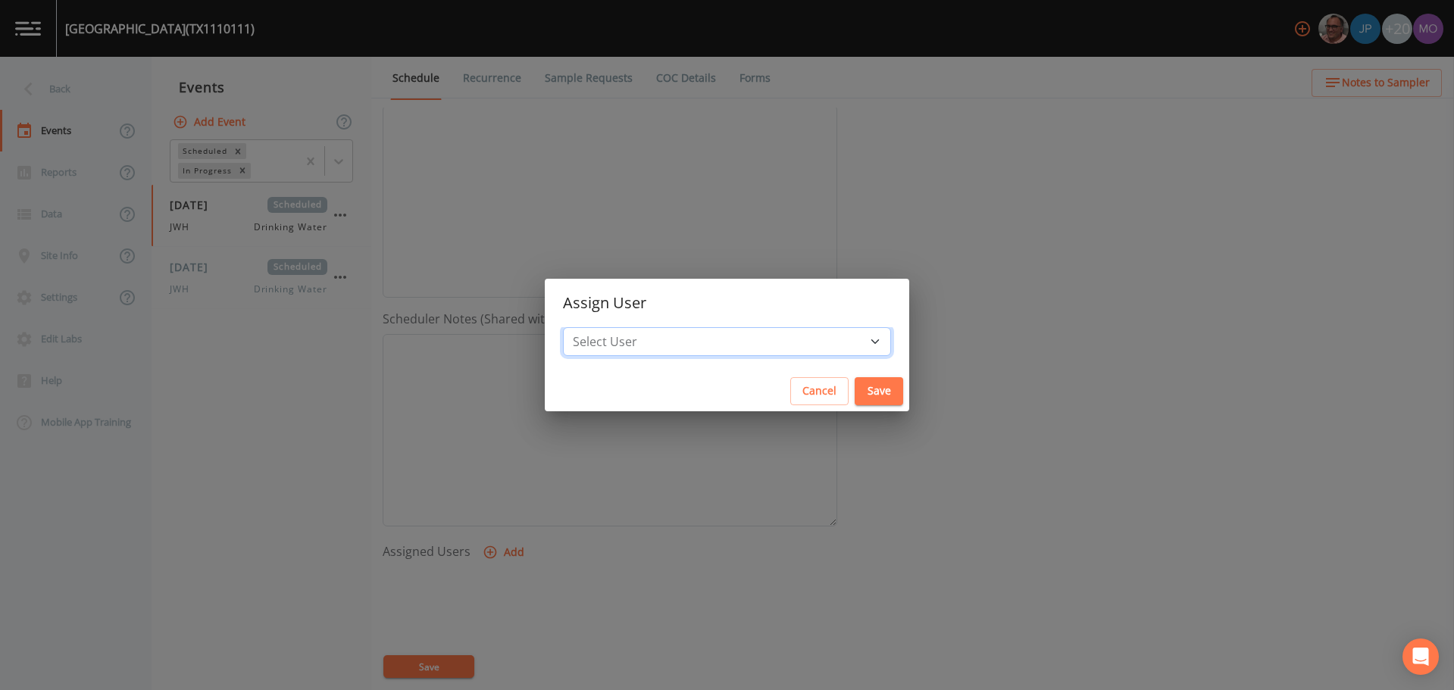
click at [640, 346] on select "Select User [PERSON_NAME] [PERSON_NAME] [PERSON_NAME] [PERSON_NAME] [PERSON_NAM…" at bounding box center [727, 341] width 328 height 29
select select "5228c763-cea1-42f9-884e-47d3eb1fbd8b"
click at [618, 327] on select "Select User [PERSON_NAME] [PERSON_NAME] [PERSON_NAME] [PERSON_NAME] [PERSON_NAM…" at bounding box center [727, 341] width 328 height 29
click at [855, 390] on button "Save" at bounding box center [879, 391] width 49 height 28
select select
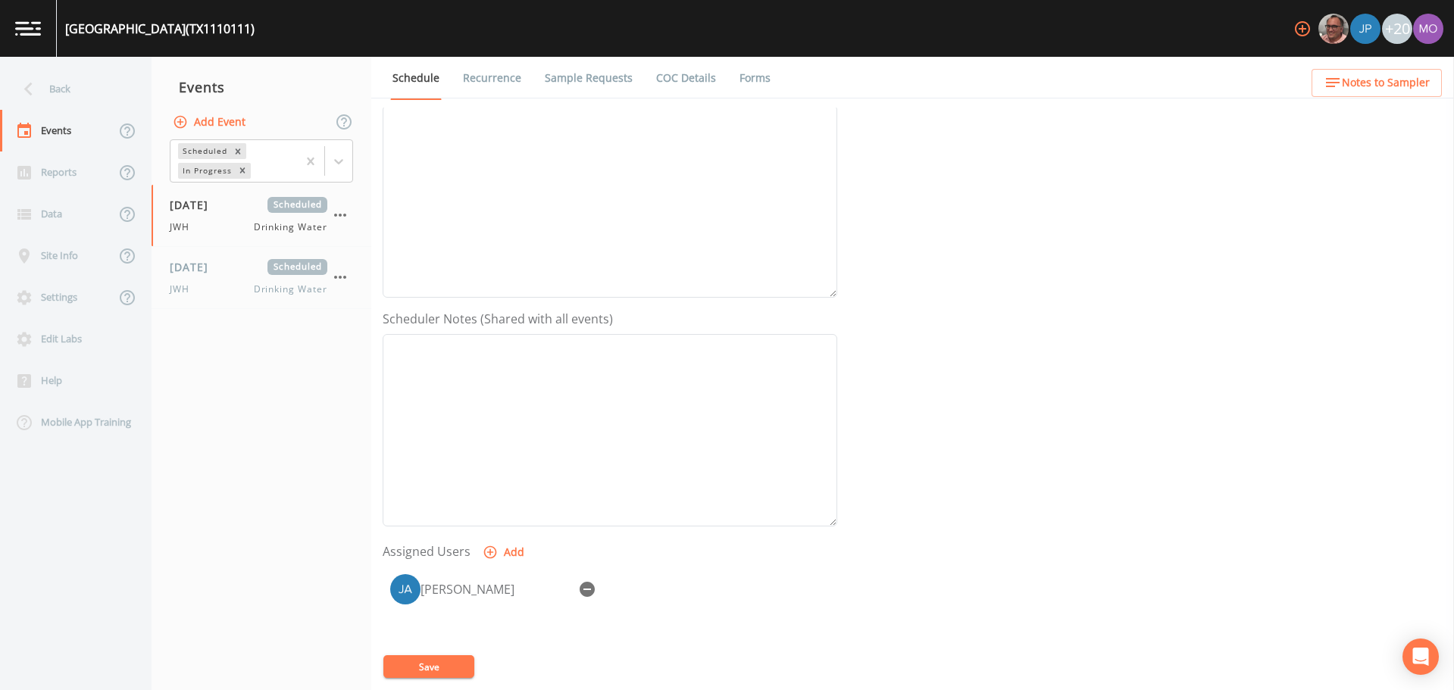
click at [447, 667] on button "Save" at bounding box center [428, 667] width 91 height 23
click at [66, 93] on div "Back" at bounding box center [68, 89] width 136 height 42
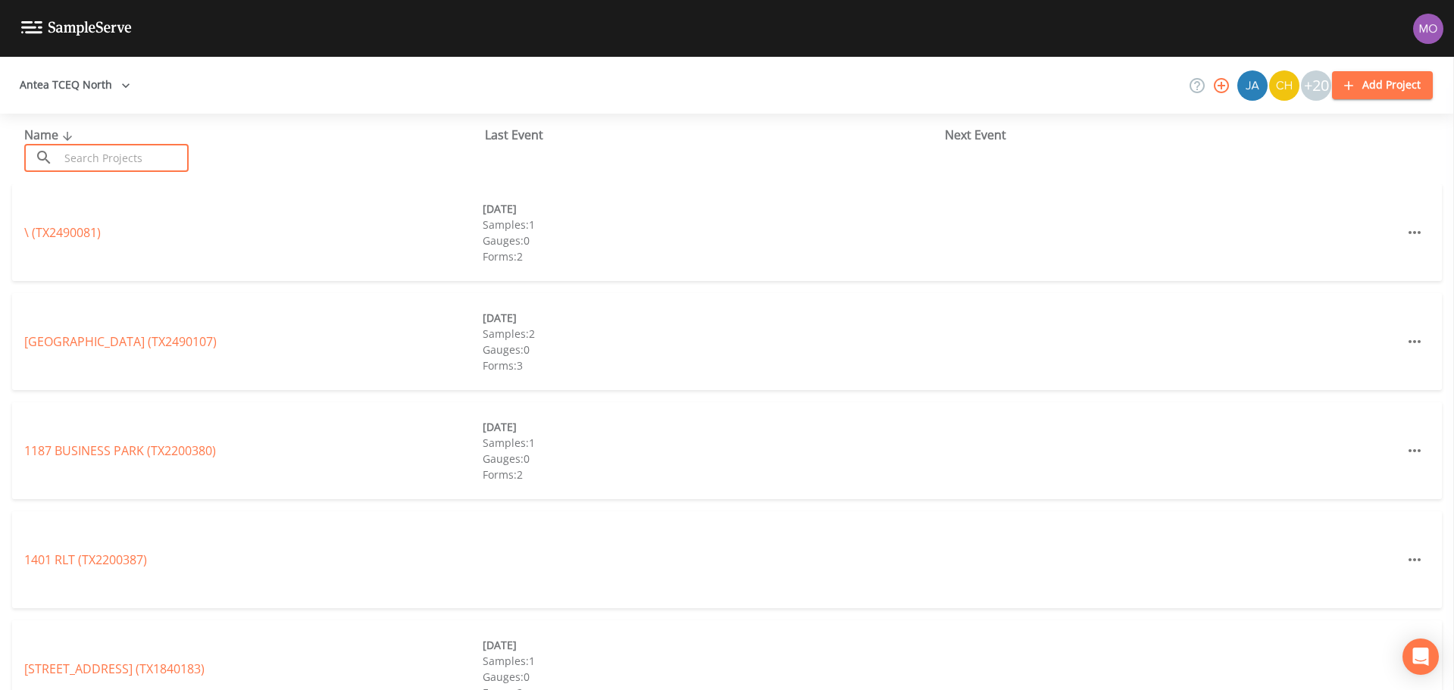
click at [90, 162] on input "text" at bounding box center [124, 158] width 130 height 28
paste input "TX2200023"
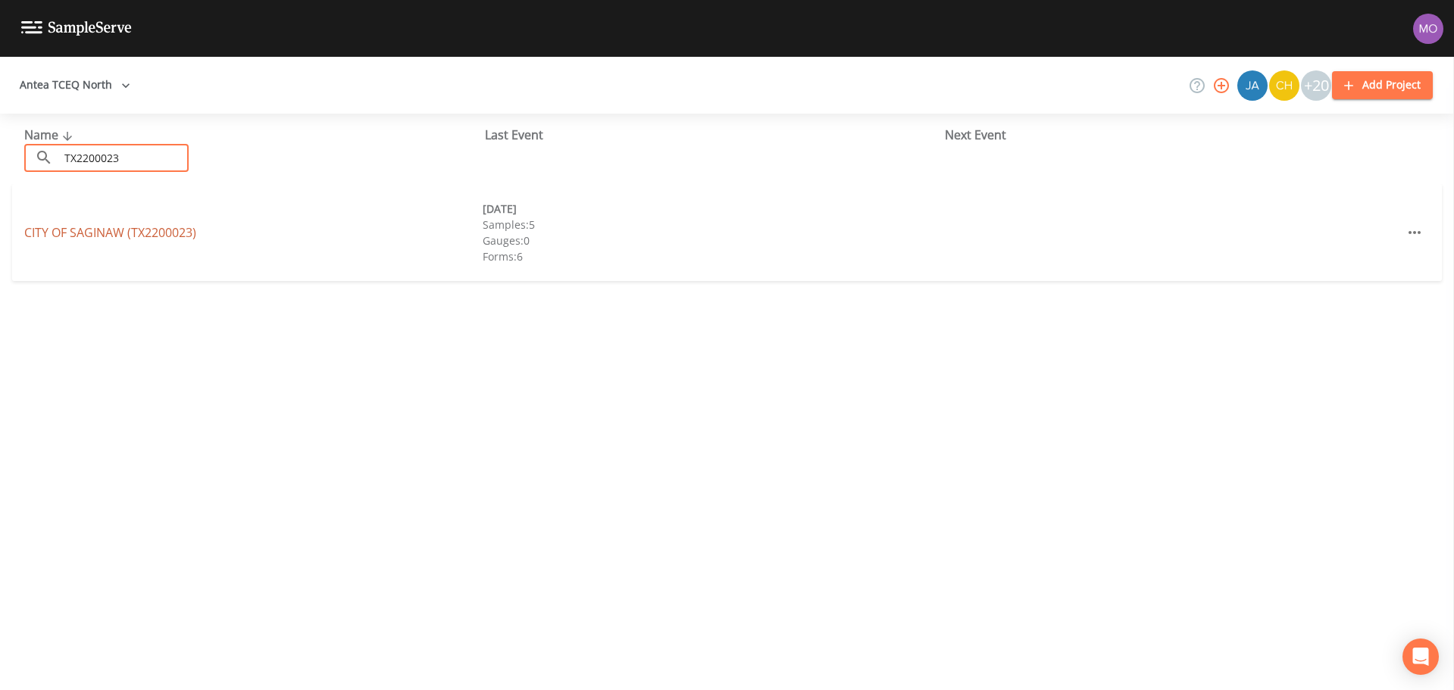
type input "TX2200023"
click at [86, 233] on link "CITY OF SAGINAW (TX2200023)" at bounding box center [110, 232] width 172 height 17
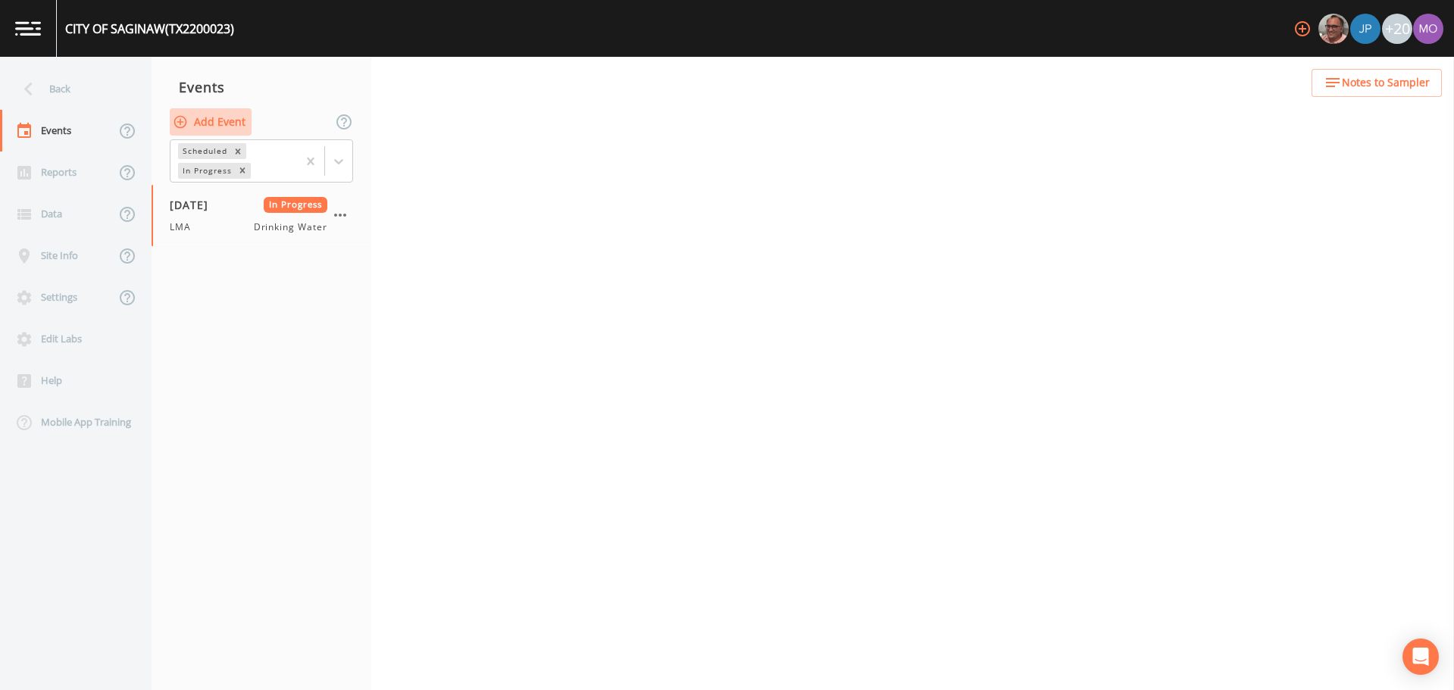
click at [202, 121] on button "Add Event" at bounding box center [211, 122] width 82 height 28
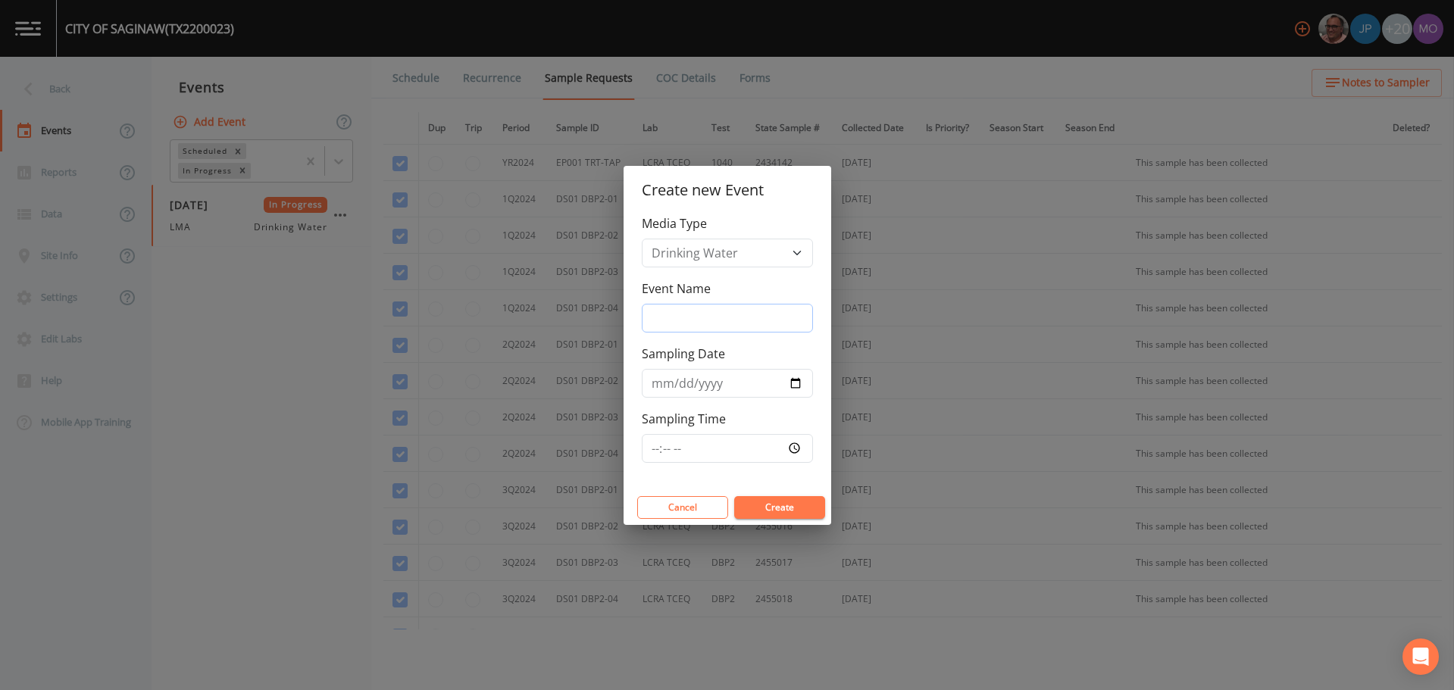
click at [666, 317] on input "Event Name" at bounding box center [727, 318] width 171 height 29
type input "LMA"
click at [793, 379] on input "Sampling Date" at bounding box center [727, 383] width 171 height 29
type input "[DATE]"
click at [784, 504] on button "Create" at bounding box center [779, 507] width 91 height 23
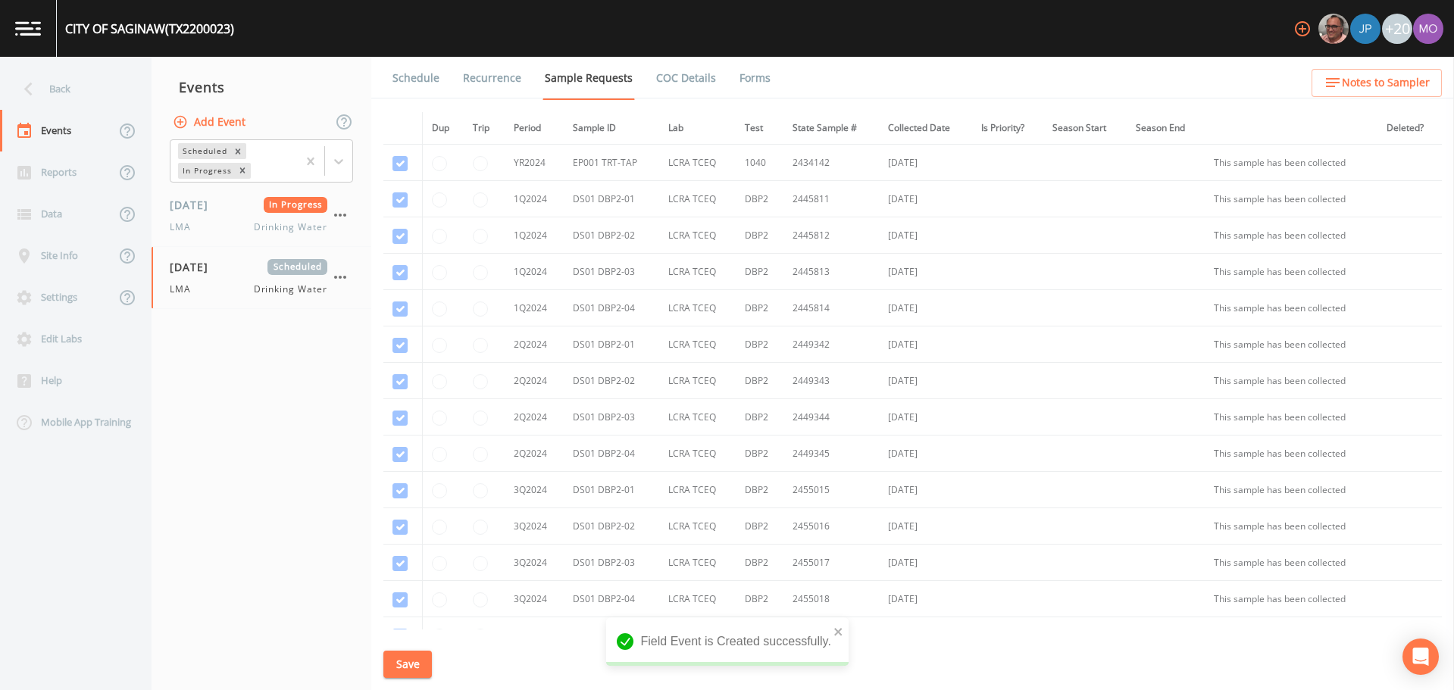
scroll to position [873, 0]
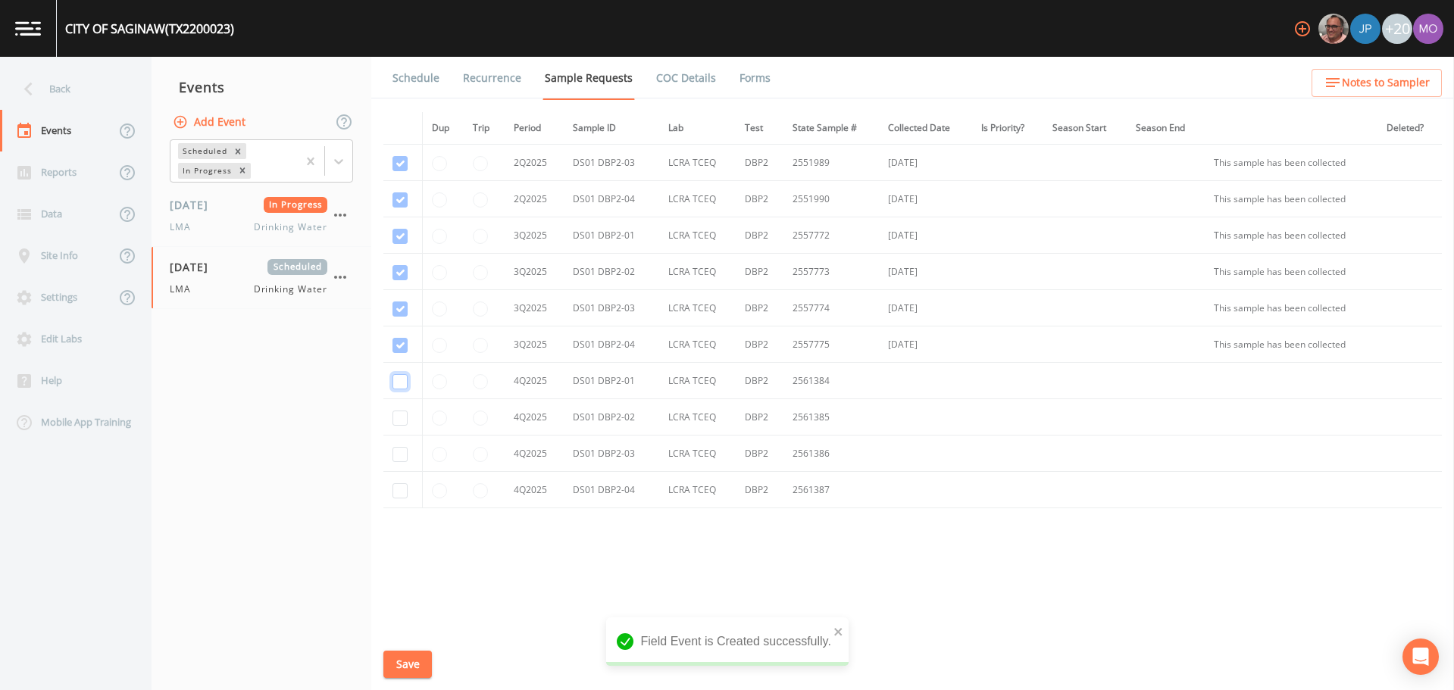
click at [401, 381] on input "checkbox" at bounding box center [400, 381] width 15 height 15
checkbox input "true"
click at [400, 416] on input "checkbox" at bounding box center [400, 418] width 15 height 15
checkbox input "true"
click at [400, 461] on input "checkbox" at bounding box center [400, 454] width 15 height 15
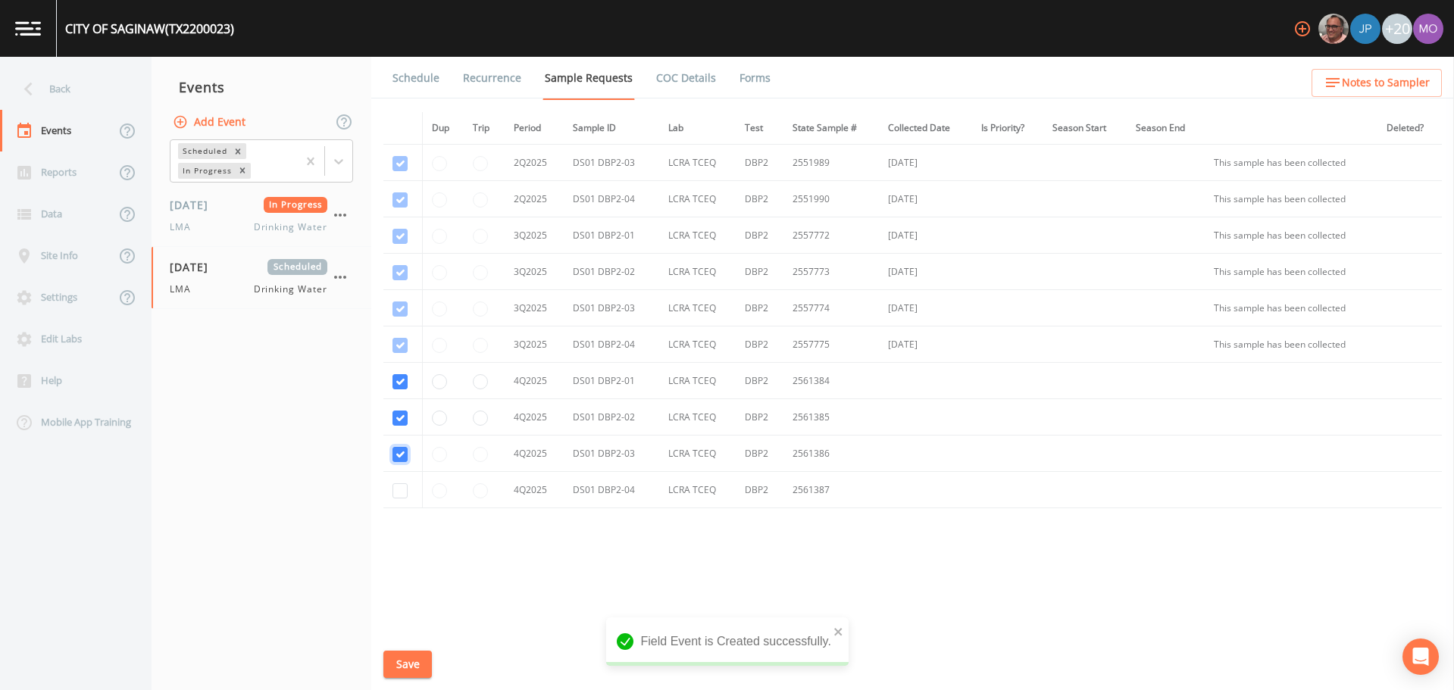
checkbox input "true"
click at [398, 496] on input "checkbox" at bounding box center [400, 490] width 15 height 15
checkbox input "true"
click at [400, 678] on div "Schedule Recurrence Sample Requests COC Details Forms Dup Trip Period Sample ID…" at bounding box center [912, 374] width 1083 height 634
click at [393, 667] on button "Save" at bounding box center [407, 665] width 49 height 28
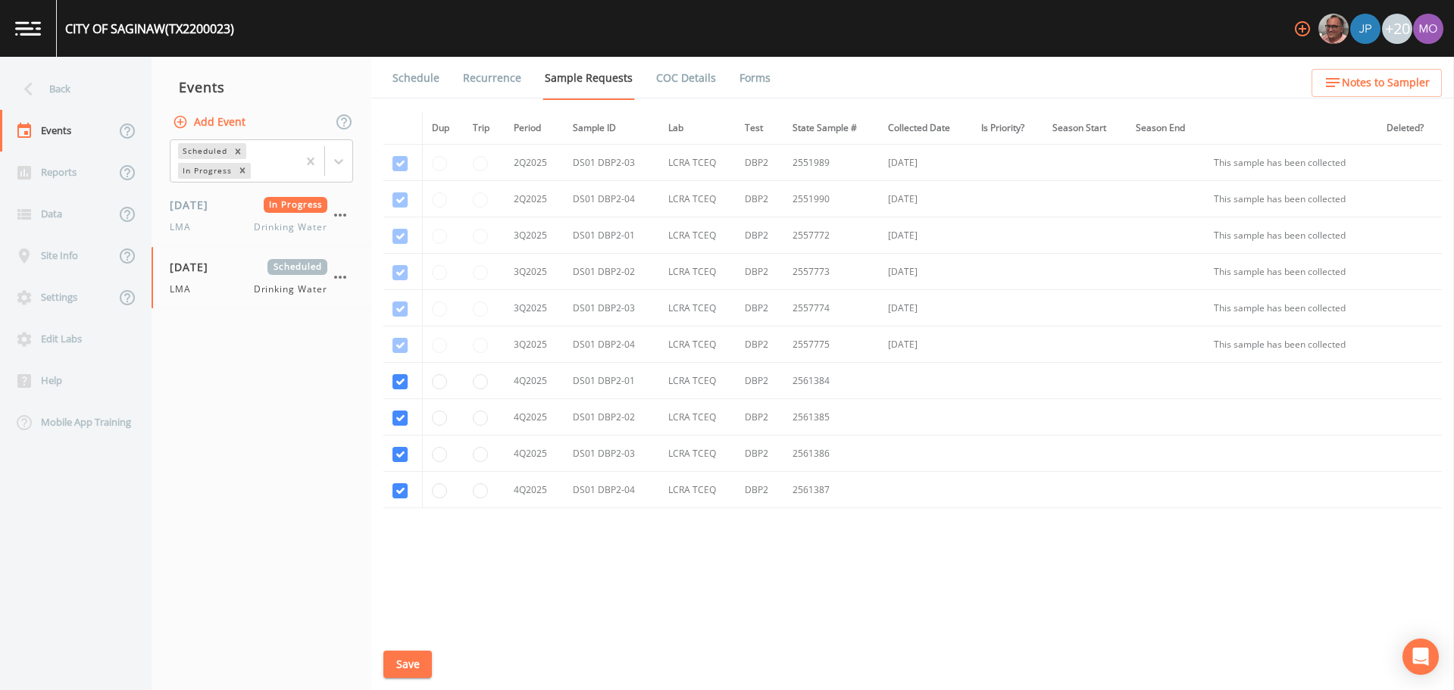
click at [414, 74] on link "Schedule" at bounding box center [416, 78] width 52 height 42
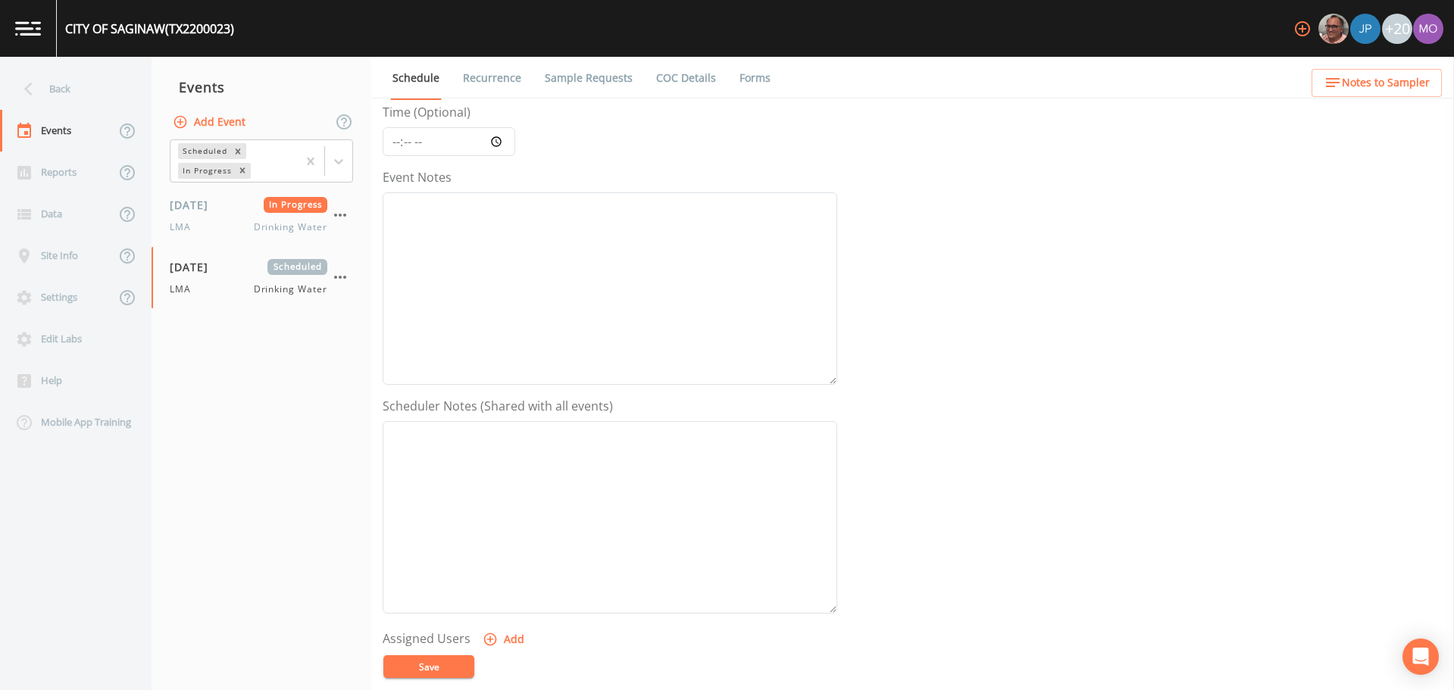
scroll to position [334, 0]
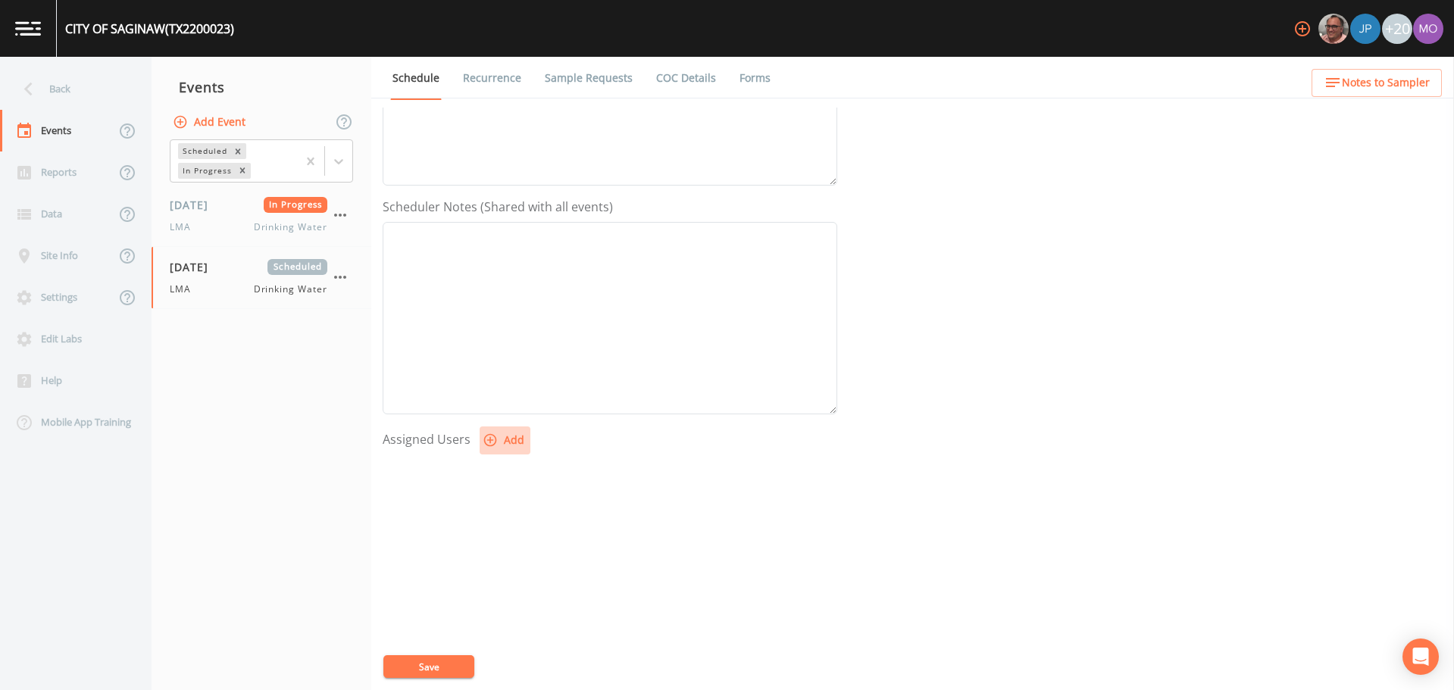
click at [509, 430] on button "Add" at bounding box center [505, 441] width 51 height 28
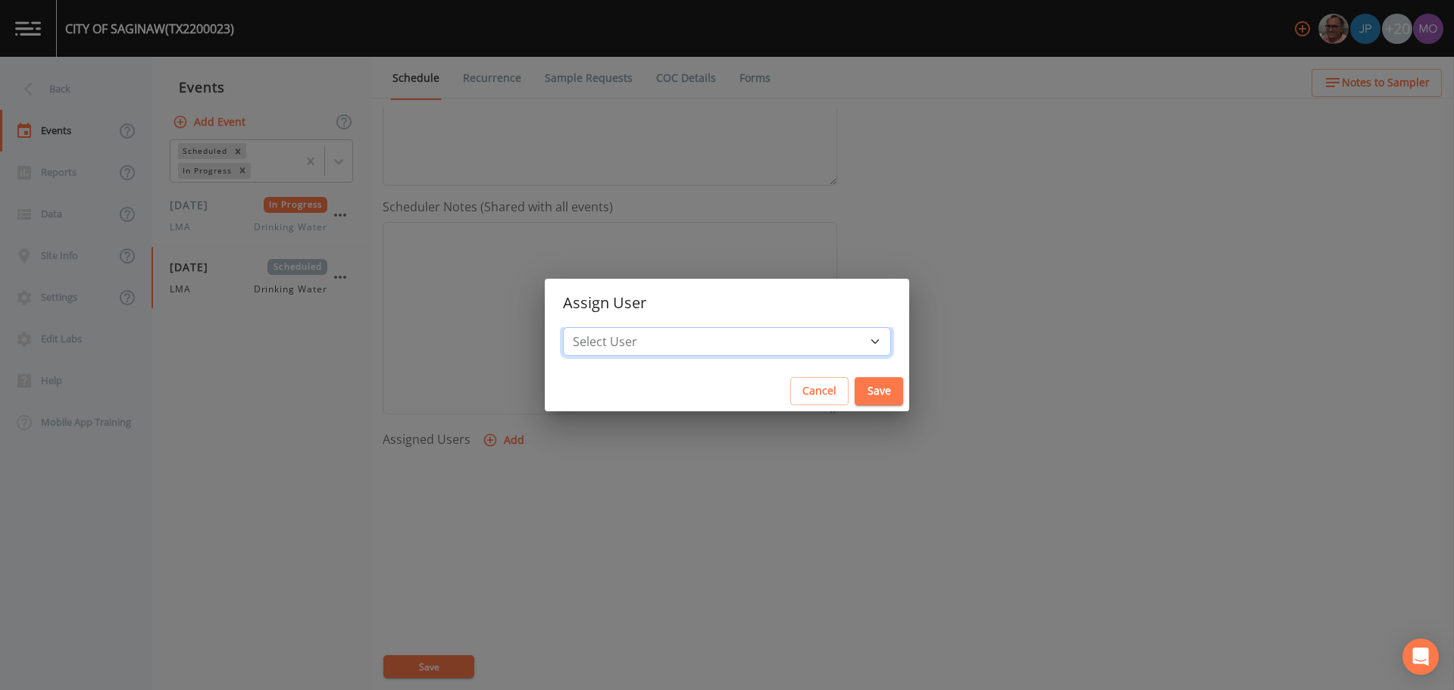
click at [639, 349] on select "Select User [PERSON_NAME] [PERSON_NAME] [PERSON_NAME] [PERSON_NAME] [PERSON_NAM…" at bounding box center [727, 341] width 328 height 29
select select "929757a4-3a67-412e-8a17-ec670da8541b"
click at [618, 327] on select "Select User [PERSON_NAME] [PERSON_NAME] [PERSON_NAME] [PERSON_NAME] [PERSON_NAM…" at bounding box center [727, 341] width 328 height 29
click at [855, 383] on button "Save" at bounding box center [879, 391] width 49 height 28
select select
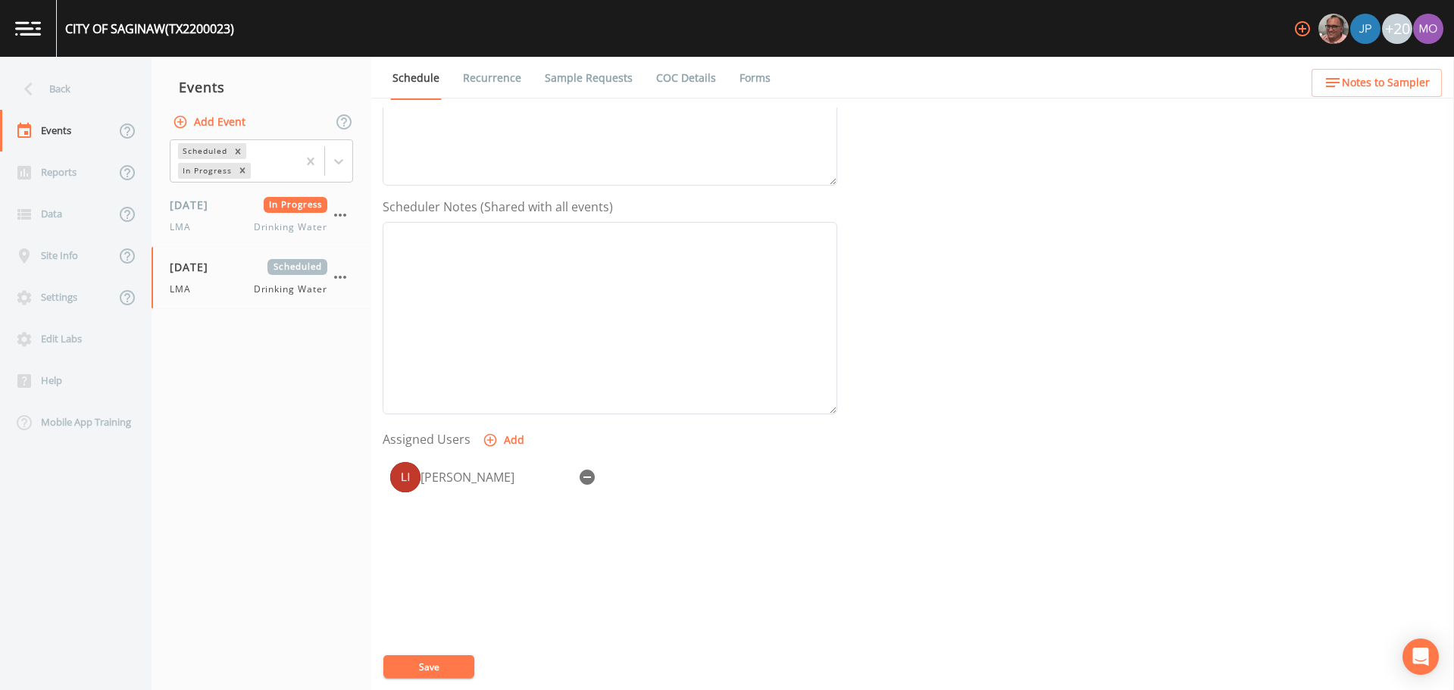
click at [440, 664] on button "Save" at bounding box center [428, 667] width 91 height 23
click at [69, 84] on div "Back" at bounding box center [68, 89] width 136 height 42
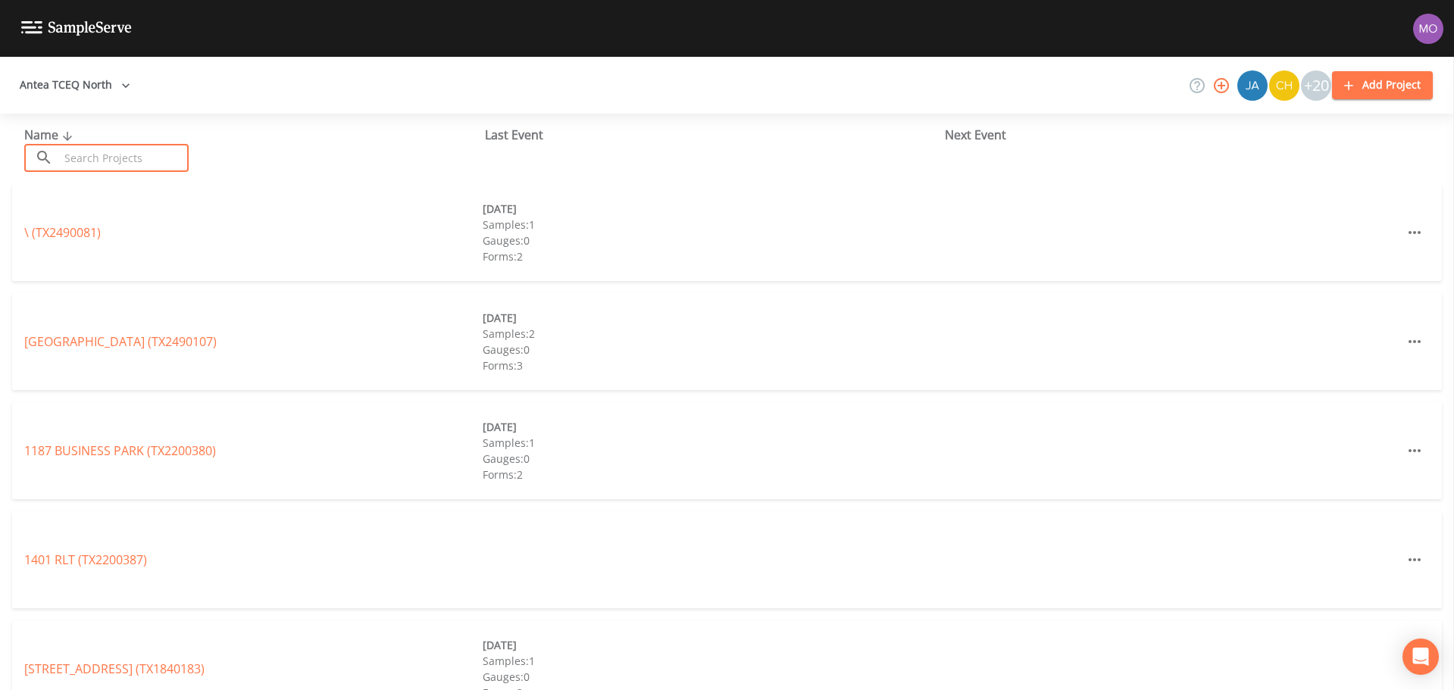
click at [102, 167] on input "text" at bounding box center [124, 158] width 130 height 28
paste input "TX2200096"
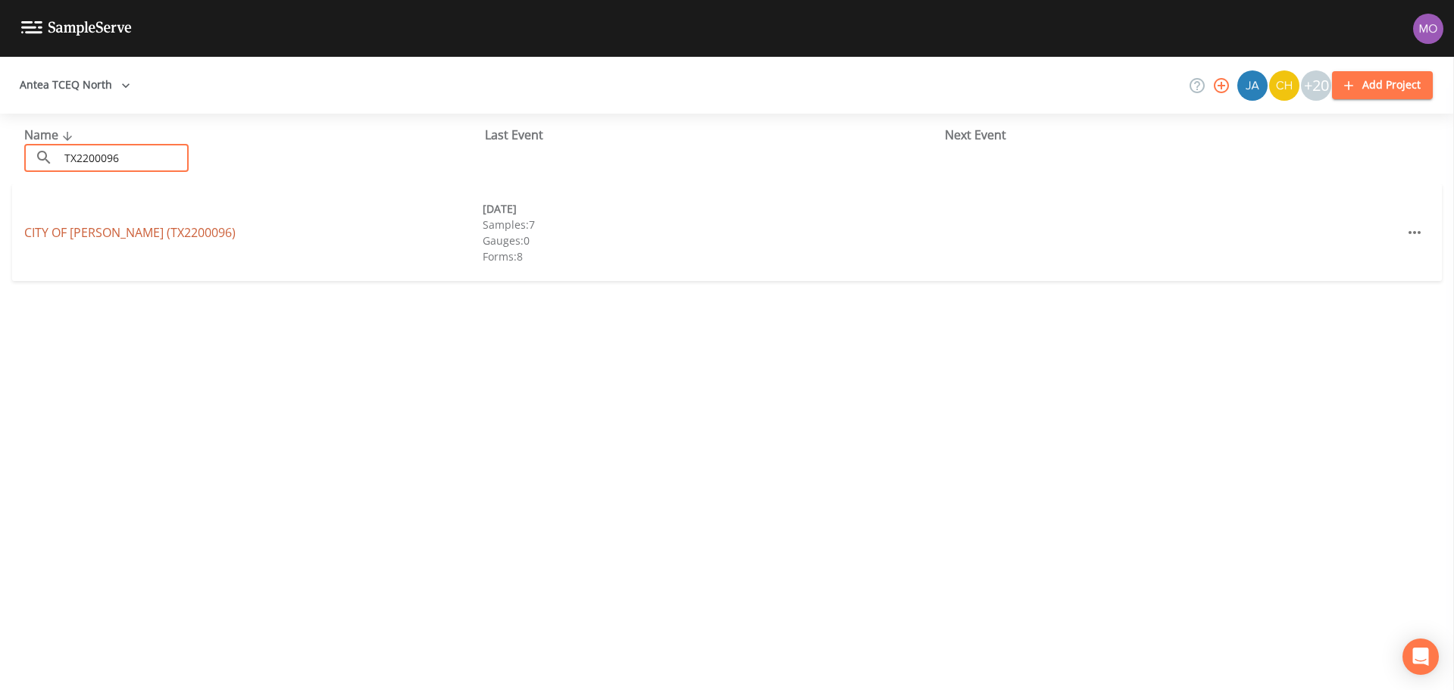
type input "TX2200096"
click at [95, 234] on link "CITY OF KELLER (TX2200096)" at bounding box center [129, 232] width 211 height 17
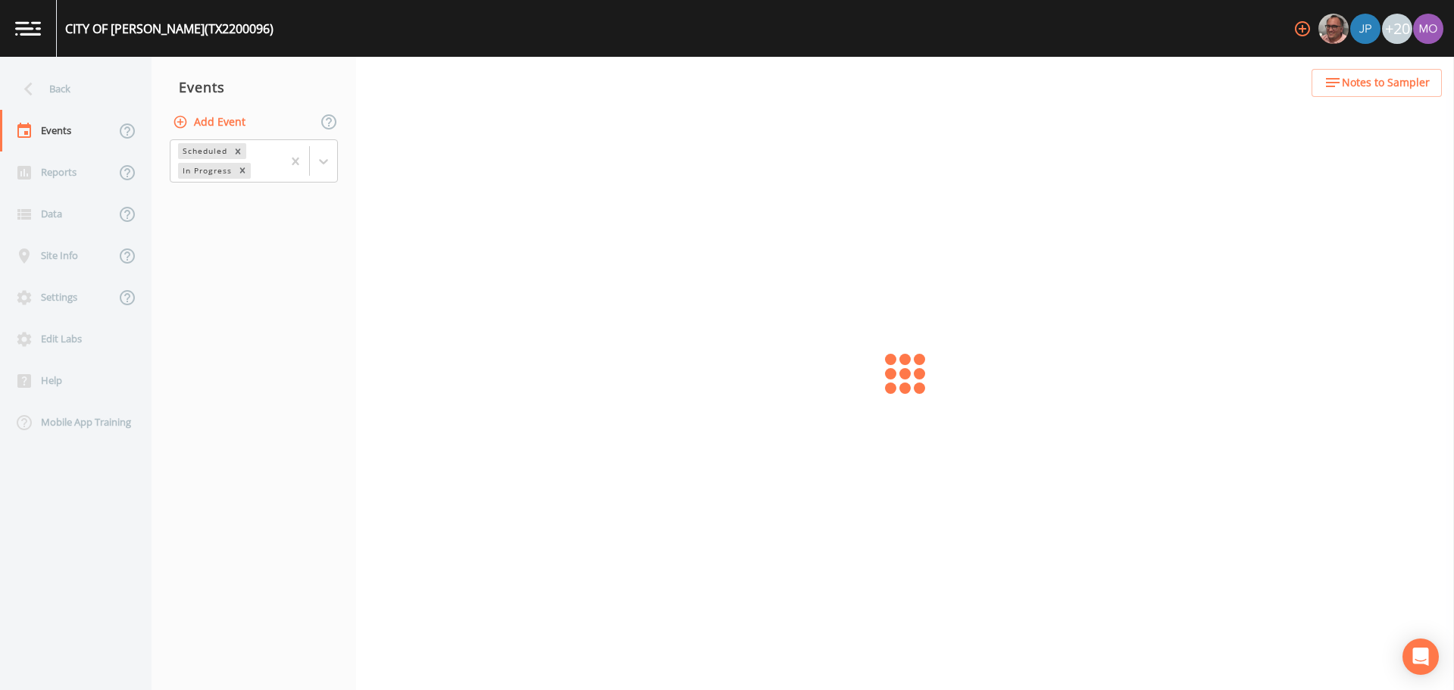
click at [195, 122] on button "Add Event" at bounding box center [211, 122] width 82 height 28
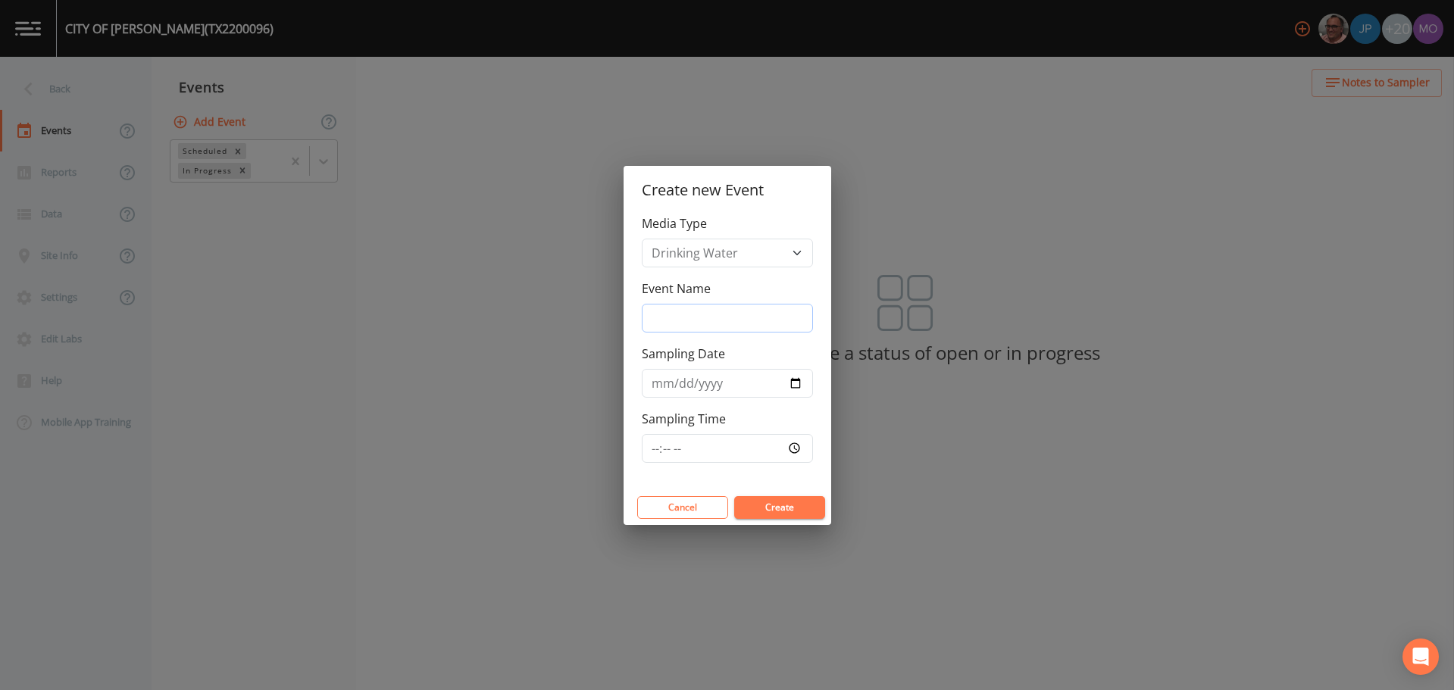
click at [710, 314] on input "Event Name" at bounding box center [727, 318] width 171 height 29
type input "LMA"
click at [795, 380] on input "Sampling Date" at bounding box center [727, 383] width 171 height 29
type input "[DATE]"
click at [757, 504] on button "Create" at bounding box center [779, 507] width 91 height 23
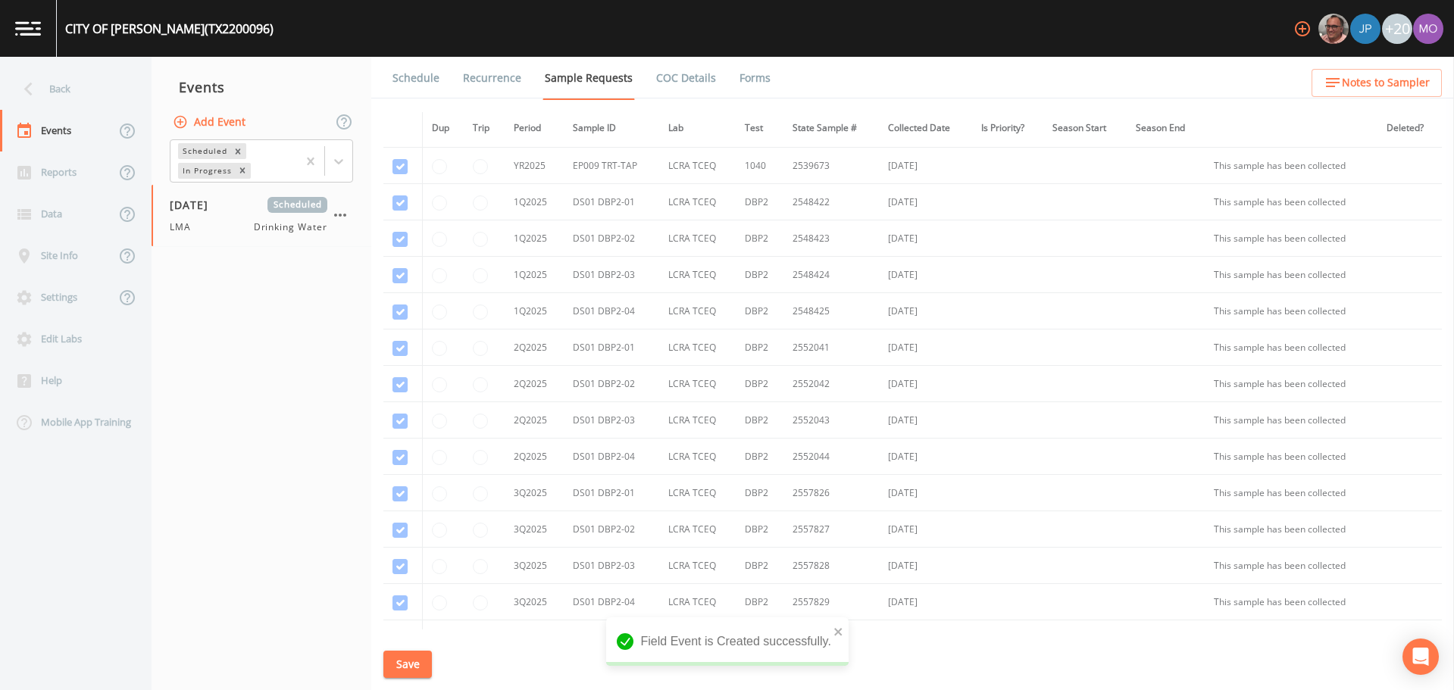
scroll to position [1019, 0]
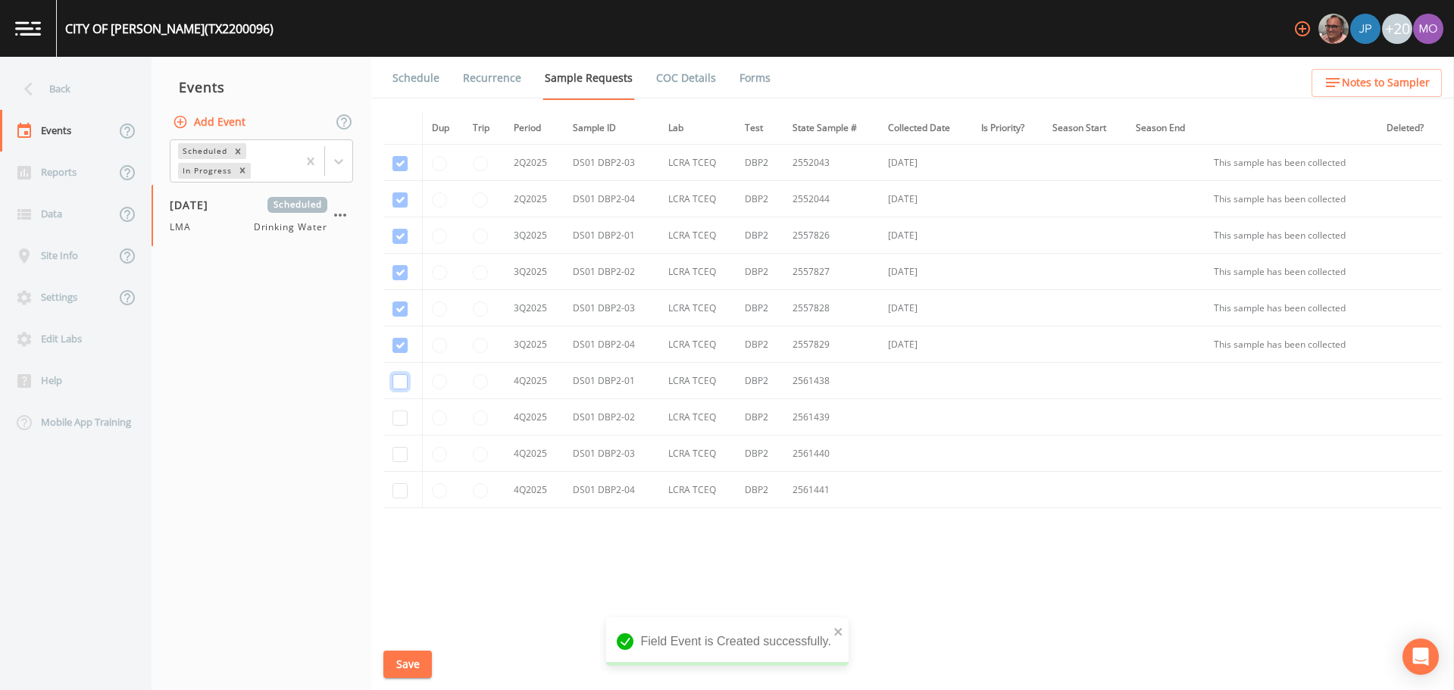
click at [396, 385] on input "checkbox" at bounding box center [400, 381] width 15 height 15
checkbox input "true"
click at [396, 415] on input "checkbox" at bounding box center [400, 418] width 15 height 15
checkbox input "true"
click at [396, 451] on input "checkbox" at bounding box center [400, 454] width 15 height 15
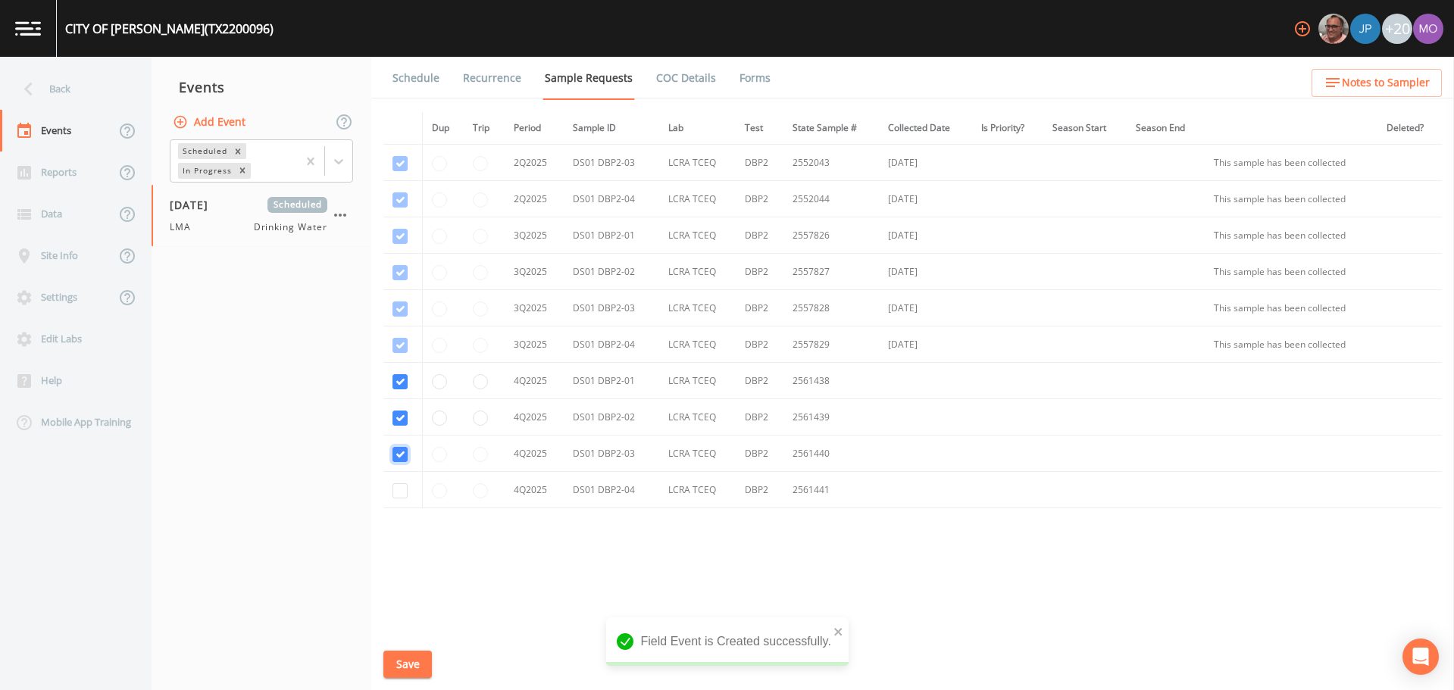
checkbox input "true"
click at [397, 487] on input "checkbox" at bounding box center [400, 490] width 15 height 15
checkbox input "true"
click at [416, 666] on button "Save" at bounding box center [407, 665] width 49 height 28
click at [418, 84] on link "Schedule" at bounding box center [416, 78] width 52 height 42
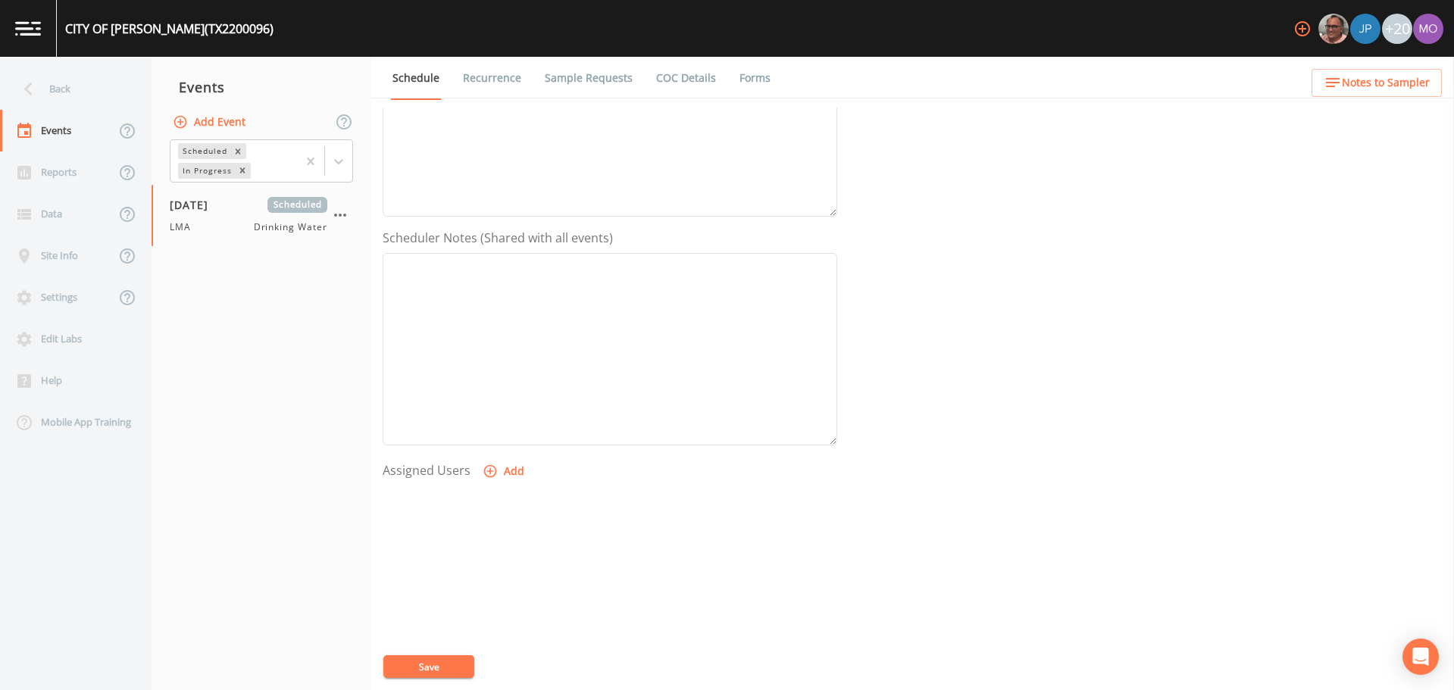
scroll to position [373, 0]
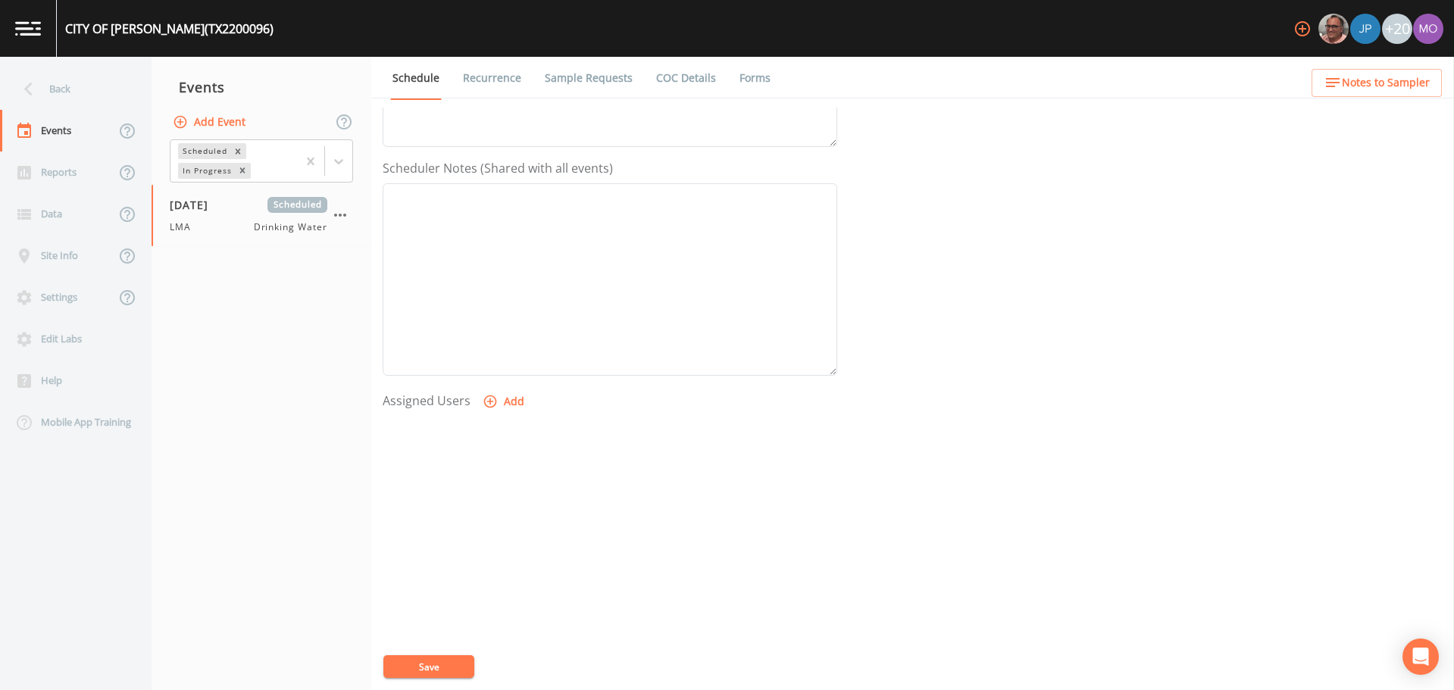
click at [484, 400] on icon "button" at bounding box center [490, 402] width 13 height 13
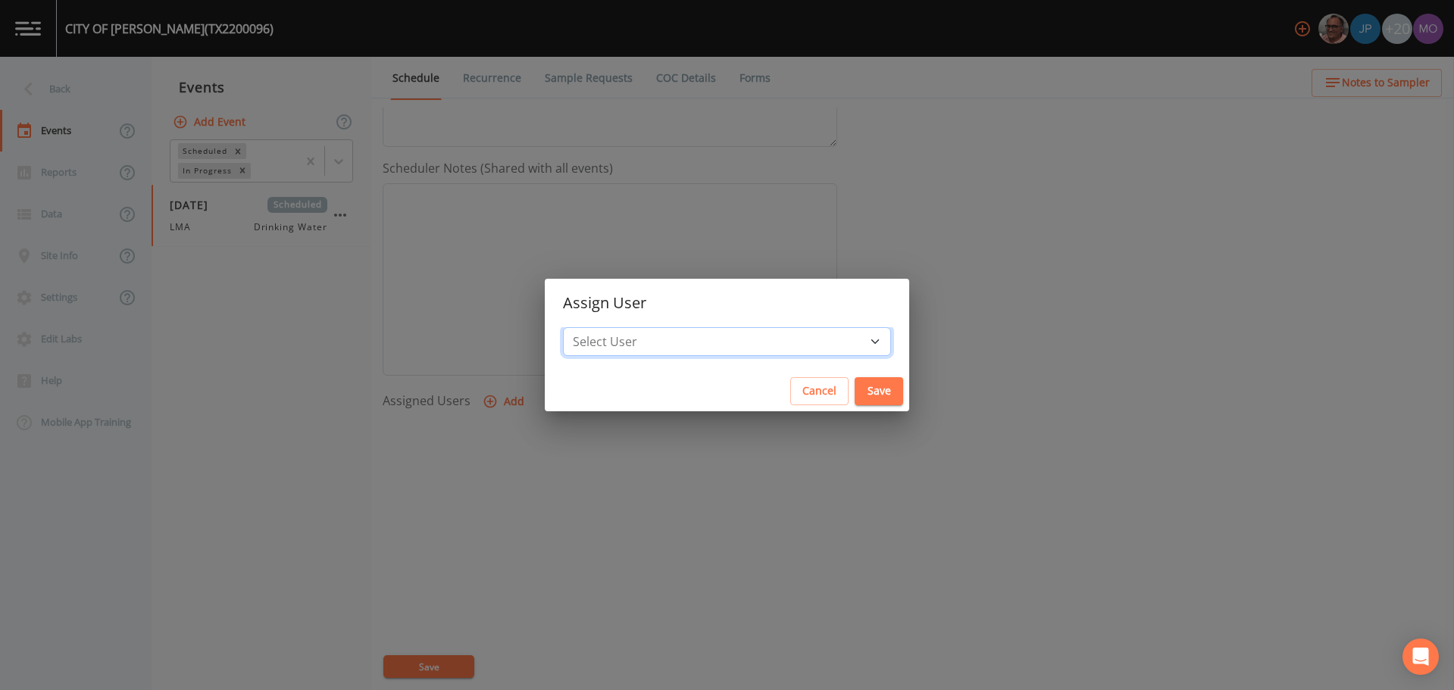
click at [637, 343] on select "Select User [PERSON_NAME] [PERSON_NAME] [PERSON_NAME] [PERSON_NAME] [PERSON_NAM…" at bounding box center [727, 341] width 328 height 29
select select "929757a4-3a67-412e-8a17-ec670da8541b"
click at [618, 327] on select "Select User [PERSON_NAME] [PERSON_NAME] [PERSON_NAME] [PERSON_NAME] [PERSON_NAM…" at bounding box center [727, 341] width 328 height 29
click at [855, 386] on button "Save" at bounding box center [879, 391] width 49 height 28
select select
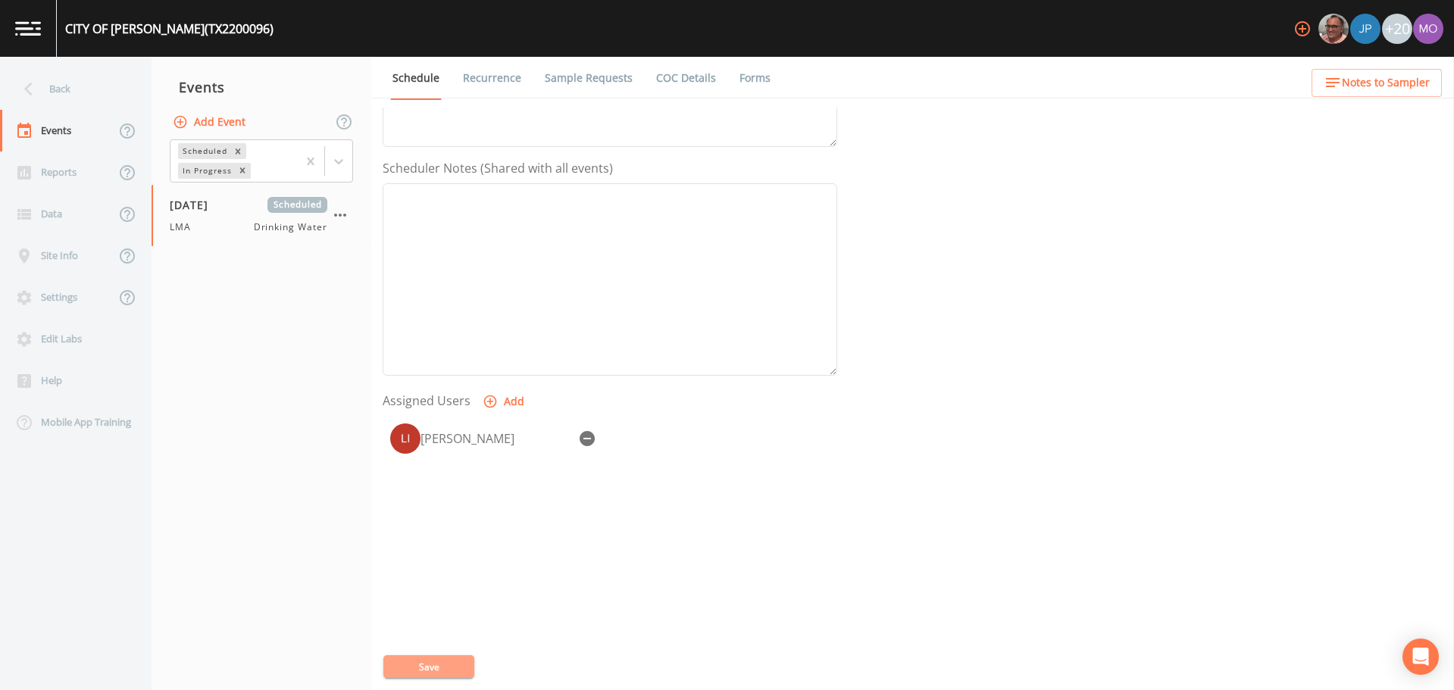
click at [430, 670] on button "Save" at bounding box center [428, 667] width 91 height 23
click at [437, 665] on button "Save" at bounding box center [428, 667] width 91 height 23
click at [55, 87] on div "Back" at bounding box center [68, 89] width 136 height 42
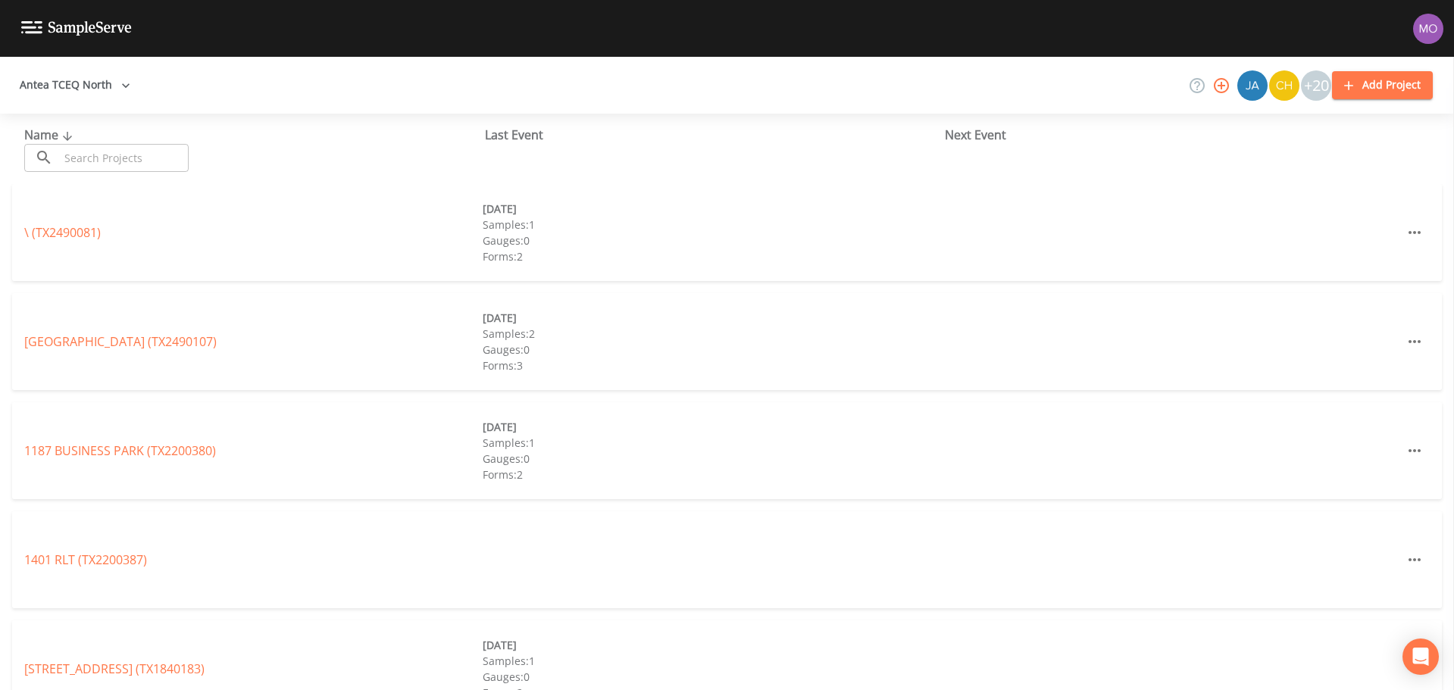
click at [146, 167] on input "text" at bounding box center [124, 158] width 130 height 28
click at [134, 158] on input "text" at bounding box center [124, 158] width 130 height 28
paste input "TX0610080"
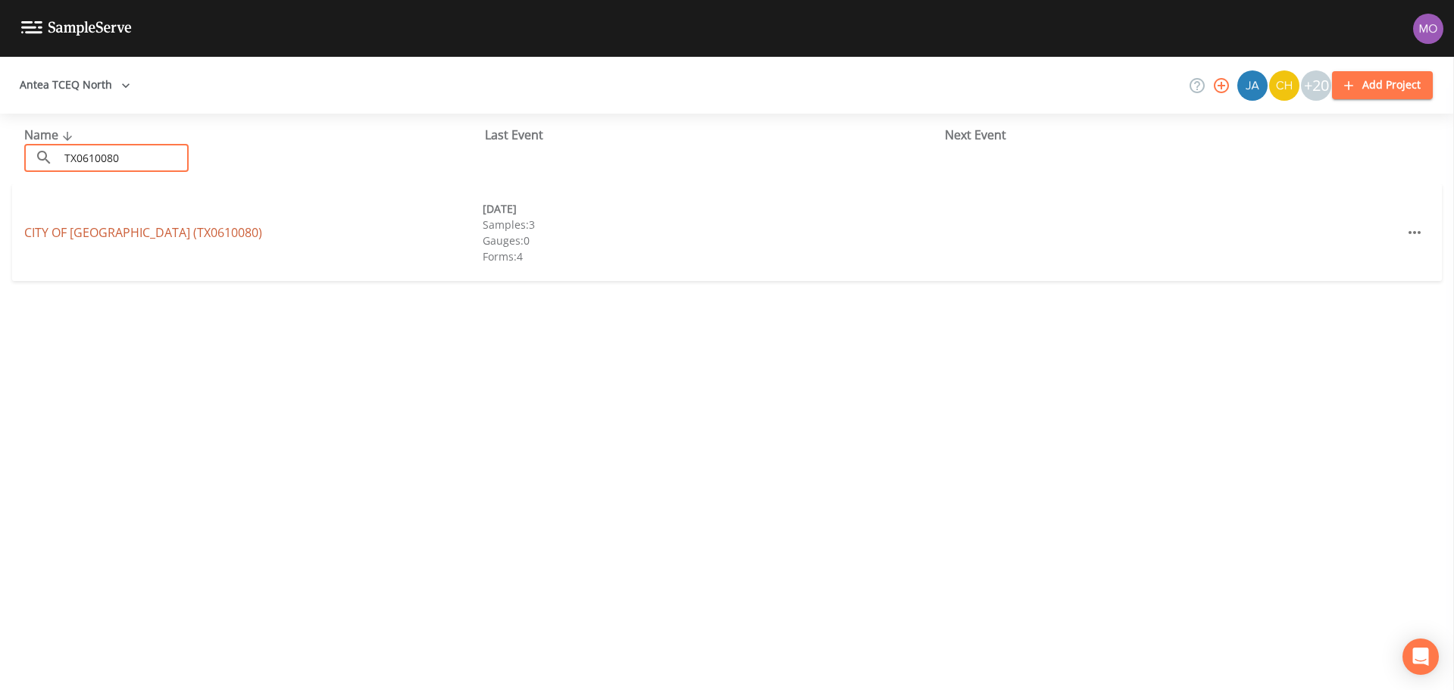
type input "TX0610080"
click at [146, 234] on link "CITY OF HIGHLAND VILLAGE (TX0610080)" at bounding box center [143, 232] width 238 height 17
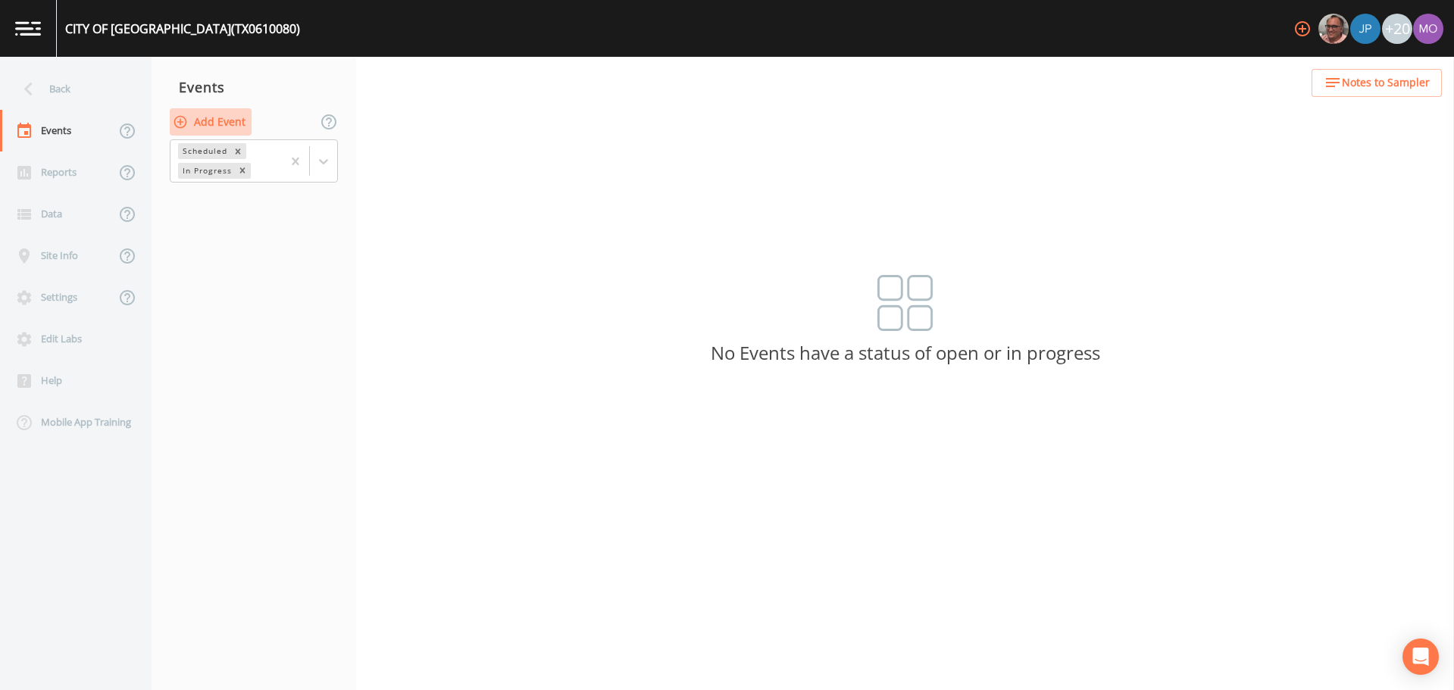
click at [223, 124] on button "Add Event" at bounding box center [211, 122] width 82 height 28
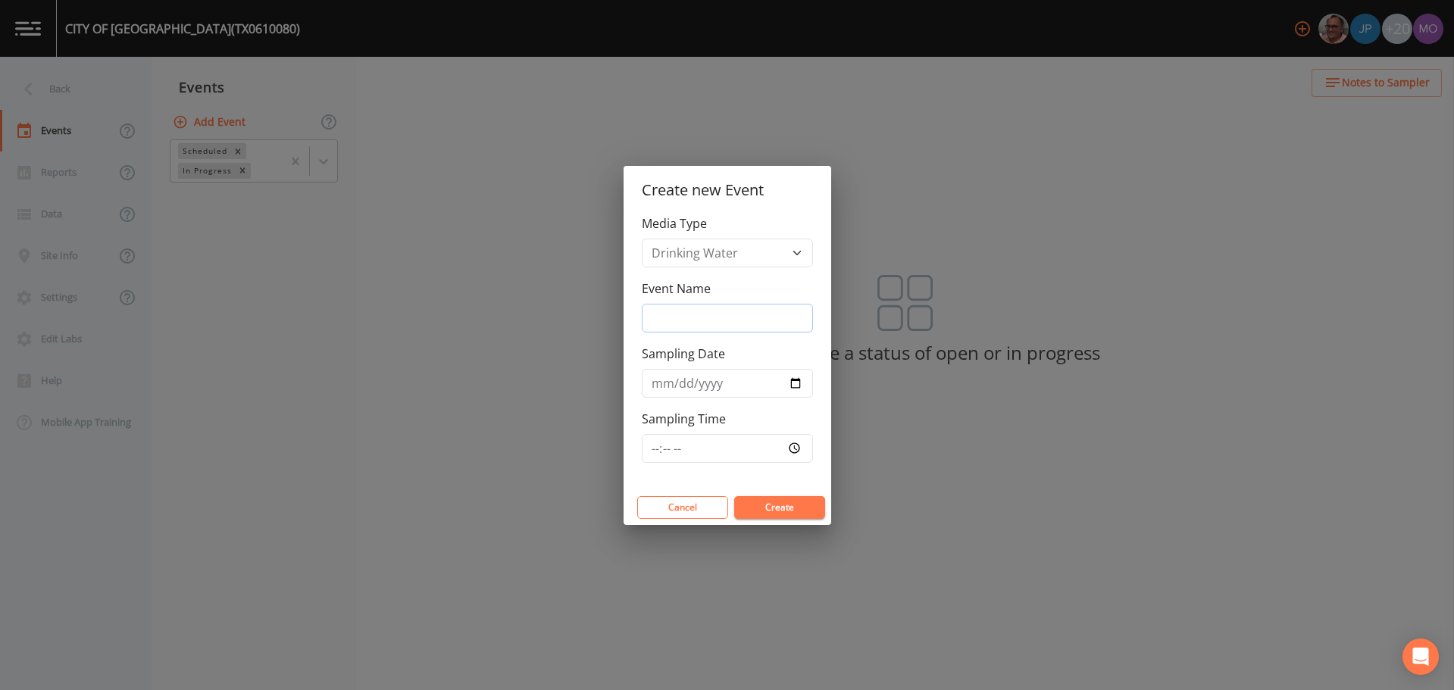
click at [671, 320] on input "Event Name" at bounding box center [727, 318] width 171 height 29
type input "LMA"
click at [796, 387] on input "Sampling Date" at bounding box center [727, 383] width 171 height 29
type input "[DATE]"
click at [765, 513] on button "Create" at bounding box center [779, 507] width 91 height 23
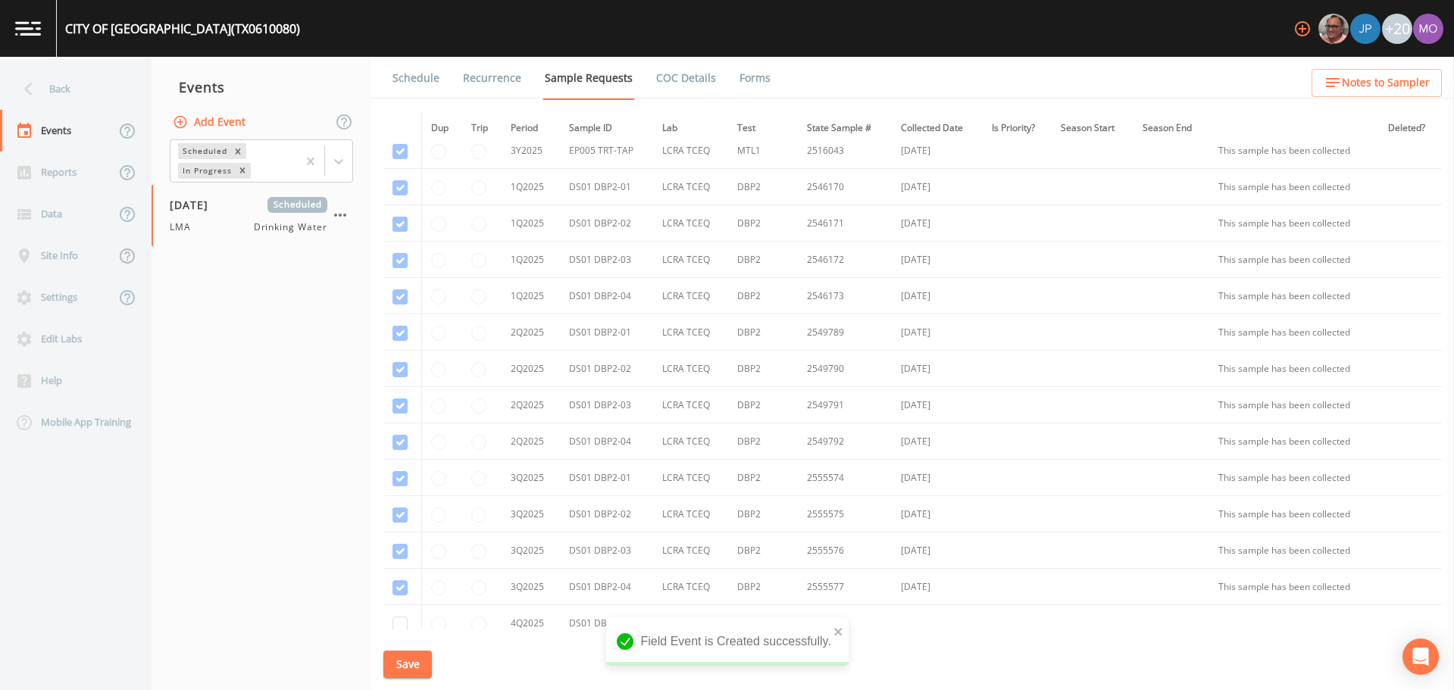
scroll to position [2474, 0]
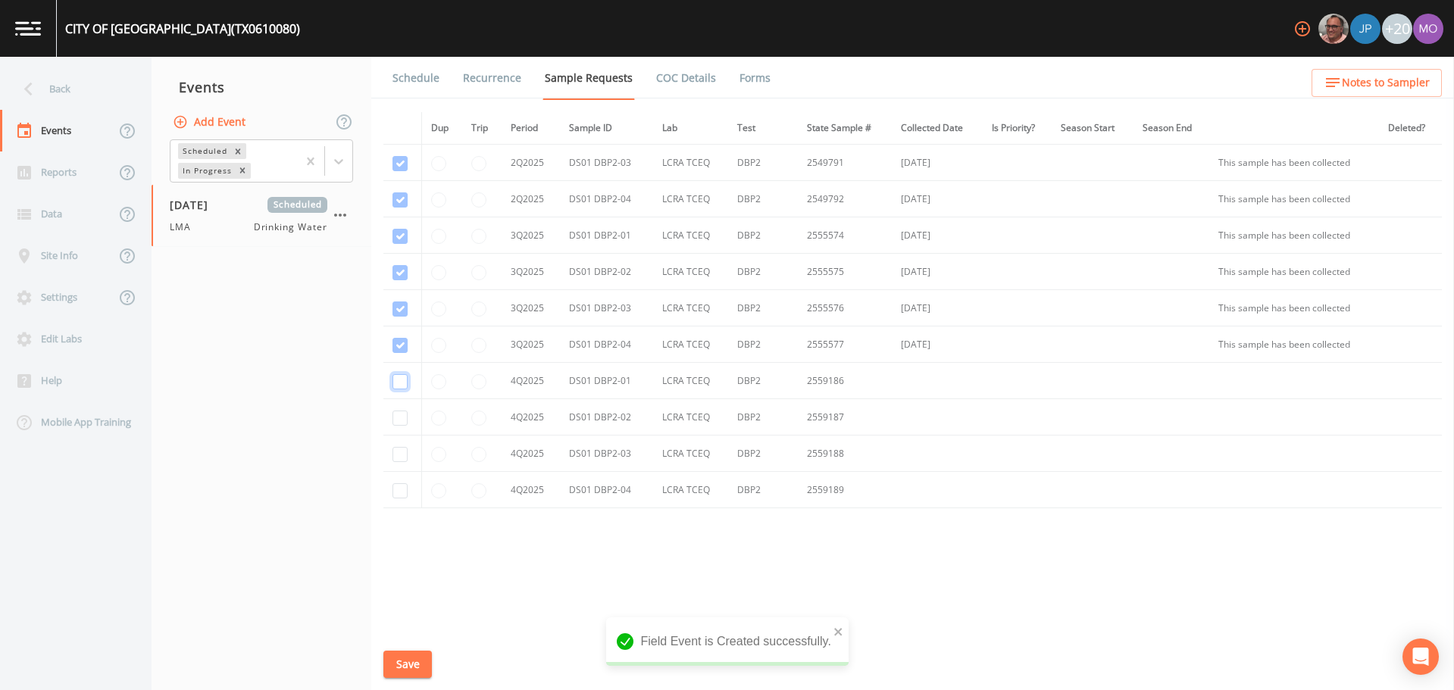
click at [401, 386] on input "checkbox" at bounding box center [400, 381] width 15 height 15
checkbox input "true"
click at [401, 411] on input "checkbox" at bounding box center [400, 418] width 15 height 15
checkbox input "true"
click at [397, 451] on input "checkbox" at bounding box center [400, 454] width 15 height 15
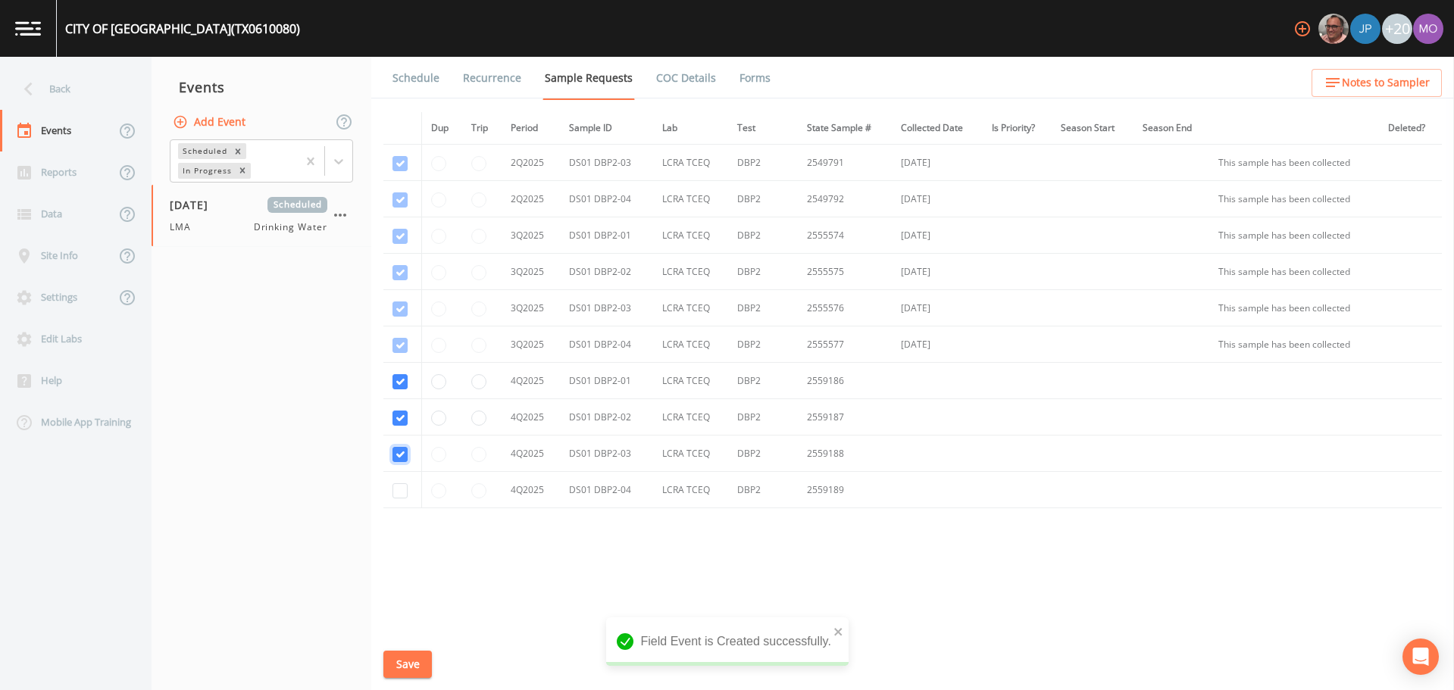
checkbox input "true"
click at [397, 500] on td at bounding box center [402, 490] width 38 height 36
click at [397, 493] on input "checkbox" at bounding box center [400, 490] width 15 height 15
checkbox input "true"
click at [405, 658] on button "Save" at bounding box center [407, 665] width 49 height 28
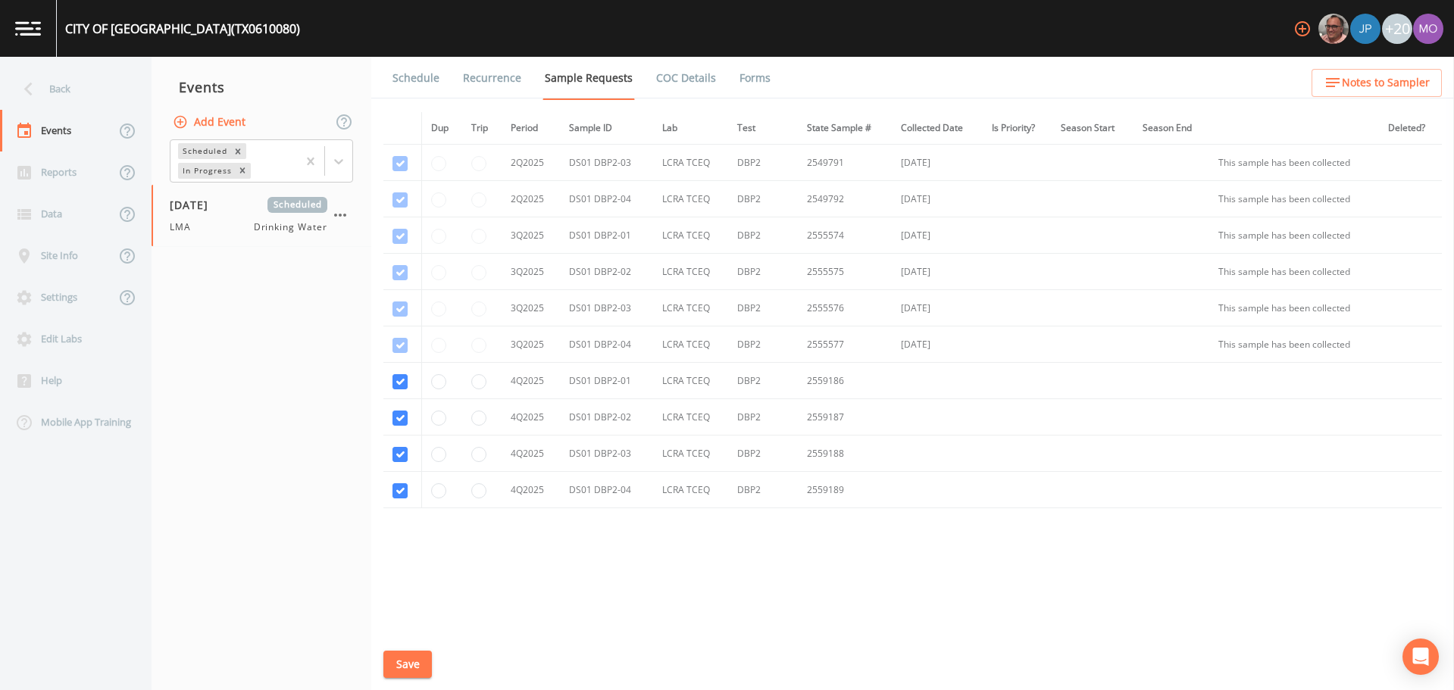
click at [419, 76] on link "Schedule" at bounding box center [416, 78] width 52 height 42
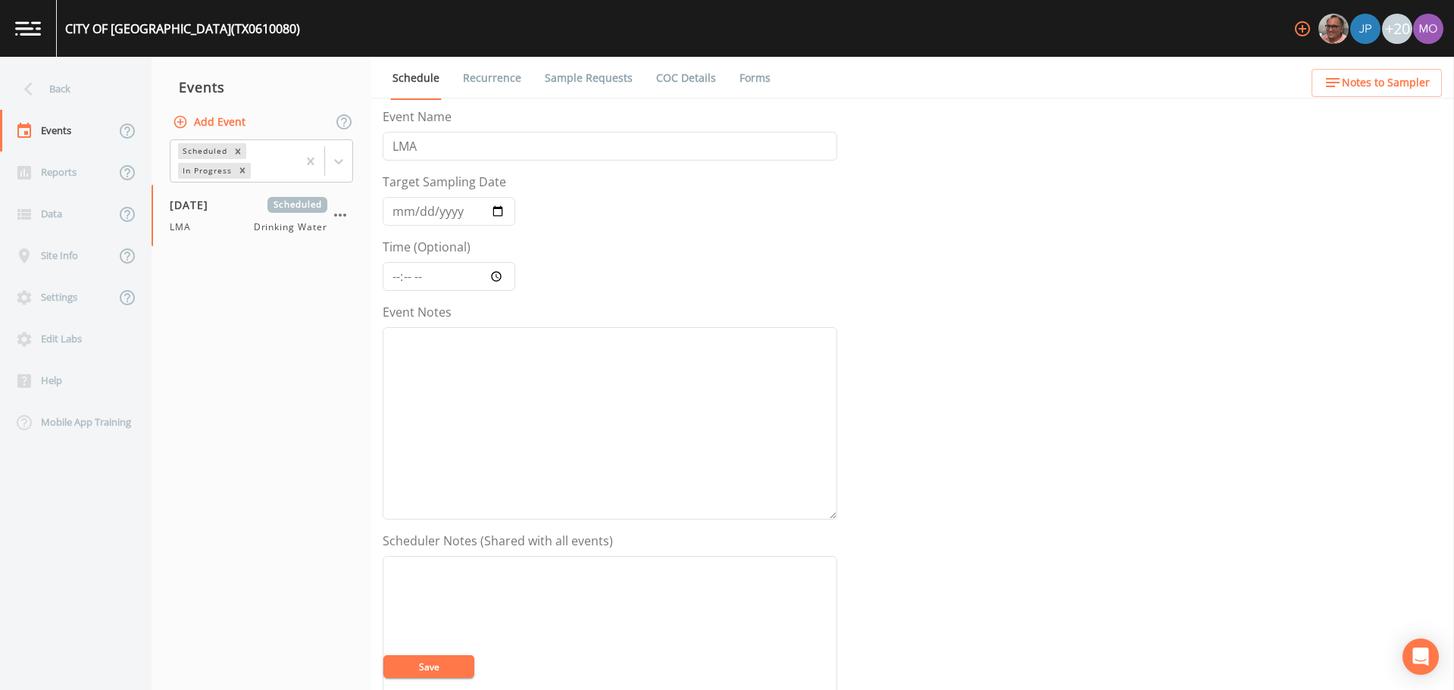
scroll to position [379, 0]
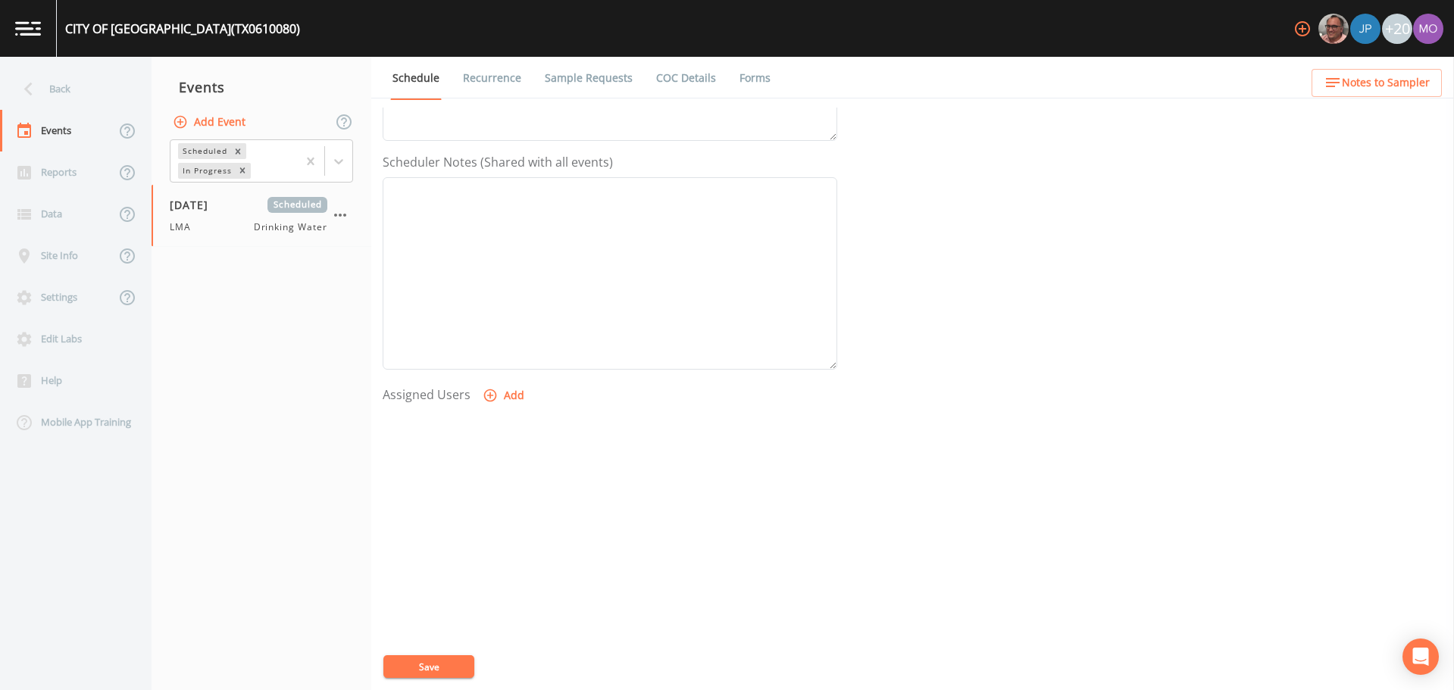
click at [489, 395] on icon "button" at bounding box center [490, 396] width 13 height 13
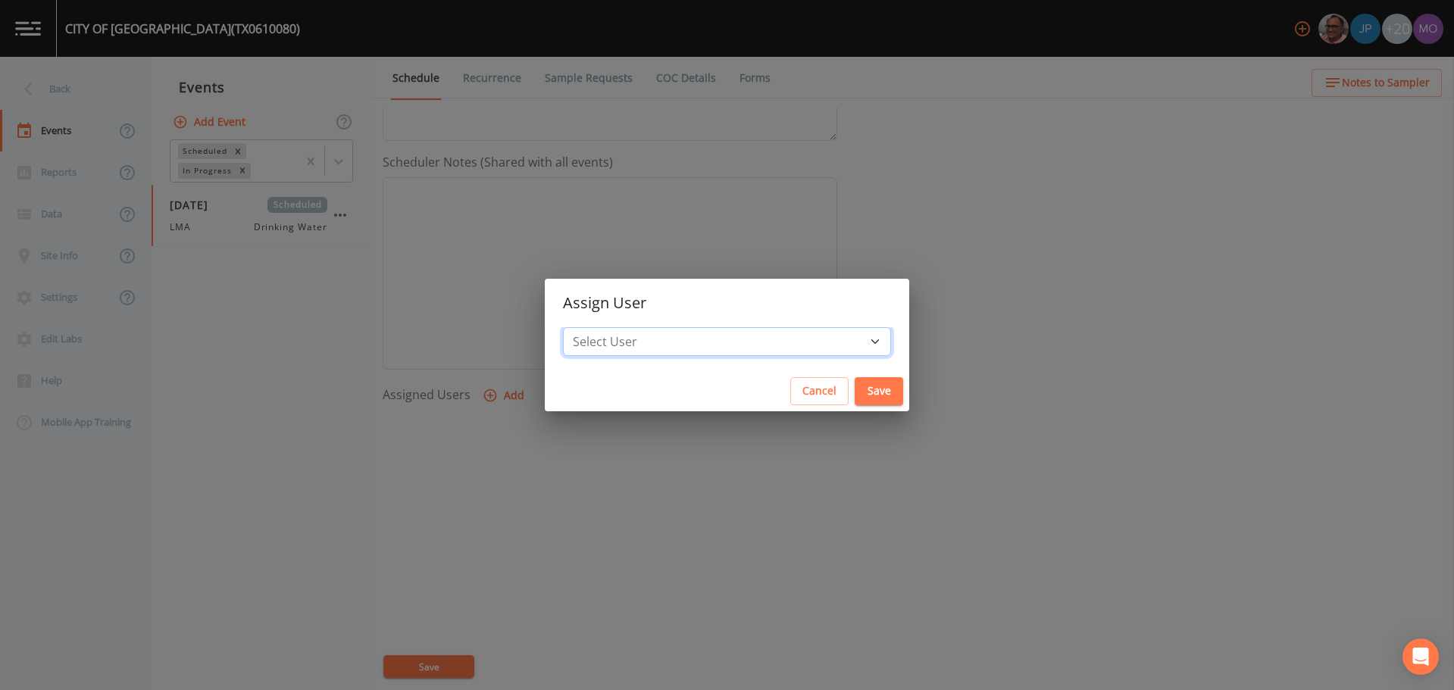
click at [629, 342] on select "Select User [PERSON_NAME] [PERSON_NAME] [PERSON_NAME] [PERSON_NAME] [PERSON_NAM…" at bounding box center [727, 341] width 328 height 29
select select "929757a4-3a67-412e-8a17-ec670da8541b"
click at [618, 327] on select "Select User [PERSON_NAME] [PERSON_NAME] [PERSON_NAME] [PERSON_NAME] [PERSON_NAM…" at bounding box center [727, 341] width 328 height 29
click at [855, 393] on button "Save" at bounding box center [879, 391] width 49 height 28
select select
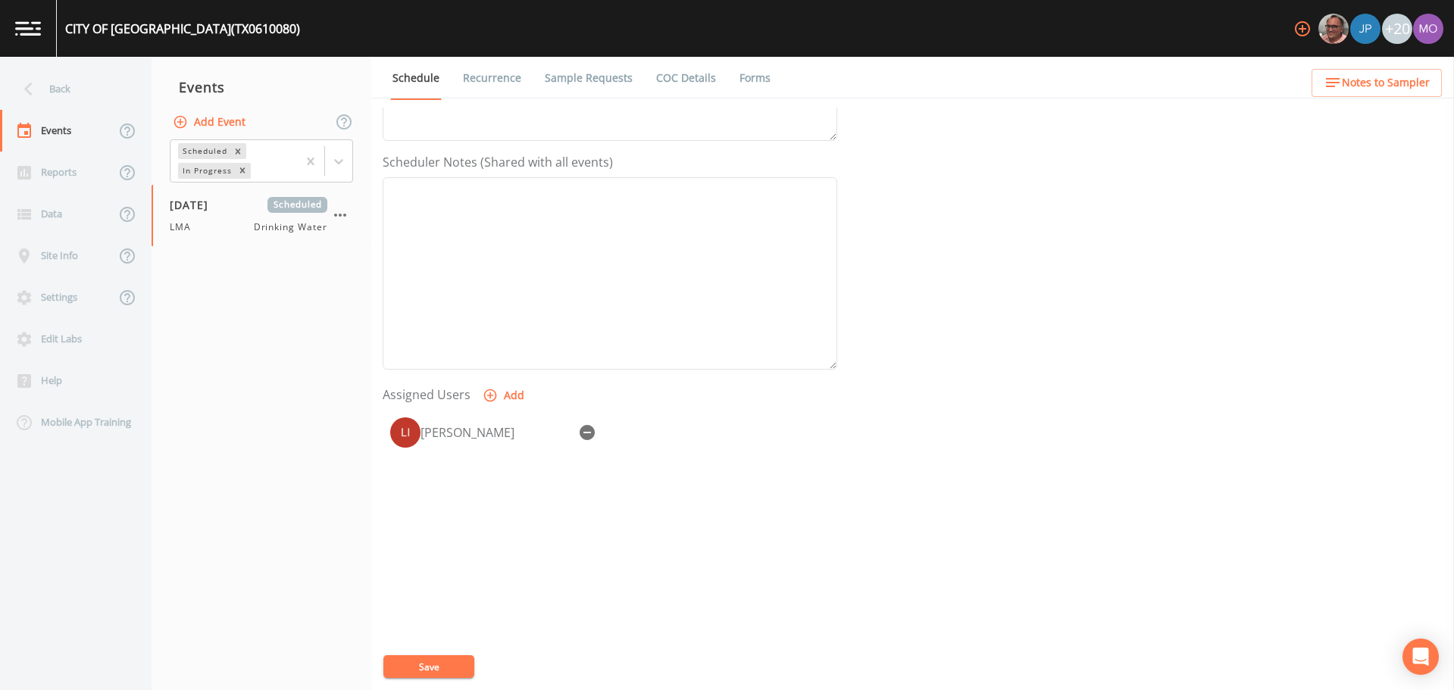
click at [420, 667] on button "Save" at bounding box center [428, 667] width 91 height 23
click at [58, 89] on div "Back" at bounding box center [68, 89] width 136 height 42
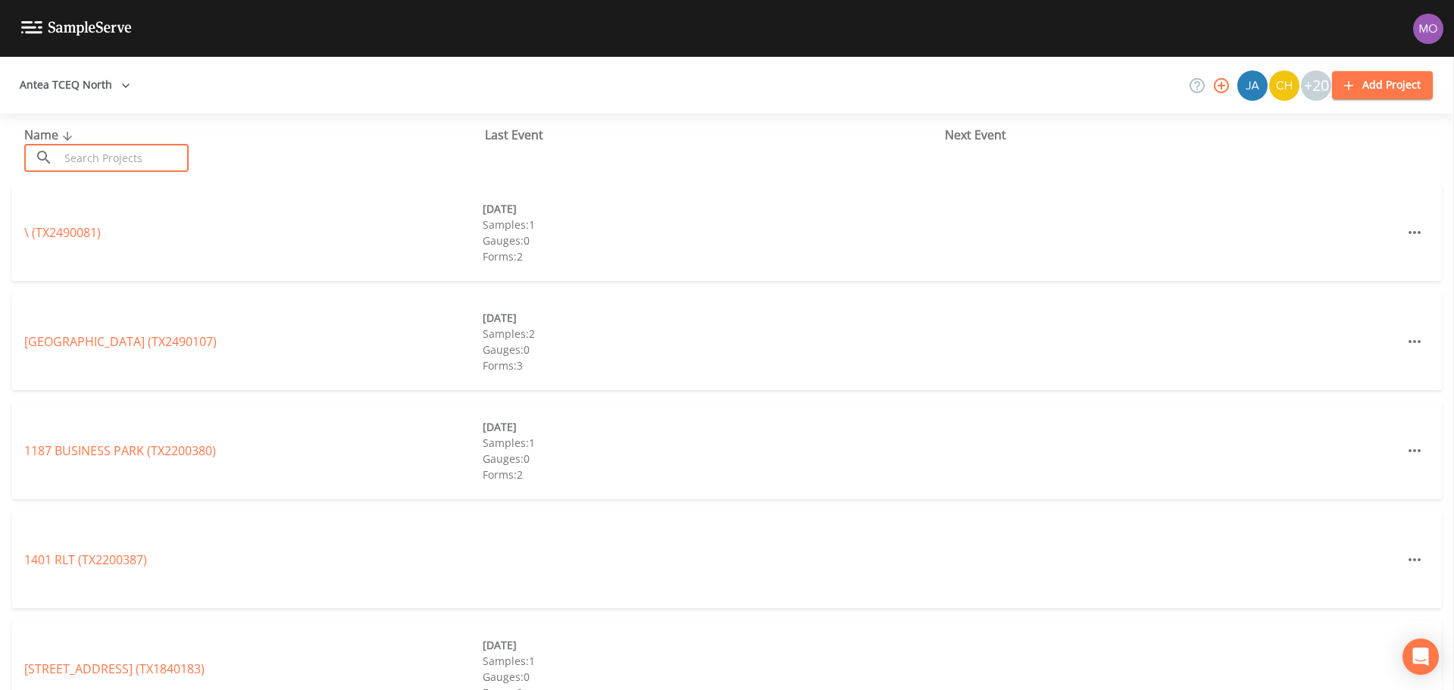
click at [105, 152] on input "text" at bounding box center [124, 158] width 130 height 28
paste input "TX0610029"
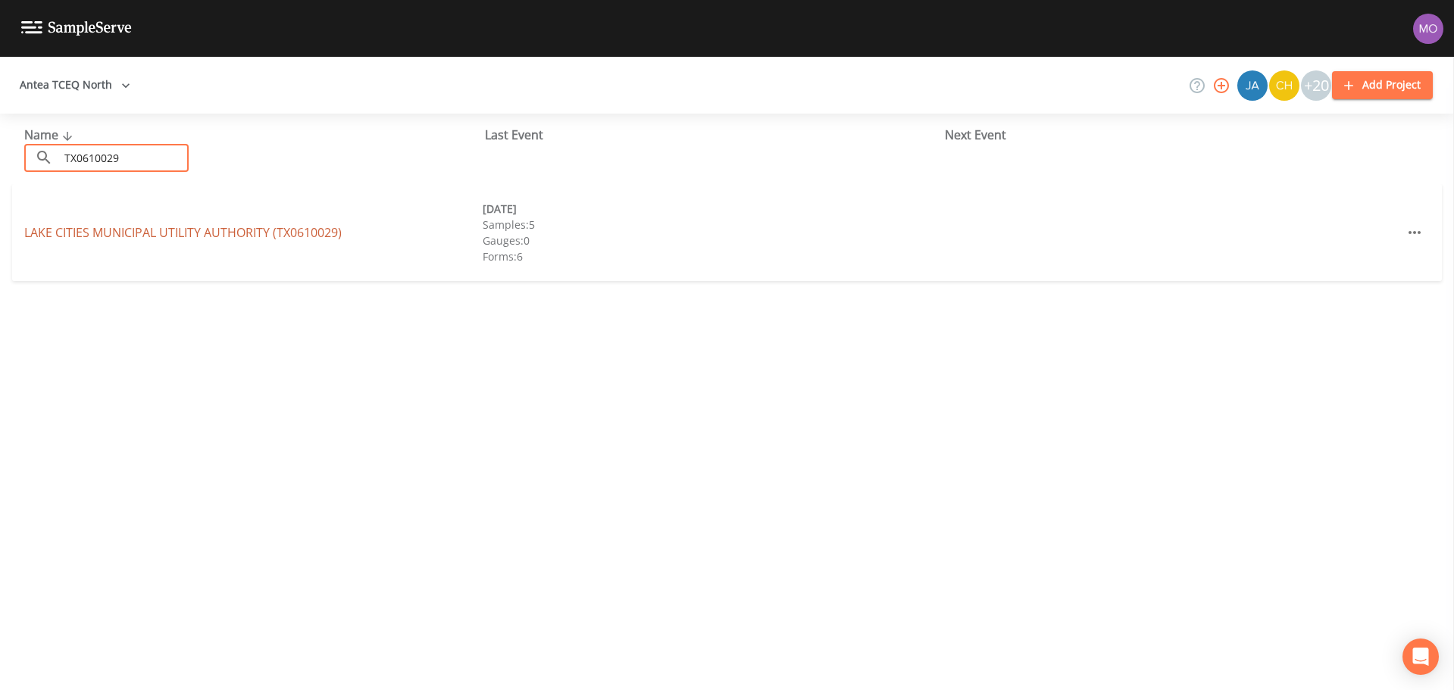
type input "TX0610029"
click at [130, 229] on link "LAKE CITIES MUNICIPAL UTILITY AUTHORITY (TX0610029)" at bounding box center [183, 232] width 318 height 17
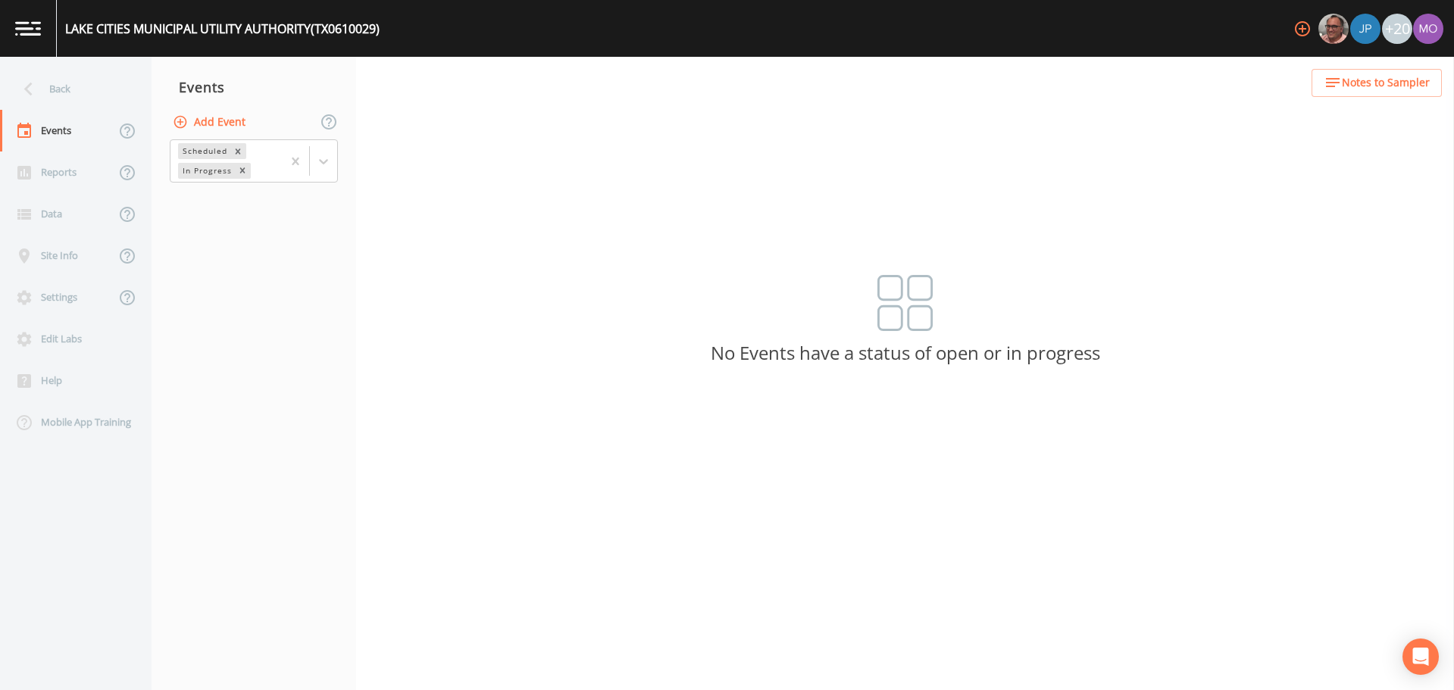
click at [213, 123] on button "Add Event" at bounding box center [211, 122] width 82 height 28
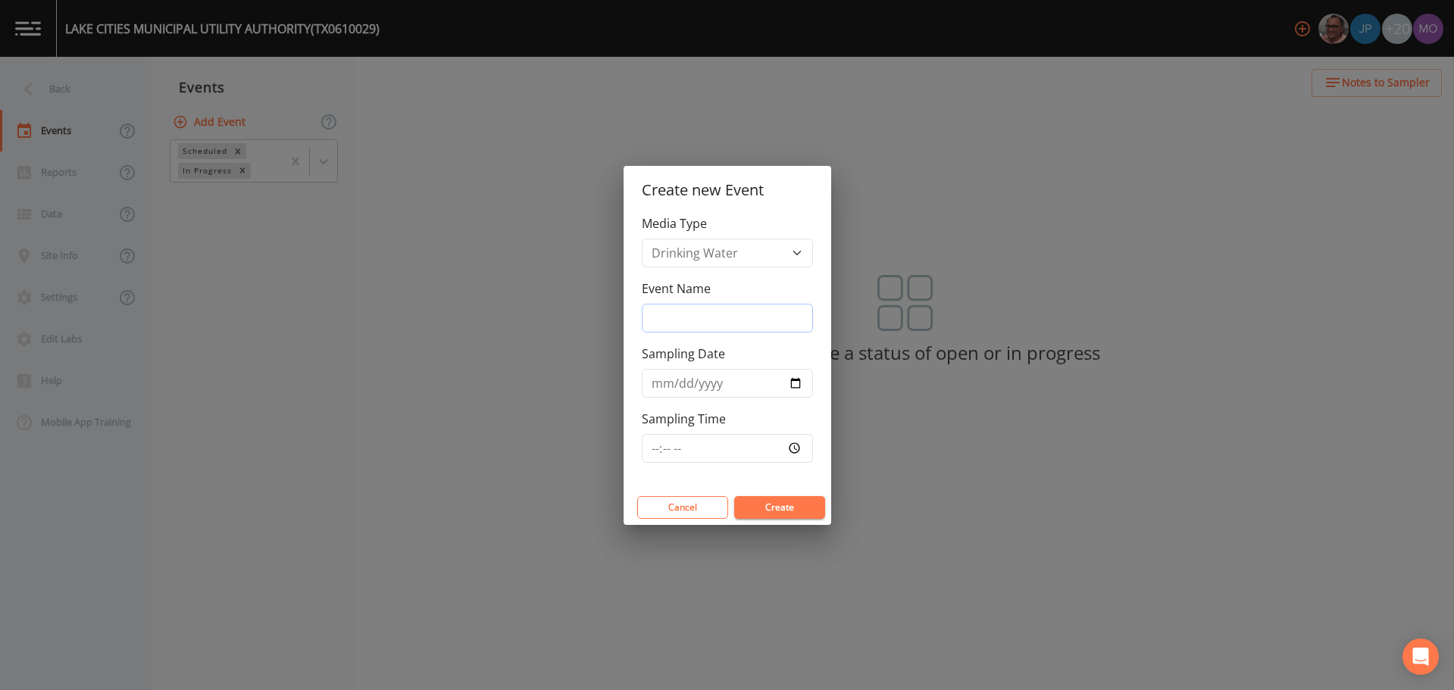
click at [663, 324] on input "Event Name" at bounding box center [727, 318] width 171 height 29
type input "LMA"
click at [796, 383] on input "Sampling Date" at bounding box center [727, 383] width 171 height 29
type input "[DATE]"
click at [765, 508] on button "Create" at bounding box center [779, 507] width 91 height 23
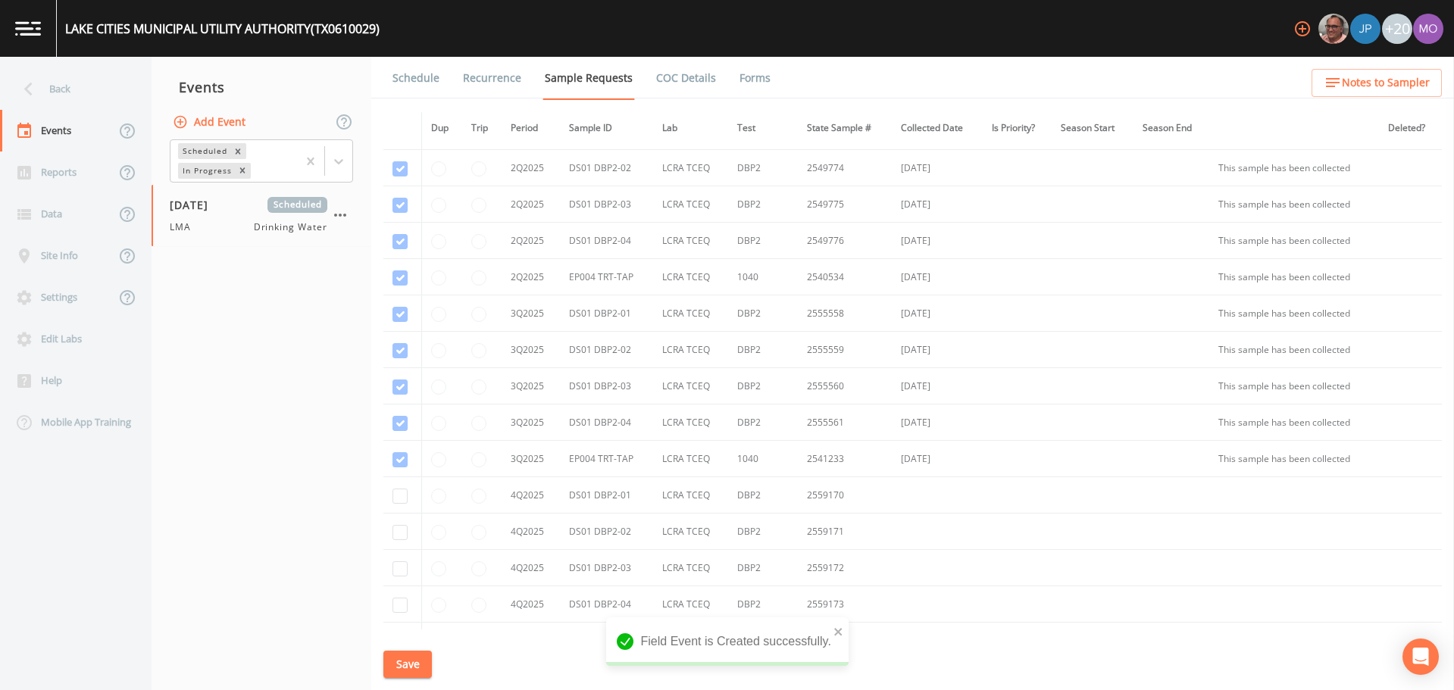
scroll to position [1601, 0]
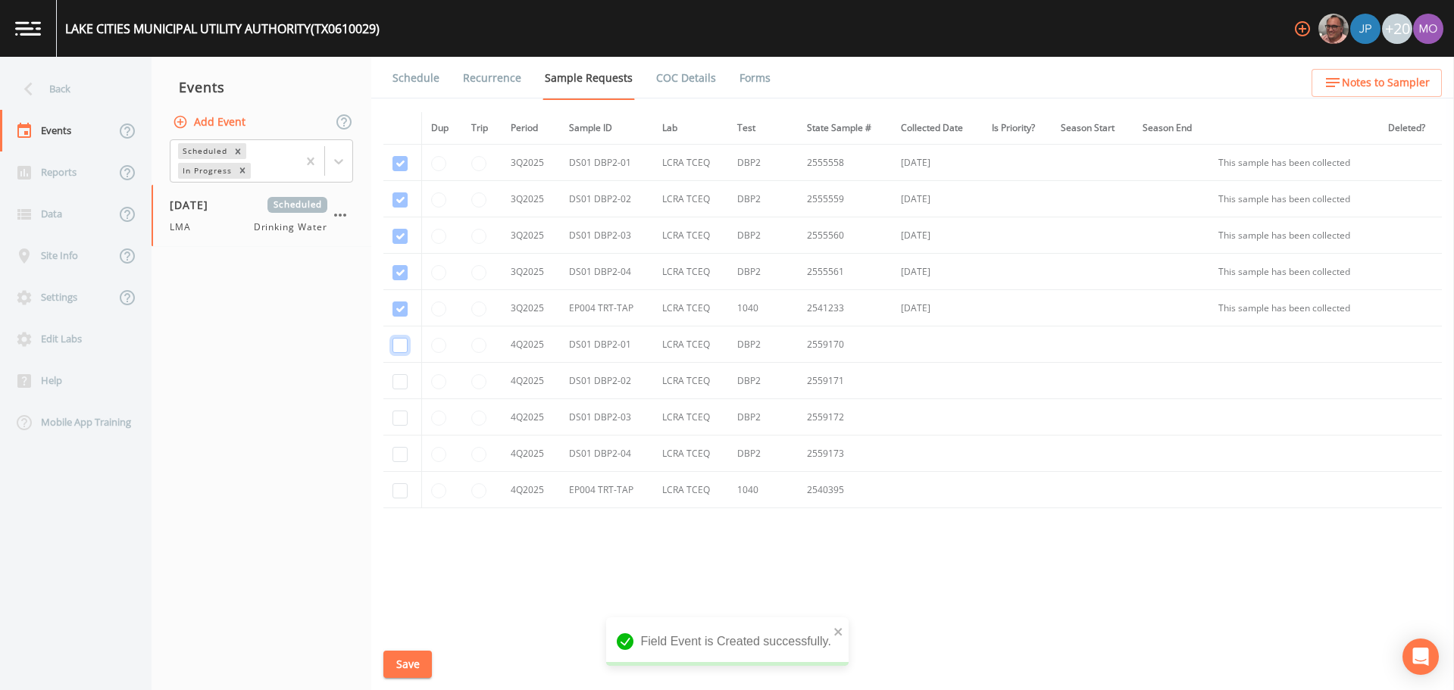
click at [402, 349] on input "checkbox" at bounding box center [400, 345] width 15 height 15
checkbox input "true"
click at [402, 381] on input "checkbox" at bounding box center [400, 381] width 15 height 15
checkbox input "true"
click at [402, 418] on input "checkbox" at bounding box center [400, 418] width 15 height 15
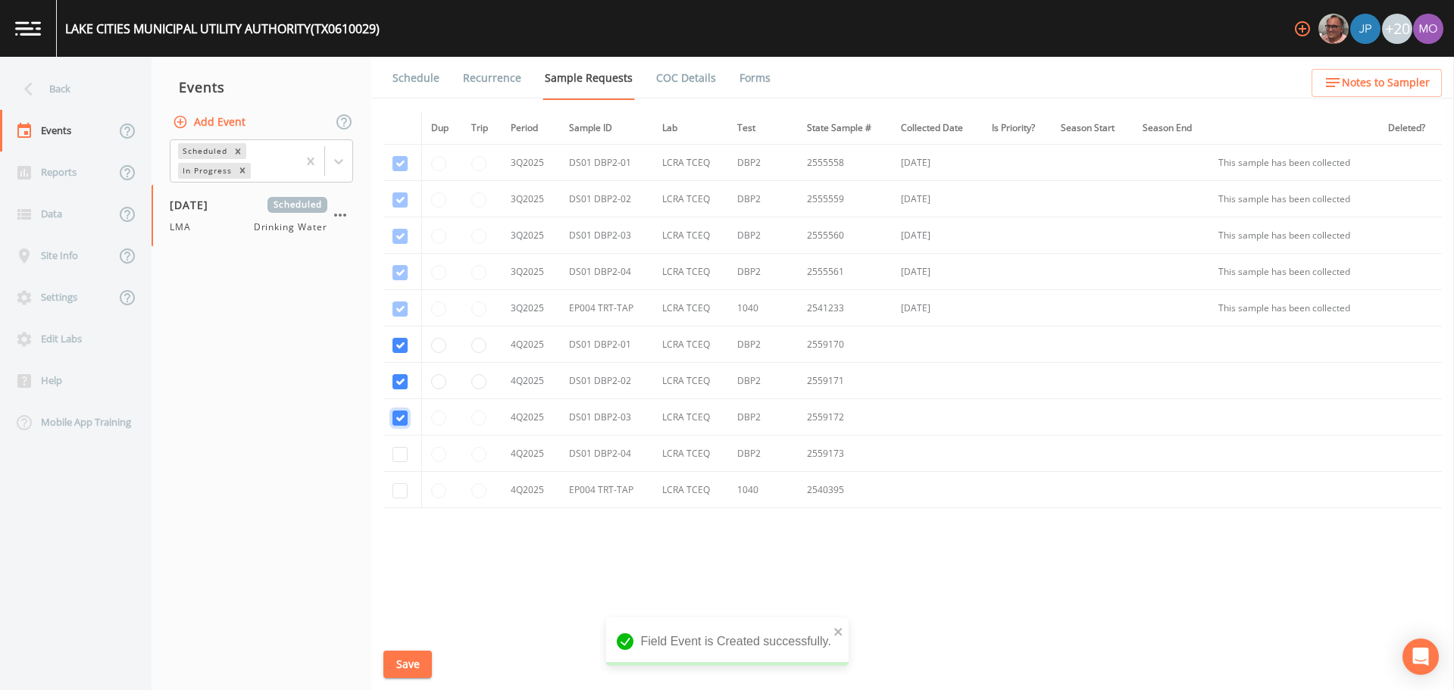
checkbox input "true"
click at [399, 450] on input "checkbox" at bounding box center [400, 454] width 15 height 15
checkbox input "true"
click at [399, 496] on input "checkbox" at bounding box center [400, 490] width 15 height 15
checkbox input "true"
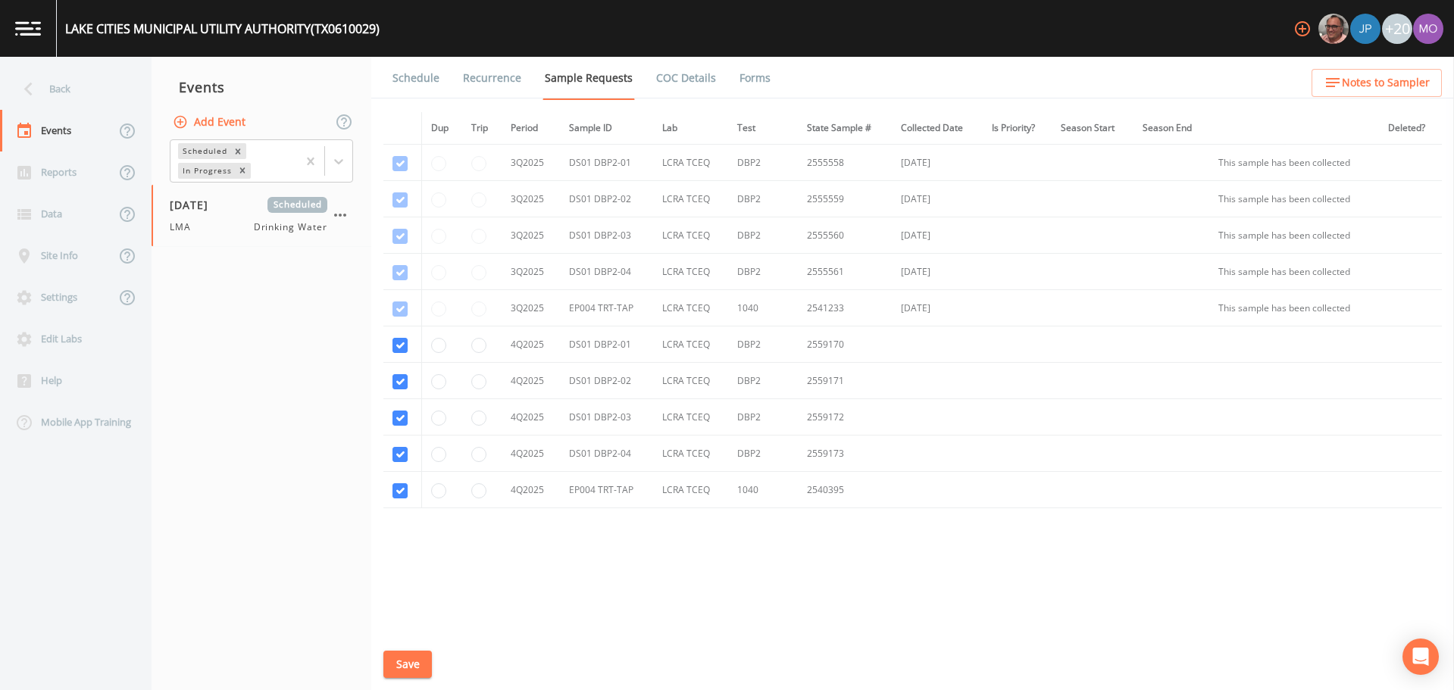
click at [408, 657] on button "Save" at bounding box center [407, 665] width 49 height 28
click at [411, 83] on link "Schedule" at bounding box center [416, 78] width 52 height 42
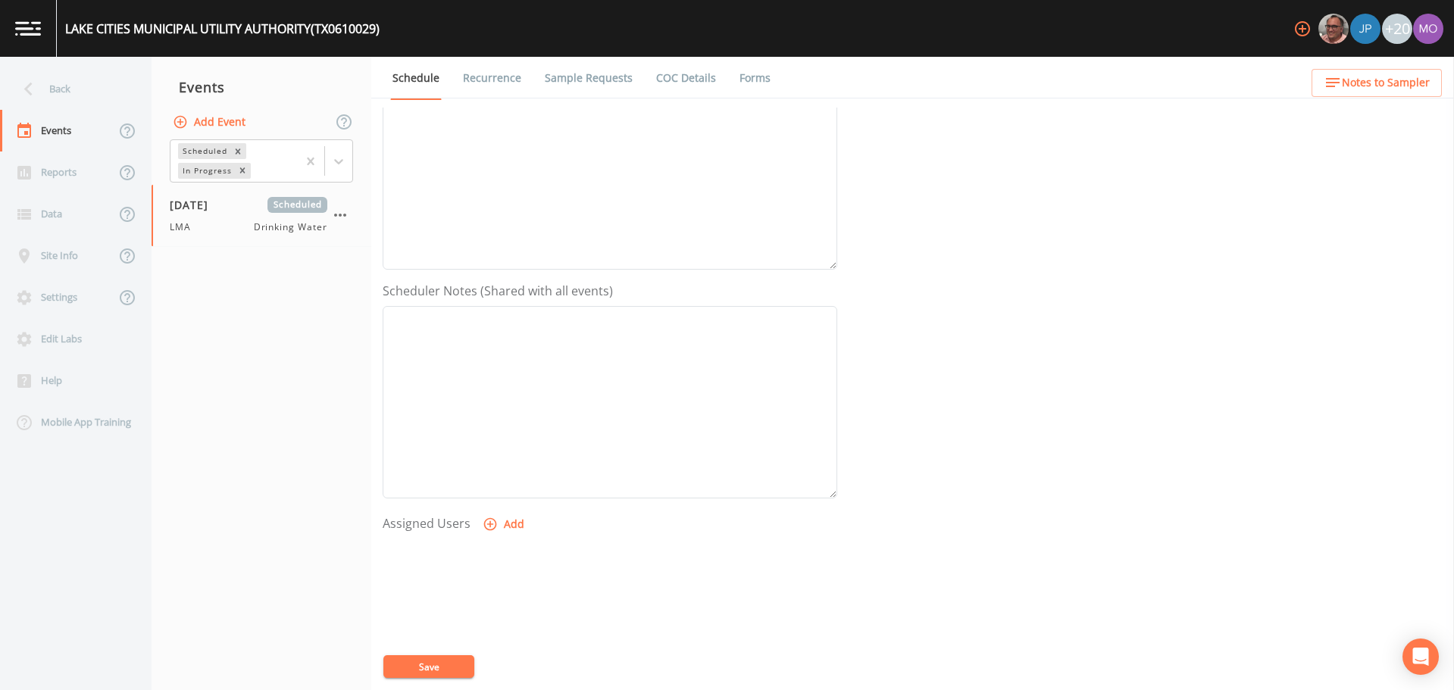
scroll to position [324, 0]
click at [497, 454] on button "Add" at bounding box center [505, 451] width 51 height 28
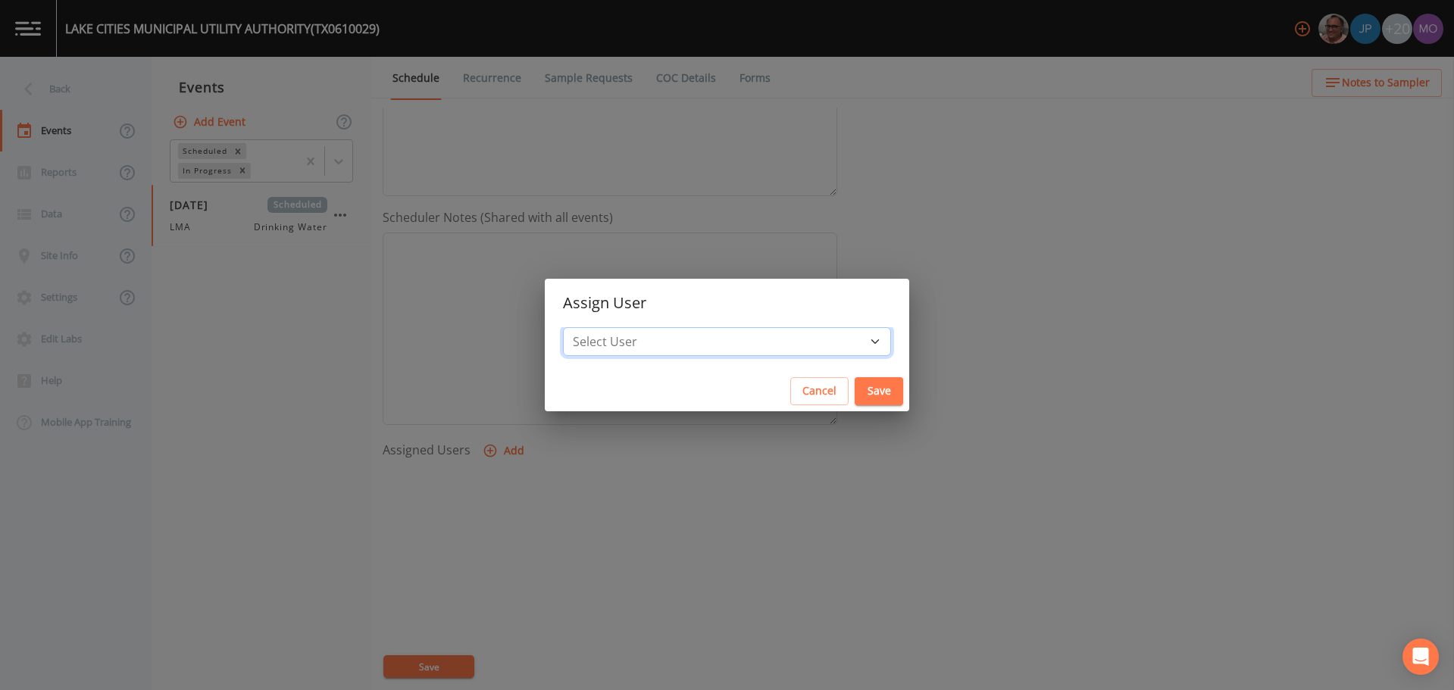
click at [643, 342] on select "Select User [PERSON_NAME] [PERSON_NAME] [PERSON_NAME] [PERSON_NAME] [PERSON_NAM…" at bounding box center [727, 341] width 328 height 29
select select "929757a4-3a67-412e-8a17-ec670da8541b"
click at [618, 327] on select "Select User [PERSON_NAME] [PERSON_NAME] [PERSON_NAME] [PERSON_NAME] [PERSON_NAM…" at bounding box center [727, 341] width 328 height 29
click at [828, 374] on div "Cancel Save" at bounding box center [727, 391] width 365 height 40
click at [855, 393] on button "Save" at bounding box center [879, 391] width 49 height 28
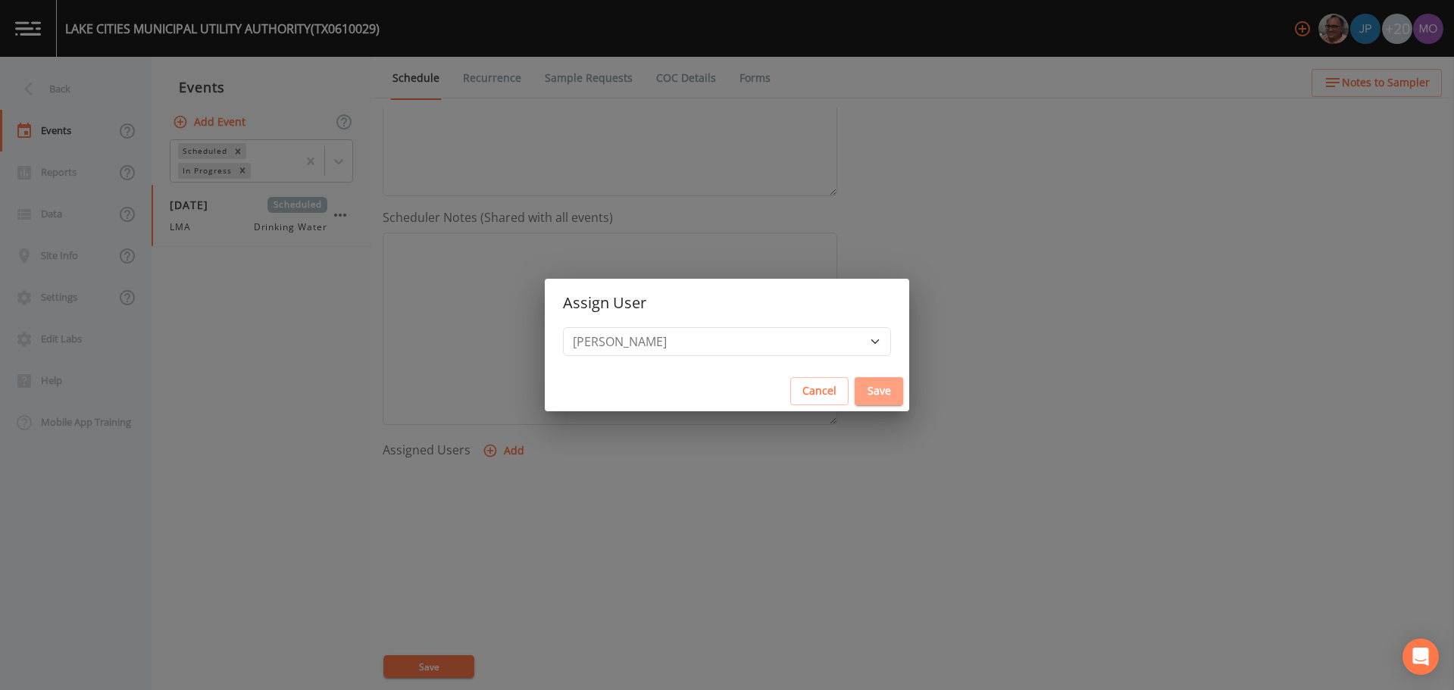
select select
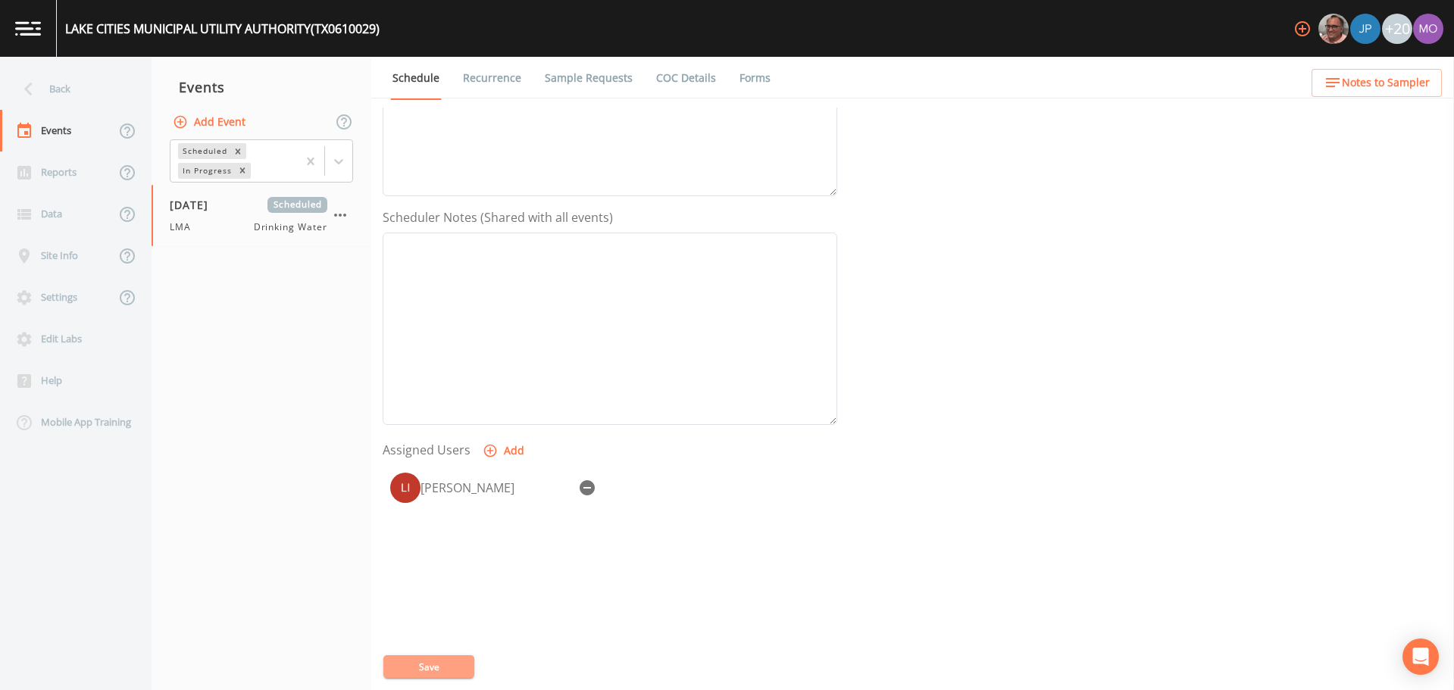
click at [419, 665] on button "Save" at bounding box center [428, 667] width 91 height 23
click at [52, 88] on div "Back" at bounding box center [68, 89] width 136 height 42
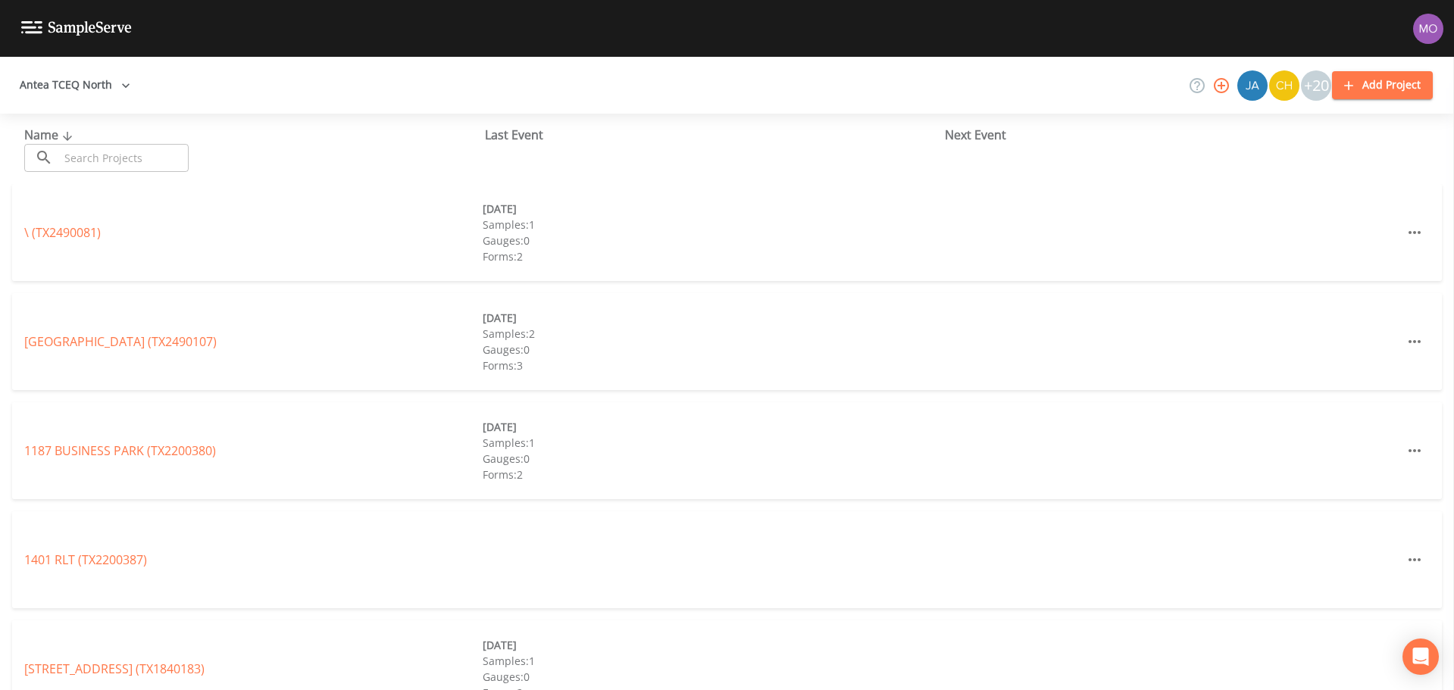
click at [93, 160] on input "text" at bounding box center [124, 158] width 130 height 28
paste input "TX0610252"
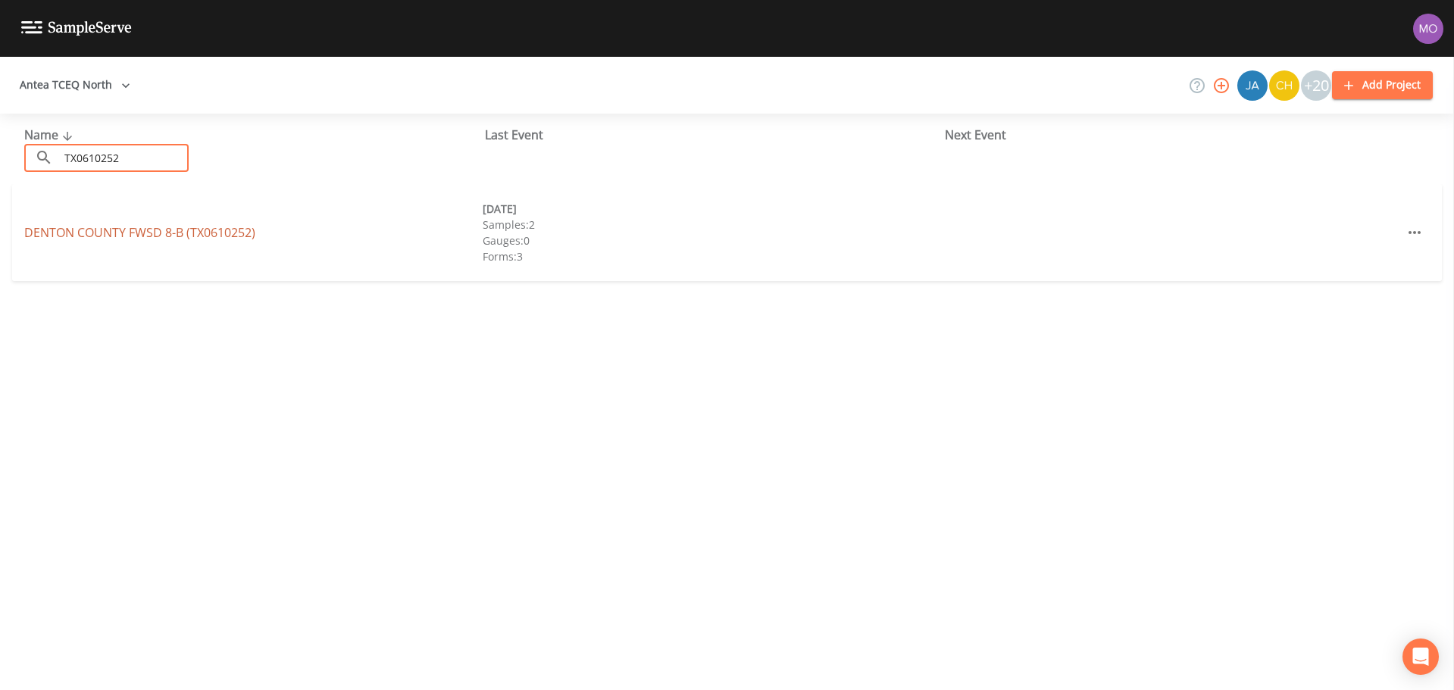
type input "TX0610252"
click at [101, 234] on link "DENTON COUNTY FWSD 8-B (TX0610252)" at bounding box center [139, 232] width 231 height 17
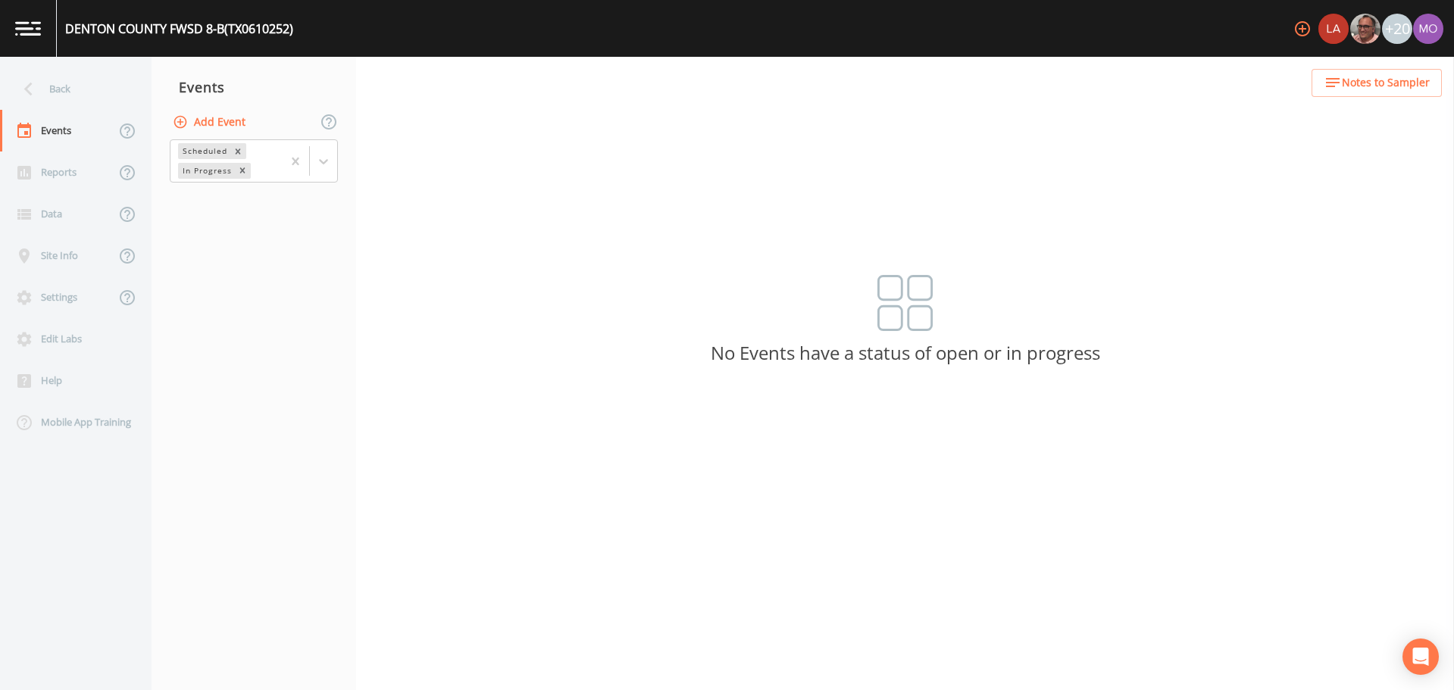
click at [192, 114] on button "Add Event" at bounding box center [211, 122] width 82 height 28
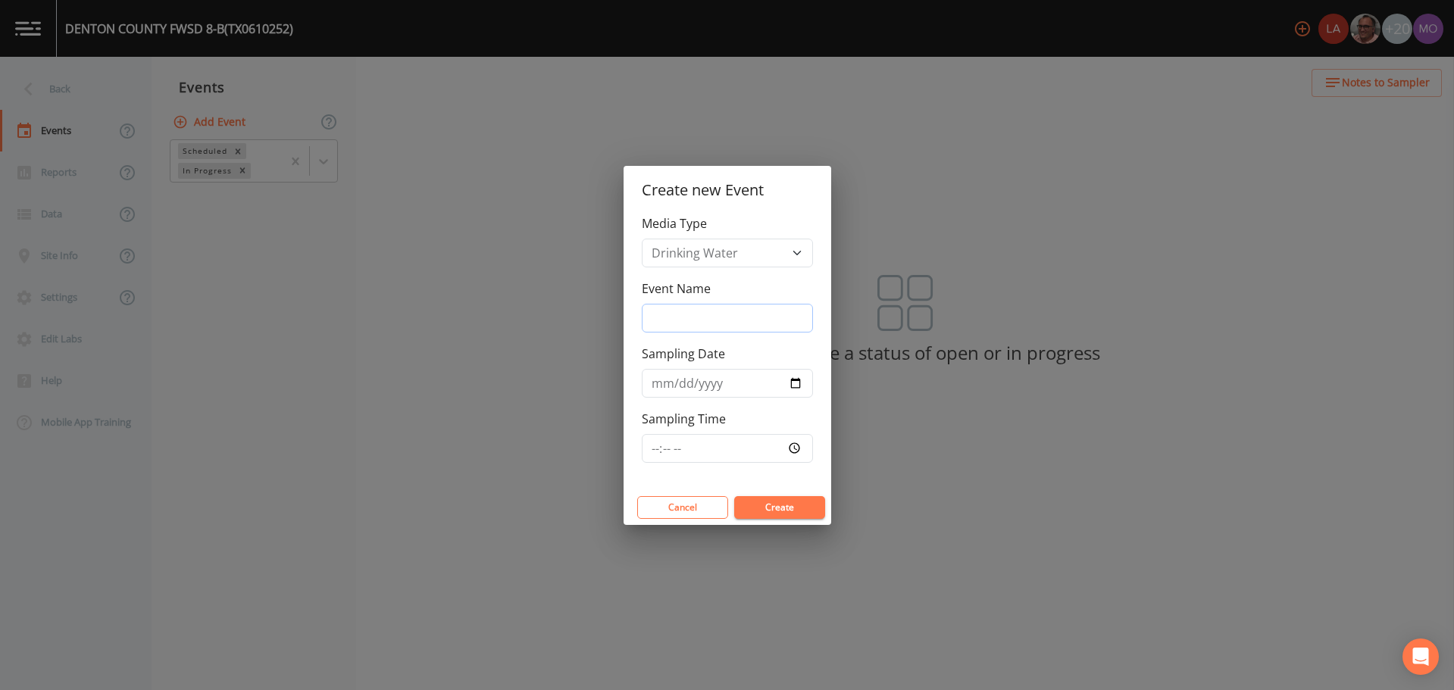
click at [650, 314] on input "Event Name" at bounding box center [727, 318] width 171 height 29
type input "LMA"
click at [795, 386] on input "Sampling Date" at bounding box center [727, 383] width 171 height 29
type input "[DATE]"
click at [752, 512] on button "Create" at bounding box center [779, 507] width 91 height 23
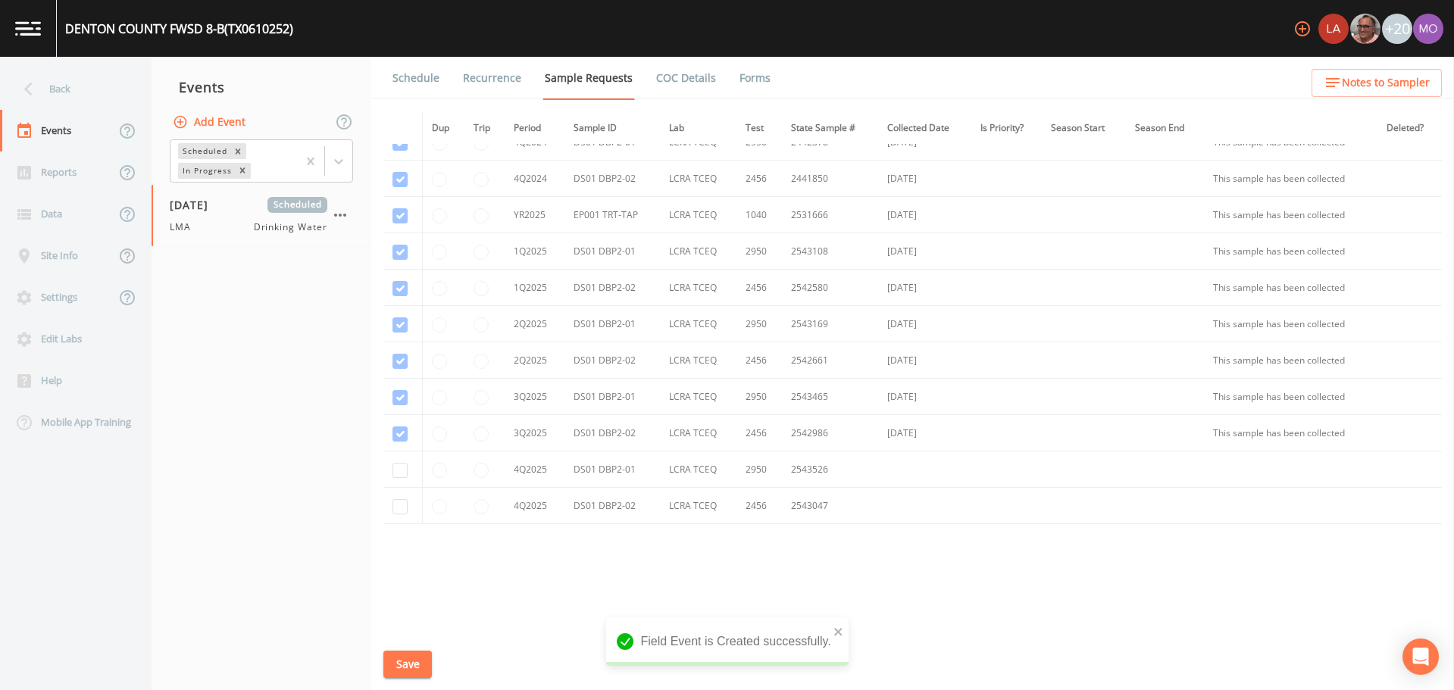
scroll to position [291, 0]
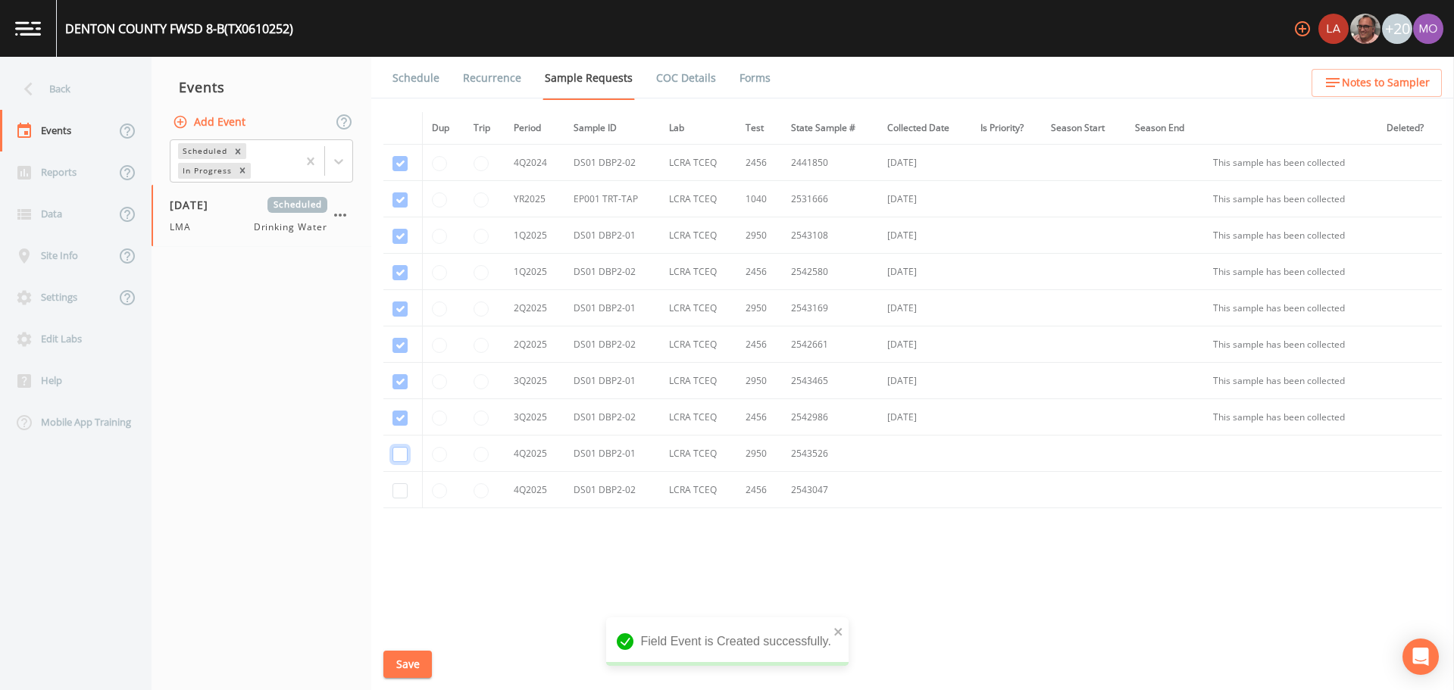
click at [397, 455] on input "checkbox" at bounding box center [400, 454] width 15 height 15
checkbox input "true"
click at [397, 500] on td at bounding box center [402, 490] width 39 height 36
click at [397, 493] on input "checkbox" at bounding box center [400, 490] width 15 height 15
checkbox input "true"
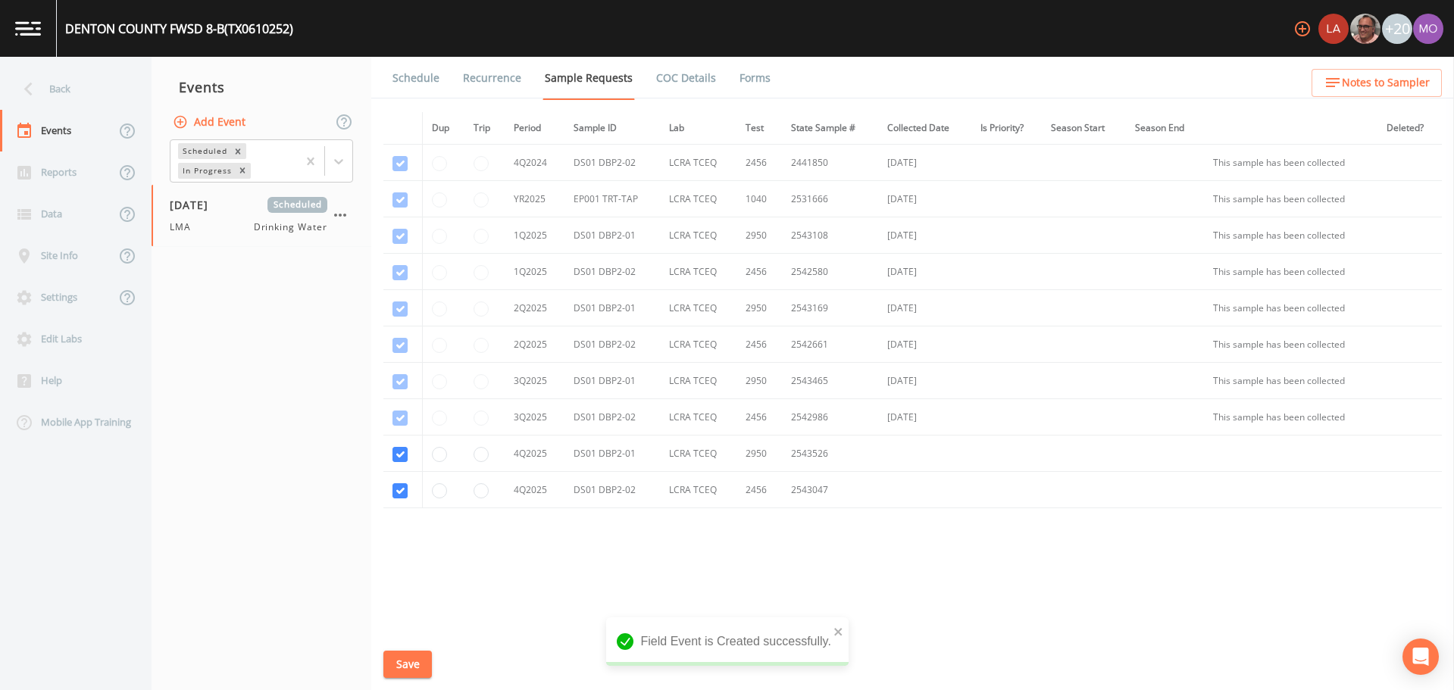
click at [408, 659] on button "Save" at bounding box center [407, 665] width 49 height 28
click at [413, 80] on link "Schedule" at bounding box center [416, 78] width 52 height 42
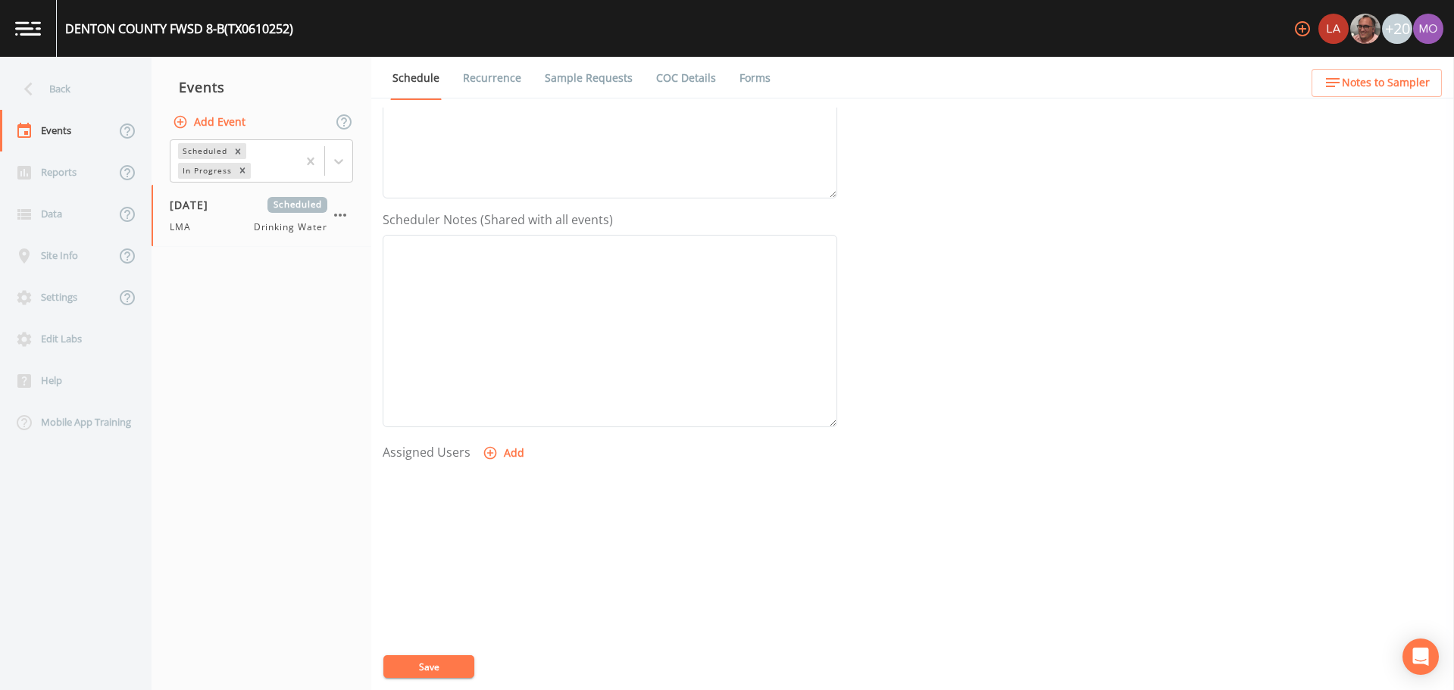
scroll to position [379, 0]
click at [518, 396] on button "Add" at bounding box center [505, 396] width 51 height 28
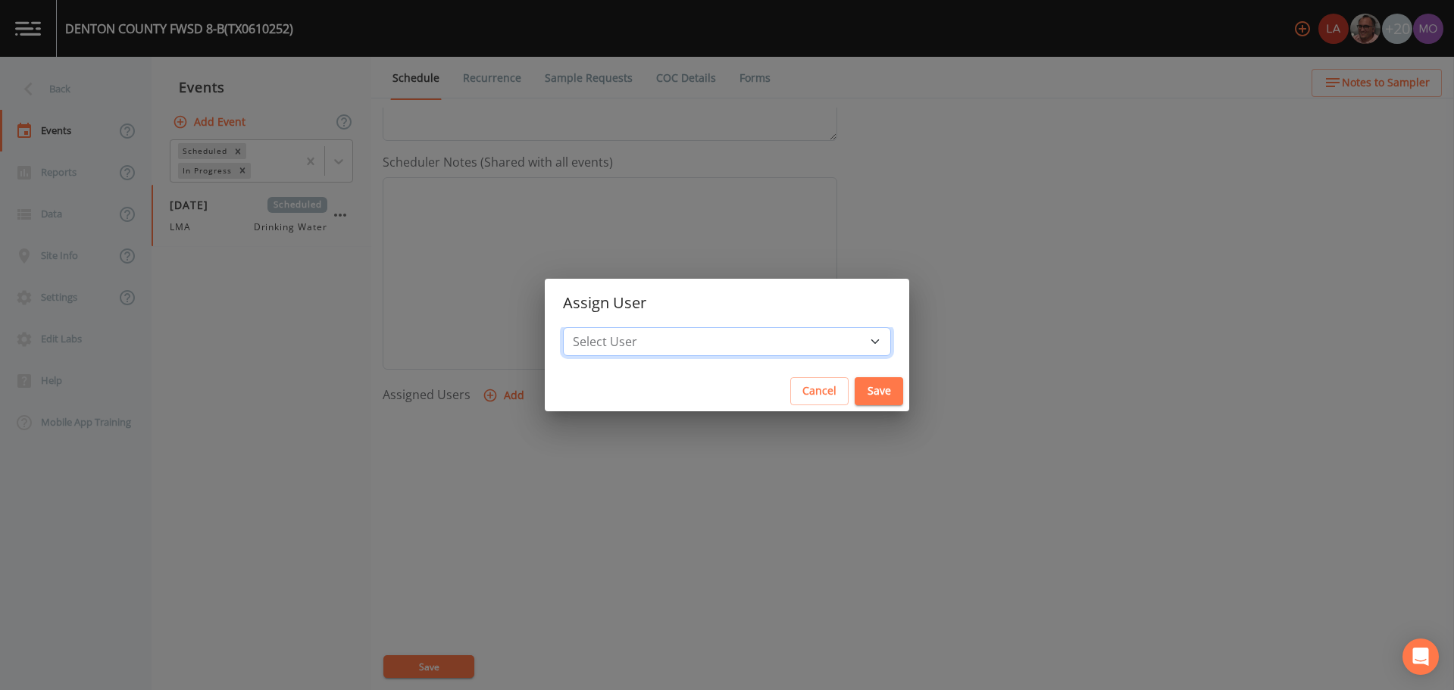
click at [627, 343] on select "Select User [PERSON_NAME] [PERSON_NAME] [PERSON_NAME] [PERSON_NAME] [PERSON_NAM…" at bounding box center [727, 341] width 328 height 29
select select "929757a4-3a67-412e-8a17-ec670da8541b"
click at [618, 327] on select "Select User [PERSON_NAME] [PERSON_NAME] [PERSON_NAME] [PERSON_NAME] [PERSON_NAM…" at bounding box center [727, 341] width 328 height 29
click at [855, 392] on button "Save" at bounding box center [879, 391] width 49 height 28
select select
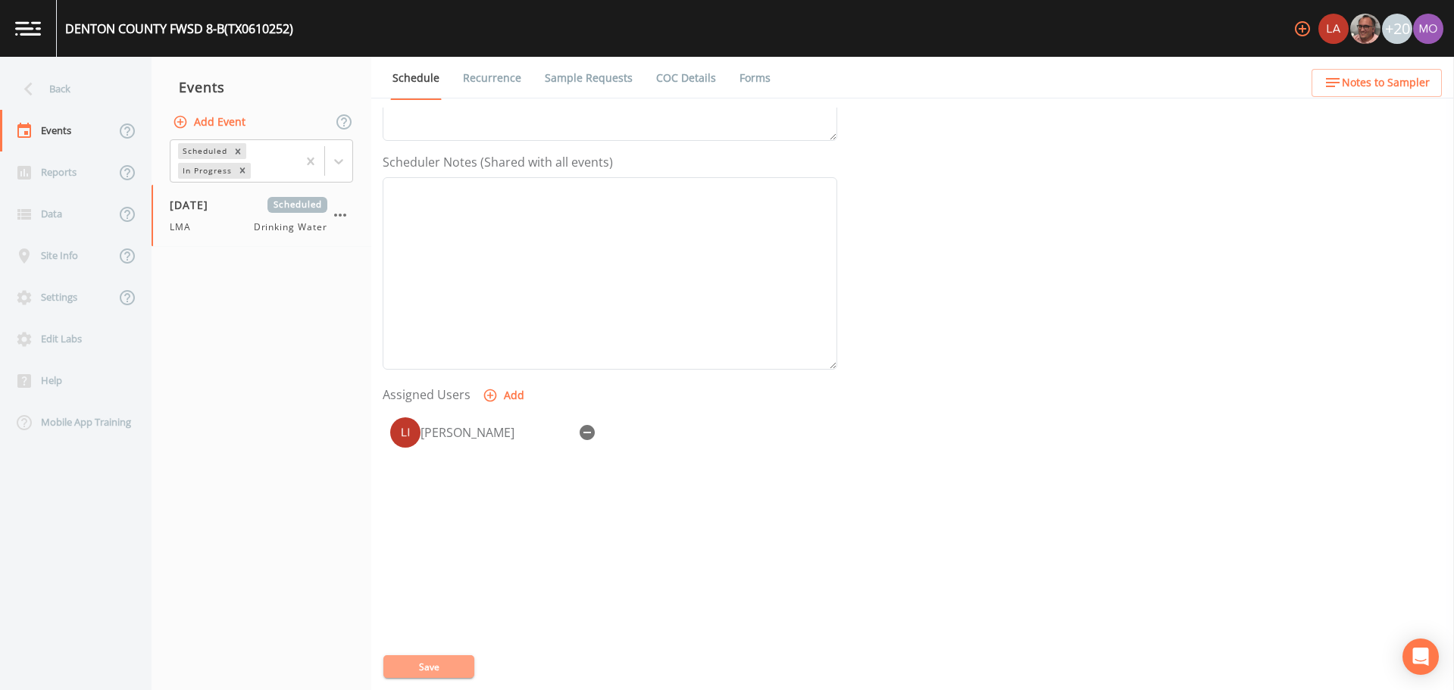
click at [460, 660] on button "Save" at bounding box center [428, 667] width 91 height 23
click at [54, 87] on div "Back" at bounding box center [68, 89] width 136 height 42
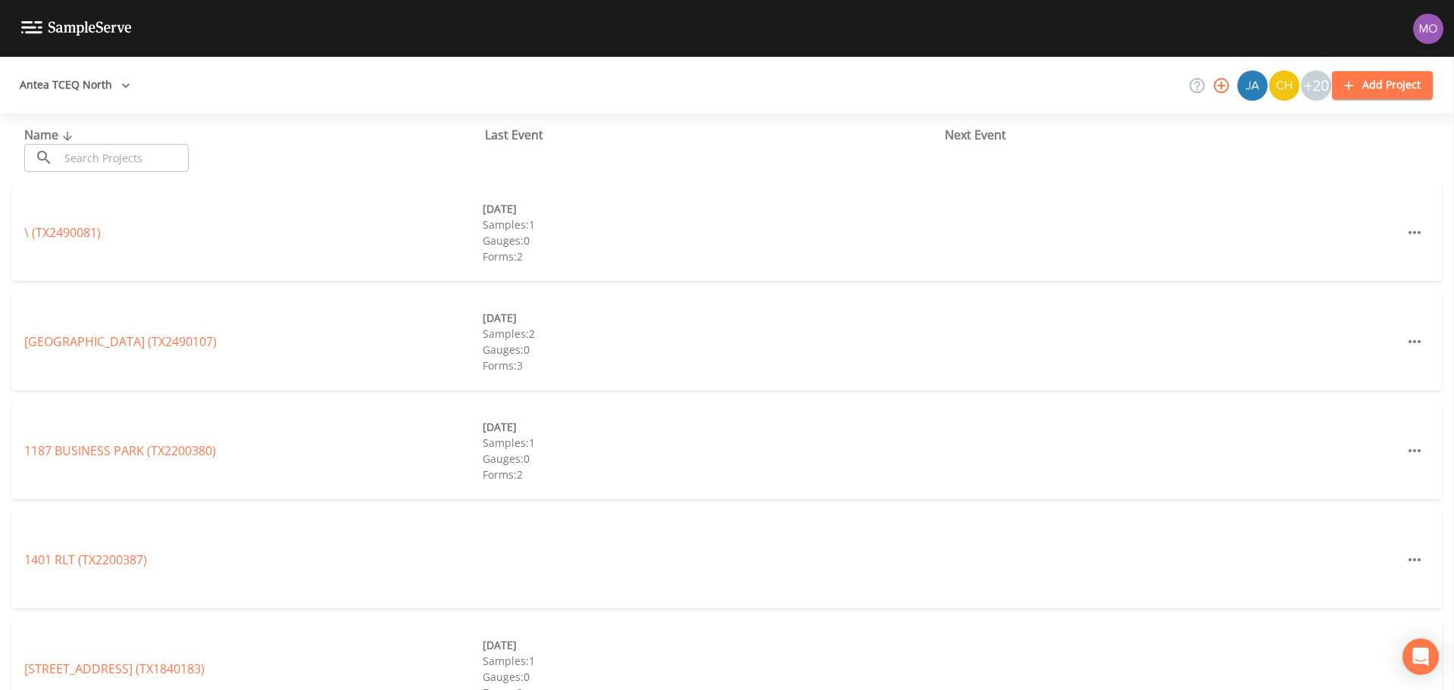
click at [89, 156] on input "text" at bounding box center [124, 158] width 130 height 28
paste input "TX0610258"
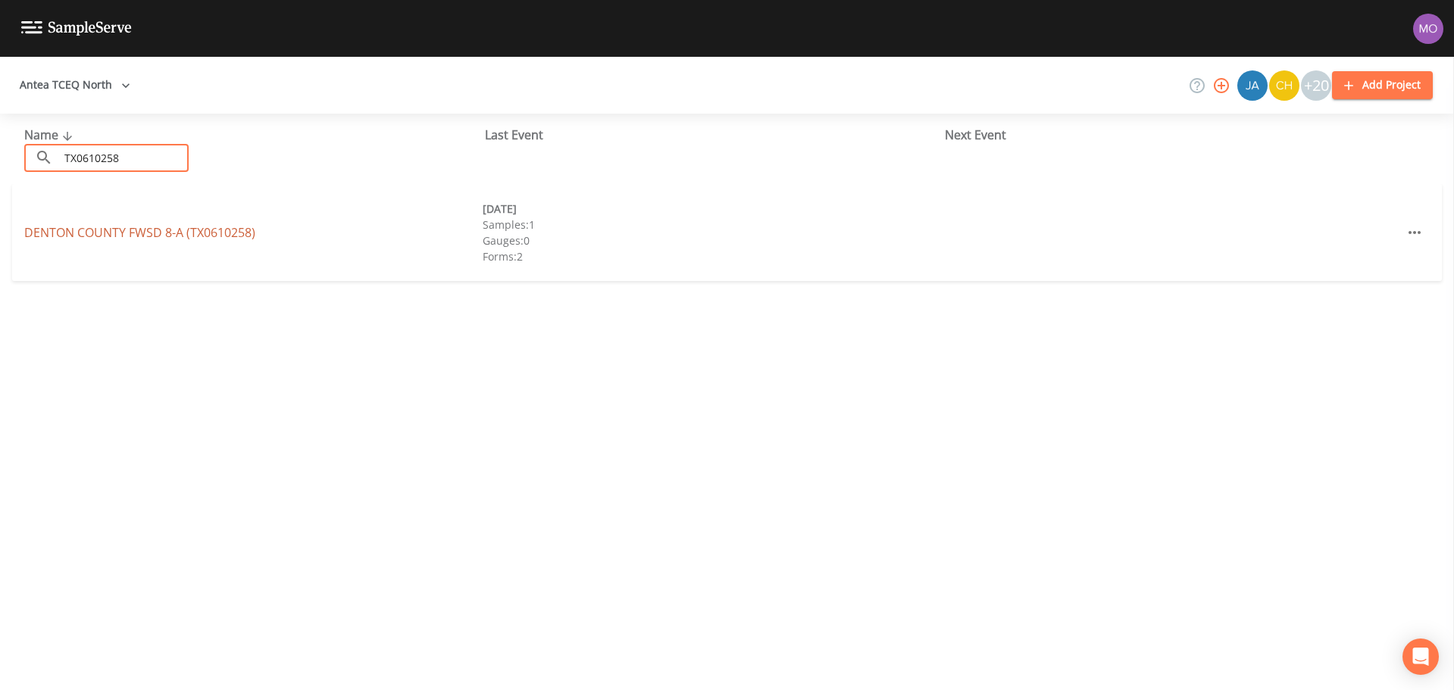
type input "TX0610258"
click at [119, 236] on link "DENTON COUNTY FWSD 8-A (TX0610258)" at bounding box center [139, 232] width 231 height 17
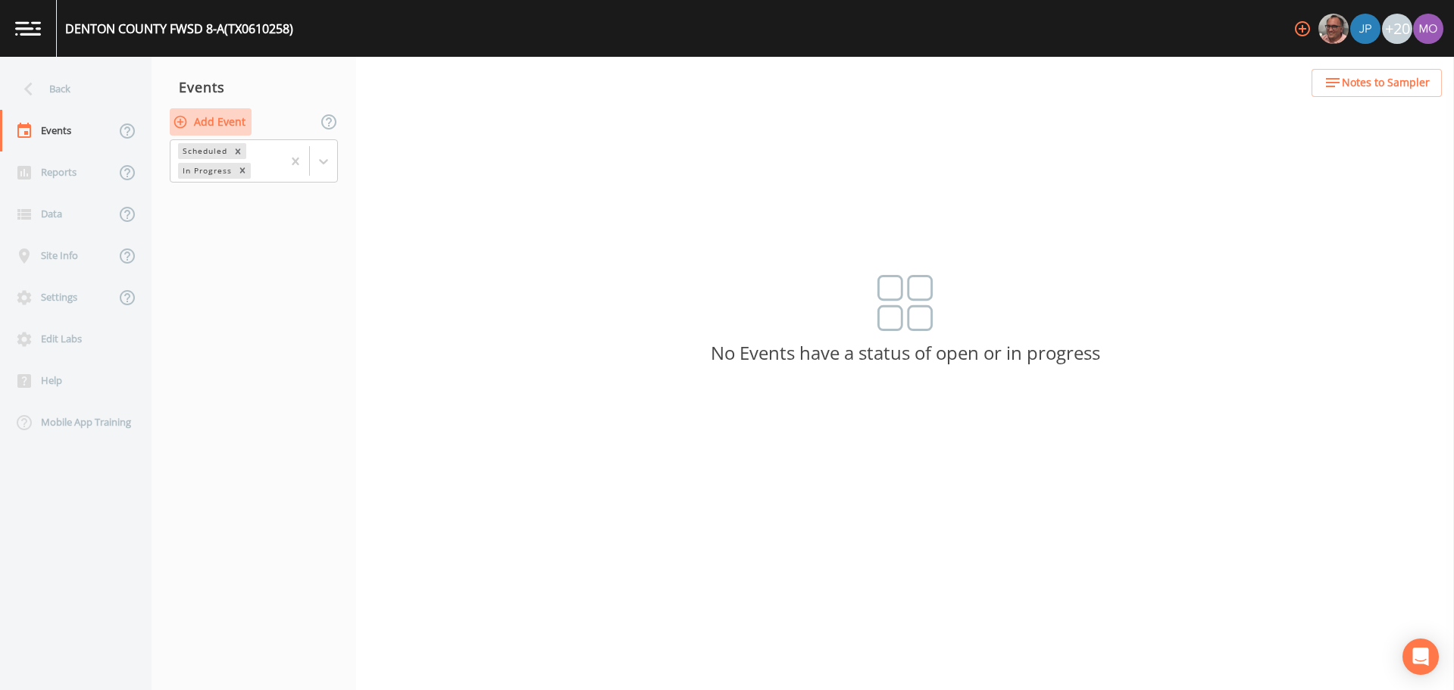
click at [208, 120] on button "Add Event" at bounding box center [211, 122] width 82 height 28
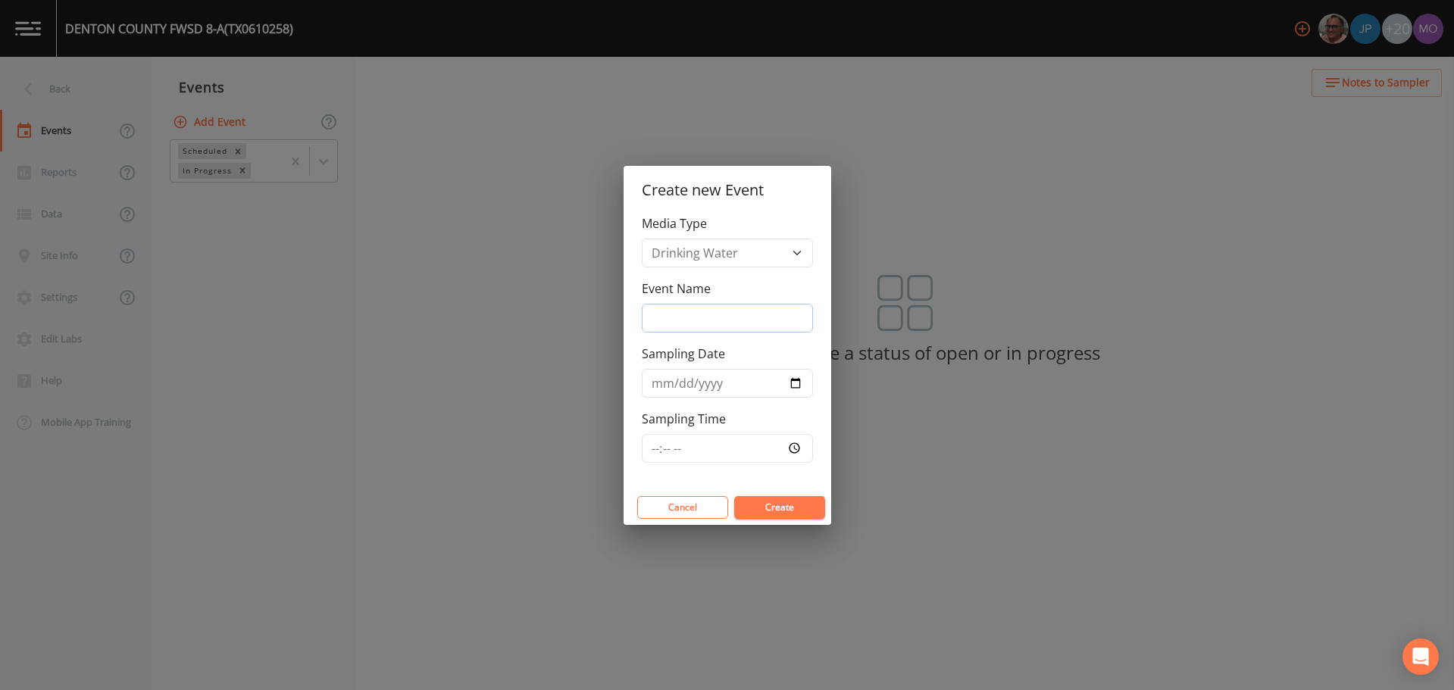
click at [740, 322] on input "Event Name" at bounding box center [727, 318] width 171 height 29
type input "LMA"
click at [796, 378] on input "Sampling Date" at bounding box center [727, 383] width 171 height 29
type input "[DATE]"
click at [771, 512] on button "Create" at bounding box center [779, 507] width 91 height 23
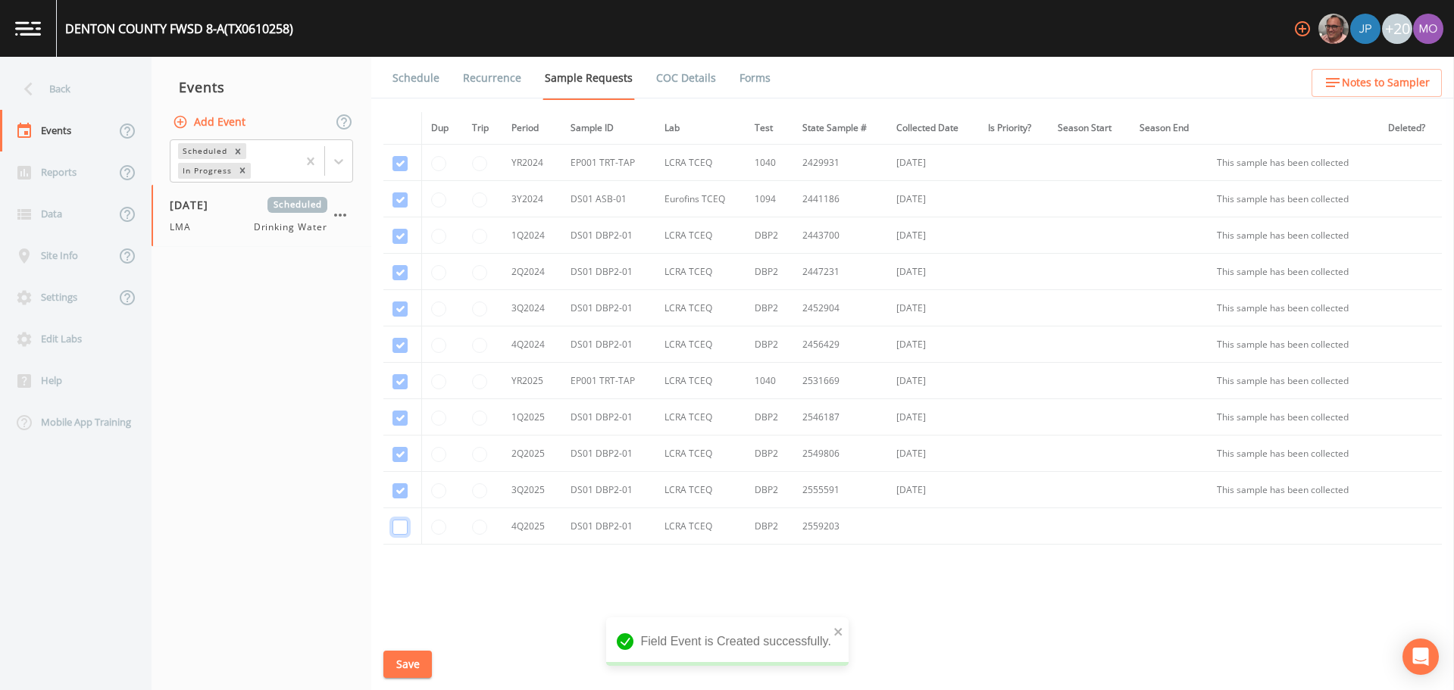
click at [405, 528] on input "checkbox" at bounding box center [400, 527] width 15 height 15
checkbox input "true"
click at [414, 659] on button "Save" at bounding box center [407, 665] width 49 height 28
click at [427, 80] on link "Schedule" at bounding box center [416, 78] width 52 height 42
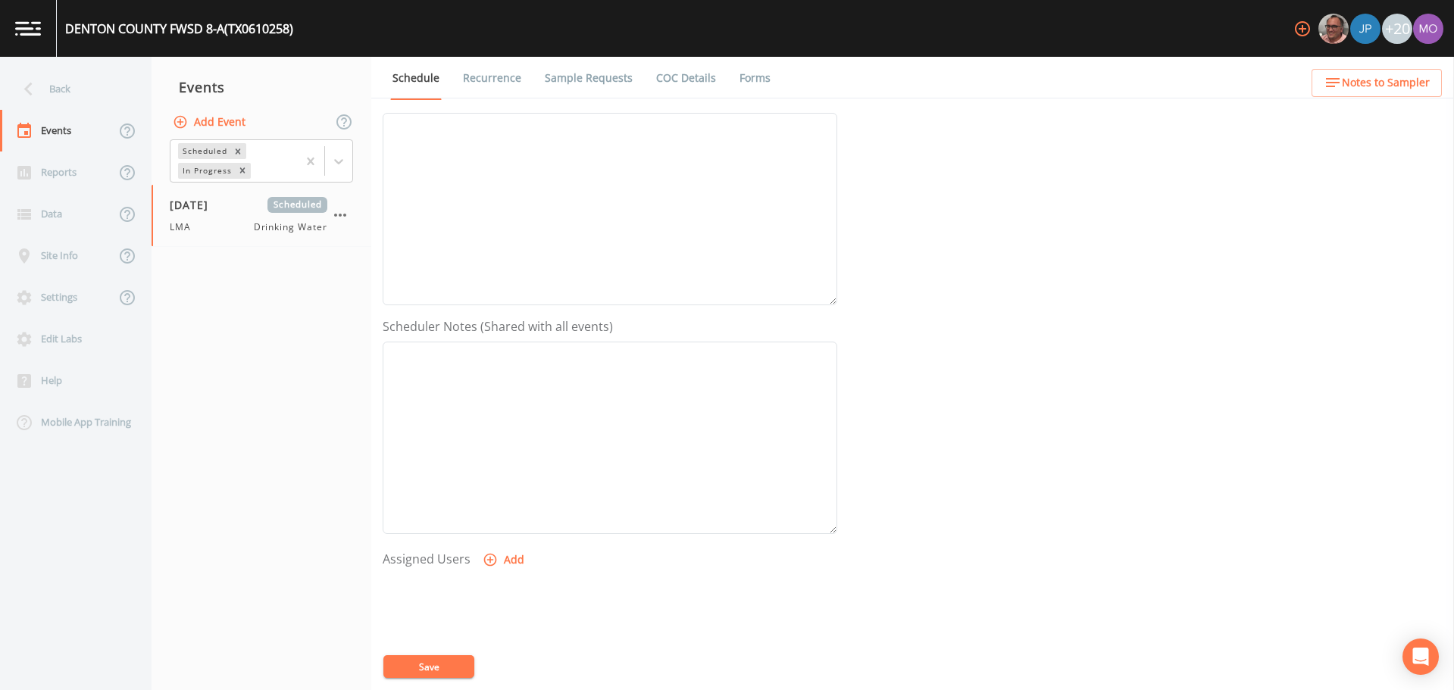
scroll to position [379, 0]
click at [490, 401] on icon "button" at bounding box center [490, 396] width 13 height 13
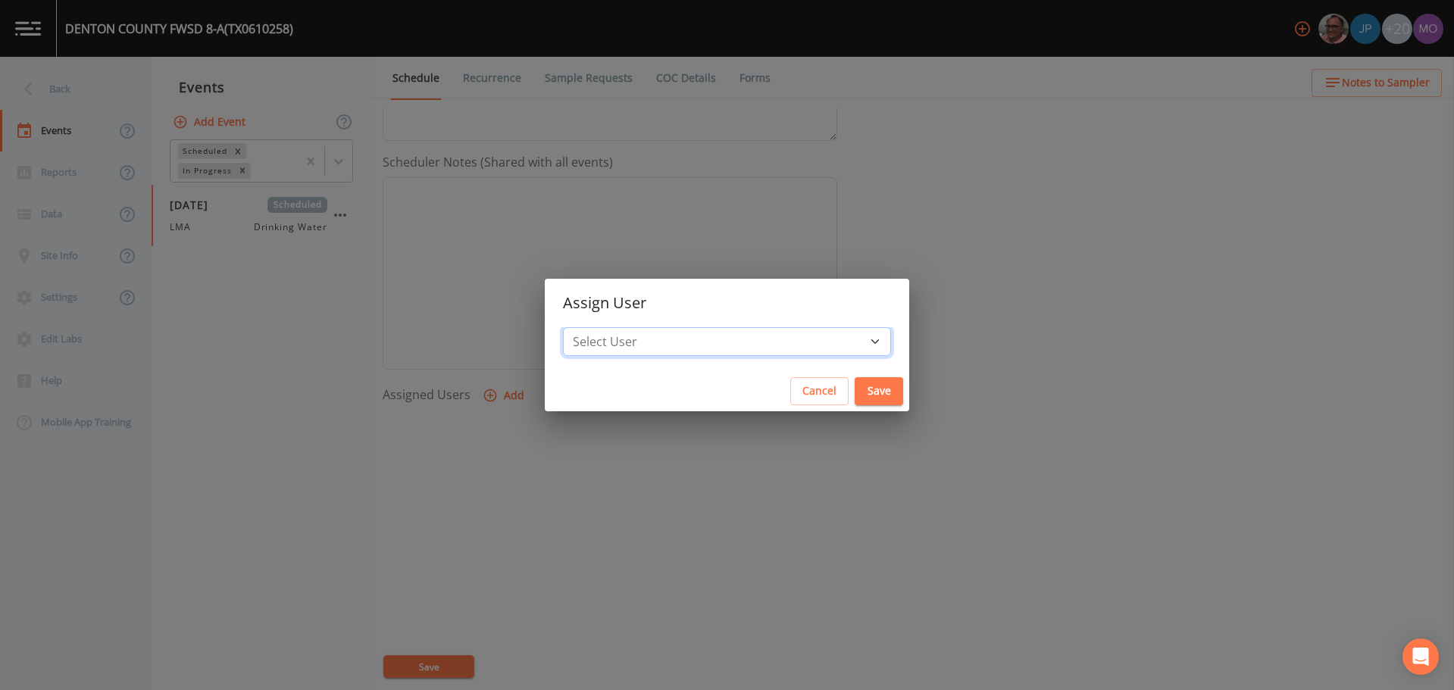
click at [659, 337] on select "Select User [PERSON_NAME] [PERSON_NAME] [PERSON_NAME] [PERSON_NAME] [PERSON_NAM…" at bounding box center [727, 341] width 328 height 29
select select "929757a4-3a67-412e-8a17-ec670da8541b"
click at [618, 327] on select "Select User [PERSON_NAME] [PERSON_NAME] [PERSON_NAME] [PERSON_NAME] [PERSON_NAM…" at bounding box center [727, 341] width 328 height 29
click at [855, 385] on button "Save" at bounding box center [879, 391] width 49 height 28
select select
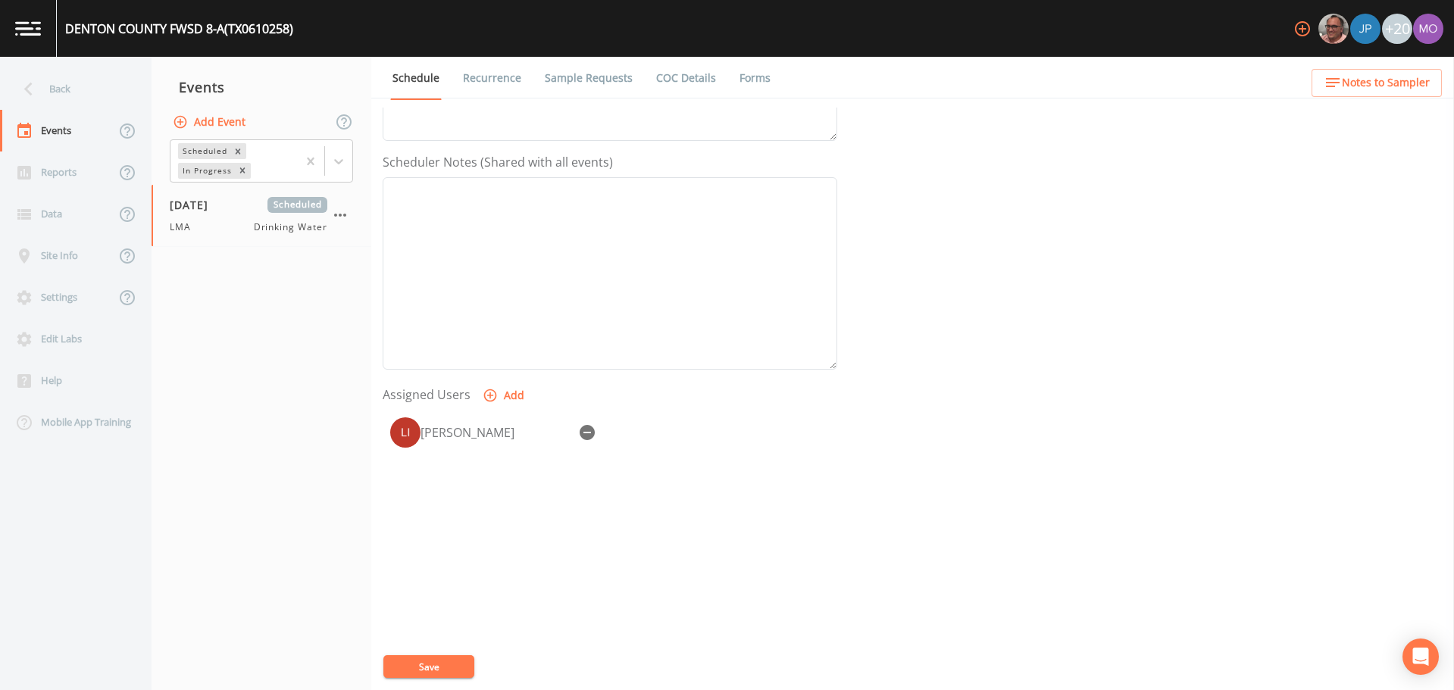
click at [455, 662] on button "Save" at bounding box center [428, 667] width 91 height 23
click at [66, 92] on div "Back" at bounding box center [68, 89] width 136 height 42
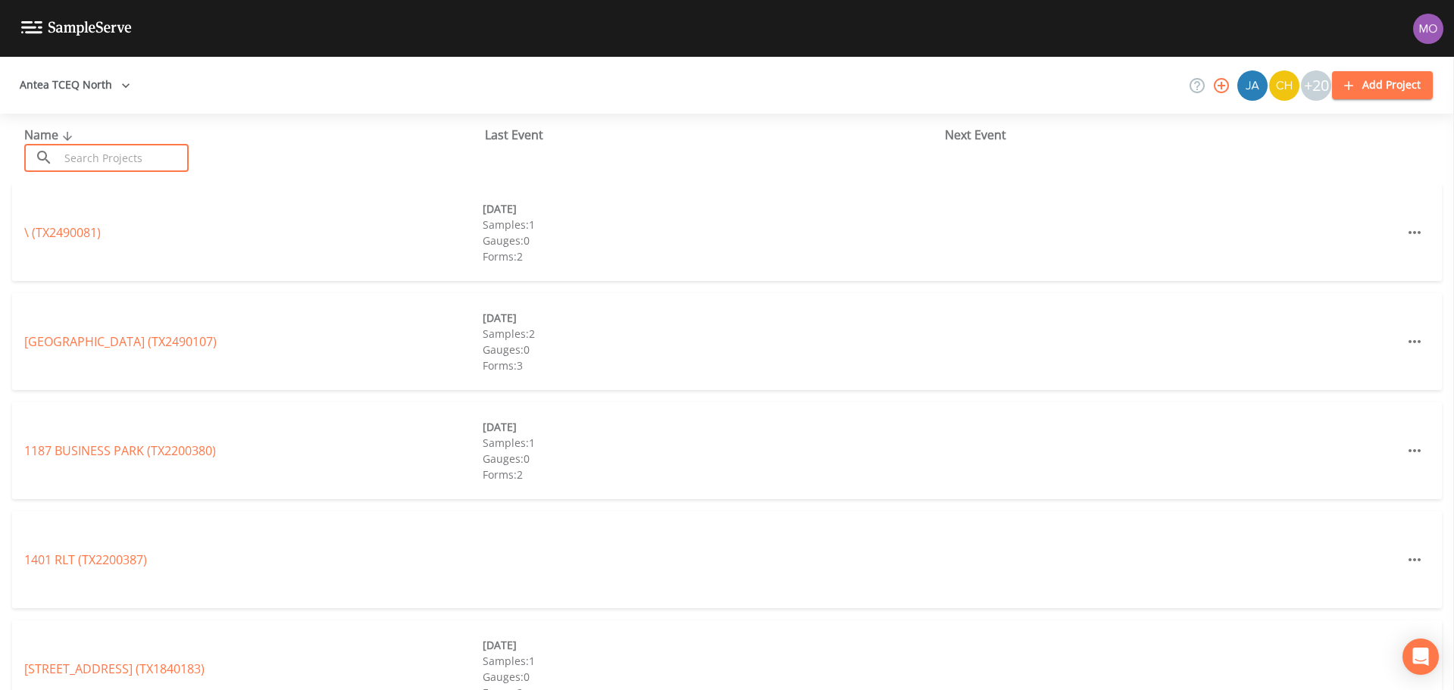
click at [74, 149] on input "text" at bounding box center [124, 158] width 130 height 28
paste input "TX0610259"
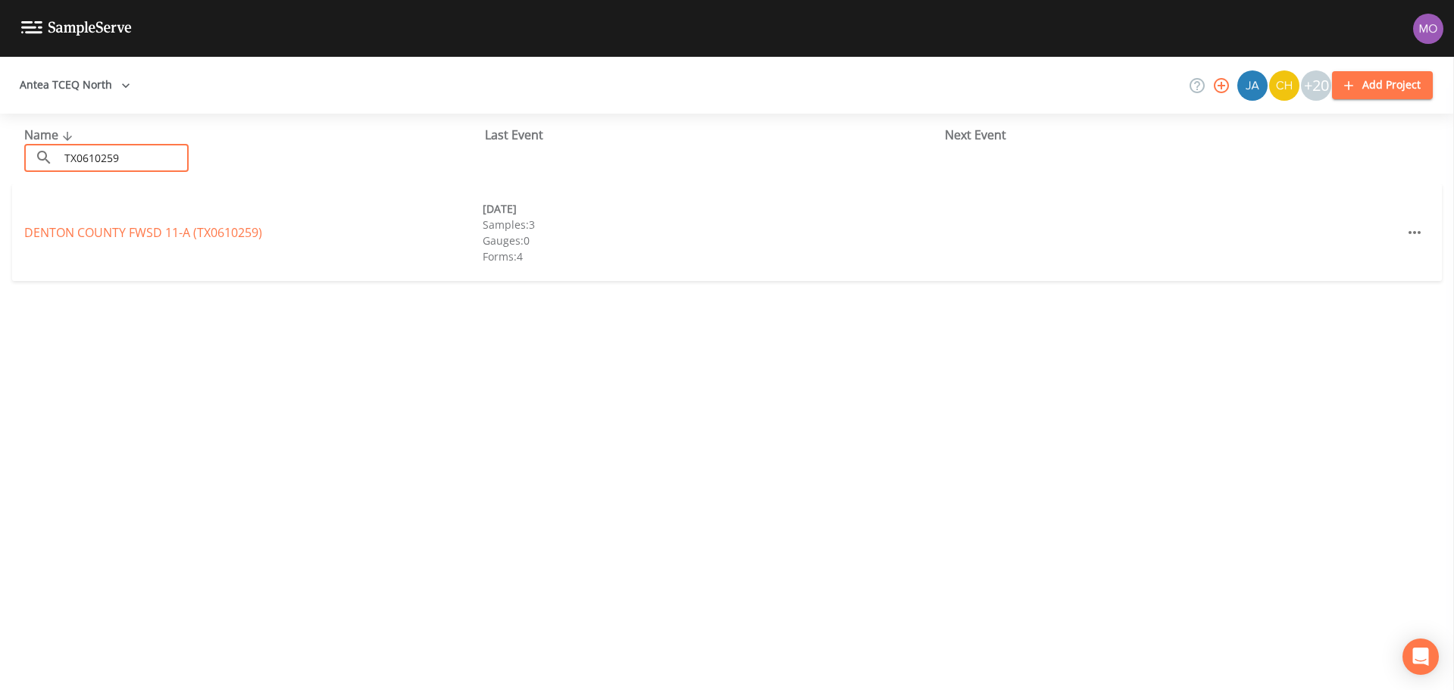
type input "TX0610259"
click at [81, 227] on link "DENTON COUNTY FWSD 11-A (TX0610259)" at bounding box center [143, 232] width 238 height 17
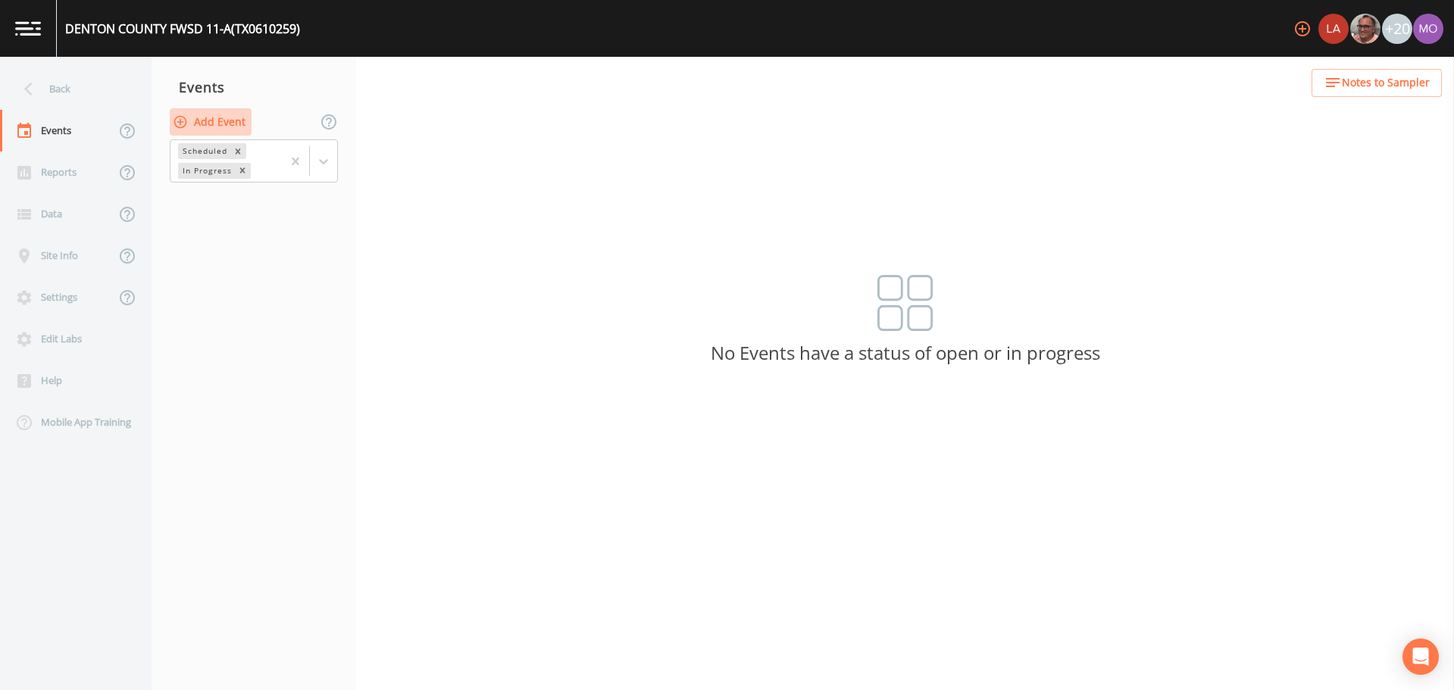
click at [193, 120] on button "Add Event" at bounding box center [211, 122] width 82 height 28
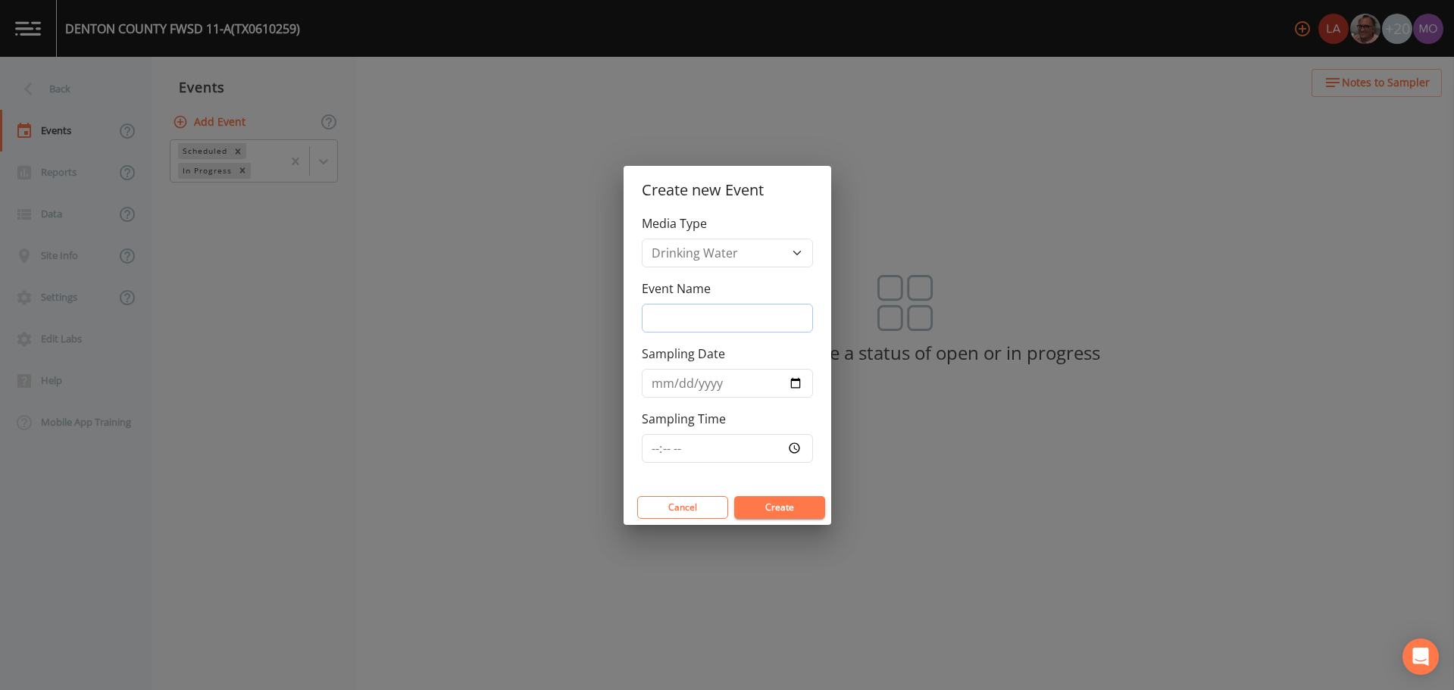
click at [671, 311] on input "Event Name" at bounding box center [727, 318] width 171 height 29
type input "LMA"
click at [797, 380] on input "Sampling Date" at bounding box center [727, 383] width 171 height 29
type input "[DATE]"
click at [768, 502] on button "Create" at bounding box center [779, 507] width 91 height 23
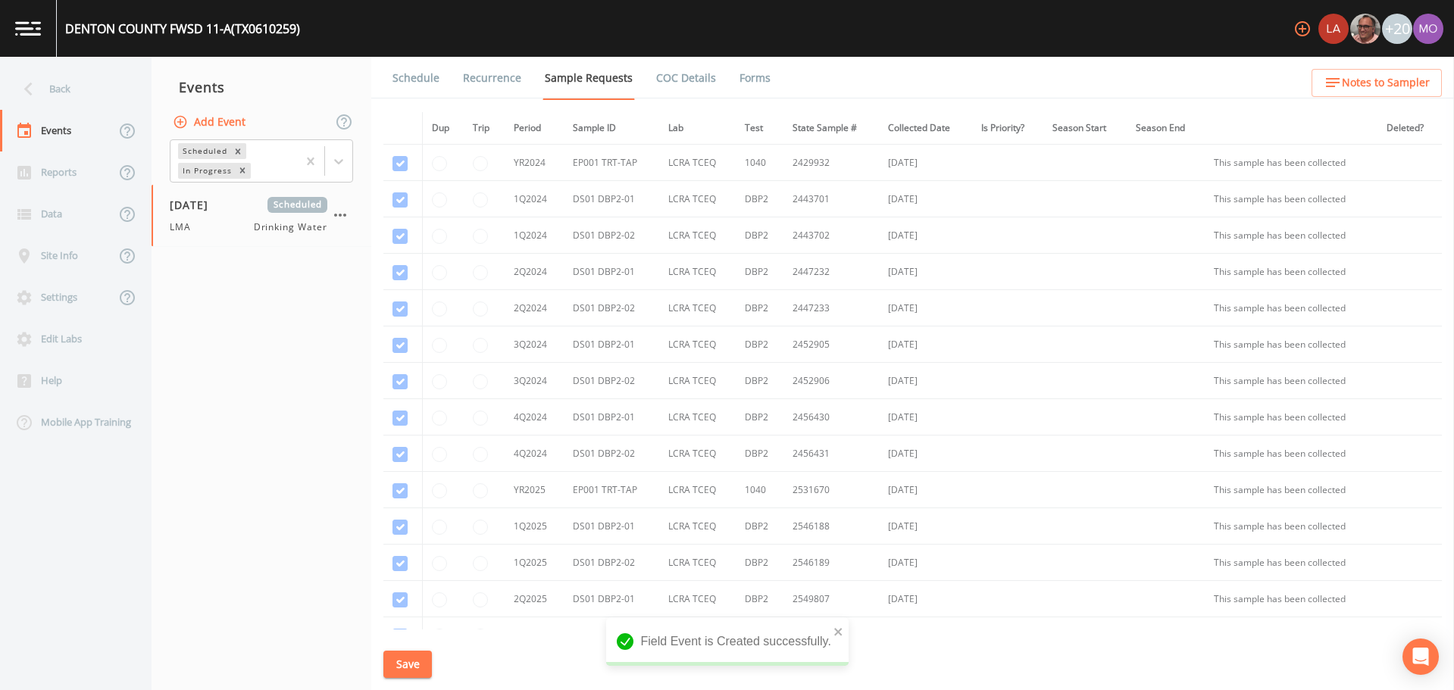
scroll to position [291, 0]
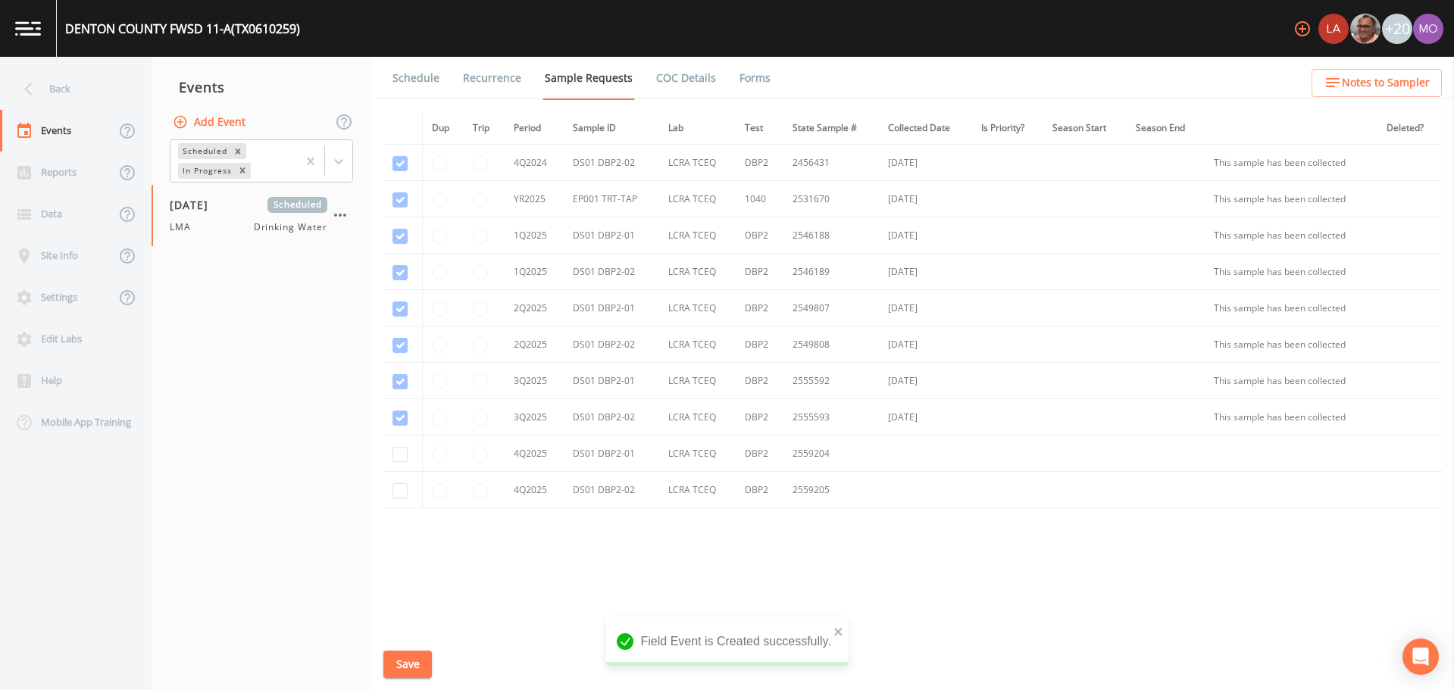
click at [391, 455] on td at bounding box center [402, 454] width 39 height 36
click at [396, 457] on input "checkbox" at bounding box center [400, 454] width 15 height 15
checkbox input "true"
click at [396, 492] on input "checkbox" at bounding box center [400, 490] width 15 height 15
checkbox input "true"
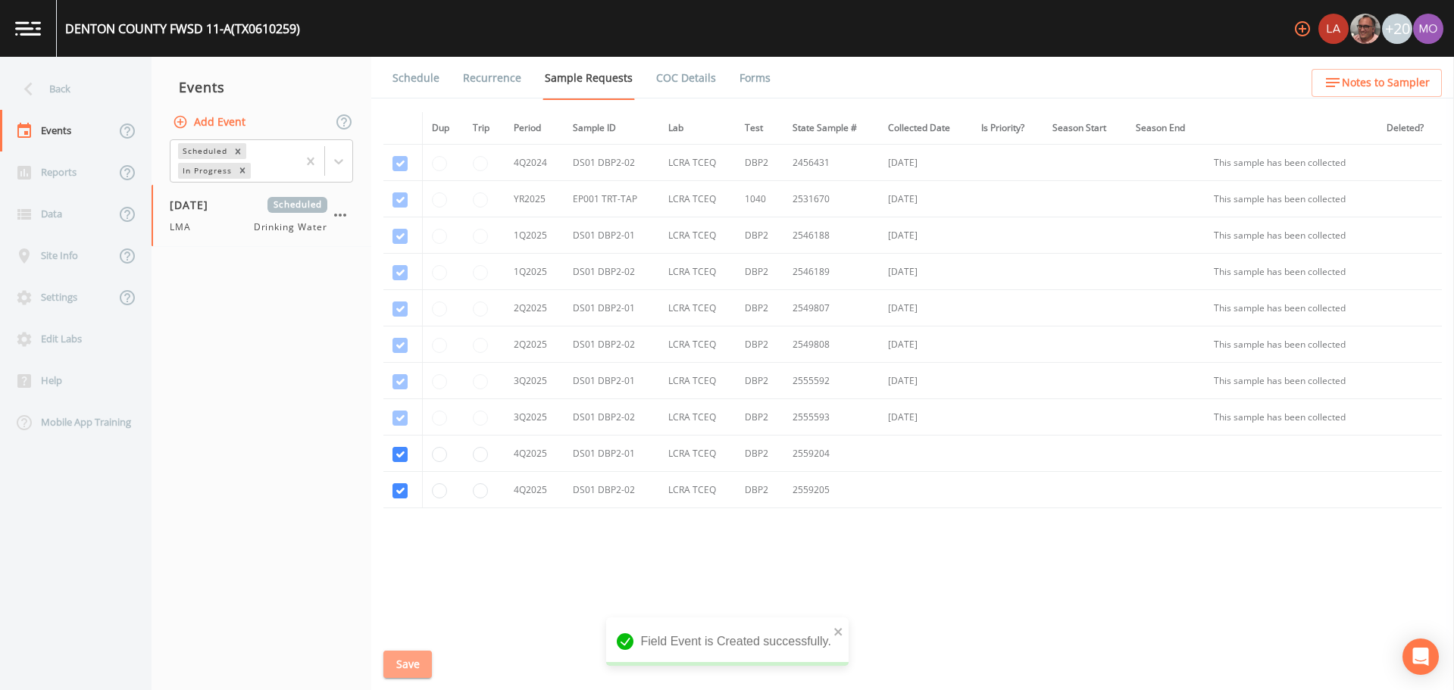
click at [408, 661] on button "Save" at bounding box center [407, 665] width 49 height 28
click at [404, 83] on link "Schedule" at bounding box center [416, 78] width 52 height 42
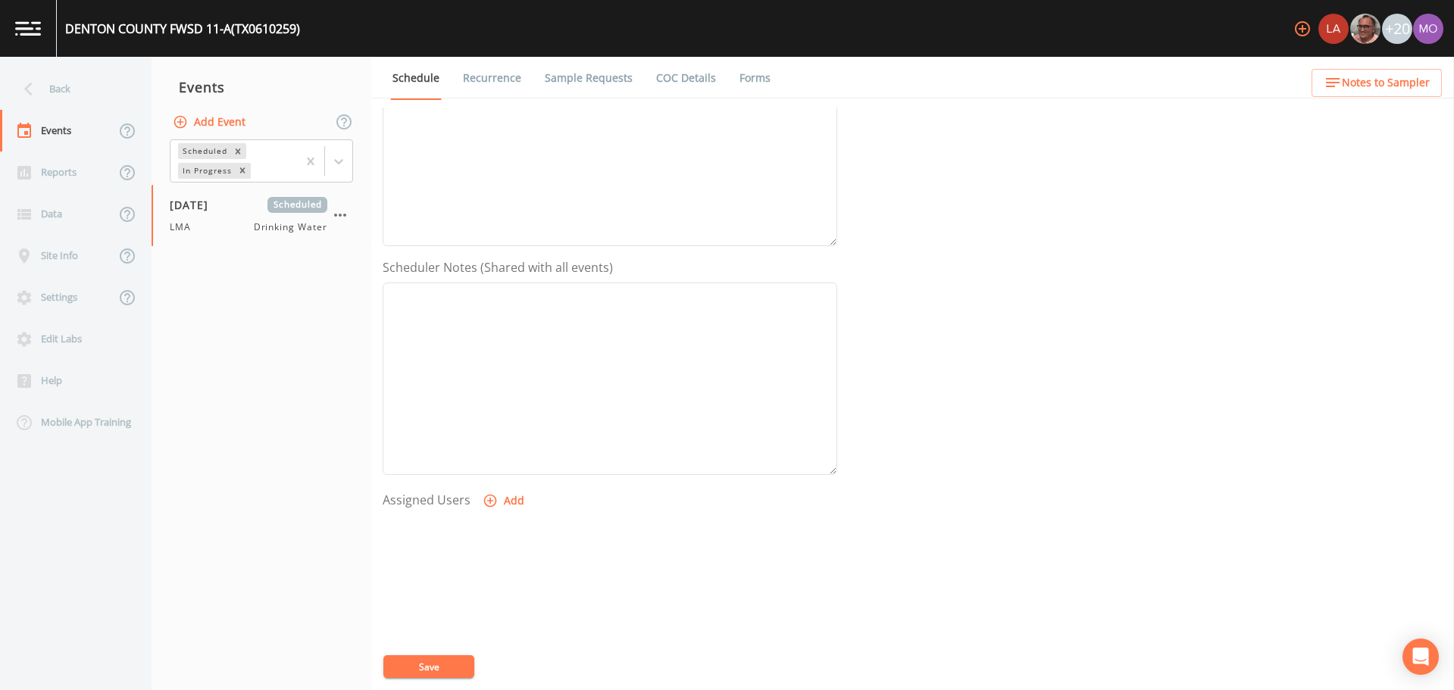
scroll to position [288, 0]
click at [489, 487] on icon "button" at bounding box center [490, 486] width 13 height 13
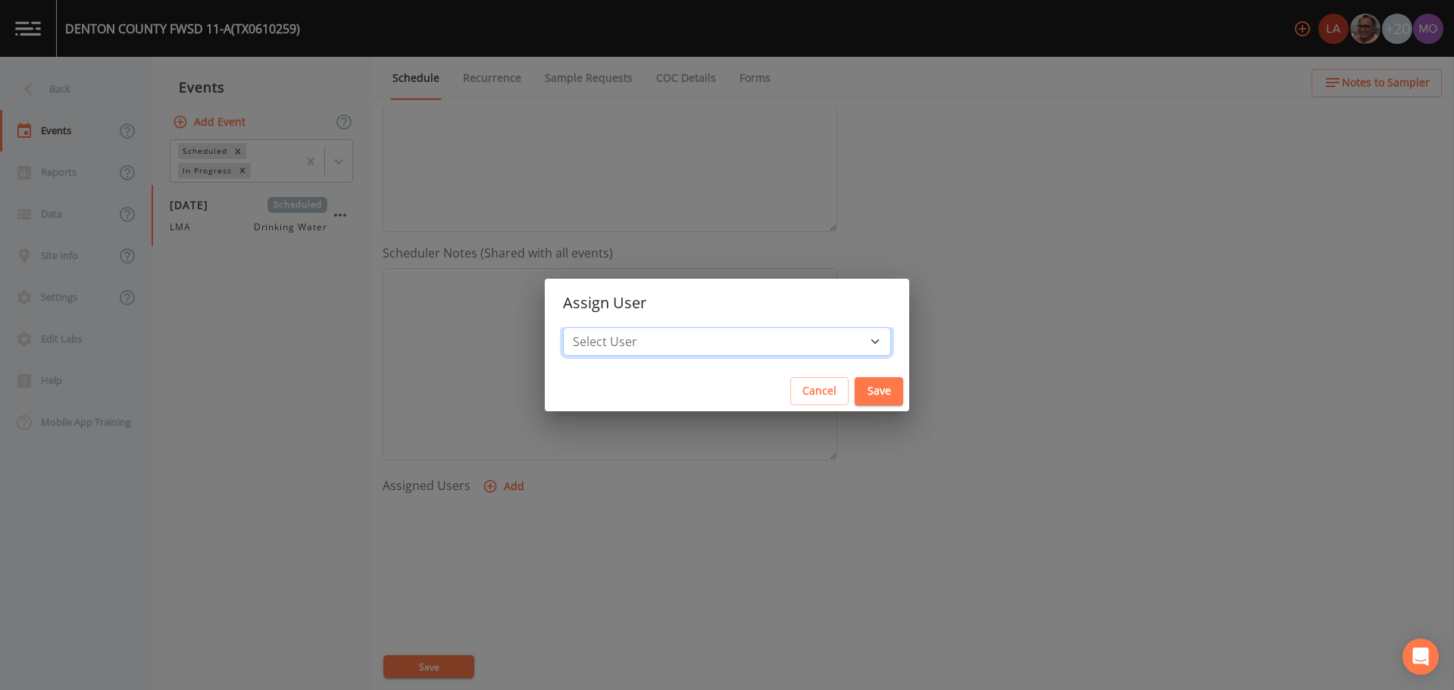
click at [643, 344] on select "Select User [PERSON_NAME] [PERSON_NAME] [PERSON_NAME] [PERSON_NAME] [PERSON_NAM…" at bounding box center [727, 341] width 328 height 29
select select "929757a4-3a67-412e-8a17-ec670da8541b"
click at [618, 327] on select "Select User [PERSON_NAME] [PERSON_NAME] [PERSON_NAME] [PERSON_NAME] [PERSON_NAM…" at bounding box center [727, 341] width 328 height 29
click at [855, 391] on button "Save" at bounding box center [879, 391] width 49 height 28
select select
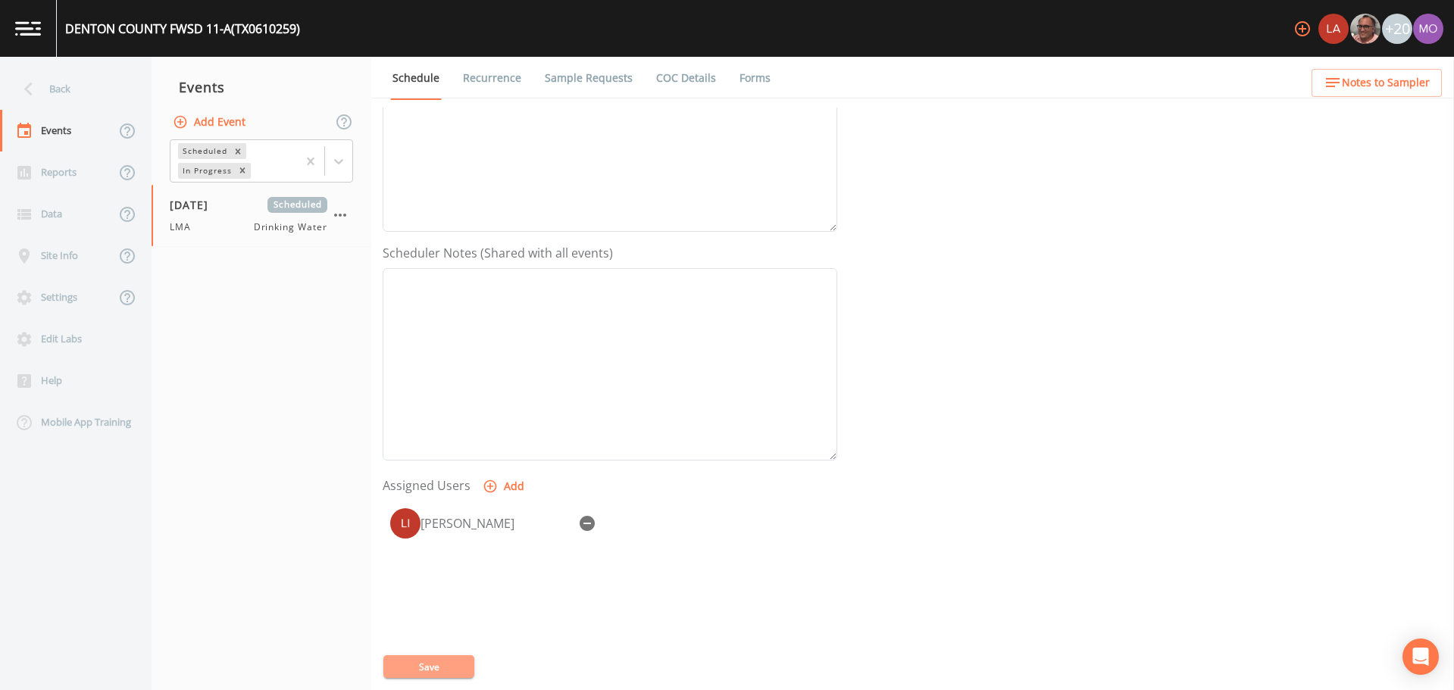
click at [418, 668] on button "Save" at bounding box center [428, 667] width 91 height 23
click at [57, 97] on div "Back" at bounding box center [68, 89] width 136 height 42
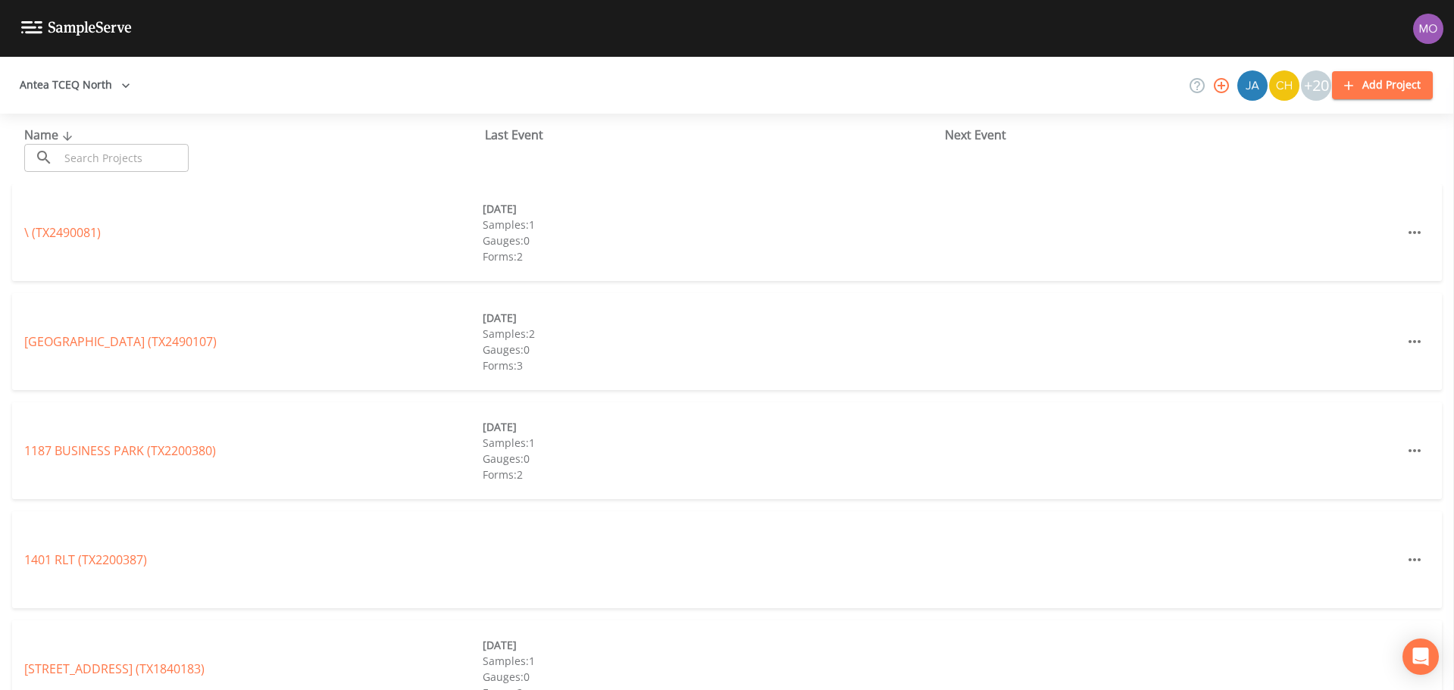
click at [92, 145] on input "text" at bounding box center [124, 158] width 130 height 28
paste input "TX0610256"
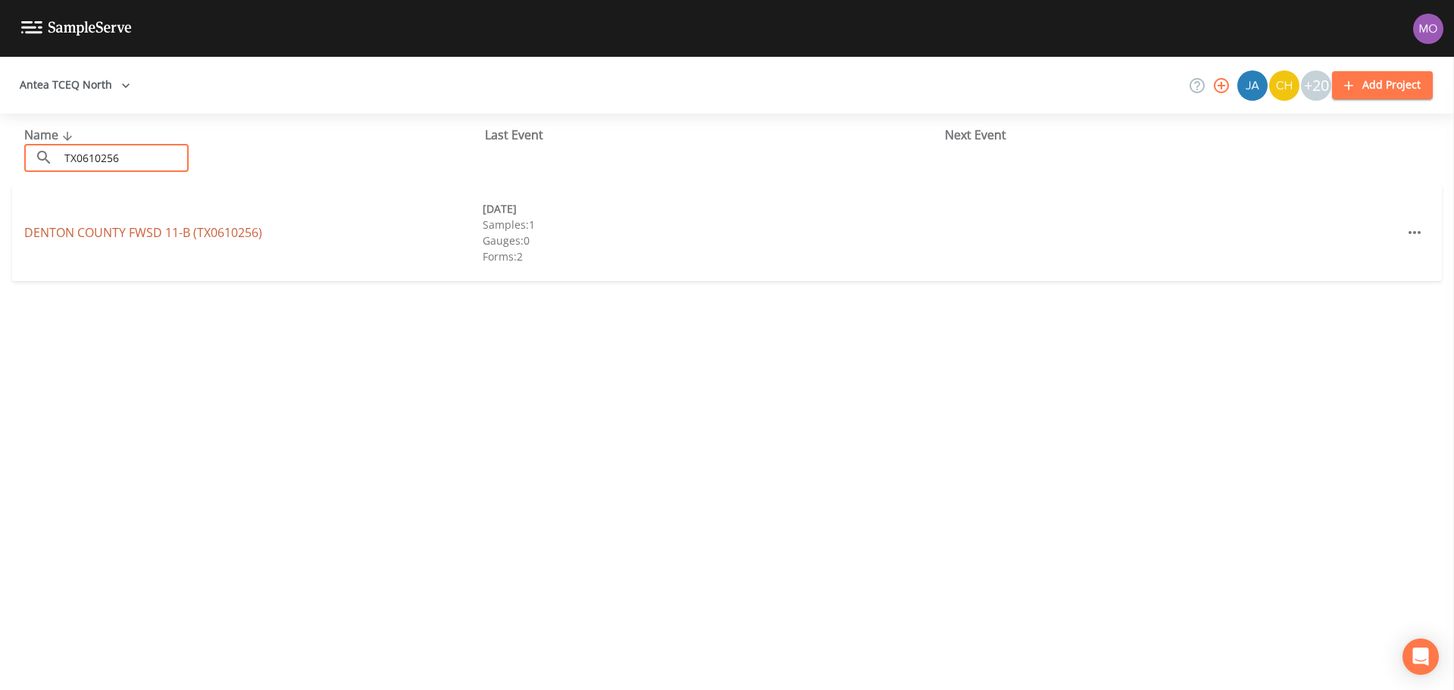
type input "TX0610256"
click at [113, 234] on link "DENTON COUNTY FWSD 11-B (TX0610256)" at bounding box center [143, 232] width 238 height 17
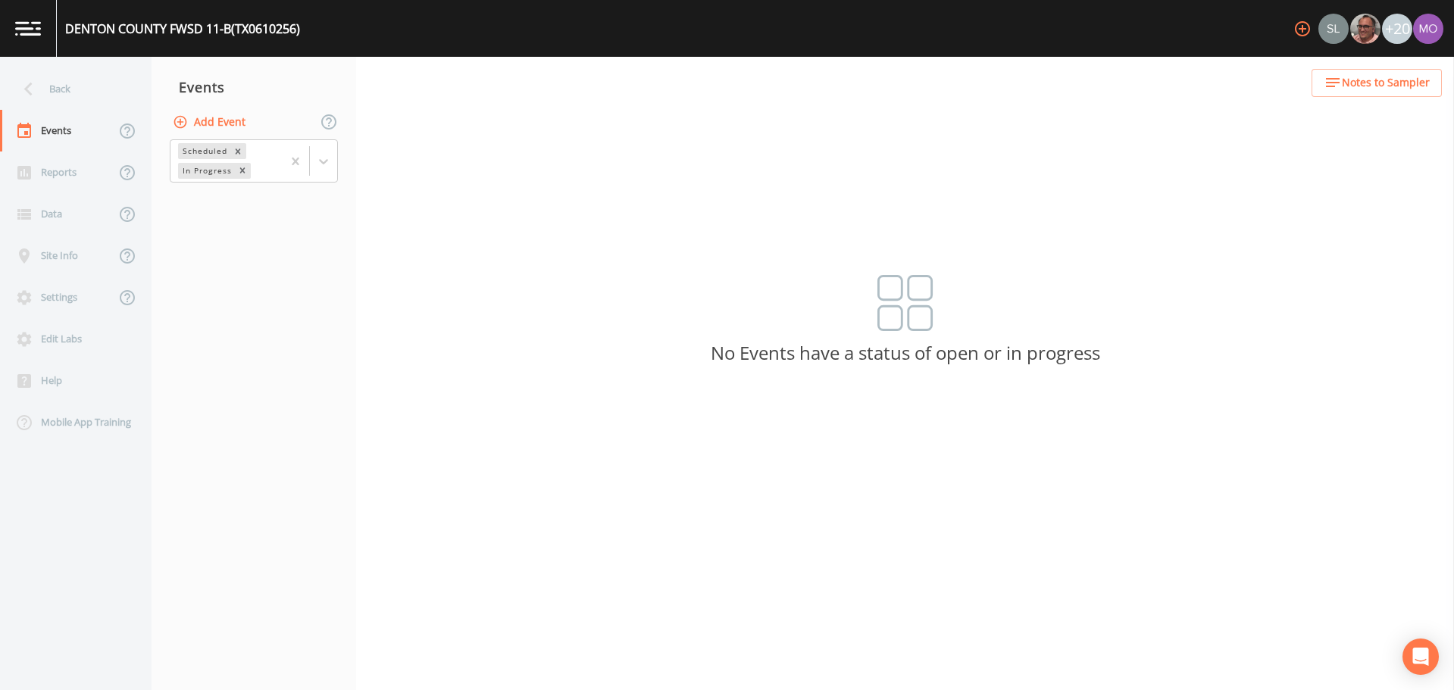
click at [216, 119] on button "Add Event" at bounding box center [211, 122] width 82 height 28
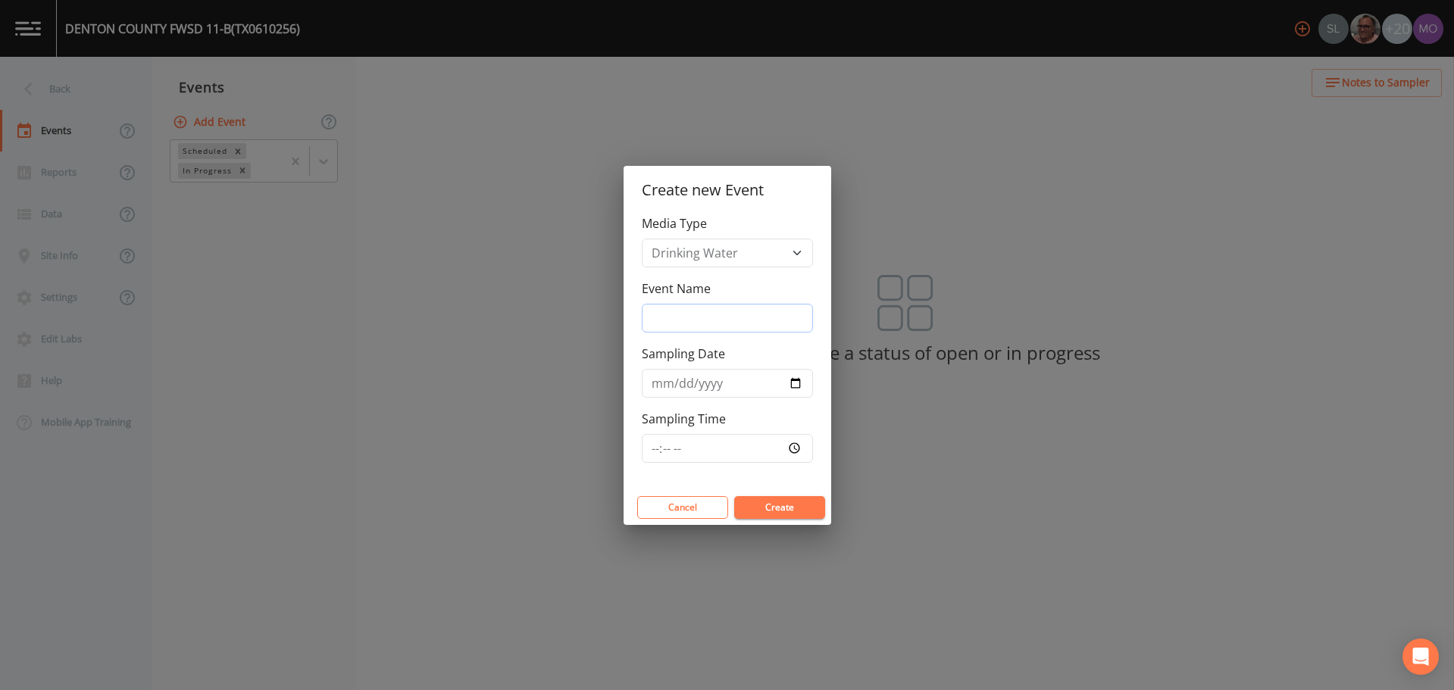
click at [668, 317] on input "Event Name" at bounding box center [727, 318] width 171 height 29
type input "LMA"
click at [797, 384] on input "Sampling Date" at bounding box center [727, 383] width 171 height 29
type input "[DATE]"
click at [768, 509] on button "Create" at bounding box center [779, 507] width 91 height 23
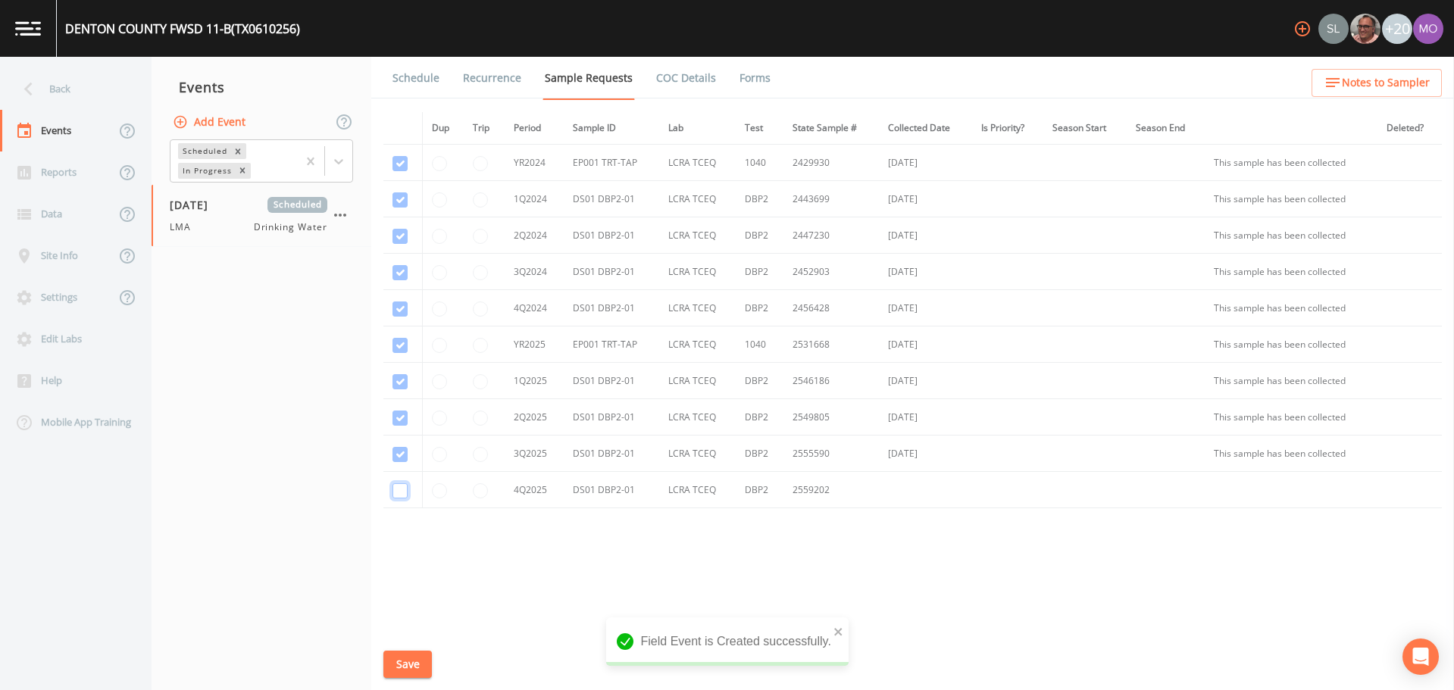
click at [399, 493] on input "checkbox" at bounding box center [400, 490] width 15 height 15
checkbox input "true"
click at [406, 659] on button "Save" at bounding box center [407, 665] width 49 height 28
click at [416, 80] on link "Schedule" at bounding box center [416, 78] width 52 height 42
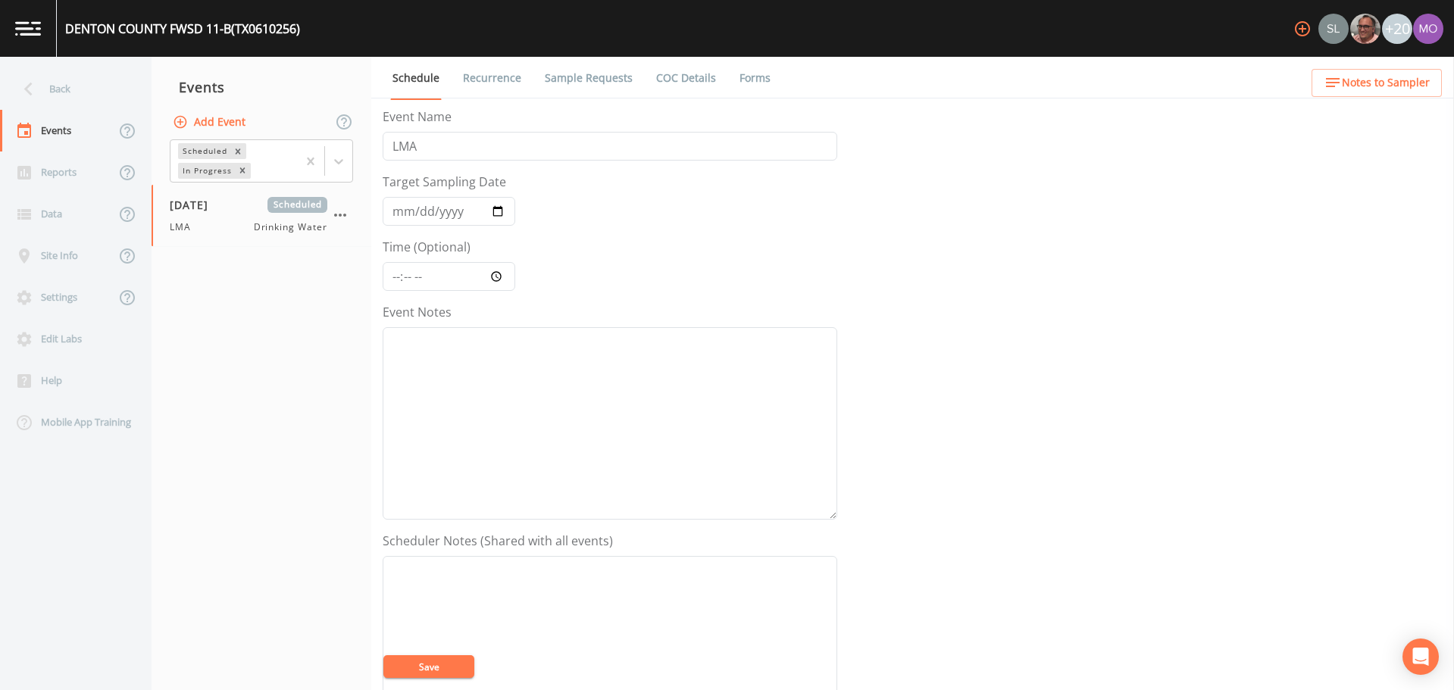
scroll to position [379, 0]
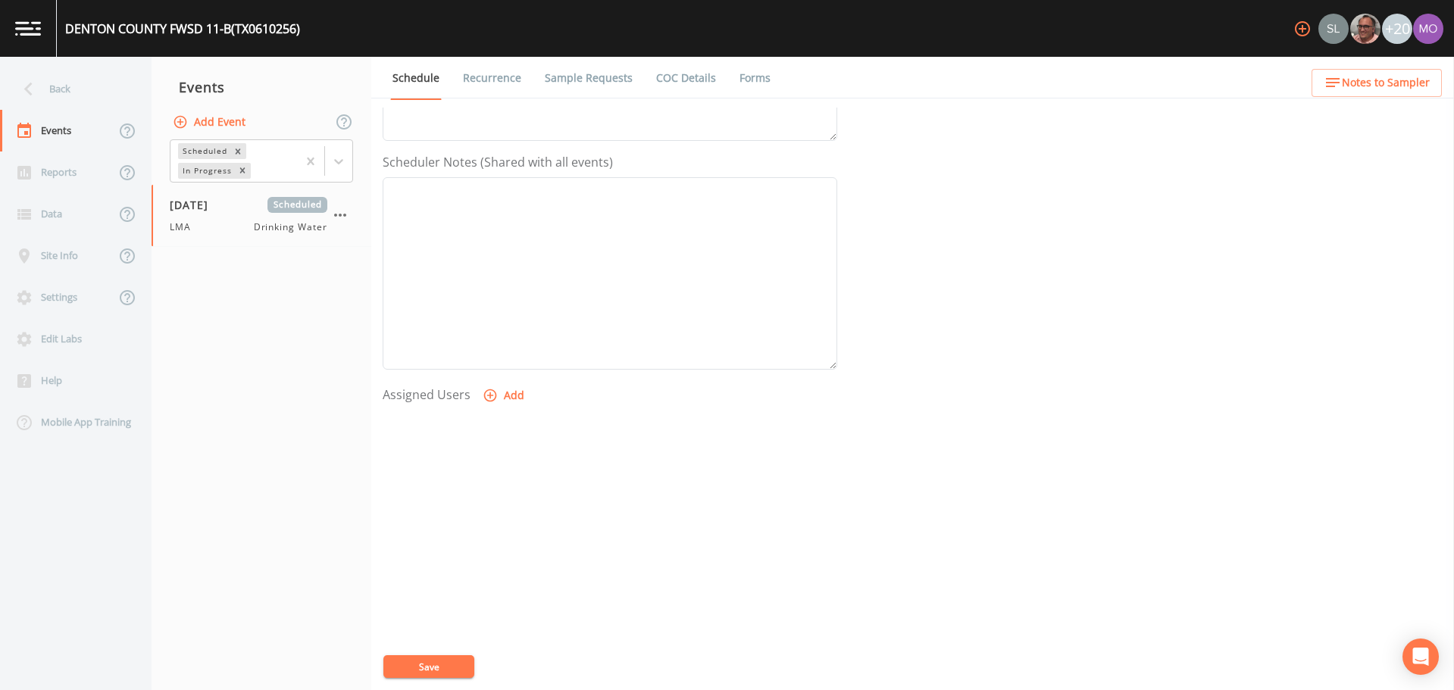
click at [500, 400] on button "Add" at bounding box center [505, 396] width 51 height 28
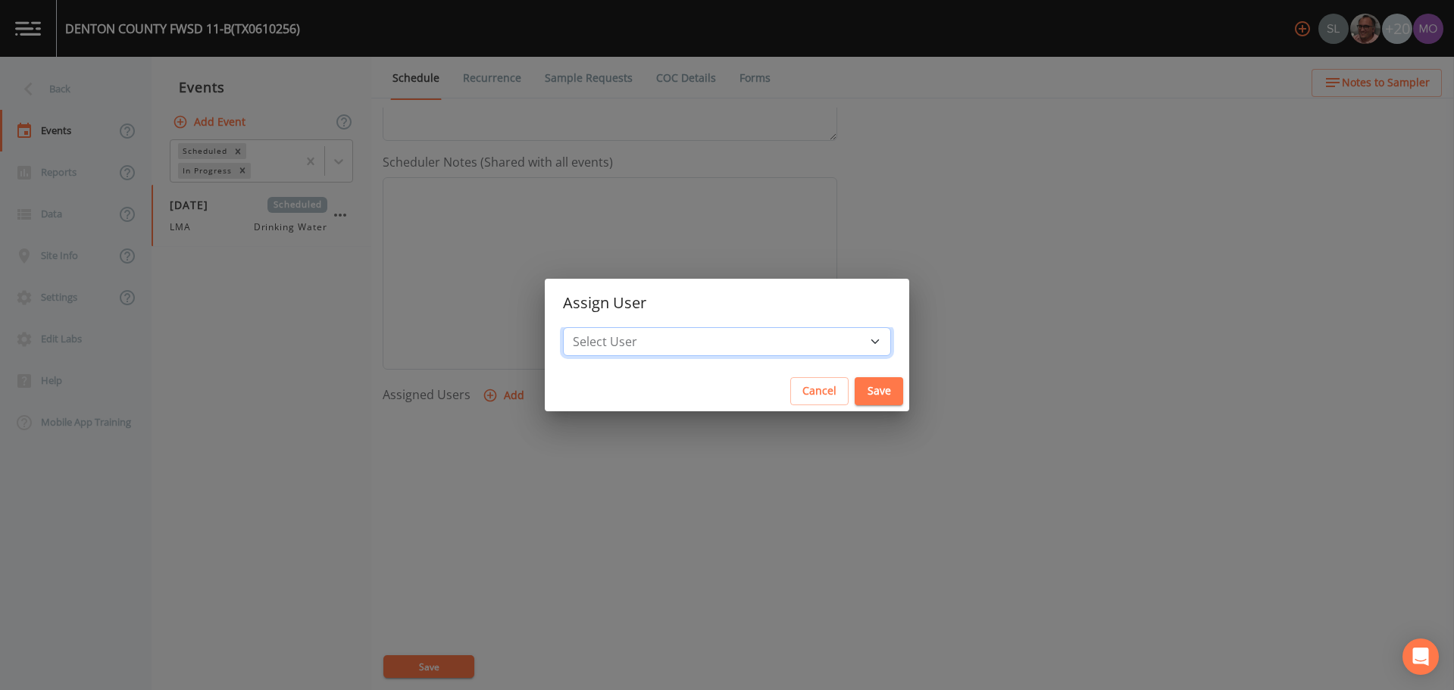
click at [656, 341] on select "Select User [PERSON_NAME] [PERSON_NAME] [PERSON_NAME] [PERSON_NAME] [PERSON_NAM…" at bounding box center [727, 341] width 328 height 29
select select "929757a4-3a67-412e-8a17-ec670da8541b"
click at [618, 327] on select "Select User [PERSON_NAME] [PERSON_NAME] [PERSON_NAME] [PERSON_NAME] [PERSON_NAM…" at bounding box center [727, 341] width 328 height 29
click at [855, 398] on button "Save" at bounding box center [879, 391] width 49 height 28
select select
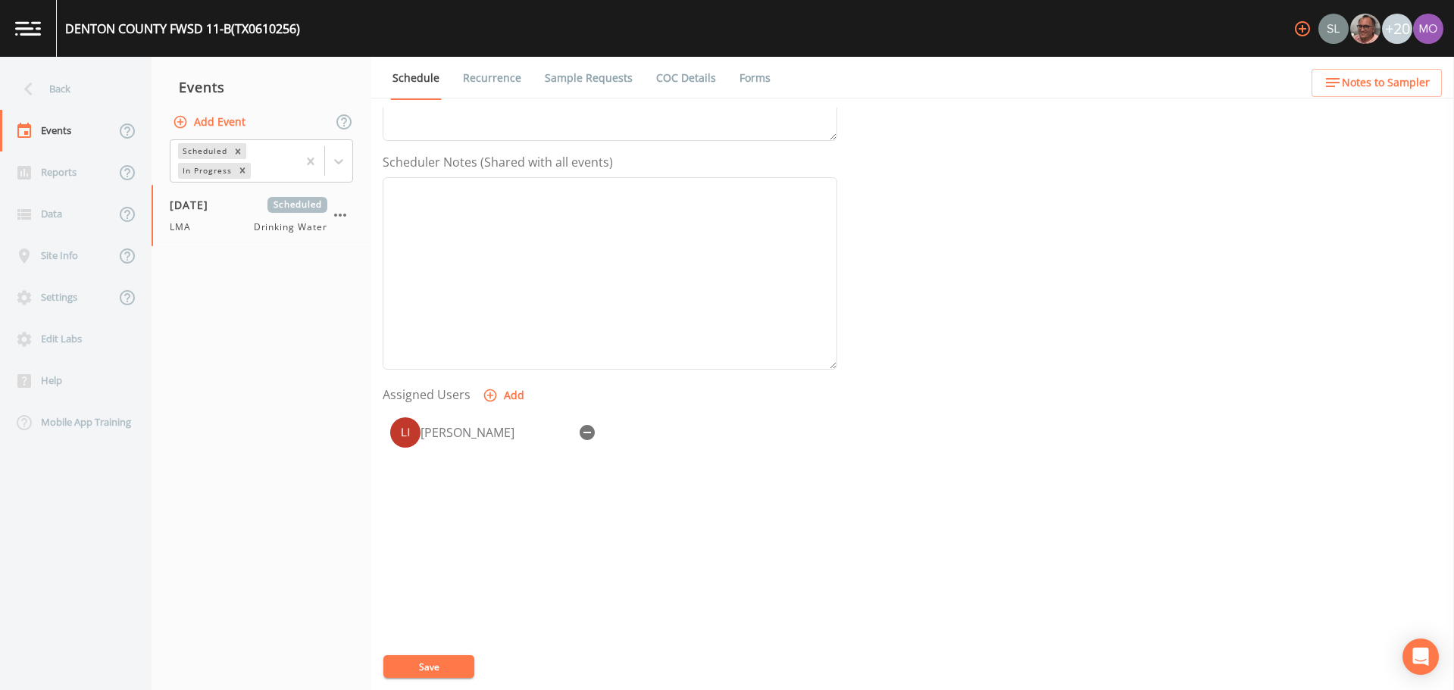
click at [424, 666] on button "Save" at bounding box center [428, 667] width 91 height 23
click at [66, 83] on div "Back" at bounding box center [68, 89] width 136 height 42
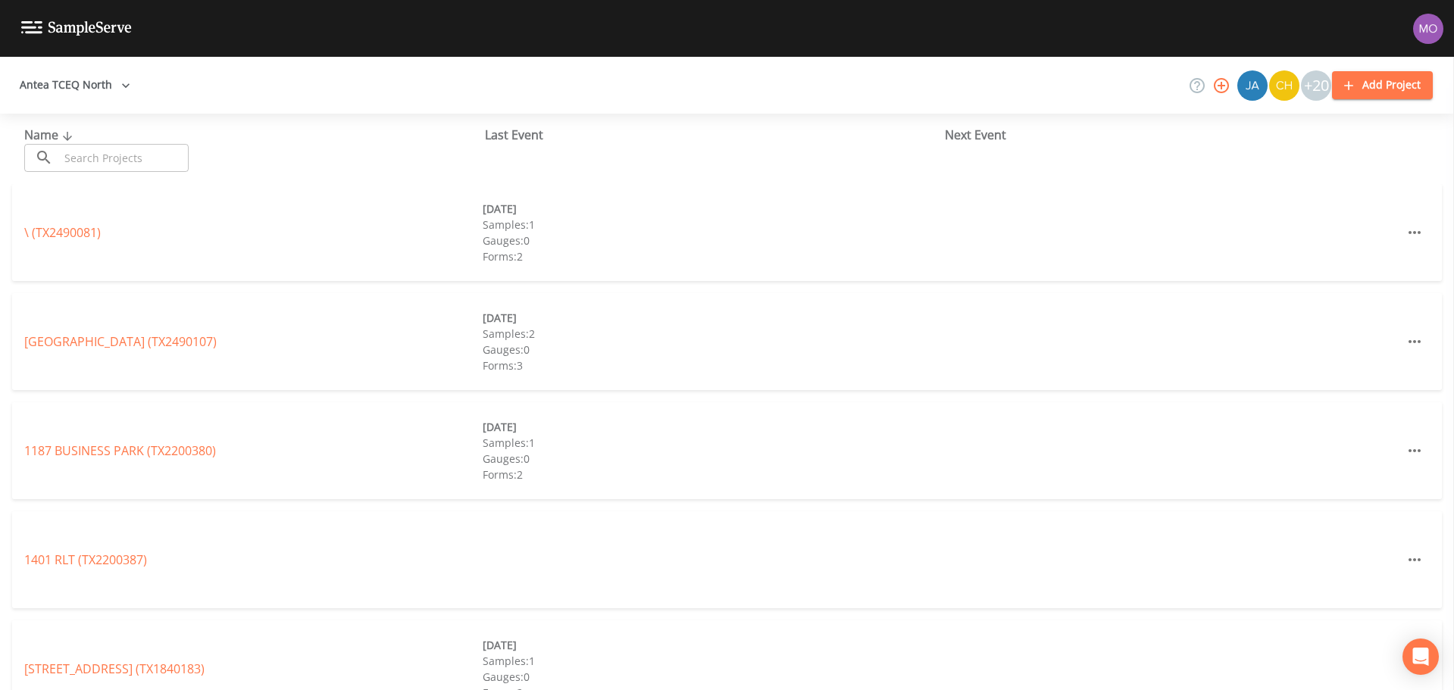
click at [97, 152] on input "text" at bounding box center [124, 158] width 130 height 28
paste input "TX0610272"
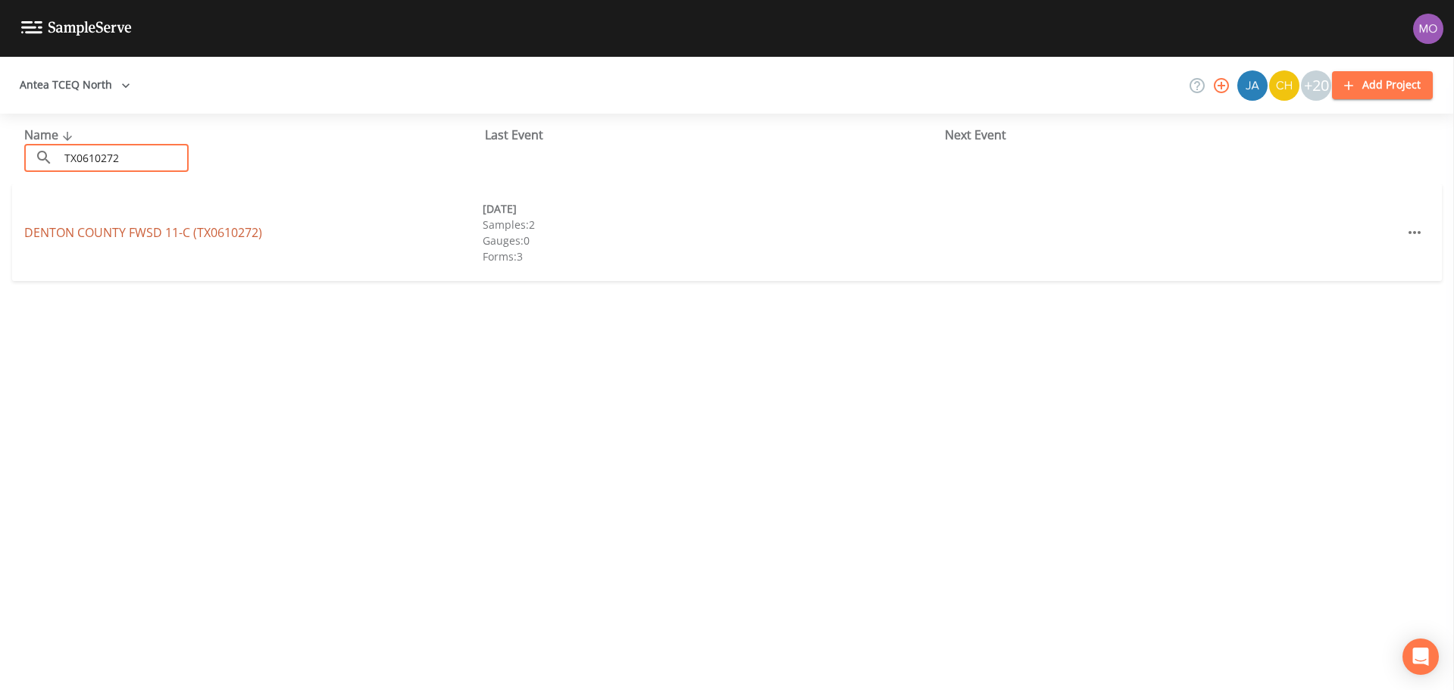
type input "TX0610272"
click at [117, 227] on link "DENTON COUNTY FWSD 11-C (TX0610272)" at bounding box center [143, 232] width 238 height 17
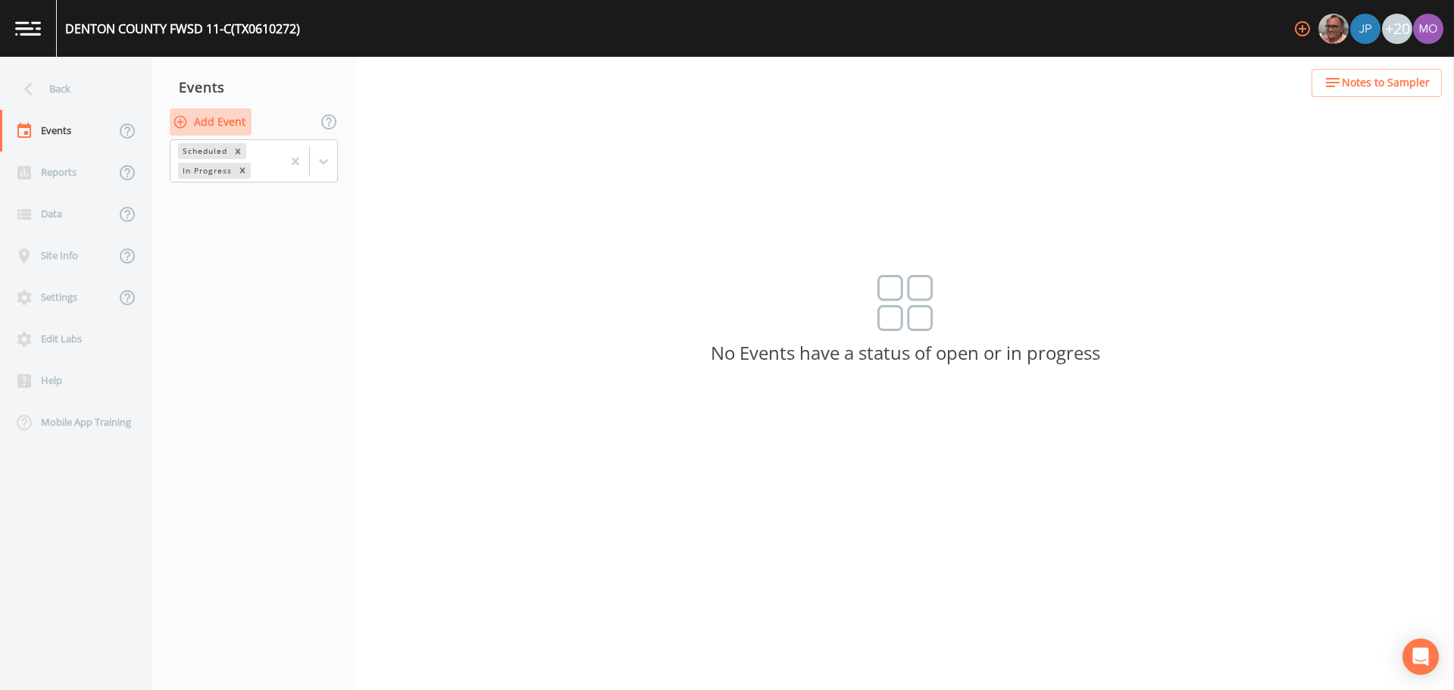
click at [214, 124] on button "Add Event" at bounding box center [211, 122] width 82 height 28
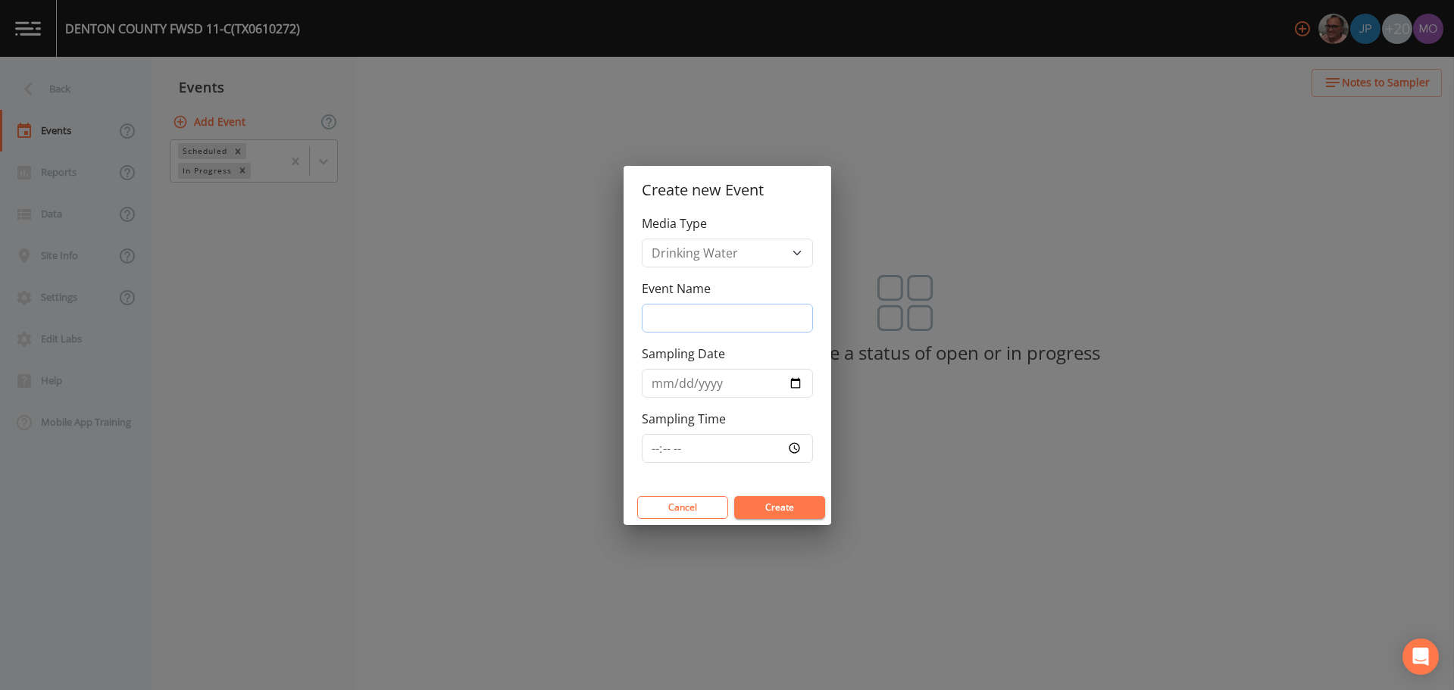
click at [660, 311] on input "Event Name" at bounding box center [727, 318] width 171 height 29
type input "LMA"
click at [793, 382] on input "Sampling Date" at bounding box center [727, 383] width 171 height 29
type input "[DATE]"
click at [765, 508] on button "Create" at bounding box center [779, 507] width 91 height 23
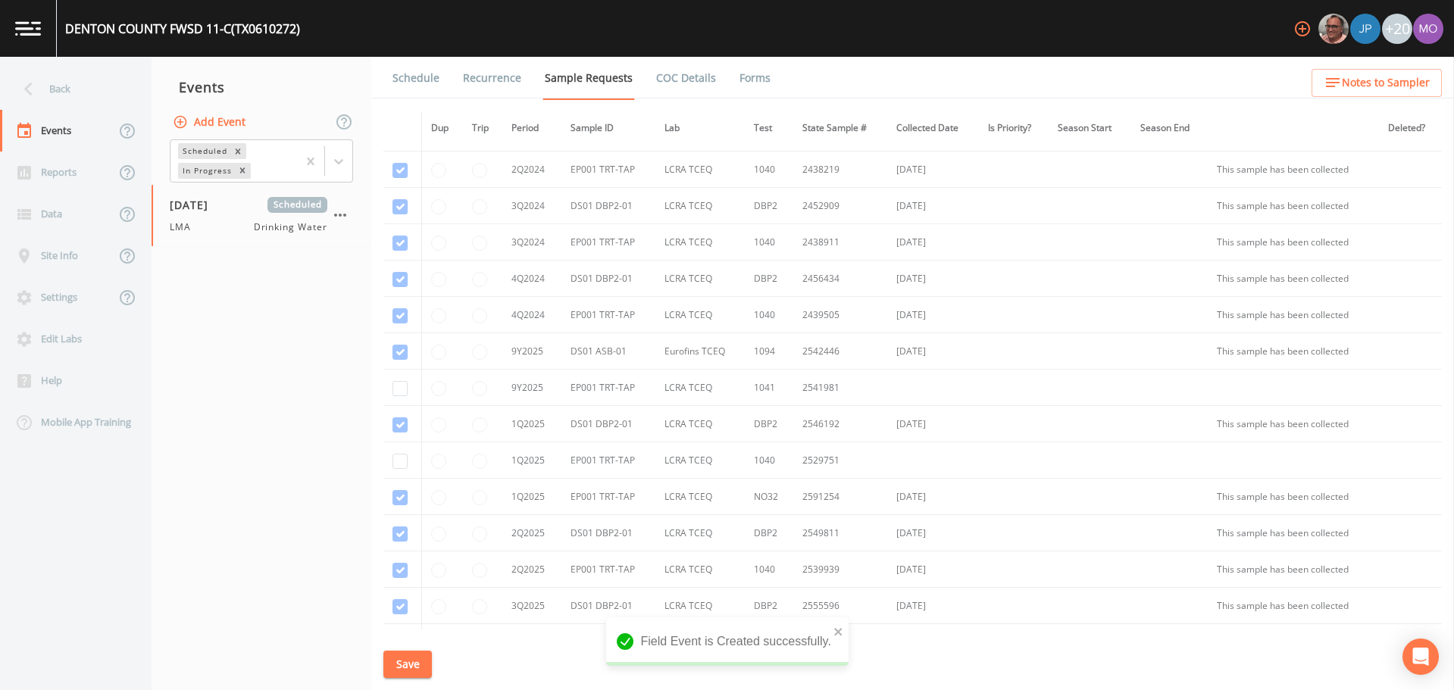
scroll to position [327, 0]
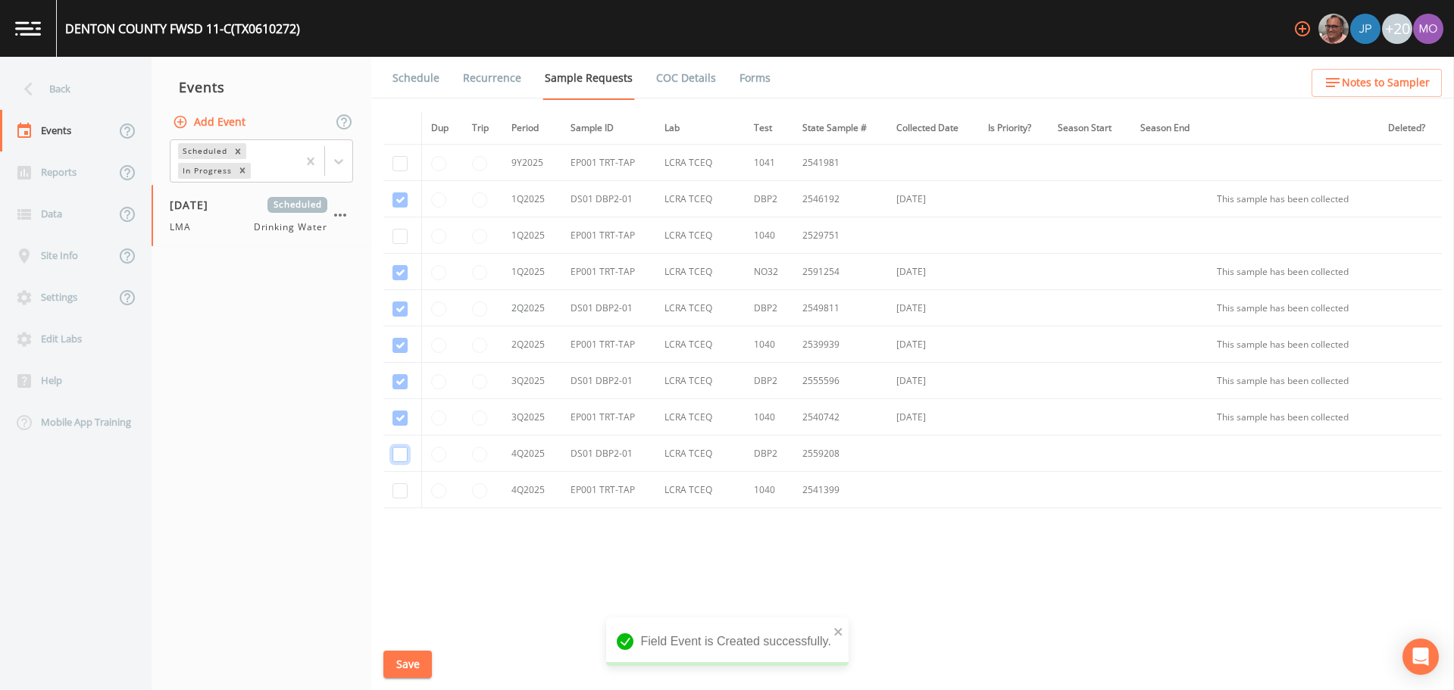
click at [400, 455] on input "checkbox" at bounding box center [400, 454] width 15 height 15
checkbox input "true"
click at [400, 502] on td at bounding box center [402, 490] width 39 height 36
click at [401, 496] on input "checkbox" at bounding box center [400, 490] width 15 height 15
checkbox input "true"
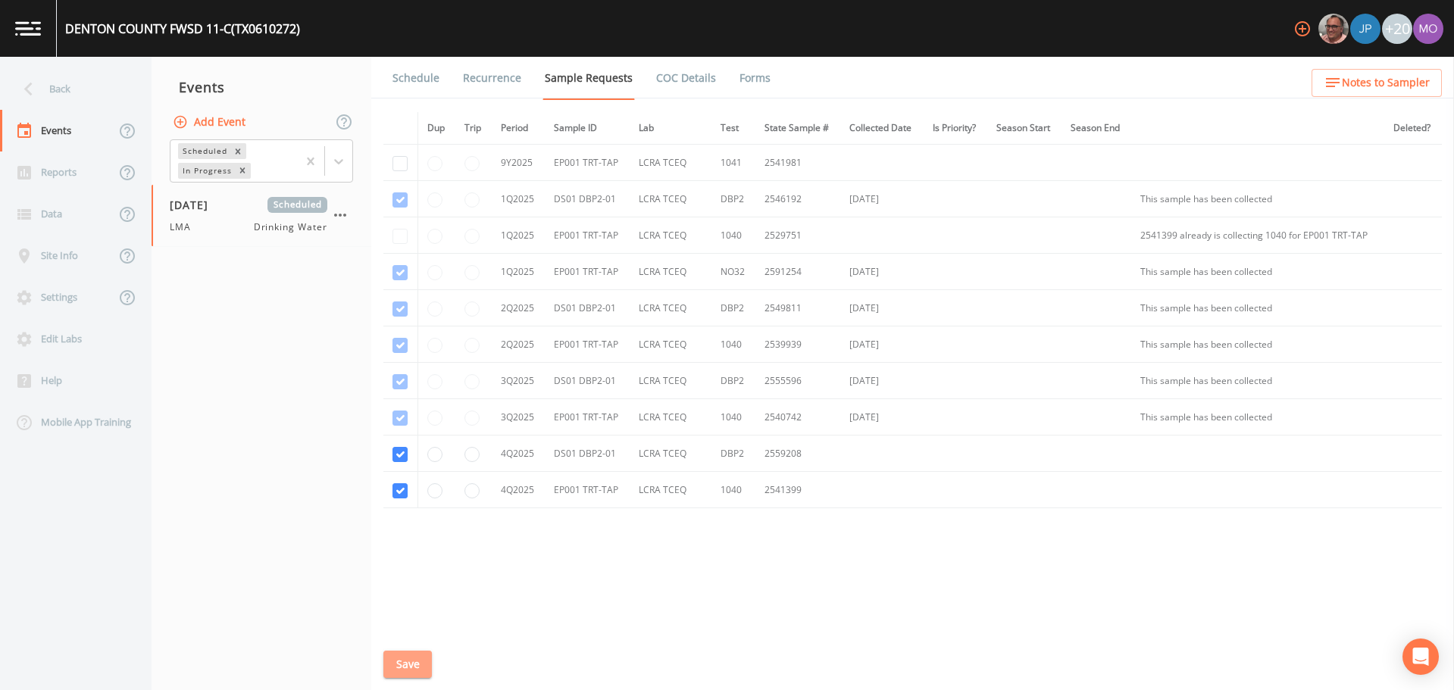
click at [411, 671] on button "Save" at bounding box center [407, 665] width 49 height 28
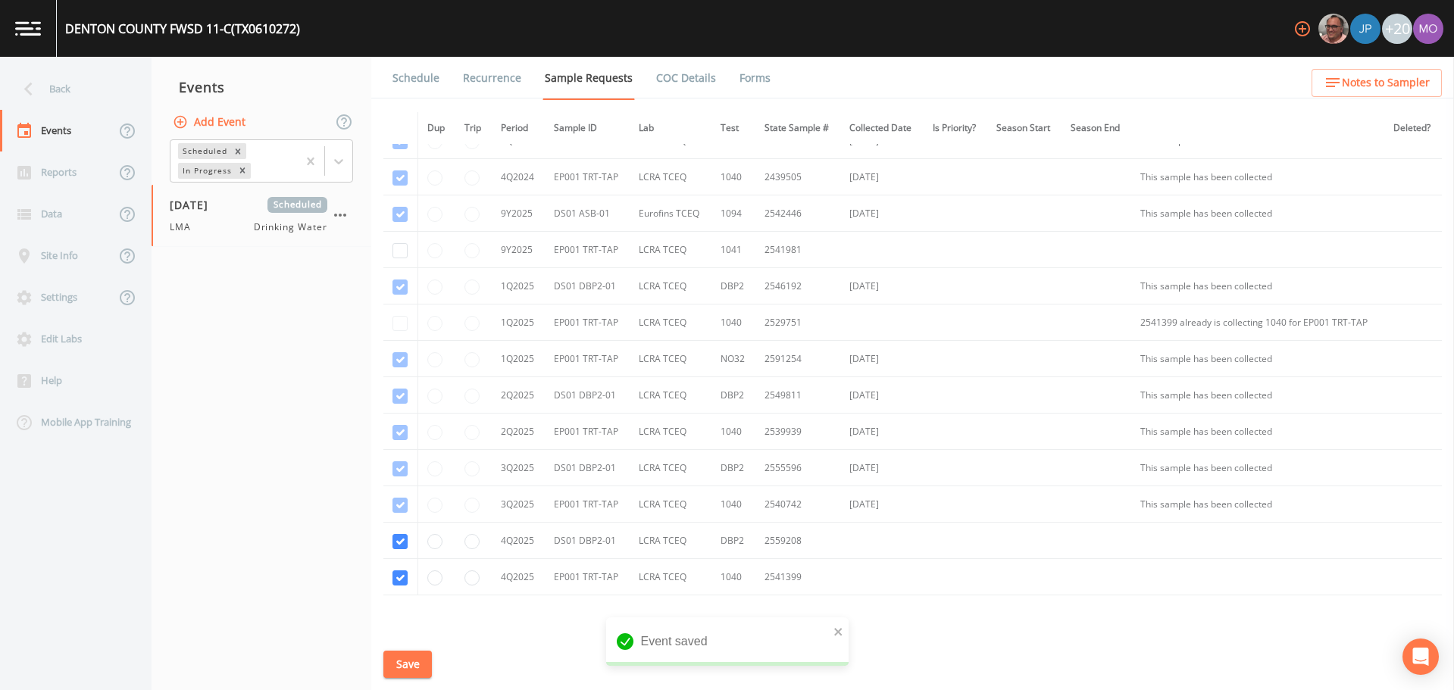
scroll to position [239, 0]
click at [413, 84] on link "Schedule" at bounding box center [416, 78] width 52 height 42
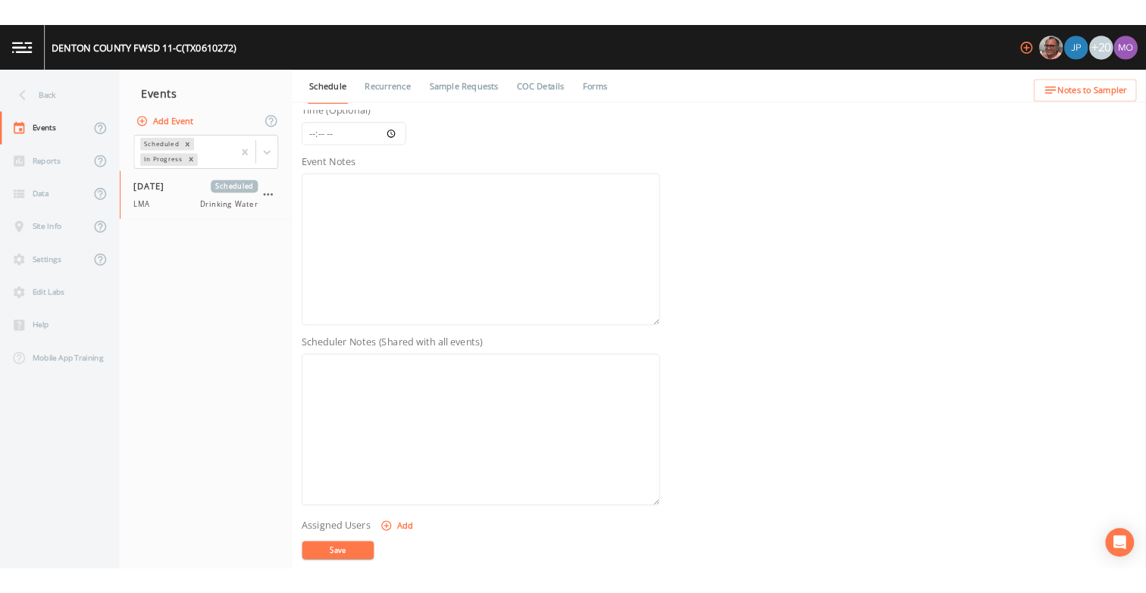
scroll to position [379, 0]
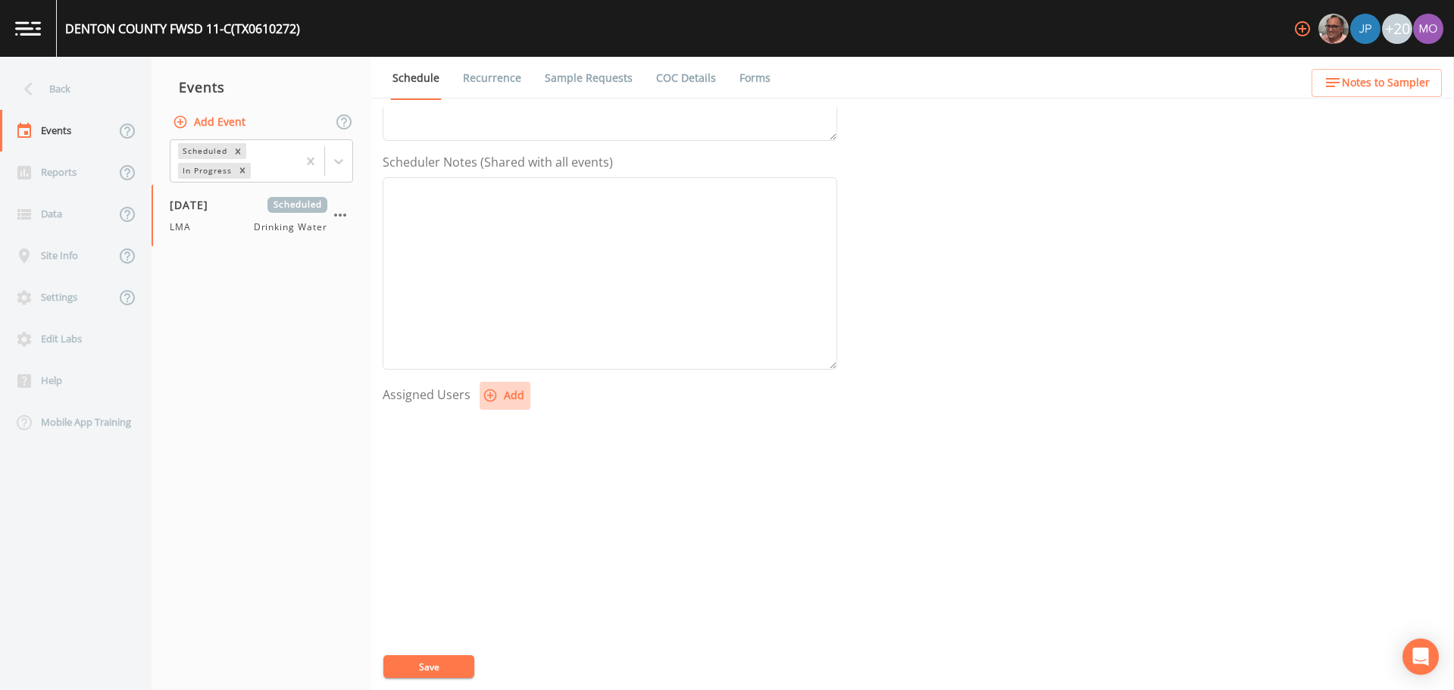
click at [490, 398] on icon "button" at bounding box center [490, 395] width 15 height 15
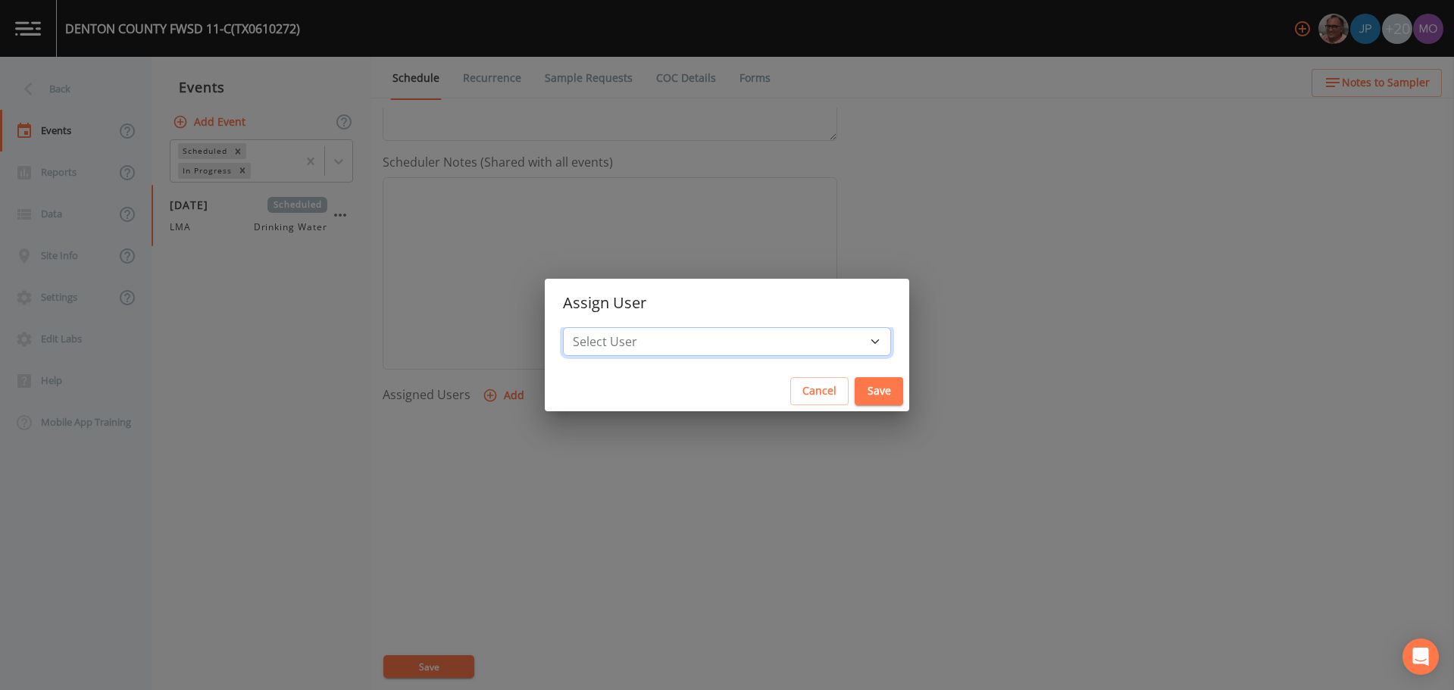
click at [653, 343] on select "Select User [PERSON_NAME] [PERSON_NAME] [PERSON_NAME] [PERSON_NAME] [PERSON_NAM…" at bounding box center [727, 341] width 328 height 29
select select "929757a4-3a67-412e-8a17-ec670da8541b"
click at [618, 327] on select "Select User [PERSON_NAME] [PERSON_NAME] [PERSON_NAME] [PERSON_NAME] [PERSON_NAM…" at bounding box center [727, 341] width 328 height 29
click at [855, 403] on button "Save" at bounding box center [879, 391] width 49 height 28
select select
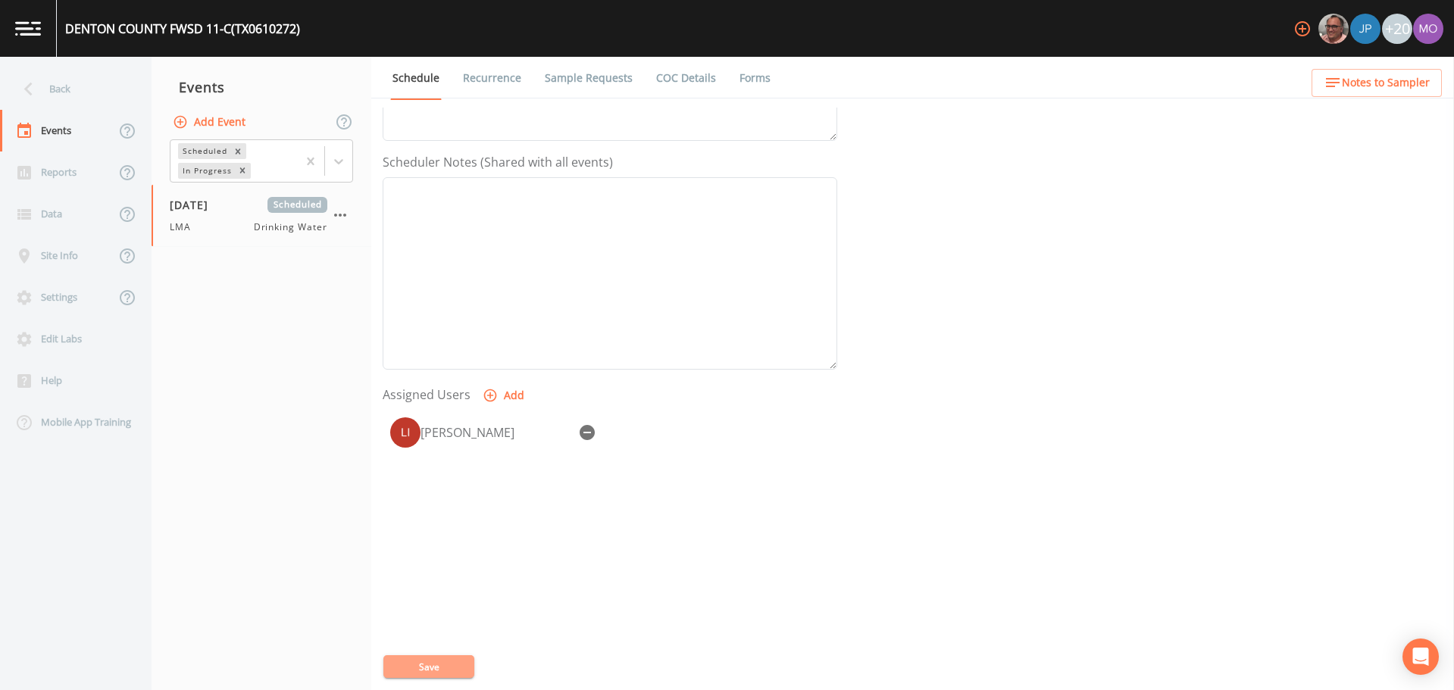
click at [433, 674] on button "Save" at bounding box center [428, 667] width 91 height 23
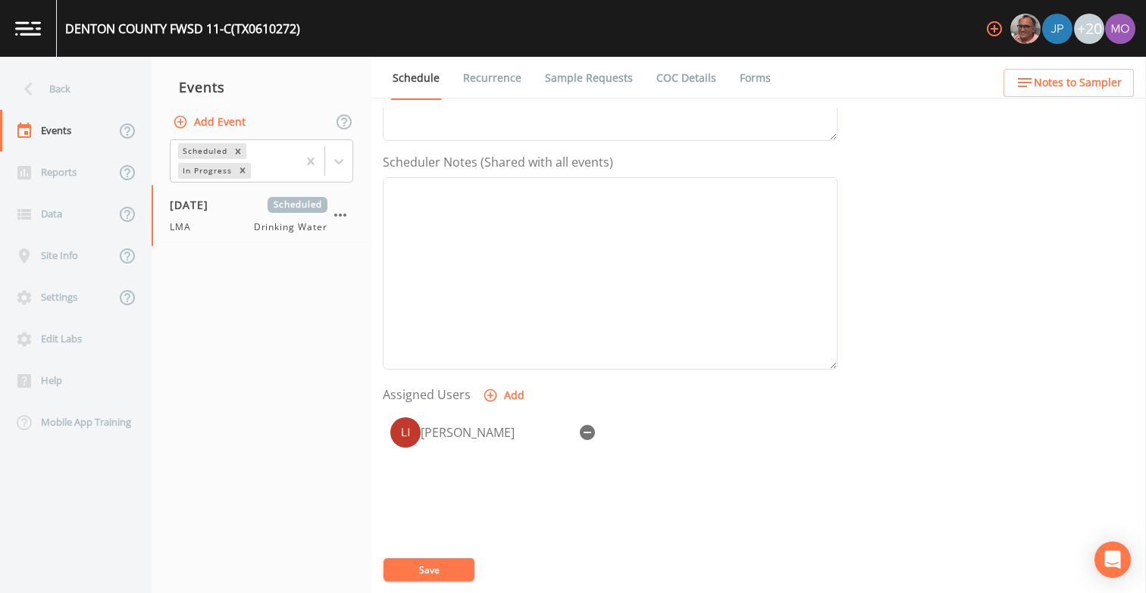
scroll to position [378, 0]
